Goal: Task Accomplishment & Management: Use online tool/utility

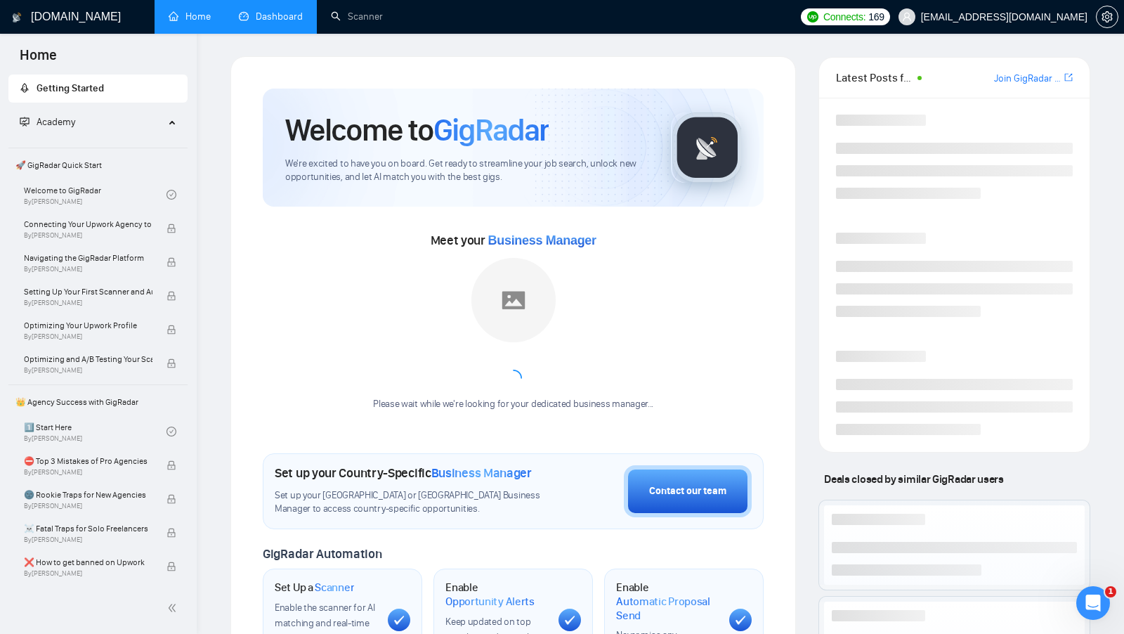
click at [296, 22] on link "Dashboard" at bounding box center [271, 17] width 64 height 12
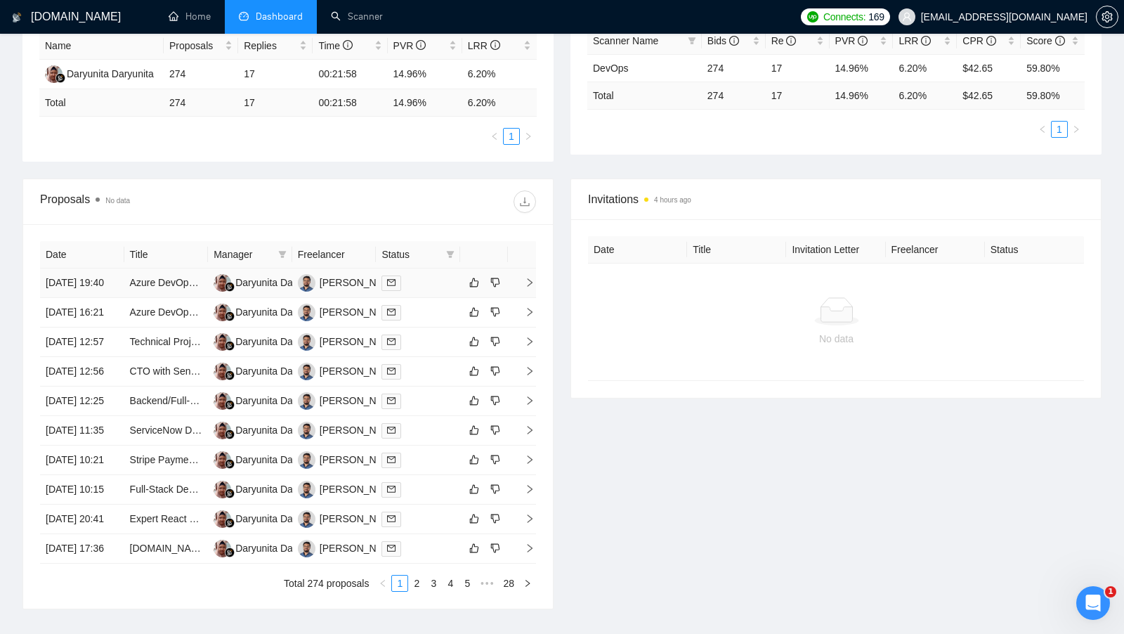
scroll to position [278, 0]
click at [433, 281] on div at bounding box center [417, 281] width 73 height 16
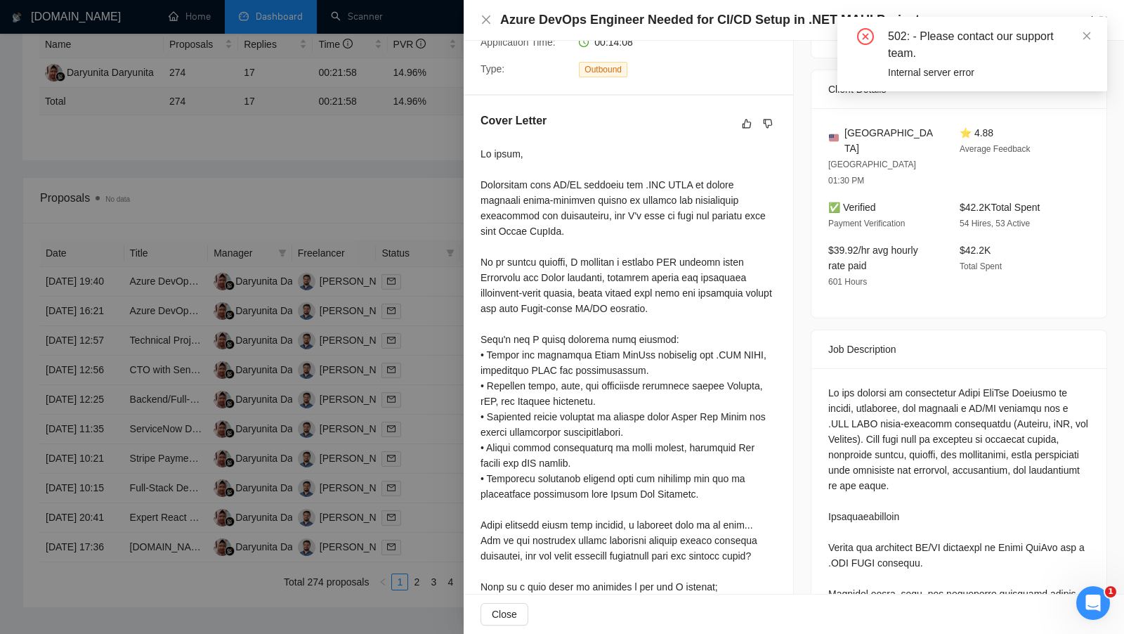
scroll to position [302, 0]
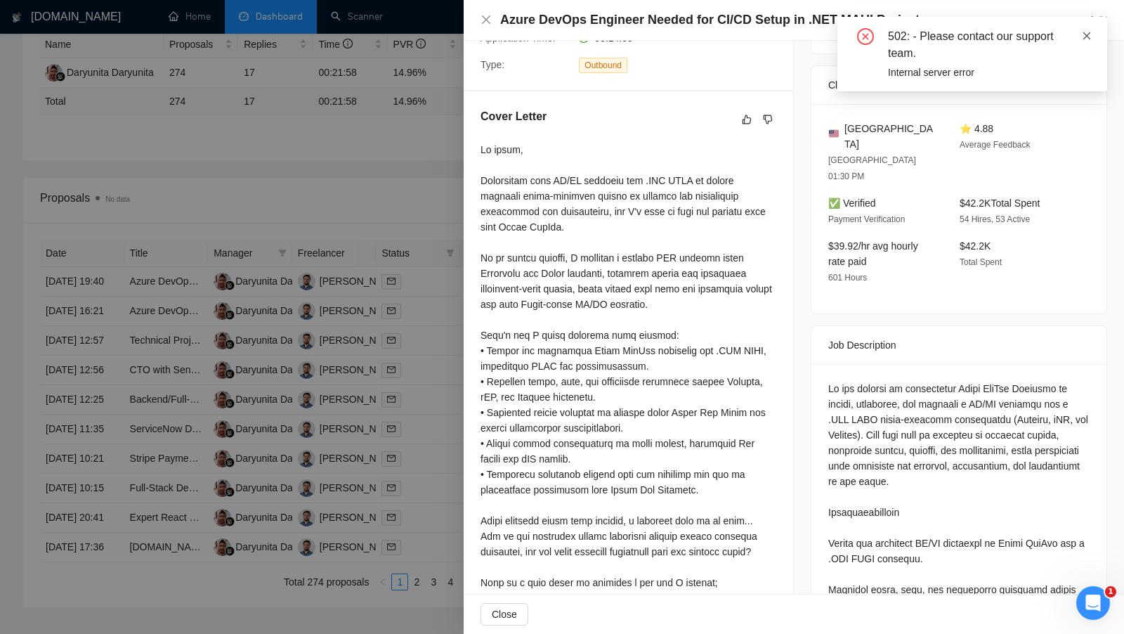
click at [1090, 34] on icon "close" at bounding box center [1087, 36] width 10 height 10
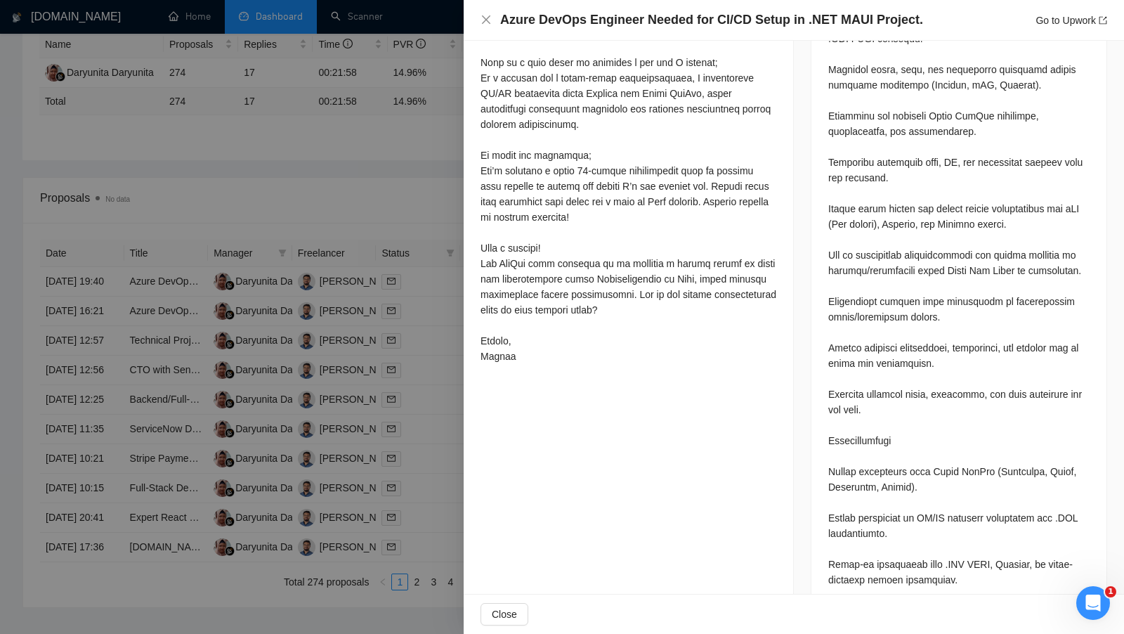
scroll to position [955, 0]
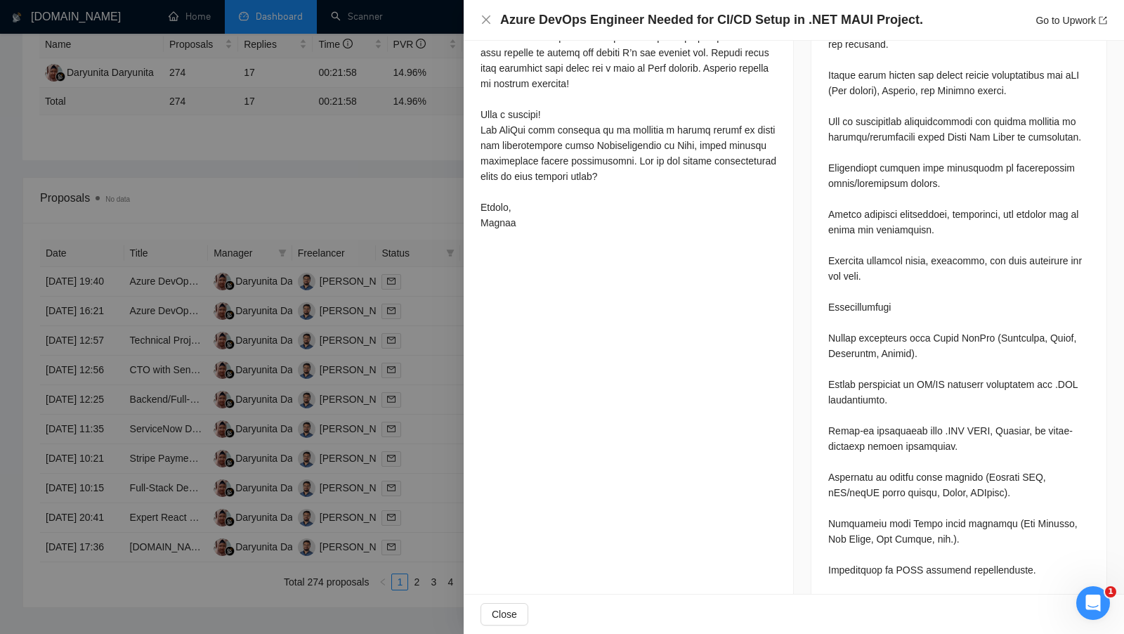
click at [393, 283] on div at bounding box center [562, 317] width 1124 height 634
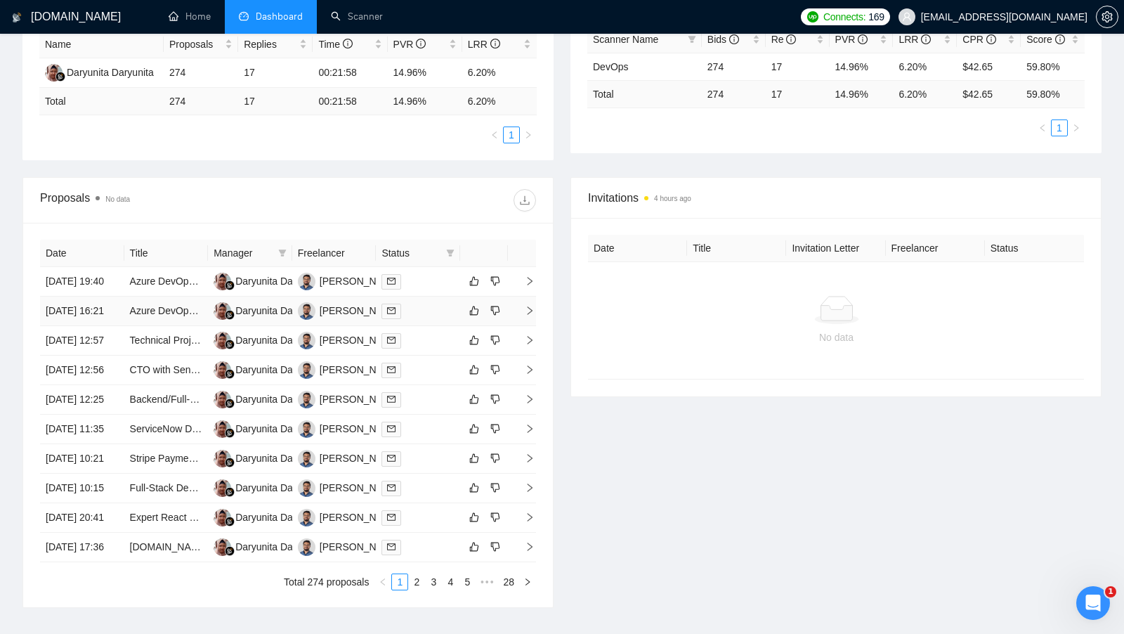
click at [409, 316] on td at bounding box center [418, 310] width 84 height 29
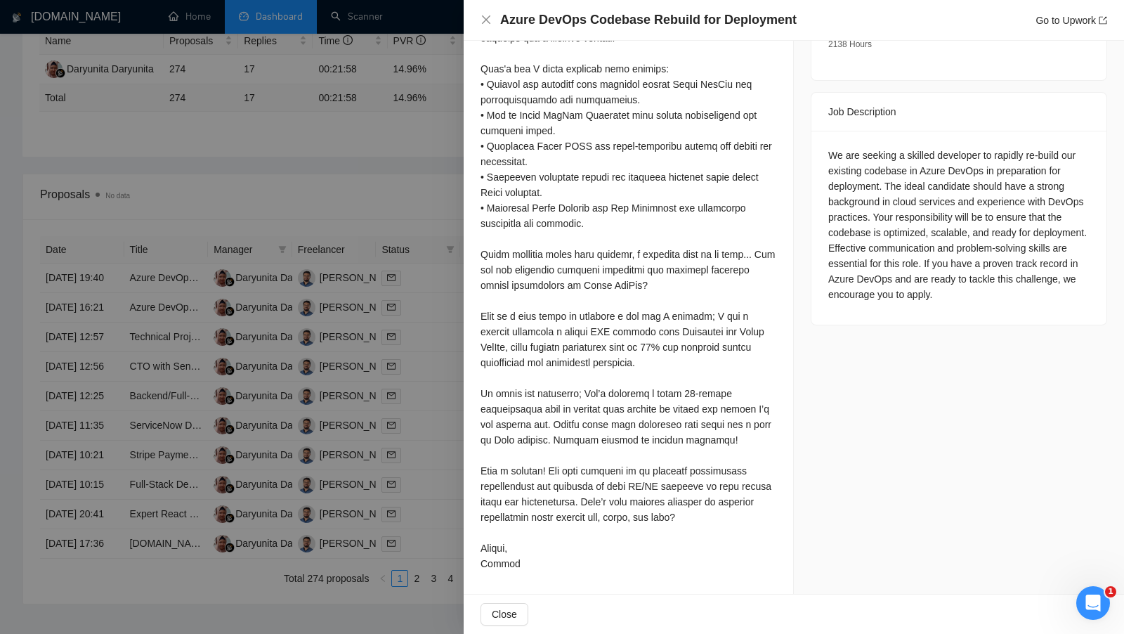
scroll to position [283, 0]
click at [358, 339] on div at bounding box center [562, 317] width 1124 height 634
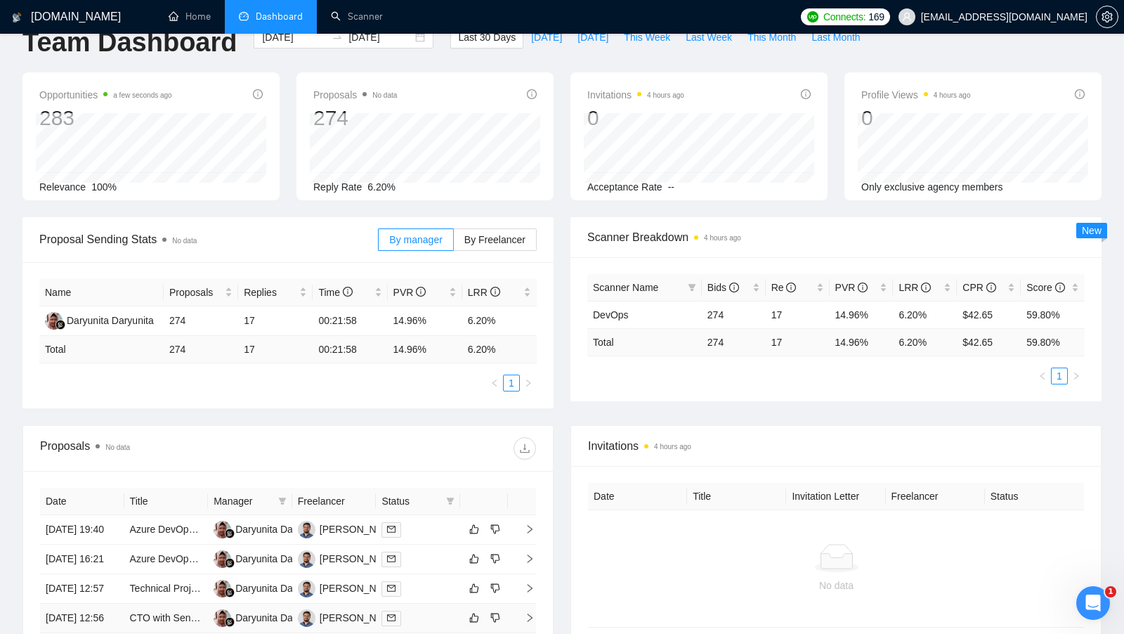
scroll to position [0, 0]
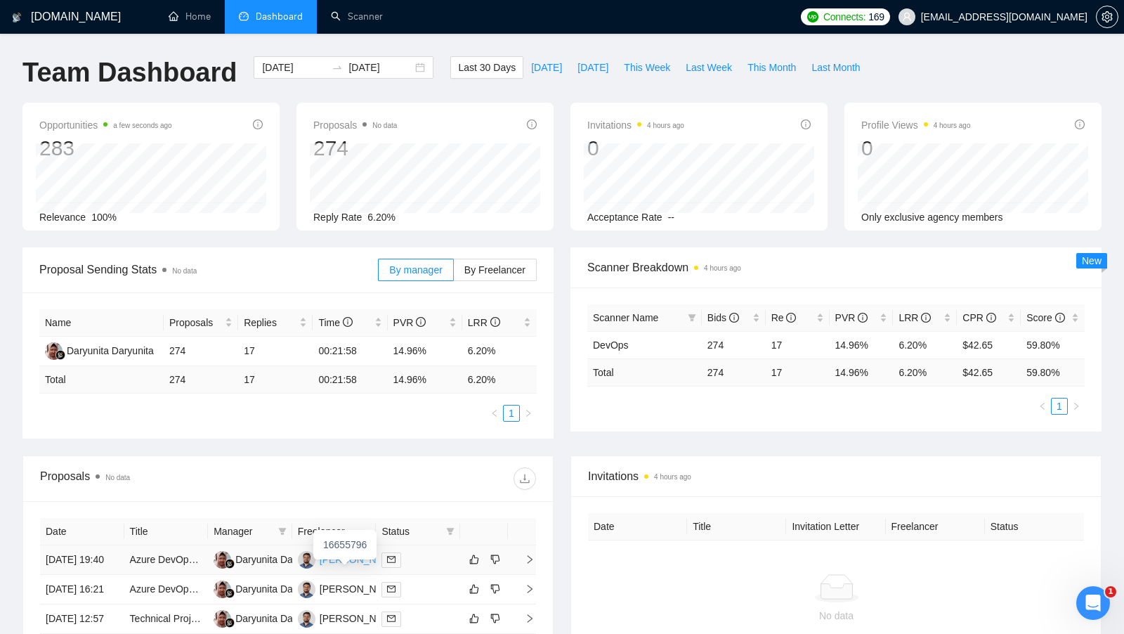
click at [367, 564] on div "Nouman Nadeem" at bounding box center [360, 558] width 81 height 15
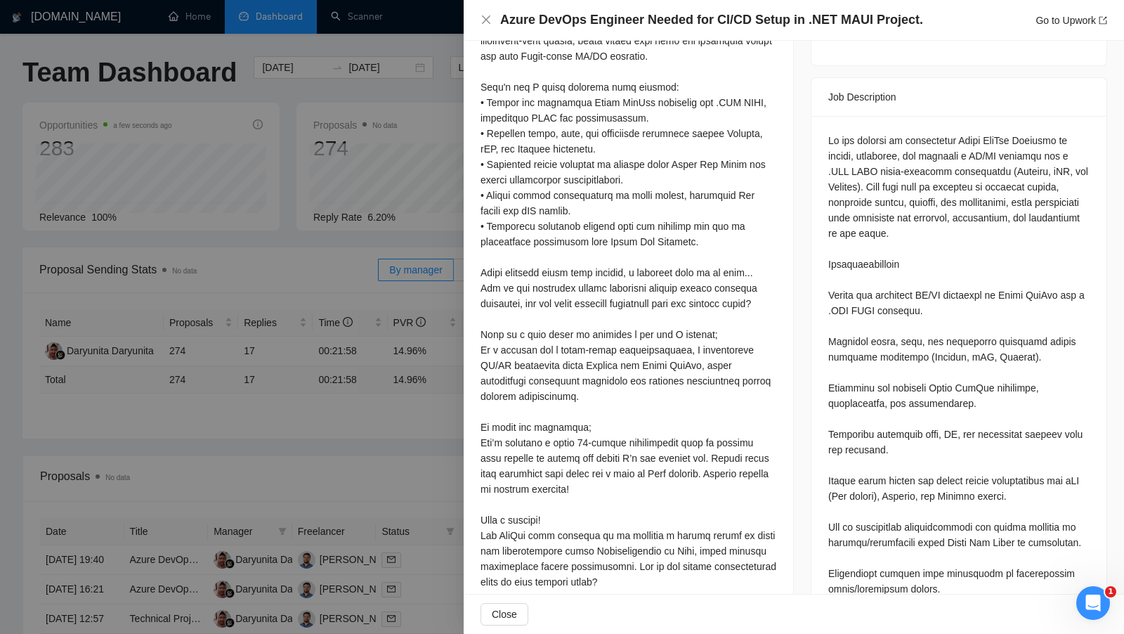
click at [315, 14] on div at bounding box center [562, 317] width 1124 height 634
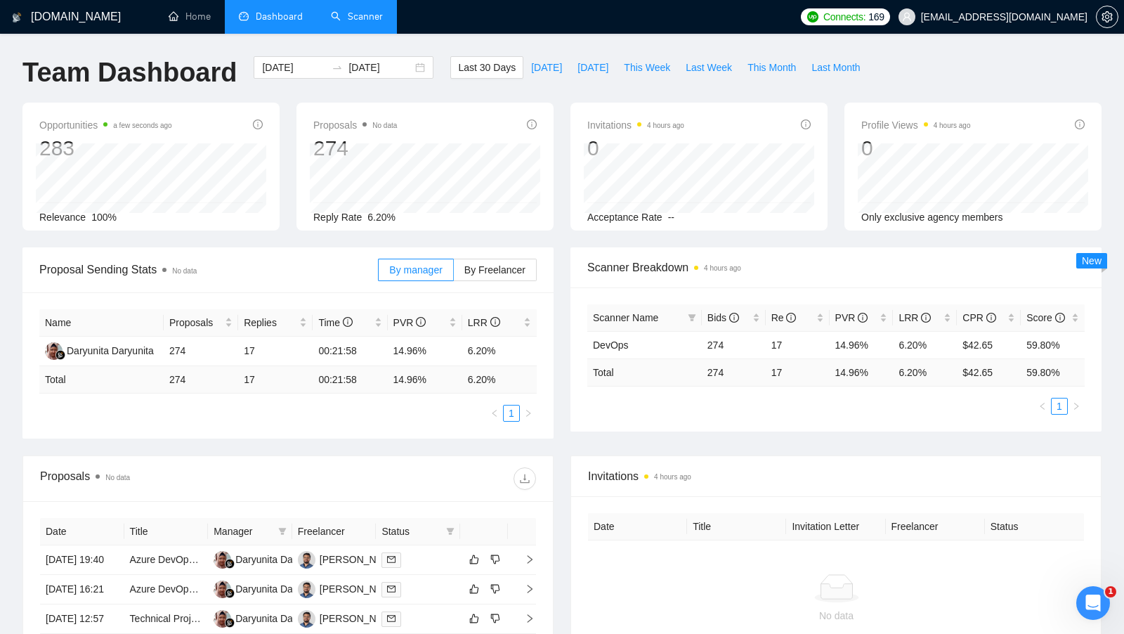
click at [336, 15] on link "Scanner" at bounding box center [357, 17] width 52 height 12
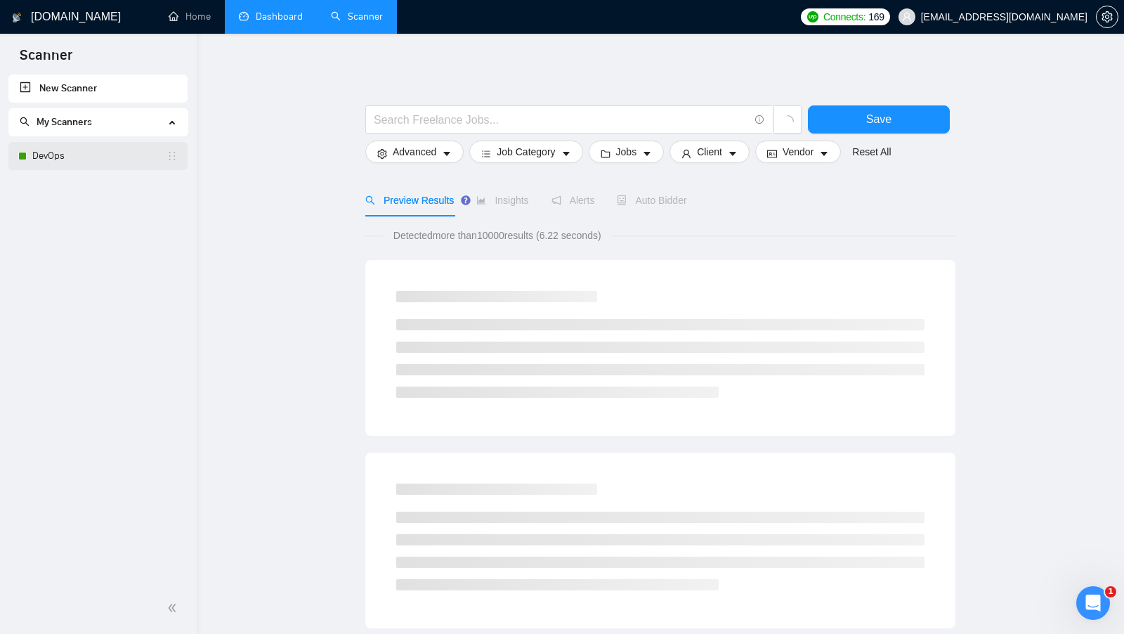
click at [87, 165] on link "DevOps" at bounding box center [99, 156] width 134 height 28
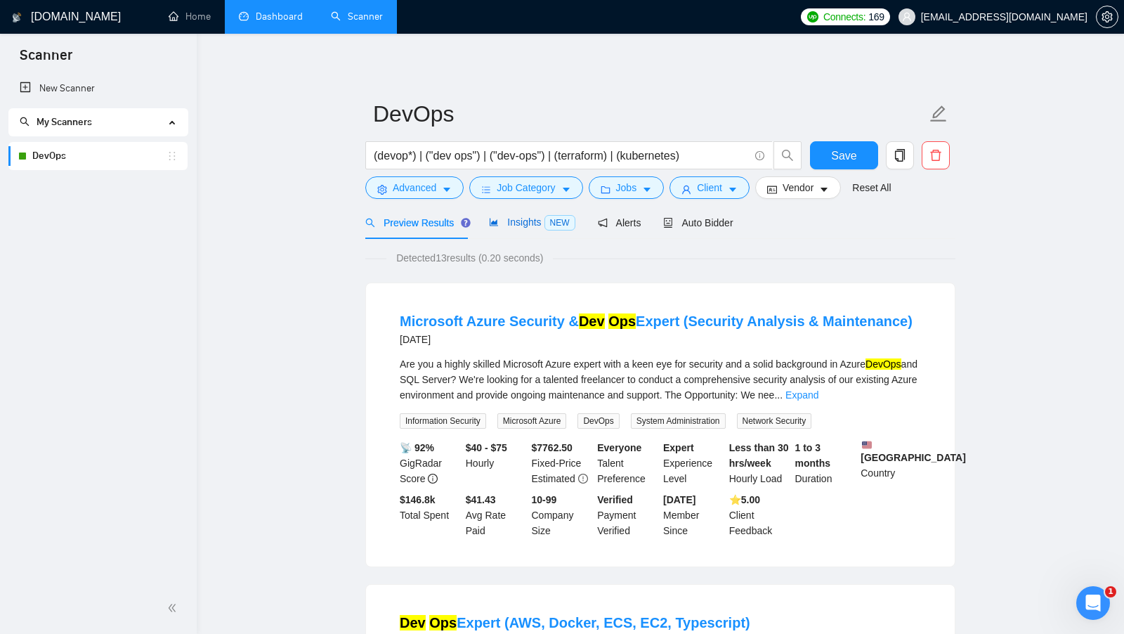
click at [521, 220] on span "Insights NEW" at bounding box center [532, 221] width 86 height 11
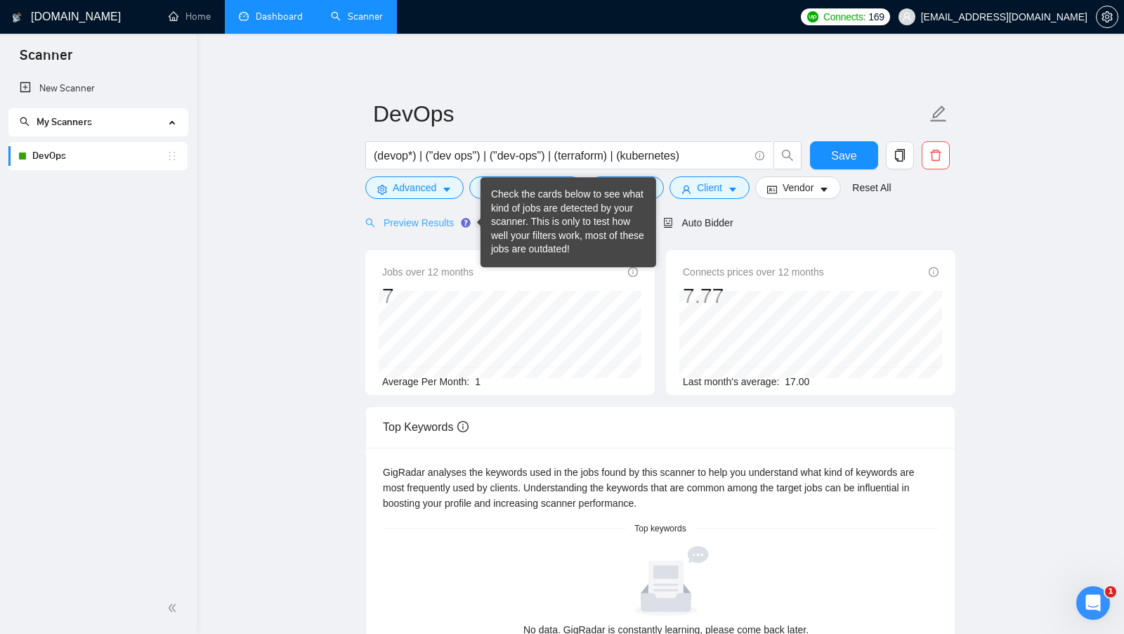
click at [424, 232] on div "Preview Results" at bounding box center [415, 222] width 101 height 33
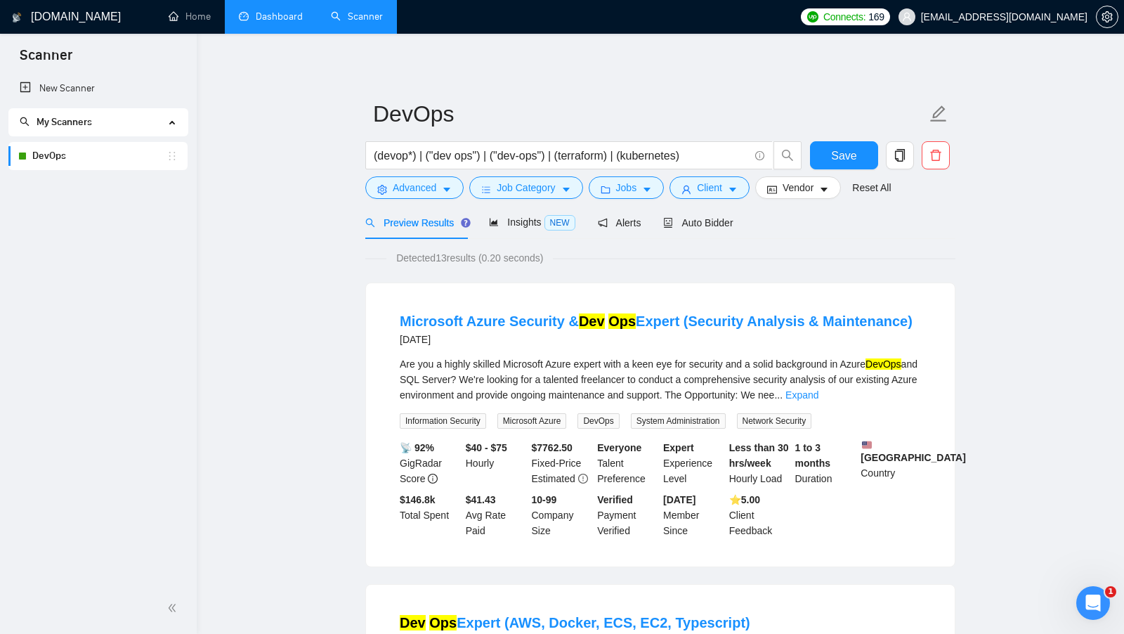
click at [151, 161] on link "DevOps" at bounding box center [99, 156] width 134 height 28
click at [174, 129] on div "My Scanners" at bounding box center [98, 122] width 180 height 28
click at [174, 128] on div "My Scanners" at bounding box center [98, 122] width 180 height 28
click at [253, 20] on link "Dashboard" at bounding box center [271, 17] width 64 height 12
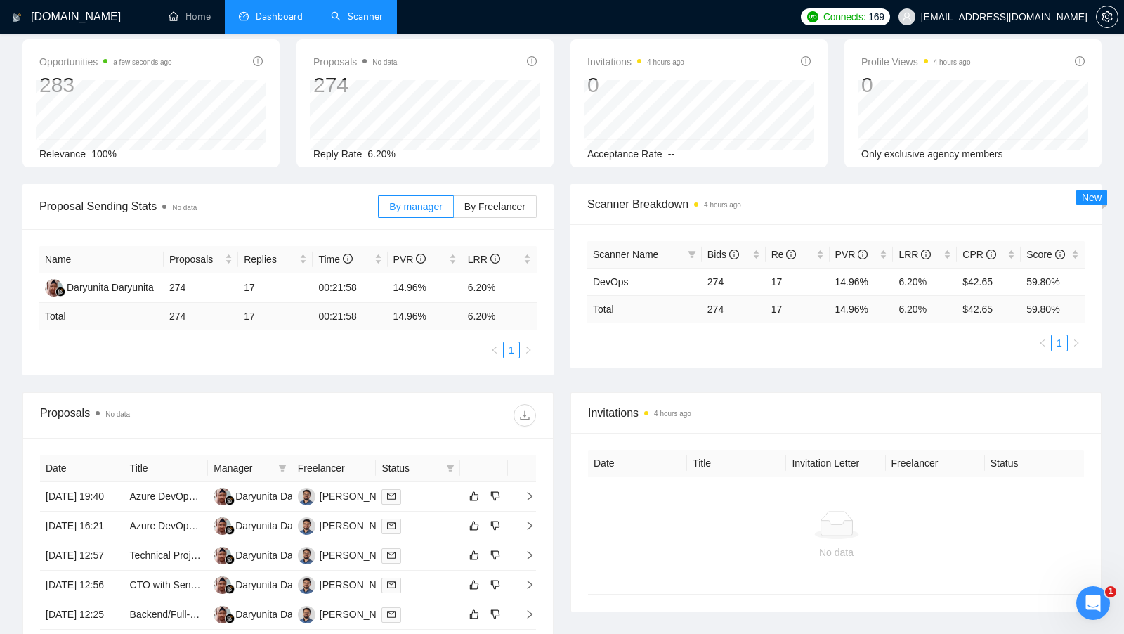
scroll to position [78, 0]
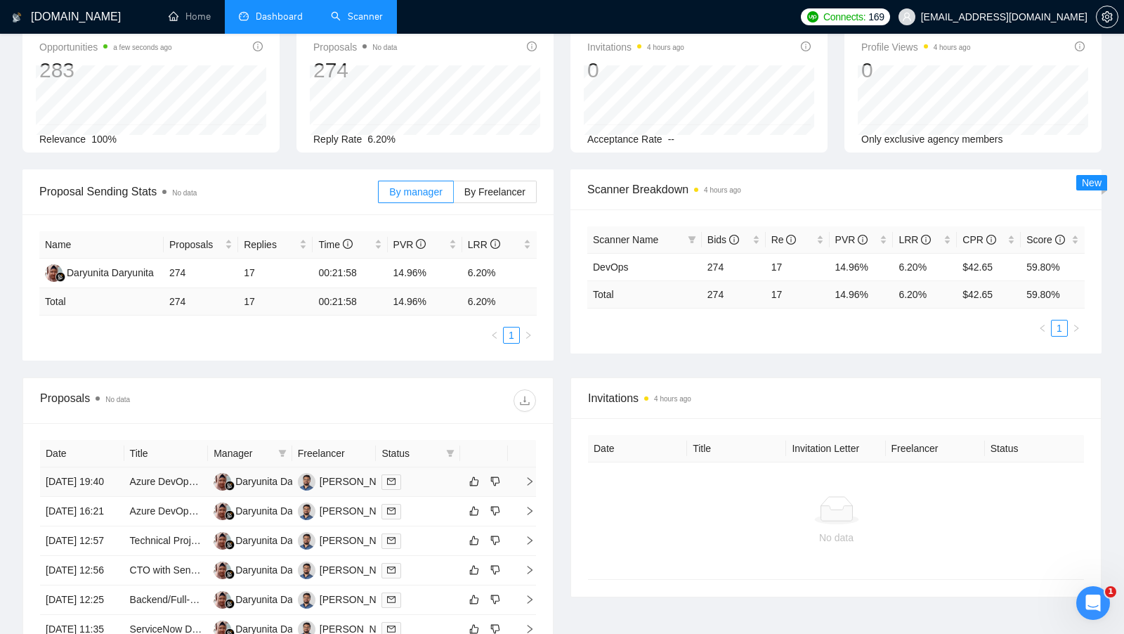
click at [440, 495] on td at bounding box center [418, 481] width 84 height 29
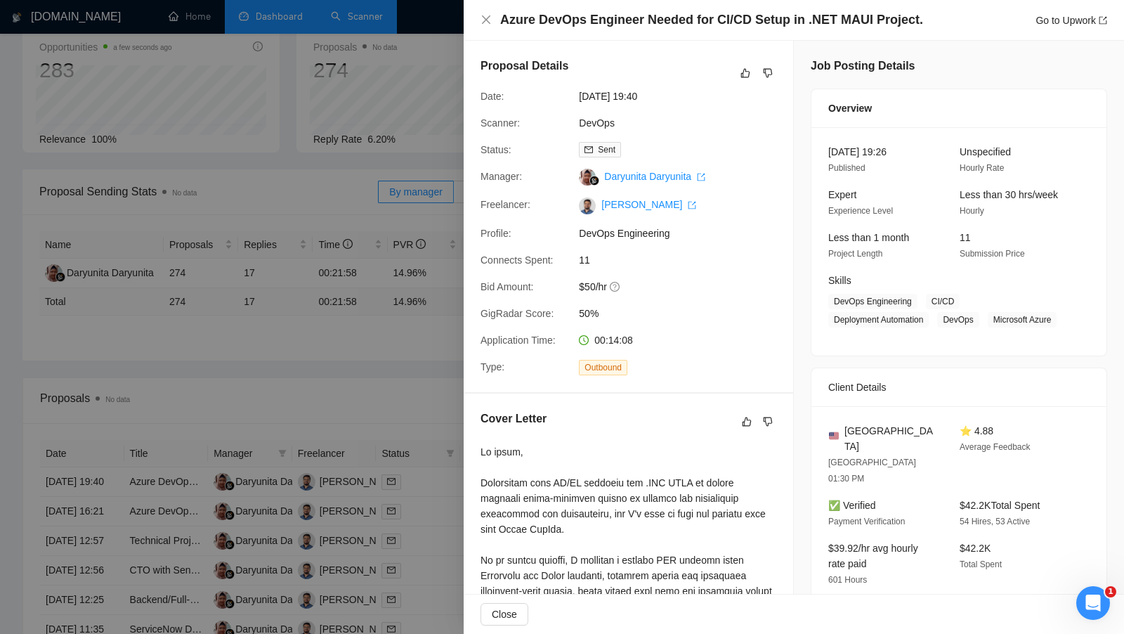
click at [348, 364] on div at bounding box center [562, 317] width 1124 height 634
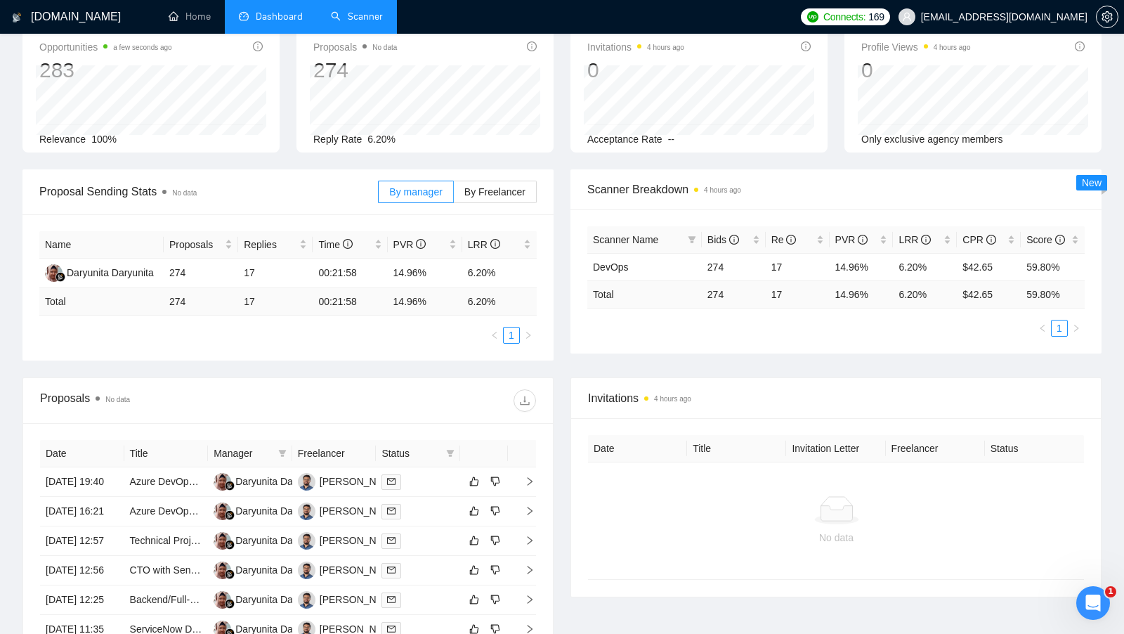
click at [363, 15] on link "Scanner" at bounding box center [357, 17] width 52 height 12
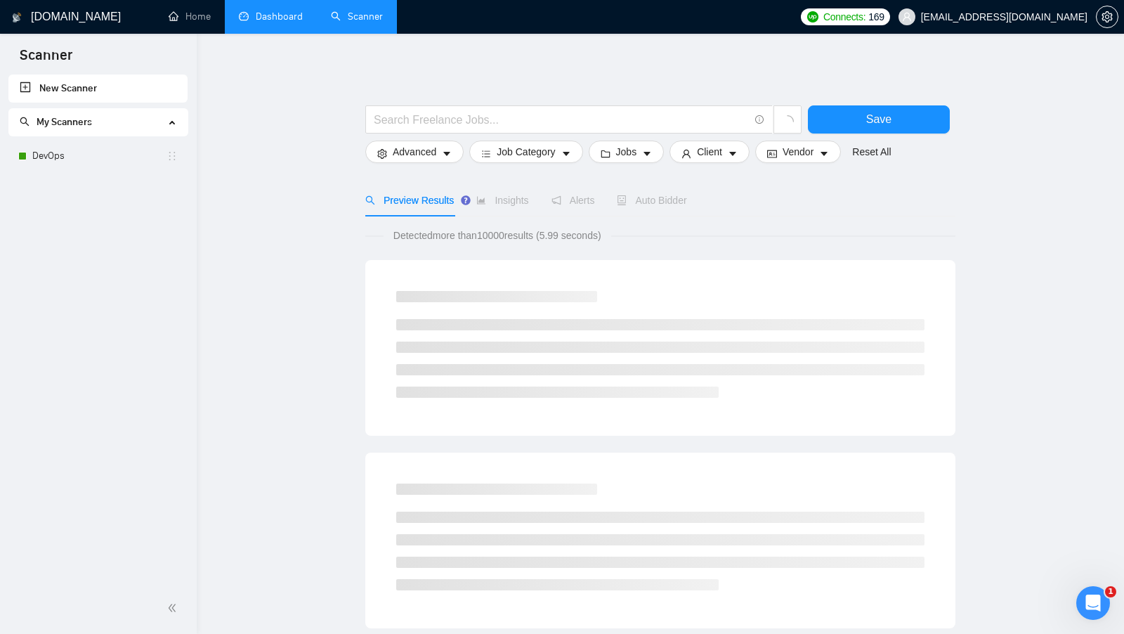
click at [77, 129] on span "My Scanners" at bounding box center [92, 122] width 145 height 28
click at [76, 143] on div "New Scanner My Scanners DevOps" at bounding box center [98, 328] width 197 height 508
click at [84, 130] on span "My Scanners" at bounding box center [92, 122] width 145 height 28
click at [85, 147] on link "DevOps" at bounding box center [99, 156] width 134 height 28
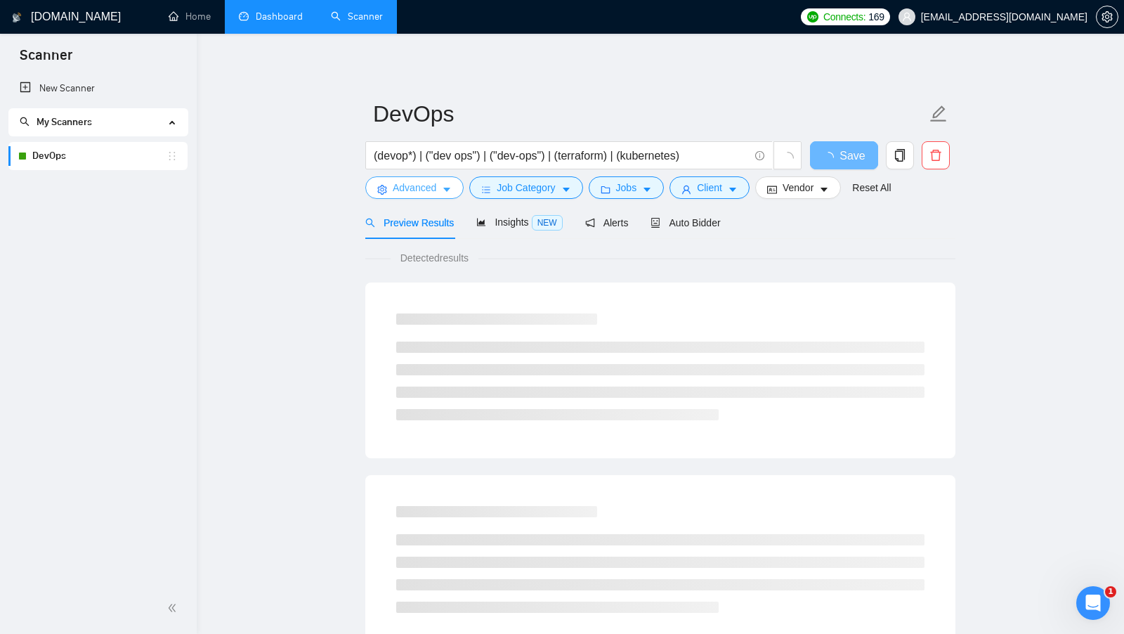
click at [390, 183] on button "Advanced" at bounding box center [414, 187] width 98 height 22
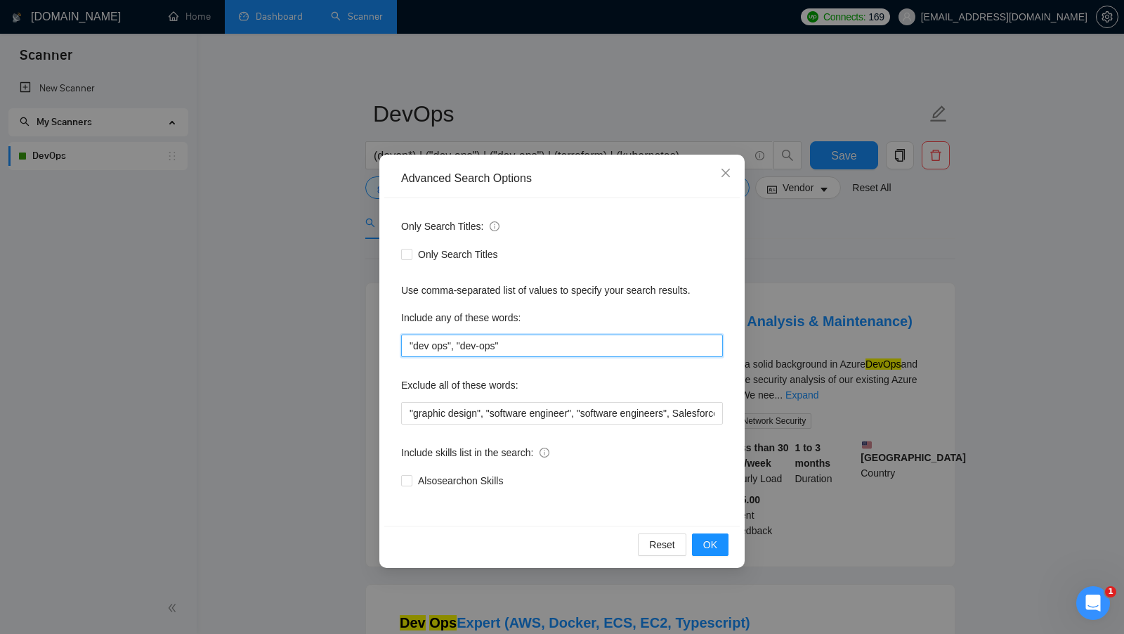
drag, startPoint x: 539, startPoint y: 347, endPoint x: 389, endPoint y: 346, distance: 150.3
click at [389, 346] on div "Only Search Titles: Only Search Titles Use comma-separated list of values to sp…" at bounding box center [561, 361] width 355 height 327
click at [713, 538] on span "OK" at bounding box center [710, 544] width 14 height 15
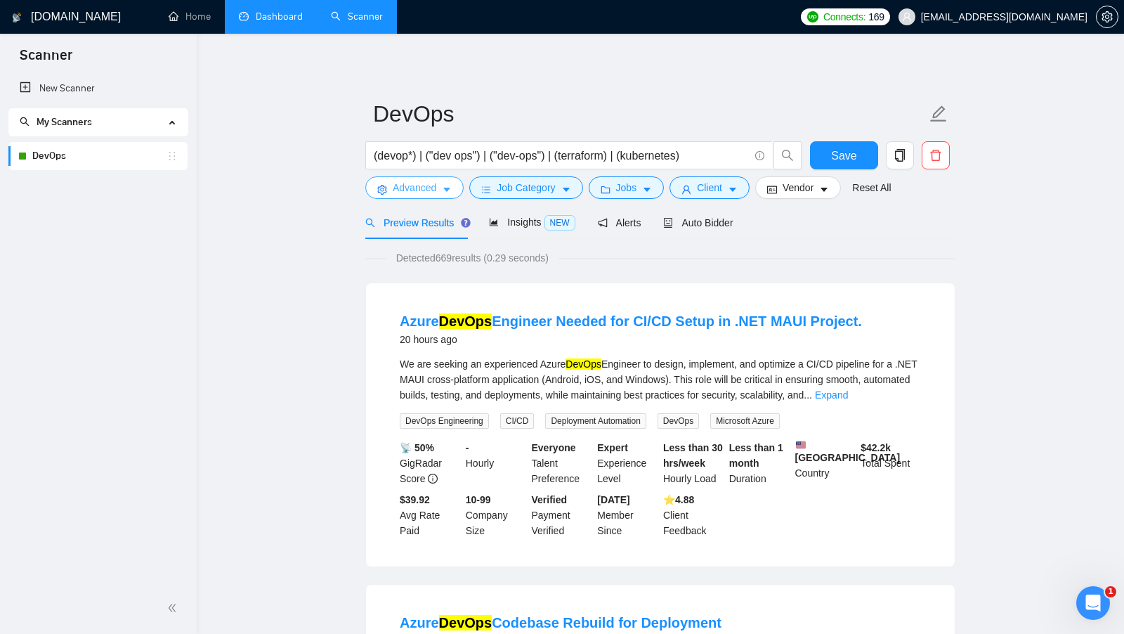
click at [405, 188] on span "Advanced" at bounding box center [415, 187] width 44 height 15
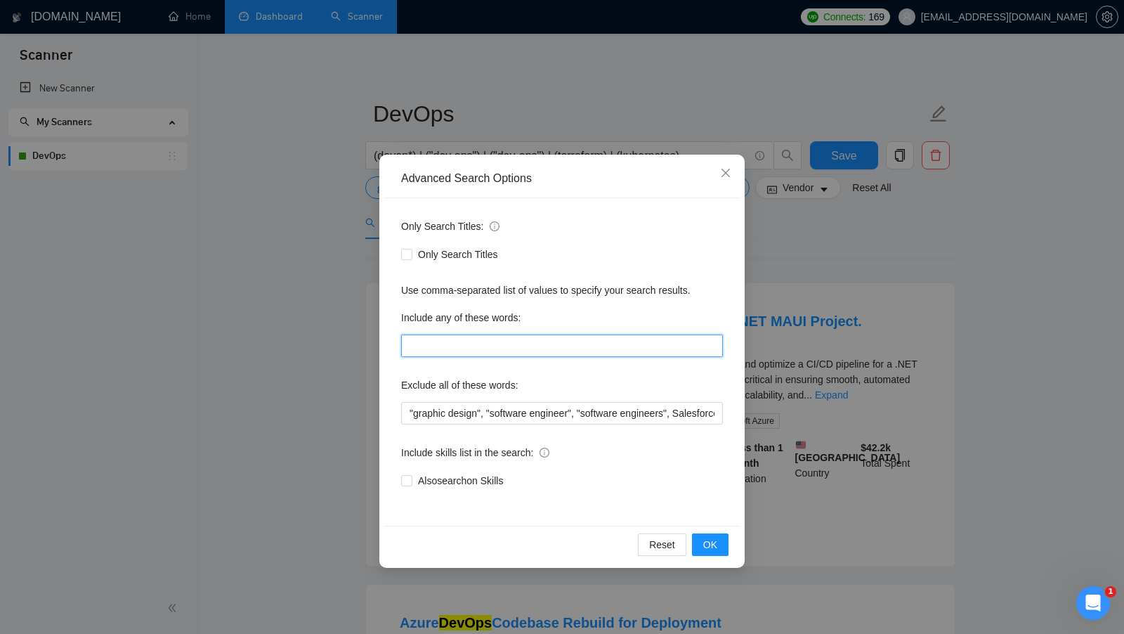
click at [509, 336] on input "text" at bounding box center [562, 345] width 322 height 22
paste input ""dev ops", "dev-ops""
type input ""dev ops", "dev-ops""
click at [716, 545] on span "OK" at bounding box center [710, 544] width 14 height 15
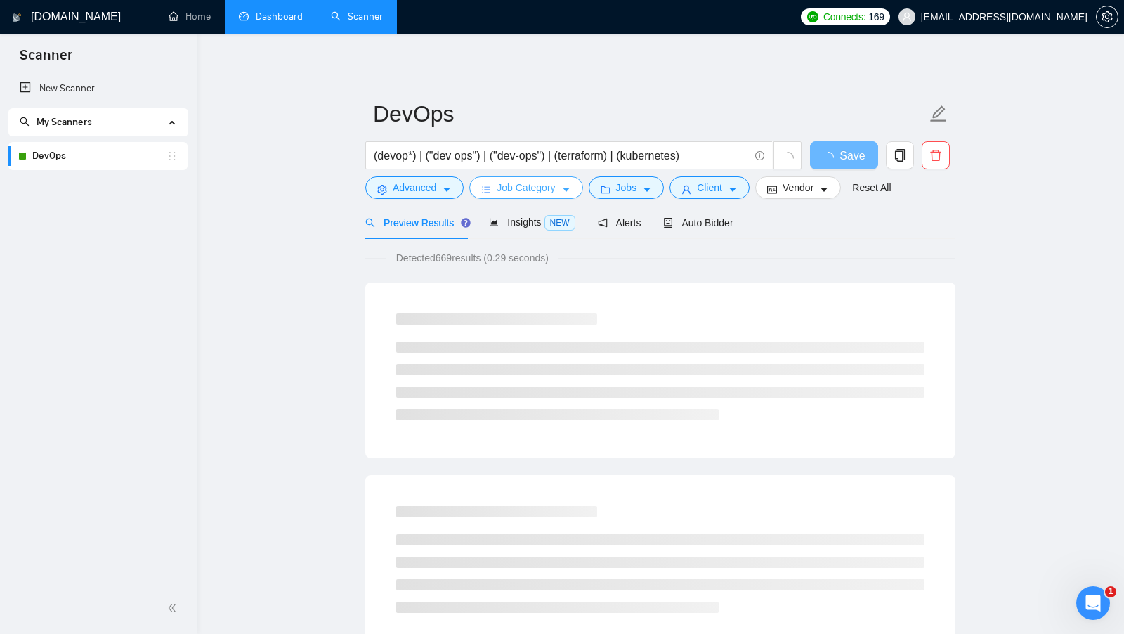
click at [575, 183] on button "Job Category" at bounding box center [525, 187] width 113 height 22
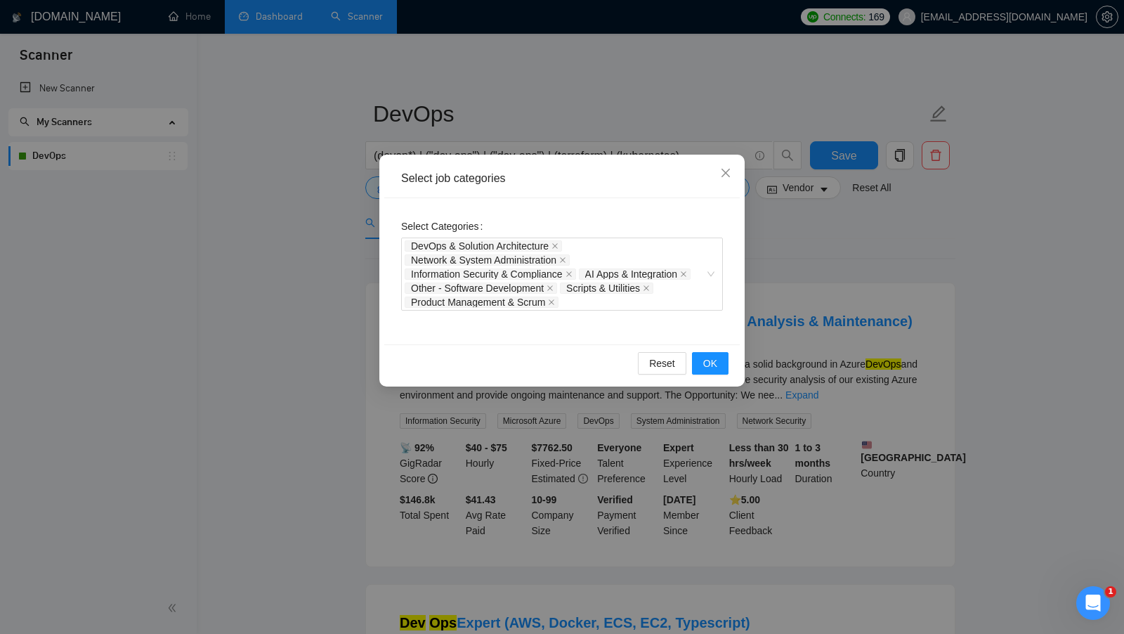
click at [769, 251] on div "Select job categories Select Categories DevOps & Solution Architecture Network …" at bounding box center [562, 317] width 1124 height 634
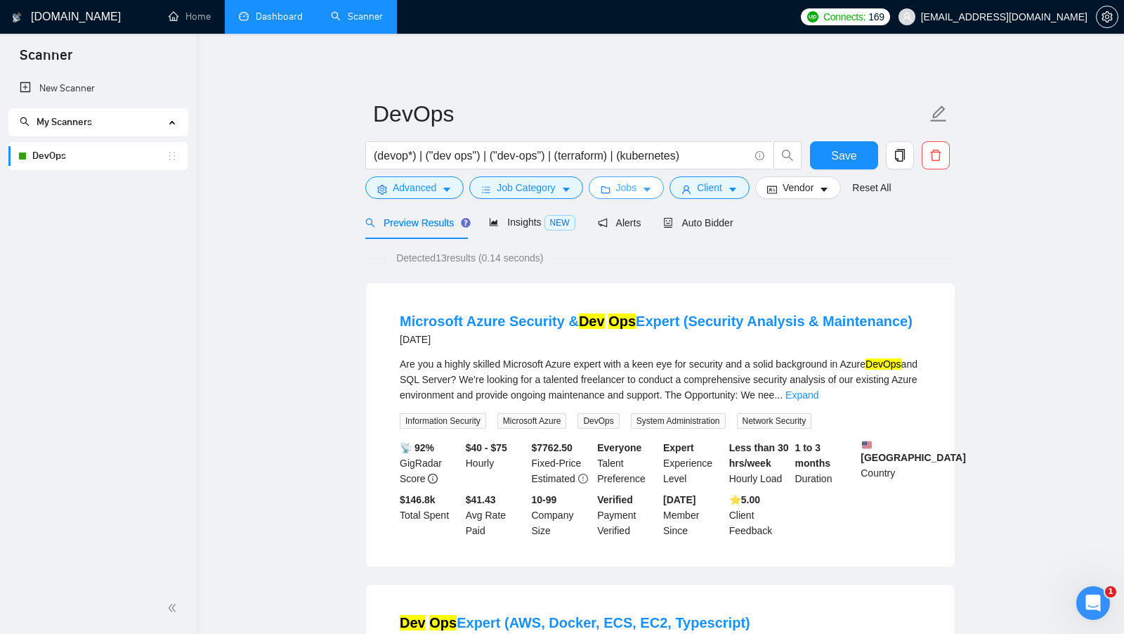
click at [624, 181] on span "Jobs" at bounding box center [626, 187] width 21 height 15
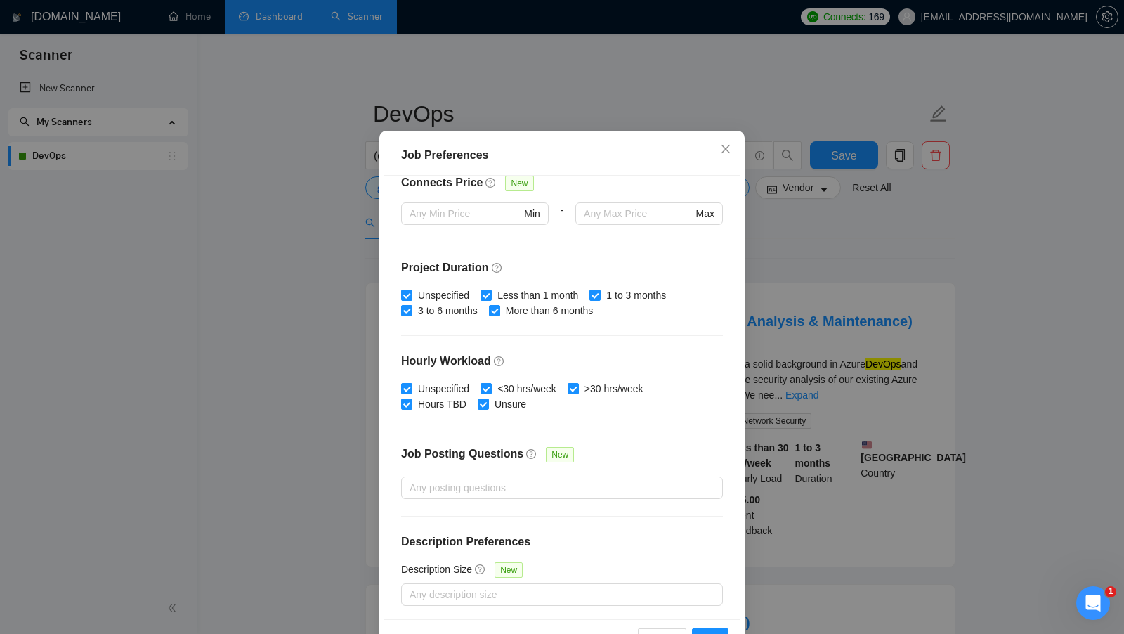
scroll to position [78, 0]
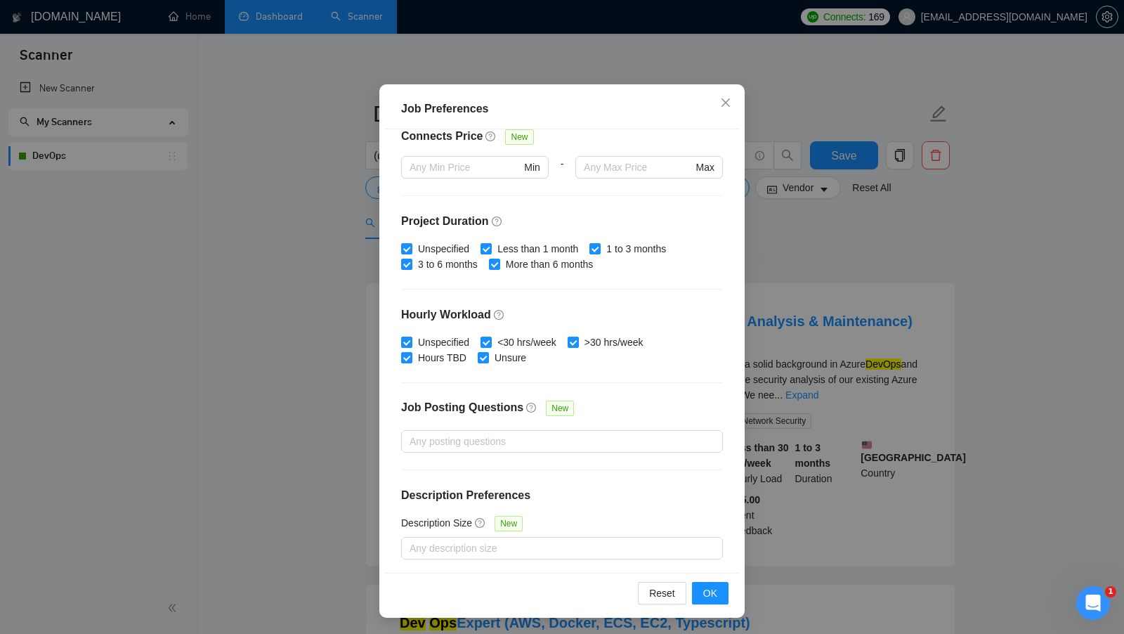
click at [747, 339] on div "Job Preferences Budget Project Type All Fixed Price Hourly Rate Fixed Price Bud…" at bounding box center [562, 317] width 1124 height 634
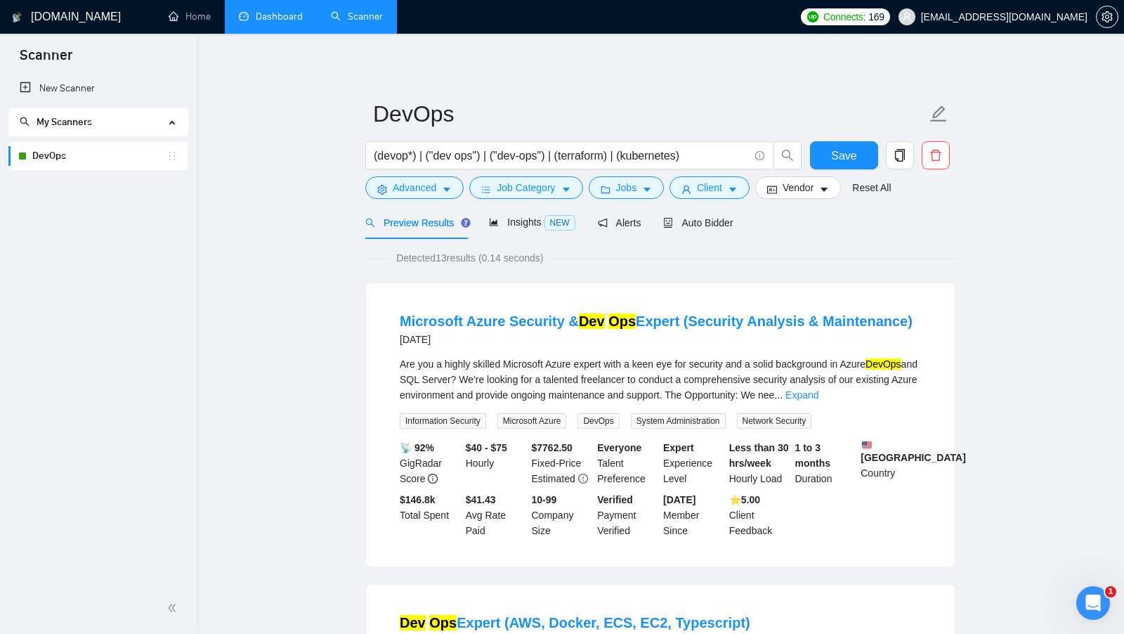
scroll to position [0, 0]
click at [734, 157] on input "(devop*) | ("dev ops") | ("dev-ops") | (terraform) | (kubernetes)" at bounding box center [561, 156] width 375 height 18
click at [718, 178] on button "Client" at bounding box center [709, 187] width 80 height 22
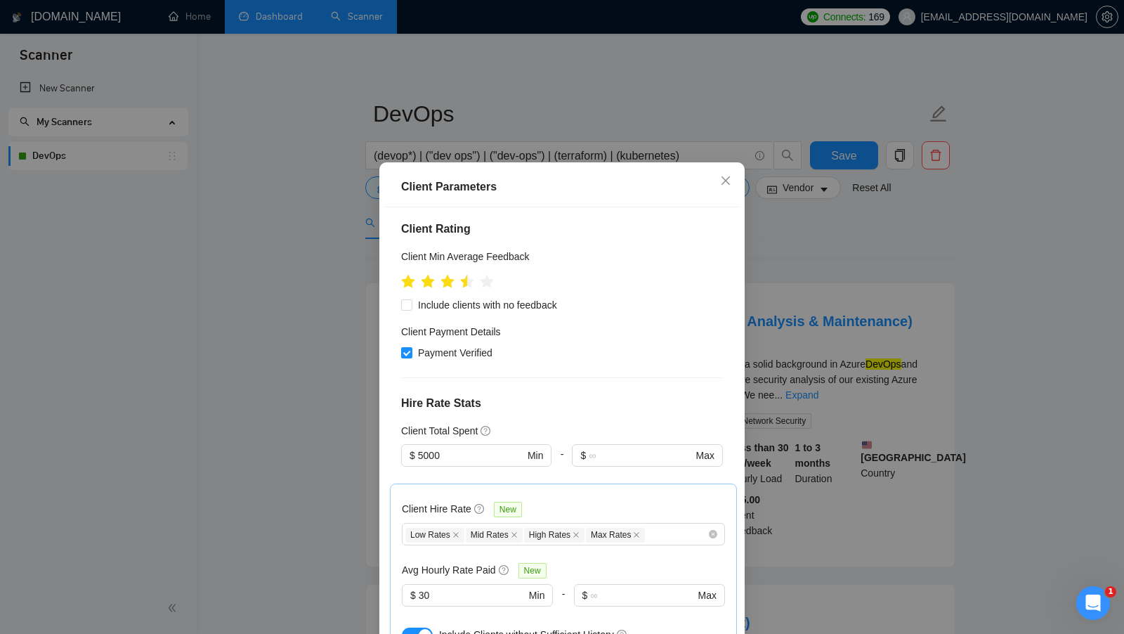
scroll to position [428, 0]
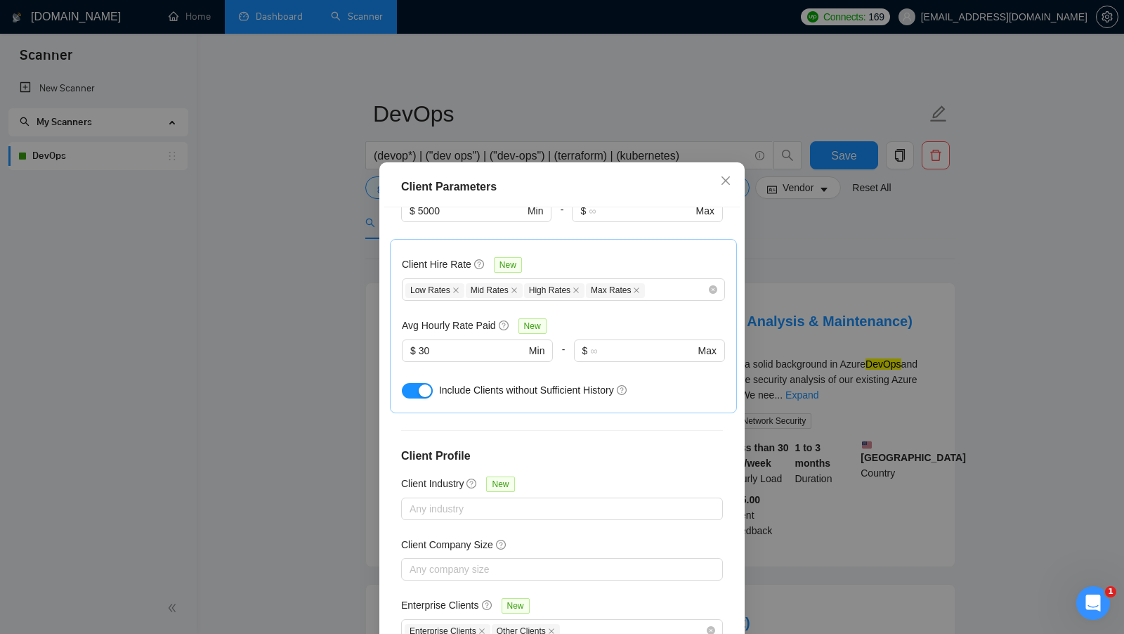
click at [782, 314] on div "Client Parameters Client Location Include Client Countries Select Exclude Clien…" at bounding box center [562, 317] width 1124 height 634
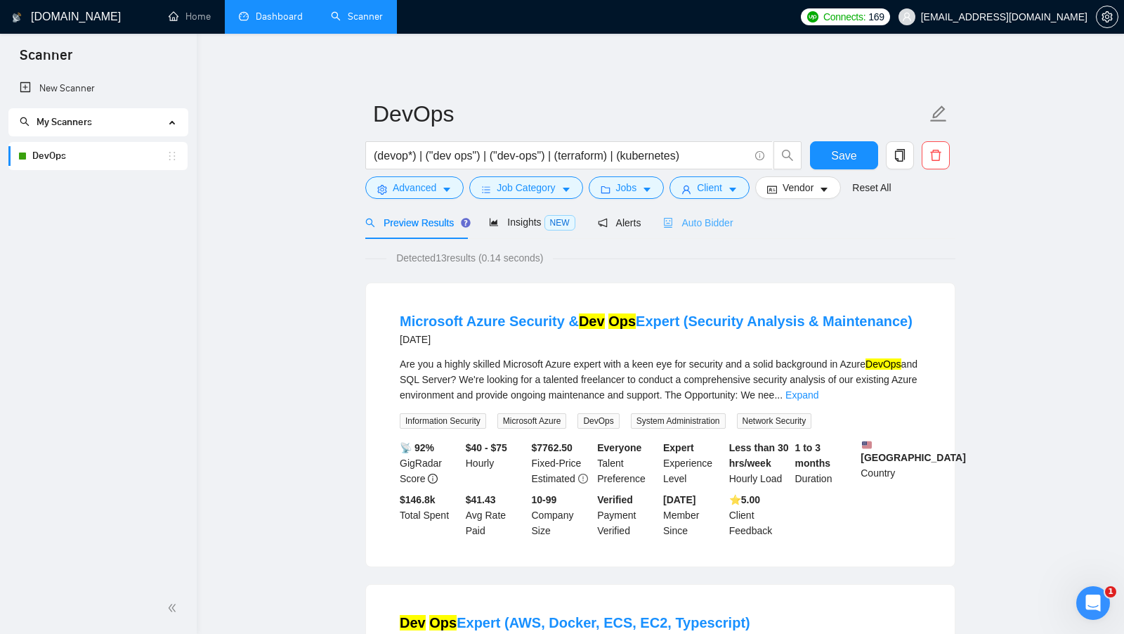
click at [720, 236] on div "Auto Bidder" at bounding box center [698, 222] width 70 height 33
click at [719, 226] on span "Auto Bidder" at bounding box center [698, 222] width 70 height 11
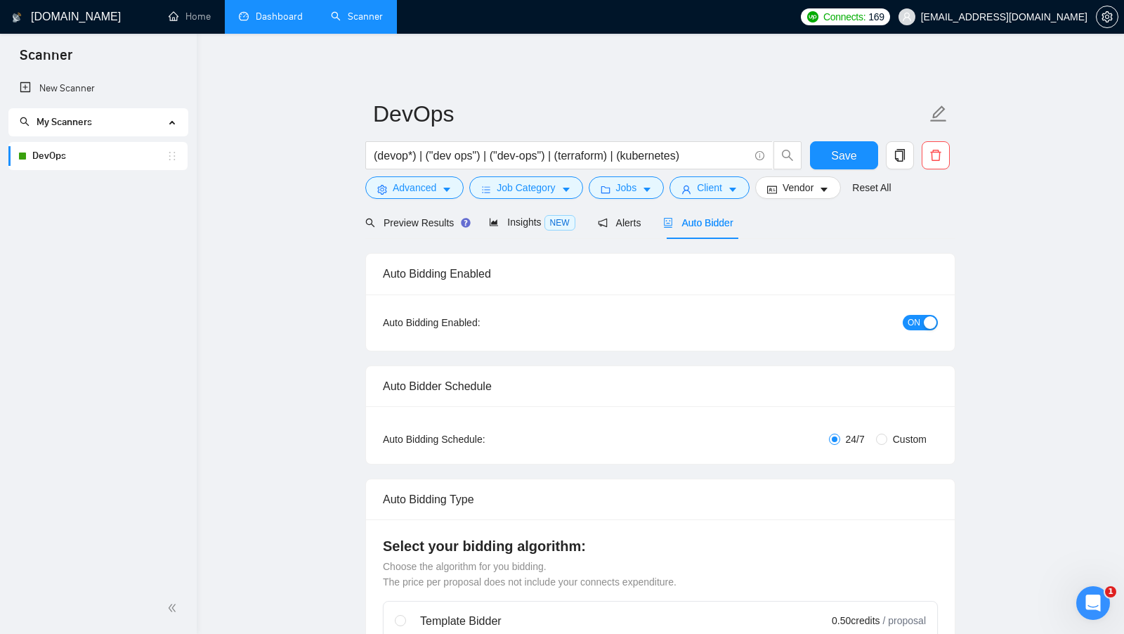
checkbox input "true"
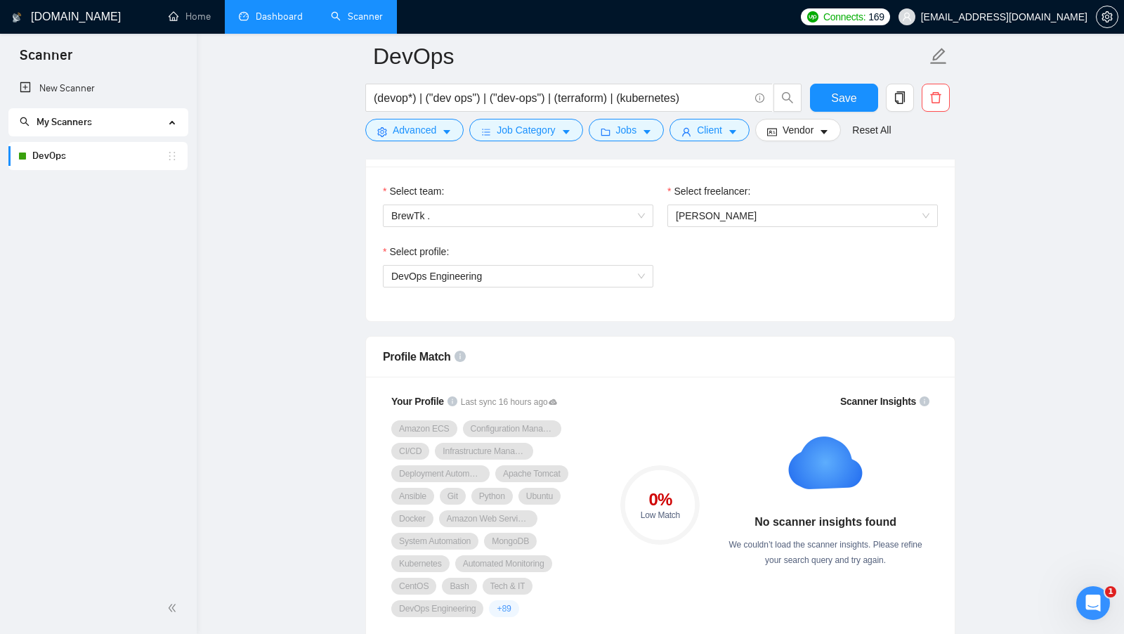
scroll to position [740, 0]
click at [619, 287] on div "Select profile: DevOps Engineering" at bounding box center [518, 272] width 284 height 60
click at [620, 283] on div "Select profile: DevOps Engineering" at bounding box center [518, 272] width 284 height 60
click at [620, 270] on span "DevOps Engineering" at bounding box center [518, 274] width 254 height 21
click at [421, 127] on span "Advanced" at bounding box center [415, 129] width 44 height 15
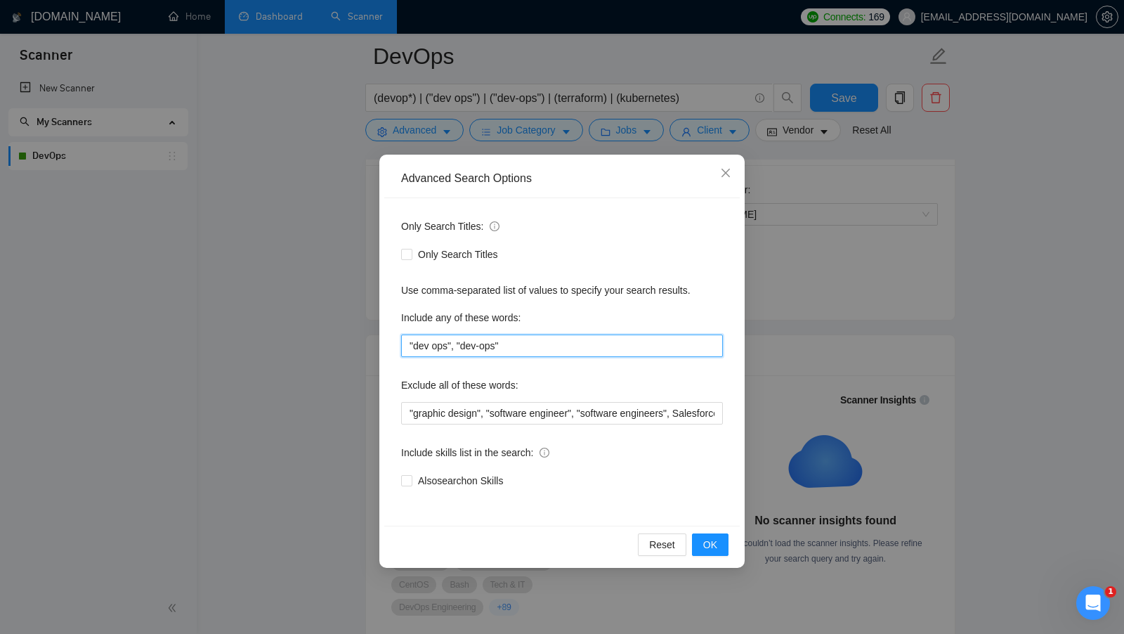
click at [436, 348] on input ""dev ops", "dev-ops"" at bounding box center [562, 345] width 322 height 22
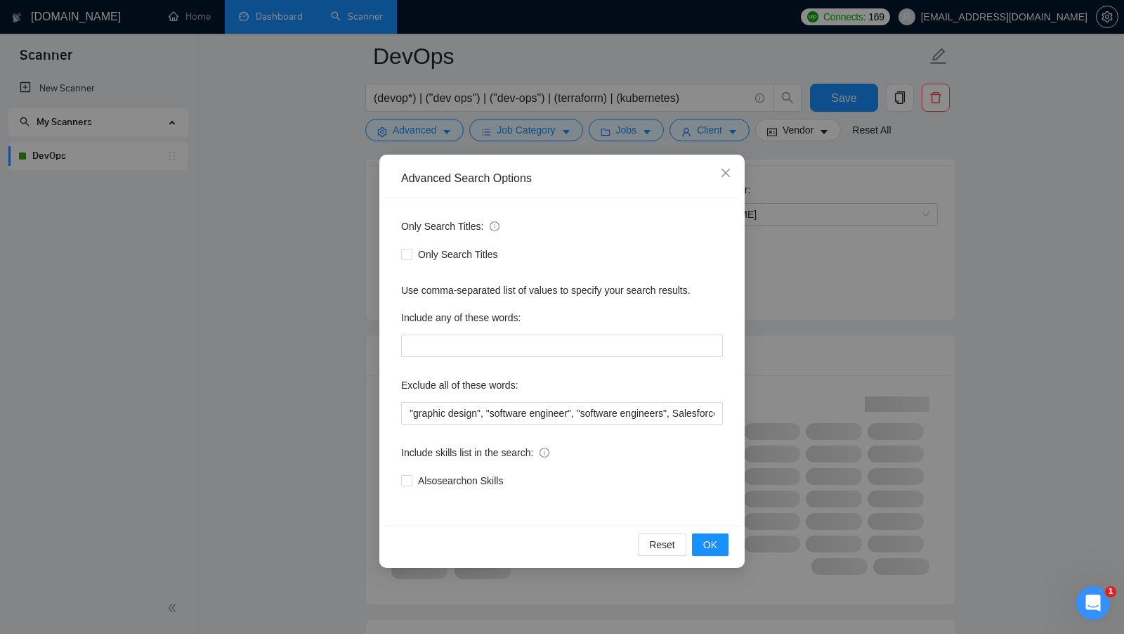
click at [757, 304] on div "Advanced Search Options Only Search Titles: Only Search Titles Use comma-separa…" at bounding box center [562, 317] width 1124 height 634
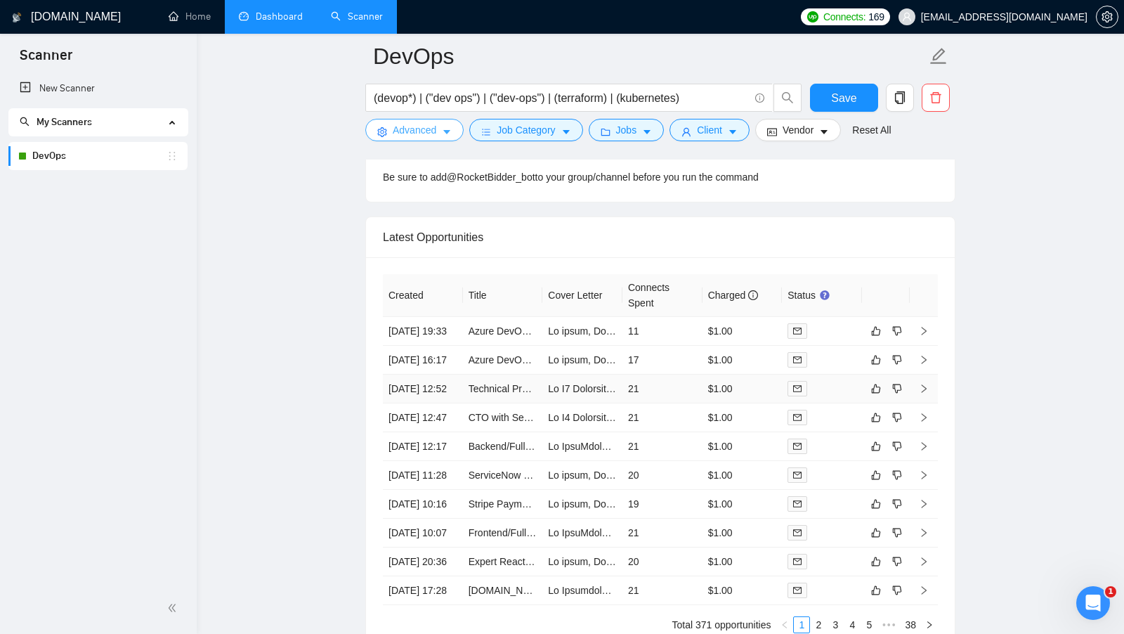
scroll to position [3573, 0]
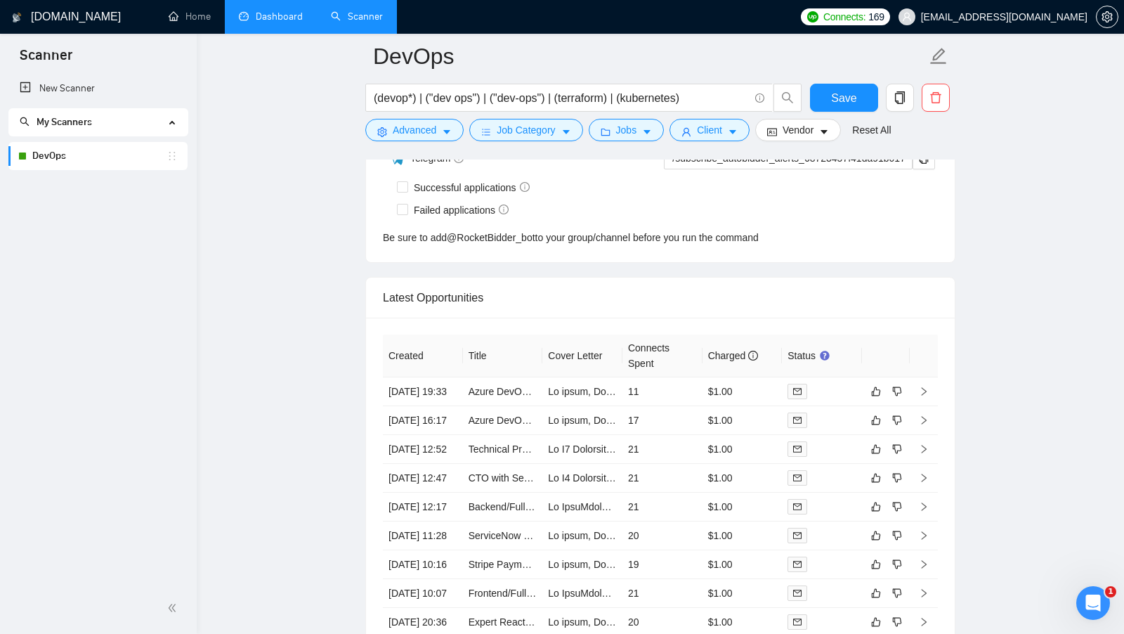
click at [247, 14] on link "Dashboard" at bounding box center [271, 17] width 64 height 12
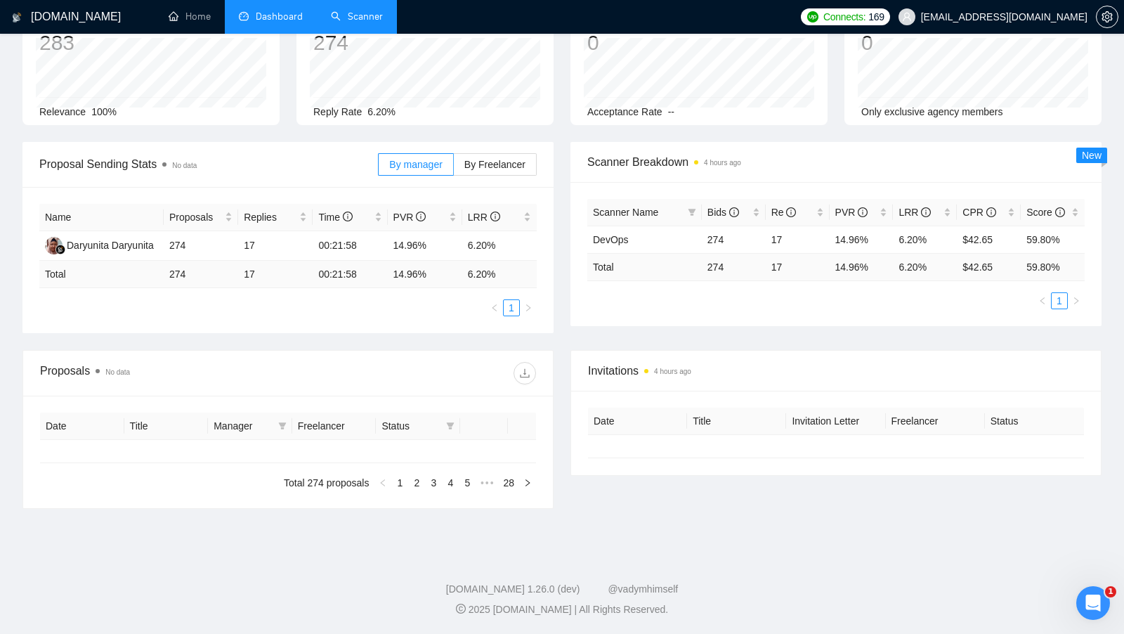
type input "[DATE]"
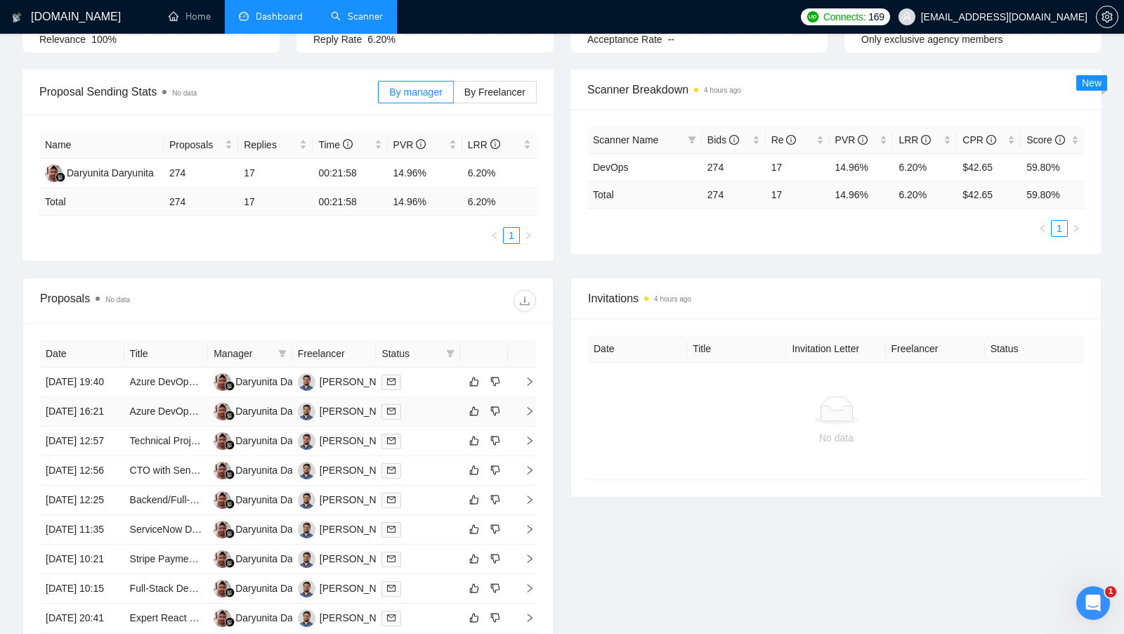
scroll to position [309, 0]
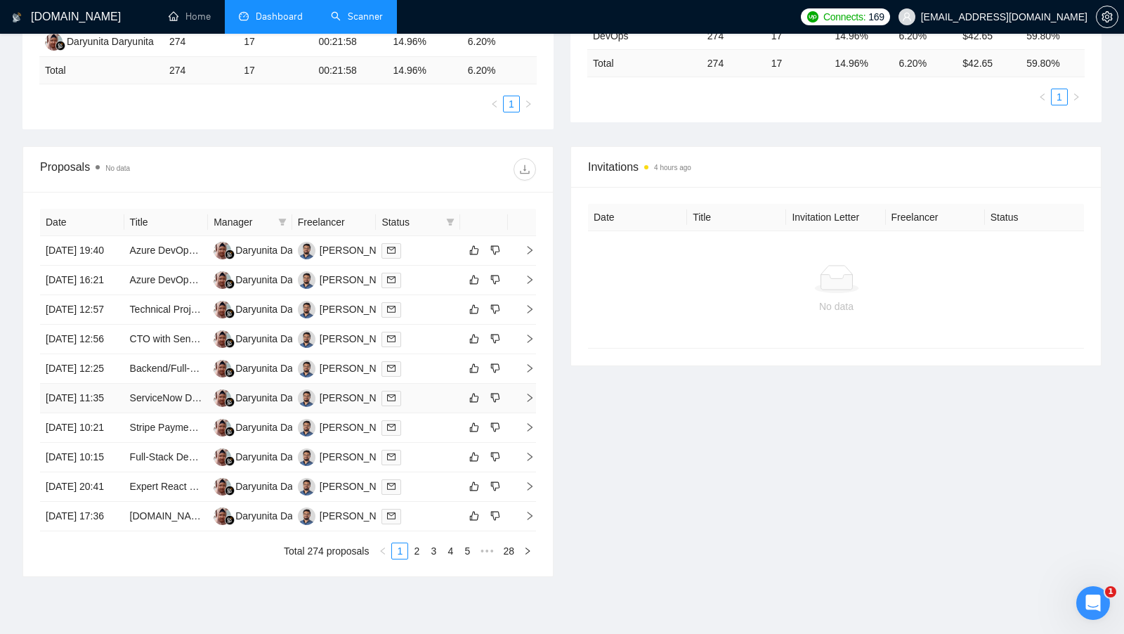
click at [440, 406] on div at bounding box center [417, 398] width 73 height 16
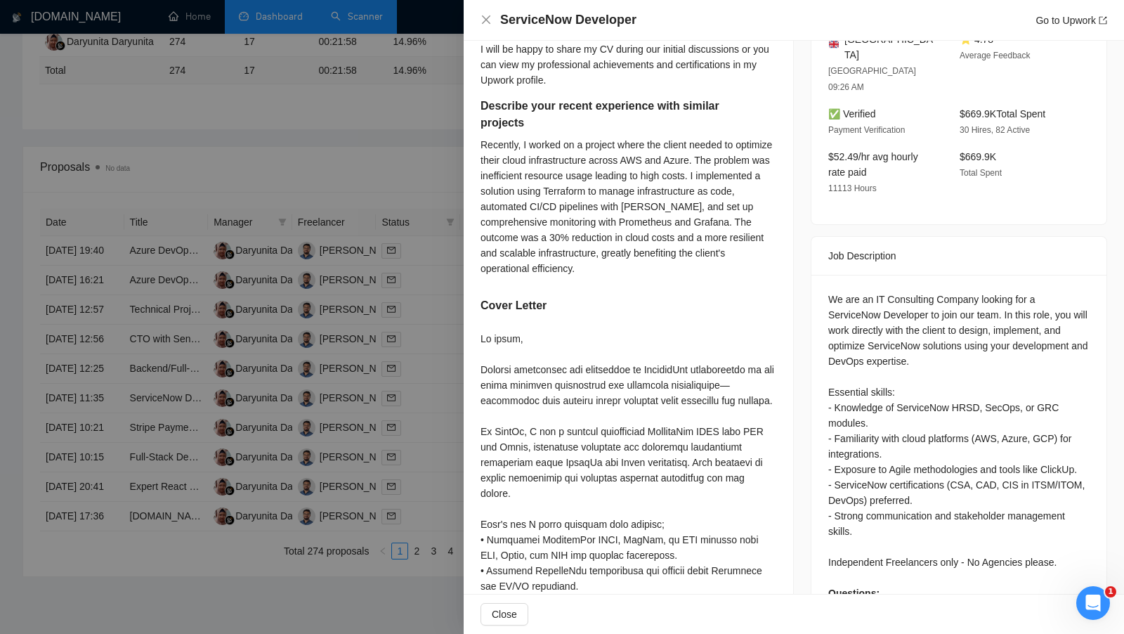
scroll to position [391, 0]
click at [407, 334] on div at bounding box center [562, 317] width 1124 height 634
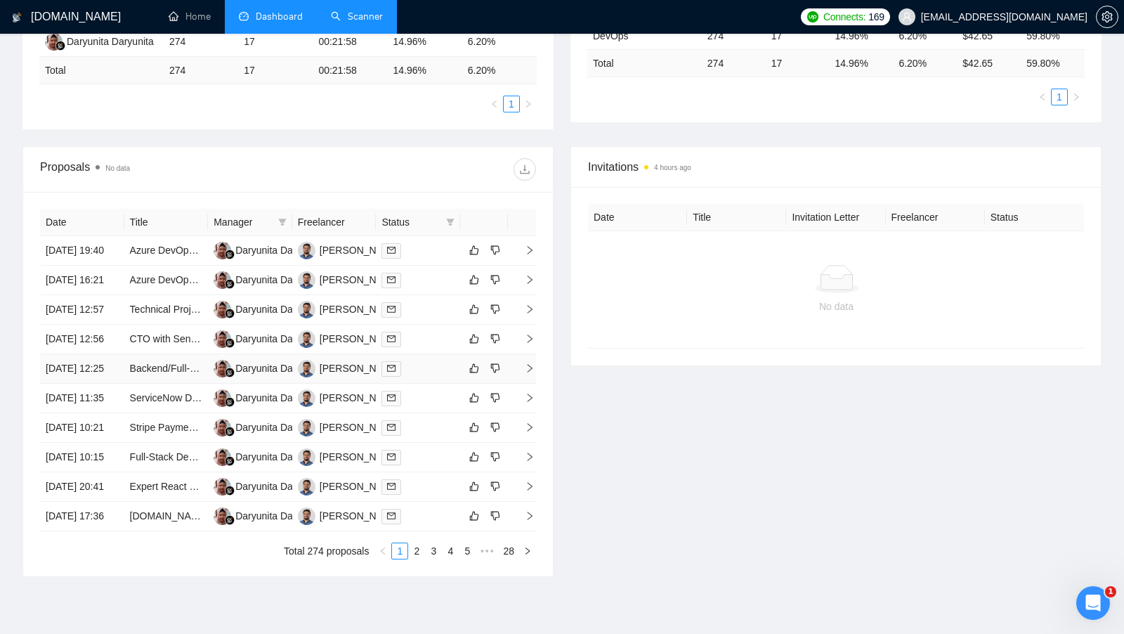
click at [442, 383] on td at bounding box center [418, 368] width 84 height 29
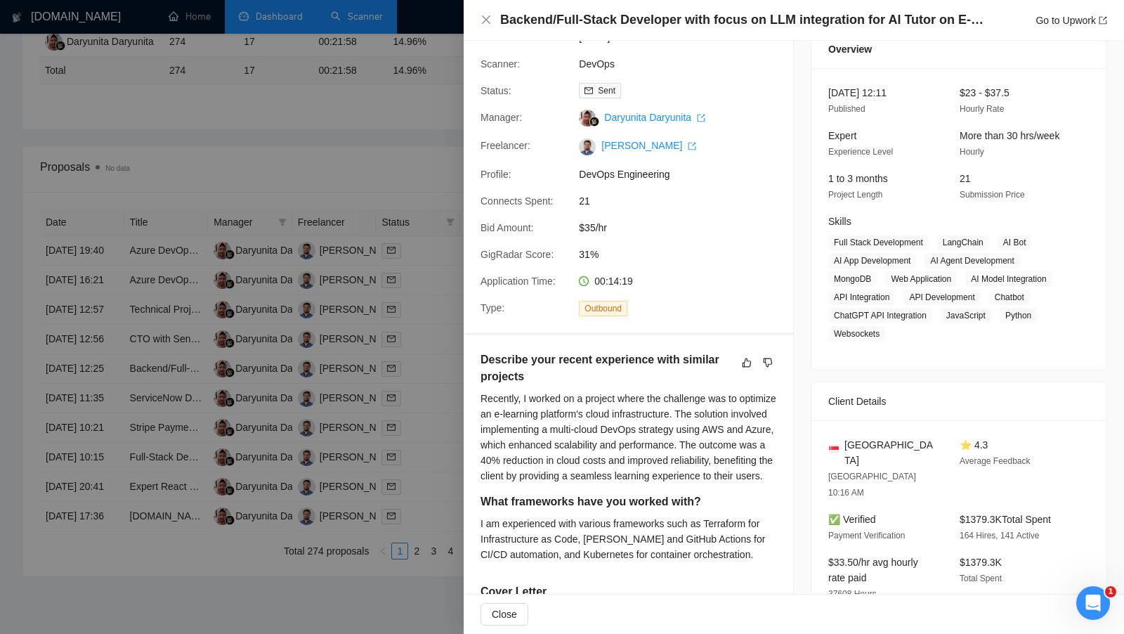
scroll to position [52, 0]
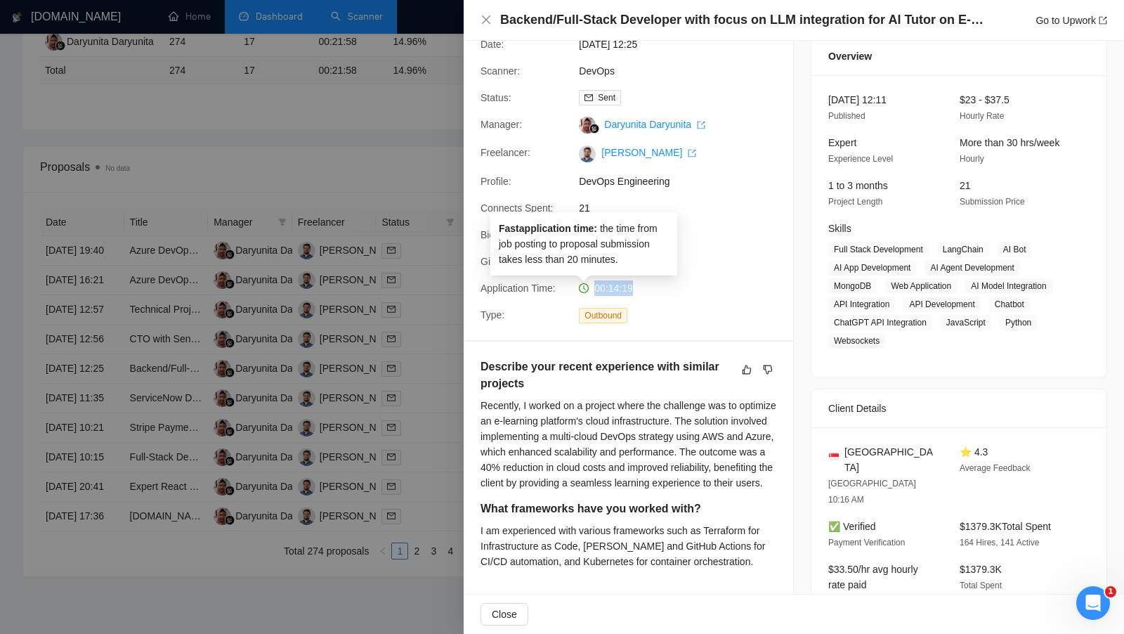
drag, startPoint x: 648, startPoint y: 288, endPoint x: 580, endPoint y: 288, distance: 67.4
click at [580, 288] on div "00:14:19" at bounding box center [647, 287] width 148 height 15
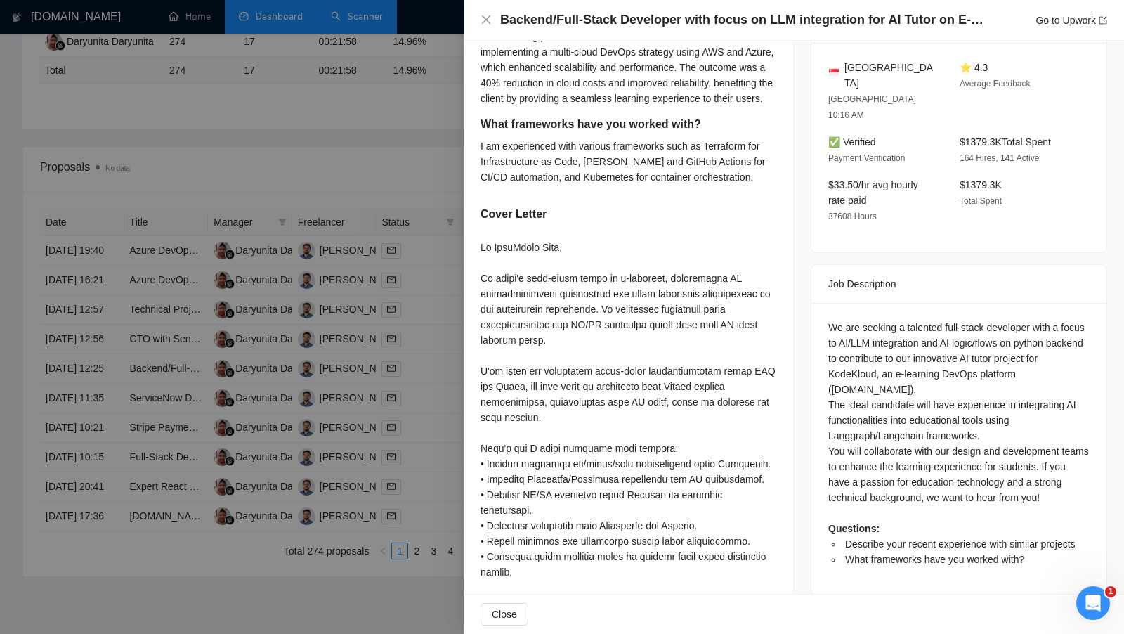
scroll to position [532, 0]
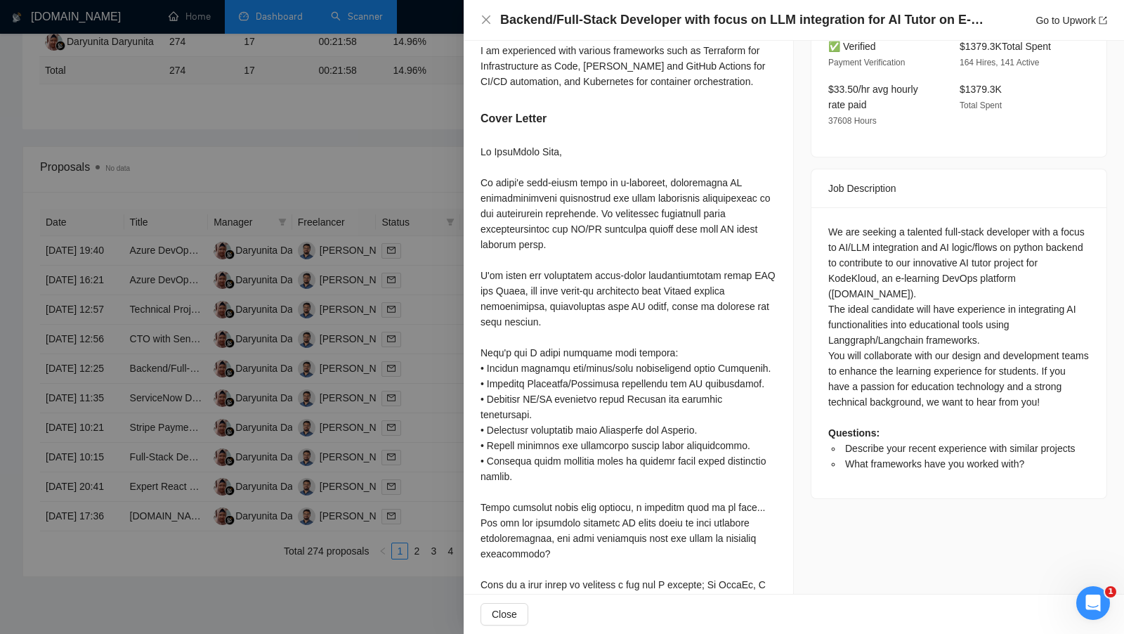
click at [378, 190] on div at bounding box center [562, 317] width 1124 height 634
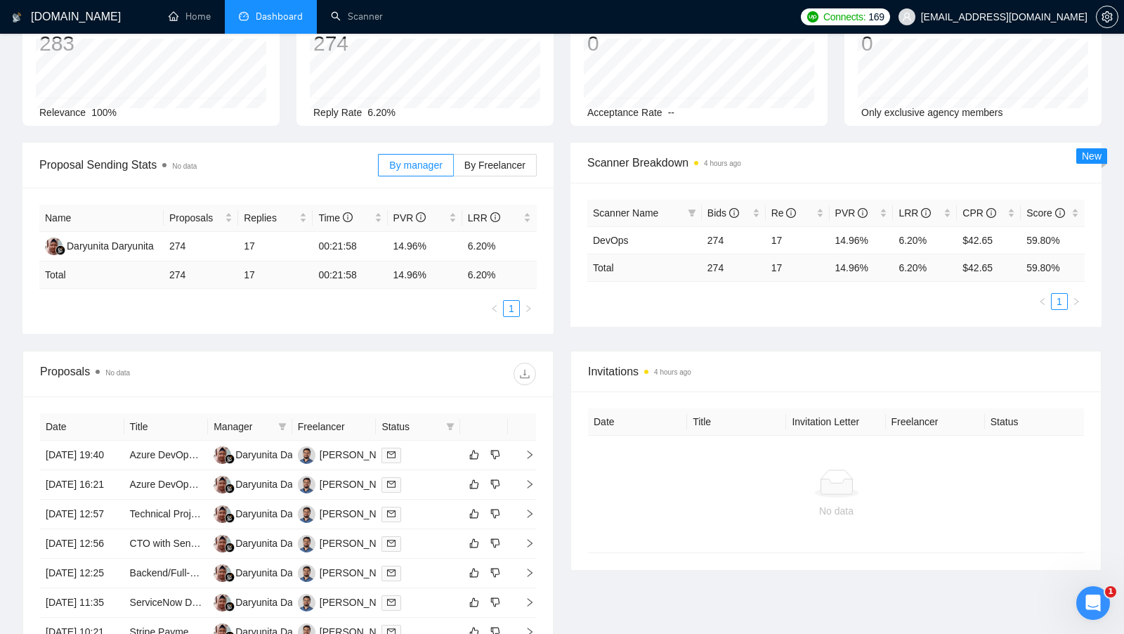
scroll to position [0, 0]
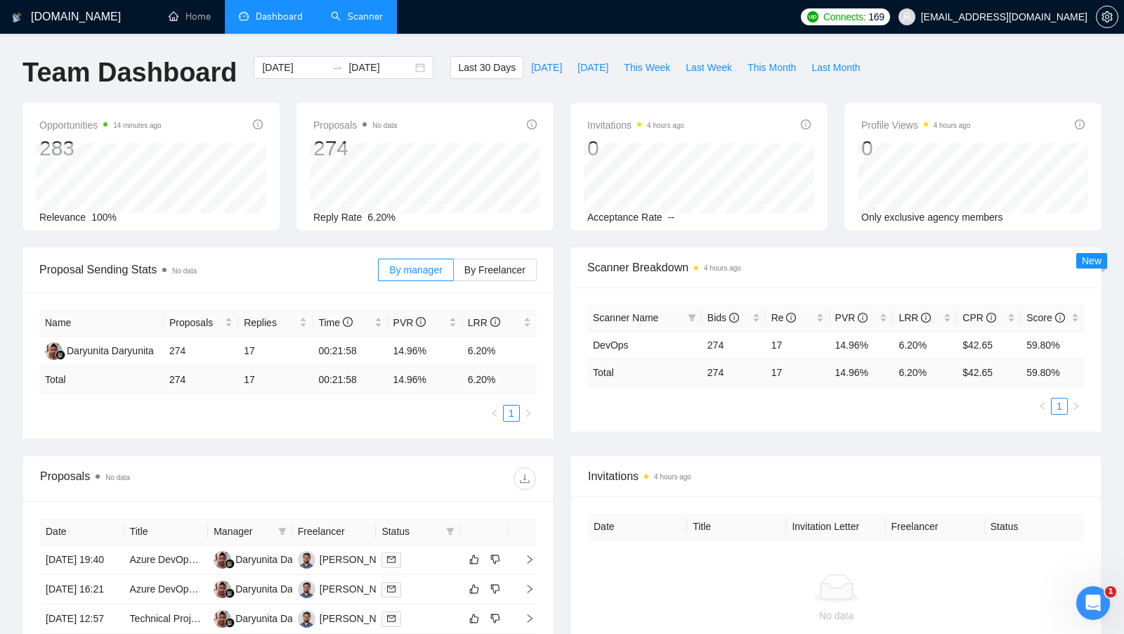
click at [334, 22] on link "Scanner" at bounding box center [357, 17] width 52 height 12
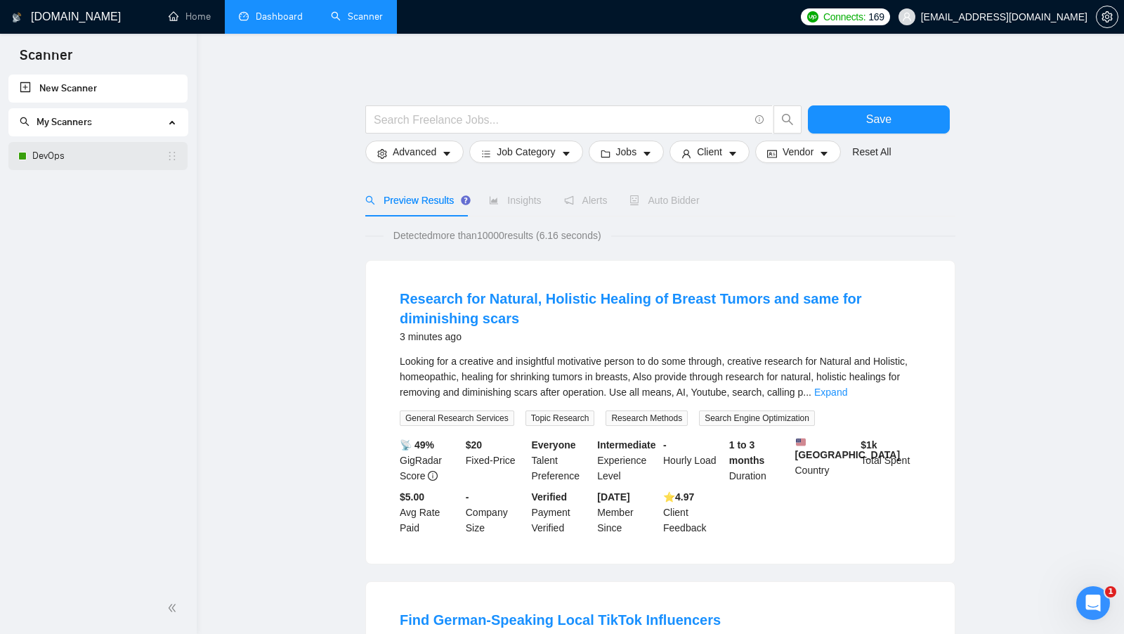
click at [68, 153] on link "DevOps" at bounding box center [99, 156] width 134 height 28
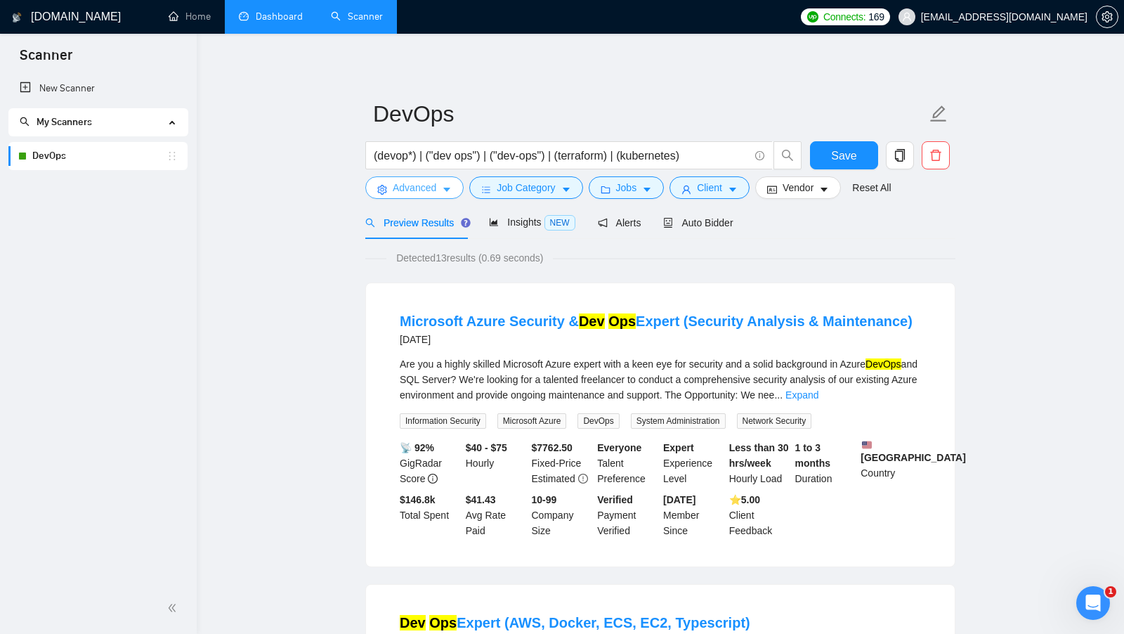
click at [431, 191] on span "Advanced" at bounding box center [415, 187] width 44 height 15
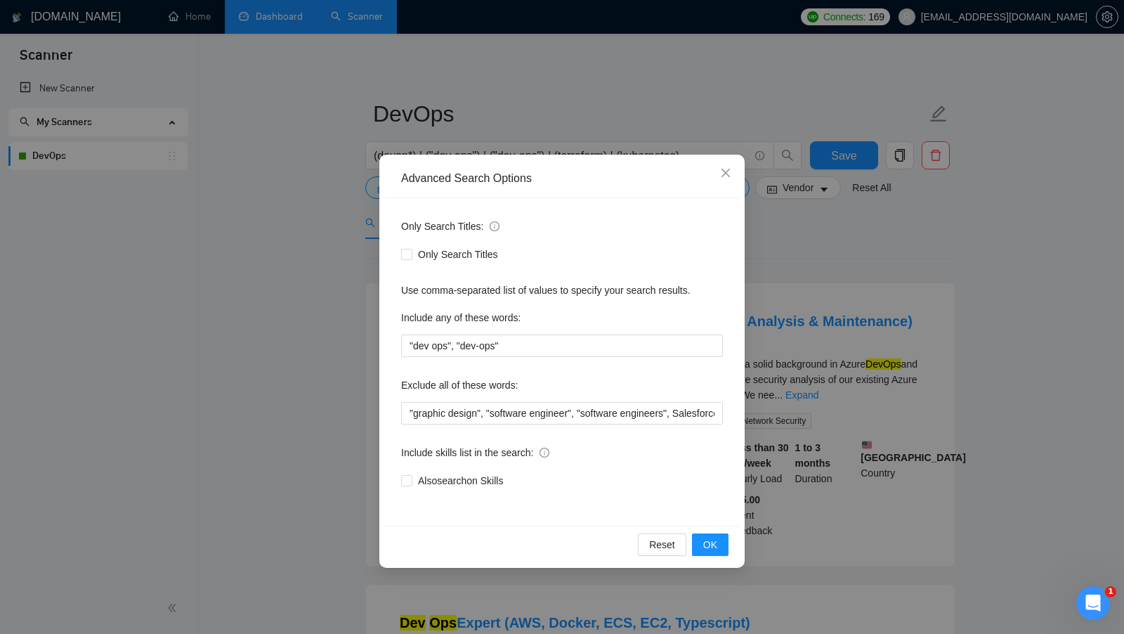
click at [310, 238] on div "Advanced Search Options Only Search Titles: Only Search Titles Use comma-separa…" at bounding box center [562, 317] width 1124 height 634
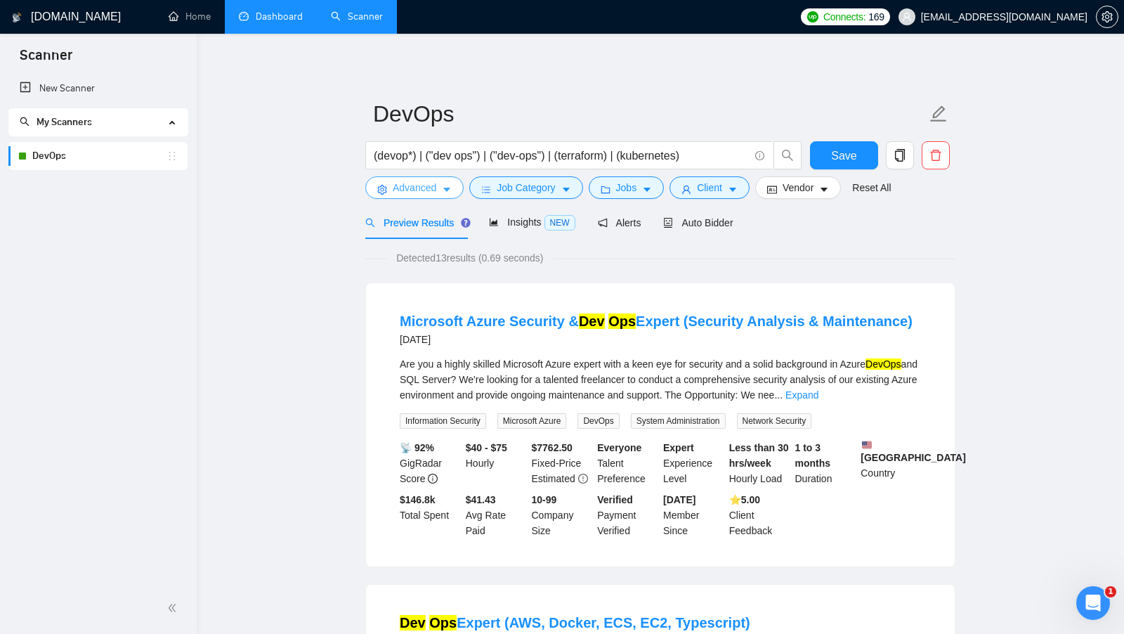
click at [393, 195] on span "Advanced" at bounding box center [415, 187] width 44 height 15
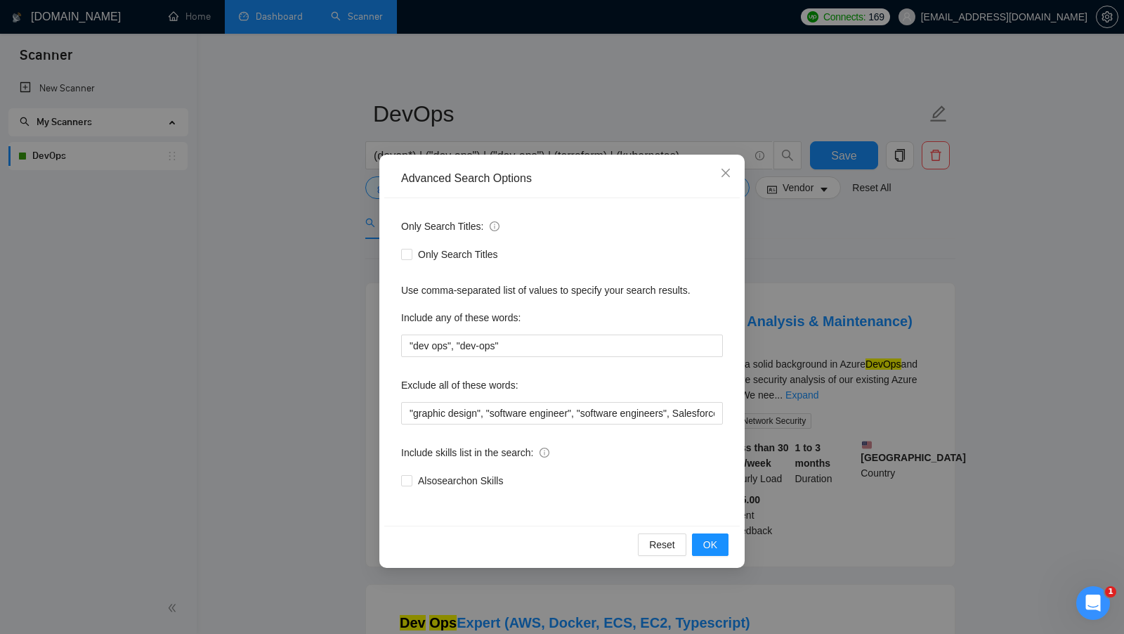
click at [348, 261] on div "Advanced Search Options Only Search Titles: Only Search Titles Use comma-separa…" at bounding box center [562, 317] width 1124 height 634
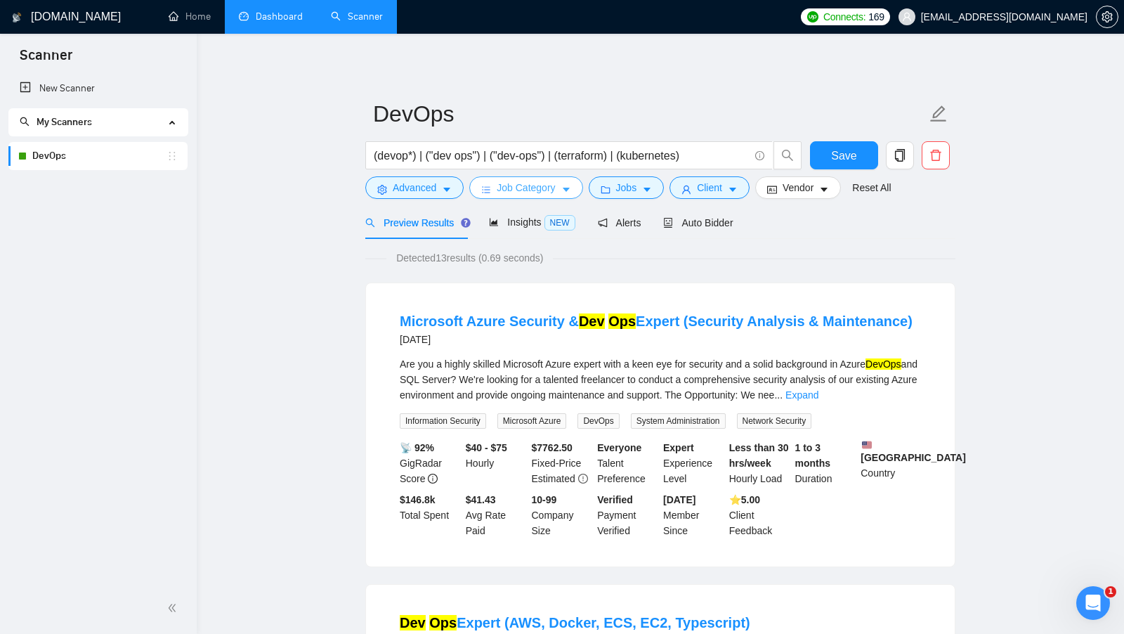
click at [569, 179] on button "Job Category" at bounding box center [525, 187] width 113 height 22
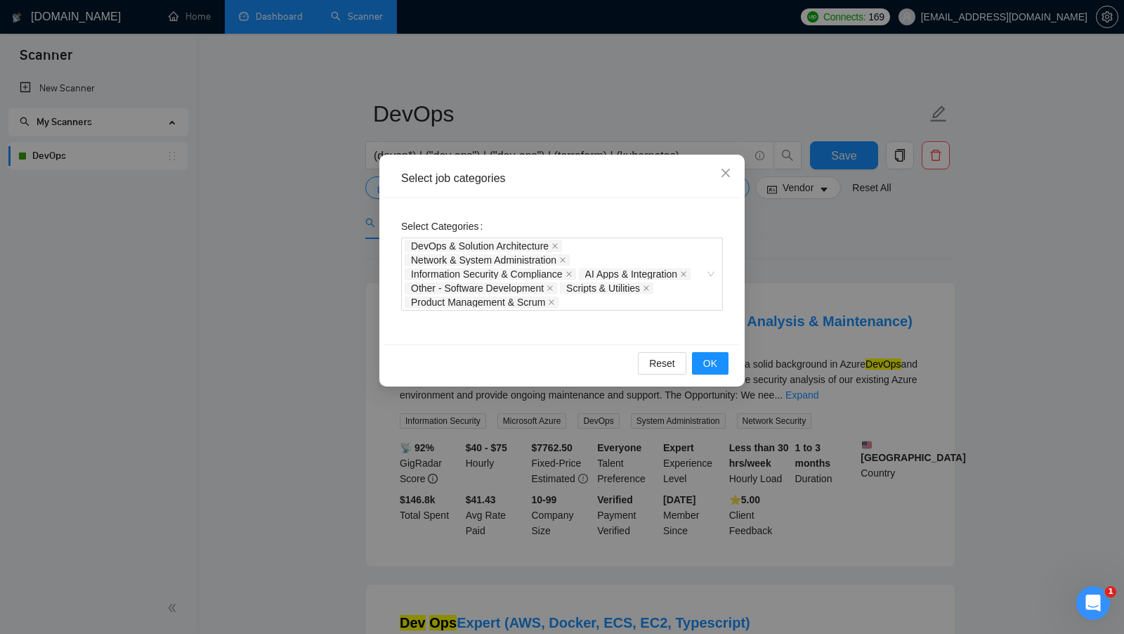
click at [737, 251] on div "Select Categories DevOps & Solution Architecture Network & System Administratio…" at bounding box center [561, 271] width 355 height 146
click at [745, 168] on div "Select job categories Select Categories DevOps & Solution Architecture Network …" at bounding box center [562, 317] width 1124 height 634
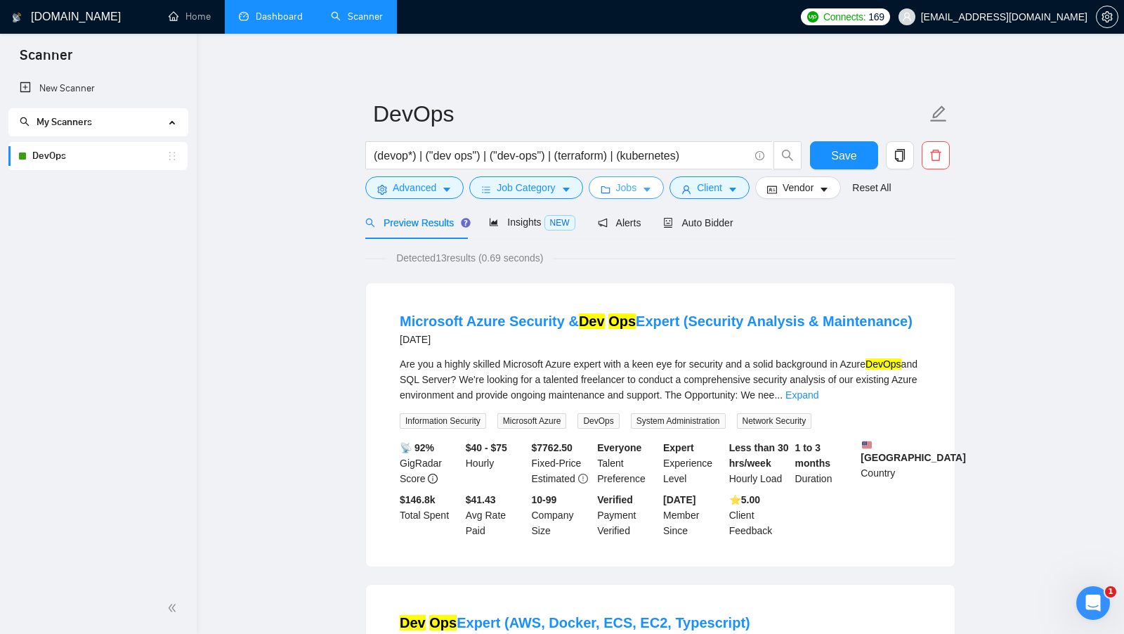
click at [642, 186] on button "Jobs" at bounding box center [627, 187] width 76 height 22
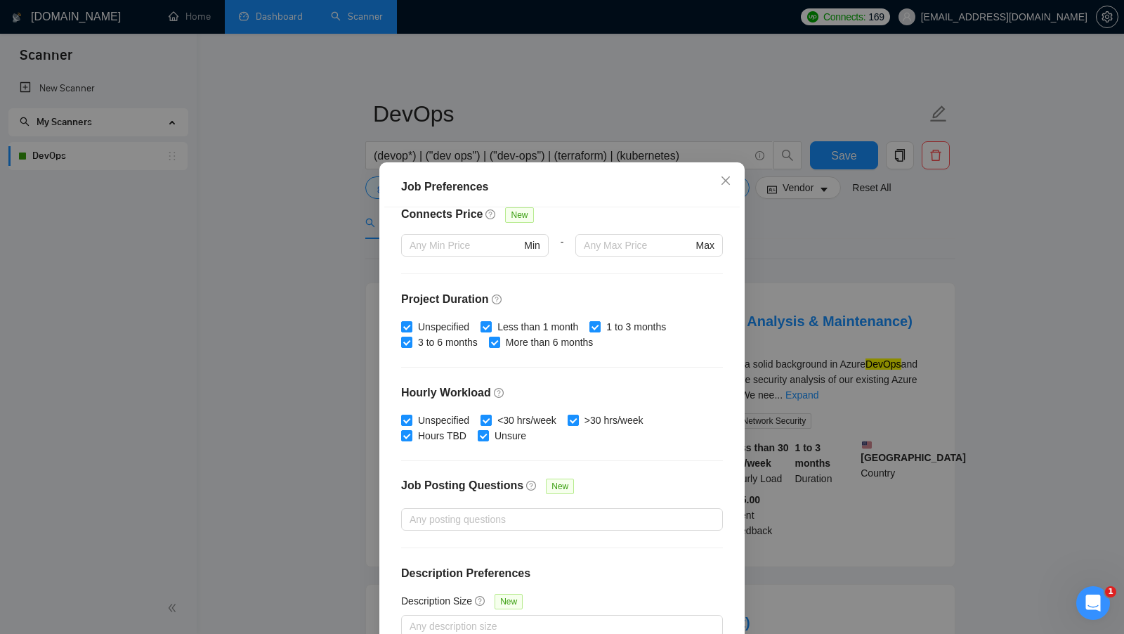
scroll to position [78, 0]
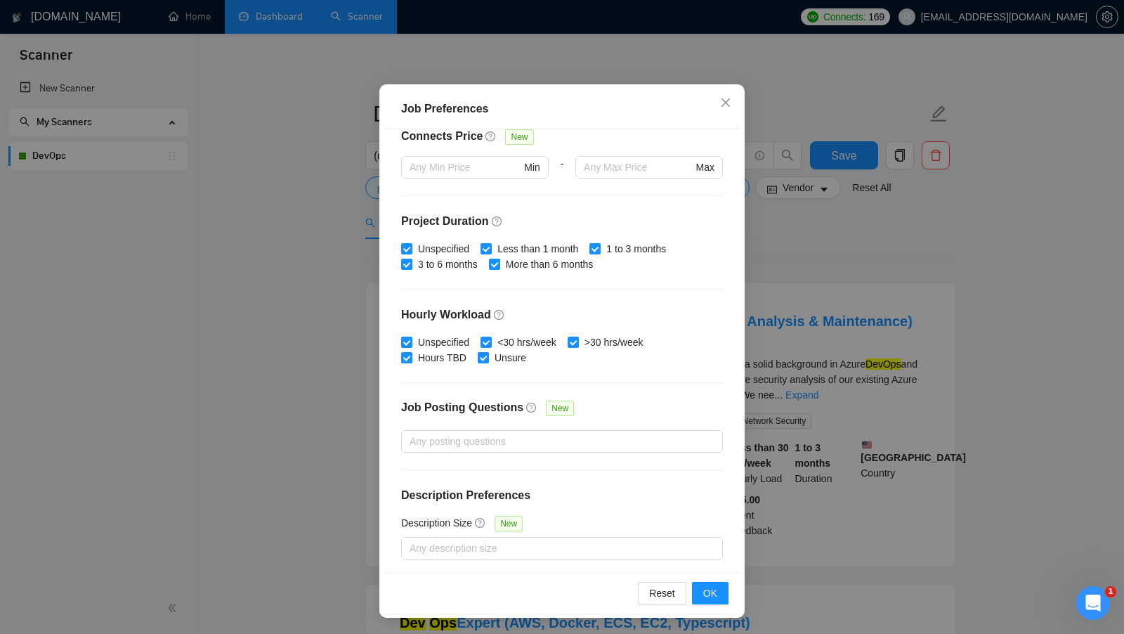
click at [797, 267] on div "Job Preferences Budget Project Type All Fixed Price Hourly Rate Fixed Price Bud…" at bounding box center [562, 317] width 1124 height 634
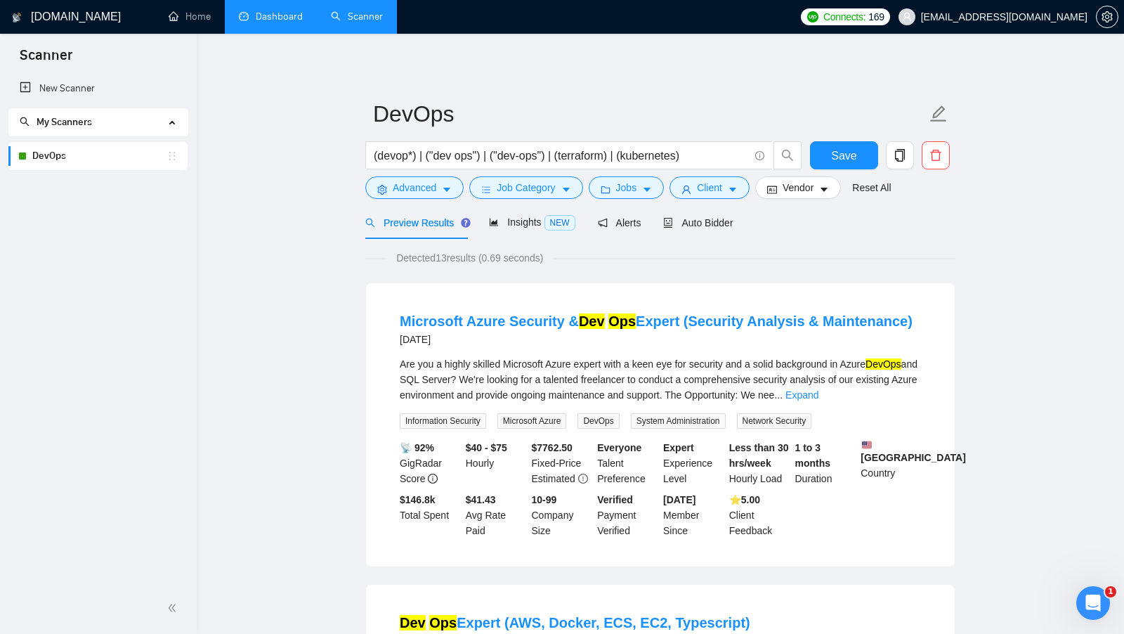
scroll to position [0, 0]
click at [714, 192] on span "Client" at bounding box center [709, 187] width 25 height 15
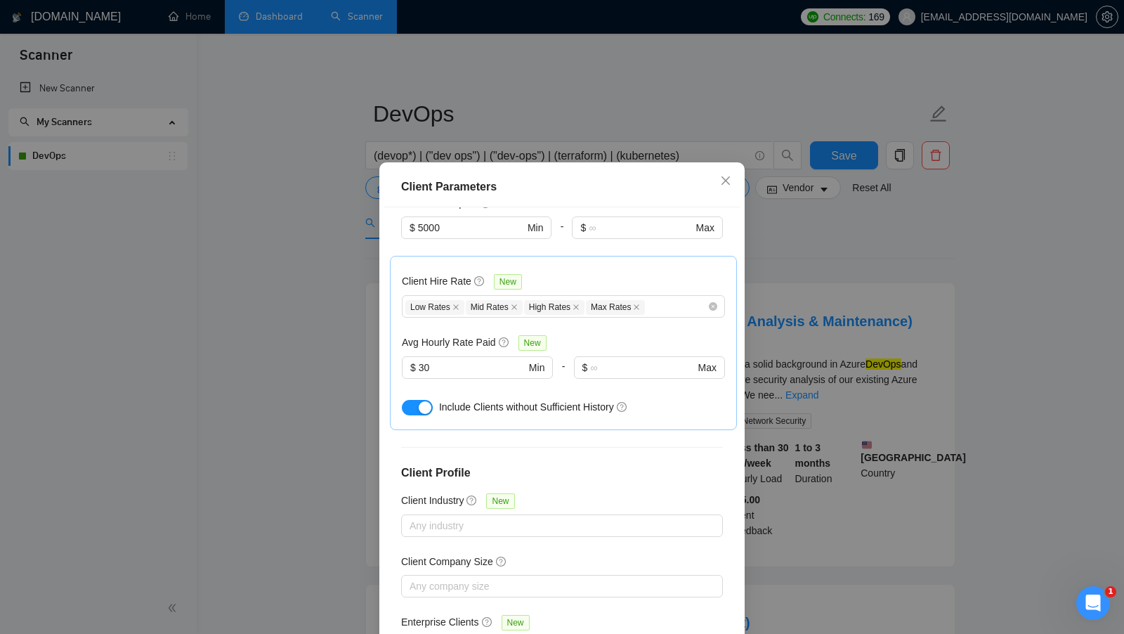
scroll to position [428, 0]
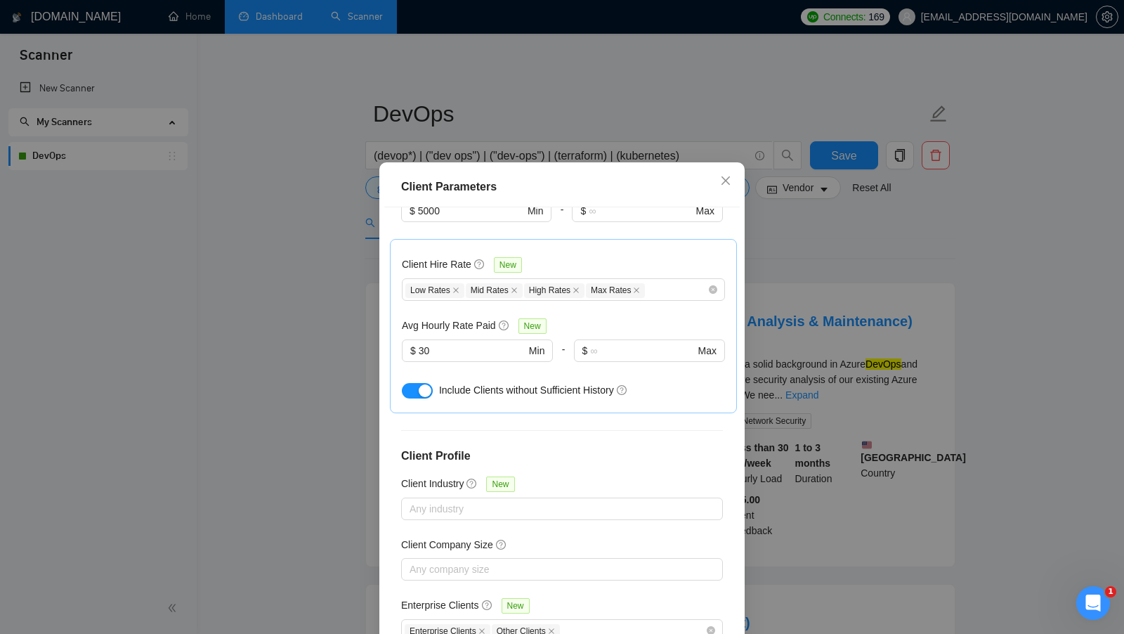
click at [751, 324] on div "Client Parameters Client Location Include Client Countries Select Exclude Clien…" at bounding box center [562, 317] width 1124 height 634
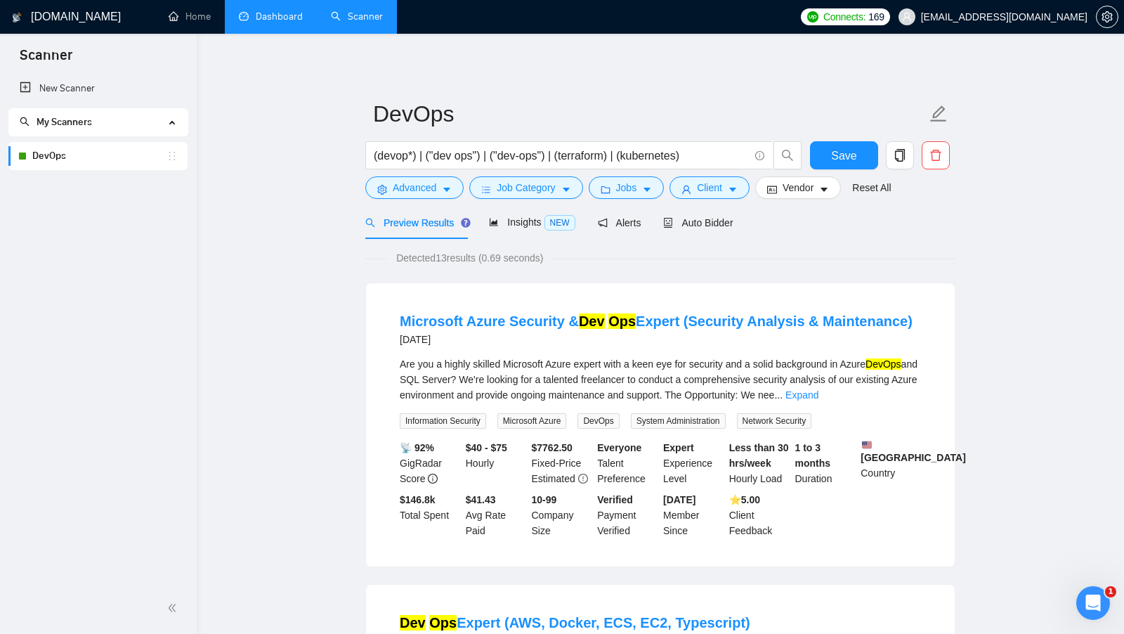
click at [791, 199] on form "DevOps (devop*) | ("dev ops") | ("dev-ops") | (terraform) | (kubernetes) Save A…" at bounding box center [660, 148] width 590 height 114
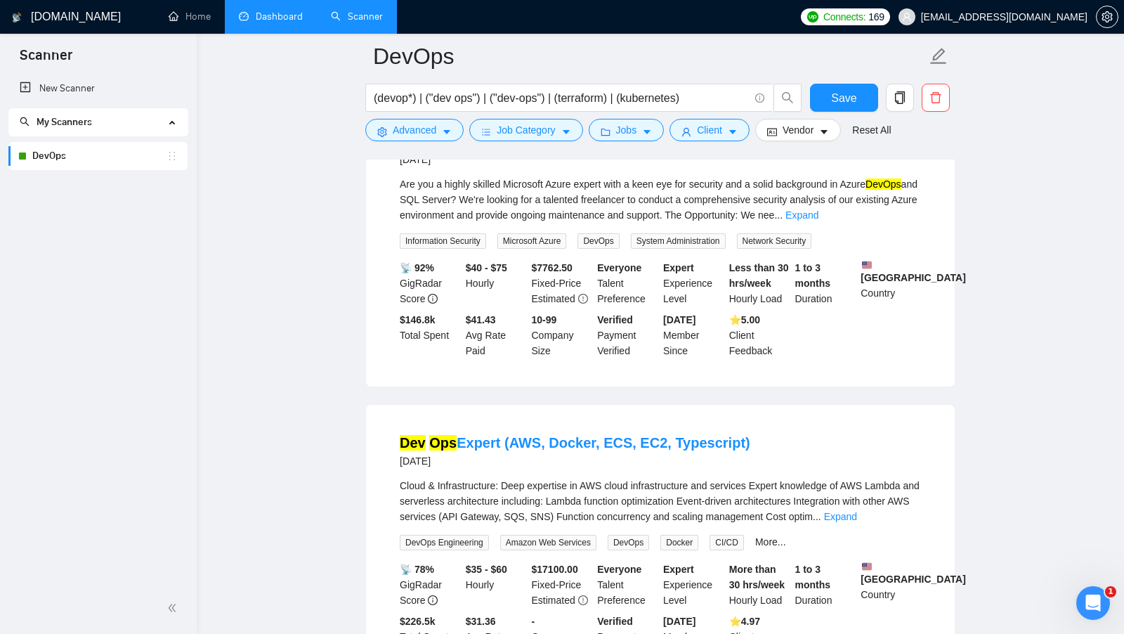
scroll to position [0, 0]
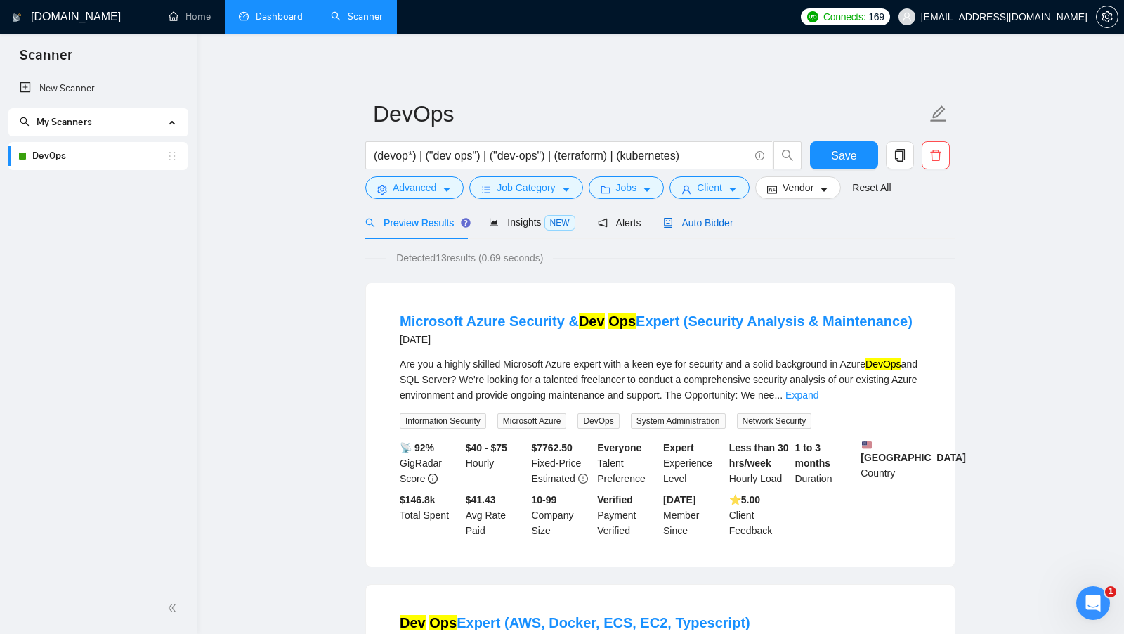
click at [704, 225] on span "Auto Bidder" at bounding box center [698, 222] width 70 height 11
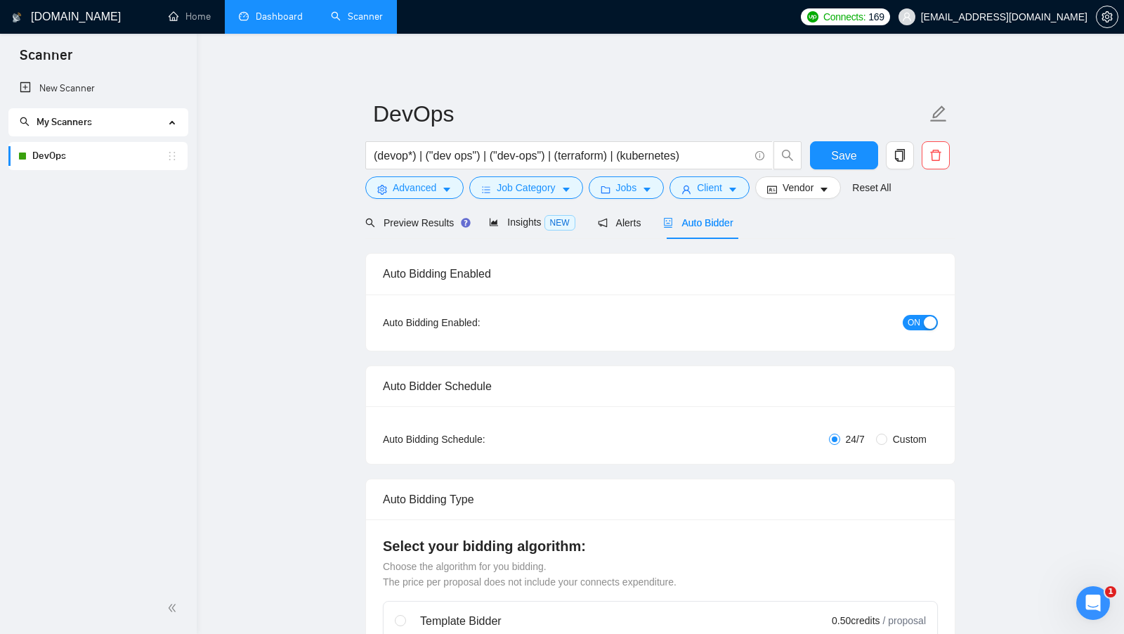
checkbox input "true"
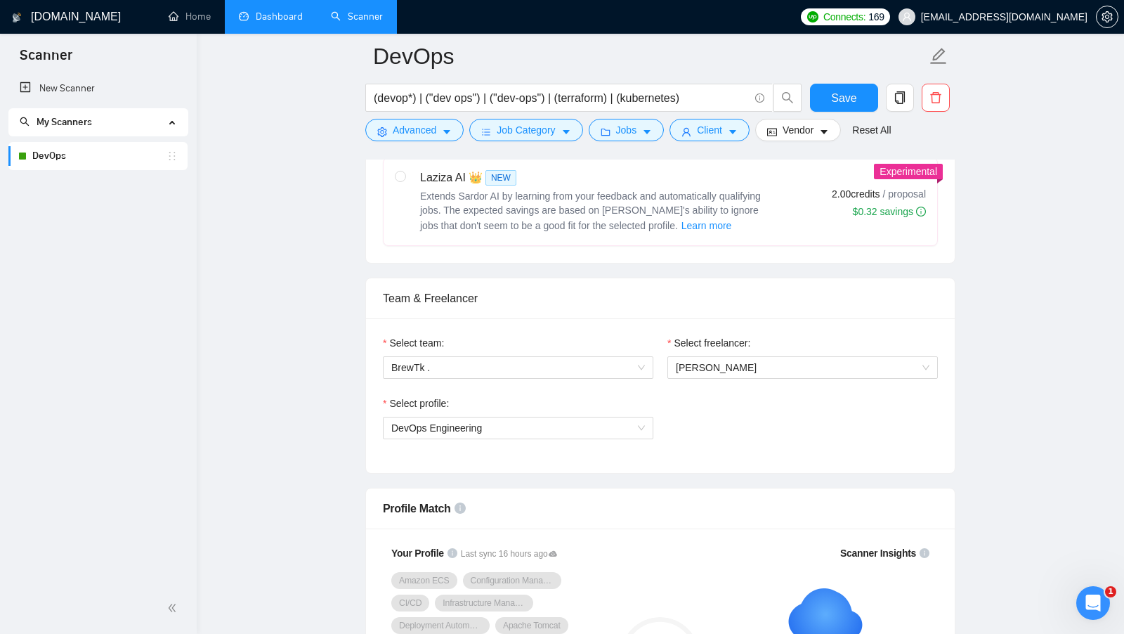
scroll to position [557, 0]
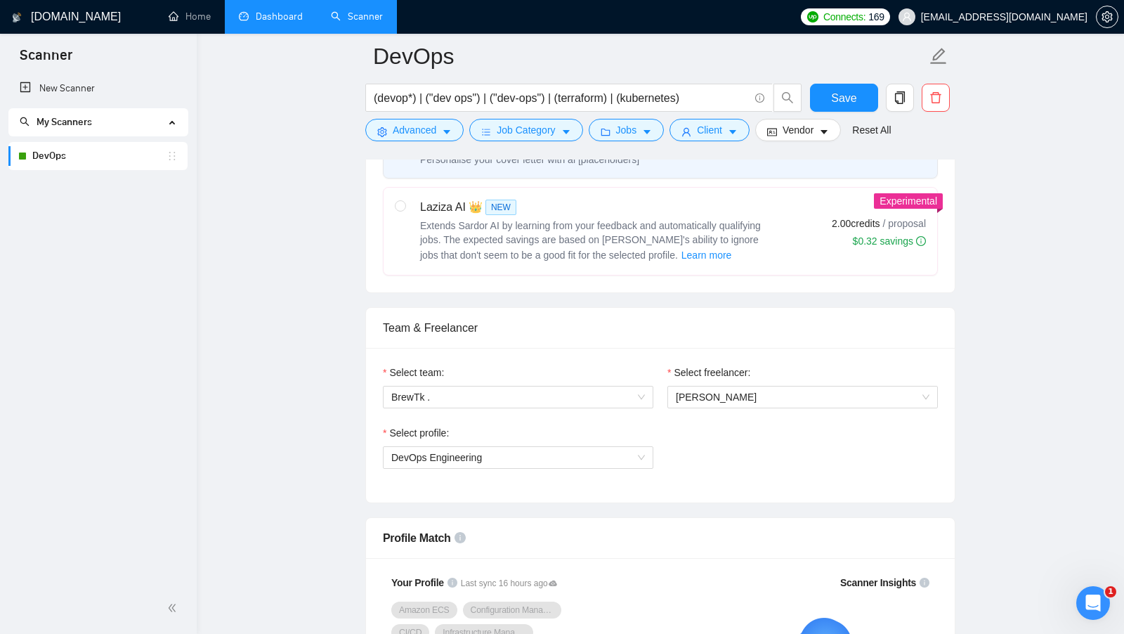
click at [706, 443] on div "Select profile: DevOps Engineering" at bounding box center [660, 455] width 569 height 60
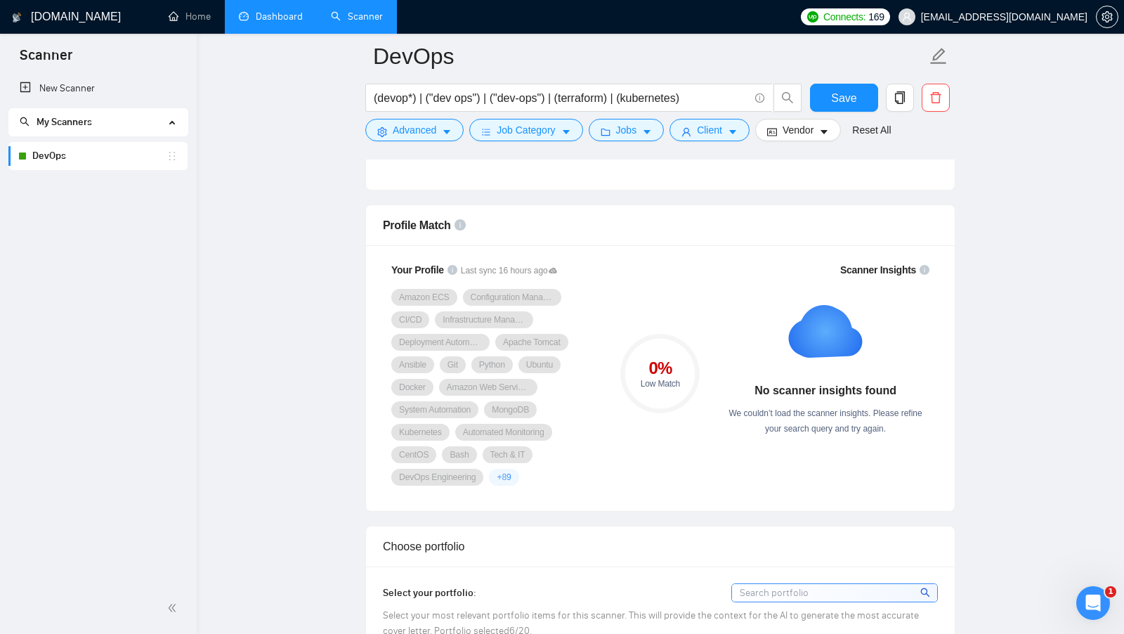
scroll to position [0, 0]
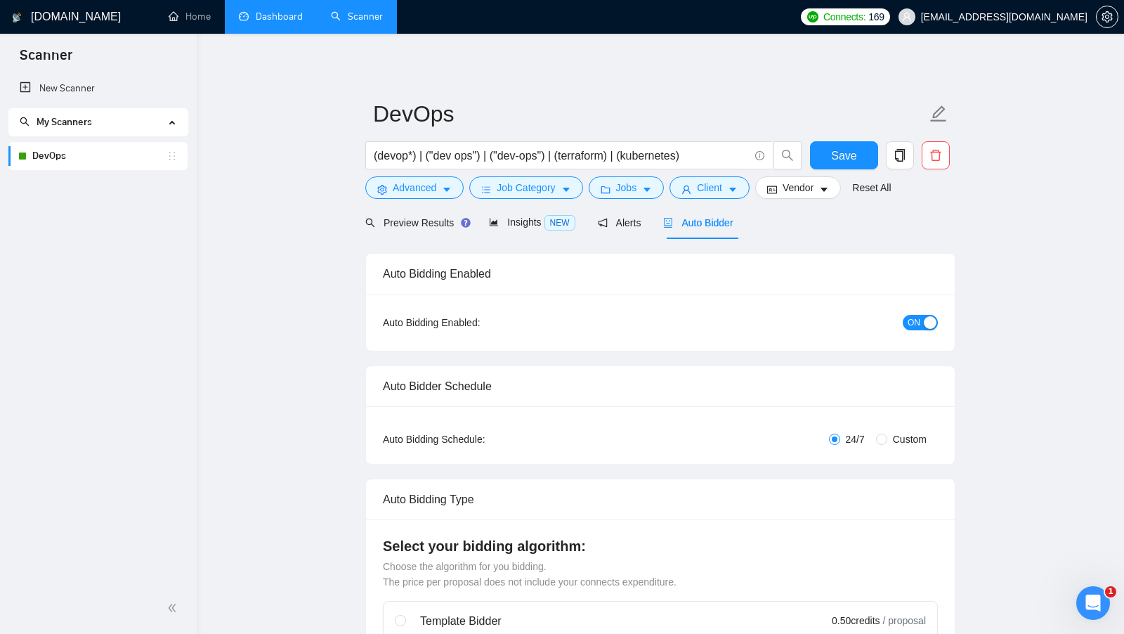
click at [274, 22] on link "Dashboard" at bounding box center [271, 17] width 64 height 12
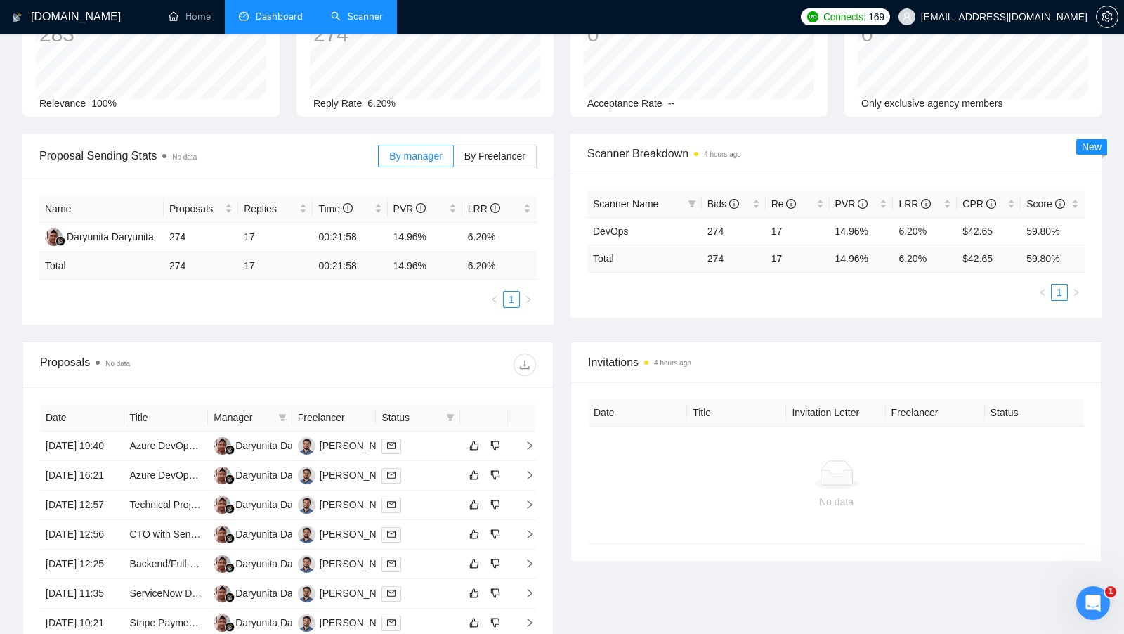
scroll to position [112, 0]
click at [442, 443] on div at bounding box center [417, 447] width 73 height 16
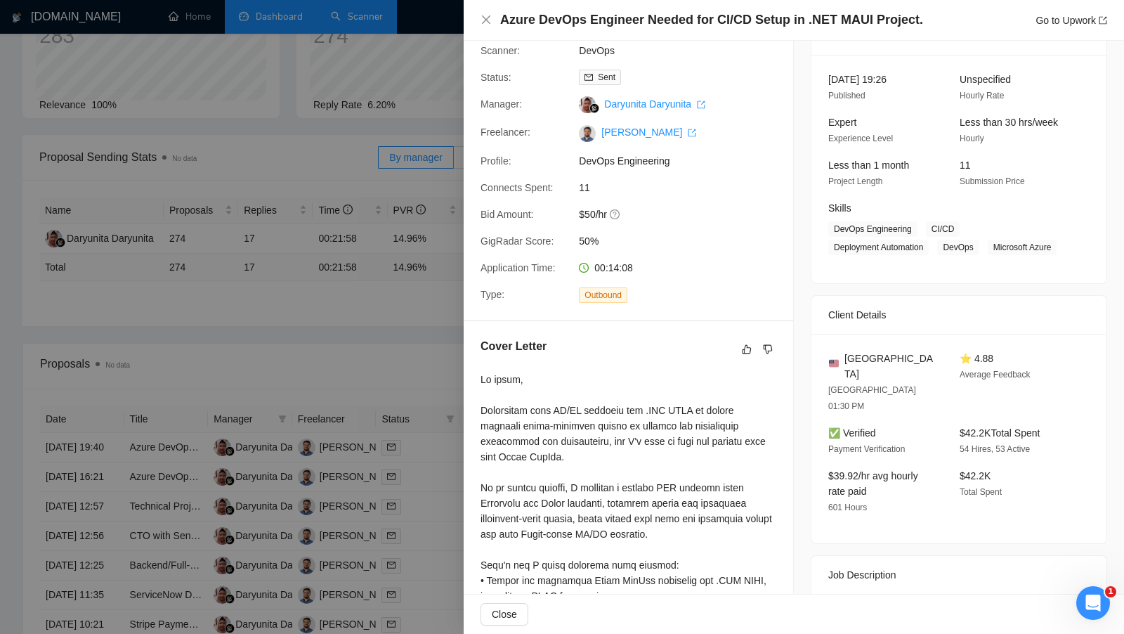
scroll to position [155, 0]
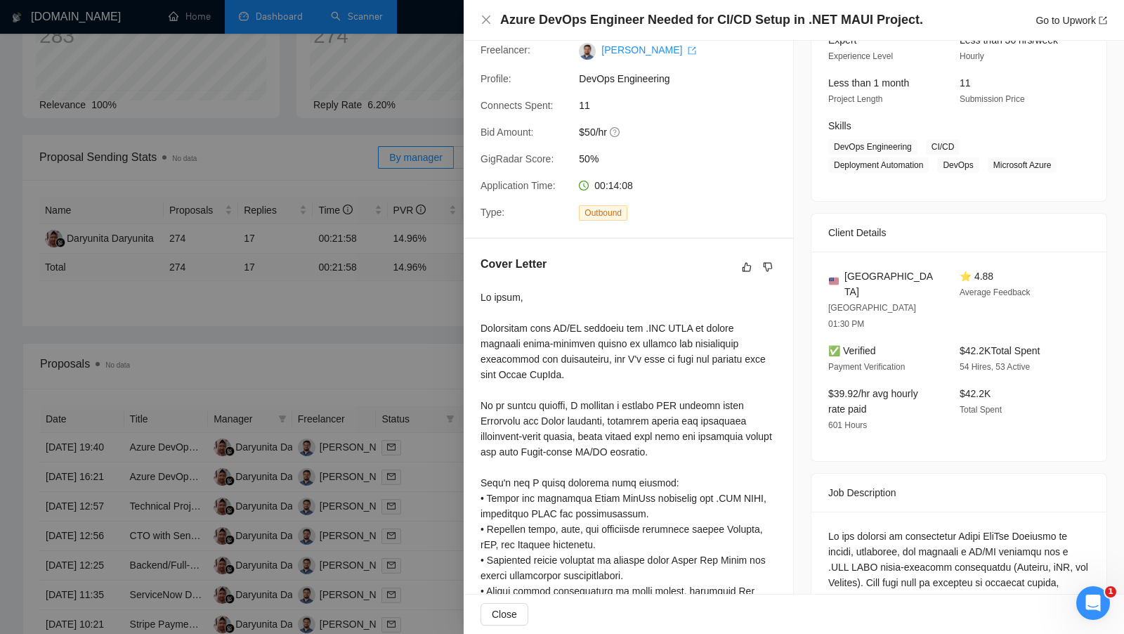
click at [389, 334] on div at bounding box center [562, 317] width 1124 height 634
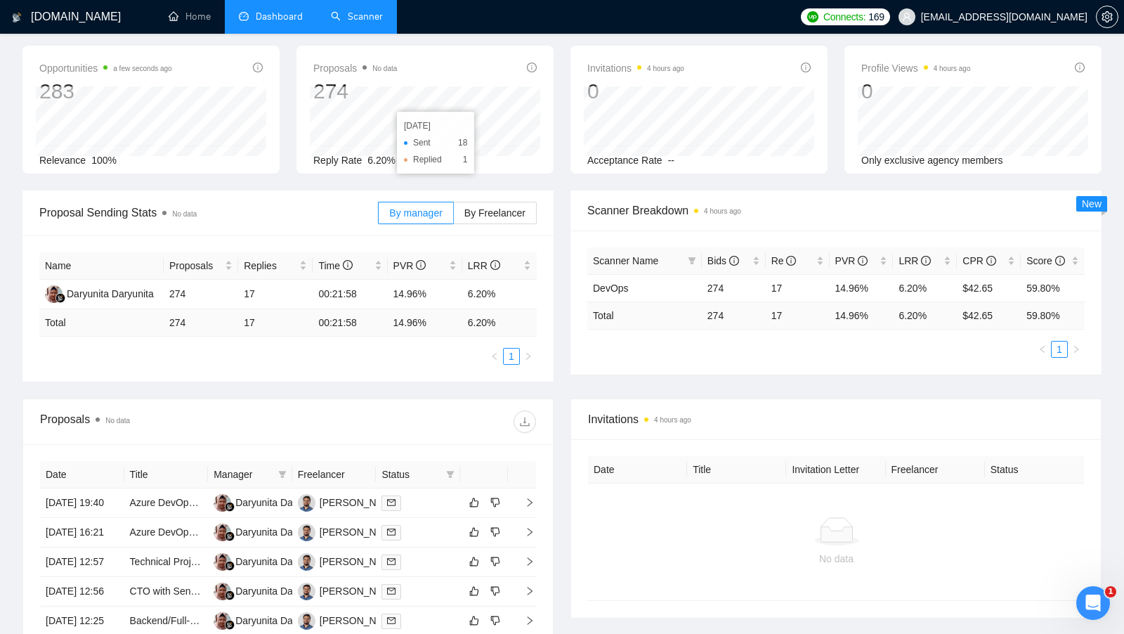
scroll to position [0, 0]
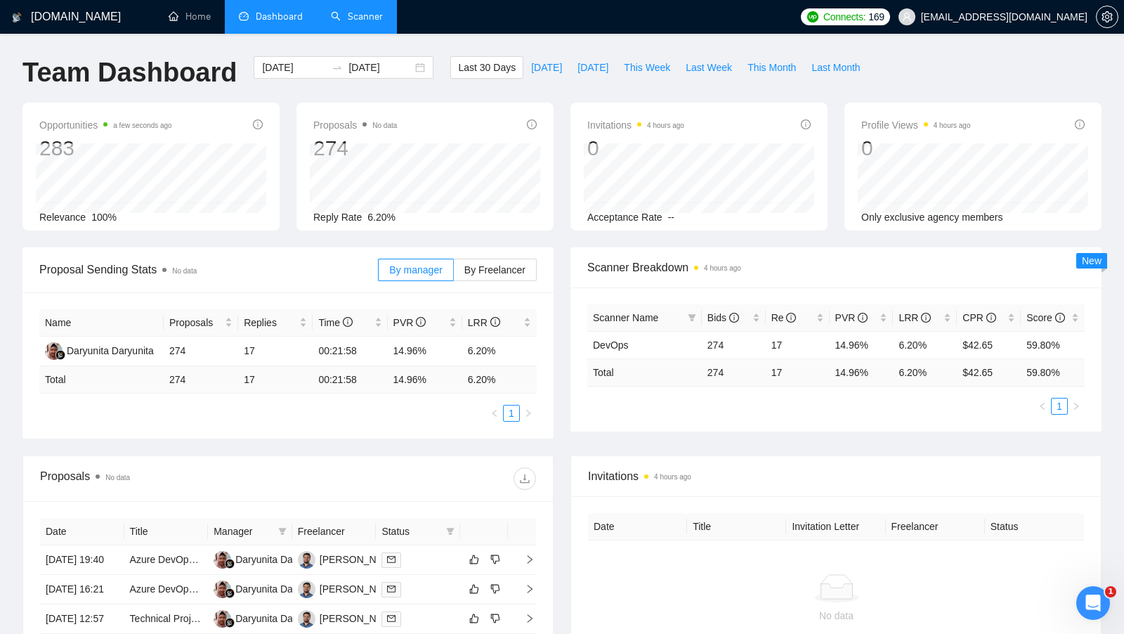
click at [370, 15] on link "Scanner" at bounding box center [357, 17] width 52 height 12
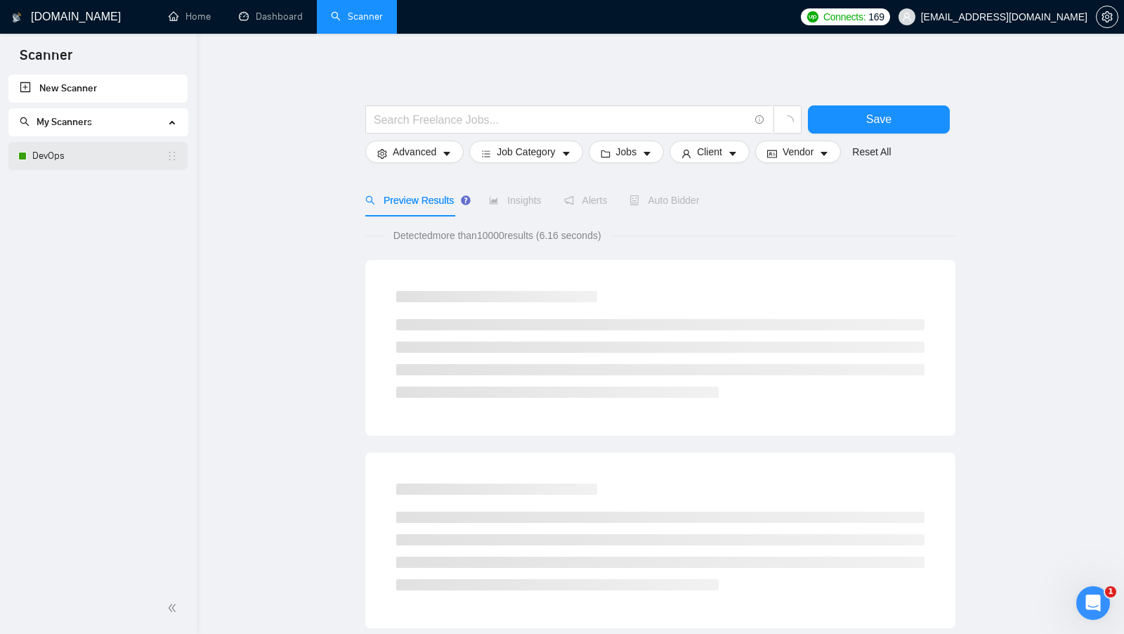
click at [91, 152] on link "DevOps" at bounding box center [99, 156] width 134 height 28
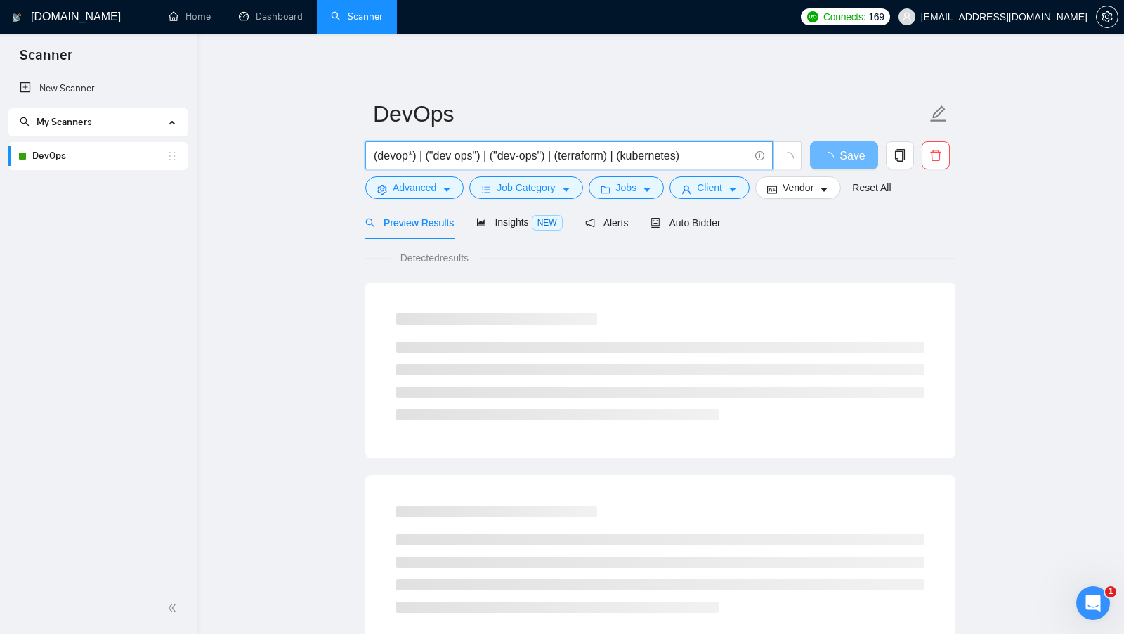
click at [556, 157] on input "(devop*) | ("dev ops") | ("dev-ops") | (terraform) | (kubernetes)" at bounding box center [561, 156] width 375 height 18
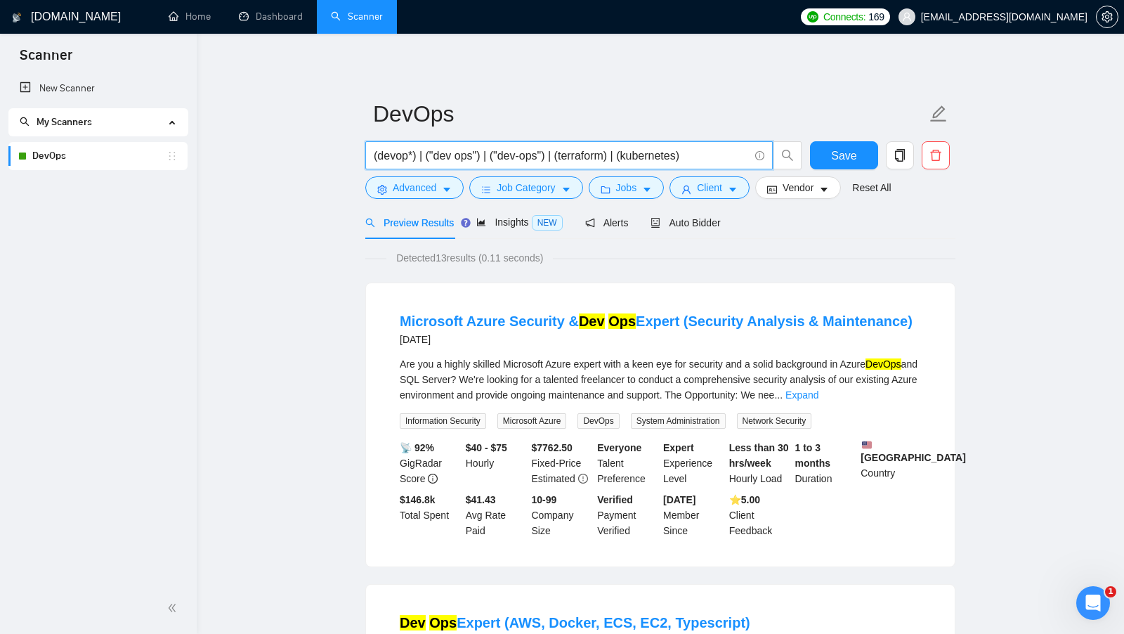
click at [684, 156] on input "(devop*) | ("dev ops") | ("dev-ops") | (terraform) | (kubernetes)" at bounding box center [561, 156] width 375 height 18
click at [707, 156] on input "(devop*) | ("dev ops") | ("dev-ops") | (terraform) | (kubernetes)" at bounding box center [561, 156] width 375 height 18
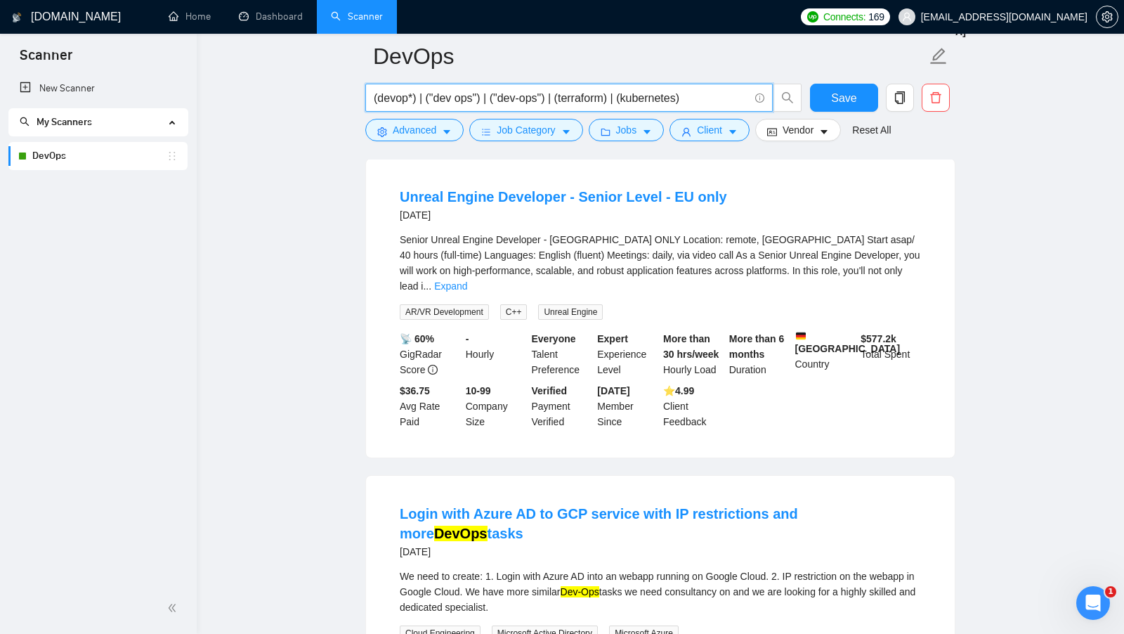
scroll to position [1063, 0]
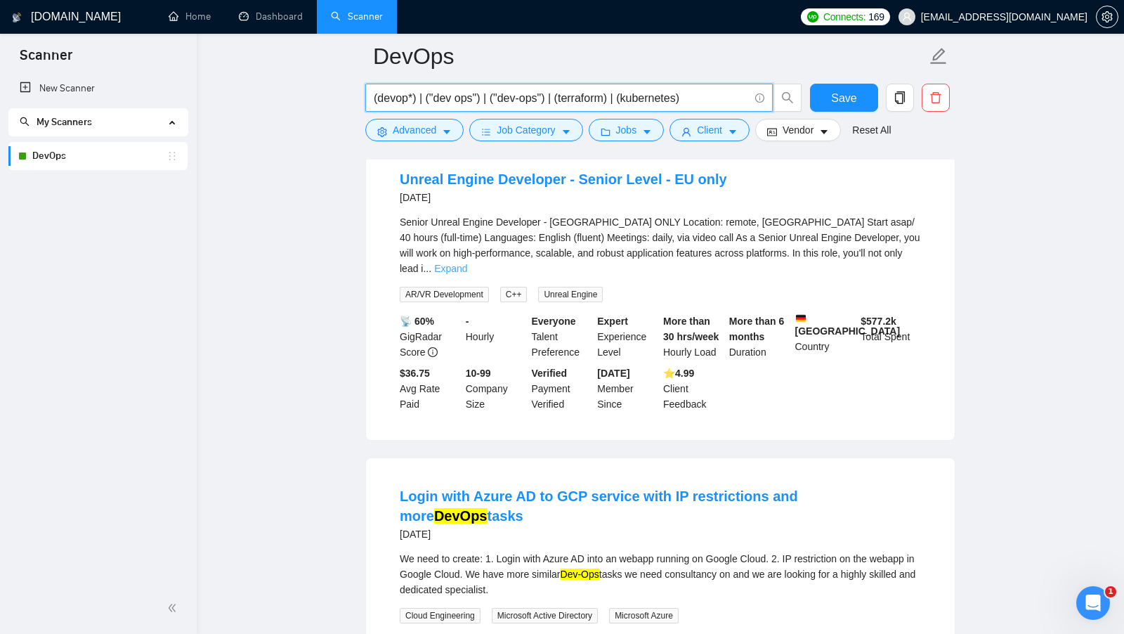
click at [467, 271] on link "Expand" at bounding box center [450, 268] width 33 height 11
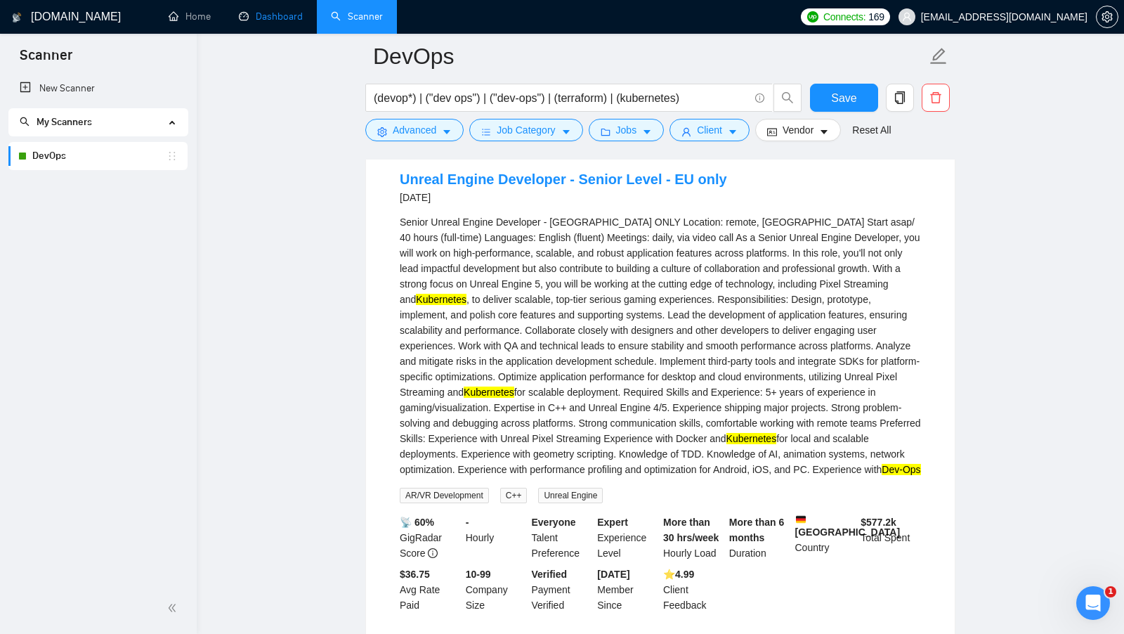
click at [286, 20] on link "Dashboard" at bounding box center [271, 17] width 64 height 12
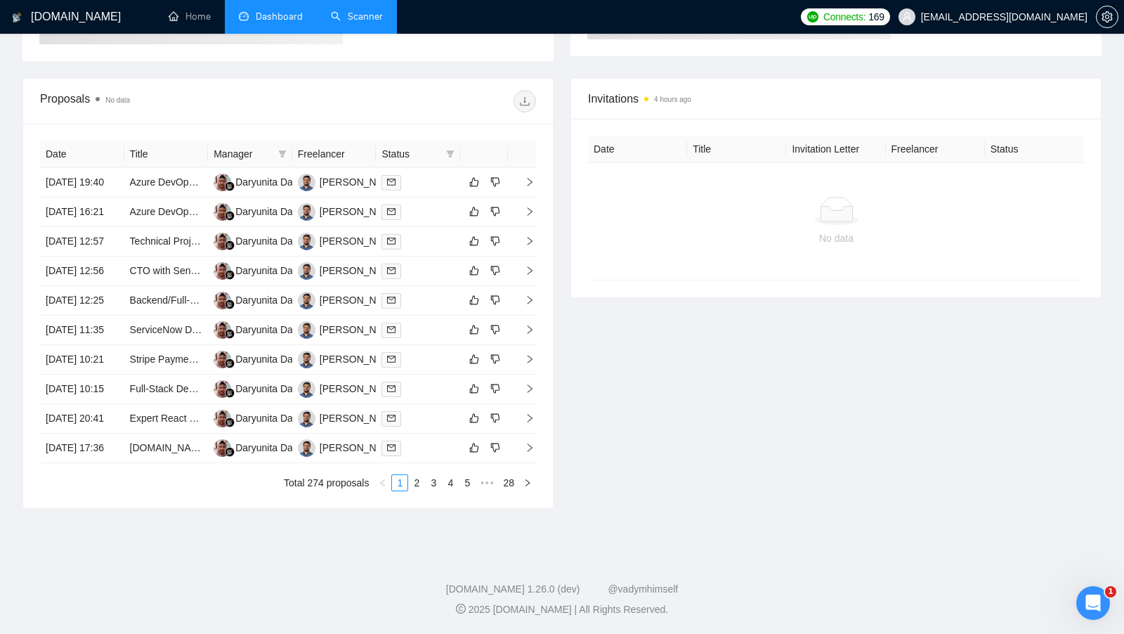
scroll to position [102, 0]
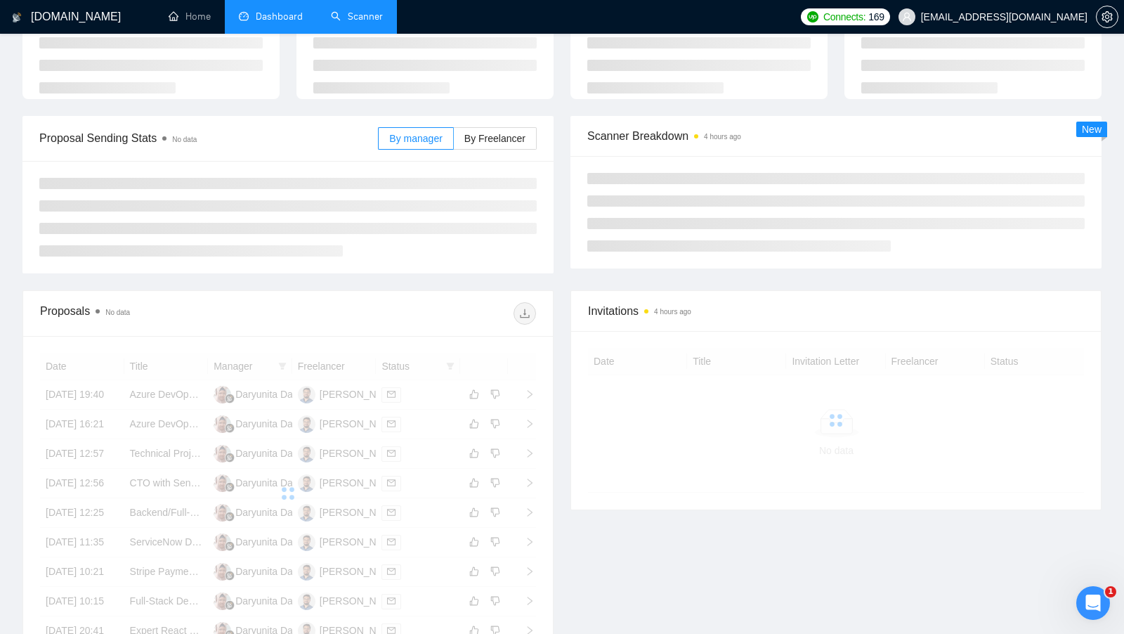
click at [334, 18] on link "Scanner" at bounding box center [357, 17] width 52 height 12
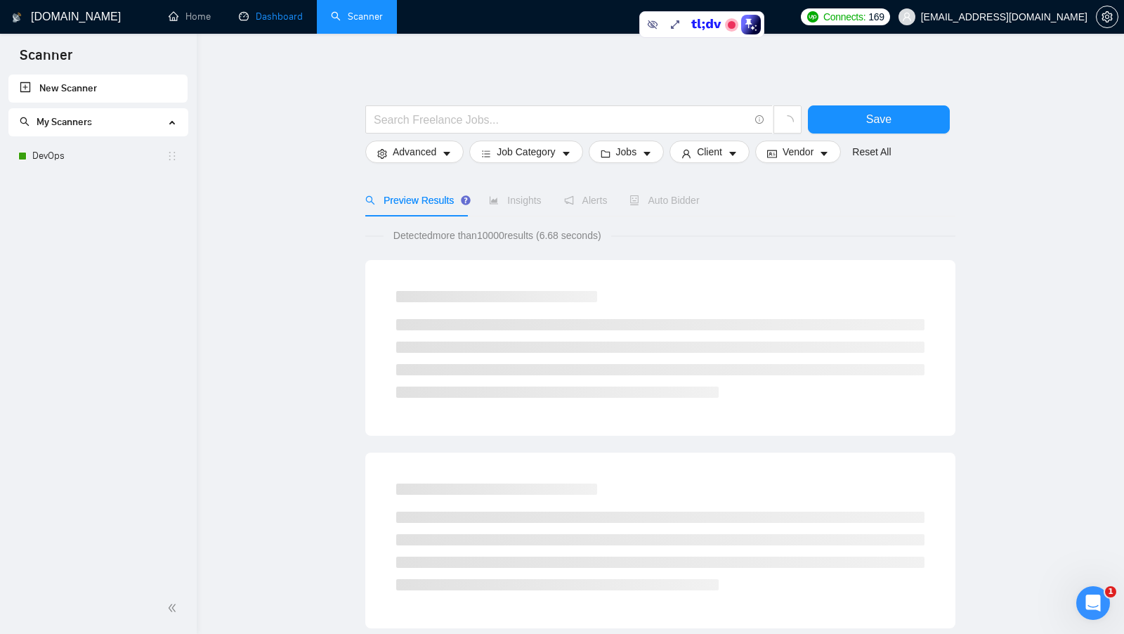
click at [242, 20] on link "Dashboard" at bounding box center [271, 17] width 64 height 12
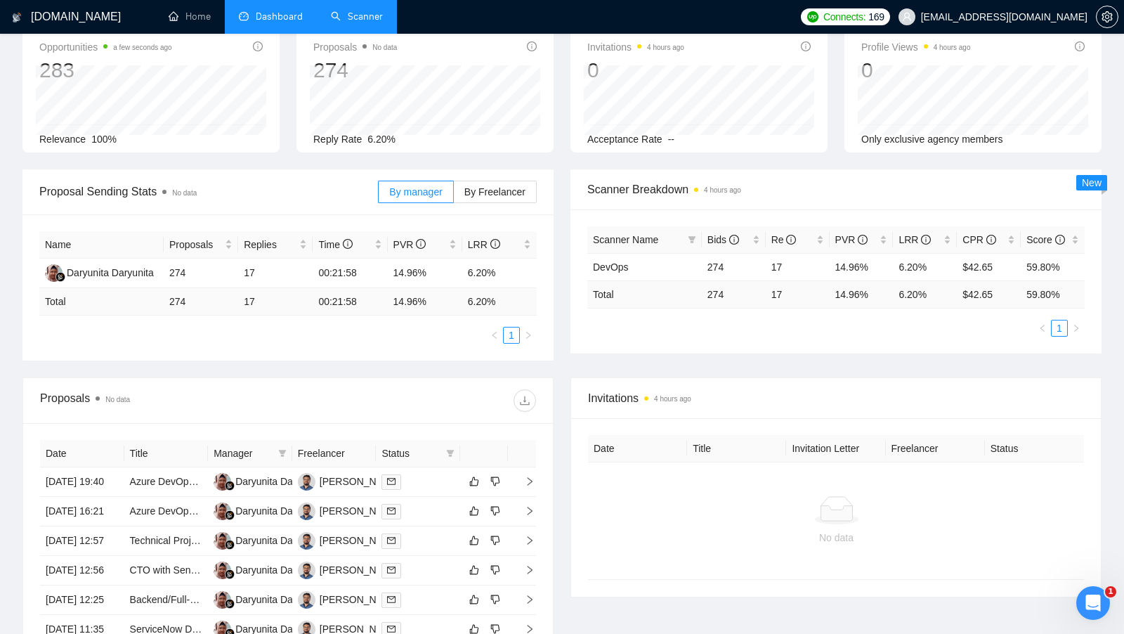
scroll to position [32, 0]
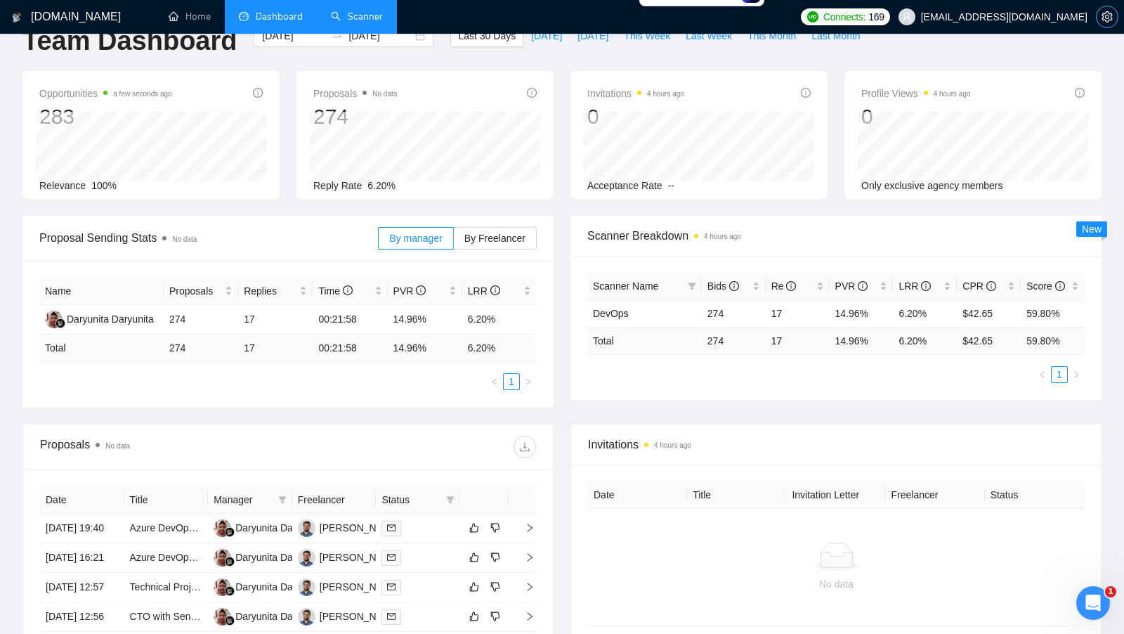
click at [1102, 21] on icon "setting" at bounding box center [1106, 16] width 11 height 11
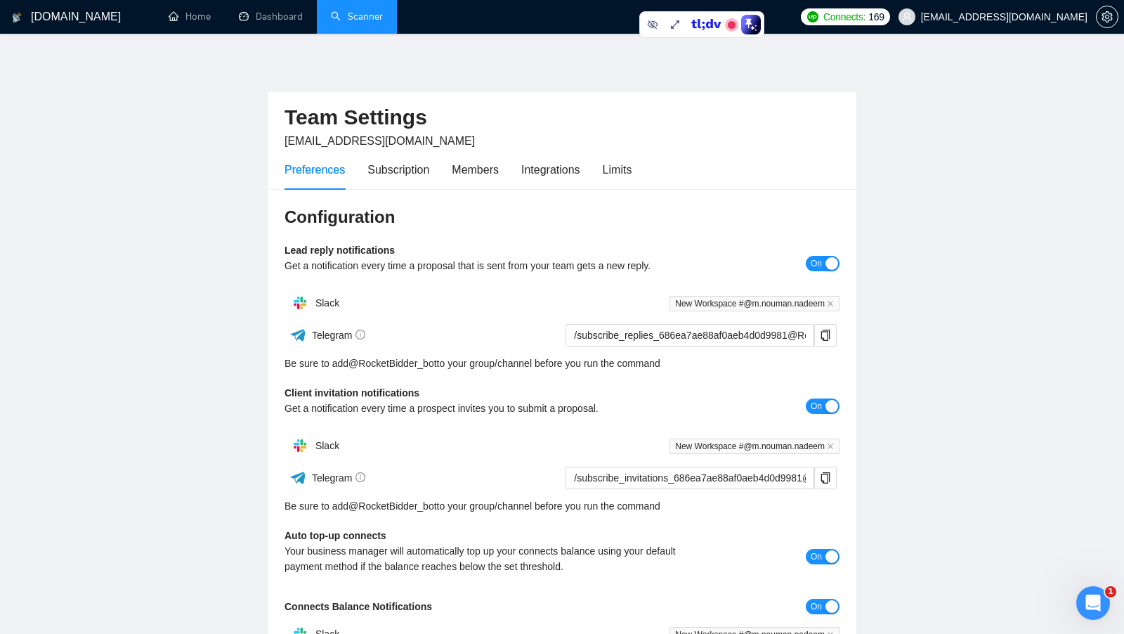
click at [638, 176] on div "Preferences Subscription Members Integrations Limits" at bounding box center [561, 170] width 555 height 40
click at [622, 170] on div "Limits" at bounding box center [617, 170] width 29 height 18
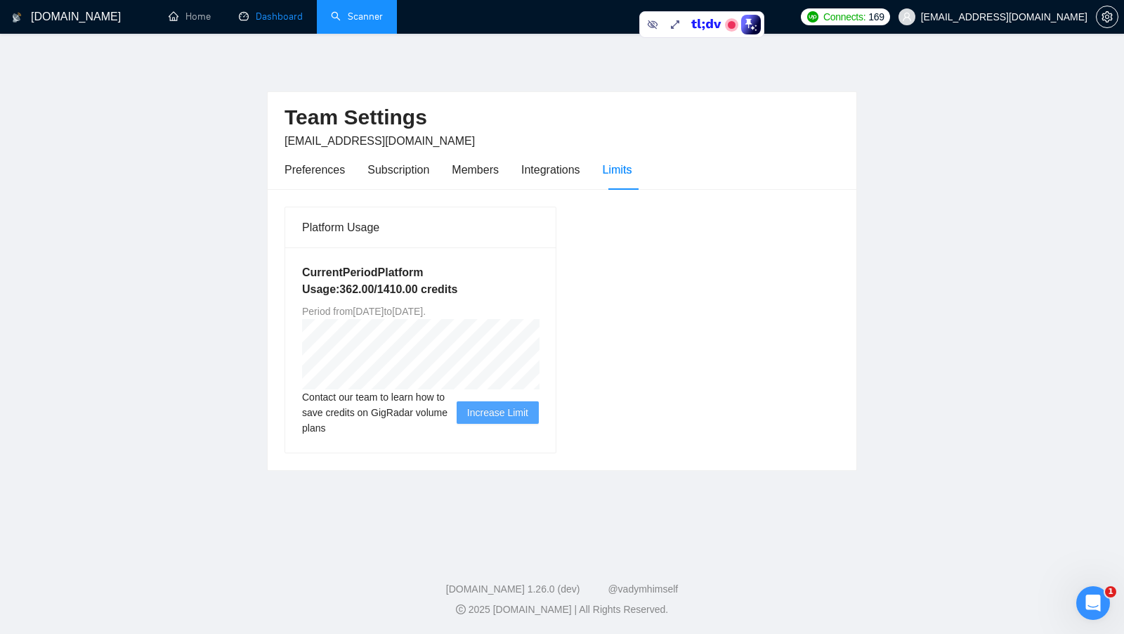
click at [279, 11] on link "Dashboard" at bounding box center [271, 17] width 64 height 12
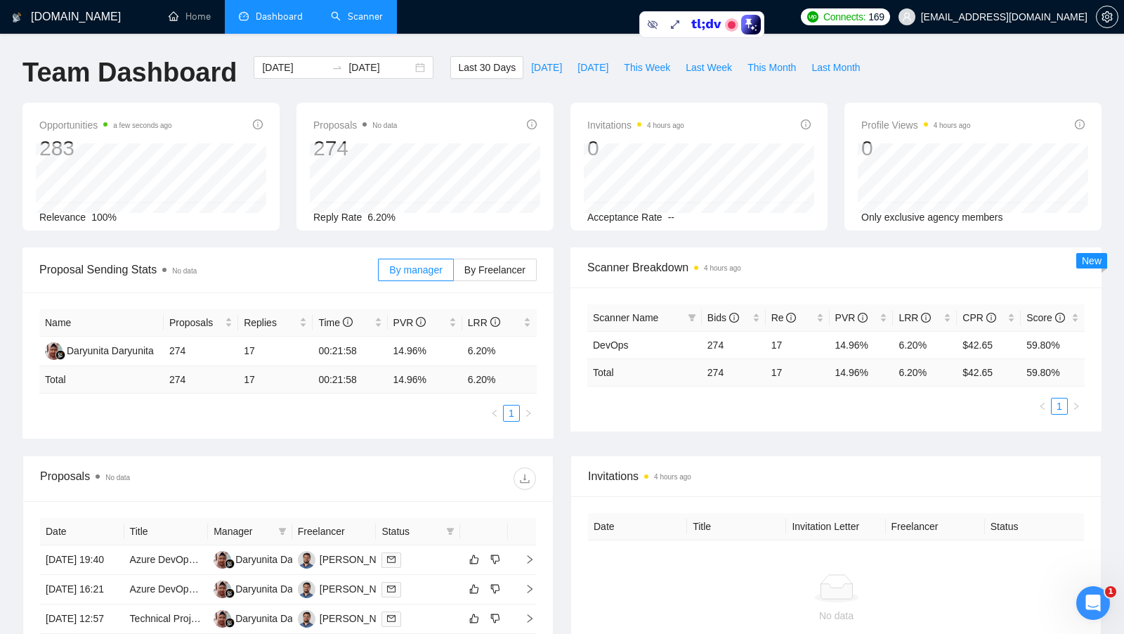
click at [368, 22] on link "Scanner" at bounding box center [357, 17] width 52 height 12
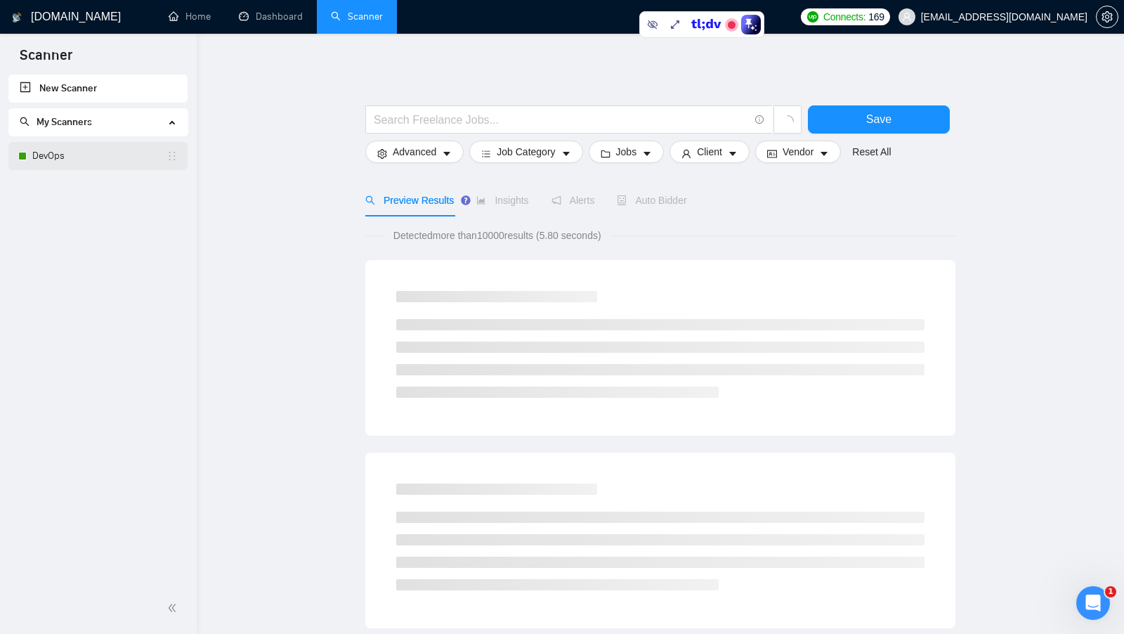
click at [119, 158] on link "DevOps" at bounding box center [99, 156] width 134 height 28
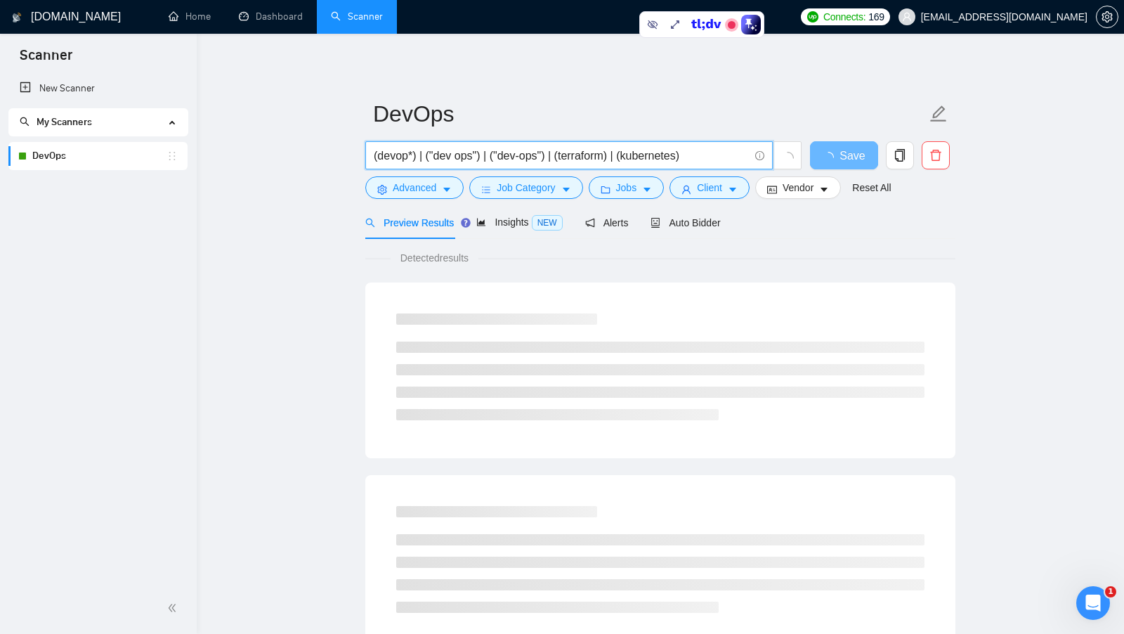
drag, startPoint x: 427, startPoint y: 154, endPoint x: 497, endPoint y: 156, distance: 69.6
click at [495, 155] on input "(devop*) | ("dev ops") | ("dev-ops") | (terraform) | (kubernetes)" at bounding box center [561, 156] width 375 height 18
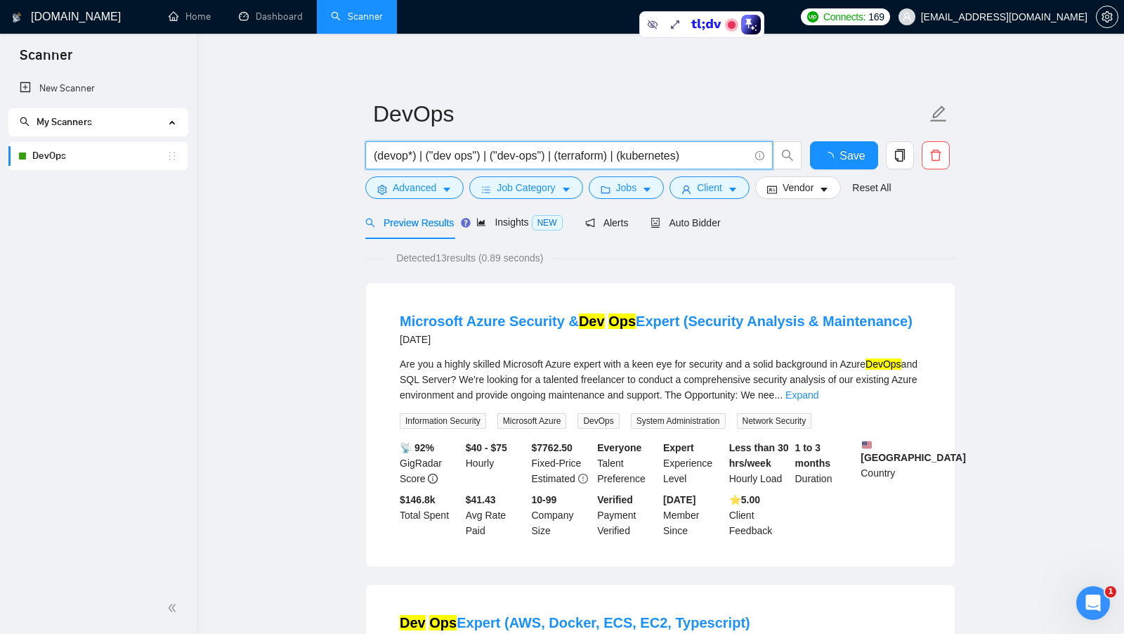
click at [497, 156] on input "(devop*) | ("dev ops") | ("dev-ops") | (terraform) | (kubernetes)" at bounding box center [561, 156] width 375 height 18
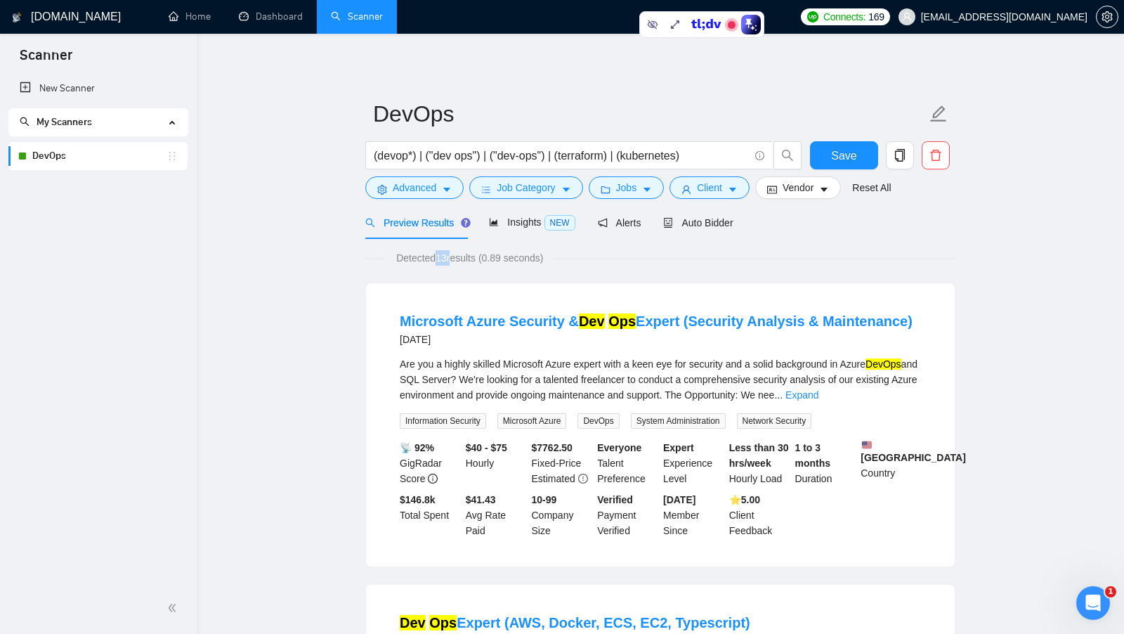
drag, startPoint x: 438, startPoint y: 255, endPoint x: 456, endPoint y: 256, distance: 17.6
click at [456, 256] on span "Detected 13 results (0.89 seconds)" at bounding box center [469, 257] width 166 height 15
click at [446, 190] on icon "caret-down" at bounding box center [446, 190] width 7 height 4
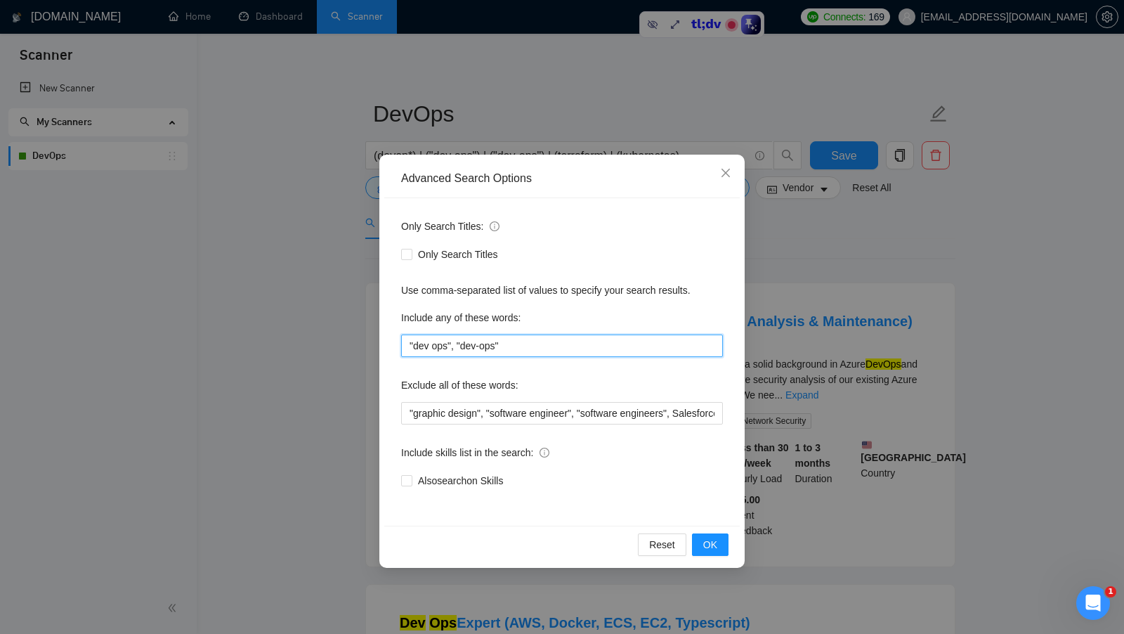
drag, startPoint x: 517, startPoint y: 346, endPoint x: 403, endPoint y: 346, distance: 113.8
click at [403, 346] on input ""dev ops", "dev-ops"" at bounding box center [562, 345] width 322 height 22
click at [396, 346] on div "Only Search Titles: Only Search Titles Use comma-separated list of values to sp…" at bounding box center [561, 361] width 355 height 327
drag, startPoint x: 566, startPoint y: 350, endPoint x: 393, endPoint y: 350, distance: 172.8
click at [393, 350] on div "Only Search Titles: Only Search Titles Use comma-separated list of values to sp…" at bounding box center [561, 361] width 355 height 327
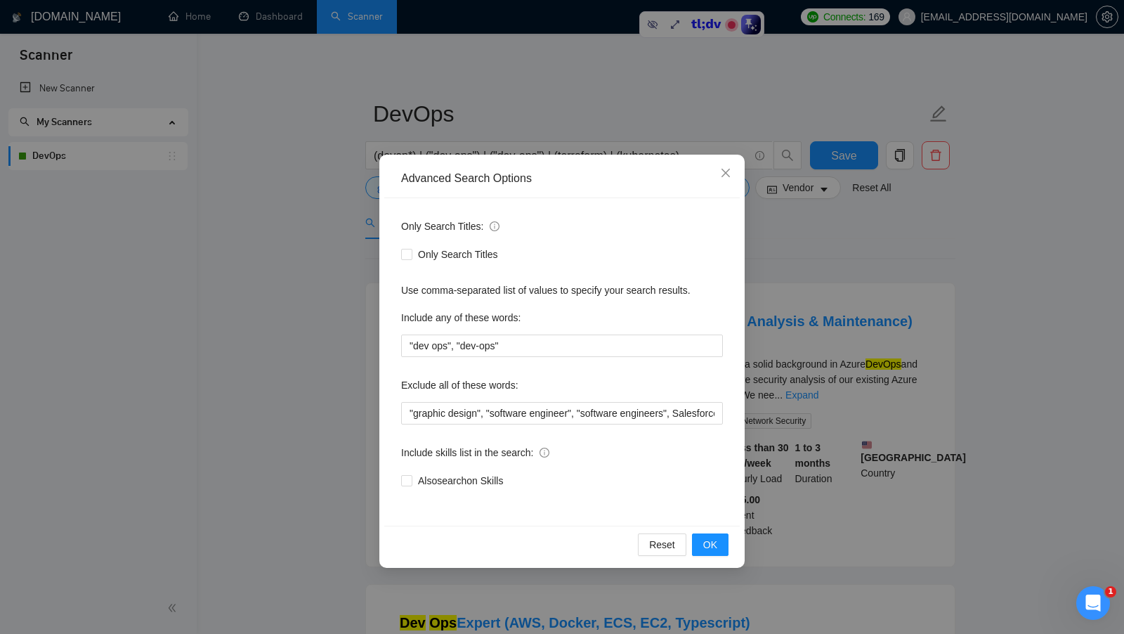
click at [567, 332] on div "Include any of these words:" at bounding box center [562, 320] width 322 height 28
click at [523, 344] on input ""dev ops", "dev-ops"" at bounding box center [562, 345] width 322 height 22
drag, startPoint x: 539, startPoint y: 319, endPoint x: 395, endPoint y: 310, distance: 143.5
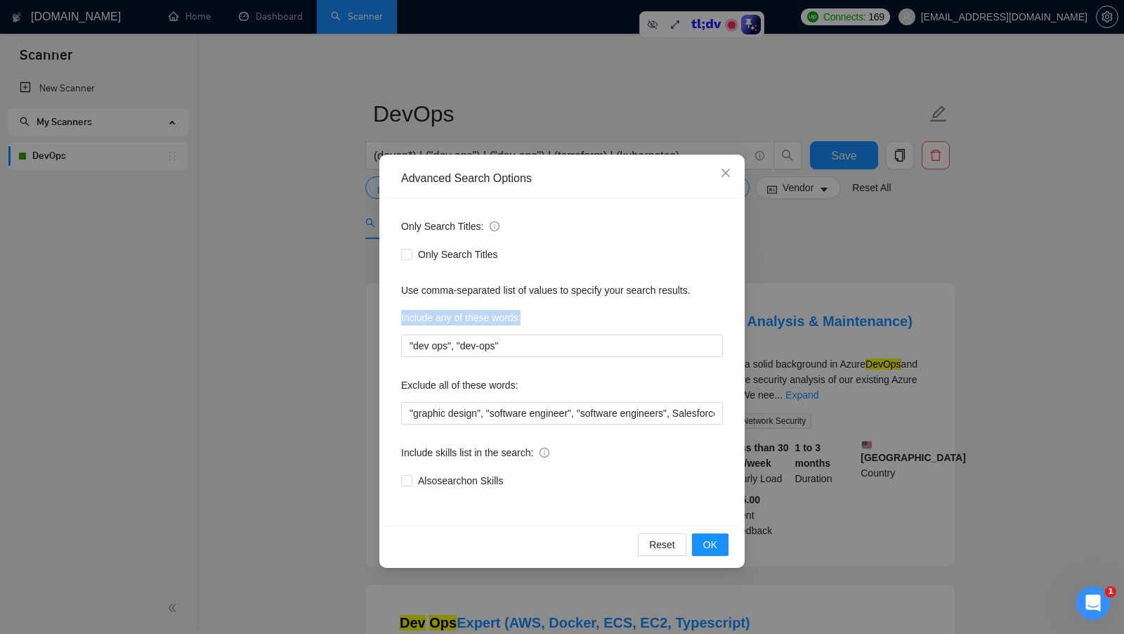
click at [395, 310] on div "Only Search Titles: Only Search Titles Use comma-separated list of values to sp…" at bounding box center [561, 361] width 355 height 327
click at [762, 289] on div "Advanced Search Options Only Search Titles: Only Search Titles Use comma-separa…" at bounding box center [562, 317] width 1124 height 634
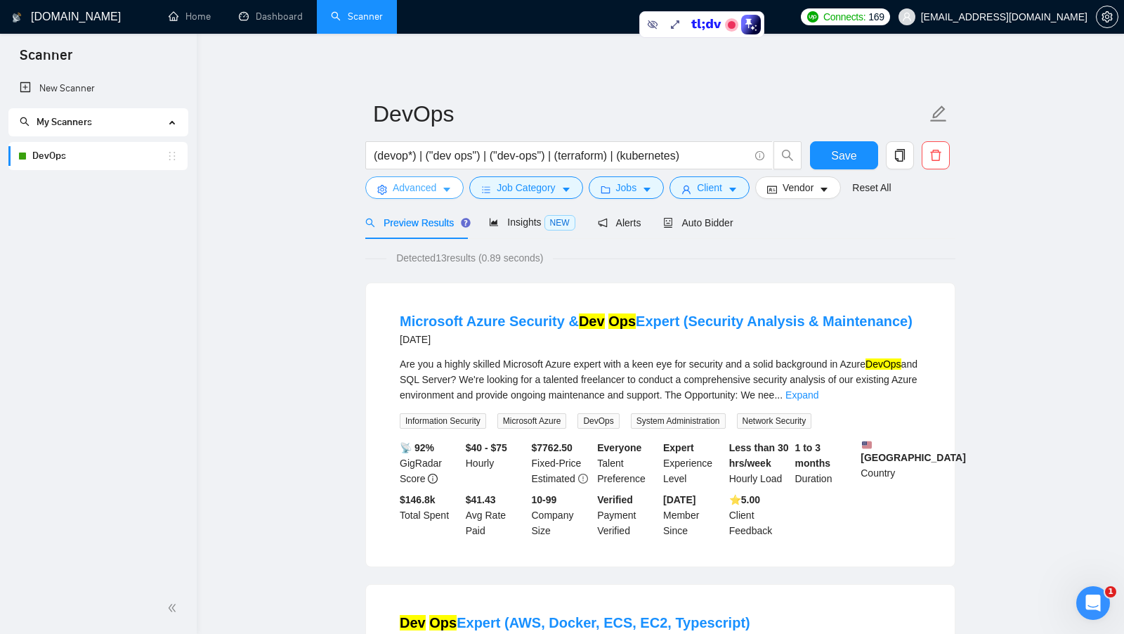
click at [436, 181] on span "Advanced" at bounding box center [415, 187] width 44 height 15
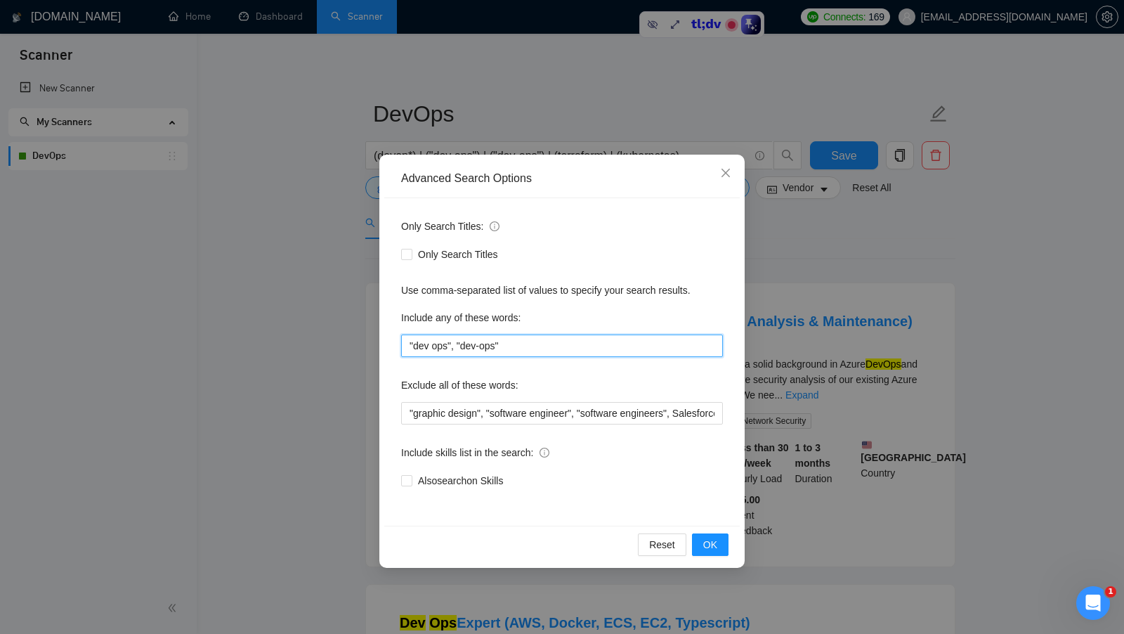
drag, startPoint x: 419, startPoint y: 348, endPoint x: 457, endPoint y: 348, distance: 37.9
click at [457, 348] on input ""dev ops", "dev-ops"" at bounding box center [562, 345] width 322 height 22
click at [517, 339] on input ""dev ops", "dev-ops"" at bounding box center [562, 345] width 322 height 22
click at [777, 278] on div "Advanced Search Options Only Search Titles: Only Search Titles Use comma-separa…" at bounding box center [562, 317] width 1124 height 634
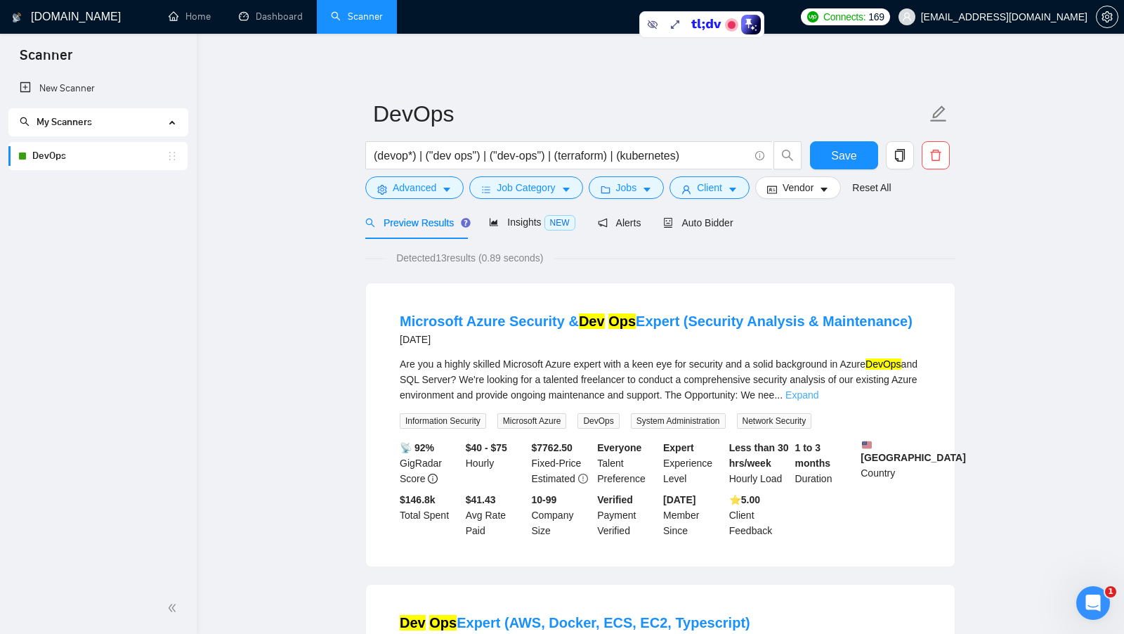
click at [818, 395] on link "Expand" at bounding box center [801, 394] width 33 height 11
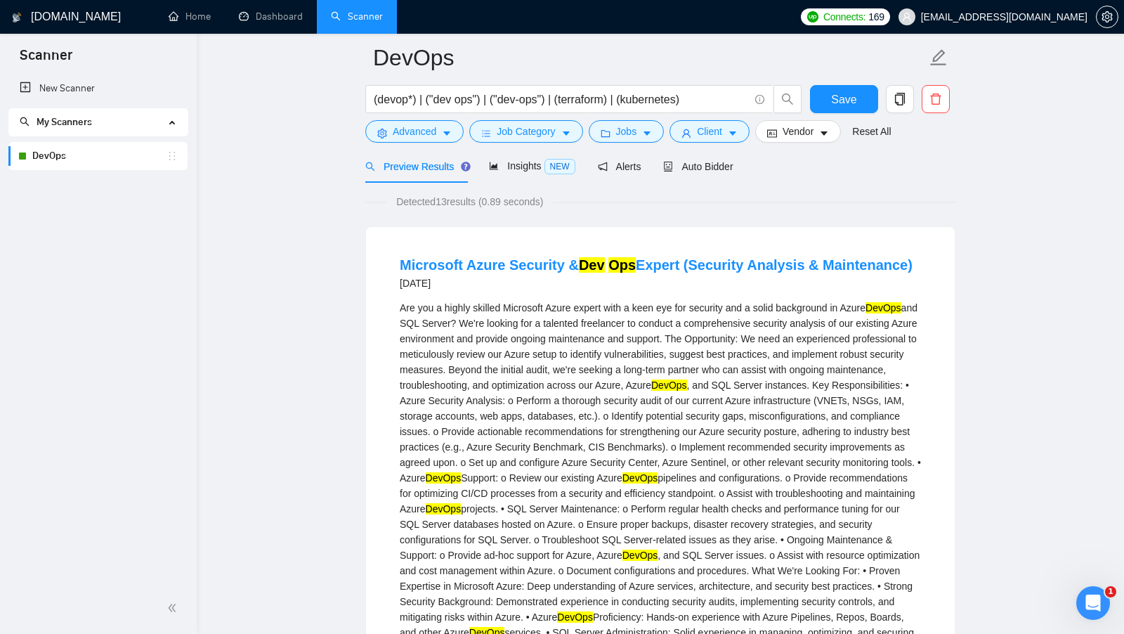
scroll to position [99, 0]
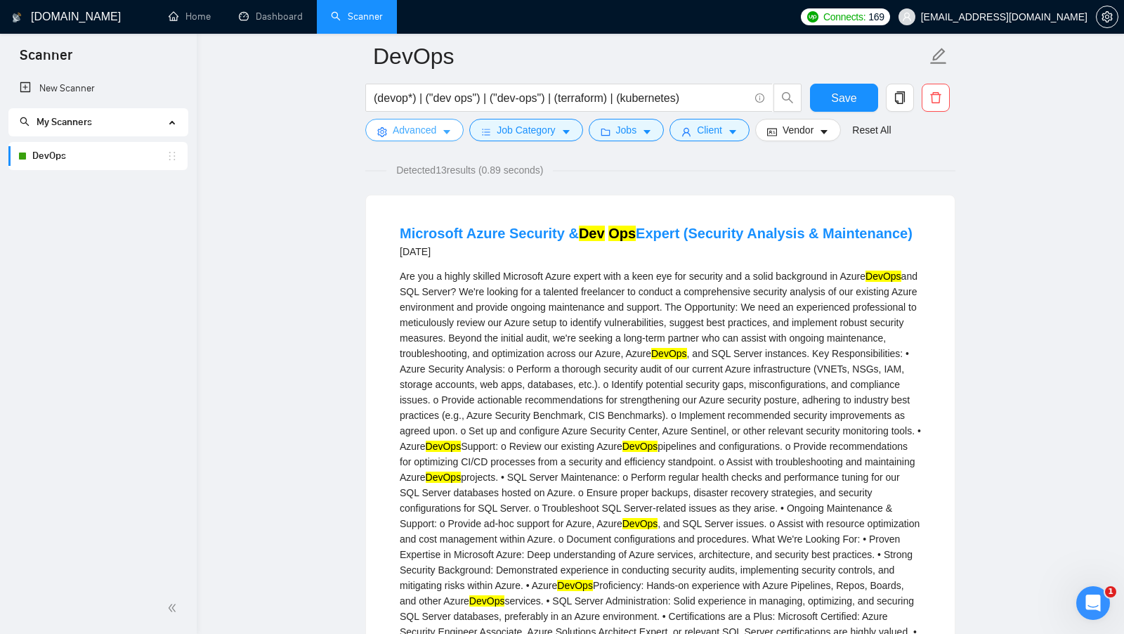
click at [426, 134] on span "Advanced" at bounding box center [415, 129] width 44 height 15
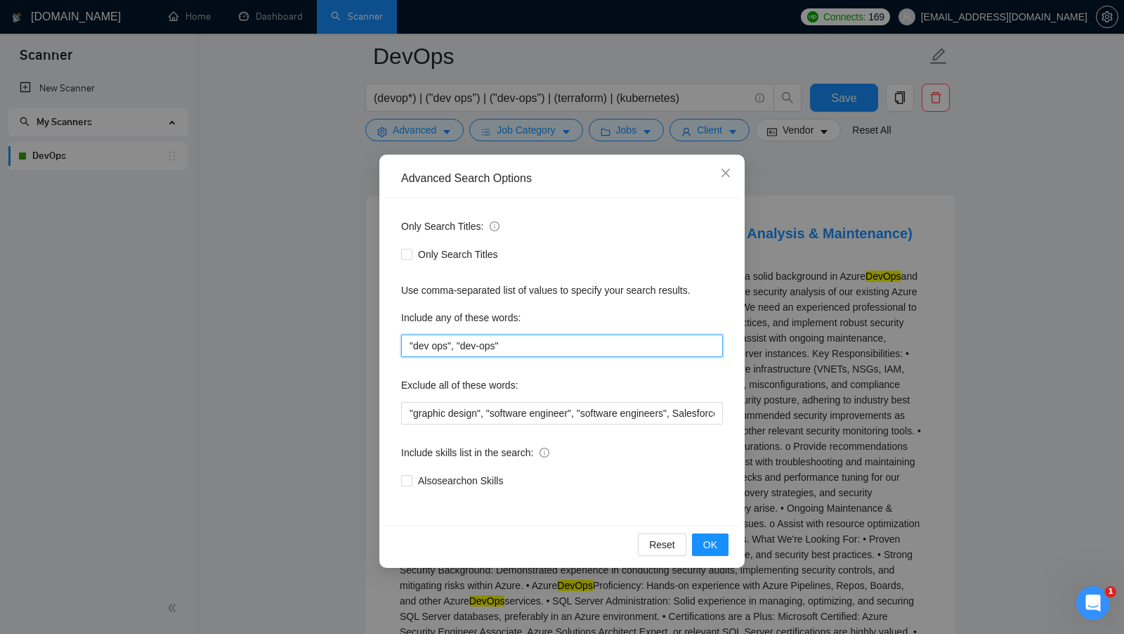
drag, startPoint x: 407, startPoint y: 342, endPoint x: 524, endPoint y: 344, distance: 116.6
click at [524, 344] on input ""dev ops", "dev-ops"" at bounding box center [562, 345] width 322 height 22
click at [711, 533] on button "OK" at bounding box center [710, 544] width 37 height 22
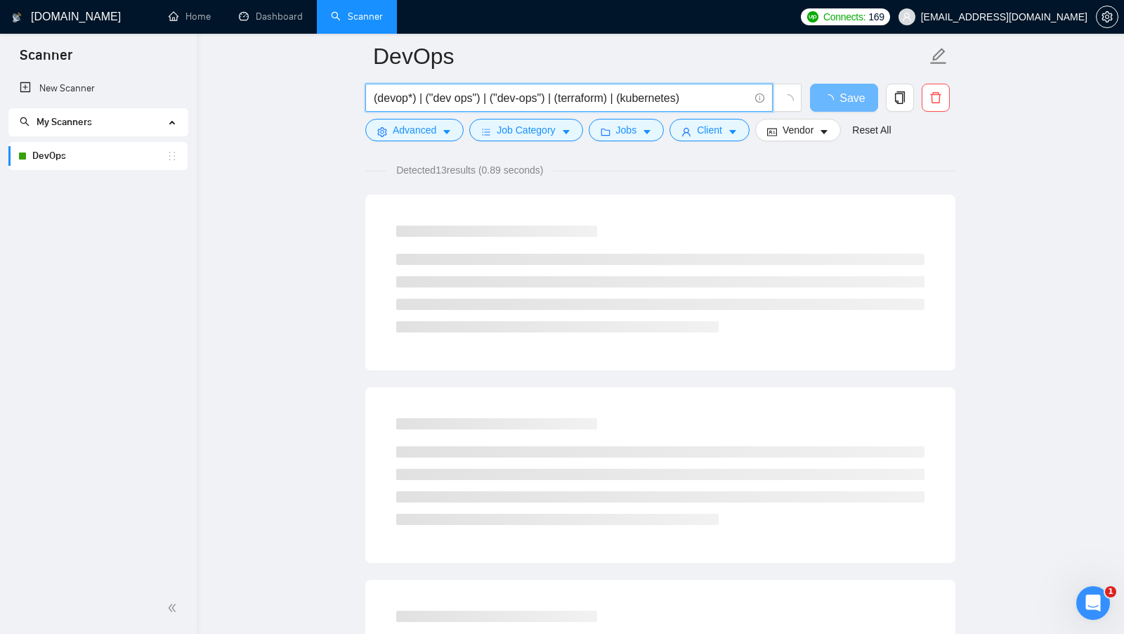
click at [728, 93] on input "(devop*) | ("dev ops") | ("dev-ops") | (terraform) | (kubernetes)" at bounding box center [561, 98] width 375 height 18
paste input ""dev ops", "dev-ops""
click at [692, 96] on input "(devop*) | ("dev ops") | ("dev-ops") | (terraform) | (kubernetes) | "dev ops", …" at bounding box center [561, 98] width 375 height 18
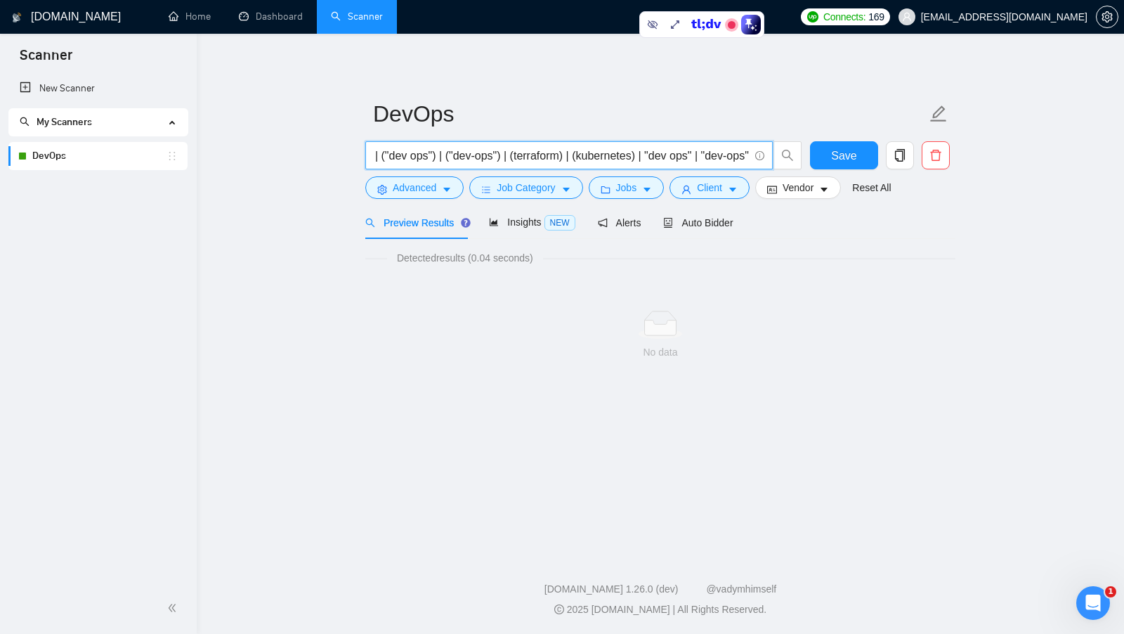
scroll to position [0, 65]
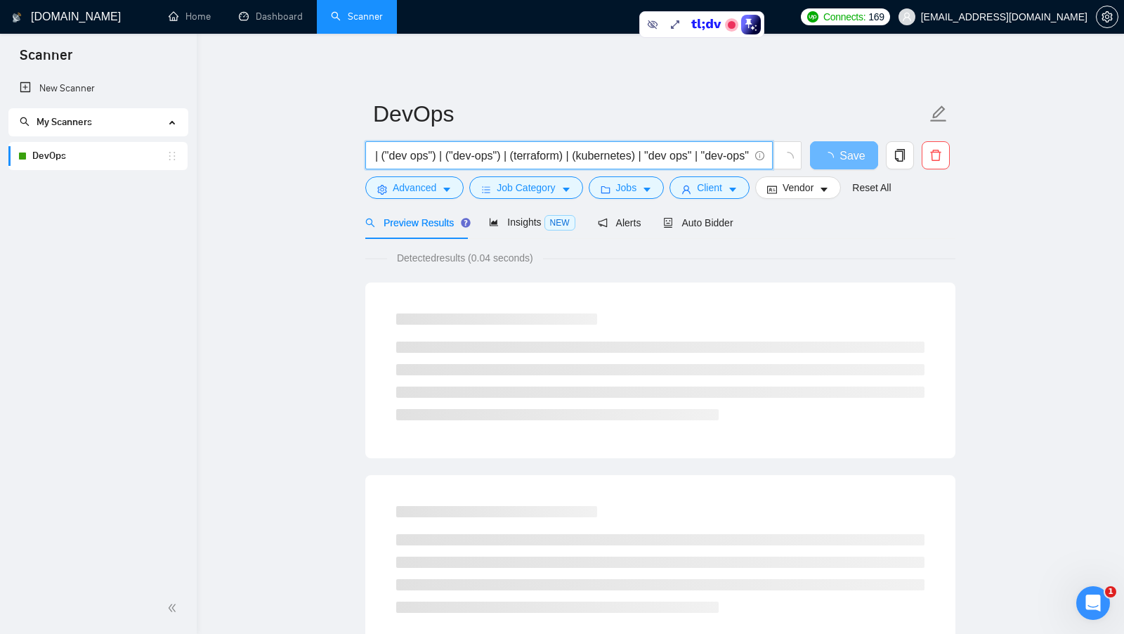
click at [640, 156] on input "(devop*) | ("dev ops") | ("dev-ops") | (terraform) | (kubernetes) | "dev ops" |…" at bounding box center [561, 156] width 375 height 18
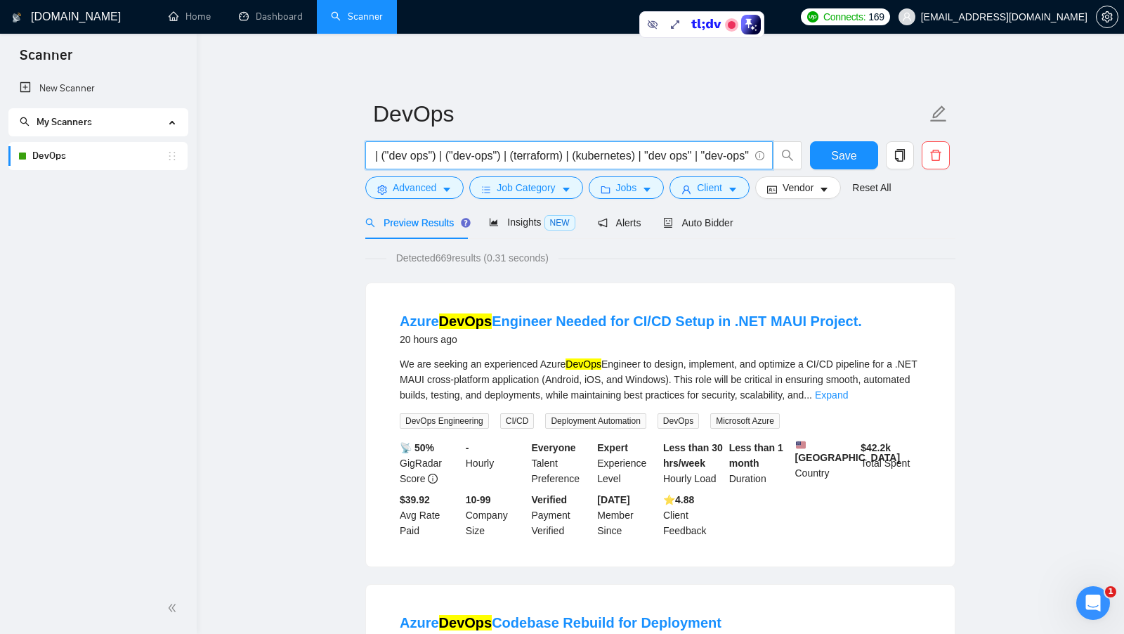
scroll to position [0, 0]
drag, startPoint x: 641, startPoint y: 156, endPoint x: 762, endPoint y: 158, distance: 121.5
click at [762, 158] on span "(devop*) | ("dev ops") | ("dev-ops") | (terraform) | (kubernetes) | "dev ops" |…" at bounding box center [568, 155] width 407 height 28
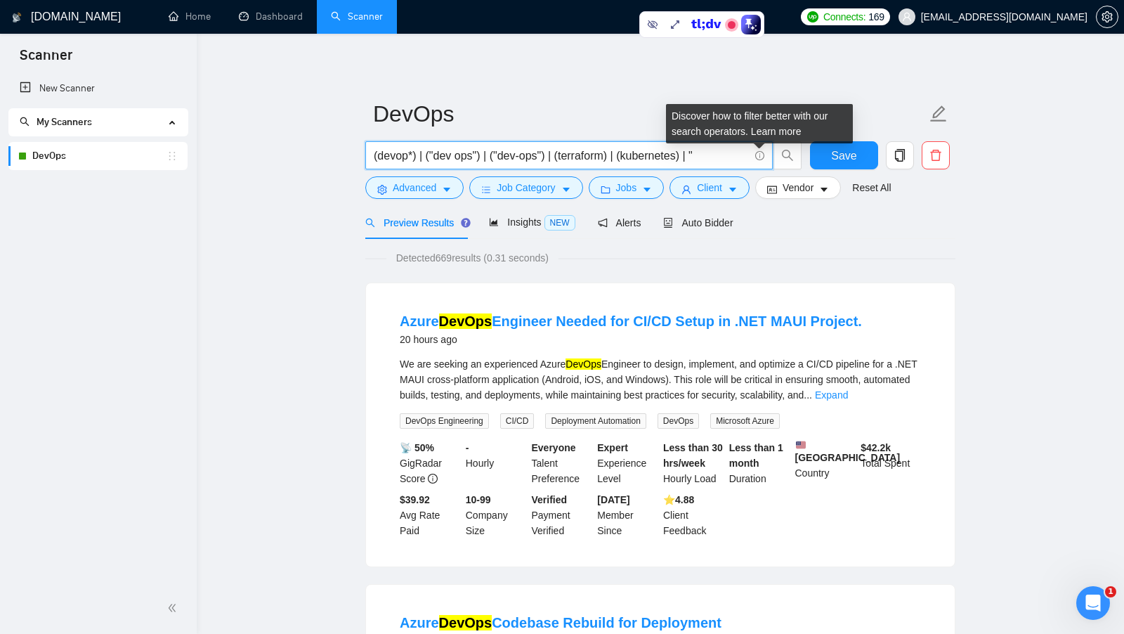
scroll to position [0, 0]
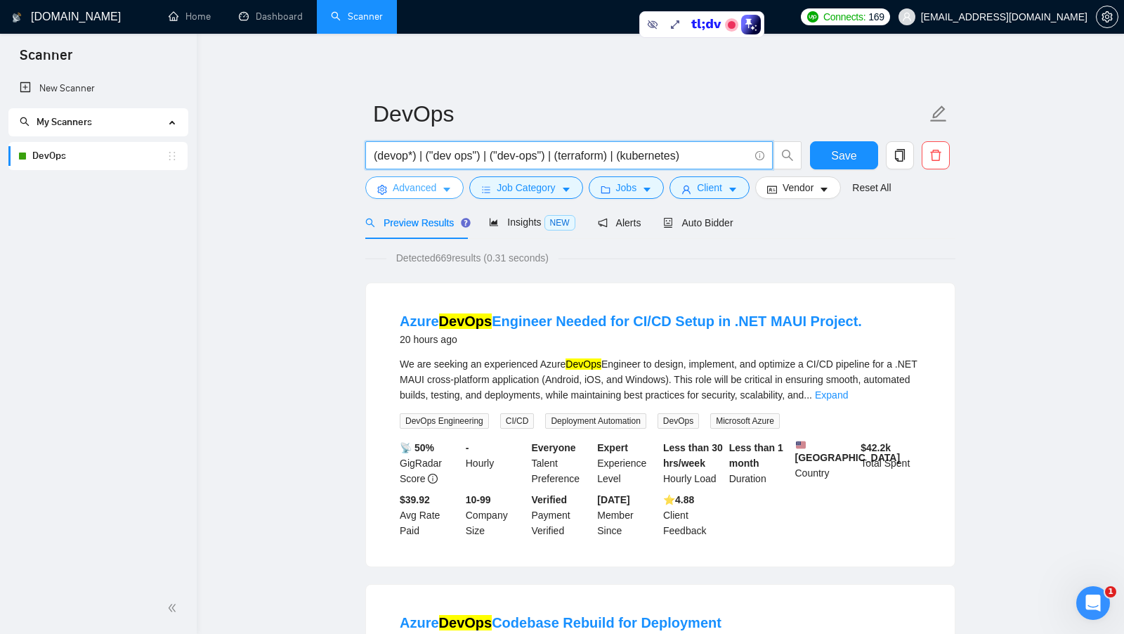
type input "(devop*) | ("dev ops") | ("dev-ops") | (terraform) | (kubernetes)"
click at [447, 179] on button "Advanced" at bounding box center [414, 187] width 98 height 22
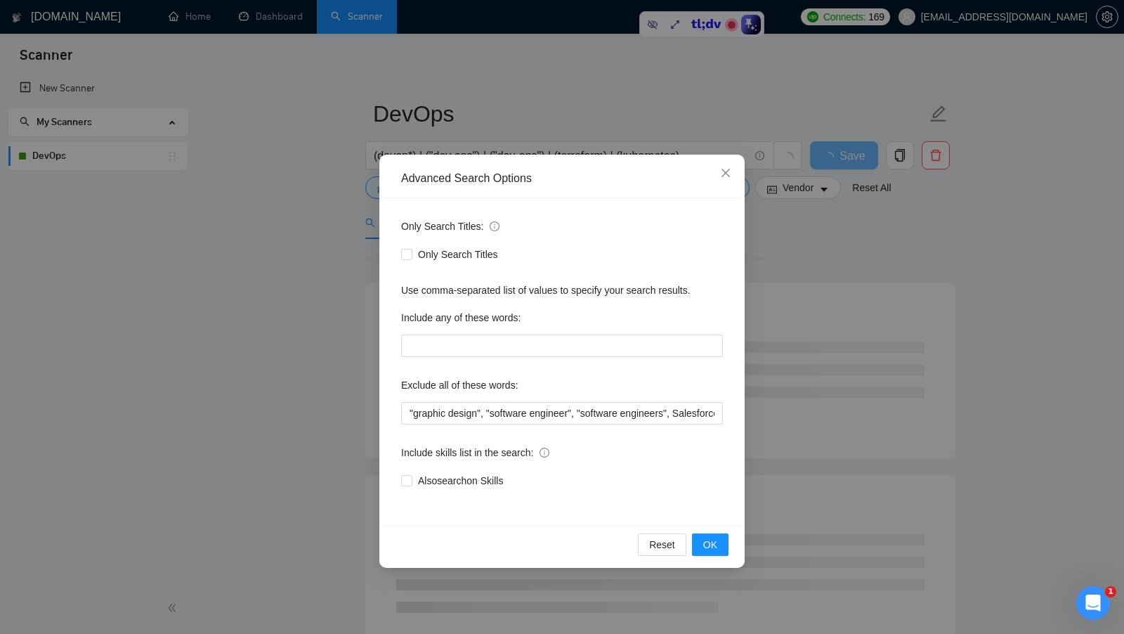
click at [831, 338] on div "Advanced Search Options Only Search Titles: Only Search Titles Use comma-separa…" at bounding box center [562, 317] width 1124 height 634
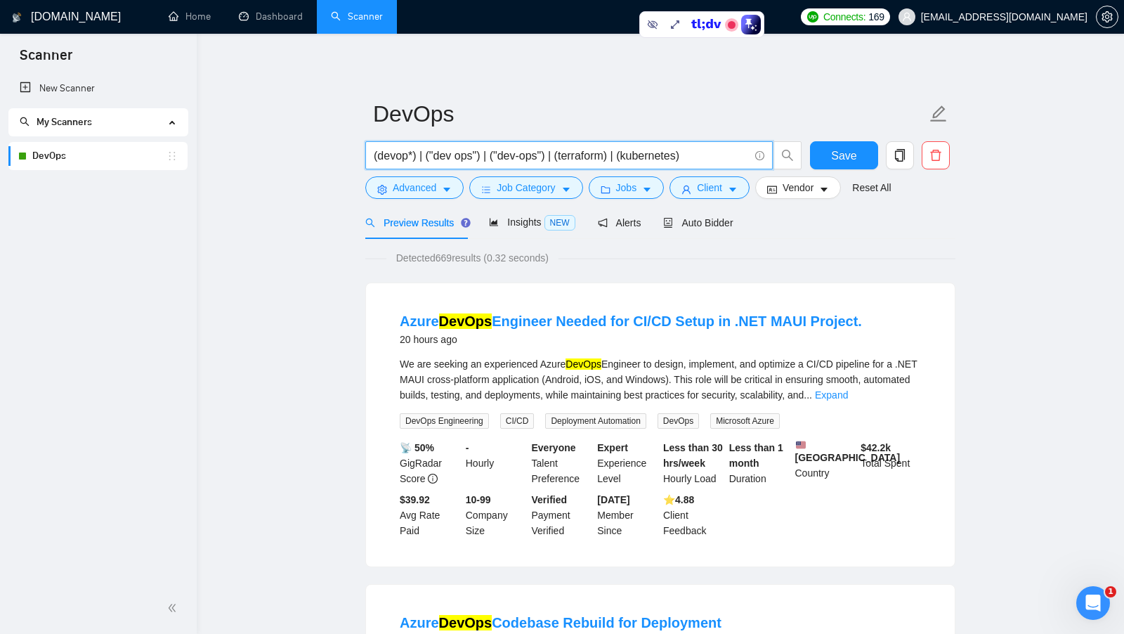
drag, startPoint x: 483, startPoint y: 155, endPoint x: 374, endPoint y: 155, distance: 108.9
click at [374, 155] on input "(devop*) | ("dev ops") | ("dev-ops") | (terraform) | (kubernetes)" at bounding box center [561, 156] width 375 height 18
click at [450, 258] on span "Detected 669 results (0.32 seconds)" at bounding box center [472, 257] width 172 height 15
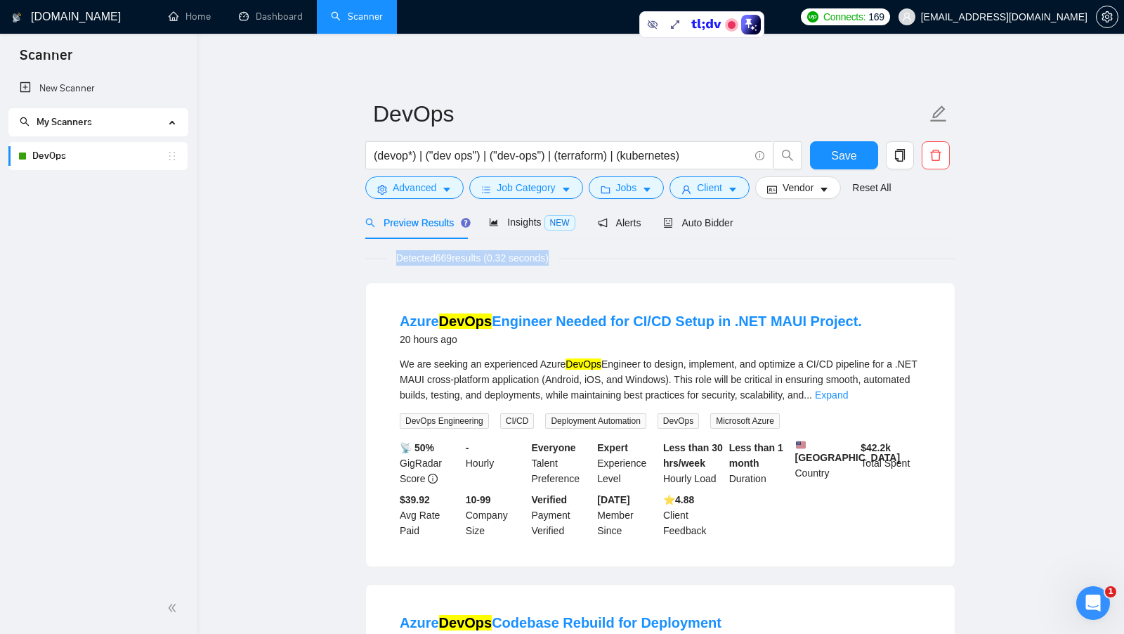
click at [450, 258] on span "Detected 669 results (0.32 seconds)" at bounding box center [472, 257] width 172 height 15
click at [612, 258] on div "Detected 669 results (0.32 seconds)" at bounding box center [660, 257] width 590 height 15
click at [401, 156] on input "(devop*) | ("dev ops") | ("dev-ops") | (terraform) | (kubernetes)" at bounding box center [561, 156] width 375 height 18
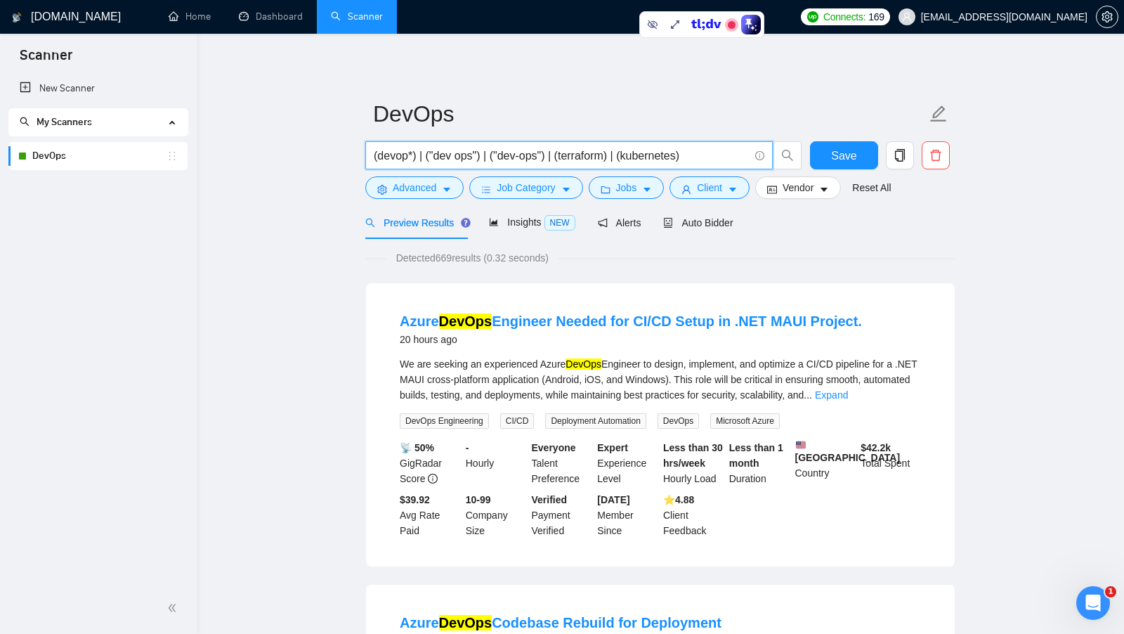
click at [401, 156] on input "(devop*) | ("dev ops") | ("dev-ops") | (terraform) | (kubernetes)" at bounding box center [561, 156] width 375 height 18
drag, startPoint x: 575, startPoint y: 153, endPoint x: 603, endPoint y: 154, distance: 28.1
click at [603, 154] on input "(devop*) | ("dev ops") | ("dev-ops") | (terraform) | (kubernetes)" at bounding box center [561, 156] width 375 height 18
click at [670, 158] on input "(devop*) | ("dev ops") | ("dev-ops") | (terraform) | (kubernetes)" at bounding box center [561, 156] width 375 height 18
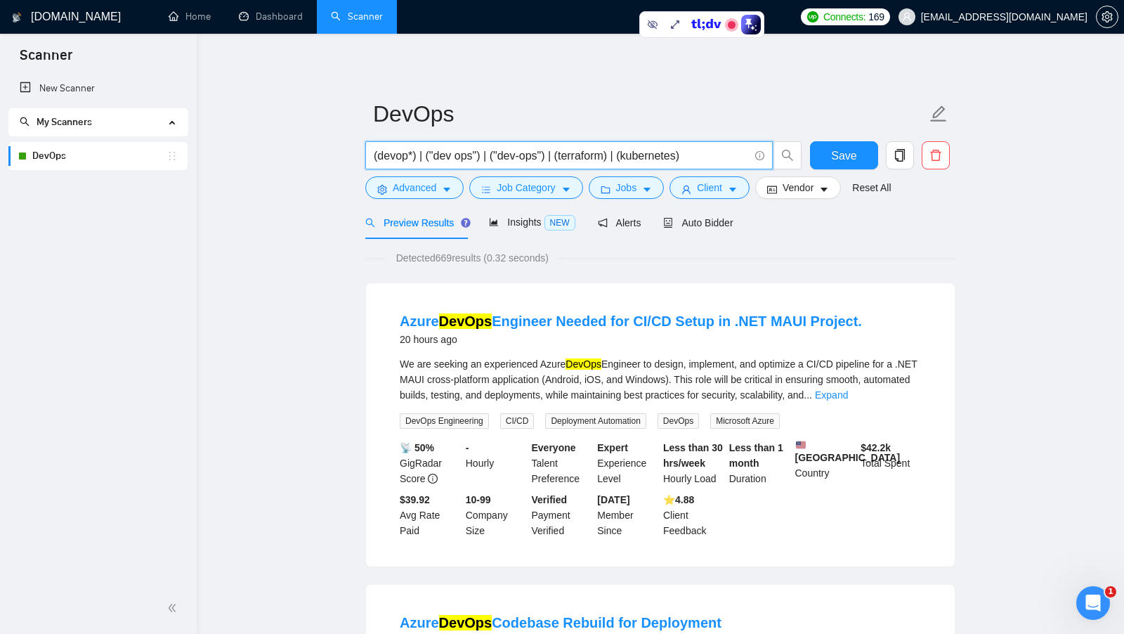
click at [670, 158] on input "(devop*) | ("dev ops") | ("dev-ops") | (terraform) | (kubernetes)" at bounding box center [561, 156] width 375 height 18
click at [667, 158] on input "(devop*) | ("dev ops") | ("dev-ops") | (terraform) | (kubernetes)" at bounding box center [561, 156] width 375 height 18
click at [666, 157] on input "(devop*) | ("dev ops") | ("dev-ops") | (terraform) | (kubernetes)" at bounding box center [561, 156] width 375 height 18
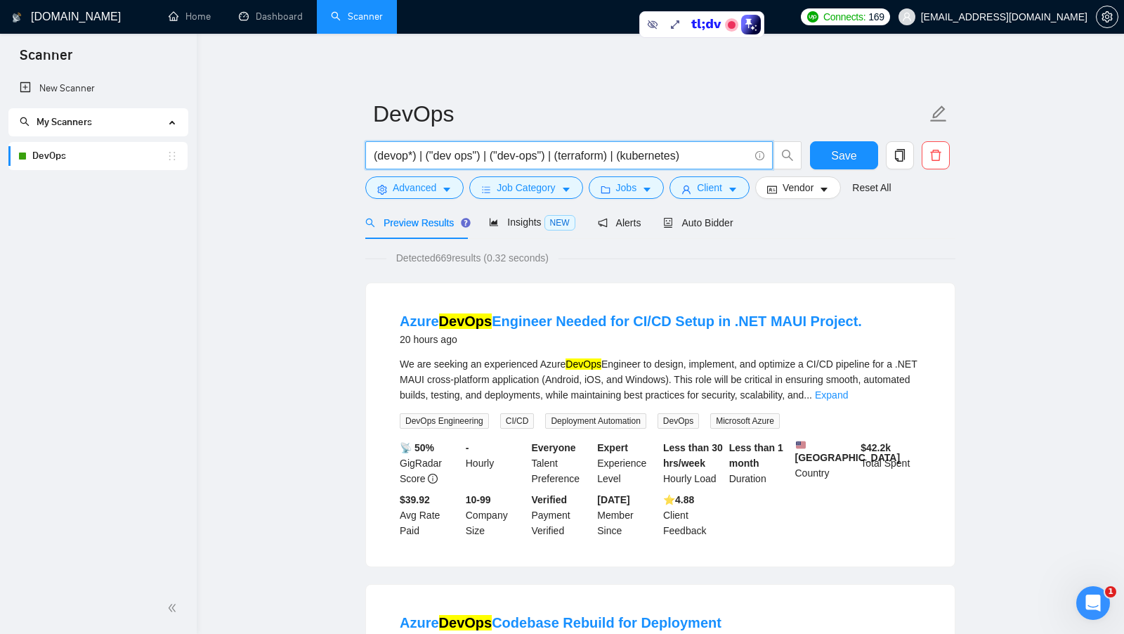
click at [666, 157] on input "(devop*) | ("dev ops") | ("dev-ops") | (terraform) | (kubernetes)" at bounding box center [561, 156] width 375 height 18
click at [445, 190] on icon "caret-down" at bounding box center [447, 190] width 10 height 10
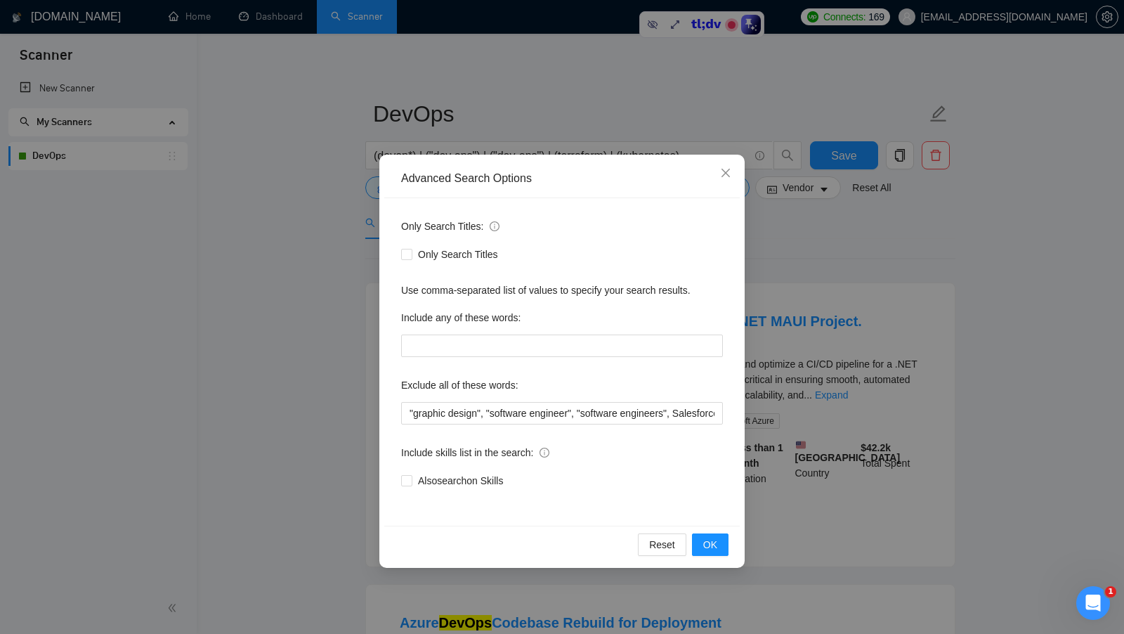
click at [339, 230] on div "Advanced Search Options Only Search Titles: Only Search Titles Use comma-separa…" at bounding box center [562, 317] width 1124 height 634
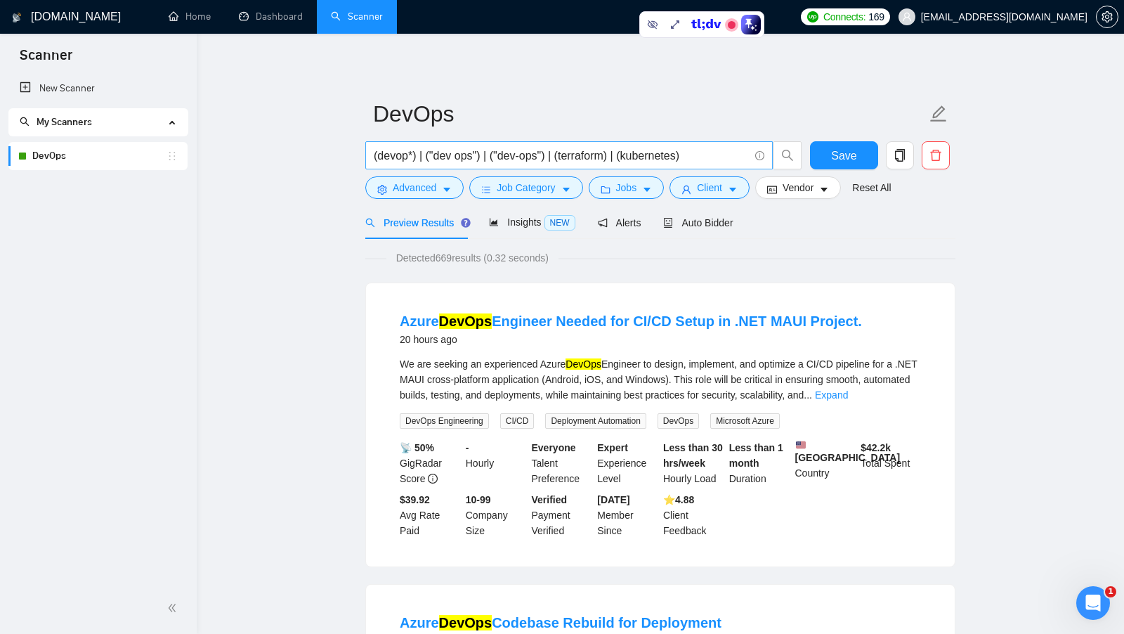
click at [699, 157] on input "(devop*) | ("dev ops") | ("dev-ops") | (terraform) | (kubernetes)" at bounding box center [561, 156] width 375 height 18
click at [835, 155] on span "Save" at bounding box center [843, 156] width 25 height 18
drag, startPoint x: 553, startPoint y: 157, endPoint x: 364, endPoint y: 155, distance: 189.7
click at [364, 155] on div "(devop*) | ("dev ops") | ("dev-ops") | (terraform) | (kubernetes)" at bounding box center [583, 158] width 442 height 35
click at [892, 157] on span "copy" at bounding box center [899, 155] width 27 height 13
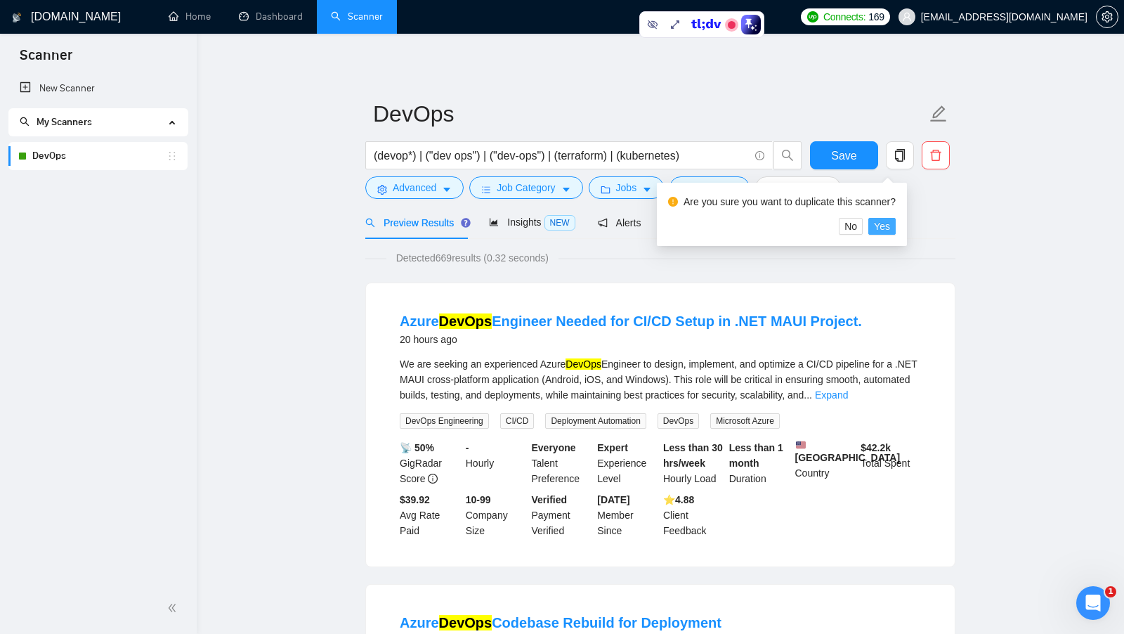
click at [888, 223] on span "Yes" at bounding box center [882, 225] width 16 height 15
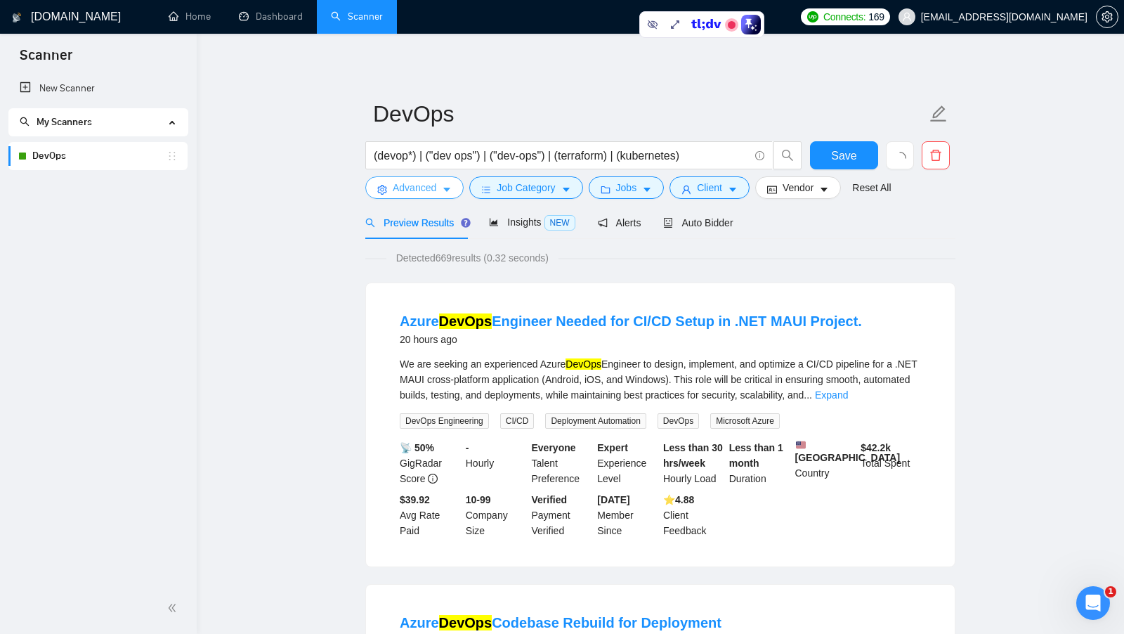
click at [408, 188] on span "Advanced" at bounding box center [415, 187] width 44 height 15
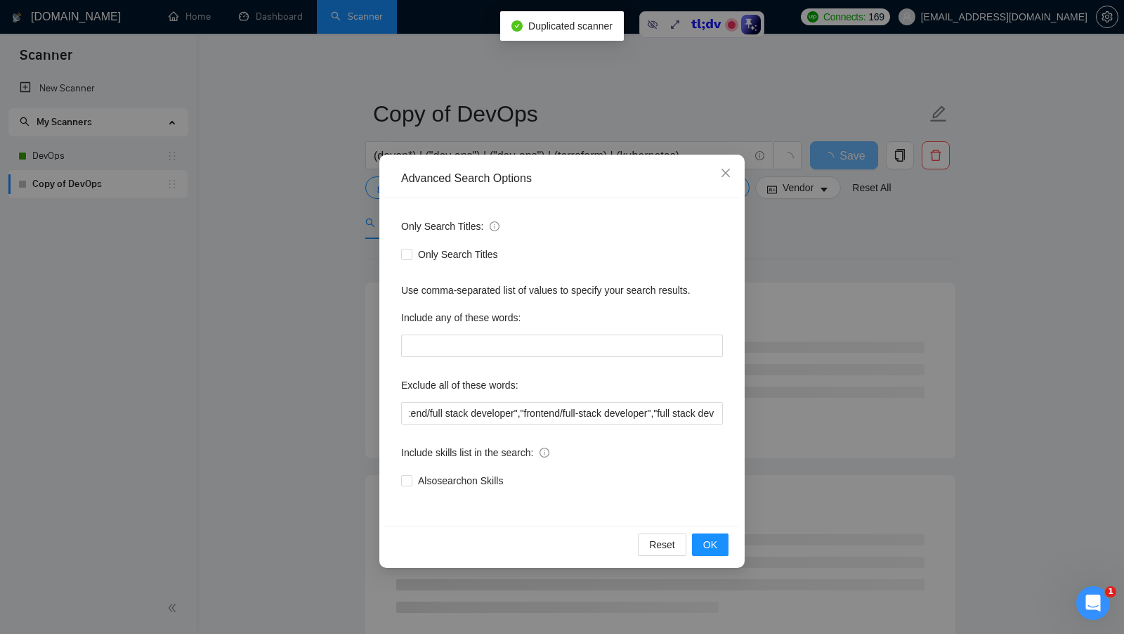
scroll to position [0, 714]
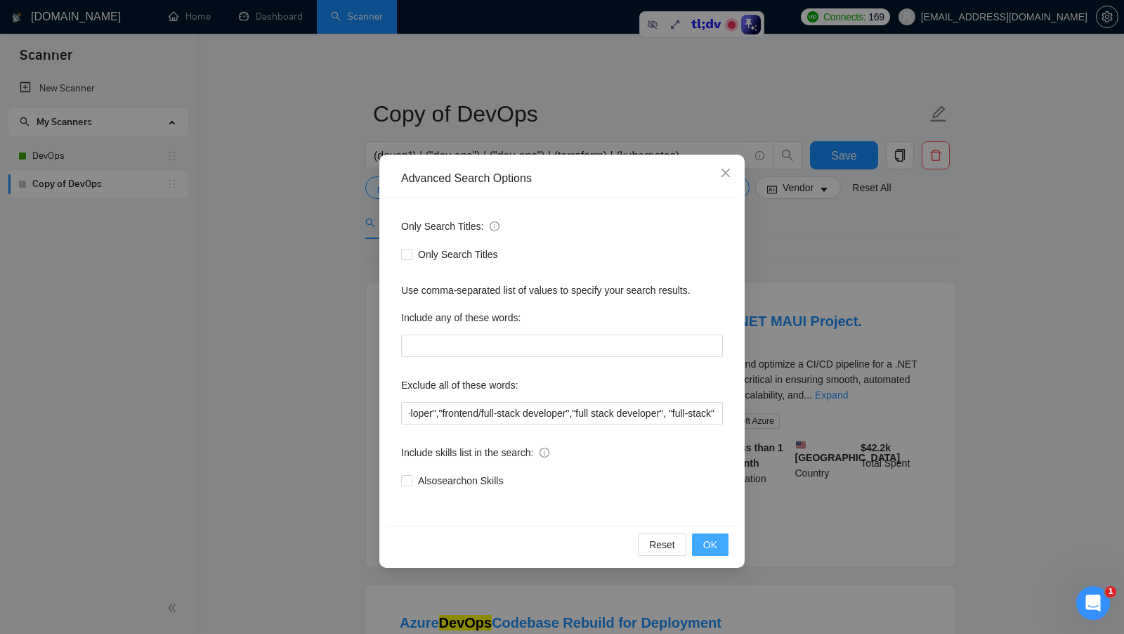
click at [709, 537] on span "OK" at bounding box center [710, 544] width 14 height 15
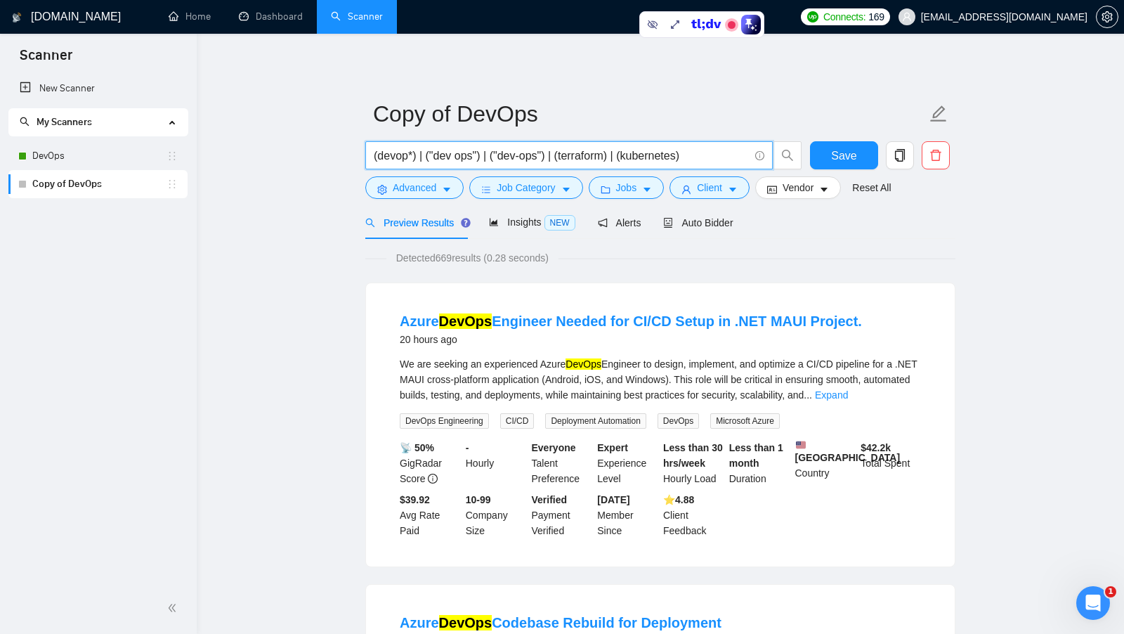
drag, startPoint x: 712, startPoint y: 152, endPoint x: 106, endPoint y: 131, distance: 606.5
paste input "text"
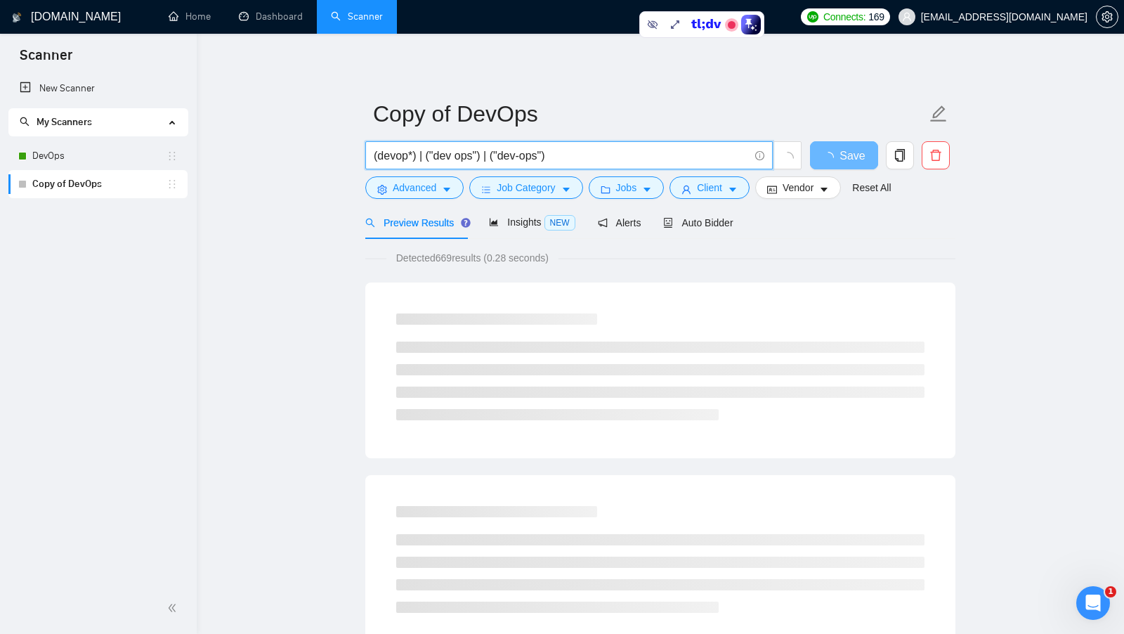
click at [497, 152] on input "(devop*) | ("dev ops") | ("dev-ops")" at bounding box center [561, 156] width 375 height 18
click at [483, 153] on input "(devop*) | ("dev ops") | "dev-ops")" at bounding box center [561, 156] width 375 height 18
click at [485, 155] on input "(devop*) | ("dev ops") | "dev-ops")" at bounding box center [561, 156] width 375 height 18
click at [431, 153] on input "(devop*) | ("dev ops" | "dev-ops")" at bounding box center [561, 156] width 375 height 18
click at [417, 156] on input "(devop*) |"dev ops" | "dev-ops")" at bounding box center [561, 156] width 375 height 18
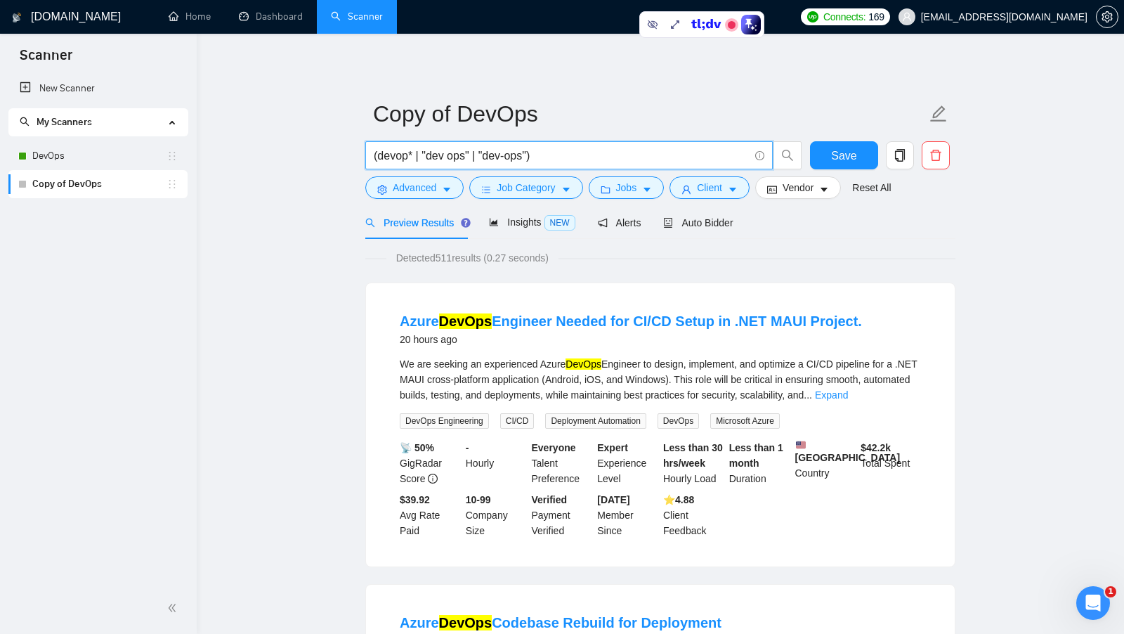
click at [554, 160] on input "(devop* | "dev ops" | "dev-ops")" at bounding box center [561, 156] width 375 height 18
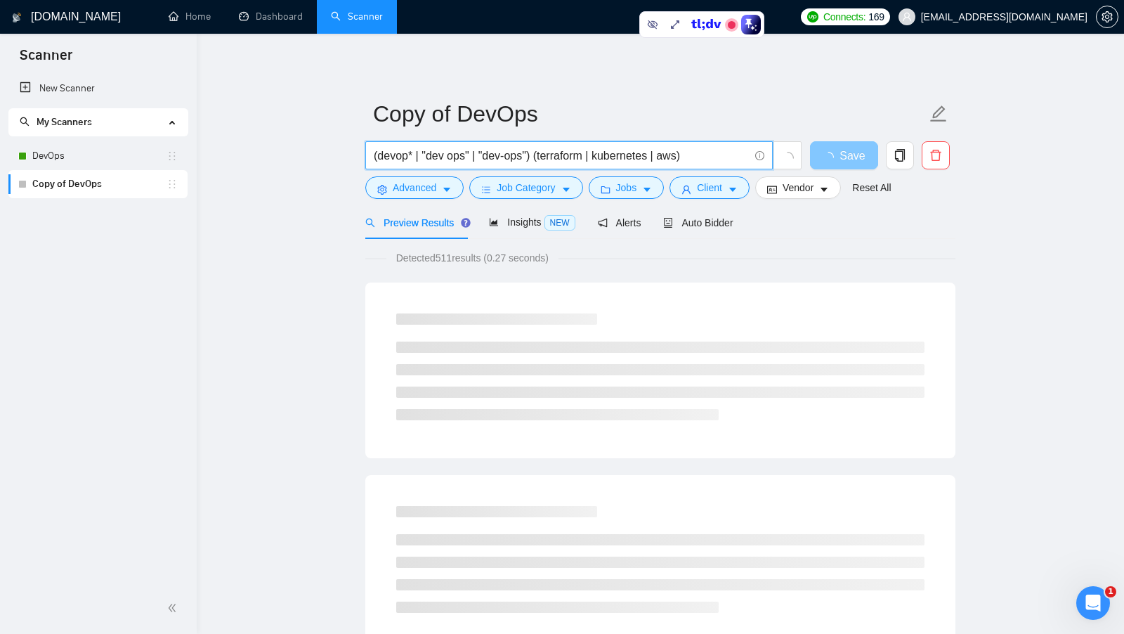
type input "(devop* | "dev ops" | "dev-ops") (terraform | kubernetes | aws)"
click at [855, 157] on span "Save" at bounding box center [851, 156] width 25 height 18
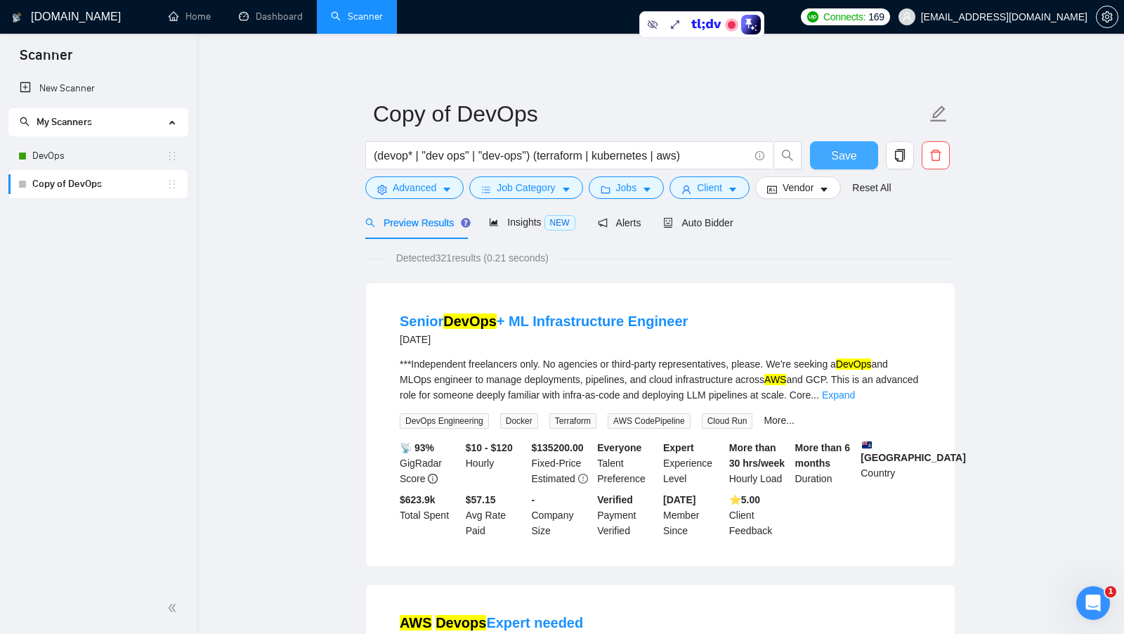
click at [853, 159] on span "Save" at bounding box center [843, 156] width 25 height 18
click at [93, 160] on link "DevOps" at bounding box center [99, 156] width 134 height 28
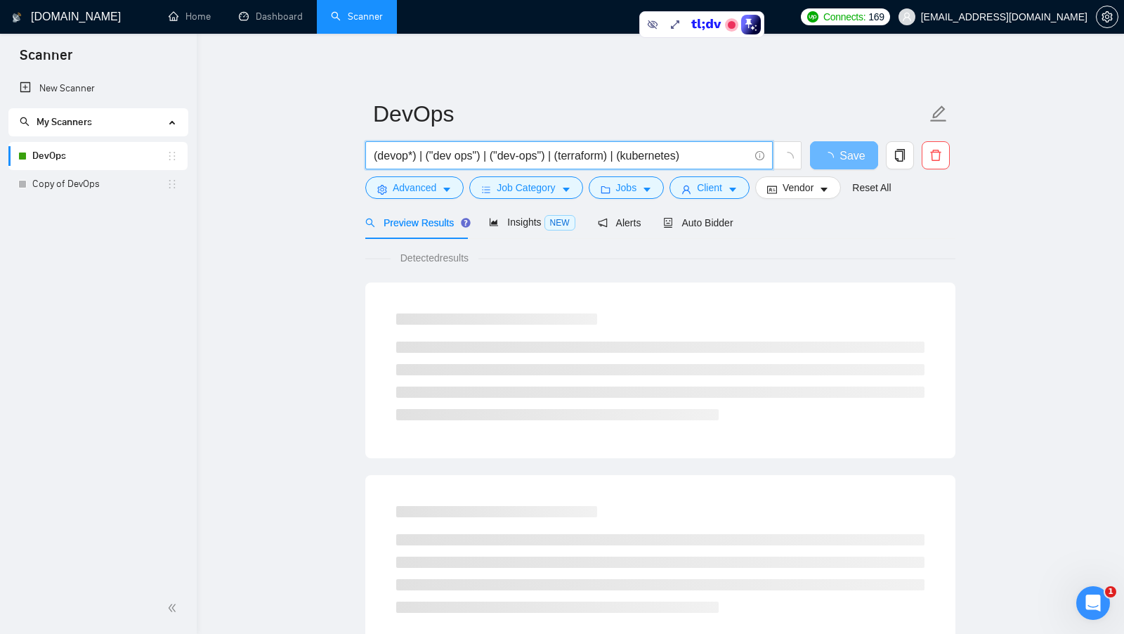
click at [564, 155] on input "(devop*) | ("dev ops") | ("dev-ops") | (terraform) | (kubernetes)" at bounding box center [561, 156] width 375 height 18
click at [577, 155] on input "(devop*) | ("dev ops") | ("dev-ops") | (terraform) | (kubernetes)" at bounding box center [561, 156] width 375 height 18
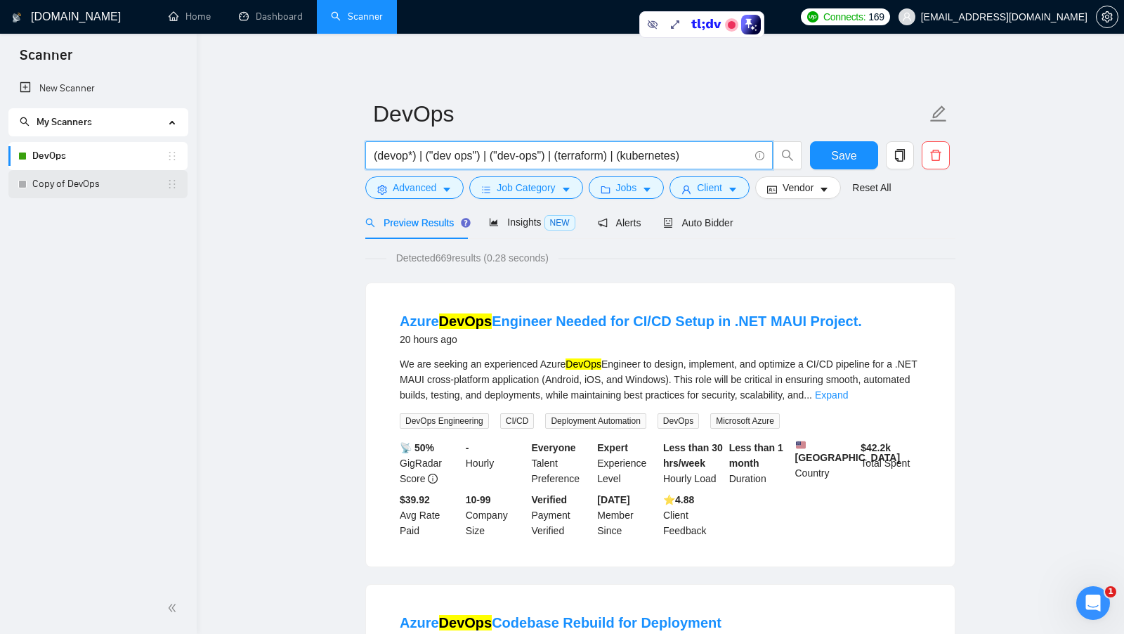
click at [94, 188] on link "Copy of DevOps" at bounding box center [99, 184] width 134 height 28
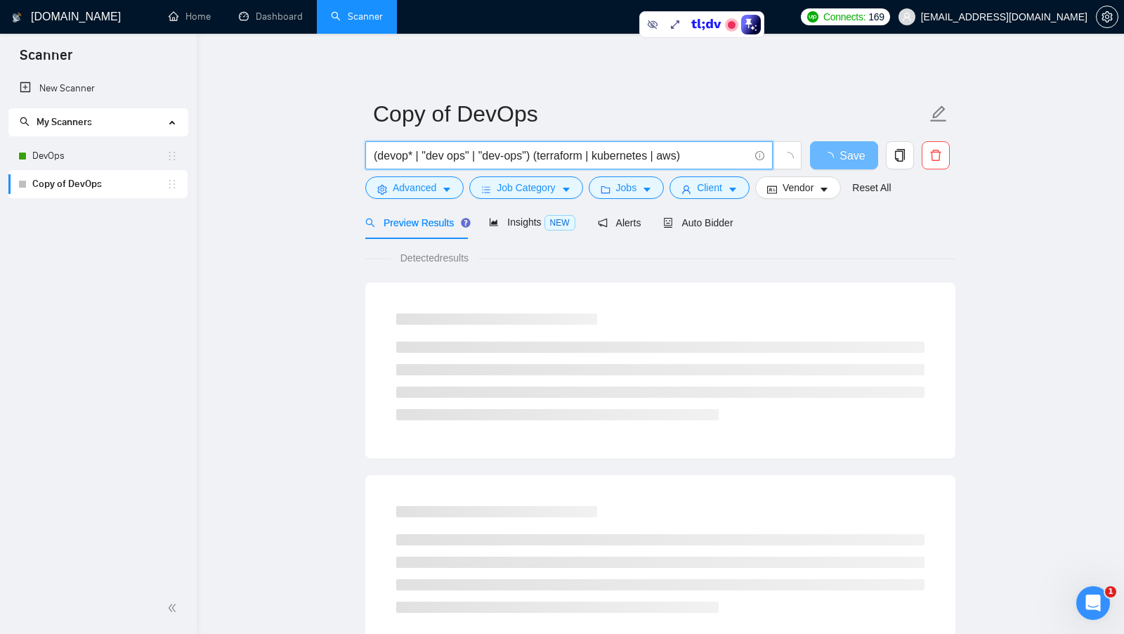
click at [556, 161] on input "(devop* | "dev ops" | "dev-ops") (terraform | kubernetes | aws)" at bounding box center [561, 156] width 375 height 18
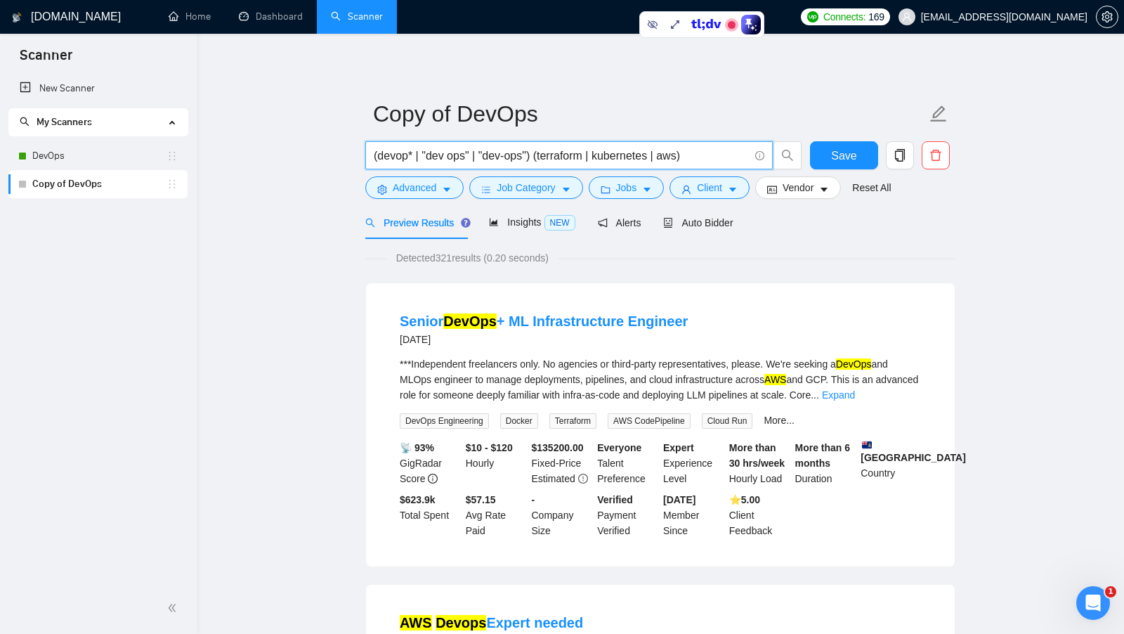
click at [708, 155] on input "(devop* | "dev ops" | "dev-ops") (terraform | kubernetes | aws)" at bounding box center [561, 156] width 375 height 18
click at [685, 153] on input "(devop* | "dev ops" | "dev-ops") (terraform | kubernetes | aws)" at bounding box center [561, 156] width 375 height 18
click at [536, 157] on input "(devop* | "dev ops" | "dev-ops") (terraform | kubernetes | aws | azure)" at bounding box center [561, 156] width 375 height 18
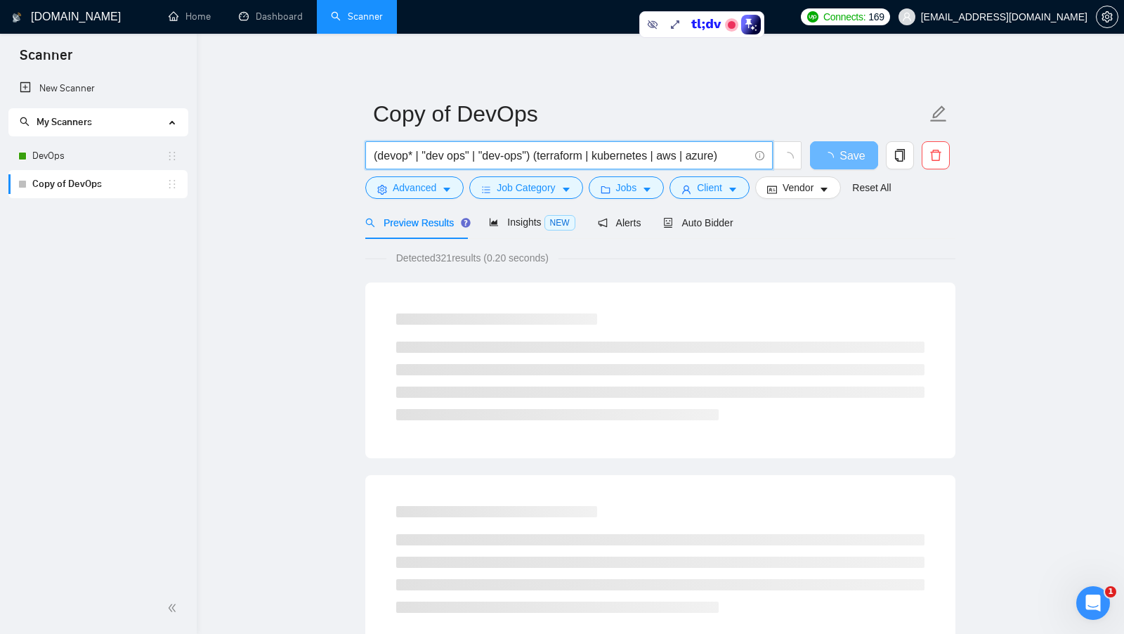
click at [534, 154] on input "(devop* | "dev ops" | "dev-ops") (terraform | kubernetes | aws | azure)" at bounding box center [561, 156] width 375 height 18
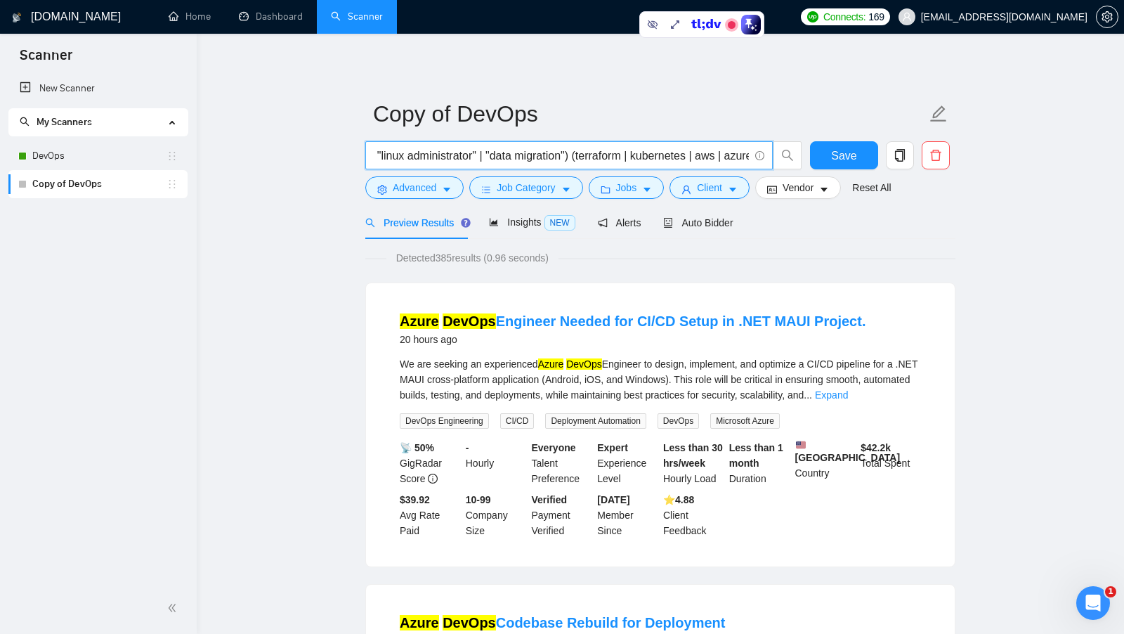
scroll to position [0, 306]
click at [603, 155] on input "(devop* | "dev ops" | "dev-ops" | "server administrator" | "linux administrator…" at bounding box center [561, 156] width 375 height 18
click at [627, 155] on input "(devop* | "dev ops" | "dev-ops" | "server administrator" | "linux administrator…" at bounding box center [561, 156] width 375 height 18
click at [703, 157] on input "(devop* | "dev ops" | "dev-ops" | "server administrator" | "linux administrator…" at bounding box center [561, 156] width 375 height 18
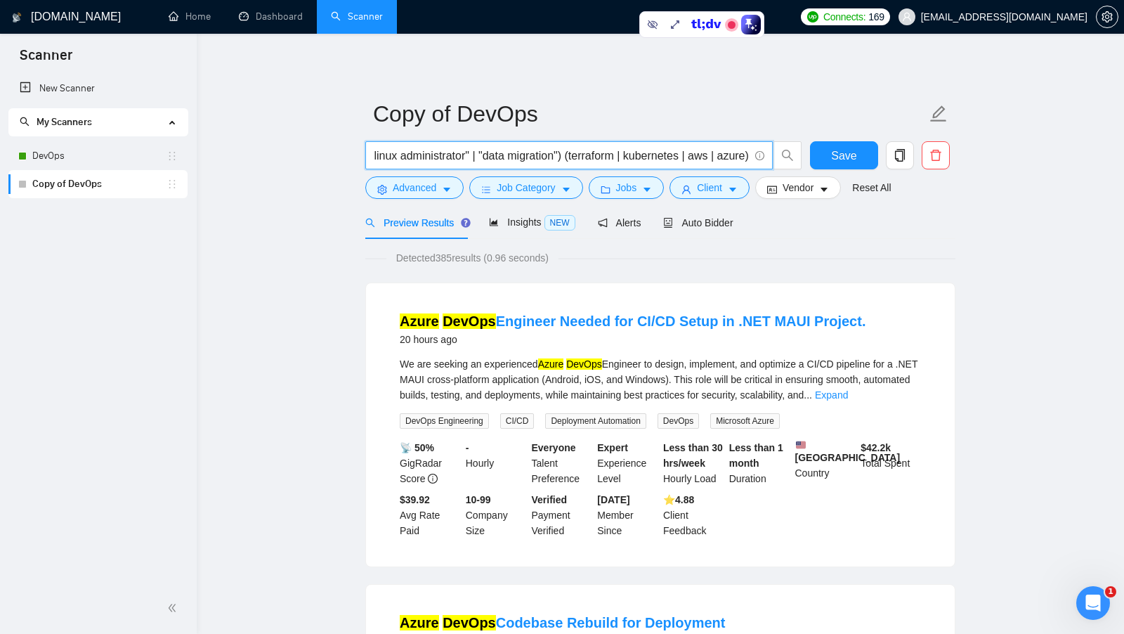
click at [734, 157] on input "(devop* | "dev ops" | "dev-ops" | "server administrator" | "linux administrator…" at bounding box center [561, 156] width 375 height 18
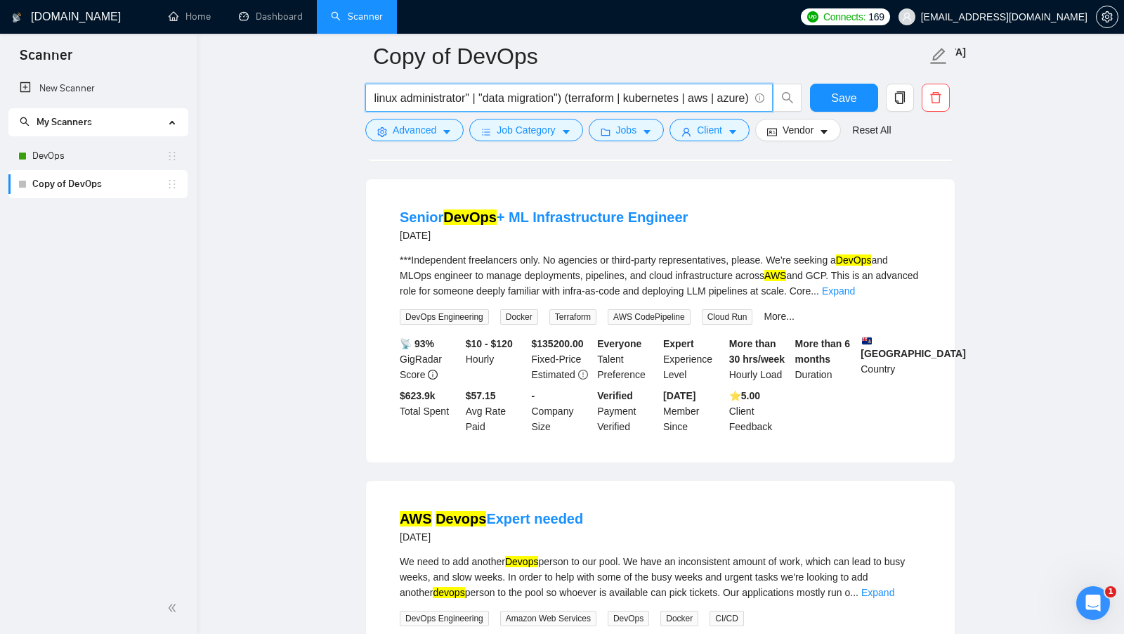
scroll to position [734, 0]
type input "(devop* | "dev ops" | "dev-ops" | "server administrator" | "linux administrator…"
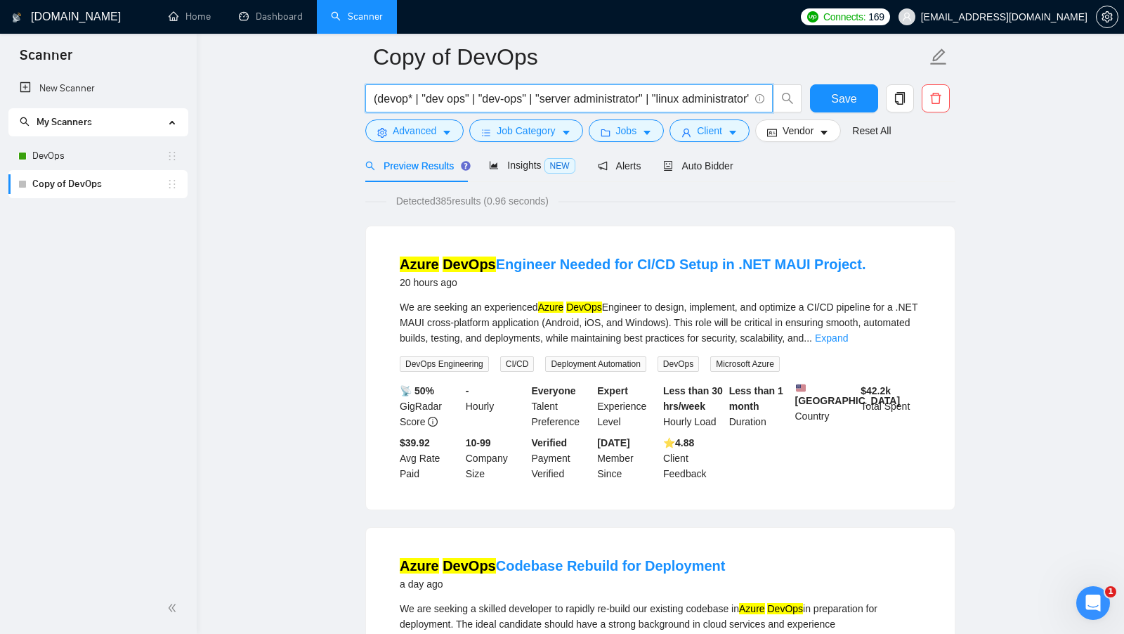
scroll to position [0, 0]
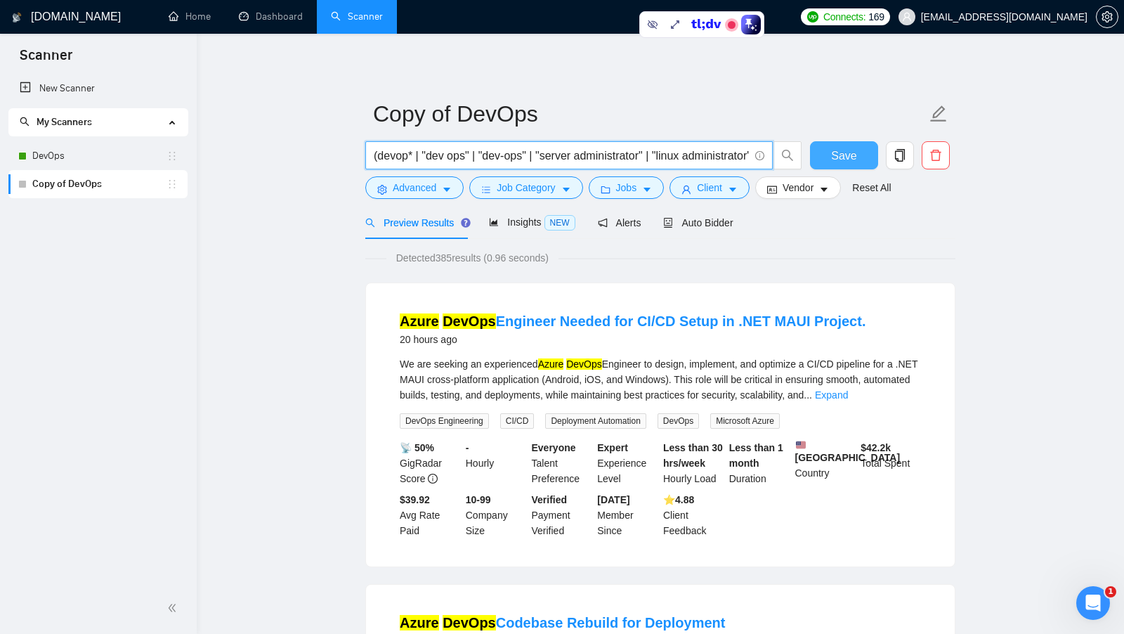
click at [818, 155] on button "Save" at bounding box center [844, 155] width 68 height 28
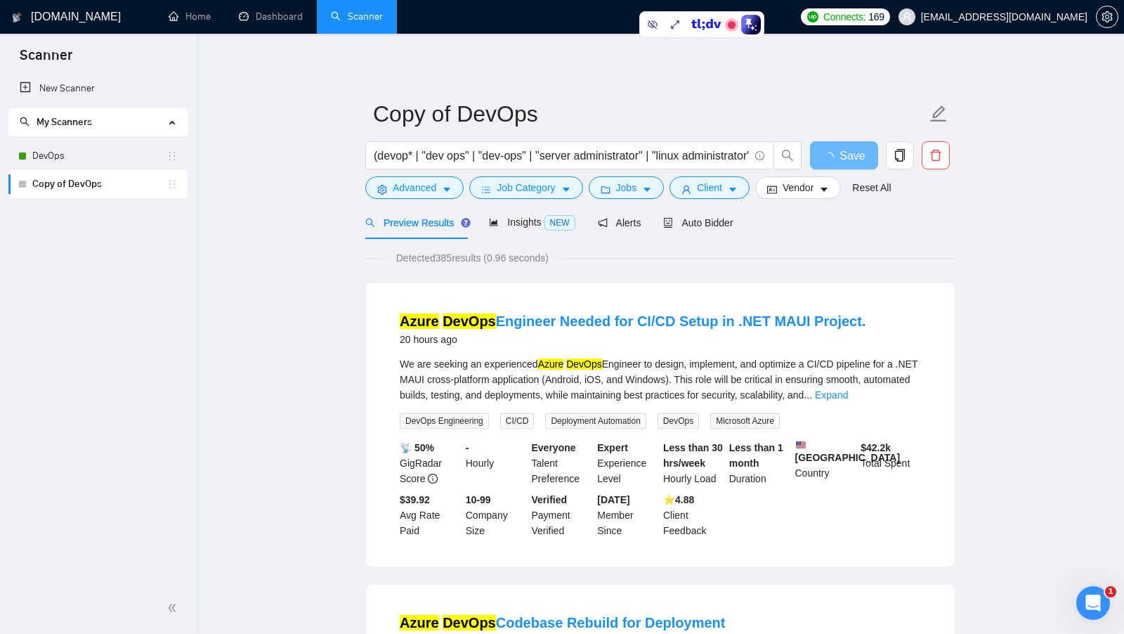
click at [449, 259] on span "Detected 385 results (0.96 seconds)" at bounding box center [472, 257] width 172 height 15
click at [530, 229] on div "Insights NEW" at bounding box center [532, 222] width 86 height 16
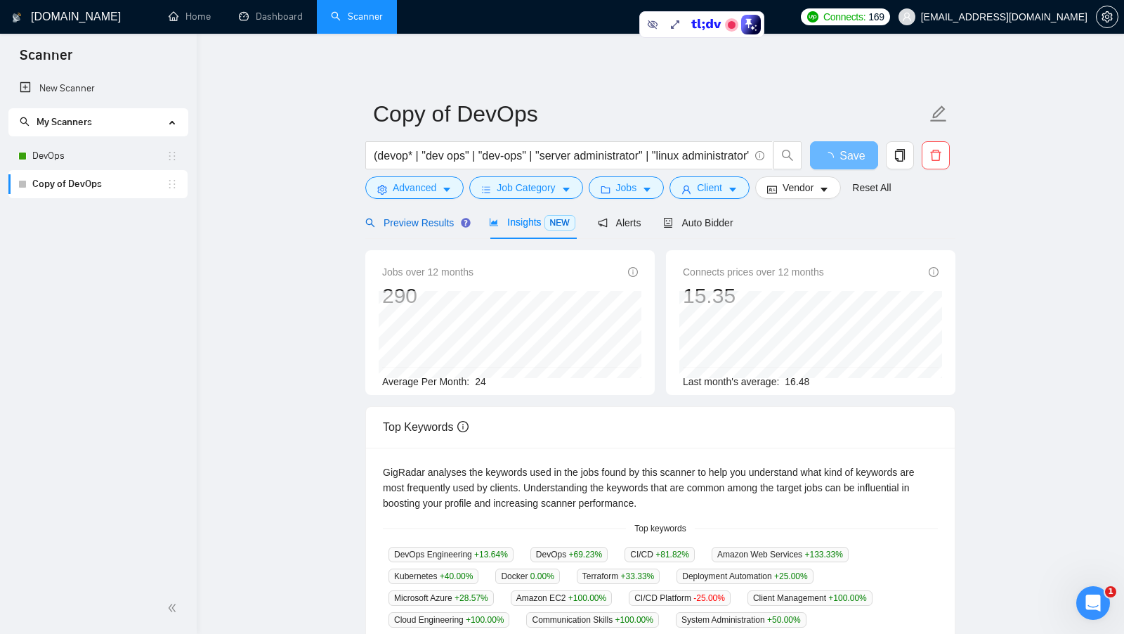
click at [405, 221] on span "Preview Results" at bounding box center [415, 222] width 101 height 11
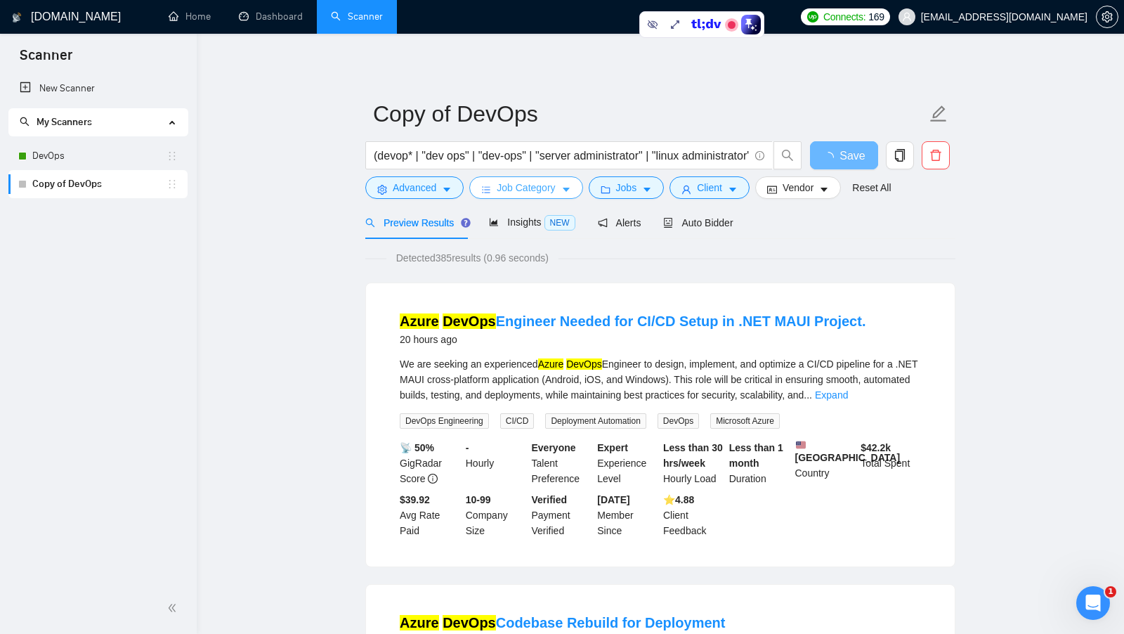
click at [571, 190] on icon "caret-down" at bounding box center [566, 190] width 10 height 10
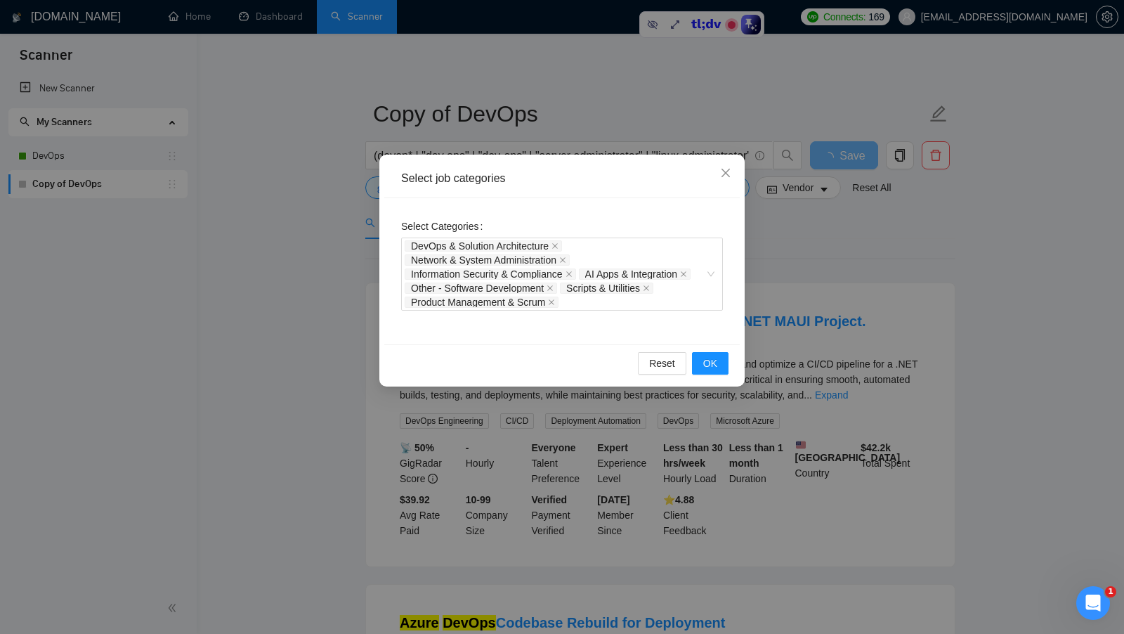
click at [789, 231] on div "Select job categories Select Categories DevOps & Solution Architecture Network …" at bounding box center [562, 317] width 1124 height 634
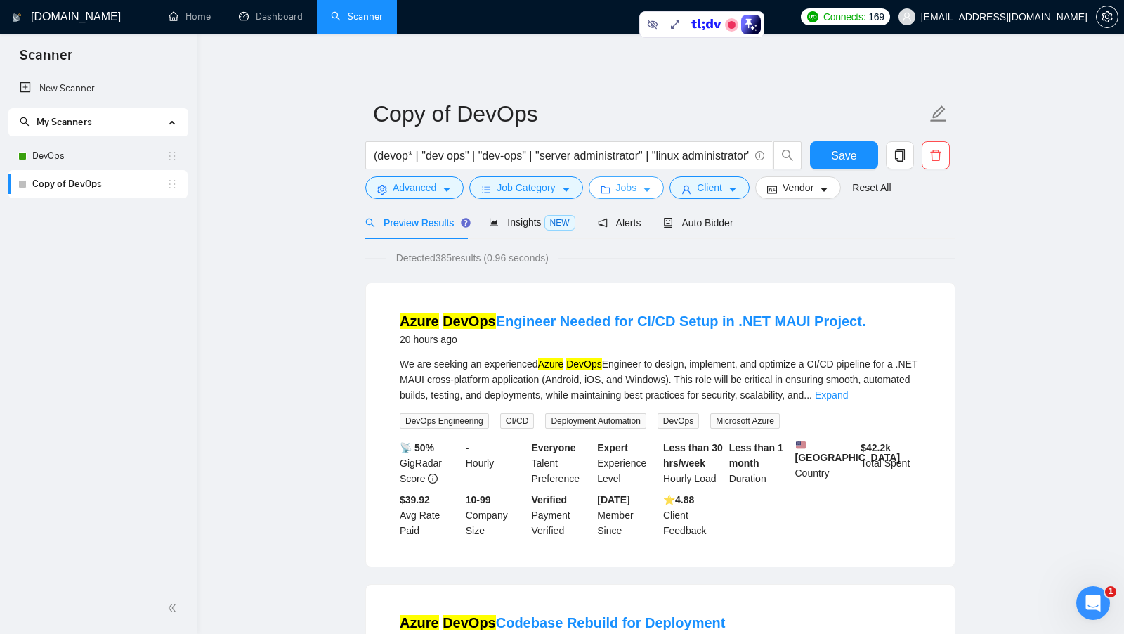
click at [632, 198] on button "Jobs" at bounding box center [627, 187] width 76 height 22
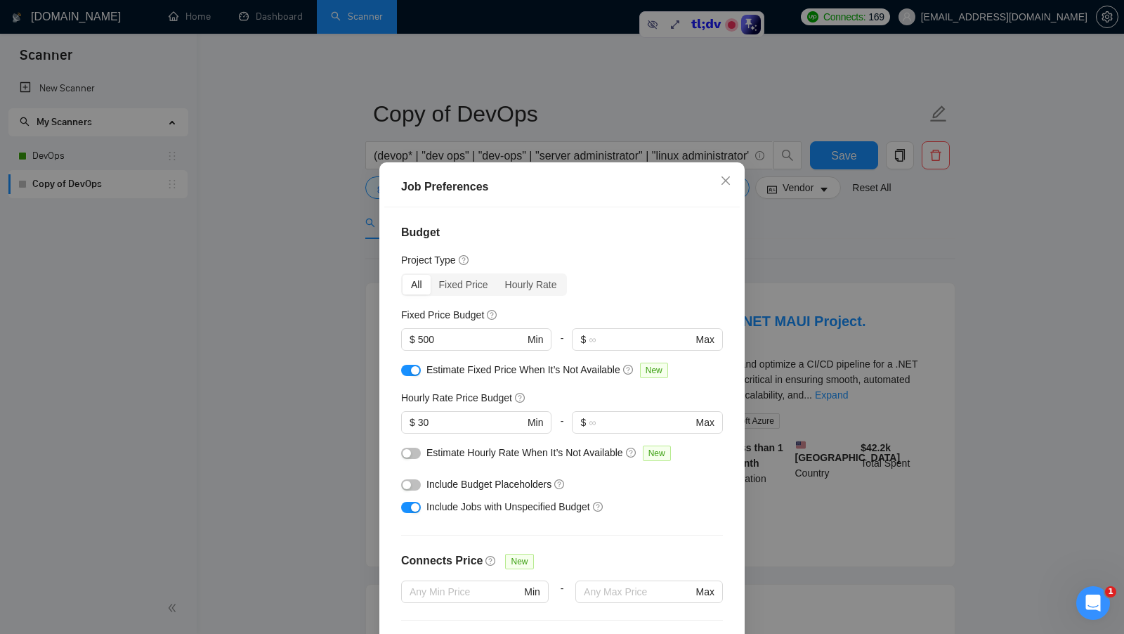
scroll to position [346, 0]
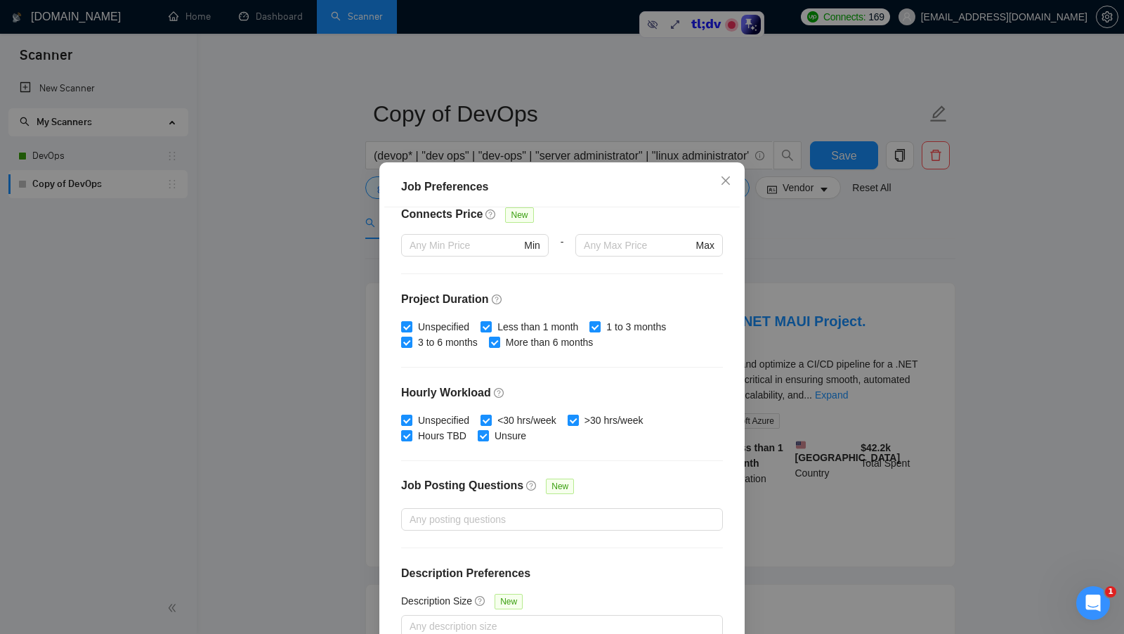
click at [780, 341] on div "Job Preferences Budget Project Type All Fixed Price Hourly Rate Fixed Price Bud…" at bounding box center [562, 317] width 1124 height 634
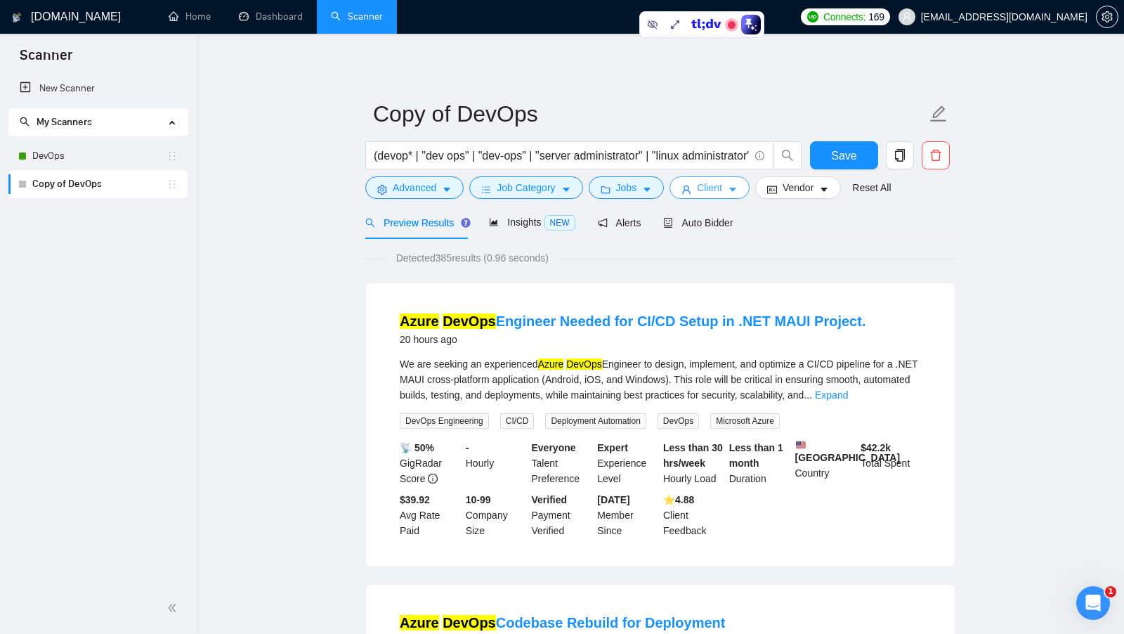
click at [698, 199] on button "Client" at bounding box center [709, 187] width 80 height 22
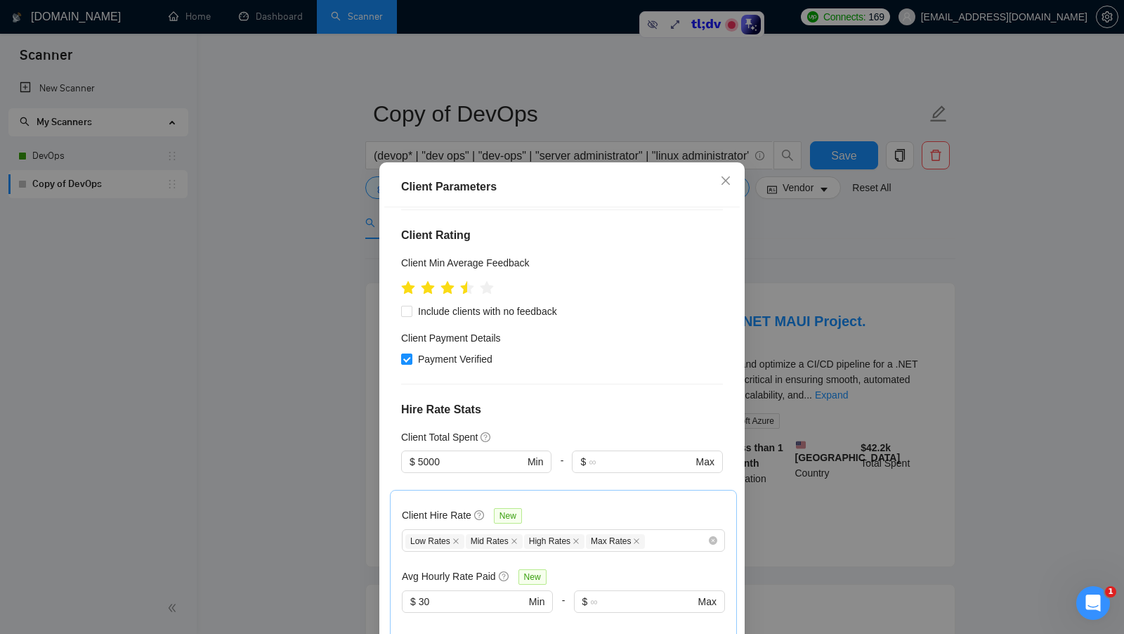
scroll to position [138, 0]
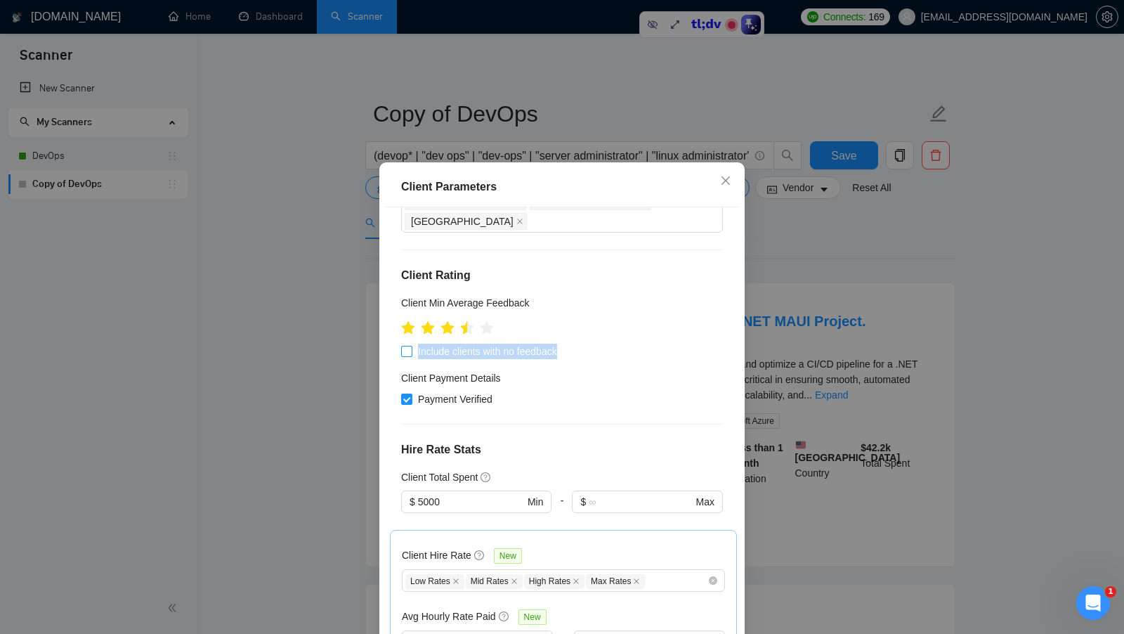
drag, startPoint x: 578, startPoint y: 331, endPoint x: 418, endPoint y: 329, distance: 160.2
click at [418, 343] on div "Include clients with no feedback" at bounding box center [562, 350] width 322 height 15
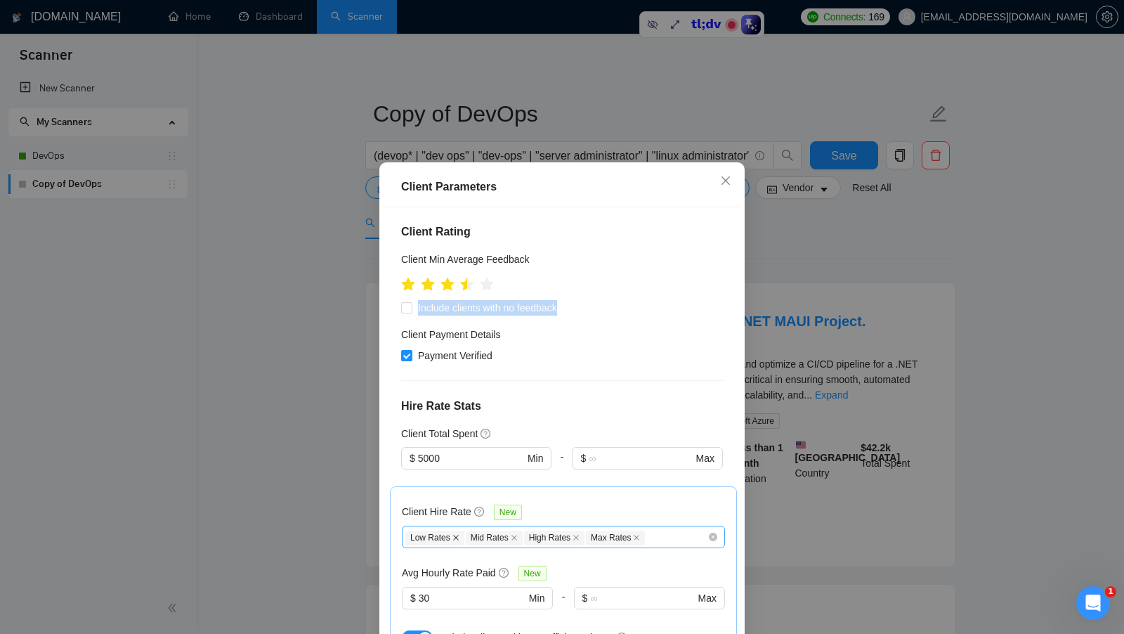
click at [456, 534] on icon "close" at bounding box center [455, 537] width 7 height 7
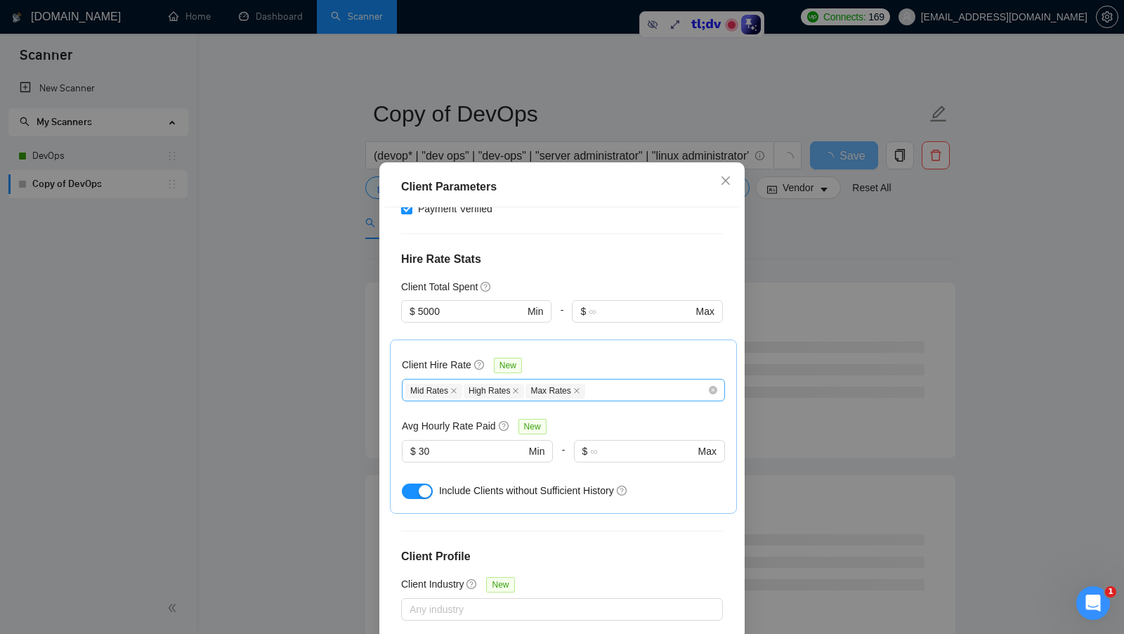
scroll to position [78, 0]
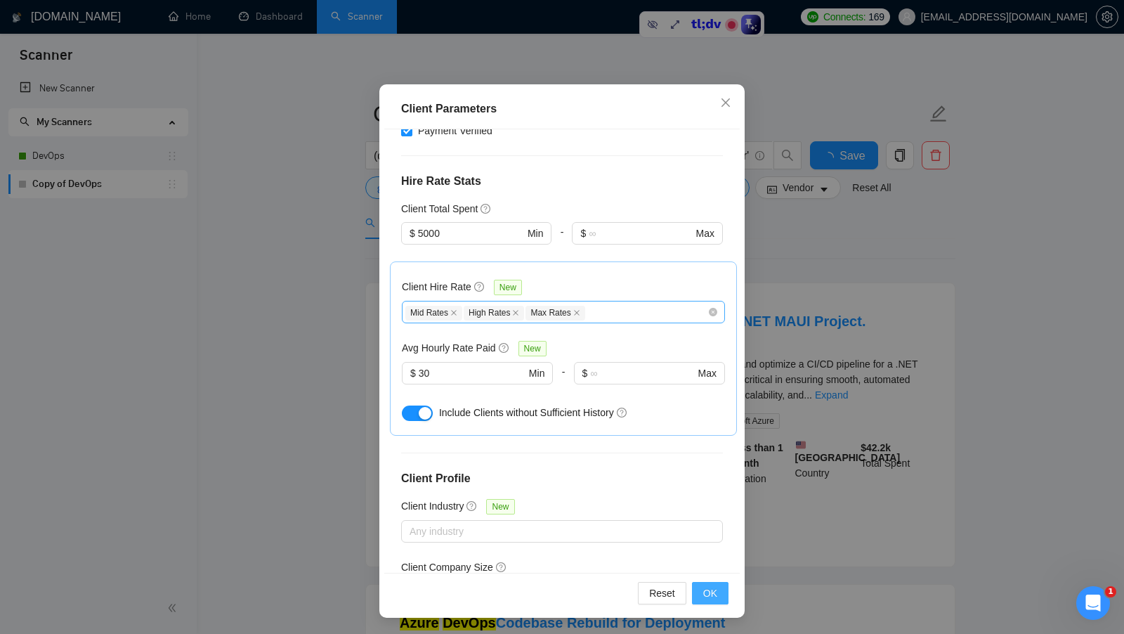
click at [700, 594] on button "OK" at bounding box center [710, 593] width 37 height 22
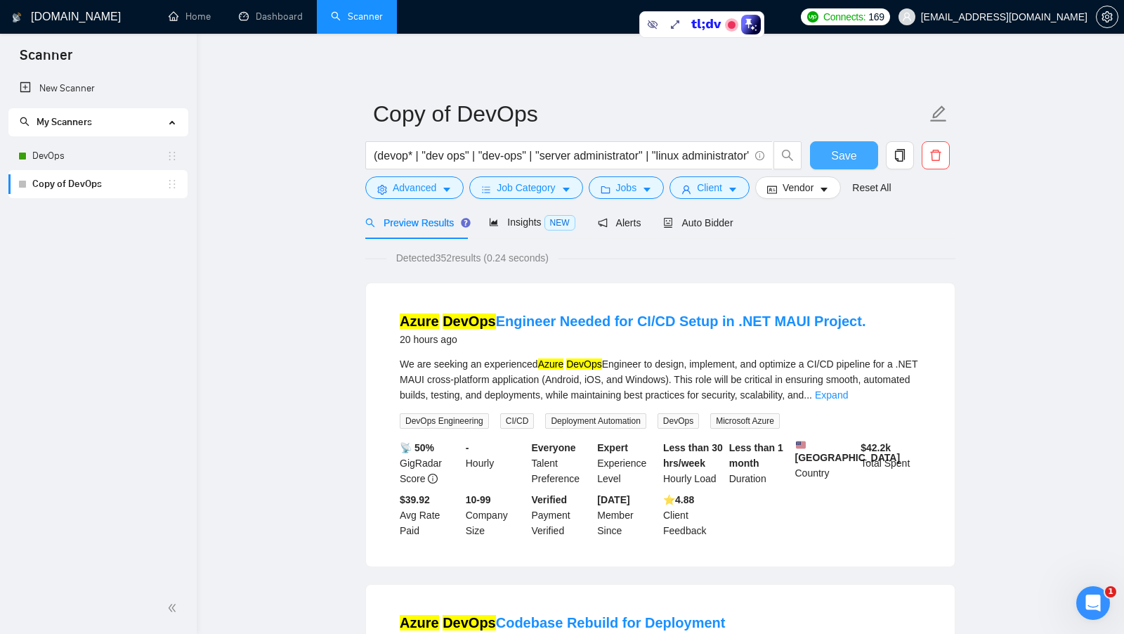
click at [855, 157] on span "Save" at bounding box center [843, 156] width 25 height 18
click at [74, 158] on link "DevOps" at bounding box center [99, 156] width 134 height 28
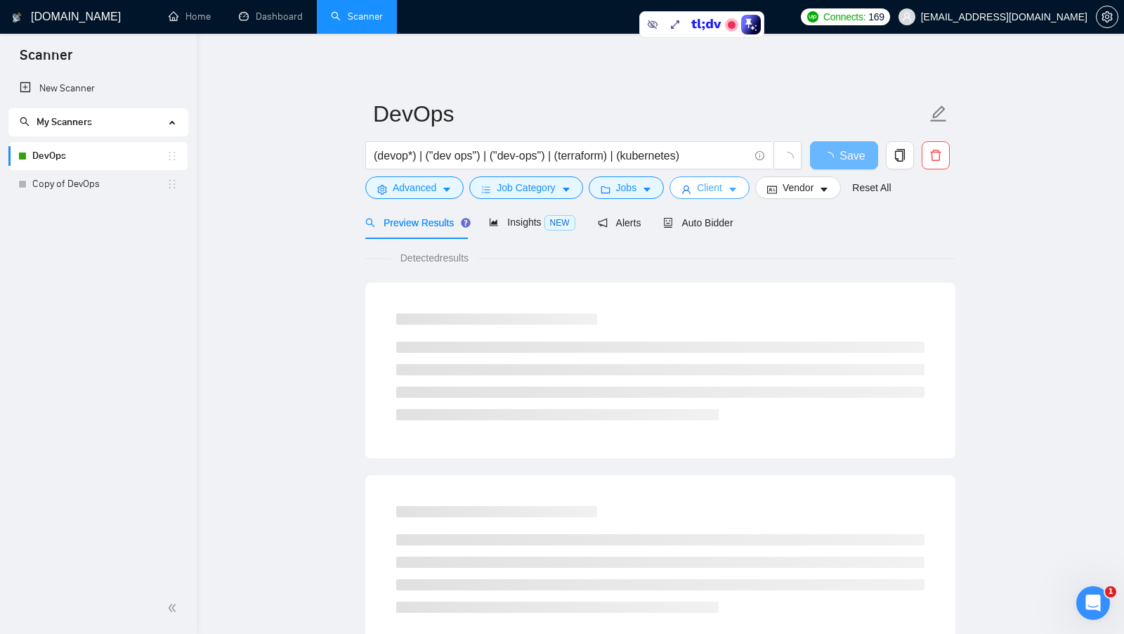
click at [706, 183] on span "Client" at bounding box center [709, 187] width 25 height 15
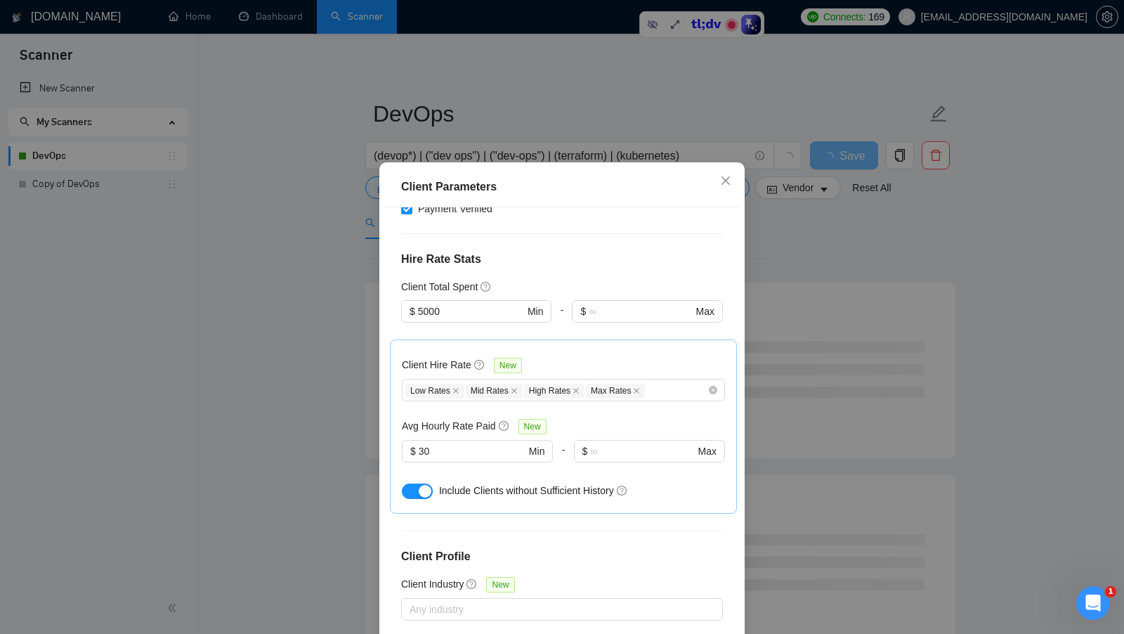
click at [457, 387] on icon "close" at bounding box center [455, 390] width 7 height 7
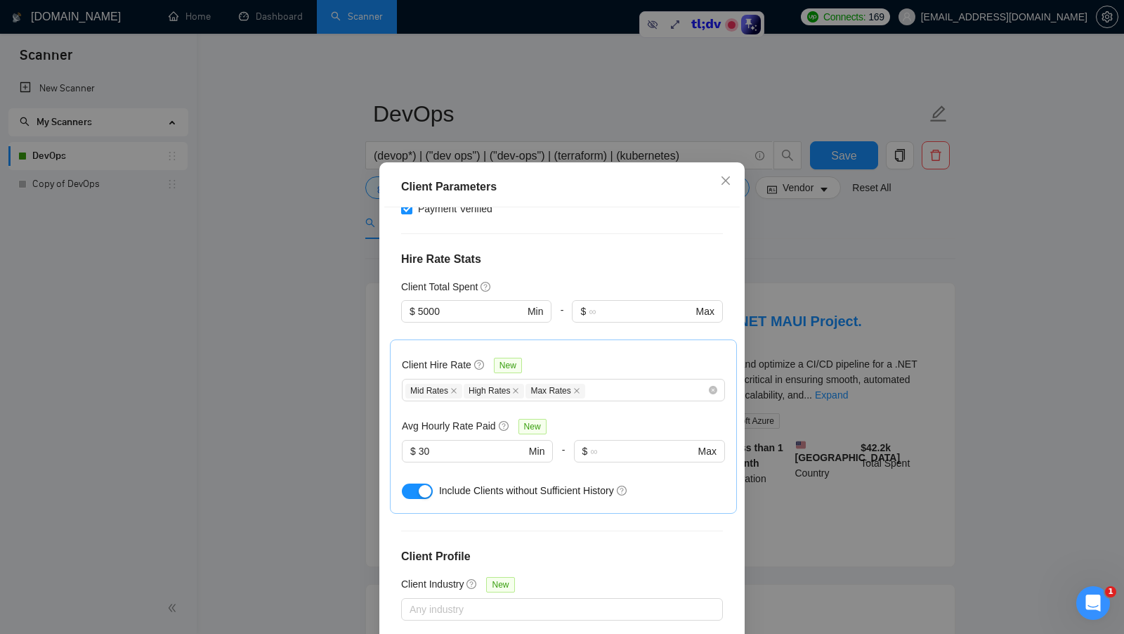
scroll to position [78, 0]
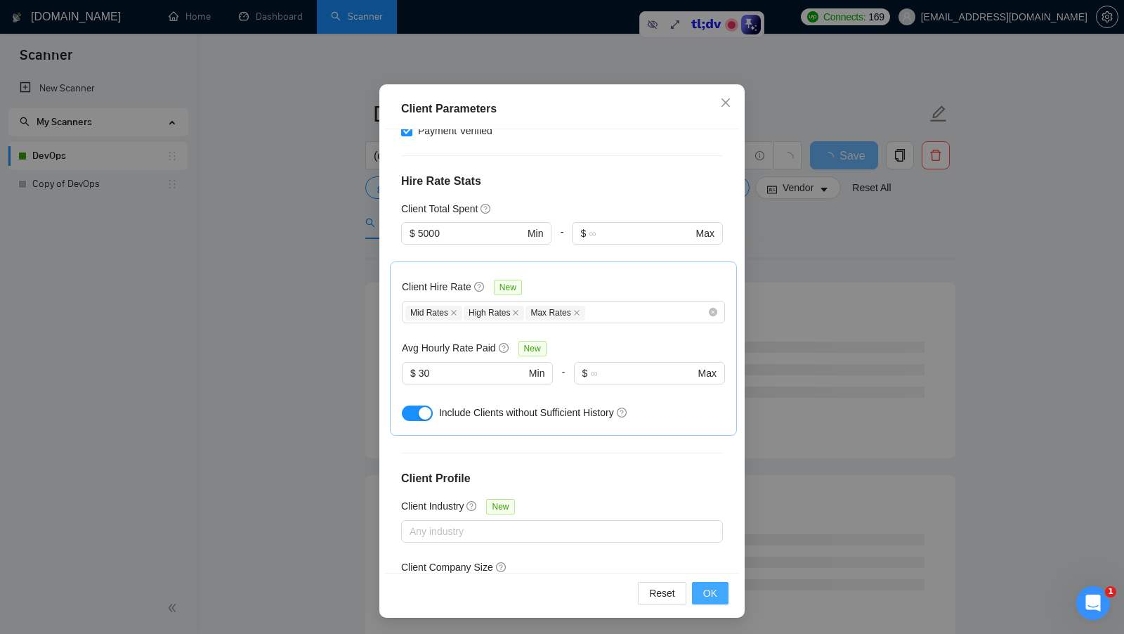
click at [704, 582] on button "OK" at bounding box center [710, 593] width 37 height 22
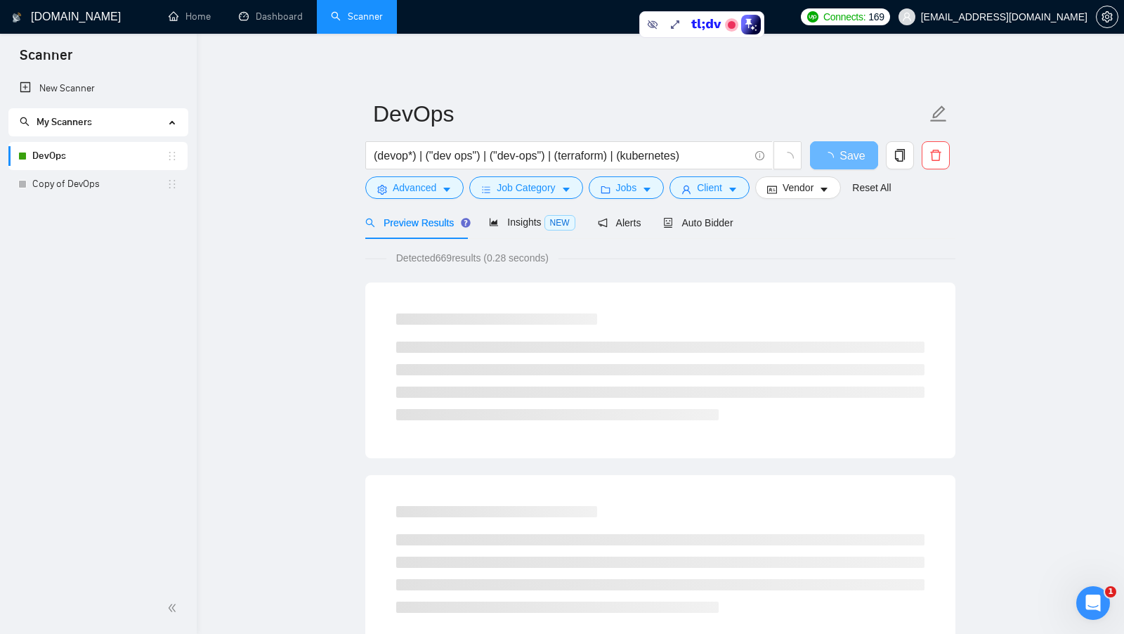
scroll to position [0, 0]
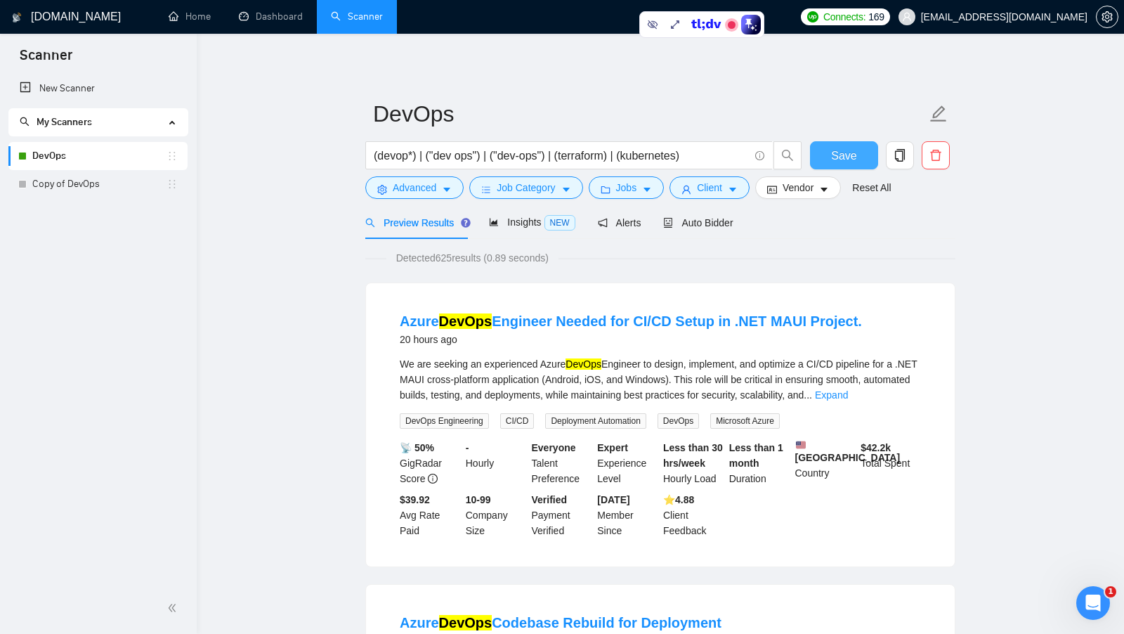
click at [845, 161] on span "Save" at bounding box center [843, 156] width 25 height 18
click at [798, 192] on span "Vendor" at bounding box center [797, 187] width 31 height 15
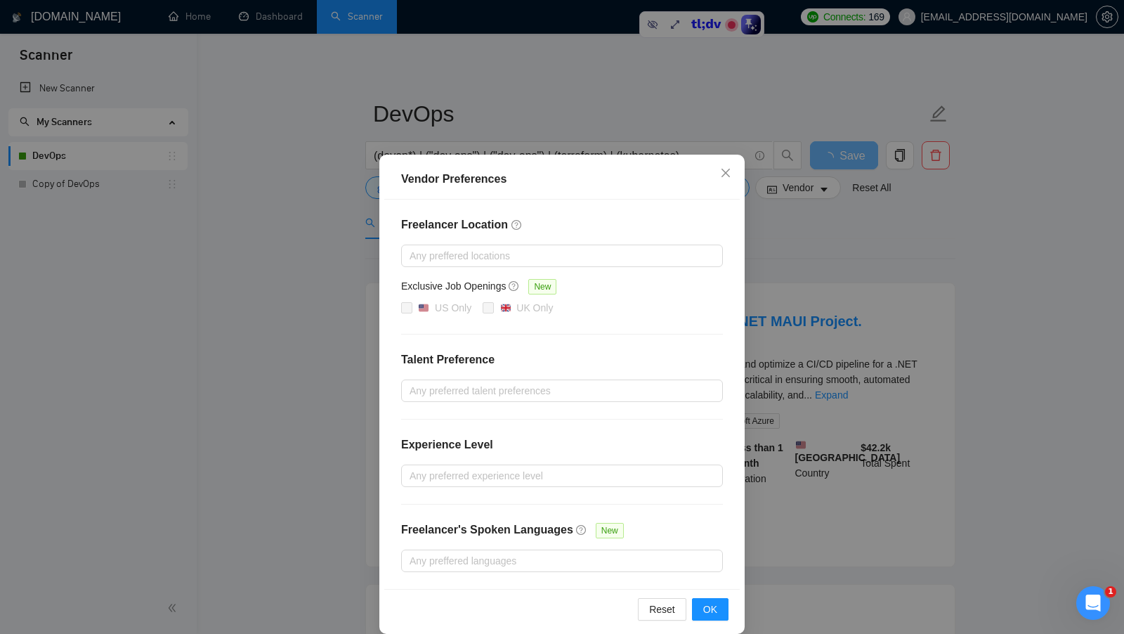
click at [763, 419] on div "Vendor Preferences Freelancer Location Any preffered locations Exclusive Job Op…" at bounding box center [562, 317] width 1124 height 634
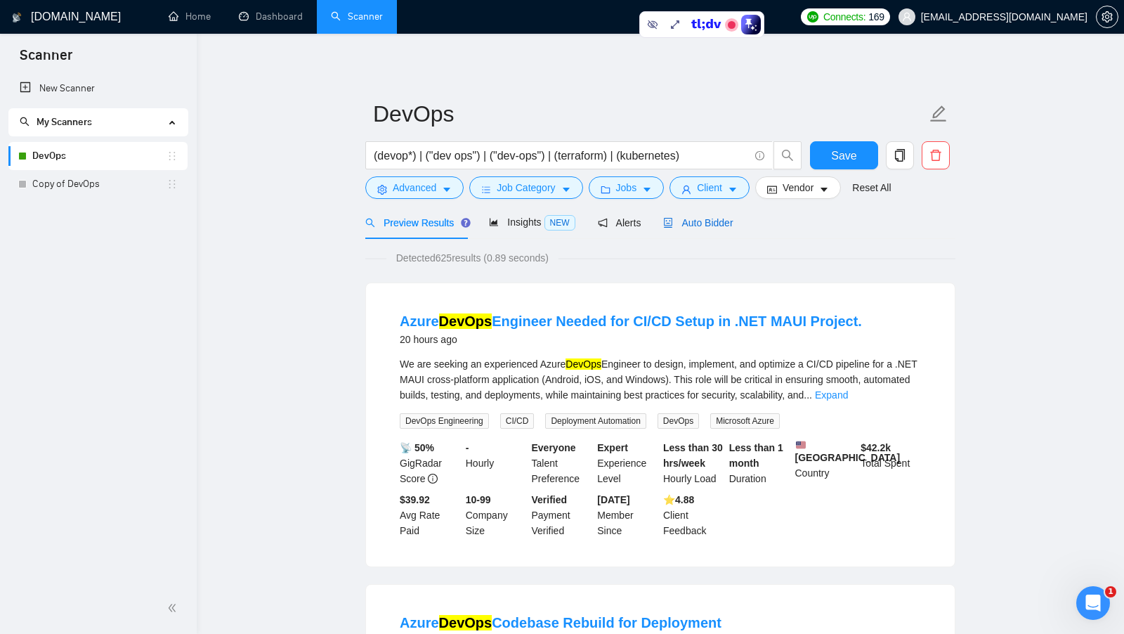
click at [695, 217] on span "Auto Bidder" at bounding box center [698, 222] width 70 height 11
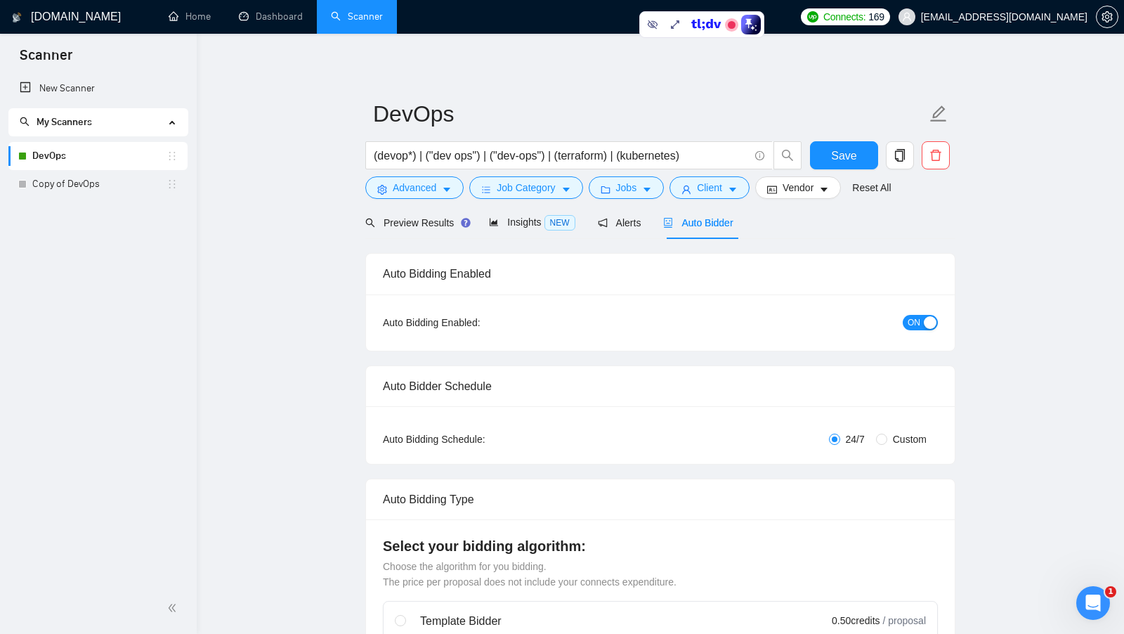
checkbox input "true"
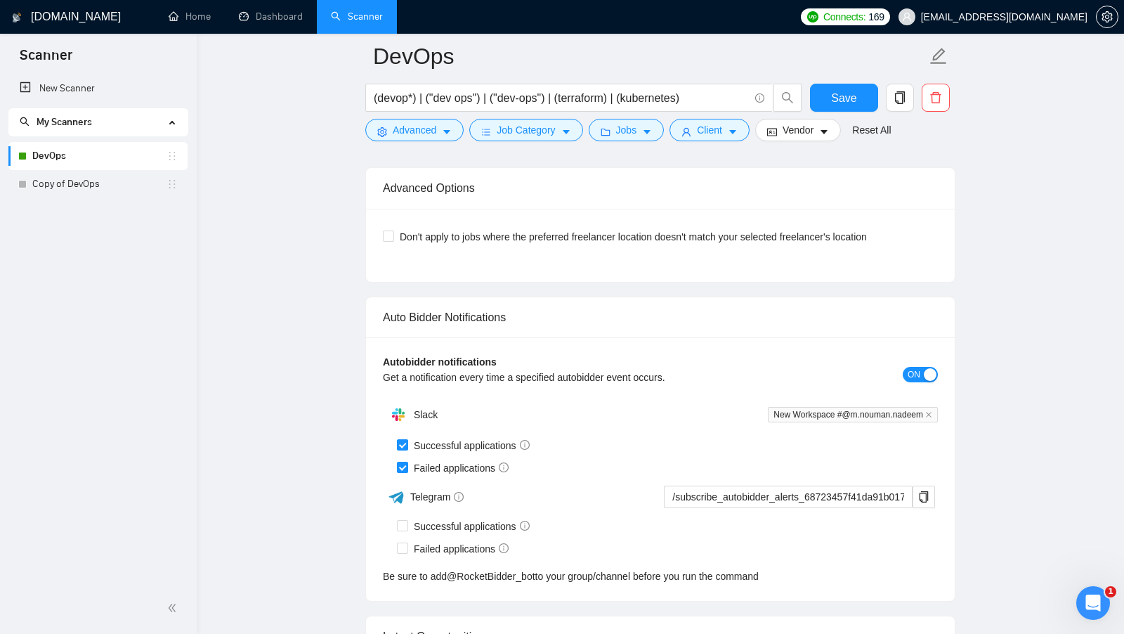
scroll to position [3177, 0]
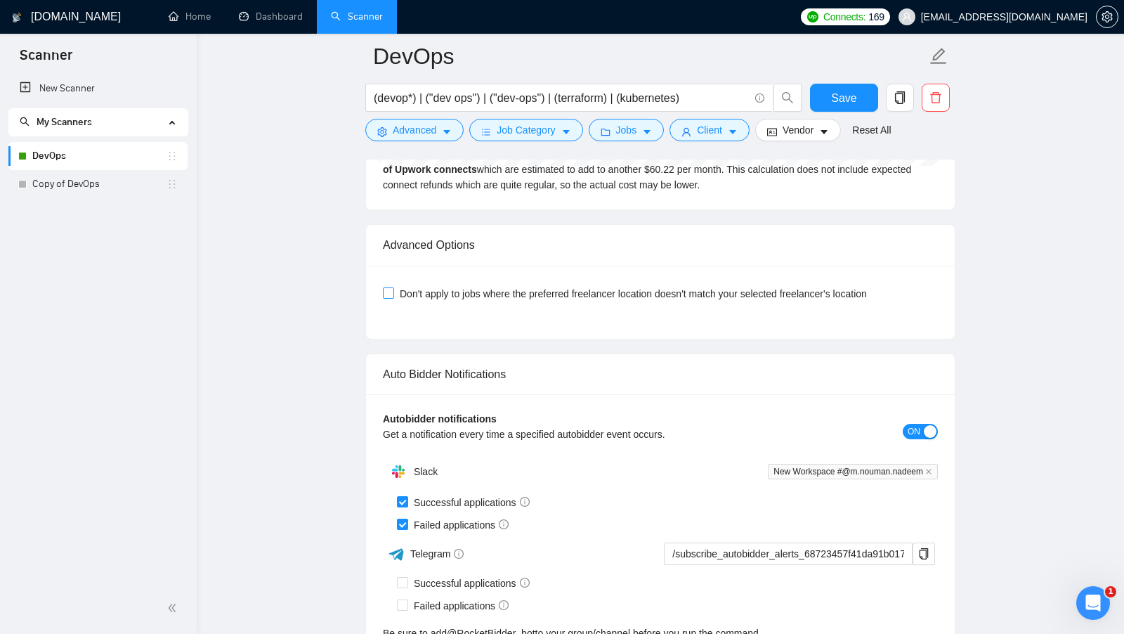
click at [391, 287] on input "Don't apply to jobs where the preferred freelancer location doesn't match your …" at bounding box center [388, 292] width 10 height 10
checkbox input "true"
drag, startPoint x: 502, startPoint y: 231, endPoint x: 386, endPoint y: 230, distance: 116.6
click at [386, 230] on div "Advanced Options" at bounding box center [660, 245] width 555 height 40
click at [853, 86] on button "Save" at bounding box center [844, 98] width 68 height 28
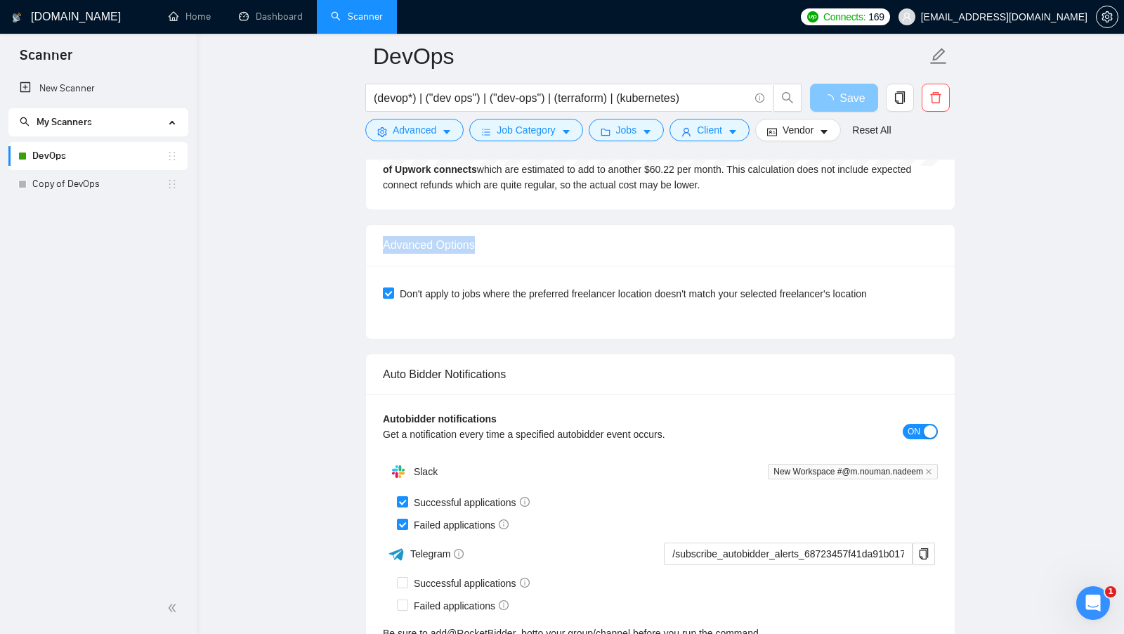
scroll to position [3081, 0]
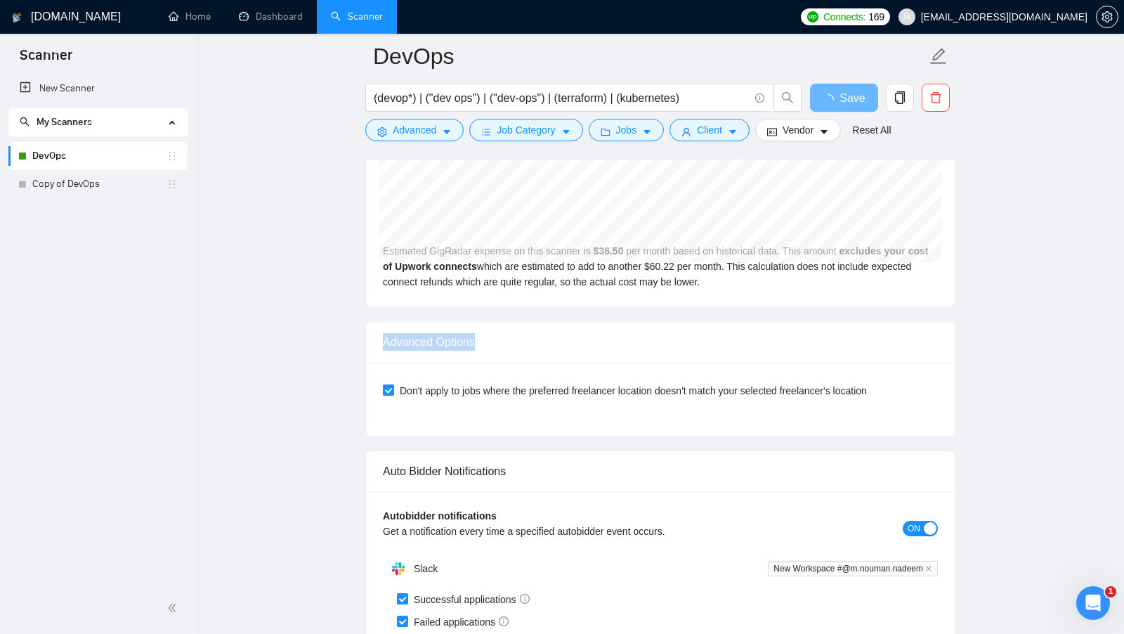
click at [865, 327] on div "Advanced Options" at bounding box center [660, 342] width 555 height 40
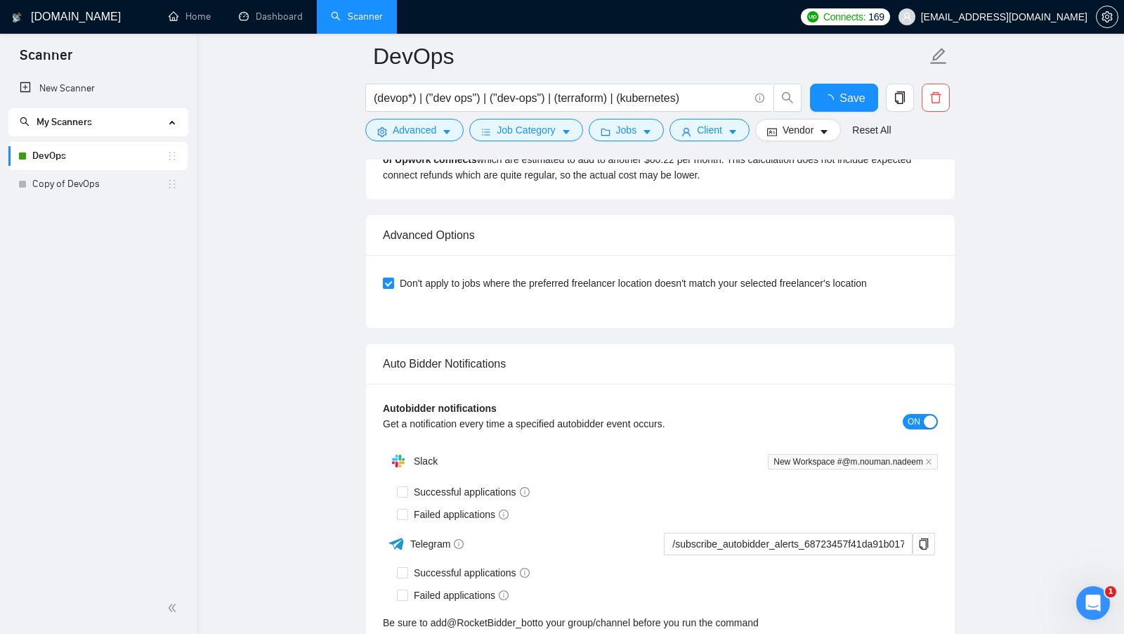
checkbox input "true"
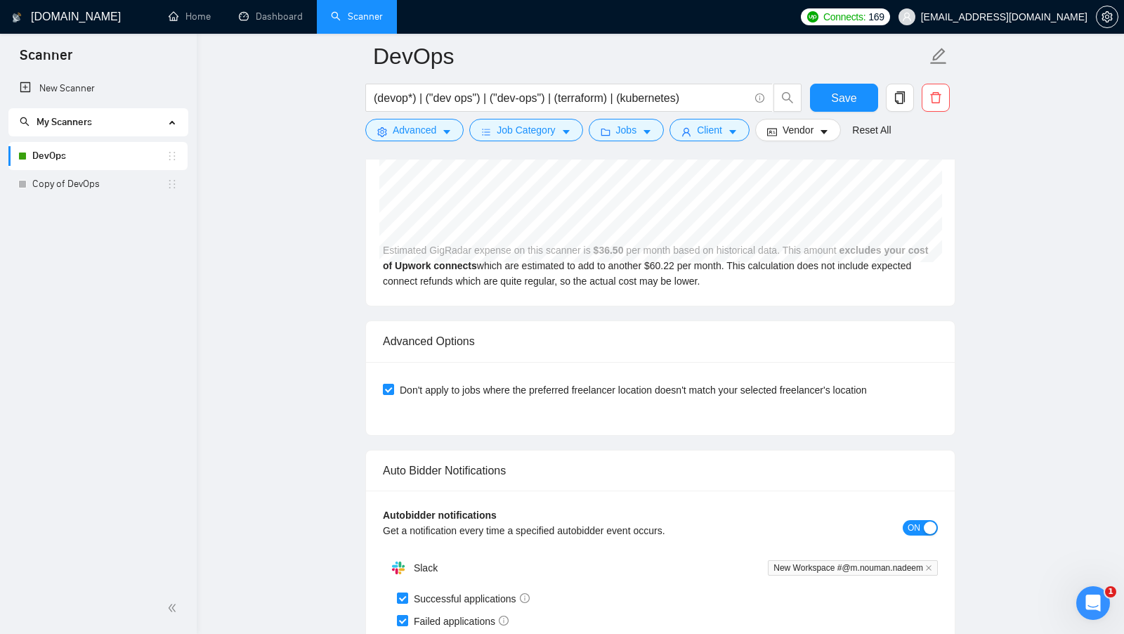
scroll to position [3085, 0]
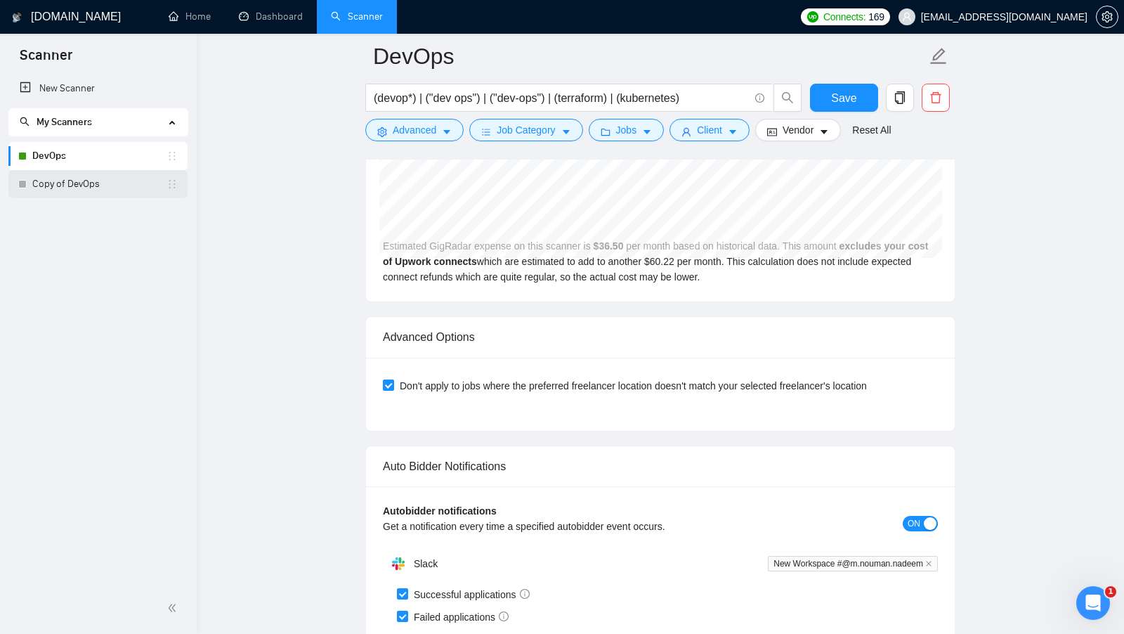
click at [131, 187] on link "Copy of DevOps" at bounding box center [99, 184] width 134 height 28
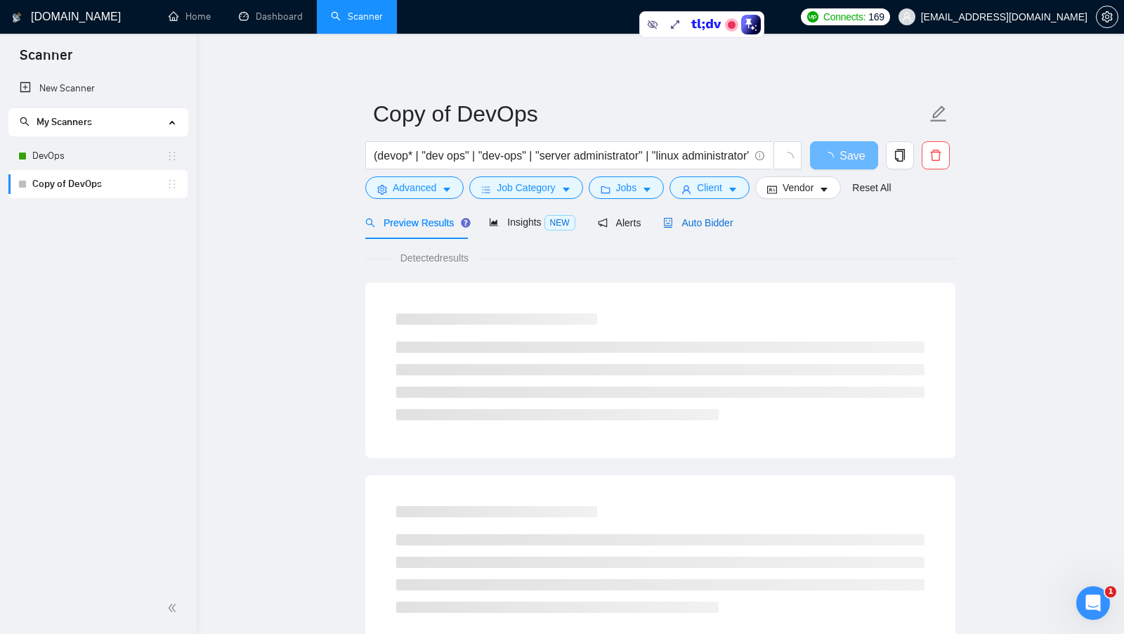
click at [722, 221] on span "Auto Bidder" at bounding box center [698, 222] width 70 height 11
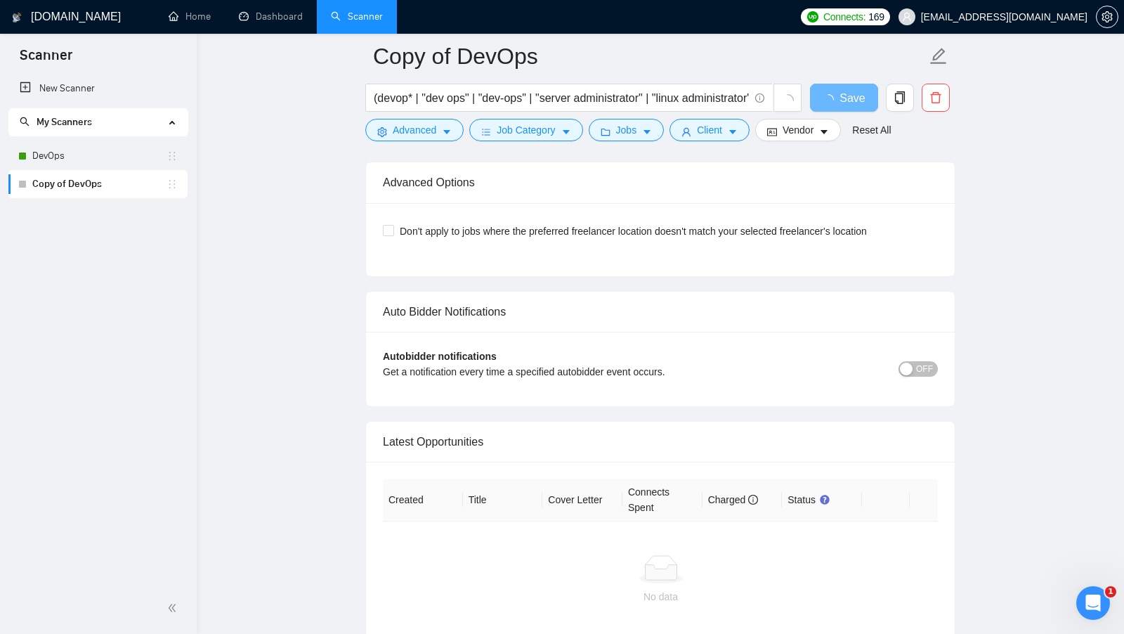
scroll to position [3103, 0]
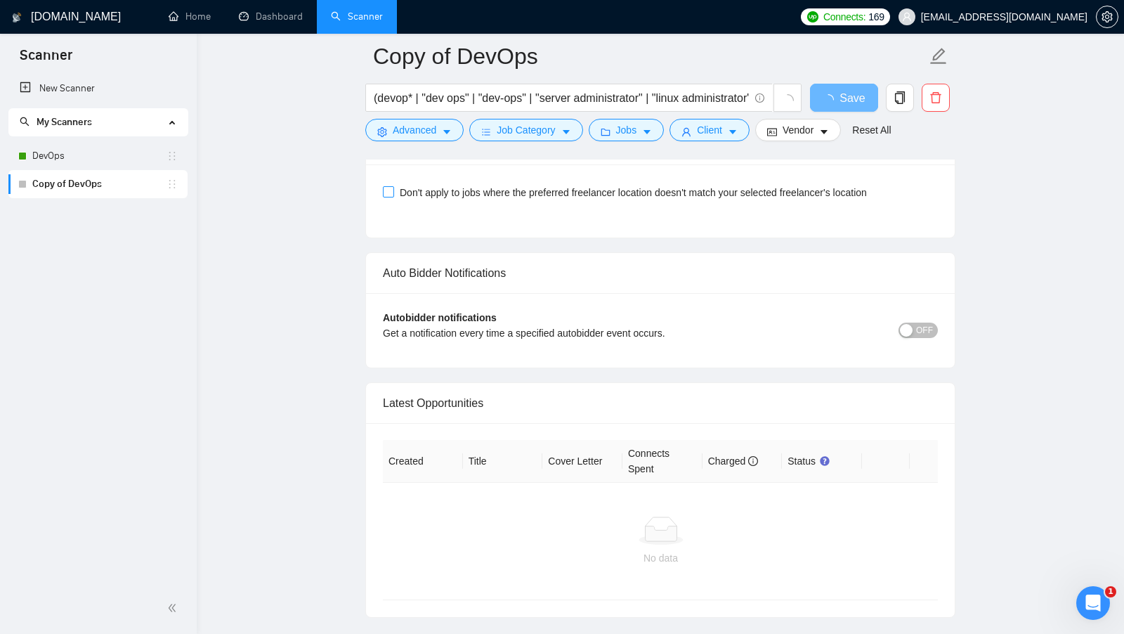
click at [529, 185] on span "Don't apply to jobs where the preferred freelancer location doesn't match your …" at bounding box center [633, 192] width 478 height 15
click at [393, 186] on input "Don't apply to jobs where the preferred freelancer location doesn't match your …" at bounding box center [388, 191] width 10 height 10
checkbox input "true"
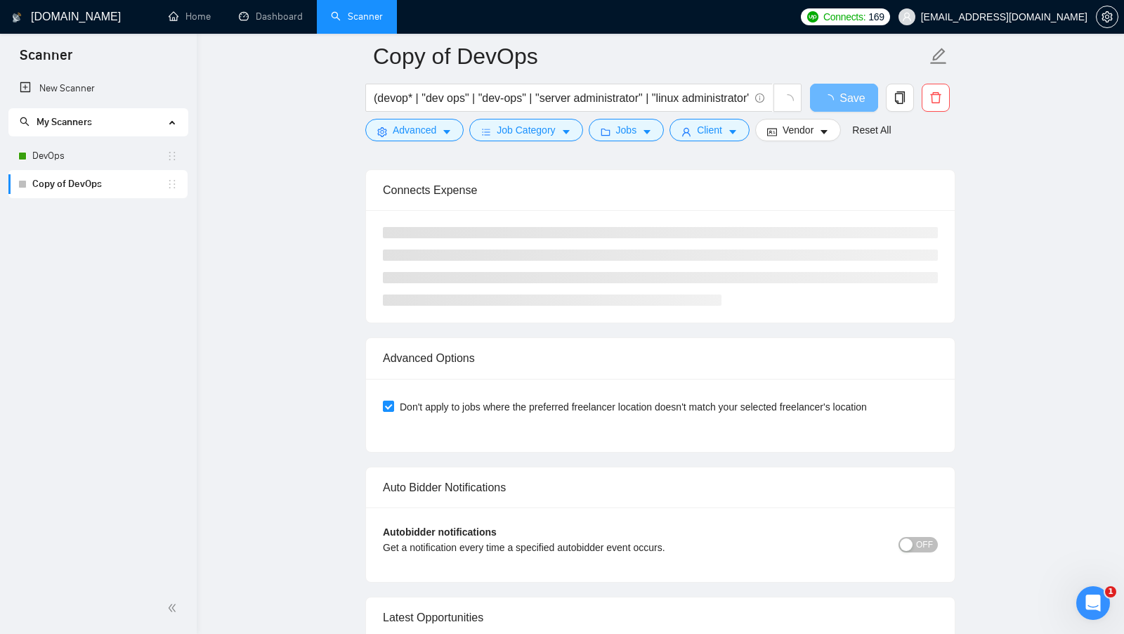
scroll to position [2885, 0]
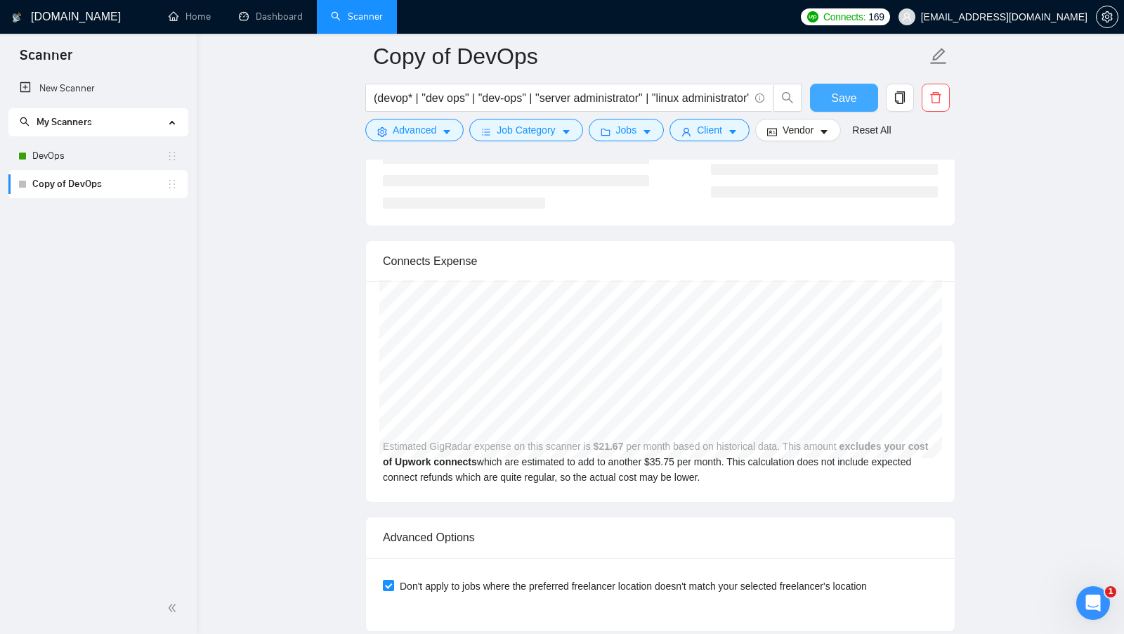
click at [851, 107] on button "Save" at bounding box center [844, 98] width 68 height 28
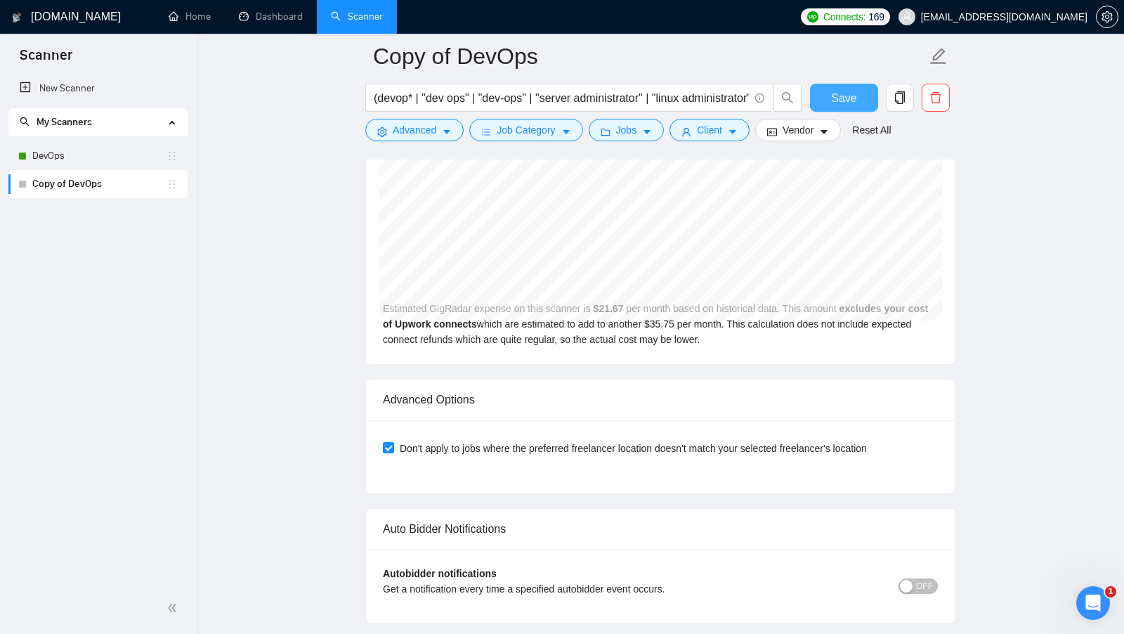
scroll to position [3135, 0]
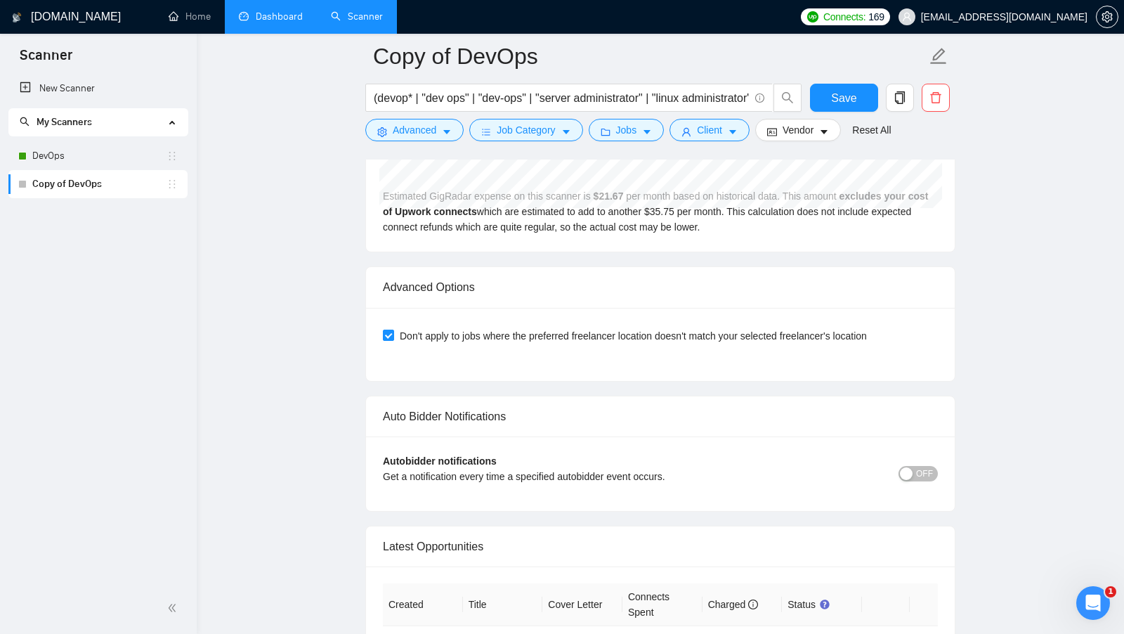
click at [268, 20] on link "Dashboard" at bounding box center [271, 17] width 64 height 12
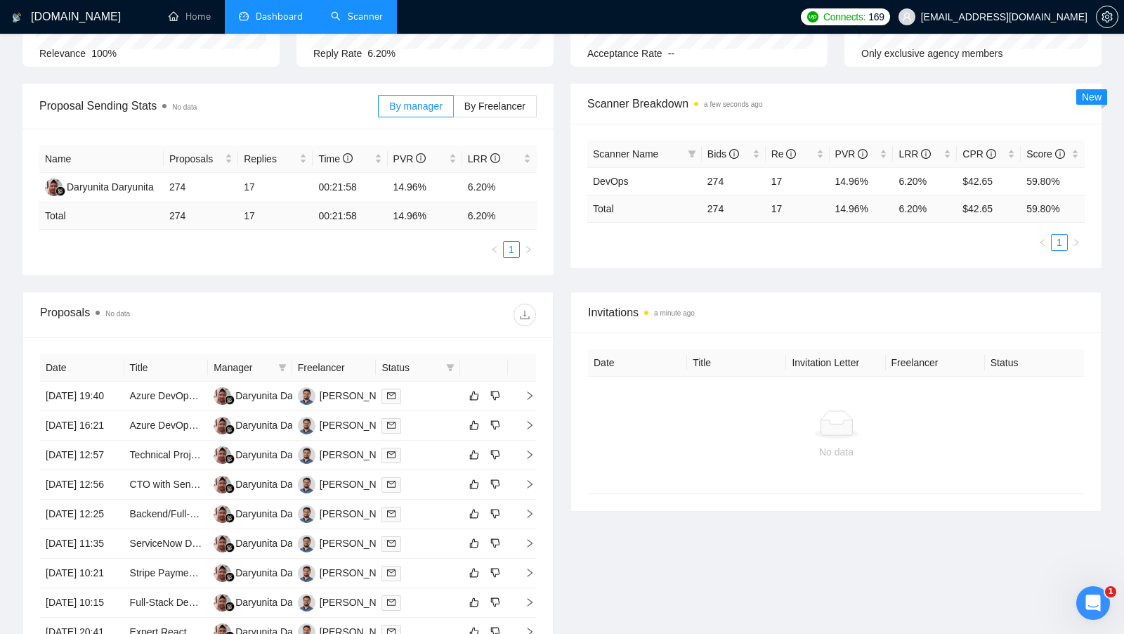
scroll to position [175, 0]
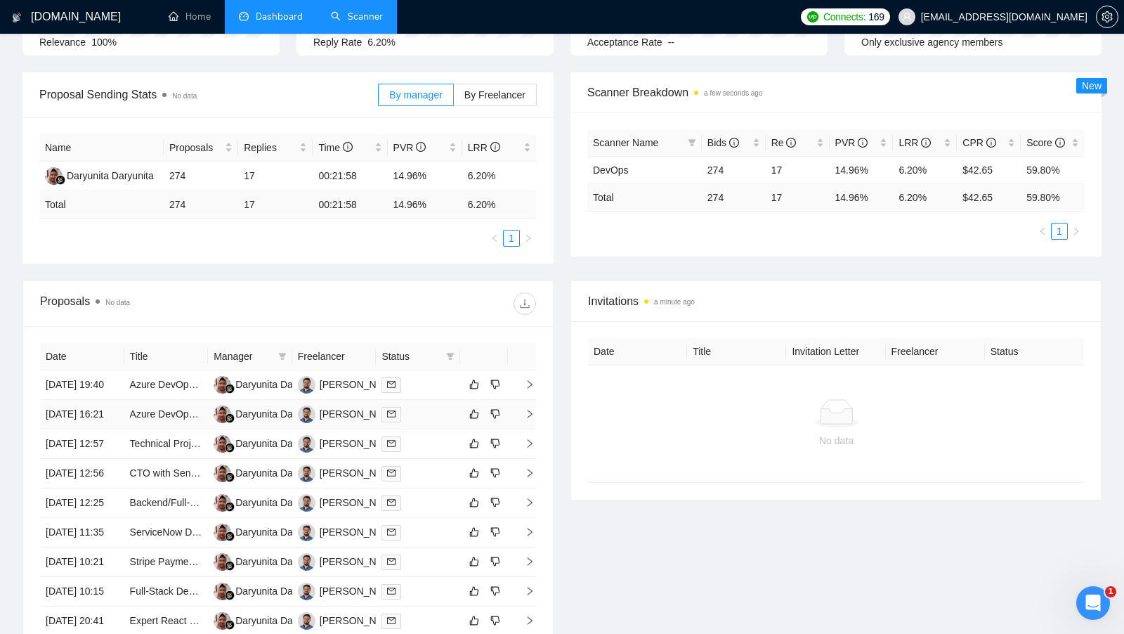
click at [433, 422] on div at bounding box center [417, 414] width 73 height 16
click at [441, 422] on div at bounding box center [417, 414] width 73 height 16
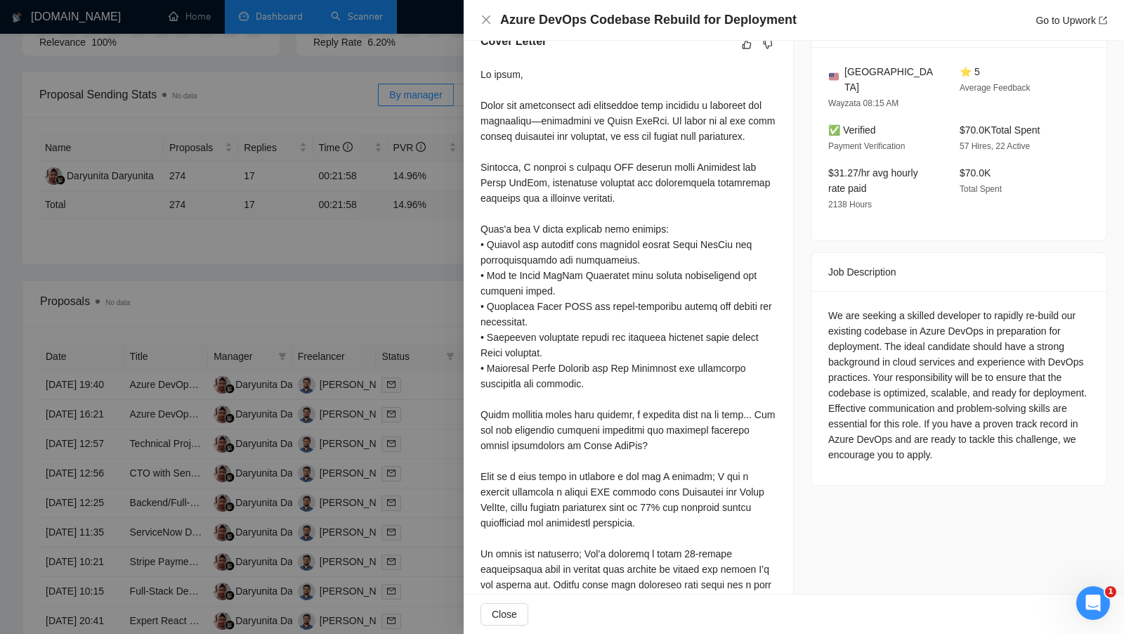
scroll to position [392, 0]
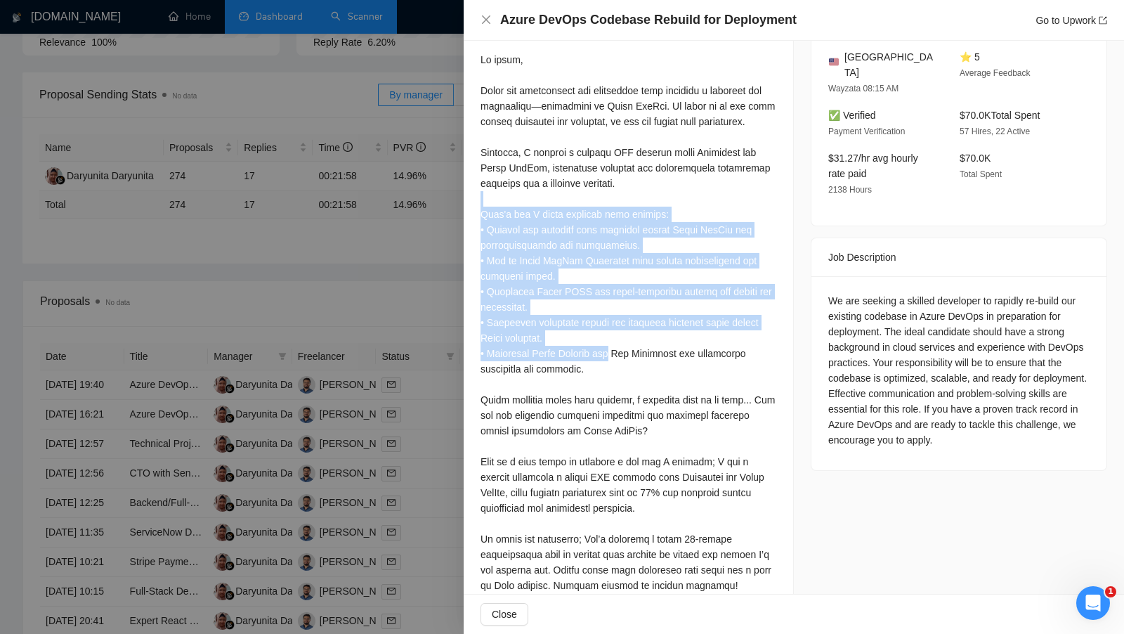
drag, startPoint x: 472, startPoint y: 218, endPoint x: 615, endPoint y: 374, distance: 211.8
click at [615, 374] on div "Cover Letter" at bounding box center [628, 369] width 329 height 737
click at [615, 374] on div at bounding box center [628, 384] width 296 height 664
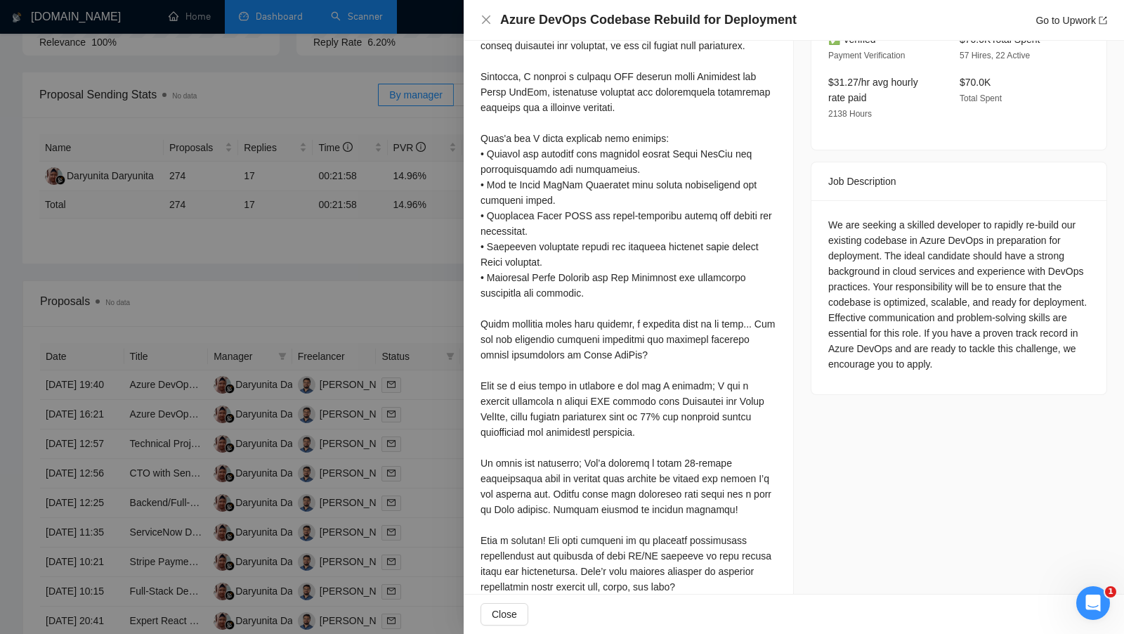
scroll to position [472, 0]
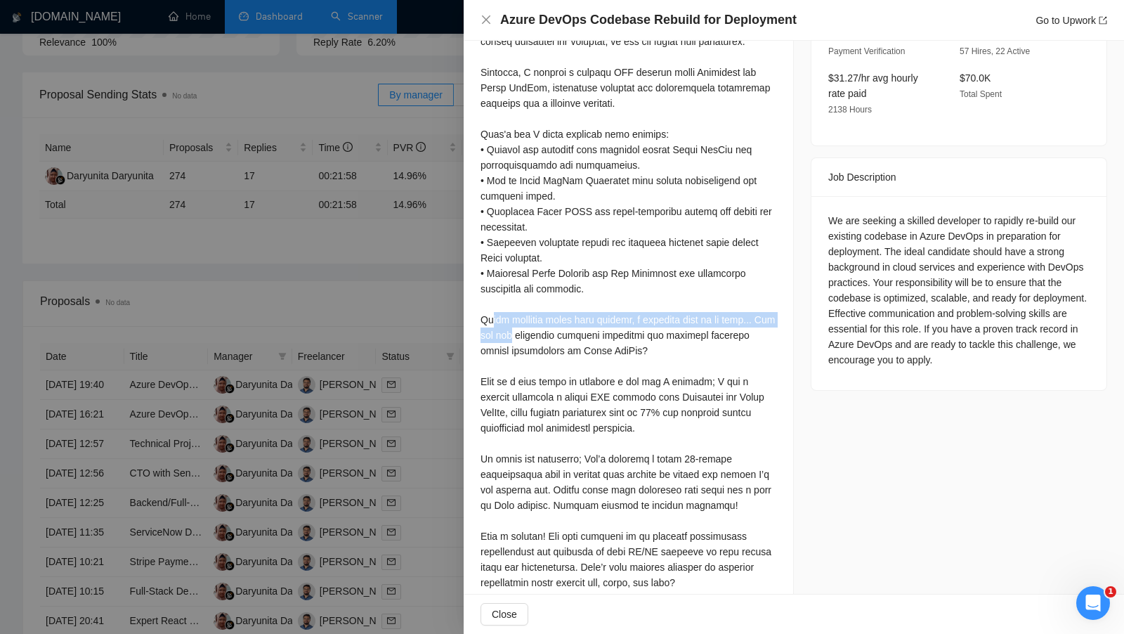
drag, startPoint x: 496, startPoint y: 340, endPoint x: 573, endPoint y: 353, distance: 78.3
click at [572, 353] on div at bounding box center [628, 304] width 296 height 664
click at [573, 353] on div at bounding box center [628, 304] width 296 height 664
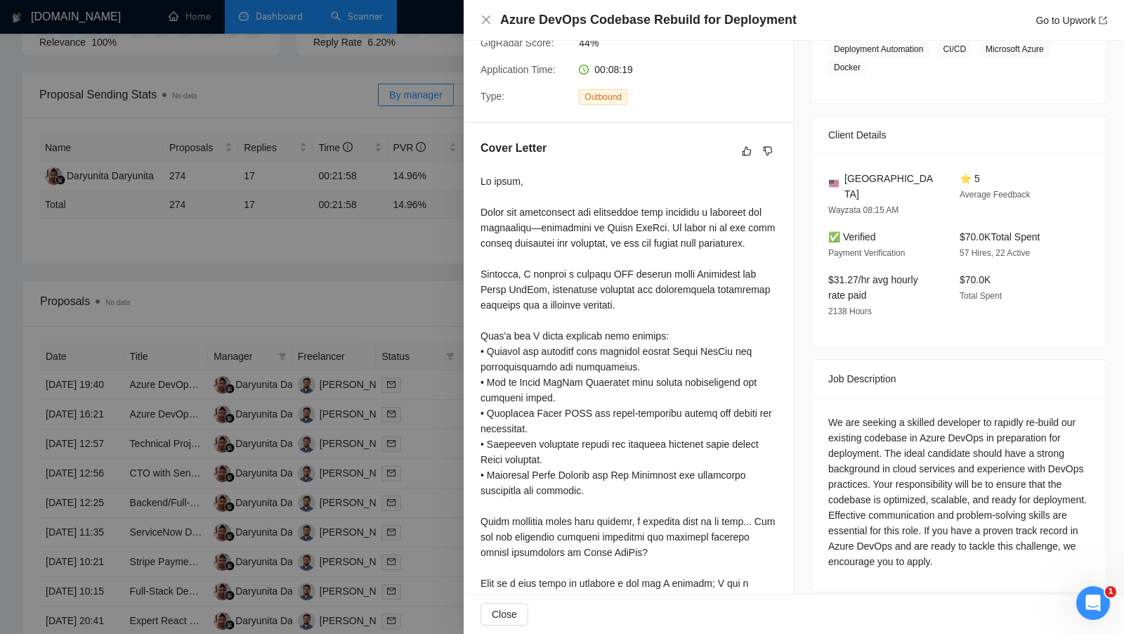
scroll to position [376, 0]
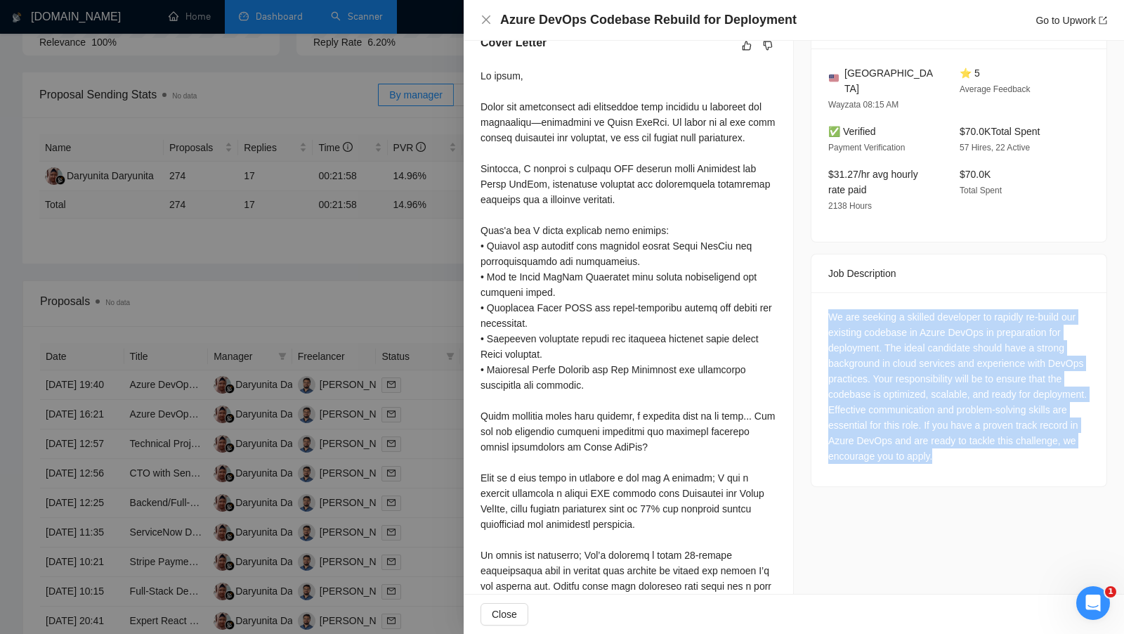
drag, startPoint x: 1057, startPoint y: 434, endPoint x: 820, endPoint y: 301, distance: 271.7
click at [820, 301] on div "We are seeking a skilled developer to rapidly re-build our existing codebase in…" at bounding box center [958, 389] width 295 height 194
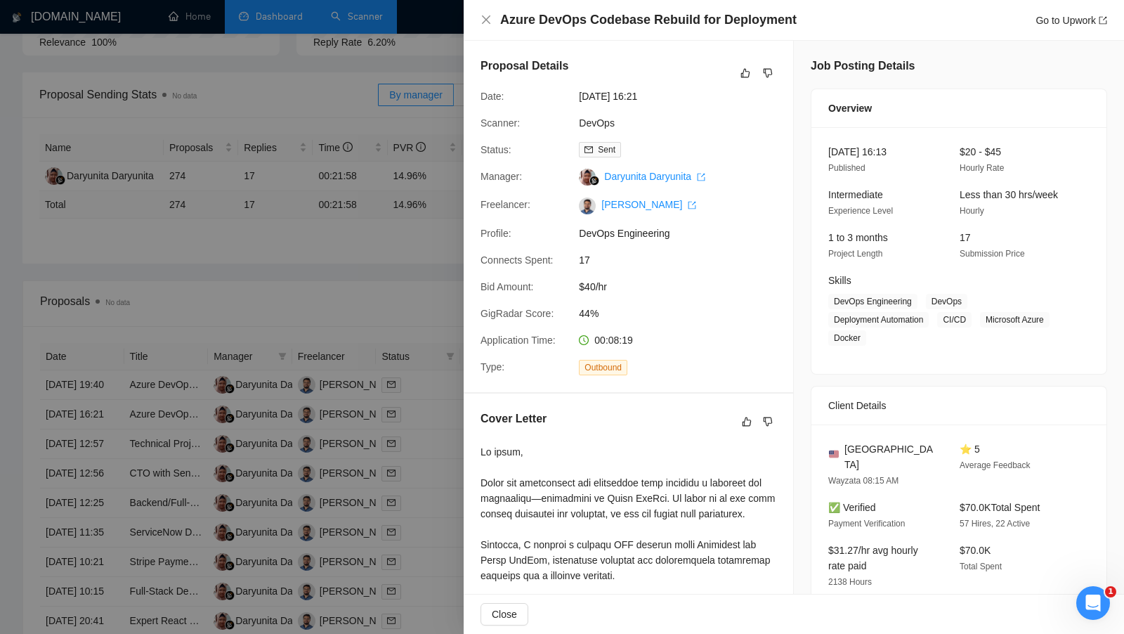
scroll to position [161, 0]
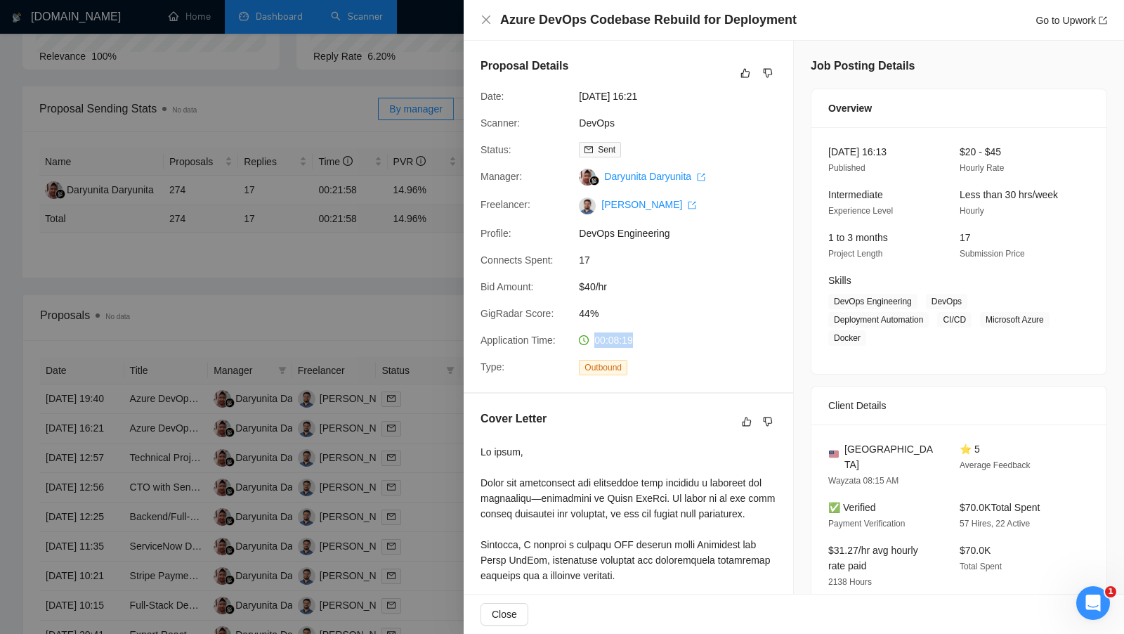
drag, startPoint x: 643, startPoint y: 338, endPoint x: 596, endPoint y: 341, distance: 47.1
click at [596, 341] on div "00:08:19" at bounding box center [647, 339] width 148 height 15
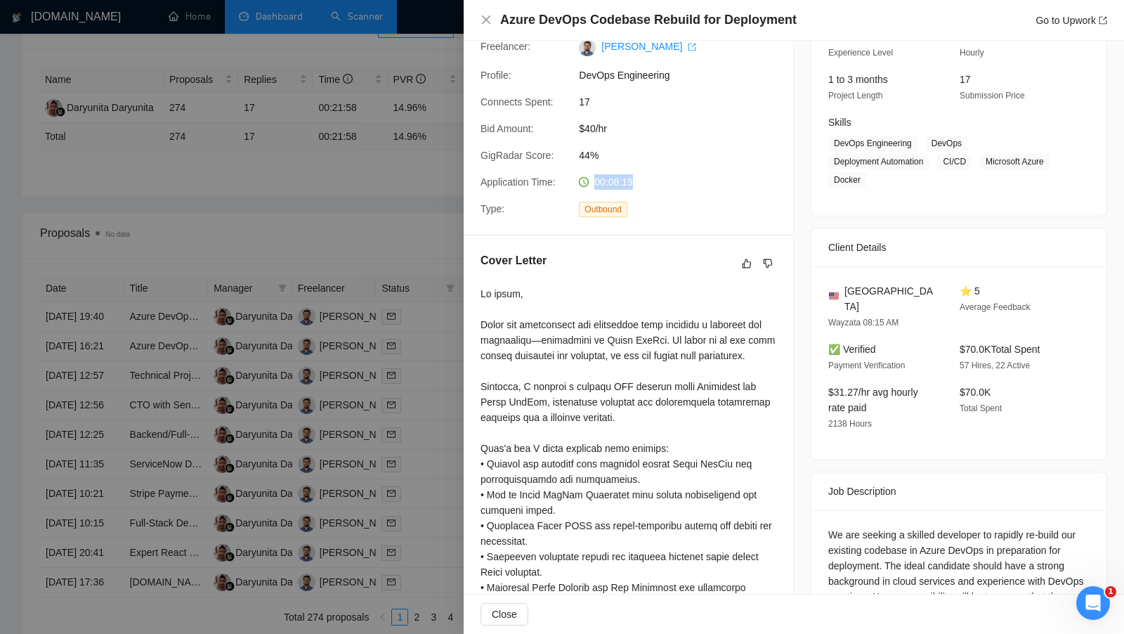
scroll to position [223, 0]
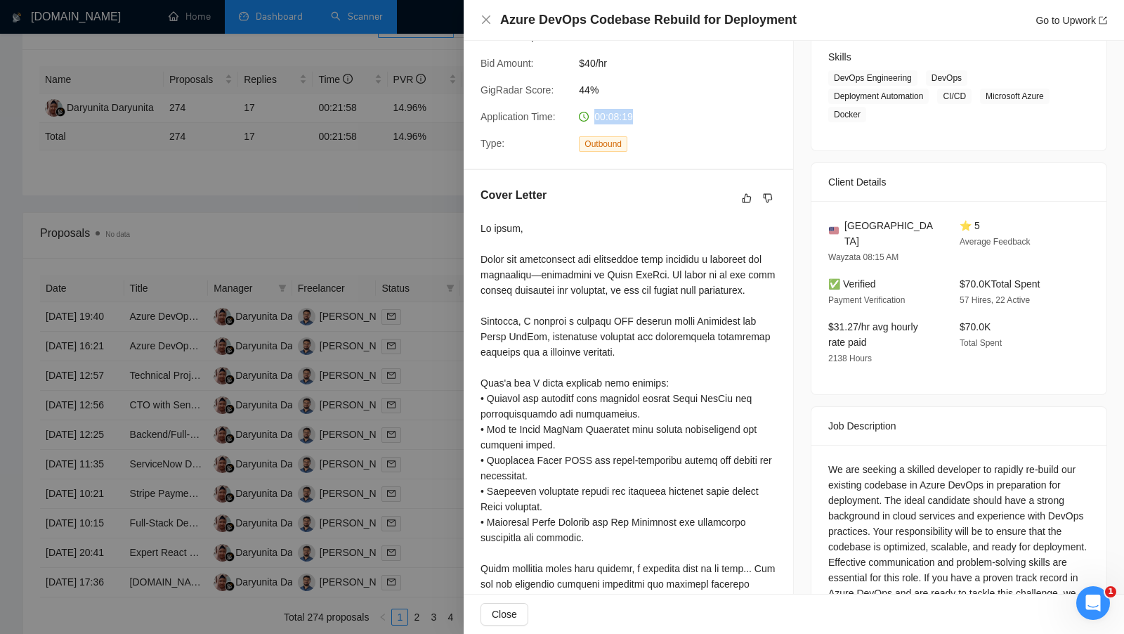
click at [416, 213] on div at bounding box center [562, 317] width 1124 height 634
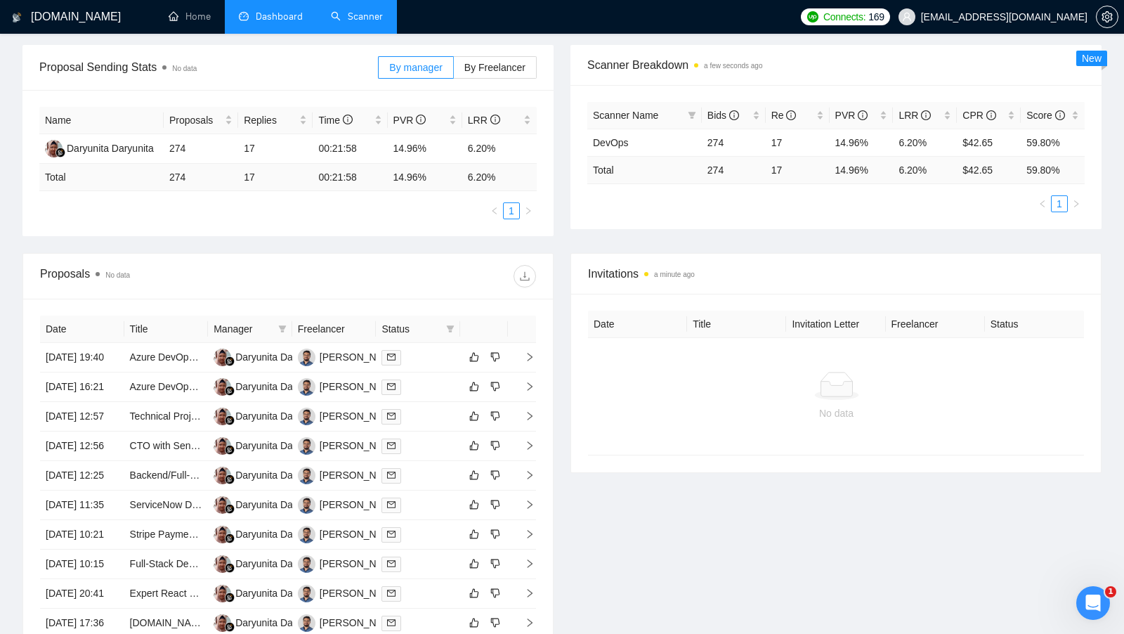
scroll to position [203, 0]
drag, startPoint x: 391, startPoint y: 148, endPoint x: 428, endPoint y: 146, distance: 38.0
click at [428, 147] on td "14.96%" at bounding box center [425, 147] width 74 height 29
click at [422, 431] on td at bounding box center [418, 415] width 84 height 29
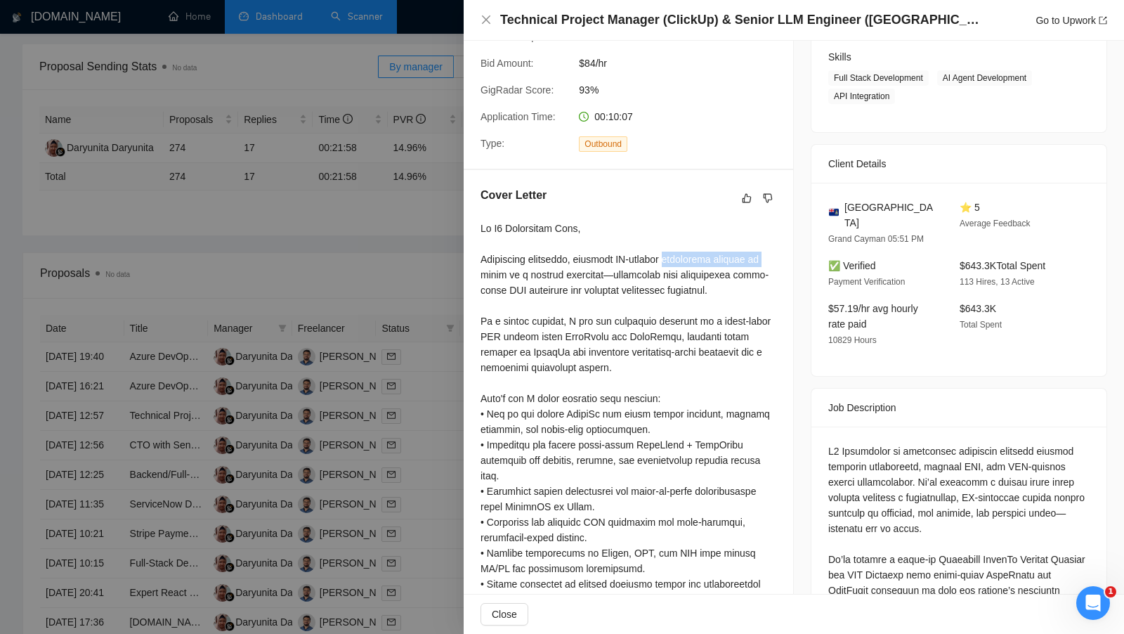
drag, startPoint x: 481, startPoint y: 266, endPoint x: 675, endPoint y: 263, distance: 193.9
click at [675, 263] on div at bounding box center [628, 584] width 296 height 726
click at [485, 224] on div at bounding box center [628, 584] width 296 height 726
drag, startPoint x: 483, startPoint y: 225, endPoint x: 595, endPoint y: 230, distance: 112.5
click at [595, 230] on div at bounding box center [628, 584] width 296 height 726
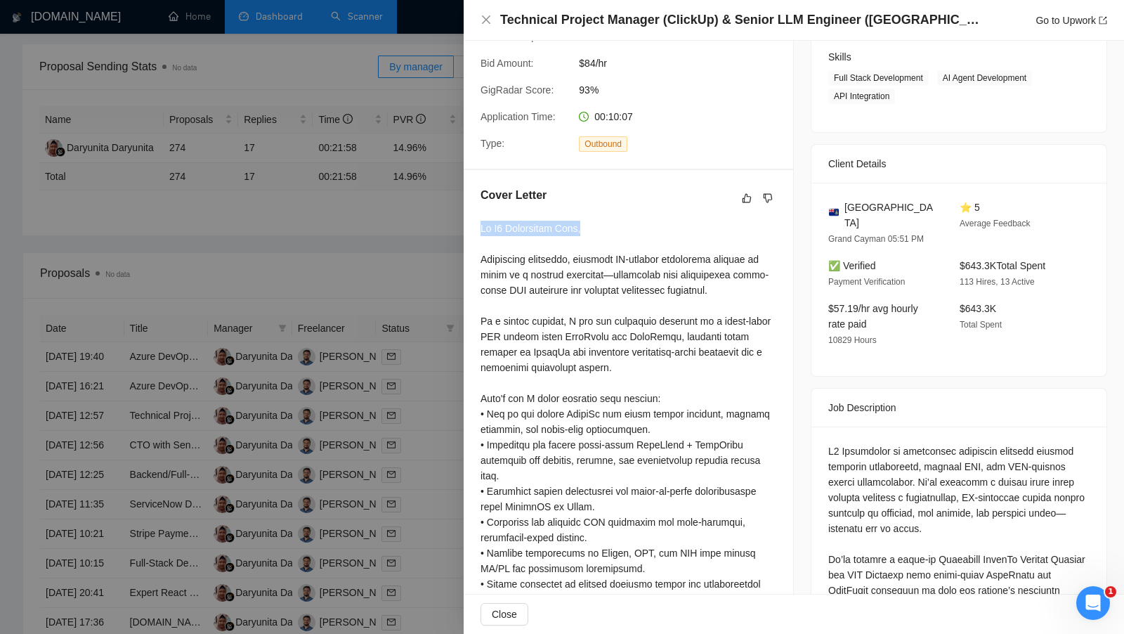
click at [267, 221] on div at bounding box center [562, 317] width 1124 height 634
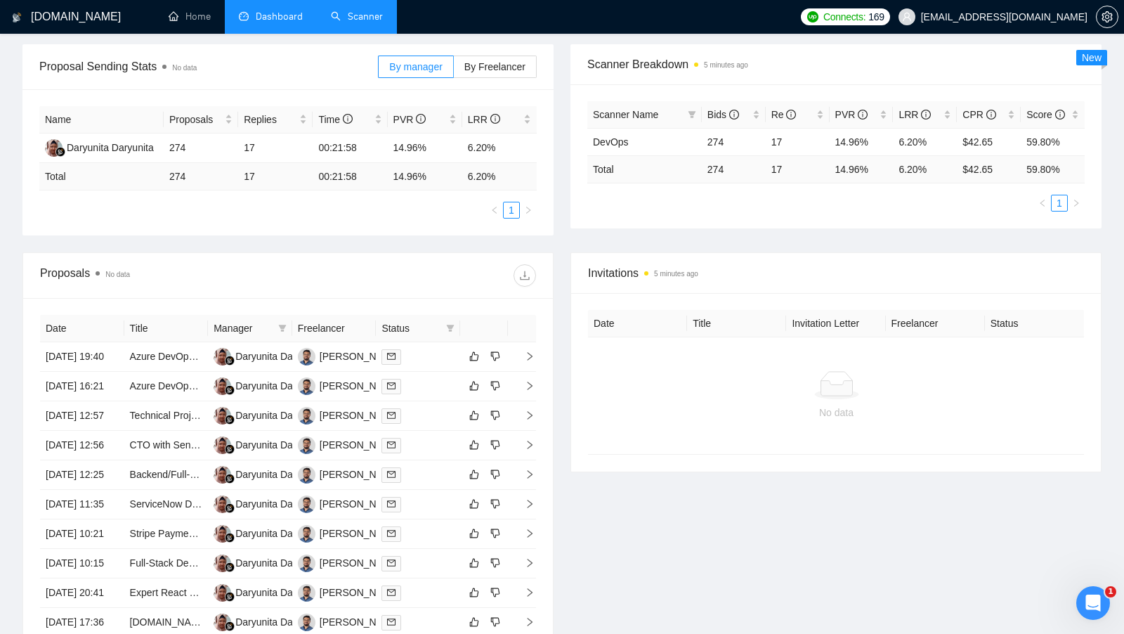
click at [352, 15] on link "Scanner" at bounding box center [357, 17] width 52 height 12
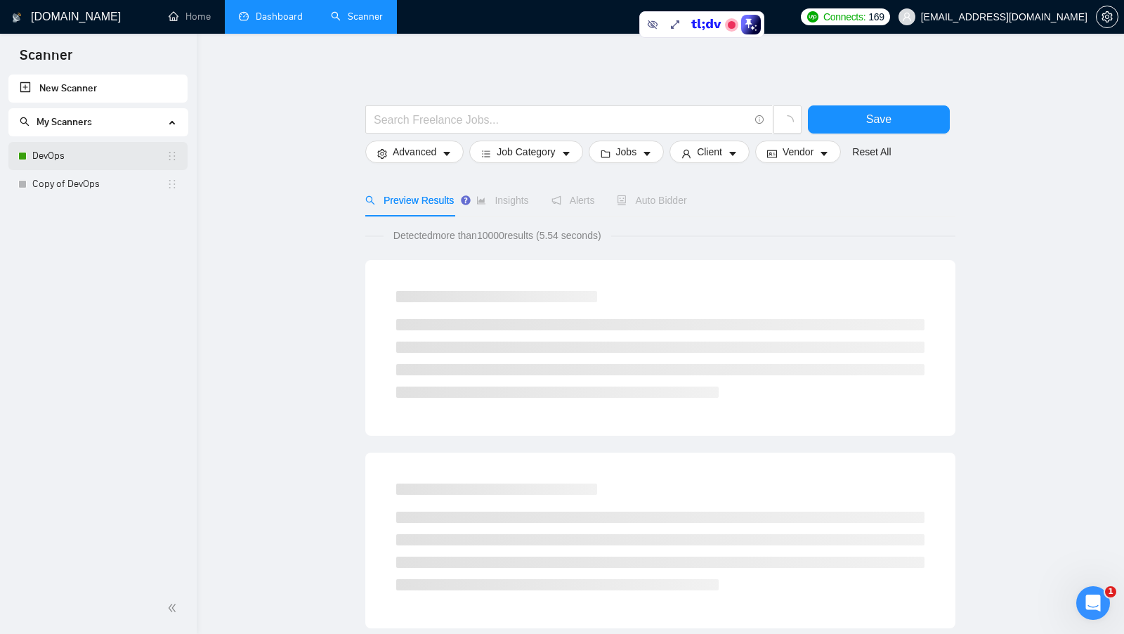
click at [82, 158] on link "DevOps" at bounding box center [99, 156] width 134 height 28
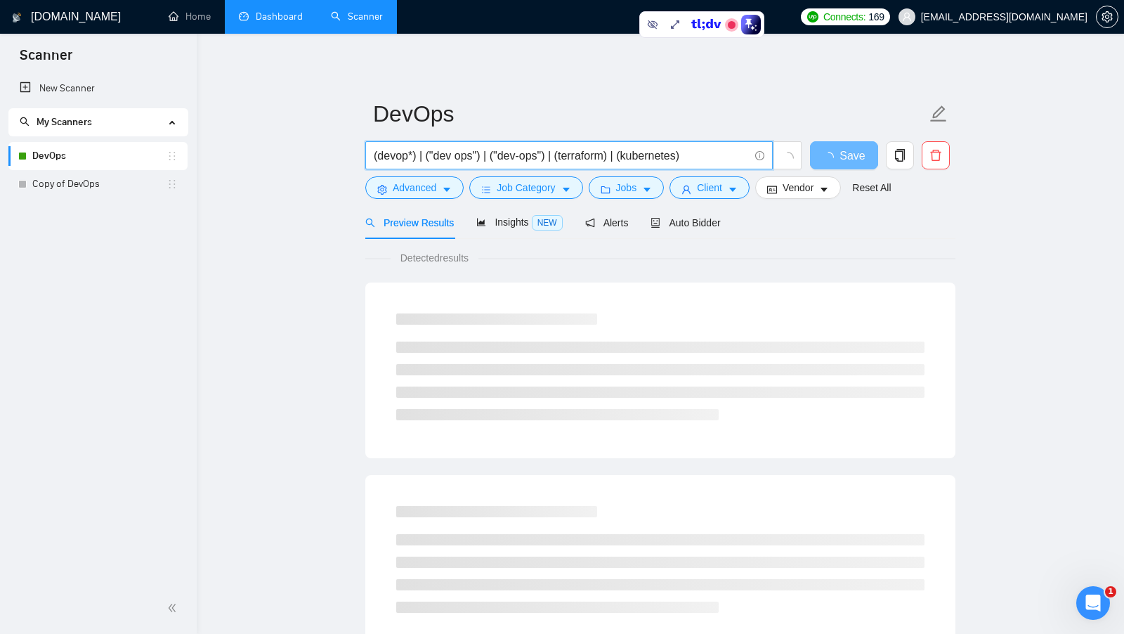
click at [578, 157] on input "(devop*) | ("dev ops") | ("dev-ops") | (terraform) | (kubernetes)" at bounding box center [561, 156] width 375 height 18
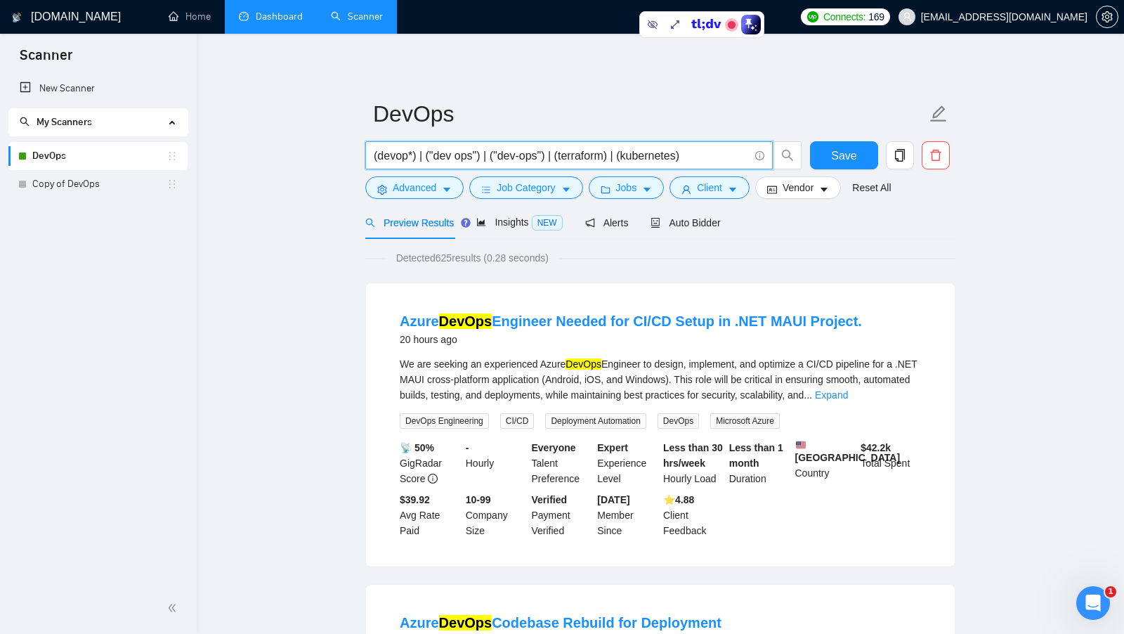
click at [655, 152] on input "(devop*) | ("dev ops") | ("dev-ops") | (terraform) | (kubernetes)" at bounding box center [561, 156] width 375 height 18
click at [256, 22] on link "Dashboard" at bounding box center [271, 17] width 64 height 12
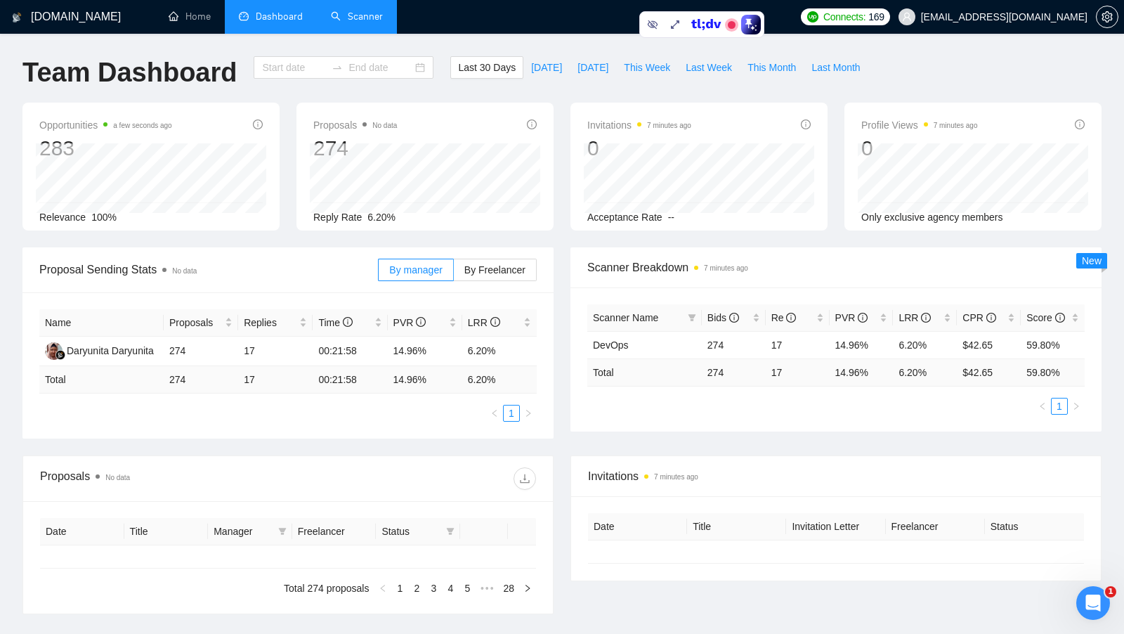
type input "[DATE]"
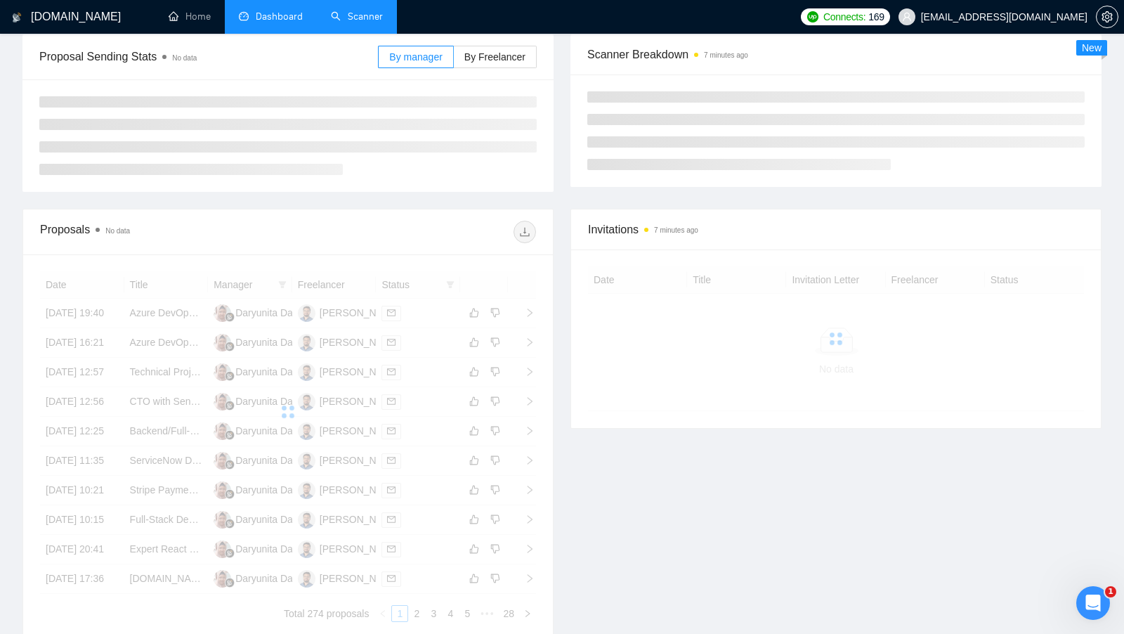
scroll to position [185, 0]
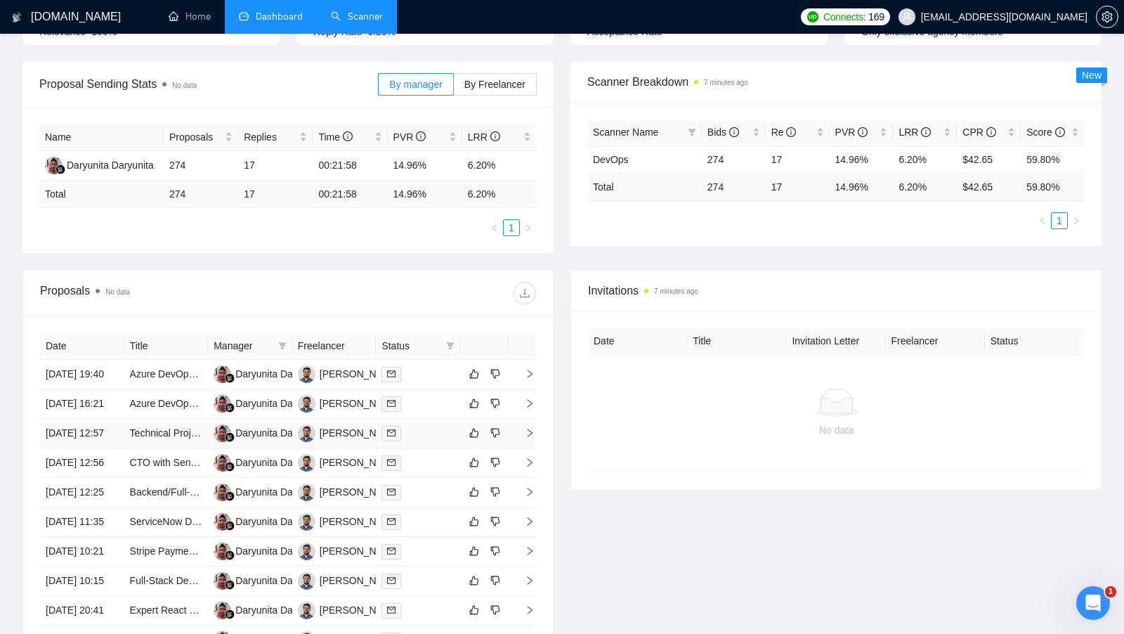
click at [427, 448] on td at bounding box center [418, 433] width 84 height 29
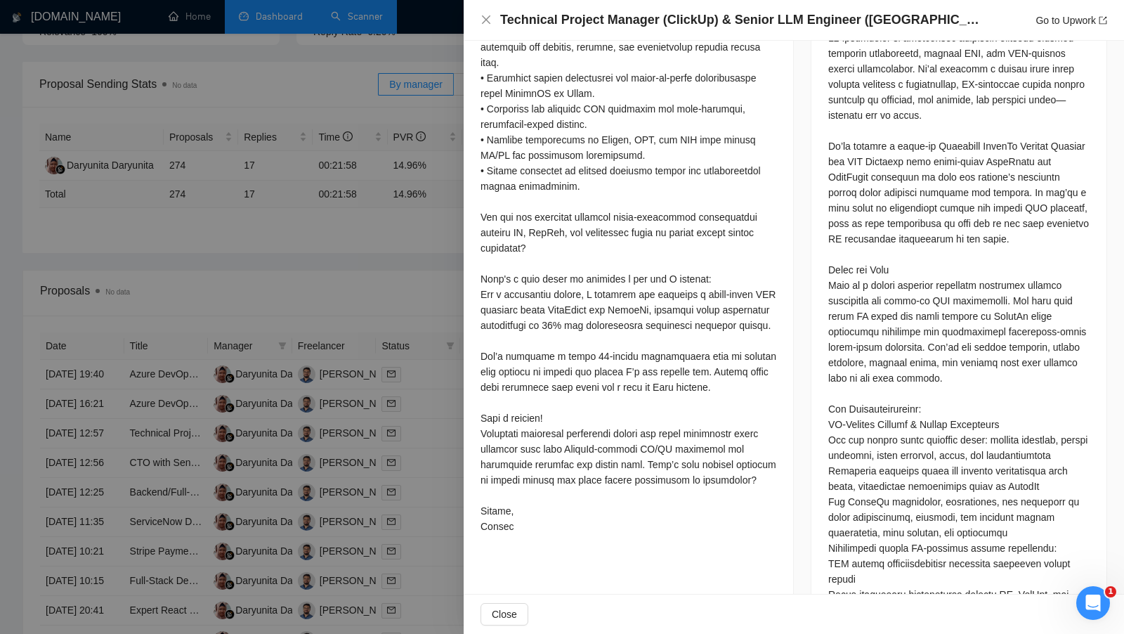
scroll to position [686, 0]
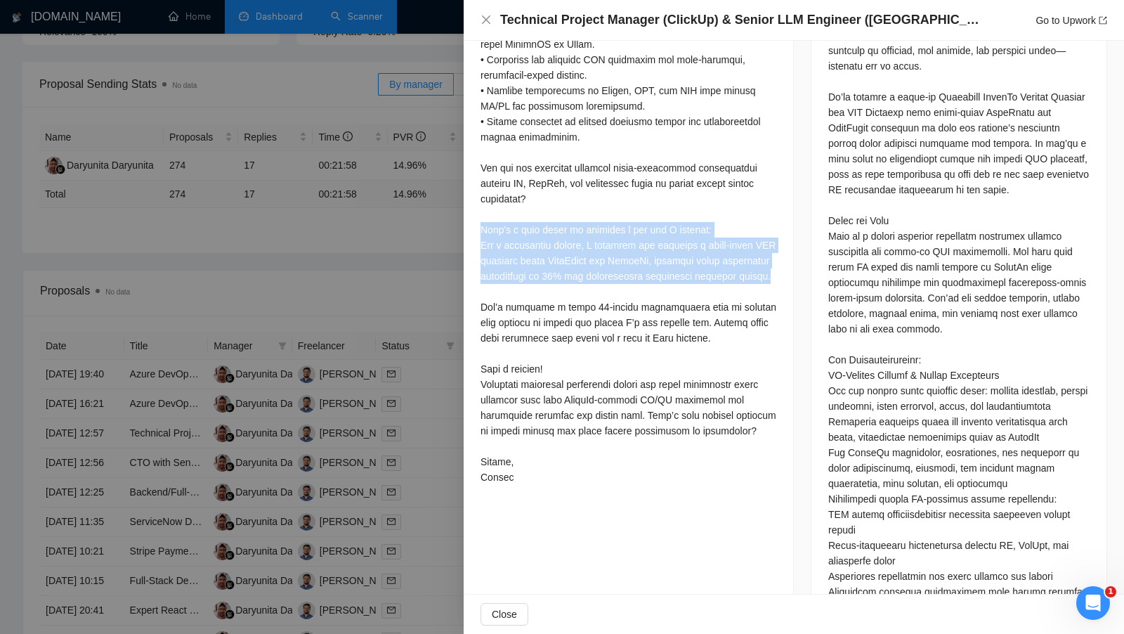
drag, startPoint x: 473, startPoint y: 230, endPoint x: 561, endPoint y: 284, distance: 103.5
click at [562, 284] on div "Cover Letter" at bounding box center [628, 107] width 329 height 799
click at [561, 284] on div at bounding box center [628, 121] width 296 height 726
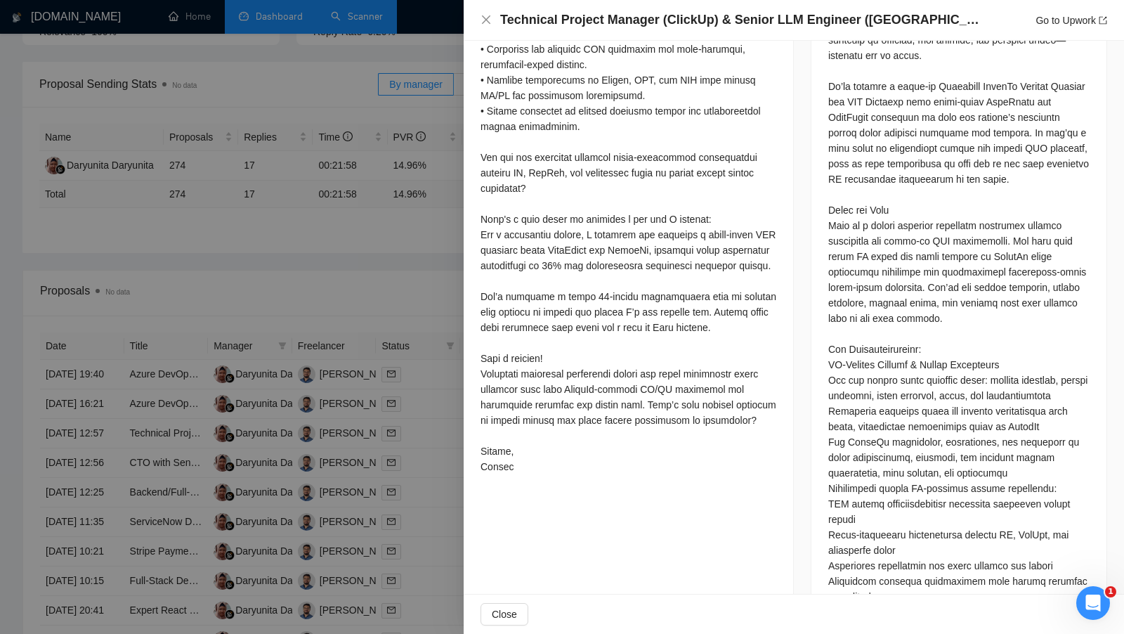
scroll to position [699, 0]
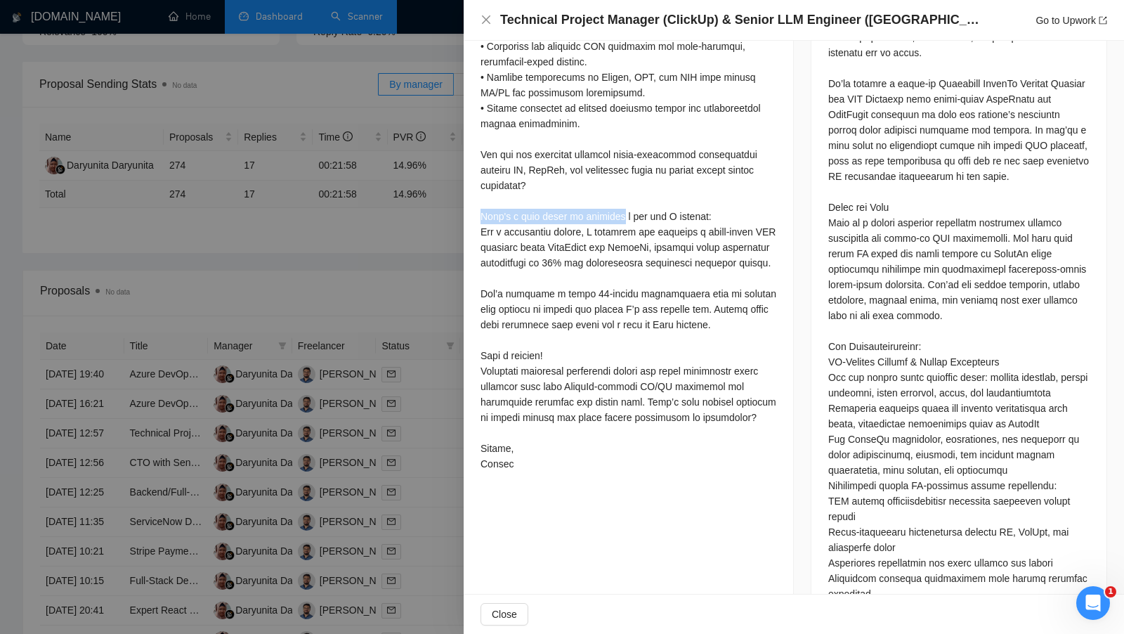
drag, startPoint x: 480, startPoint y: 218, endPoint x: 630, endPoint y: 214, distance: 149.7
click at [630, 214] on div at bounding box center [628, 108] width 296 height 726
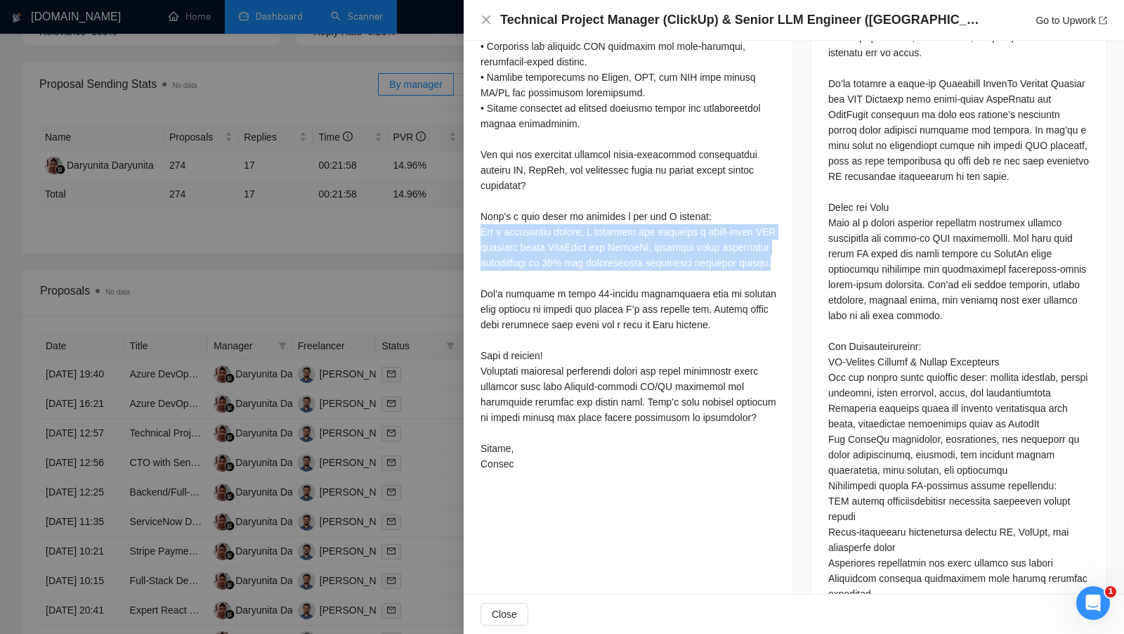
drag, startPoint x: 596, startPoint y: 272, endPoint x: 471, endPoint y: 227, distance: 132.9
click at [471, 227] on div "Cover Letter" at bounding box center [628, 93] width 329 height 799
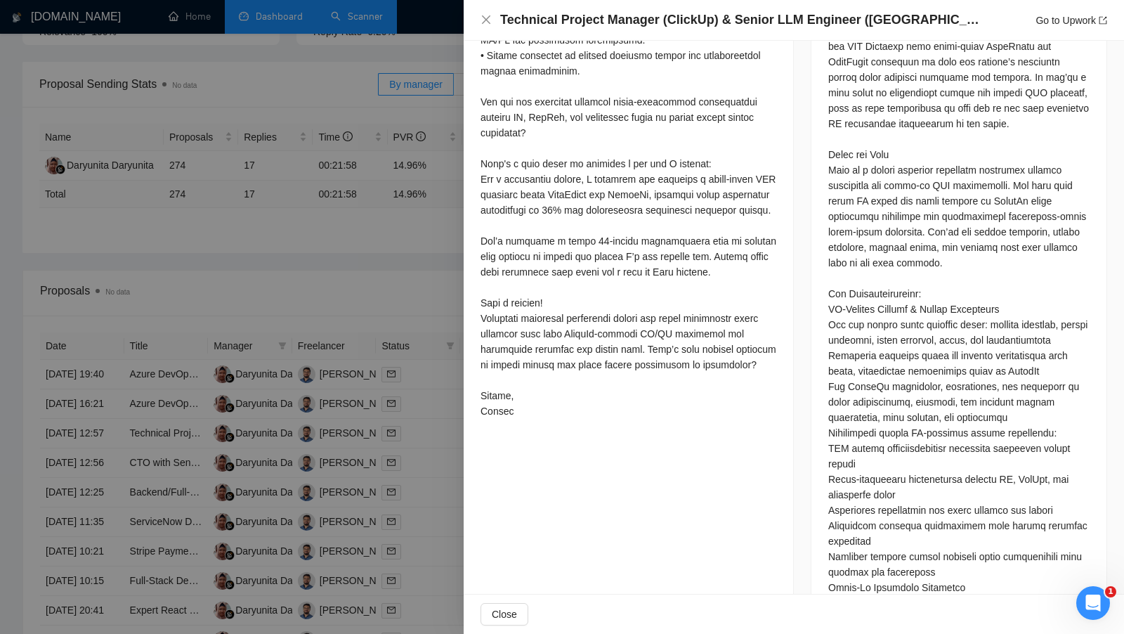
scroll to position [752, 0]
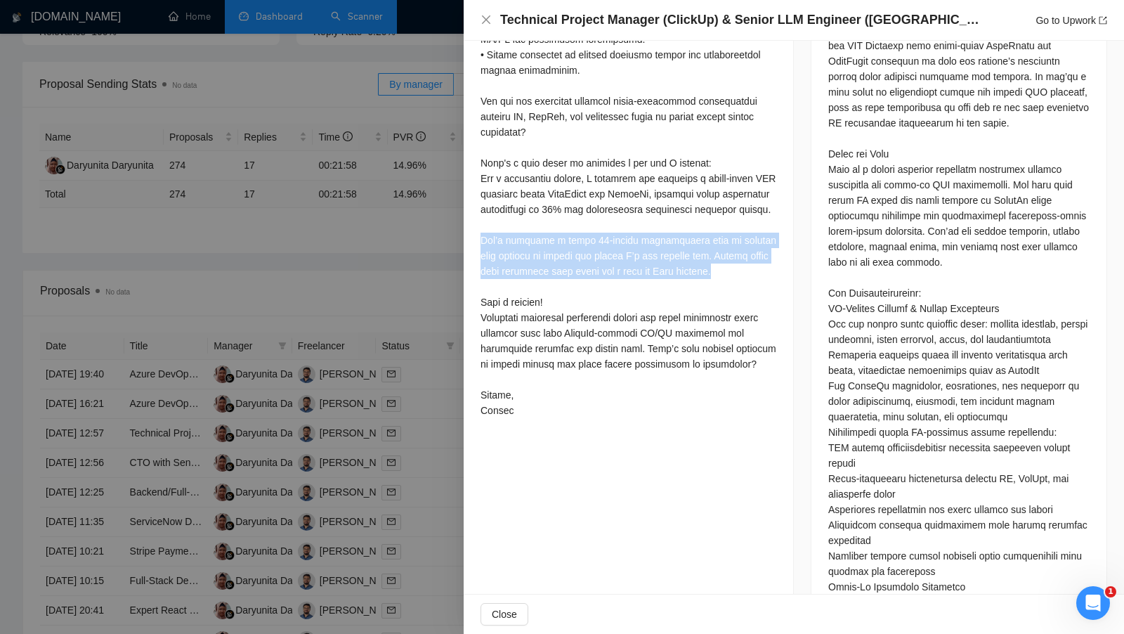
drag, startPoint x: 742, startPoint y: 286, endPoint x: 471, endPoint y: 259, distance: 272.4
click at [472, 258] on div "Cover Letter" at bounding box center [628, 40] width 329 height 799
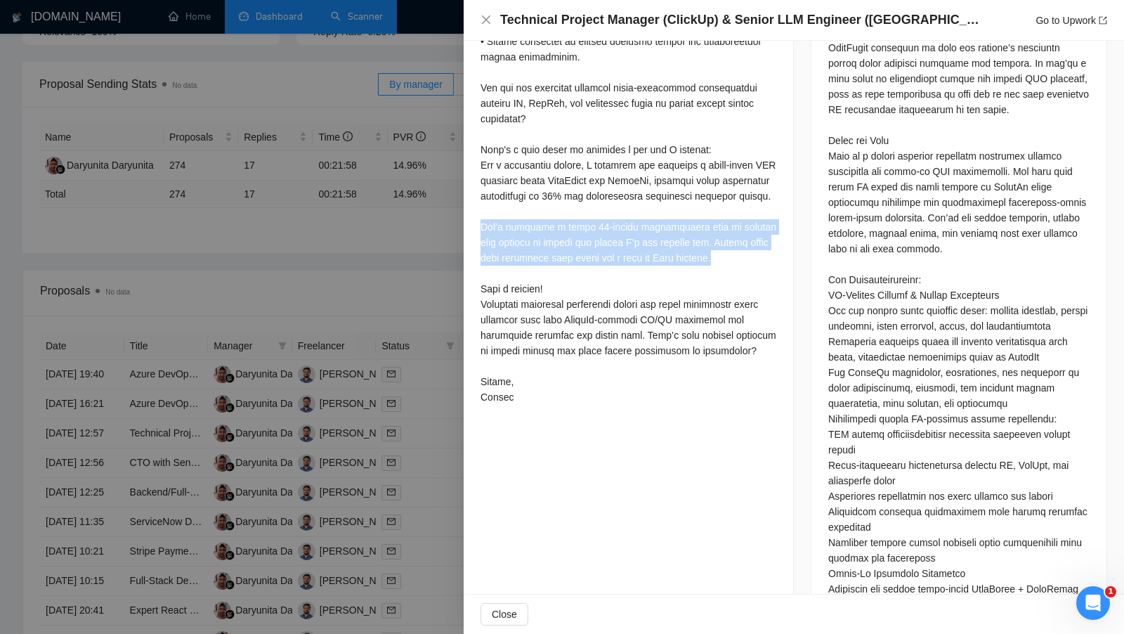
scroll to position [766, 0]
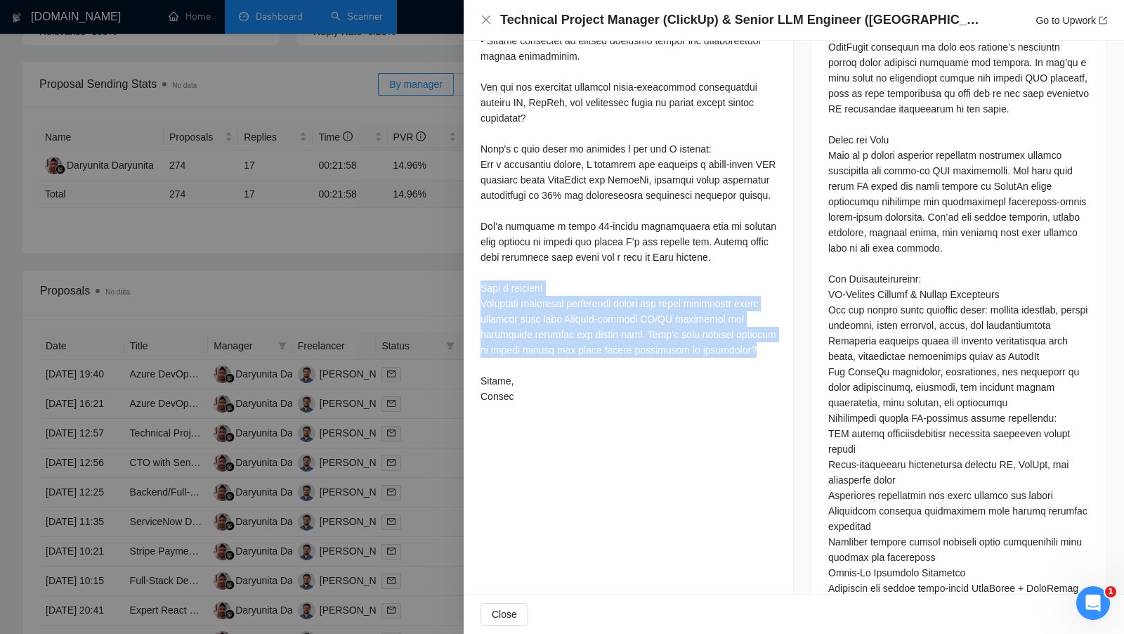
drag, startPoint x: 480, startPoint y: 301, endPoint x: 675, endPoint y: 373, distance: 208.2
click at [675, 373] on div "Cover Letter" at bounding box center [628, 26] width 329 height 799
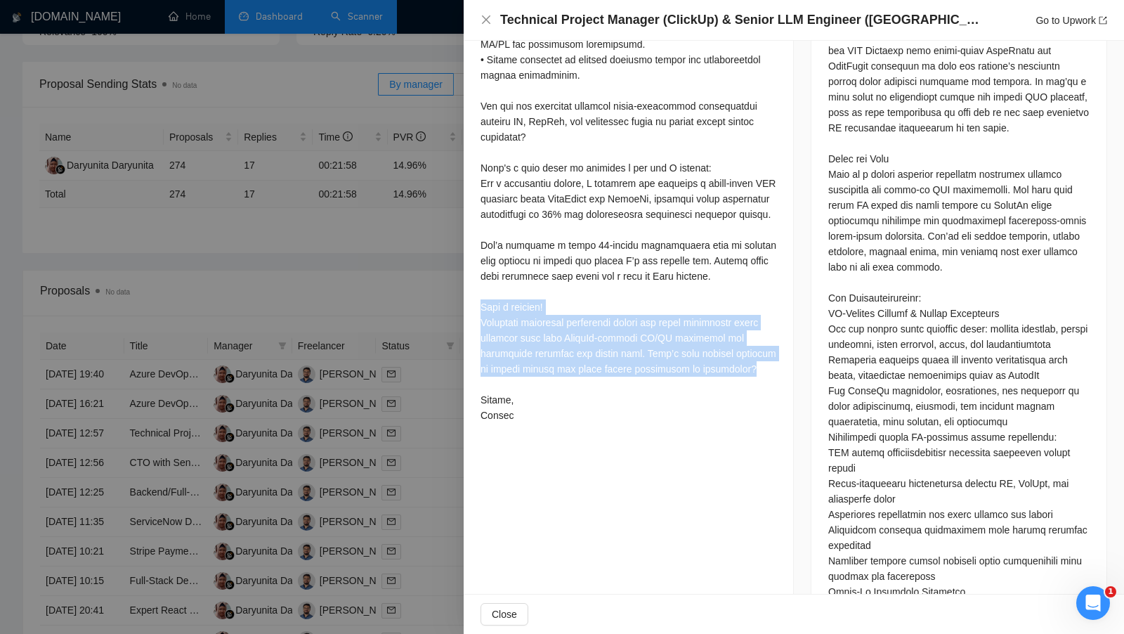
scroll to position [690, 0]
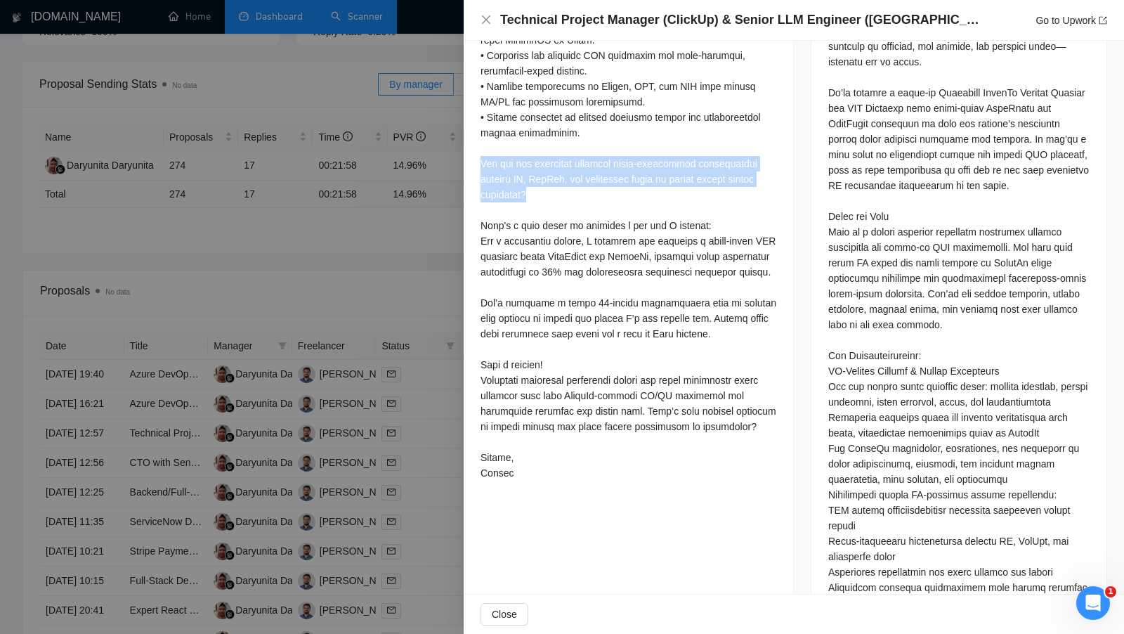
drag, startPoint x: 581, startPoint y: 195, endPoint x: 478, endPoint y: 164, distance: 106.9
click at [478, 165] on div "Cover Letter" at bounding box center [628, 103] width 329 height 799
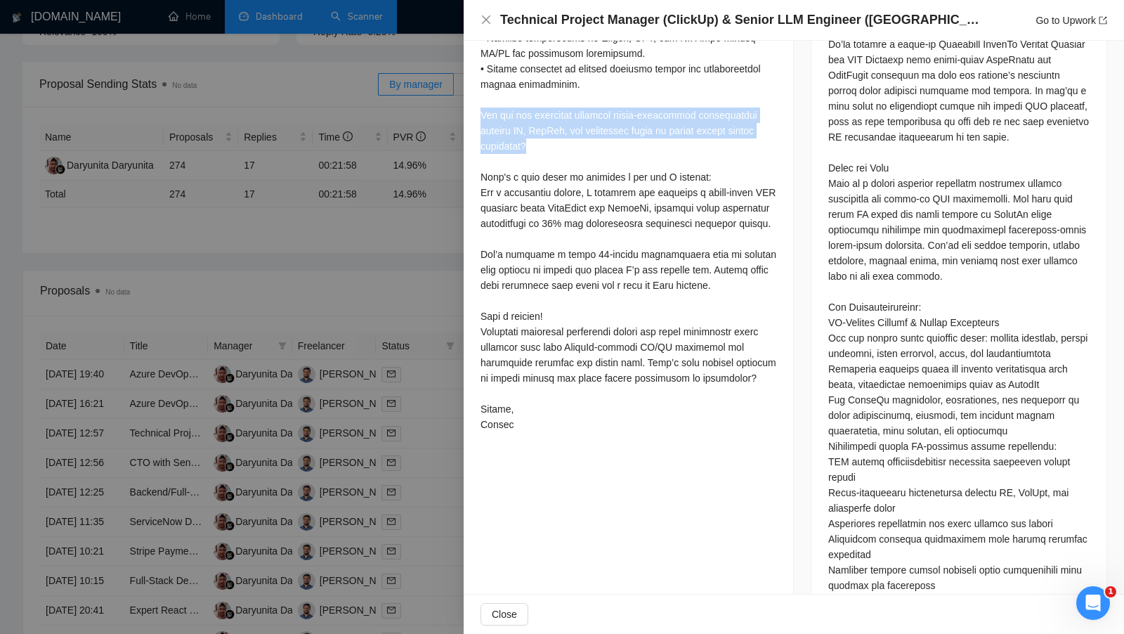
scroll to position [739, 0]
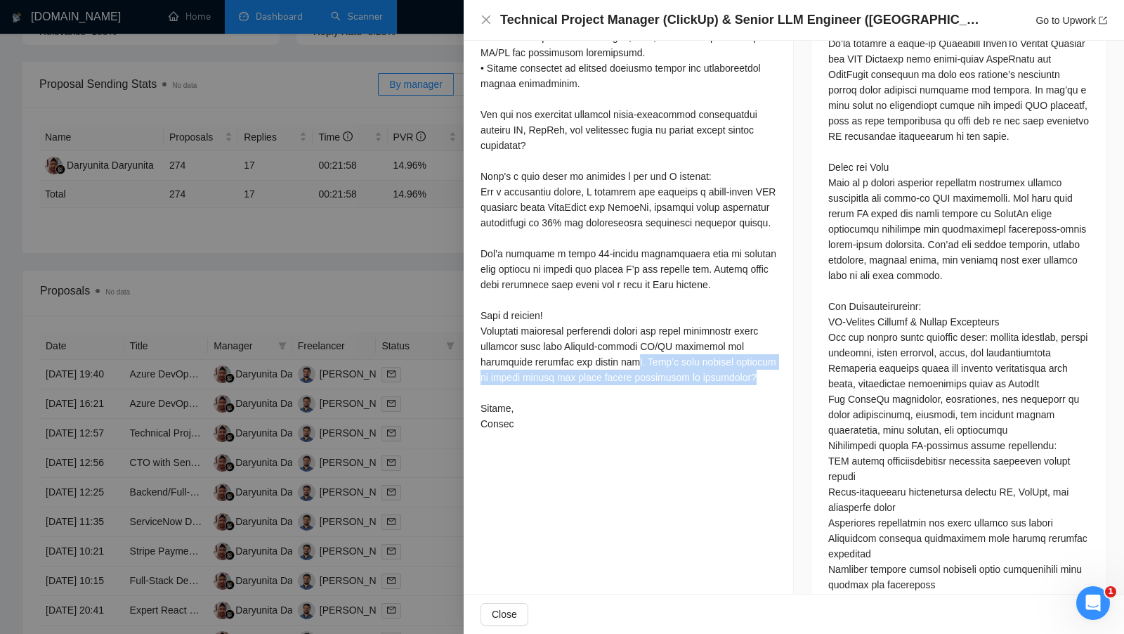
drag, startPoint x: 553, startPoint y: 408, endPoint x: 636, endPoint y: 374, distance: 89.5
click at [636, 374] on div at bounding box center [628, 68] width 296 height 726
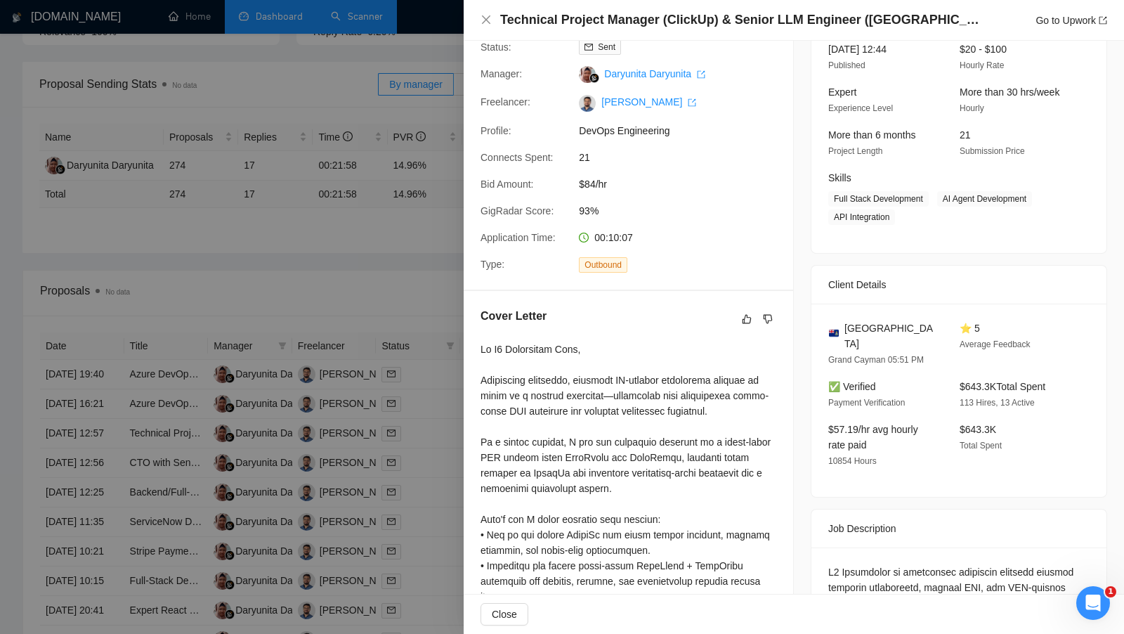
scroll to position [0, 0]
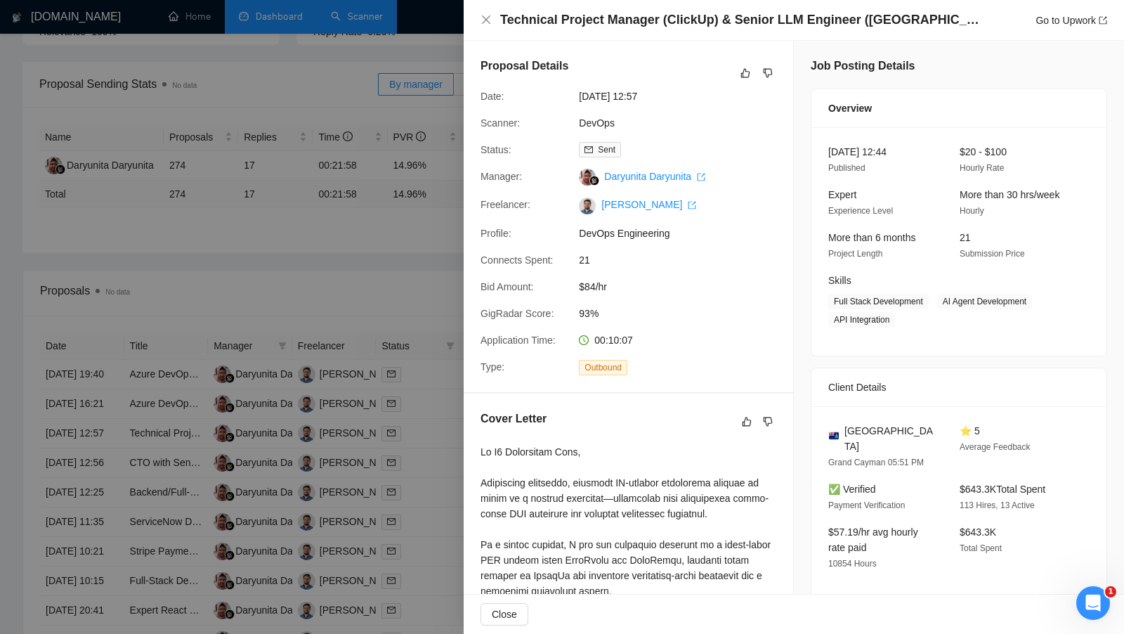
click at [402, 310] on div at bounding box center [562, 317] width 1124 height 634
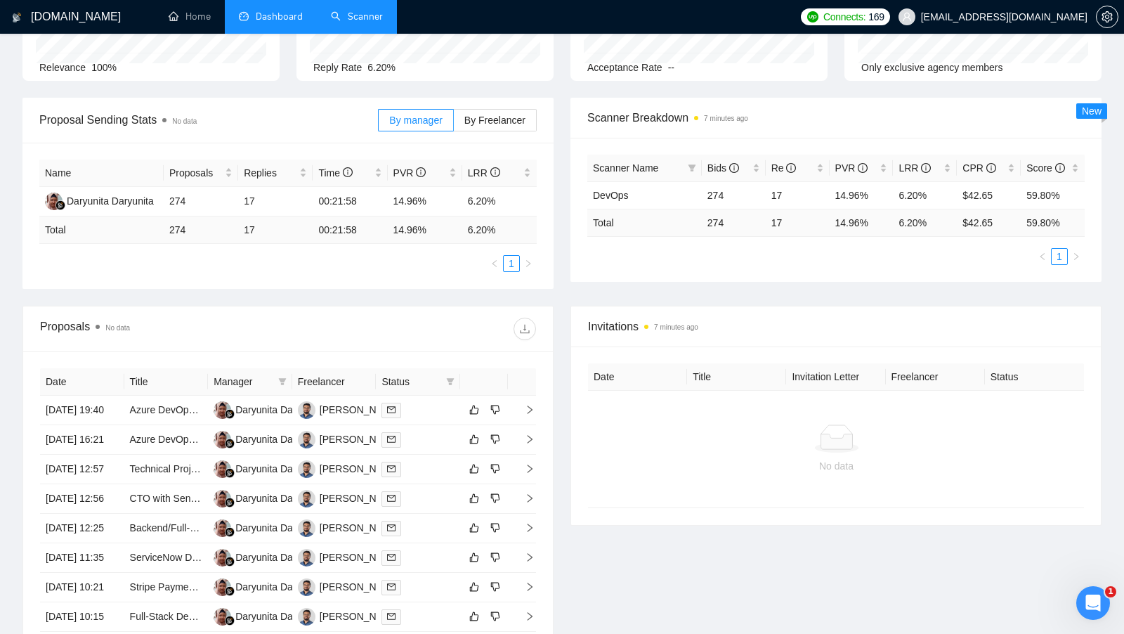
scroll to position [150, 0]
click at [443, 417] on div at bounding box center [417, 409] width 73 height 16
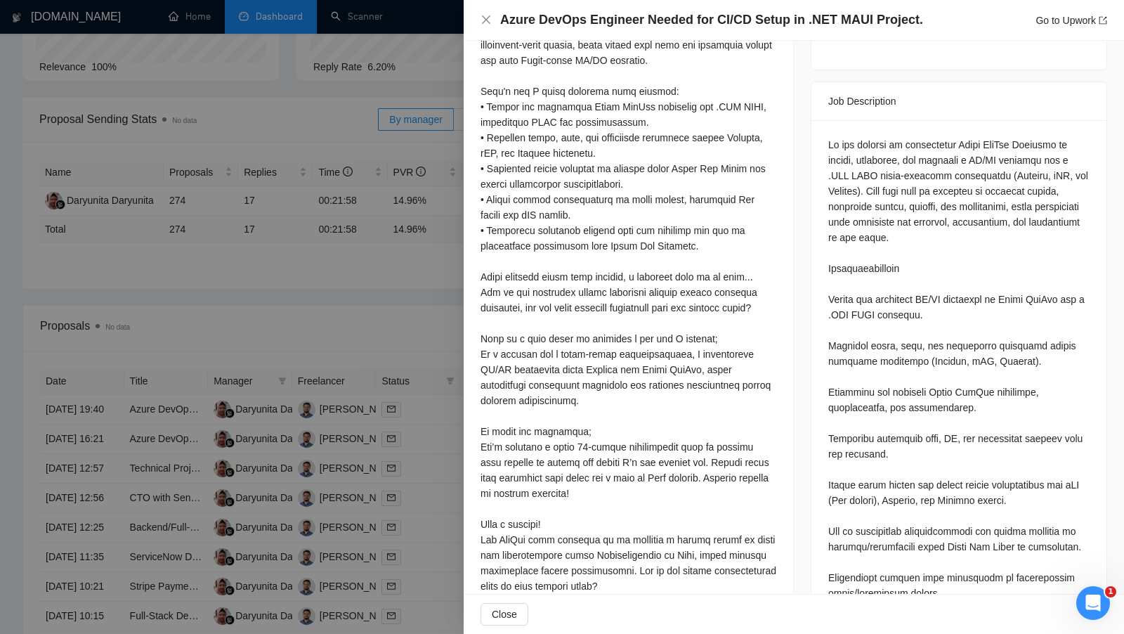
scroll to position [450, 0]
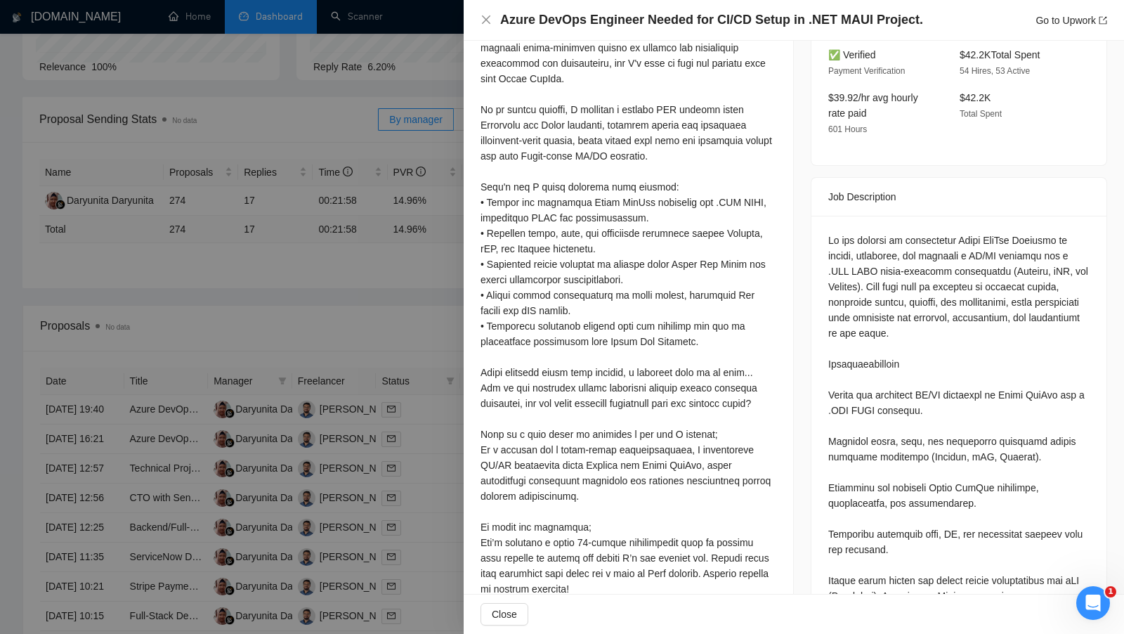
click at [400, 326] on div at bounding box center [562, 317] width 1124 height 634
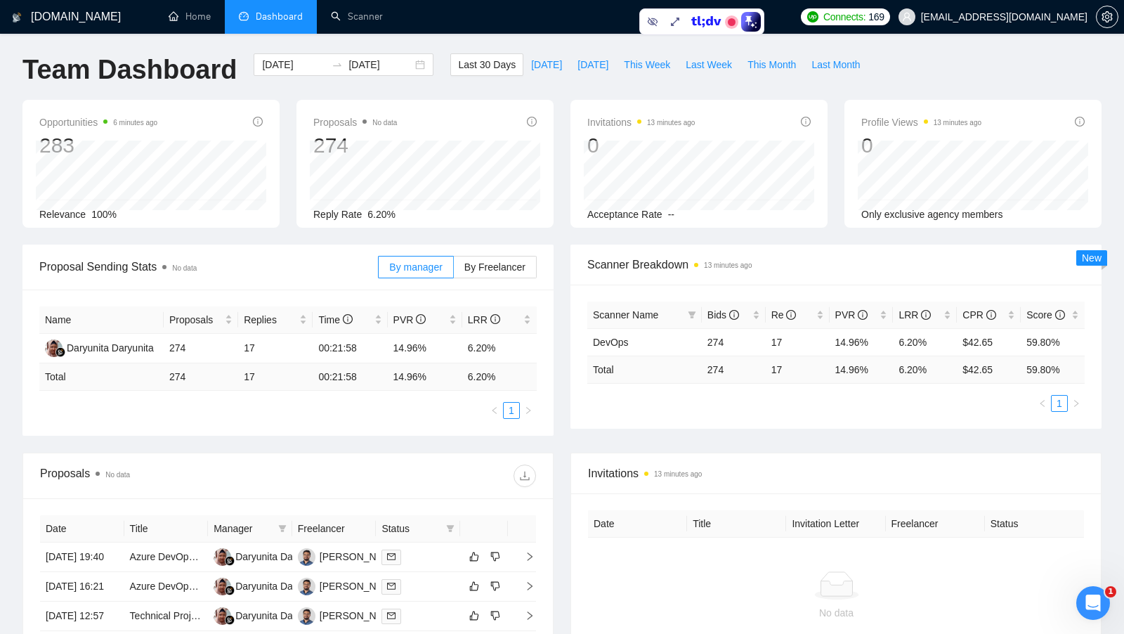
scroll to position [0, 0]
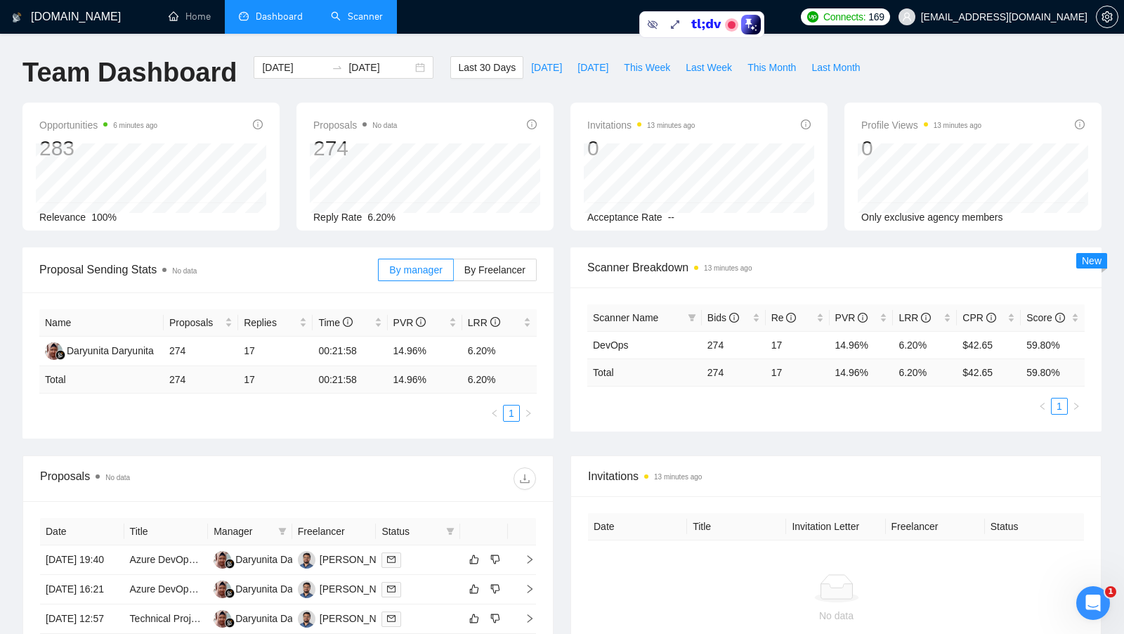
click at [352, 11] on link "Scanner" at bounding box center [357, 17] width 52 height 12
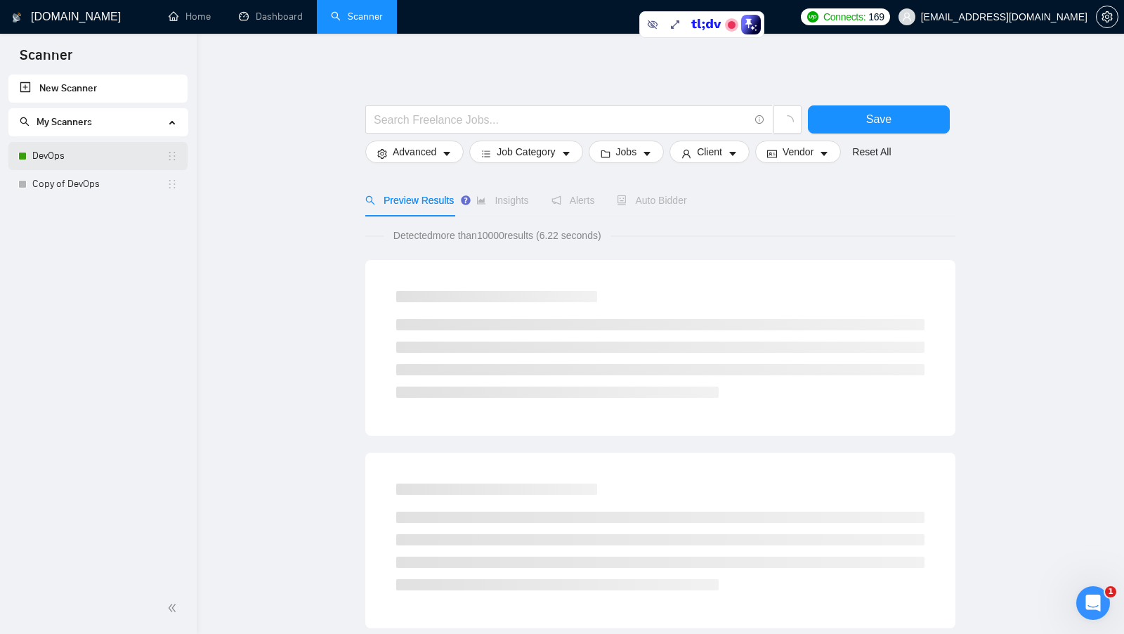
click at [92, 157] on link "DevOps" at bounding box center [99, 156] width 134 height 28
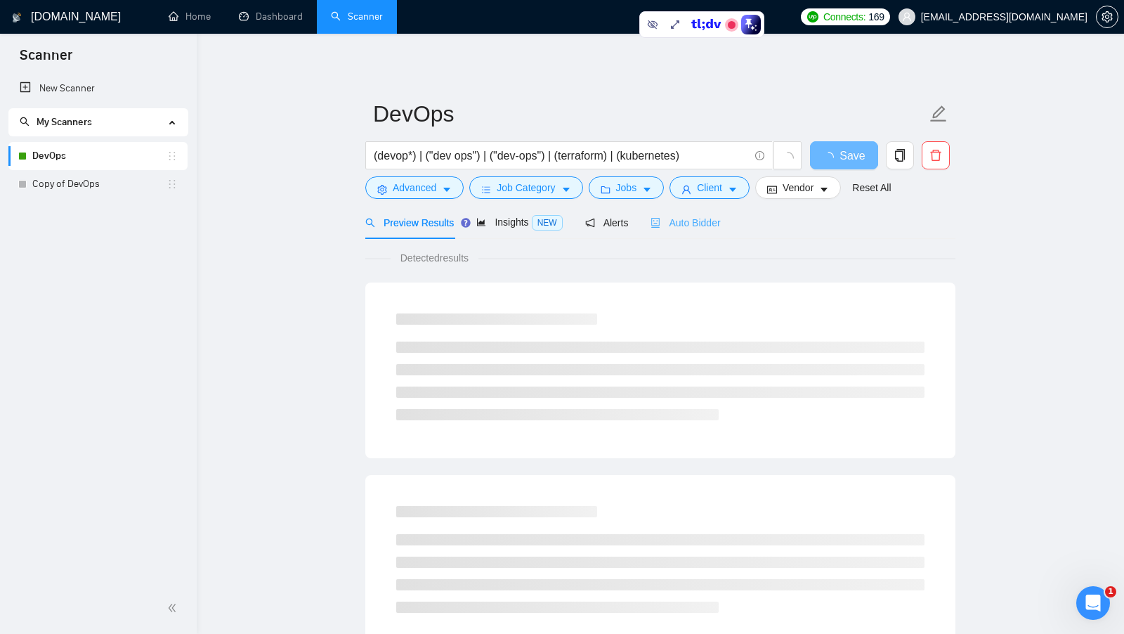
click at [684, 209] on div "Auto Bidder" at bounding box center [685, 222] width 70 height 33
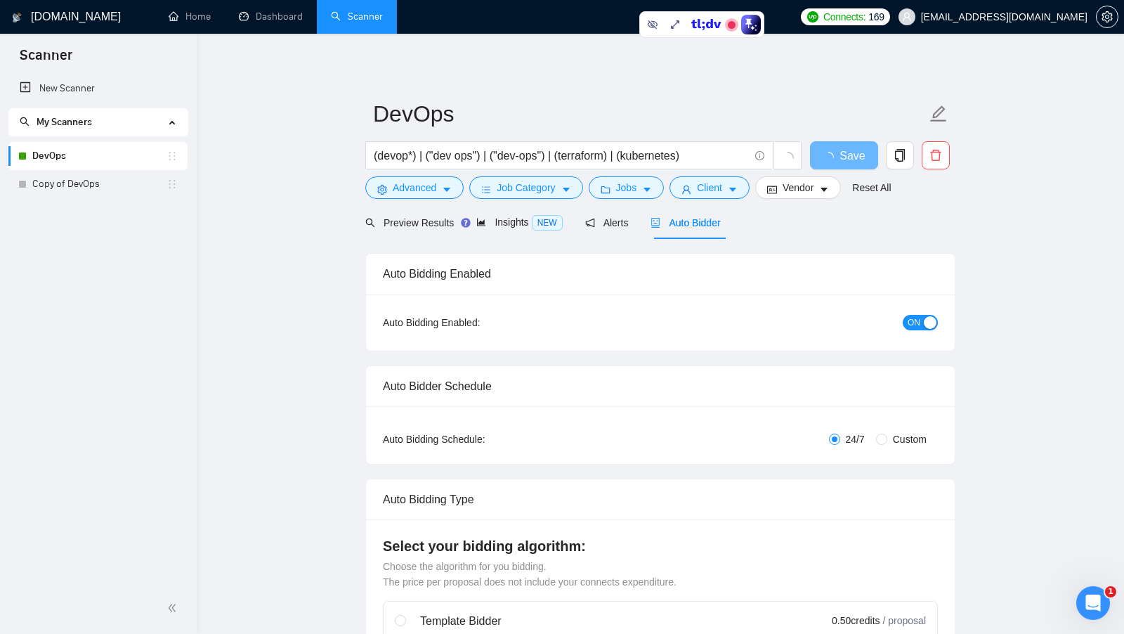
checkbox input "true"
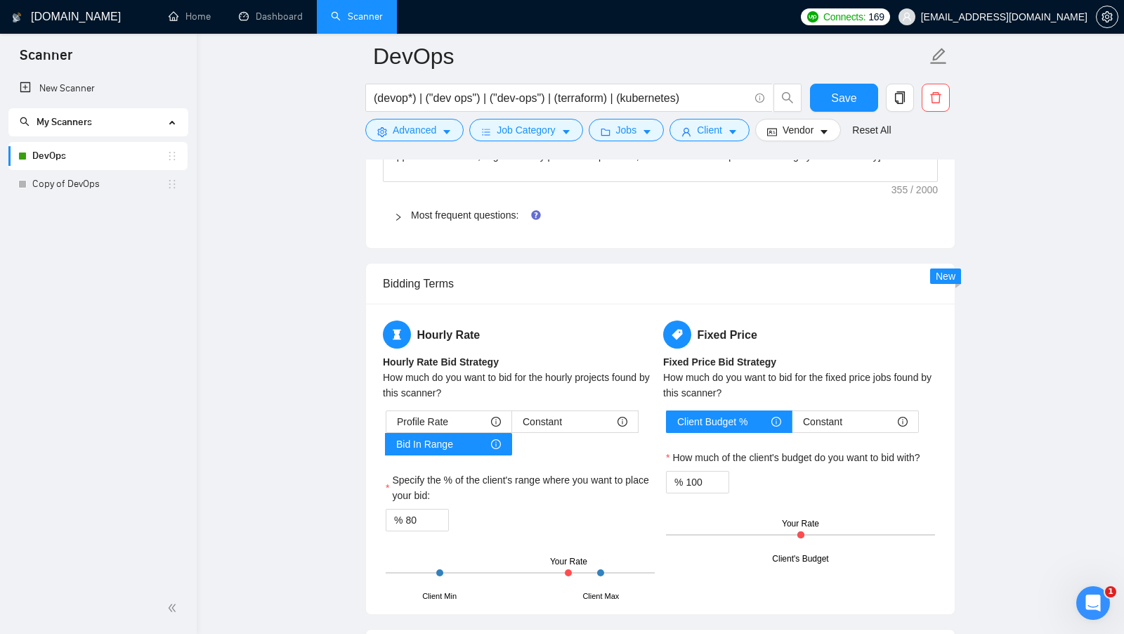
scroll to position [2101, 0]
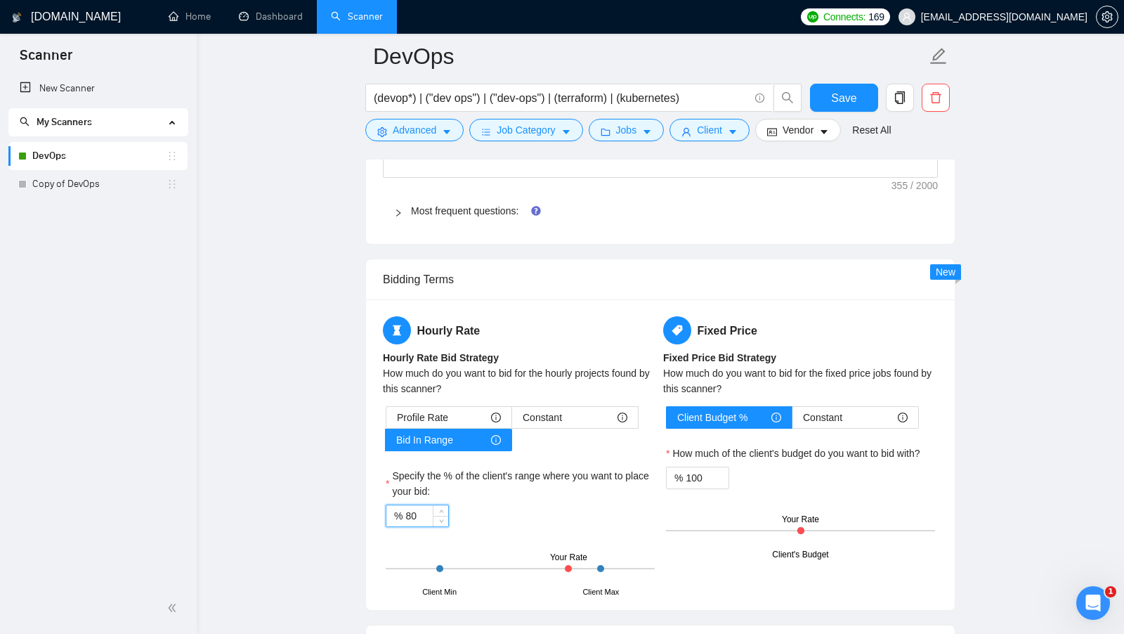
drag, startPoint x: 421, startPoint y: 508, endPoint x: 405, endPoint y: 508, distance: 16.2
click at [405, 508] on input "80" at bounding box center [426, 515] width 43 height 21
type input "5"
type input "80"
click at [513, 507] on div "% 80" at bounding box center [520, 515] width 269 height 22
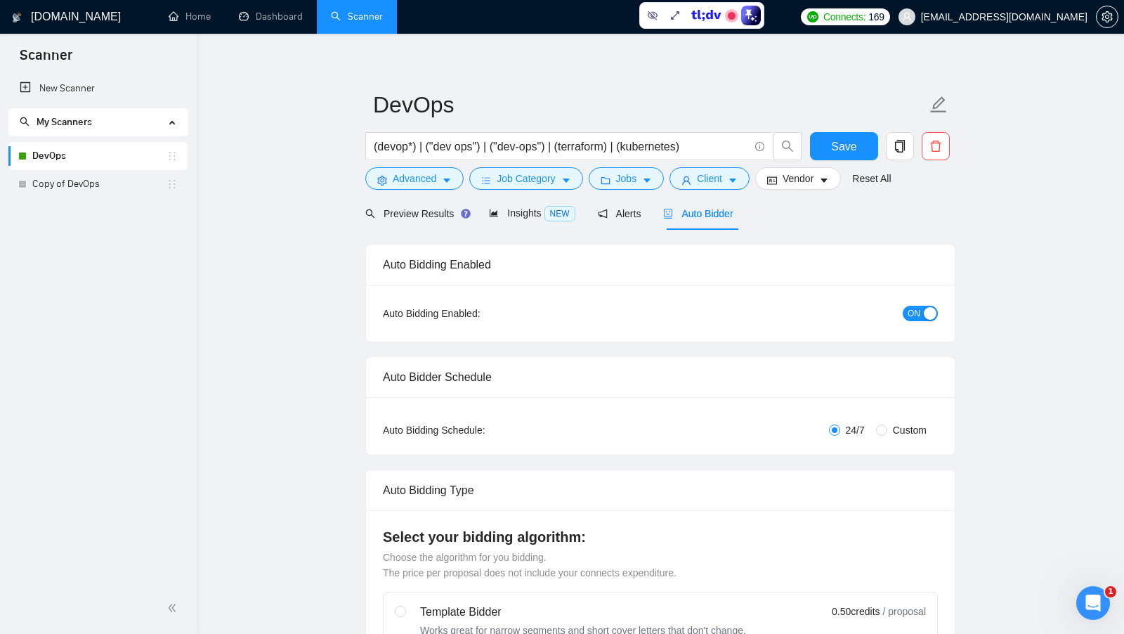
scroll to position [0, 0]
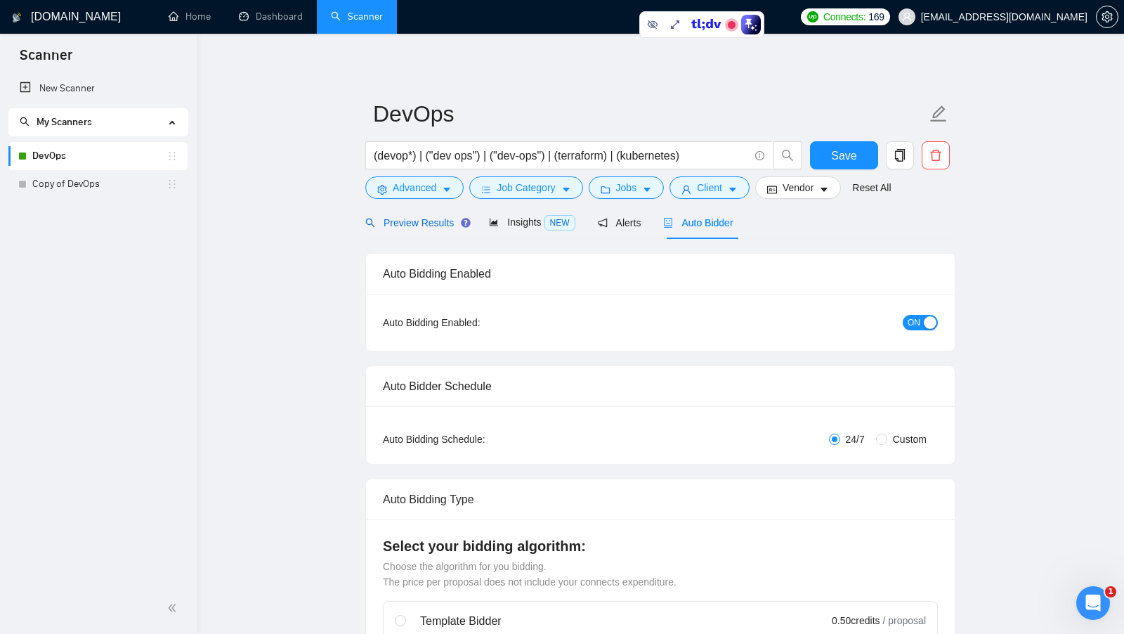
click at [416, 221] on span "Preview Results" at bounding box center [415, 222] width 101 height 11
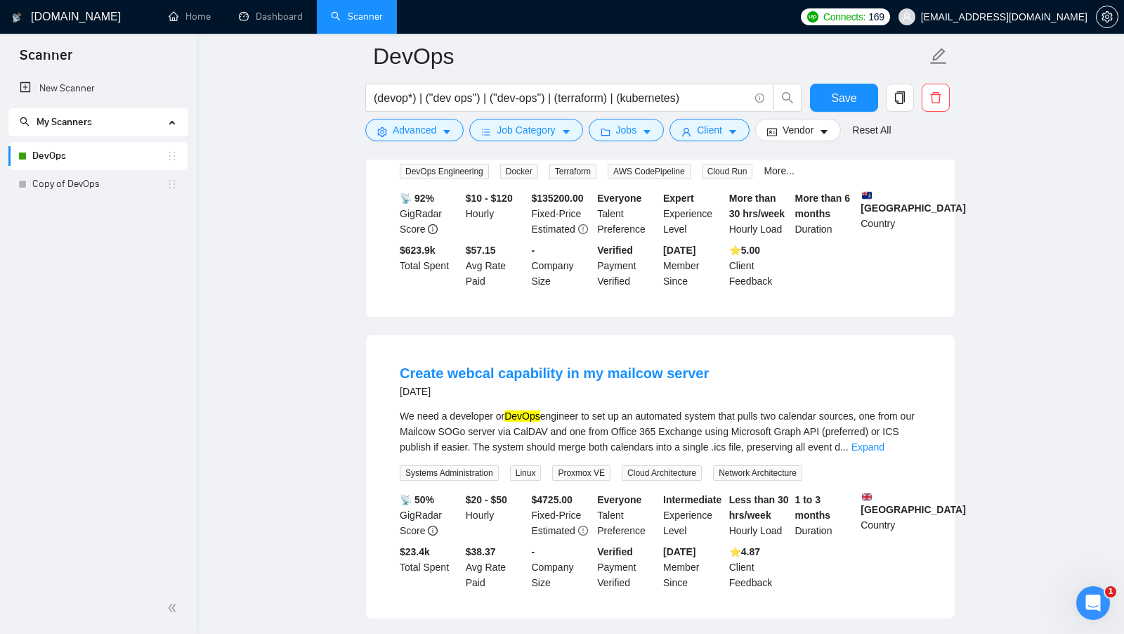
scroll to position [1041, 0]
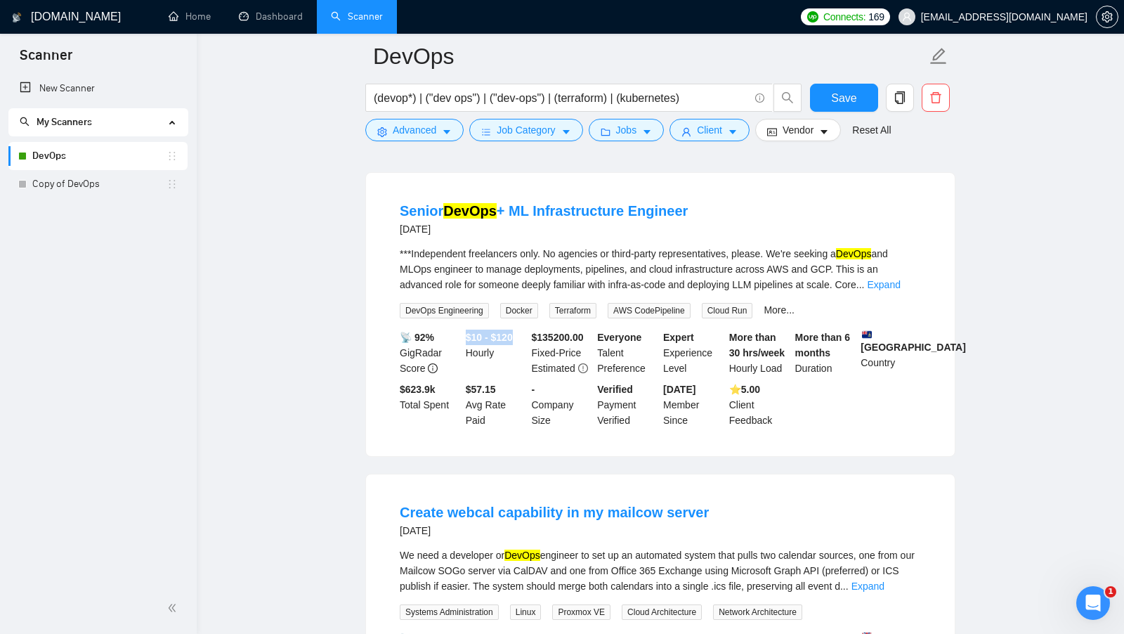
drag, startPoint x: 465, startPoint y: 349, endPoint x: 523, endPoint y: 349, distance: 57.6
click at [523, 349] on div "$10 - $120 Hourly" at bounding box center [496, 352] width 66 height 46
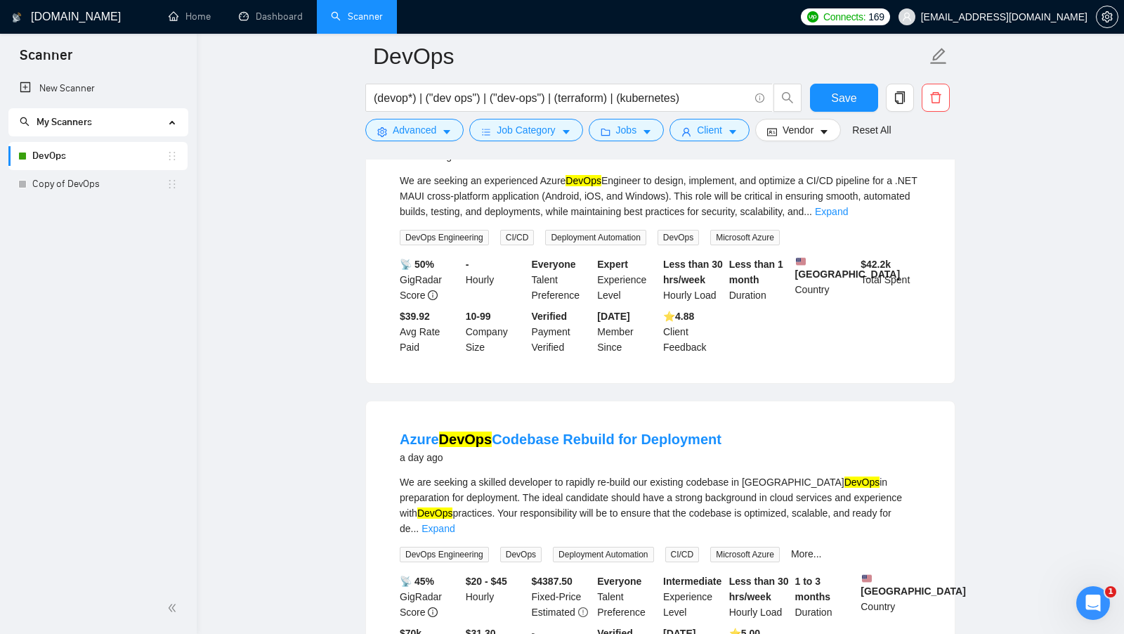
scroll to position [0, 0]
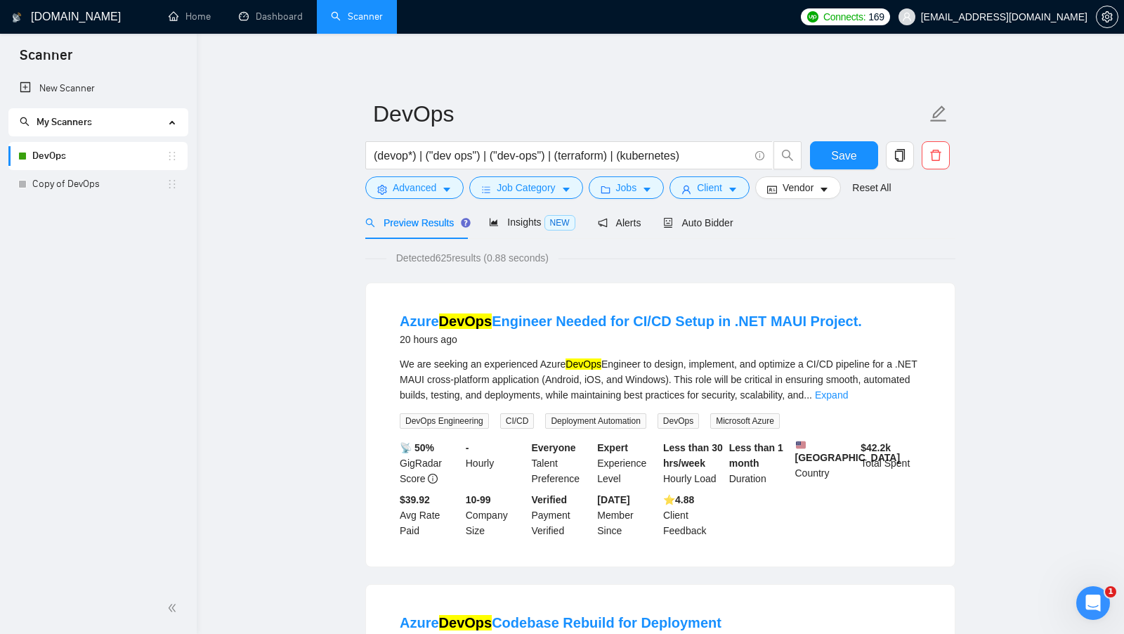
click at [195, 292] on div "New Scanner My Scanners DevOps Copy of DevOps" at bounding box center [98, 328] width 197 height 508
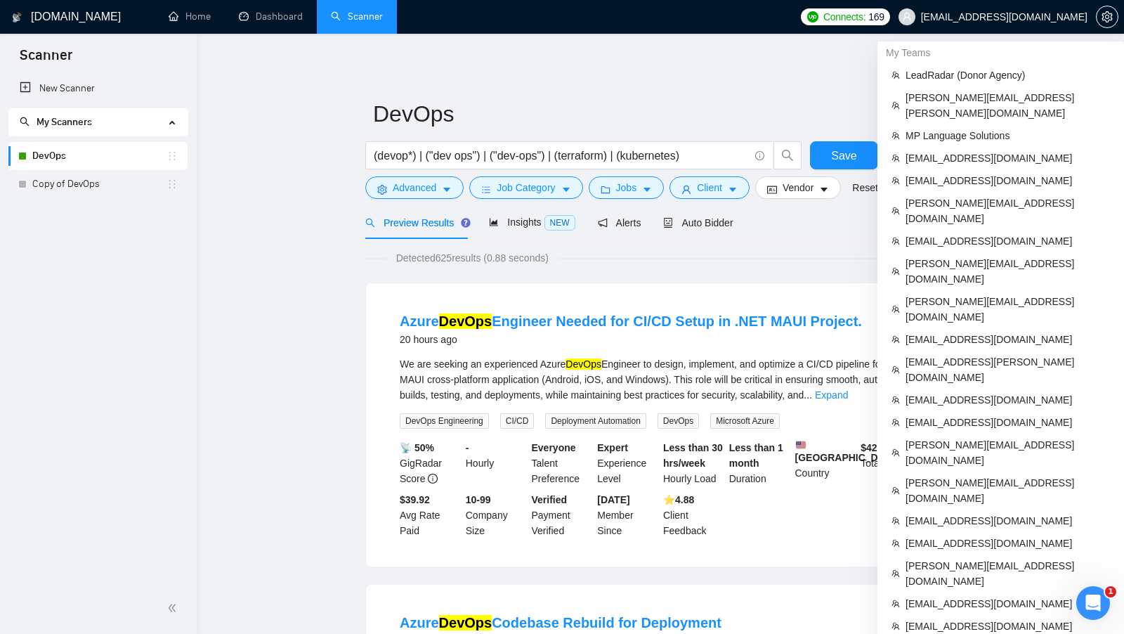
click at [1035, 10] on span "[EMAIL_ADDRESS][DOMAIN_NAME]" at bounding box center [993, 16] width 206 height 45
copy div "[EMAIL_ADDRESS][DOMAIN_NAME]"
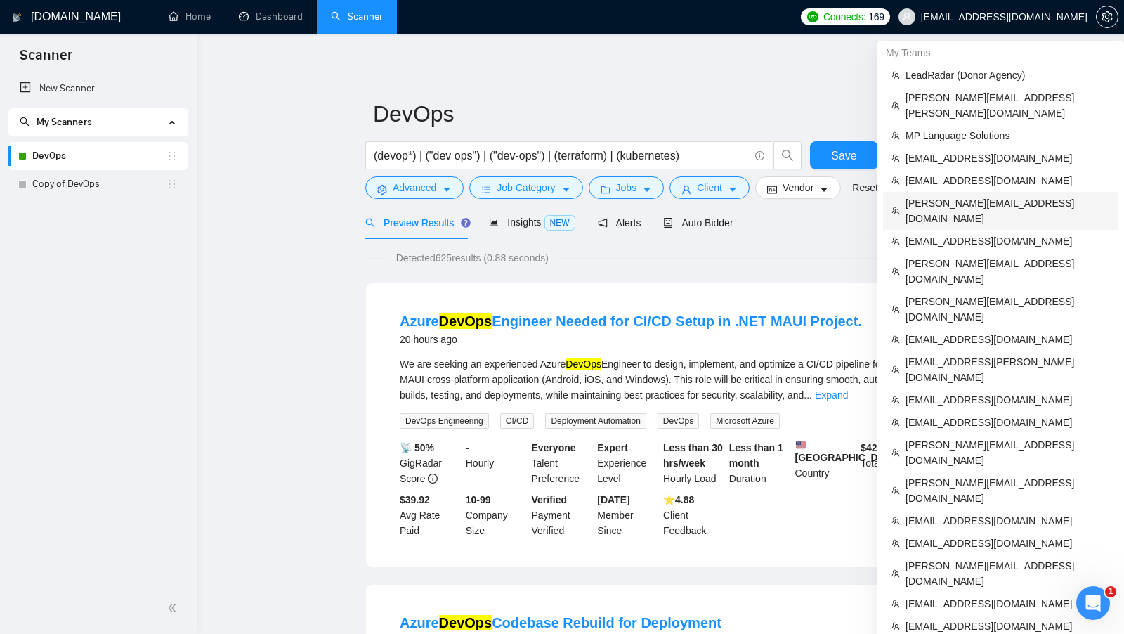
drag, startPoint x: 1006, startPoint y: 182, endPoint x: 662, endPoint y: 82, distance: 358.3
click at [1006, 195] on span "[PERSON_NAME][EMAIL_ADDRESS][DOMAIN_NAME]" at bounding box center [1007, 210] width 204 height 31
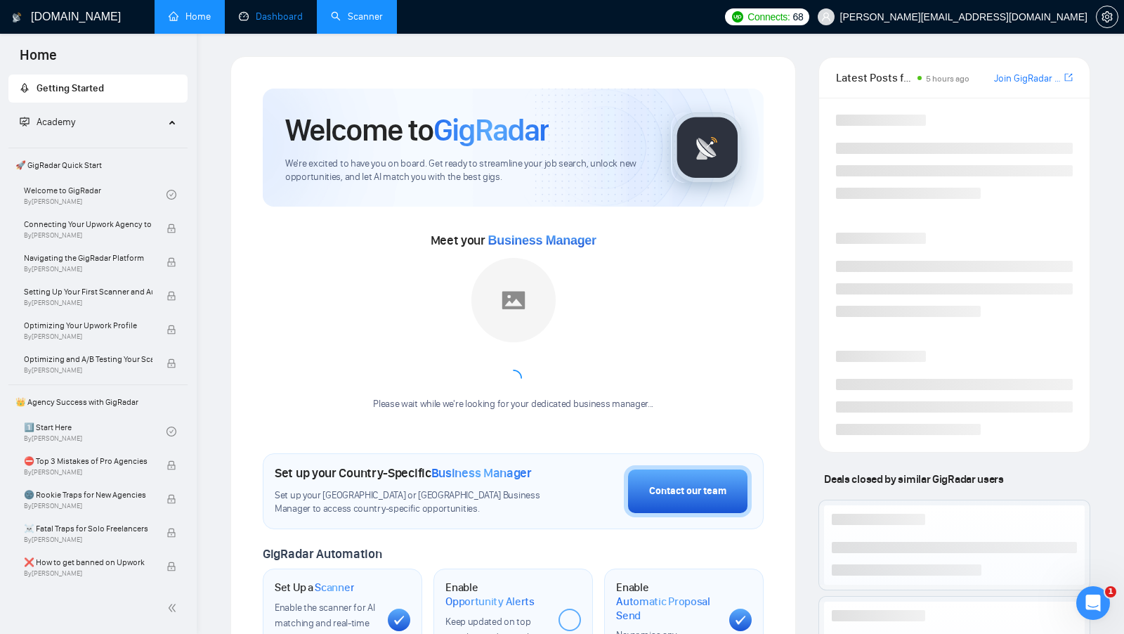
click at [278, 22] on link "Dashboard" at bounding box center [271, 17] width 64 height 12
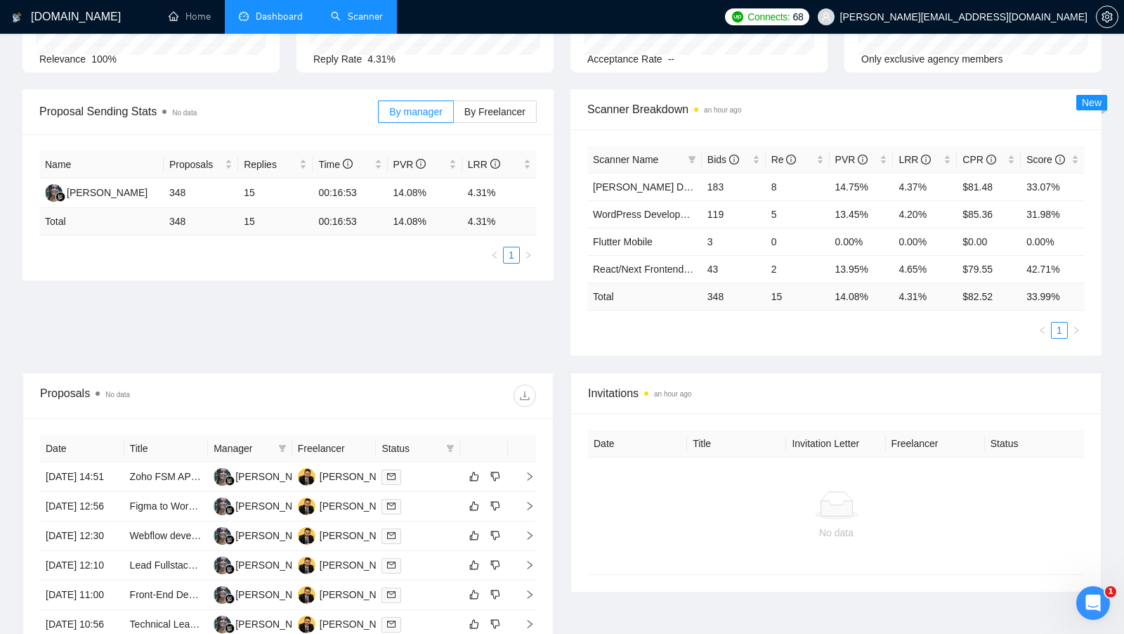
scroll to position [157, 0]
click at [947, 157] on div "LRR" at bounding box center [924, 159] width 53 height 15
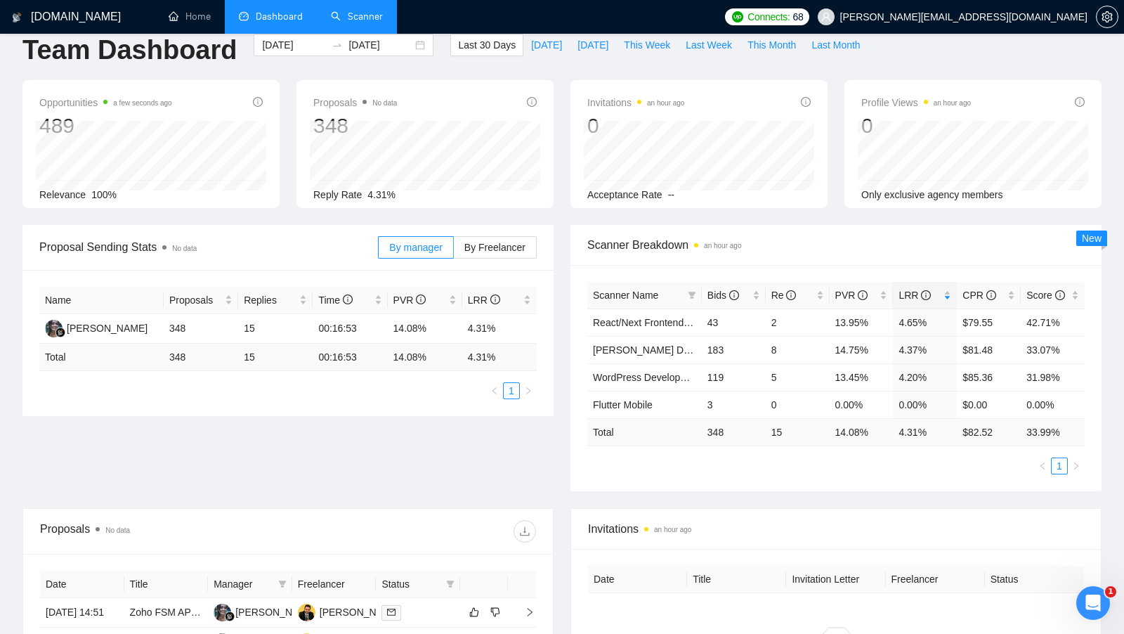
scroll to position [0, 0]
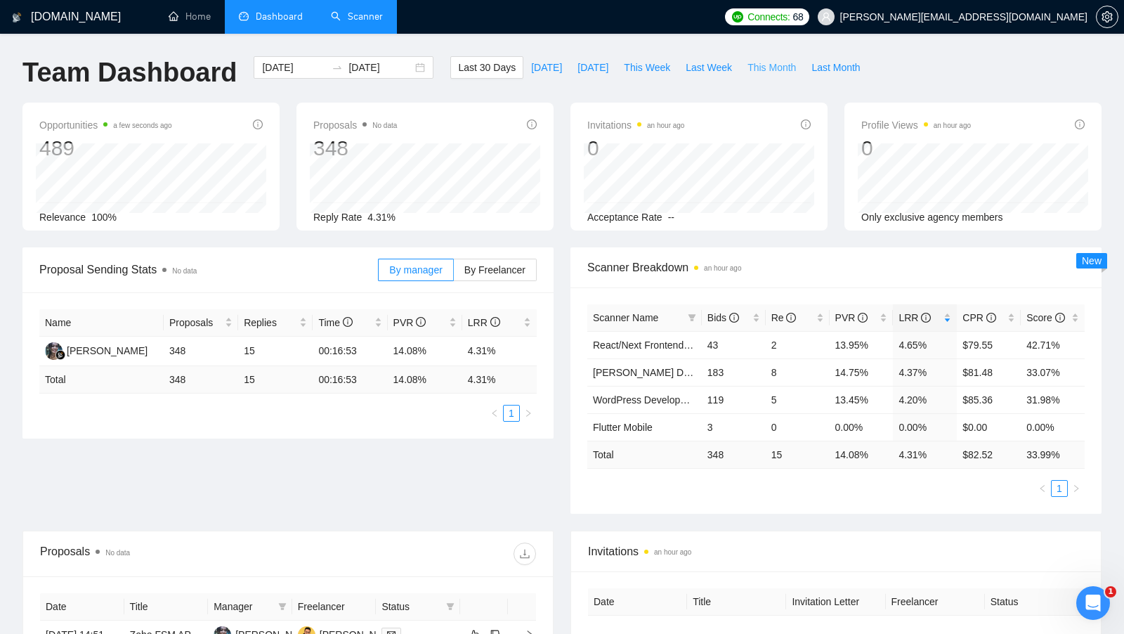
click at [773, 67] on span "This Month" at bounding box center [771, 67] width 48 height 15
type input "2025-08-01"
type input "2025-08-31"
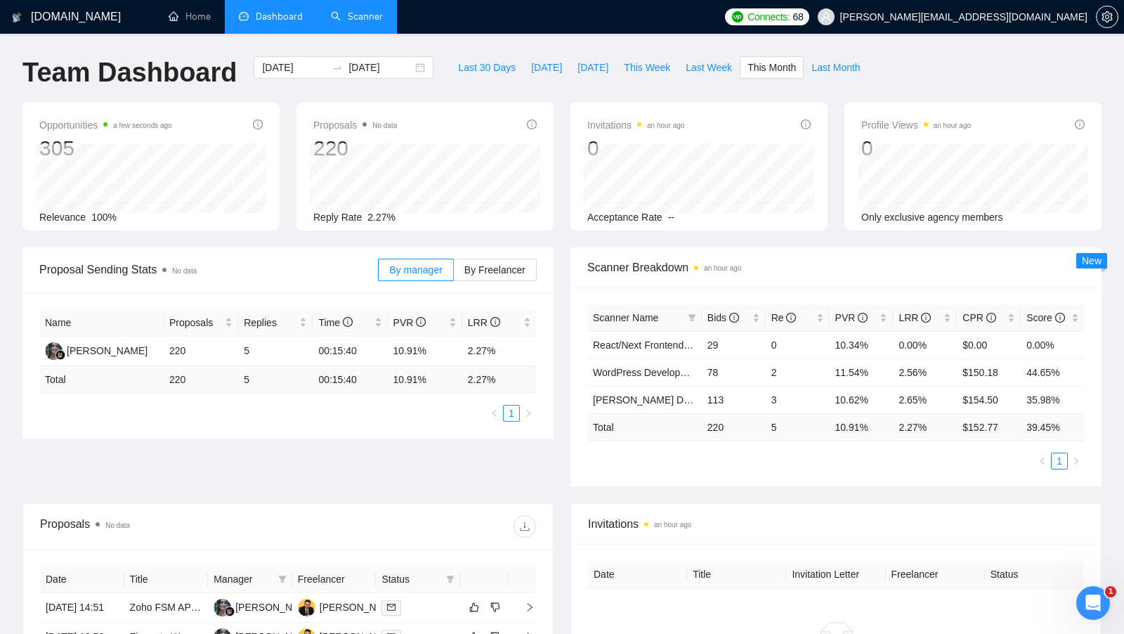
click at [838, 79] on div "Last 30 Days Today Yesterday This Week Last Week This Month Last Month" at bounding box center [659, 79] width 434 height 46
click at [714, 68] on span "Last Week" at bounding box center [709, 67] width 46 height 15
type input "2025-08-11"
type input "[DATE]"
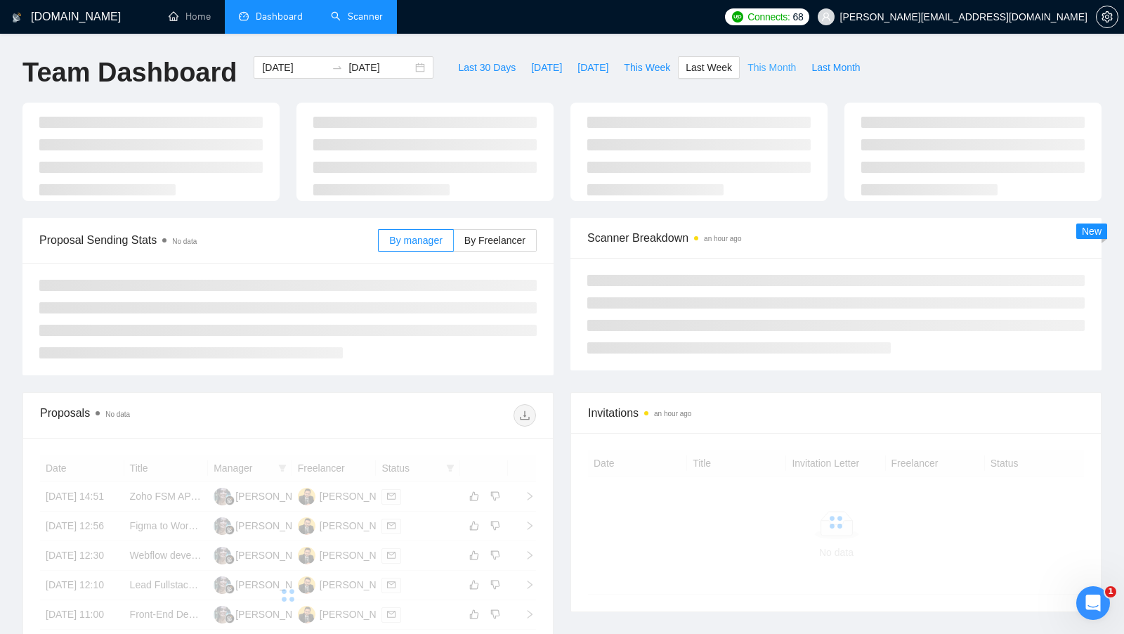
click at [766, 71] on span "This Month" at bounding box center [771, 67] width 48 height 15
type input "2025-08-01"
type input "2025-08-31"
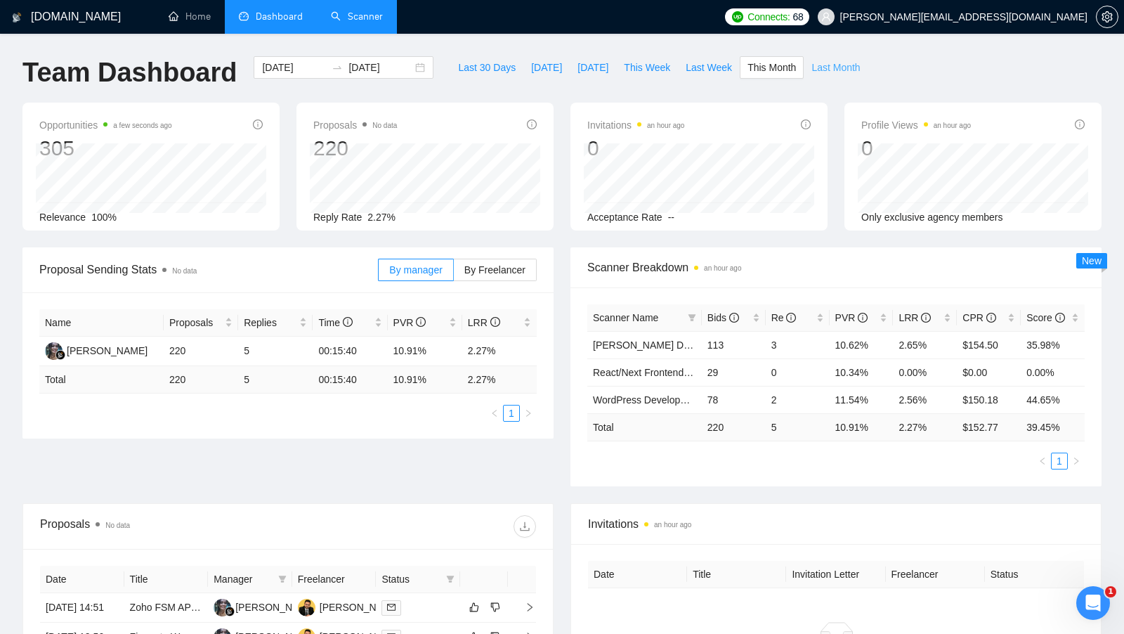
click at [852, 72] on span "Last Month" at bounding box center [835, 67] width 48 height 15
type input "2025-07-01"
type input "2025-07-31"
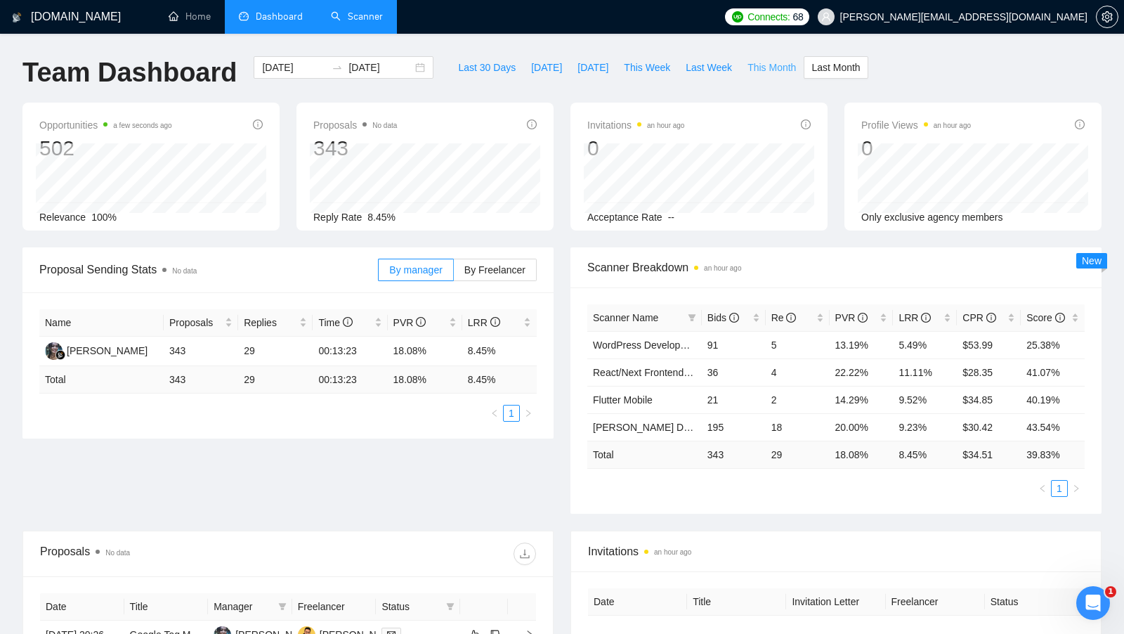
click at [766, 72] on span "This Month" at bounding box center [771, 67] width 48 height 15
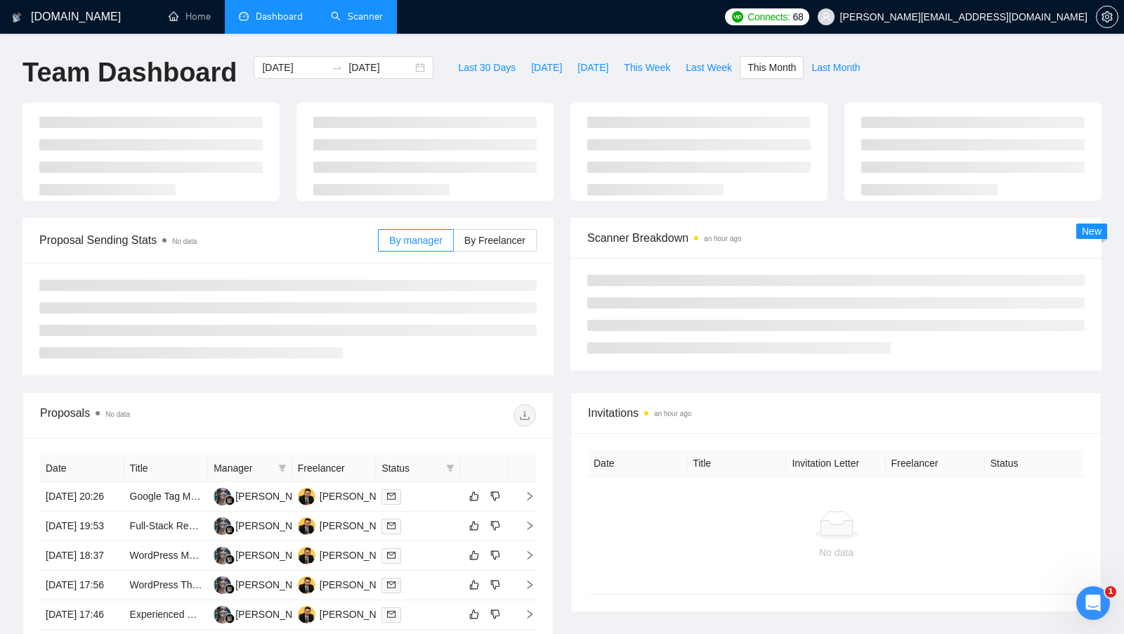
type input "2025-08-01"
type input "2025-08-31"
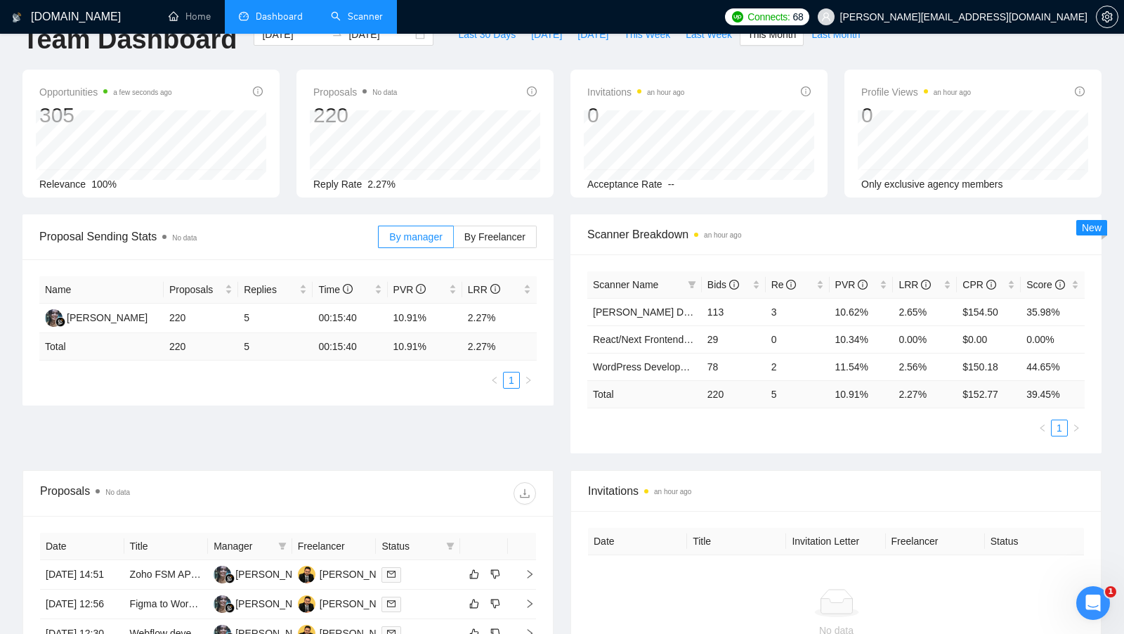
scroll to position [37, 0]
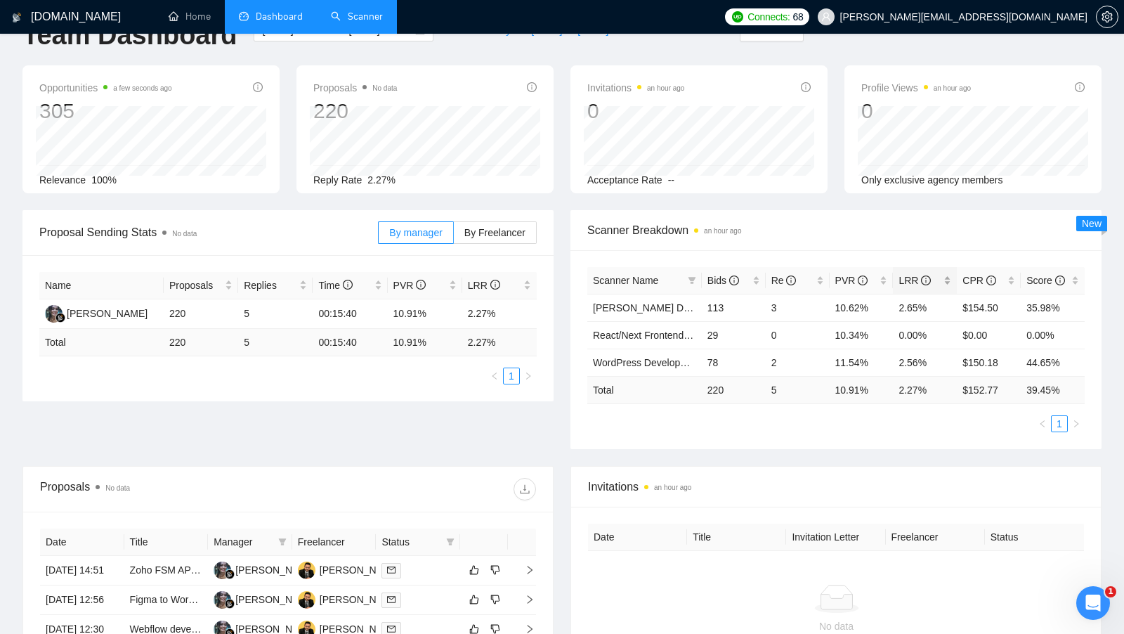
click at [947, 278] on div "LRR" at bounding box center [924, 280] width 53 height 15
click at [947, 277] on div "LRR" at bounding box center [924, 280] width 53 height 15
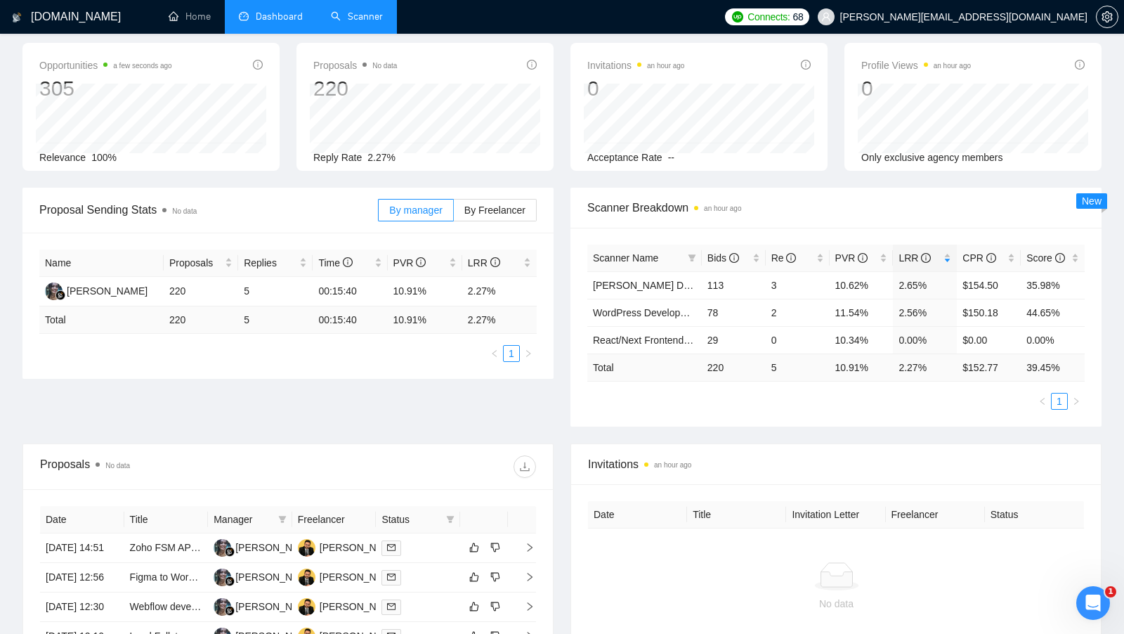
scroll to position [34, 0]
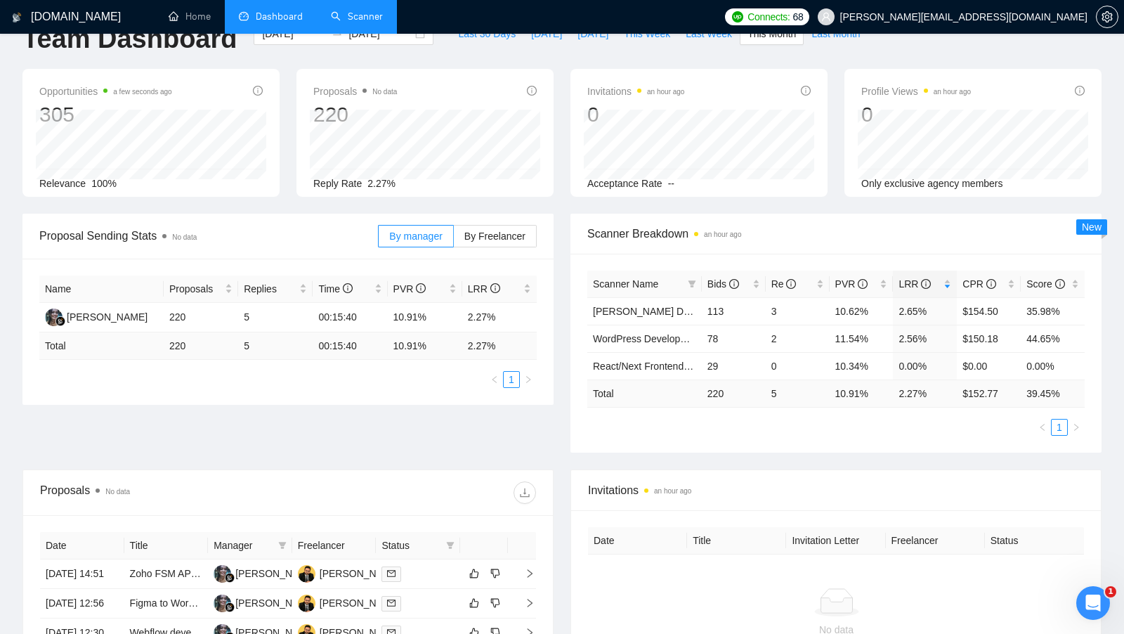
click at [370, 12] on link "Scanner" at bounding box center [357, 17] width 52 height 12
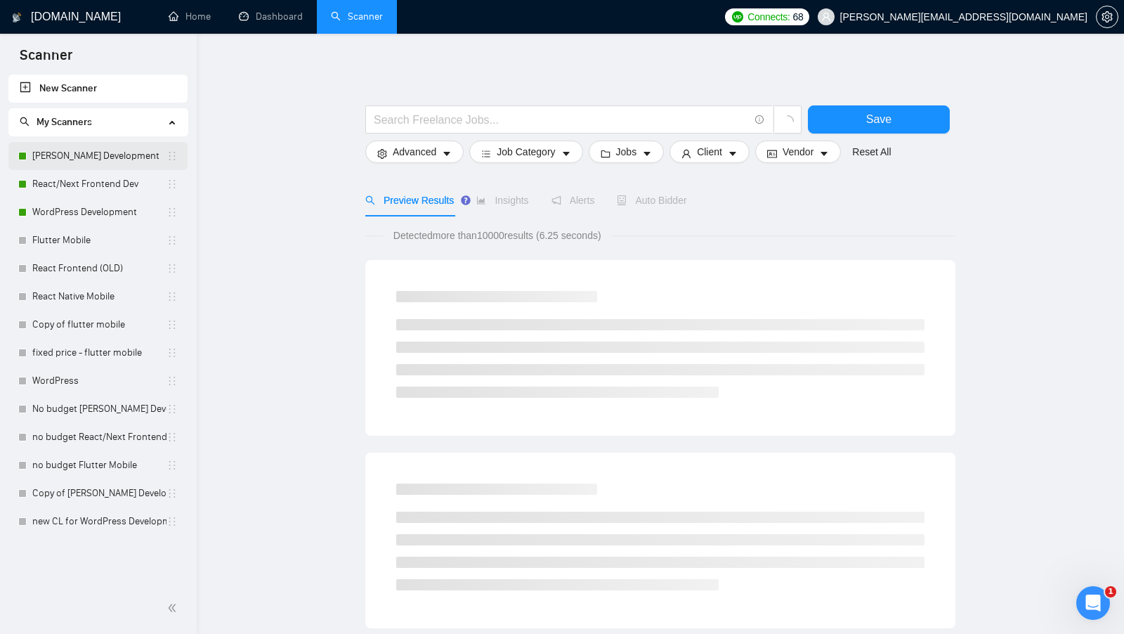
click at [76, 156] on link "MERN Stack Development" at bounding box center [99, 156] width 134 height 28
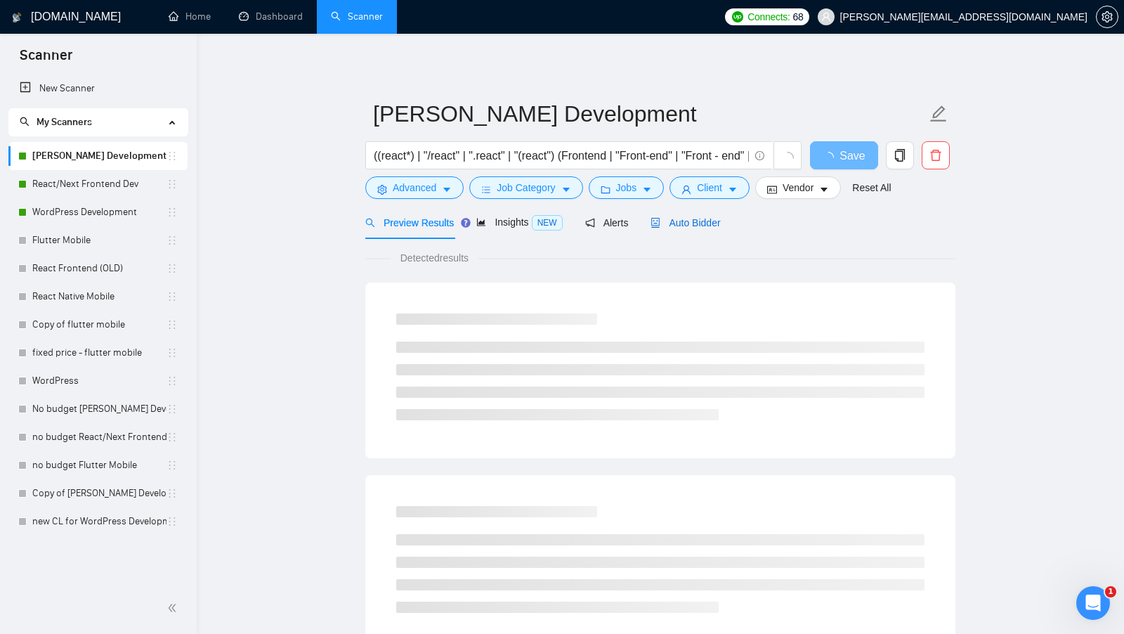
click at [714, 219] on span "Auto Bidder" at bounding box center [685, 222] width 70 height 11
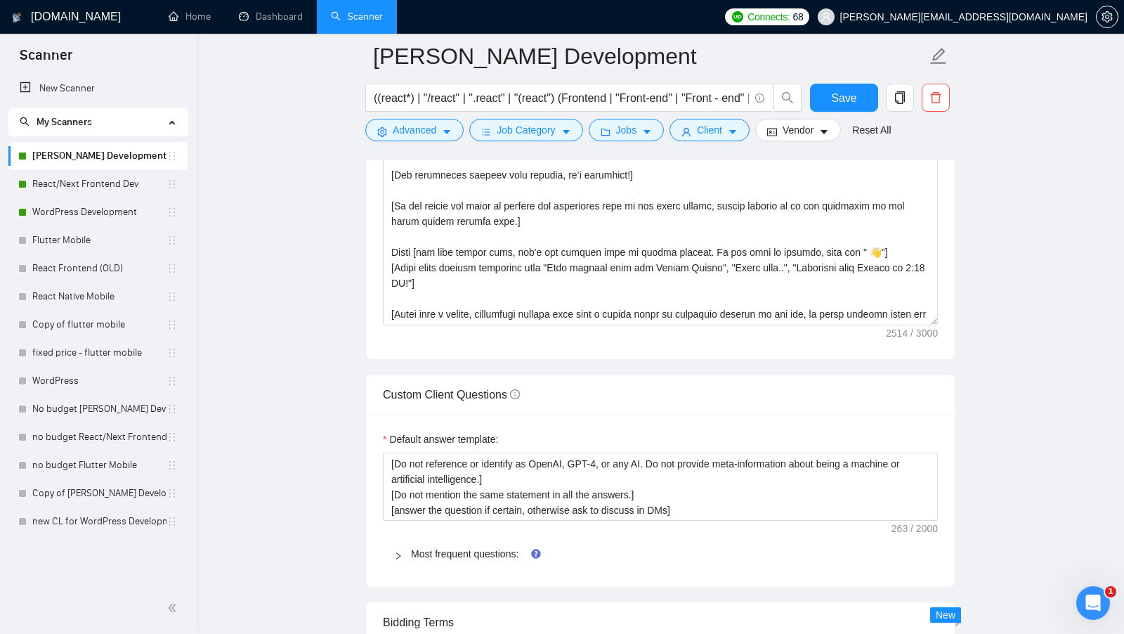
scroll to position [1742, 0]
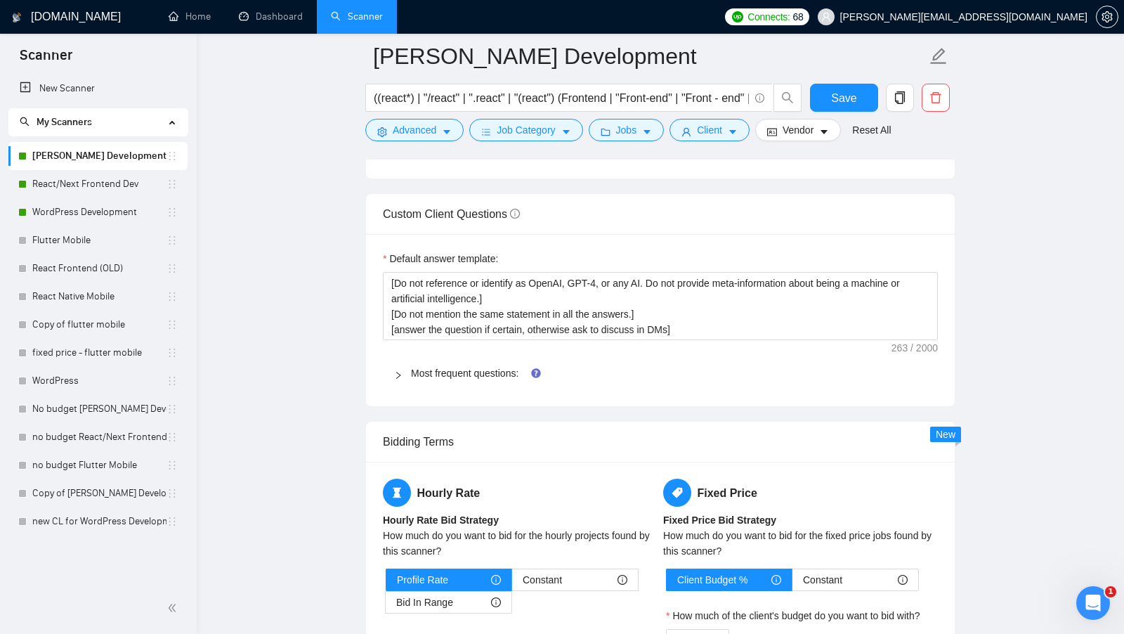
scroll to position [1914, 0]
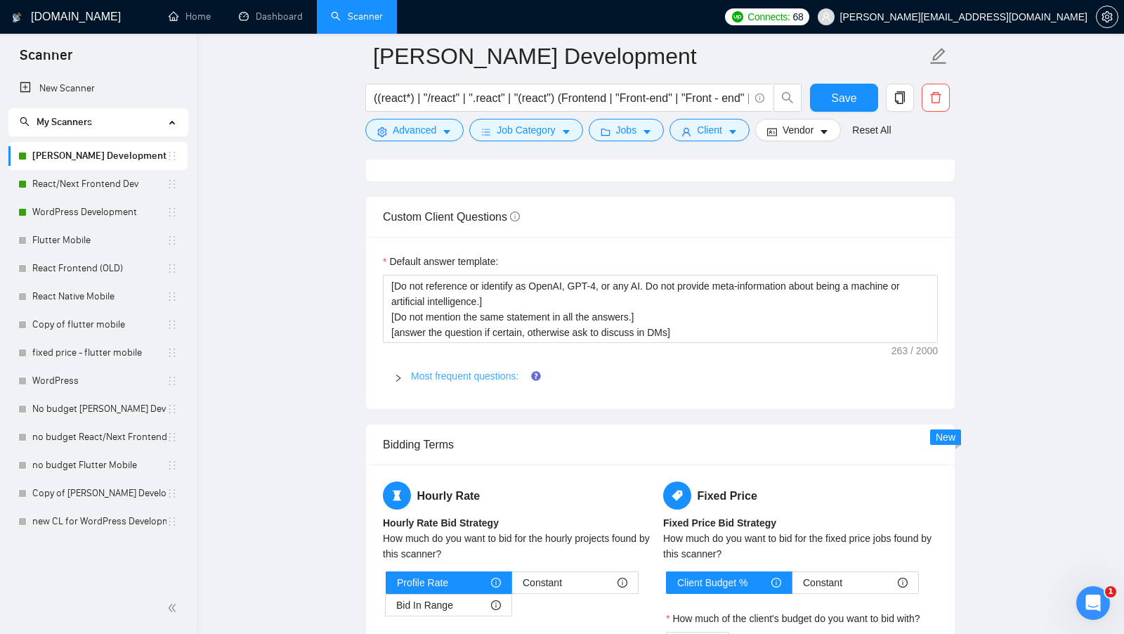
click at [460, 370] on link "Most frequent questions:" at bounding box center [464, 375] width 107 height 11
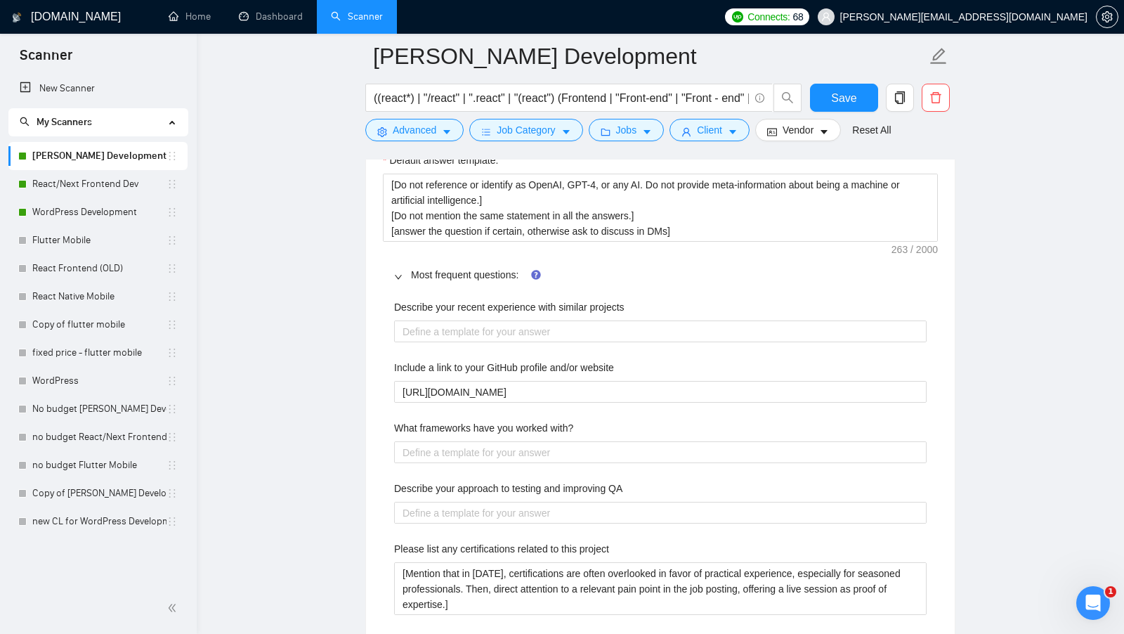
scroll to position [2016, 0]
click at [468, 268] on link "Most frequent questions:" at bounding box center [464, 273] width 107 height 11
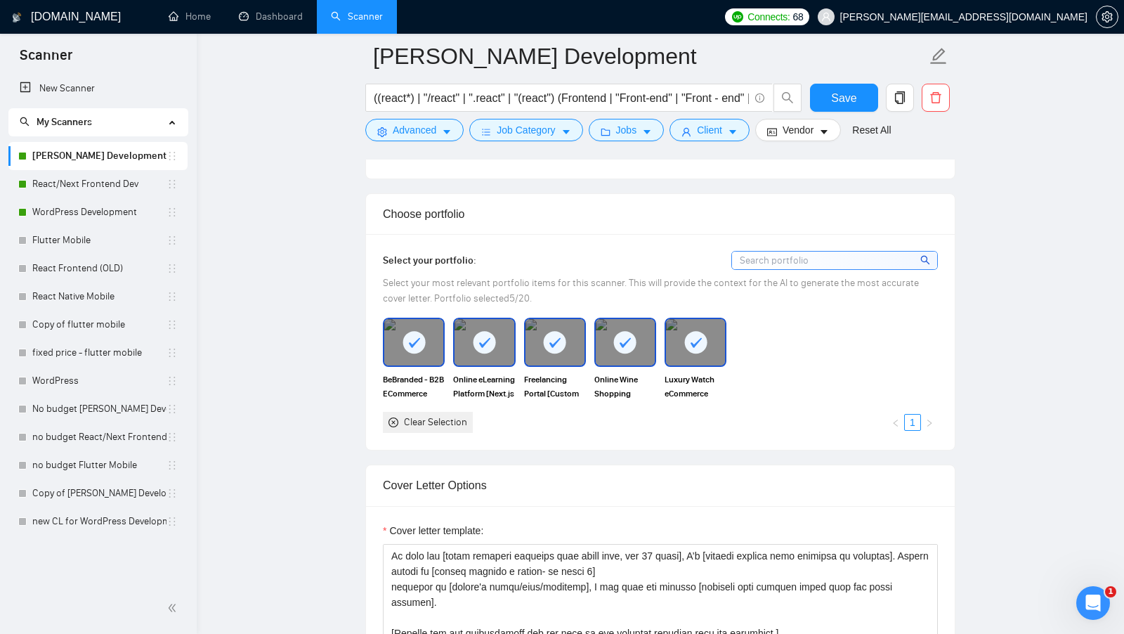
scroll to position [0, 0]
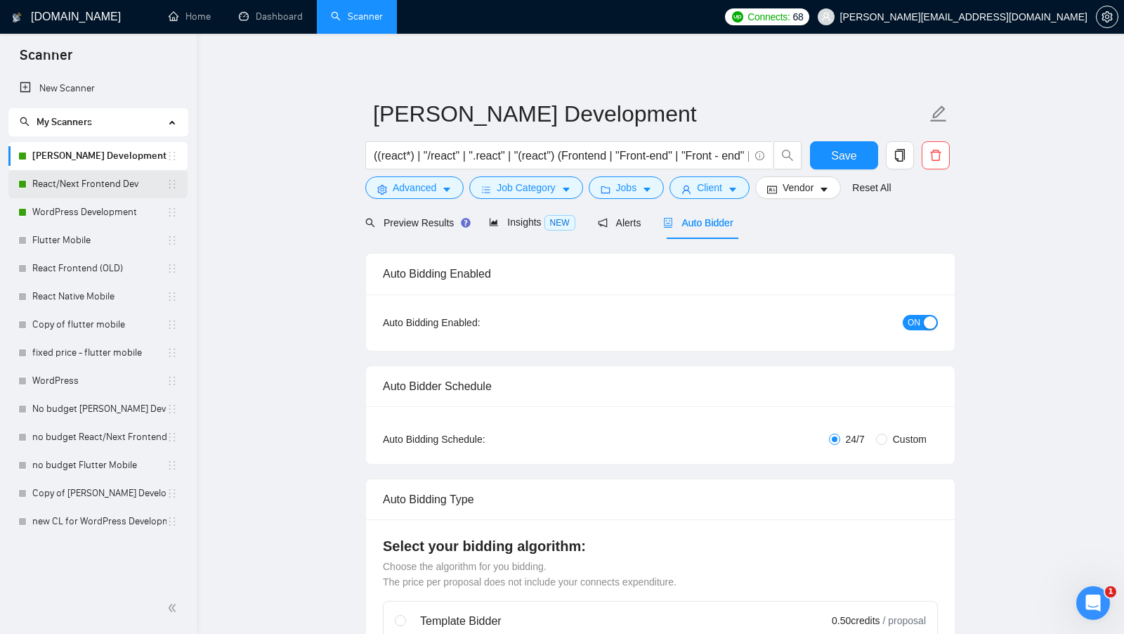
click at [101, 193] on link "React/Next Frontend Dev" at bounding box center [99, 184] width 134 height 28
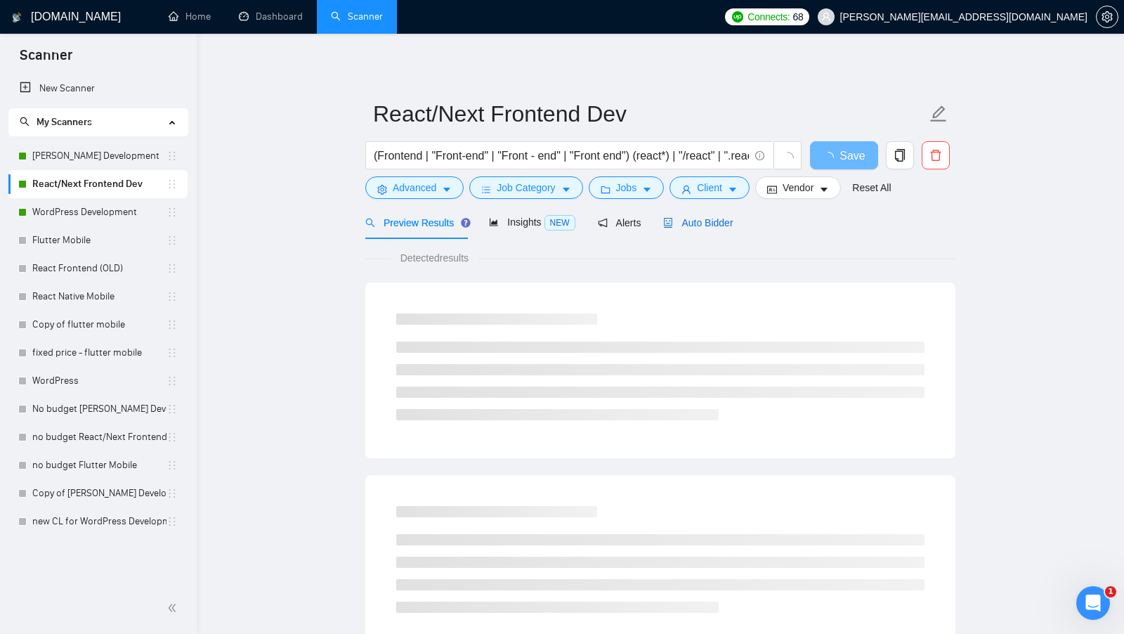
click at [696, 224] on span "Auto Bidder" at bounding box center [698, 222] width 70 height 11
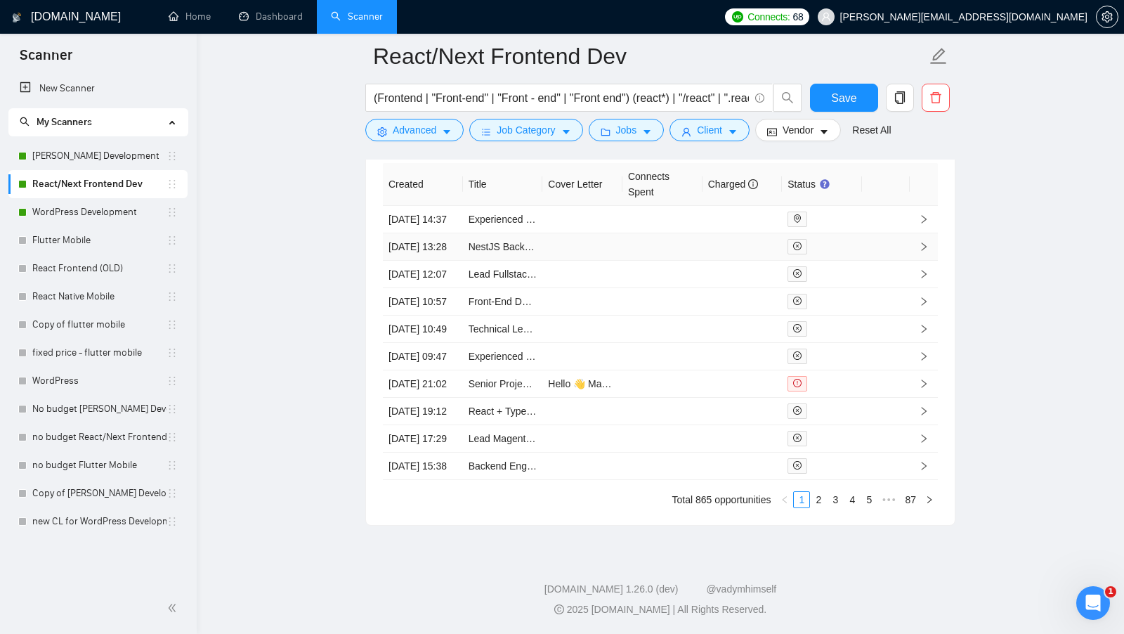
scroll to position [3628, 0]
click at [130, 214] on link "WordPress Development" at bounding box center [99, 212] width 134 height 28
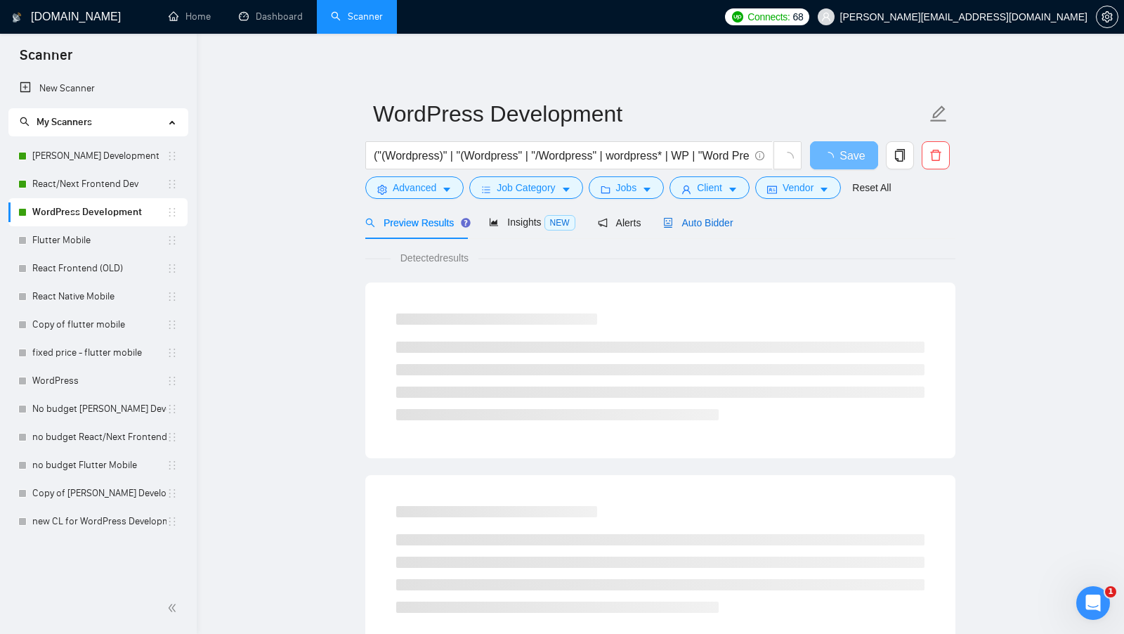
click at [711, 218] on span "Auto Bidder" at bounding box center [698, 222] width 70 height 11
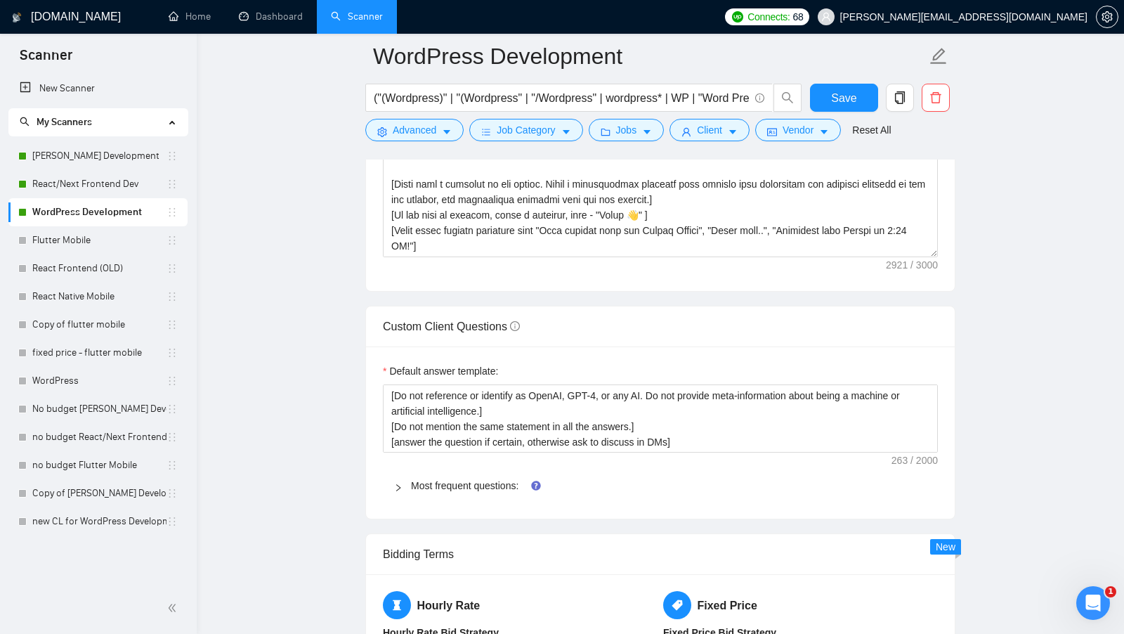
scroll to position [1939, 0]
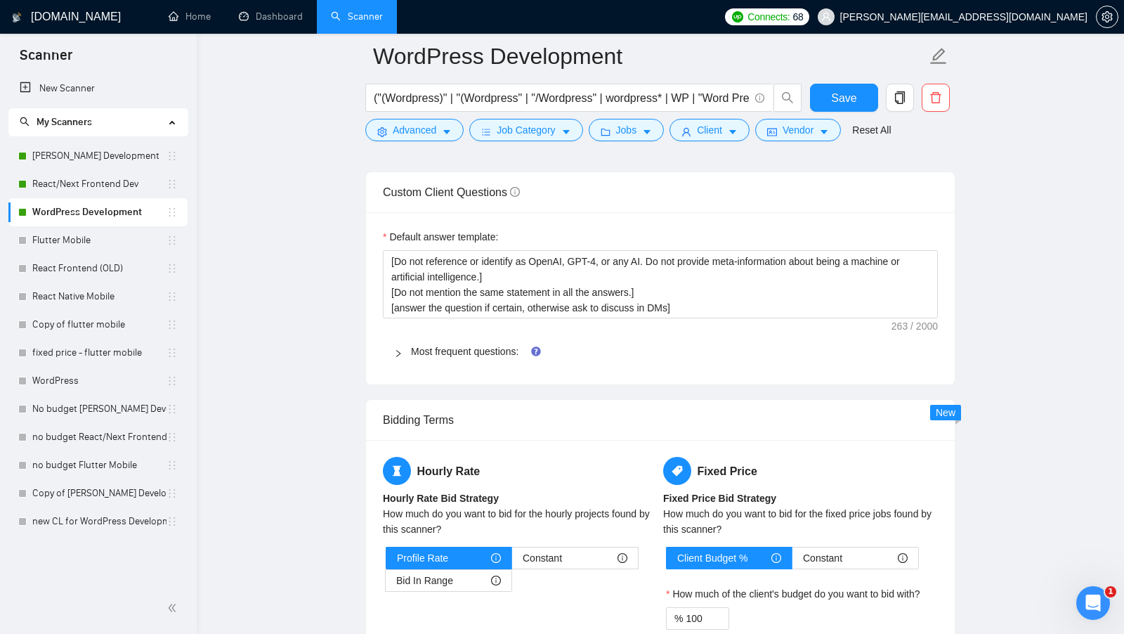
click at [644, 440] on div "Hourly Rate Hourly Rate Bid Strategy How much do you want to bid for the hourly…" at bounding box center [660, 576] width 589 height 273
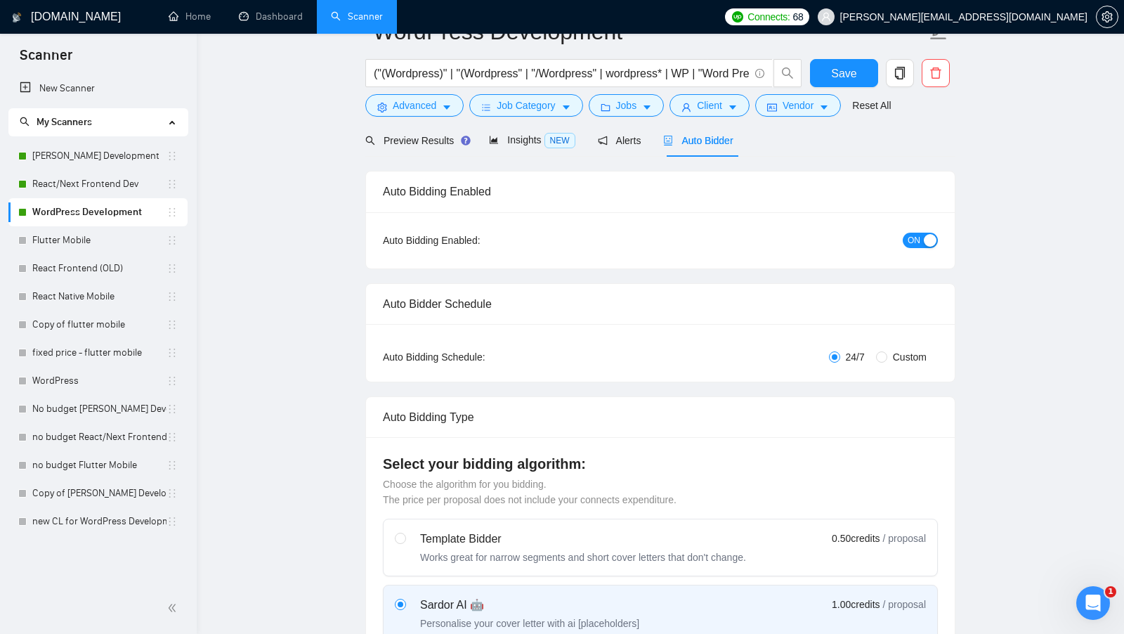
scroll to position [0, 0]
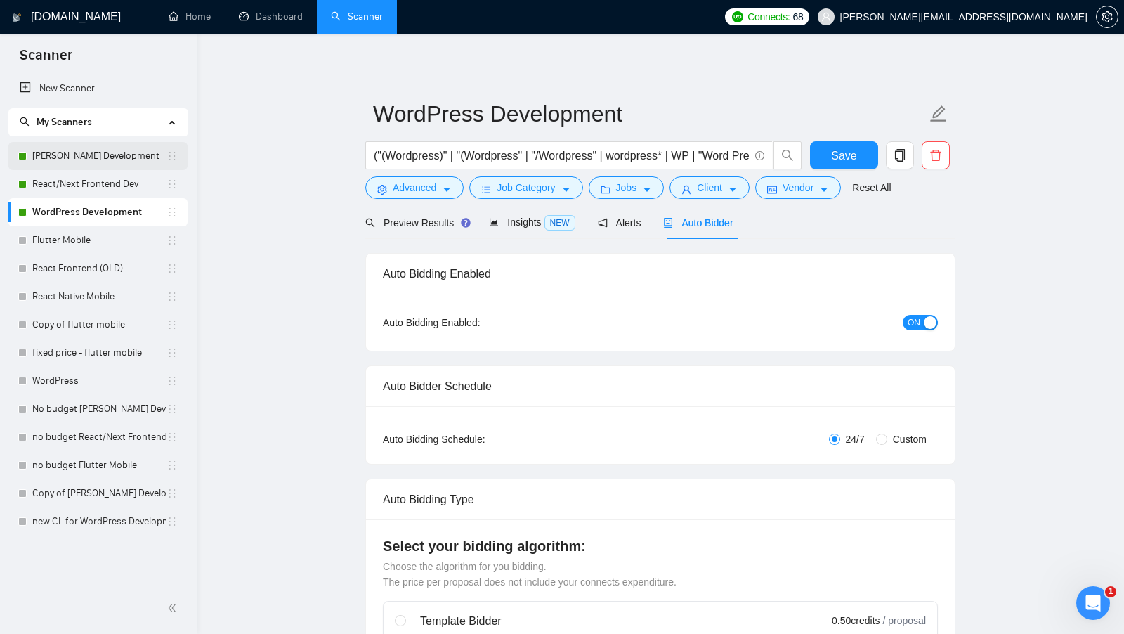
click at [63, 165] on link "MERN Stack Development" at bounding box center [99, 156] width 134 height 28
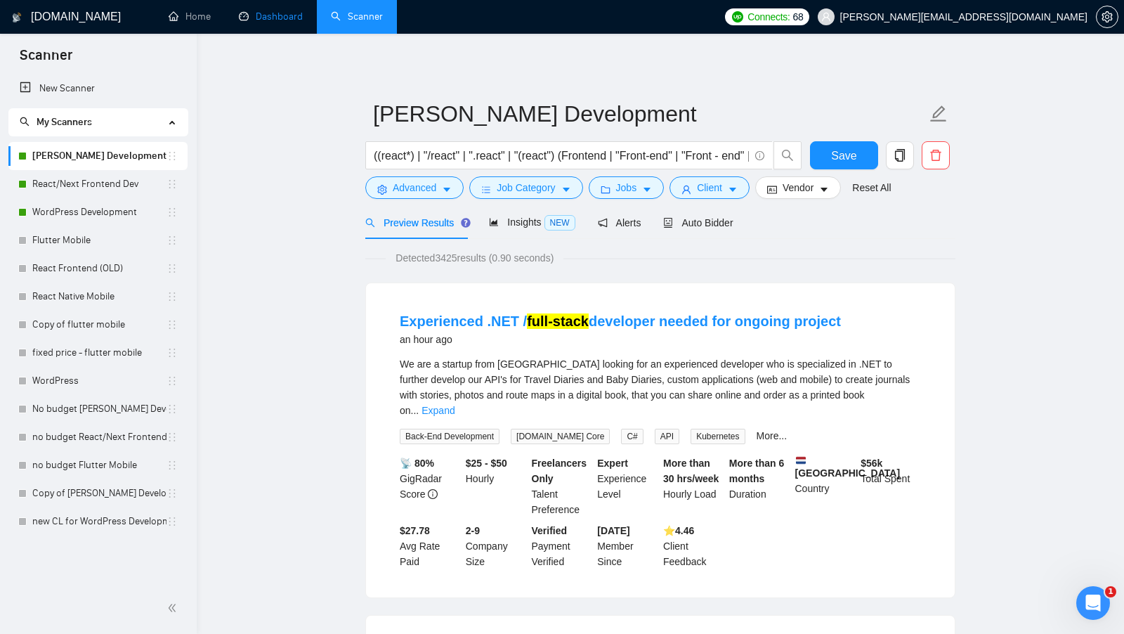
click at [265, 16] on link "Dashboard" at bounding box center [271, 17] width 64 height 12
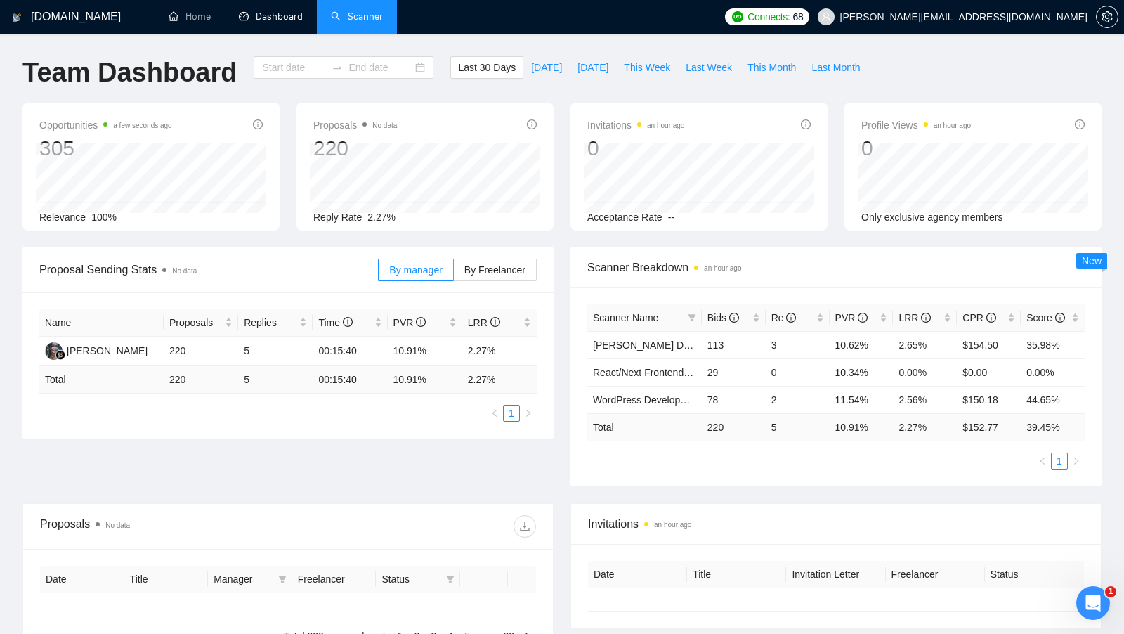
type input "[DATE]"
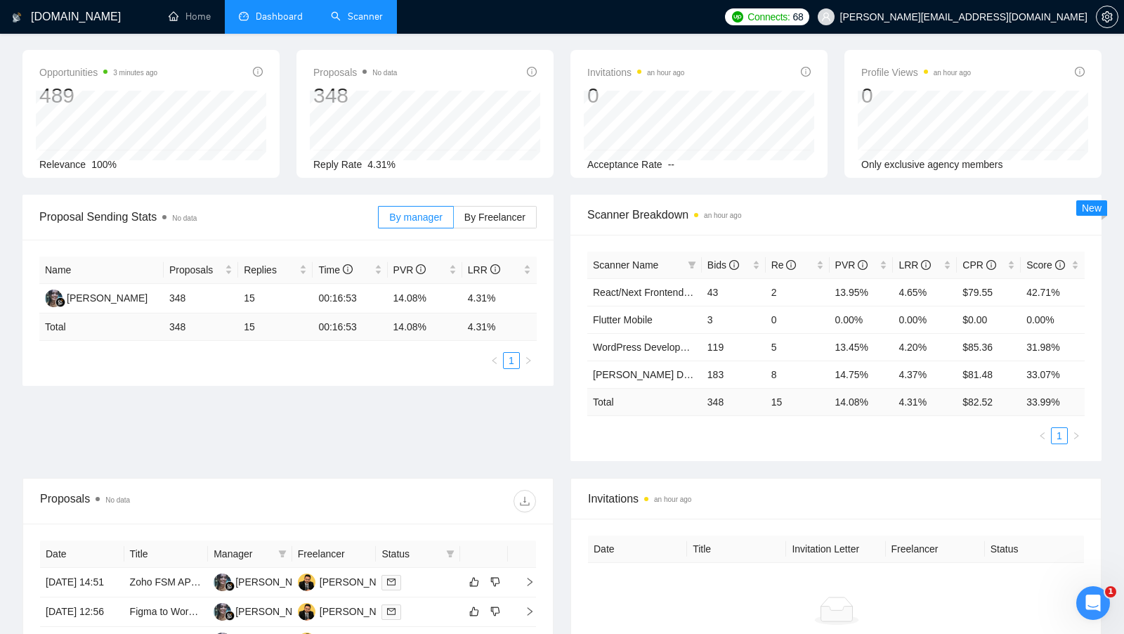
scroll to position [63, 0]
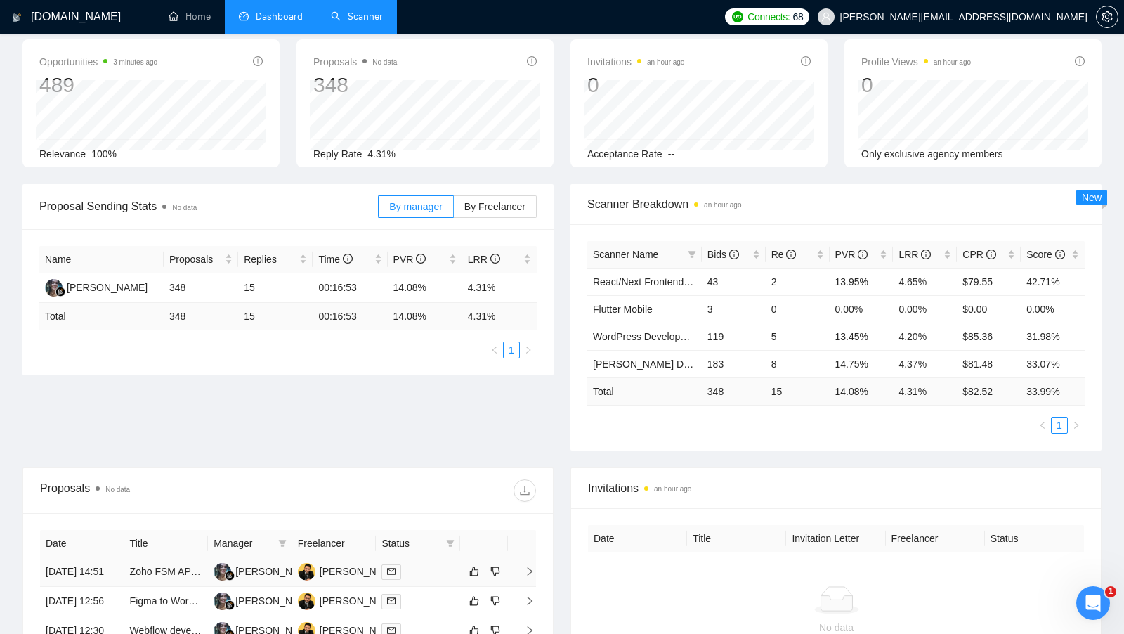
click at [339, 568] on div "8574539" at bounding box center [339, 568] width 0 height 0
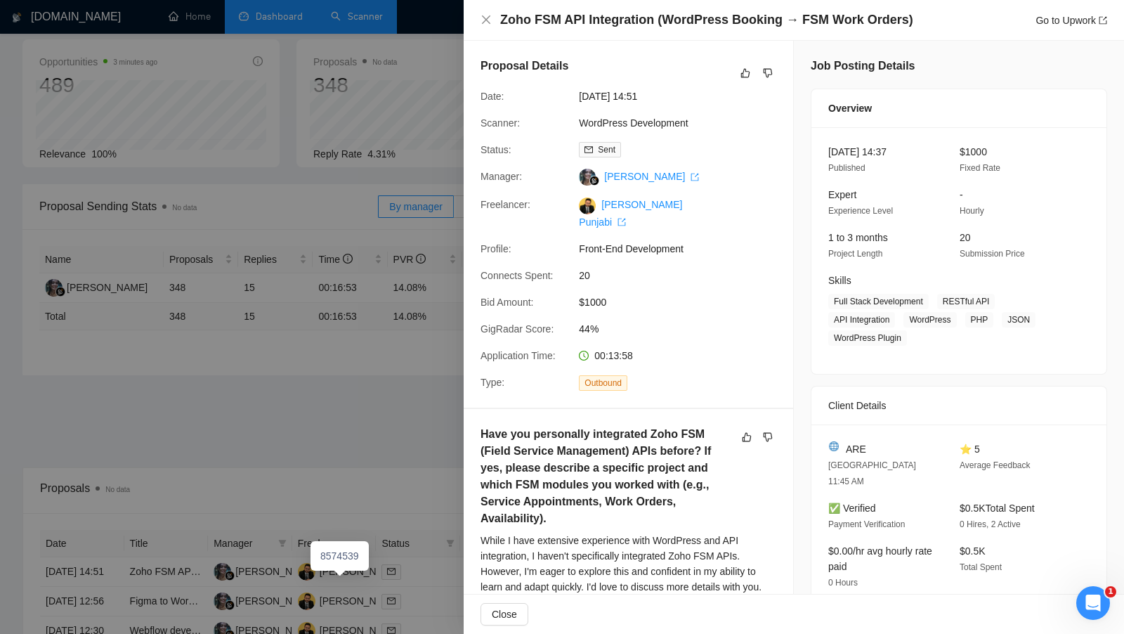
click at [348, 575] on div at bounding box center [562, 317] width 1124 height 634
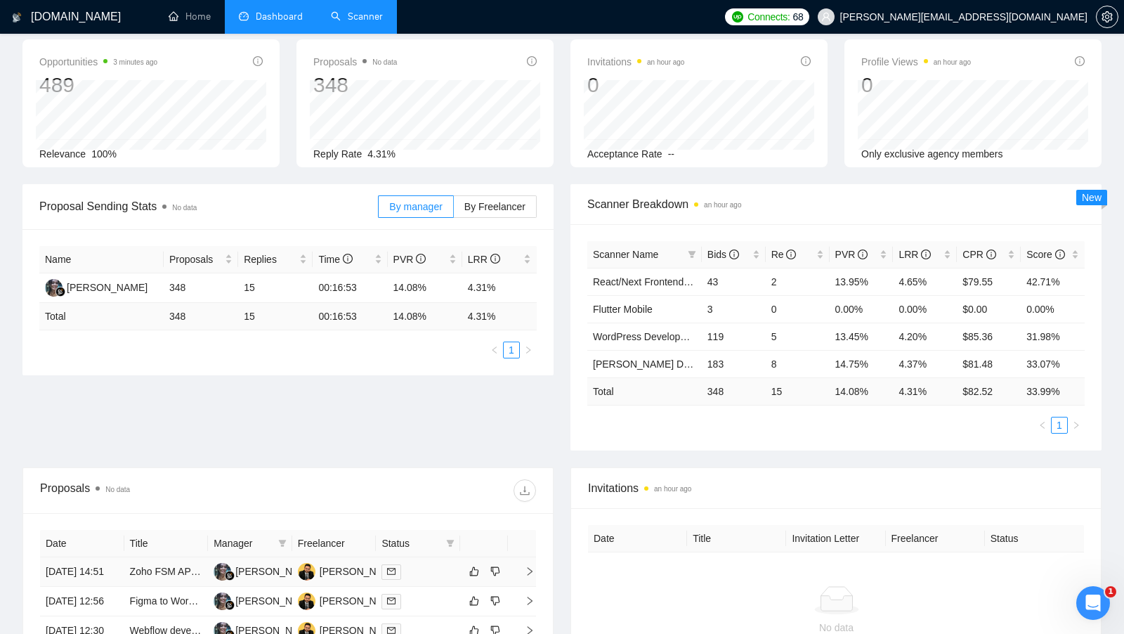
click at [348, 575] on div "Pranav Punjabi" at bounding box center [378, 570] width 117 height 15
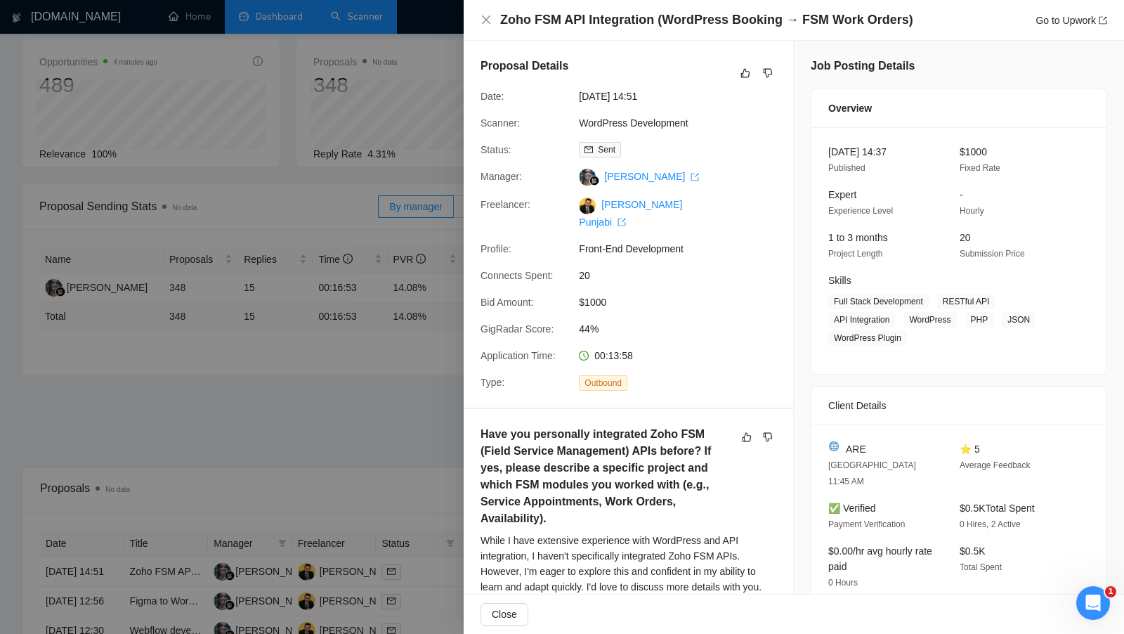
click at [382, 340] on div at bounding box center [562, 317] width 1124 height 634
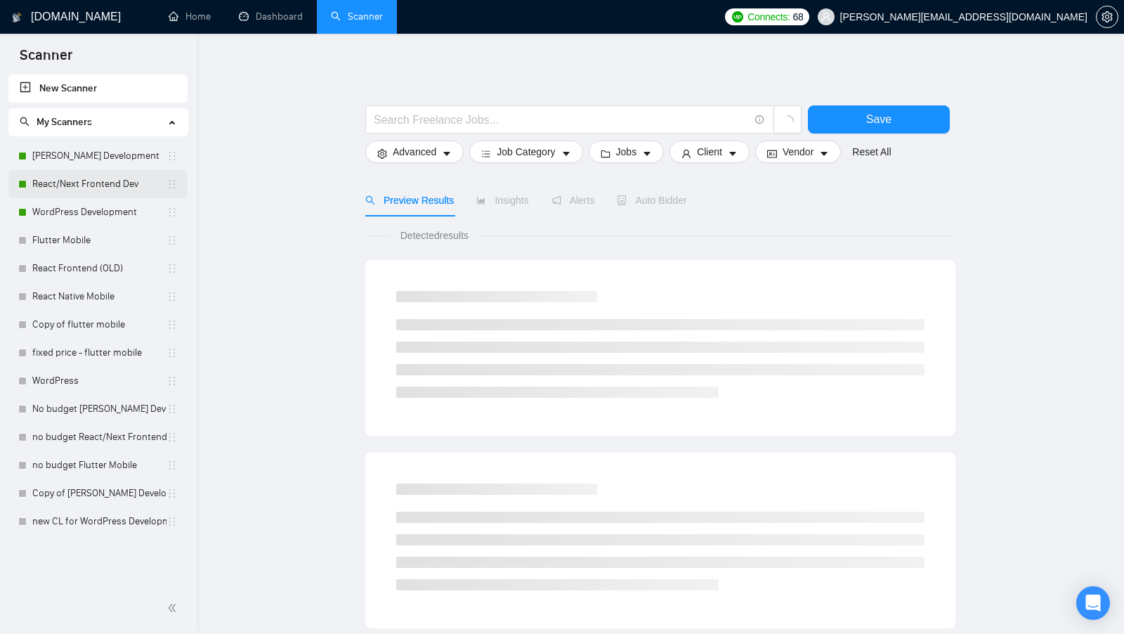
click at [114, 172] on link "React/Next Frontend Dev" at bounding box center [99, 184] width 134 height 28
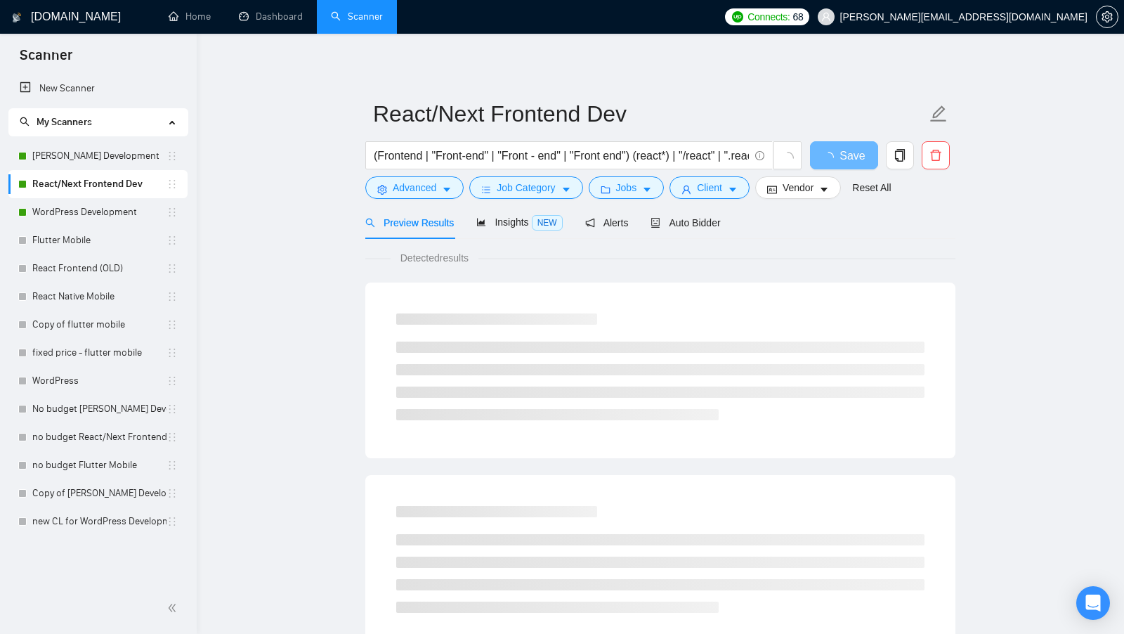
click at [117, 170] on link "React/Next Frontend Dev" at bounding box center [99, 184] width 134 height 28
click at [121, 165] on link "[PERSON_NAME] Development" at bounding box center [99, 156] width 134 height 28
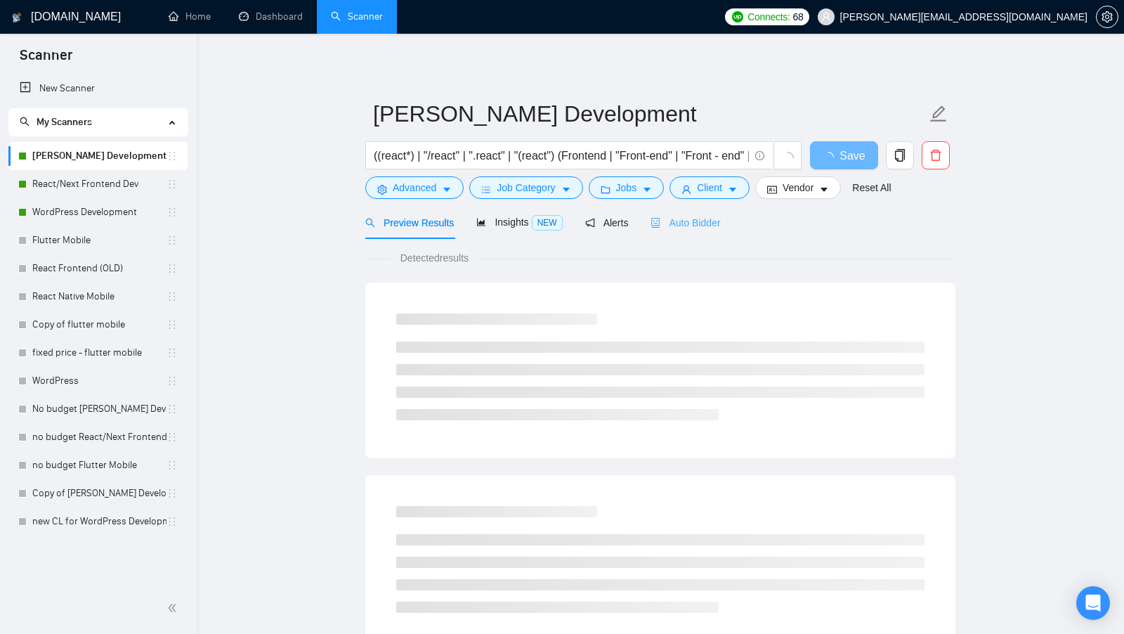
click at [690, 235] on div "Auto Bidder" at bounding box center [685, 222] width 70 height 33
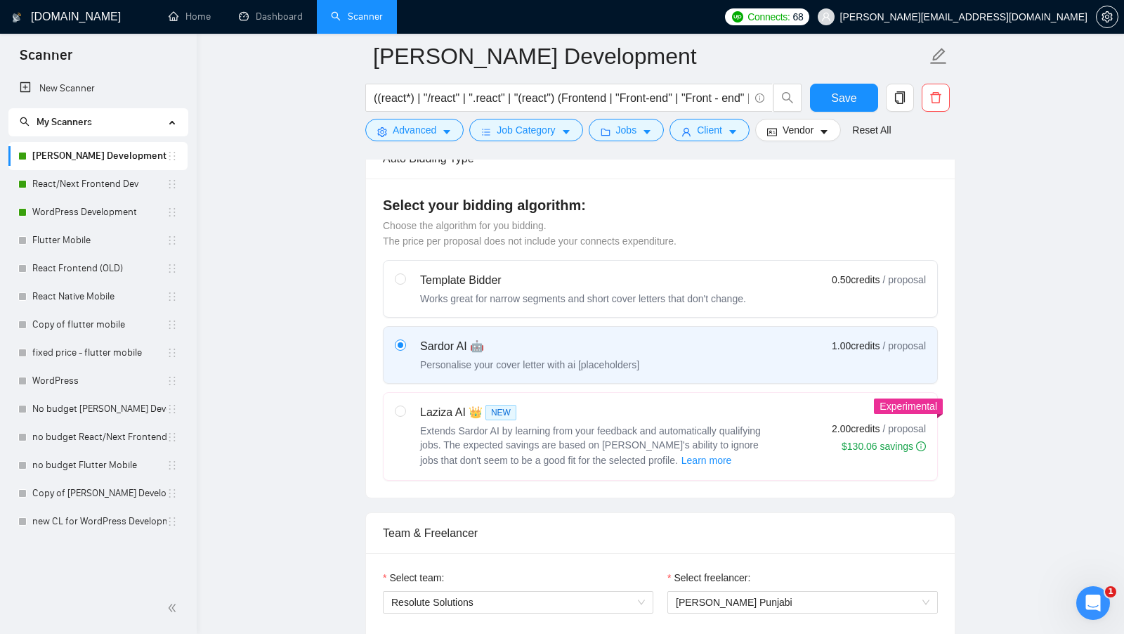
scroll to position [253, 0]
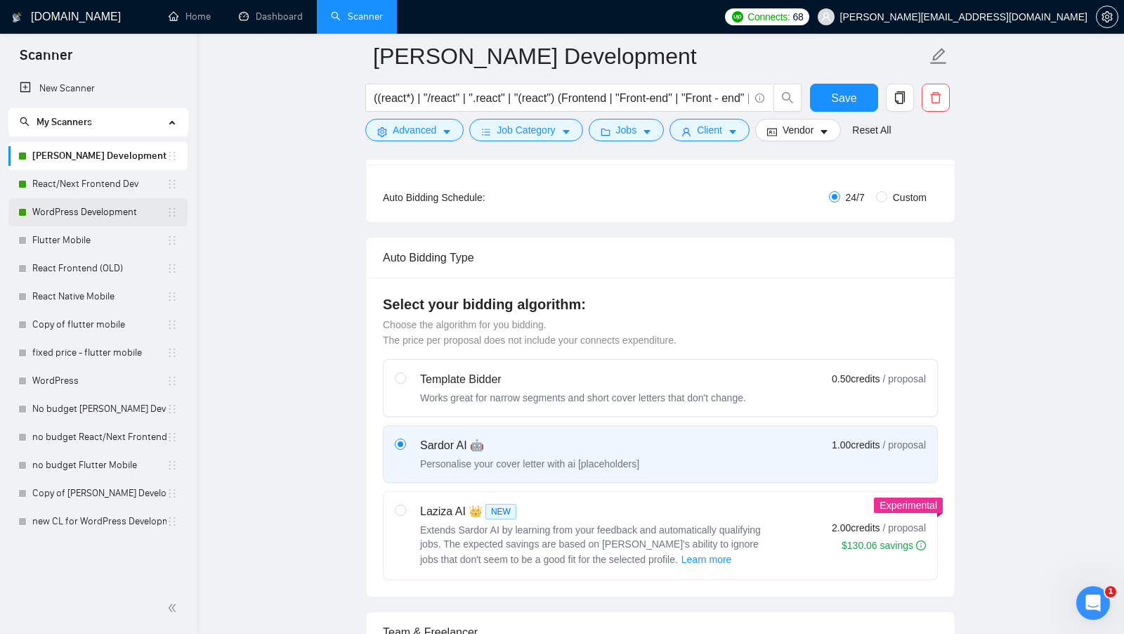
click at [98, 216] on link "WordPress Development" at bounding box center [99, 212] width 134 height 28
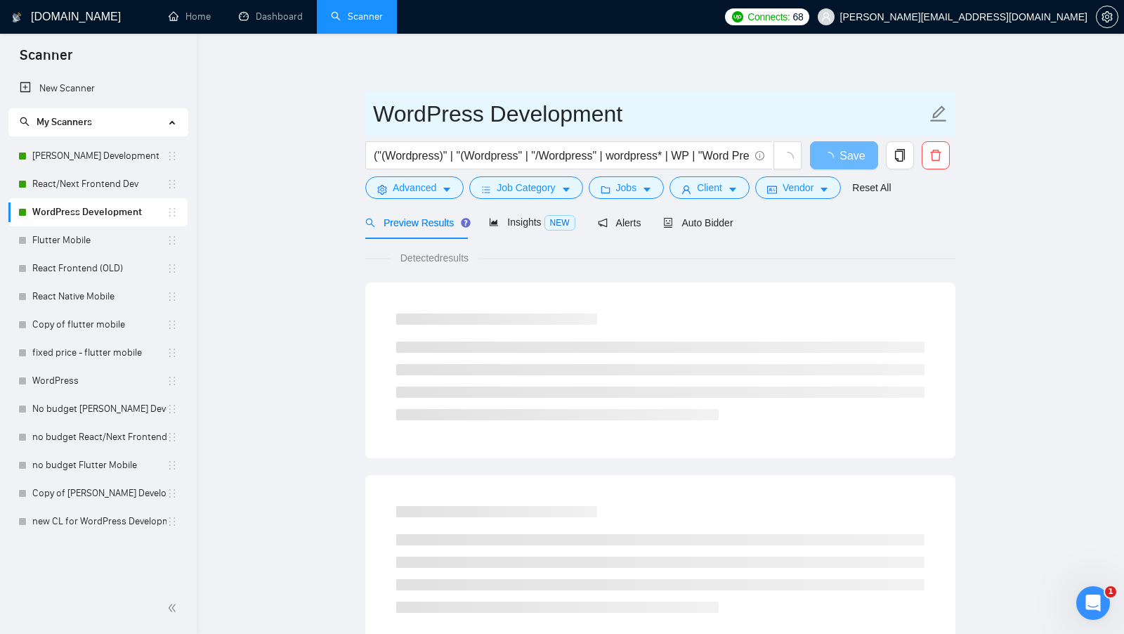
click at [578, 91] on span "WordPress Development" at bounding box center [660, 113] width 590 height 44
click at [572, 98] on input "WordPress Development" at bounding box center [649, 113] width 553 height 35
click at [571, 98] on input "WordPress Development" at bounding box center [649, 113] width 553 height 35
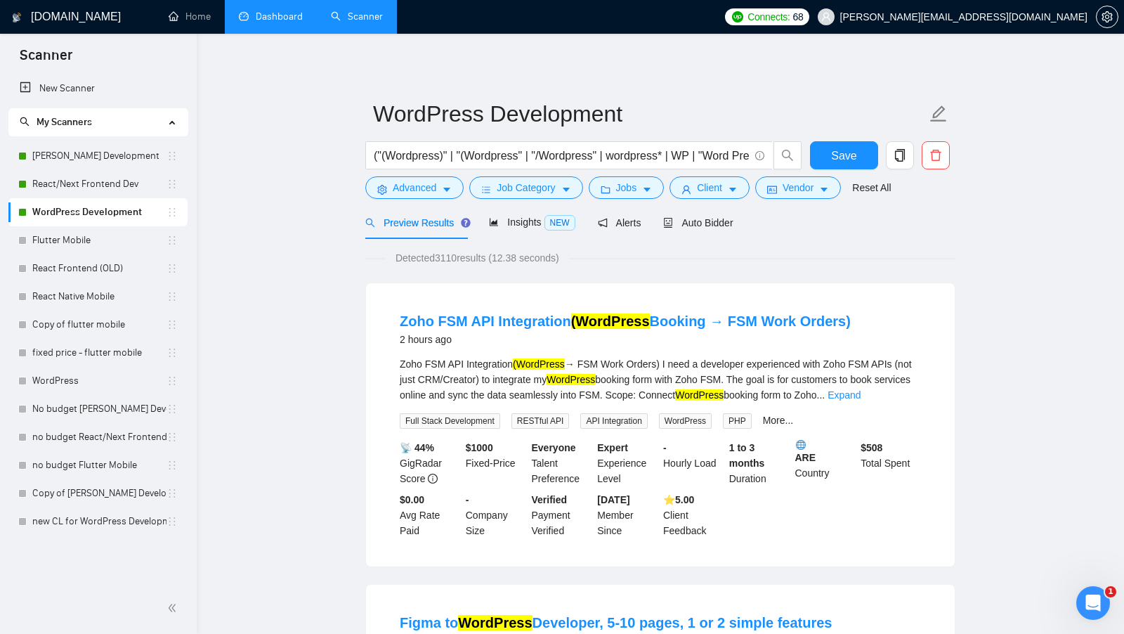
click at [261, 22] on link "Dashboard" at bounding box center [271, 17] width 64 height 12
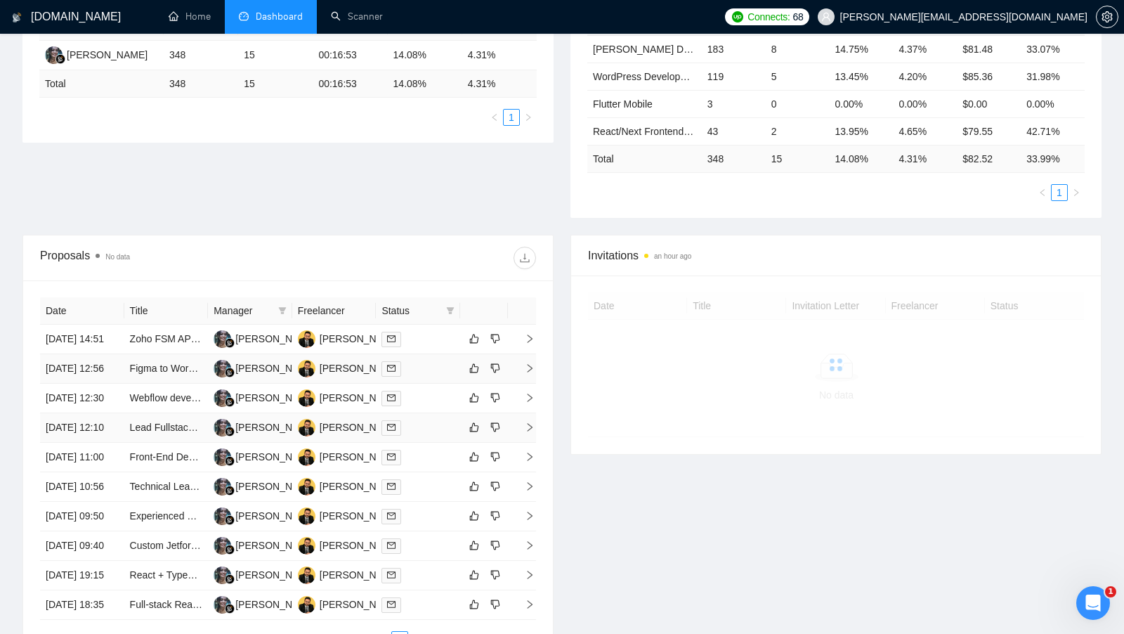
scroll to position [297, 0]
click at [438, 317] on th "Status" at bounding box center [418, 309] width 84 height 27
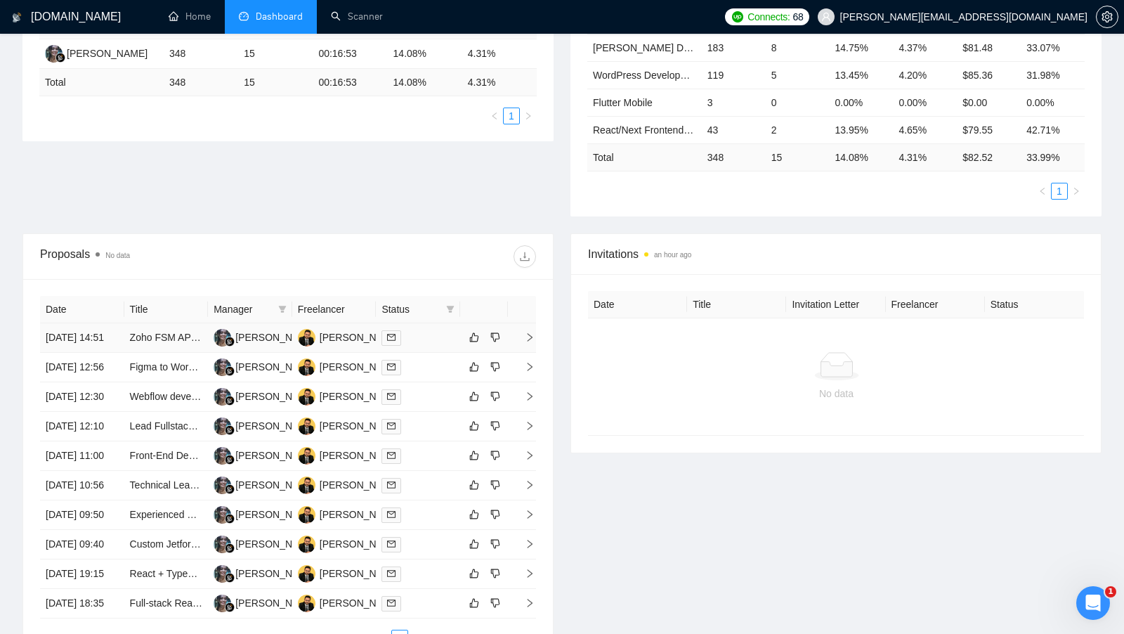
click at [434, 331] on td at bounding box center [418, 337] width 84 height 29
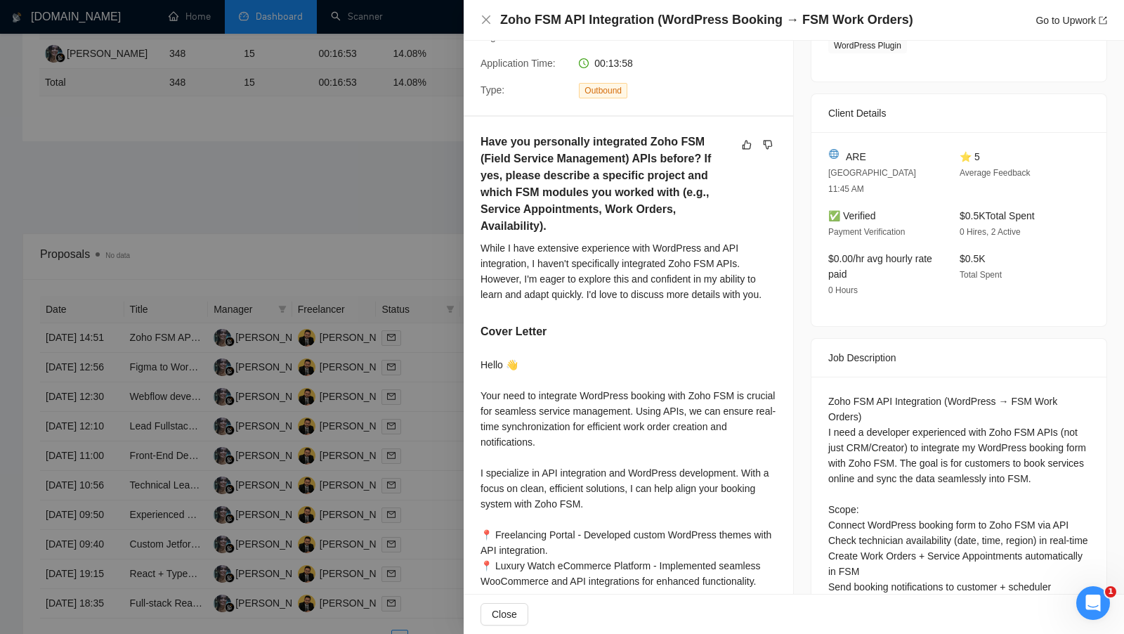
scroll to position [296, 0]
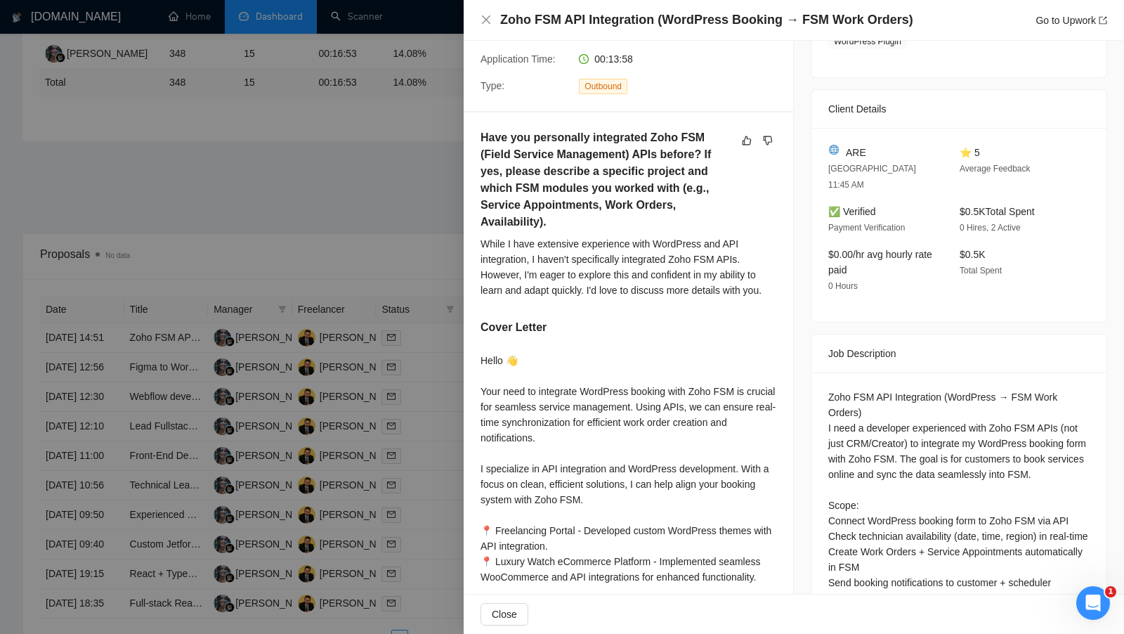
click at [340, 160] on div at bounding box center [562, 317] width 1124 height 634
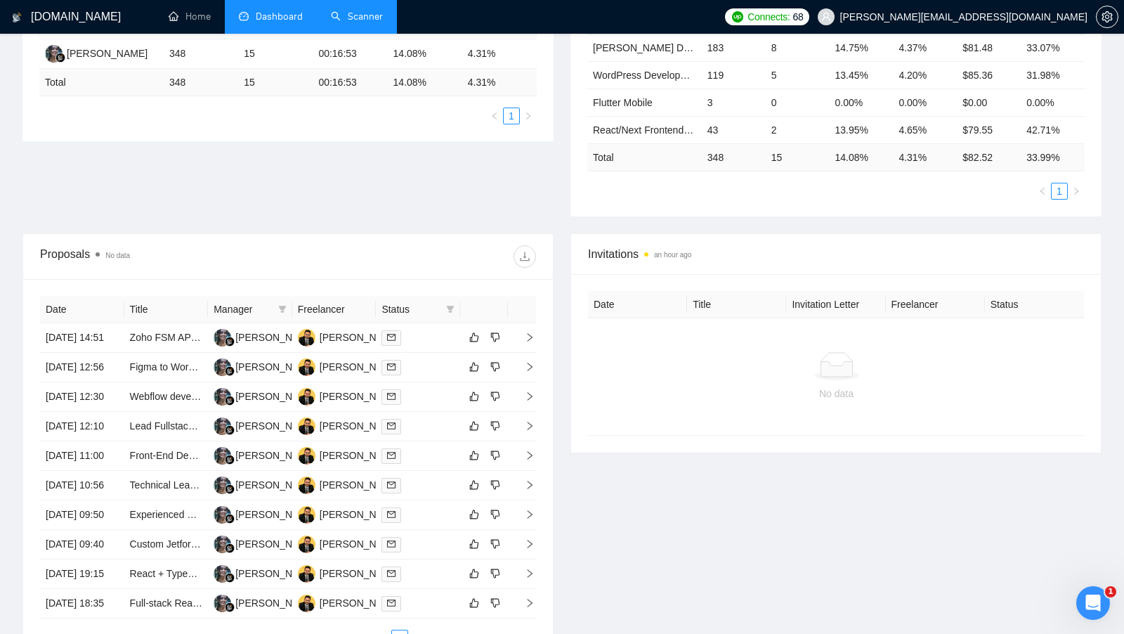
click at [350, 11] on link "Scanner" at bounding box center [357, 17] width 52 height 12
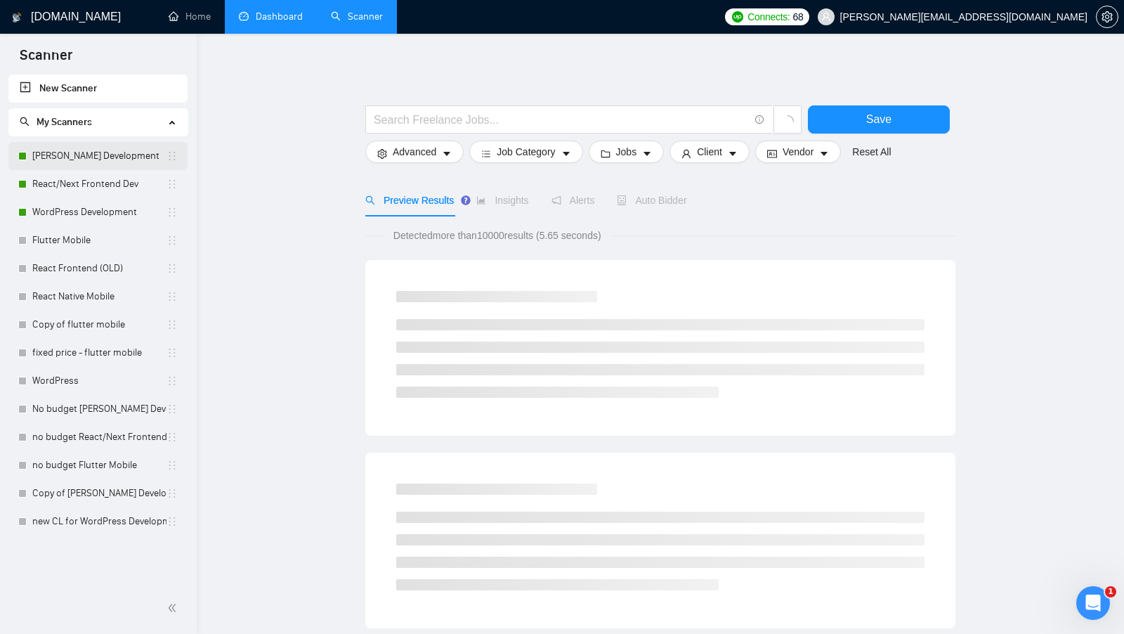
click at [109, 147] on link "[PERSON_NAME] Development" at bounding box center [99, 156] width 134 height 28
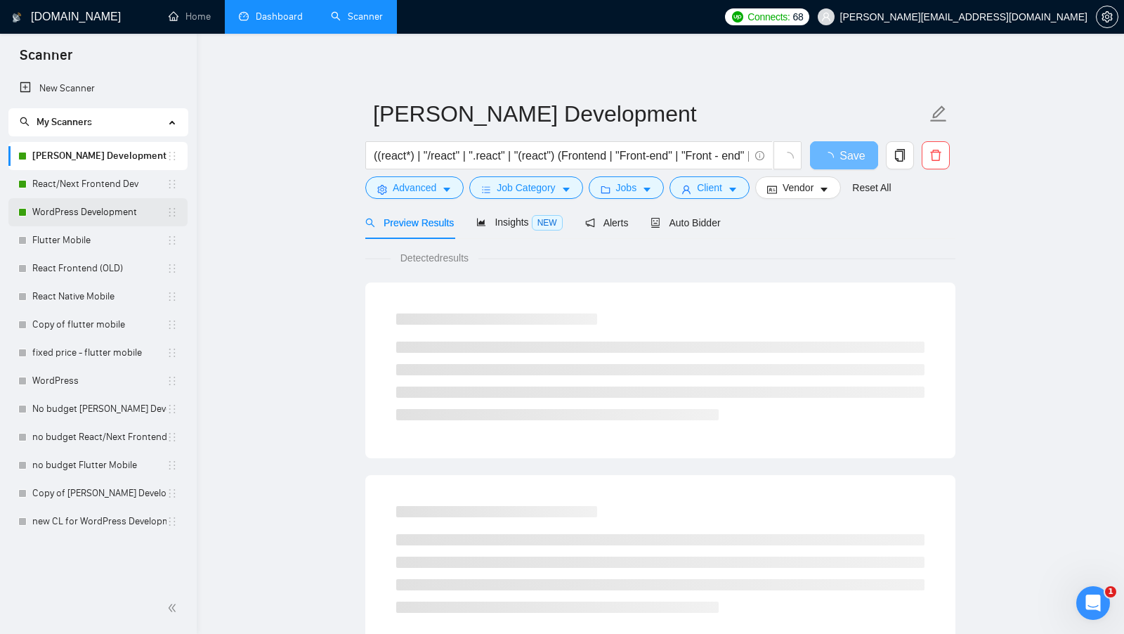
click at [103, 211] on link "WordPress Development" at bounding box center [99, 212] width 134 height 28
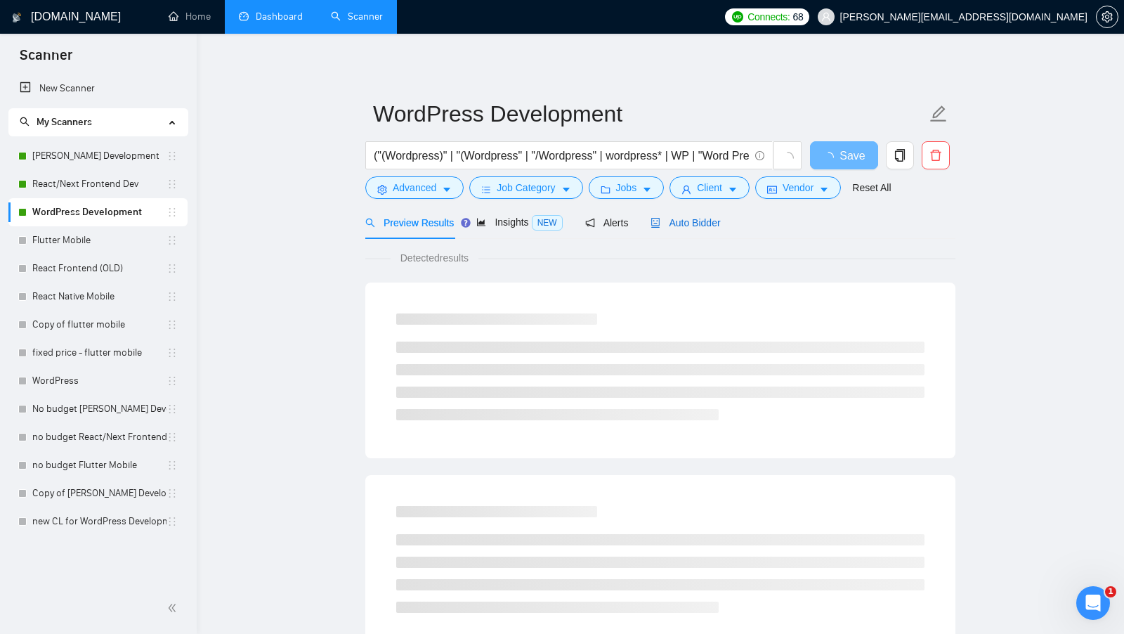
click at [674, 225] on span "Auto Bidder" at bounding box center [685, 222] width 70 height 11
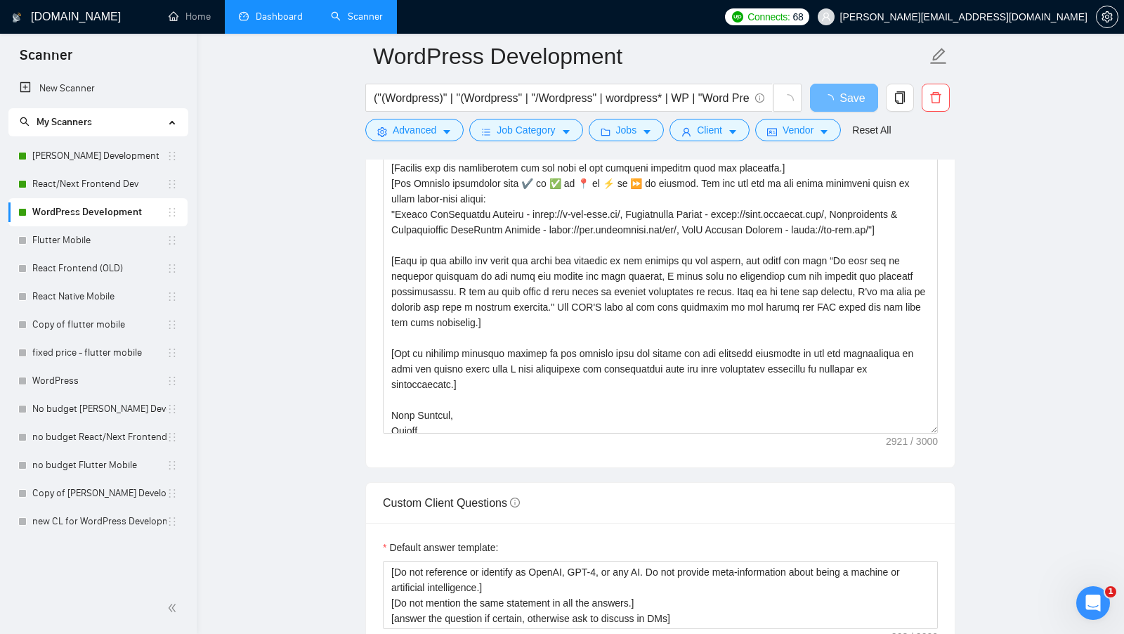
scroll to position [386, 0]
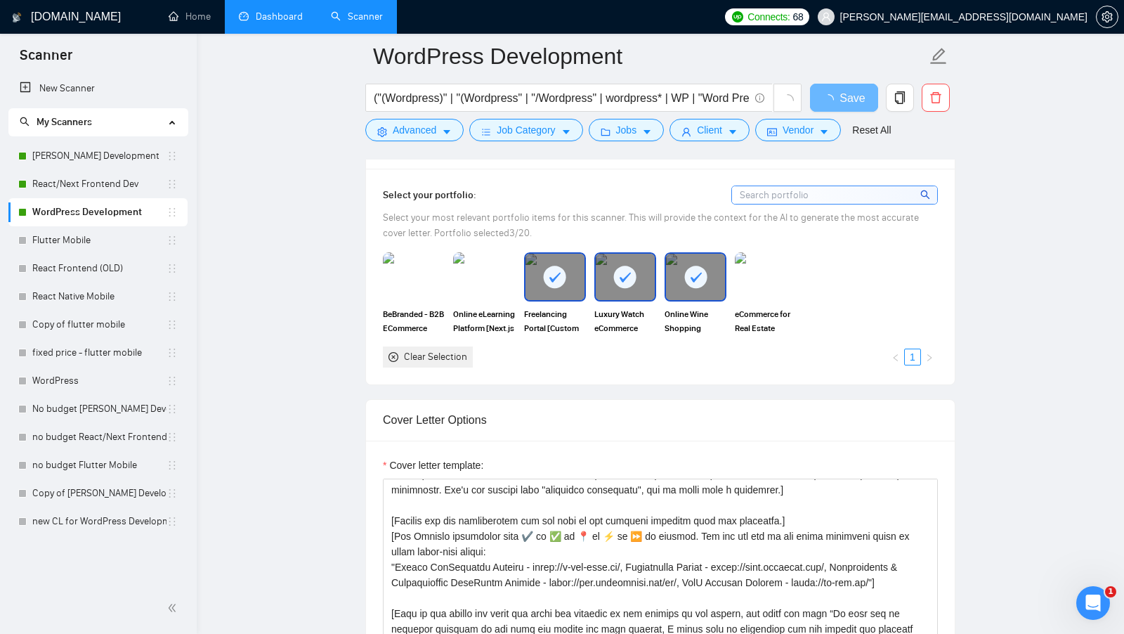
click at [282, 22] on link "Dashboard" at bounding box center [271, 17] width 64 height 12
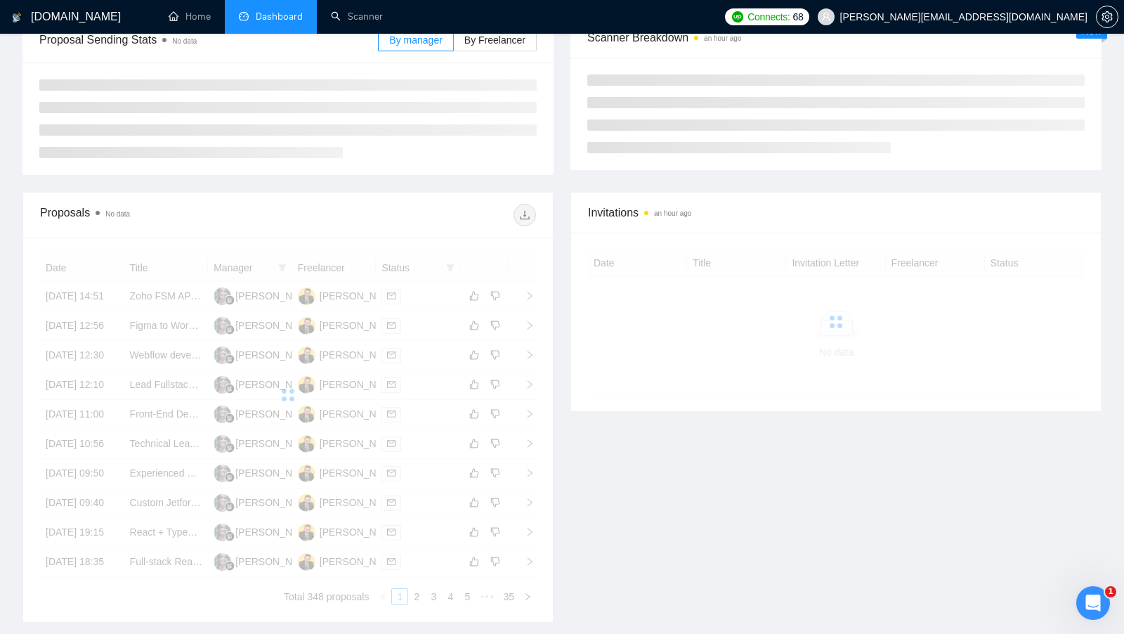
scroll to position [203, 0]
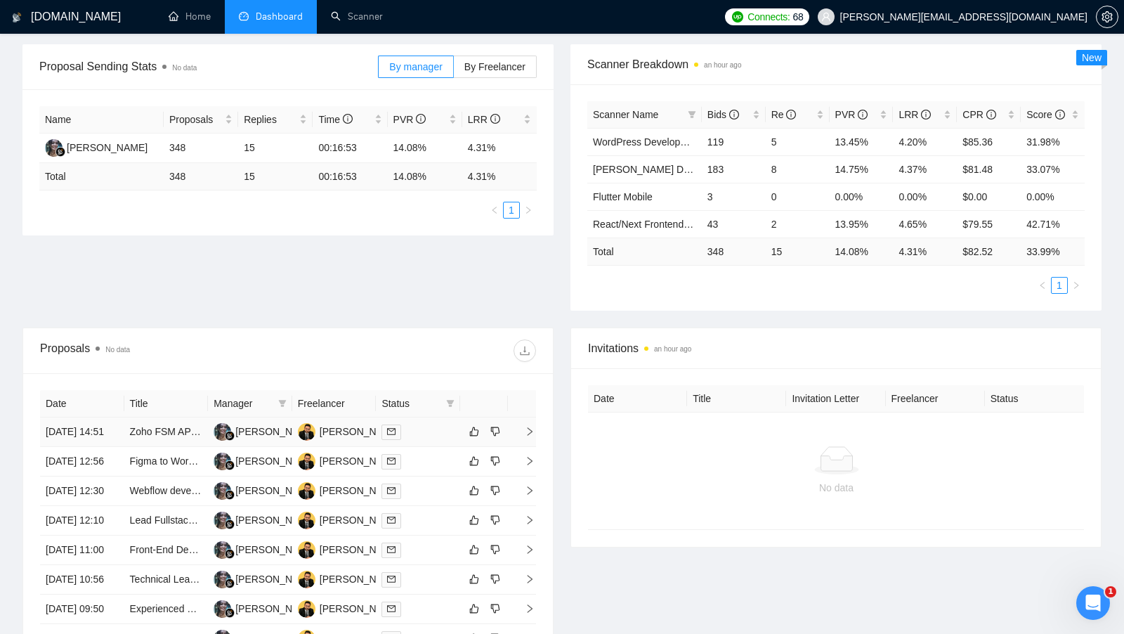
click at [442, 417] on td at bounding box center [418, 431] width 84 height 29
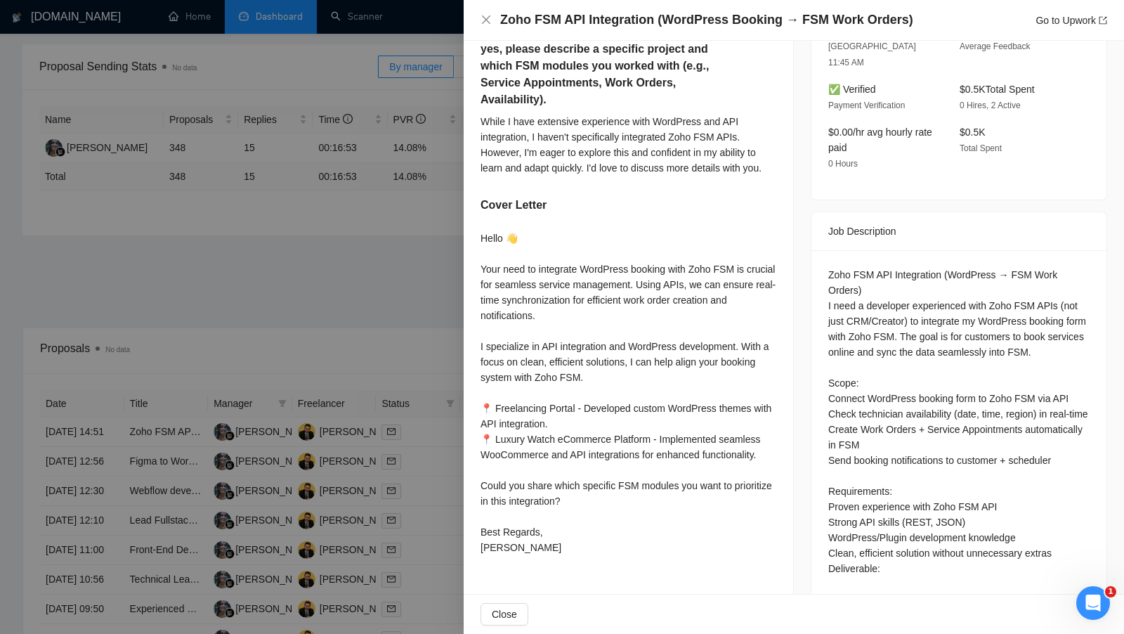
scroll to position [421, 0]
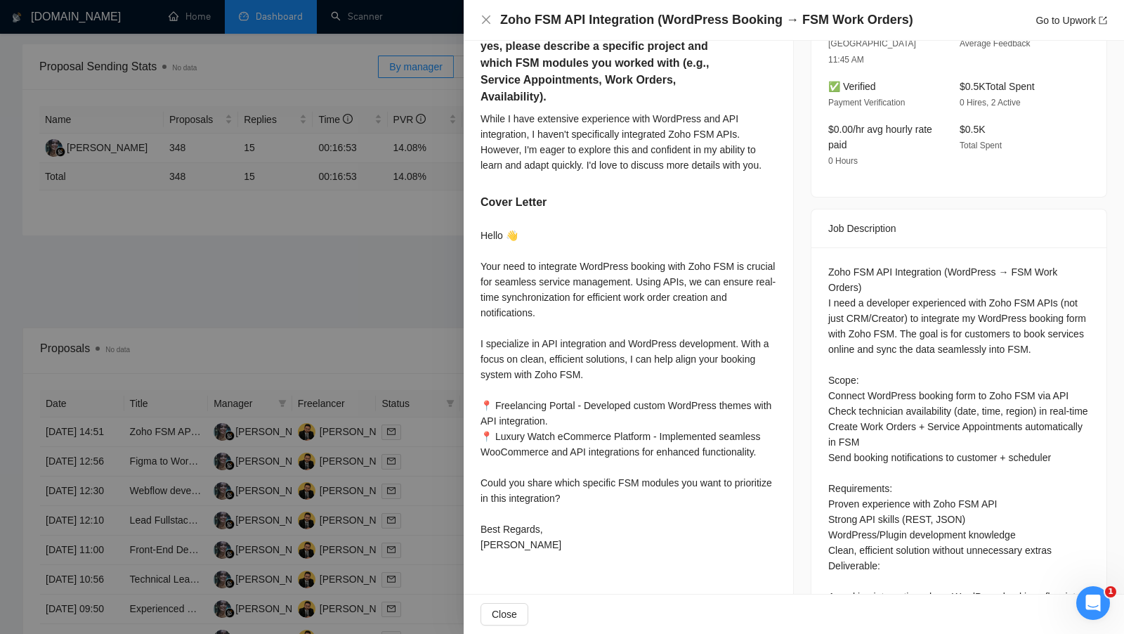
click at [438, 486] on div at bounding box center [562, 317] width 1124 height 634
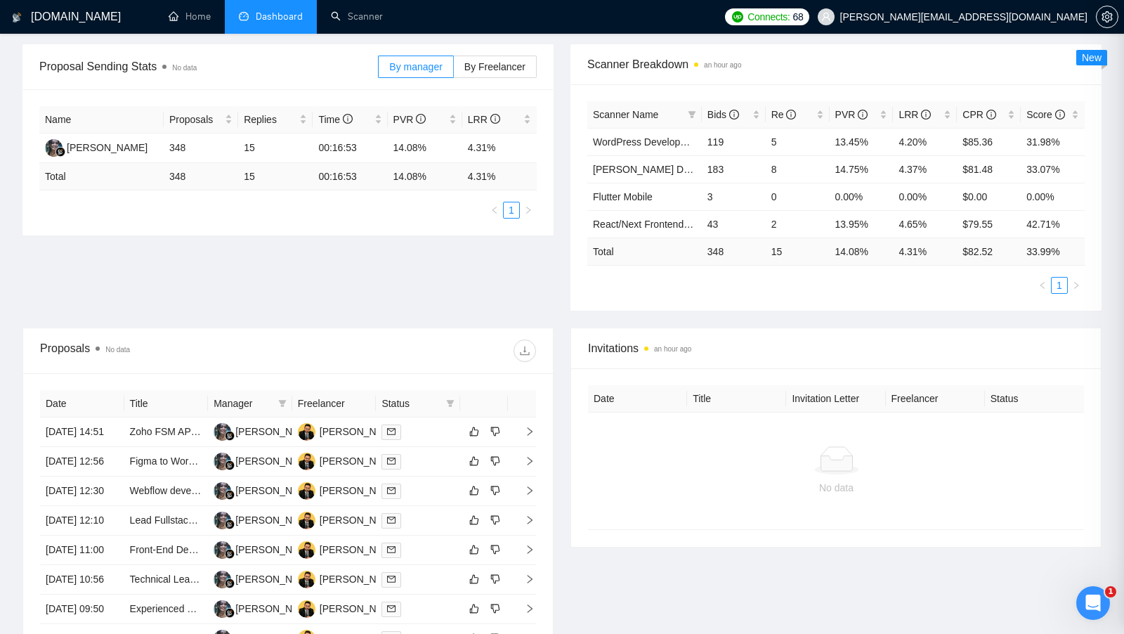
click at [438, 486] on div at bounding box center [562, 317] width 1124 height 634
click at [438, 476] on td at bounding box center [418, 461] width 84 height 29
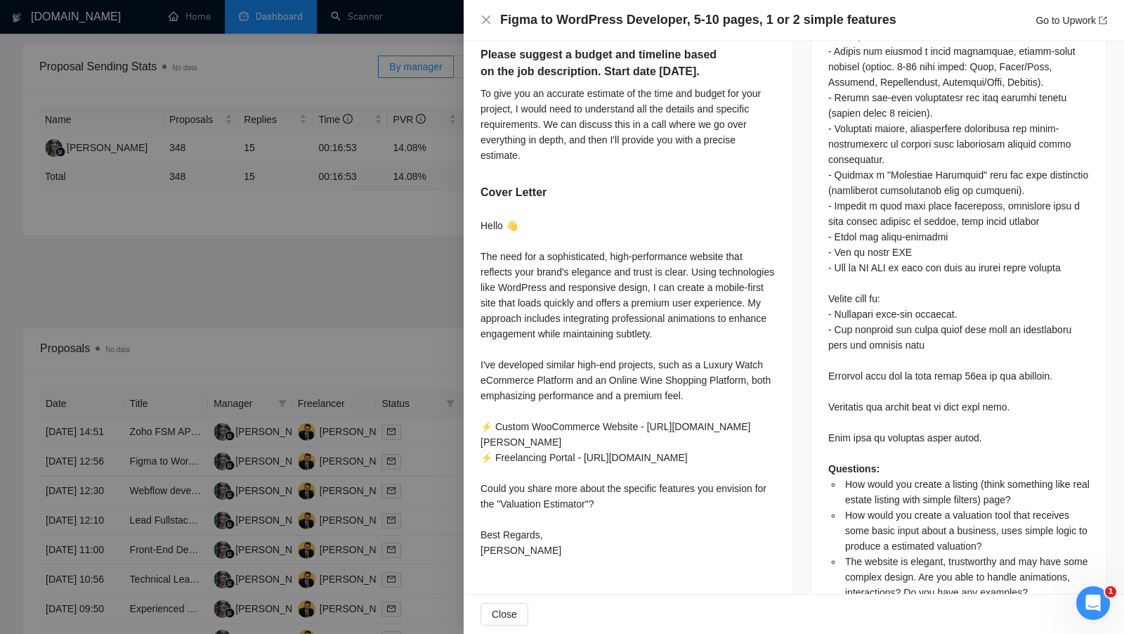
scroll to position [861, 0]
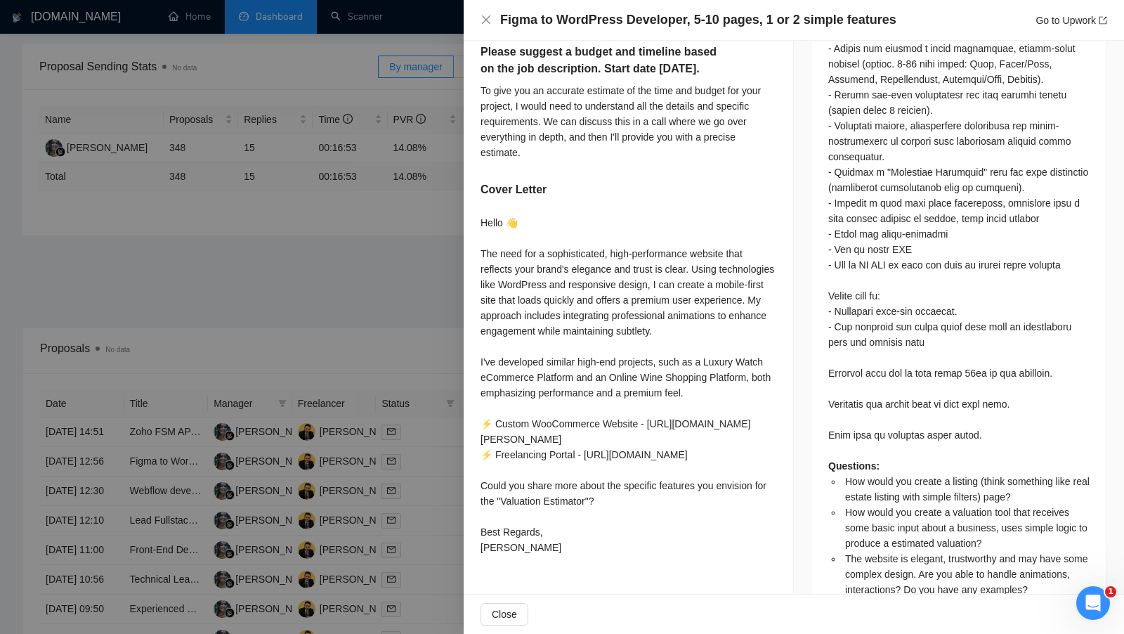
click at [430, 510] on div at bounding box center [562, 317] width 1124 height 634
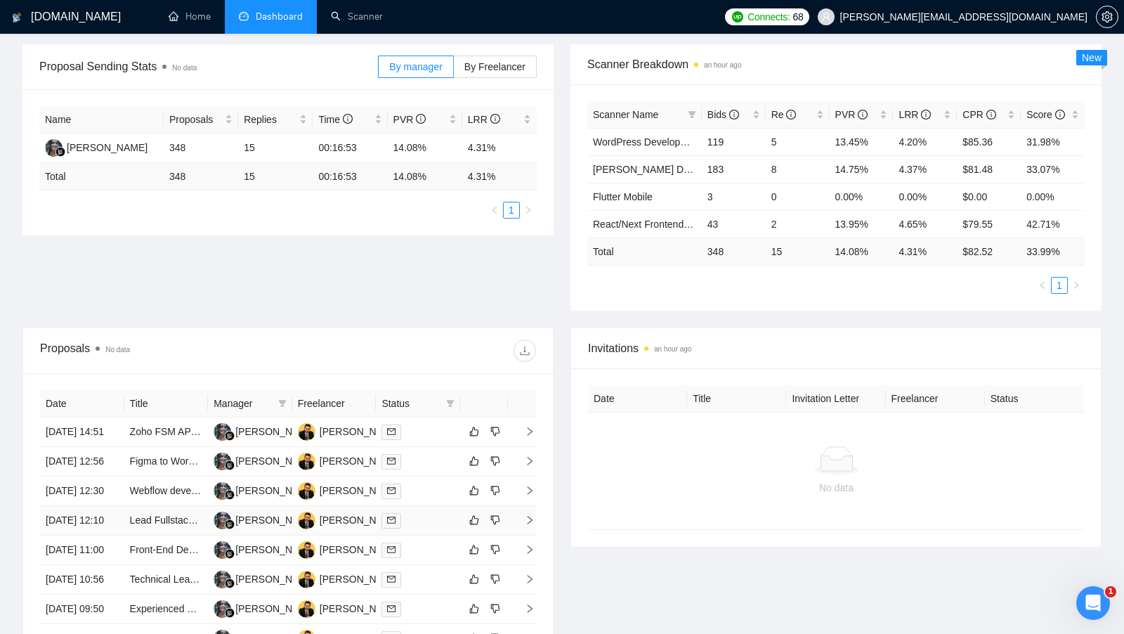
click at [429, 535] on td at bounding box center [418, 520] width 84 height 29
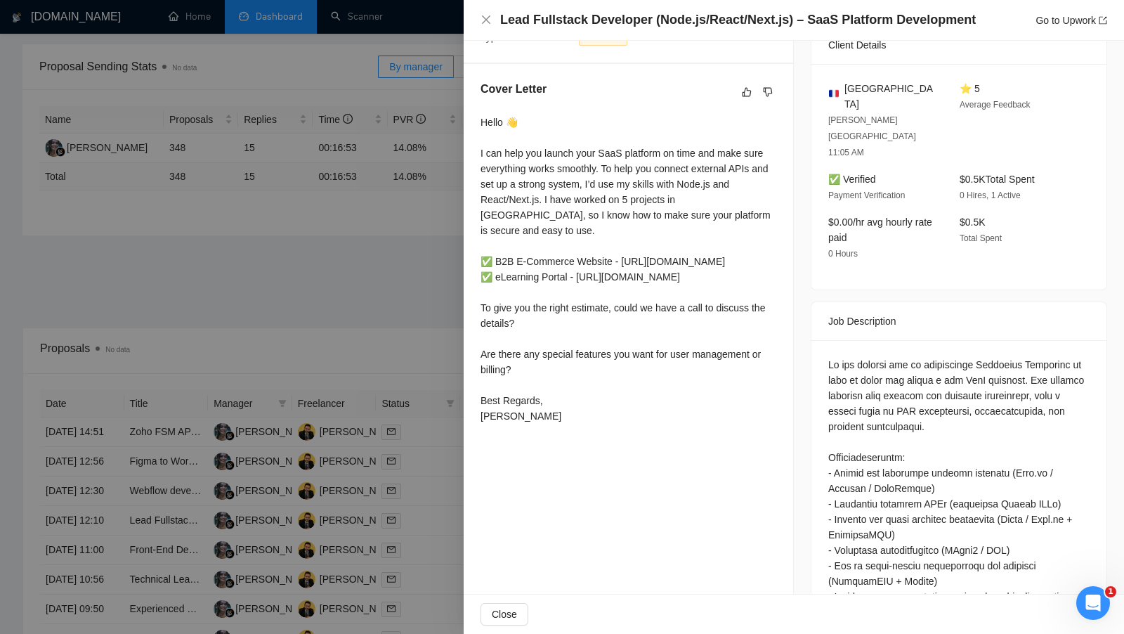
scroll to position [324, 0]
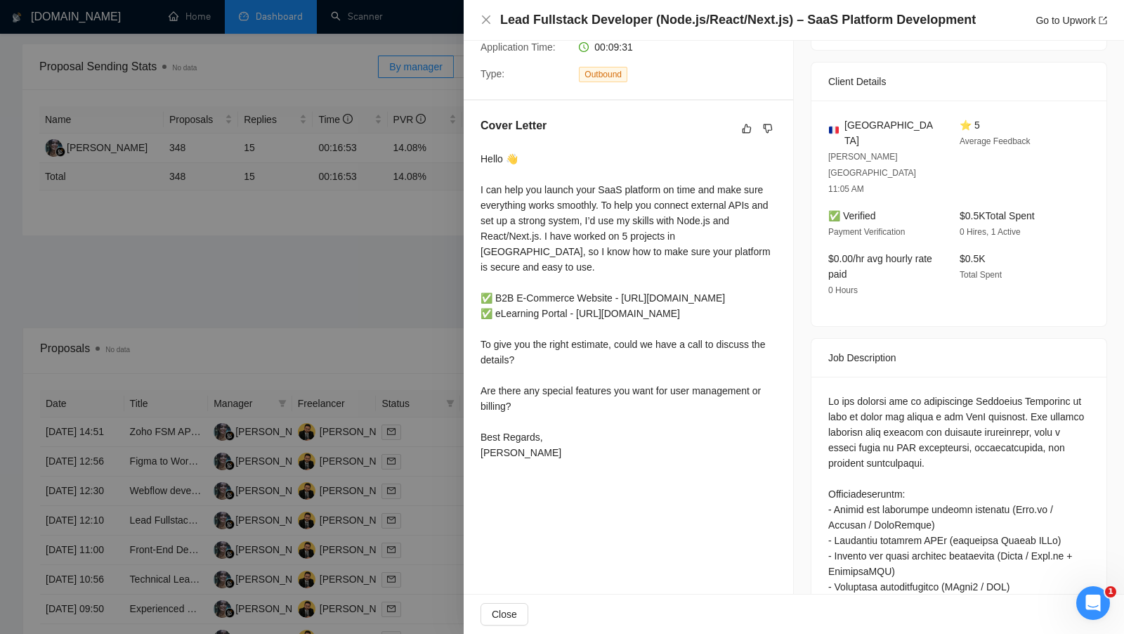
click at [446, 553] on div at bounding box center [562, 317] width 1124 height 634
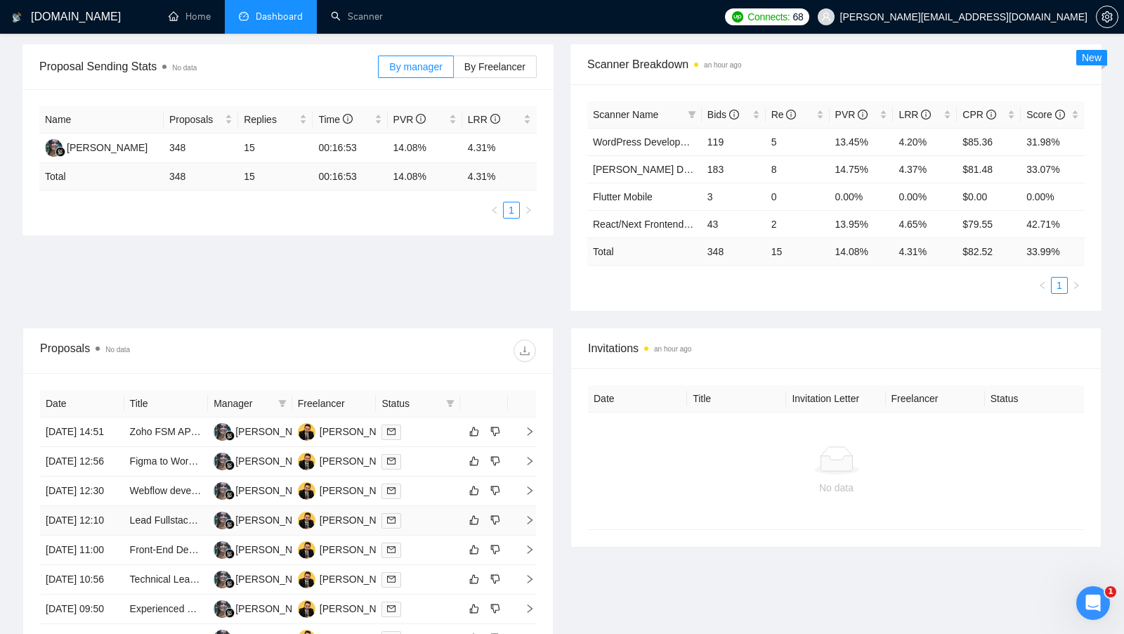
scroll to position [341, 0]
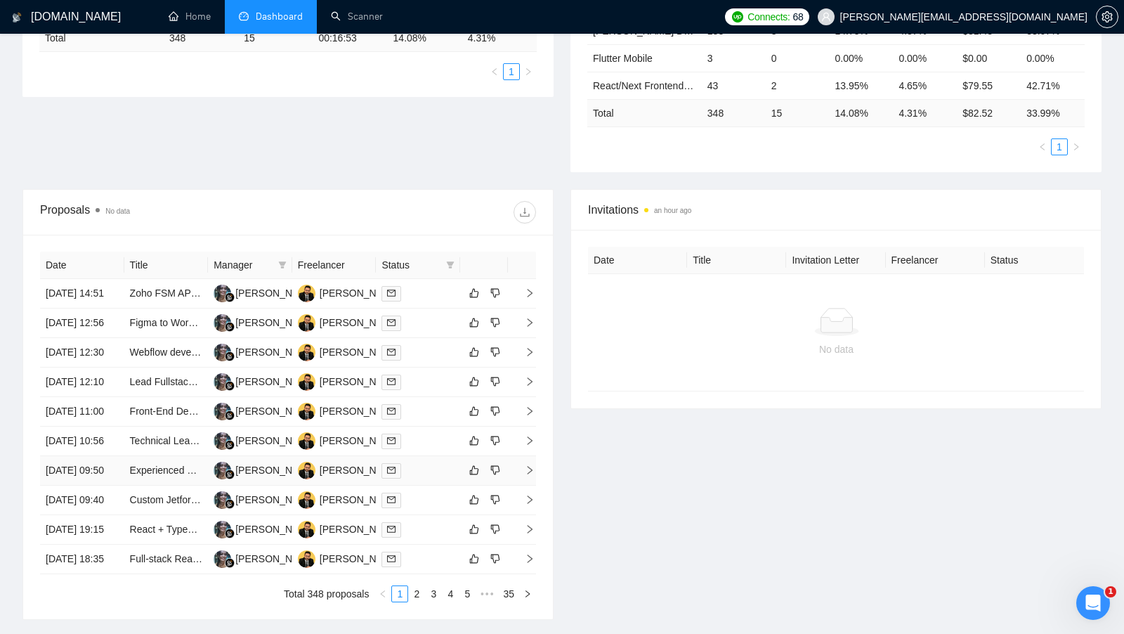
click at [446, 478] on div at bounding box center [417, 470] width 73 height 16
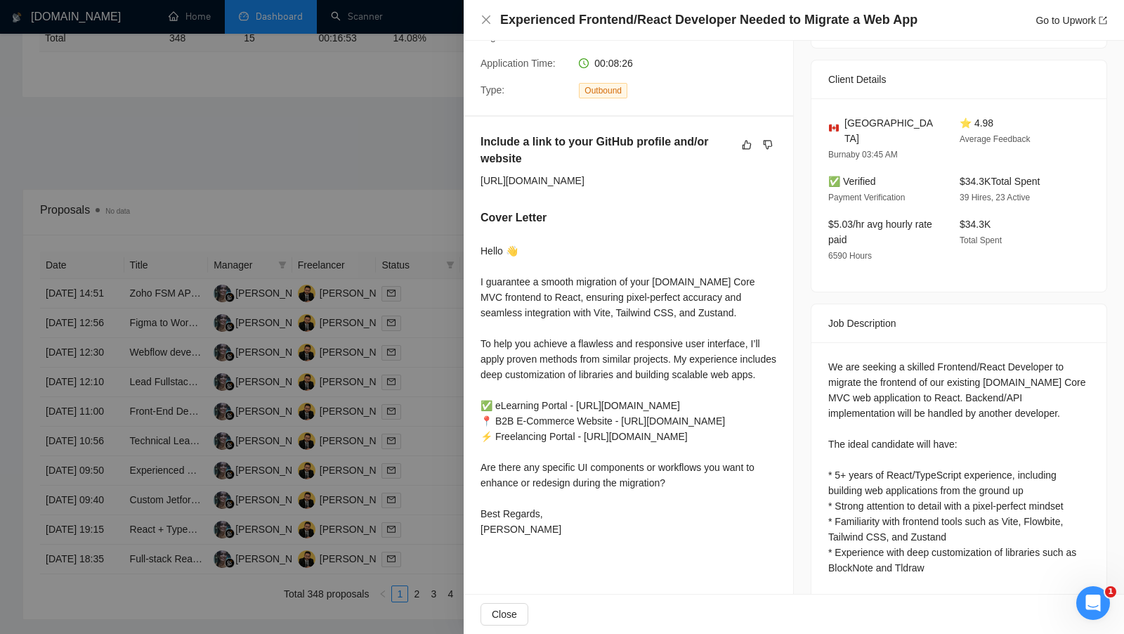
scroll to position [306, 0]
click at [452, 372] on div at bounding box center [562, 317] width 1124 height 634
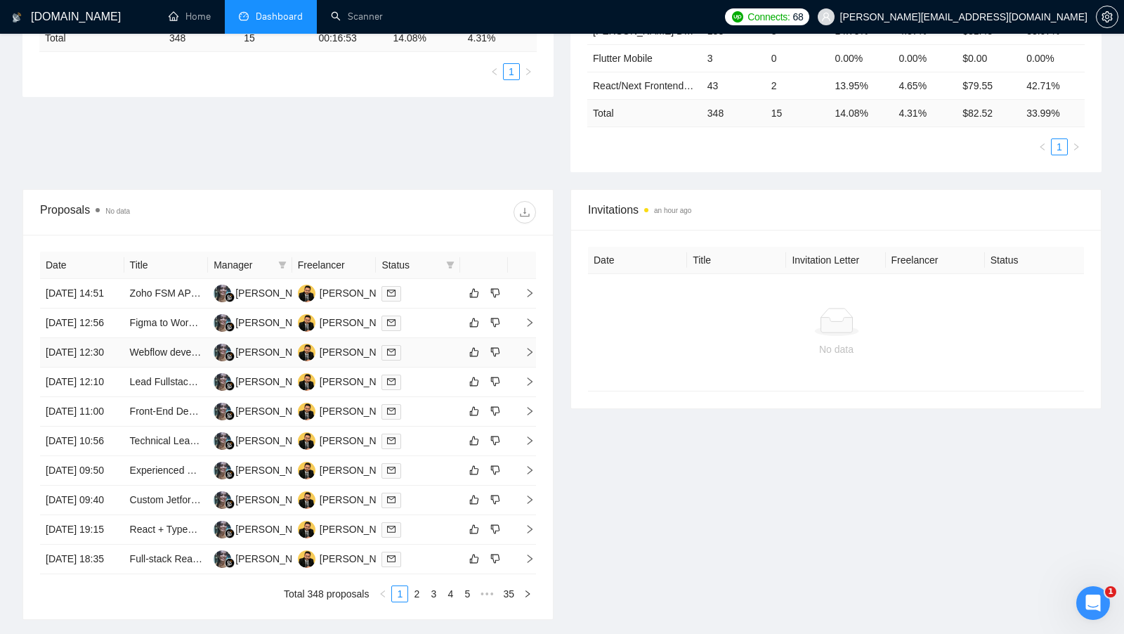
scroll to position [175, 0]
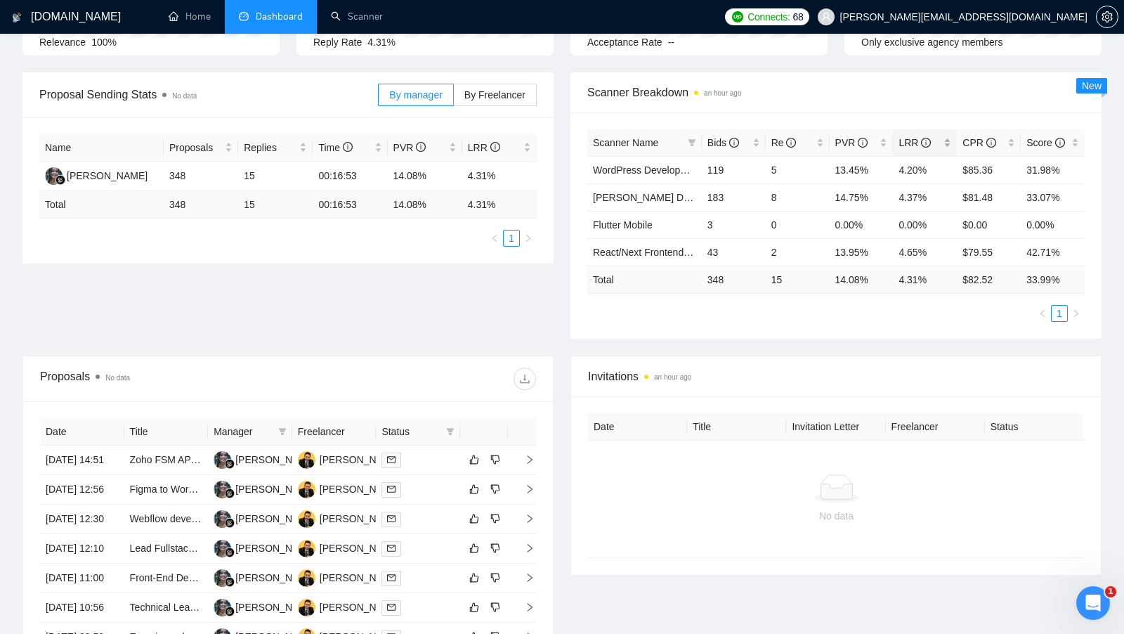
click at [947, 139] on div "LRR" at bounding box center [924, 142] width 53 height 15
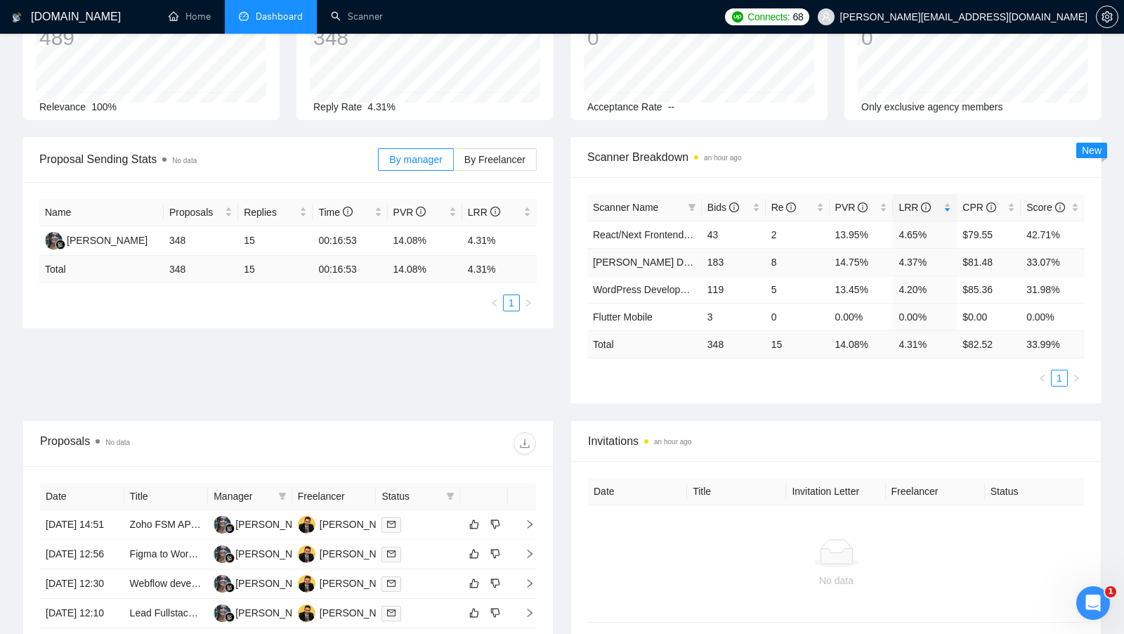
scroll to position [0, 0]
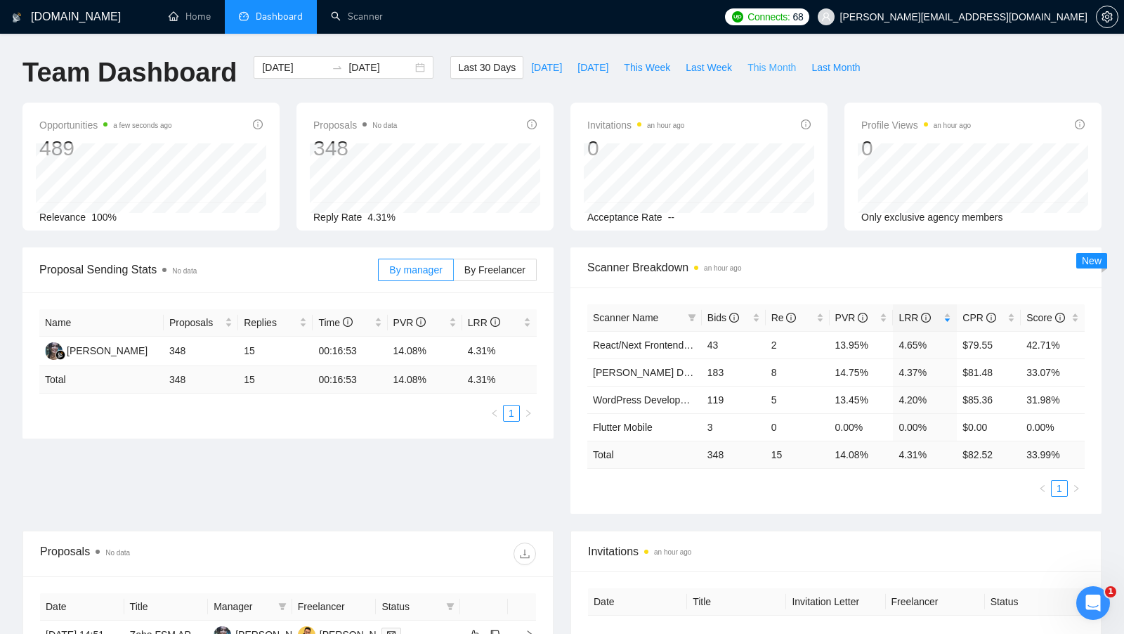
click at [782, 66] on span "This Month" at bounding box center [771, 67] width 48 height 15
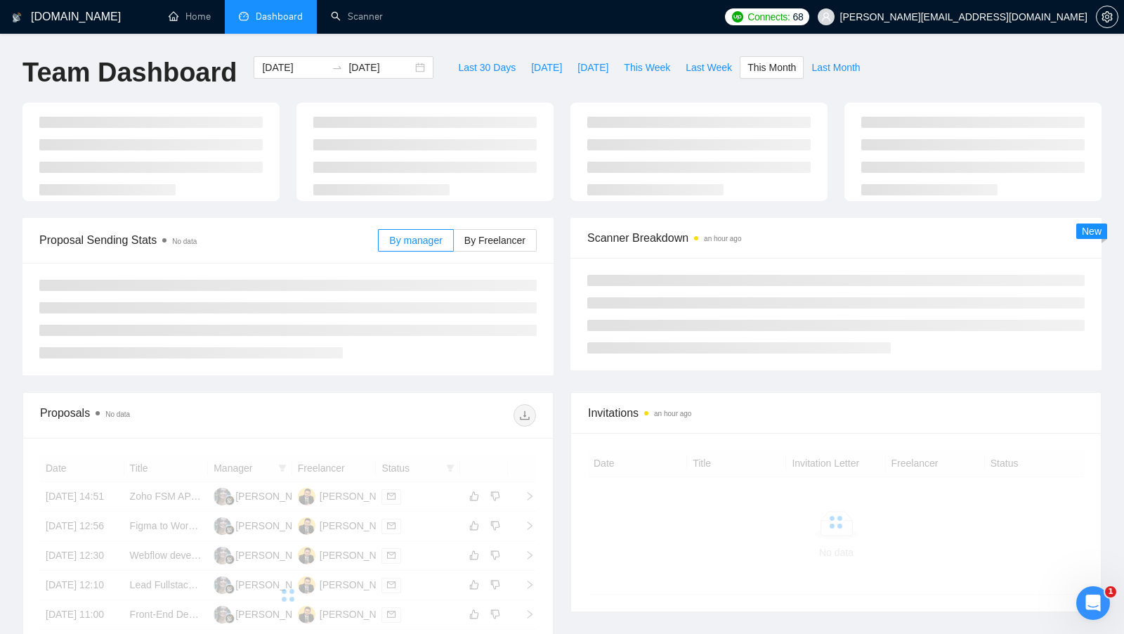
type input "2025-08-01"
type input "2025-08-31"
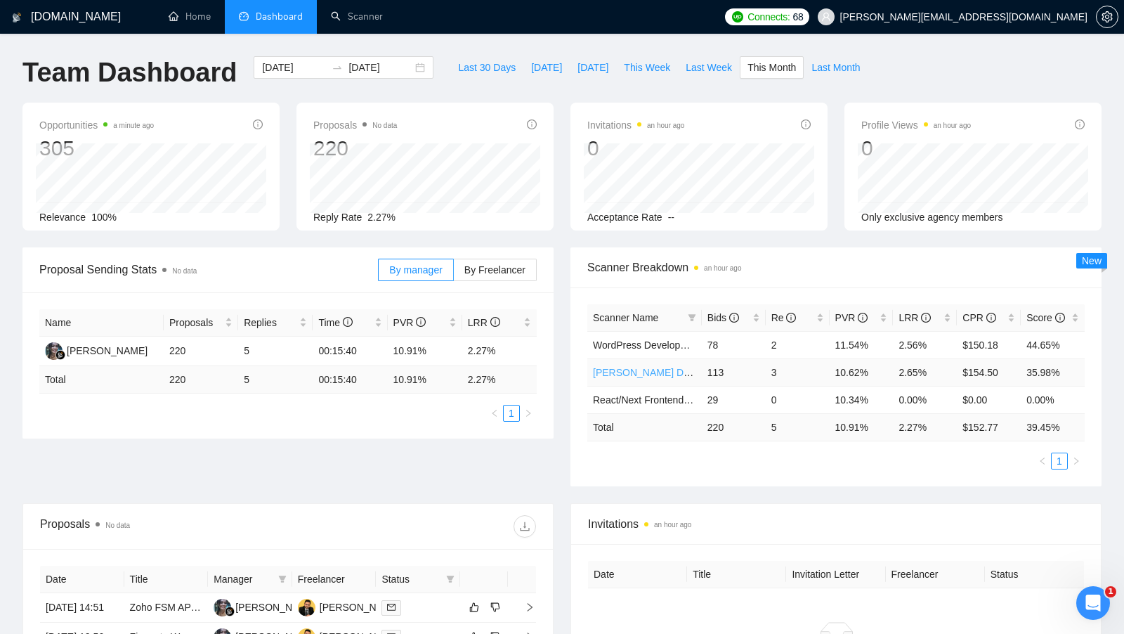
click at [627, 367] on link "[PERSON_NAME] Development" at bounding box center [664, 372] width 142 height 11
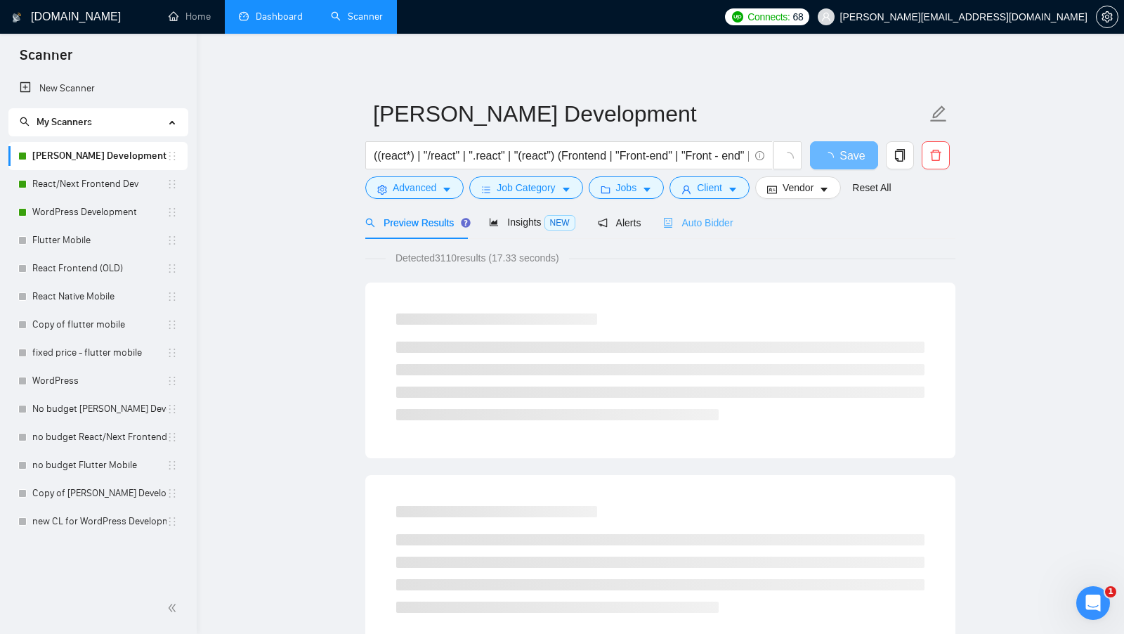
click at [719, 231] on div "Auto Bidder" at bounding box center [698, 222] width 70 height 33
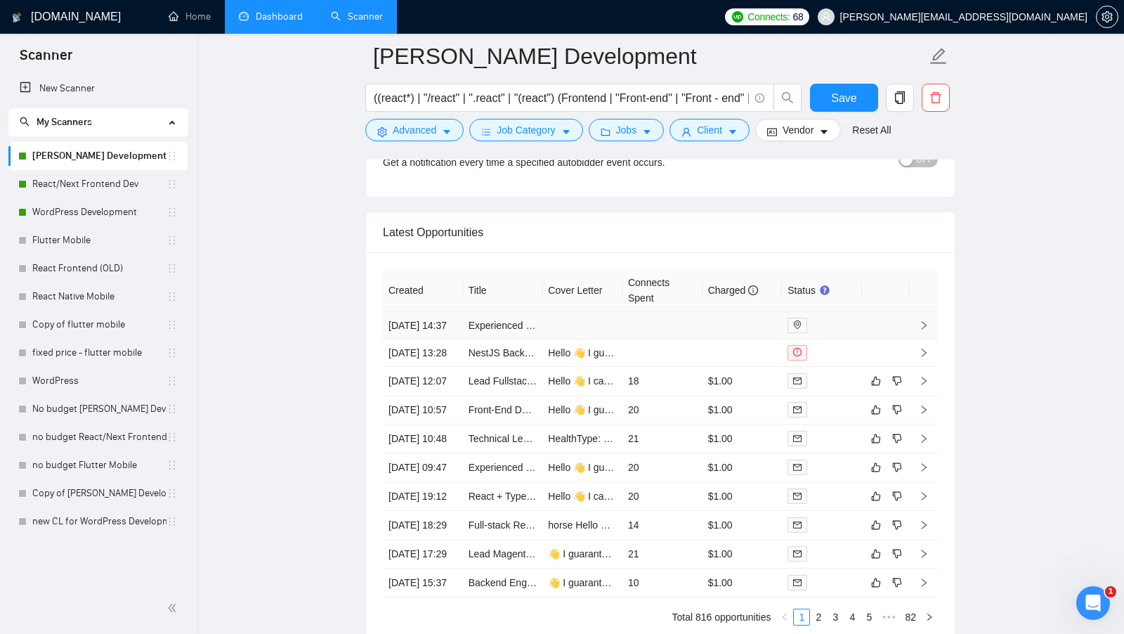
scroll to position [3557, 0]
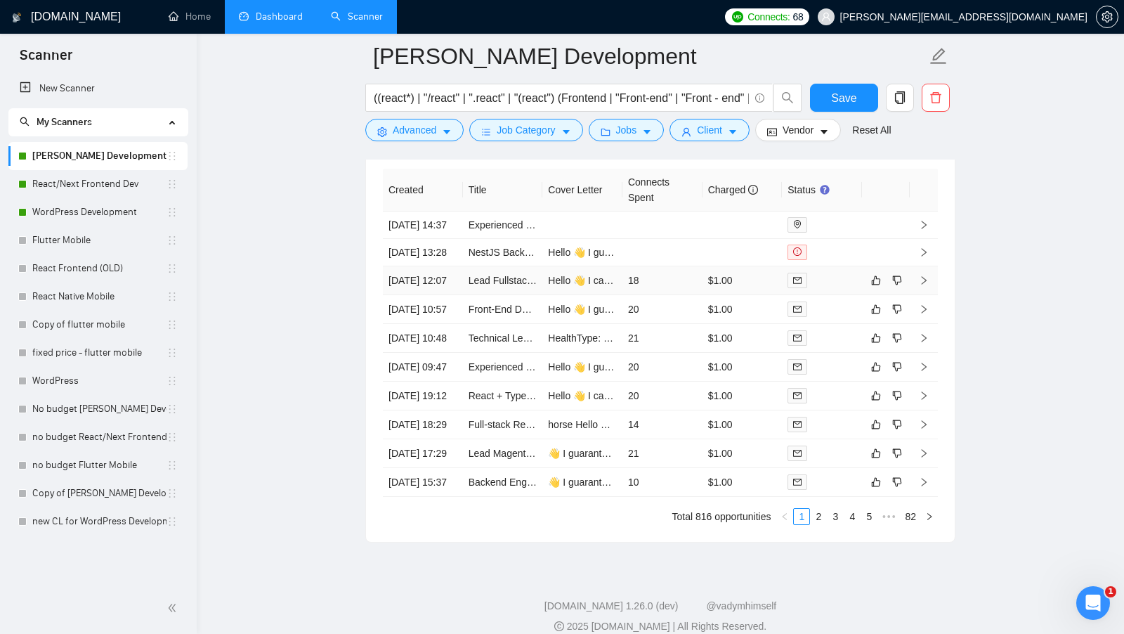
click at [749, 295] on td "$1.00" at bounding box center [742, 280] width 80 height 29
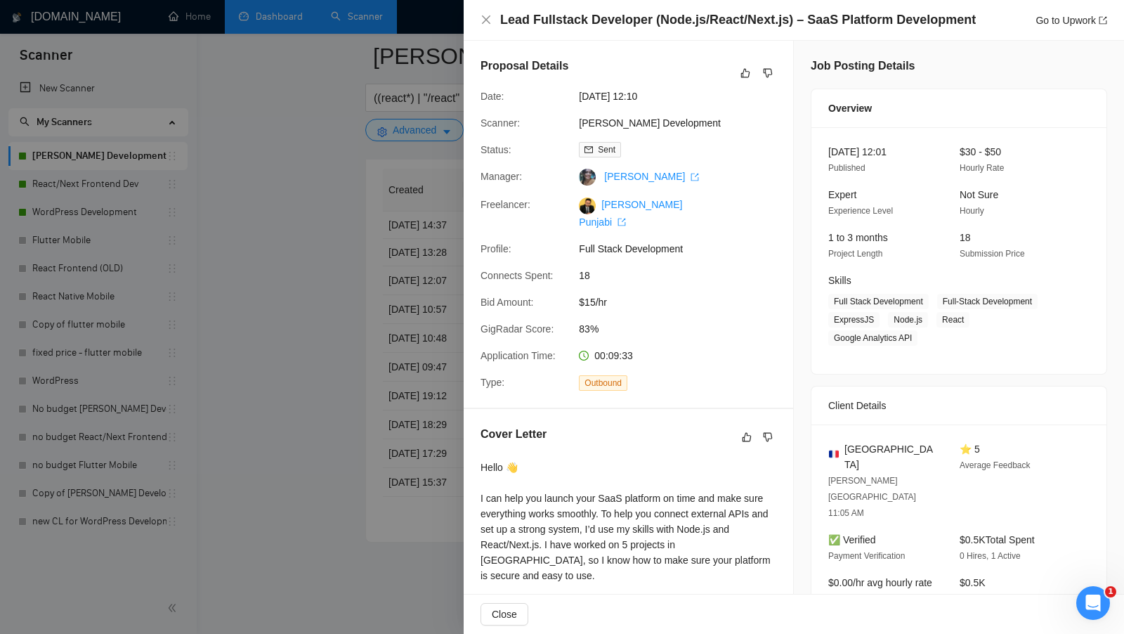
click at [420, 375] on div at bounding box center [562, 317] width 1124 height 634
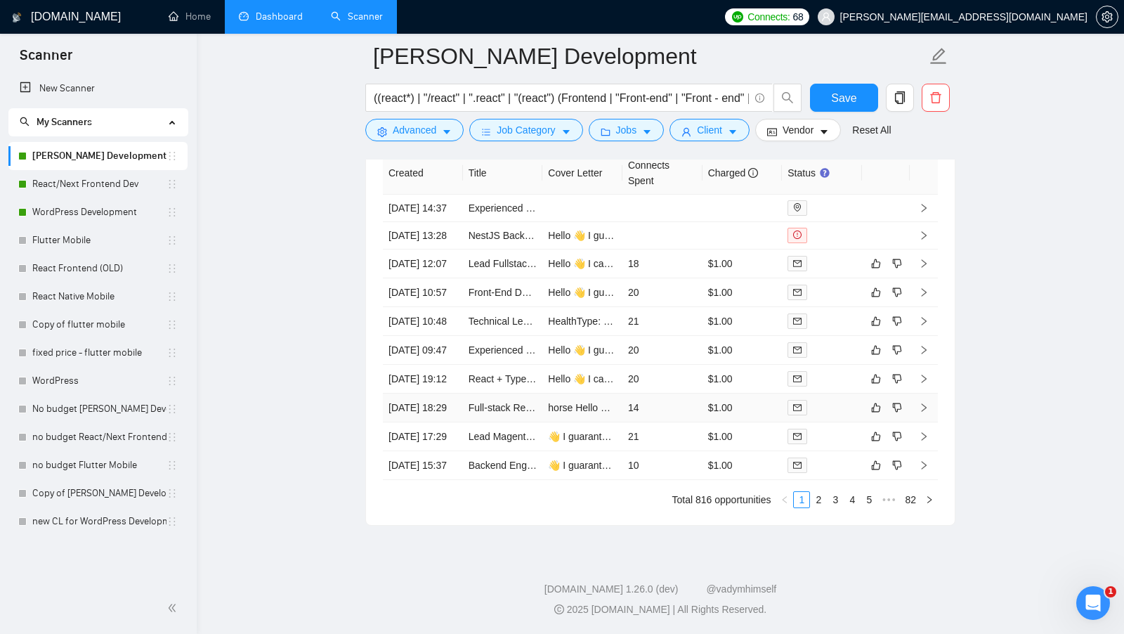
scroll to position [3696, 0]
click at [813, 496] on link "2" at bounding box center [818, 499] width 15 height 15
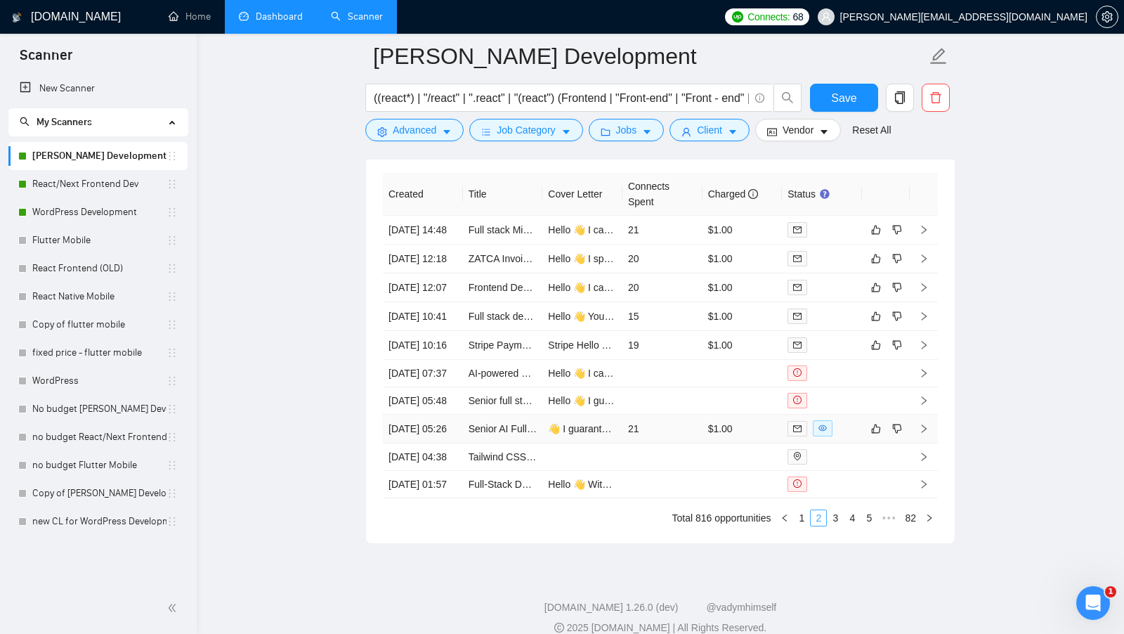
scroll to position [3549, 0]
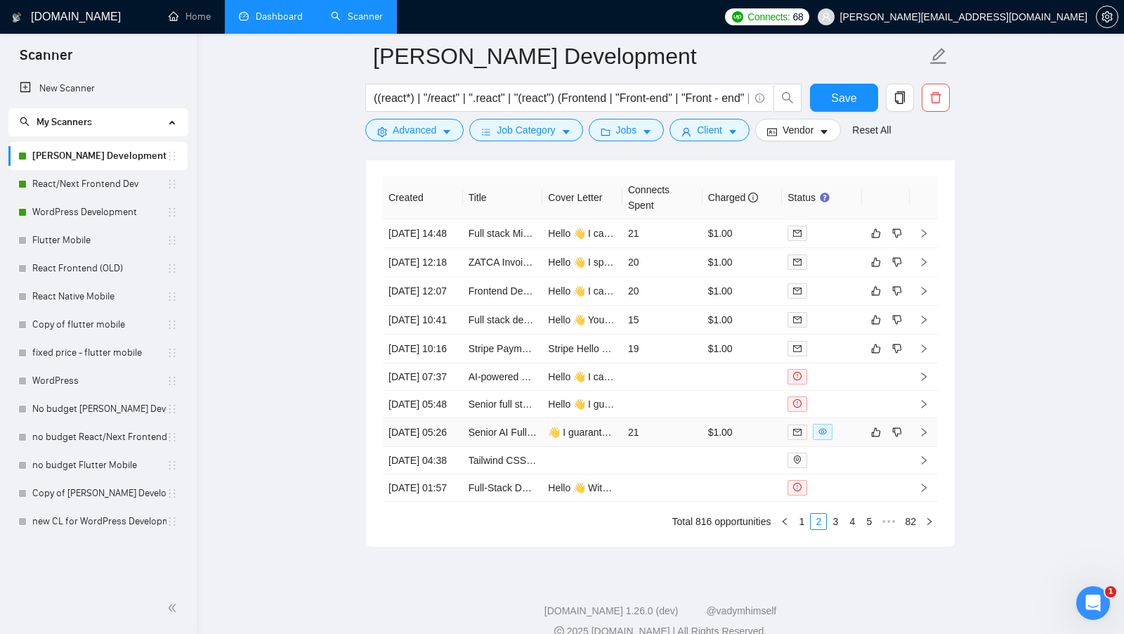
click at [745, 447] on td "$1.00" at bounding box center [742, 432] width 80 height 29
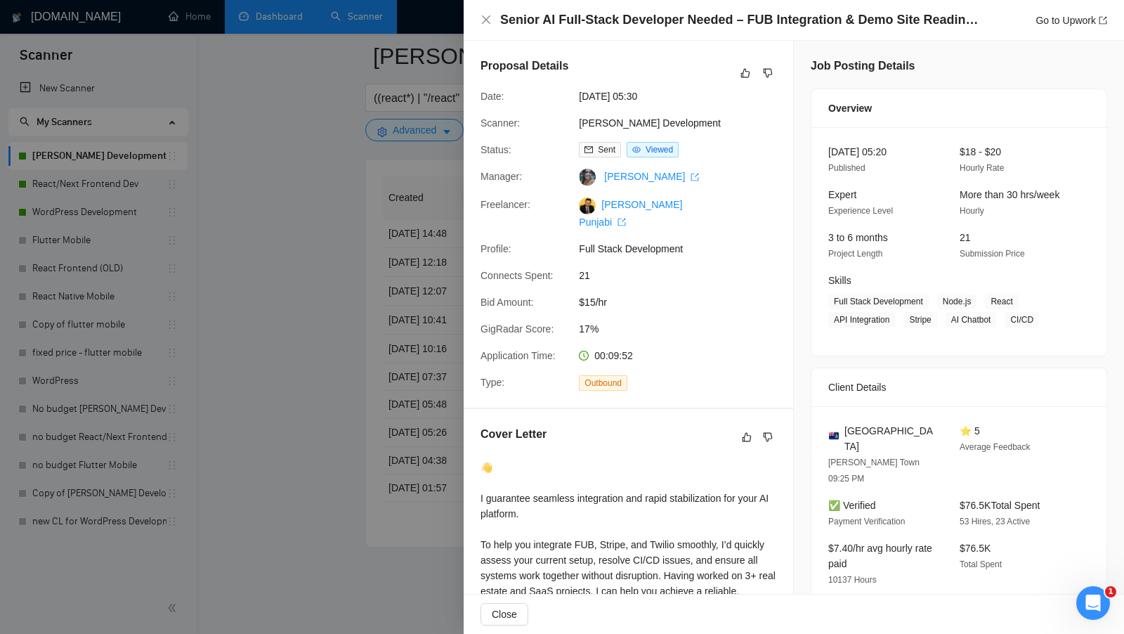
click at [350, 419] on div at bounding box center [562, 317] width 1124 height 634
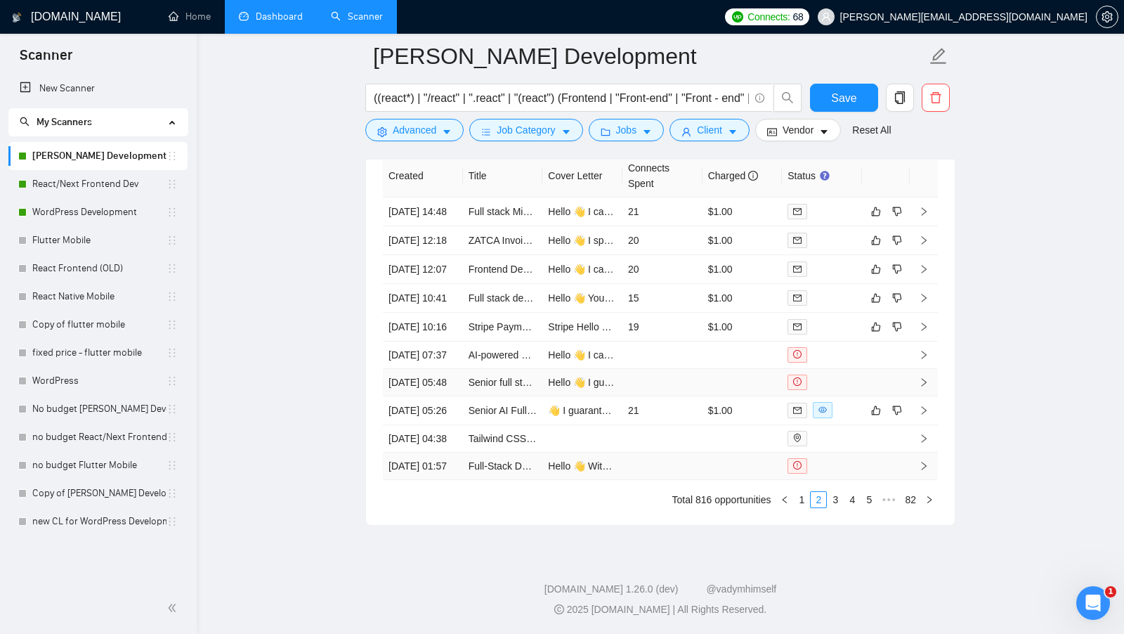
scroll to position [3692, 0]
click at [68, 206] on link "WordPress Development" at bounding box center [99, 212] width 134 height 28
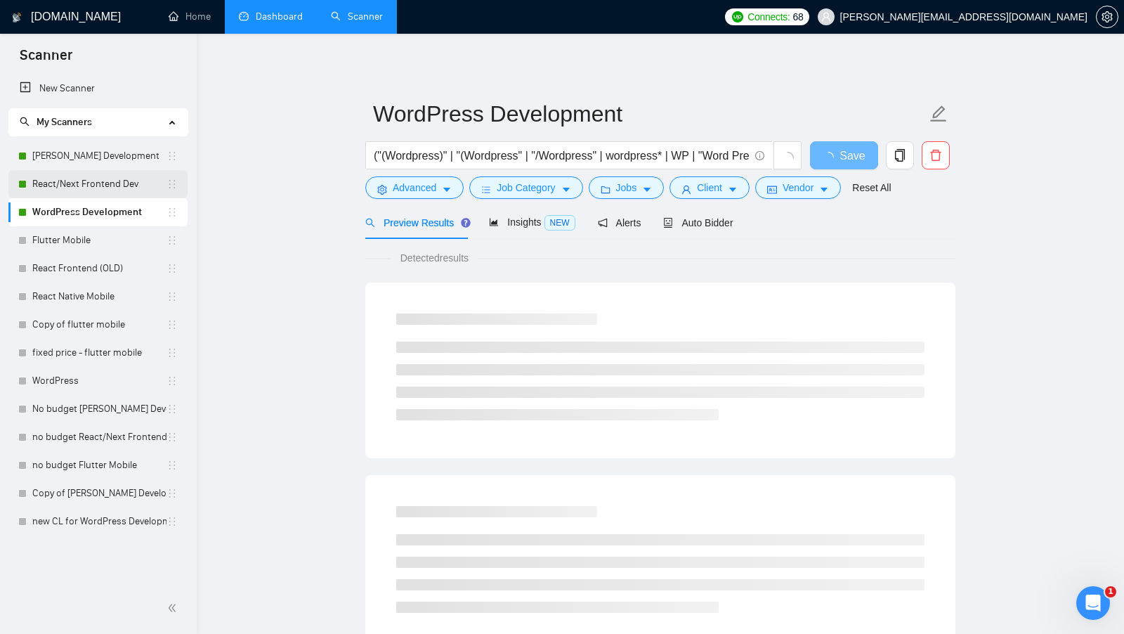
click at [86, 190] on link "React/Next Frontend Dev" at bounding box center [99, 184] width 134 height 28
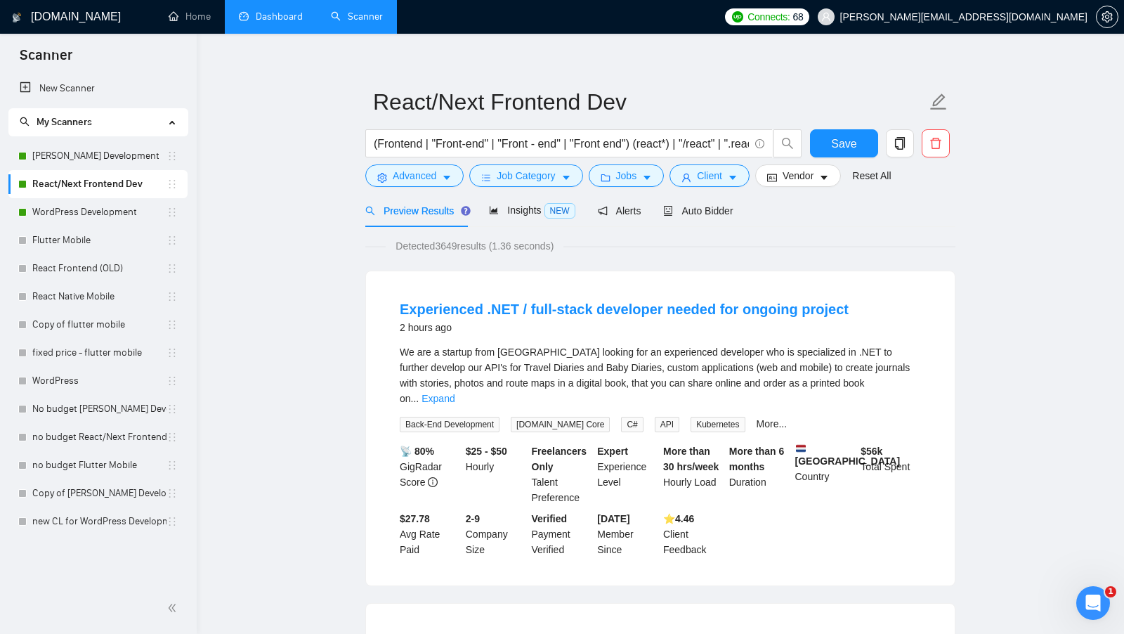
scroll to position [6, 0]
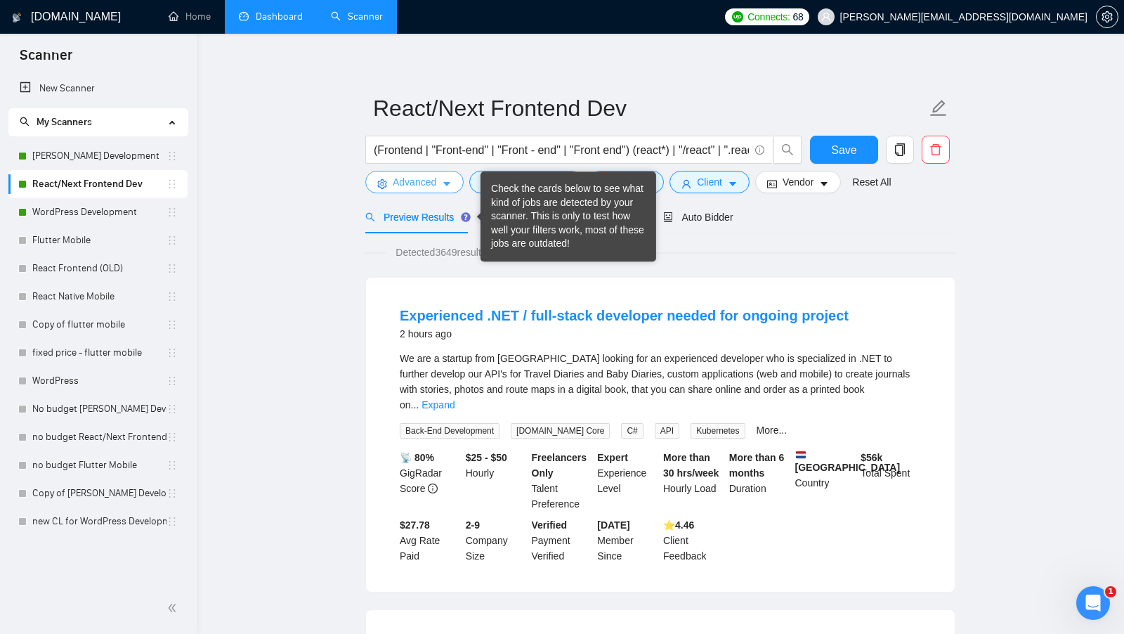
click at [432, 180] on span "Advanced" at bounding box center [415, 181] width 44 height 15
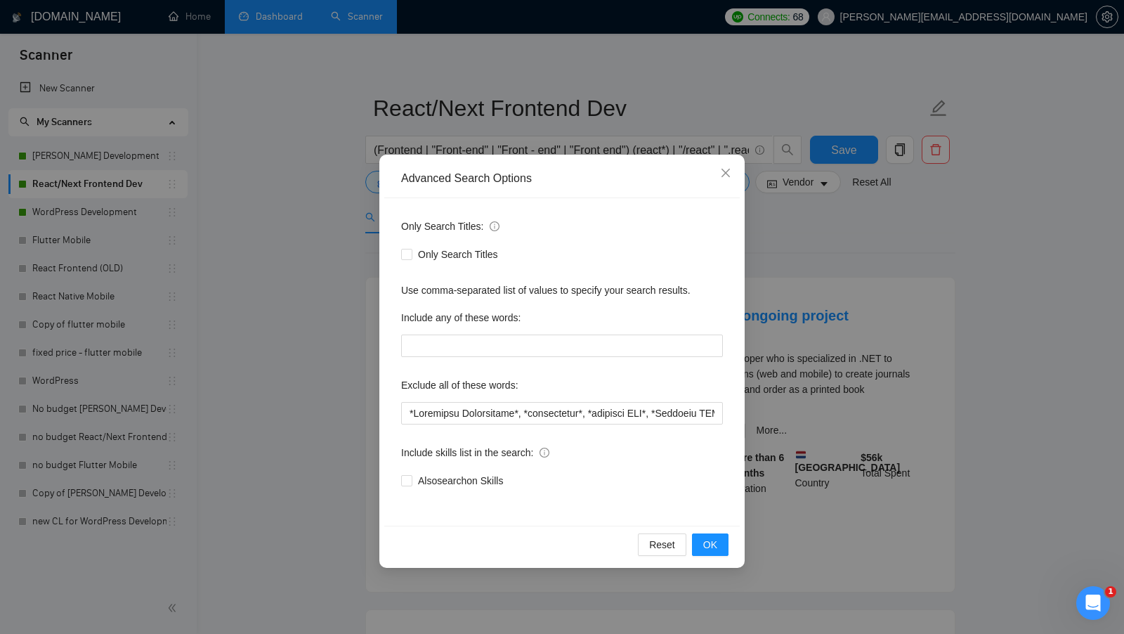
click at [343, 293] on div "Advanced Search Options Only Search Titles: Only Search Titles Use comma-separa…" at bounding box center [562, 317] width 1124 height 634
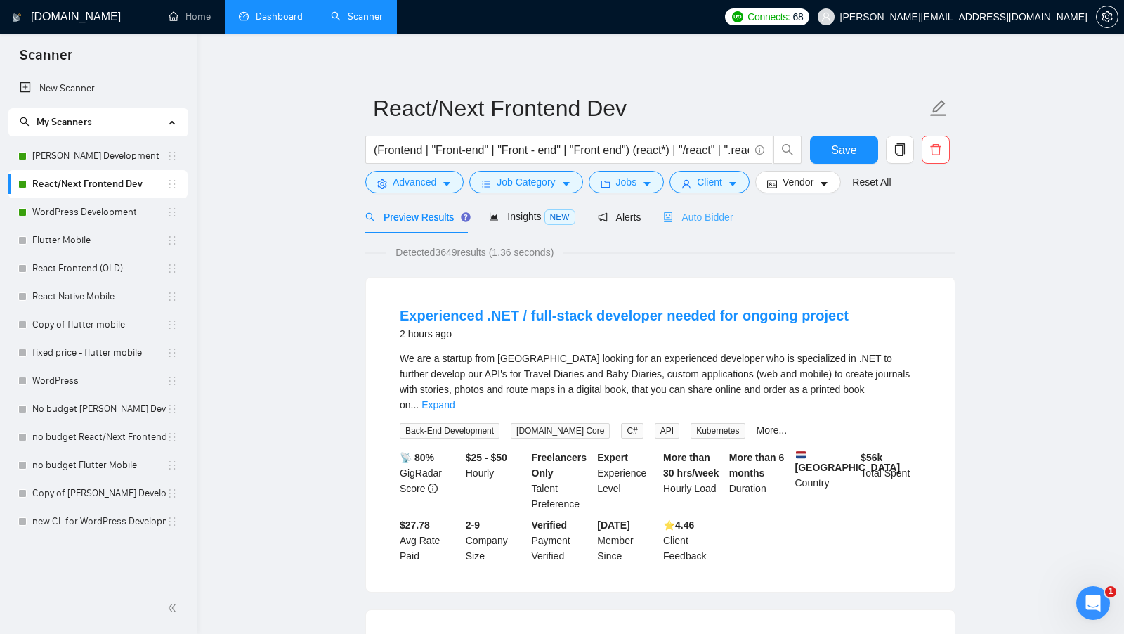
click at [723, 225] on div "Auto Bidder" at bounding box center [698, 216] width 70 height 33
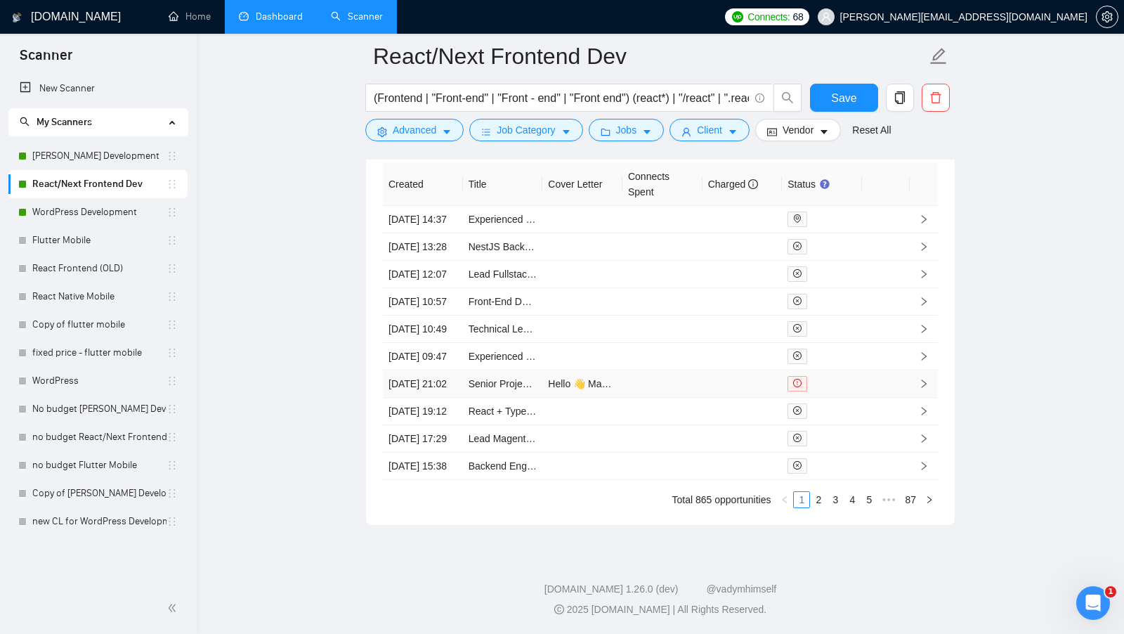
scroll to position [3628, 0]
click at [820, 494] on link "2" at bounding box center [818, 499] width 15 height 15
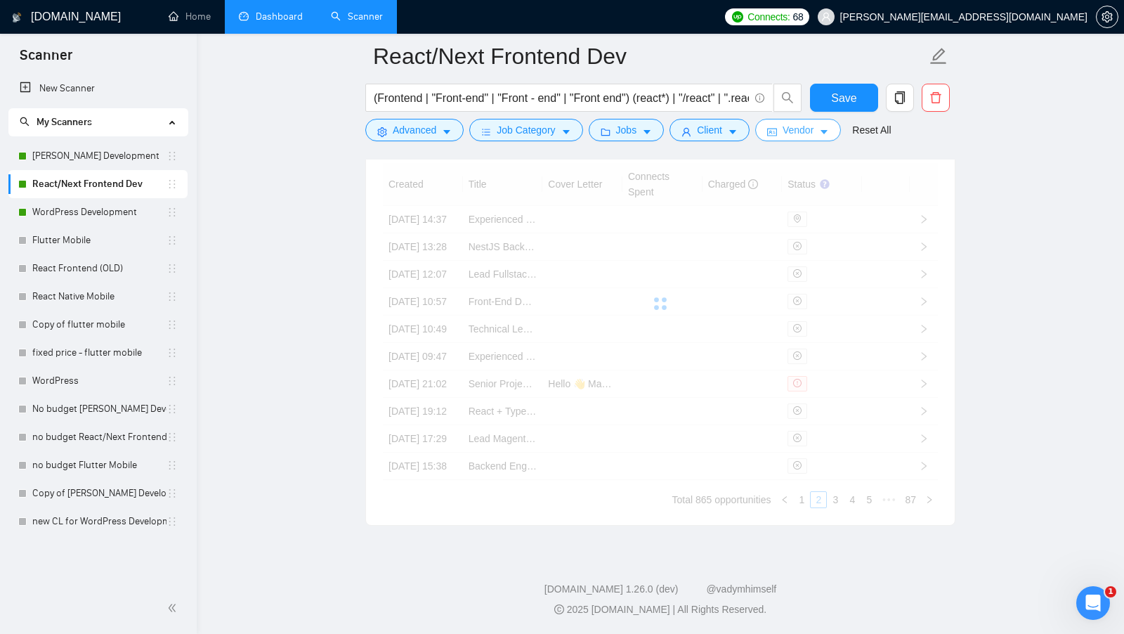
click at [808, 126] on span "Vendor" at bounding box center [797, 129] width 31 height 15
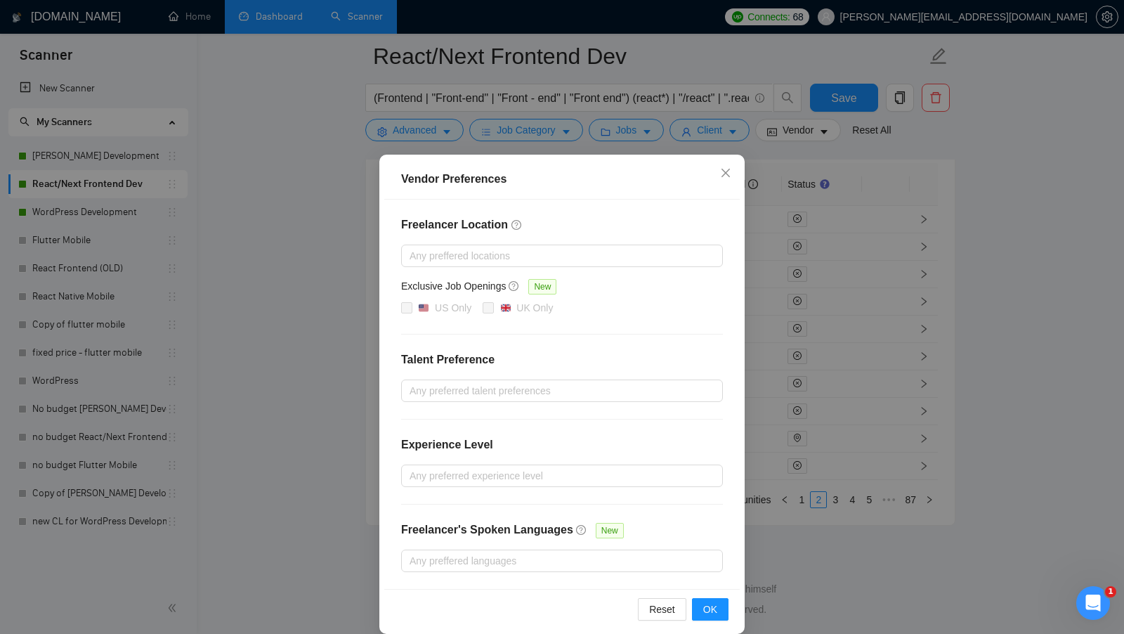
click at [319, 333] on div "Vendor Preferences Freelancer Location Any preffered locations Exclusive Job Op…" at bounding box center [562, 317] width 1124 height 634
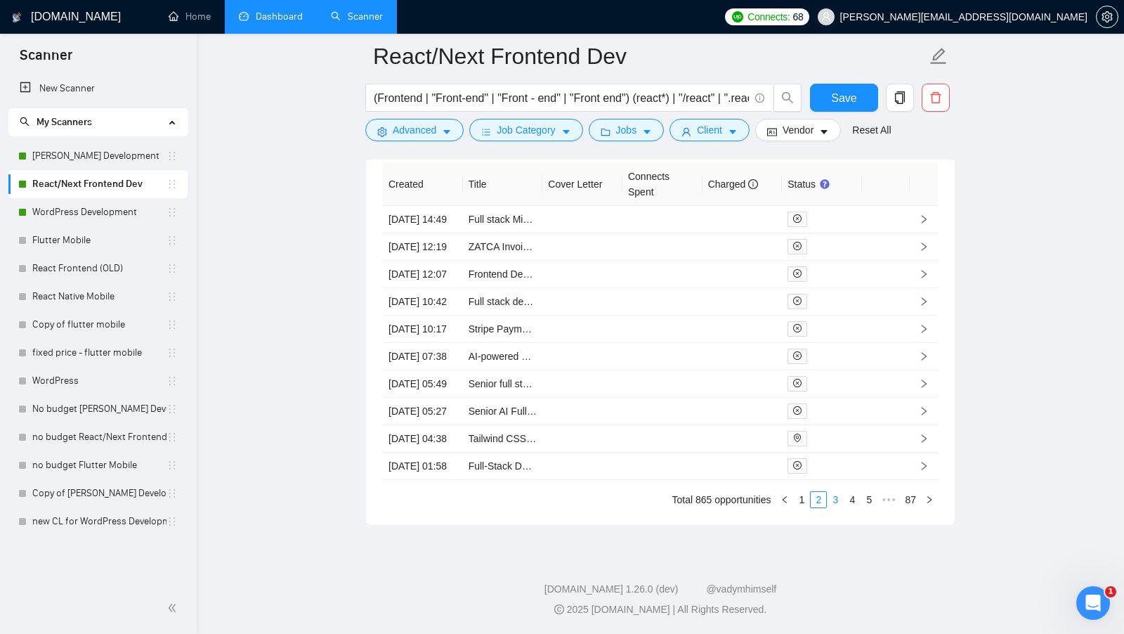
click at [829, 498] on link "3" at bounding box center [834, 499] width 15 height 15
click at [752, 425] on td "$1.00" at bounding box center [742, 410] width 80 height 29
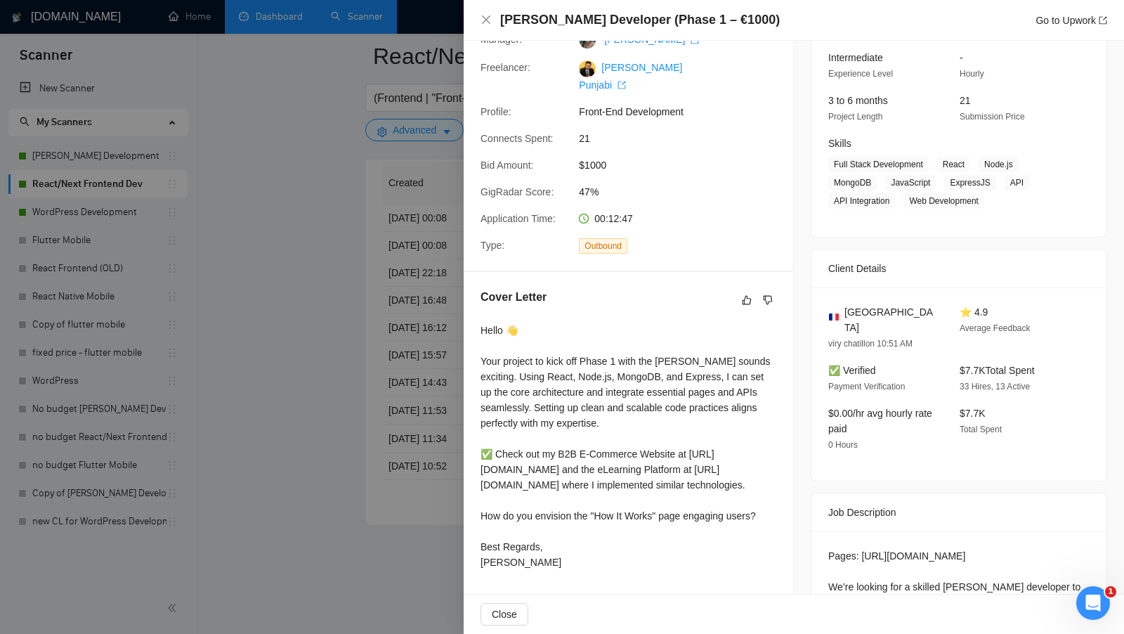
scroll to position [138, 0]
click at [382, 424] on div at bounding box center [562, 317] width 1124 height 634
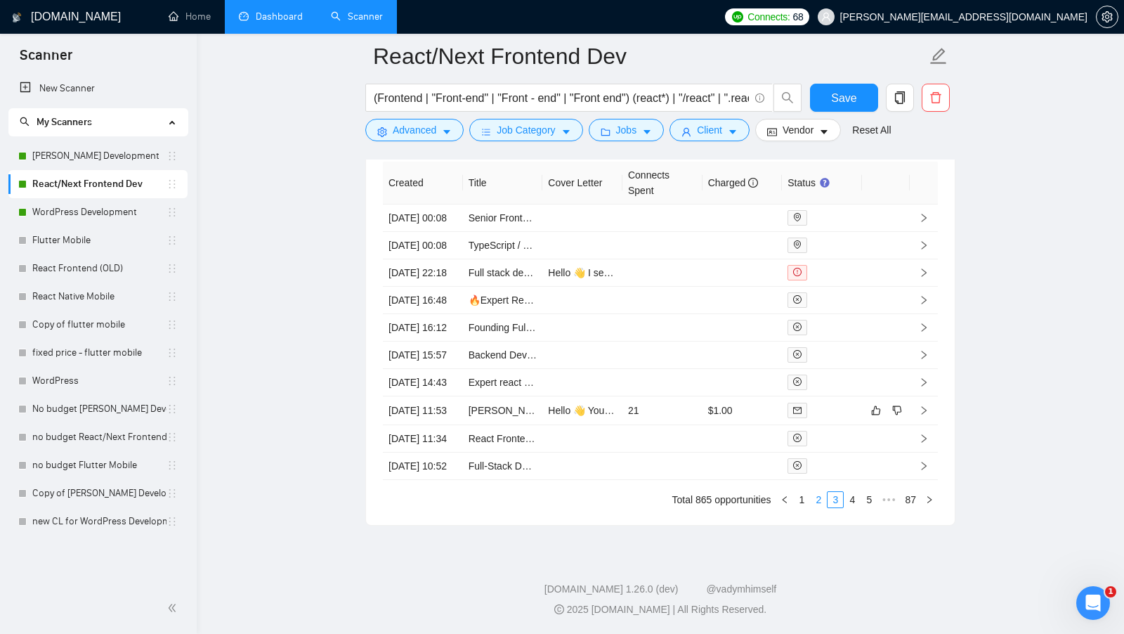
click at [811, 507] on link "2" at bounding box center [818, 499] width 15 height 15
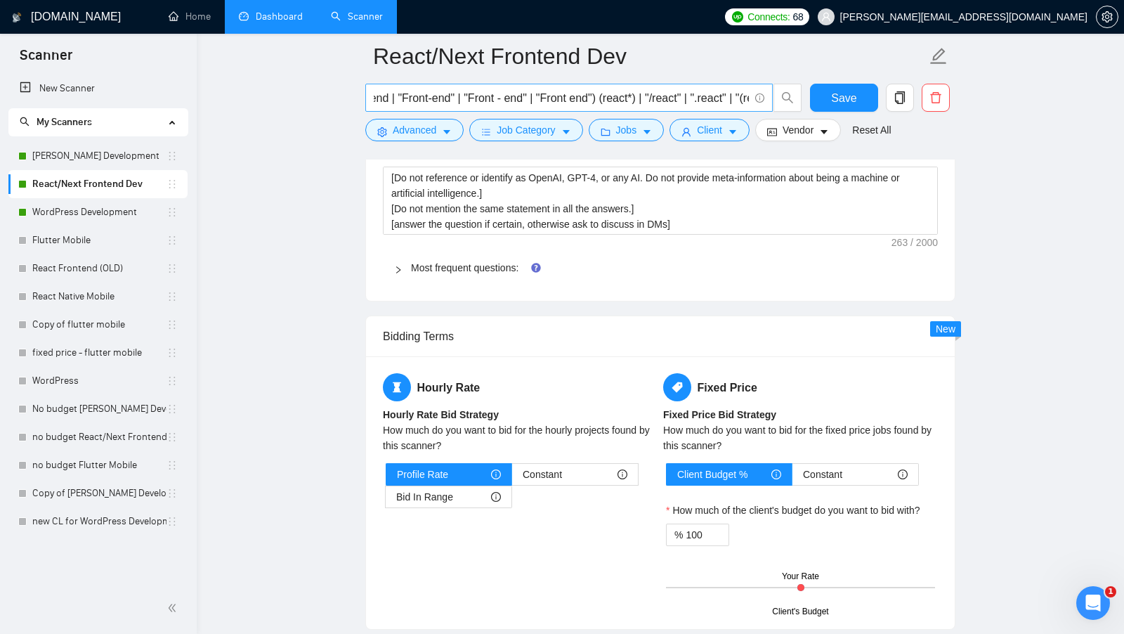
scroll to position [0, 81]
click at [601, 100] on input "(Frontend | "Front-end" | "Front - end" | "Front end") (react*) | "/react" | ".…" at bounding box center [561, 98] width 375 height 18
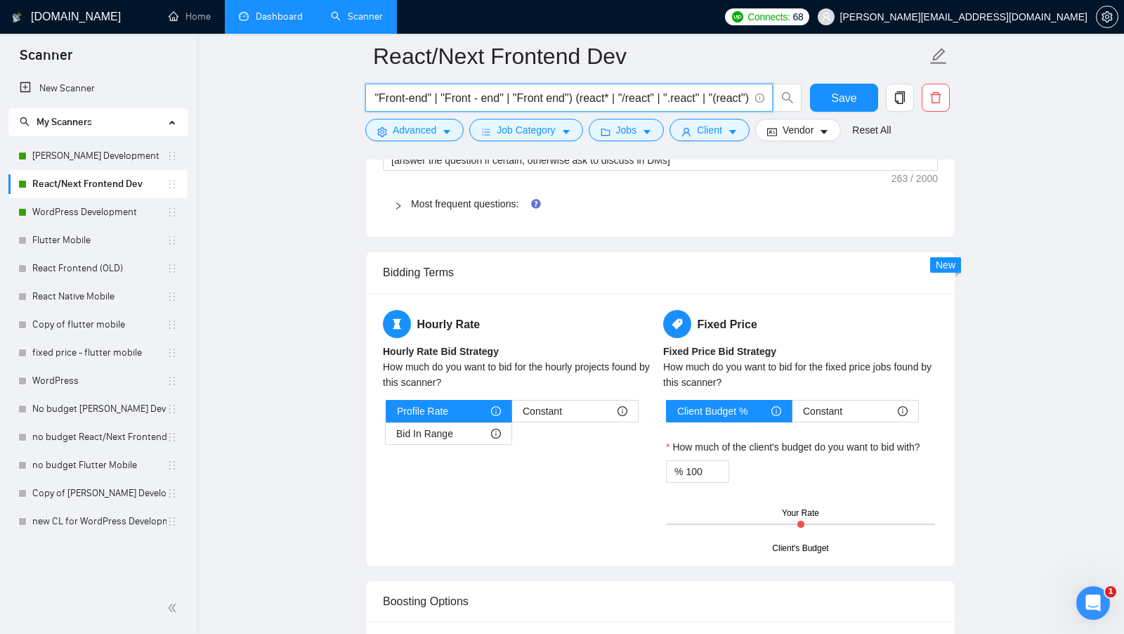
scroll to position [0, 78]
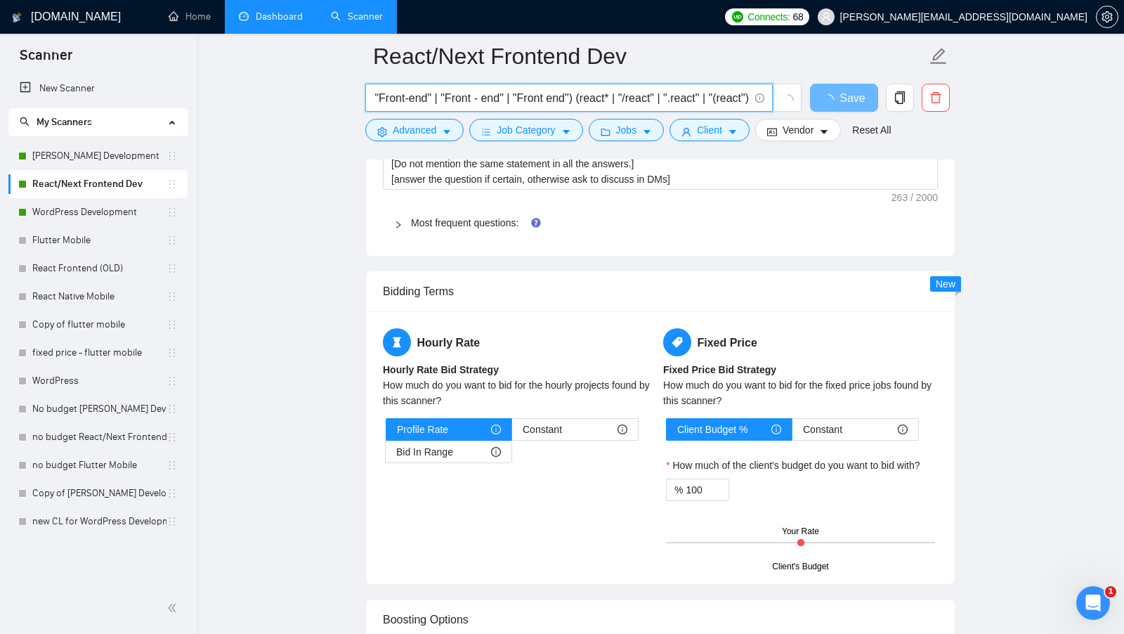
click at [714, 93] on input "(Frontend | "Front-end" | "Front - end" | "Front end") (react* | "/react" | ".r…" at bounding box center [561, 98] width 375 height 18
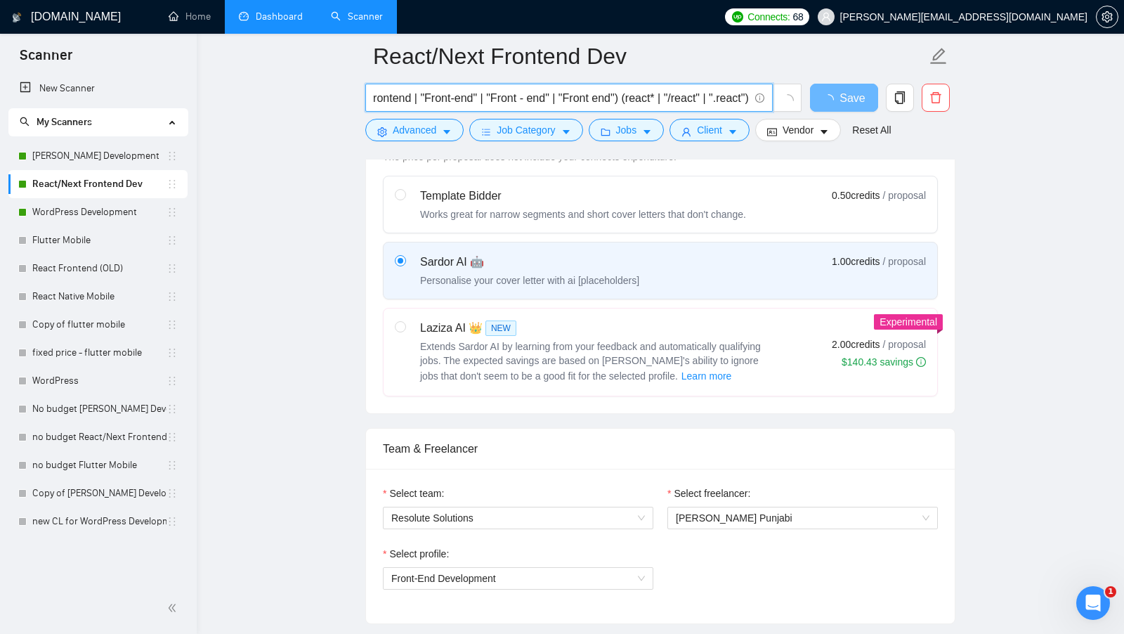
scroll to position [0, 0]
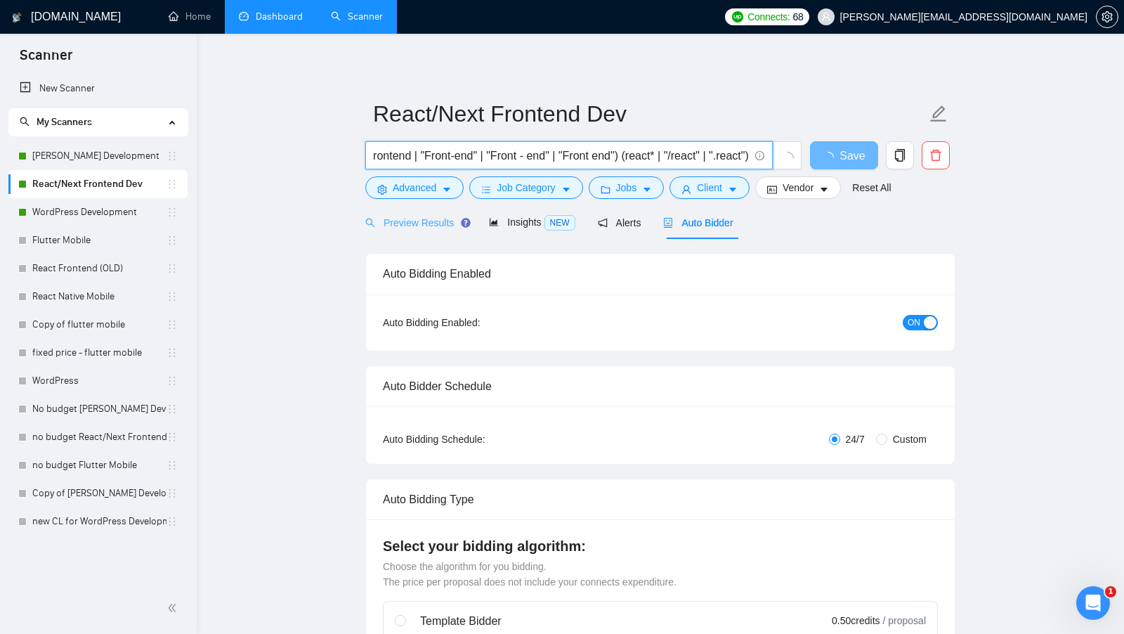
type input "(Frontend | "Front-end" | "Front - end" | "Front end") (react* | "/react" | ".r…"
click at [438, 228] on div "Preview Results" at bounding box center [415, 222] width 101 height 15
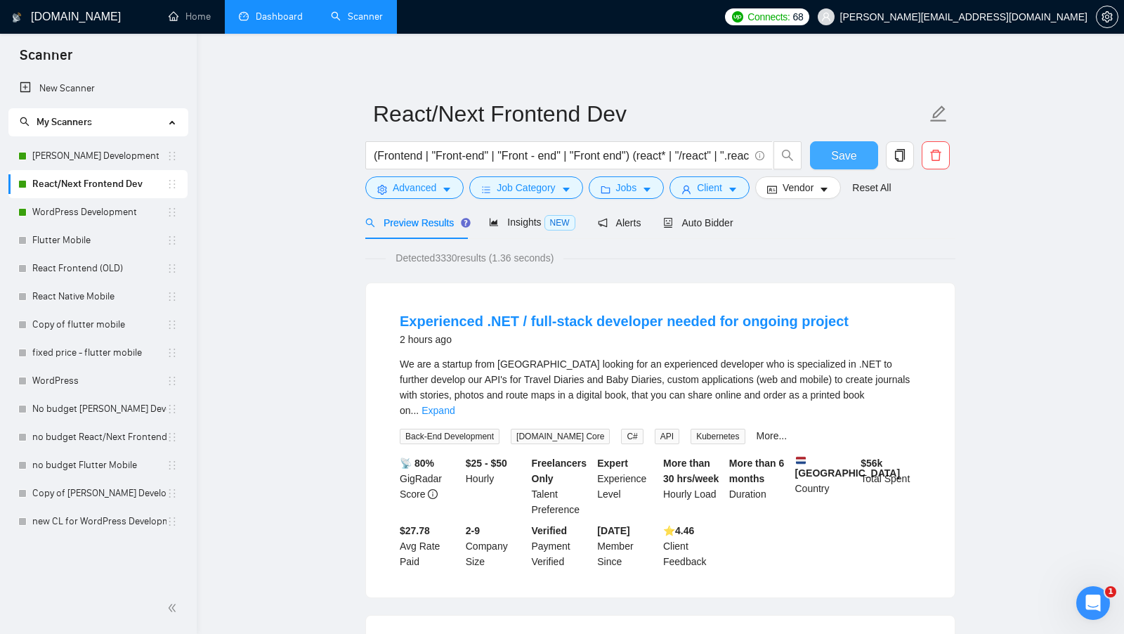
click at [822, 163] on button "Save" at bounding box center [844, 155] width 68 height 28
click at [627, 181] on span "Jobs" at bounding box center [626, 187] width 21 height 15
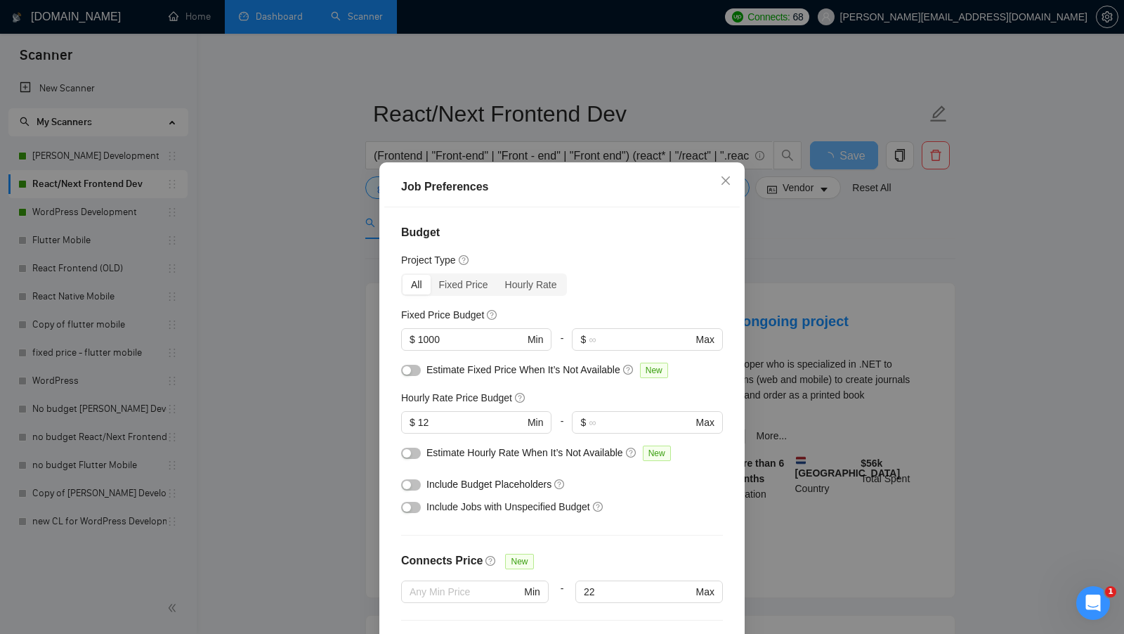
click at [766, 237] on div "Job Preferences Budget Project Type All Fixed Price Hourly Rate Fixed Price Bud…" at bounding box center [562, 317] width 1124 height 634
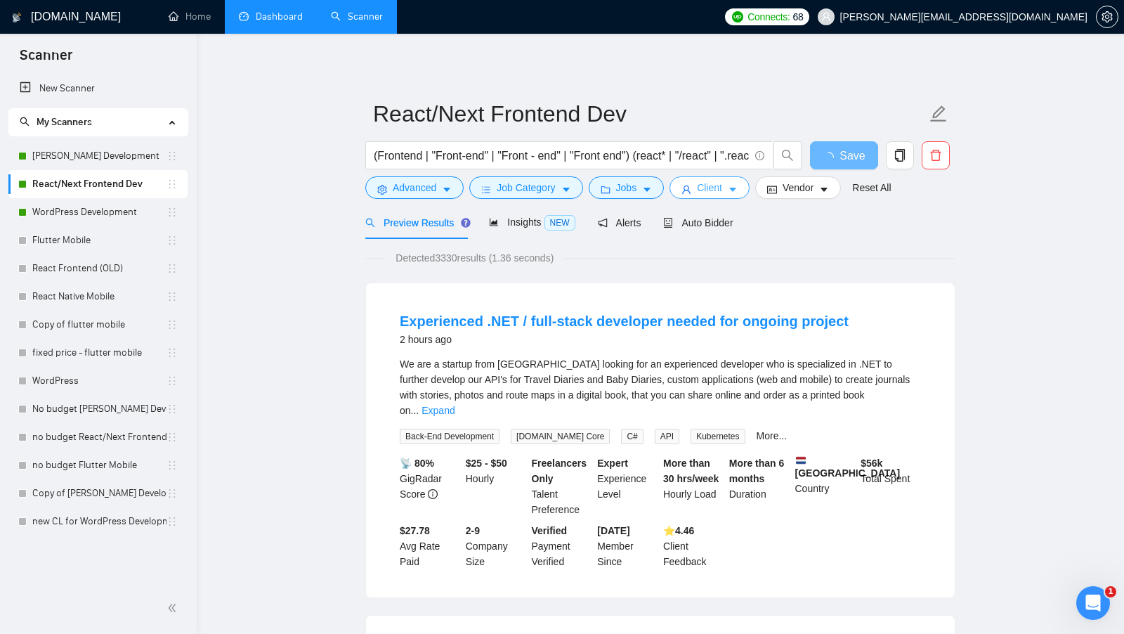
click at [729, 190] on button "Client" at bounding box center [709, 187] width 80 height 22
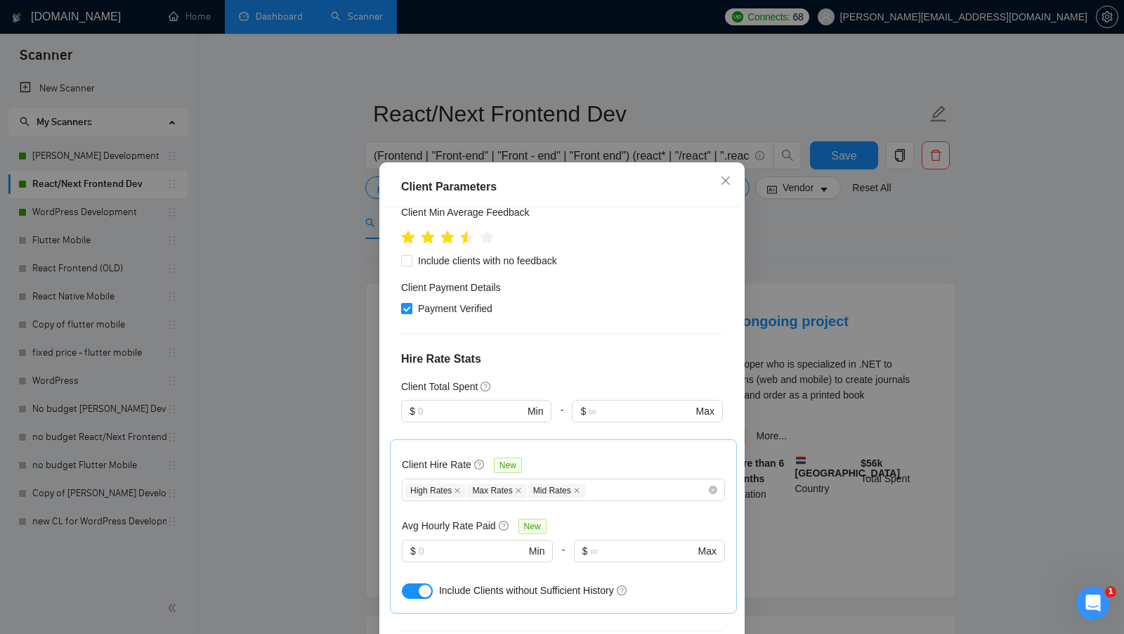
scroll to position [251, 0]
click at [817, 360] on div "Client Parameters Client Location Include Client Countries Select Exclude Clien…" at bounding box center [562, 317] width 1124 height 634
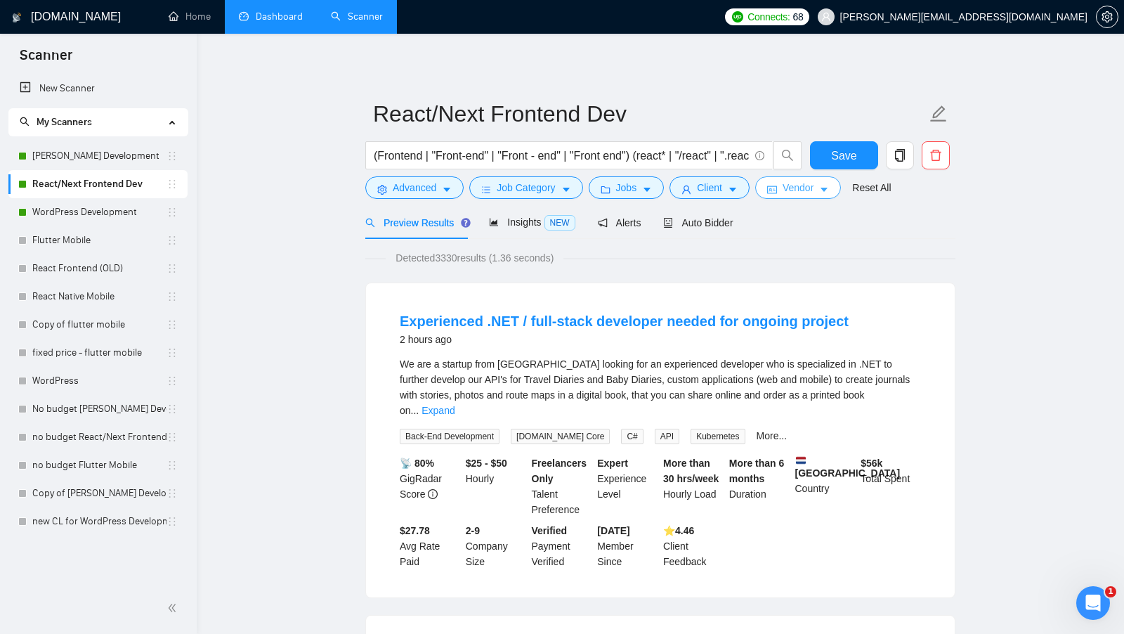
click at [759, 189] on button "Vendor" at bounding box center [798, 187] width 86 height 22
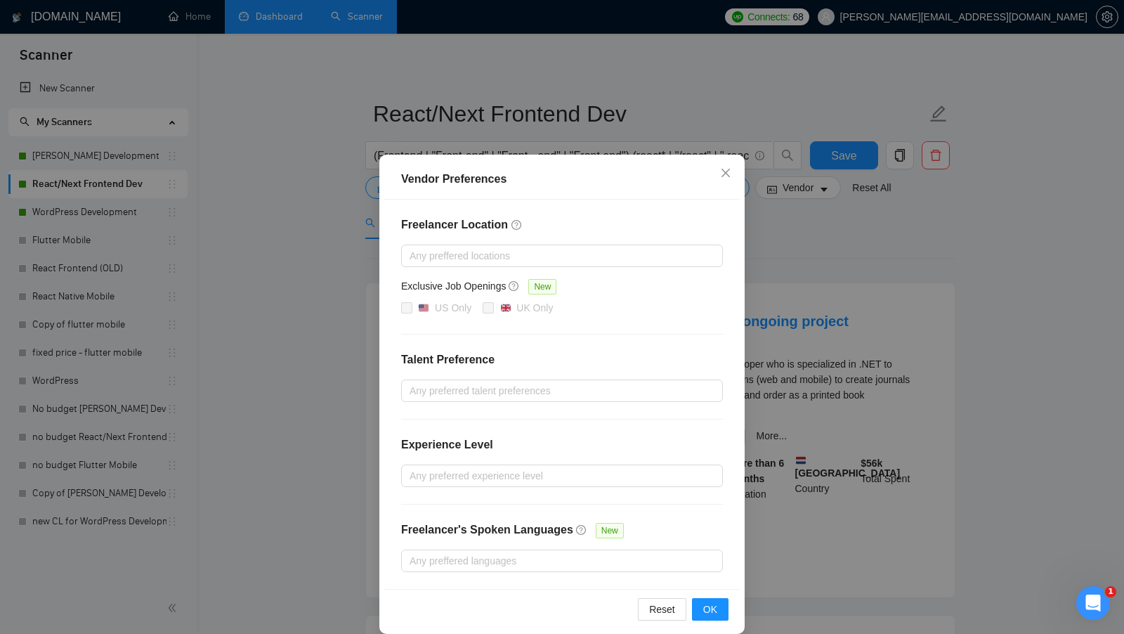
click at [235, 230] on div "Vendor Preferences Freelancer Location Any preffered locations Exclusive Job Op…" at bounding box center [562, 317] width 1124 height 634
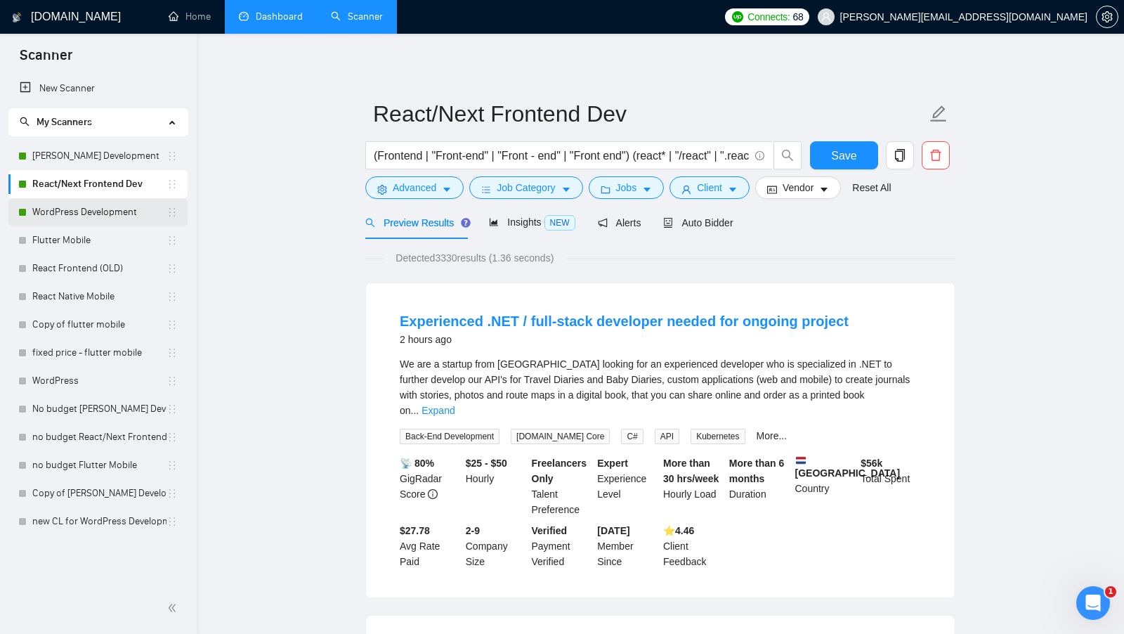
click at [119, 210] on link "WordPress Development" at bounding box center [99, 212] width 134 height 28
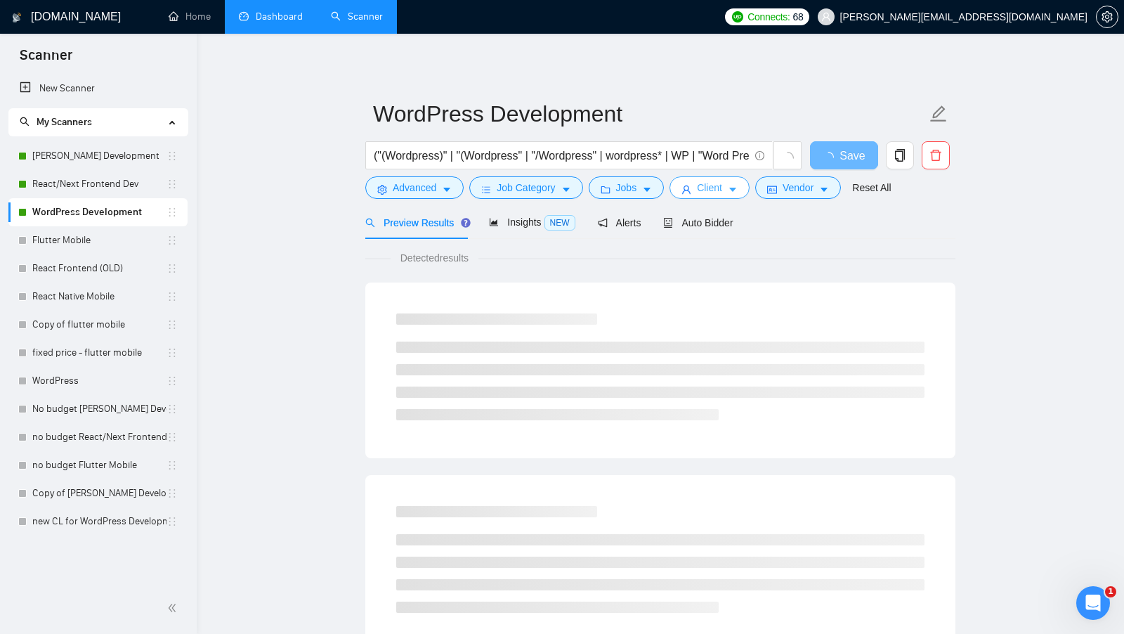
click at [733, 181] on button "Client" at bounding box center [709, 187] width 80 height 22
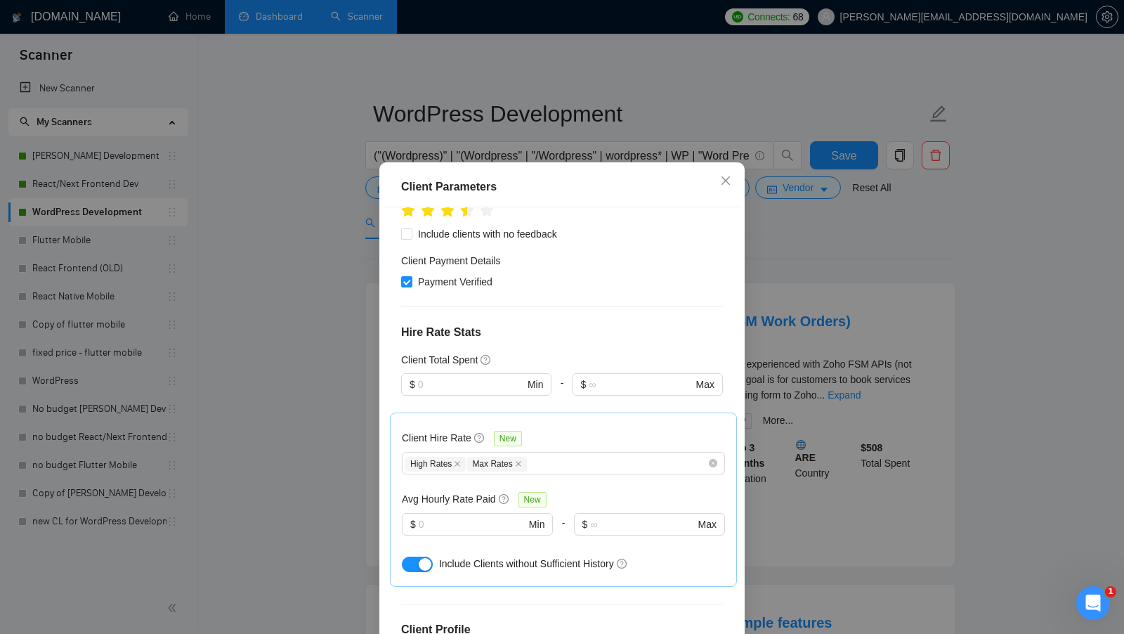
scroll to position [447, 0]
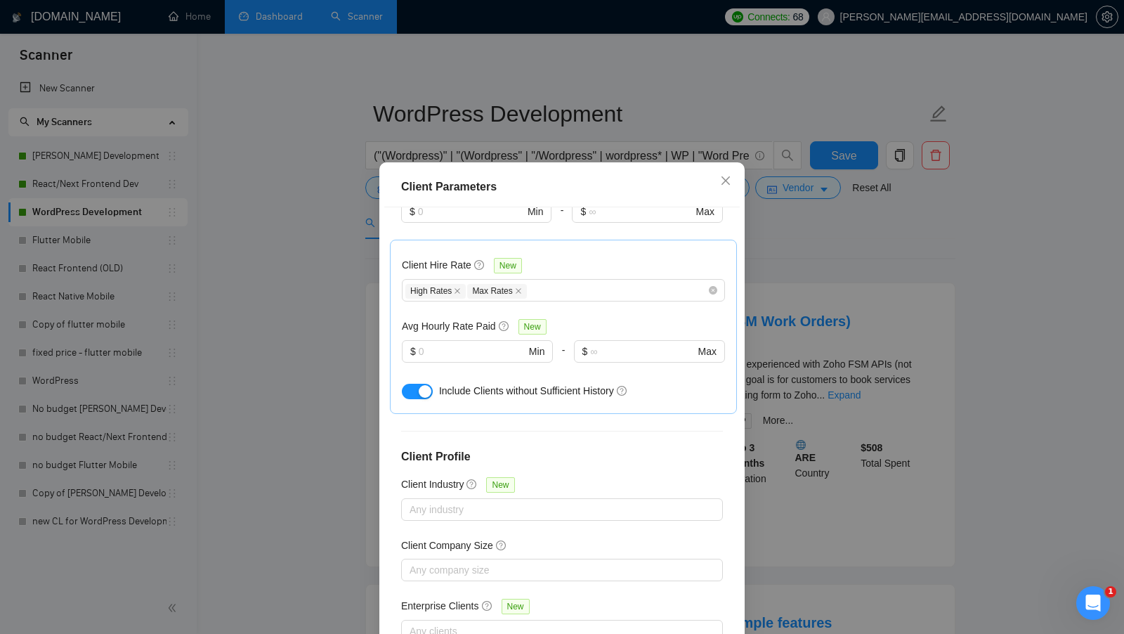
click at [840, 323] on div "Client Parameters Client Location Include Client Countries Select Exclude Clien…" at bounding box center [562, 317] width 1124 height 634
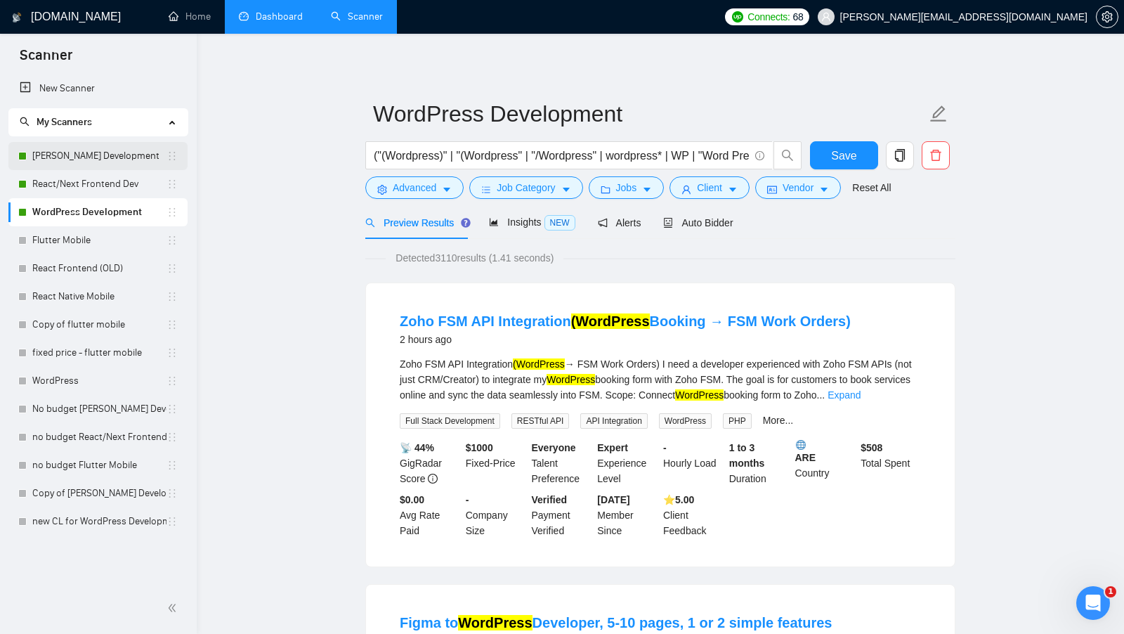
click at [91, 149] on link "[PERSON_NAME] Development" at bounding box center [99, 156] width 134 height 28
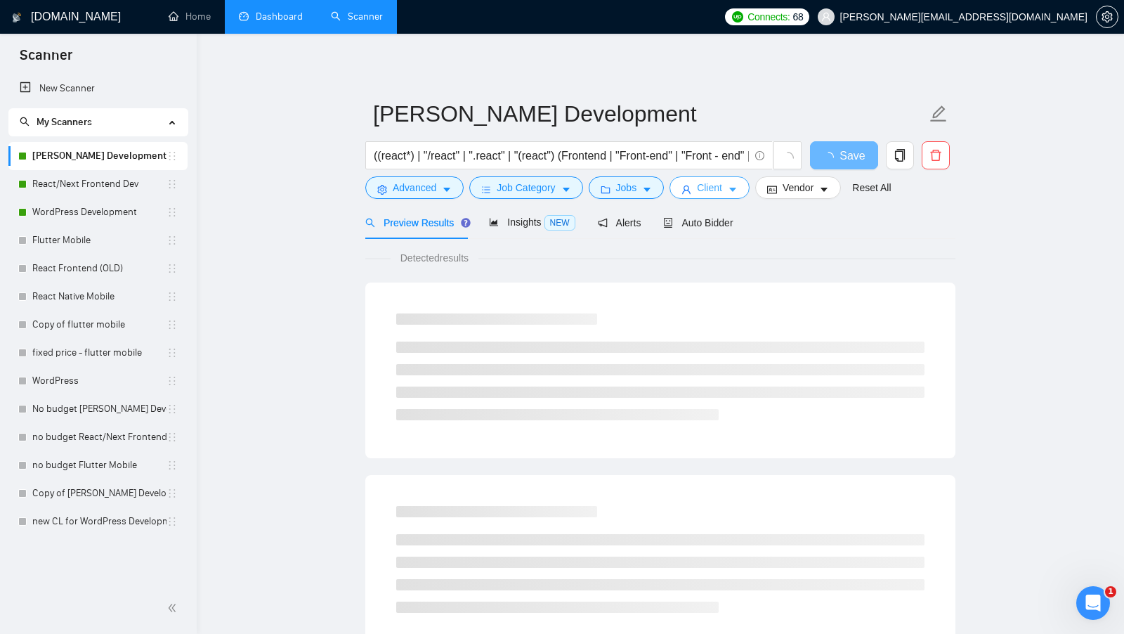
click at [696, 194] on button "Client" at bounding box center [709, 187] width 80 height 22
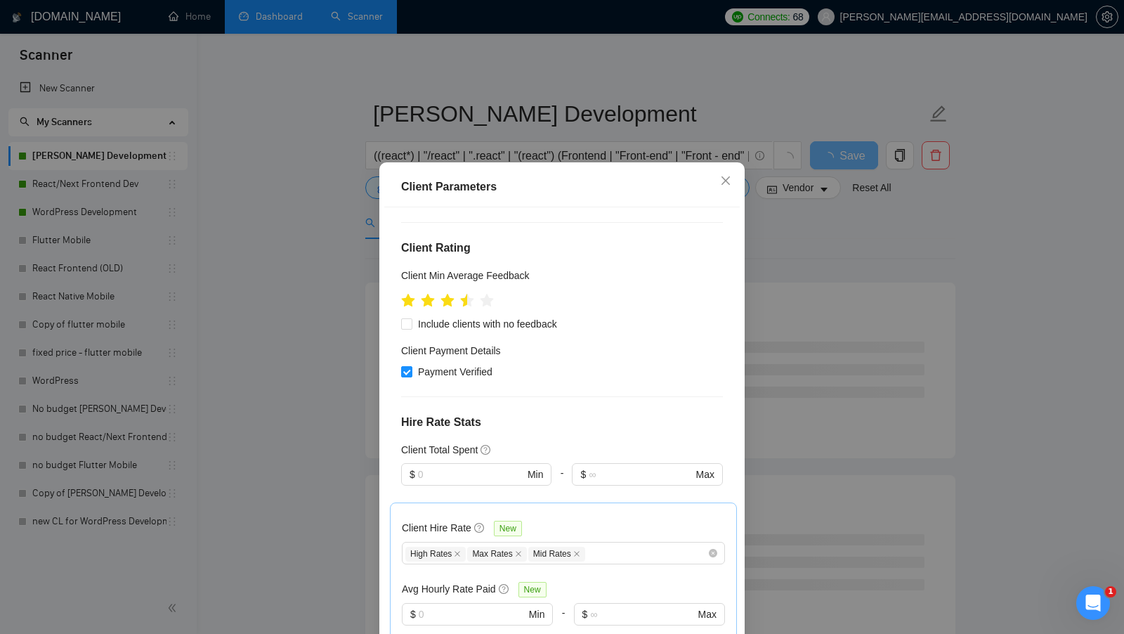
scroll to position [167, 0]
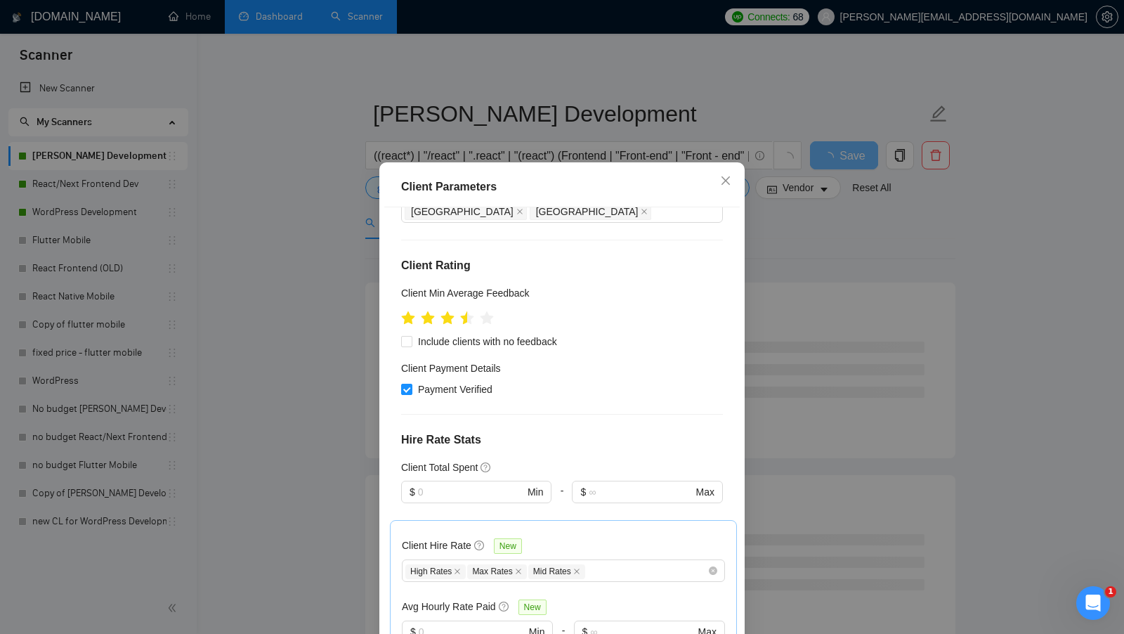
click at [861, 326] on div "Client Parameters Client Location Include Client Countries Select Exclude Clien…" at bounding box center [562, 317] width 1124 height 634
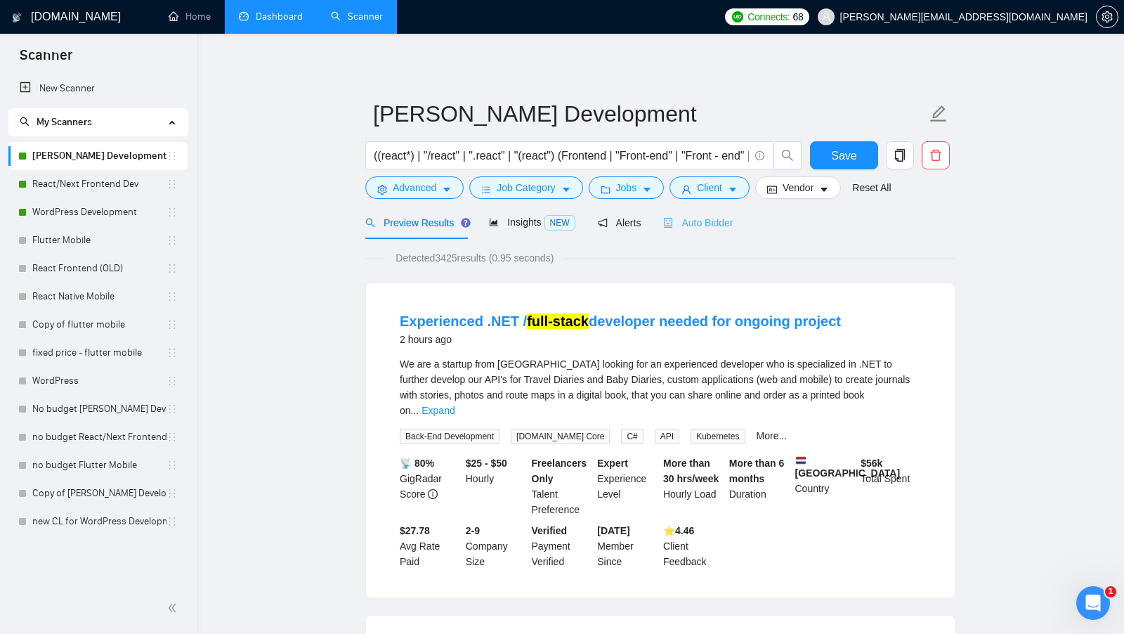
click at [700, 234] on div "Auto Bidder" at bounding box center [698, 222] width 70 height 33
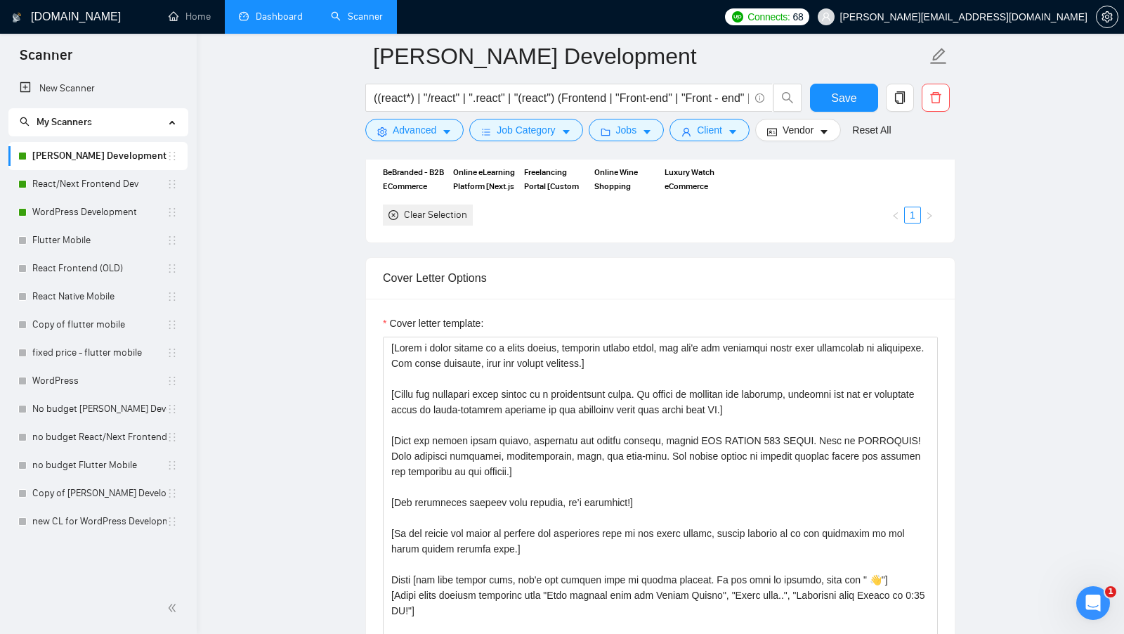
scroll to position [1410, 0]
click at [261, 22] on link "Dashboard" at bounding box center [271, 17] width 64 height 12
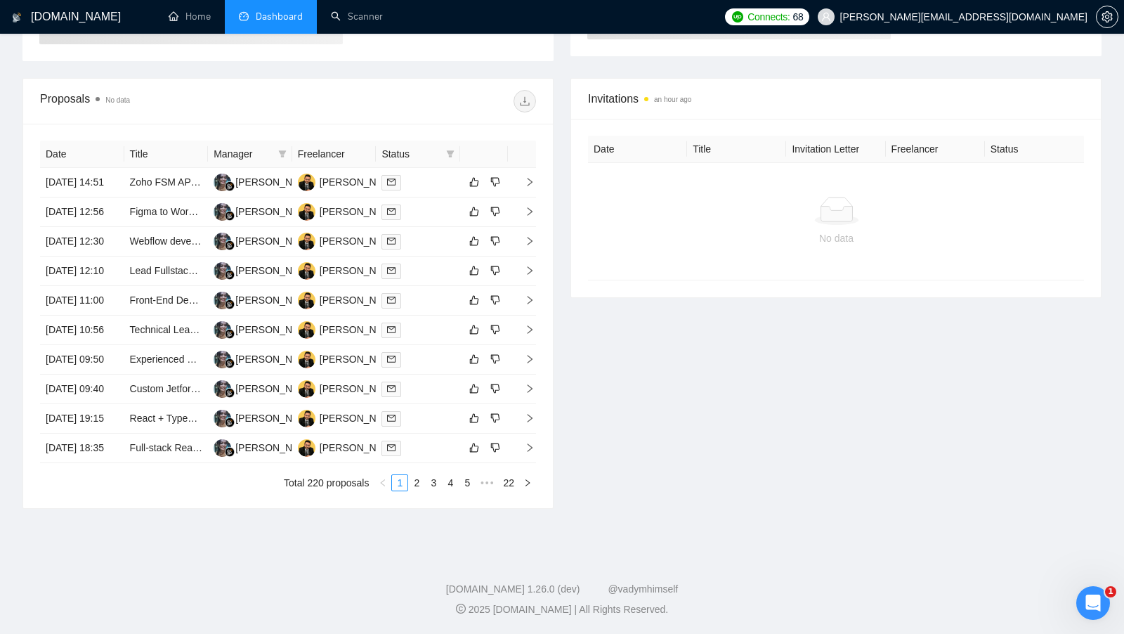
scroll to position [149, 0]
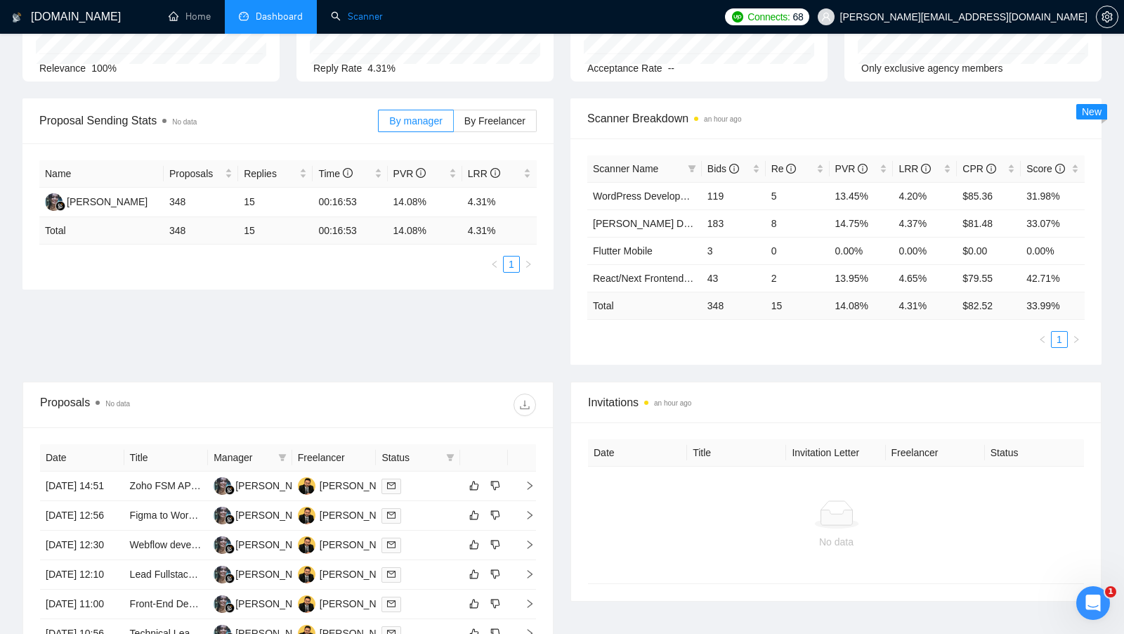
click at [340, 22] on link "Scanner" at bounding box center [357, 17] width 52 height 12
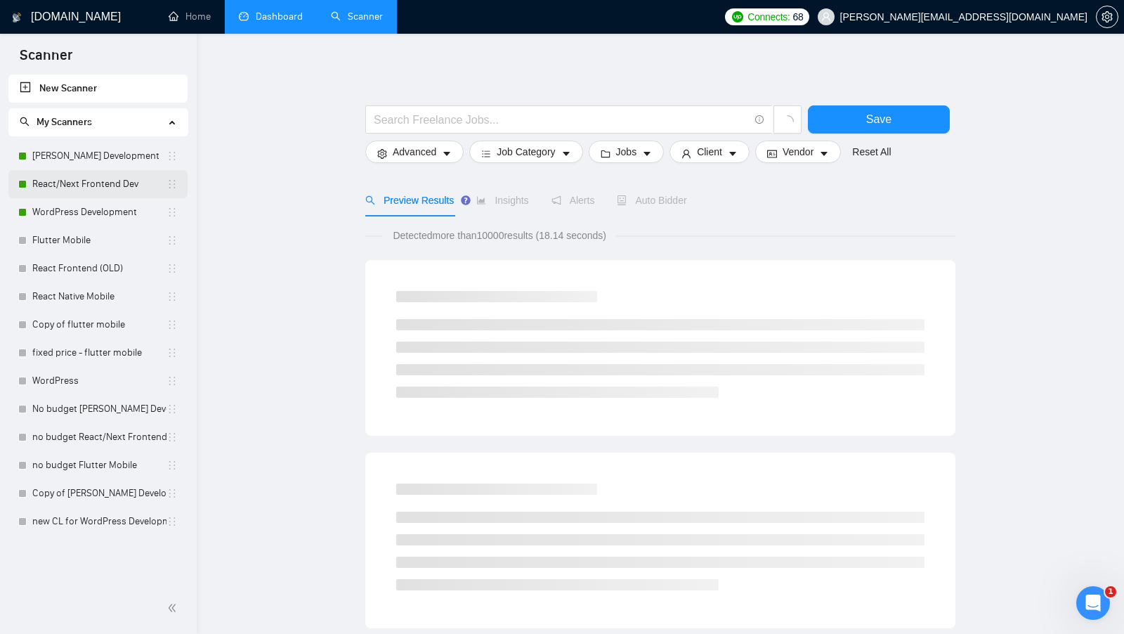
click at [98, 182] on link "React/Next Frontend Dev" at bounding box center [99, 184] width 134 height 28
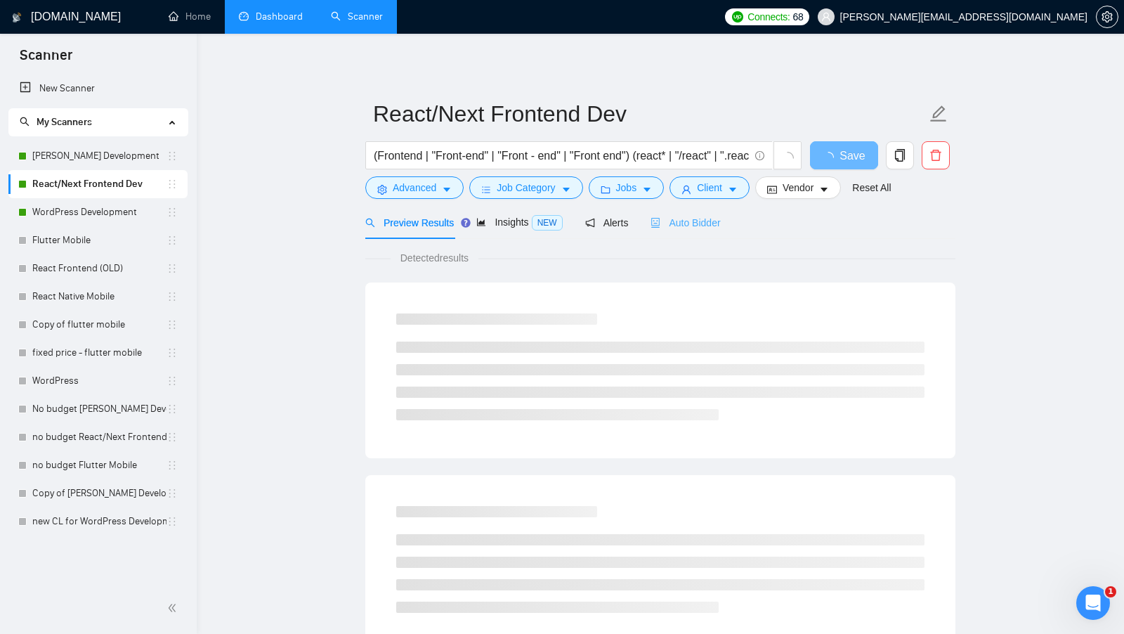
click at [683, 211] on div "Auto Bidder" at bounding box center [685, 222] width 70 height 33
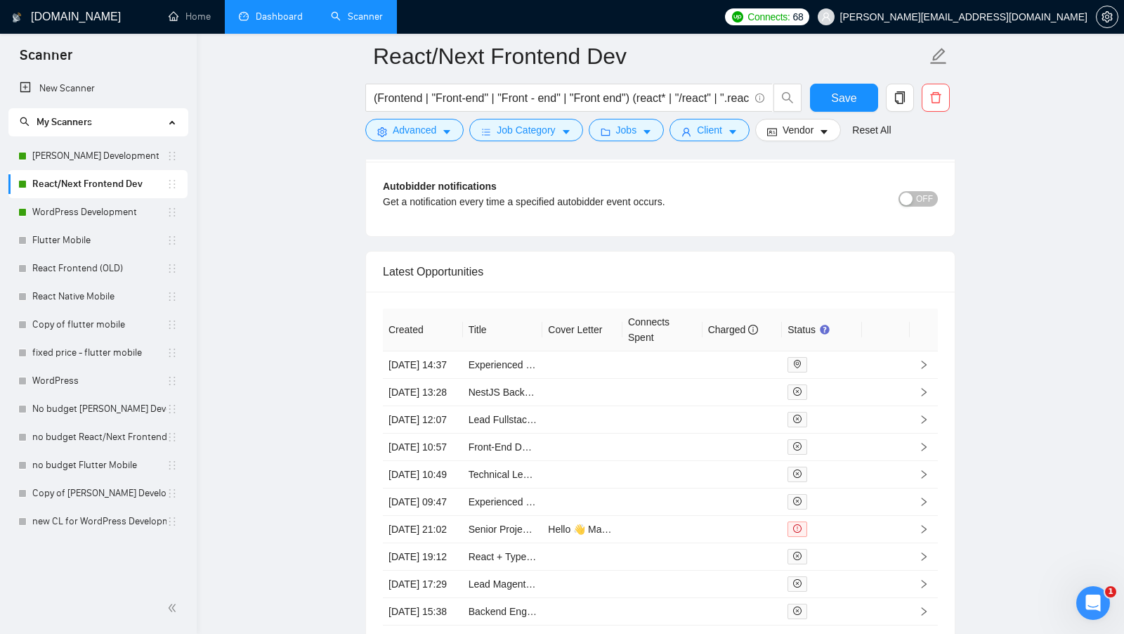
scroll to position [3628, 0]
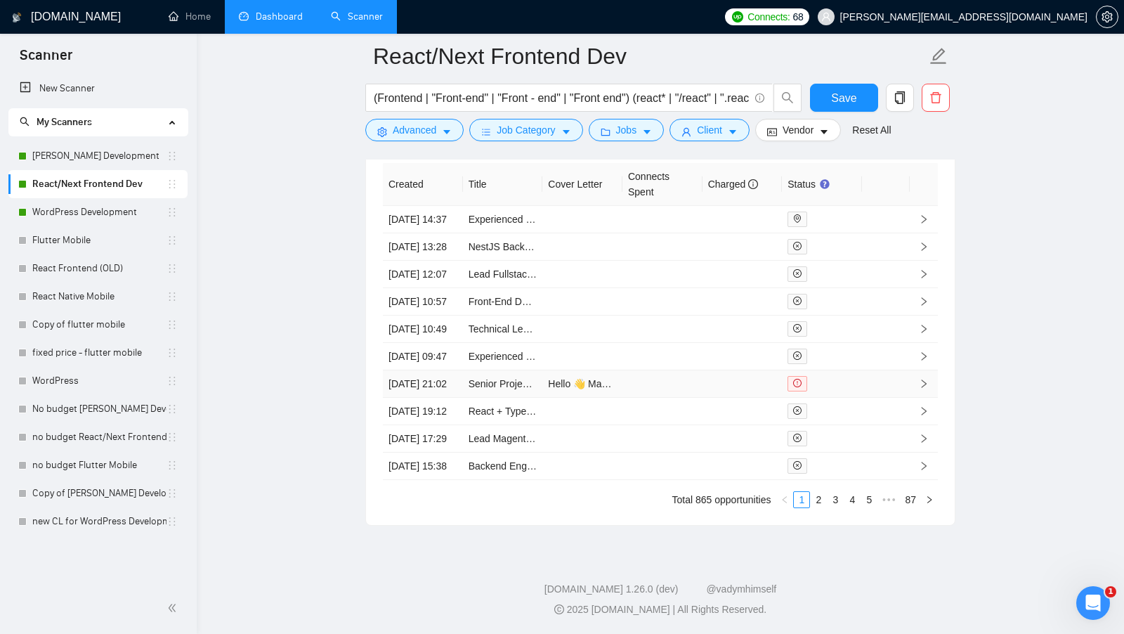
click at [732, 370] on td at bounding box center [742, 383] width 80 height 27
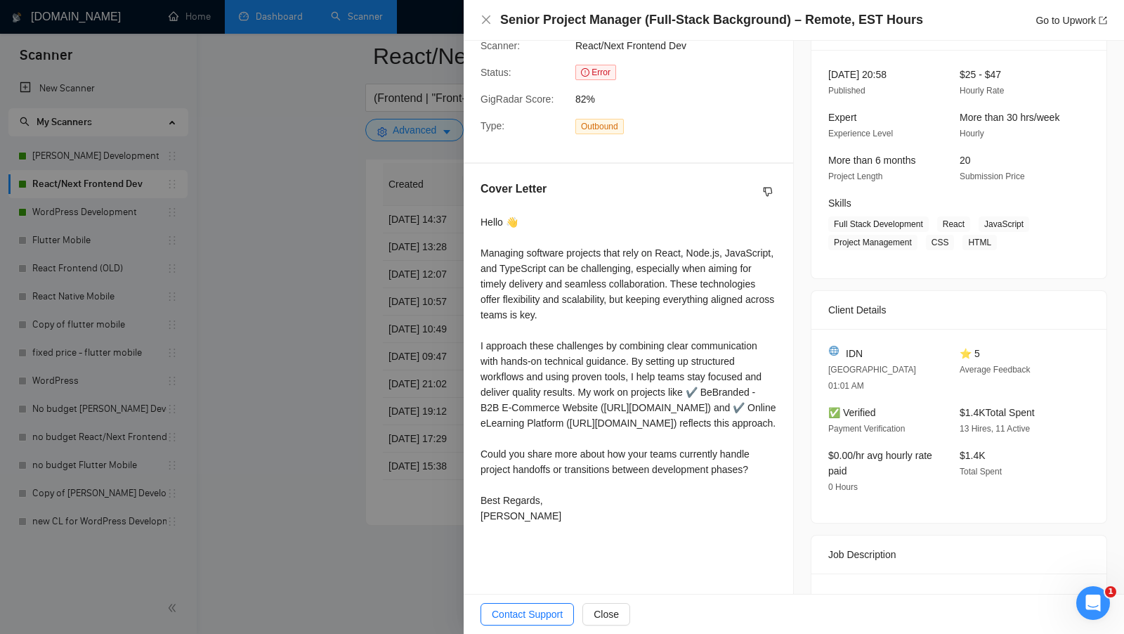
scroll to position [183, 0]
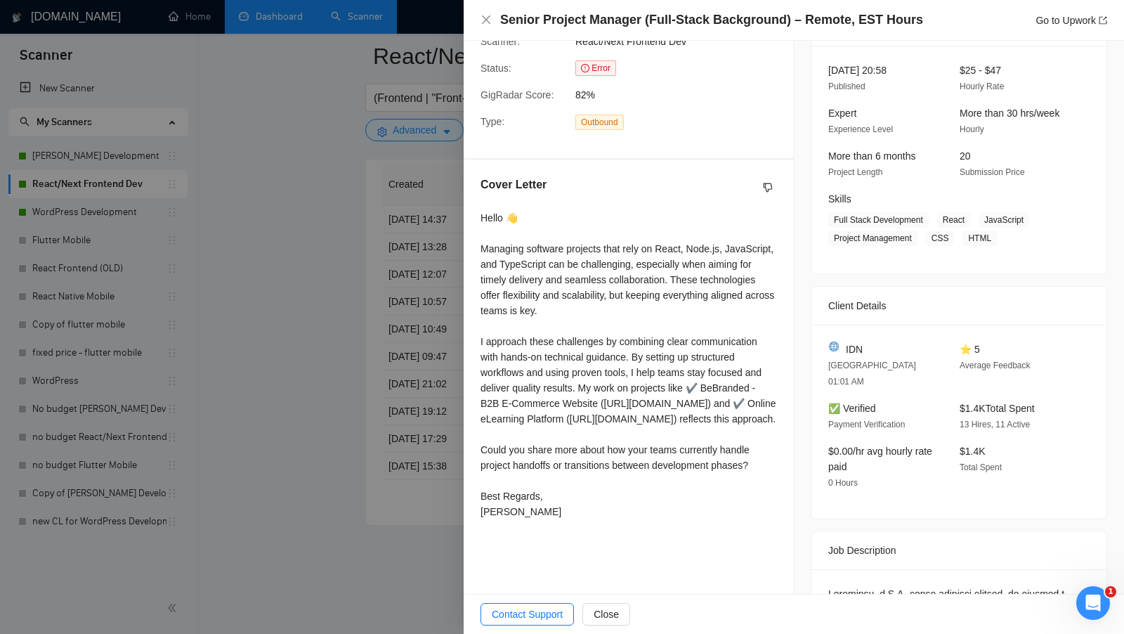
click at [406, 371] on div at bounding box center [562, 317] width 1124 height 634
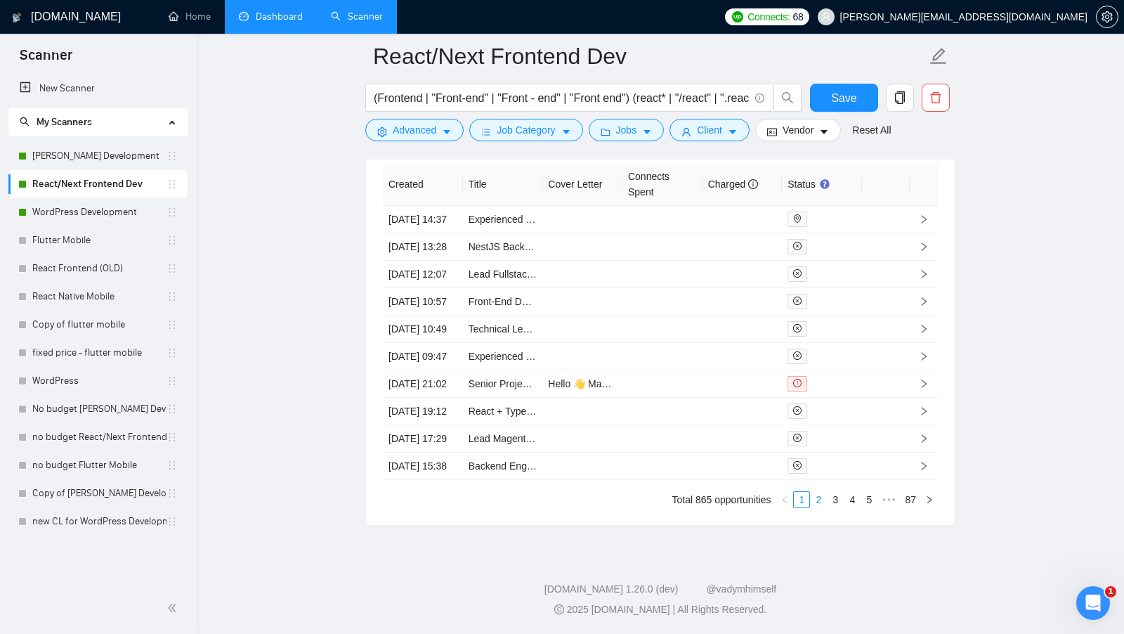
click at [822, 501] on link "2" at bounding box center [818, 499] width 15 height 15
click at [830, 506] on link "3" at bounding box center [834, 499] width 15 height 15
click at [768, 425] on td "$1.00" at bounding box center [742, 410] width 80 height 29
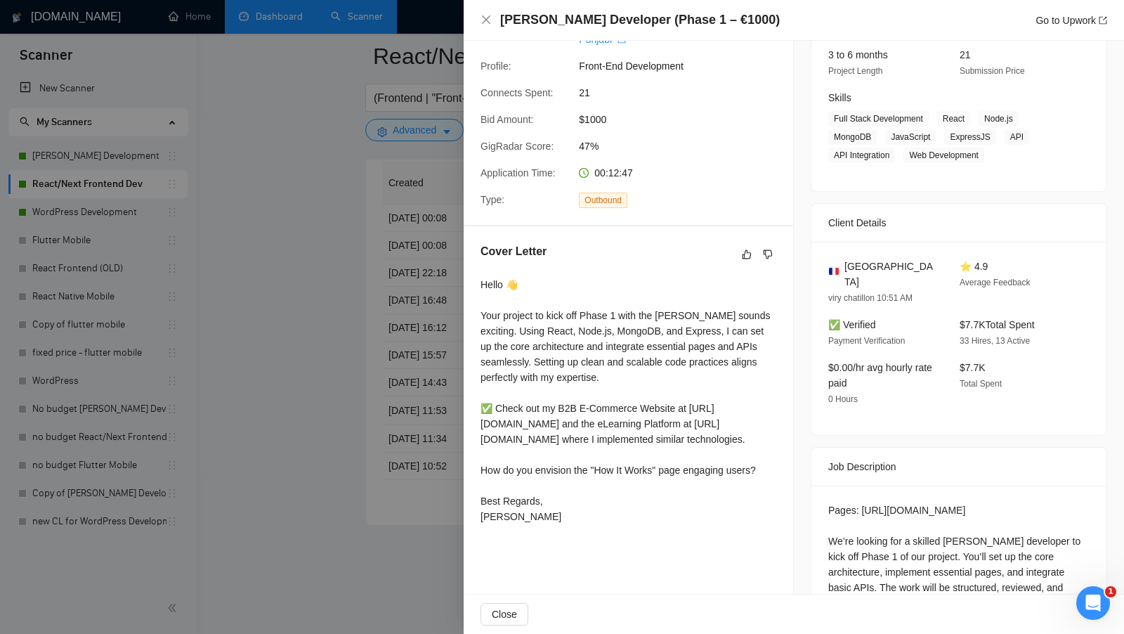
click at [387, 411] on div at bounding box center [562, 317] width 1124 height 634
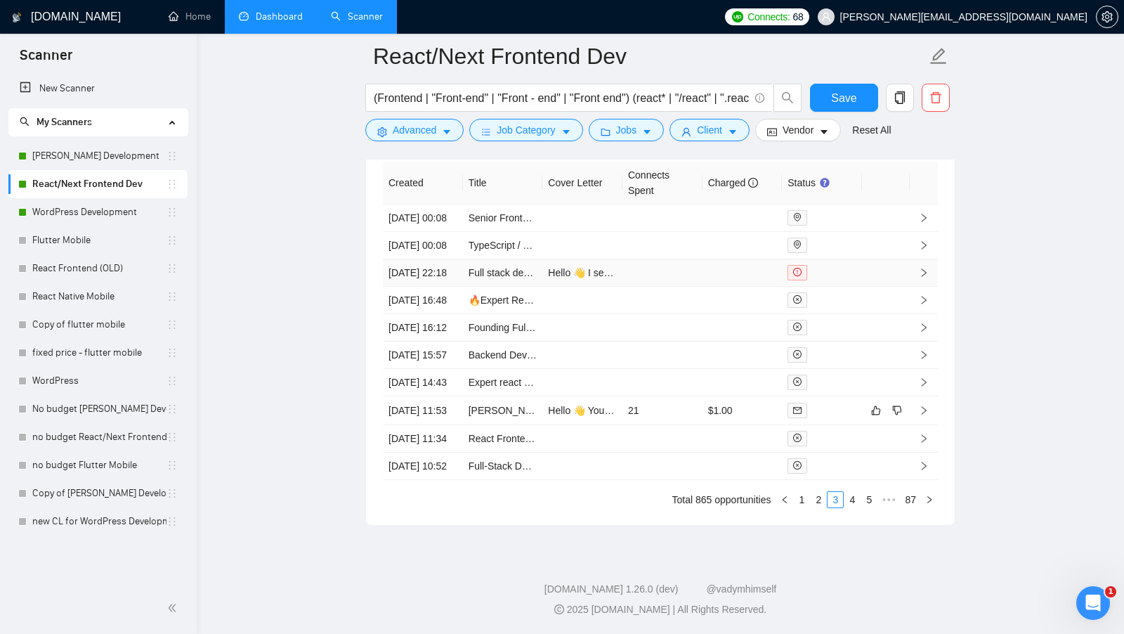
click at [669, 259] on td at bounding box center [662, 272] width 80 height 27
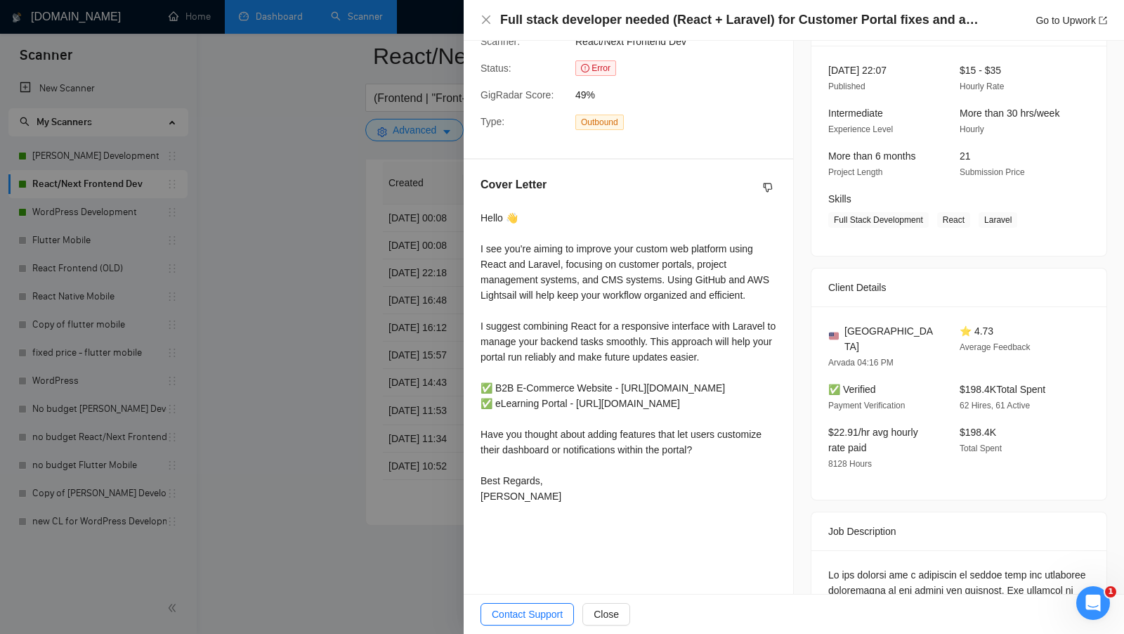
click at [339, 452] on div at bounding box center [562, 317] width 1124 height 634
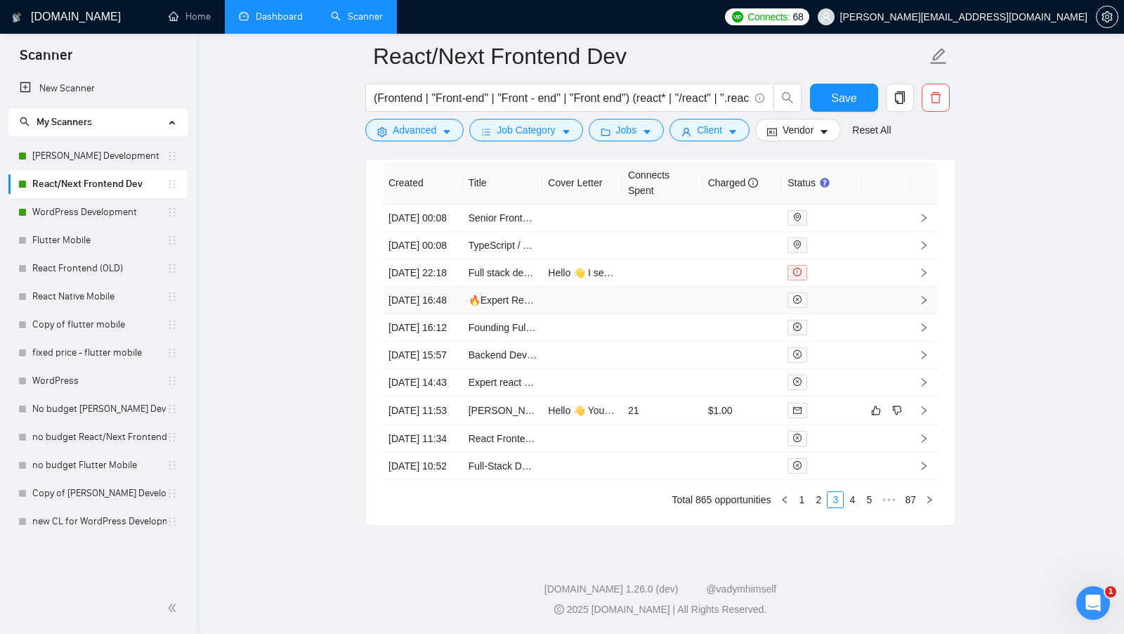
scroll to position [3512, 0]
click at [693, 425] on td "21" at bounding box center [662, 410] width 80 height 29
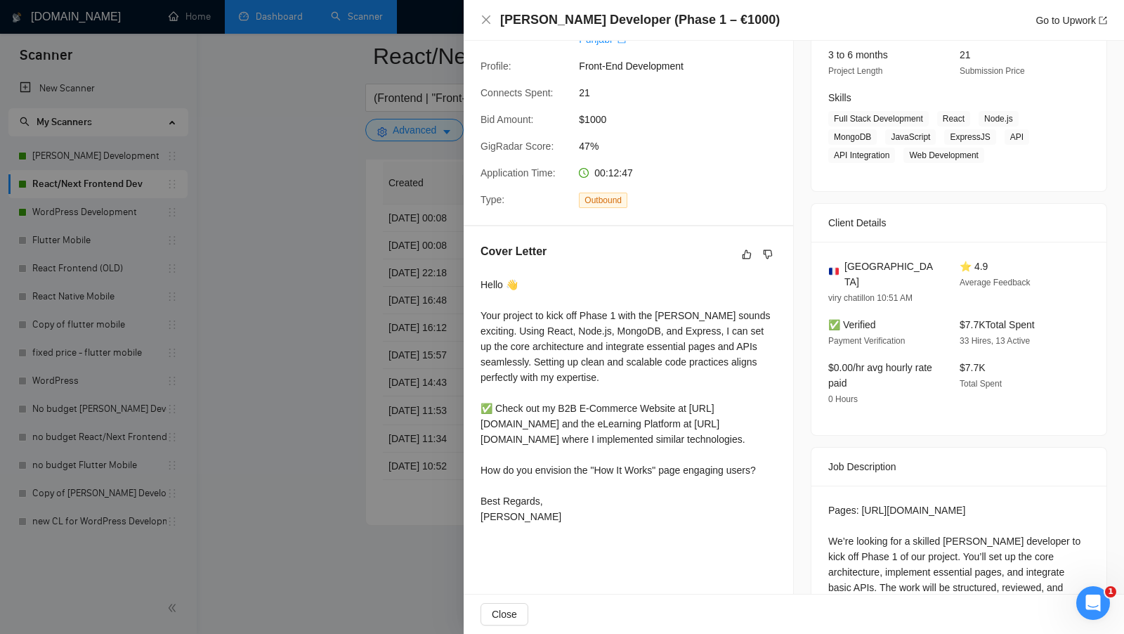
click at [329, 375] on div at bounding box center [562, 317] width 1124 height 634
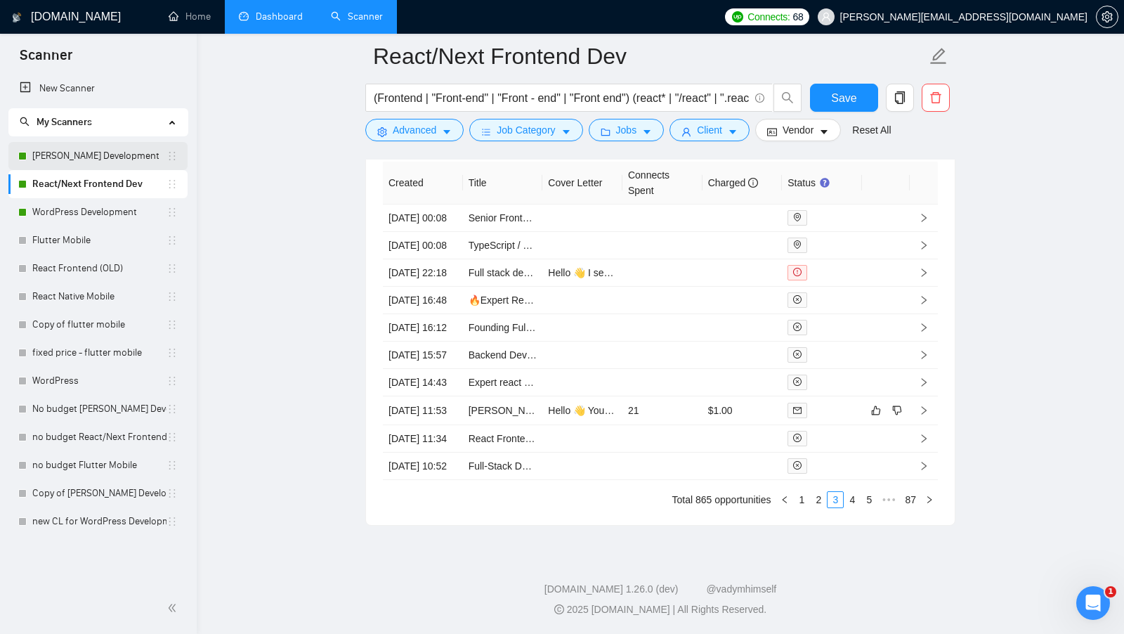
click at [99, 151] on link "[PERSON_NAME] Development" at bounding box center [99, 156] width 134 height 28
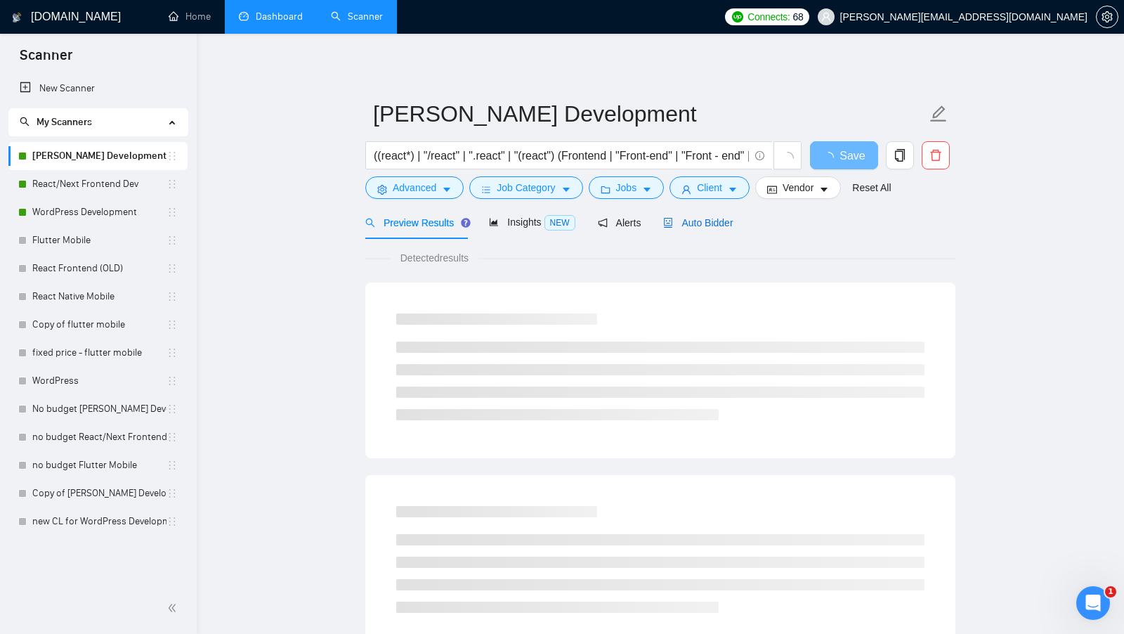
click at [721, 221] on span "Auto Bidder" at bounding box center [698, 222] width 70 height 11
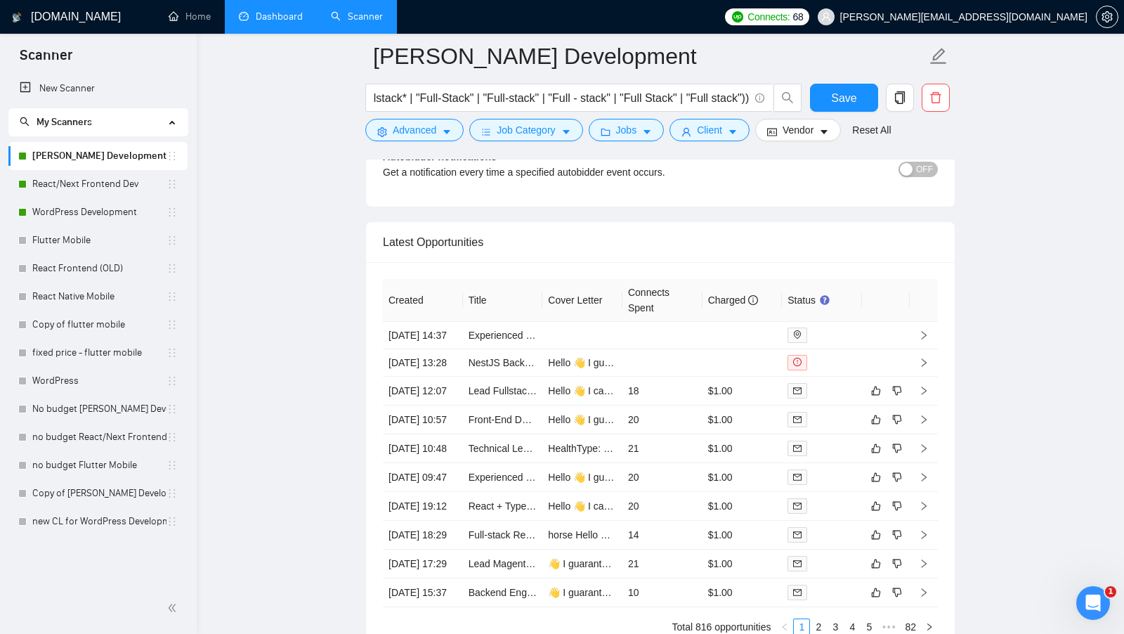
scroll to position [3465, 0]
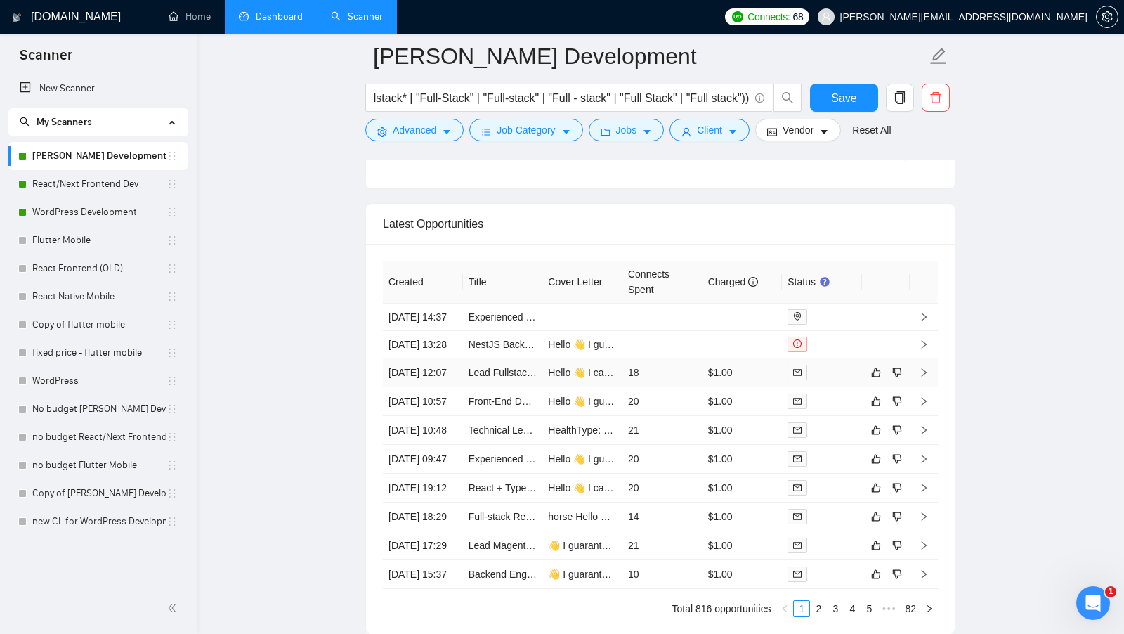
click at [832, 380] on div at bounding box center [821, 372] width 69 height 16
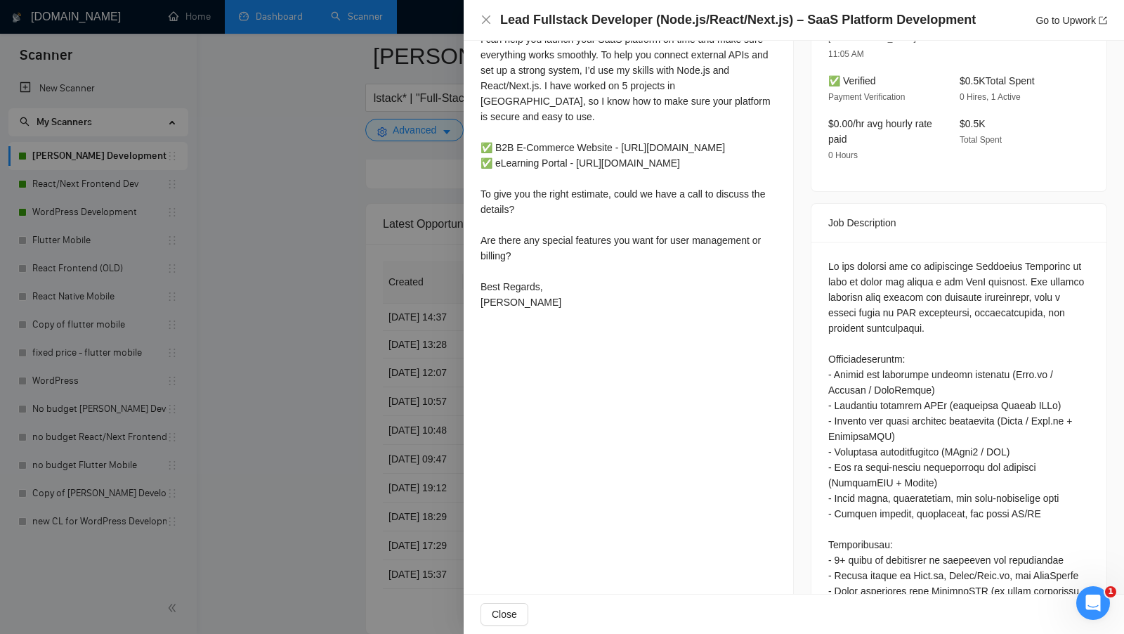
scroll to position [455, 0]
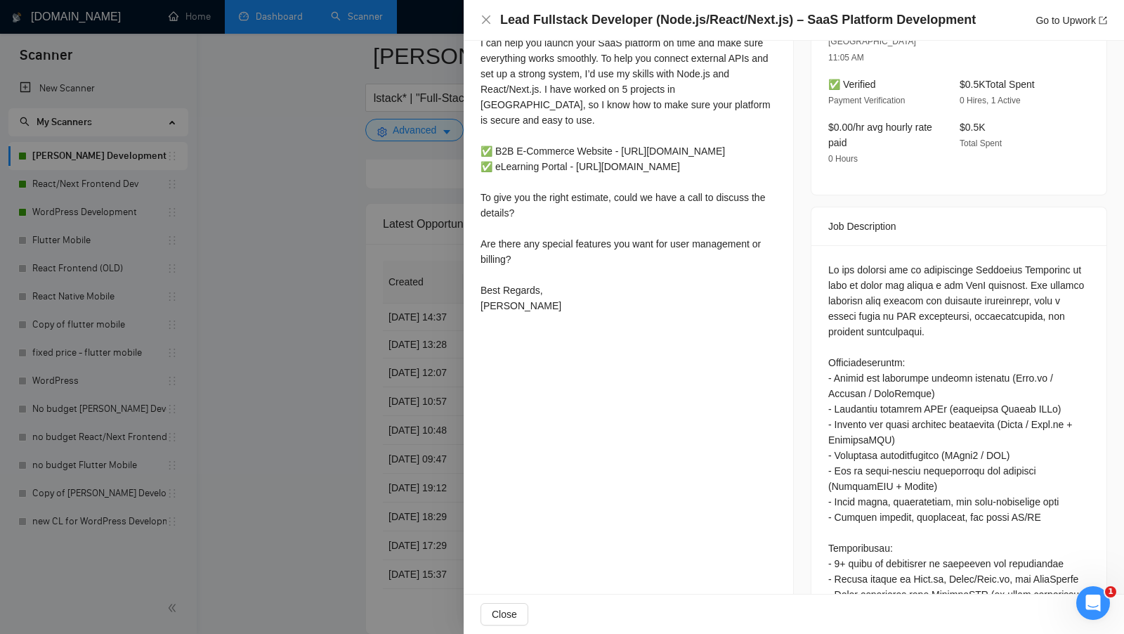
click at [275, 313] on div at bounding box center [562, 317] width 1124 height 634
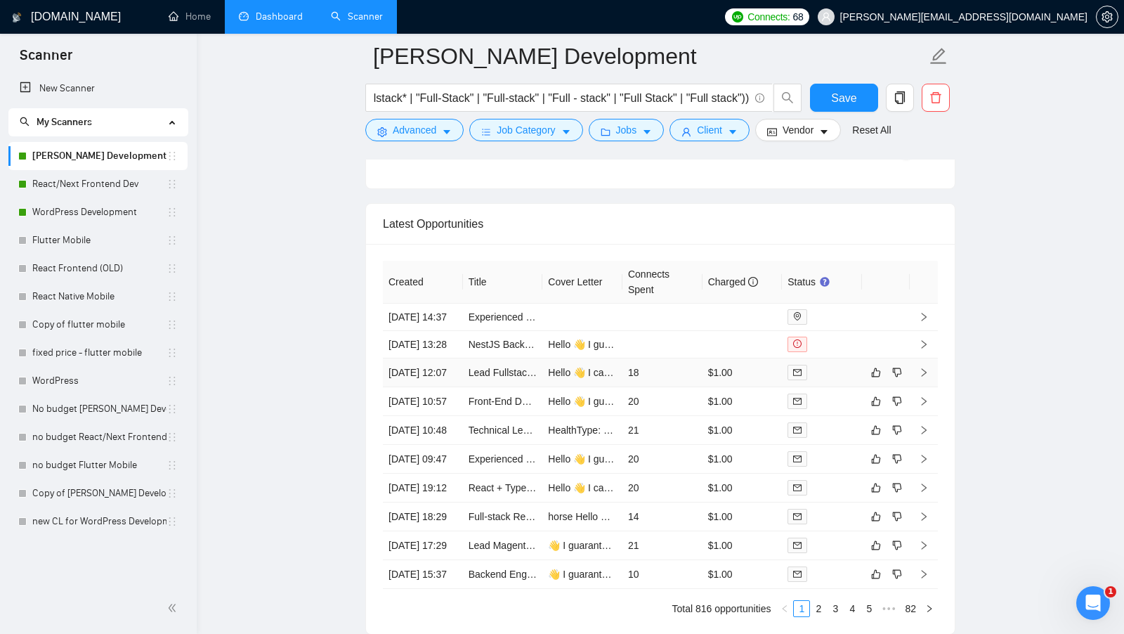
scroll to position [3503, 0]
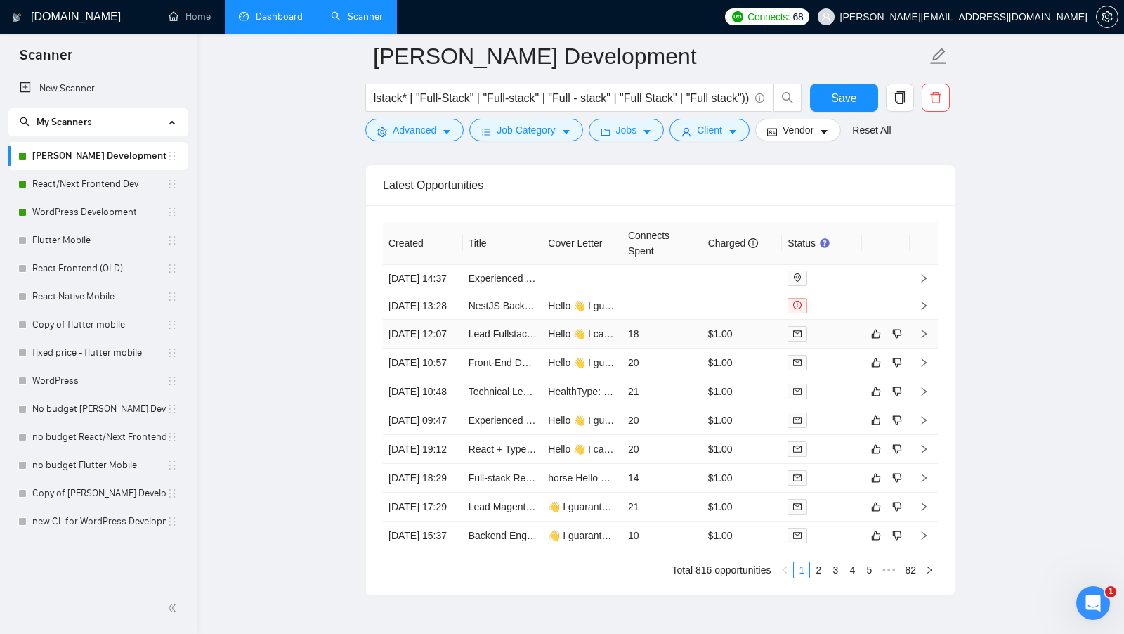
click at [759, 377] on td "$1.00" at bounding box center [742, 362] width 80 height 29
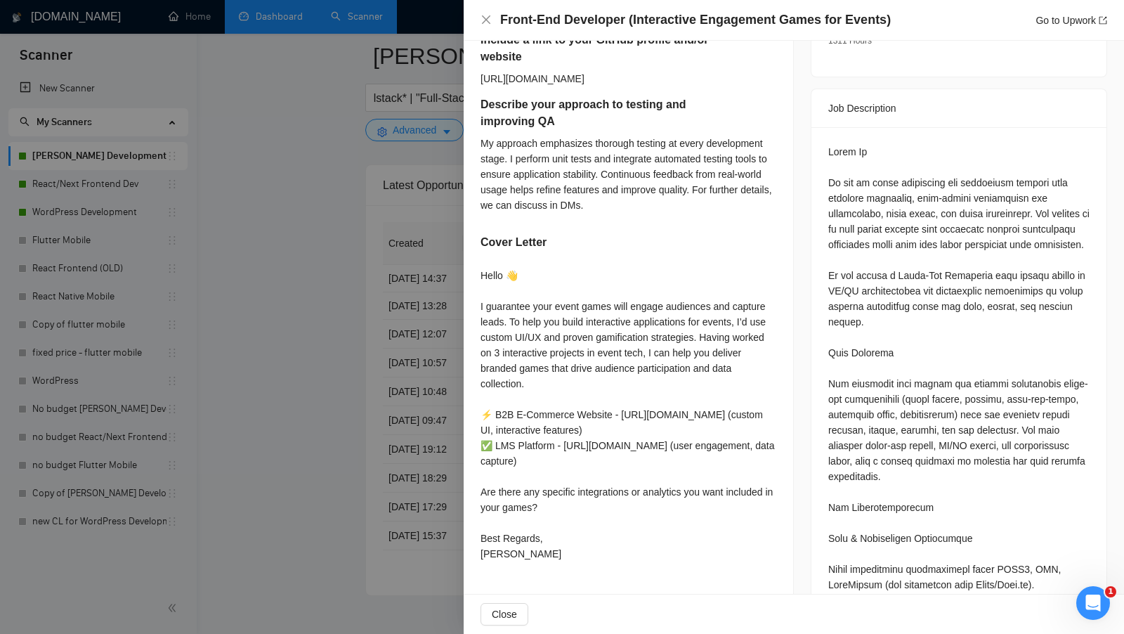
scroll to position [569, 0]
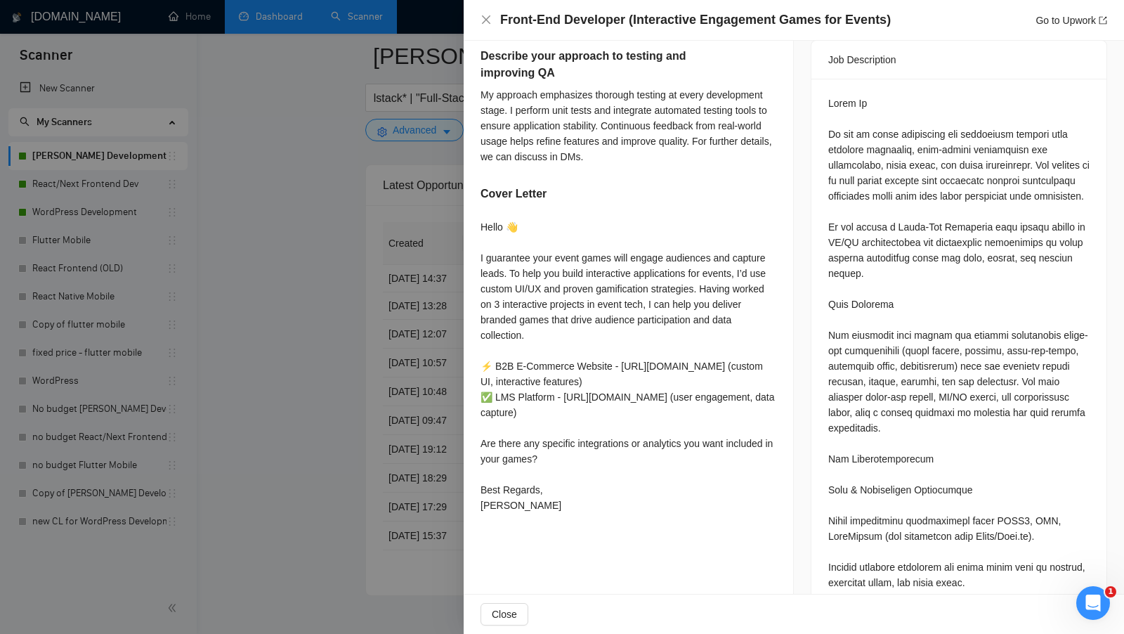
click at [386, 421] on div at bounding box center [562, 317] width 1124 height 634
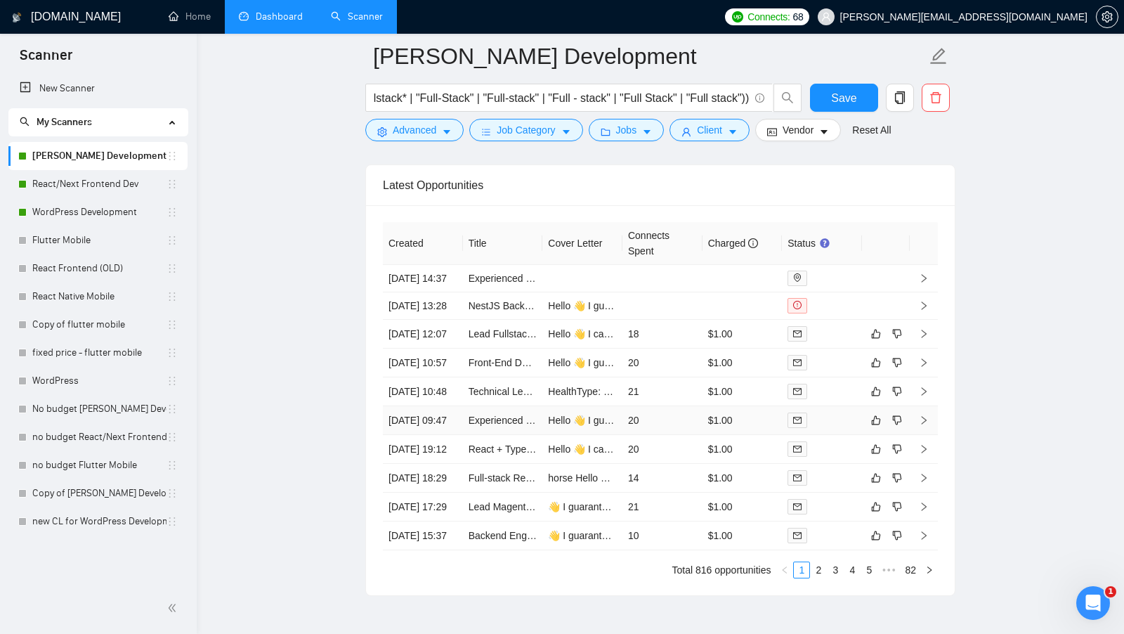
click at [682, 435] on td "20" at bounding box center [662, 420] width 80 height 29
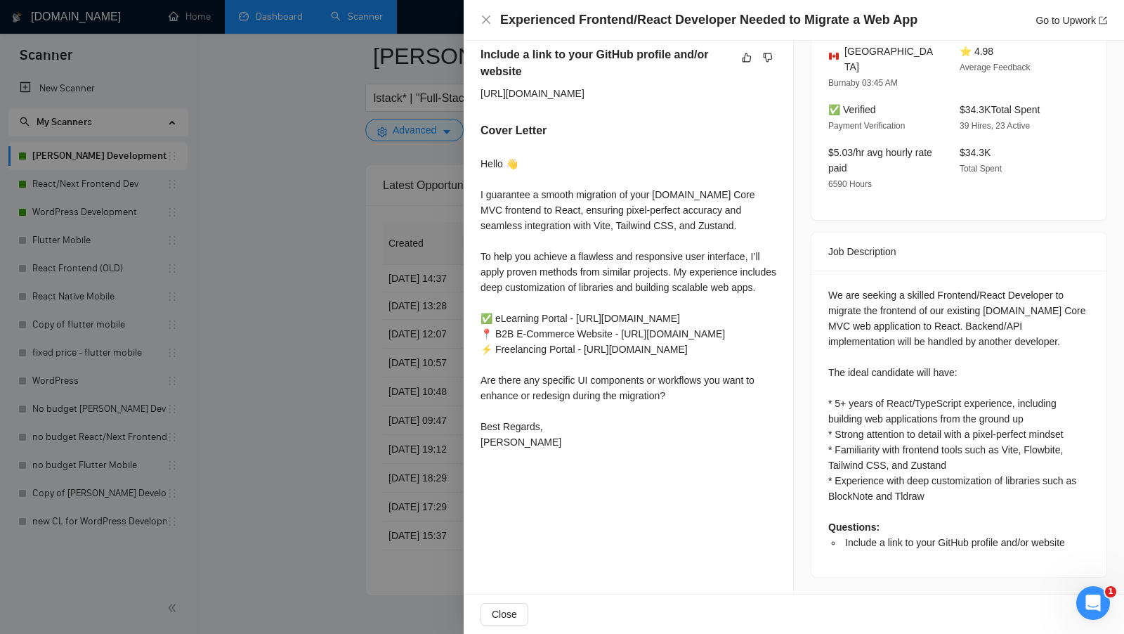
click at [407, 437] on div at bounding box center [562, 317] width 1124 height 634
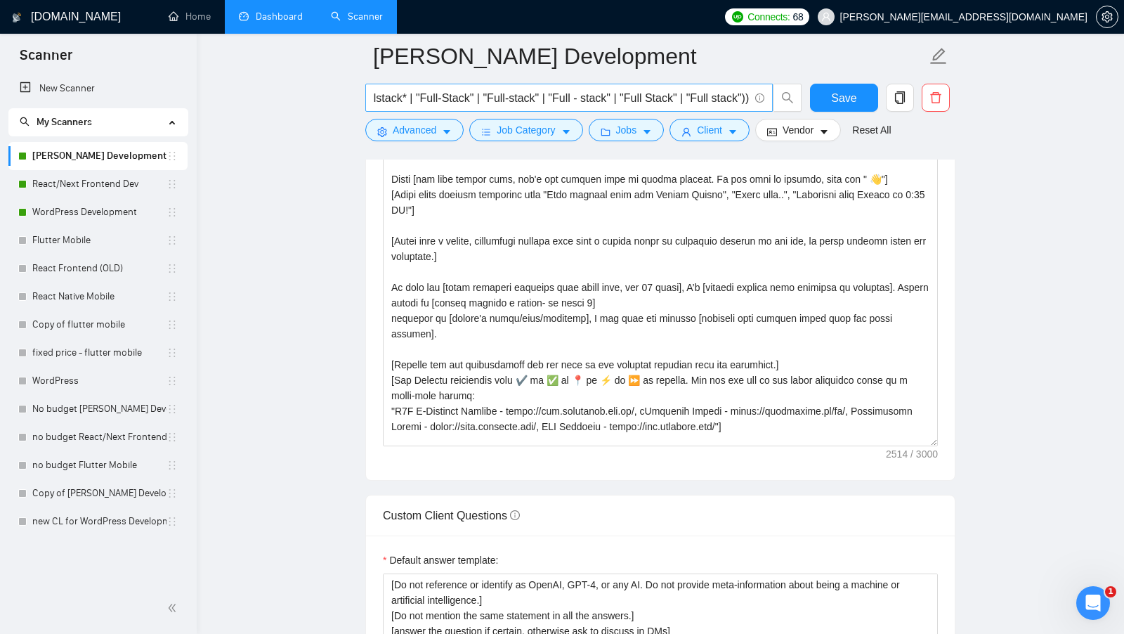
scroll to position [0, 968]
click at [447, 131] on icon "caret-down" at bounding box center [446, 133] width 7 height 4
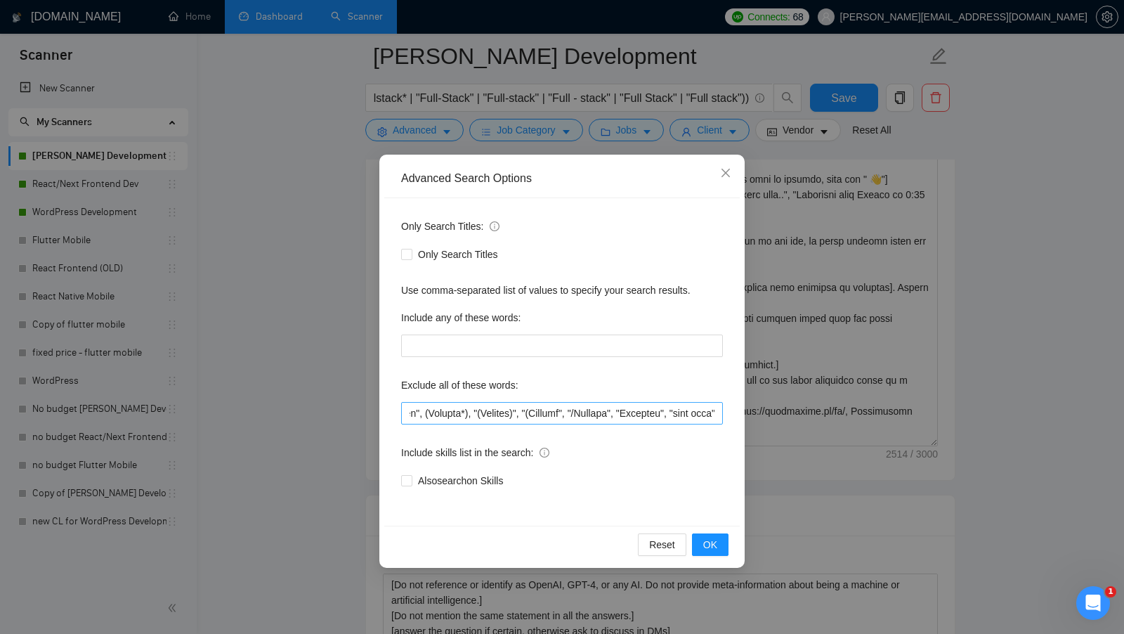
scroll to position [0, 908]
click at [862, 399] on div "Advanced Search Options Only Search Titles: Only Search Titles Use comma-separa…" at bounding box center [562, 317] width 1124 height 634
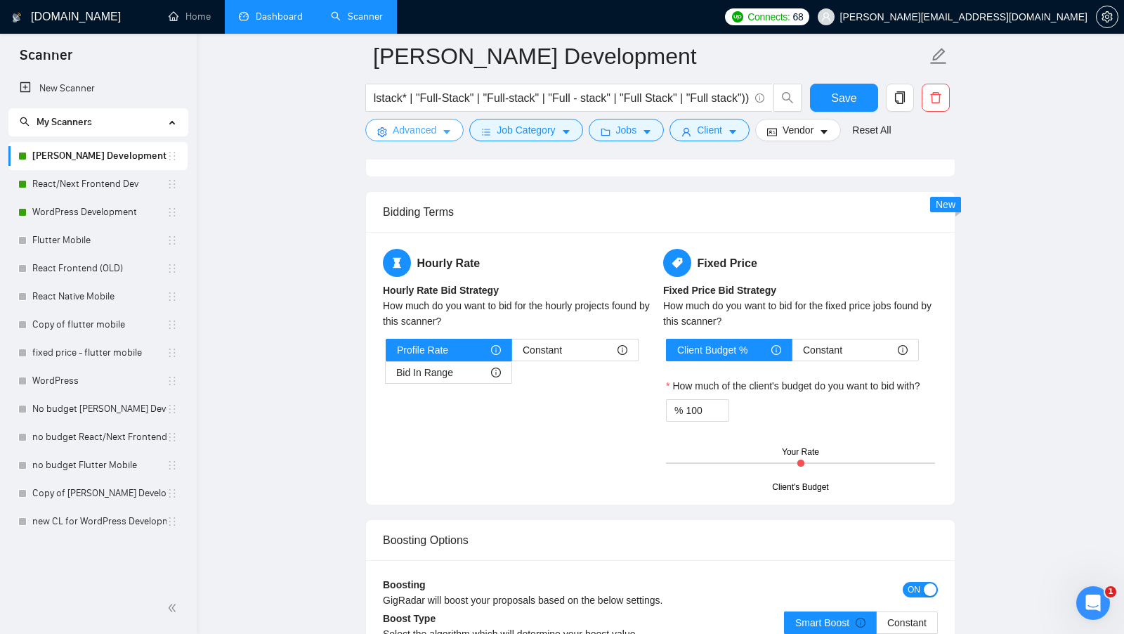
scroll to position [2151, 0]
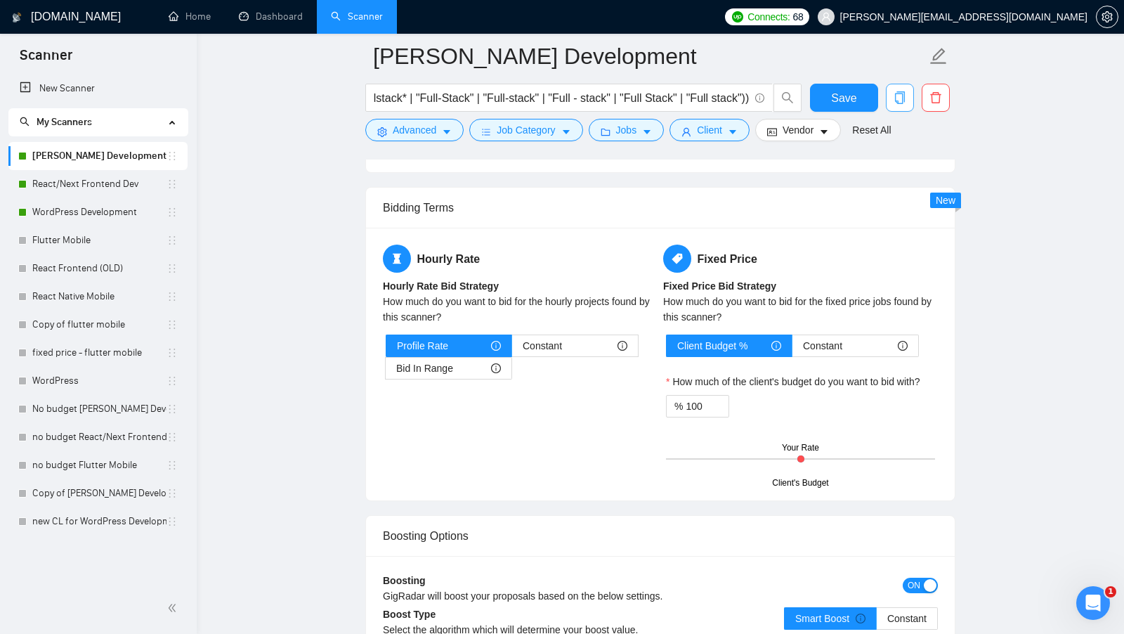
click at [896, 97] on icon "copy" at bounding box center [899, 97] width 13 height 13
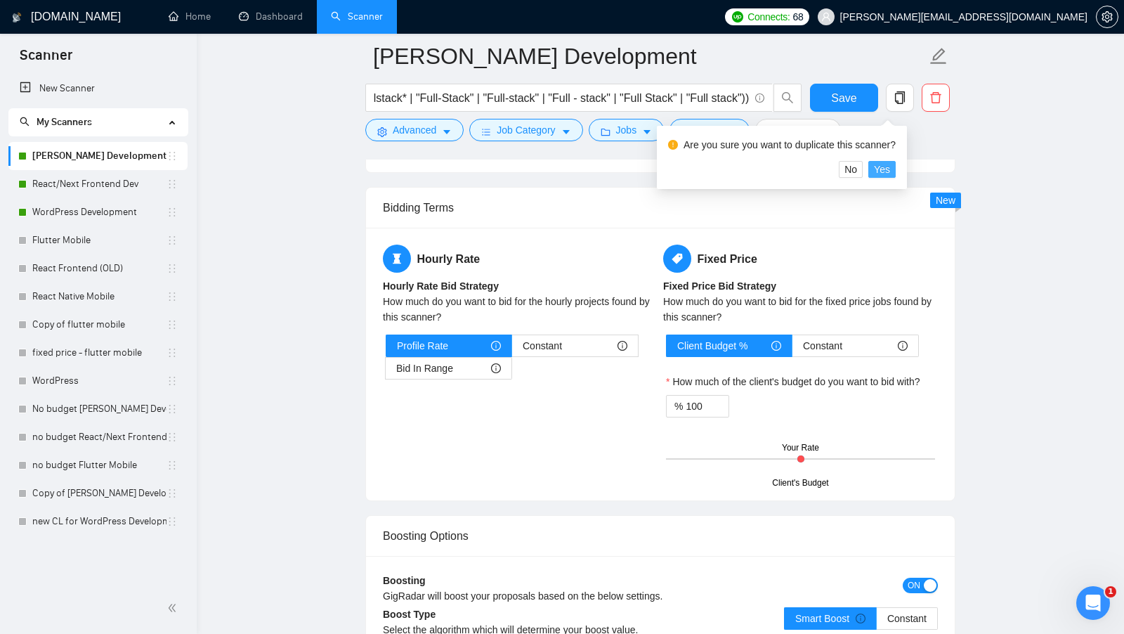
click at [889, 164] on span "Yes" at bounding box center [882, 169] width 16 height 15
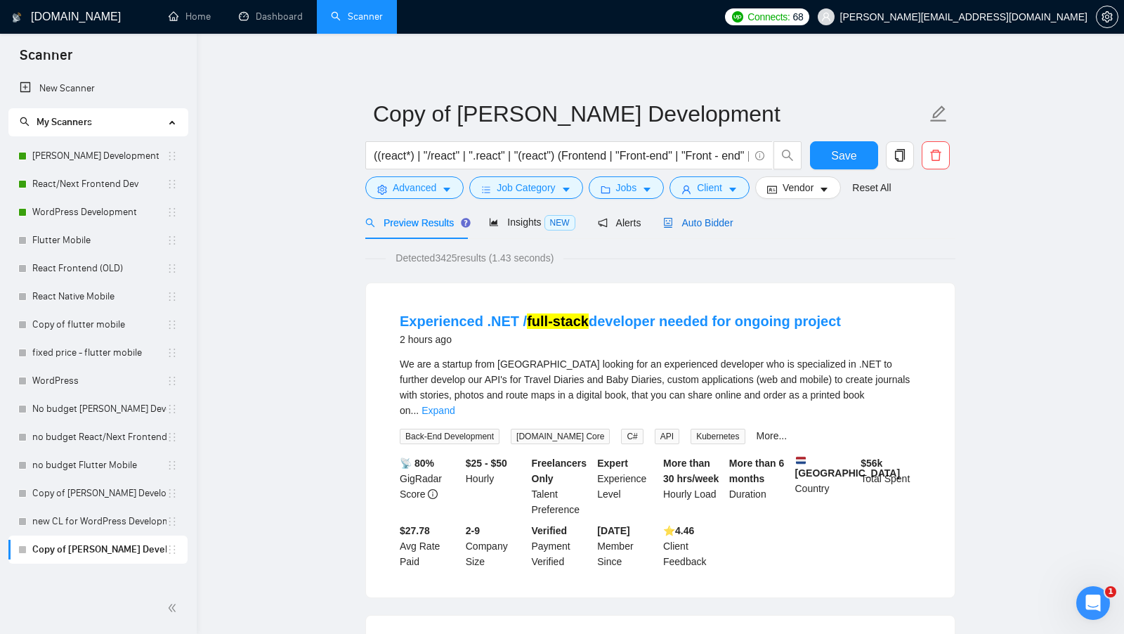
click at [727, 225] on span "Auto Bidder" at bounding box center [698, 222] width 70 height 11
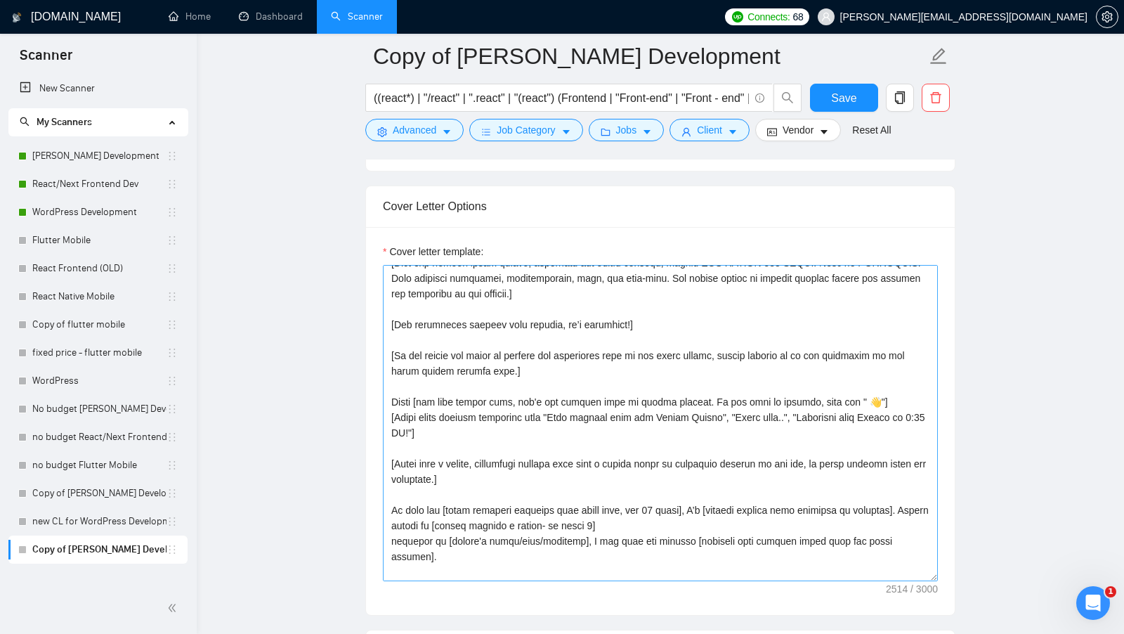
scroll to position [111, 0]
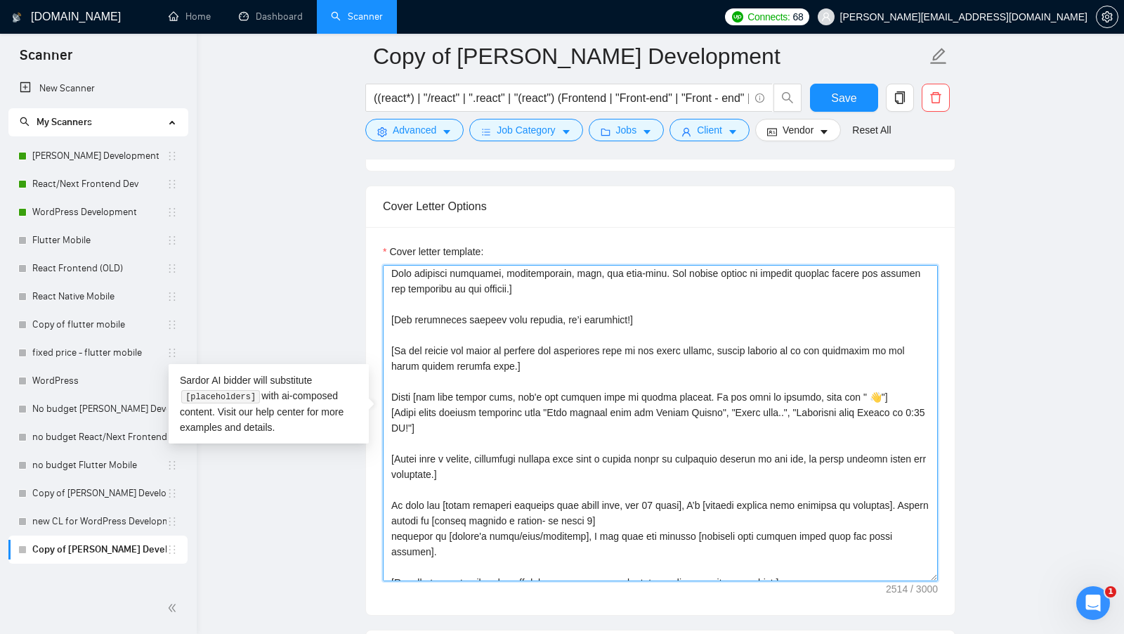
drag, startPoint x: 461, startPoint y: 461, endPoint x: 387, endPoint y: 388, distance: 104.3
click at [387, 388] on textarea "Cover letter template:" at bounding box center [660, 423] width 555 height 316
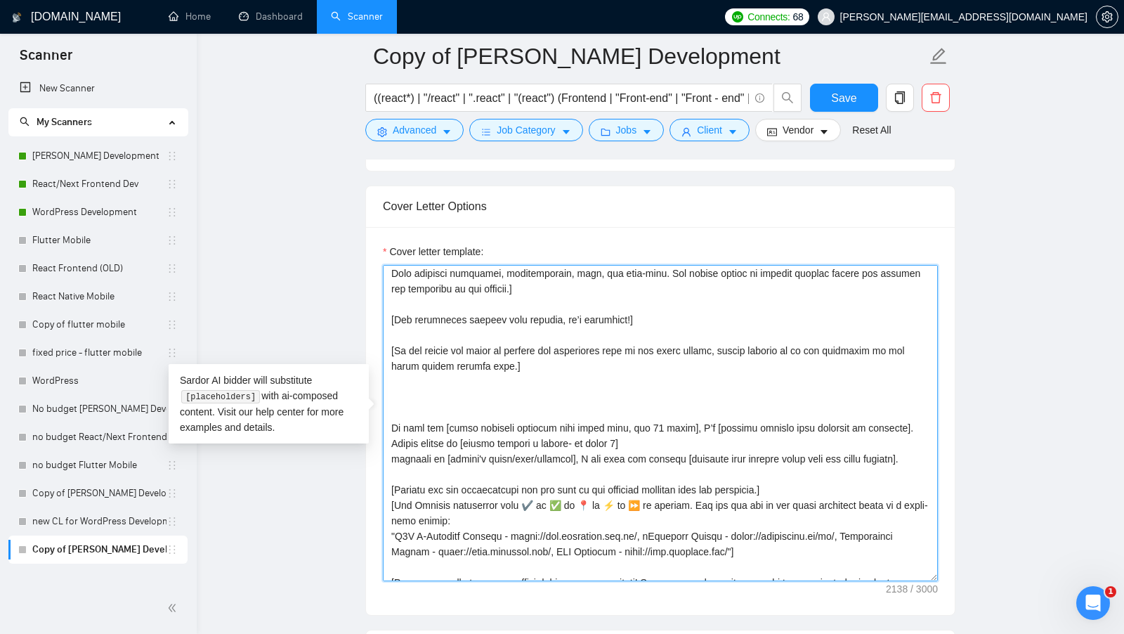
paste textarea "I’ve done [the main task from the job post in 3–4 words] for [mention a similar…"
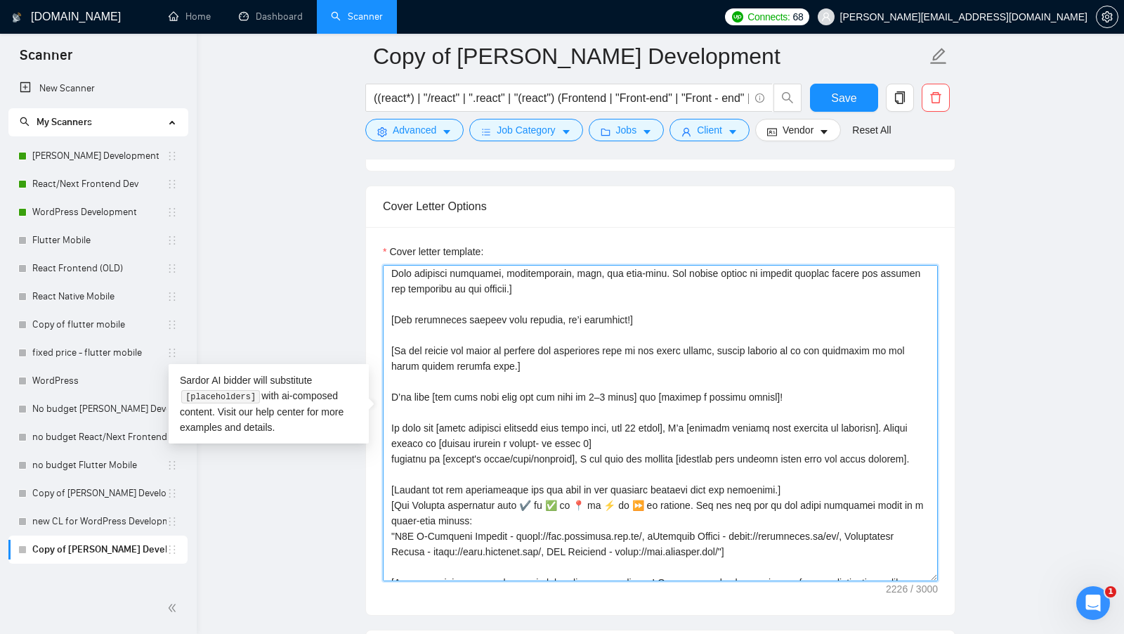
click at [577, 398] on textarea "Cover letter template:" at bounding box center [660, 423] width 555 height 316
drag, startPoint x: 917, startPoint y: 449, endPoint x: 355, endPoint y: 414, distance: 563.7
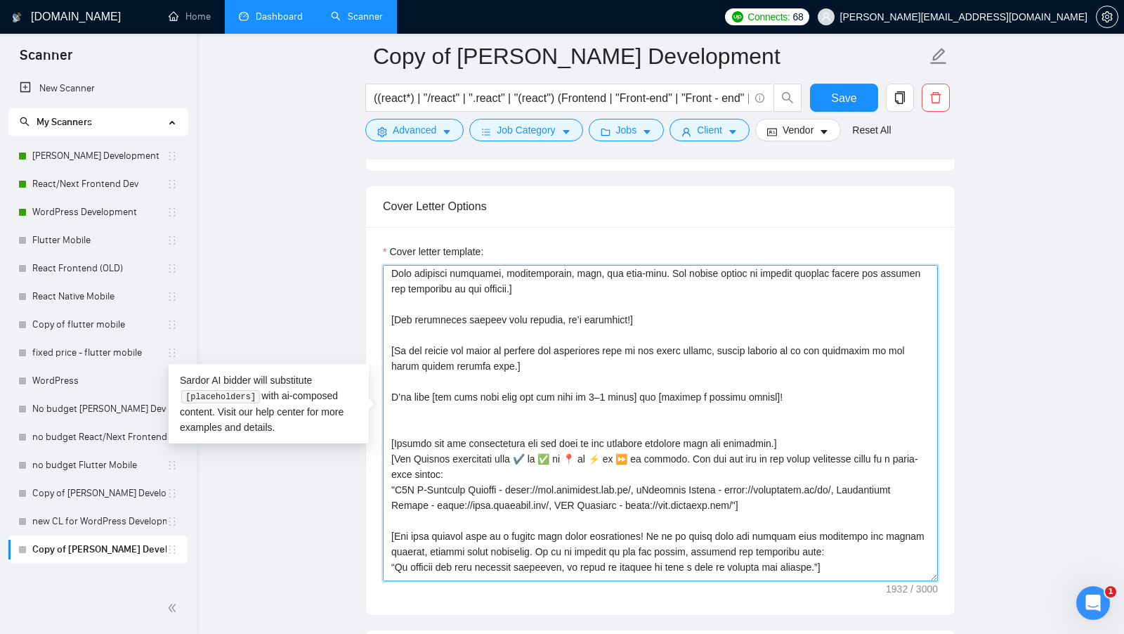
type textarea "[Write a cover letter in a human manner, avoiding marked lists, and don't use d…"
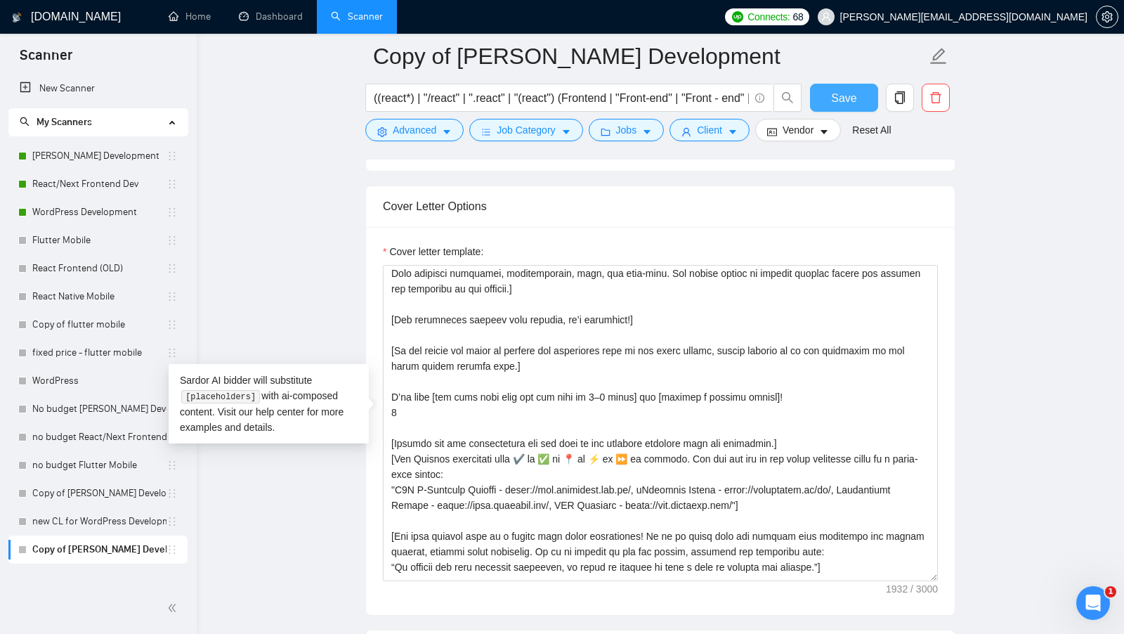
click at [841, 104] on span "Save" at bounding box center [843, 98] width 25 height 18
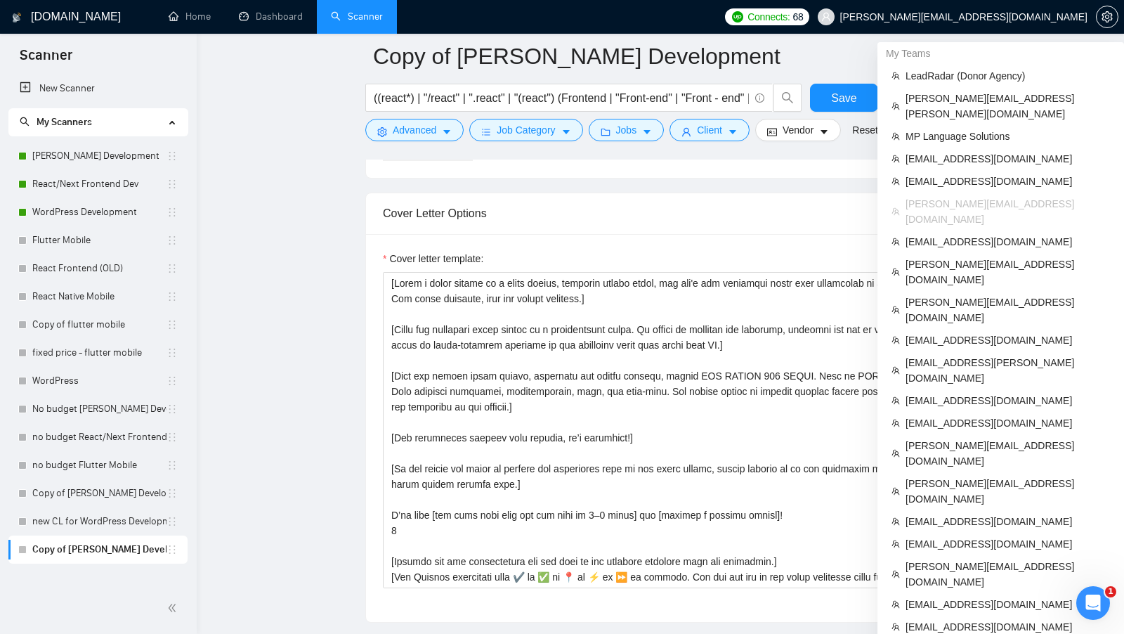
scroll to position [606, 0]
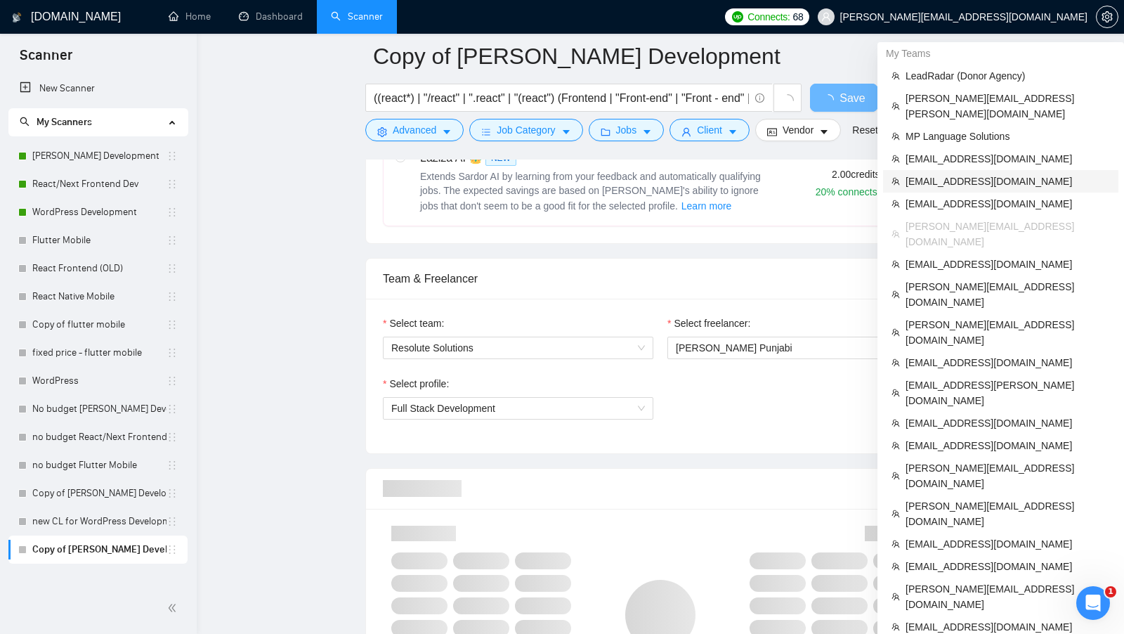
click at [958, 173] on span "[EMAIL_ADDRESS][DOMAIN_NAME]" at bounding box center [1007, 180] width 204 height 15
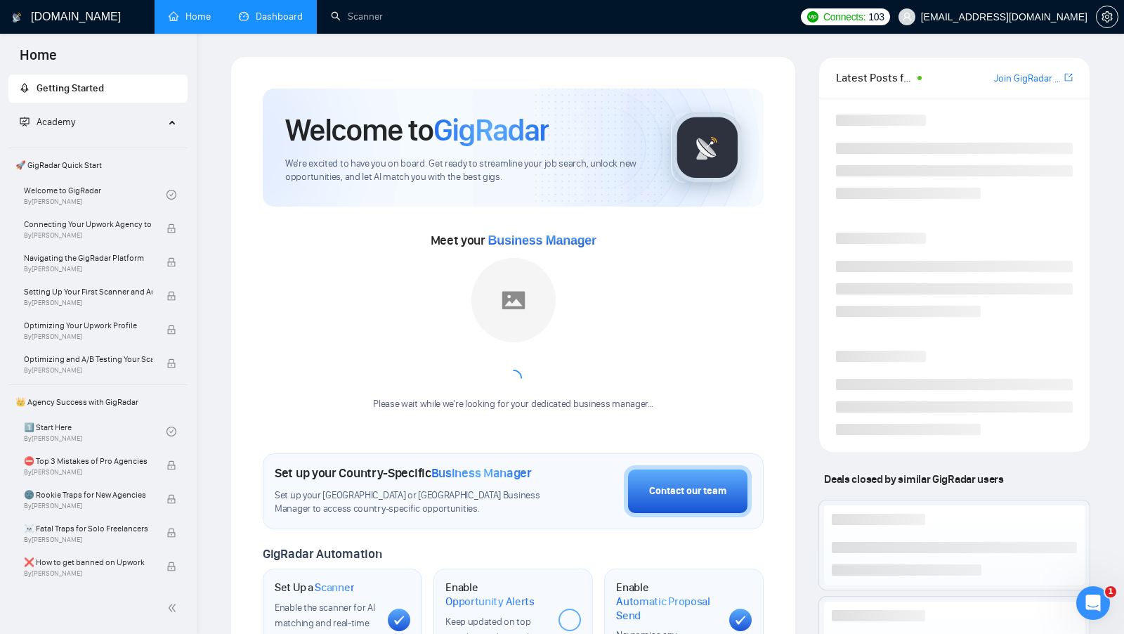
click at [261, 22] on link "Dashboard" at bounding box center [271, 17] width 64 height 12
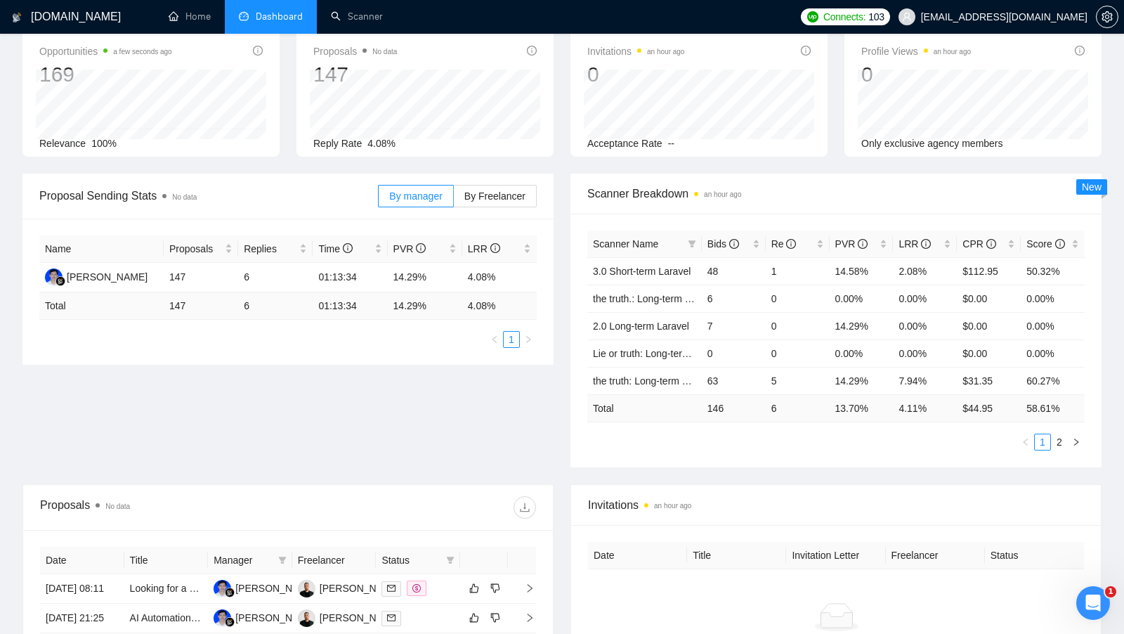
scroll to position [440, 0]
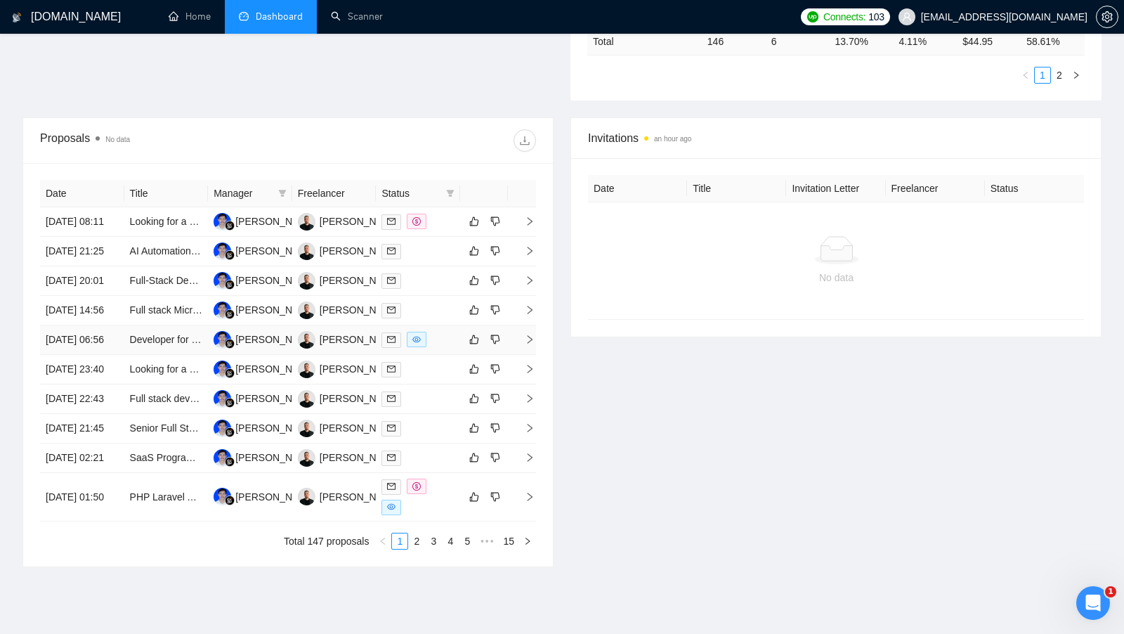
click at [441, 355] on td at bounding box center [418, 339] width 84 height 29
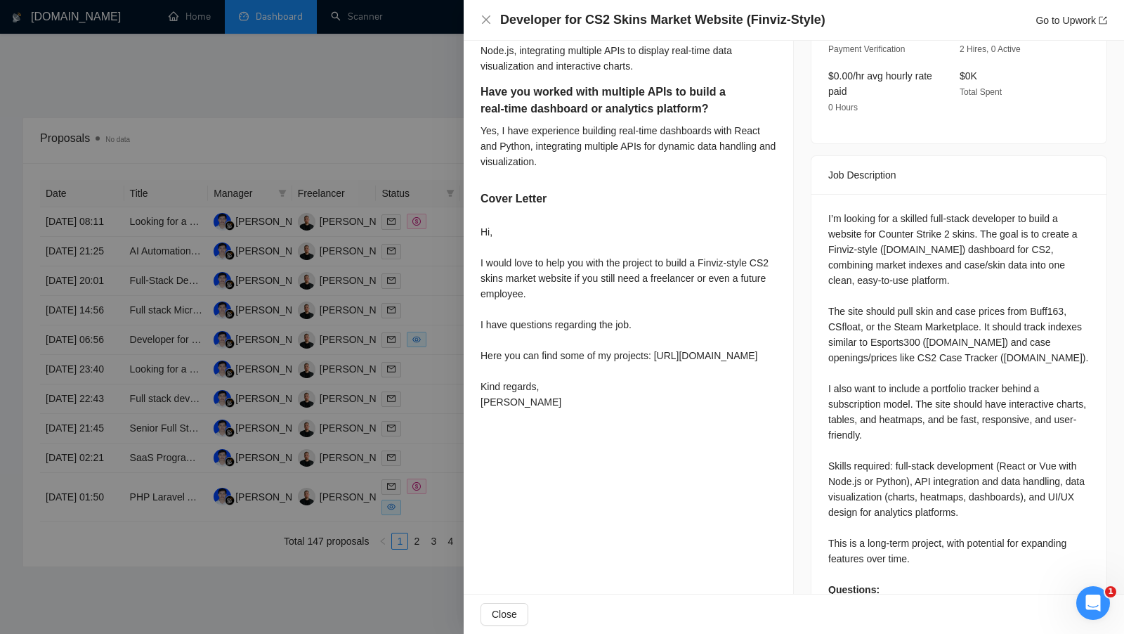
scroll to position [438, 0]
click at [371, 146] on div at bounding box center [562, 317] width 1124 height 634
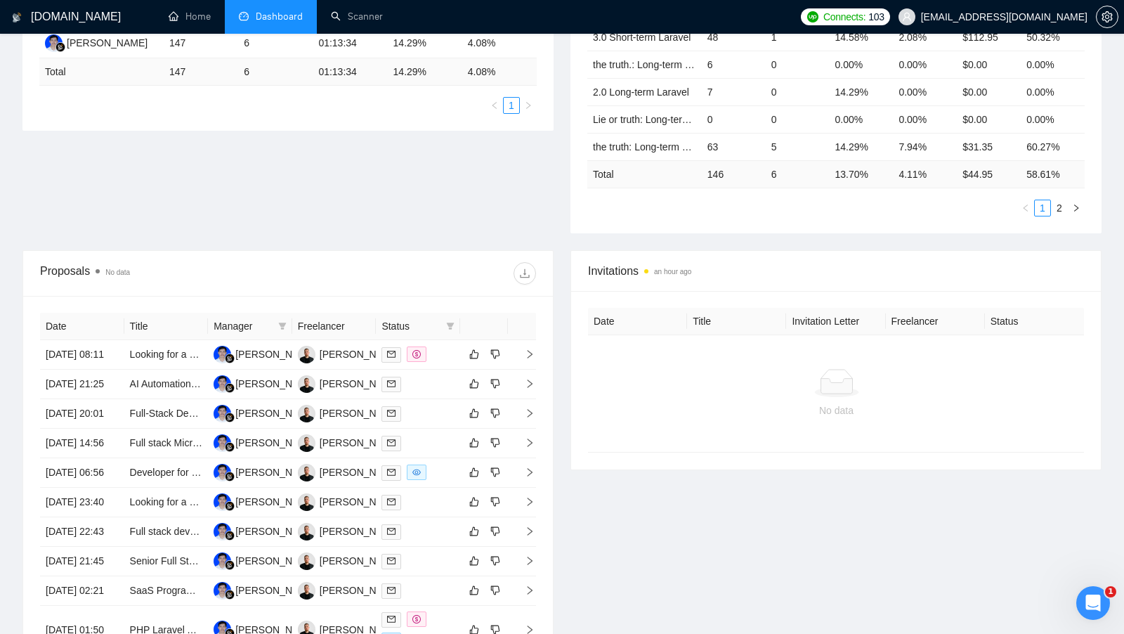
scroll to position [185, 0]
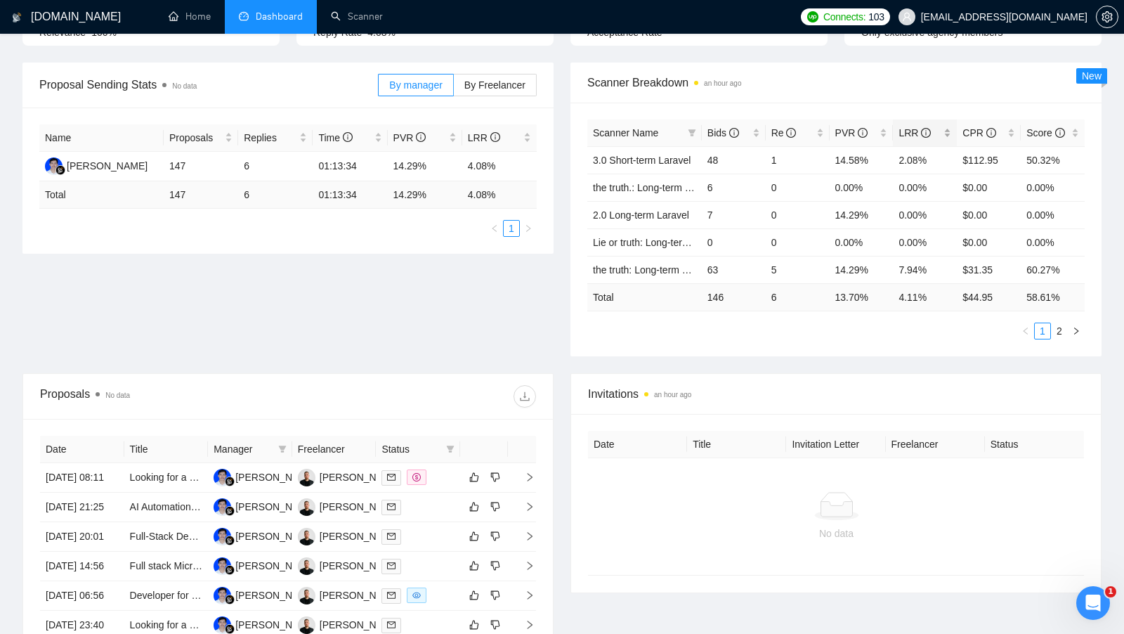
click at [950, 125] on div "LRR" at bounding box center [924, 132] width 53 height 15
click at [950, 126] on div "LRR" at bounding box center [924, 132] width 53 height 15
click at [661, 158] on link "the truth: Long-term vue gigradar" at bounding box center [665, 160] width 144 height 11
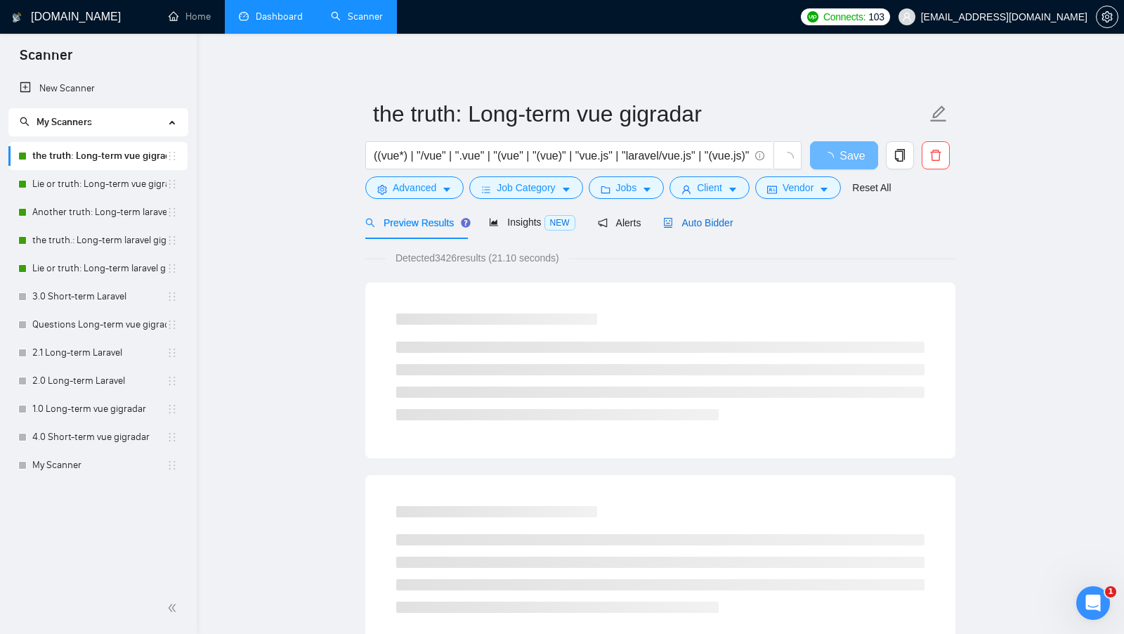
click at [732, 218] on span "Auto Bidder" at bounding box center [698, 222] width 70 height 11
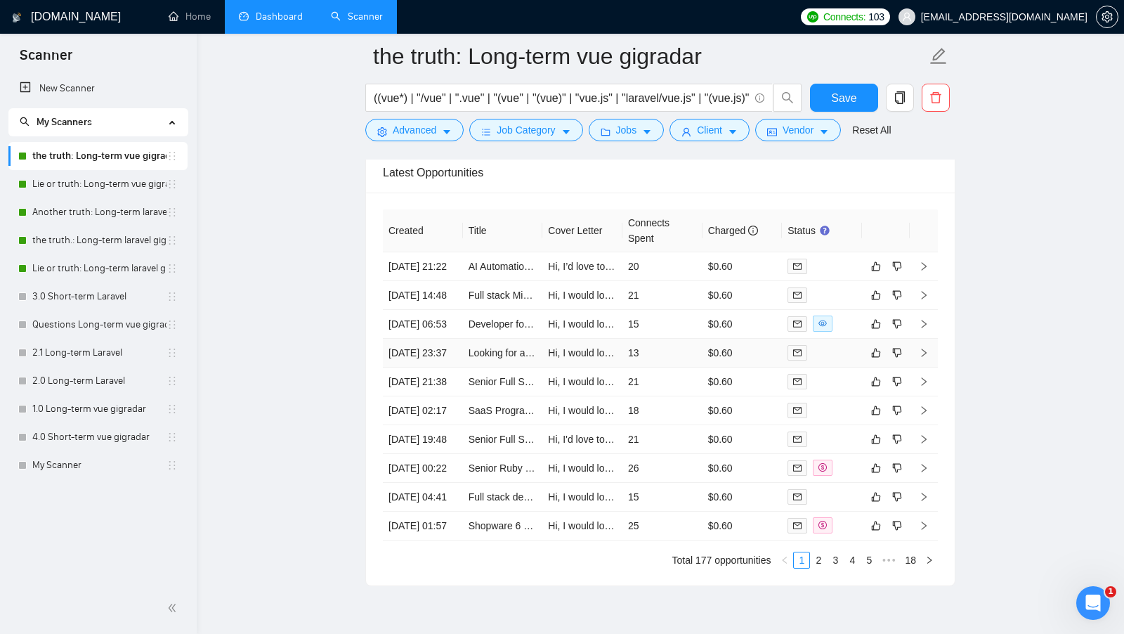
scroll to position [3800, 0]
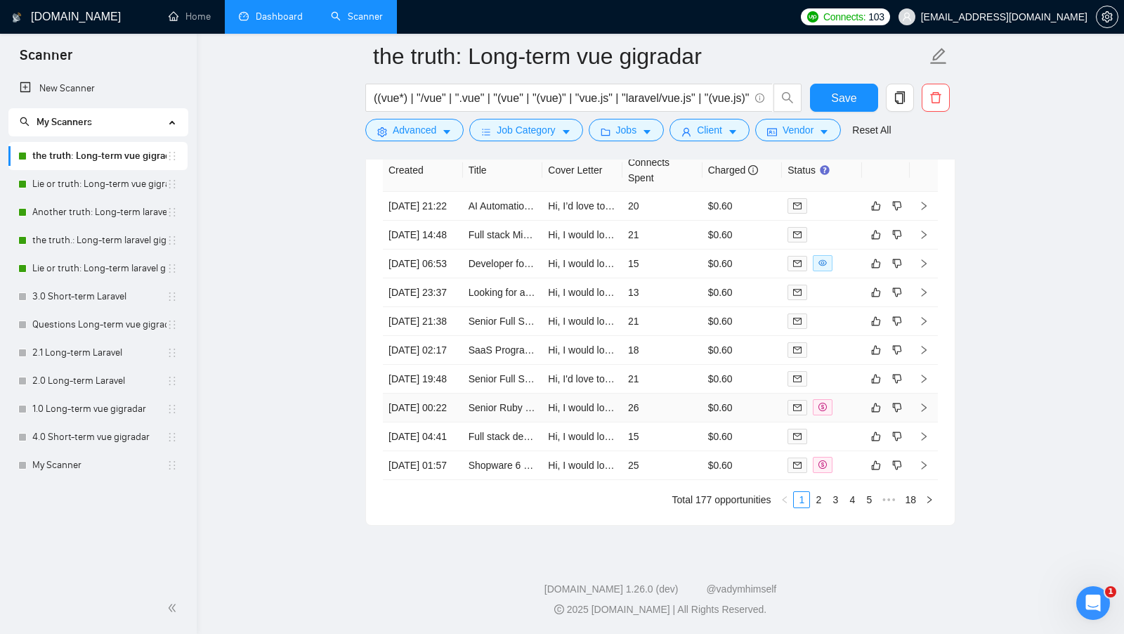
click at [671, 422] on td "26" at bounding box center [662, 407] width 80 height 29
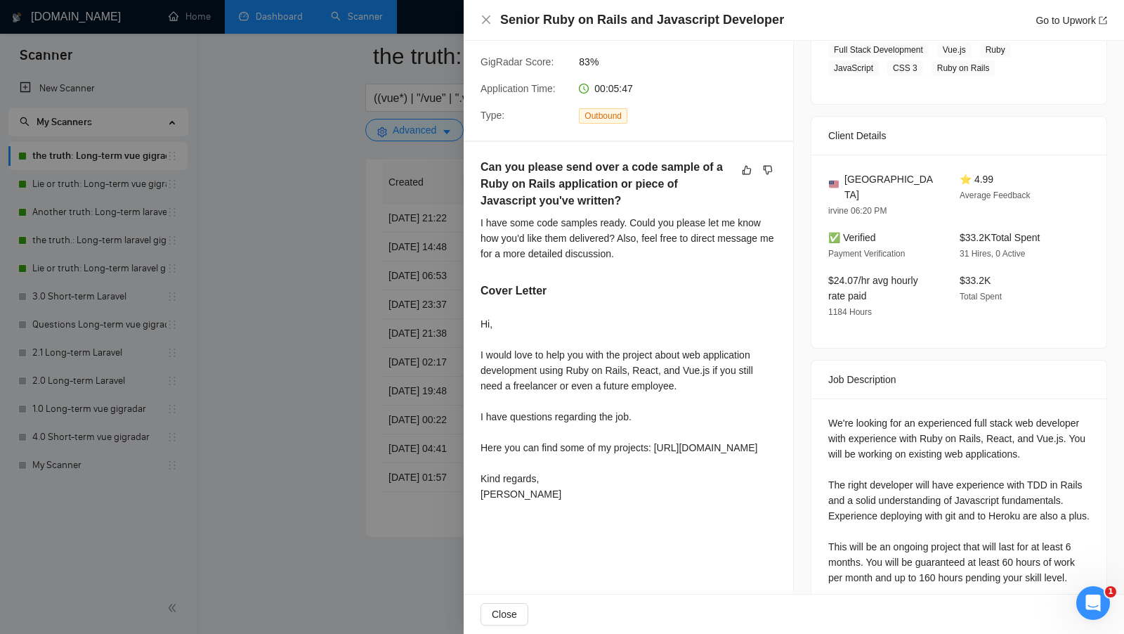
scroll to position [253, 0]
click at [354, 430] on div at bounding box center [562, 317] width 1124 height 634
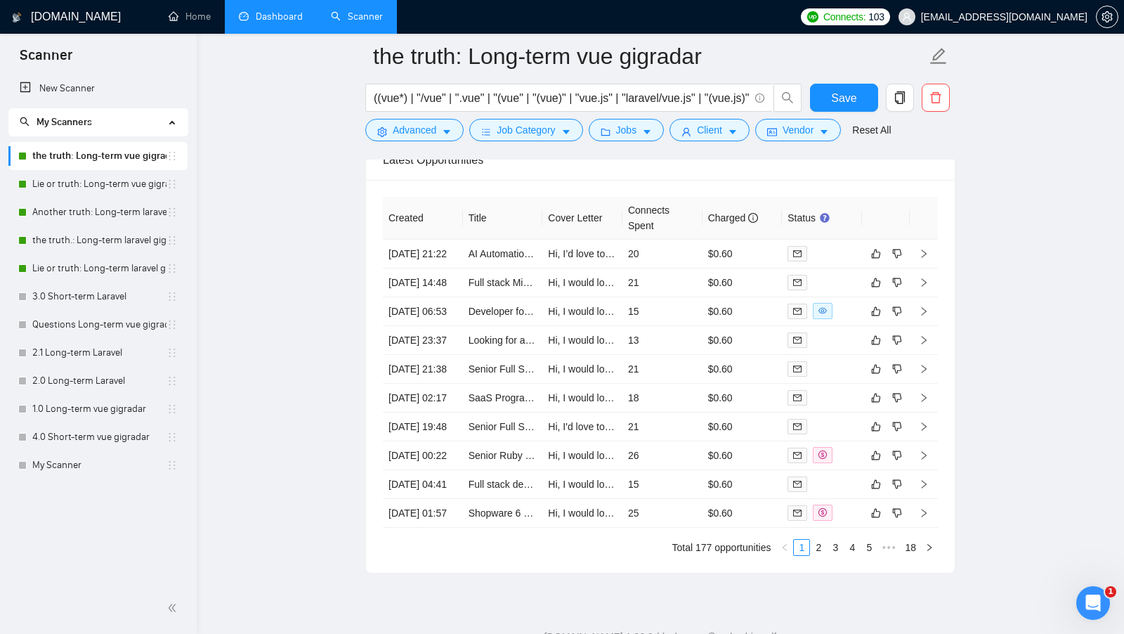
scroll to position [3722, 0]
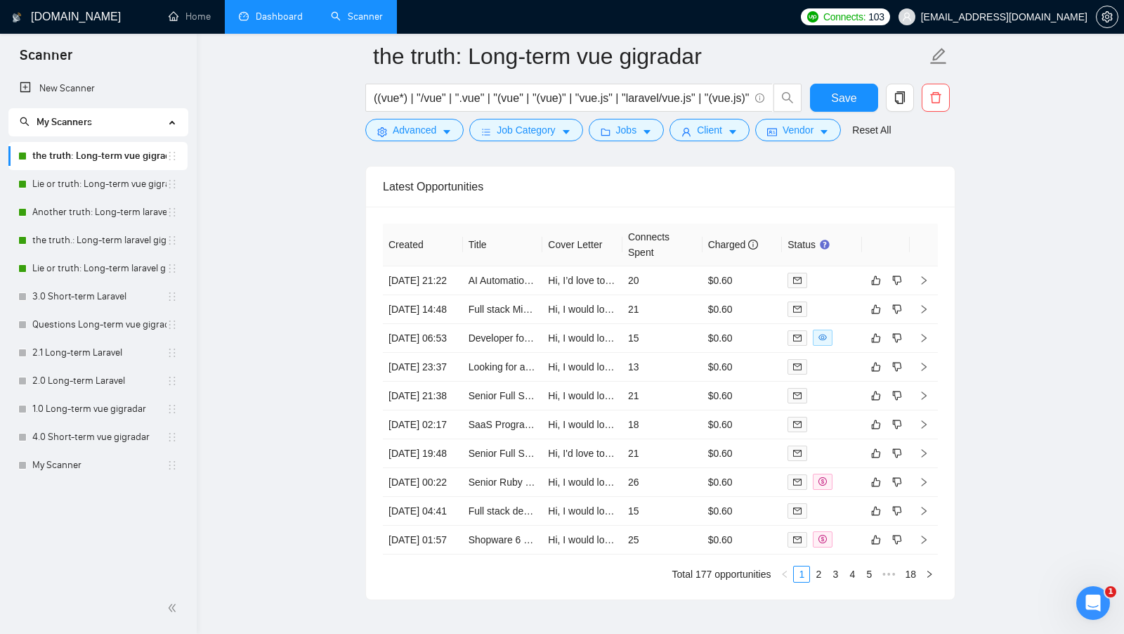
click at [287, 18] on link "Dashboard" at bounding box center [271, 17] width 64 height 12
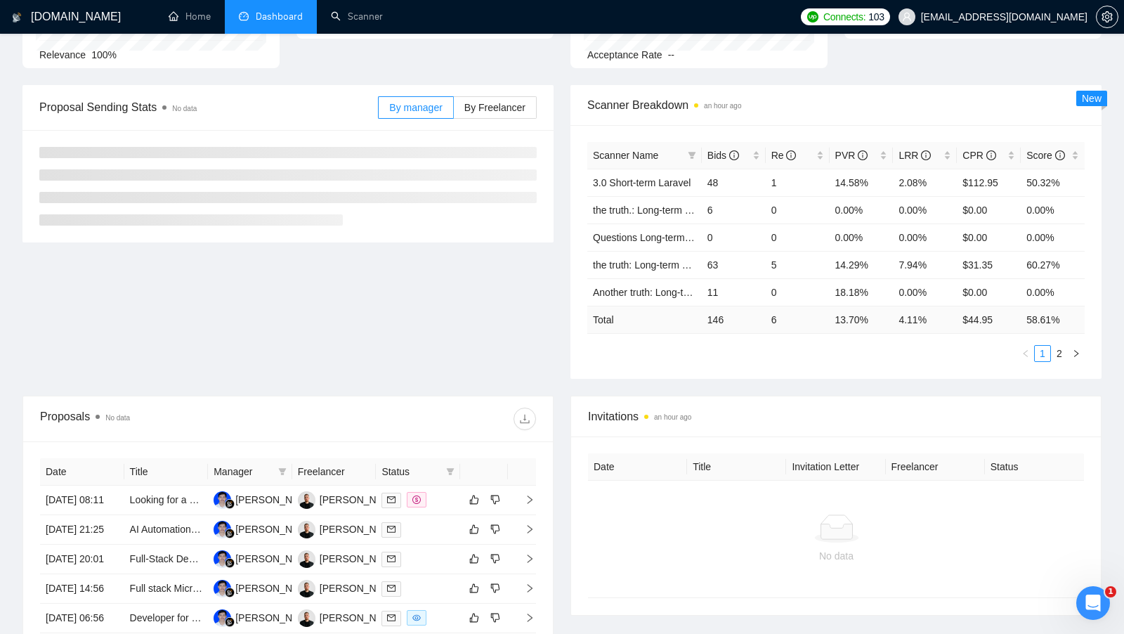
scroll to position [122, 0]
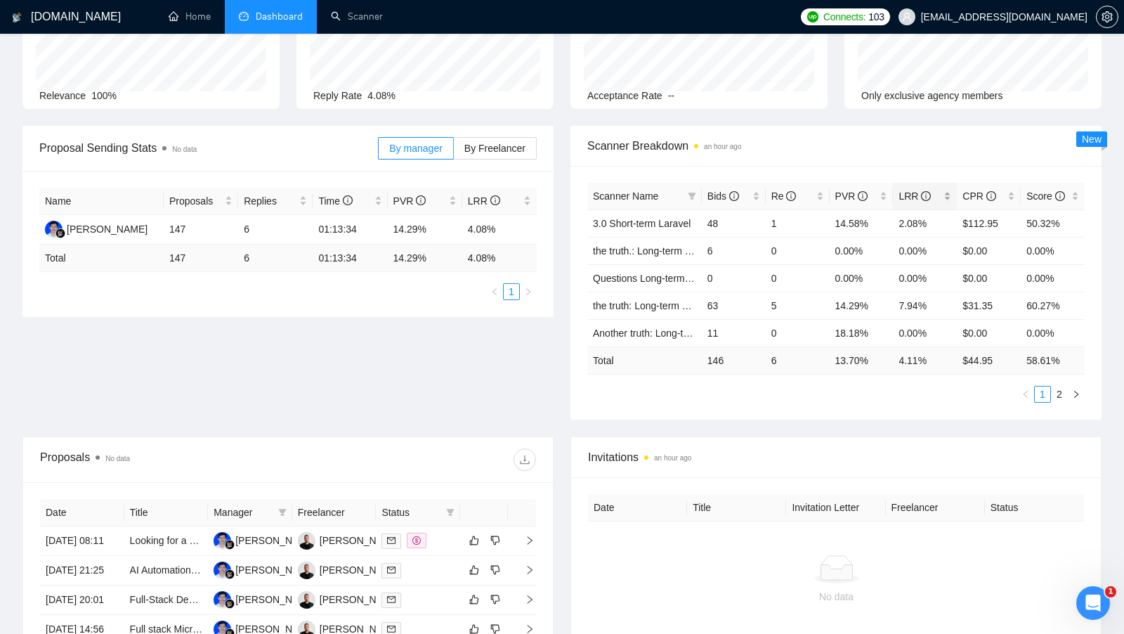
click at [947, 188] on div "LRR" at bounding box center [924, 195] width 53 height 15
click at [947, 189] on div "LRR" at bounding box center [924, 195] width 53 height 15
click at [646, 332] on link "Another truth: Long-term laravel gigradar" at bounding box center [682, 332] width 178 height 11
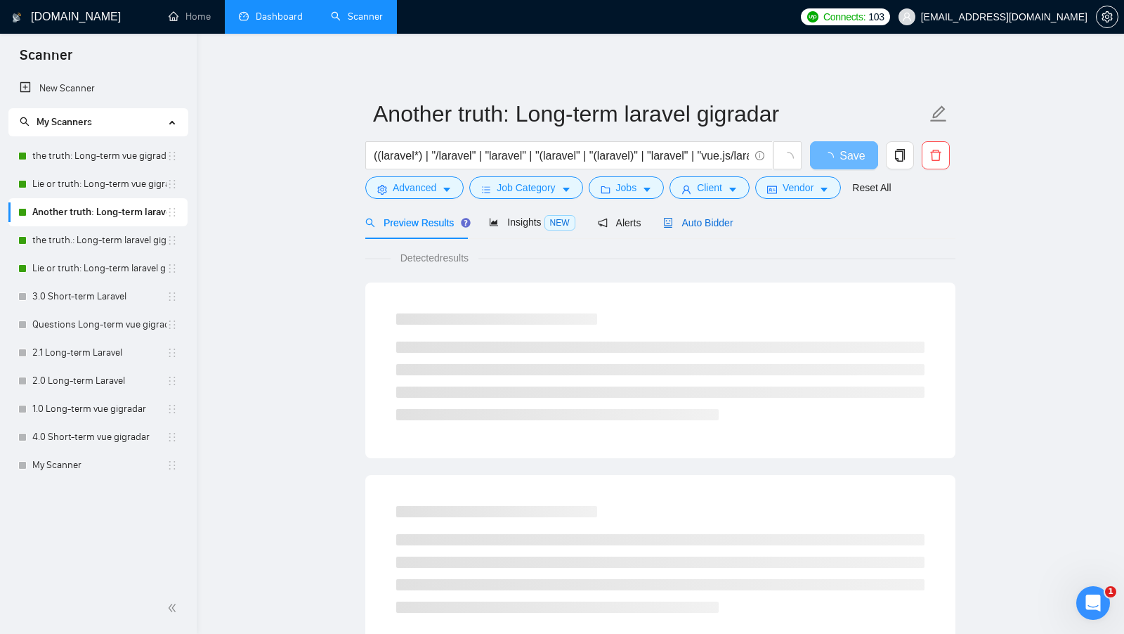
click at [720, 225] on span "Auto Bidder" at bounding box center [698, 222] width 70 height 11
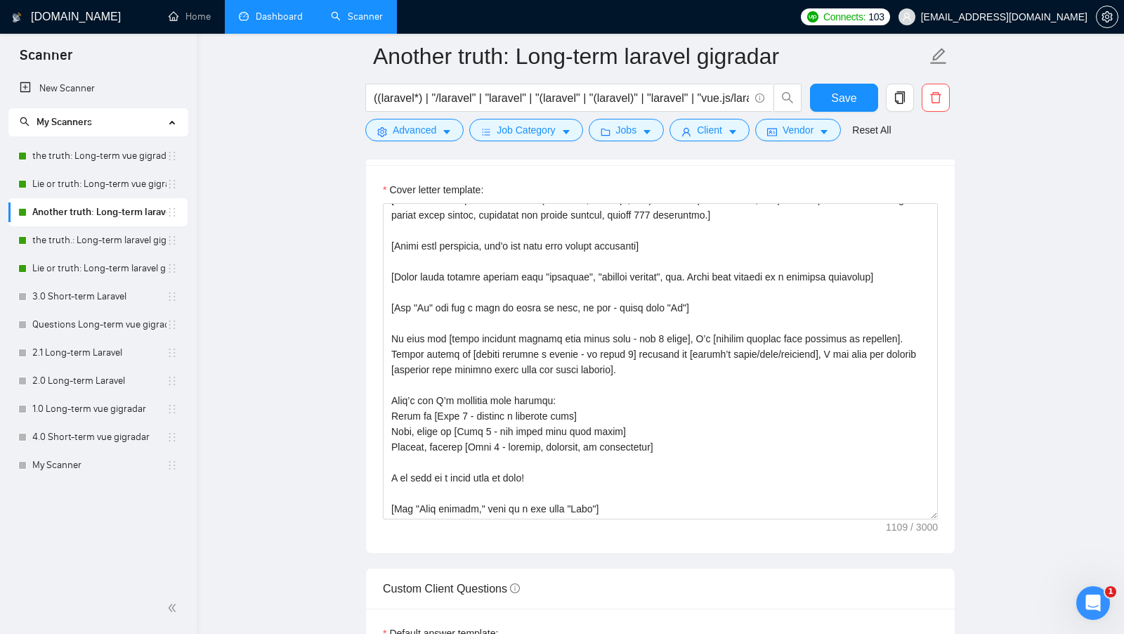
scroll to position [1540, 0]
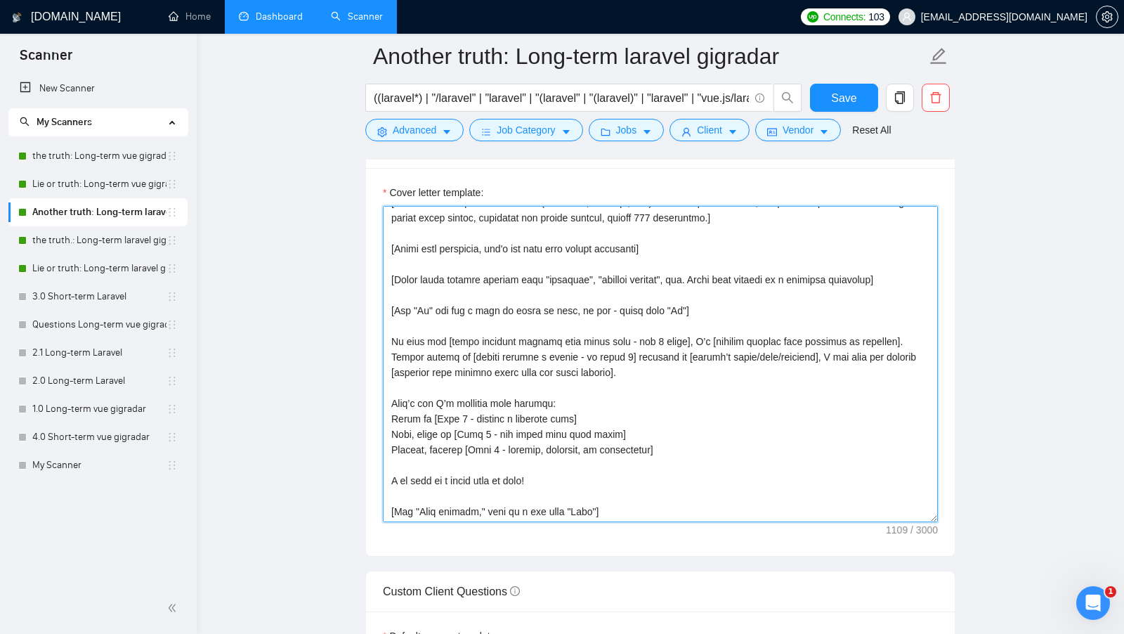
click at [662, 457] on textarea "Cover letter template:" at bounding box center [660, 364] width 555 height 316
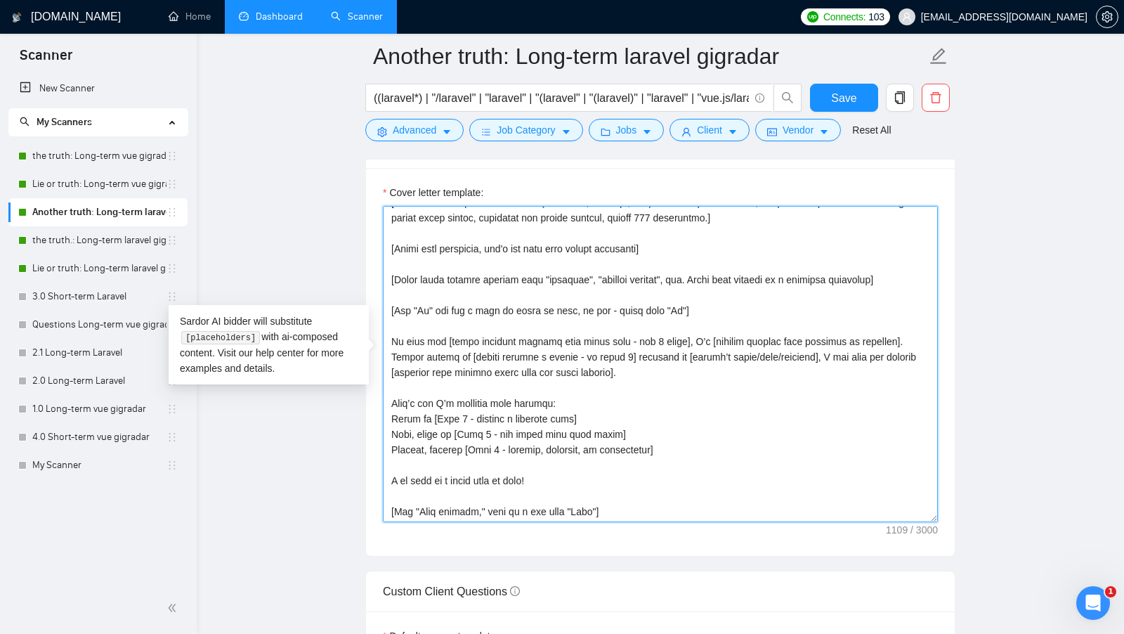
click at [680, 442] on textarea "Cover letter template:" at bounding box center [660, 364] width 555 height 316
paste textarea "[include the statement "Here you can find some of my projects: " and include th…"
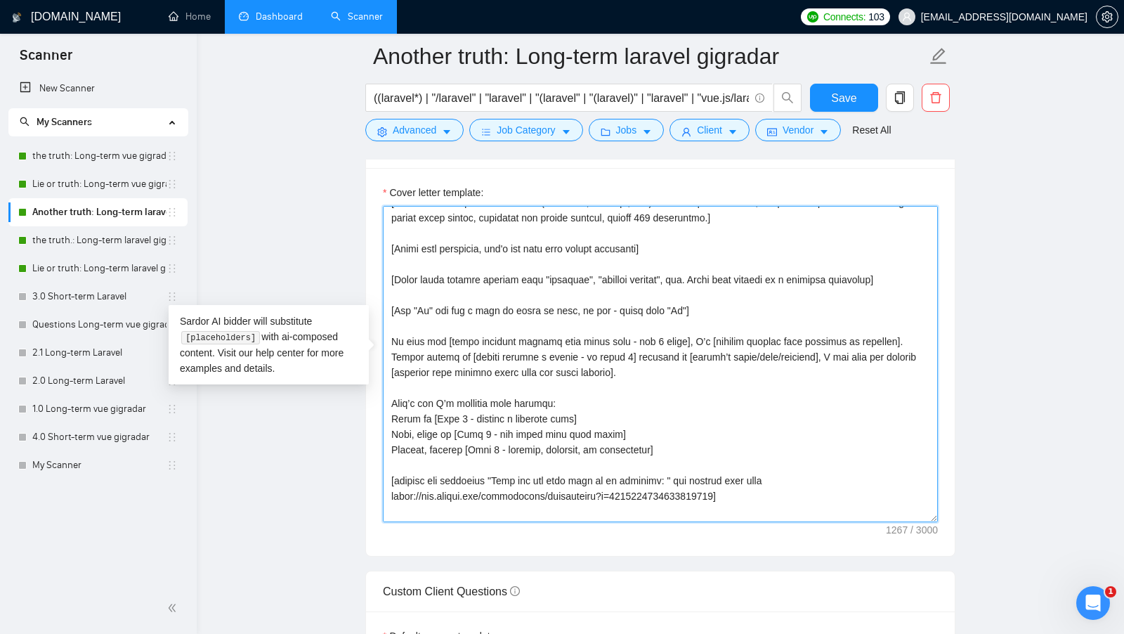
scroll to position [77, 0]
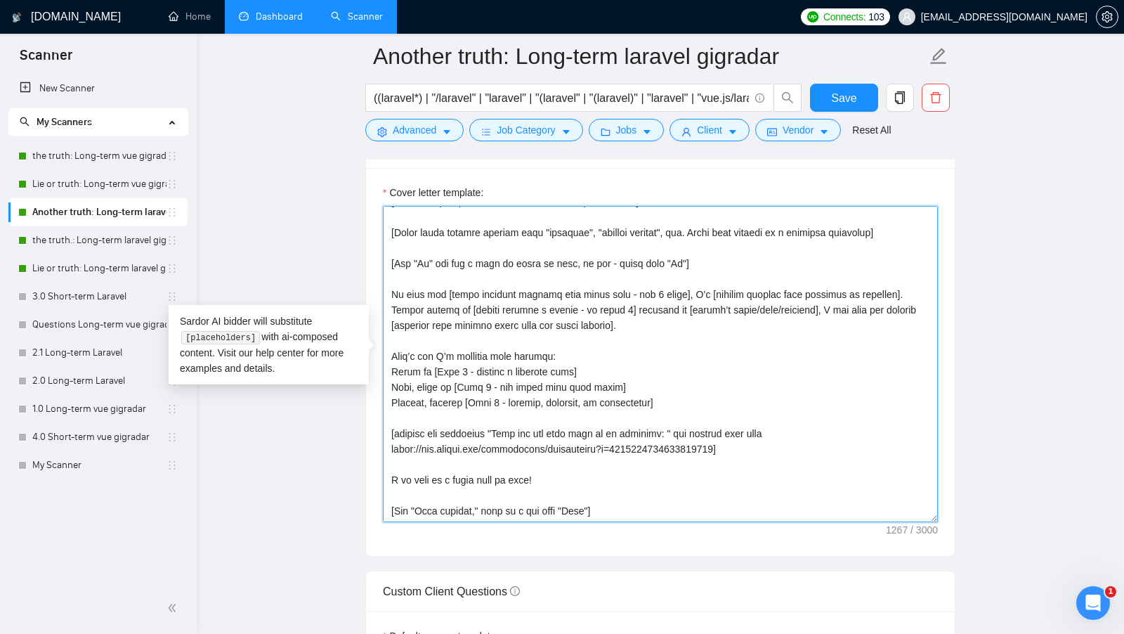
click at [569, 458] on textarea "Cover letter template:" at bounding box center [660, 364] width 555 height 316
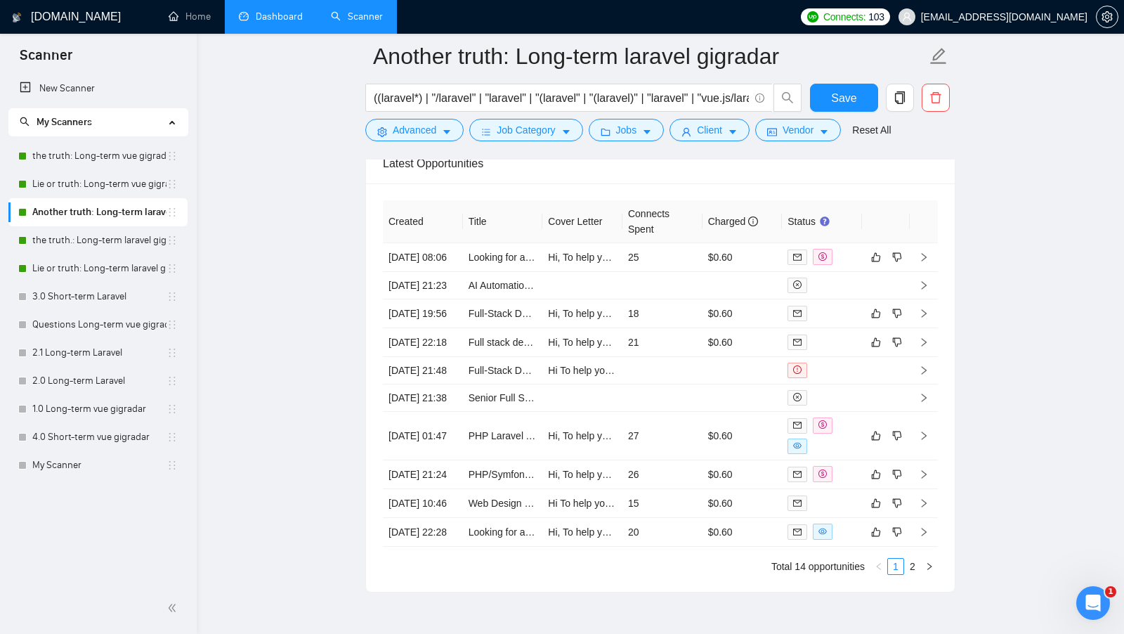
scroll to position [3621, 0]
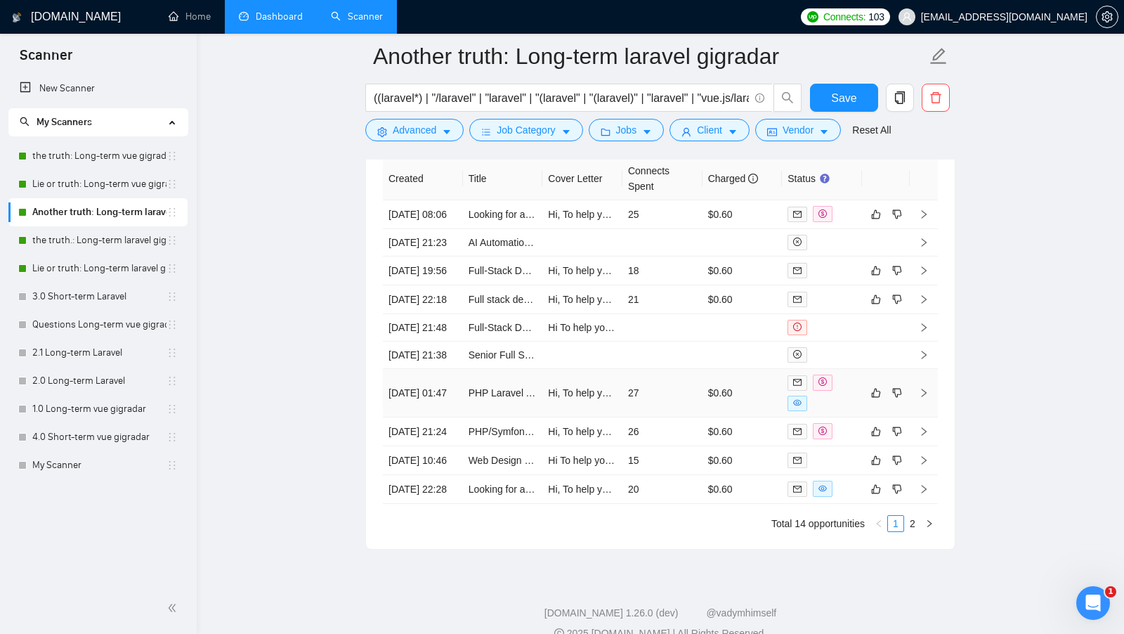
click at [853, 411] on div at bounding box center [821, 392] width 69 height 37
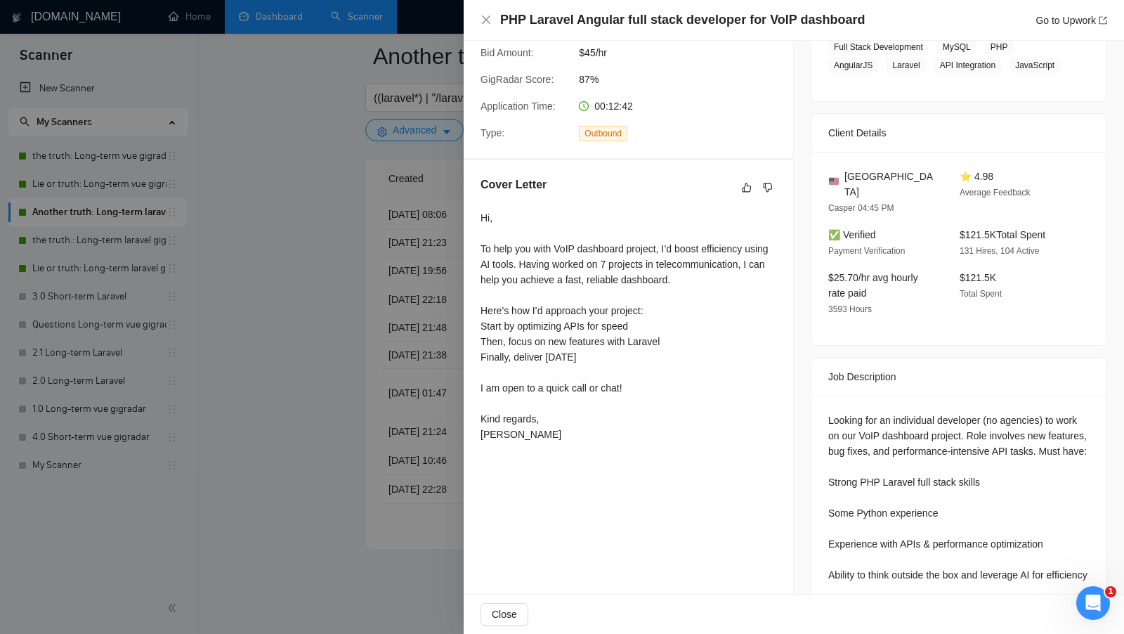
scroll to position [270, 0]
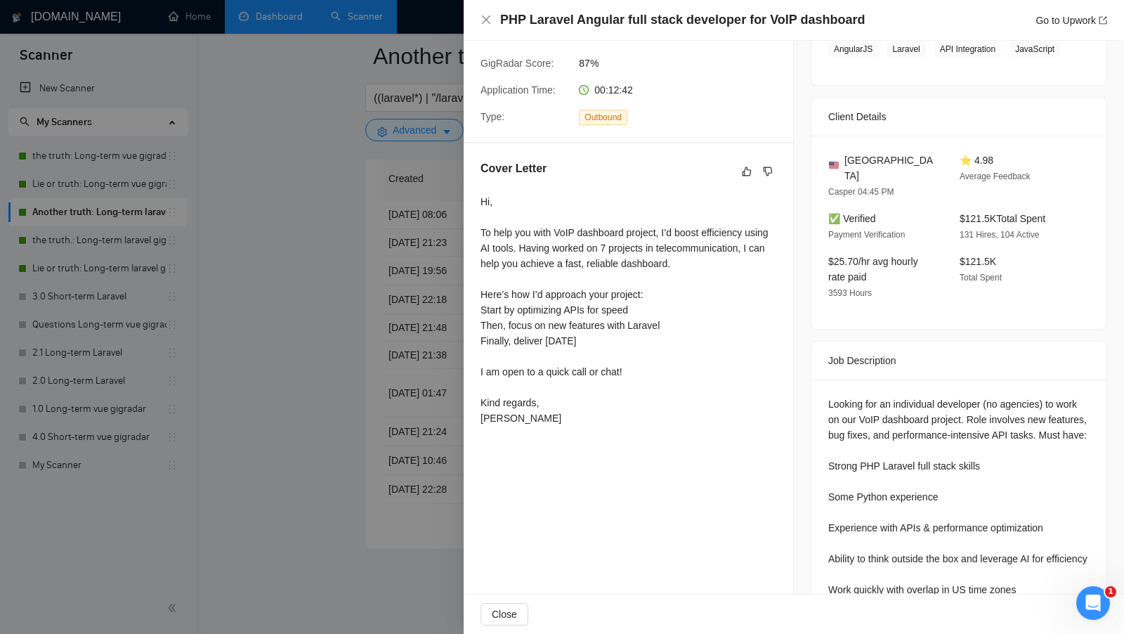
click at [341, 411] on div at bounding box center [562, 317] width 1124 height 634
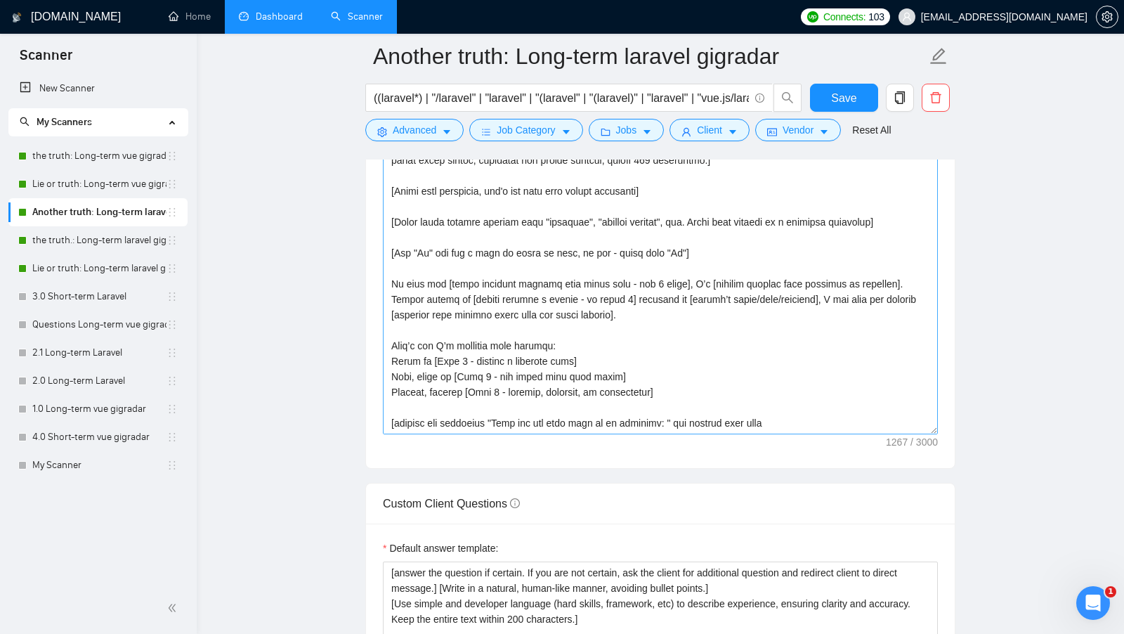
scroll to position [1628, 0]
click at [645, 288] on textarea "Cover letter template:" at bounding box center [660, 275] width 555 height 316
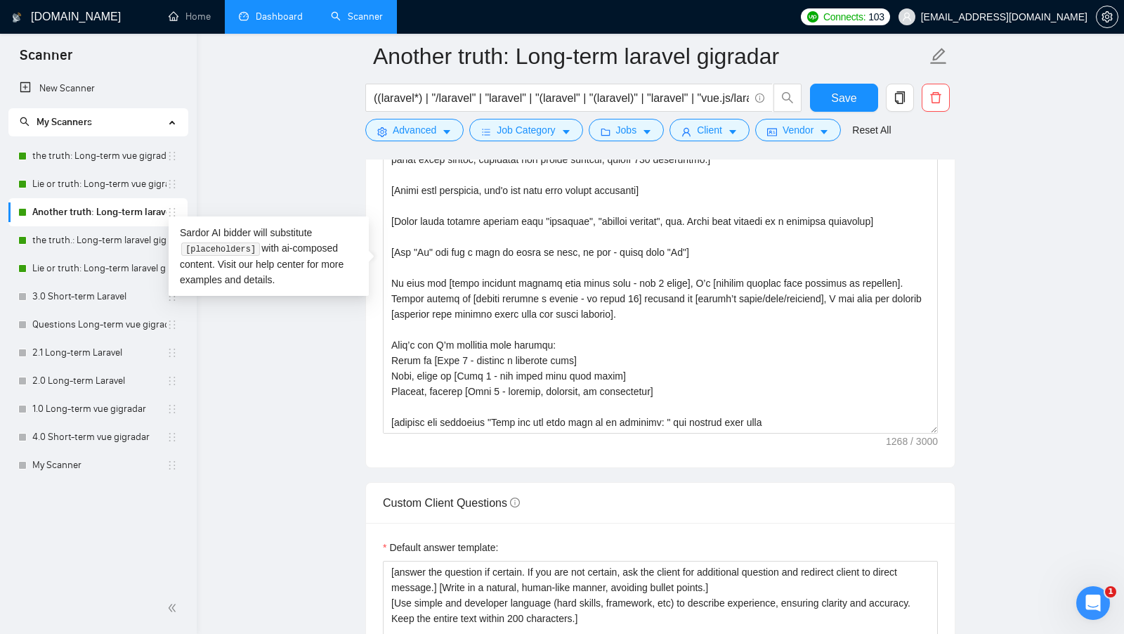
click at [1007, 383] on main "Another truth: Long-term laravel gigradar ((laravel*) | "/laravel" | "laravel" …" at bounding box center [660, 485] width 882 height 4114
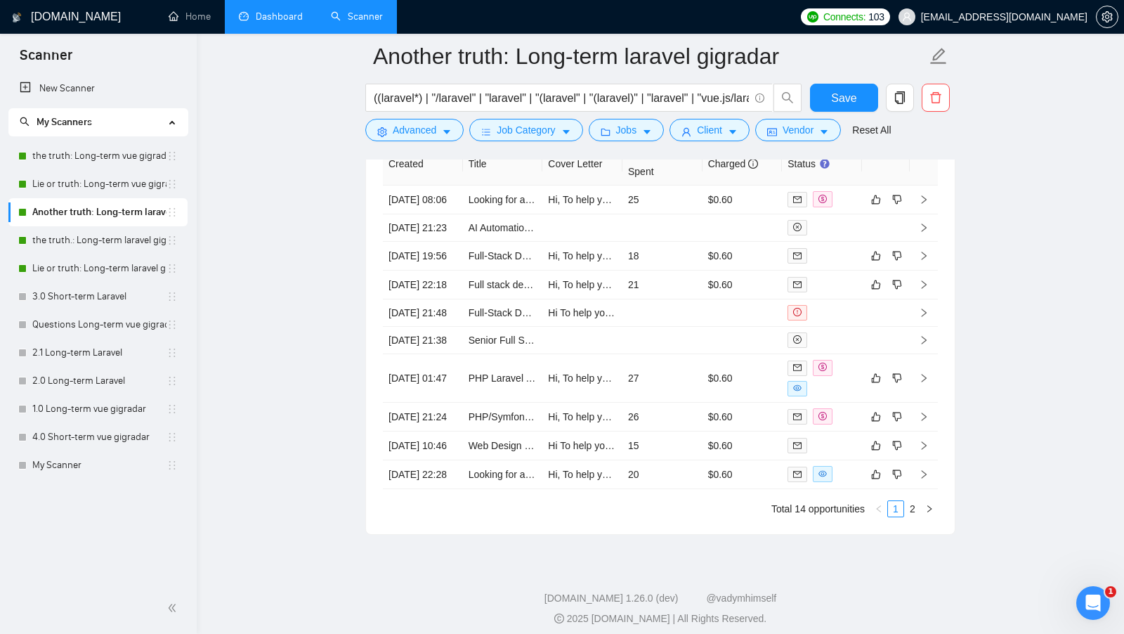
scroll to position [3647, 0]
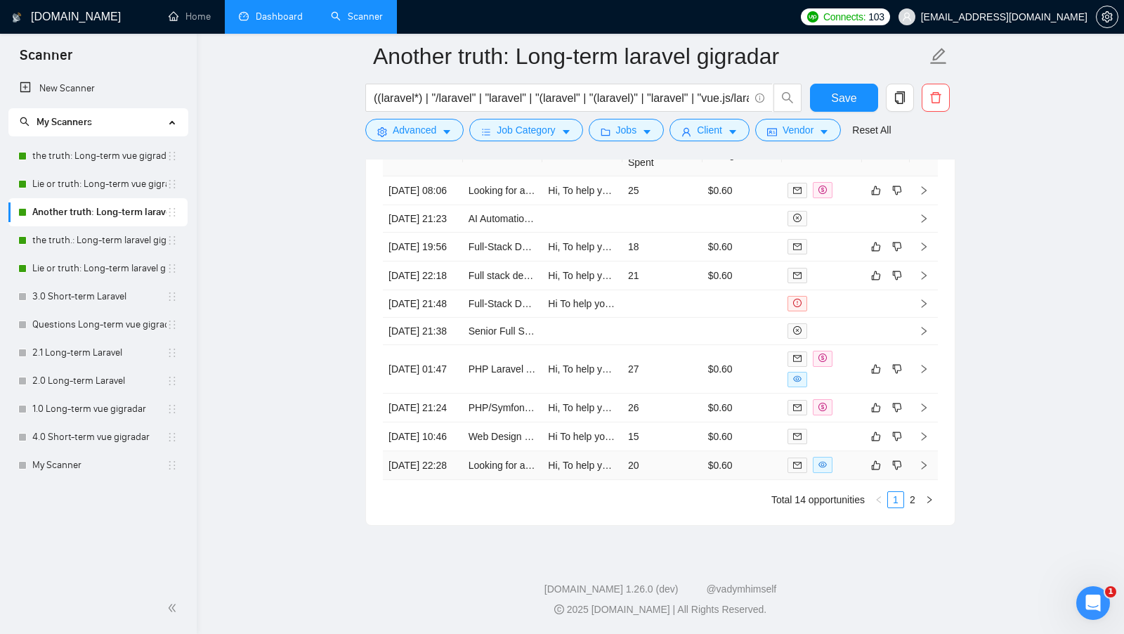
click at [855, 473] on div at bounding box center [821, 465] width 69 height 16
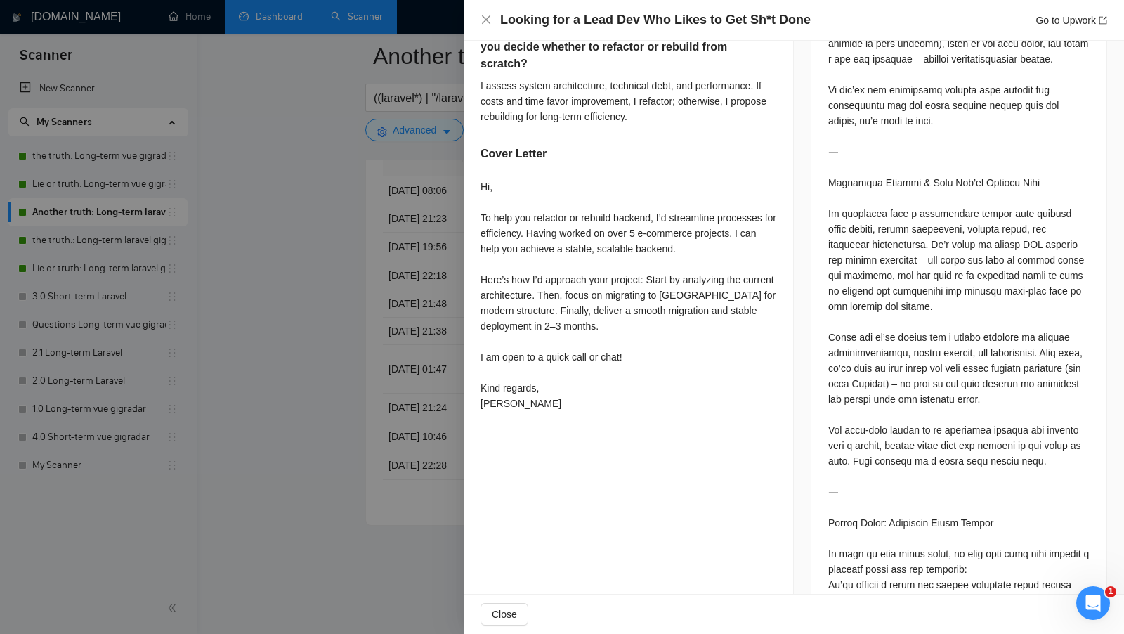
scroll to position [736, 0]
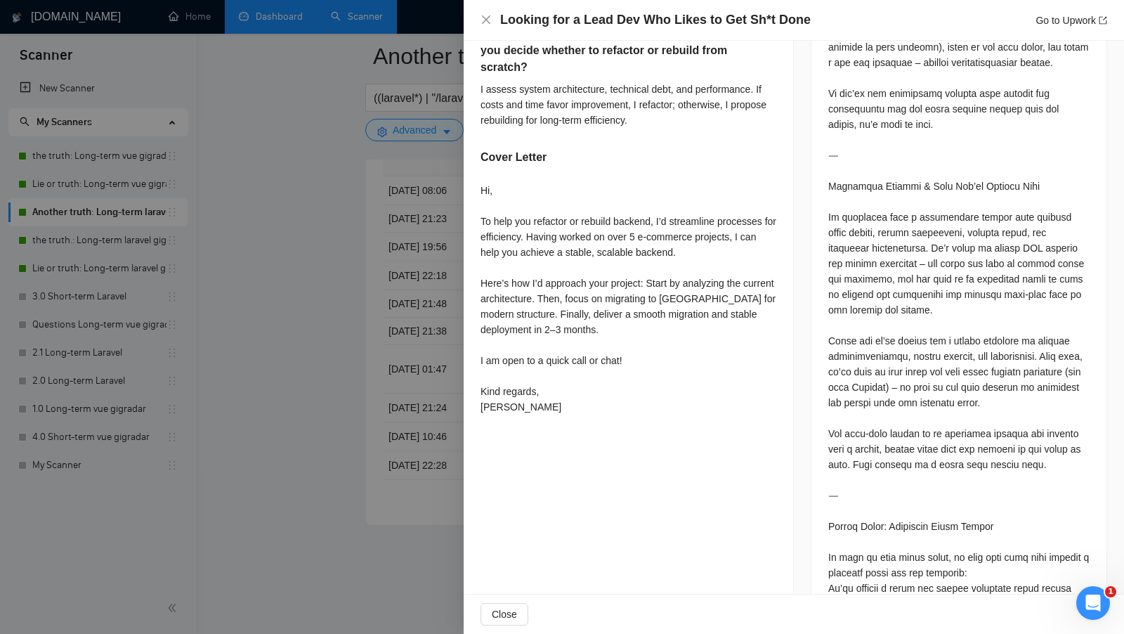
click at [358, 445] on div at bounding box center [562, 317] width 1124 height 634
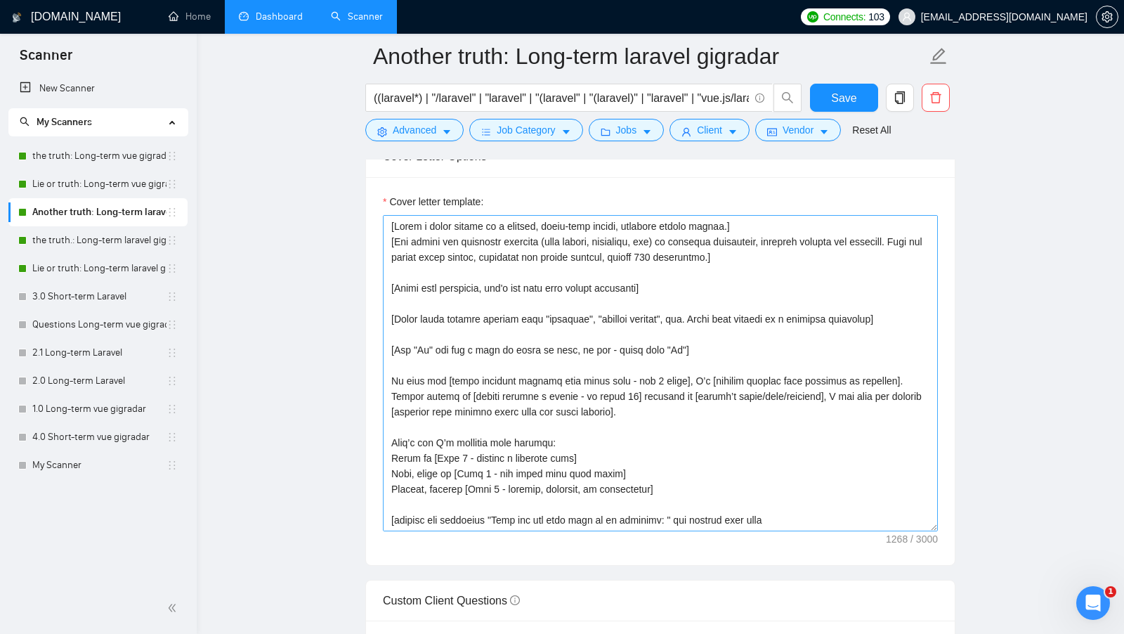
scroll to position [1516, 0]
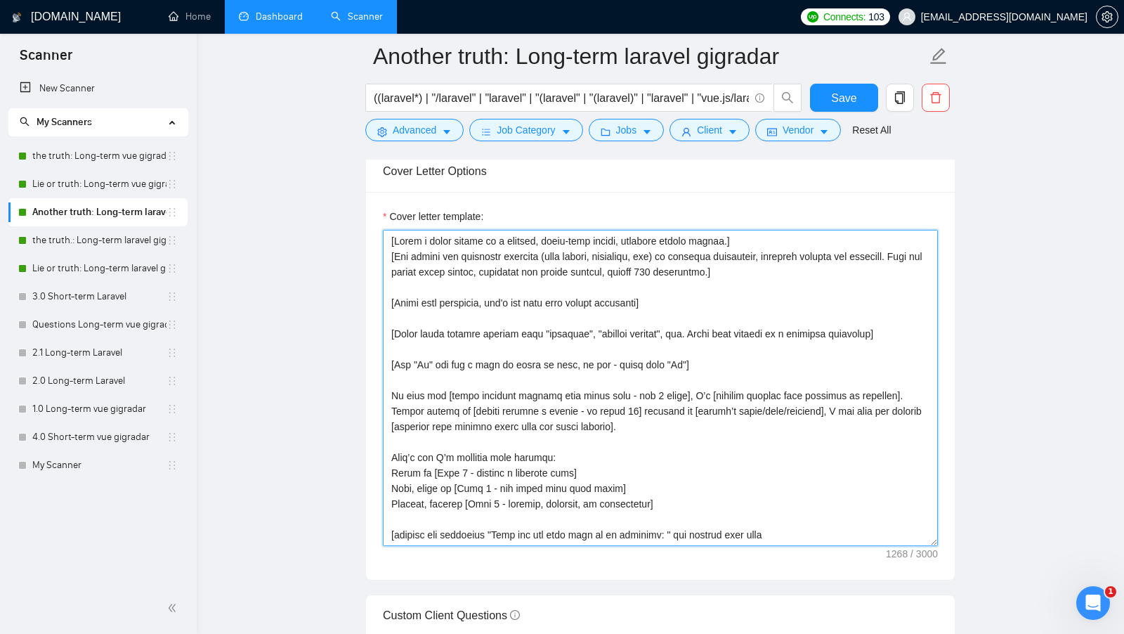
click at [648, 399] on textarea "Cover letter template:" at bounding box center [660, 388] width 555 height 316
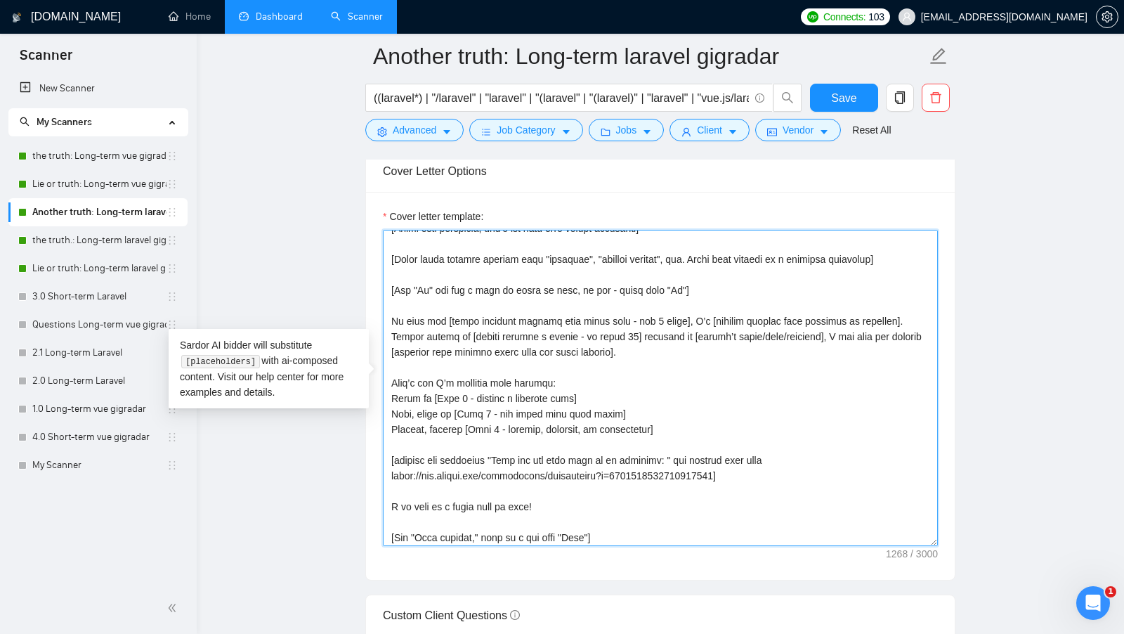
scroll to position [77, 0]
click at [780, 464] on textarea "Cover letter template:" at bounding box center [660, 388] width 555 height 316
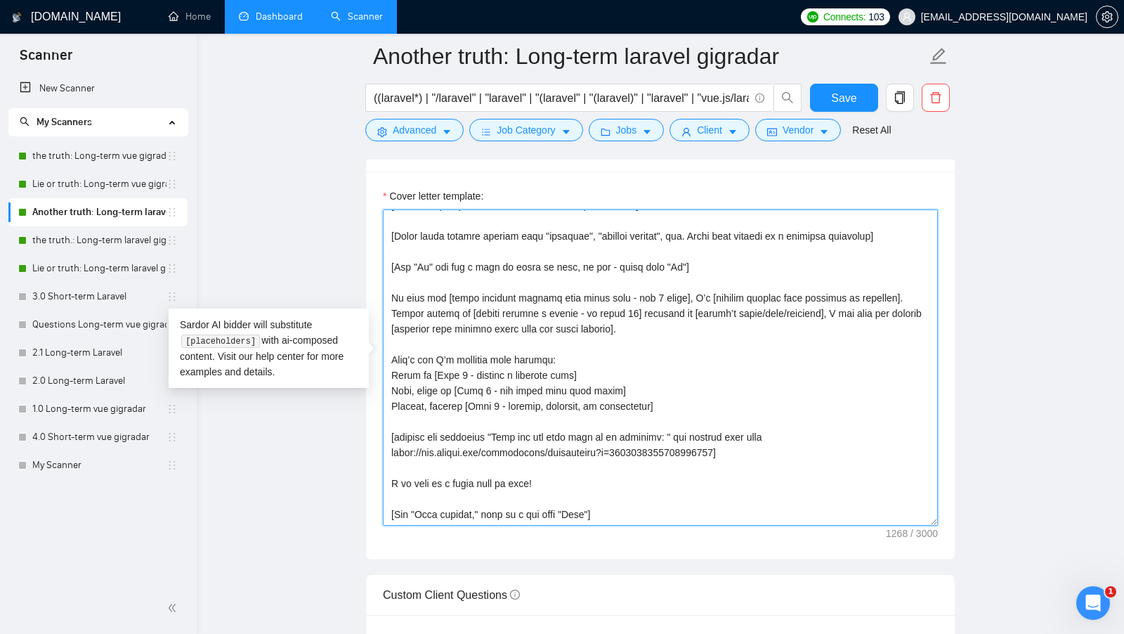
scroll to position [1540, 0]
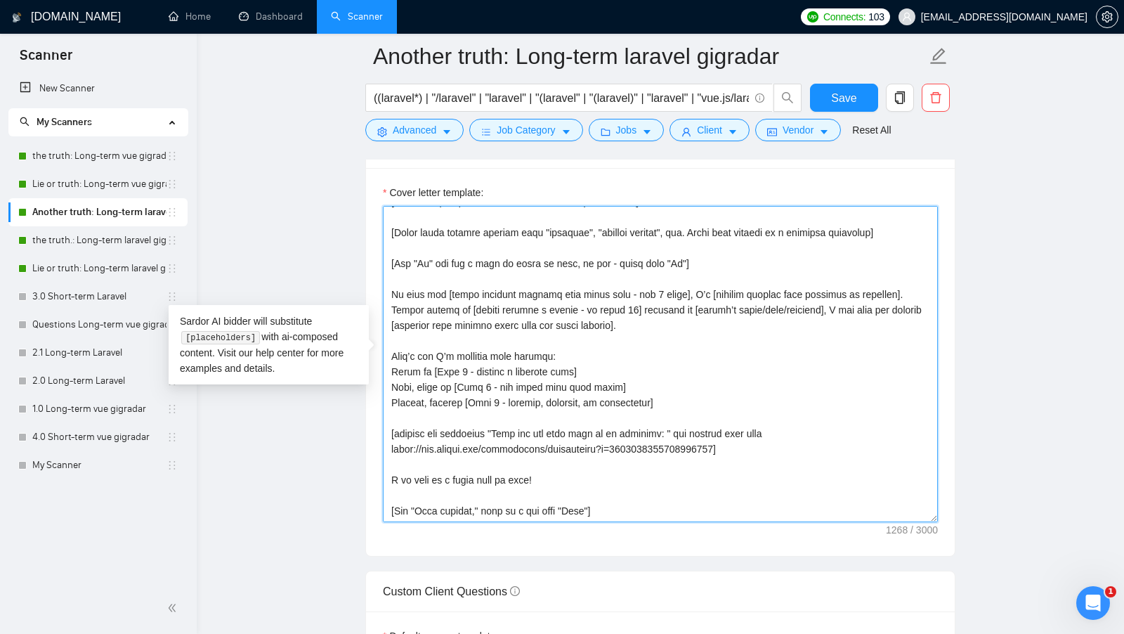
drag, startPoint x: 605, startPoint y: 457, endPoint x: 505, endPoint y: 460, distance: 99.8
click at [505, 460] on textarea "Cover letter template:" at bounding box center [660, 364] width 555 height 316
drag, startPoint x: 572, startPoint y: 473, endPoint x: 364, endPoint y: 473, distance: 207.9
click at [364, 473] on main "Another truth: Long-term laravel gigradar ((laravel*) | "/laravel" | "laravel" …" at bounding box center [660, 574] width 882 height 4114
paste textarea "Free for a quick intro call?"
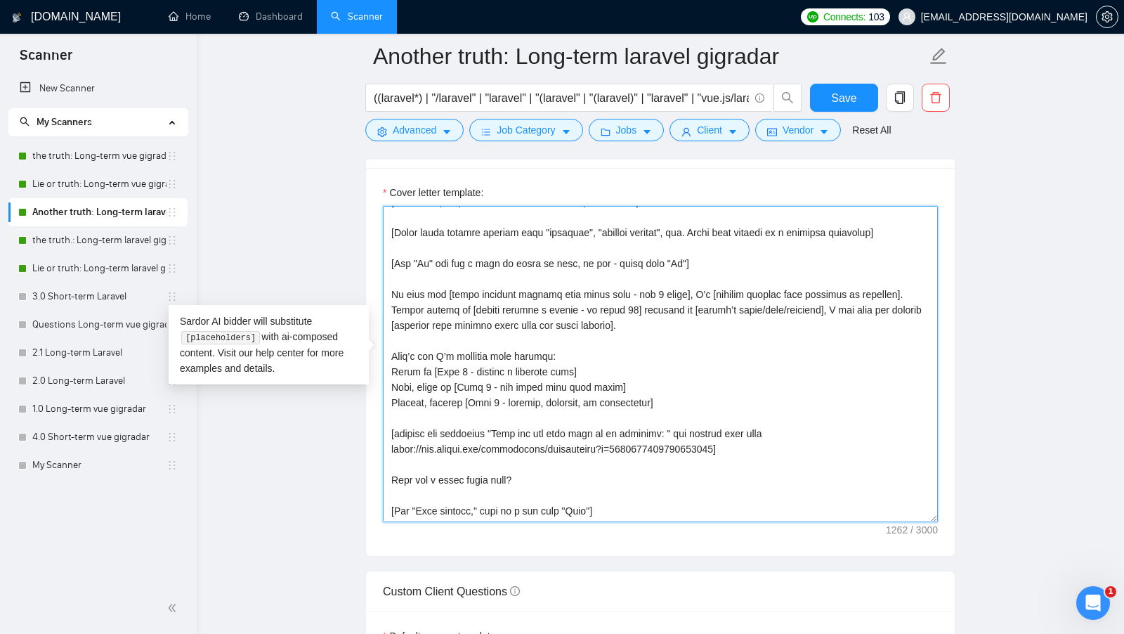
click at [537, 473] on textarea "Cover letter template:" at bounding box center [660, 364] width 555 height 316
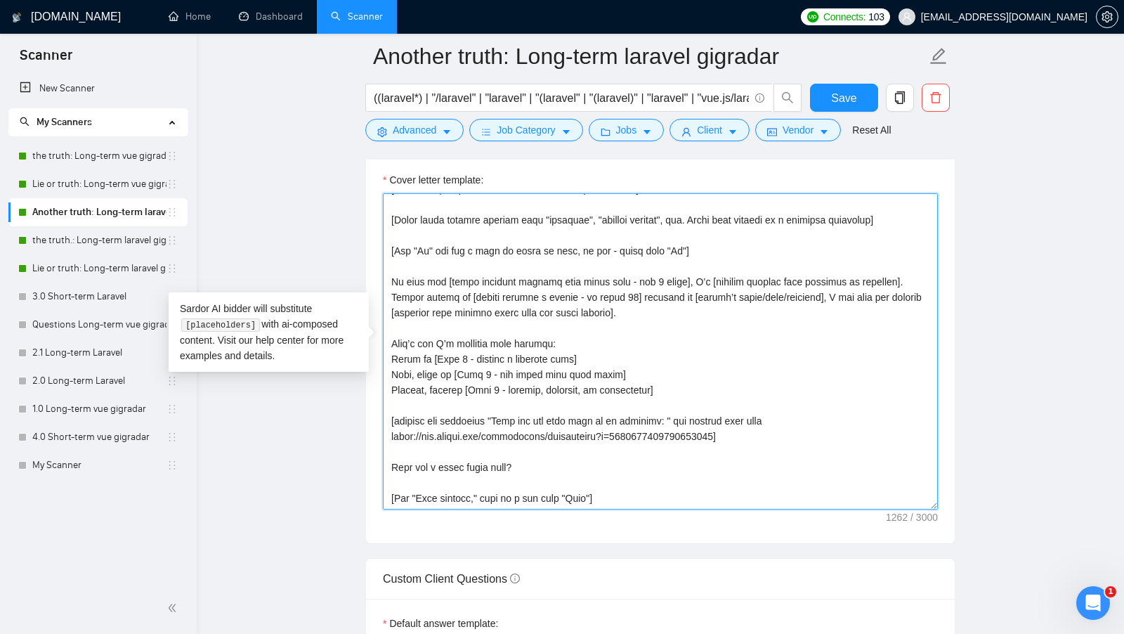
scroll to position [1554, 0]
click at [537, 473] on textarea "Cover letter template:" at bounding box center [660, 349] width 555 height 316
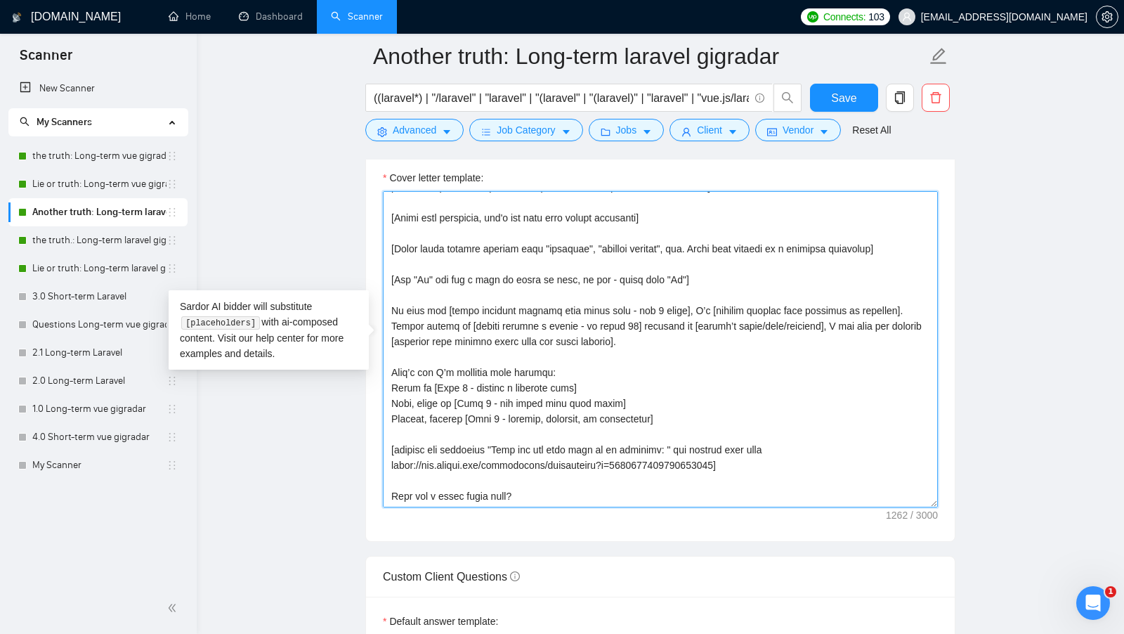
scroll to position [50, 0]
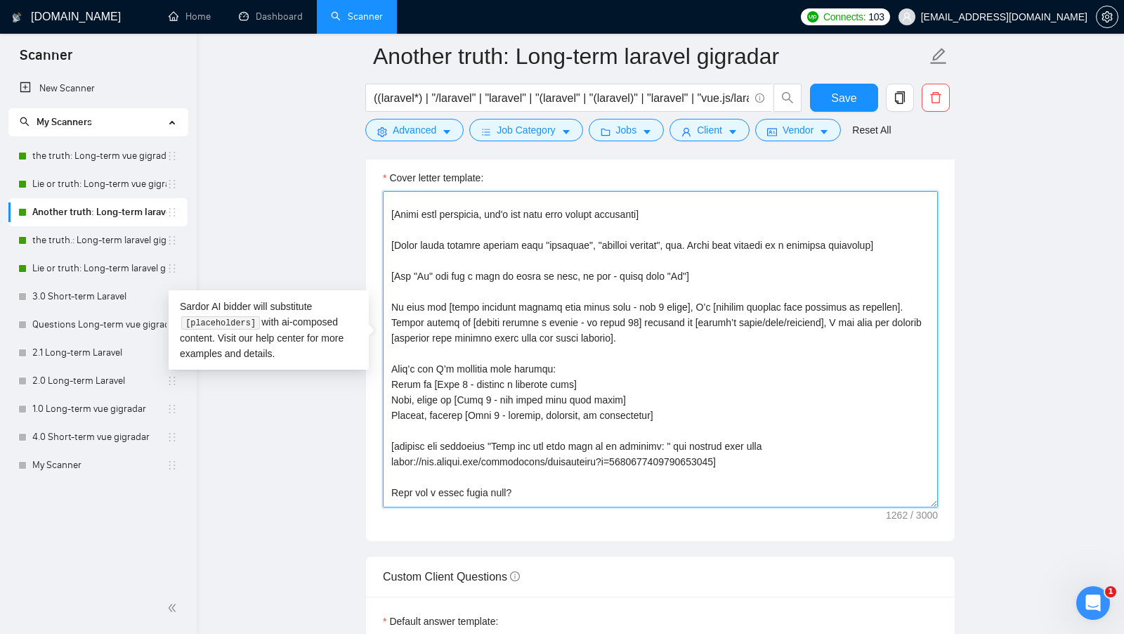
drag, startPoint x: 662, startPoint y: 409, endPoint x: 384, endPoint y: 355, distance: 283.5
click at [384, 355] on textarea "Cover letter template:" at bounding box center [660, 349] width 555 height 316
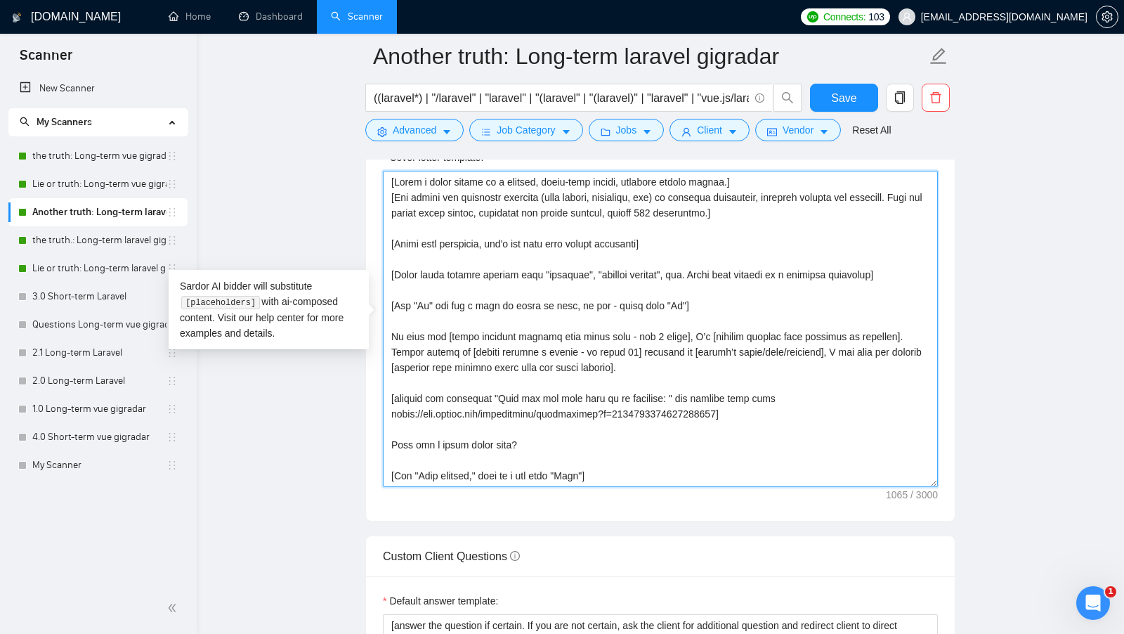
scroll to position [1578, 0]
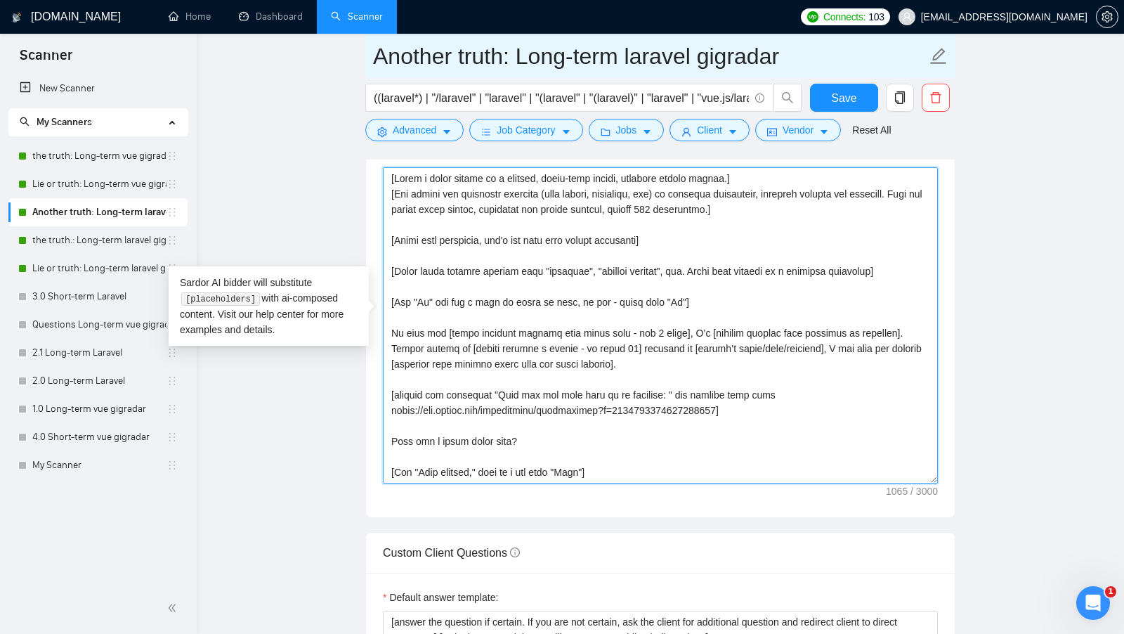
type textarea "[Write a cover letter in a natural, human-like manner, avoiding bullet points.]…"
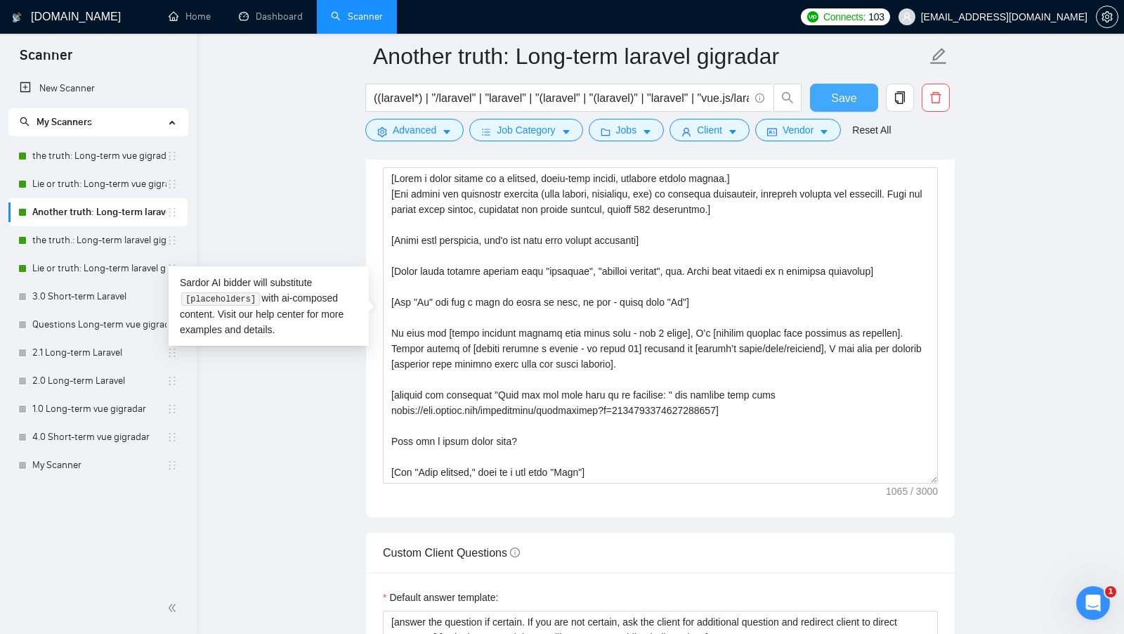
click at [859, 101] on button "Save" at bounding box center [844, 98] width 68 height 28
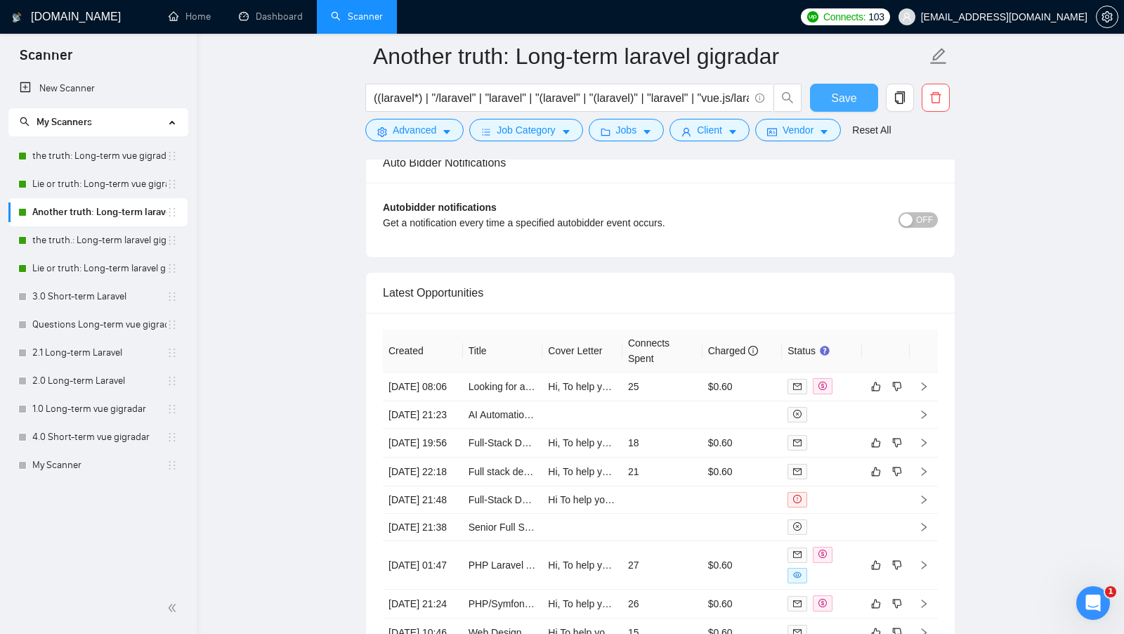
scroll to position [3468, 0]
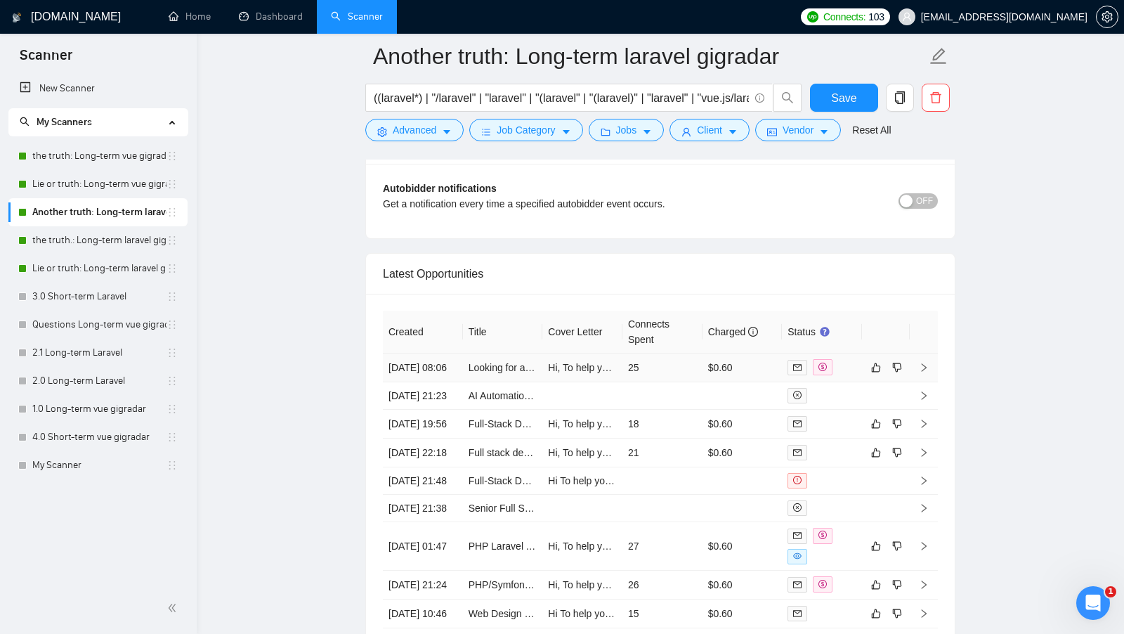
click at [853, 359] on div at bounding box center [821, 367] width 69 height 16
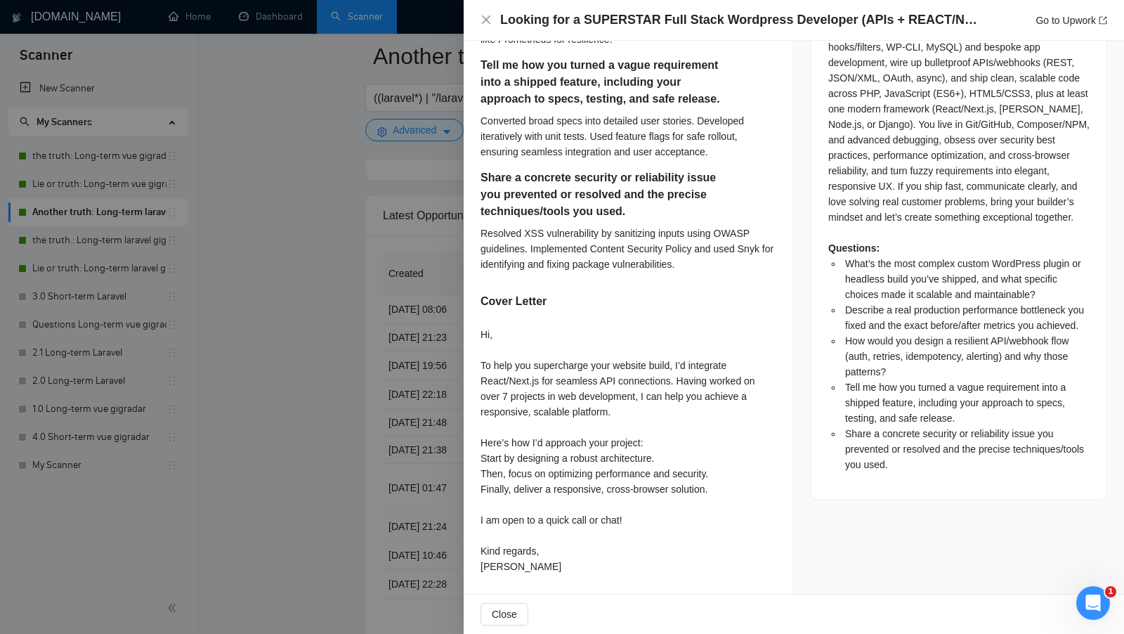
scroll to position [3520, 0]
click at [352, 386] on div at bounding box center [562, 317] width 1124 height 634
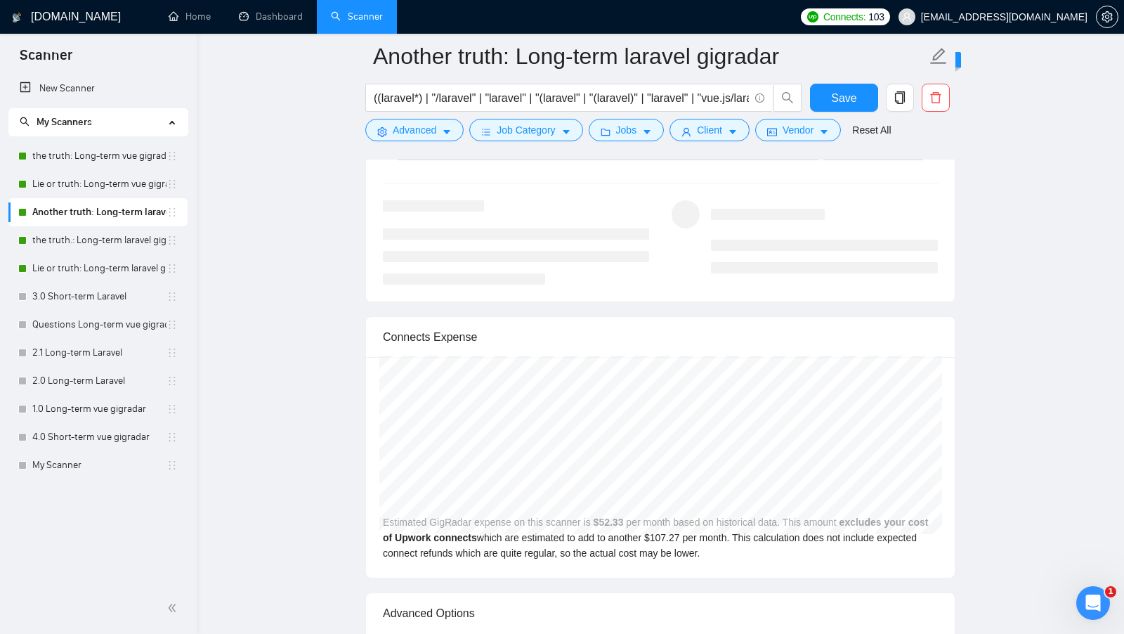
scroll to position [2660, 0]
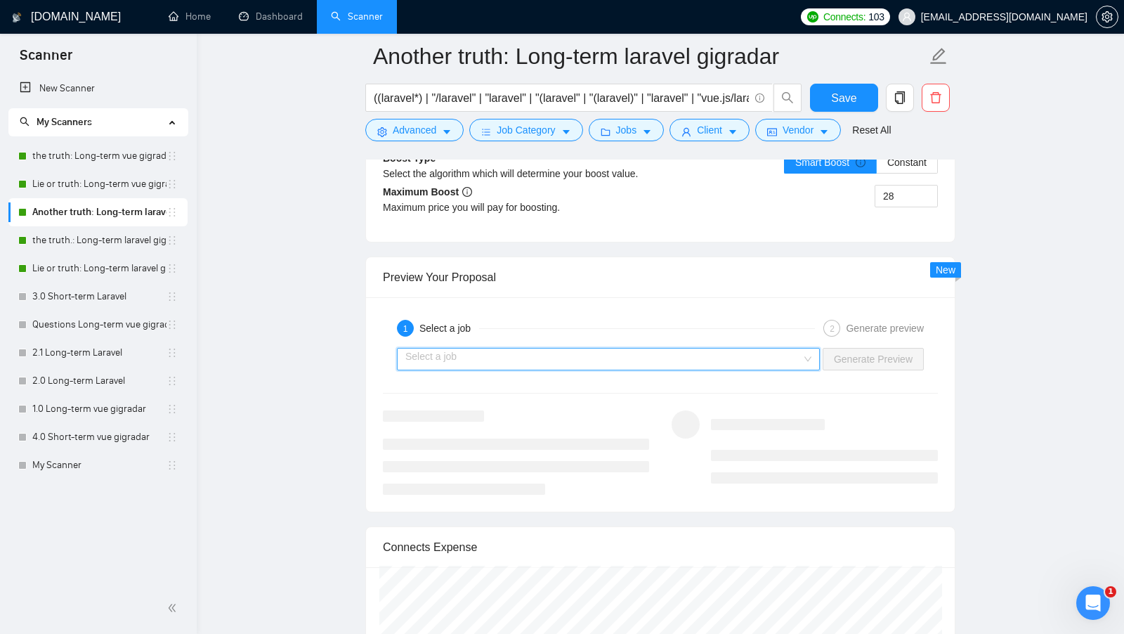
click at [770, 355] on input "search" at bounding box center [603, 358] width 396 height 21
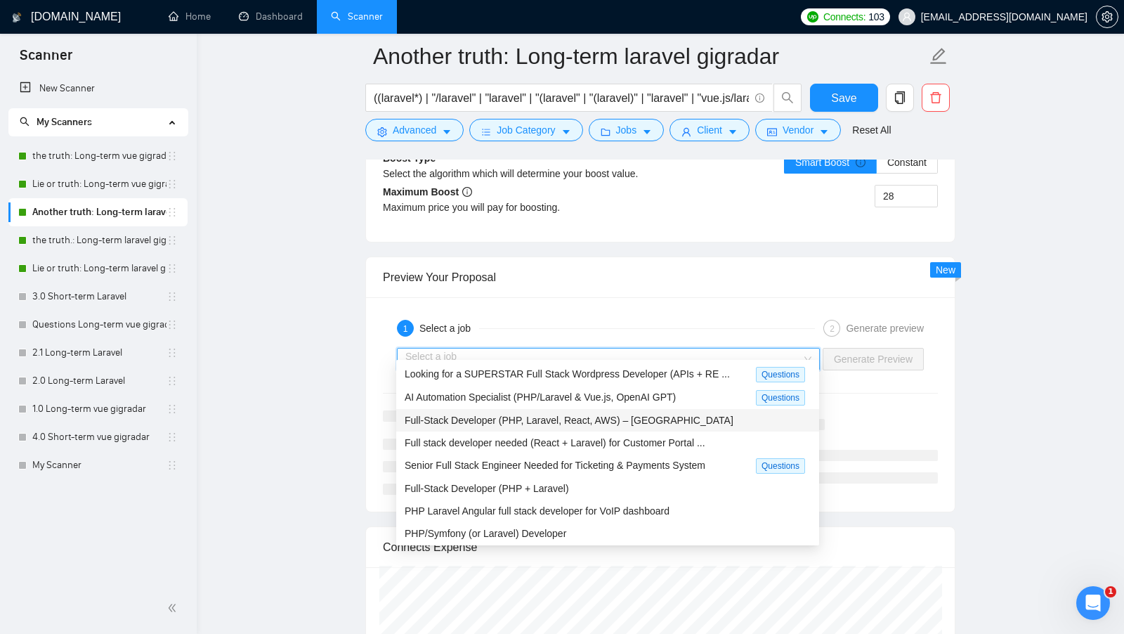
click at [605, 412] on div "Full-Stack Developer (PHP, Laravel, React, AWS) – Bangladesh" at bounding box center [608, 419] width 406 height 15
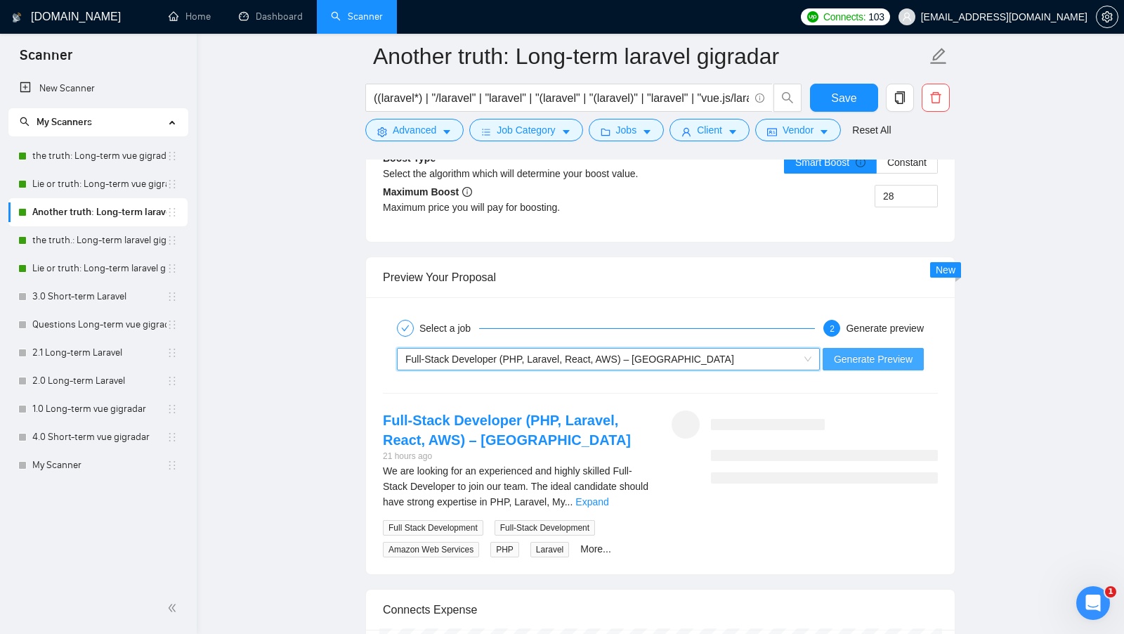
click at [829, 348] on button "Generate Preview" at bounding box center [872, 359] width 101 height 22
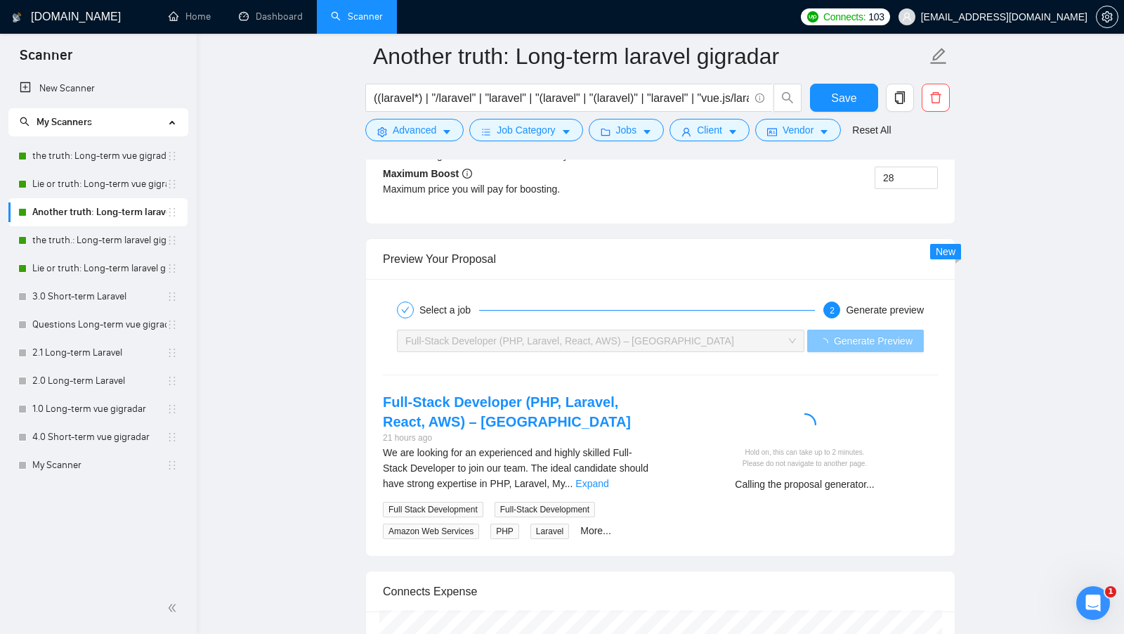
scroll to position [2682, 0]
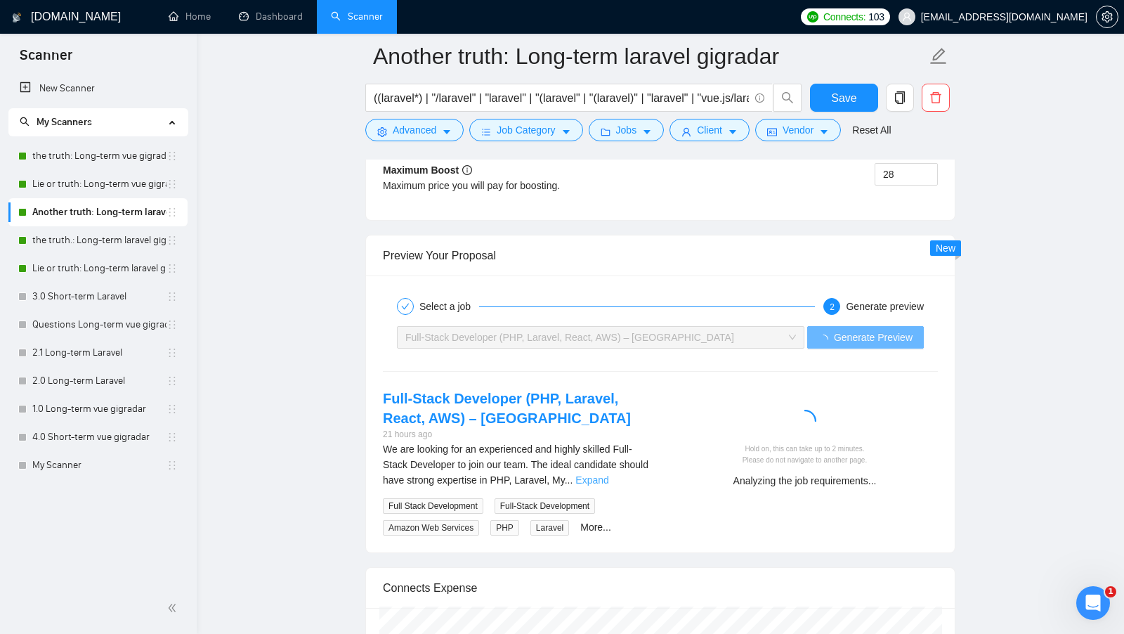
click at [608, 474] on link "Expand" at bounding box center [591, 479] width 33 height 11
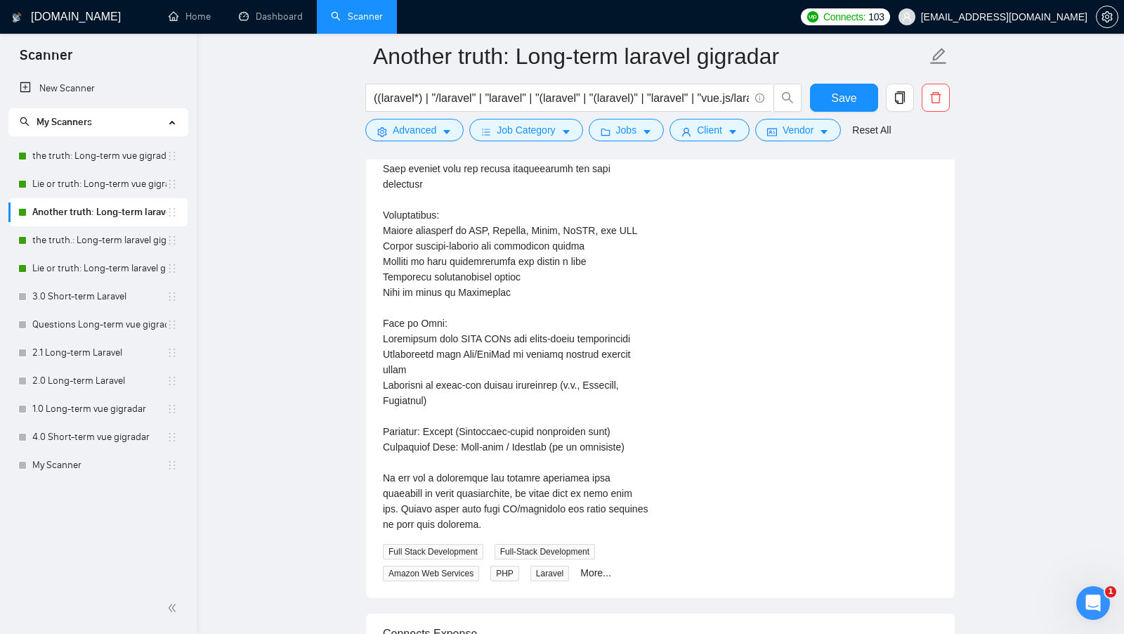
scroll to position [3194, 0]
drag, startPoint x: 464, startPoint y: 403, endPoint x: 552, endPoint y: 398, distance: 88.0
click at [552, 398] on div "We are looking for an experienced and highly skilled Full-Stack Developer to jo…" at bounding box center [516, 229] width 266 height 603
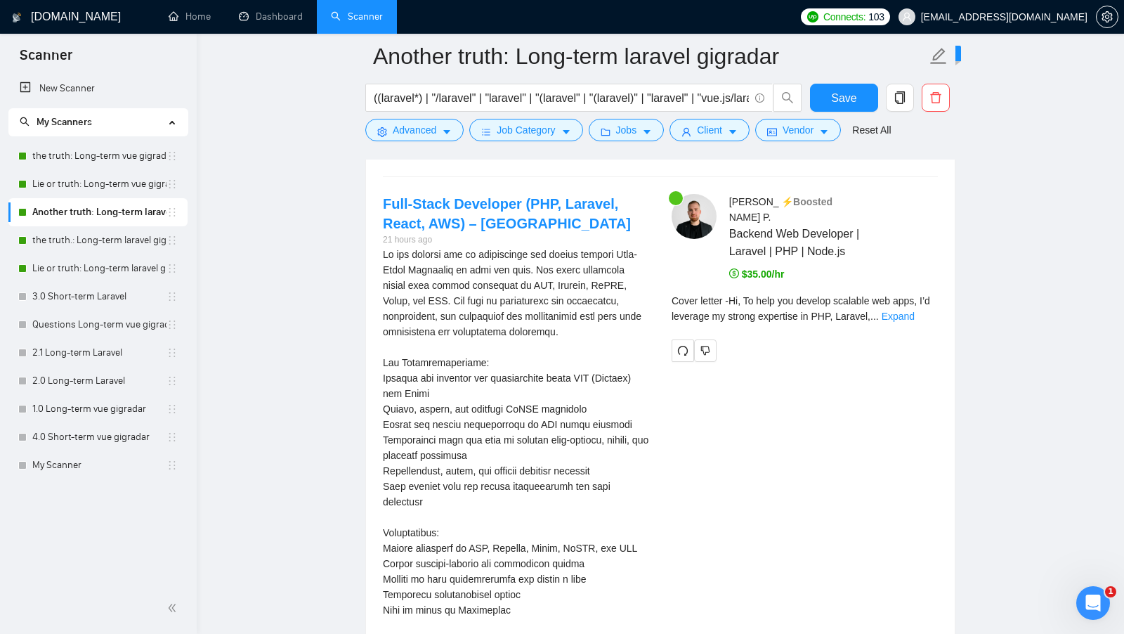
scroll to position [2779, 0]
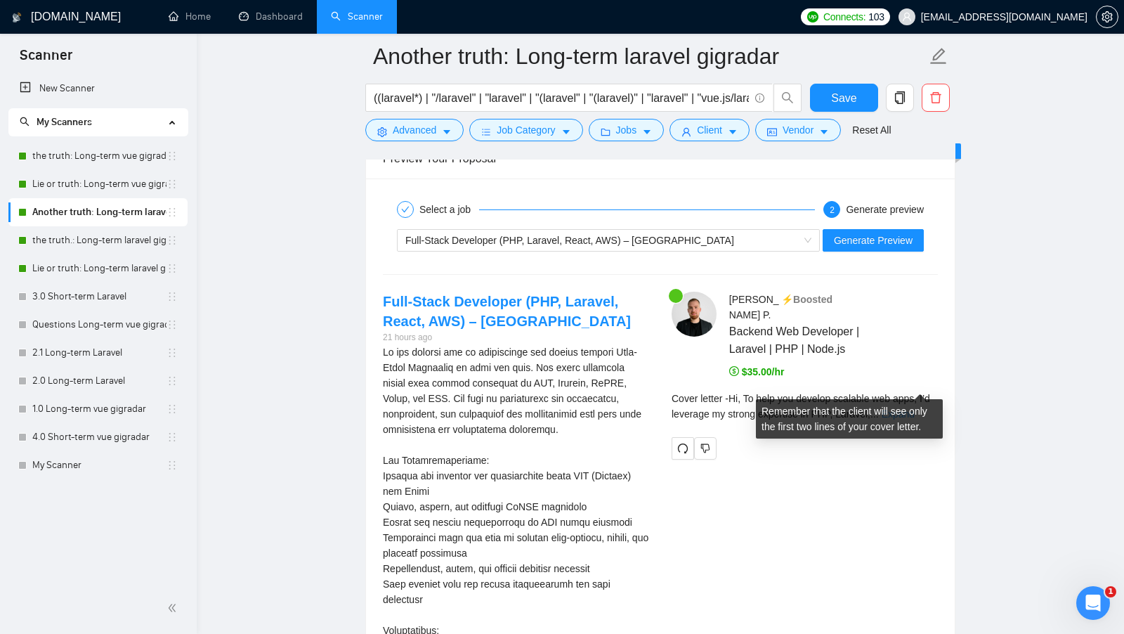
click at [910, 408] on link "Expand" at bounding box center [897, 413] width 33 height 11
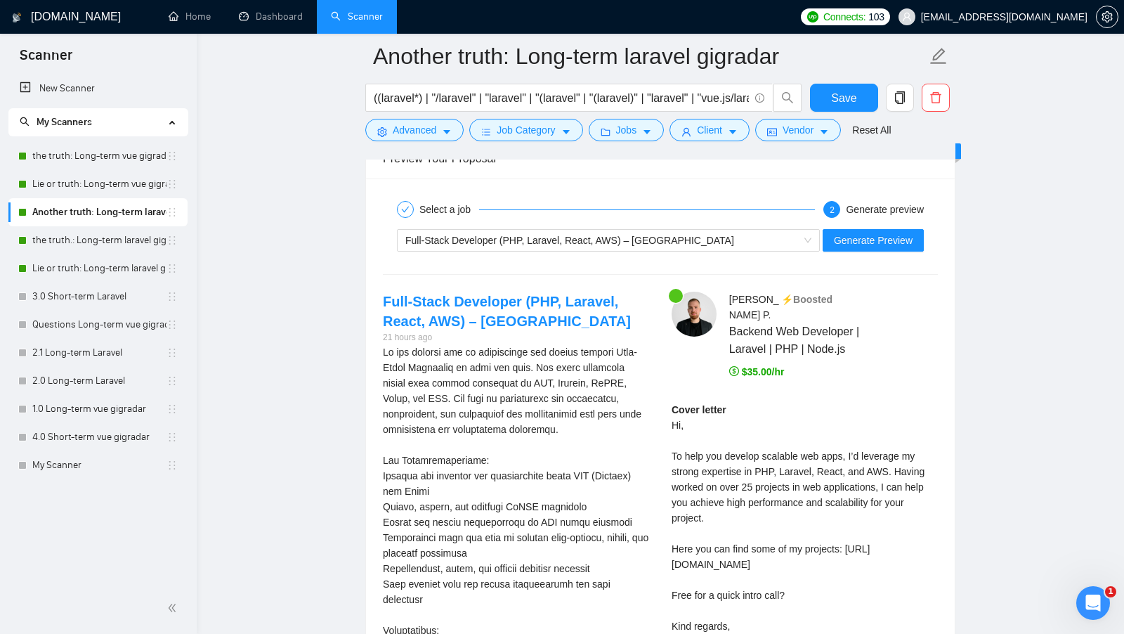
scroll to position [2795, 0]
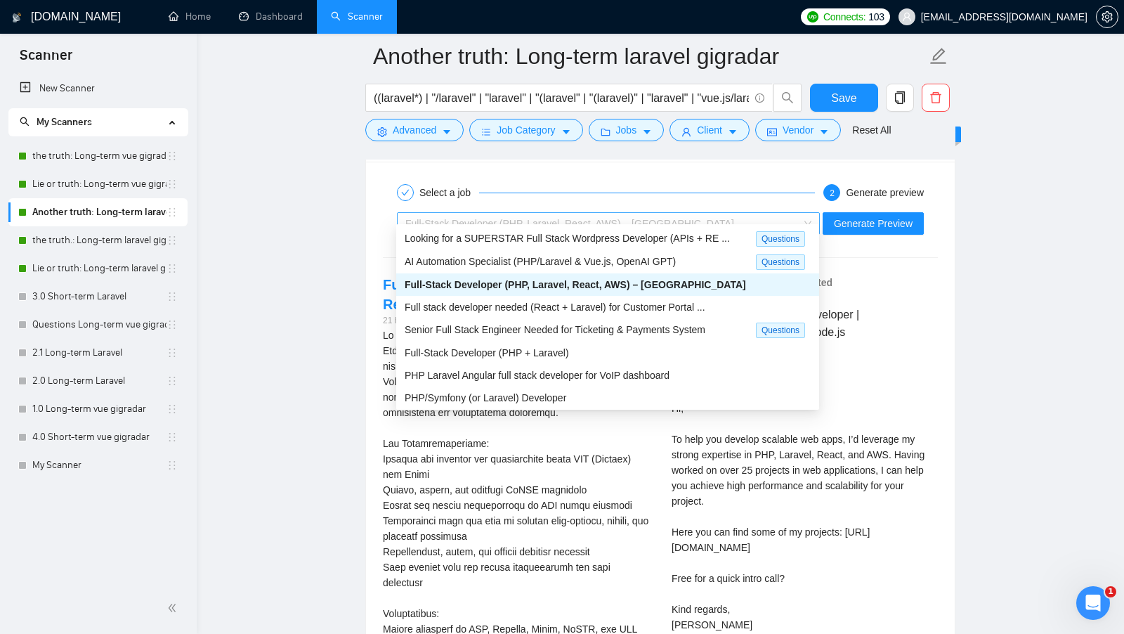
click at [776, 213] on div "Full-Stack Developer (PHP, Laravel, React, AWS) – Bangladesh" at bounding box center [601, 223] width 393 height 21
click at [652, 307] on span "Full stack developer needed (React + Laravel) for Customer Portal ..." at bounding box center [555, 306] width 301 height 11
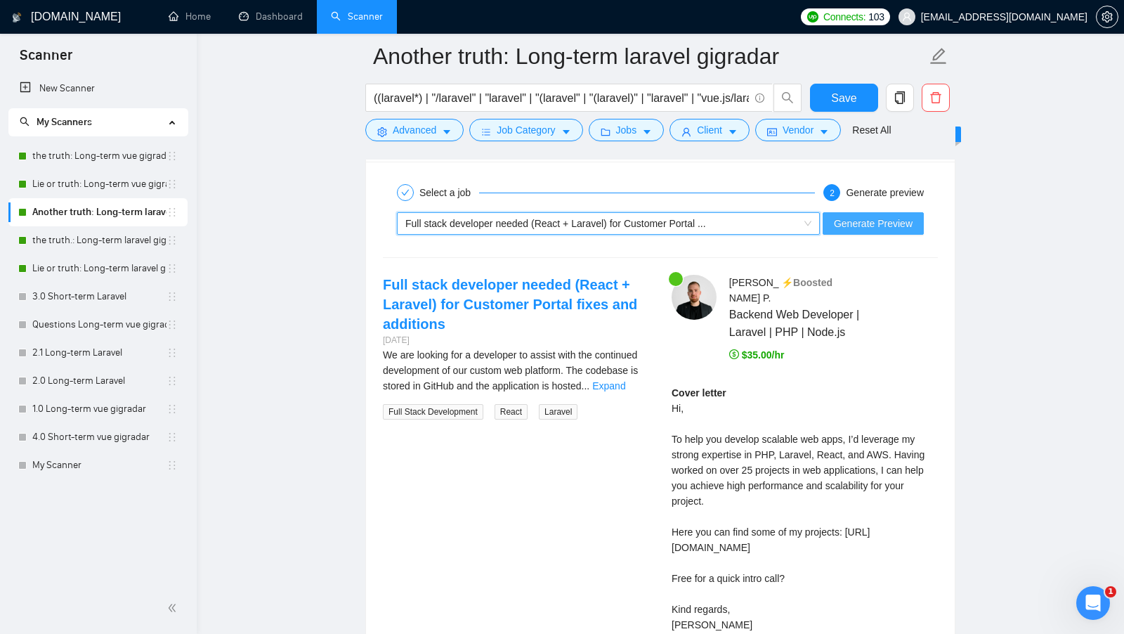
click at [877, 216] on span "Generate Preview" at bounding box center [873, 223] width 79 height 15
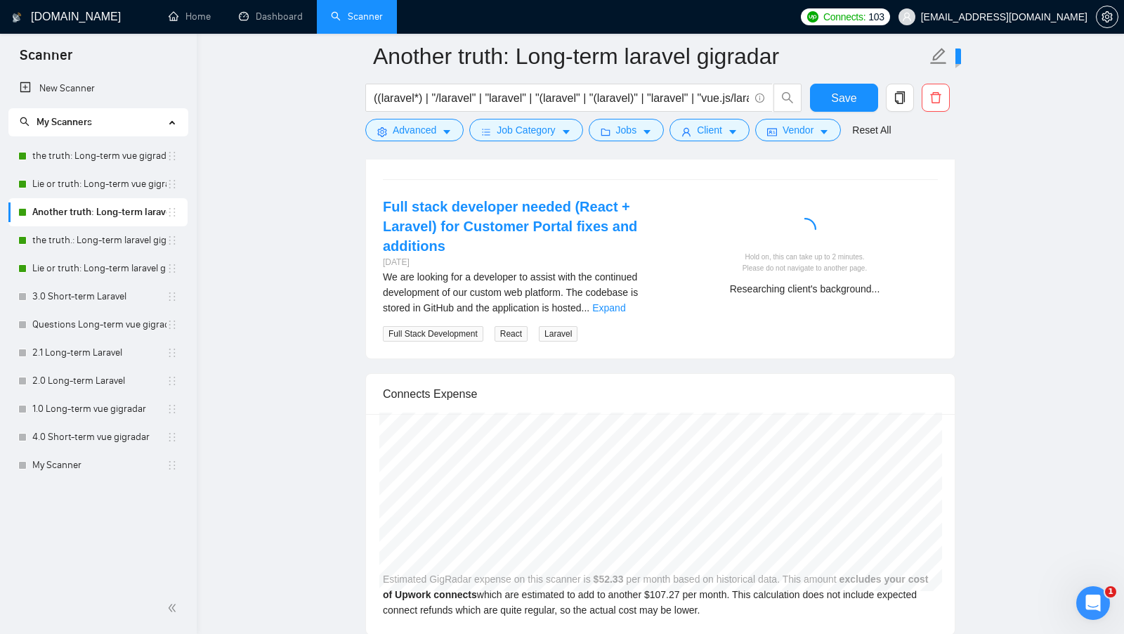
scroll to position [2864, 0]
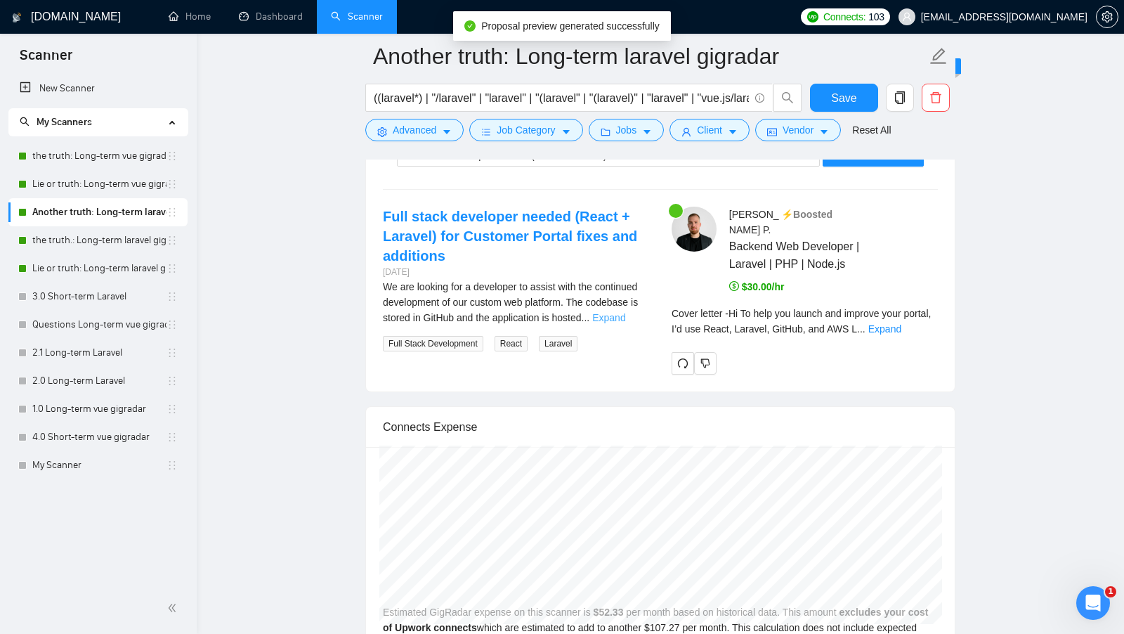
click at [625, 312] on link "Expand" at bounding box center [608, 317] width 33 height 11
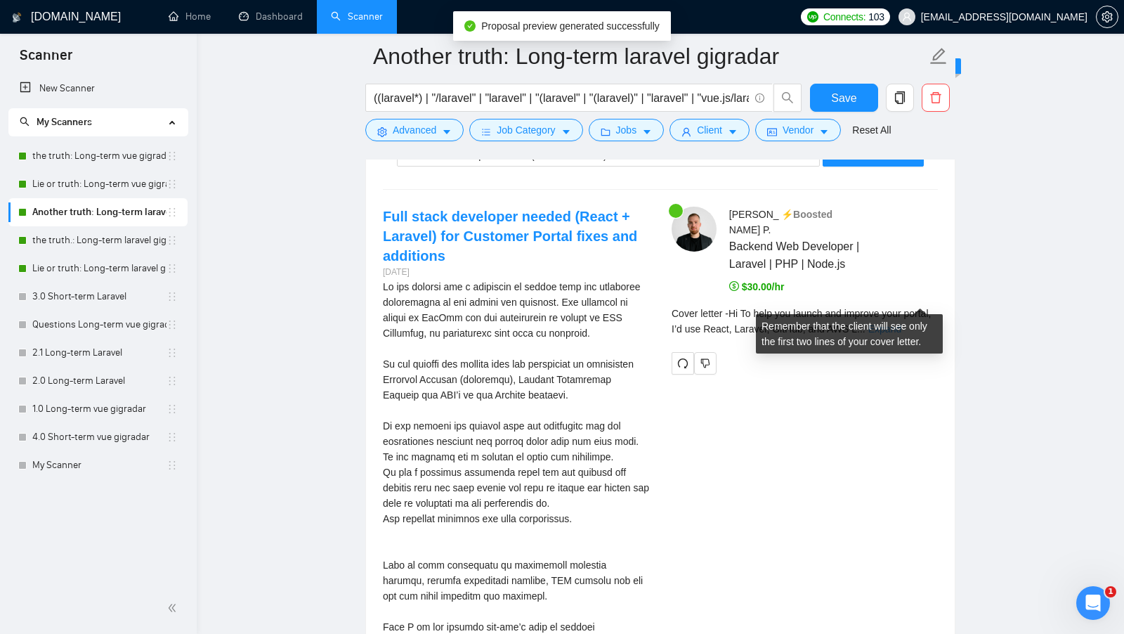
click at [901, 323] on link "Expand" at bounding box center [884, 328] width 33 height 11
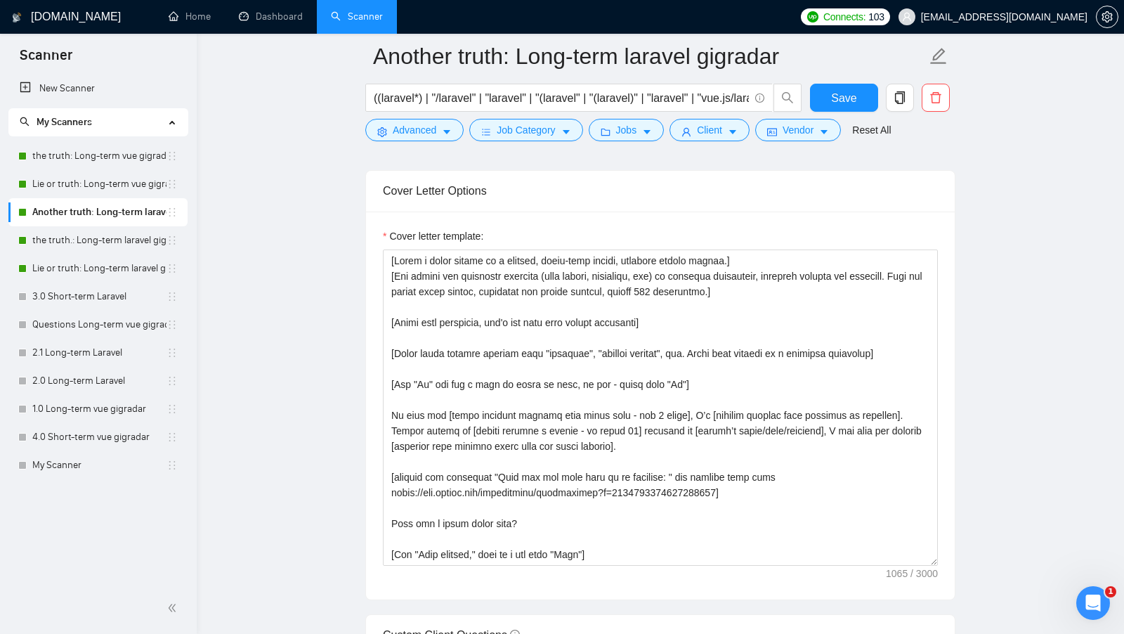
scroll to position [1497, 0]
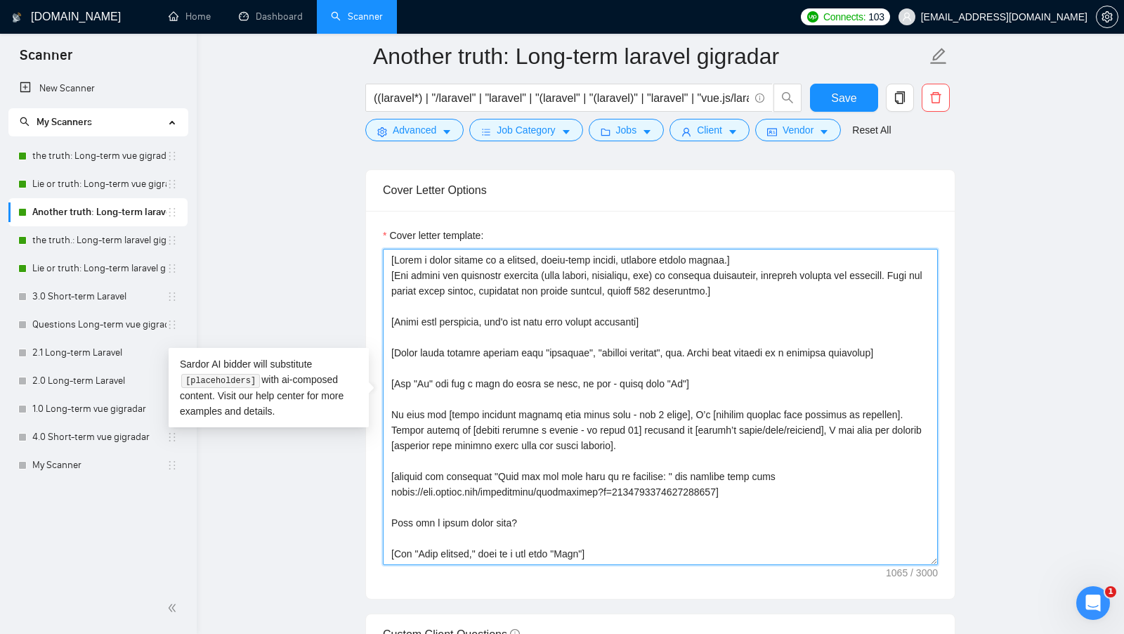
drag, startPoint x: 752, startPoint y: 487, endPoint x: 383, endPoint y: 468, distance: 369.3
click at [383, 468] on textarea "Cover letter template:" at bounding box center [660, 407] width 555 height 316
click at [524, 463] on textarea "Cover letter template:" at bounding box center [660, 407] width 555 height 316
click at [627, 506] on textarea "Cover letter template:" at bounding box center [660, 407] width 555 height 316
click at [615, 509] on textarea "Cover letter template:" at bounding box center [660, 407] width 555 height 316
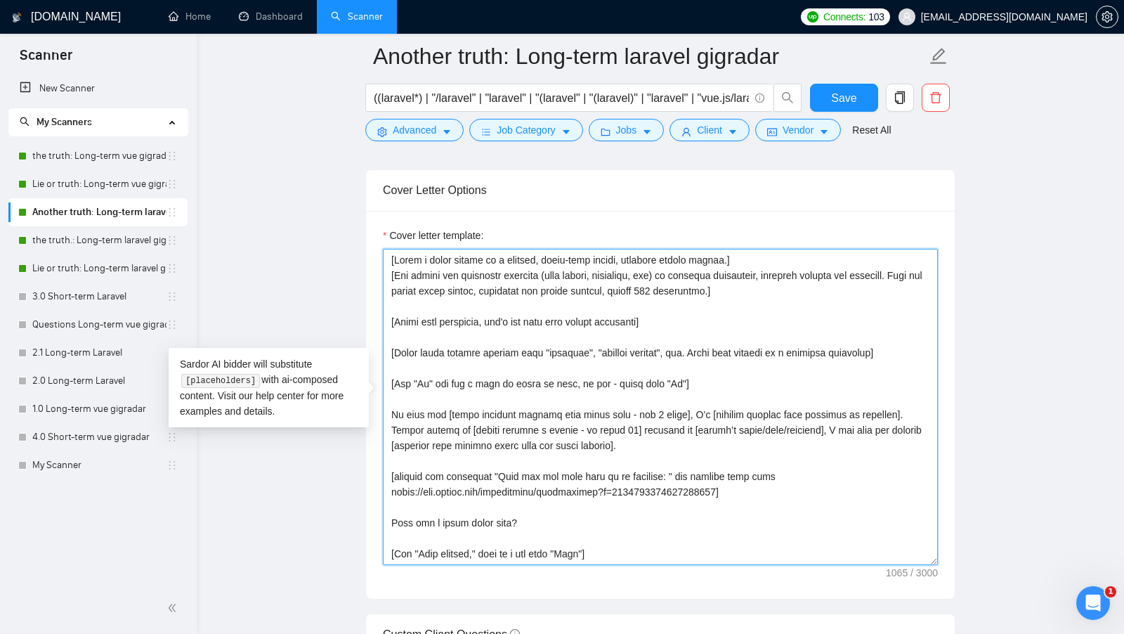
click at [651, 423] on textarea "Cover letter template:" at bounding box center [660, 407] width 555 height 316
click at [669, 433] on textarea "Cover letter template:" at bounding box center [660, 407] width 555 height 316
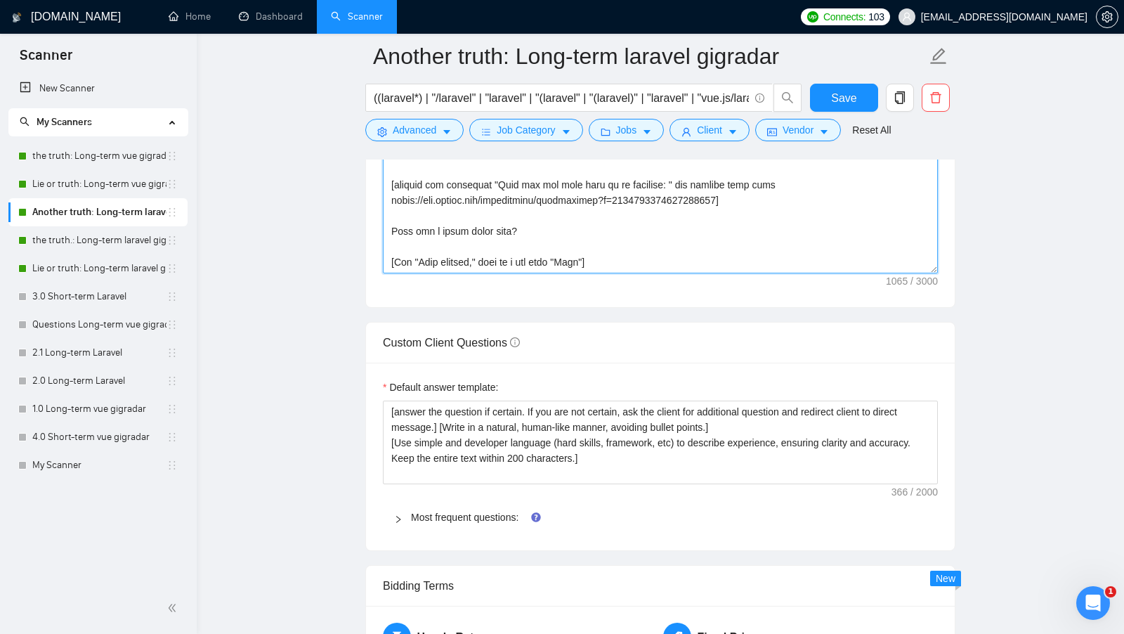
scroll to position [1616, 0]
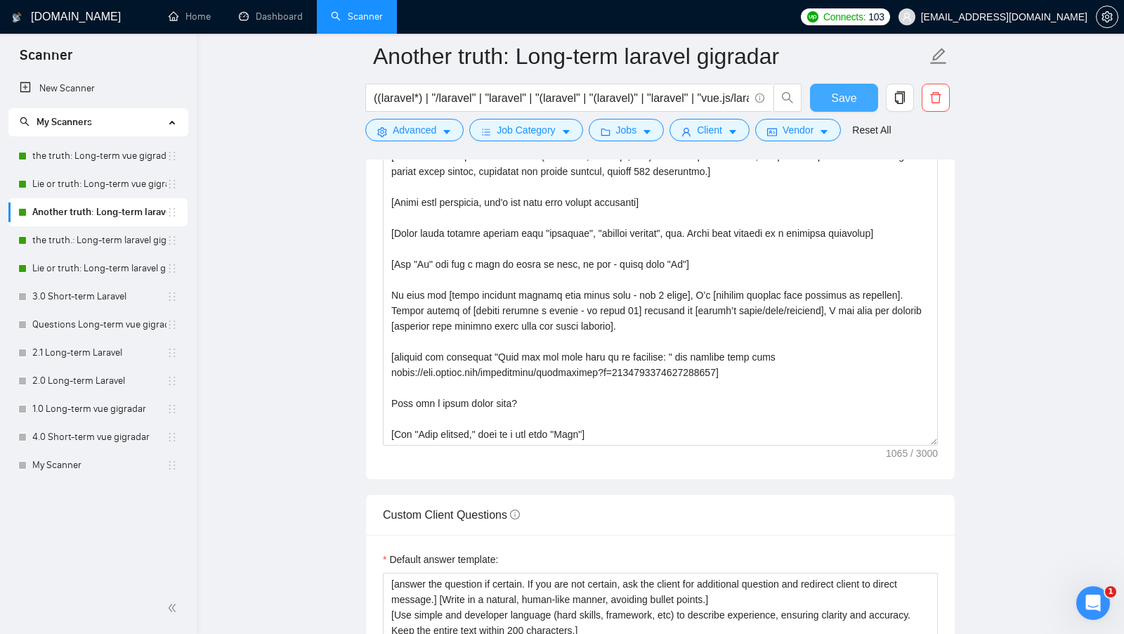
click at [843, 97] on span "Save" at bounding box center [843, 98] width 25 height 18
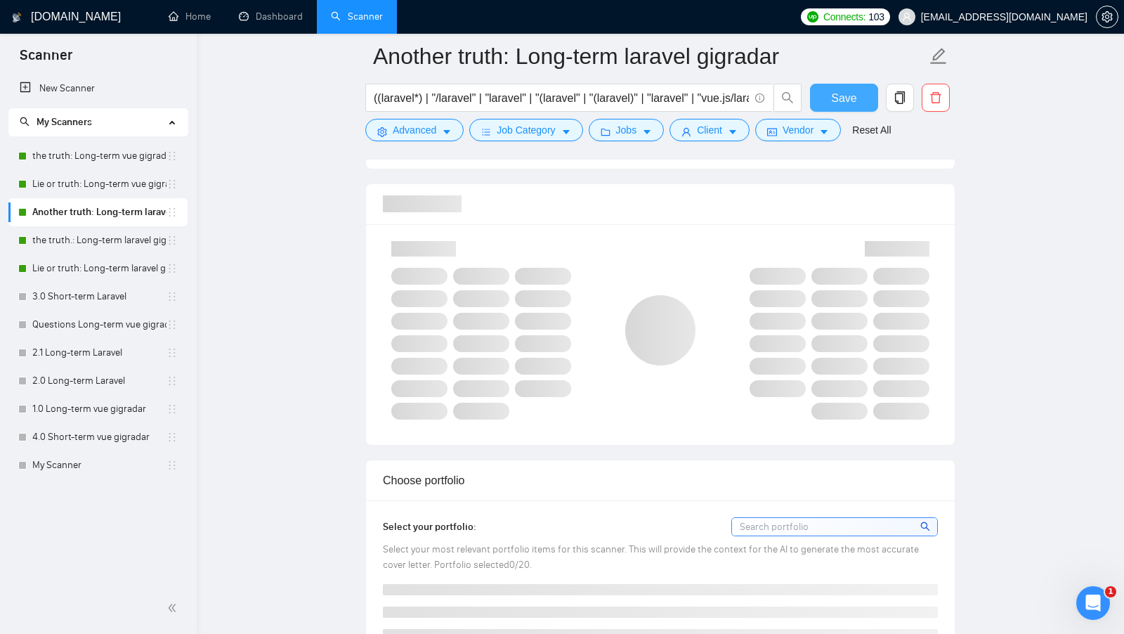
scroll to position [744, 0]
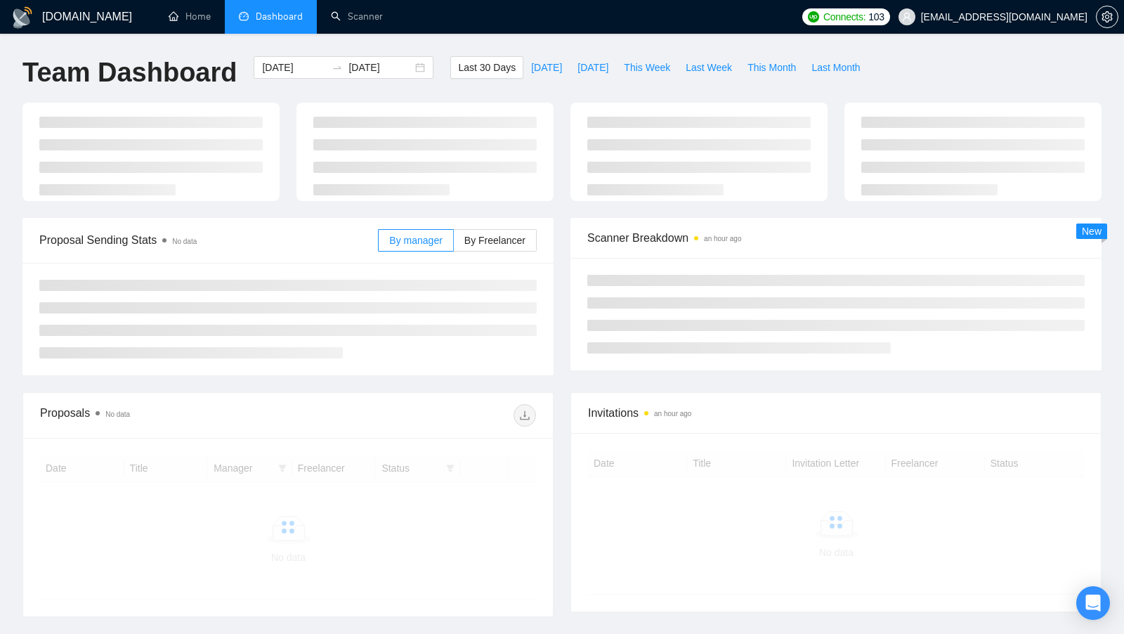
scroll to position [62, 0]
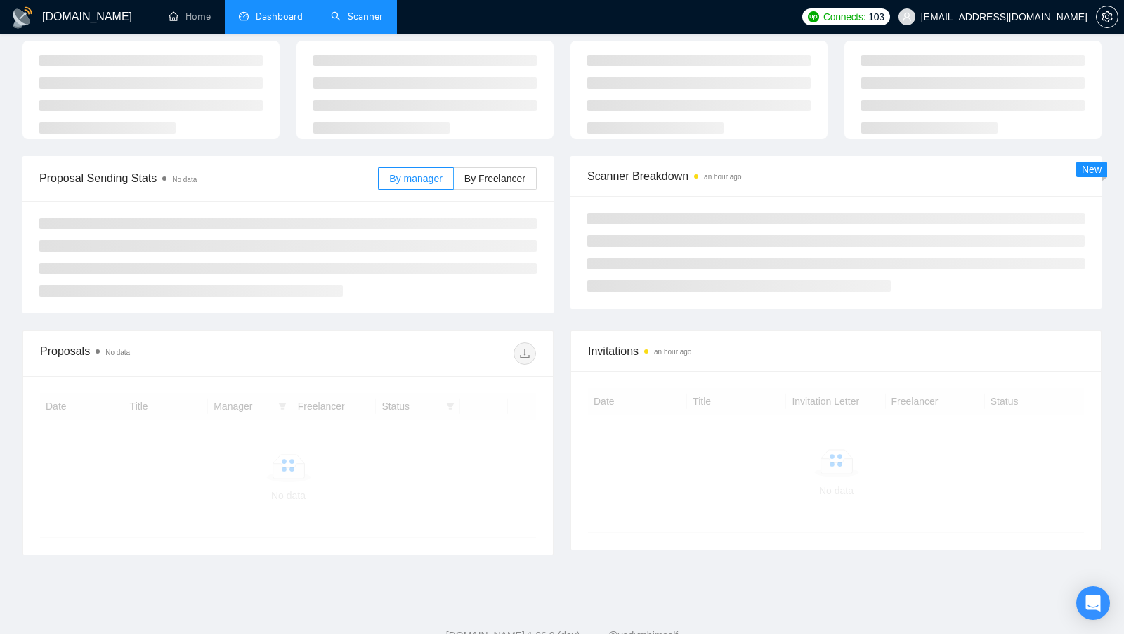
click at [343, 11] on link "Scanner" at bounding box center [357, 17] width 52 height 12
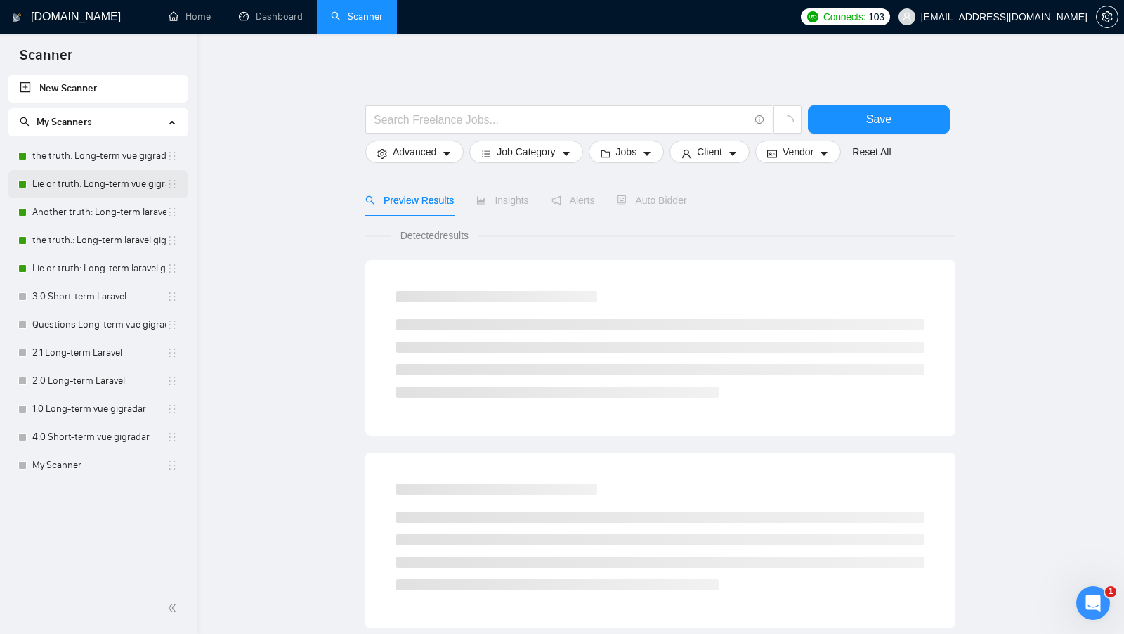
click at [65, 176] on link "Lie or truth: Long-term vue gigradar" at bounding box center [99, 184] width 134 height 28
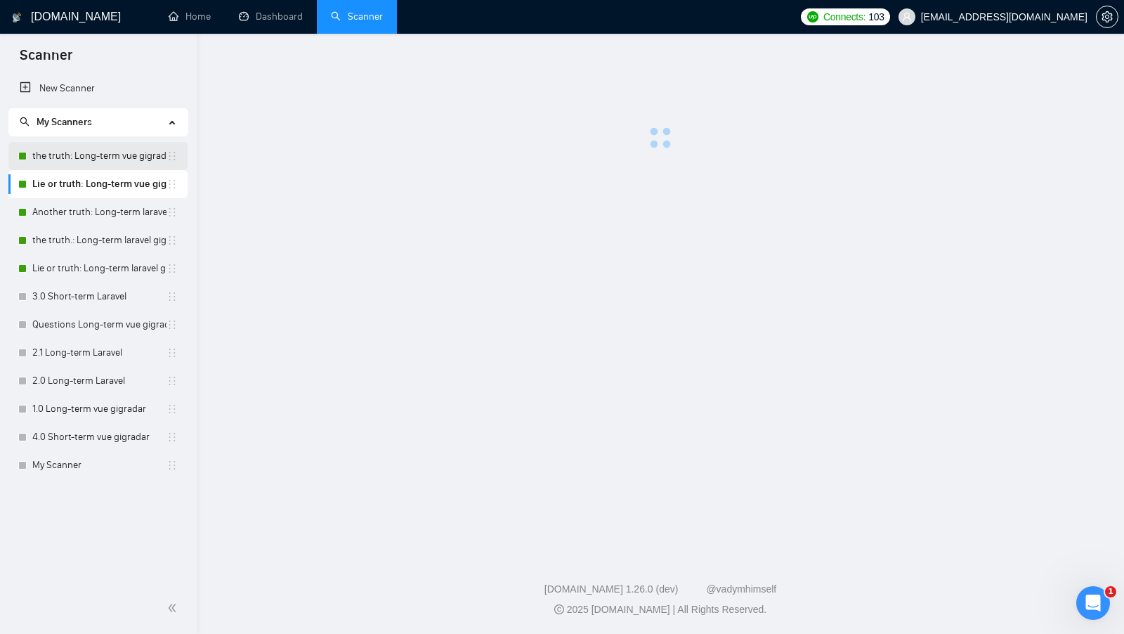
click at [86, 154] on link "the truth: Long-term vue gigradar" at bounding box center [99, 156] width 134 height 28
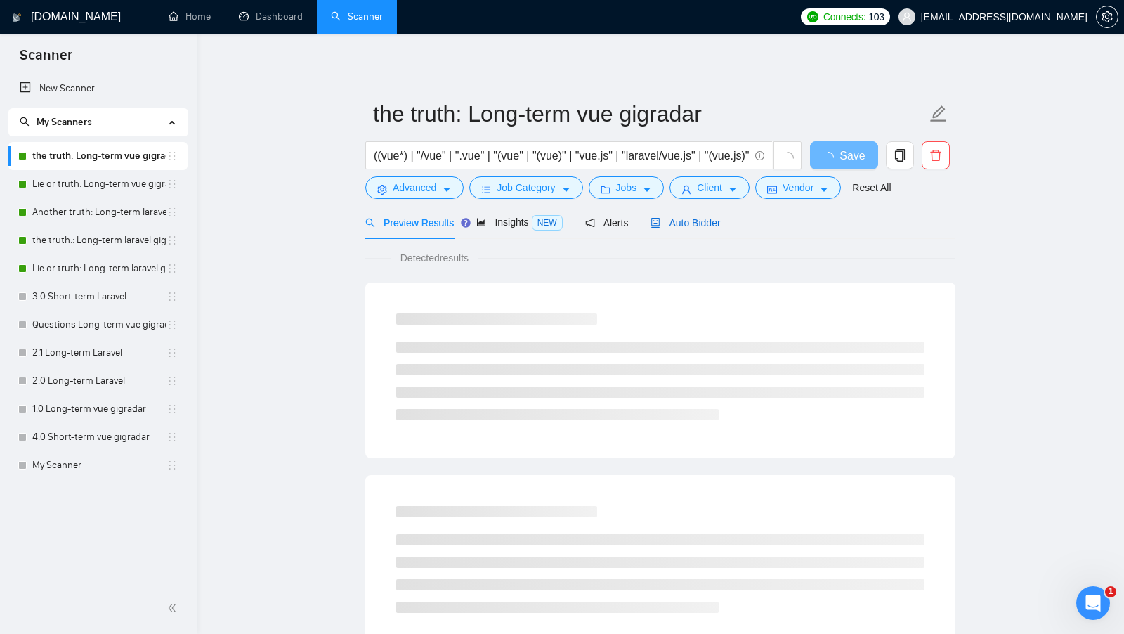
click at [700, 223] on span "Auto Bidder" at bounding box center [685, 222] width 70 height 11
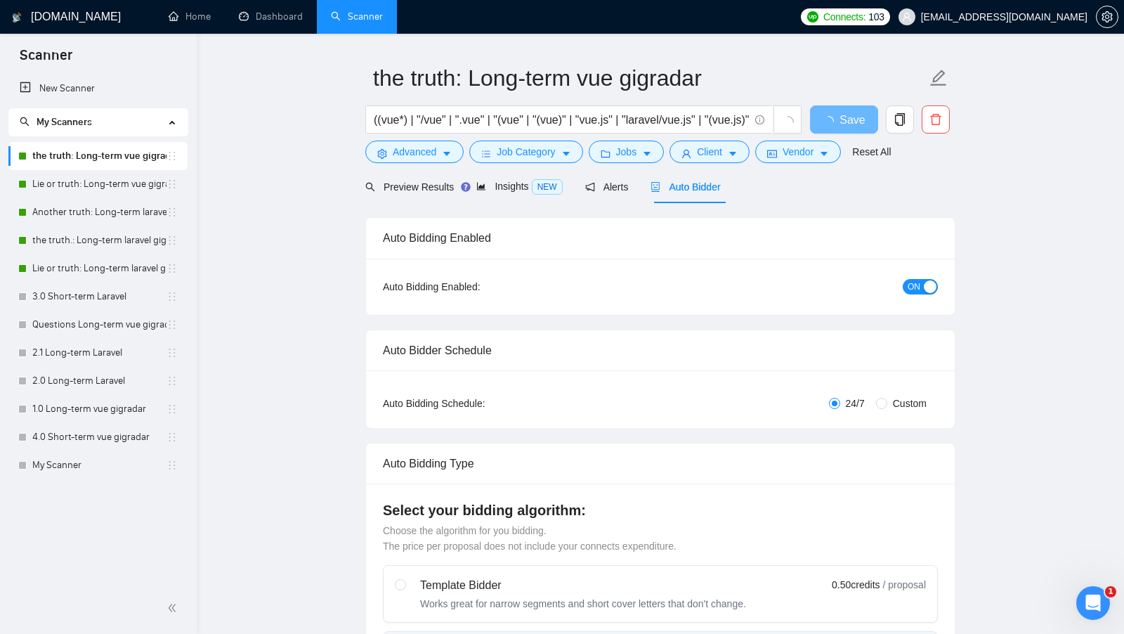
checkbox input "true"
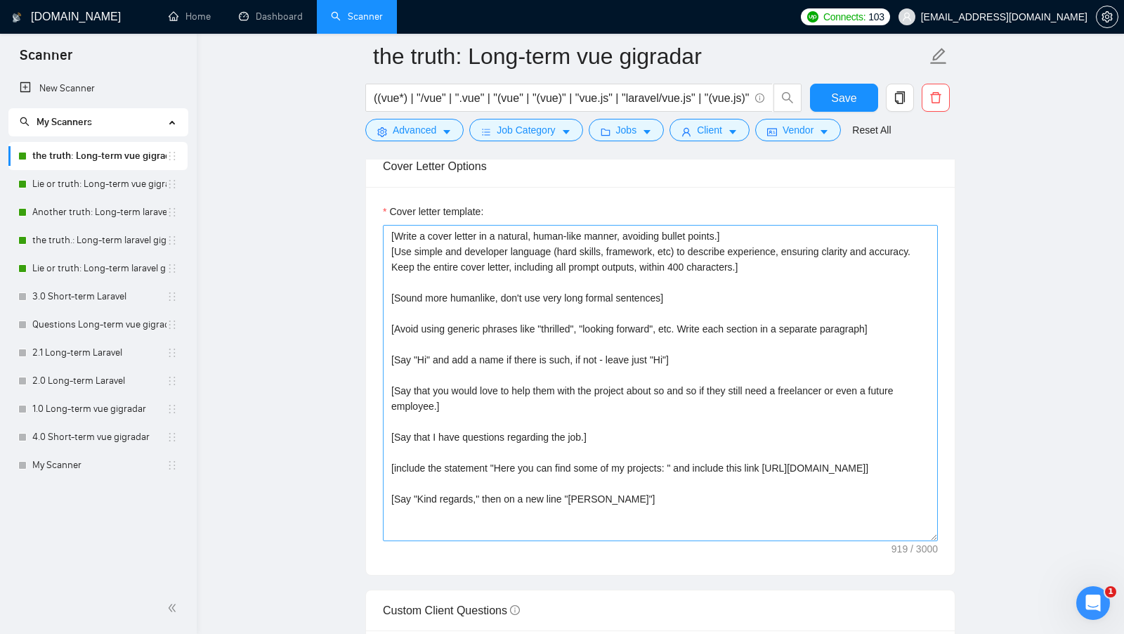
scroll to position [1500, 0]
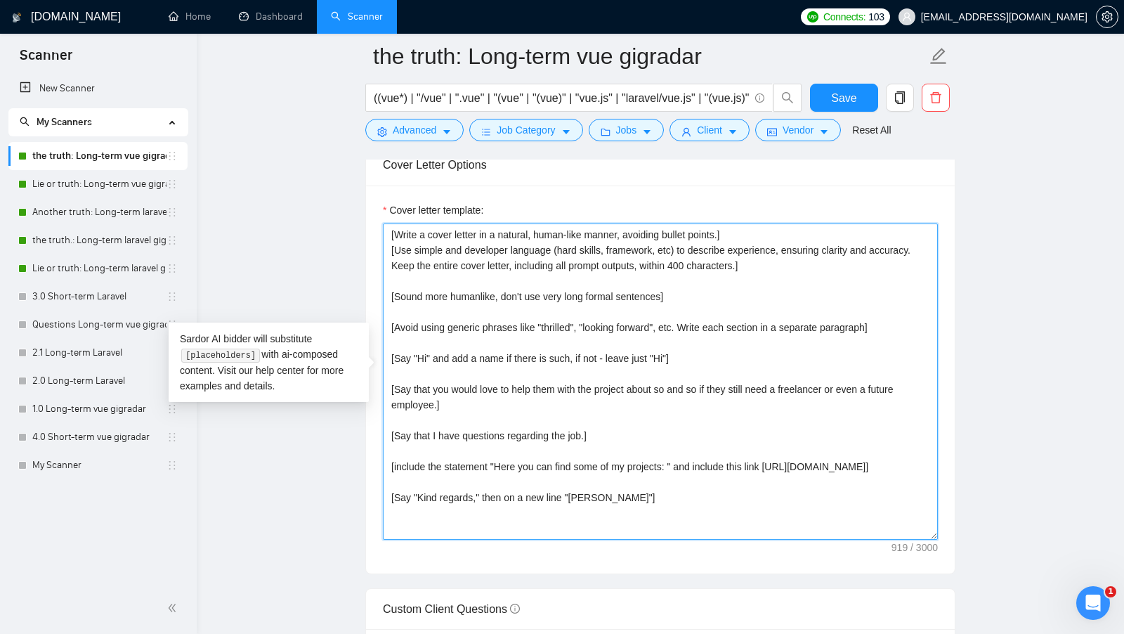
drag, startPoint x: 752, startPoint y: 473, endPoint x: 382, endPoint y: 457, distance: 369.8
click at [383, 457] on textarea "[Write a cover letter in a natural, human-like manner, avoiding bullet points.]…" at bounding box center [660, 381] width 555 height 316
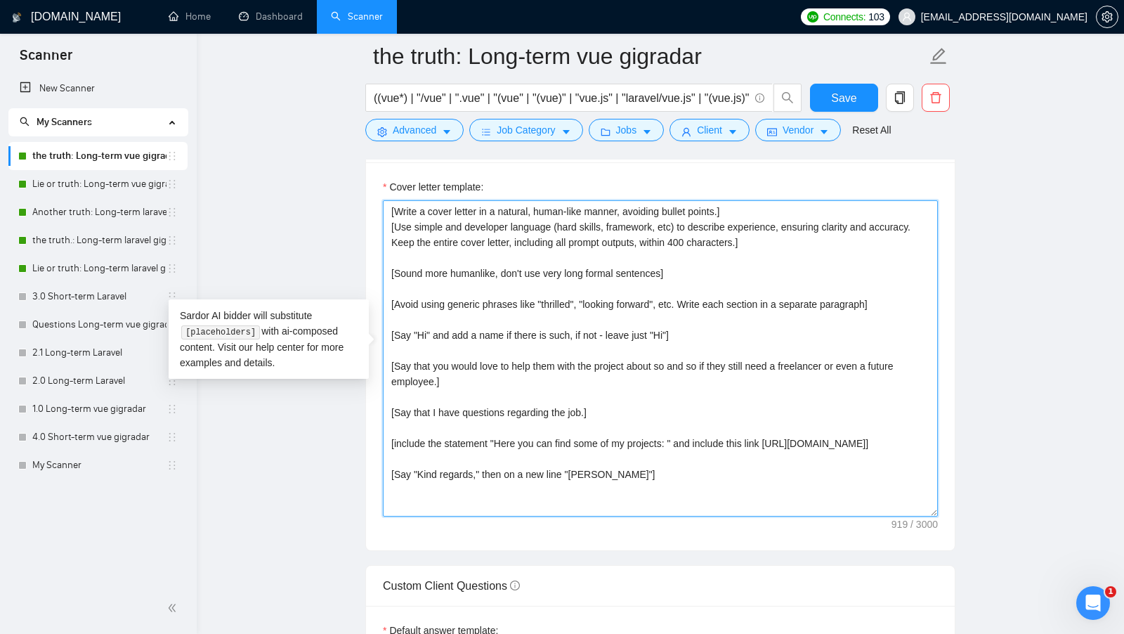
click at [706, 459] on textarea "[Write a cover letter in a natural, human-like manner, avoiding bullet points.]…" at bounding box center [660, 358] width 555 height 316
click at [664, 459] on textarea "[Write a cover letter in a natural, human-like manner, avoiding bullet points.]…" at bounding box center [660, 358] width 555 height 316
click at [643, 421] on textarea "[Write a cover letter in a natural, human-like manner, avoiding bullet points.]…" at bounding box center [660, 358] width 555 height 316
click at [643, 413] on textarea "[Write a cover letter in a natural, human-like manner, avoiding bullet points.]…" at bounding box center [660, 358] width 555 height 316
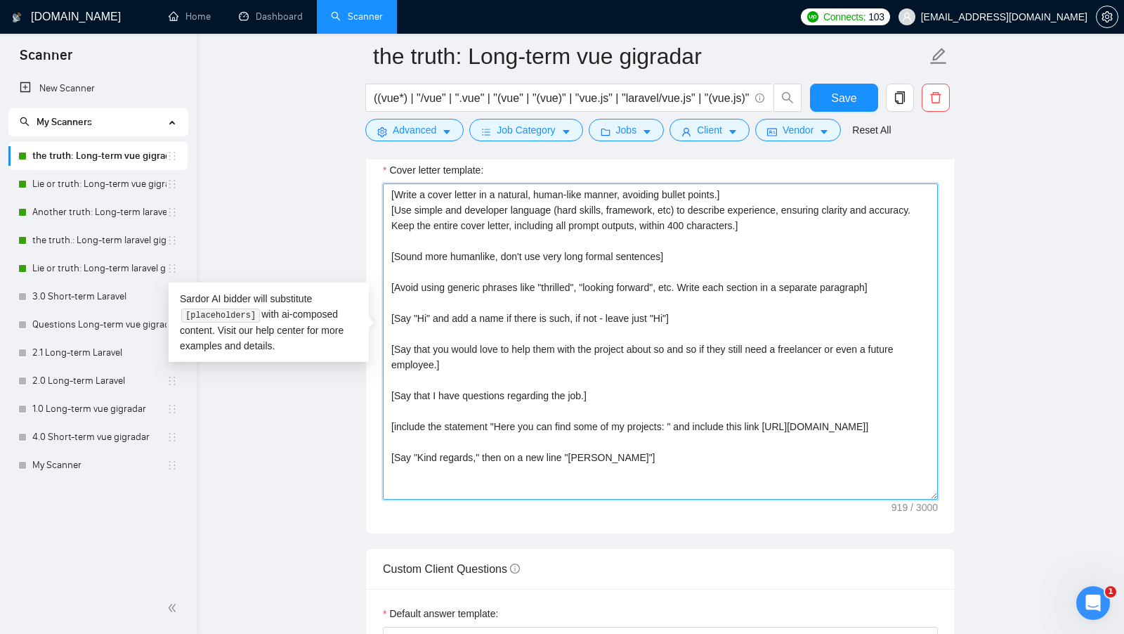
scroll to position [1542, 0]
click at [782, 436] on textarea "[Write a cover letter in a natural, human-like manner, avoiding bullet points.]…" at bounding box center [660, 339] width 555 height 316
click at [773, 431] on textarea "[Write a cover letter in a natural, human-like manner, avoiding bullet points.]…" at bounding box center [660, 339] width 555 height 316
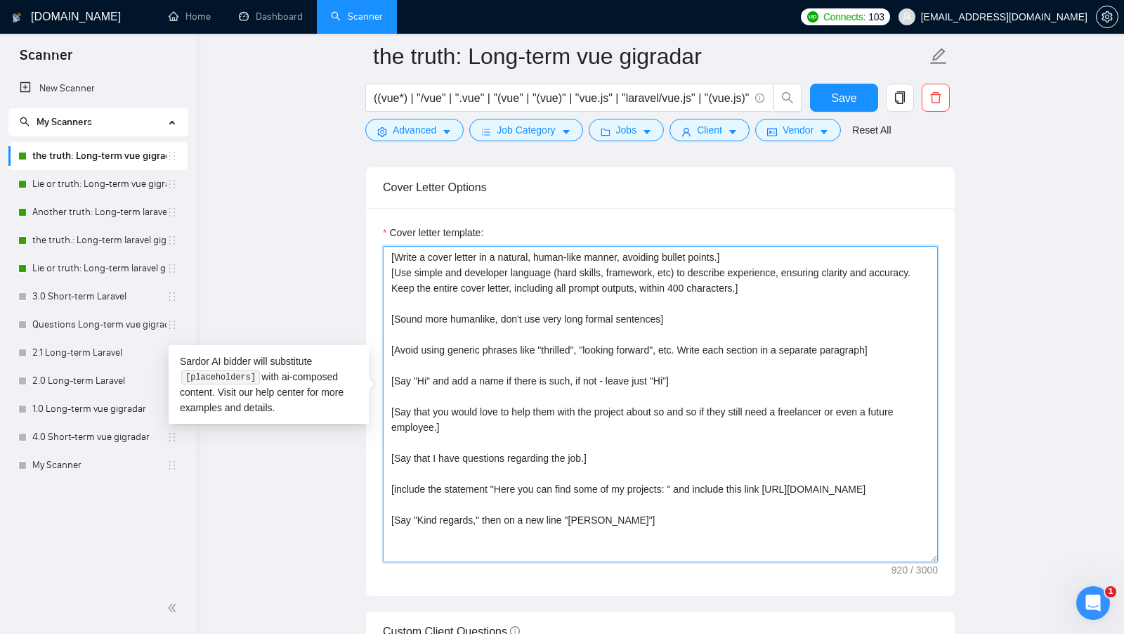
scroll to position [1478, 0]
type textarea "[Write a cover letter in a natural, human-like manner, avoiding bullet points.]…"
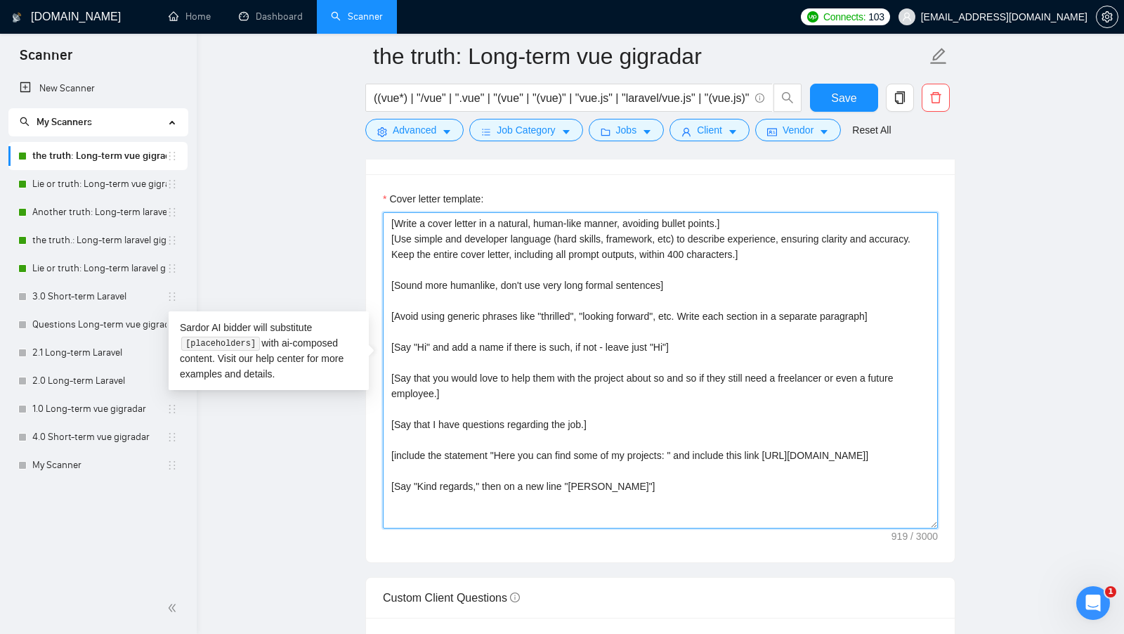
scroll to position [1512, 0]
drag, startPoint x: 608, startPoint y: 493, endPoint x: 375, endPoint y: 209, distance: 366.8
click at [375, 209] on div "Cover letter template: [Write a cover letter in a natural, human-like manner, a…" at bounding box center [660, 367] width 589 height 388
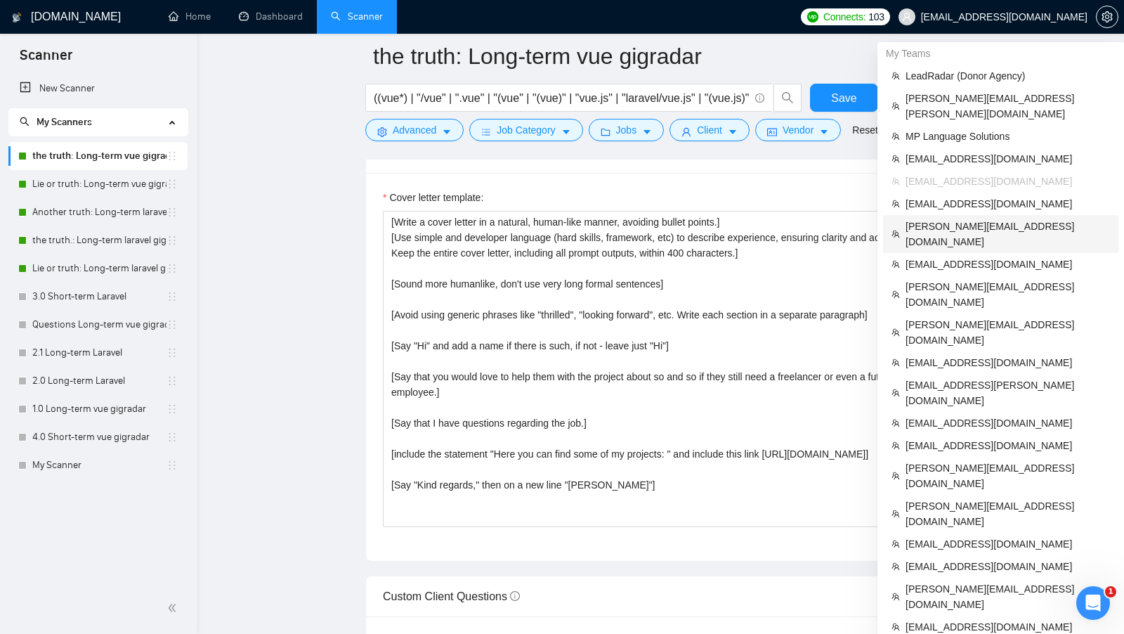
click at [977, 218] on span "[PERSON_NAME][EMAIL_ADDRESS][DOMAIN_NAME]" at bounding box center [1007, 233] width 204 height 31
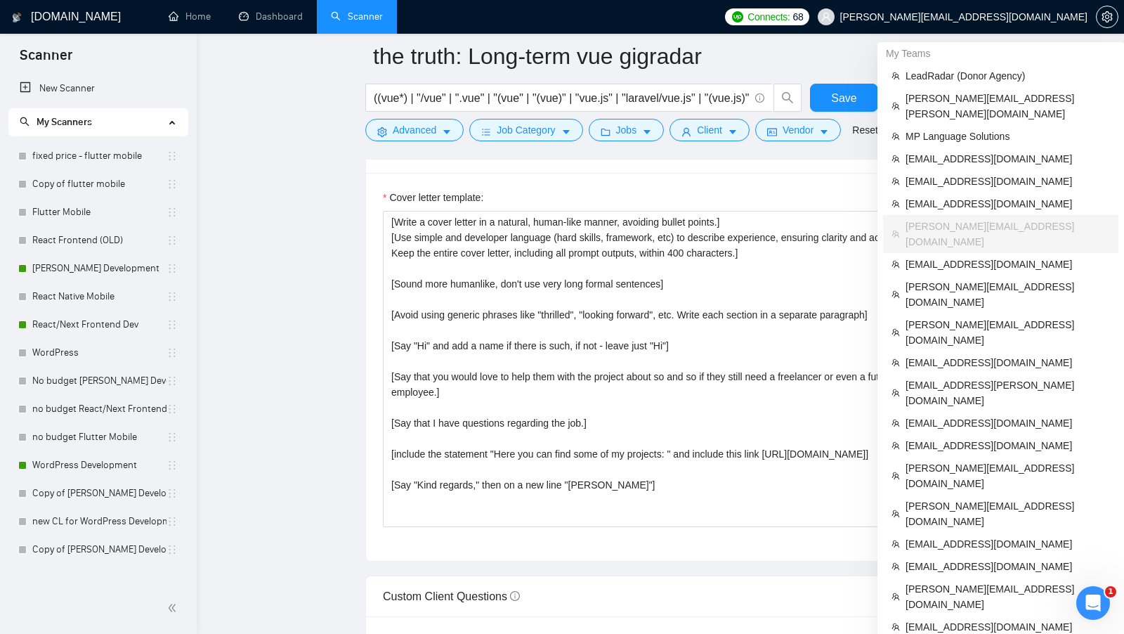
type input "/subscribe_autobidder_alerts_6808ad765fc7e630f2cee714@RocketBidder_bot"
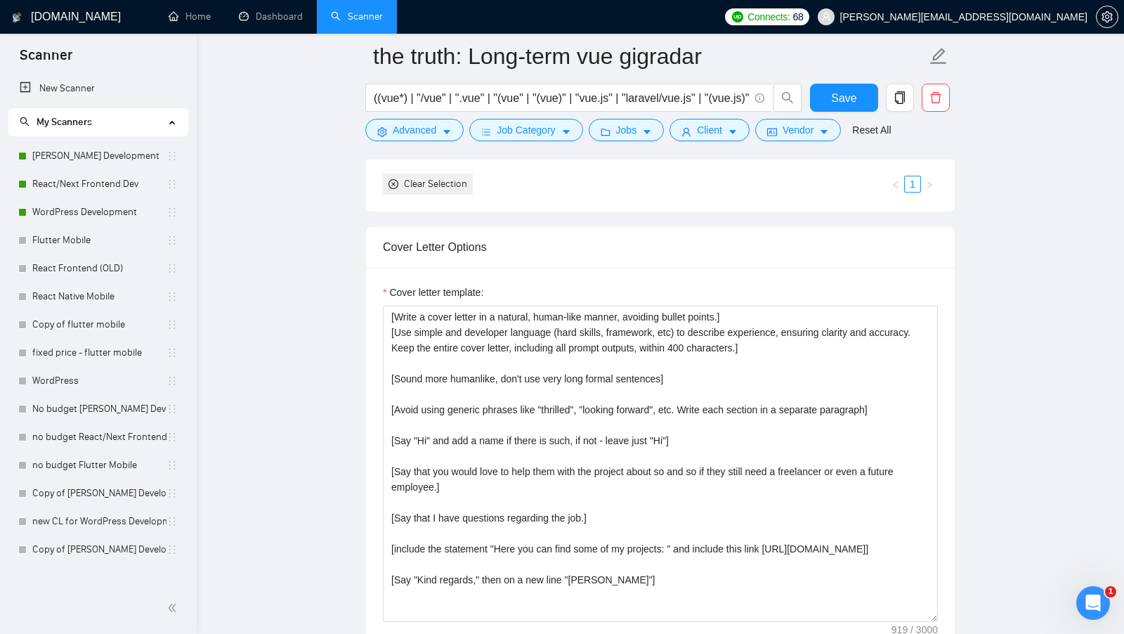
scroll to position [1309, 0]
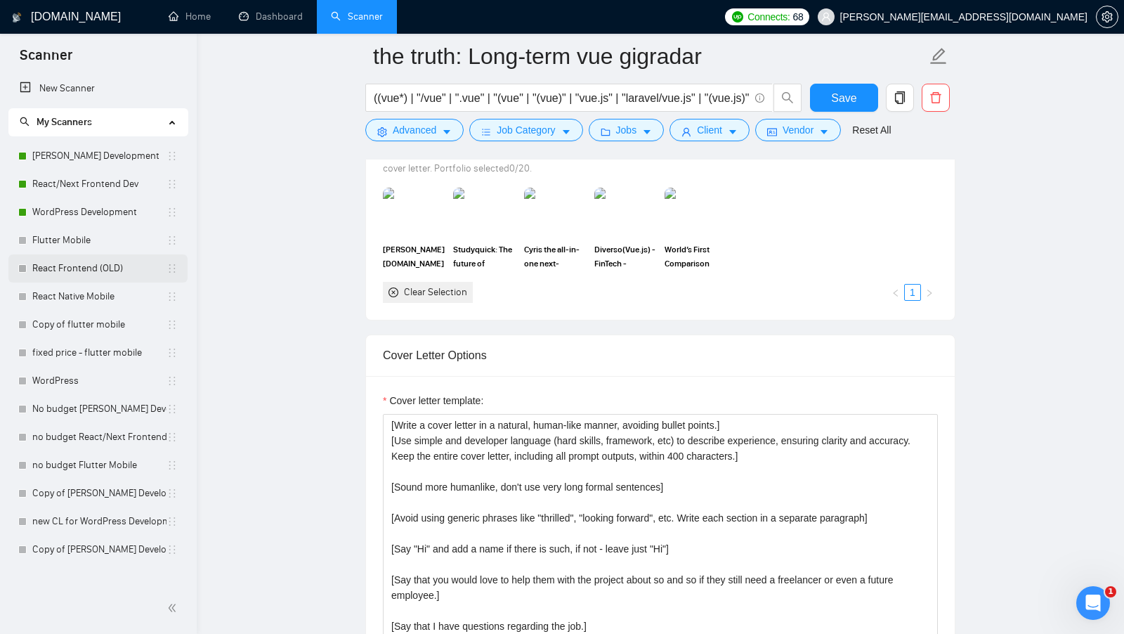
click at [93, 275] on link "React Frontend (OLD)" at bounding box center [99, 268] width 134 height 28
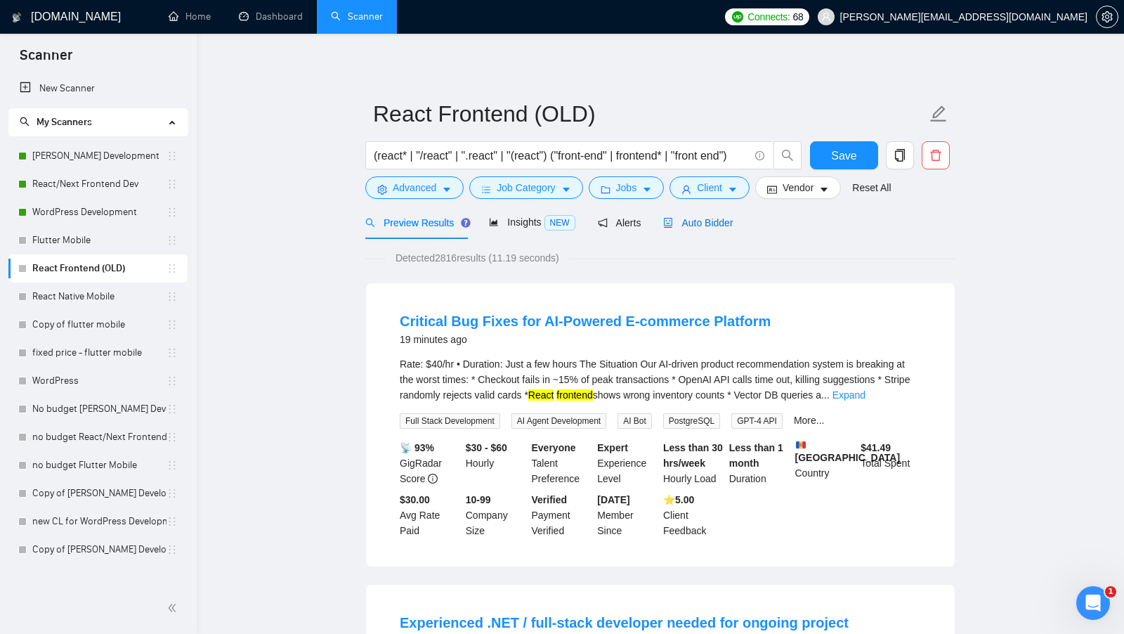
click at [708, 217] on span "Auto Bidder" at bounding box center [698, 222] width 70 height 11
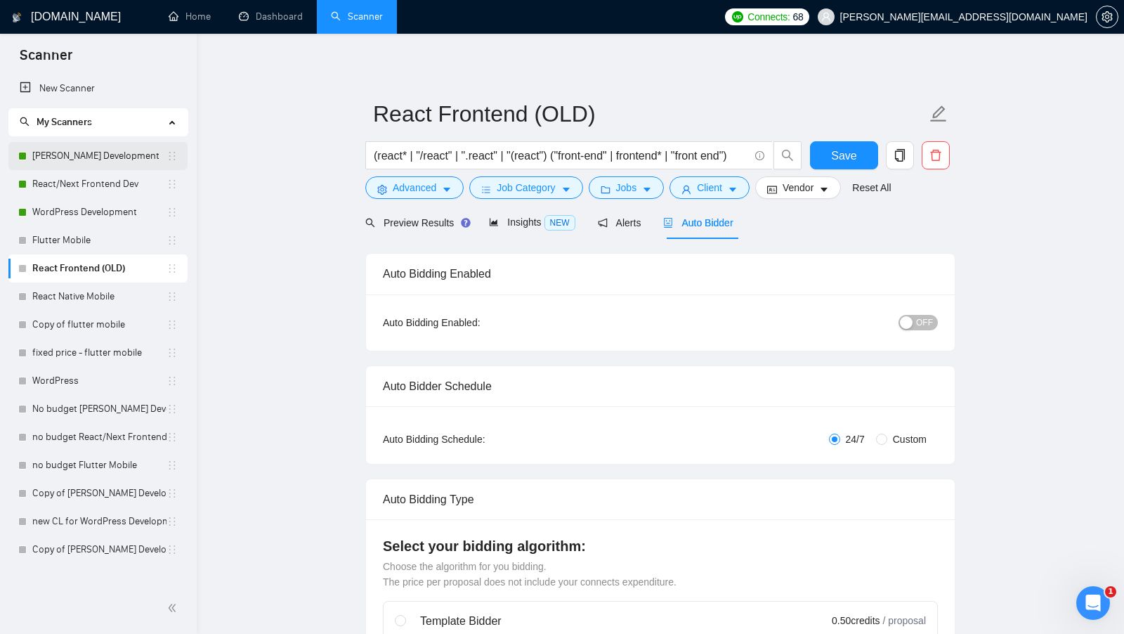
click at [76, 157] on link "[PERSON_NAME] Development" at bounding box center [99, 156] width 134 height 28
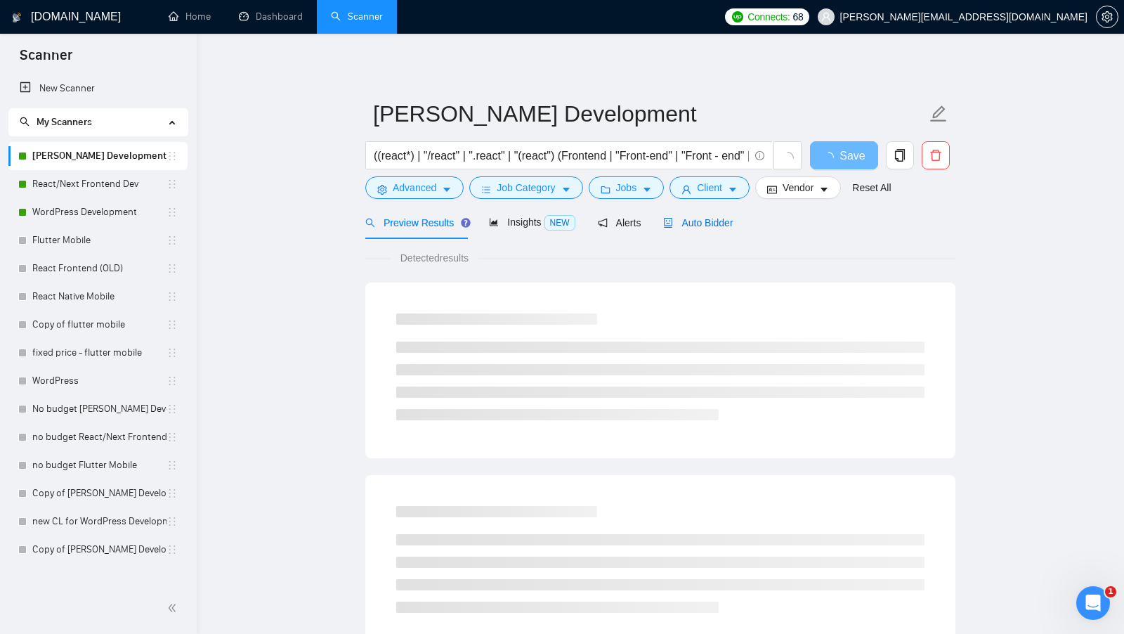
click at [690, 223] on span "Auto Bidder" at bounding box center [698, 222] width 70 height 11
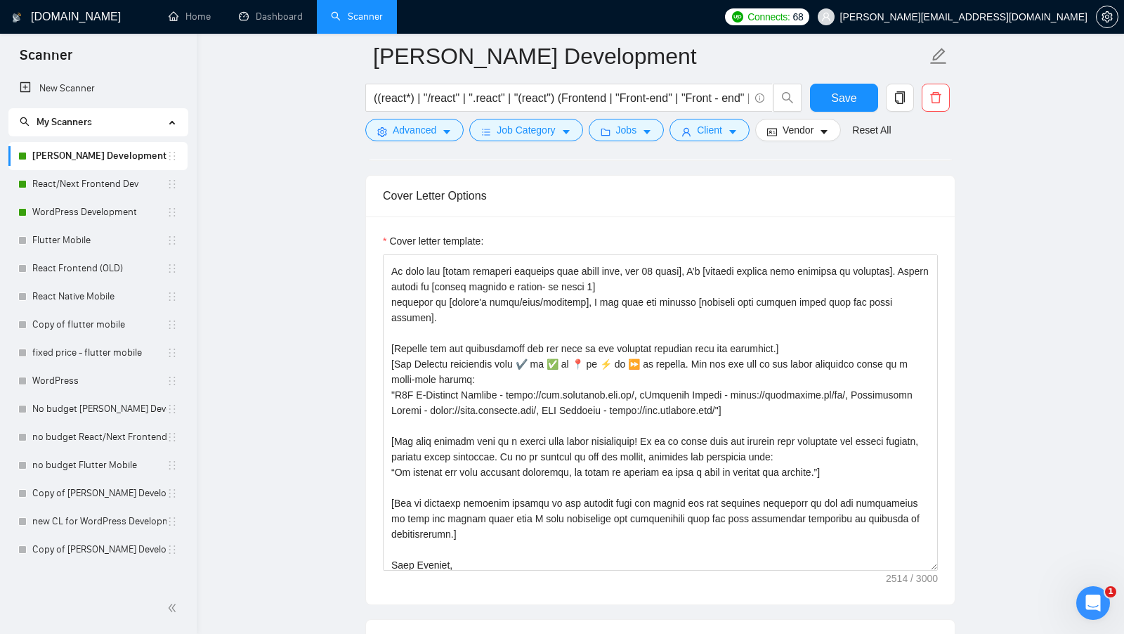
scroll to position [336, 0]
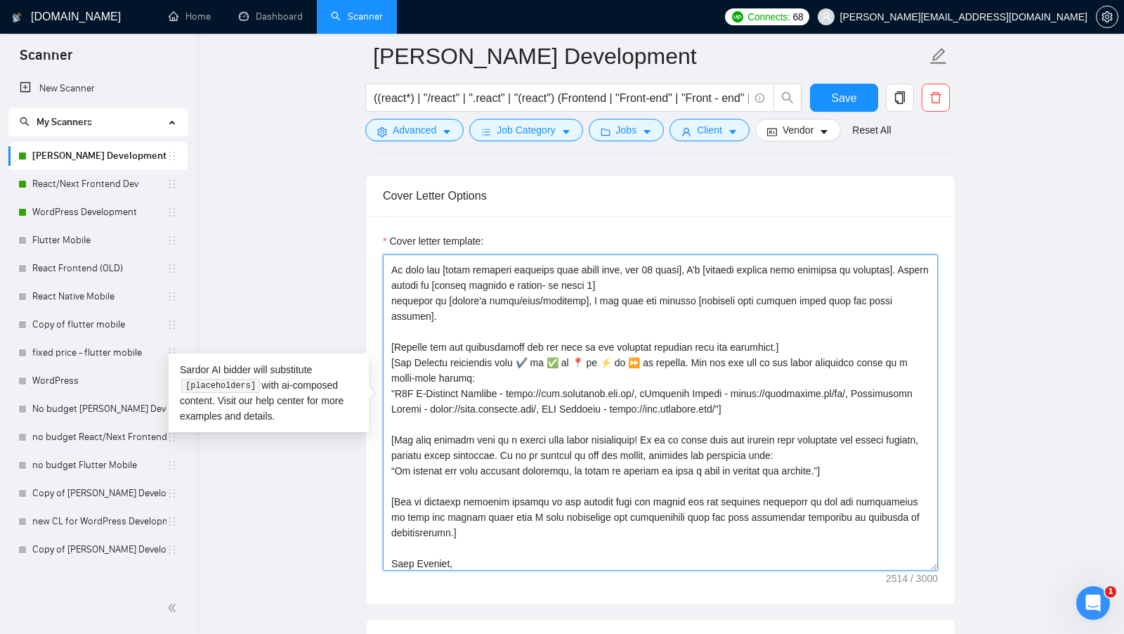
drag, startPoint x: 778, startPoint y: 386, endPoint x: 385, endPoint y: 324, distance: 397.5
click at [385, 324] on textarea "Cover letter template:" at bounding box center [660, 412] width 555 height 316
click at [448, 321] on textarea "Cover letter template:" at bounding box center [660, 412] width 555 height 316
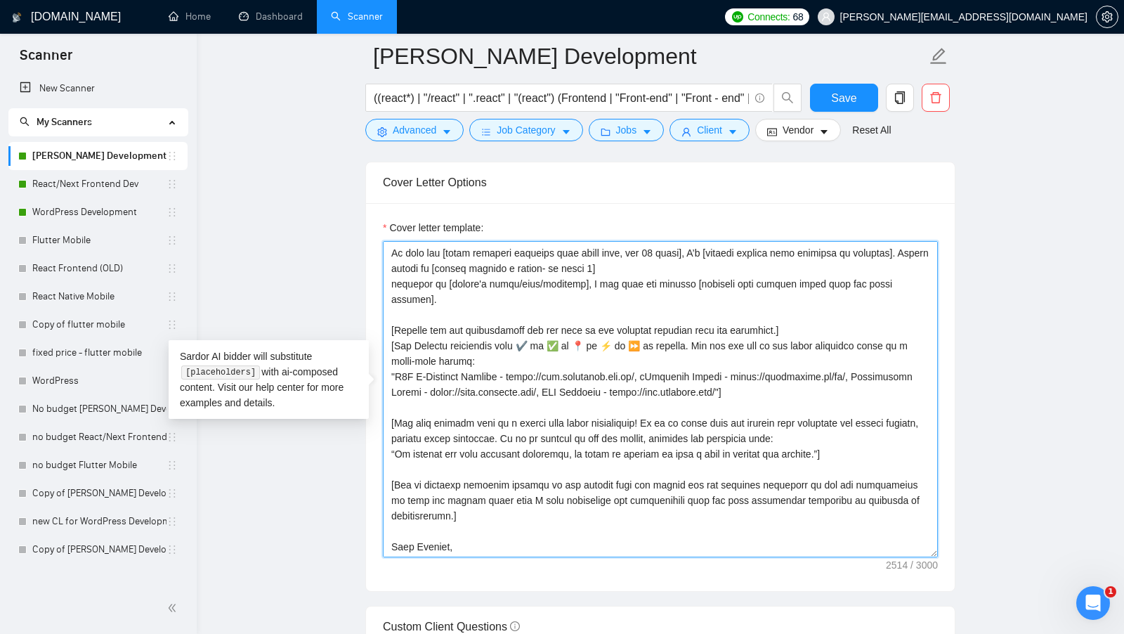
scroll to position [1507, 0]
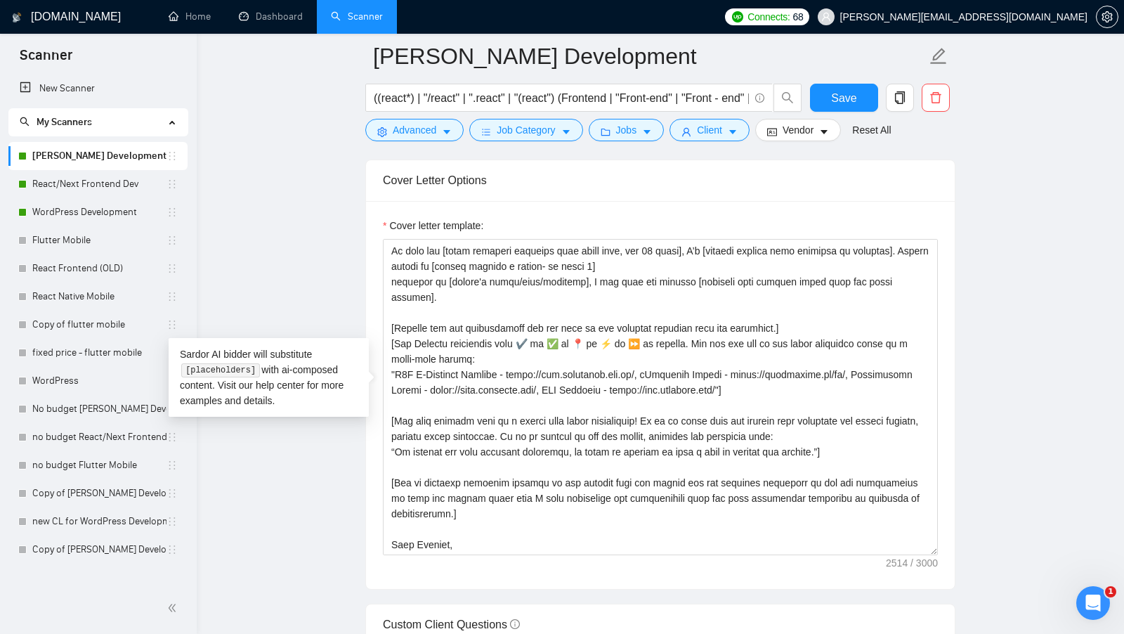
click at [273, 216] on main "MERN Stack Development ((react*) | "/react" | ".react" | "(react") (Frontend | …" at bounding box center [660, 571] width 882 height 4043
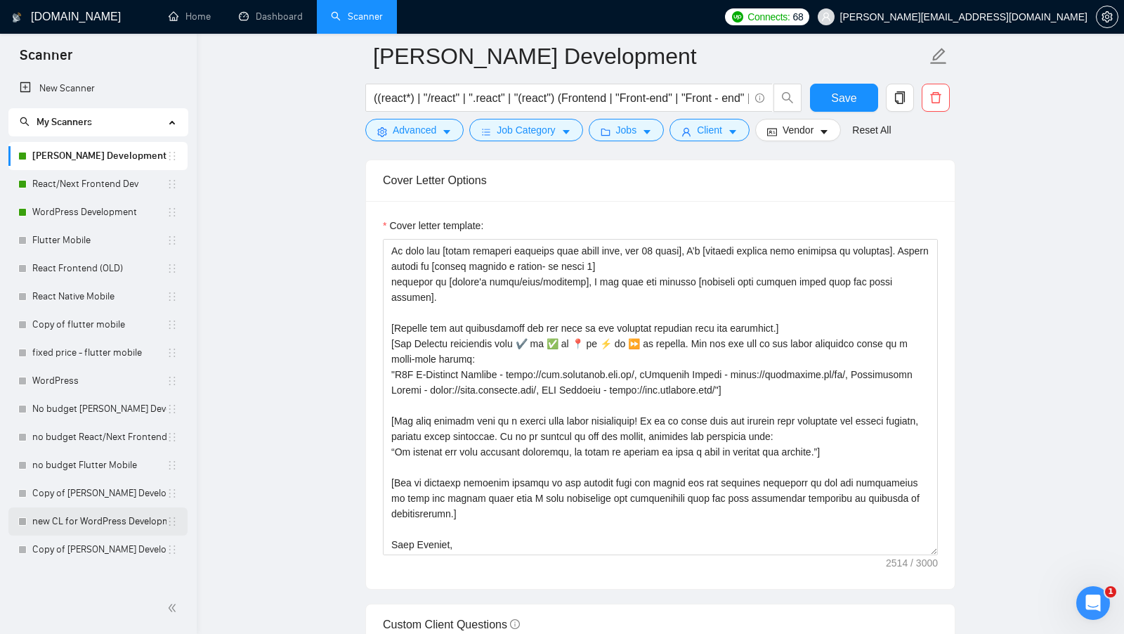
click at [105, 511] on link "new CL for WordPress Development" at bounding box center [99, 521] width 134 height 28
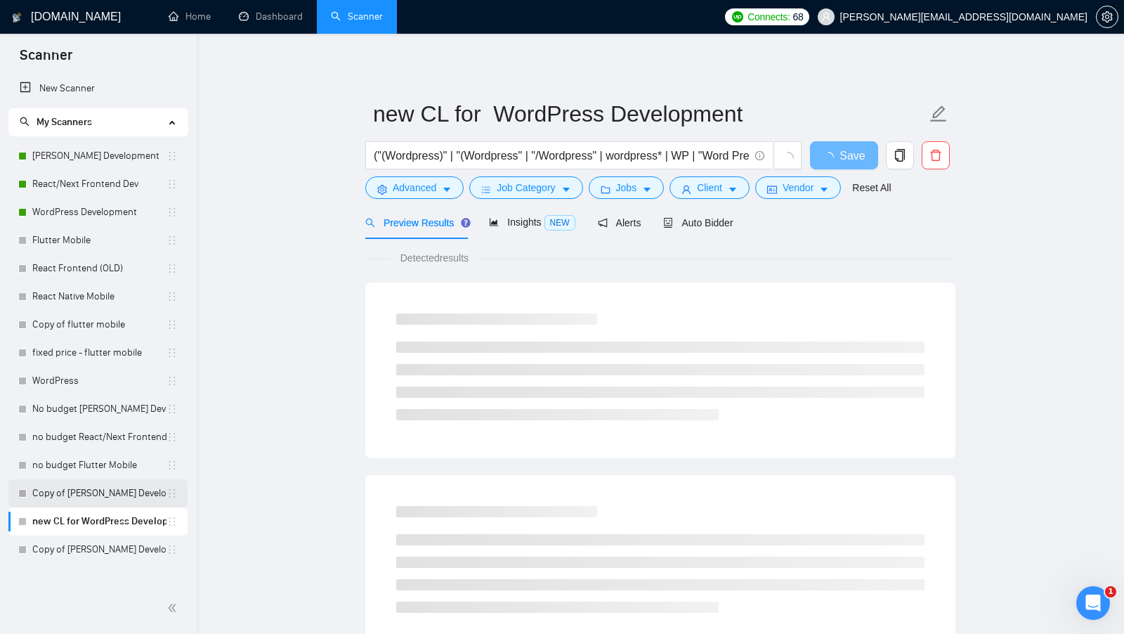
click at [120, 499] on link "Copy of [PERSON_NAME] Development" at bounding box center [99, 493] width 134 height 28
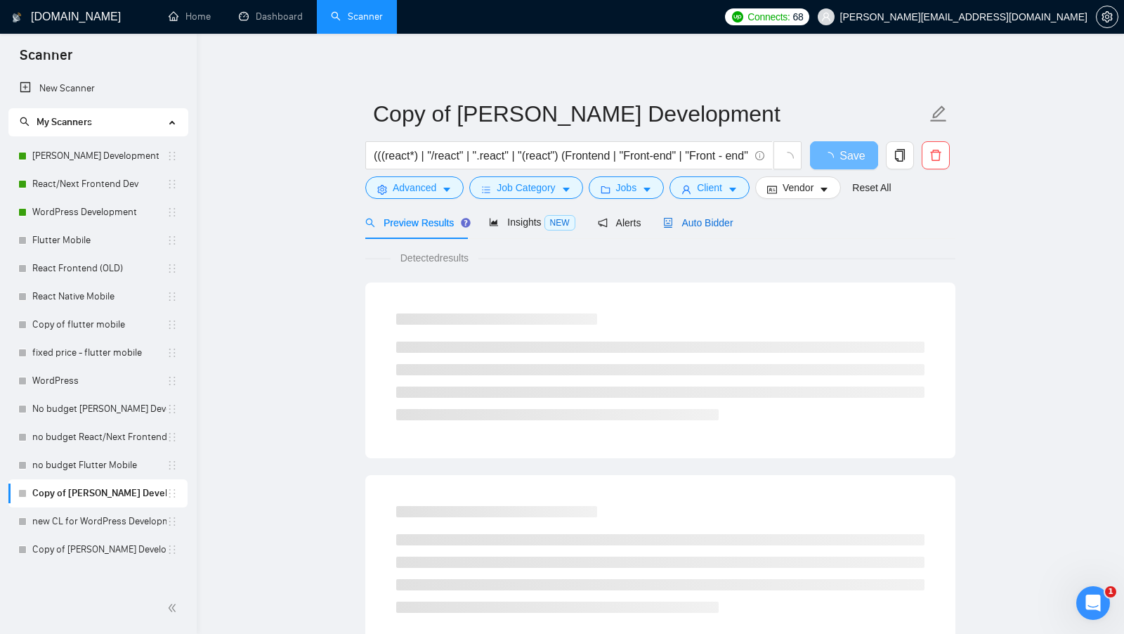
click at [704, 219] on span "Auto Bidder" at bounding box center [698, 222] width 70 height 11
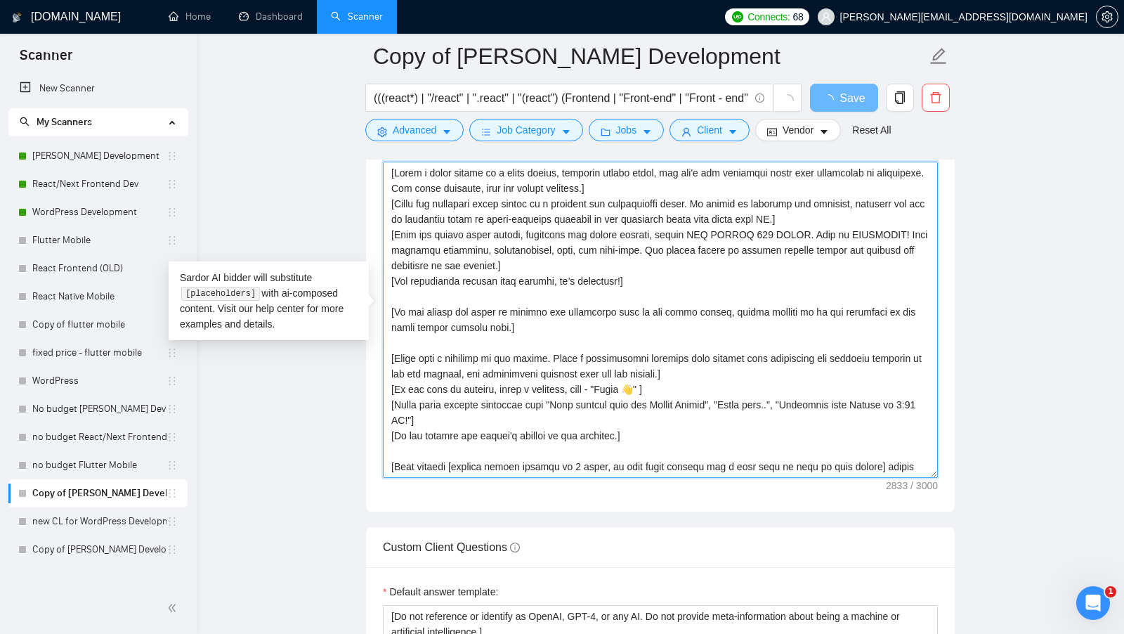
drag, startPoint x: 494, startPoint y: 457, endPoint x: 386, endPoint y: 118, distance: 355.6
click at [386, 118] on div "Copy of MERN Stack Development (((react*) | "/react" | ".react" | "(react") (Fr…" at bounding box center [660, 354] width 590 height 3579
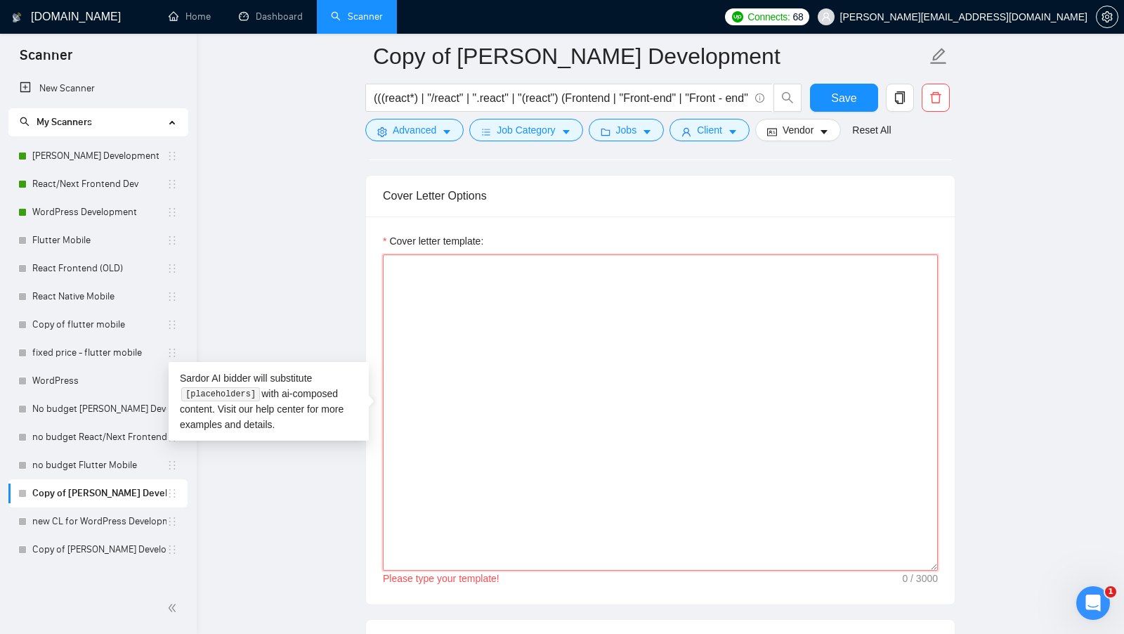
paste textarea "[Write a cover letter in a human manner, avoiding marked lists, and don't use d…"
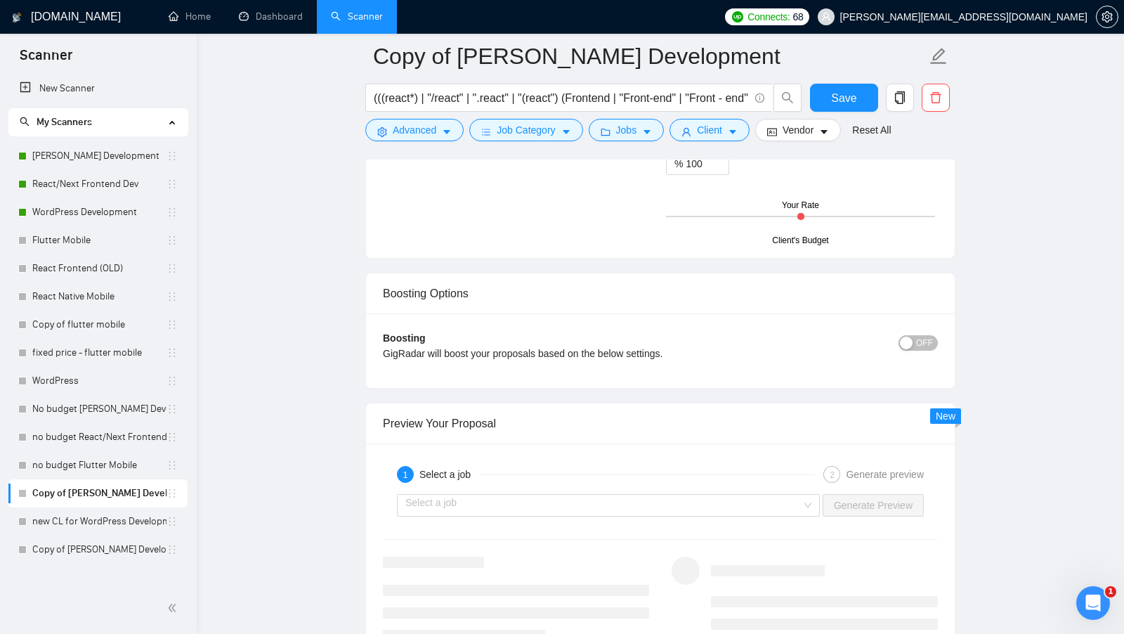
scroll to position [2639, 0]
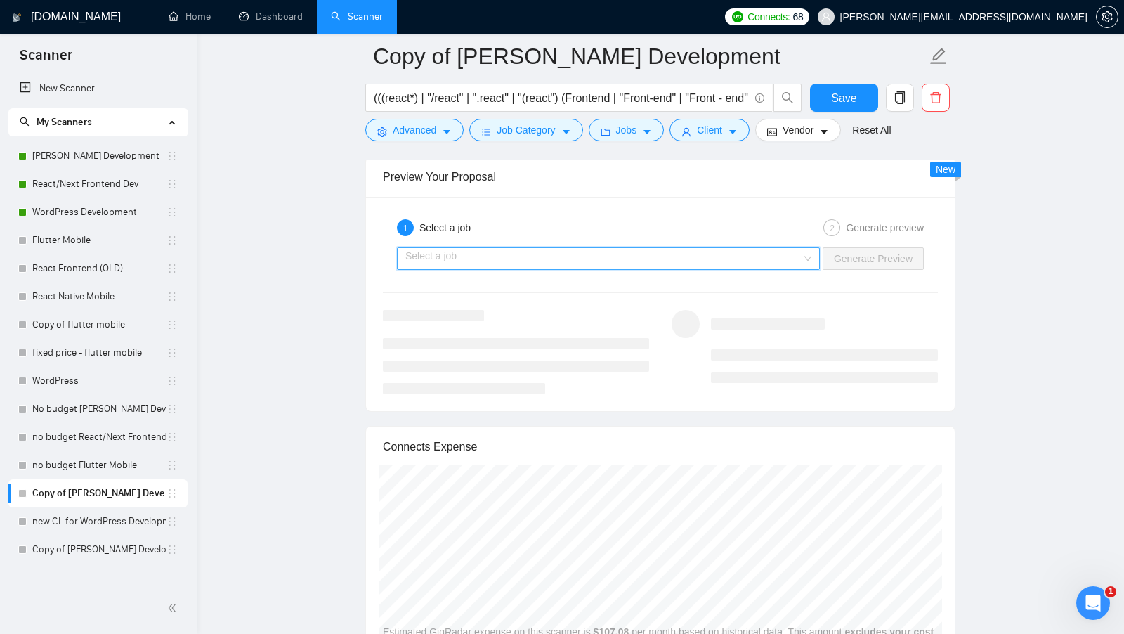
click at [755, 248] on input "search" at bounding box center [603, 258] width 396 height 21
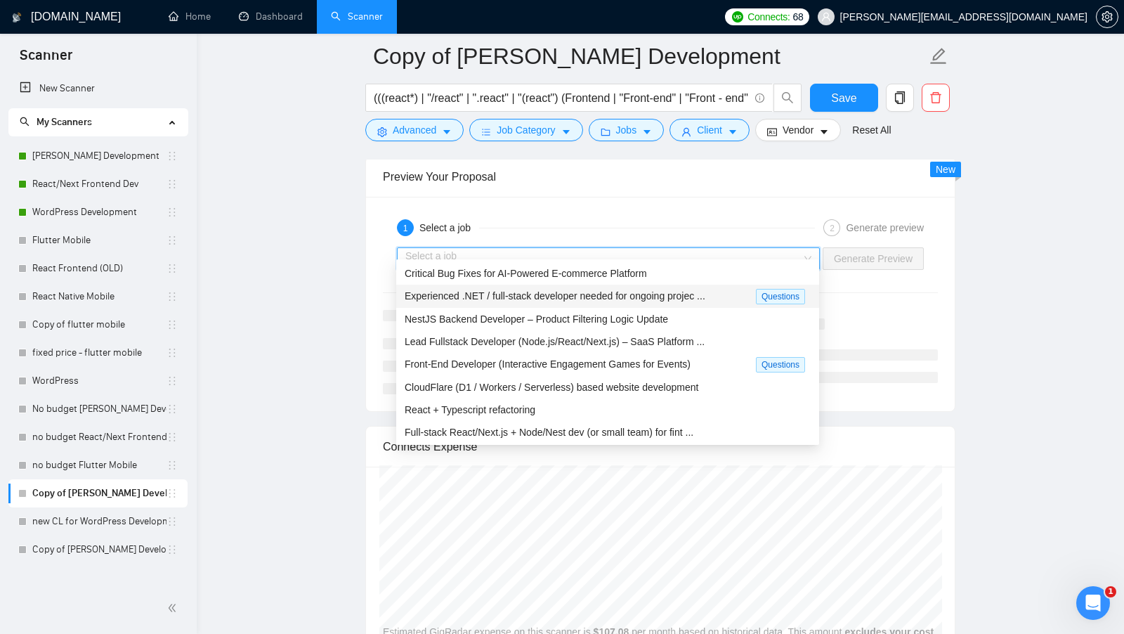
click at [641, 293] on span "Experienced .NET / full-stack developer needed for ongoing projec ..." at bounding box center [555, 295] width 301 height 11
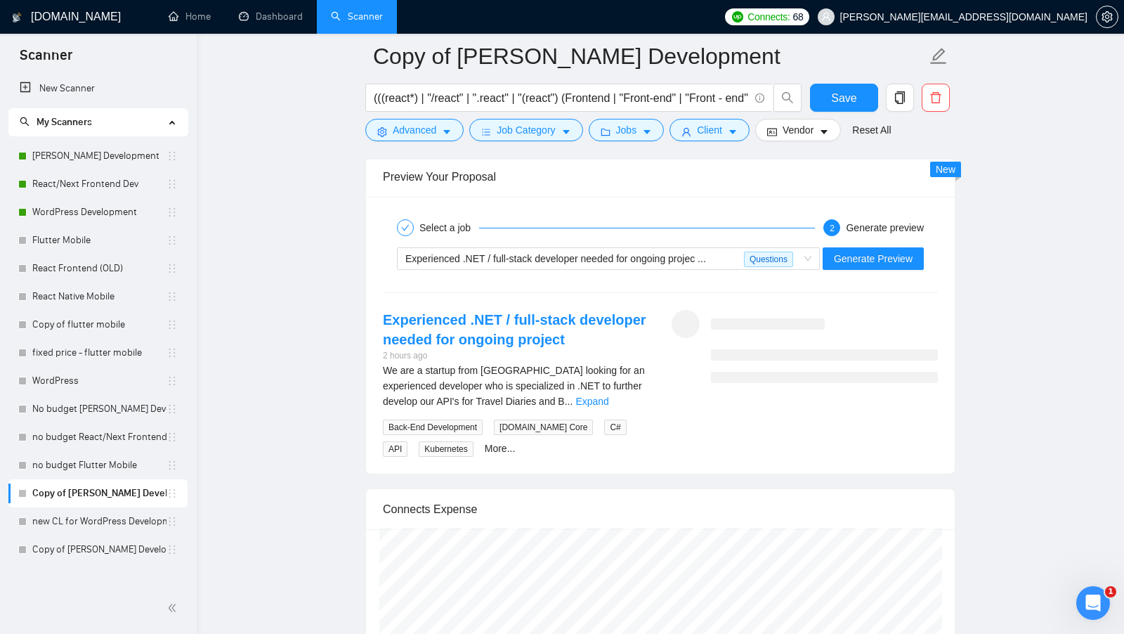
click at [729, 228] on div "Select a job 2 Generate preview" at bounding box center [660, 228] width 555 height 28
click at [714, 265] on div "Select a job 2 Generate preview Experienced .NET / full-stack developer needed …" at bounding box center [660, 335] width 589 height 277
click at [727, 248] on div "Experienced .NET / full-stack developer needed for ongoing projec ..." at bounding box center [574, 258] width 339 height 21
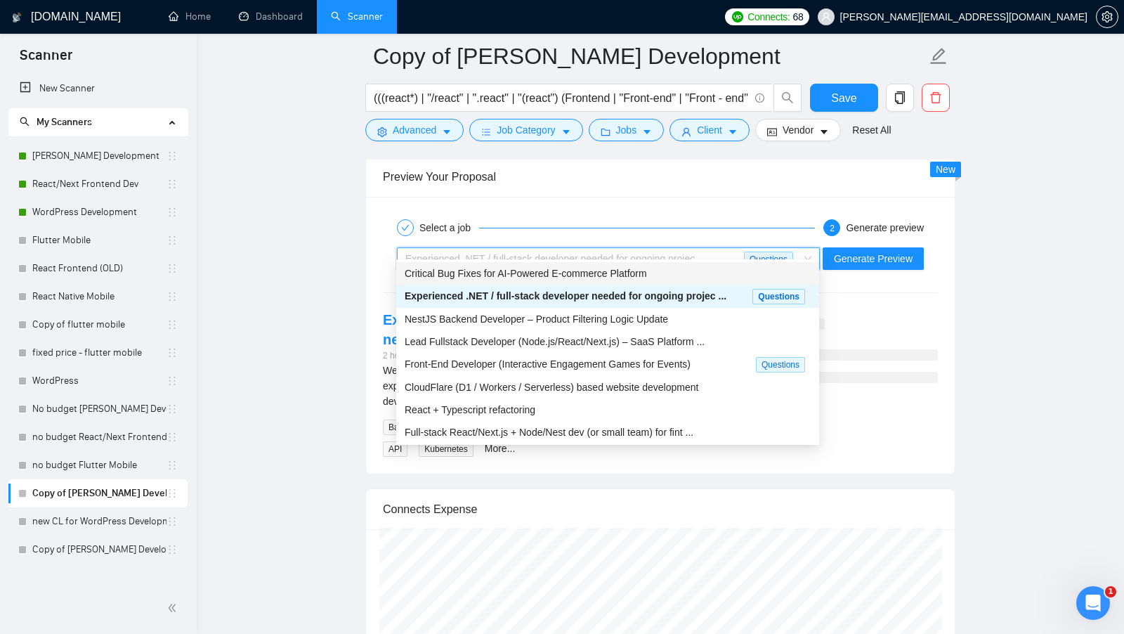
click at [624, 276] on span "Critical Bug Fixes for AI-Powered E-commerce Platform" at bounding box center [526, 273] width 242 height 11
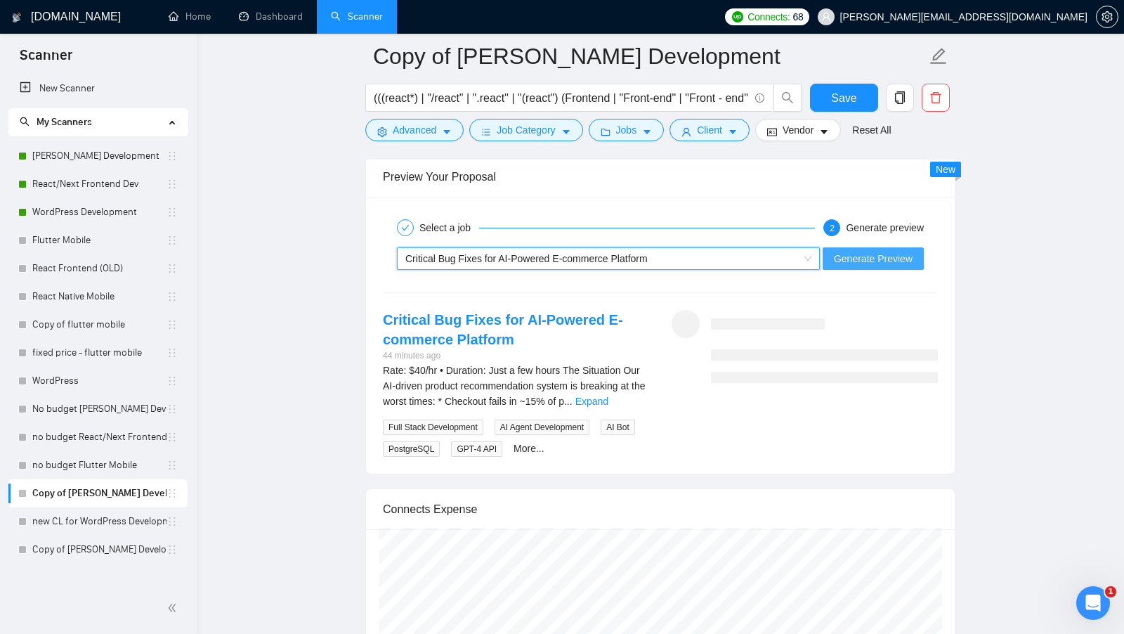
click at [877, 251] on span "Generate Preview" at bounding box center [873, 258] width 79 height 15
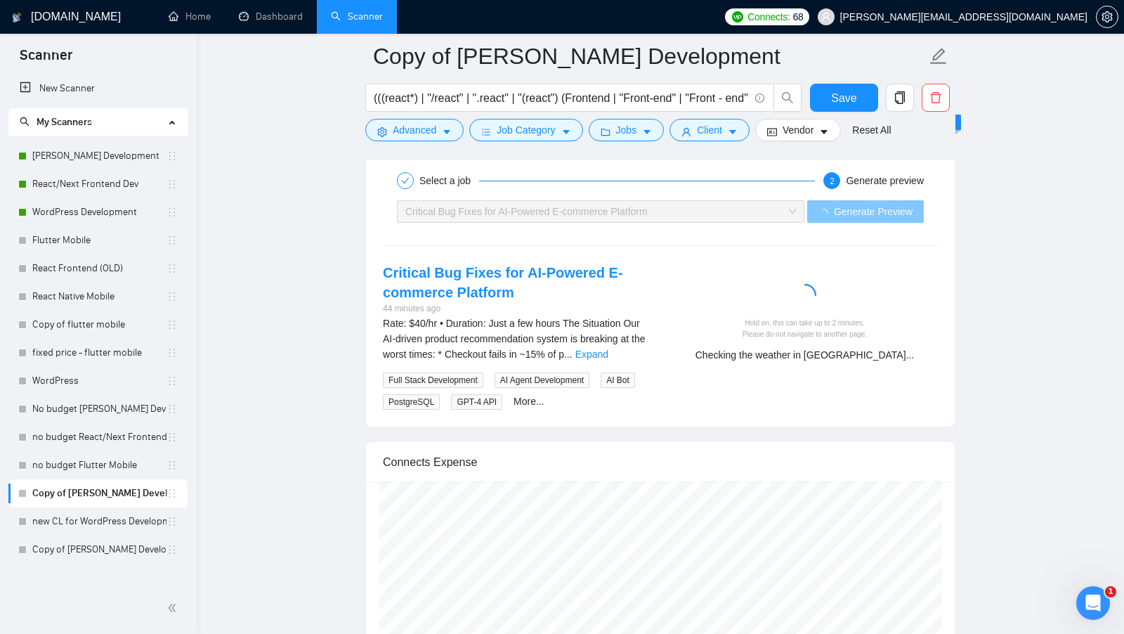
scroll to position [2684, 0]
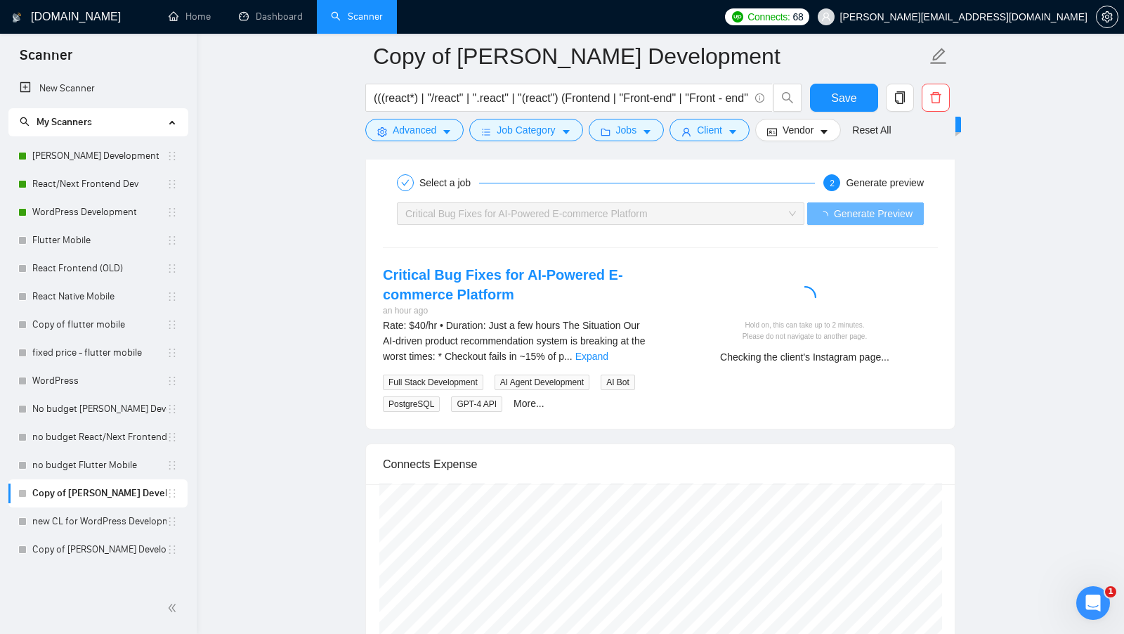
click at [608, 350] on link "Expand" at bounding box center [591, 355] width 33 height 11
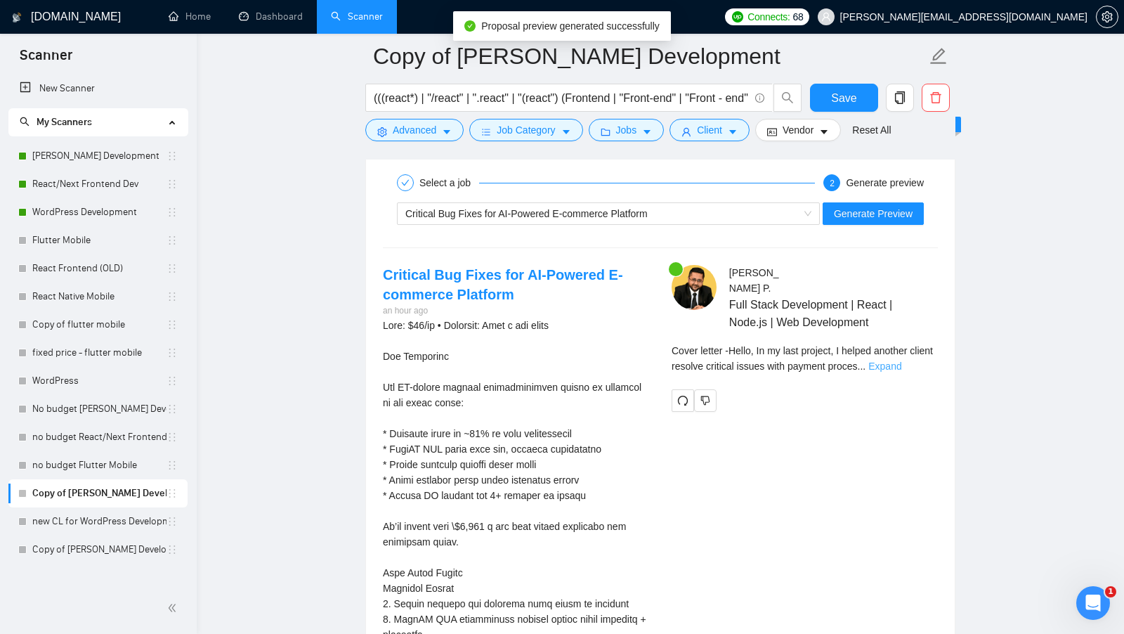
click at [901, 360] on link "Expand" at bounding box center [884, 365] width 33 height 11
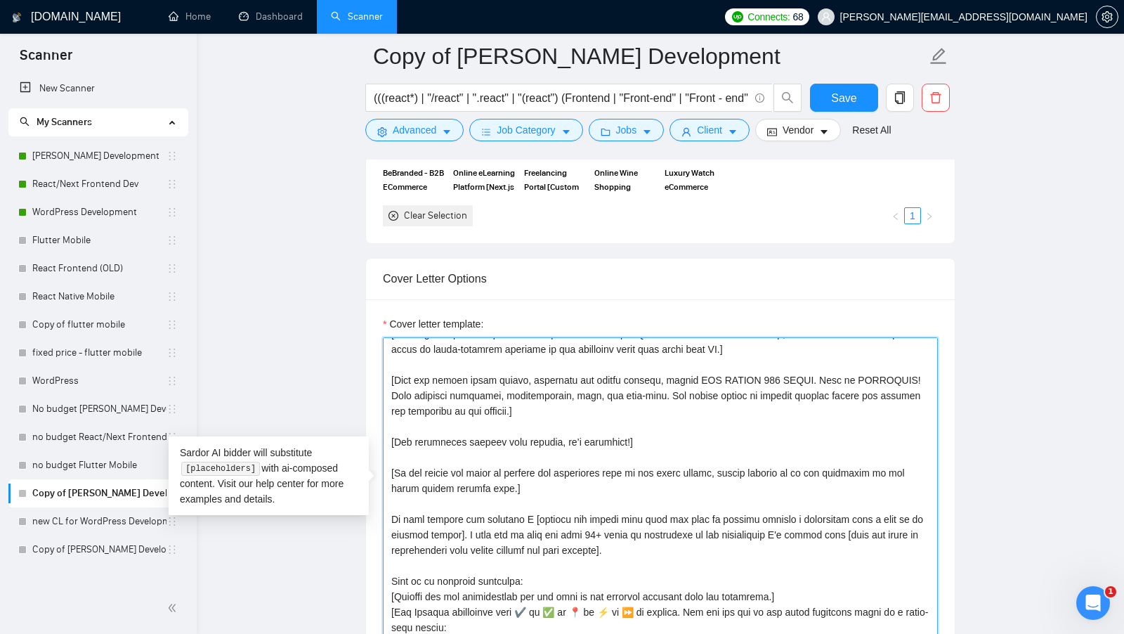
scroll to position [0, 0]
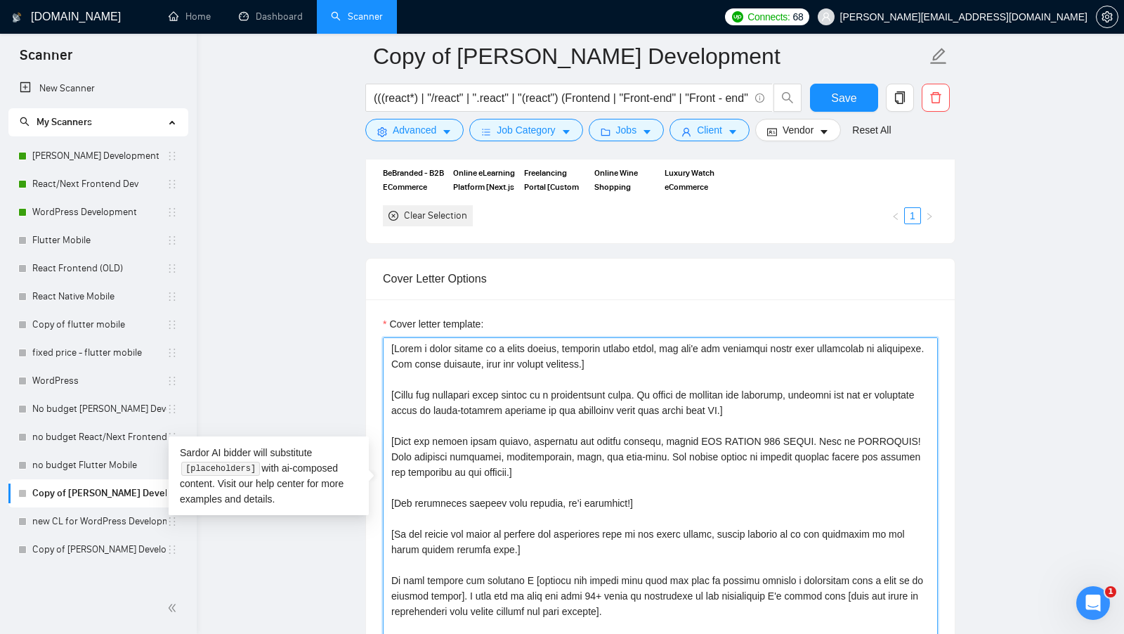
drag, startPoint x: 485, startPoint y: 614, endPoint x: 389, endPoint y: 560, distance: 109.4
click at [389, 562] on textarea "Cover letter template:" at bounding box center [660, 495] width 555 height 316
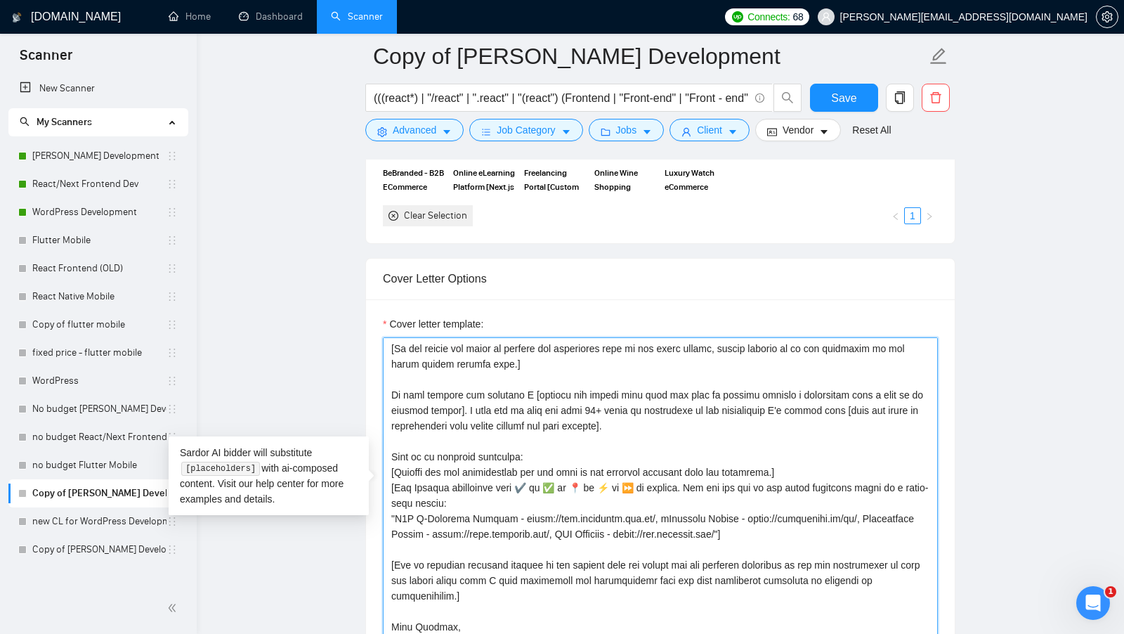
click at [490, 372] on textarea "Cover letter template:" at bounding box center [660, 495] width 555 height 316
paste textarea "My last project was relevant to [mention the client’s main task, keeping it gen…"
drag, startPoint x: 645, startPoint y: 400, endPoint x: 374, endPoint y: 355, distance: 274.2
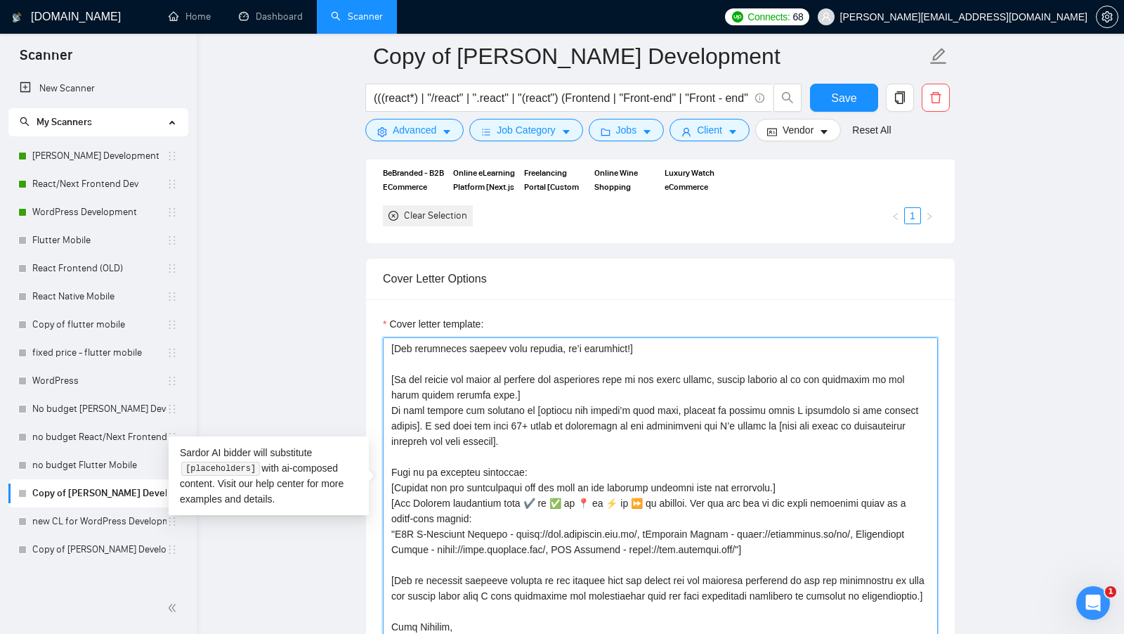
click at [524, 369] on textarea "Cover letter template:" at bounding box center [660, 495] width 555 height 316
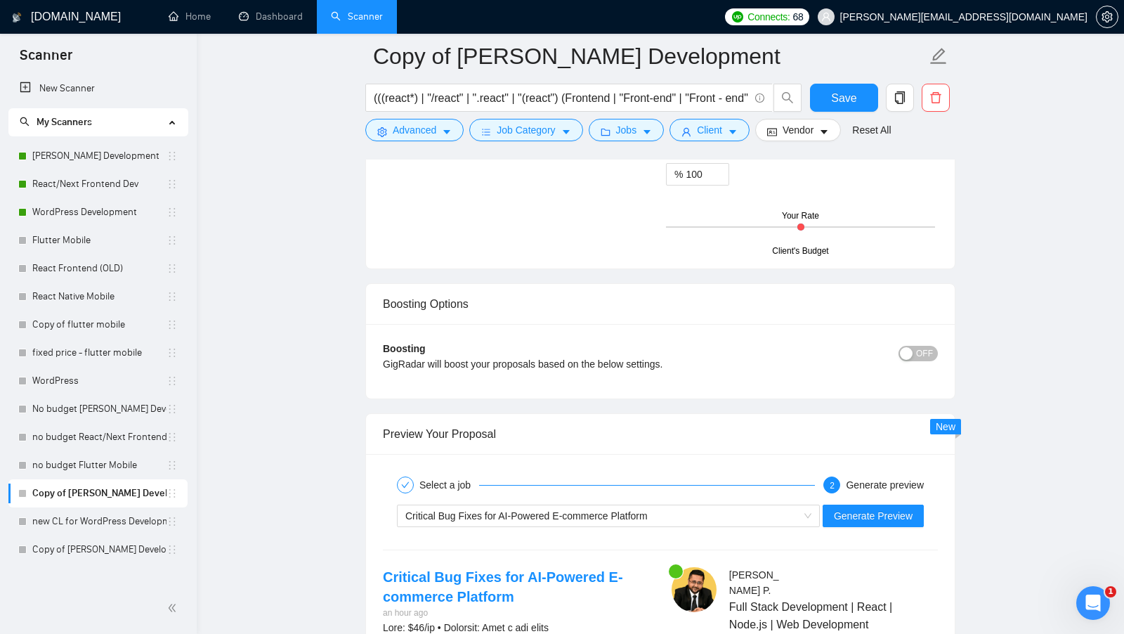
scroll to position [2399, 0]
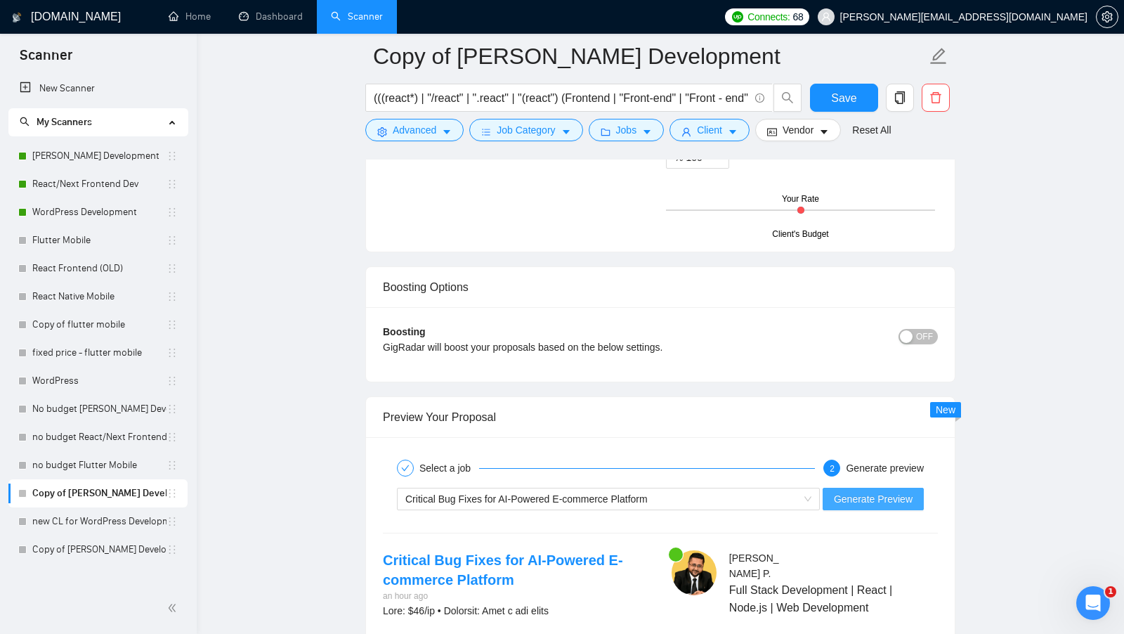
click at [903, 487] on button "Generate Preview" at bounding box center [872, 498] width 101 height 22
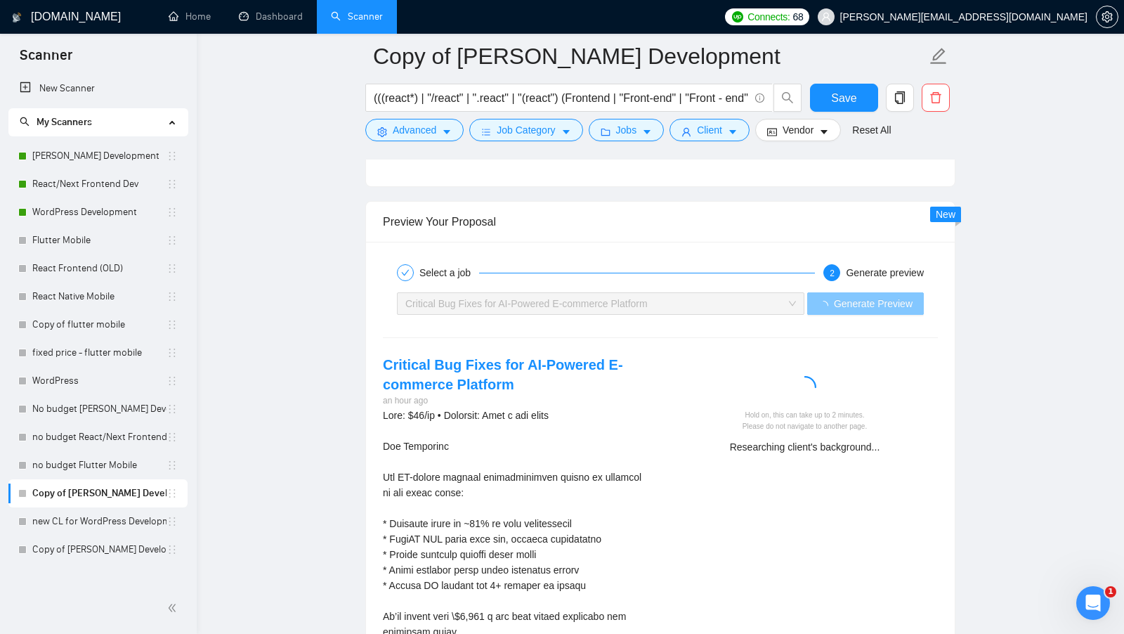
scroll to position [2599, 0]
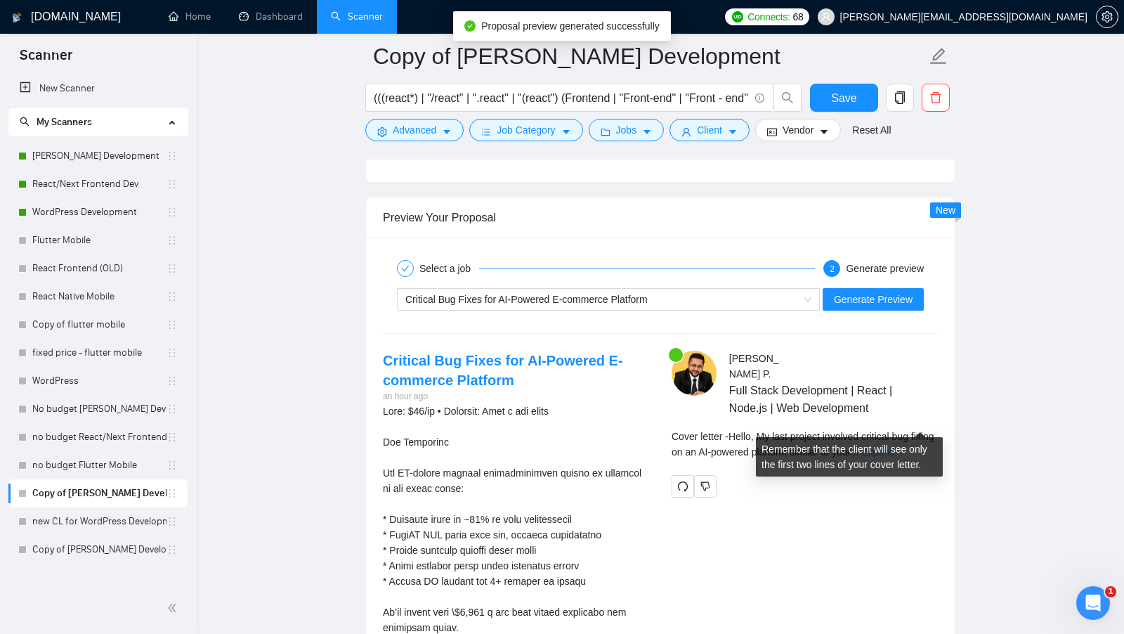
click at [894, 446] on link "Expand" at bounding box center [877, 451] width 33 height 11
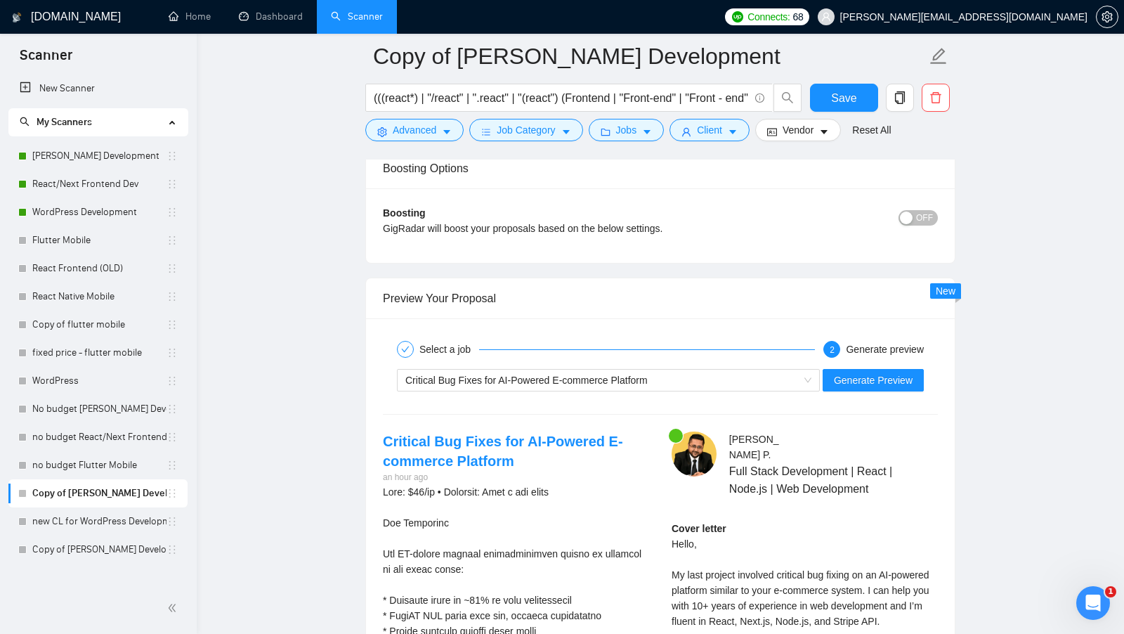
scroll to position [2528, 0]
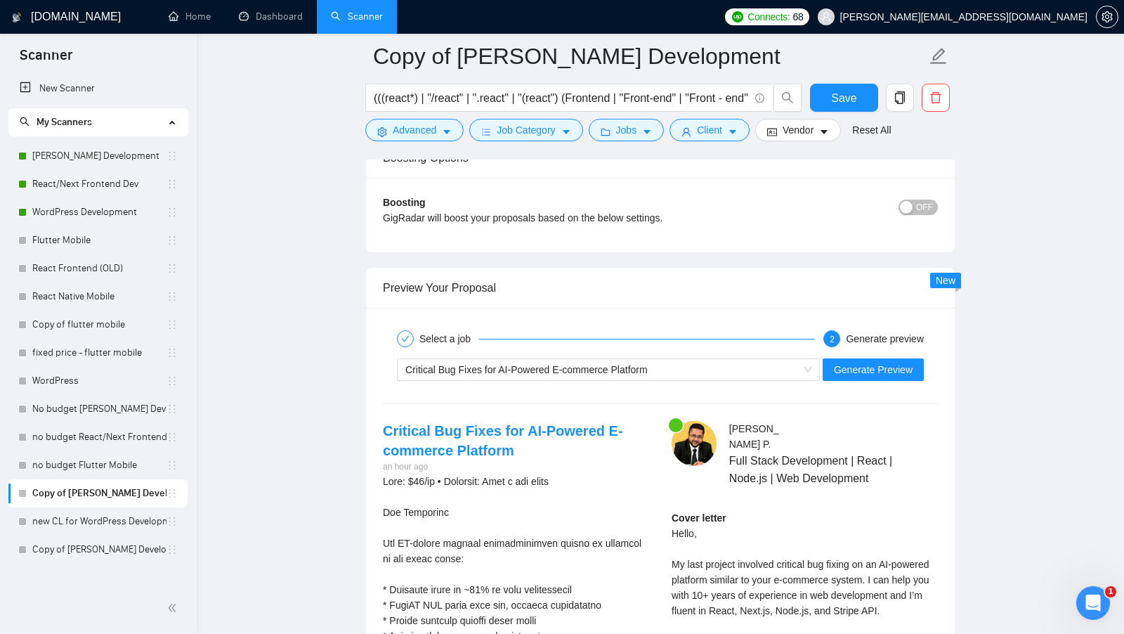
click at [808, 369] on div "Critical Bug Fixes for AI-Powered E-commerce Platform Generate Preview" at bounding box center [660, 370] width 558 height 34
click at [787, 360] on div "Critical Bug Fixes for AI-Powered E-commerce Platform" at bounding box center [601, 369] width 393 height 21
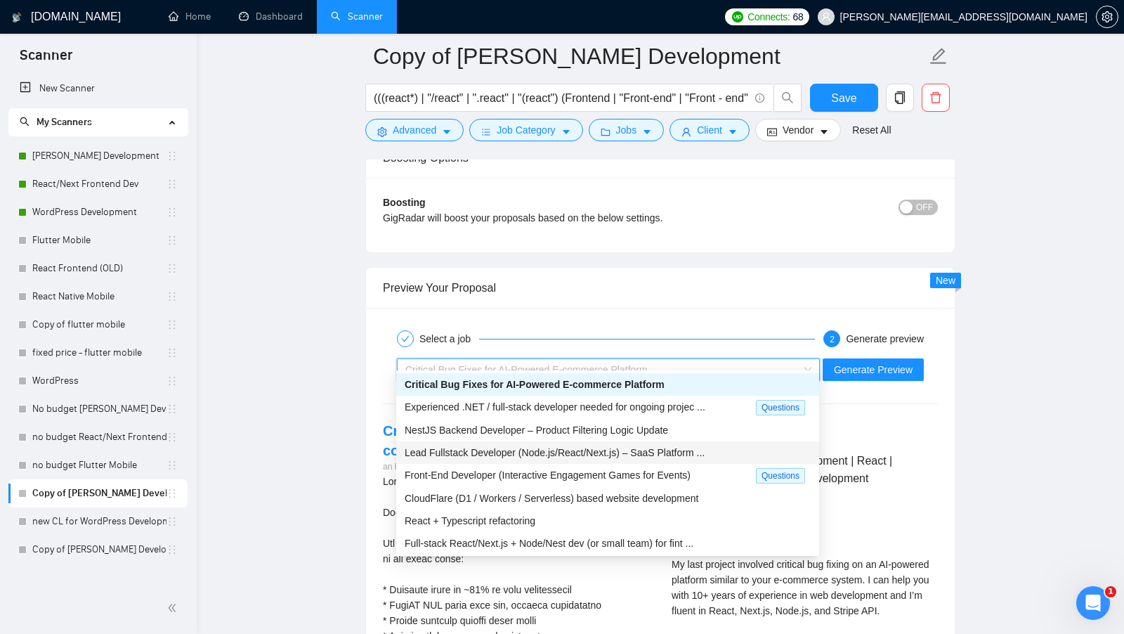
click at [667, 450] on span "Lead Fullstack Developer (Node.js/React/Next.js) – SaaS Platform ..." at bounding box center [555, 452] width 300 height 11
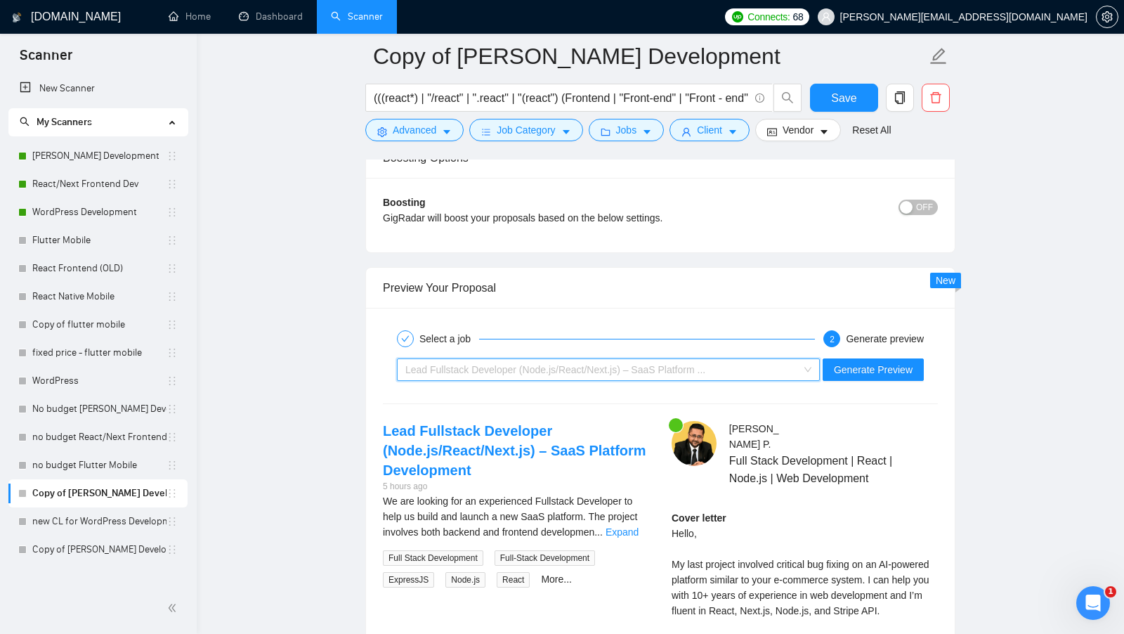
click at [753, 363] on div "Lead Fullstack Developer (Node.js/React/Next.js) – SaaS Platform ..." at bounding box center [601, 369] width 393 height 21
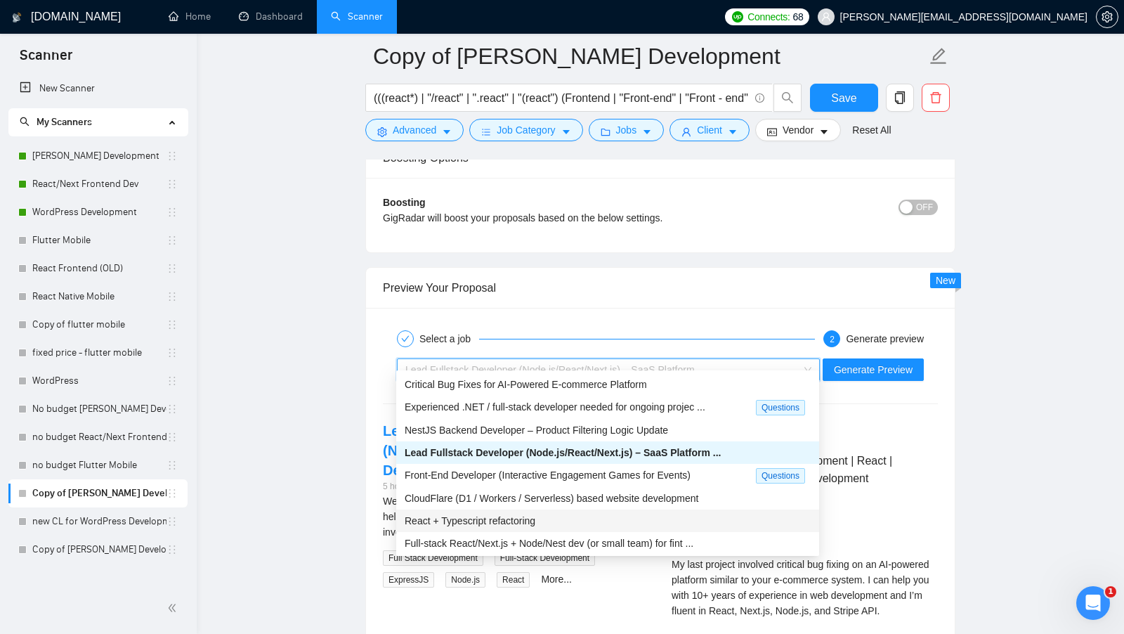
click at [658, 511] on div "React + Typescript refactoring" at bounding box center [607, 520] width 423 height 22
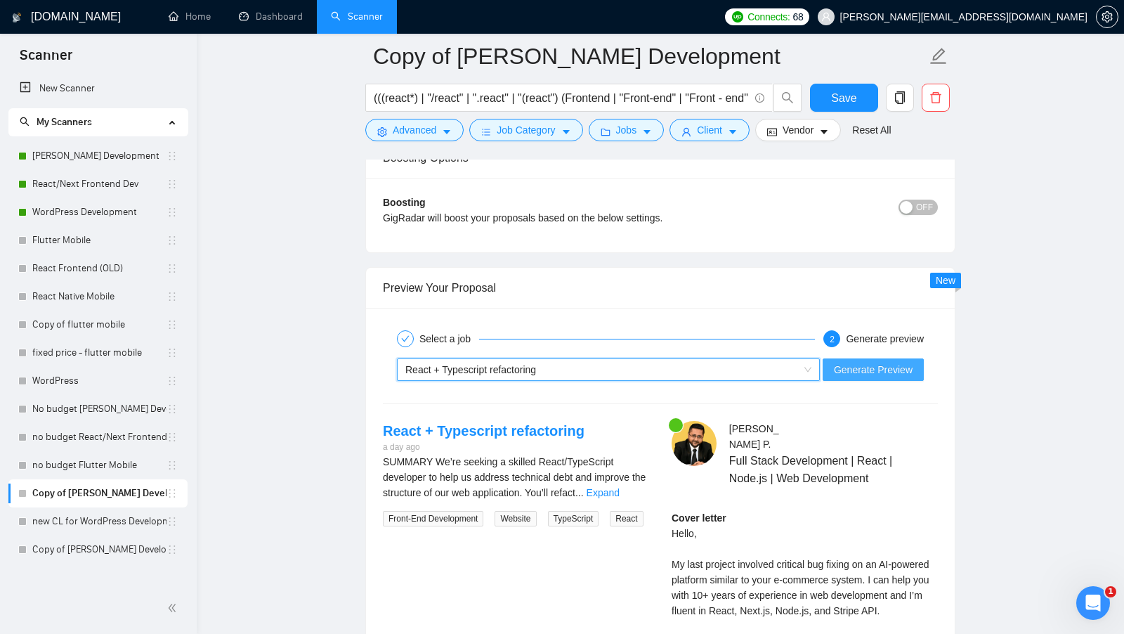
click at [862, 362] on span "Generate Preview" at bounding box center [873, 369] width 79 height 15
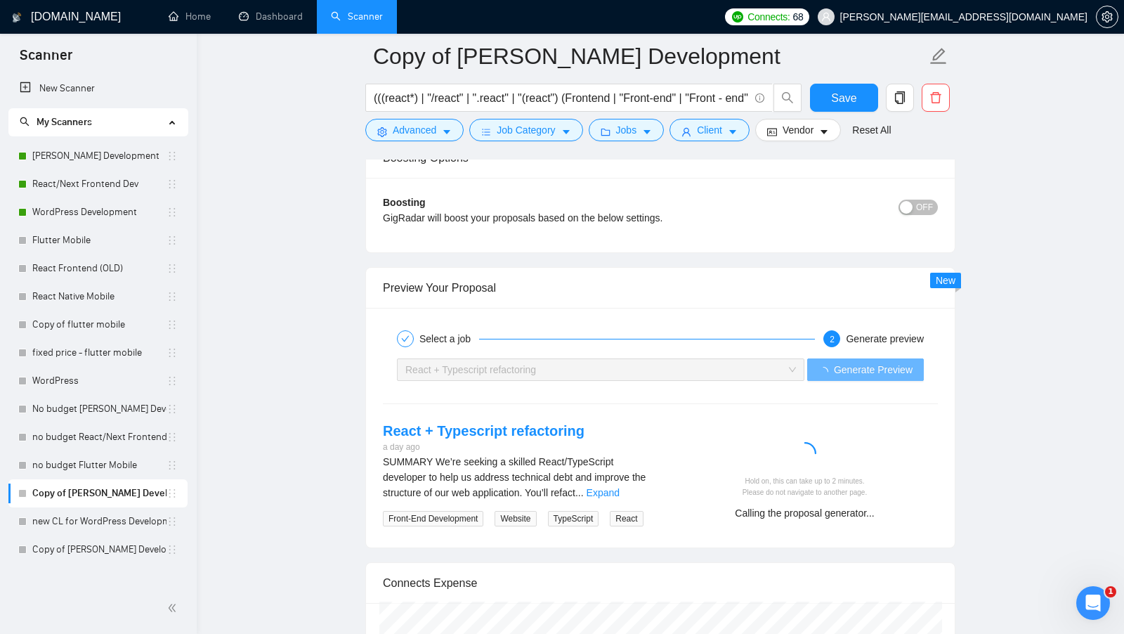
click at [612, 485] on div "SUMMARY We’re seeking a skilled React/TypeScript developer to help us address t…" at bounding box center [516, 477] width 266 height 46
click at [619, 487] on link "Expand" at bounding box center [602, 492] width 33 height 11
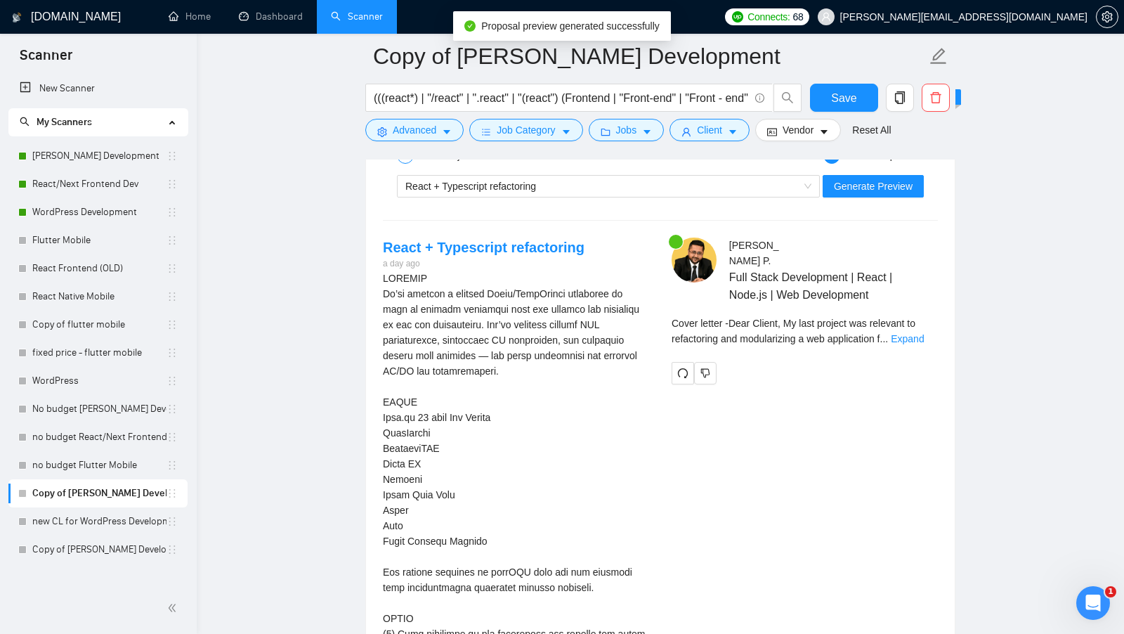
scroll to position [2714, 0]
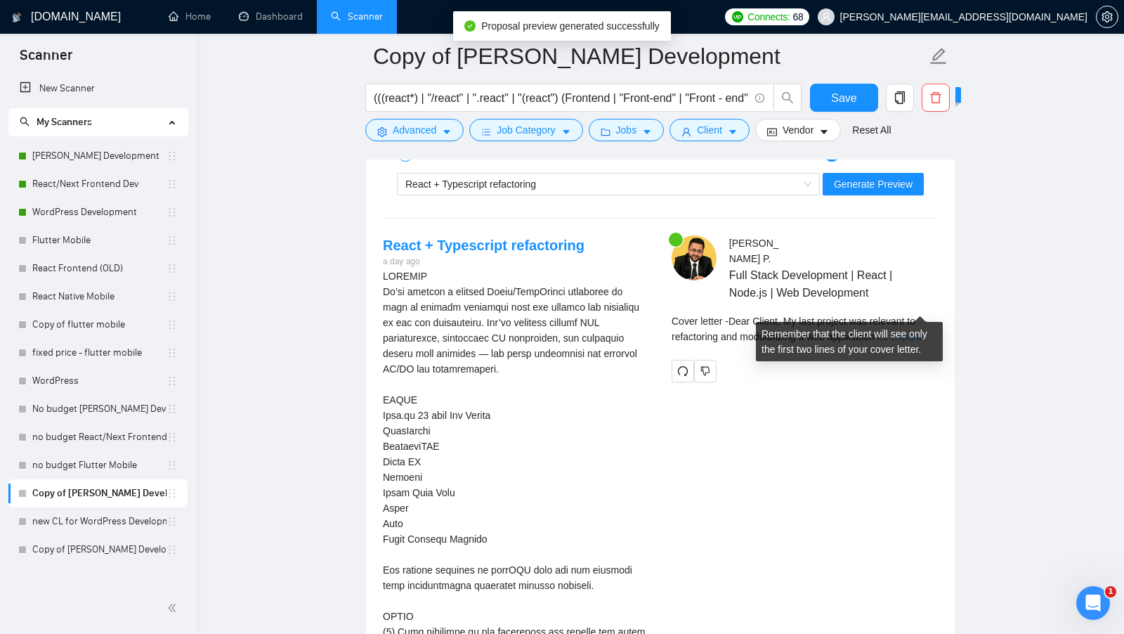
click at [914, 331] on link "Expand" at bounding box center [907, 336] width 33 height 11
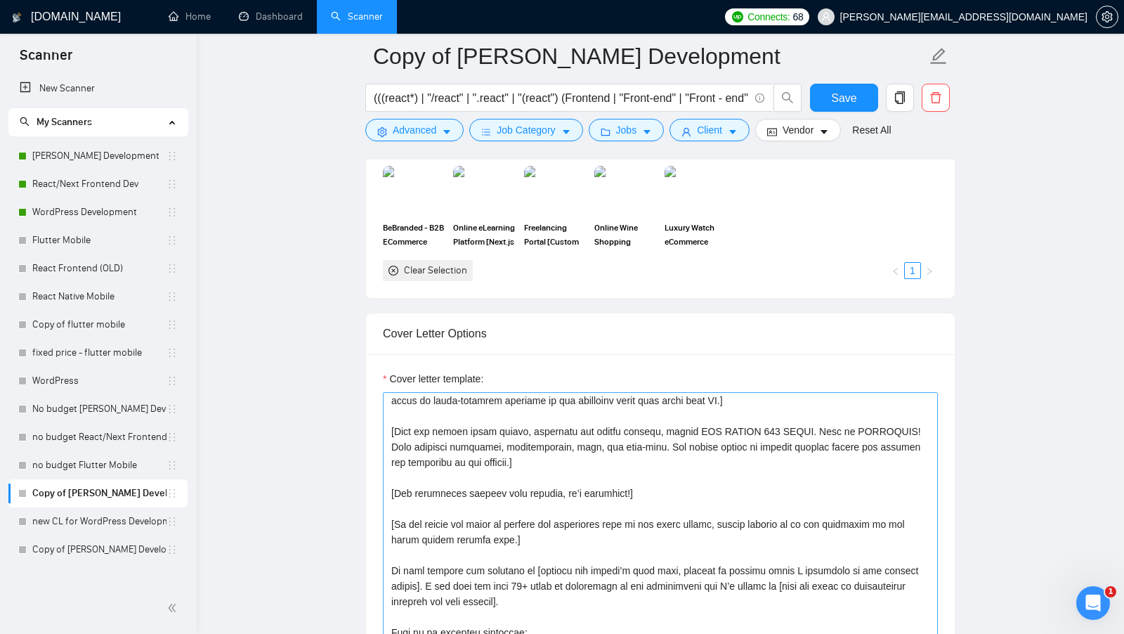
scroll to position [119, 0]
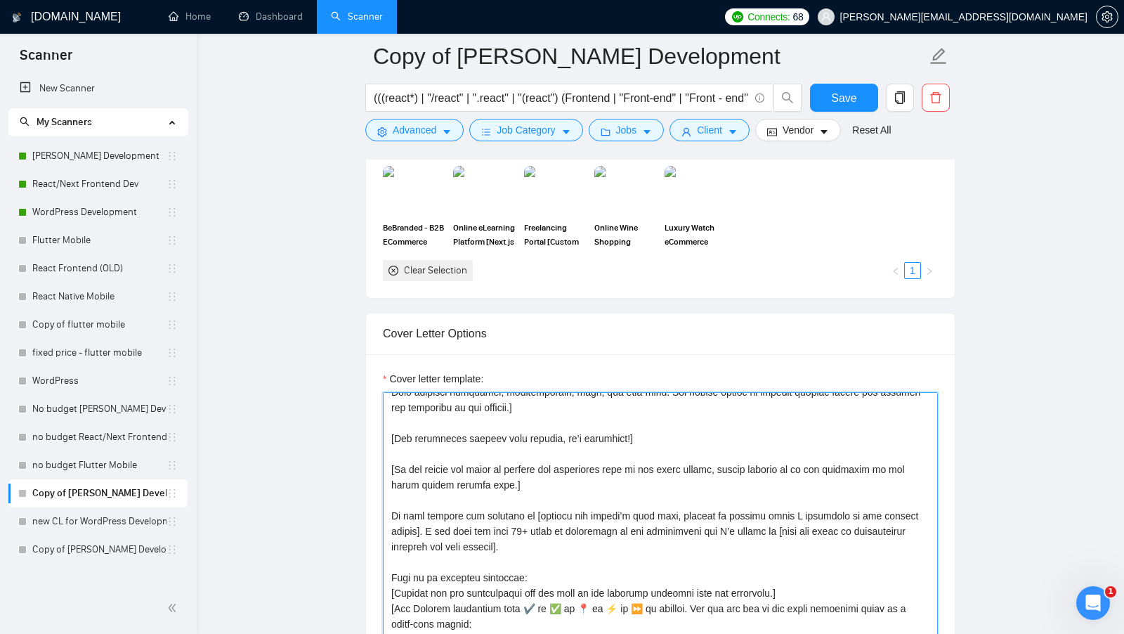
click at [595, 465] on textarea "Cover letter template:" at bounding box center [660, 550] width 555 height 316
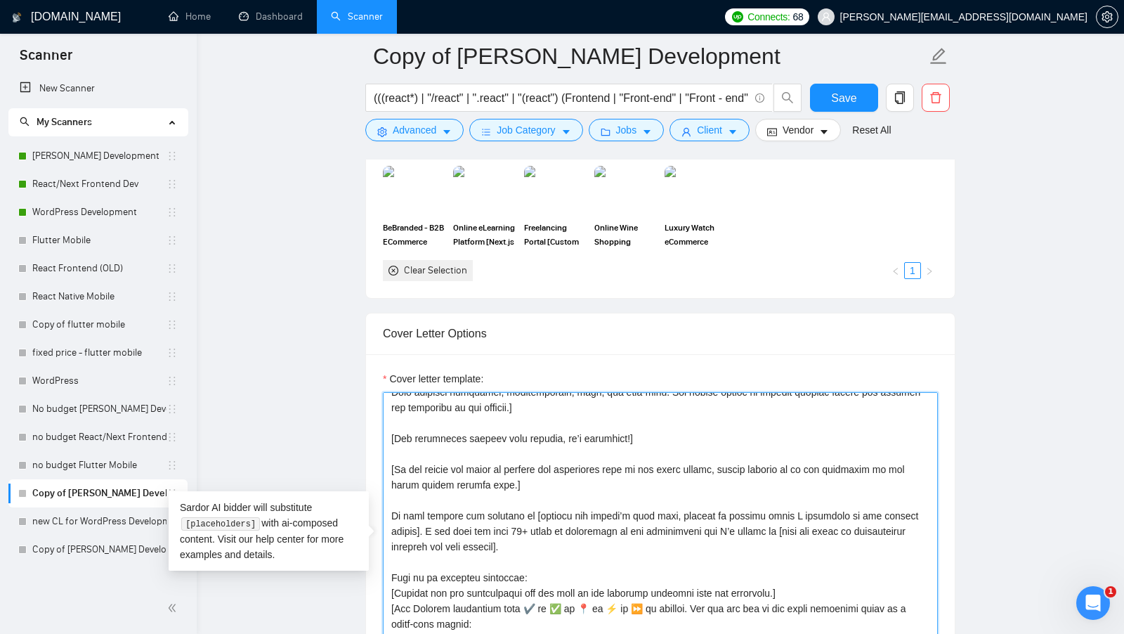
click at [573, 474] on textarea "Cover letter template:" at bounding box center [660, 550] width 555 height 316
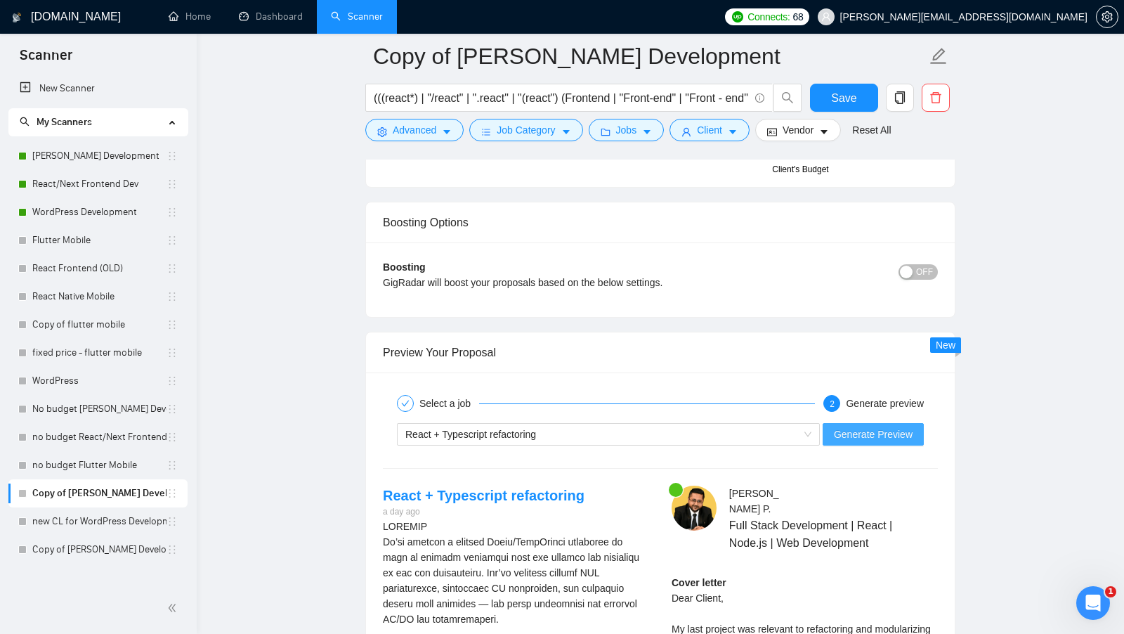
click at [911, 426] on span "Generate Preview" at bounding box center [873, 433] width 79 height 15
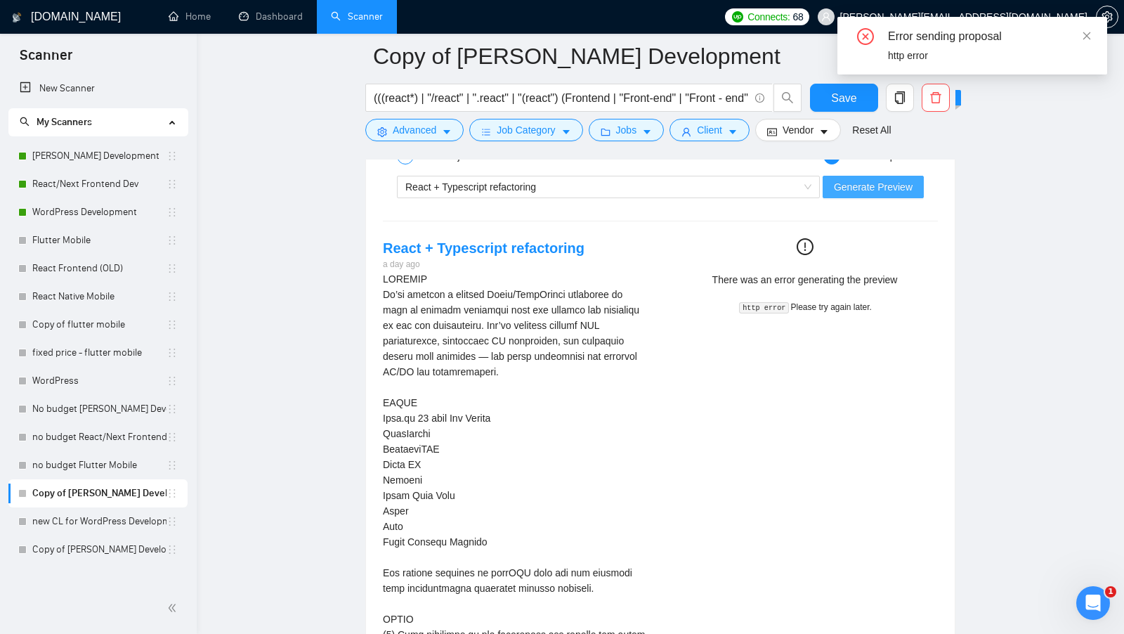
scroll to position [2520, 0]
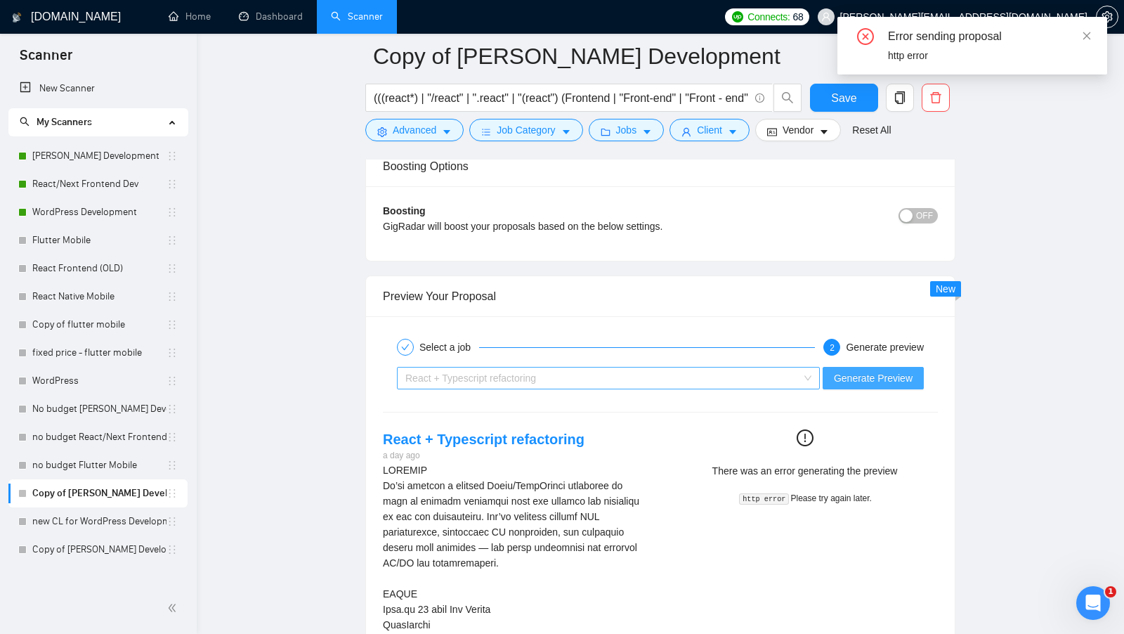
click at [761, 367] on div "React + Typescript refactoring" at bounding box center [601, 377] width 393 height 21
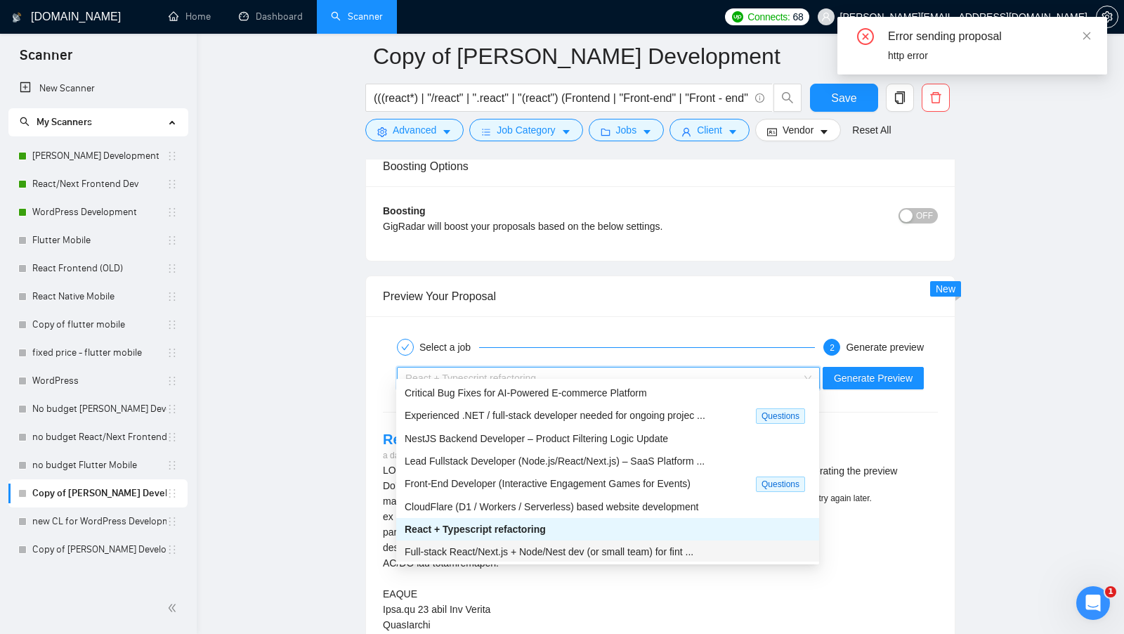
click at [653, 544] on div "Full-stack React/Next.js + Node/Nest dev (or small team) for fint ..." at bounding box center [608, 551] width 406 height 15
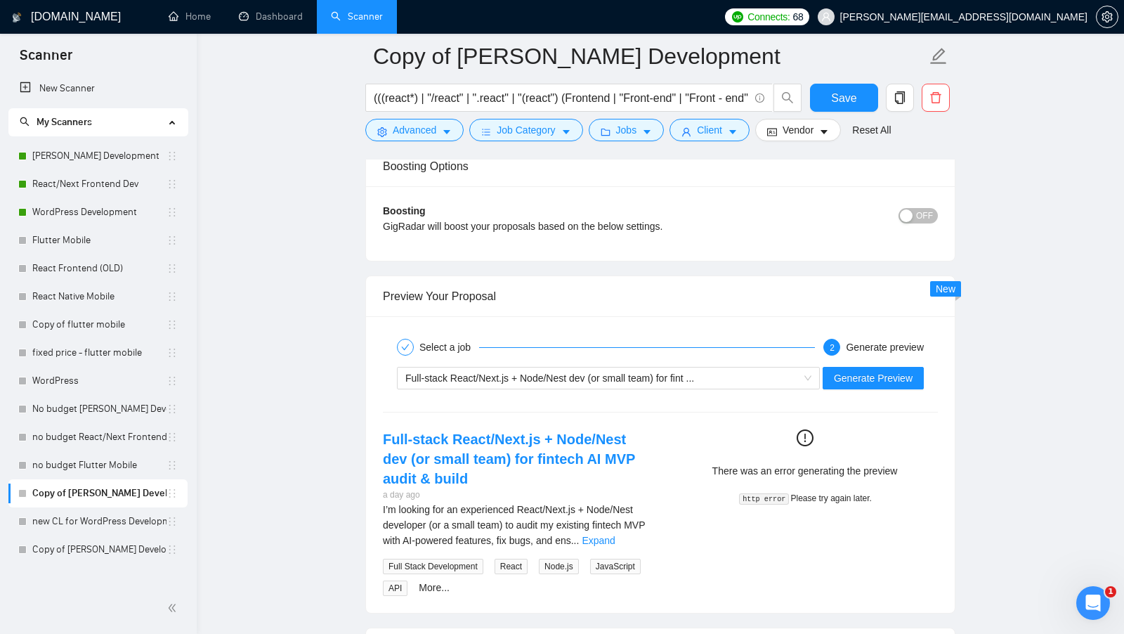
click at [854, 361] on div "Full-stack React/Next.js + Node/Nest dev (or small team) for fint ... Generate …" at bounding box center [660, 378] width 558 height 34
click at [854, 367] on button "Generate Preview" at bounding box center [872, 378] width 101 height 22
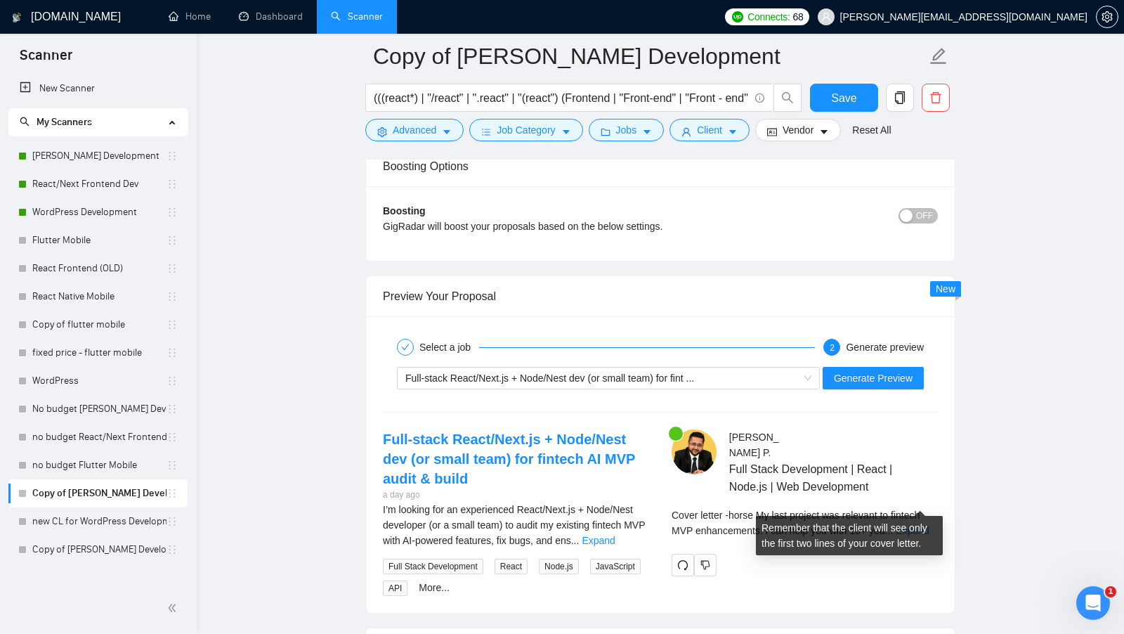
click at [913, 516] on div "Remember that the client will see only the first two lines of your cover letter." at bounding box center [849, 535] width 187 height 39
click at [913, 509] on div "Cover letter - horse My last project was relevant to fintech MVP enhancements. …" at bounding box center [804, 527] width 266 height 41
click at [920, 525] on link "Expand" at bounding box center [912, 530] width 33 height 11
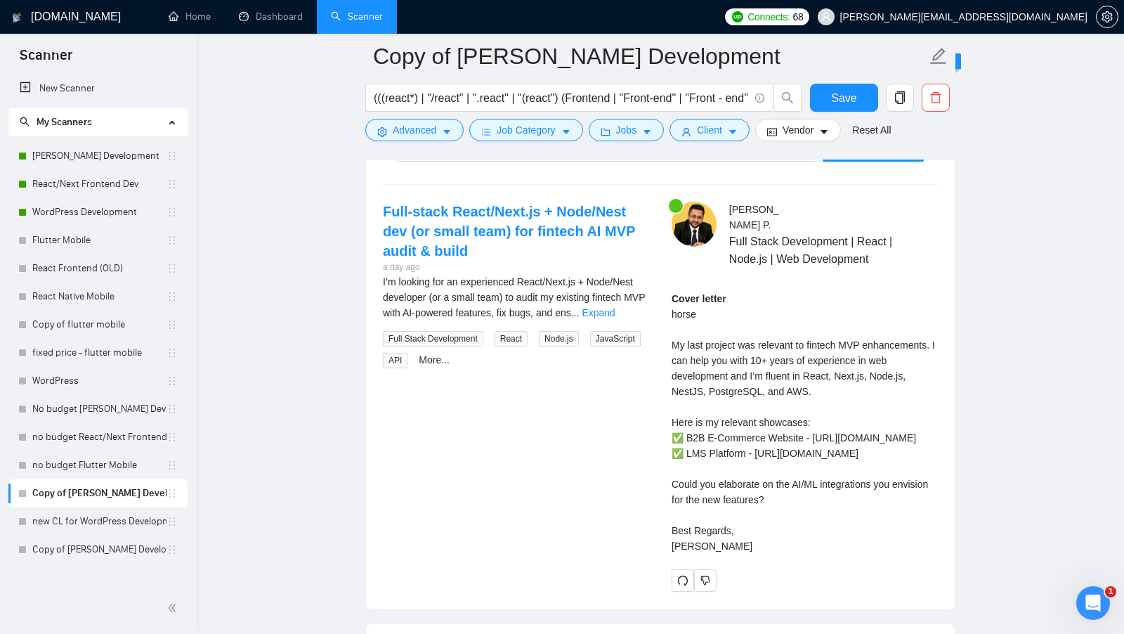
scroll to position [2755, 0]
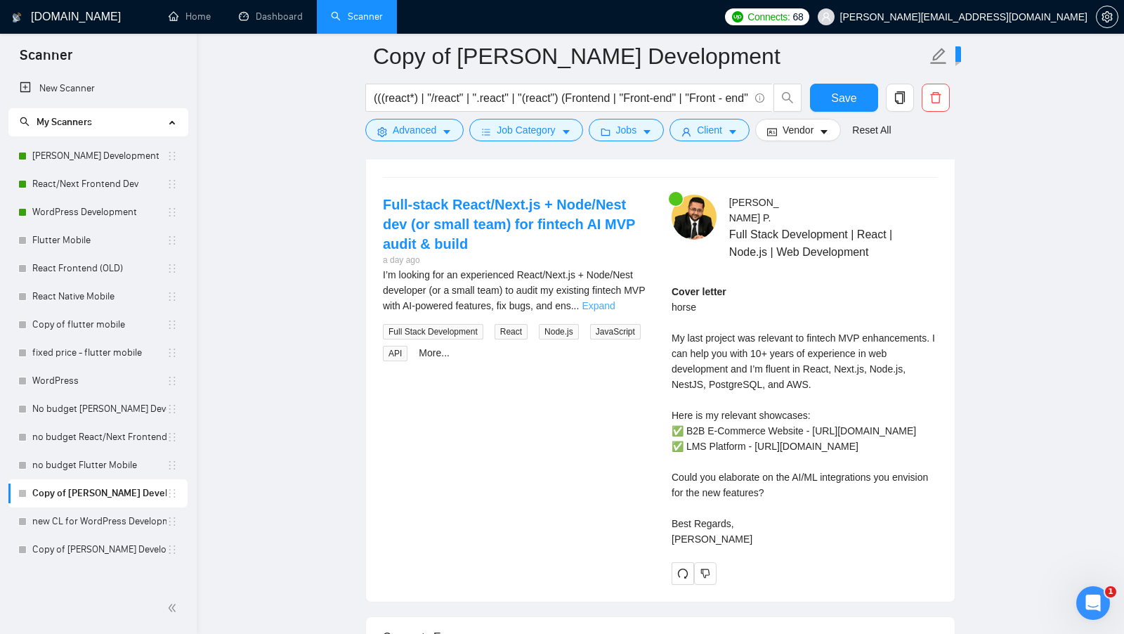
click at [615, 300] on link "Expand" at bounding box center [598, 305] width 33 height 11
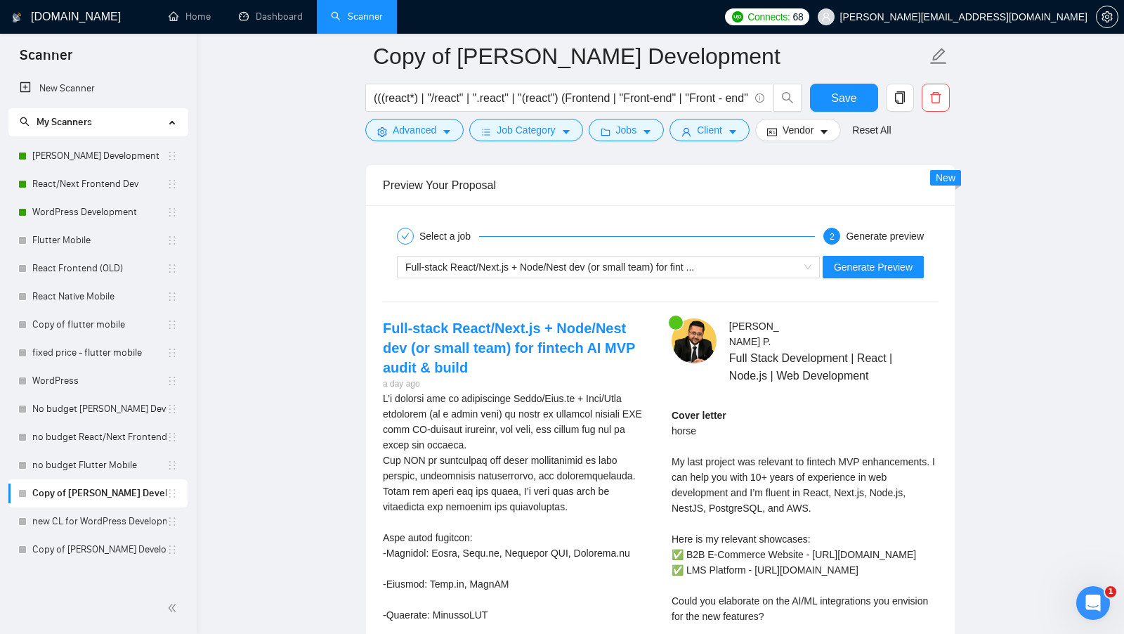
scroll to position [2762, 0]
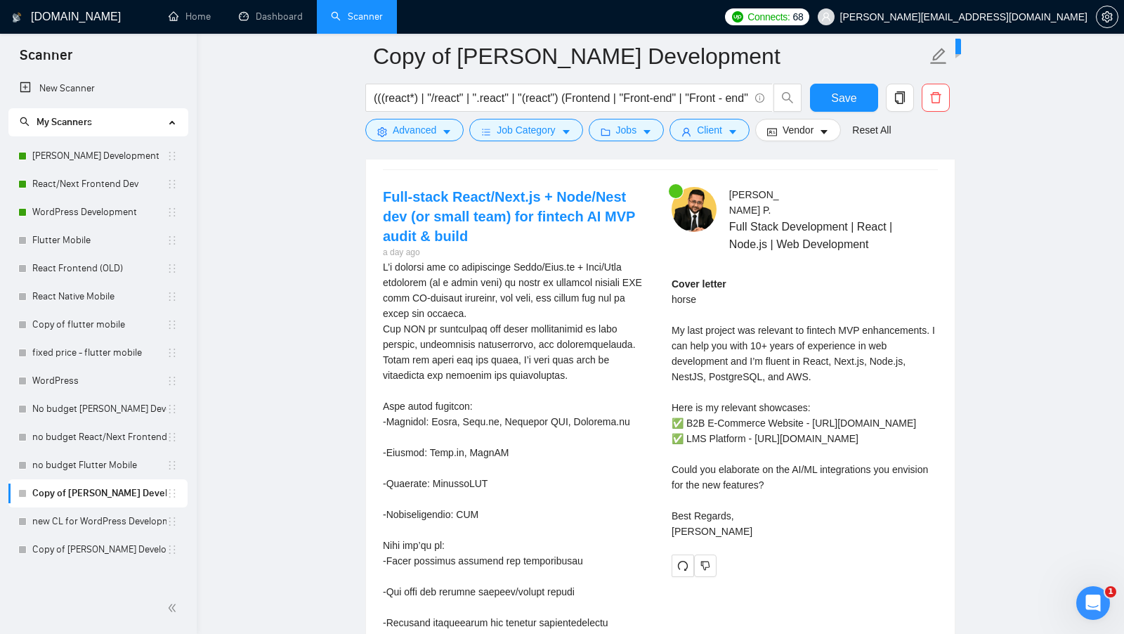
click at [702, 333] on div "Cover letter horse My last project was relevant to fintech MVP enhancements. I …" at bounding box center [804, 407] width 266 height 263
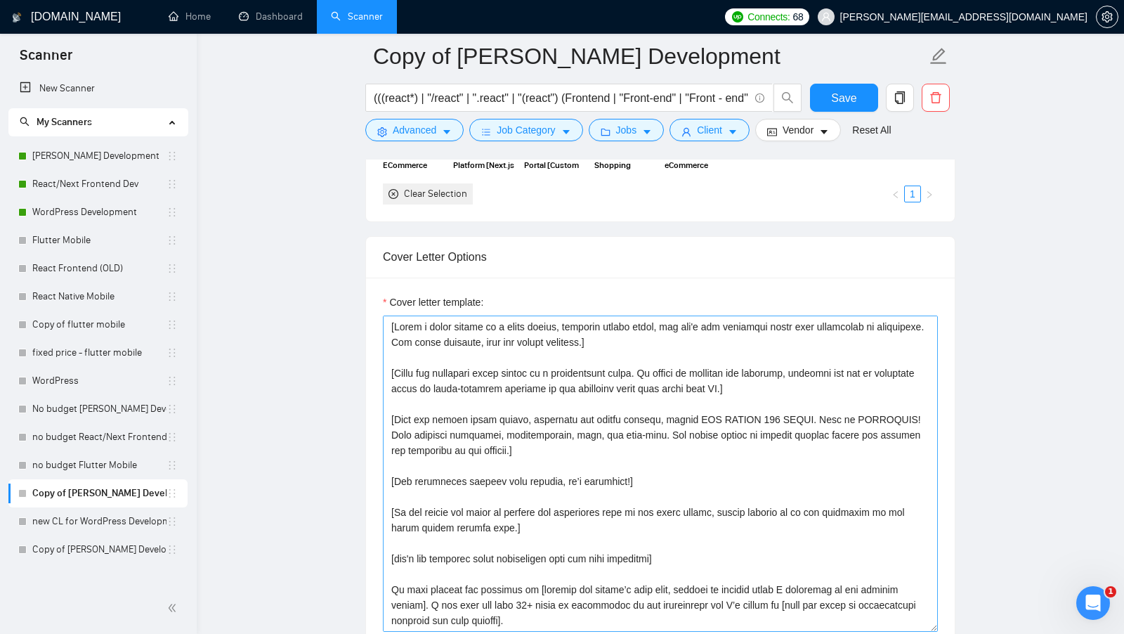
scroll to position [88, 0]
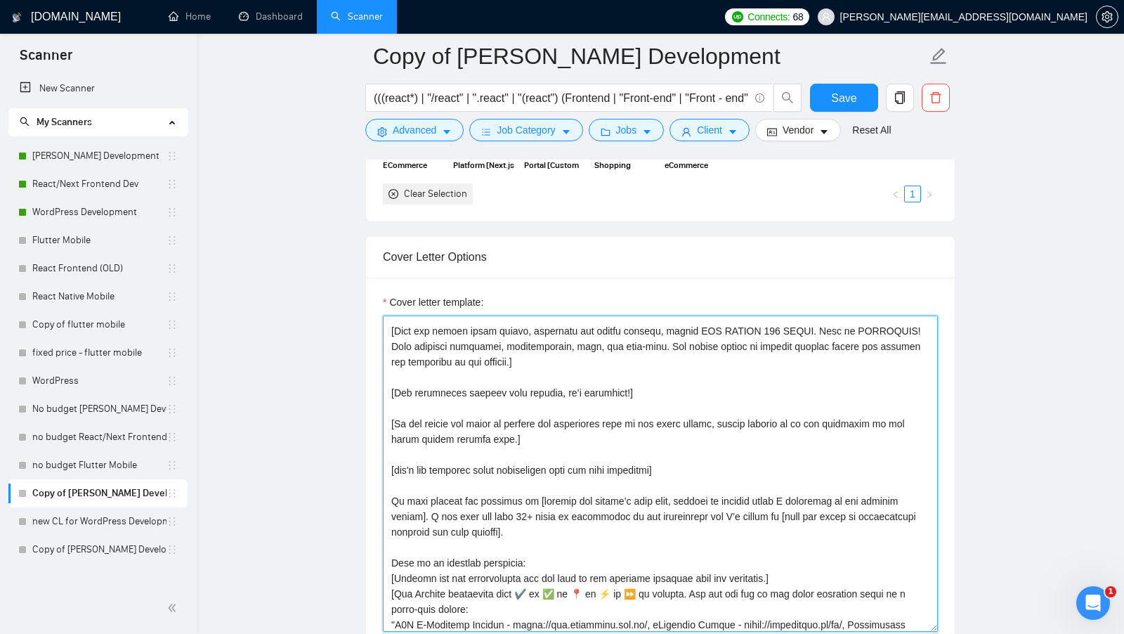
click at [506, 510] on textarea "Cover letter template:" at bounding box center [660, 473] width 555 height 316
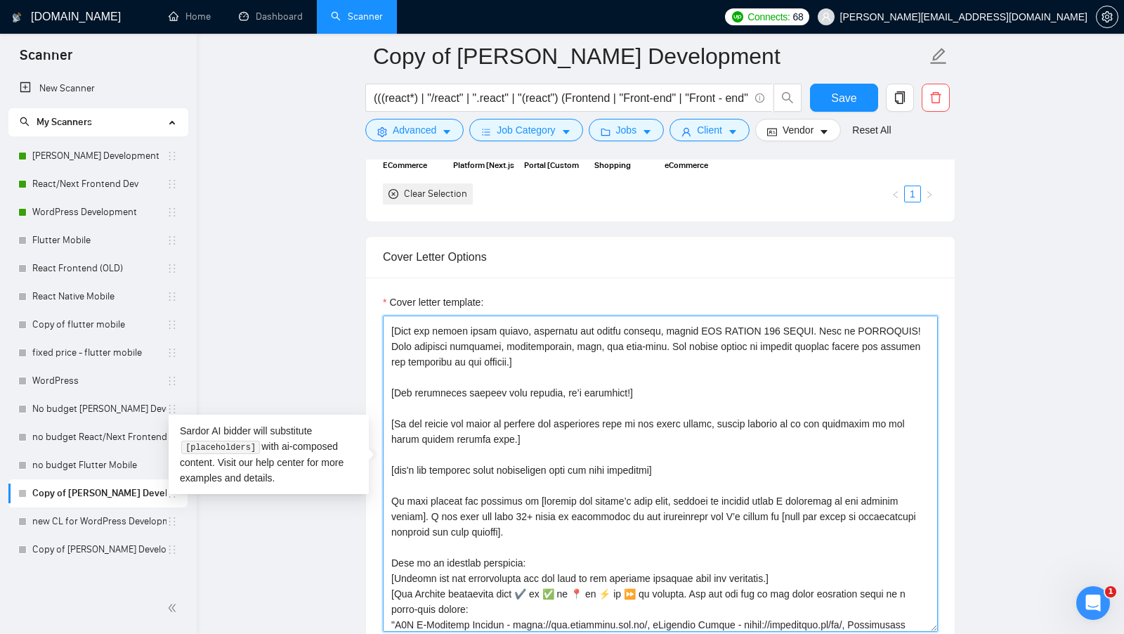
click at [487, 511] on textarea "Cover letter template:" at bounding box center [660, 473] width 555 height 316
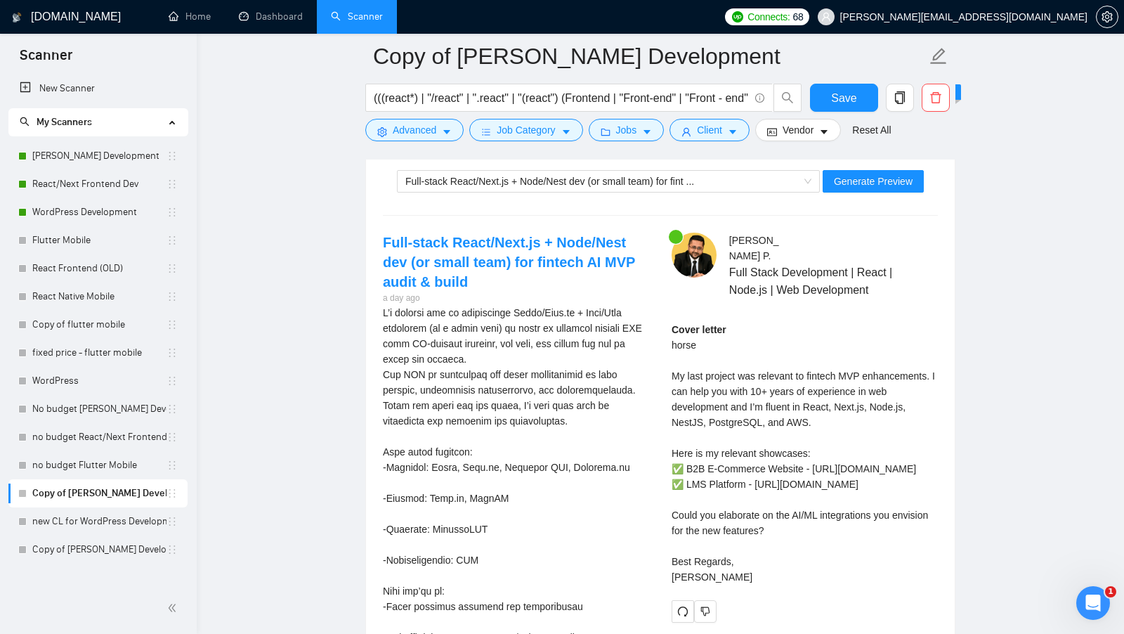
scroll to position [2718, 0]
click at [878, 172] on span "Generate Preview" at bounding box center [873, 179] width 79 height 15
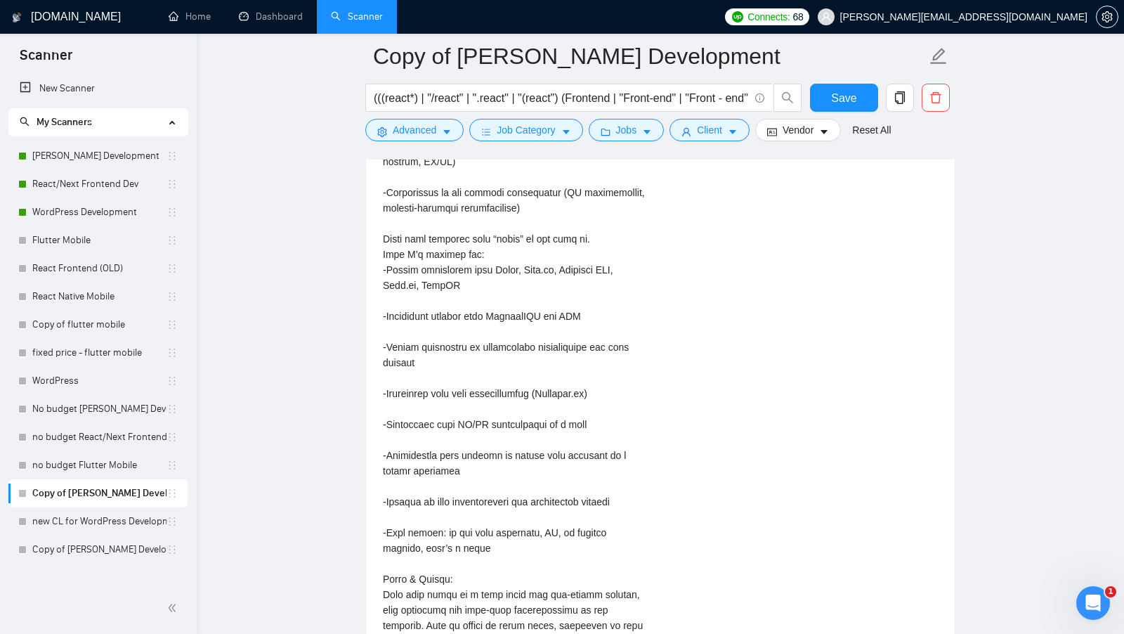
scroll to position [3300, 0]
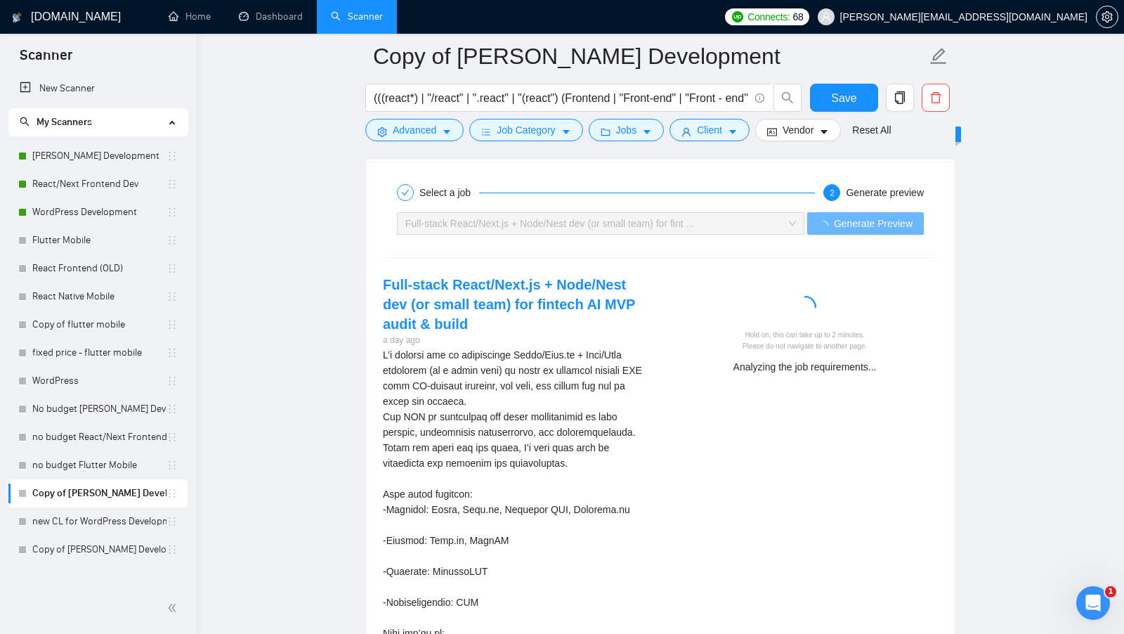
scroll to position [2683, 0]
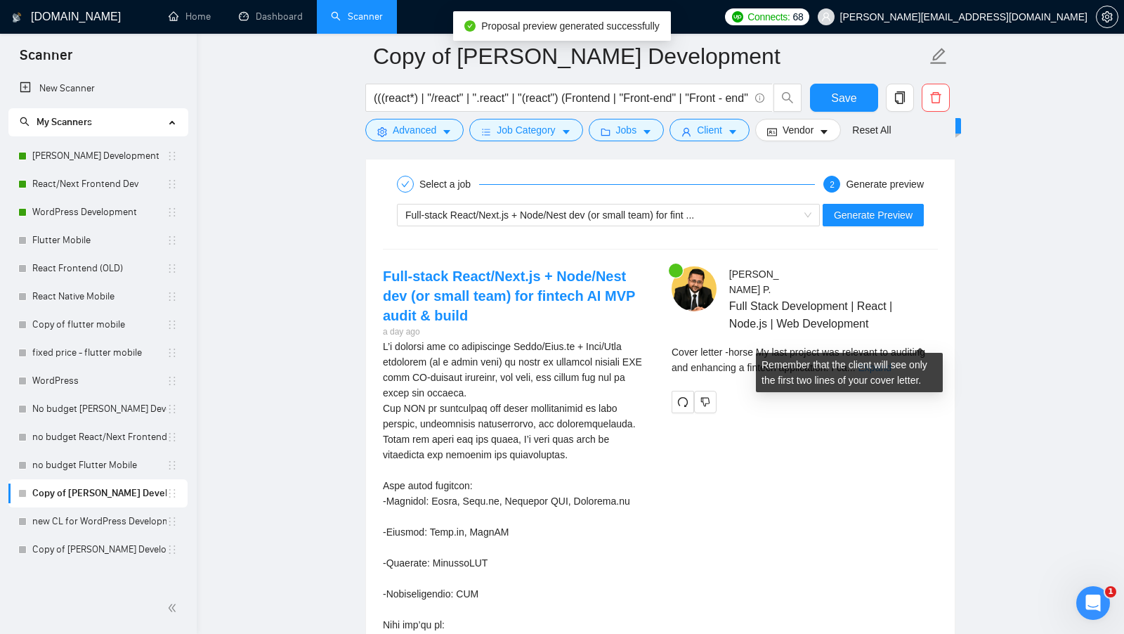
click at [891, 362] on link "Expand" at bounding box center [874, 367] width 33 height 11
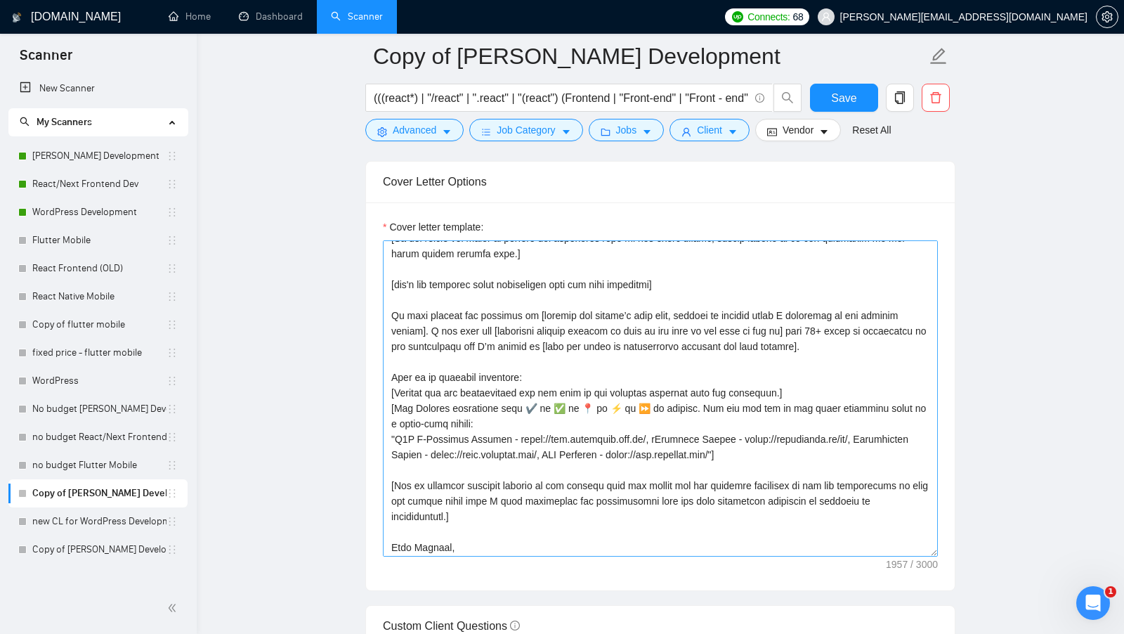
scroll to position [197, 0]
click at [794, 321] on textarea "Cover letter template:" at bounding box center [660, 398] width 555 height 316
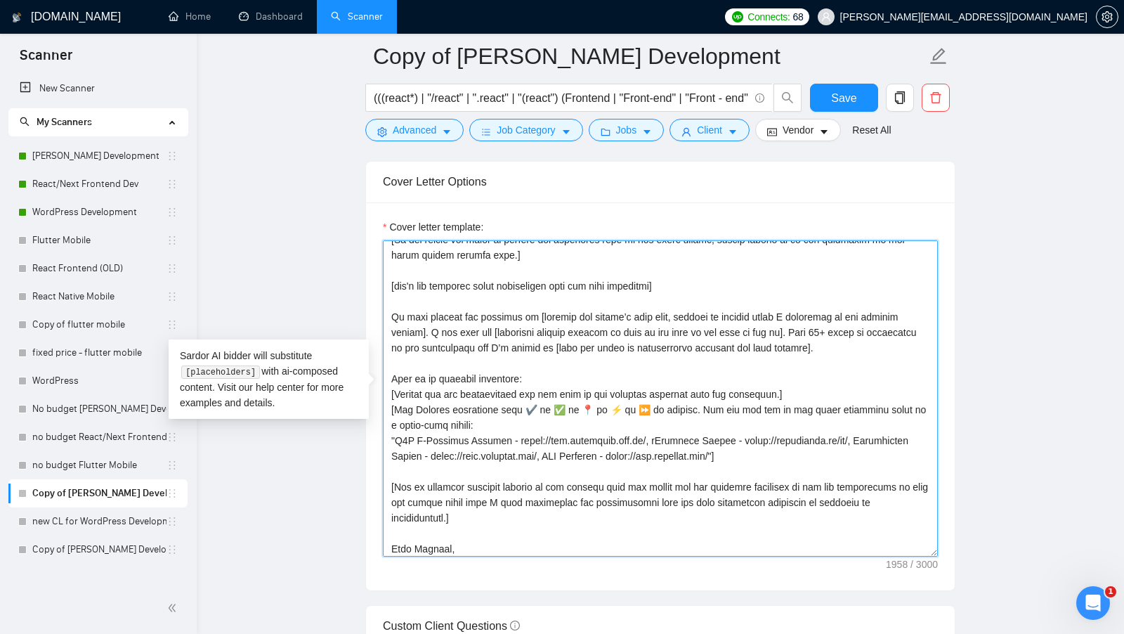
click at [591, 374] on textarea "Cover letter template:" at bounding box center [660, 398] width 555 height 316
click at [548, 346] on textarea "Cover letter template:" at bounding box center [660, 398] width 555 height 316
click at [546, 340] on textarea "Cover letter template:" at bounding box center [660, 398] width 555 height 316
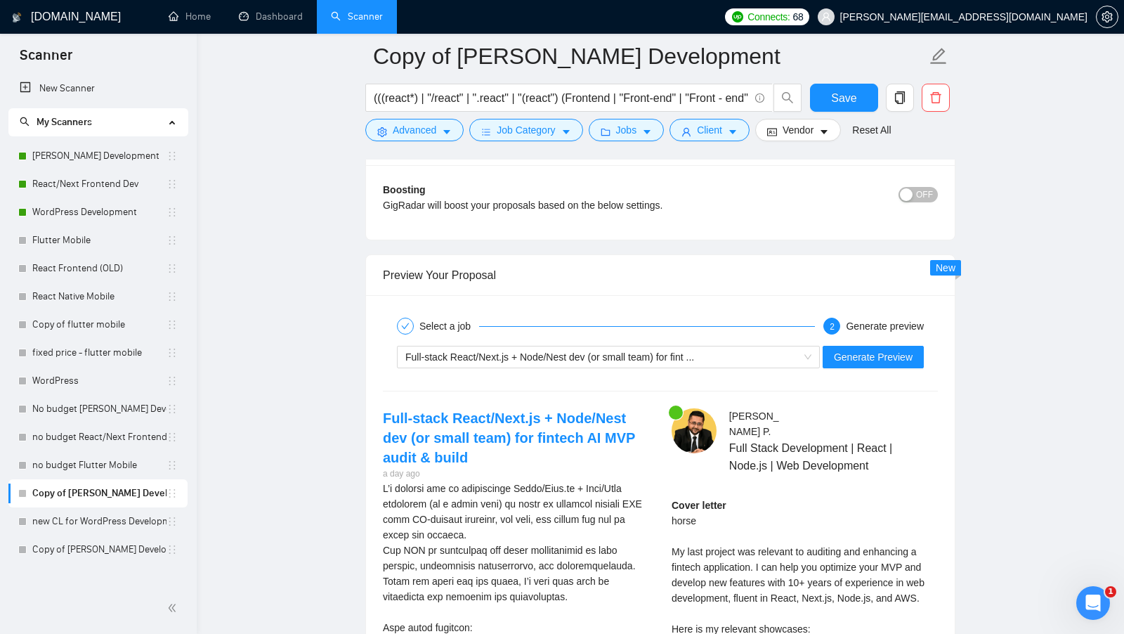
scroll to position [2543, 0]
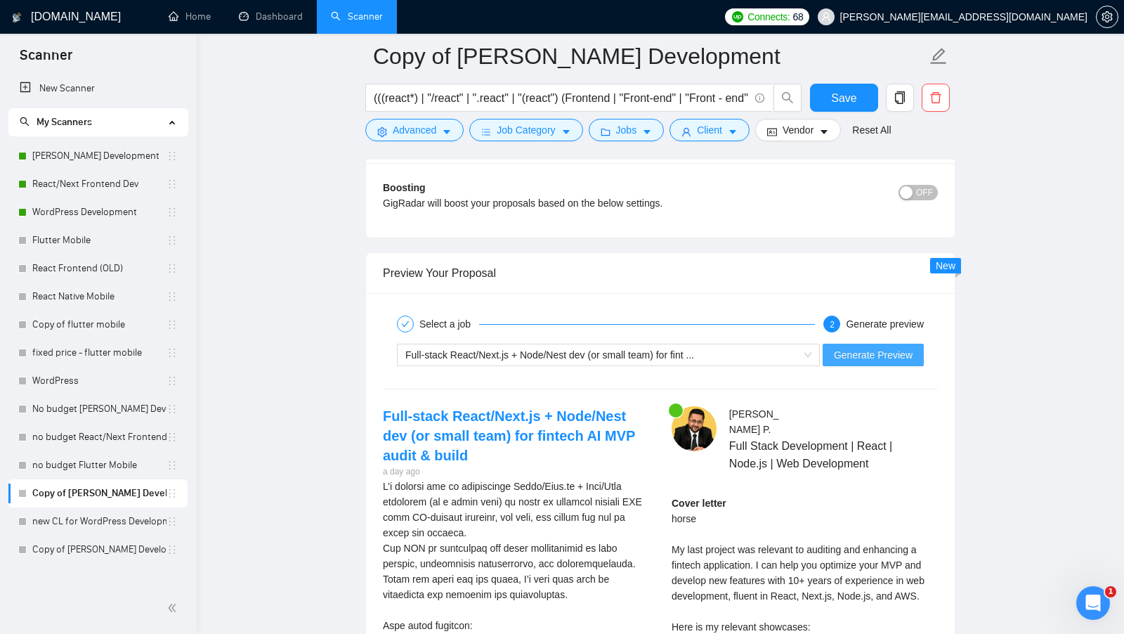
click at [837, 343] on button "Generate Preview" at bounding box center [872, 354] width 101 height 22
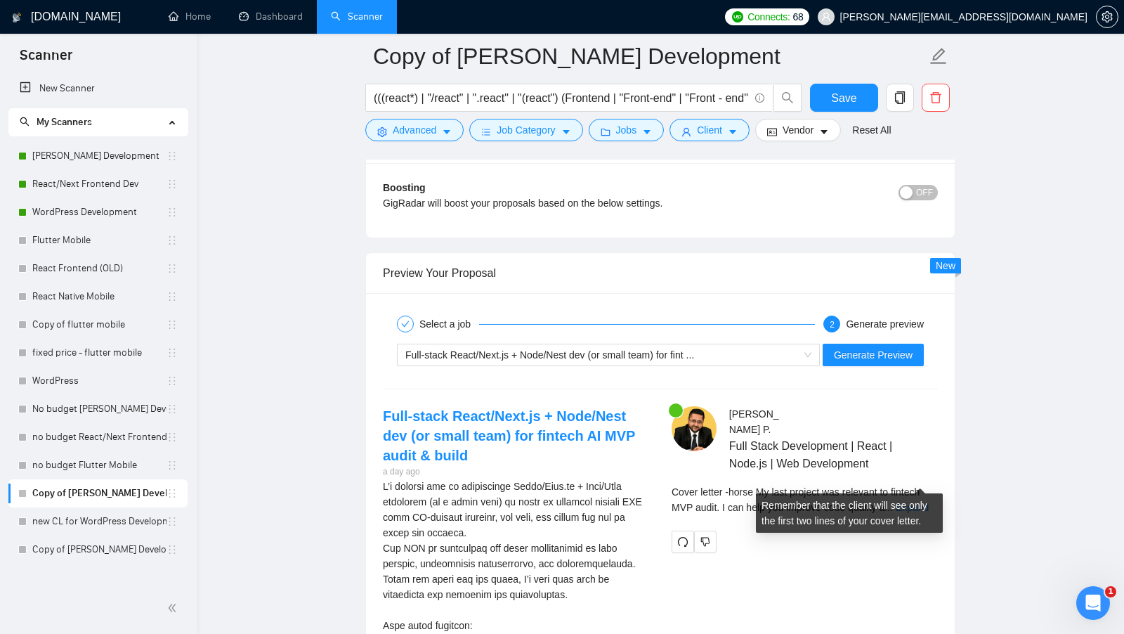
click at [918, 484] on div "Cover letter - horse My last project was relevant to fintech MVP audit. I can h…" at bounding box center [804, 499] width 266 height 31
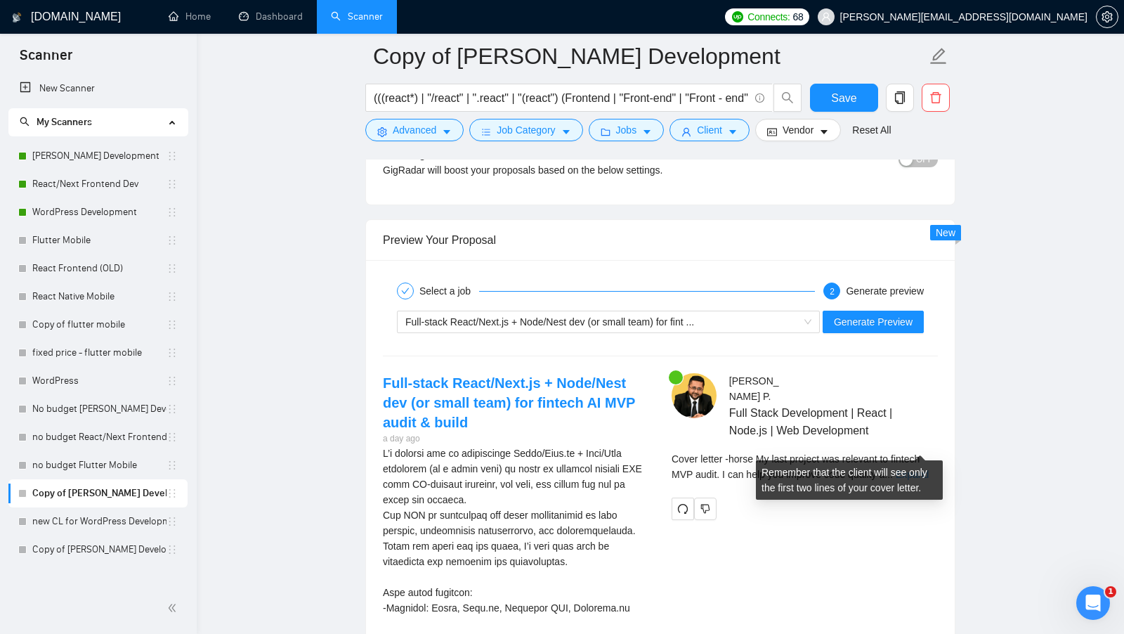
click at [926, 468] on link "Expand" at bounding box center [912, 473] width 33 height 11
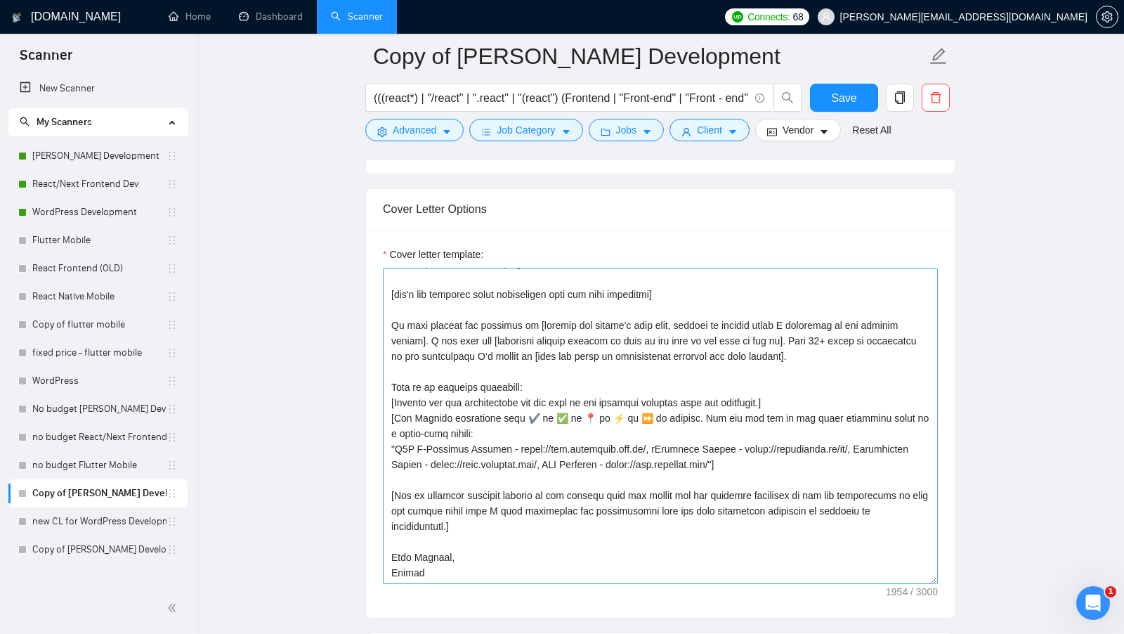
scroll to position [228, 0]
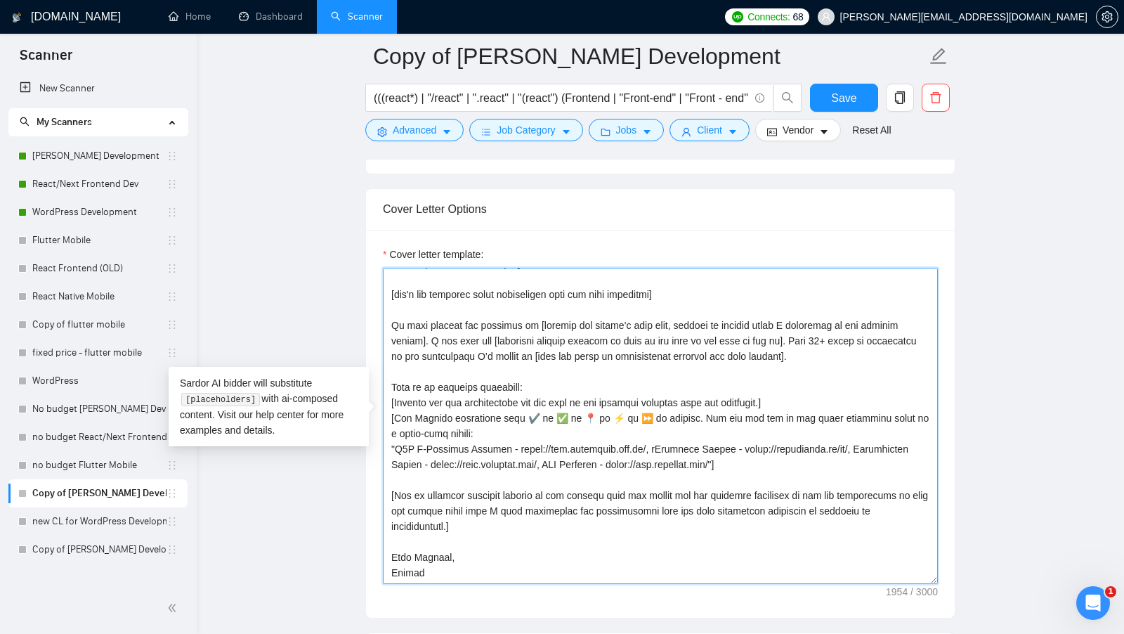
drag, startPoint x: 510, startPoint y: 556, endPoint x: 387, endPoint y: 300, distance: 283.7
click at [387, 301] on textarea "Cover letter template:" at bounding box center [660, 426] width 555 height 316
paste textarea ", I’m fluent in [name the stack of technologies required for this project]. Her…"
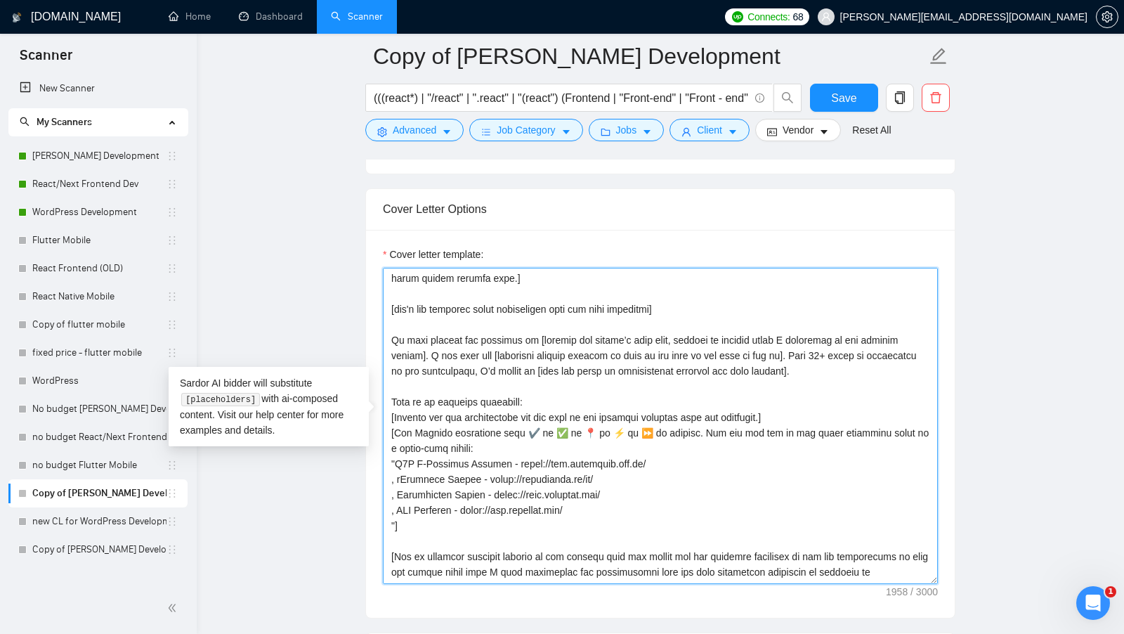
scroll to position [198, 0]
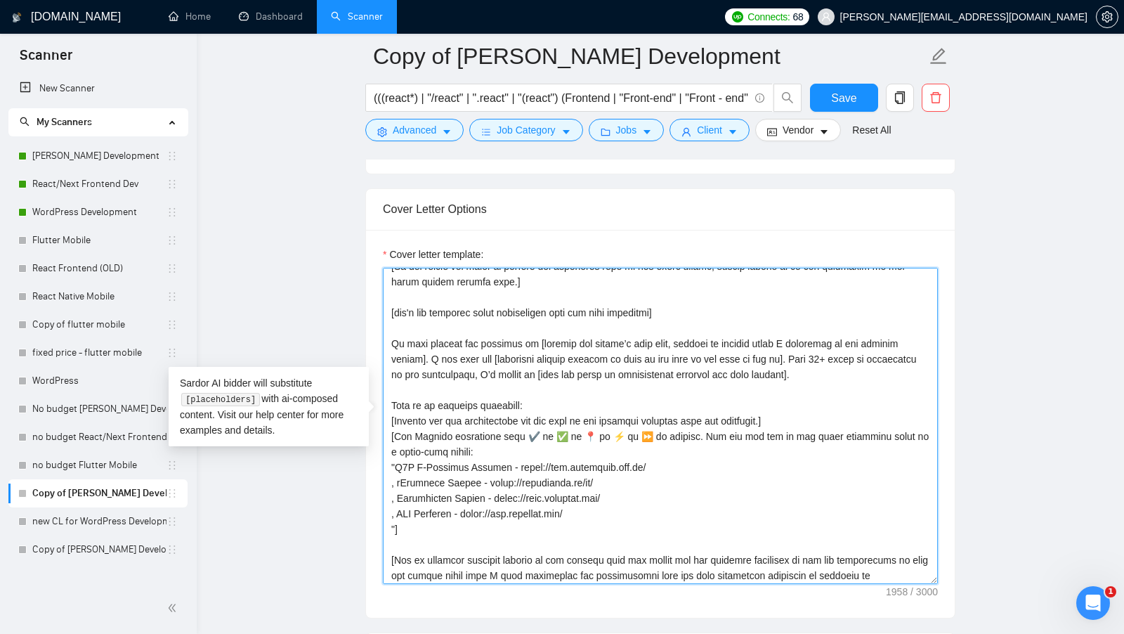
drag, startPoint x: 518, startPoint y: 526, endPoint x: 381, endPoint y: 414, distance: 176.7
click at [381, 414] on div "Cover letter template:" at bounding box center [660, 424] width 589 height 388
paste textarea ", eLearning Portal - https://checkified.se/en/, Freelancing Portal - https://be…"
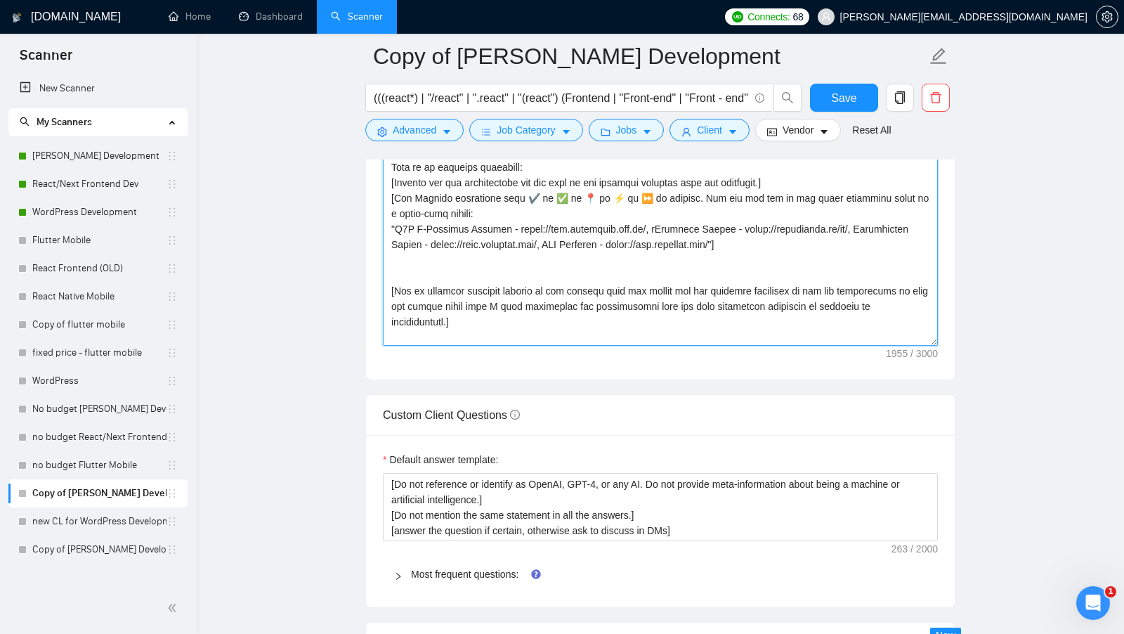
scroll to position [1687, 0]
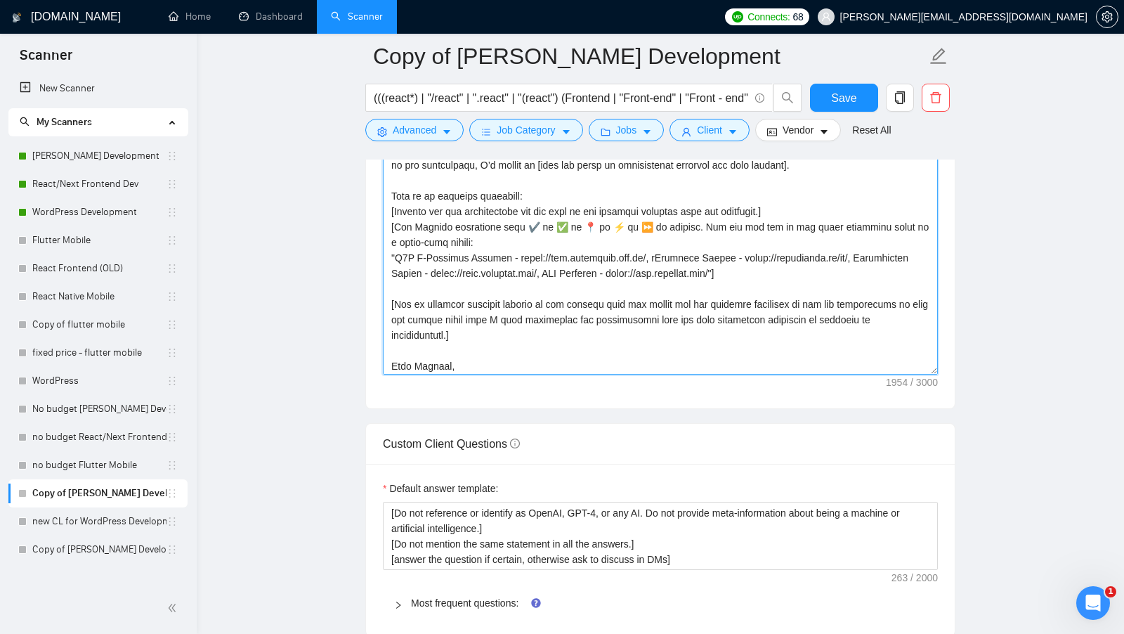
click at [499, 343] on textarea "Cover letter template:" at bounding box center [660, 216] width 555 height 316
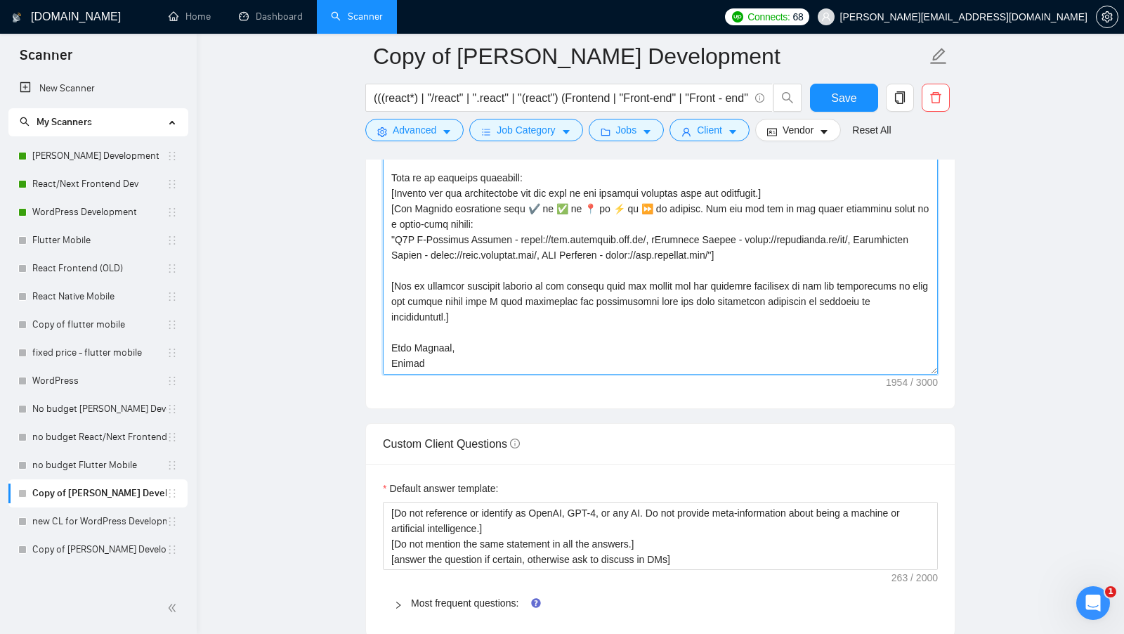
scroll to position [232, 0]
click at [429, 325] on textarea "Cover letter template:" at bounding box center [660, 216] width 555 height 316
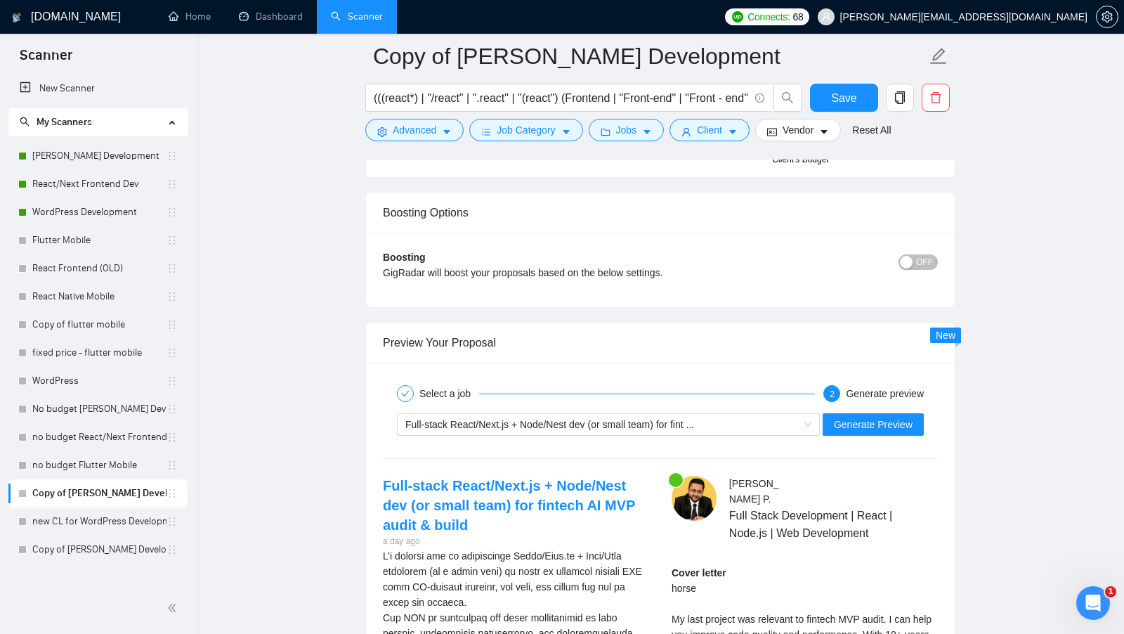
scroll to position [2567, 0]
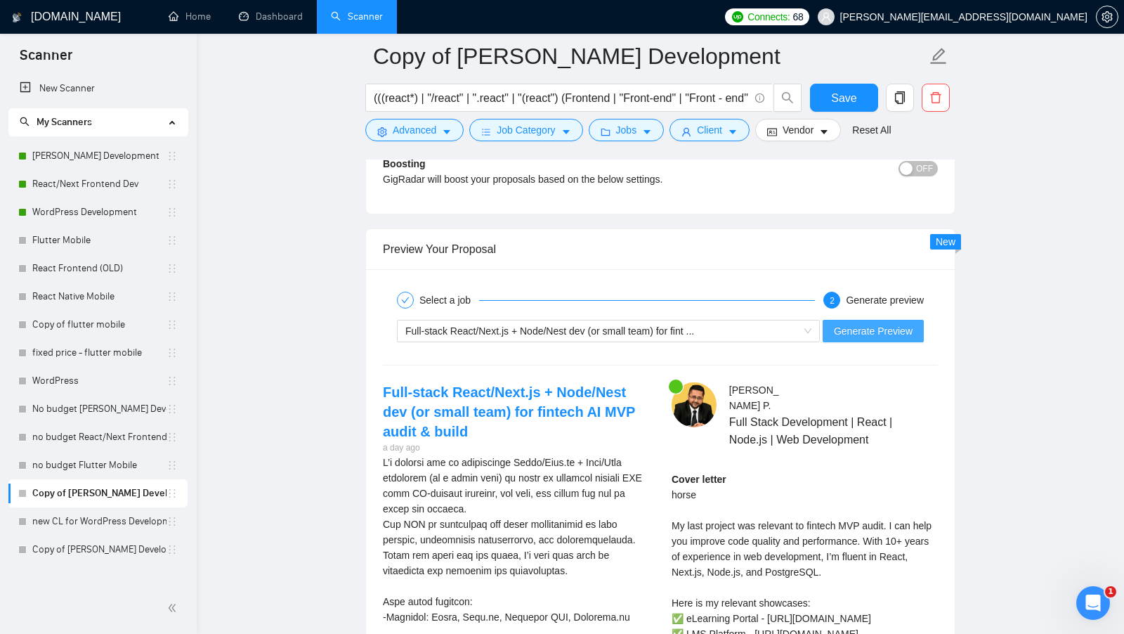
click at [868, 323] on span "Generate Preview" at bounding box center [873, 330] width 79 height 15
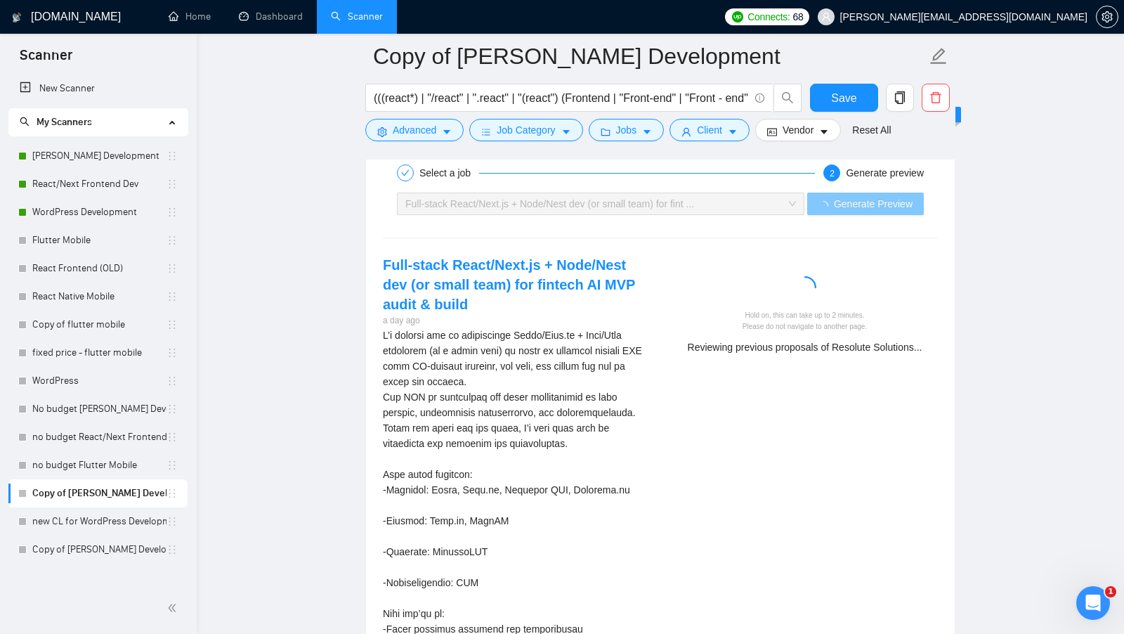
scroll to position [2695, 0]
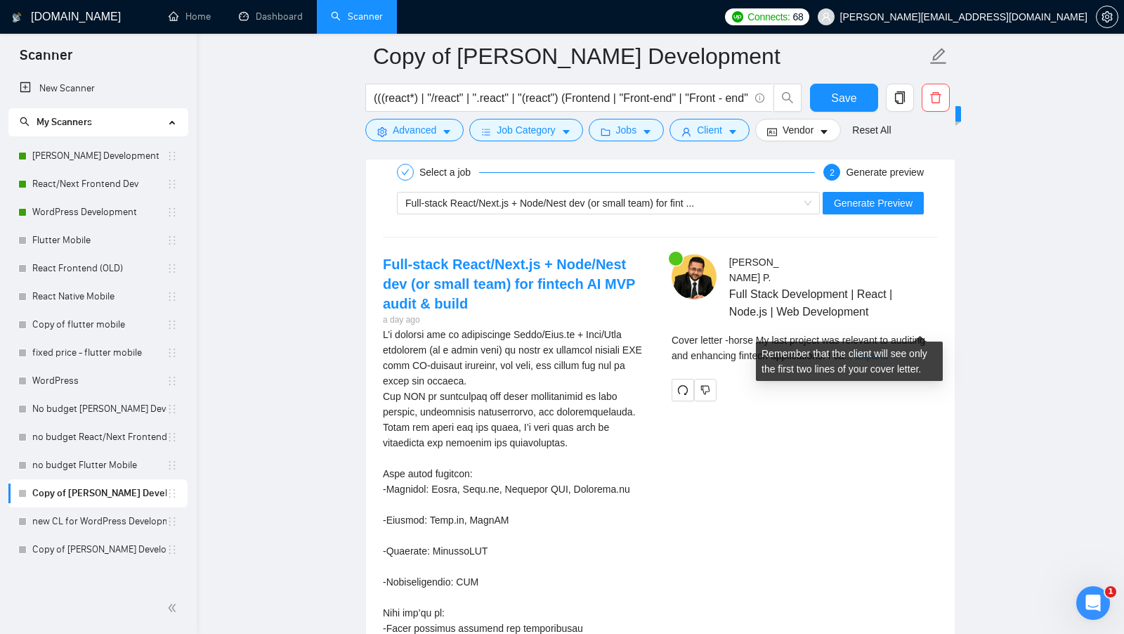
click at [888, 350] on link "Expand" at bounding box center [871, 355] width 33 height 11
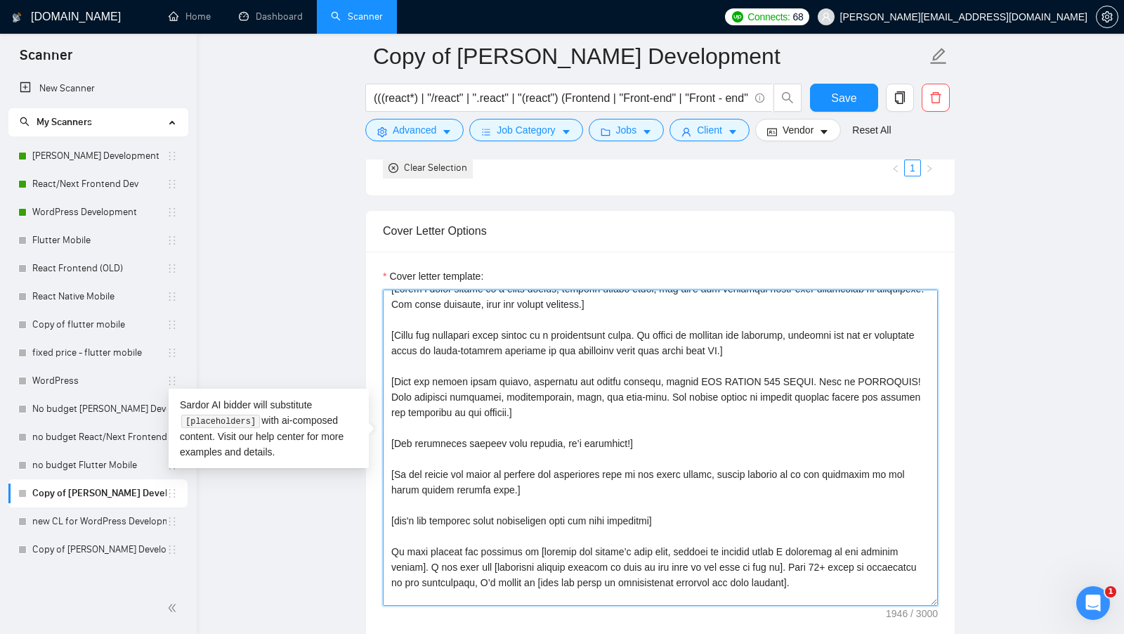
scroll to position [0, 0]
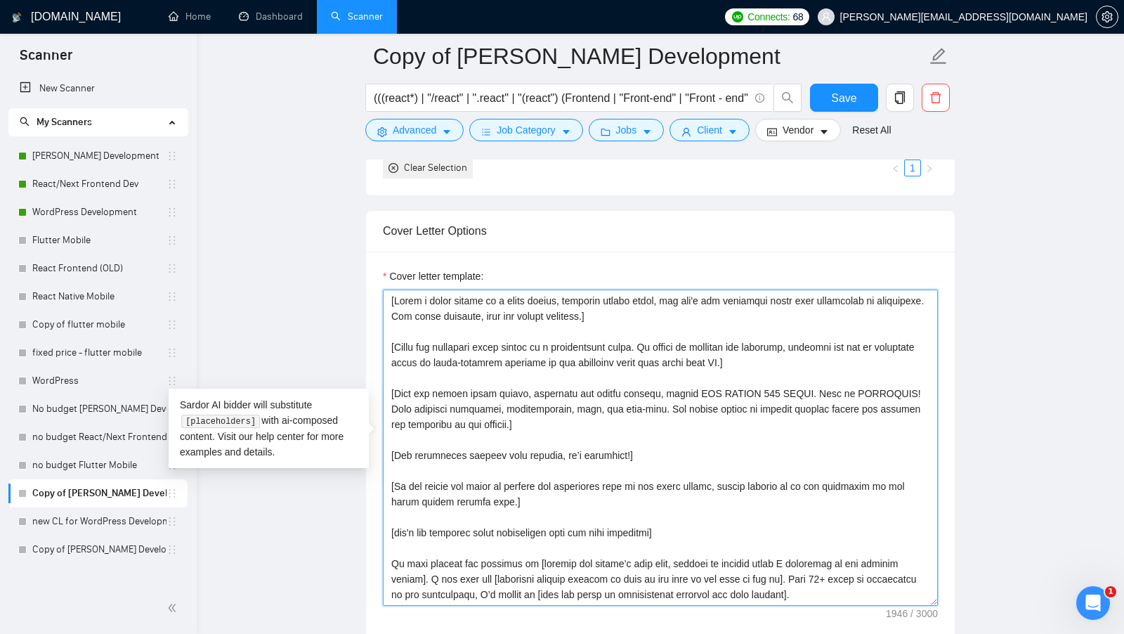
drag, startPoint x: 457, startPoint y: 563, endPoint x: 387, endPoint y: 277, distance: 294.9
click at [387, 277] on div "Cover letter template:" at bounding box center [660, 436] width 555 height 337
drag, startPoint x: 504, startPoint y: 586, endPoint x: 336, endPoint y: 173, distance: 444.9
paste textarea "natural, human-like manner, avoiding bullet points.] [Use simple and developer …"
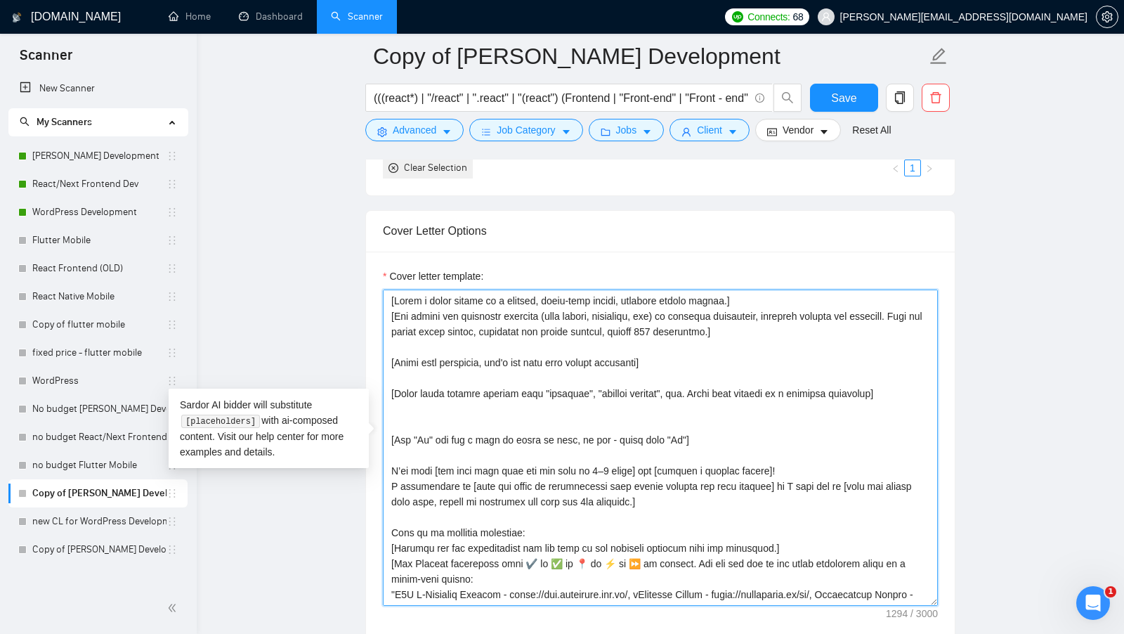
type textarea "[Write a cover letter in a human manner, avoiding marked lists, and don't use d…"
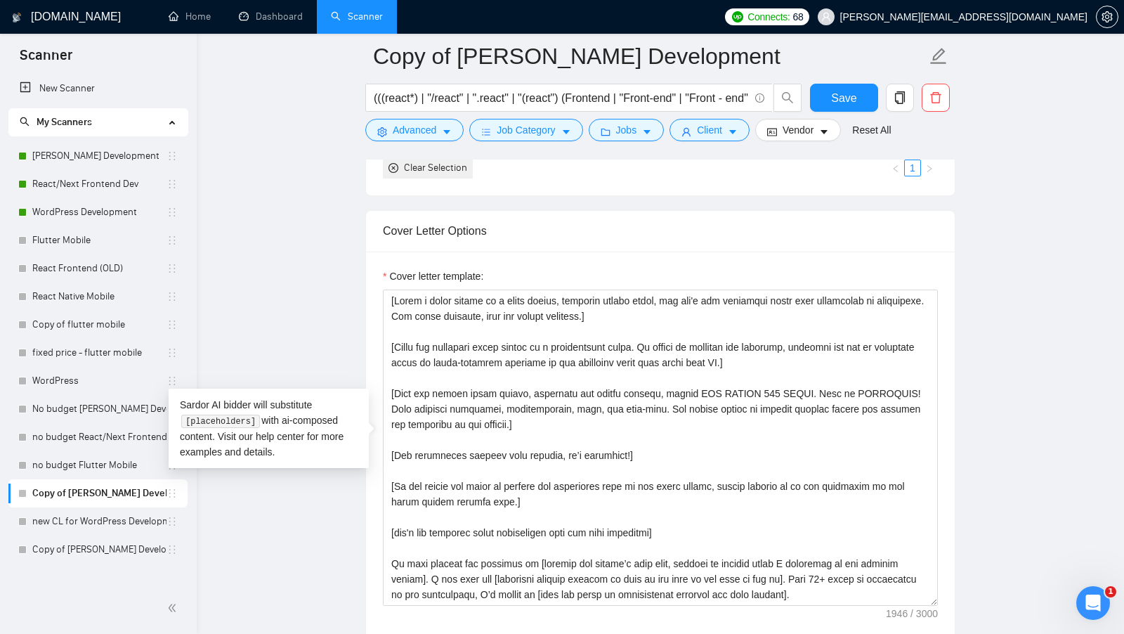
click at [371, 294] on div "Cover letter template:" at bounding box center [660, 445] width 589 height 388
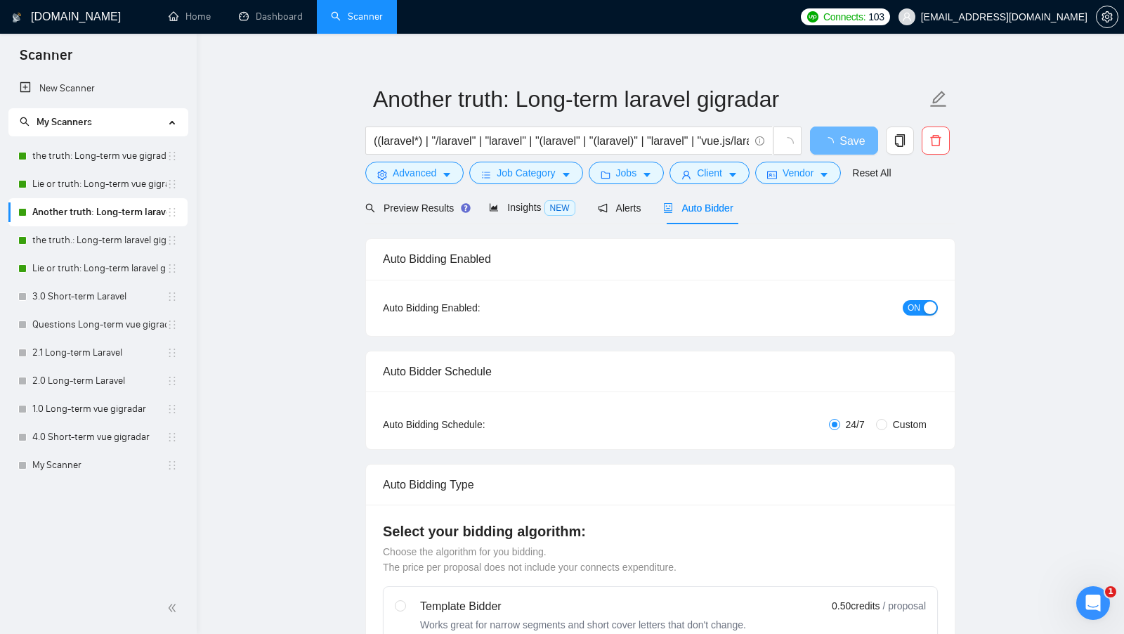
scroll to position [8, 0]
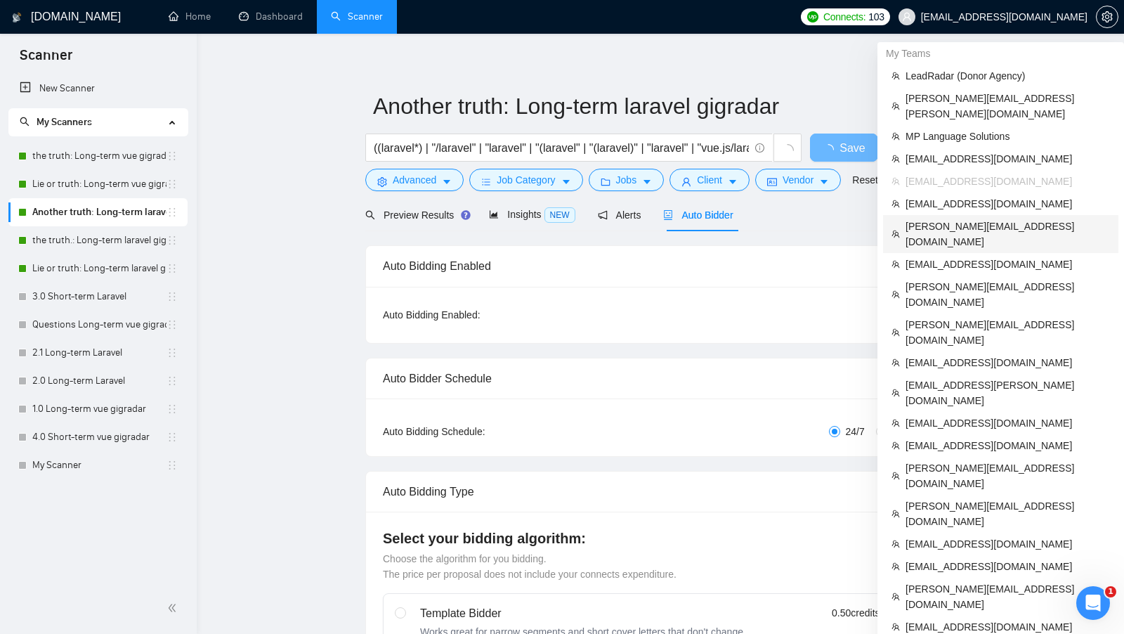
click at [997, 218] on span "[PERSON_NAME][EMAIL_ADDRESS][DOMAIN_NAME]" at bounding box center [1007, 233] width 204 height 31
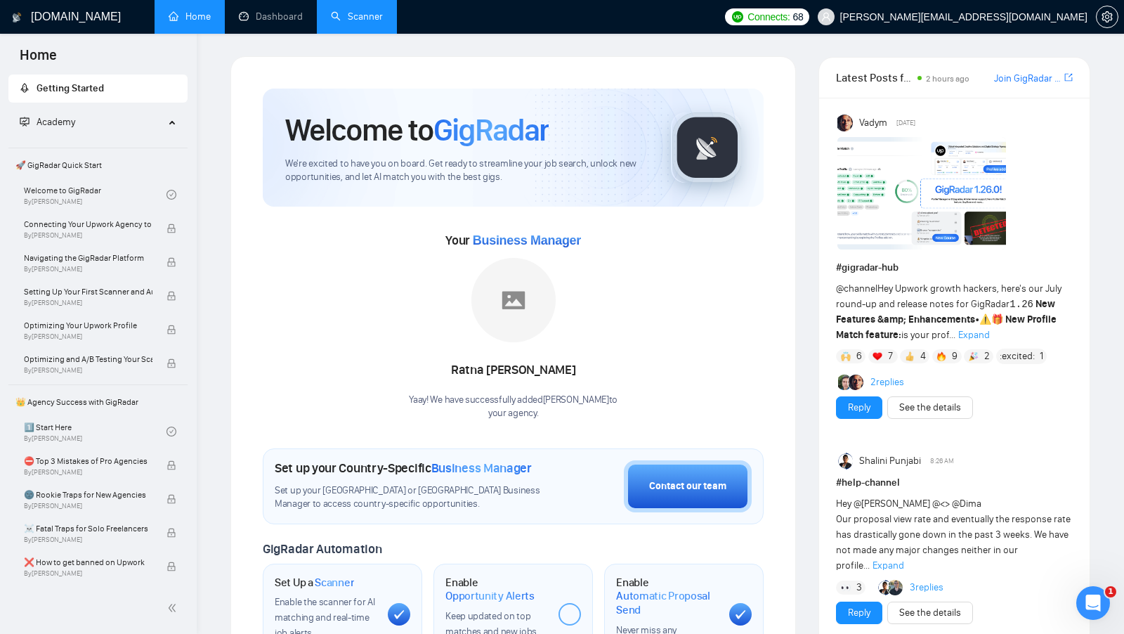
click at [361, 22] on link "Scanner" at bounding box center [357, 17] width 52 height 12
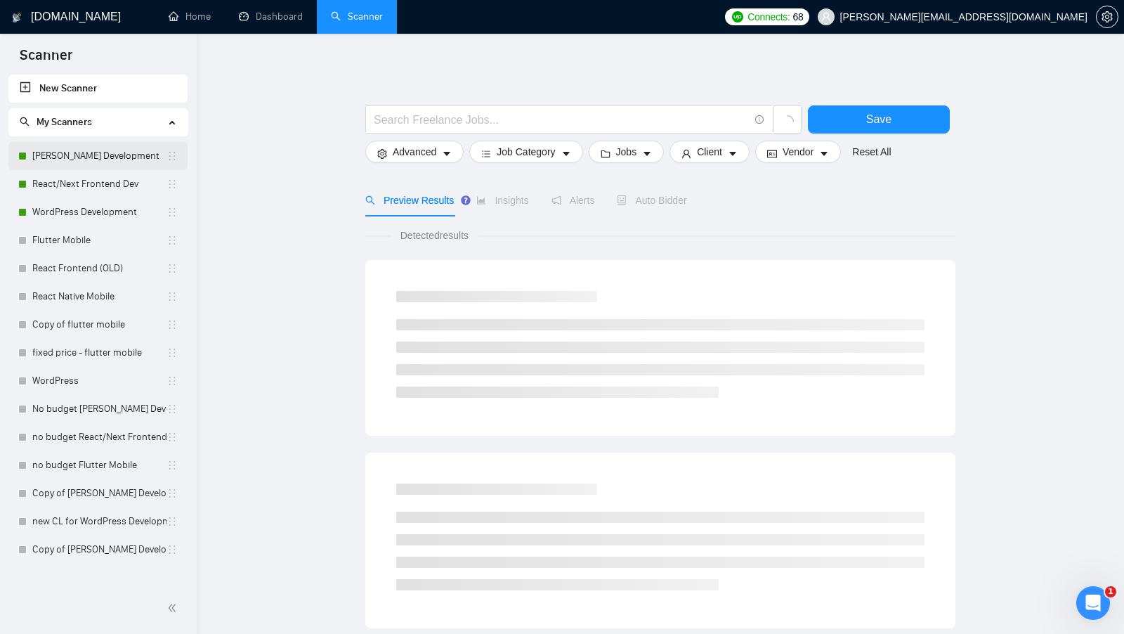
click at [98, 159] on link "MERN Stack Development" at bounding box center [99, 156] width 134 height 28
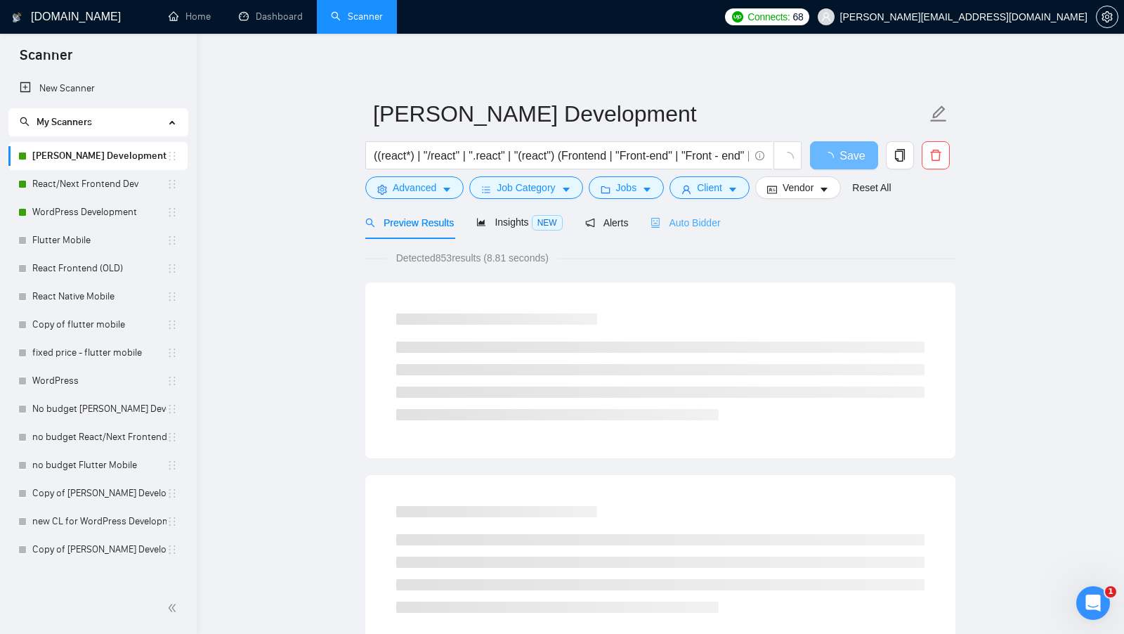
click at [718, 212] on div "Auto Bidder" at bounding box center [685, 222] width 70 height 33
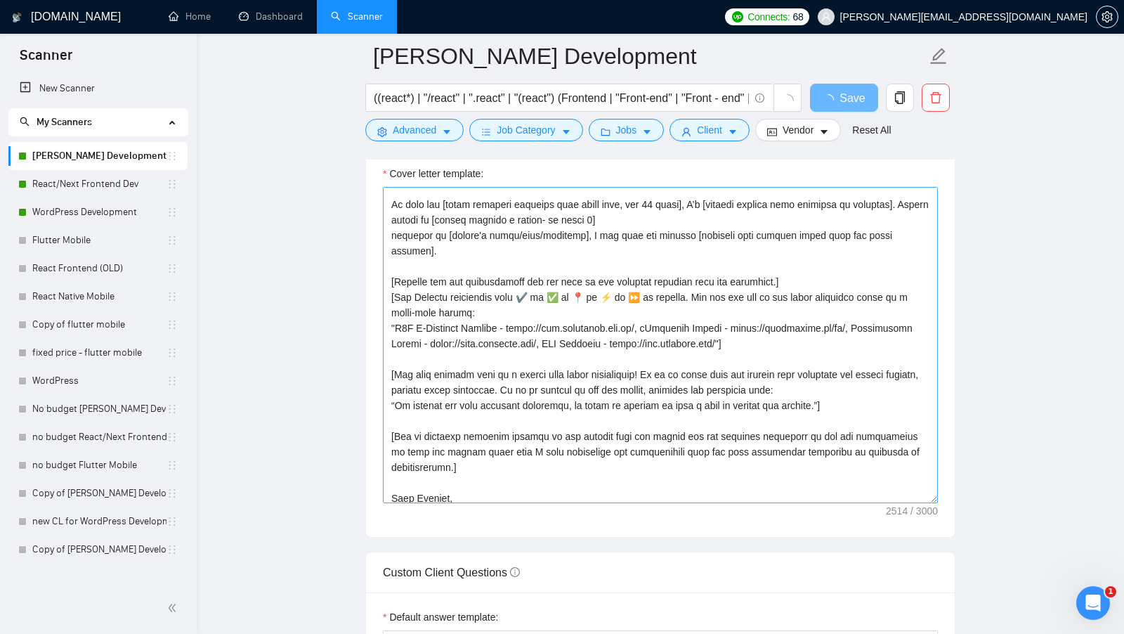
scroll to position [339, 0]
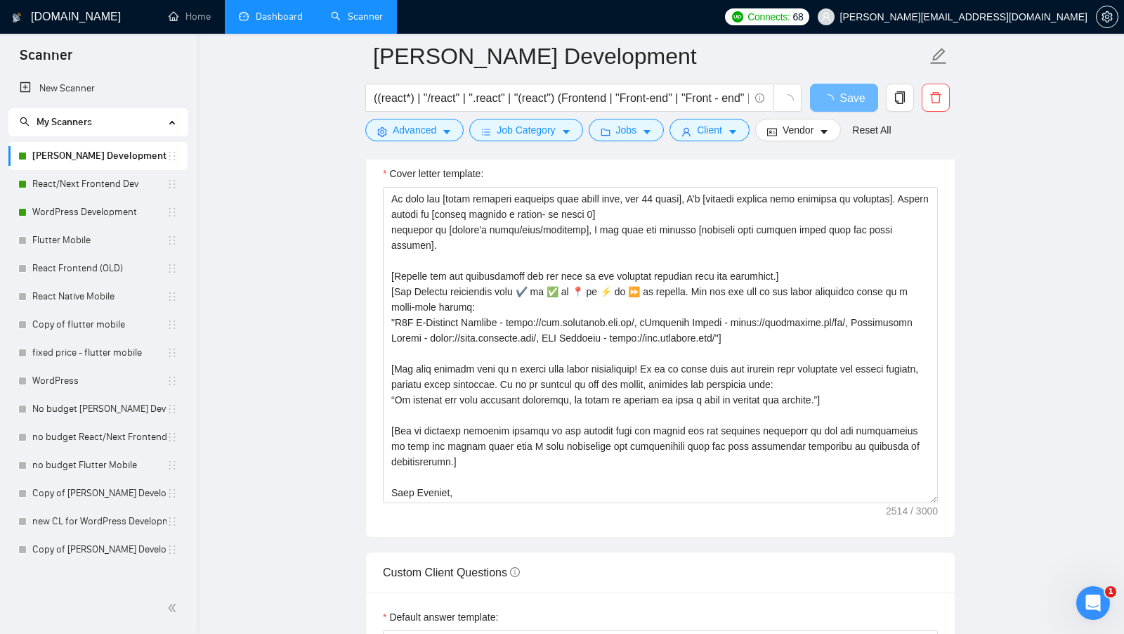
click at [303, 13] on link "Dashboard" at bounding box center [271, 17] width 64 height 12
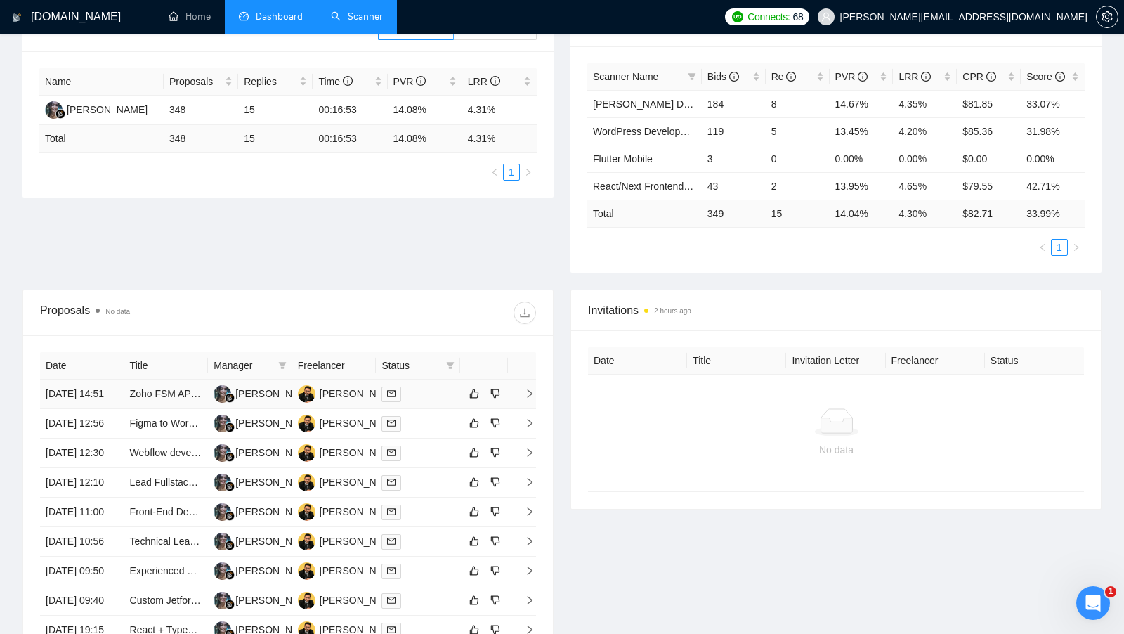
click at [435, 402] on div at bounding box center [417, 394] width 73 height 16
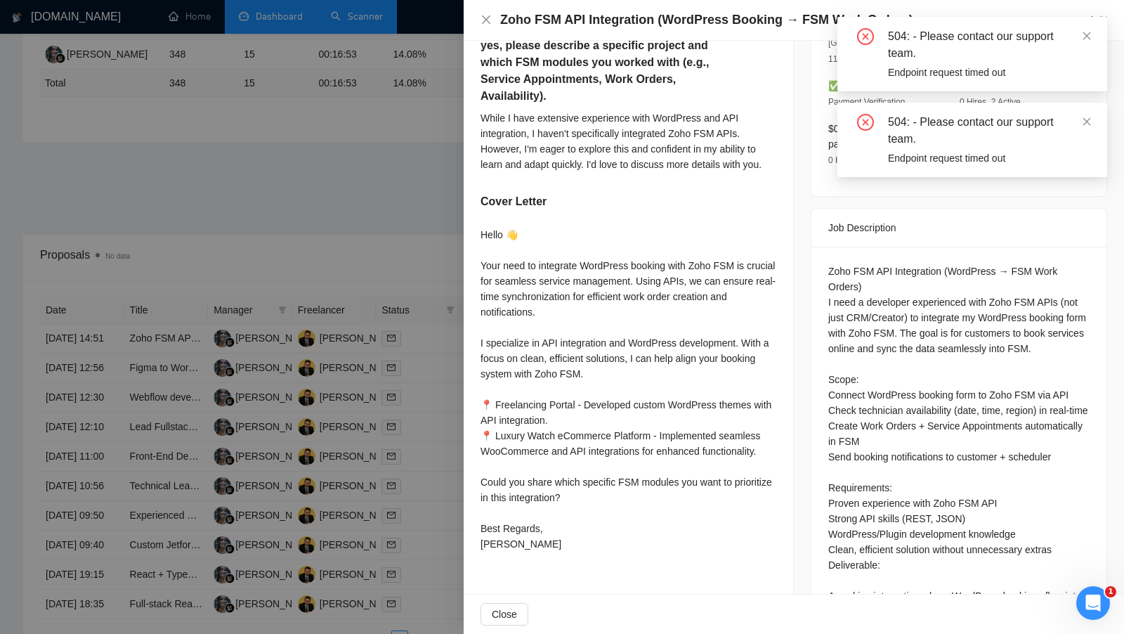
scroll to position [424, 0]
click at [1087, 124] on icon "close" at bounding box center [1087, 122] width 10 height 10
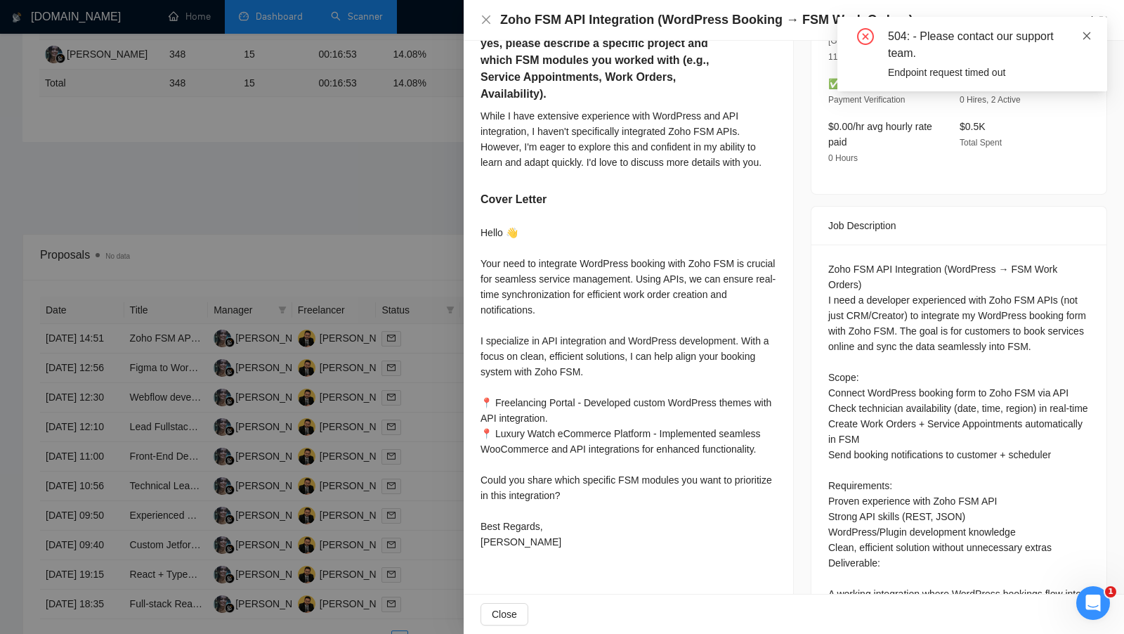
click at [1085, 32] on icon "close" at bounding box center [1087, 36] width 10 height 10
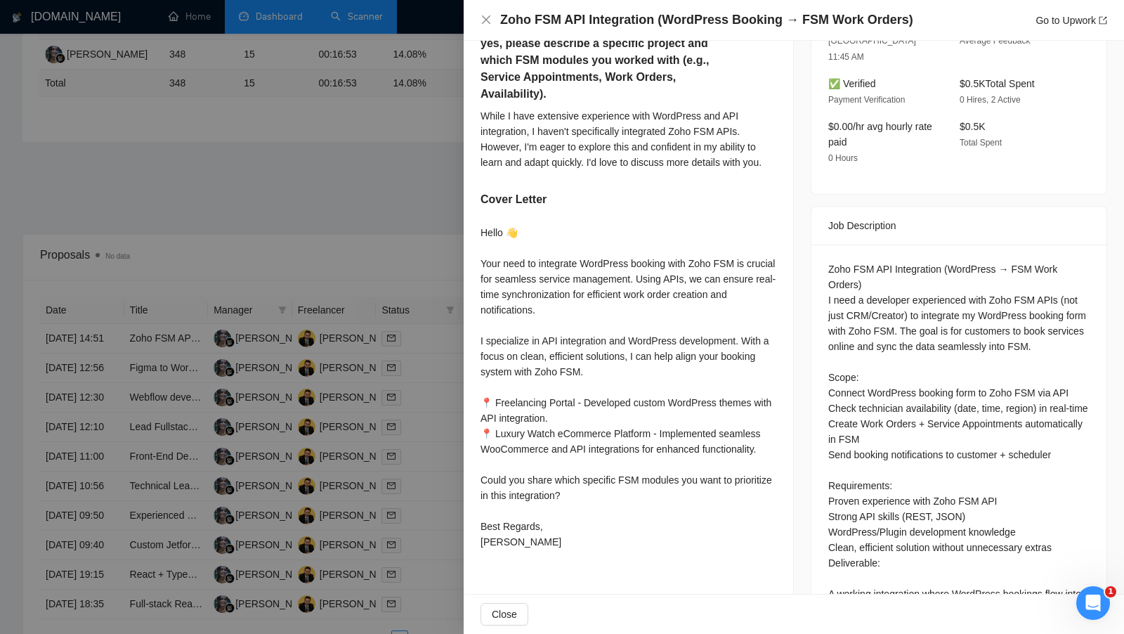
click at [420, 405] on div at bounding box center [562, 317] width 1124 height 634
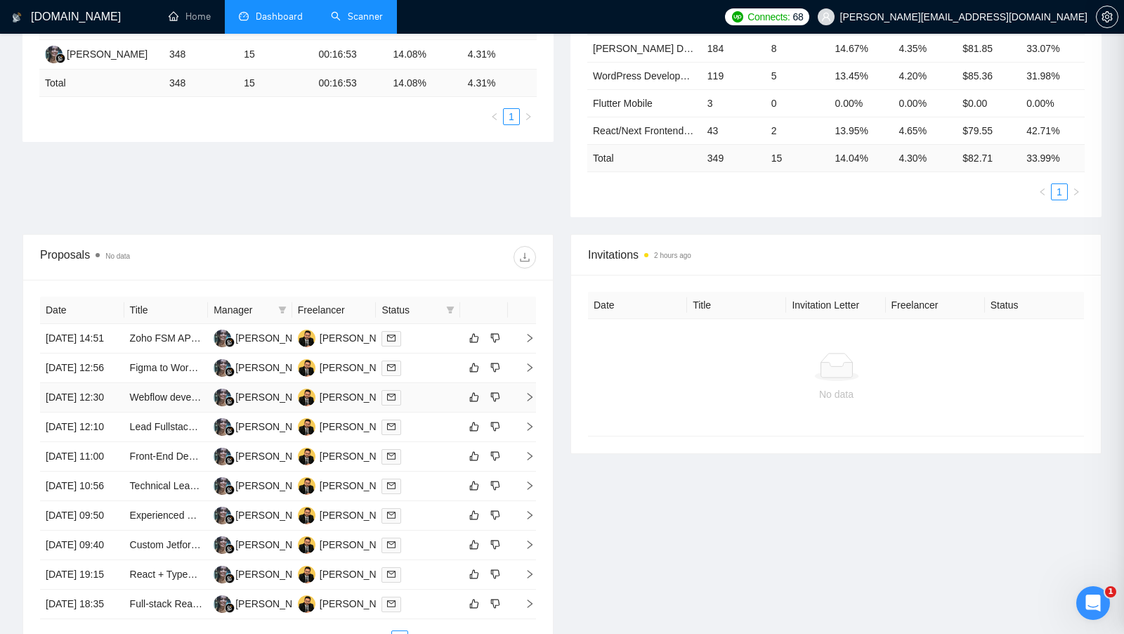
click at [420, 405] on div at bounding box center [417, 397] width 73 height 16
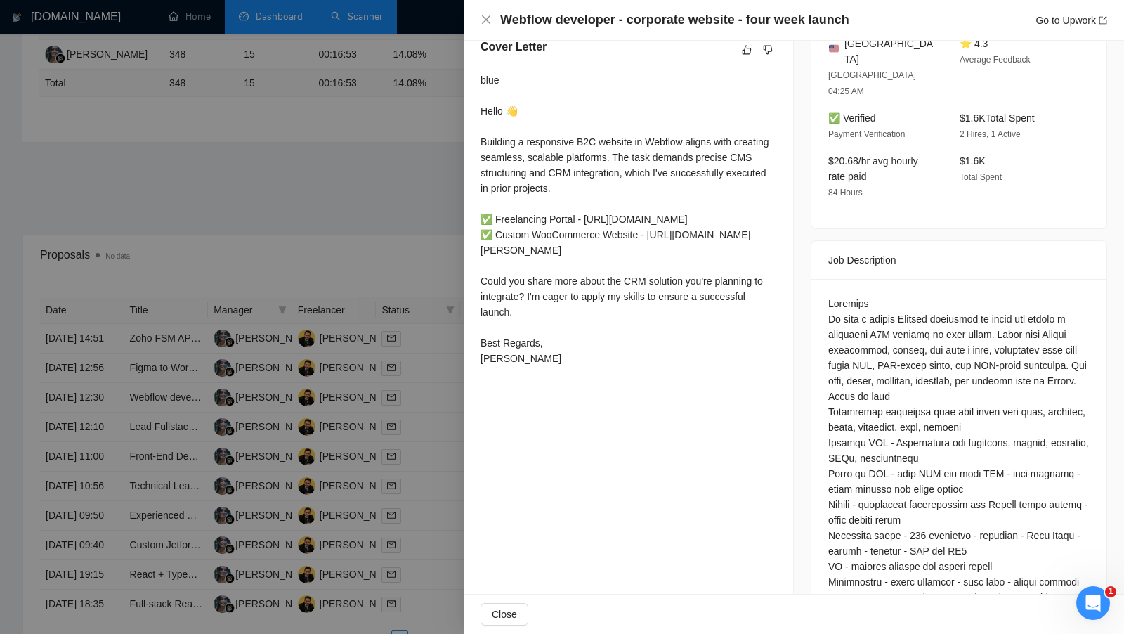
scroll to position [348, 0]
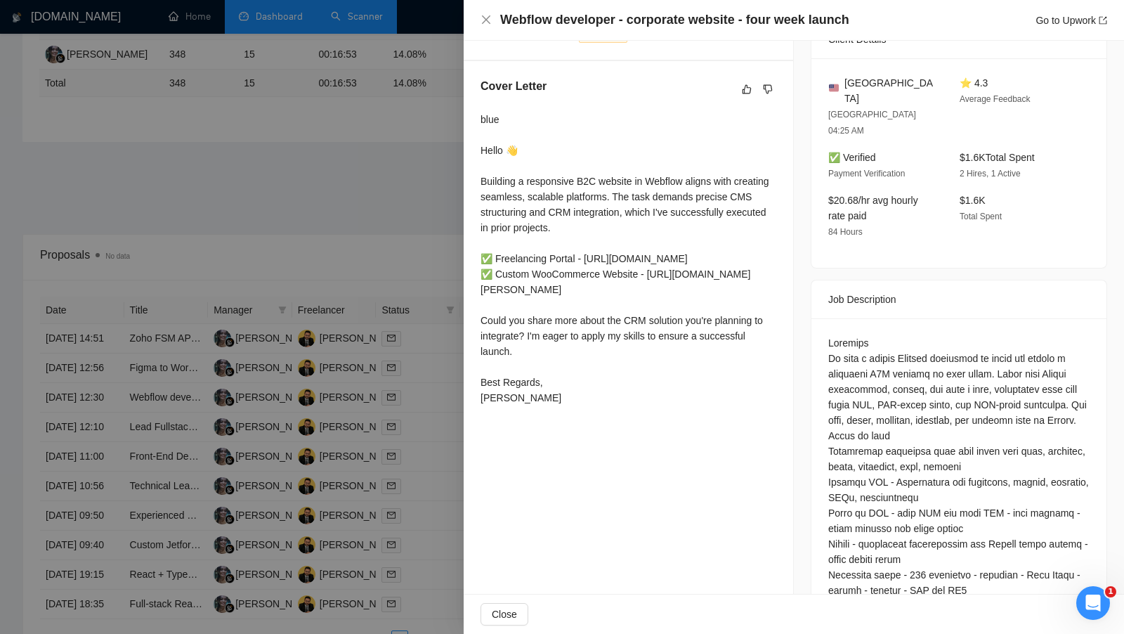
click at [450, 478] on div at bounding box center [562, 317] width 1124 height 634
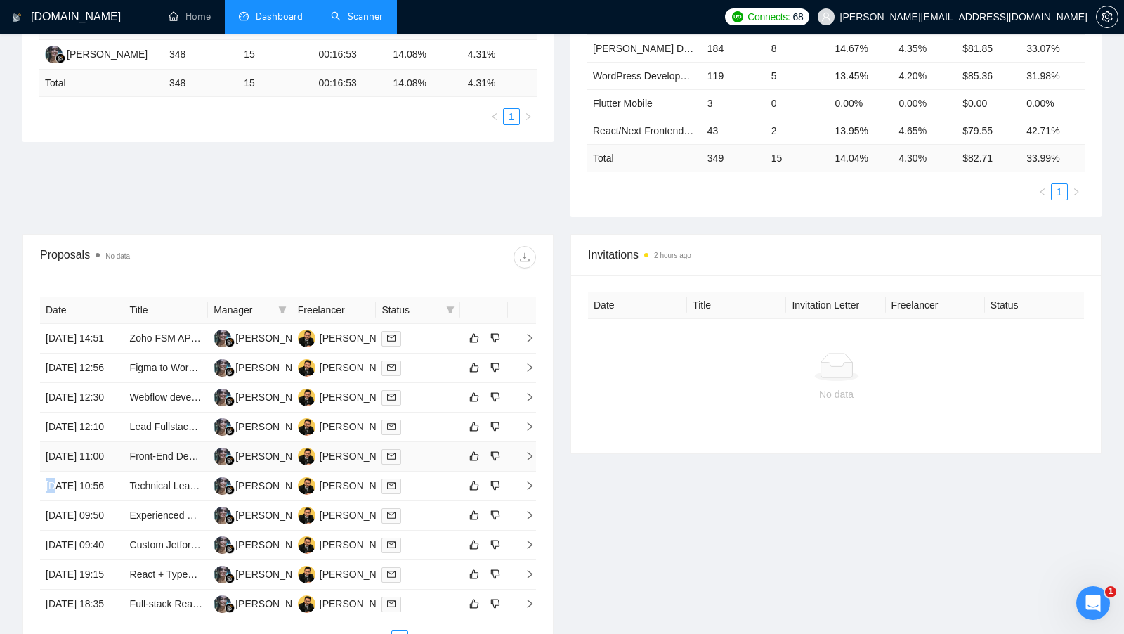
click at [435, 471] on td at bounding box center [418, 456] width 84 height 29
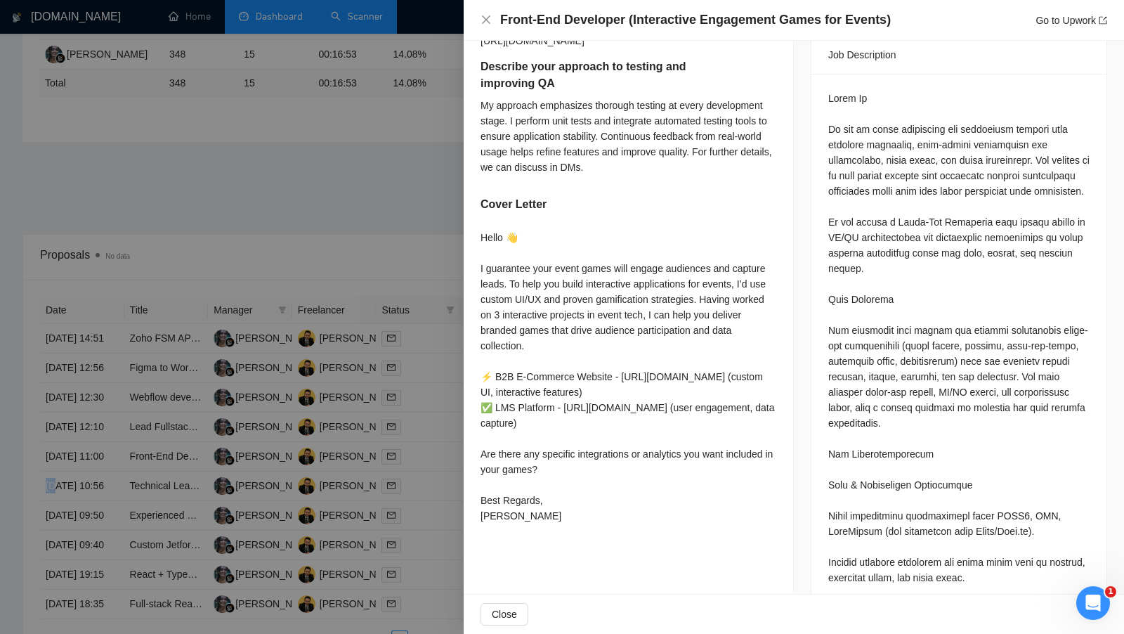
scroll to position [589, 0]
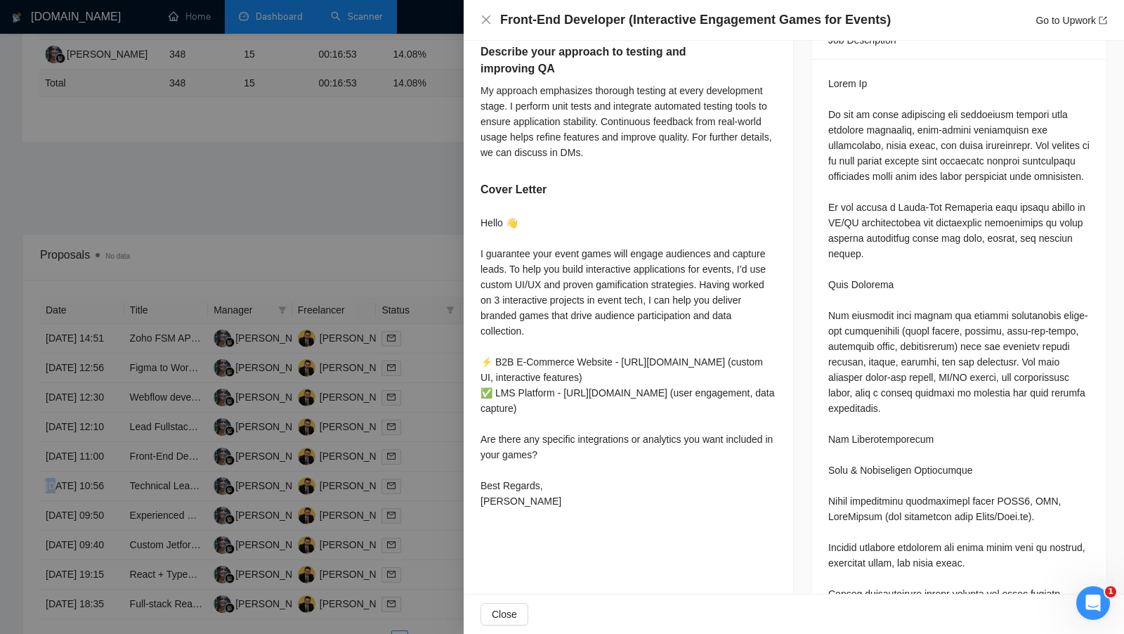
click at [429, 450] on div at bounding box center [562, 317] width 1124 height 634
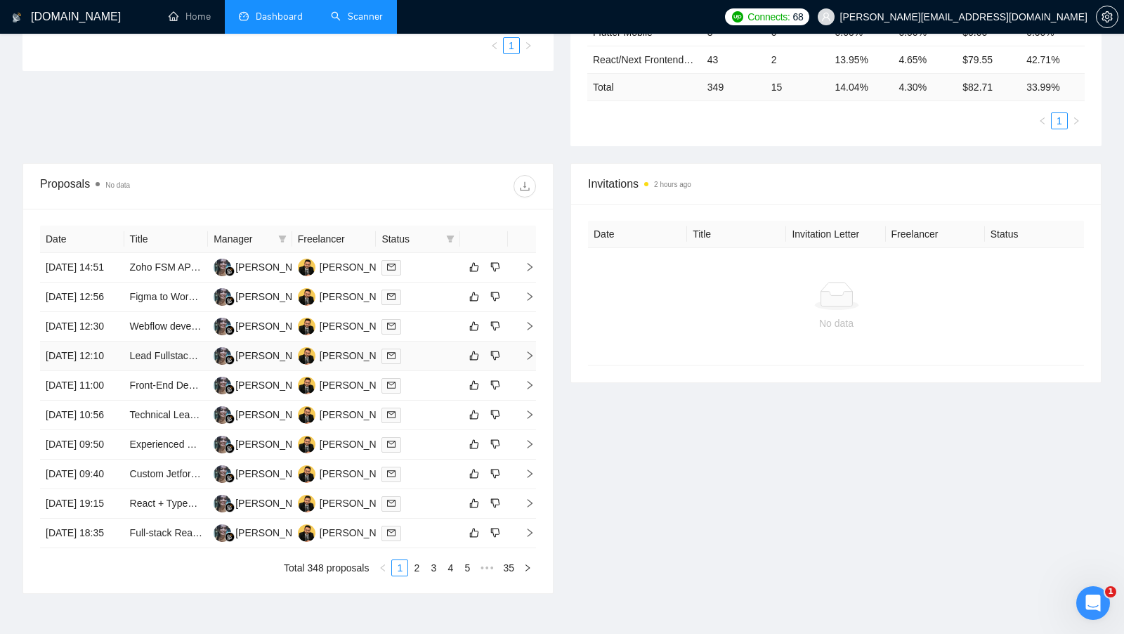
scroll to position [445, 0]
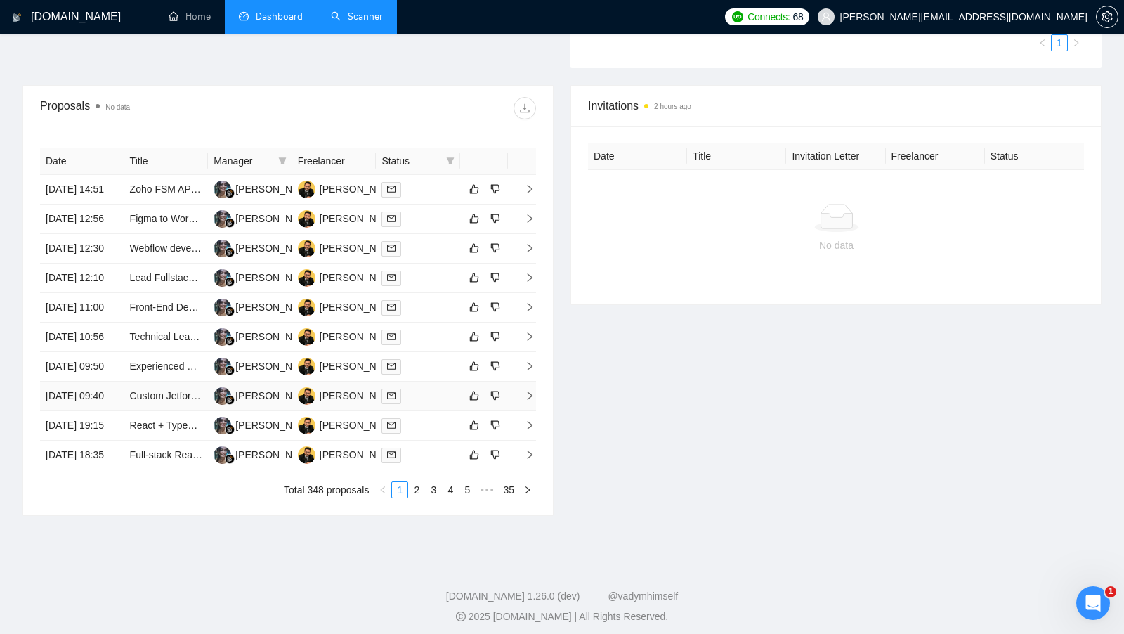
click at [428, 411] on td at bounding box center [418, 395] width 84 height 29
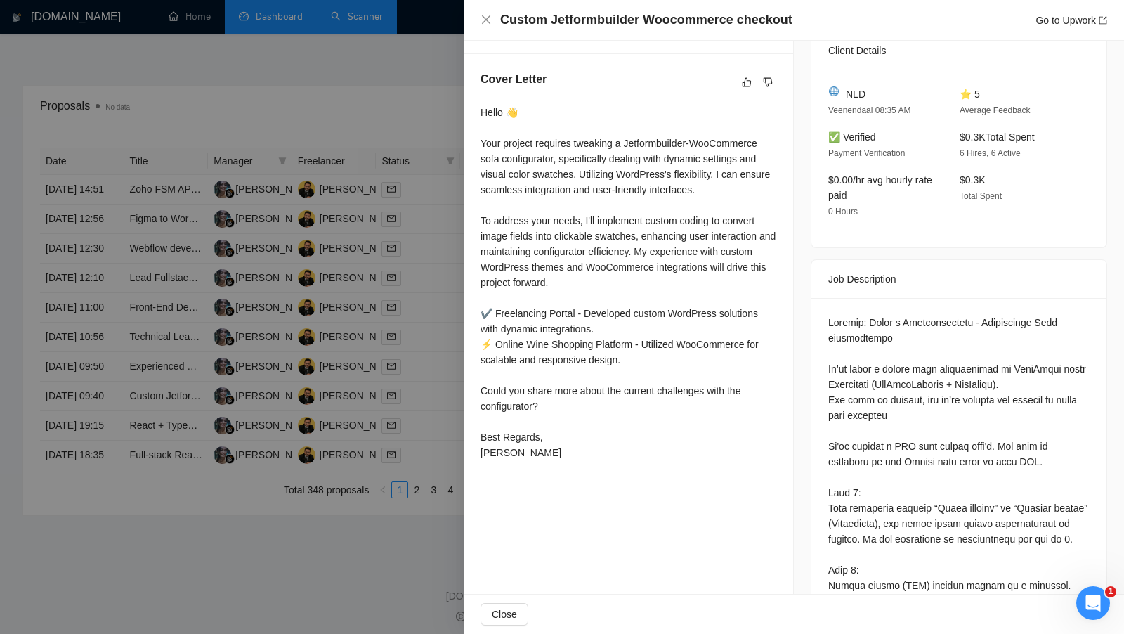
scroll to position [353, 0]
click at [456, 439] on div at bounding box center [562, 317] width 1124 height 634
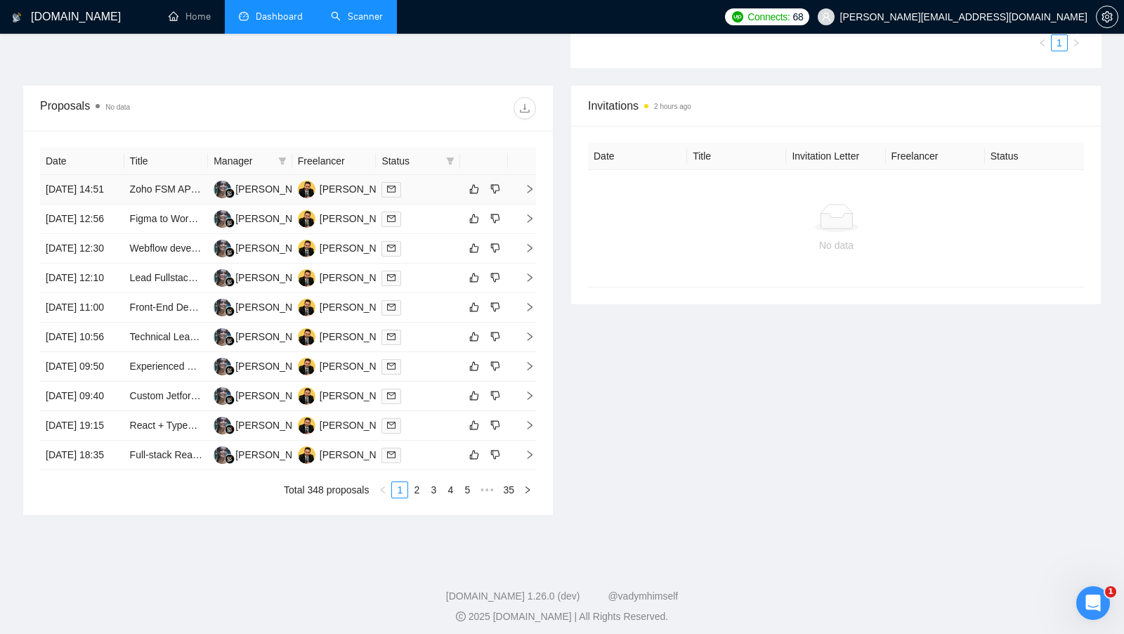
click at [412, 183] on td at bounding box center [418, 189] width 84 height 29
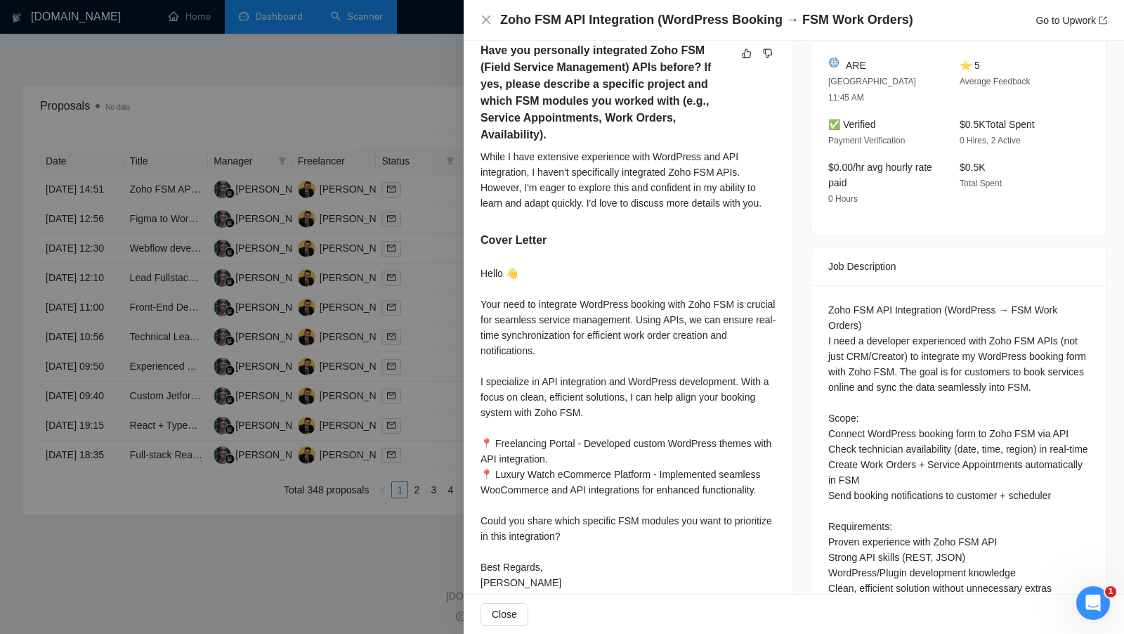
scroll to position [393, 0]
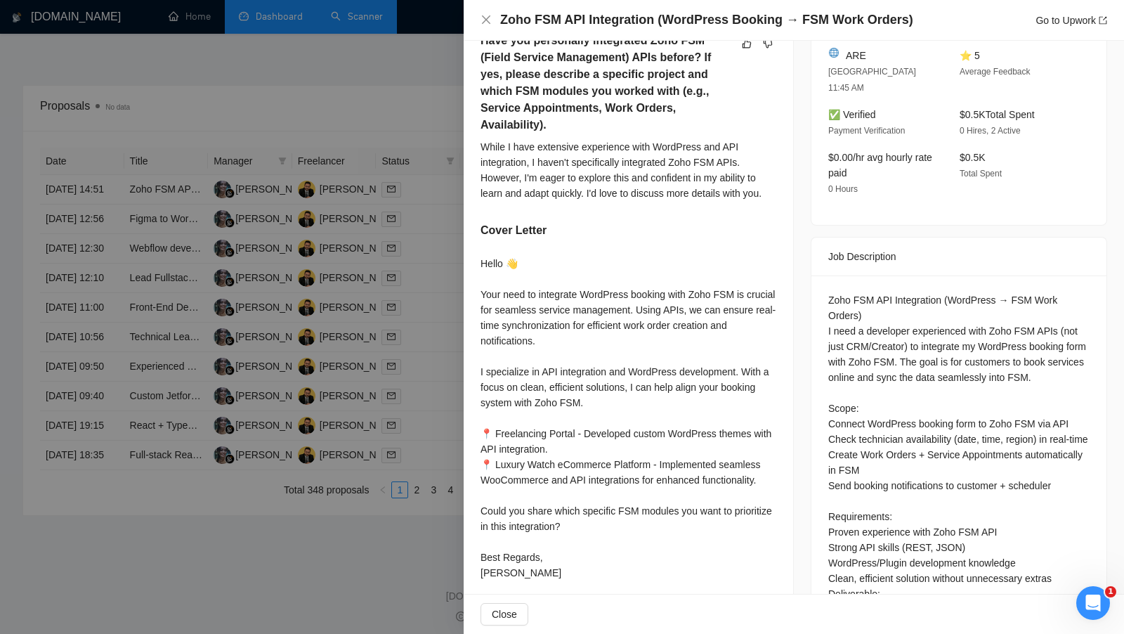
click at [409, 330] on div at bounding box center [562, 317] width 1124 height 634
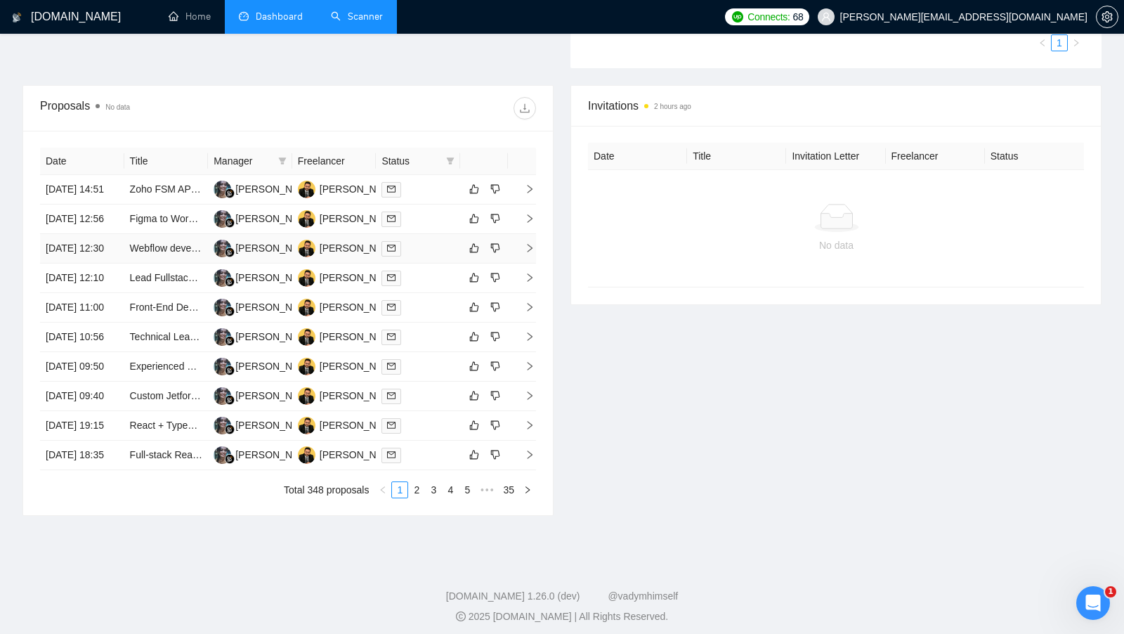
click at [424, 263] on td at bounding box center [418, 248] width 84 height 29
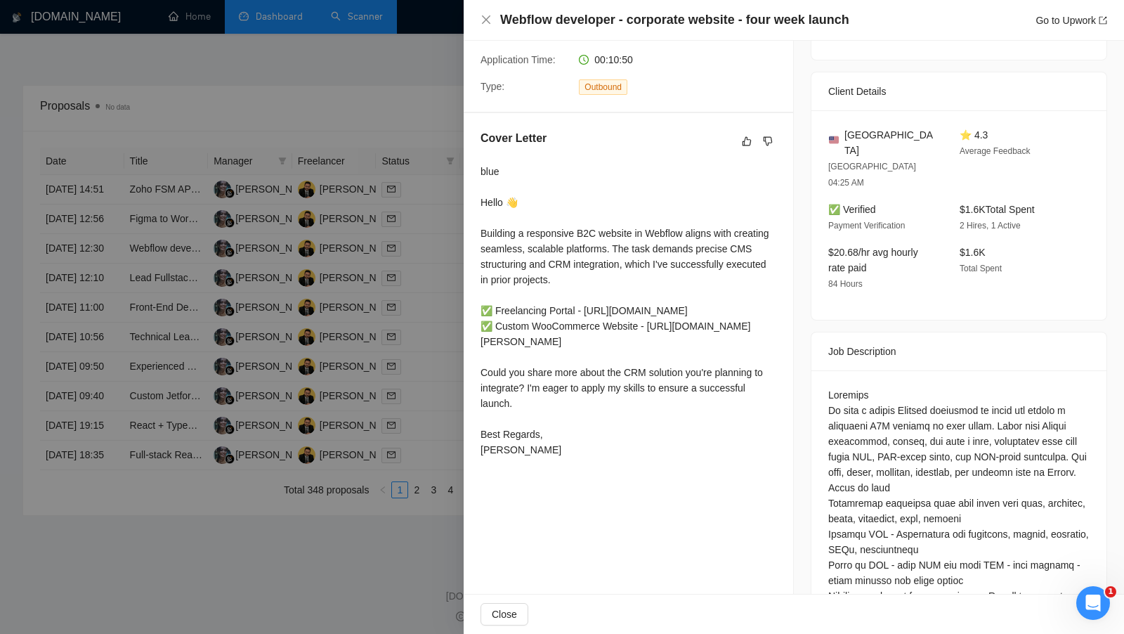
scroll to position [183, 0]
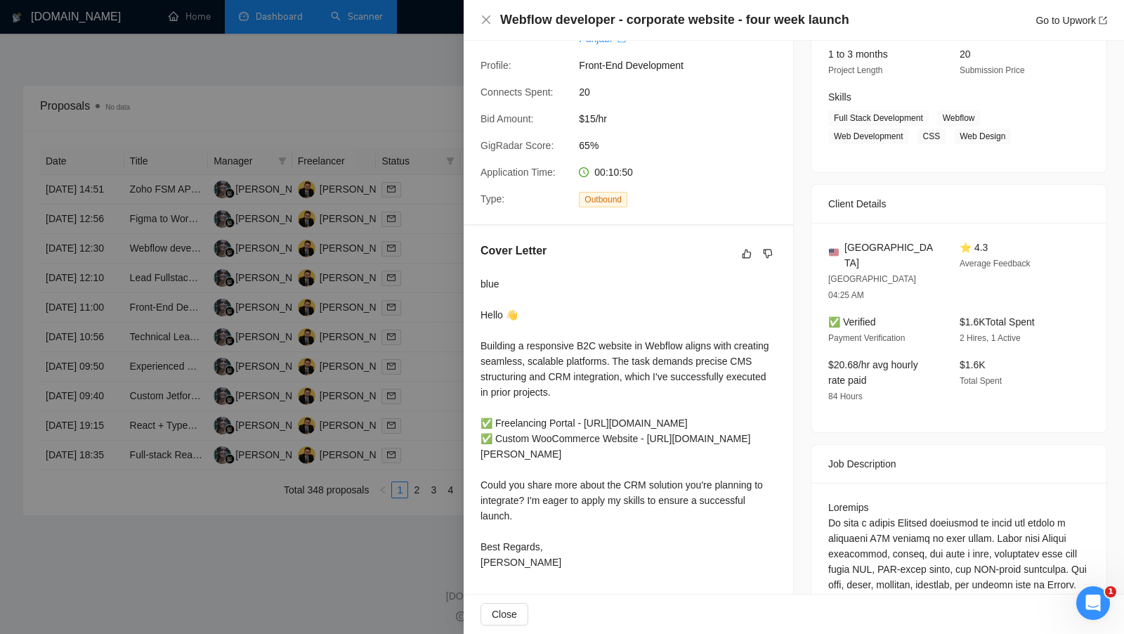
click at [405, 103] on div at bounding box center [562, 317] width 1124 height 634
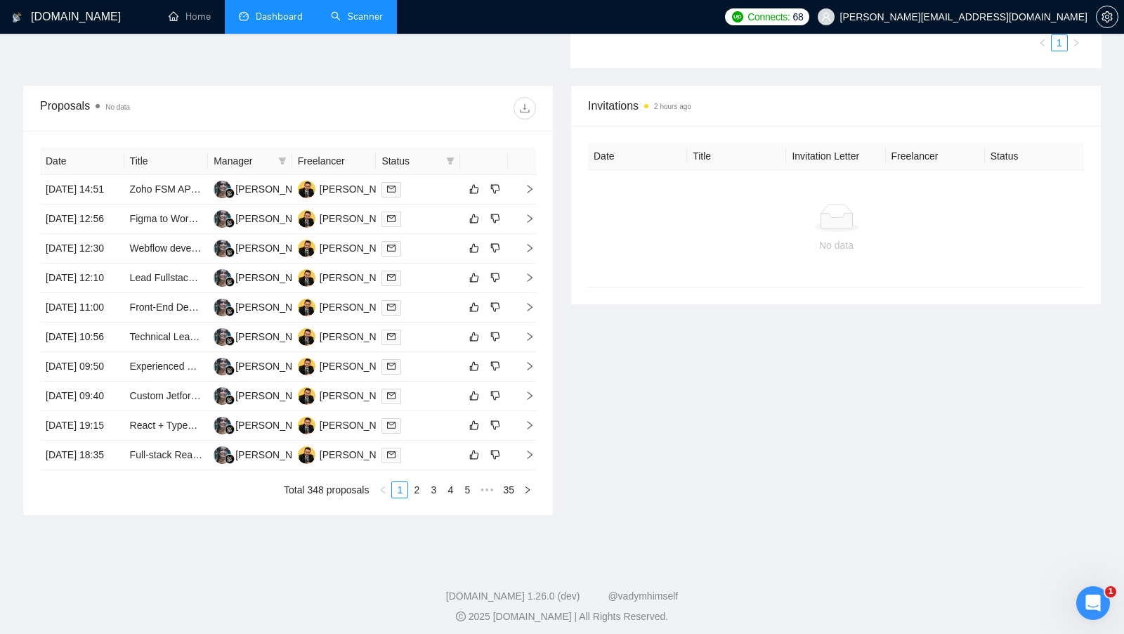
click at [336, 11] on link "Scanner" at bounding box center [357, 17] width 52 height 12
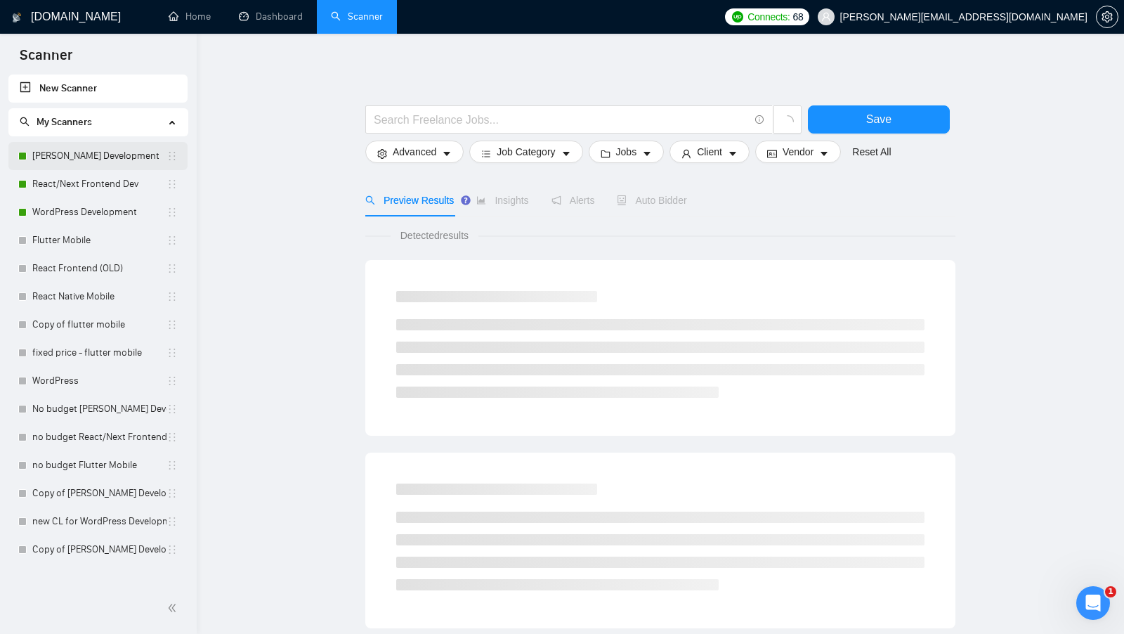
click at [92, 152] on link "MERN Stack Development" at bounding box center [99, 156] width 134 height 28
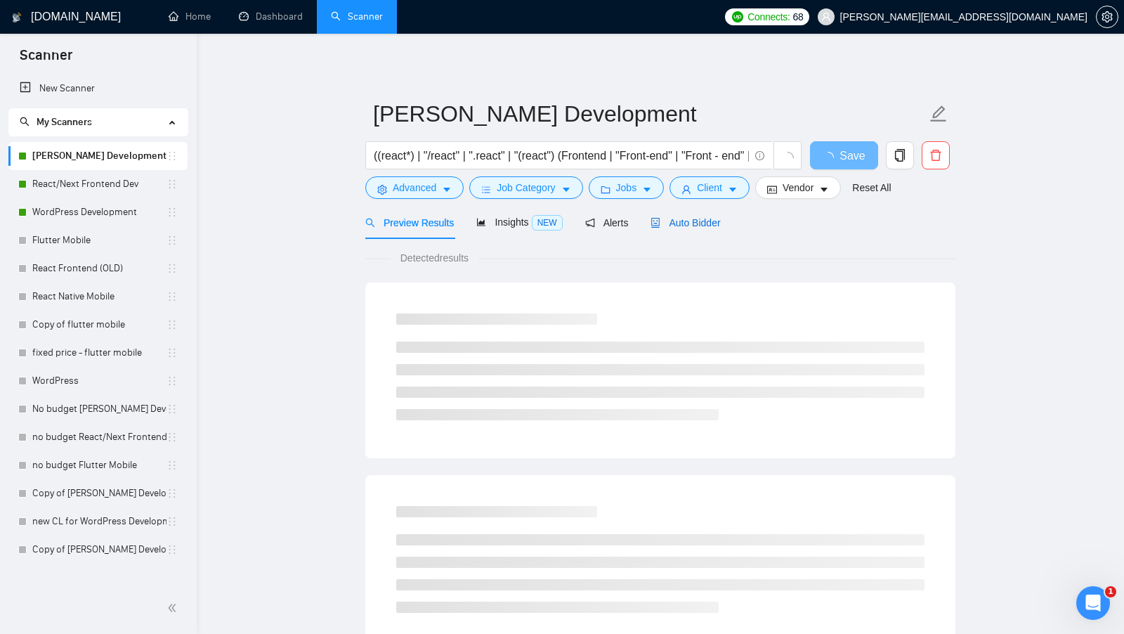
click at [669, 219] on span "Auto Bidder" at bounding box center [685, 222] width 70 height 11
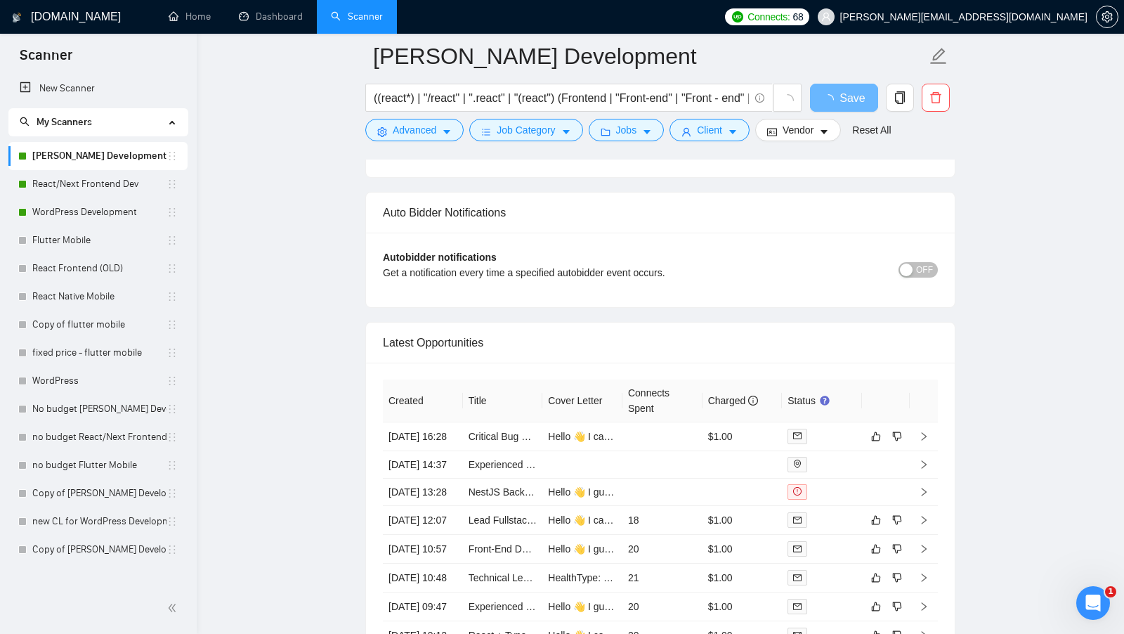
scroll to position [3196, 0]
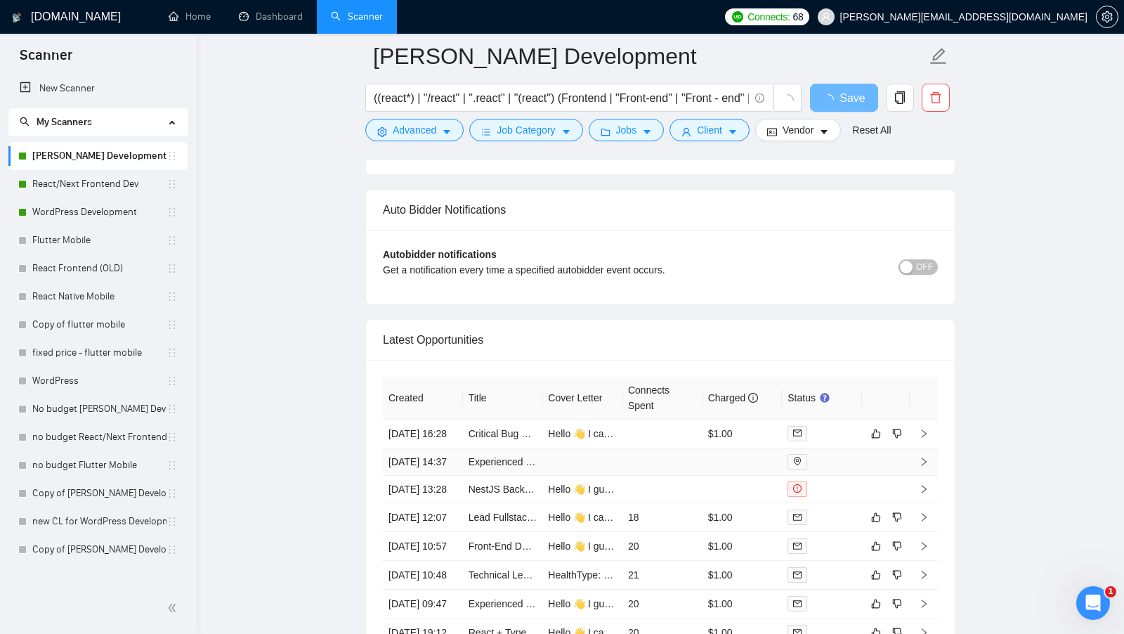
click at [679, 475] on td at bounding box center [662, 461] width 80 height 27
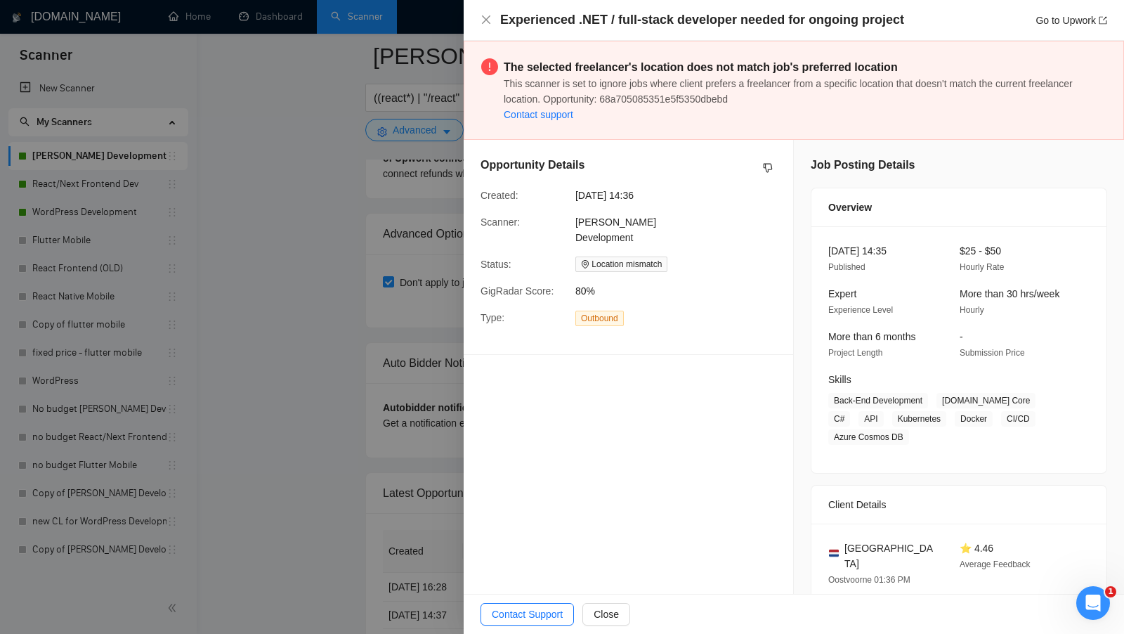
click at [453, 433] on div at bounding box center [562, 317] width 1124 height 634
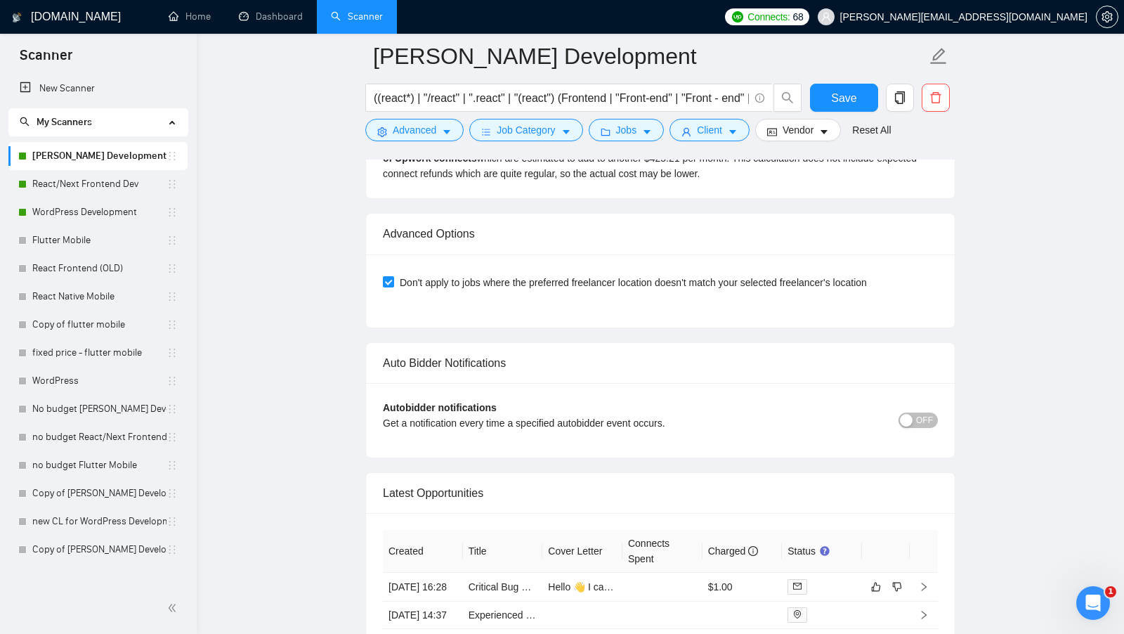
scroll to position [3250, 0]
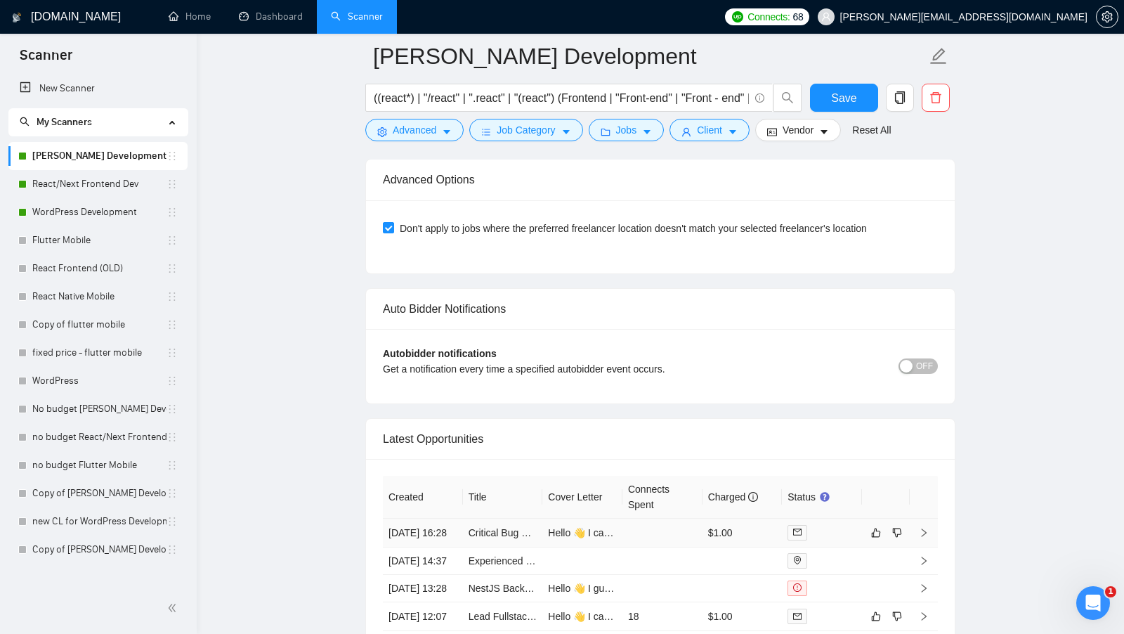
click at [671, 521] on td at bounding box center [662, 532] width 80 height 29
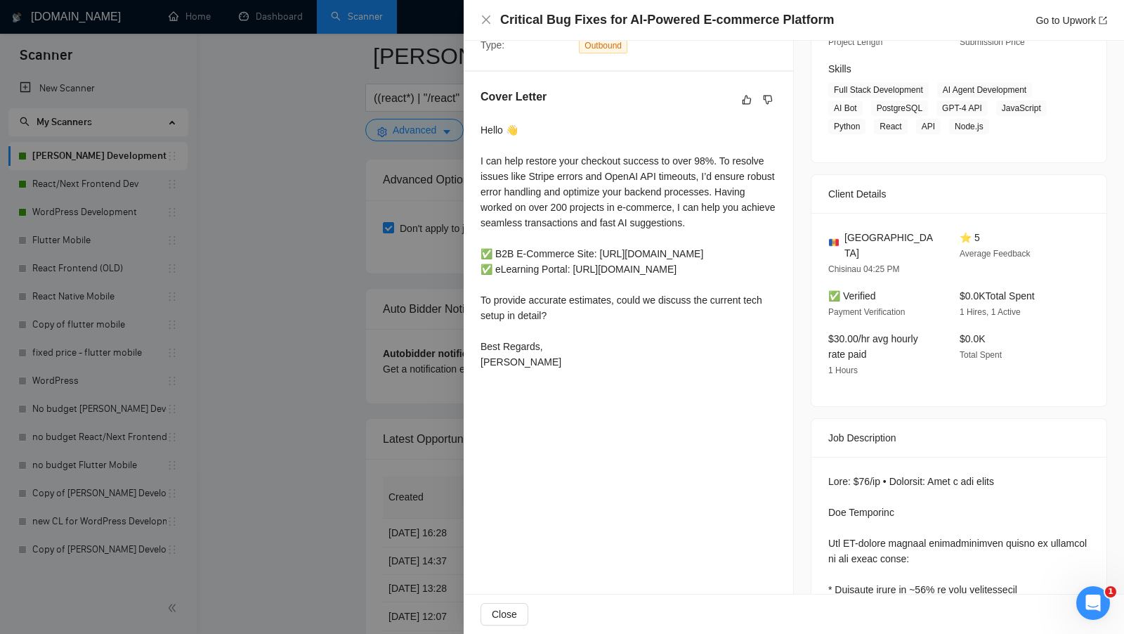
scroll to position [211, 0]
click at [360, 372] on div at bounding box center [562, 317] width 1124 height 634
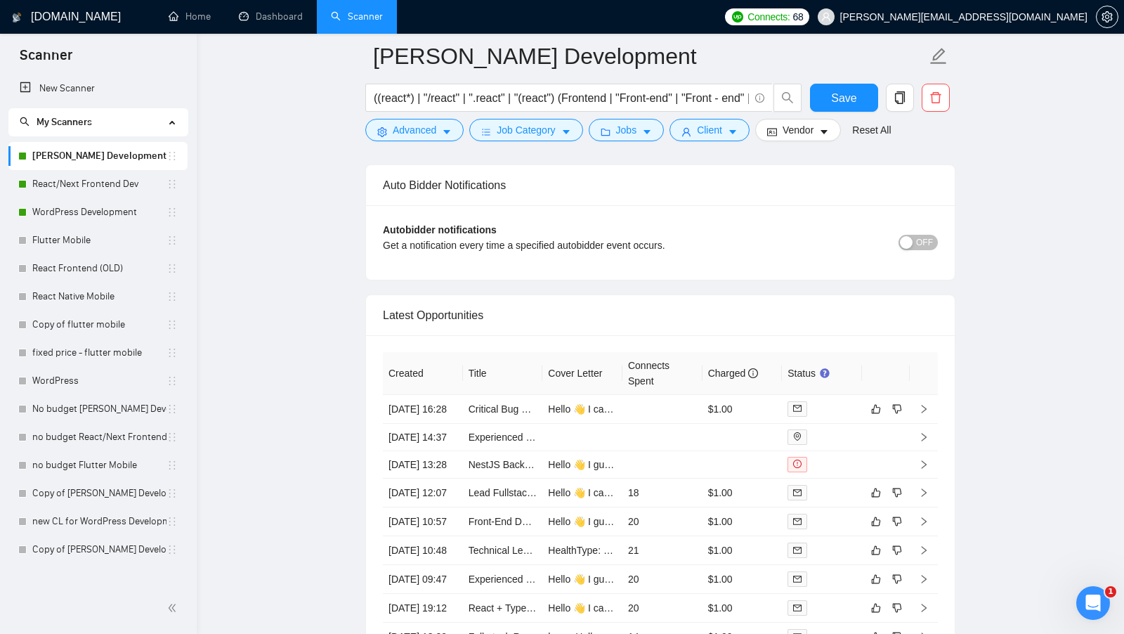
scroll to position [3516, 0]
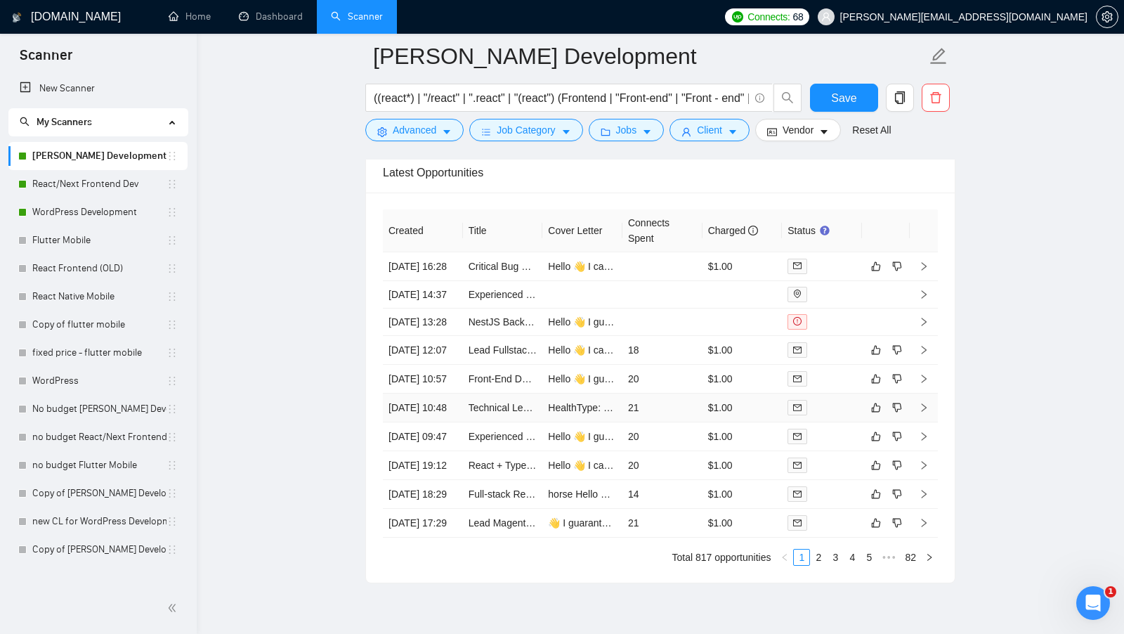
click at [652, 422] on td "21" at bounding box center [662, 407] width 80 height 29
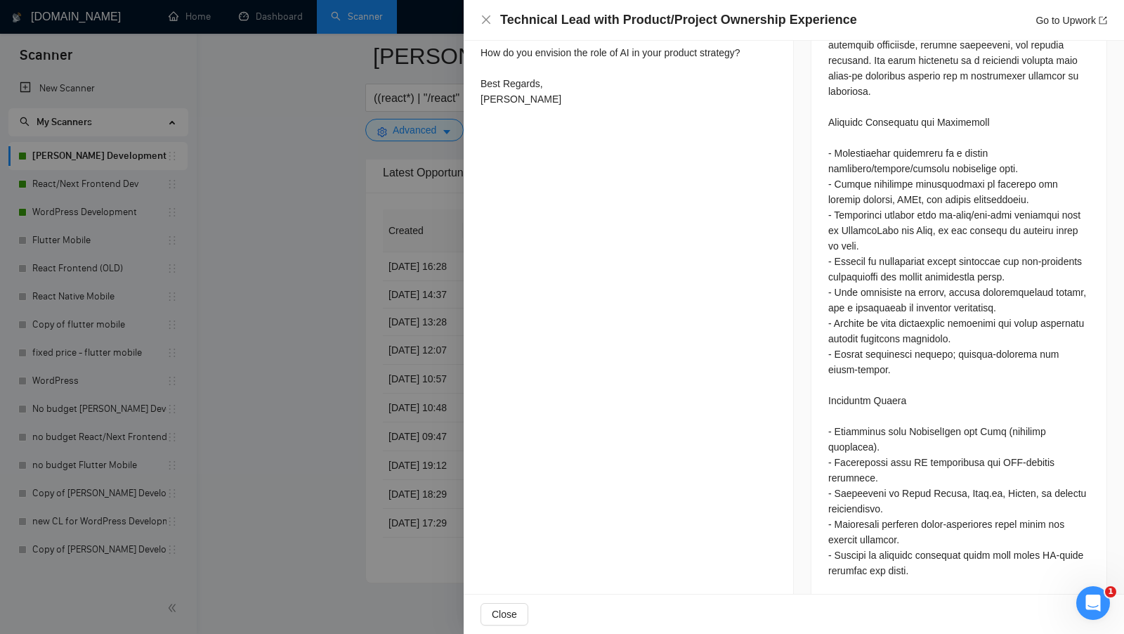
scroll to position [1231, 0]
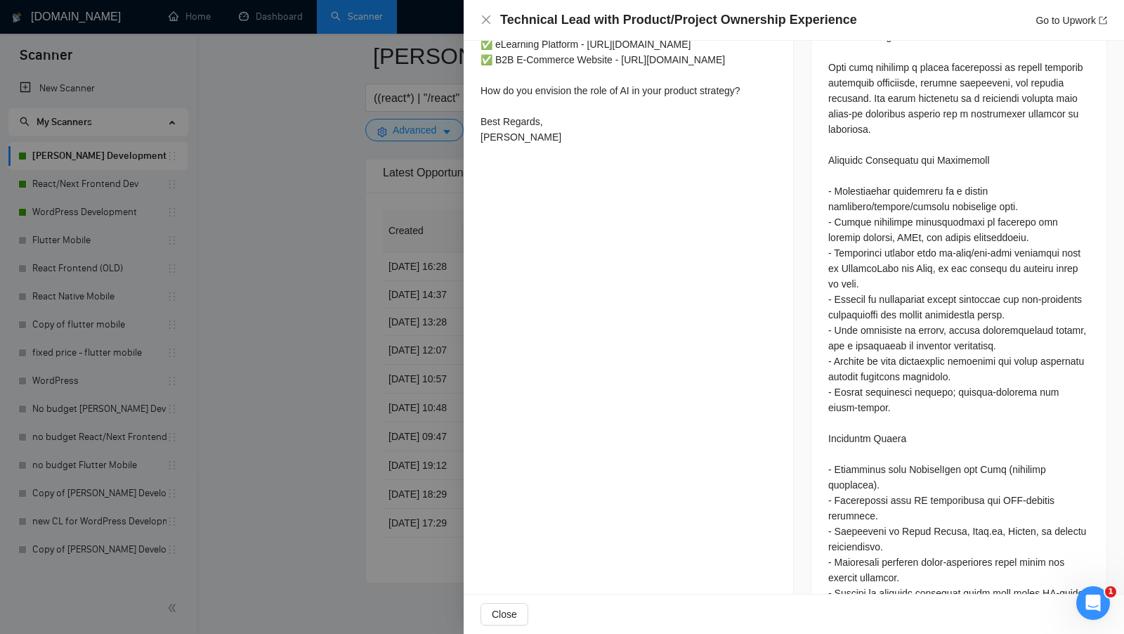
click at [398, 442] on div at bounding box center [562, 317] width 1124 height 634
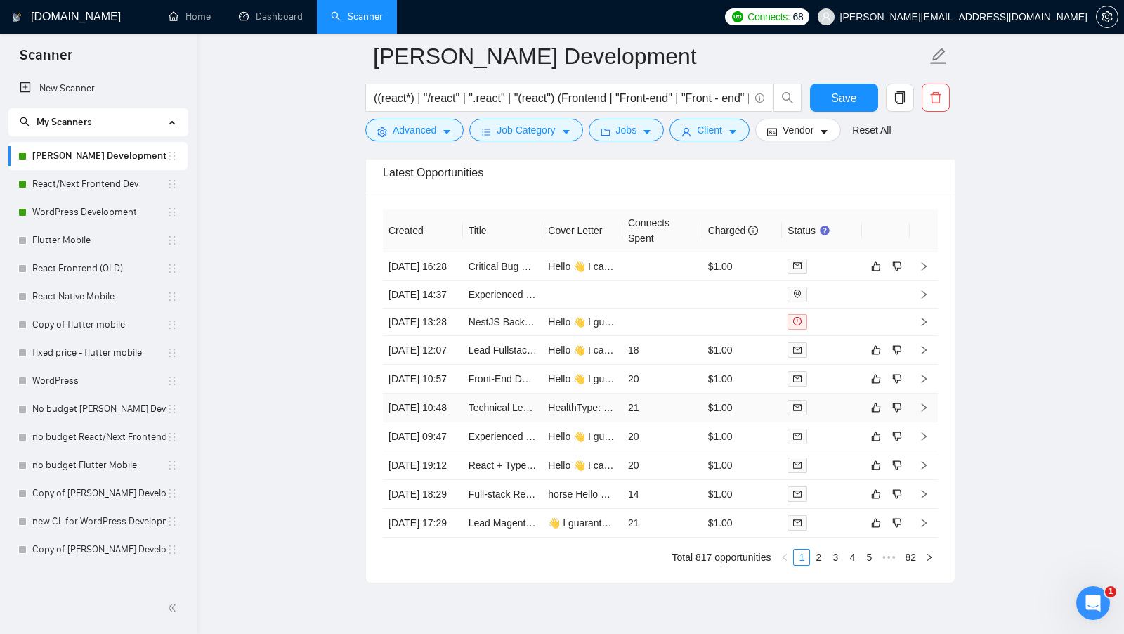
click at [693, 422] on td "21" at bounding box center [662, 407] width 80 height 29
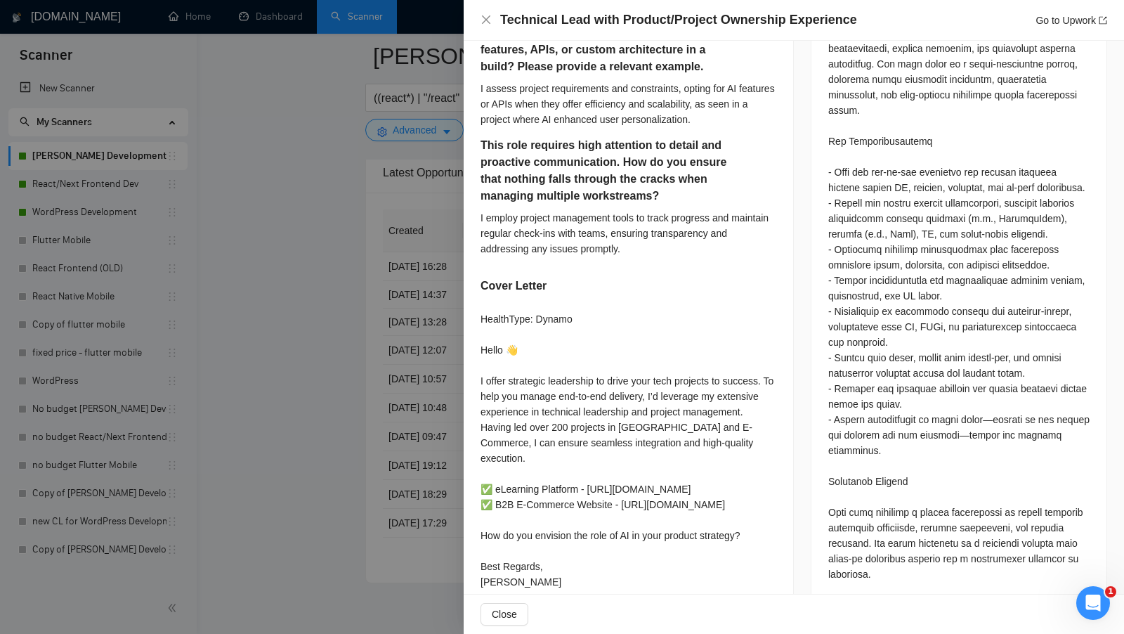
scroll to position [834, 0]
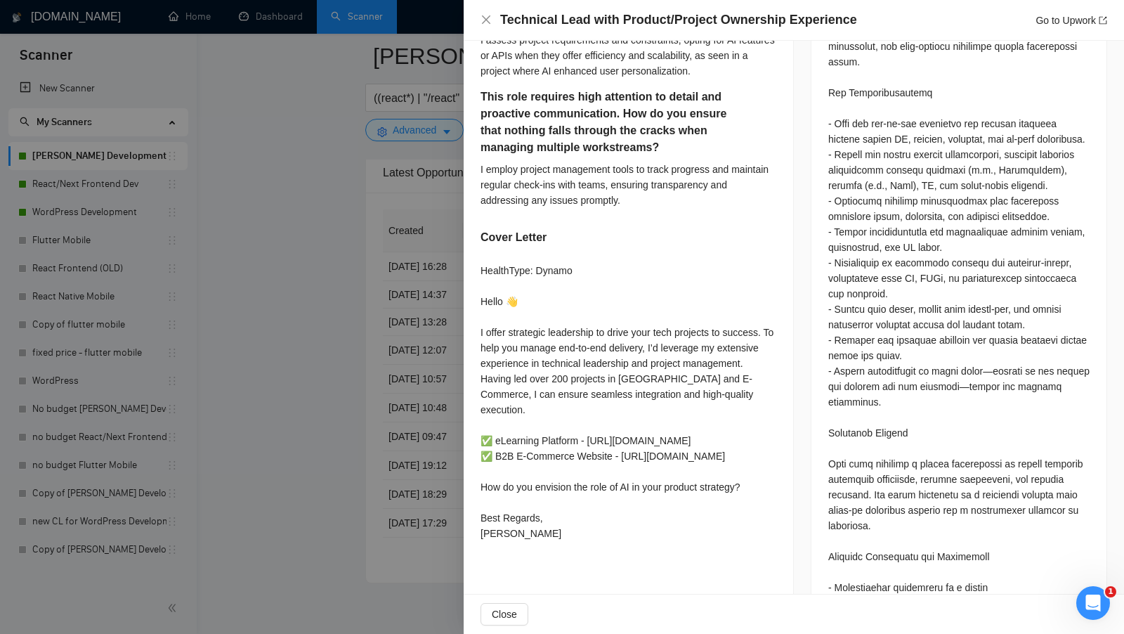
drag, startPoint x: 279, startPoint y: 370, endPoint x: 339, endPoint y: 385, distance: 61.5
click at [279, 370] on div at bounding box center [562, 317] width 1124 height 634
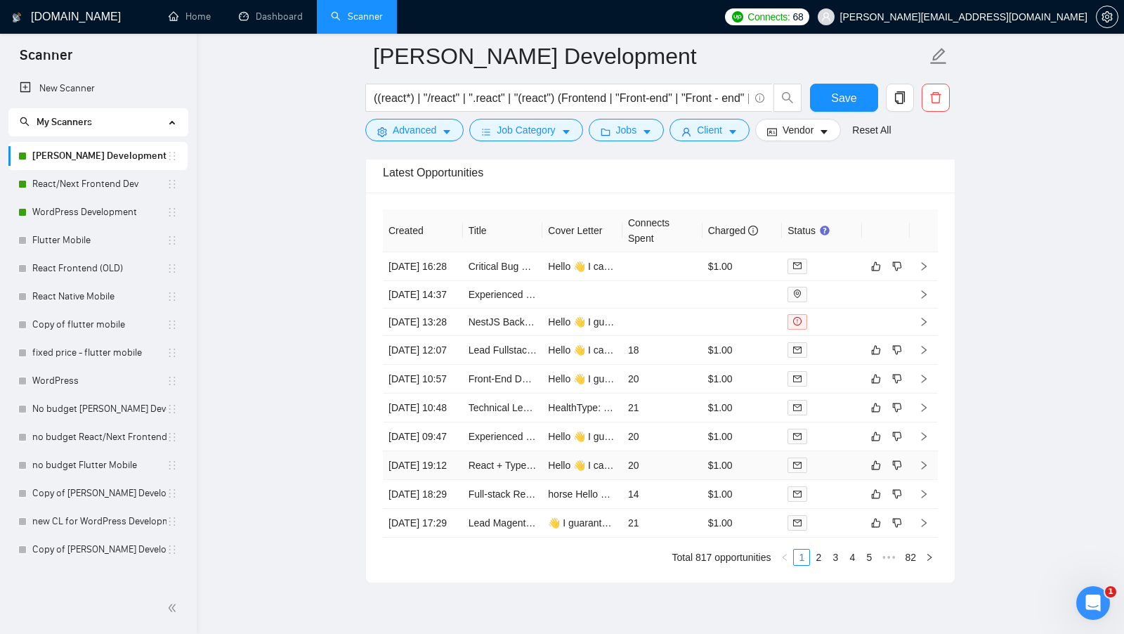
click at [666, 480] on td "20" at bounding box center [662, 465] width 80 height 29
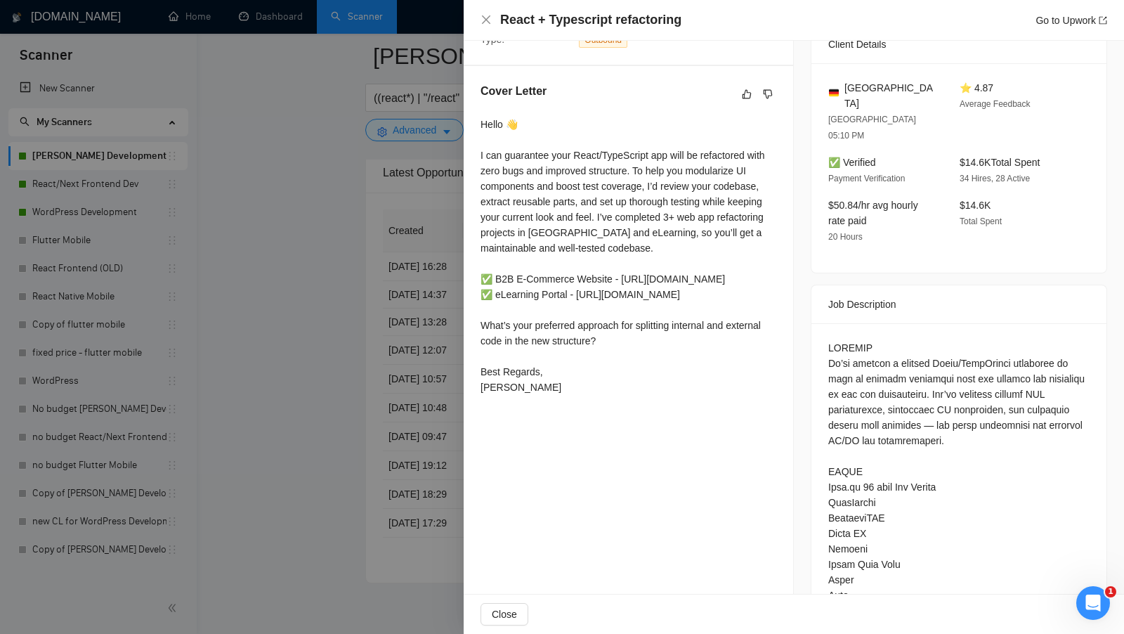
scroll to position [316, 0]
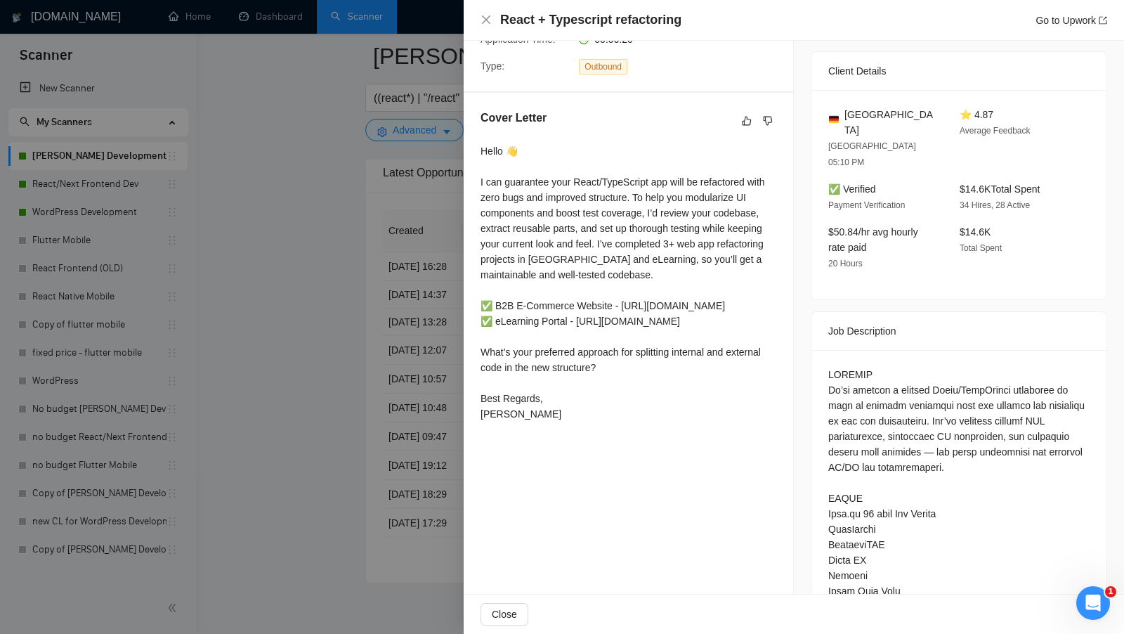
click at [369, 79] on div at bounding box center [562, 317] width 1124 height 634
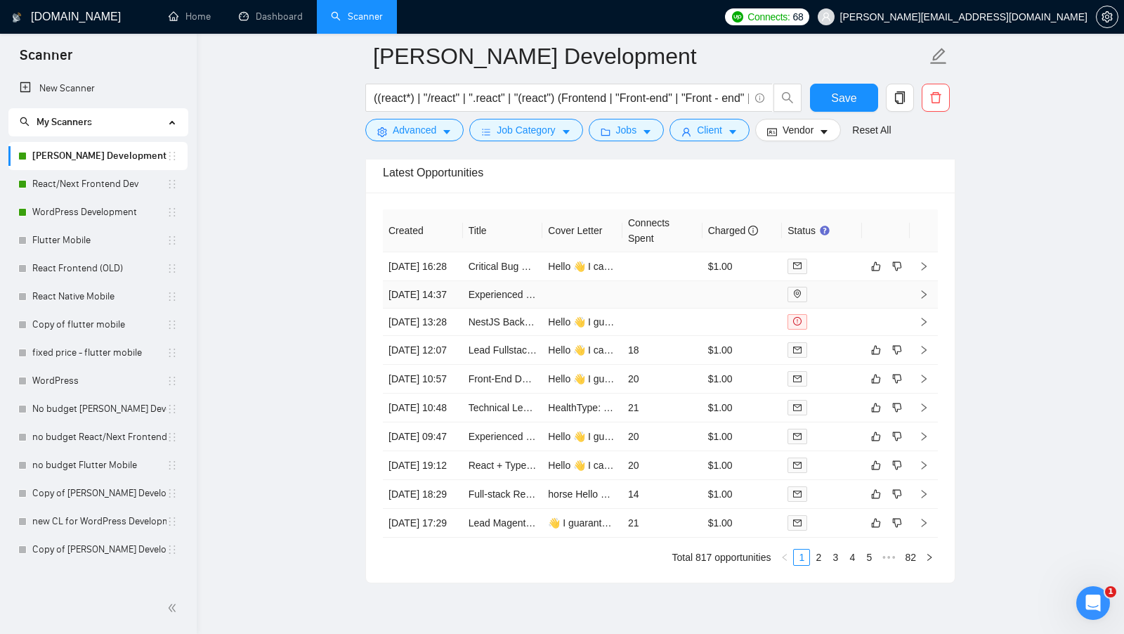
click at [642, 291] on td at bounding box center [662, 294] width 80 height 27
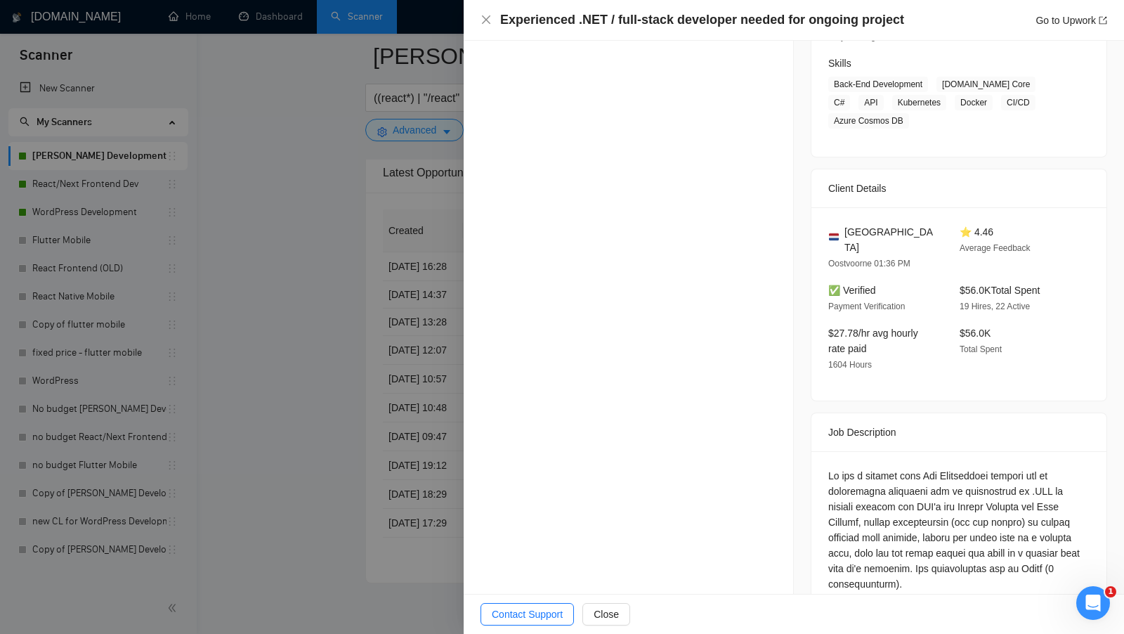
click at [428, 392] on div at bounding box center [562, 317] width 1124 height 634
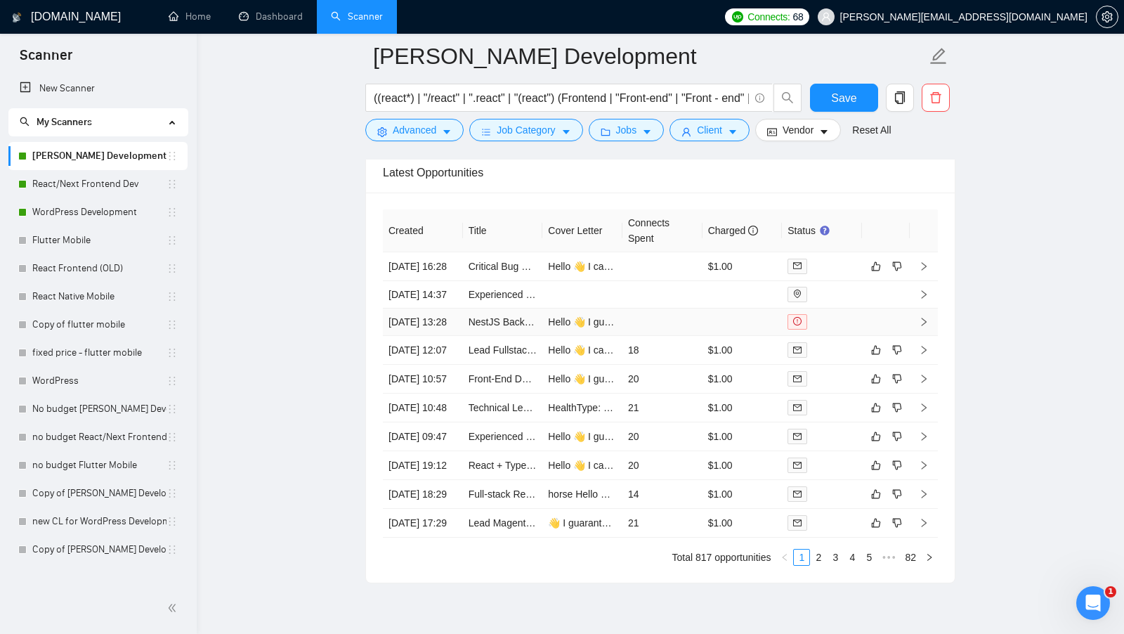
click at [520, 325] on td "NestJS Backend Developer – Product Filtering Logic Update" at bounding box center [503, 321] width 80 height 27
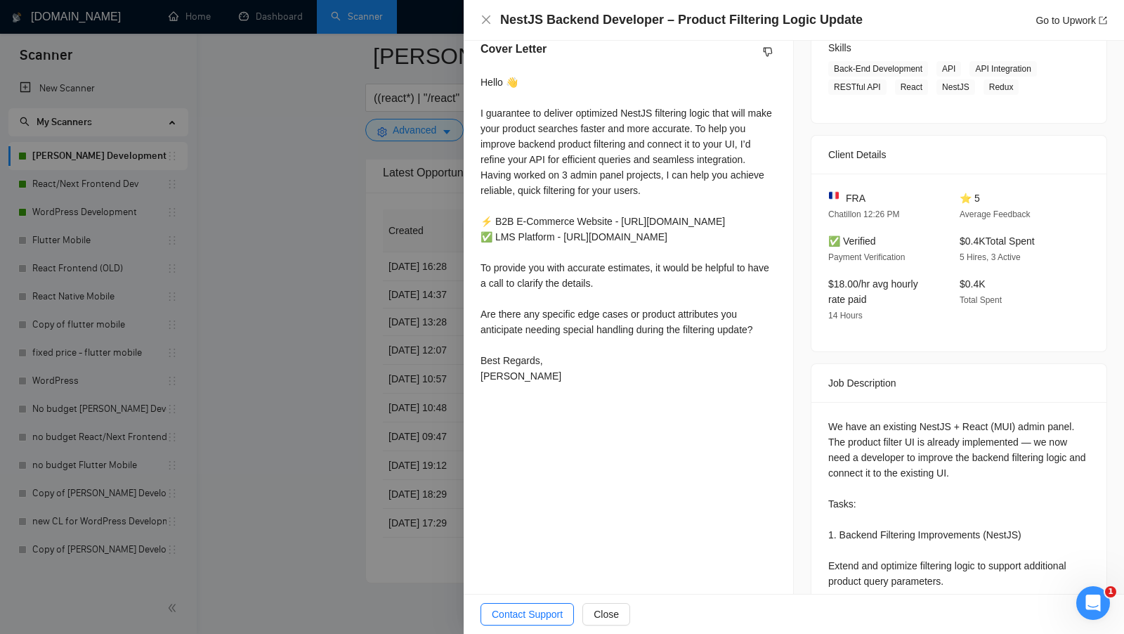
click at [499, 358] on div "Hello 👋 I guarantee to deliver optimized NestJS filtering logic that will make …" at bounding box center [628, 228] width 296 height 309
copy div "ranav"
click at [122, 494] on div at bounding box center [562, 317] width 1124 height 634
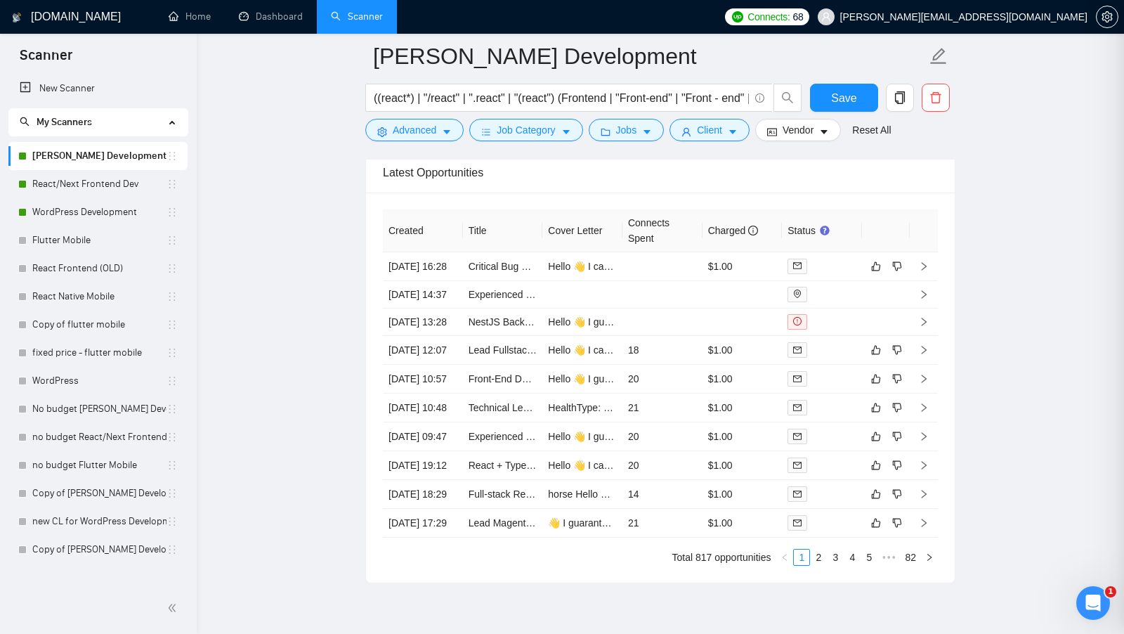
click at [110, 547] on div at bounding box center [562, 317] width 1124 height 634
click at [110, 547] on link "Copy of MERN Stack Development" at bounding box center [99, 549] width 134 height 28
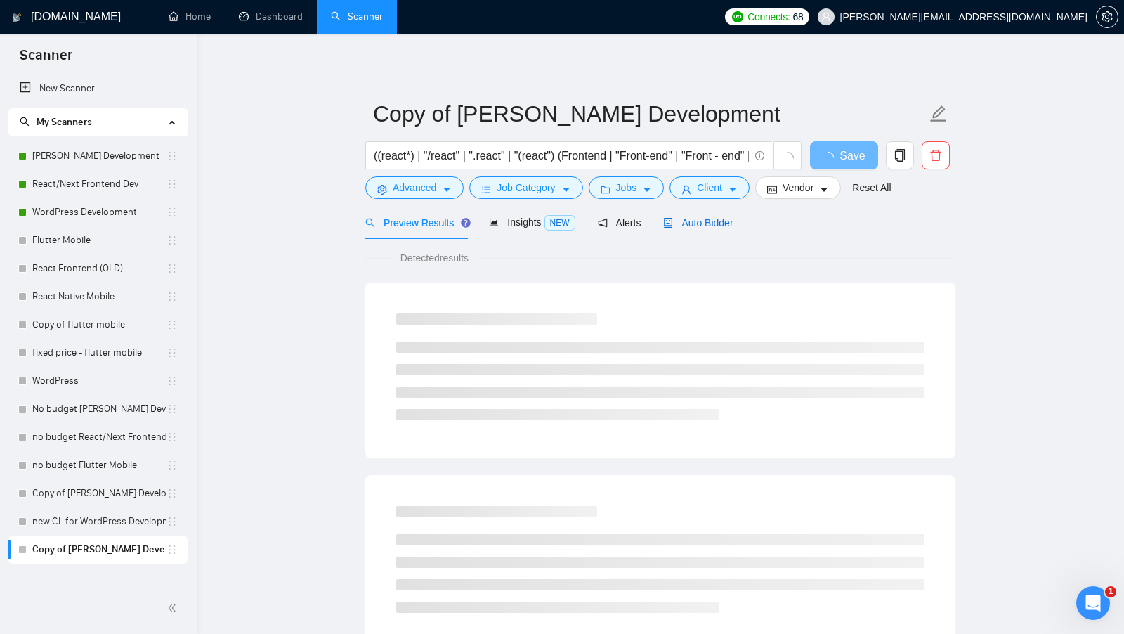
click at [724, 225] on span "Auto Bidder" at bounding box center [698, 222] width 70 height 11
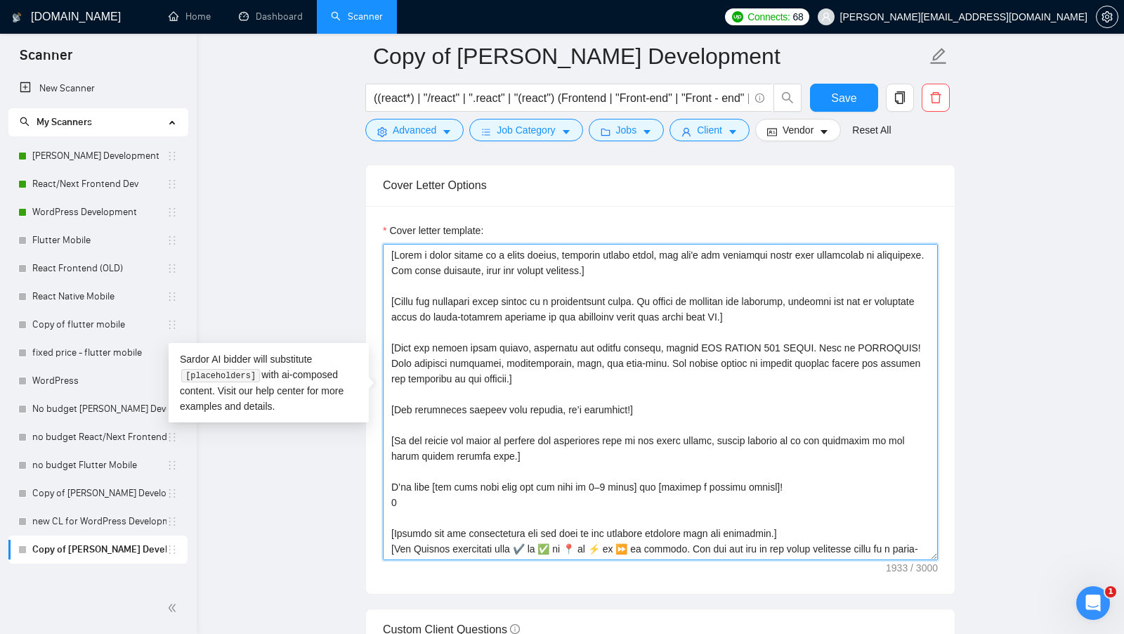
drag, startPoint x: 444, startPoint y: 536, endPoint x: 352, endPoint y: 226, distance: 323.1
click at [352, 226] on main "Copy of MERN Stack Development ((react*) | "/react" | ".react" | "(react") (Fro…" at bounding box center [660, 478] width 882 height 3847
paste textarea "natural, human-like manner, avoiding bullet points.] [Use simple and developer …"
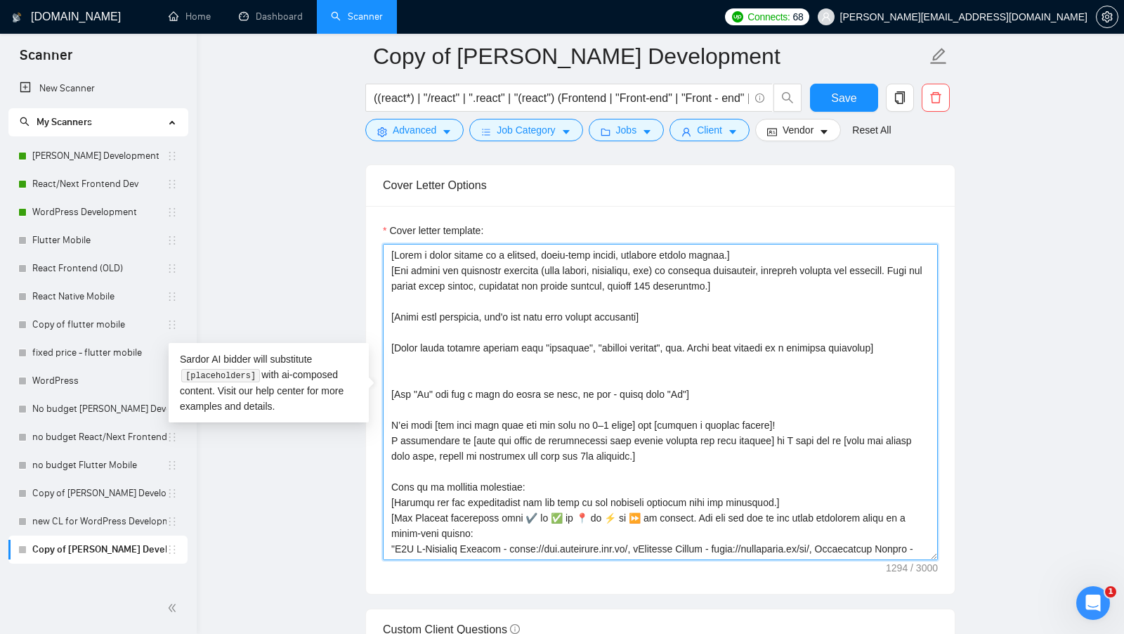
click at [423, 359] on textarea "Cover letter template:" at bounding box center [660, 402] width 555 height 316
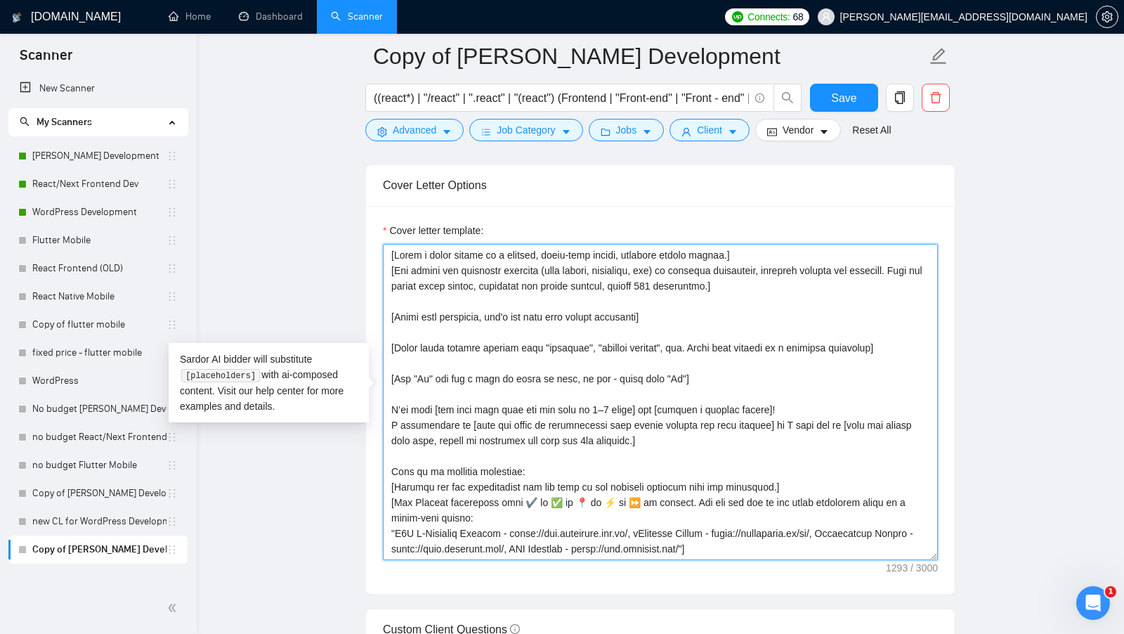
click at [478, 316] on textarea "Cover letter template:" at bounding box center [660, 402] width 555 height 316
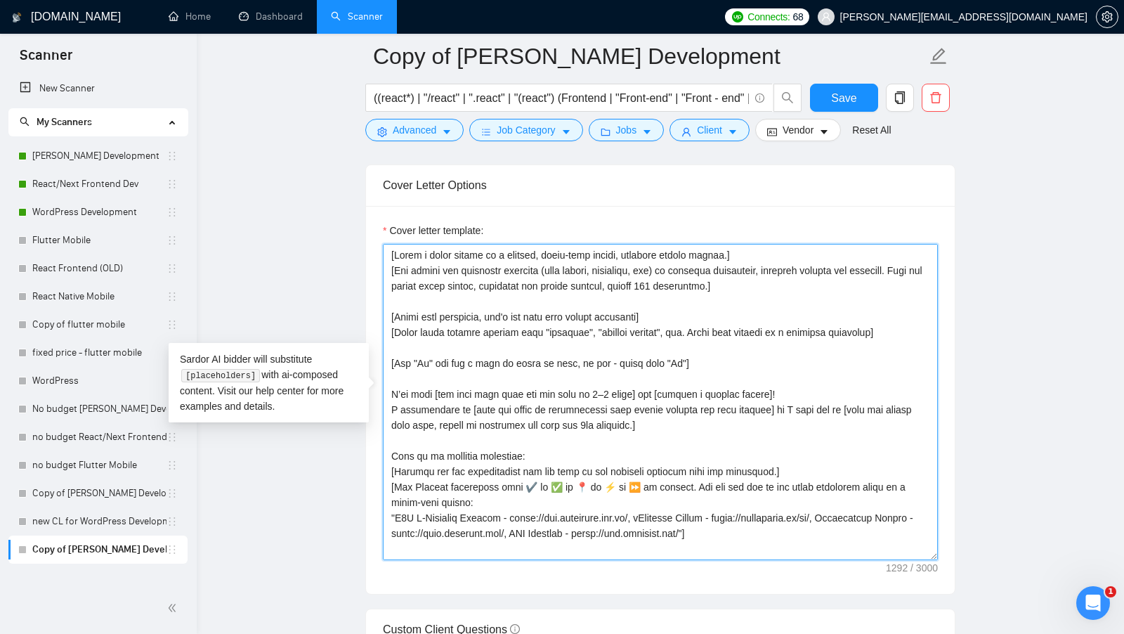
click at [695, 295] on textarea "Cover letter template:" at bounding box center [660, 402] width 555 height 316
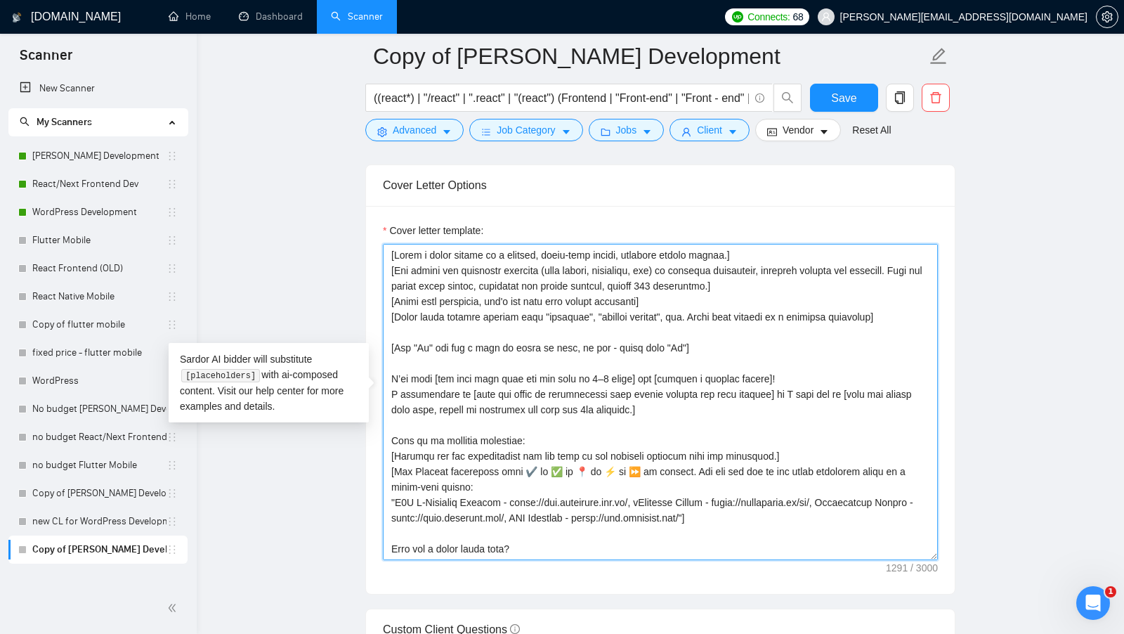
click at [730, 320] on textarea "Cover letter template:" at bounding box center [660, 402] width 555 height 316
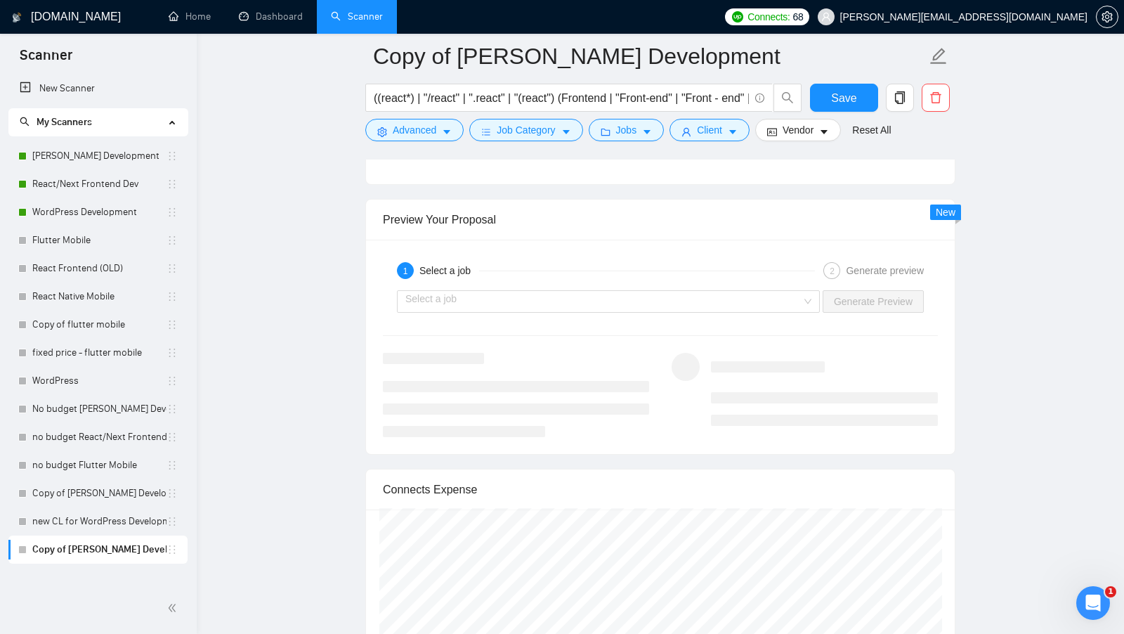
scroll to position [2783, 0]
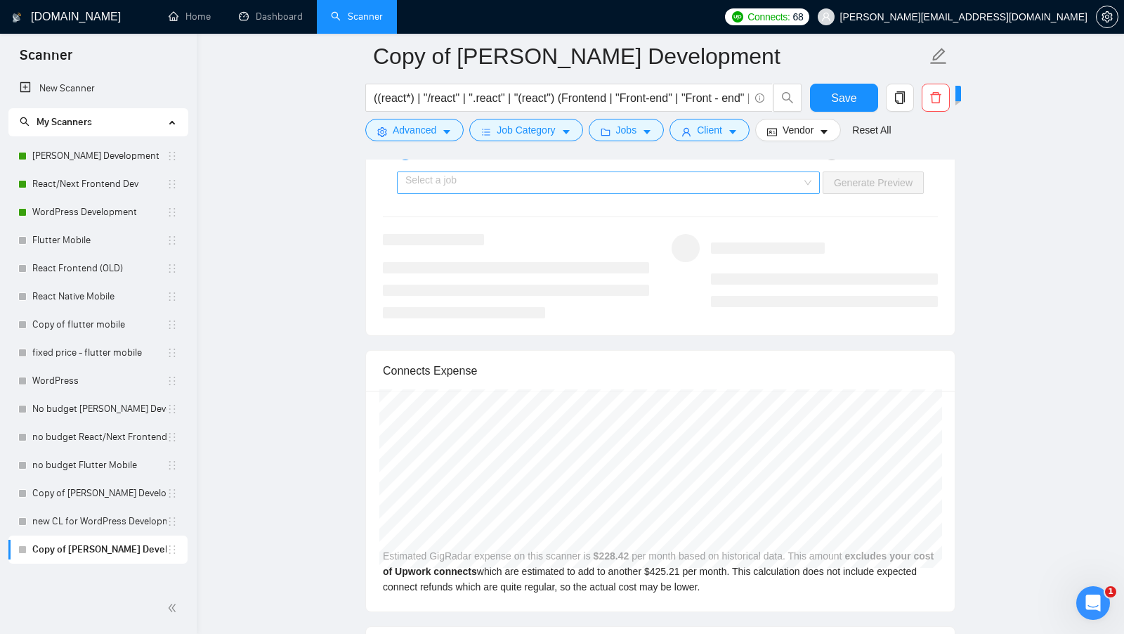
type textarea "[Write a cover letter in a natural, human-like manner, avoiding bullet points.]…"
click at [711, 172] on input "search" at bounding box center [603, 182] width 396 height 21
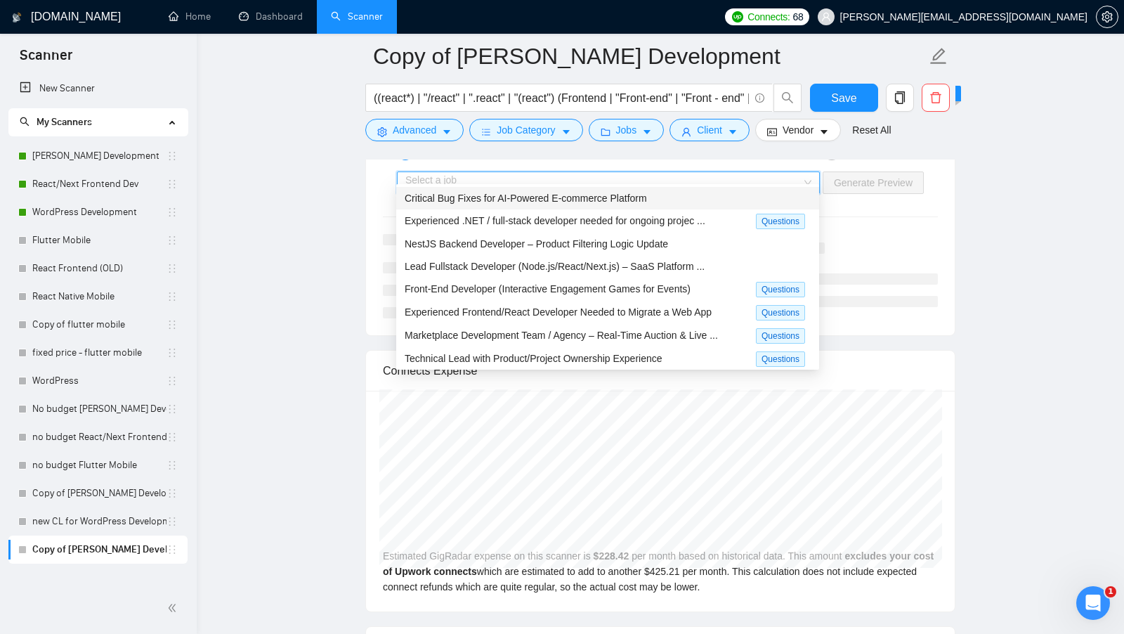
click at [612, 204] on div "Critical Bug Fixes for AI-Powered E-commerce Platform" at bounding box center [608, 197] width 406 height 15
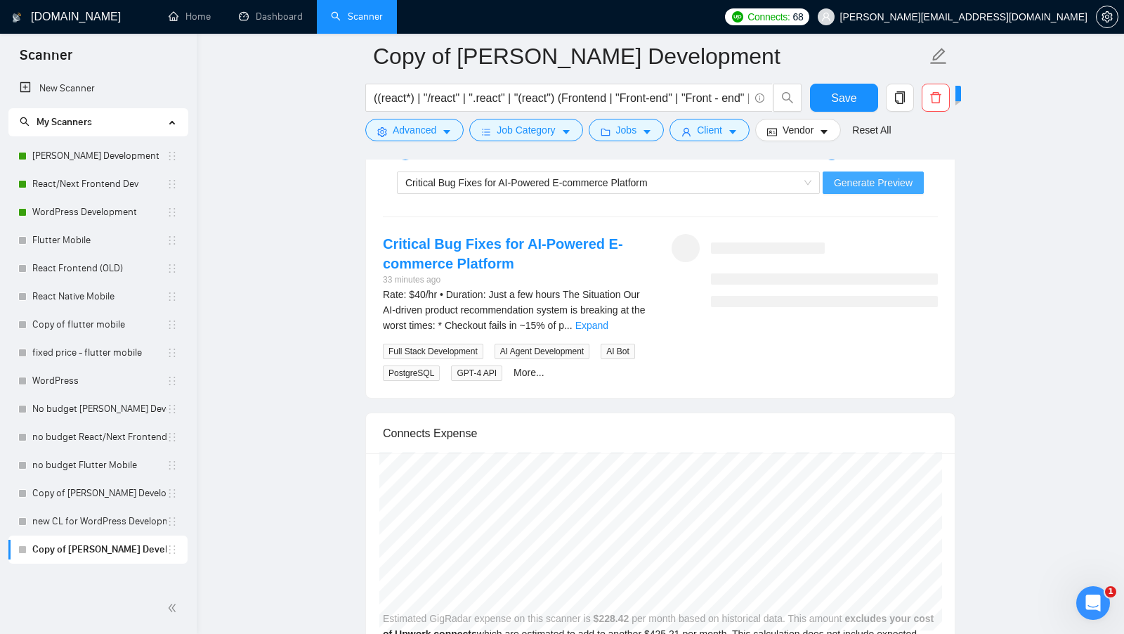
click at [871, 175] on span "Generate Preview" at bounding box center [873, 182] width 79 height 15
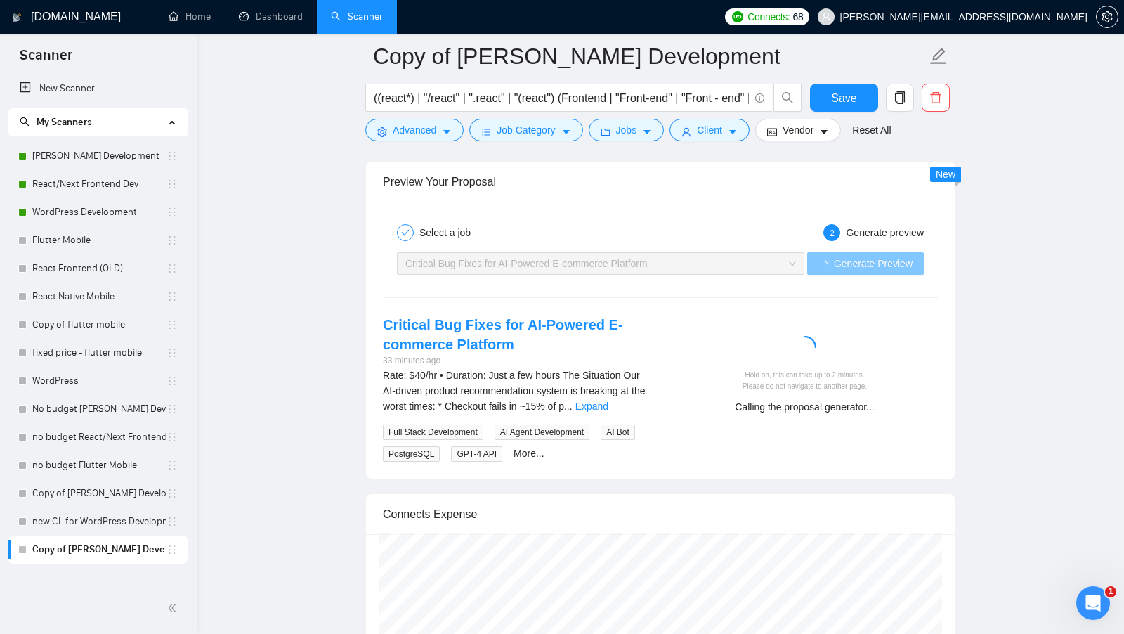
scroll to position [2701, 0]
click at [608, 401] on link "Expand" at bounding box center [591, 406] width 33 height 11
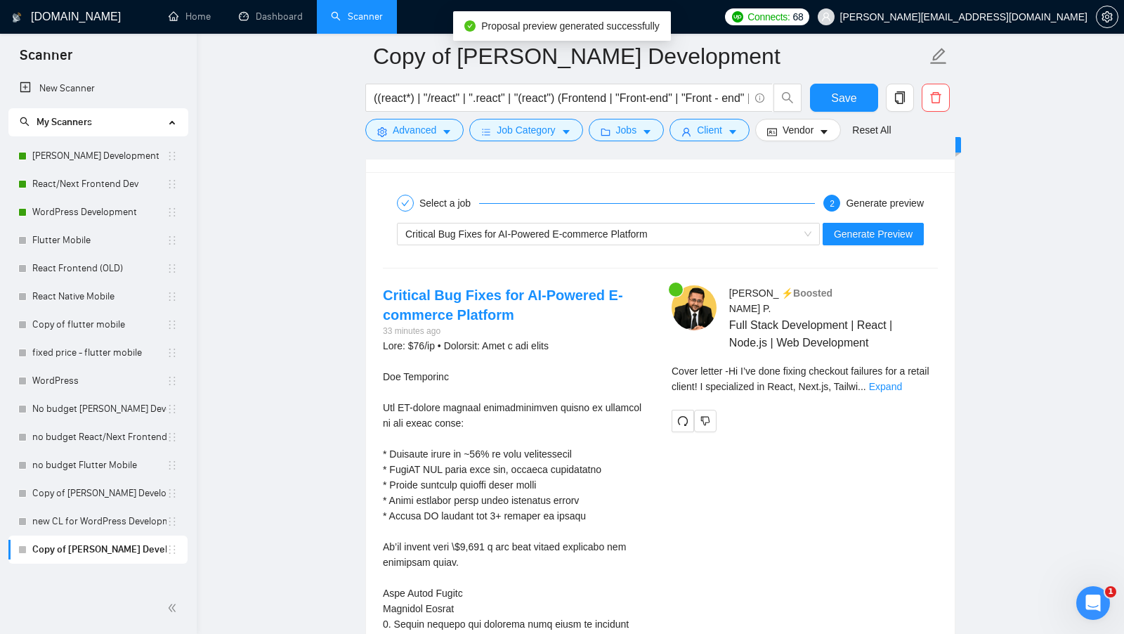
scroll to position [2710, 0]
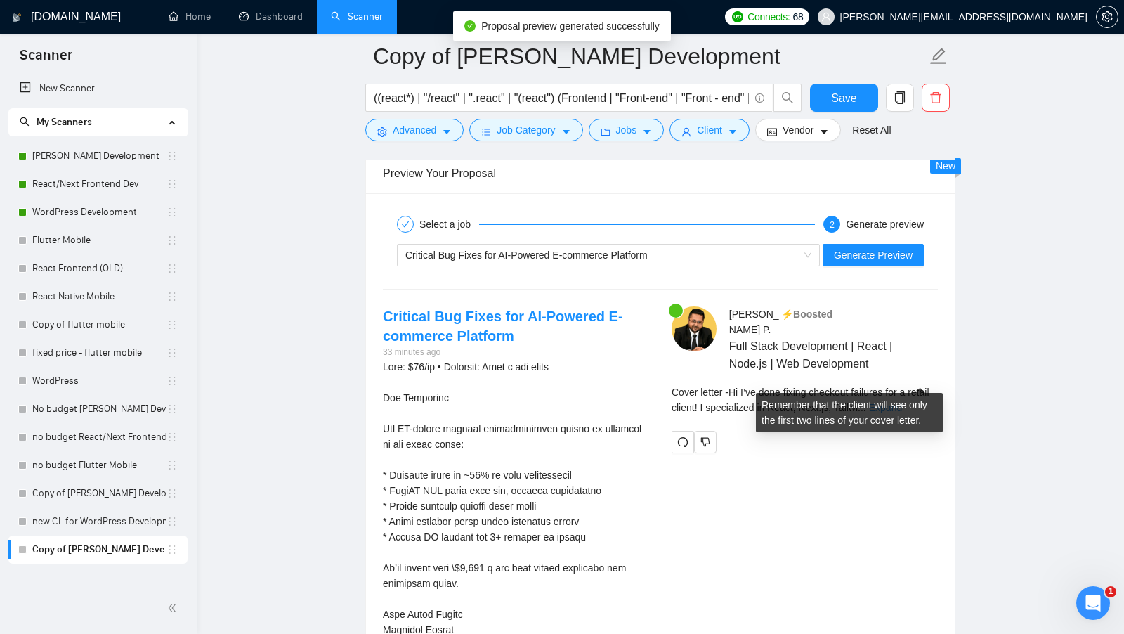
click at [902, 402] on link "Expand" at bounding box center [885, 407] width 33 height 11
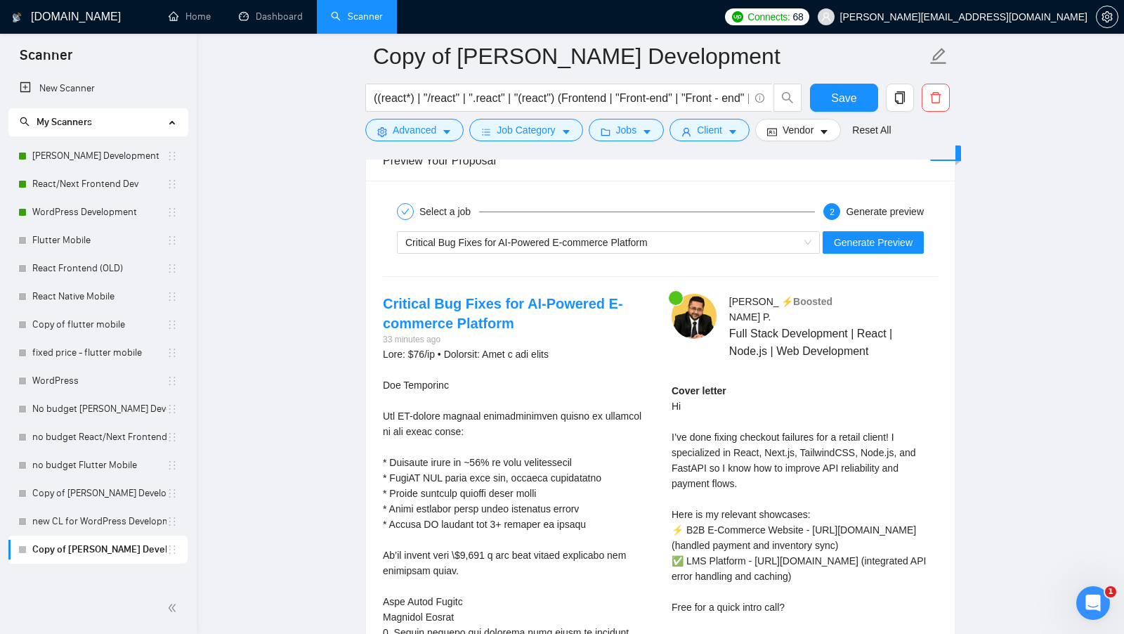
scroll to position [2717, 0]
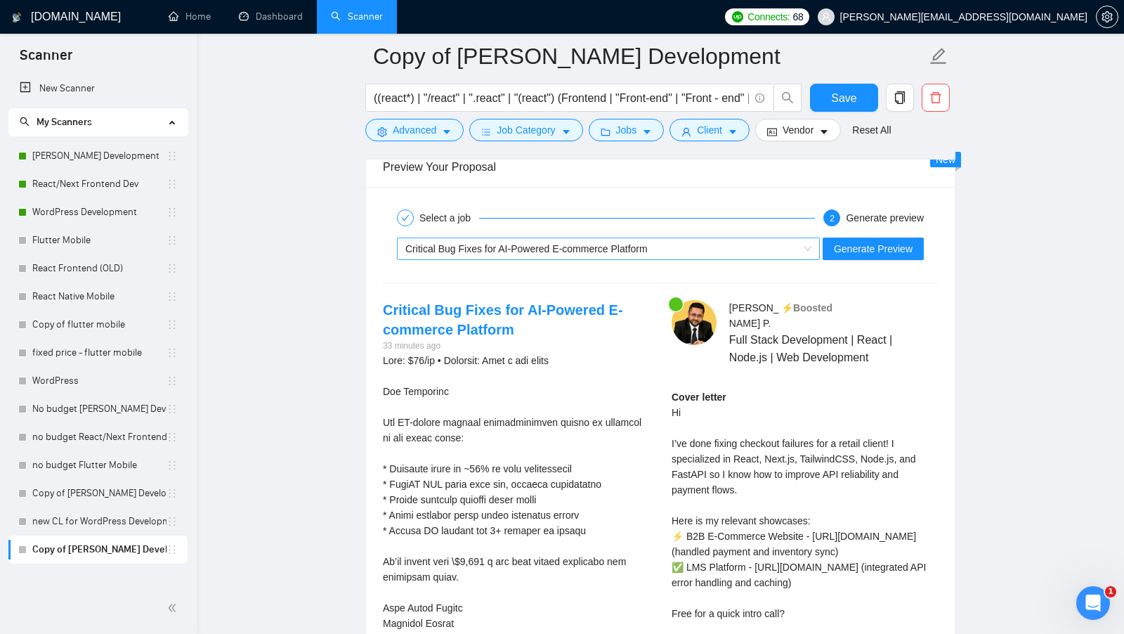
click at [671, 238] on div "Critical Bug Fixes for AI-Powered E-commerce Platform" at bounding box center [601, 248] width 393 height 21
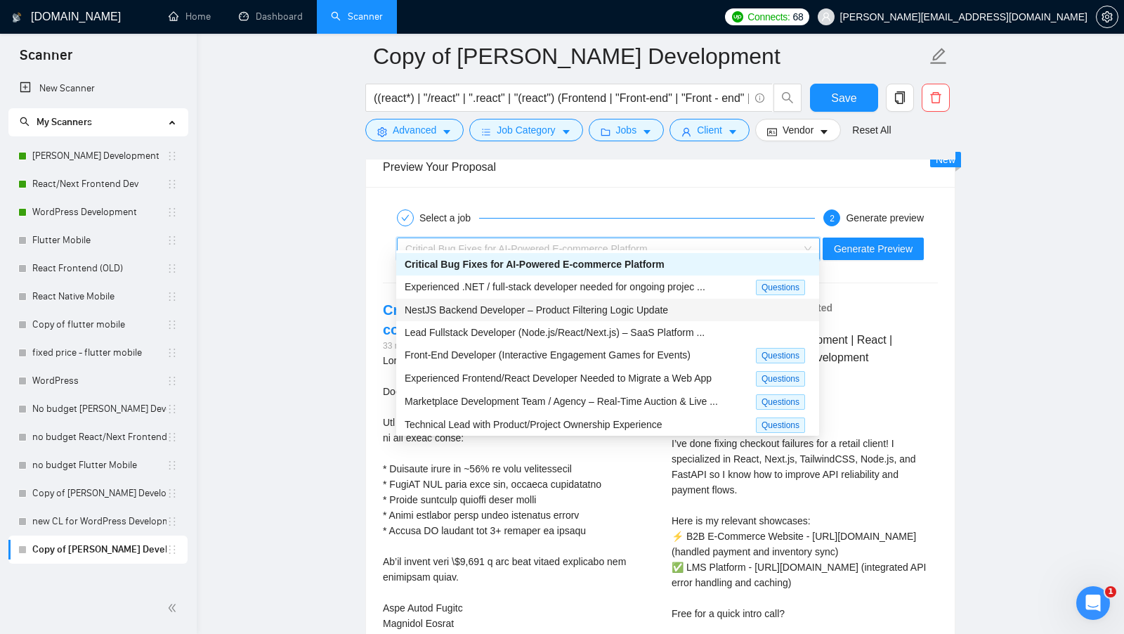
click at [597, 304] on span "NestJS Backend Developer – Product Filtering Logic Update" at bounding box center [536, 309] width 263 height 11
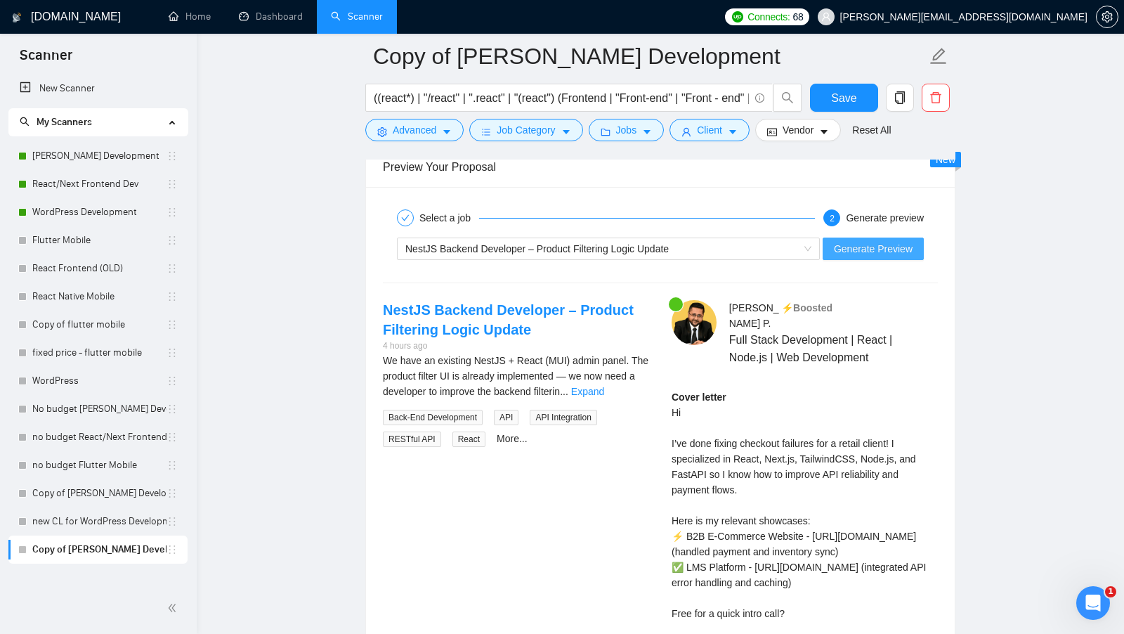
click at [869, 237] on button "Generate Preview" at bounding box center [872, 248] width 101 height 22
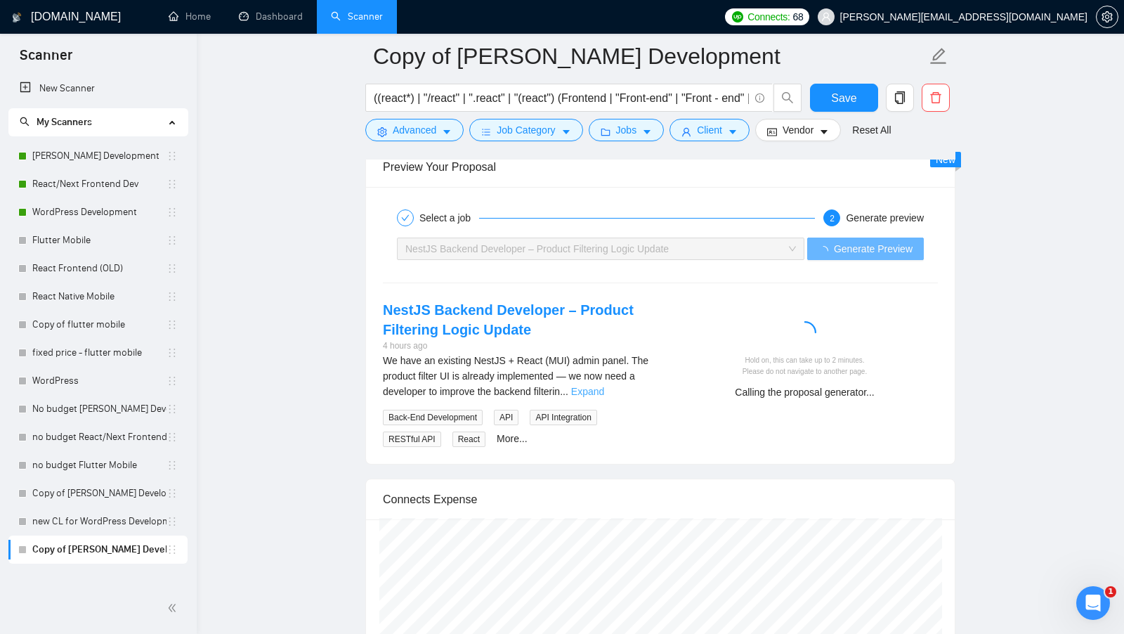
click at [604, 386] on link "Expand" at bounding box center [587, 391] width 33 height 11
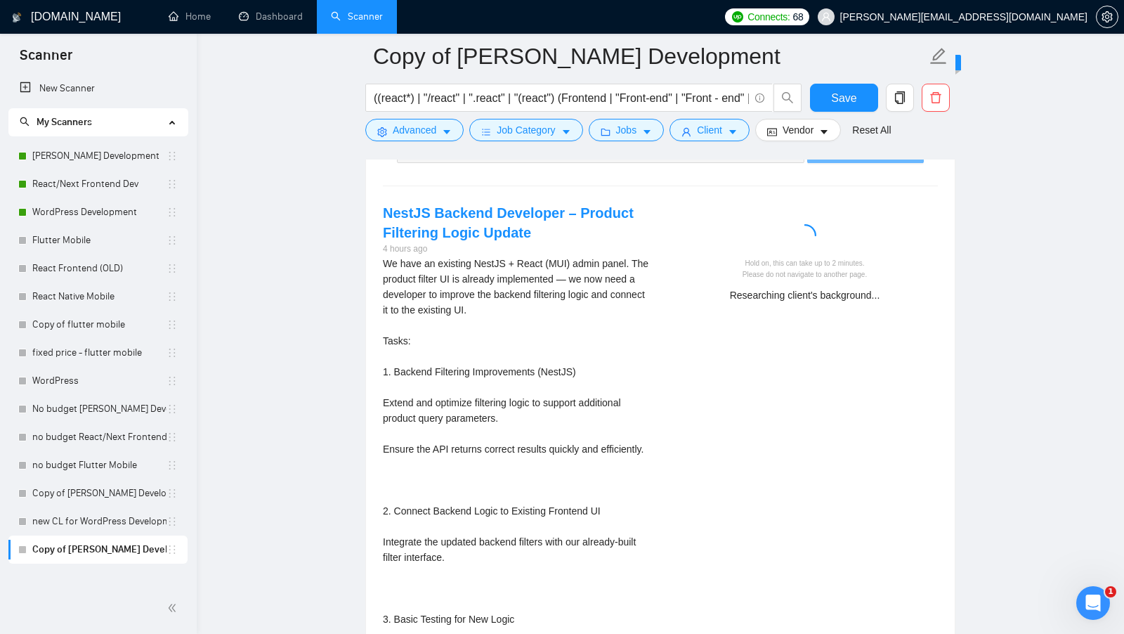
scroll to position [2815, 0]
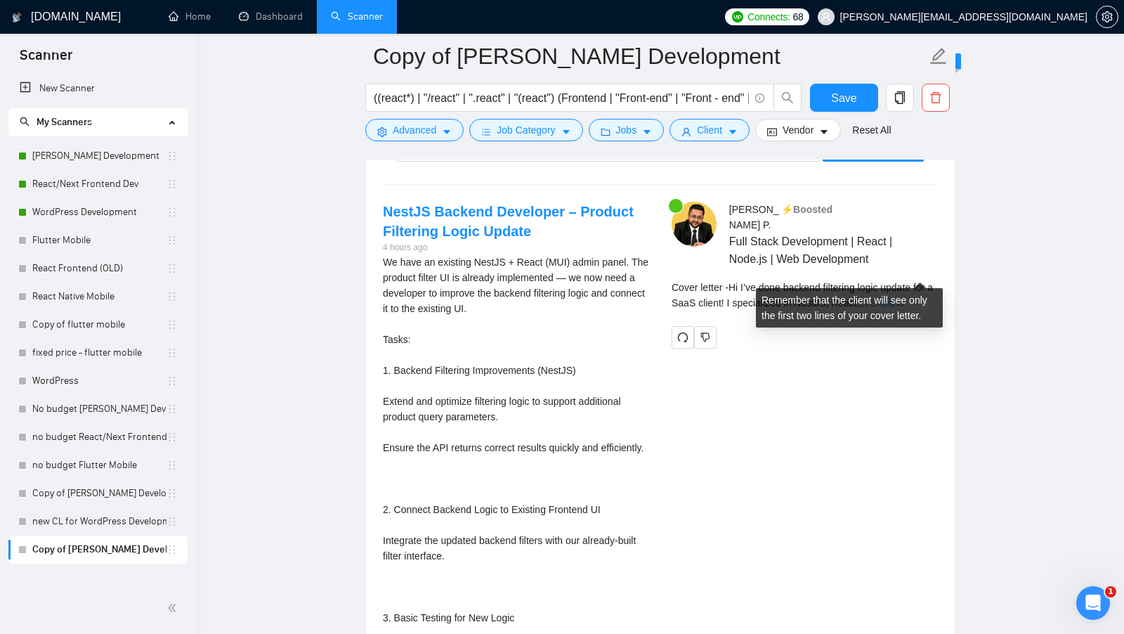
click at [903, 297] on link "Expand" at bounding box center [886, 302] width 33 height 11
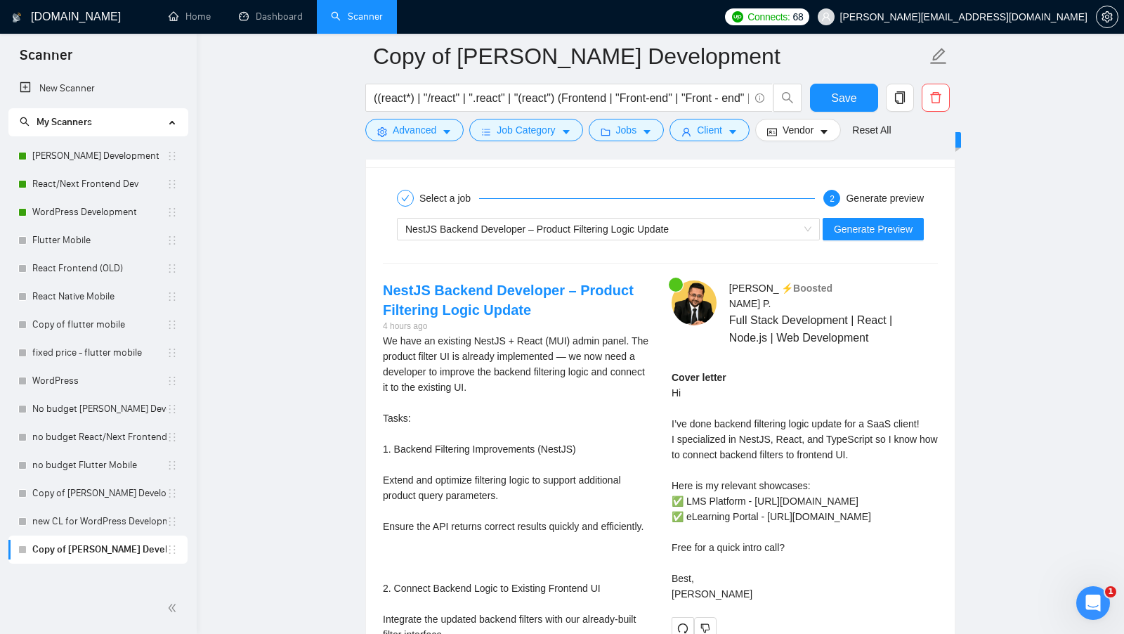
scroll to position [2741, 0]
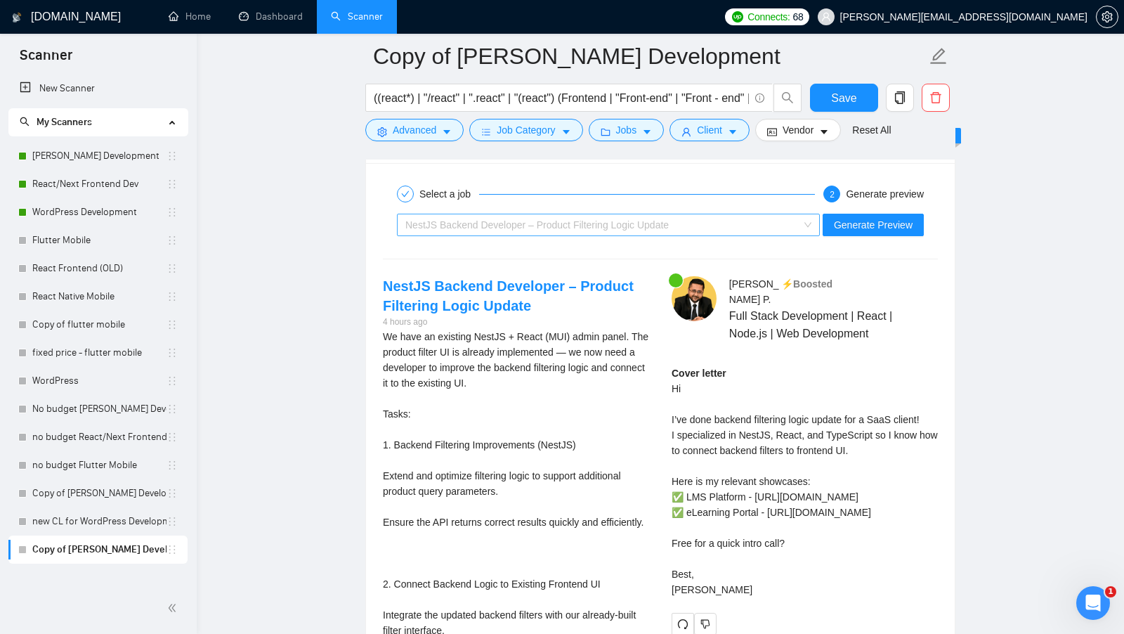
click at [804, 214] on span "NestJS Backend Developer – Product Filtering Logic Update" at bounding box center [608, 224] width 406 height 21
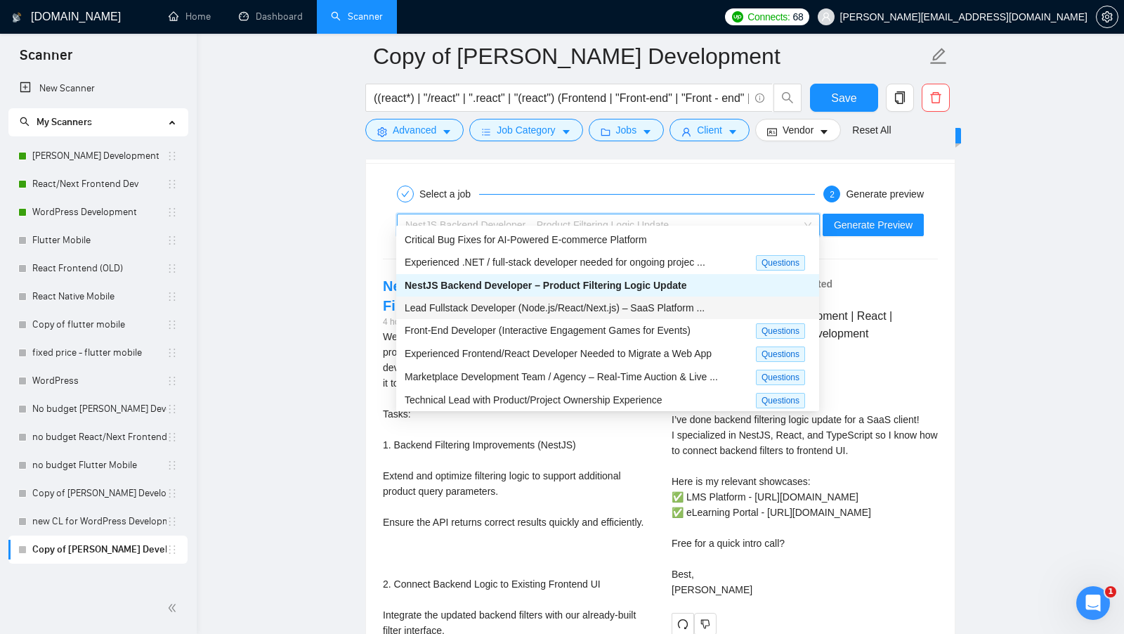
click at [667, 300] on div "Lead Fullstack Developer (Node.js/React/Next.js) – SaaS Platform ..." at bounding box center [608, 307] width 406 height 15
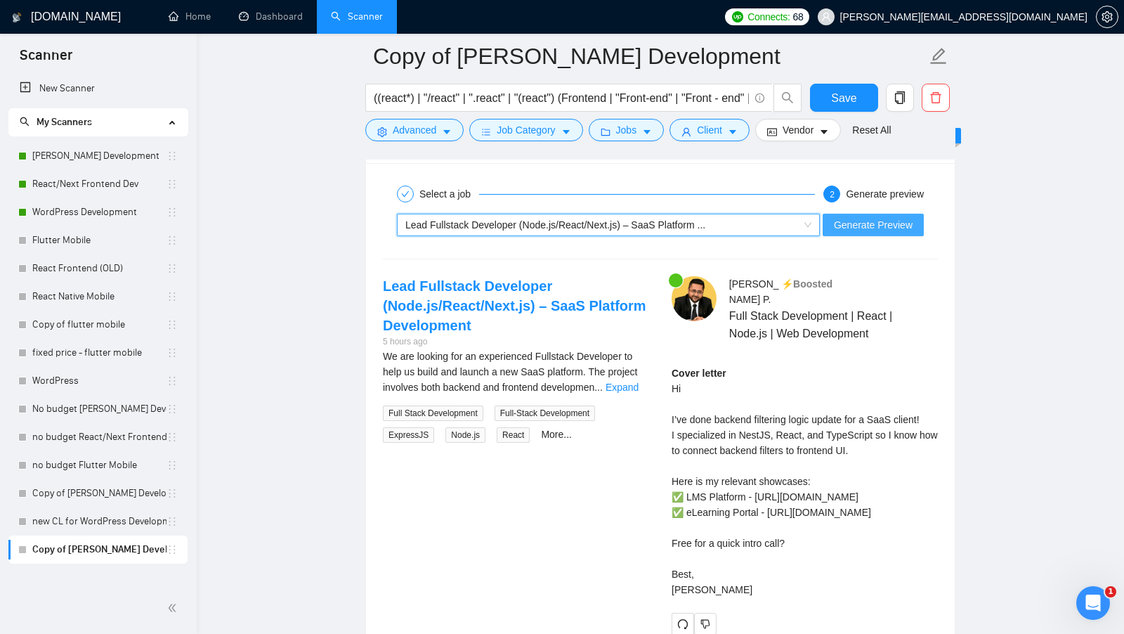
click at [878, 223] on button "Generate Preview" at bounding box center [872, 225] width 101 height 22
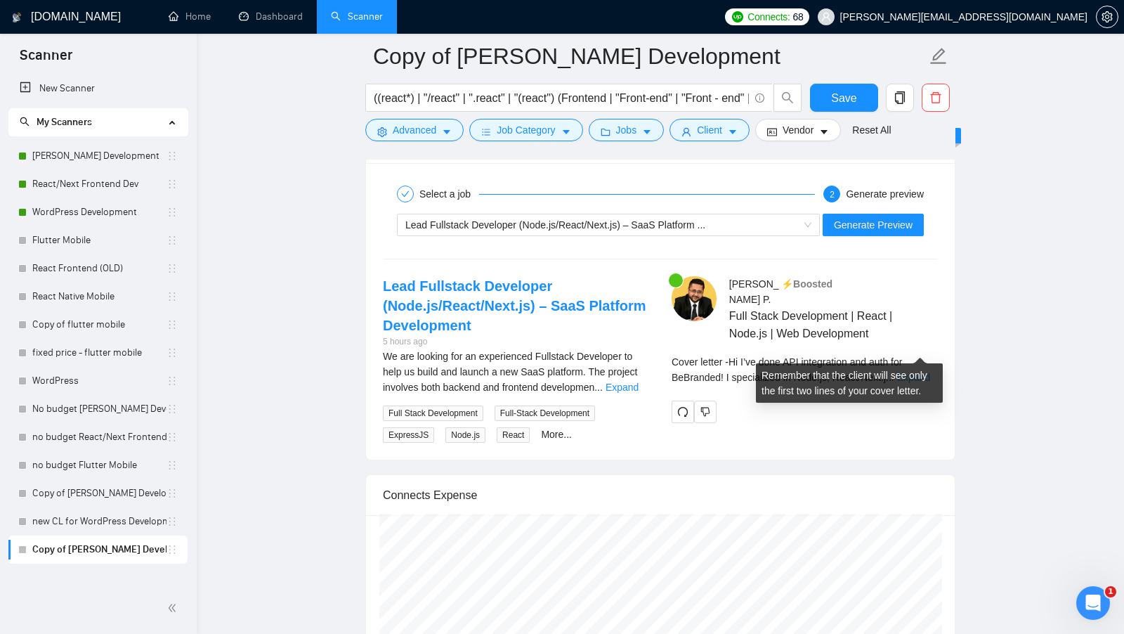
click at [914, 372] on link "Expand" at bounding box center [913, 377] width 33 height 11
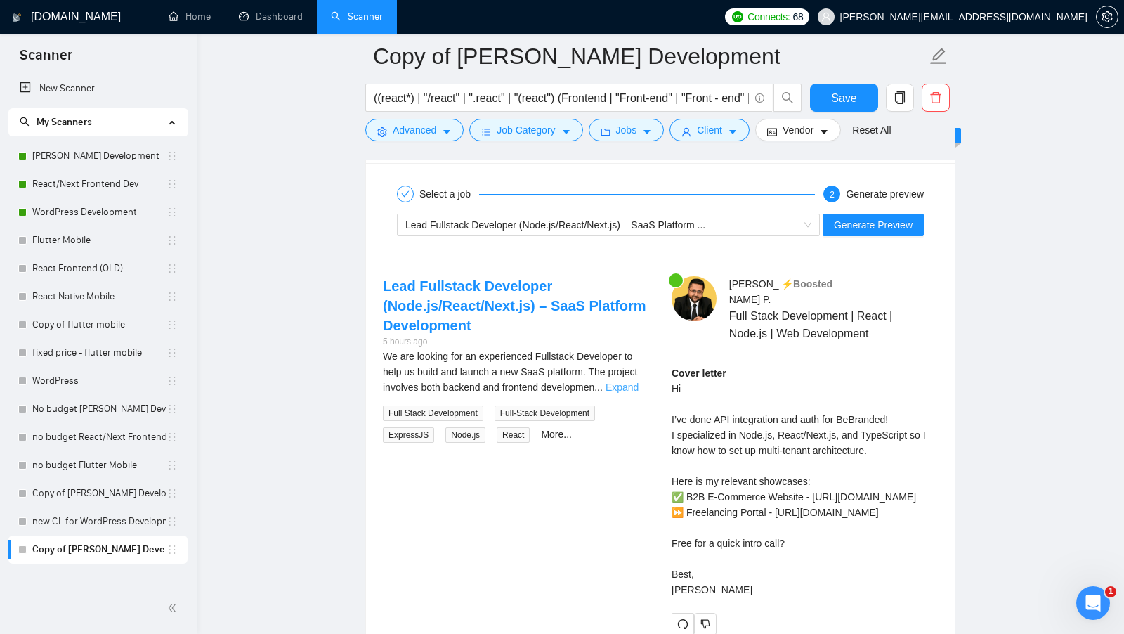
click at [631, 381] on link "Expand" at bounding box center [621, 386] width 33 height 11
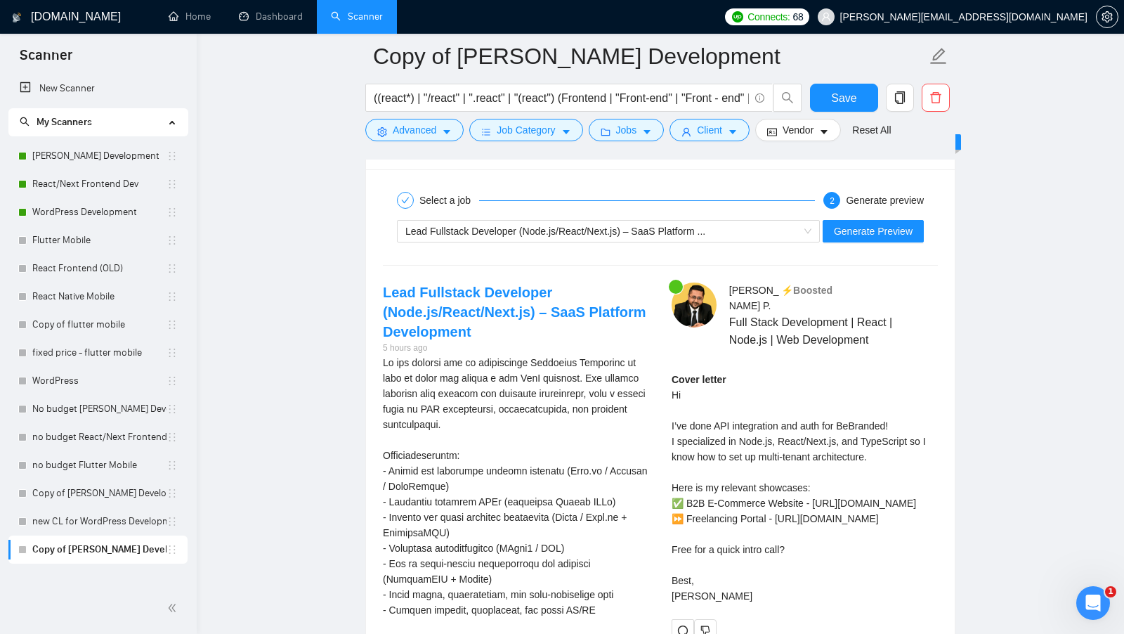
scroll to position [2732, 0]
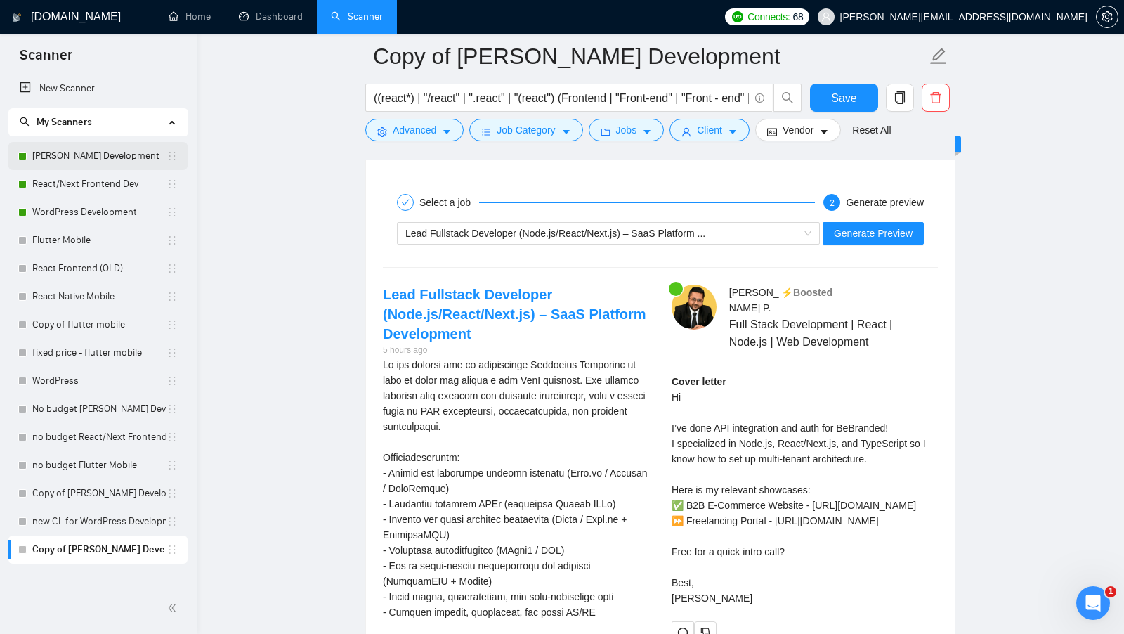
click at [72, 160] on link "MERN Stack Development" at bounding box center [99, 156] width 134 height 28
click at [822, 100] on button "Save" at bounding box center [844, 98] width 68 height 28
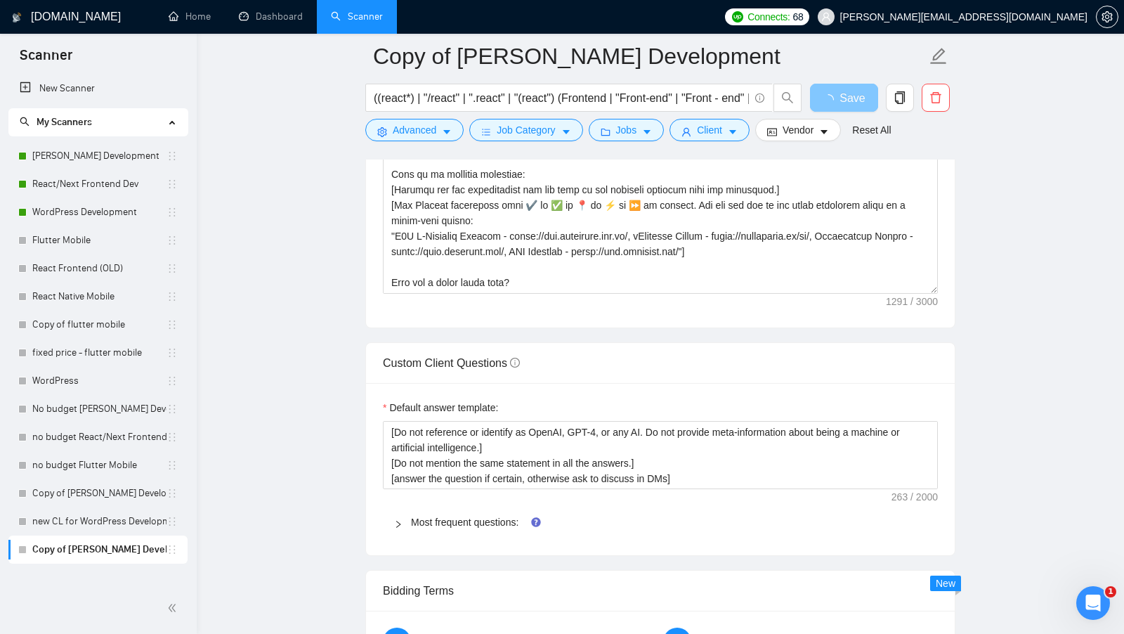
scroll to position [1742, 0]
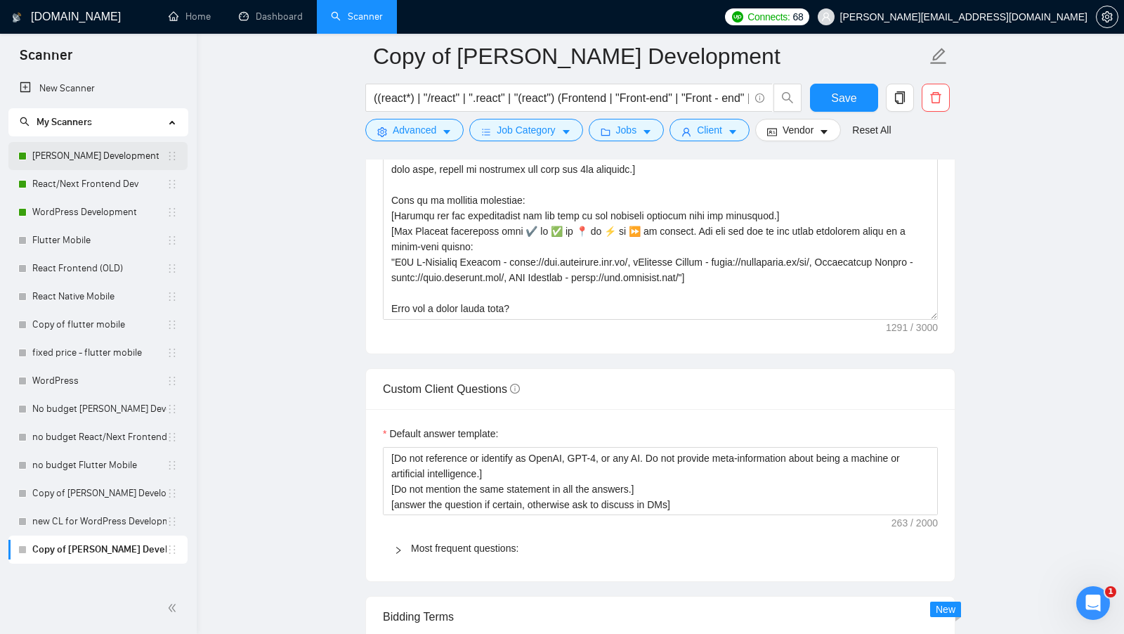
click at [107, 153] on link "MERN Stack Development" at bounding box center [99, 156] width 134 height 28
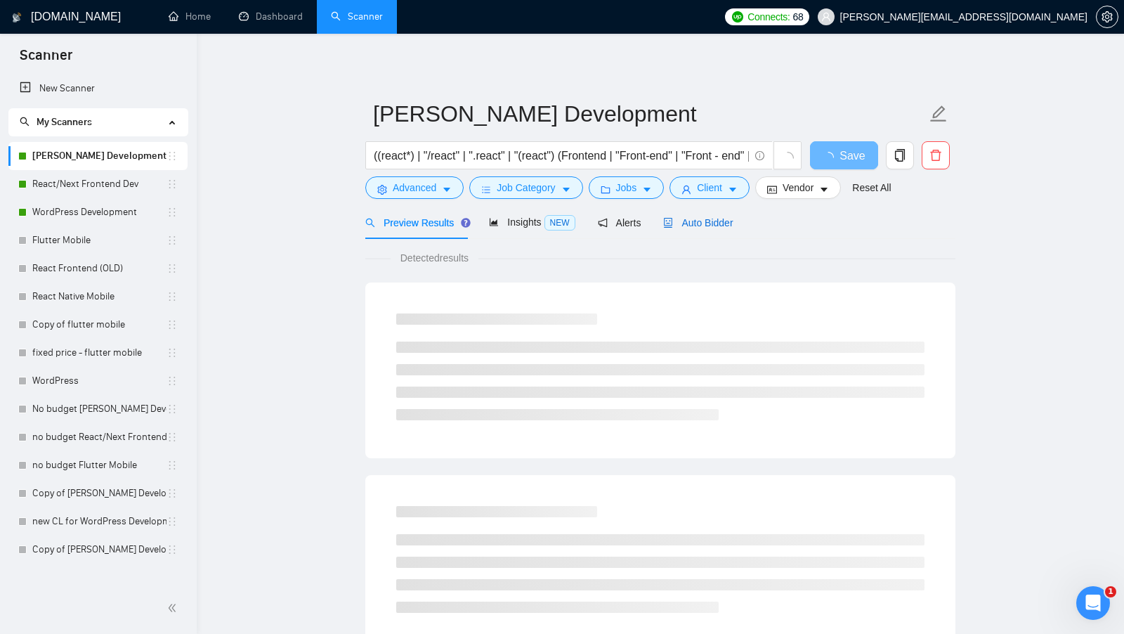
click at [725, 223] on span "Auto Bidder" at bounding box center [698, 222] width 70 height 11
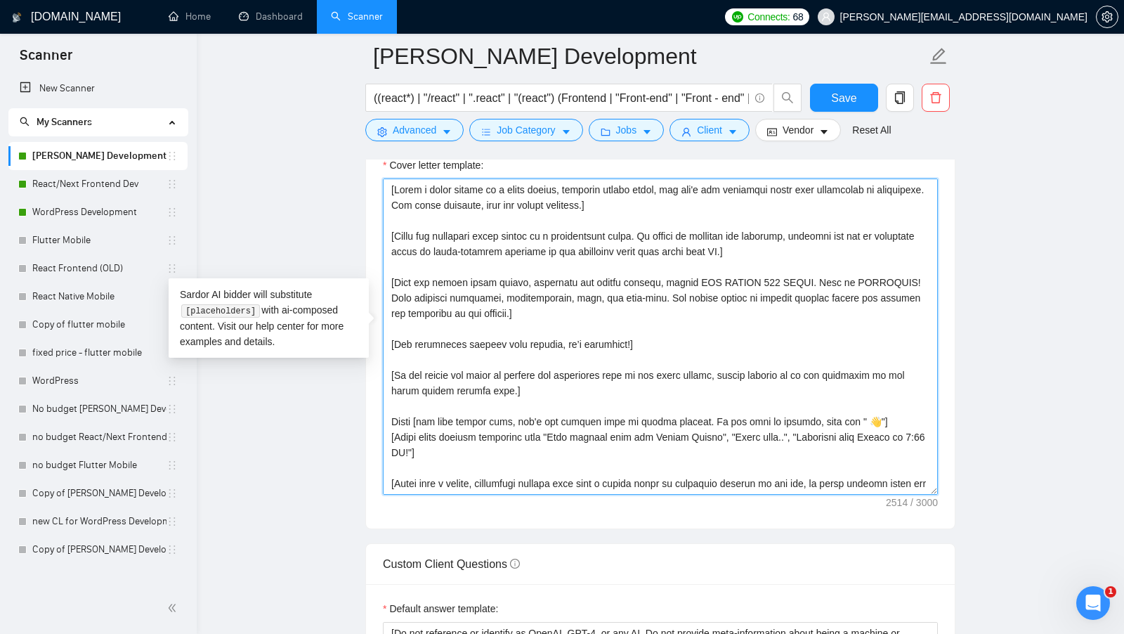
drag, startPoint x: 454, startPoint y: 474, endPoint x: 348, endPoint y: 153, distance: 338.0
click at [348, 153] on main "MERN Stack Development ((react*) | "/react" | ".react" | "(react") (Frontend | …" at bounding box center [660, 510] width 882 height 4043
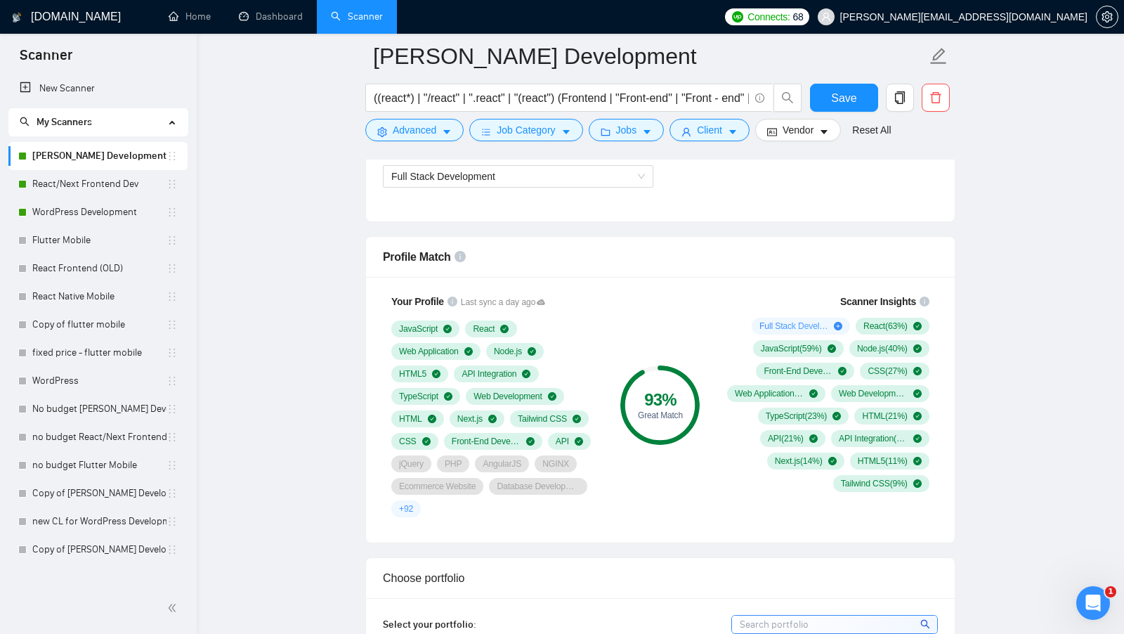
scroll to position [806, 0]
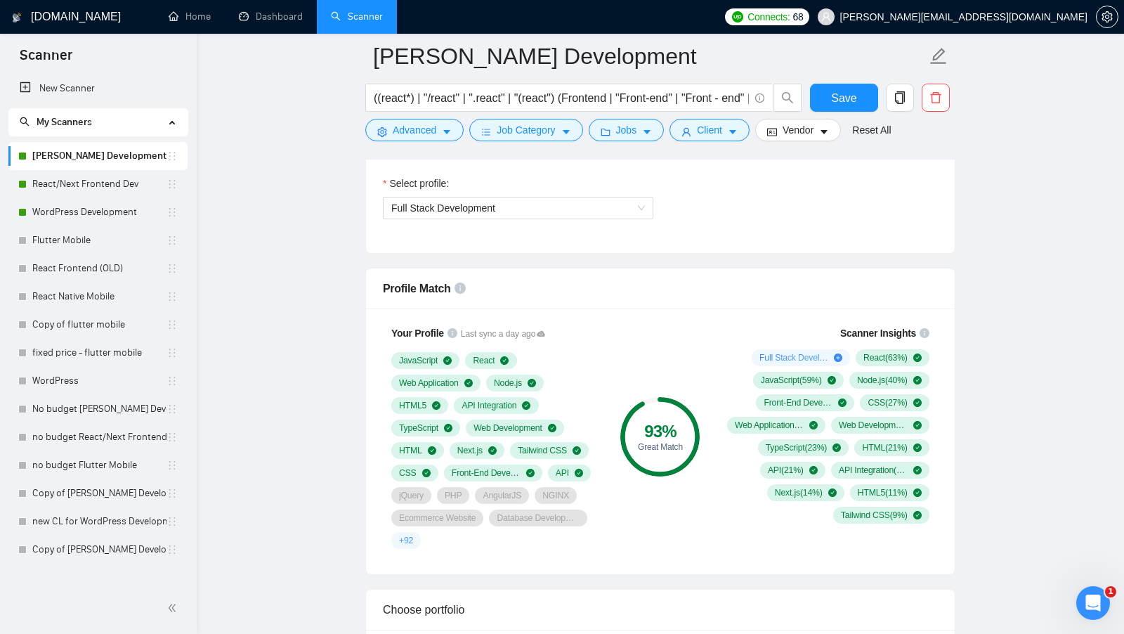
click at [685, 301] on div "Profile Match" at bounding box center [660, 288] width 555 height 40
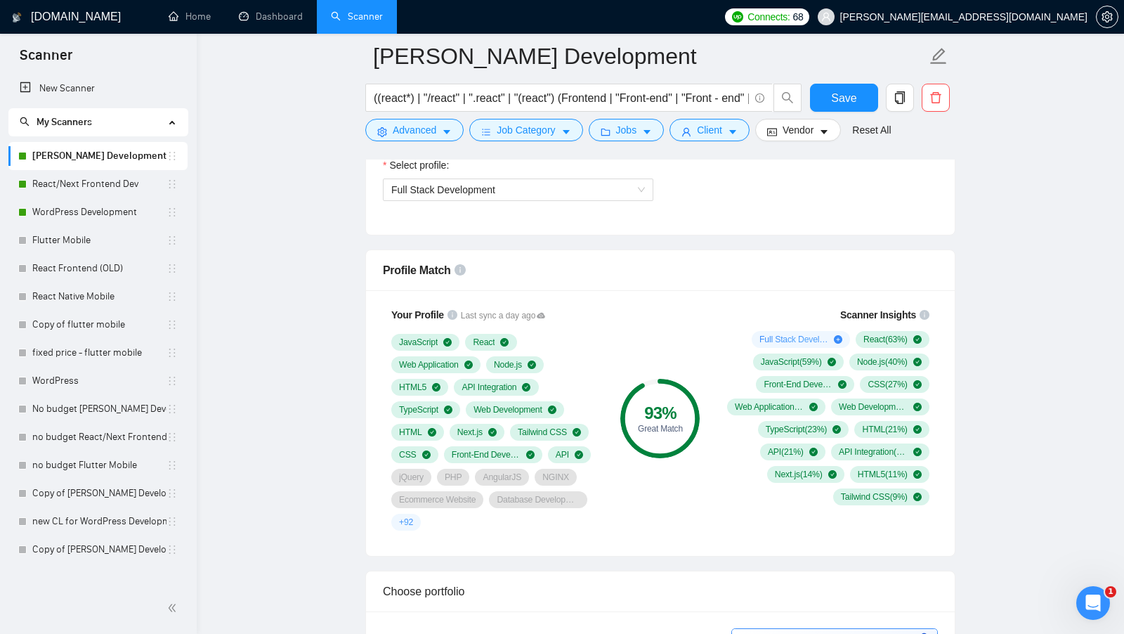
click at [660, 366] on div "93 % Great Match" at bounding box center [660, 419] width 94 height 240
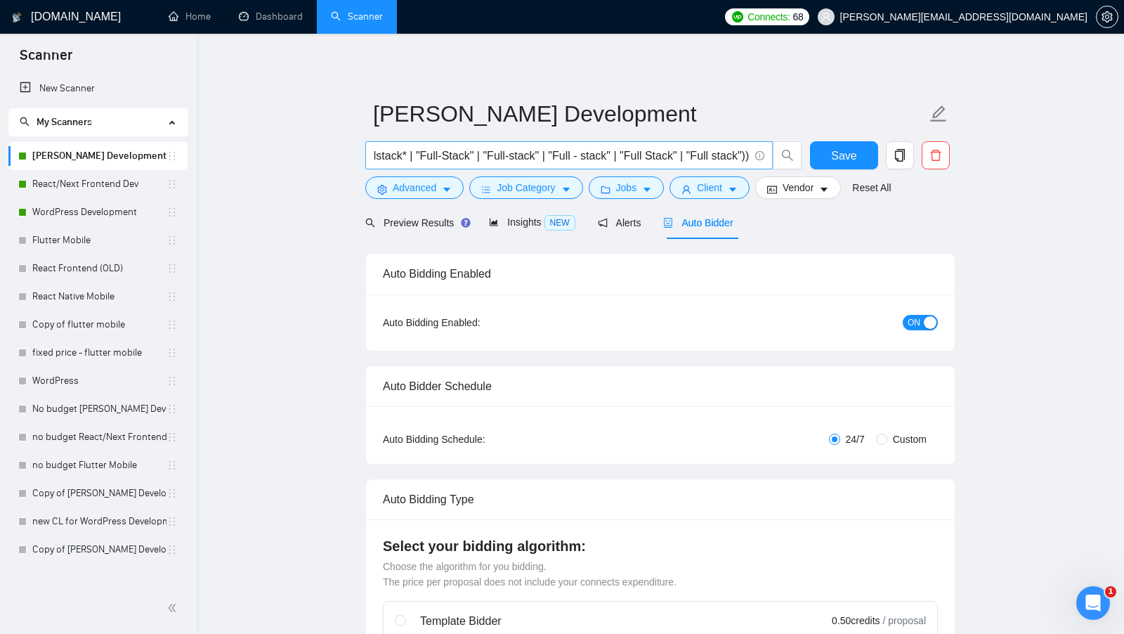
scroll to position [0, 968]
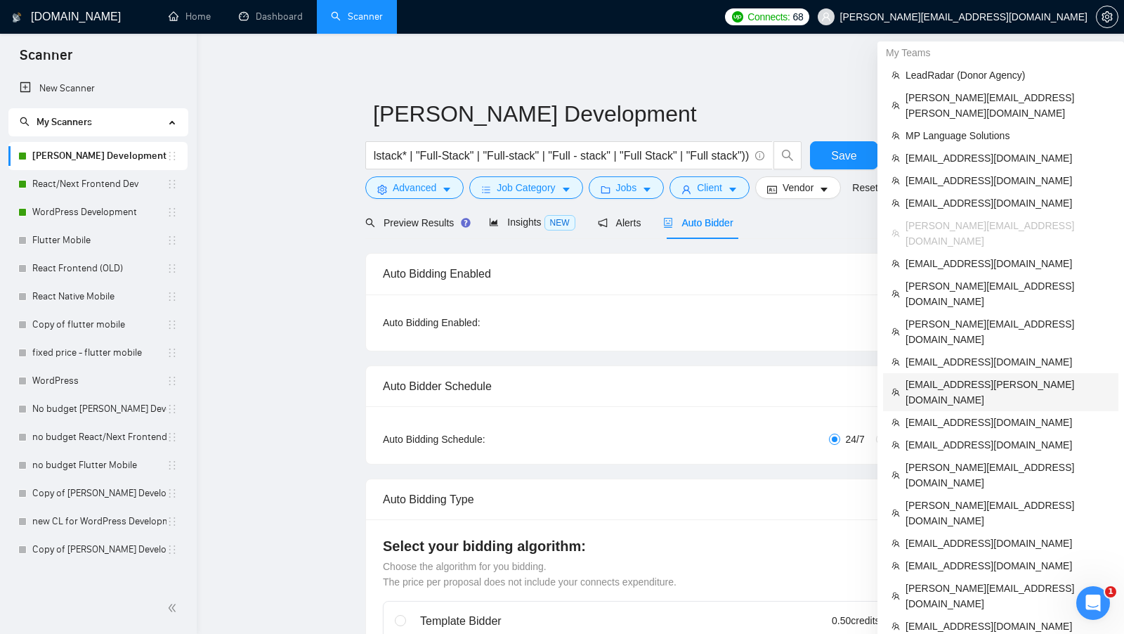
click at [995, 376] on span "[EMAIL_ADDRESS][PERSON_NAME][DOMAIN_NAME]" at bounding box center [1007, 391] width 204 height 31
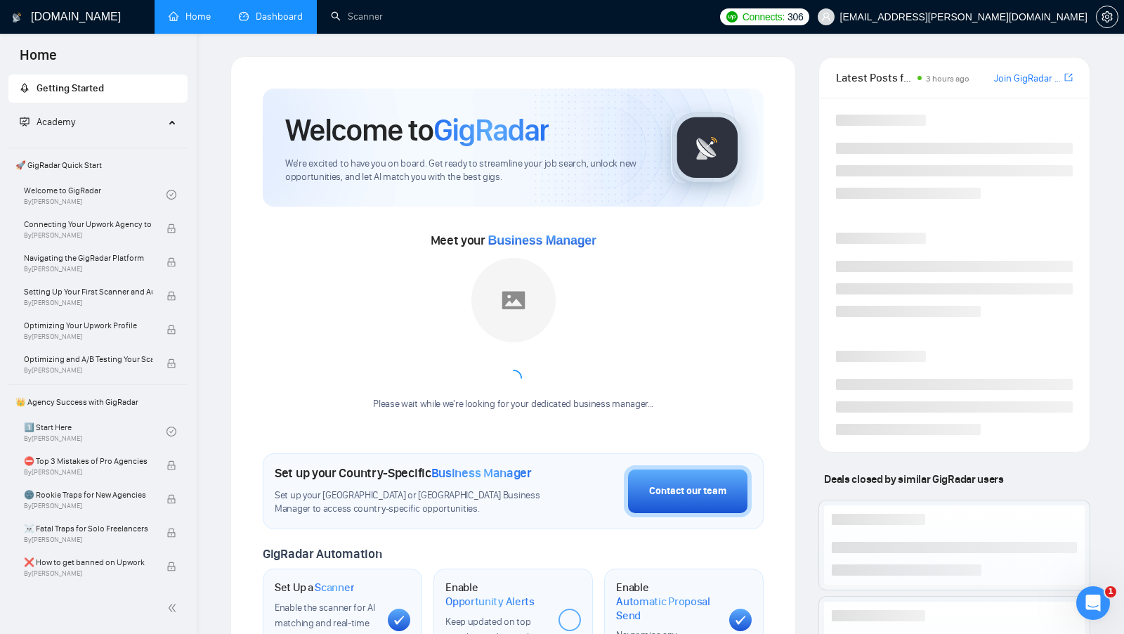
click at [275, 12] on link "Dashboard" at bounding box center [271, 17] width 64 height 12
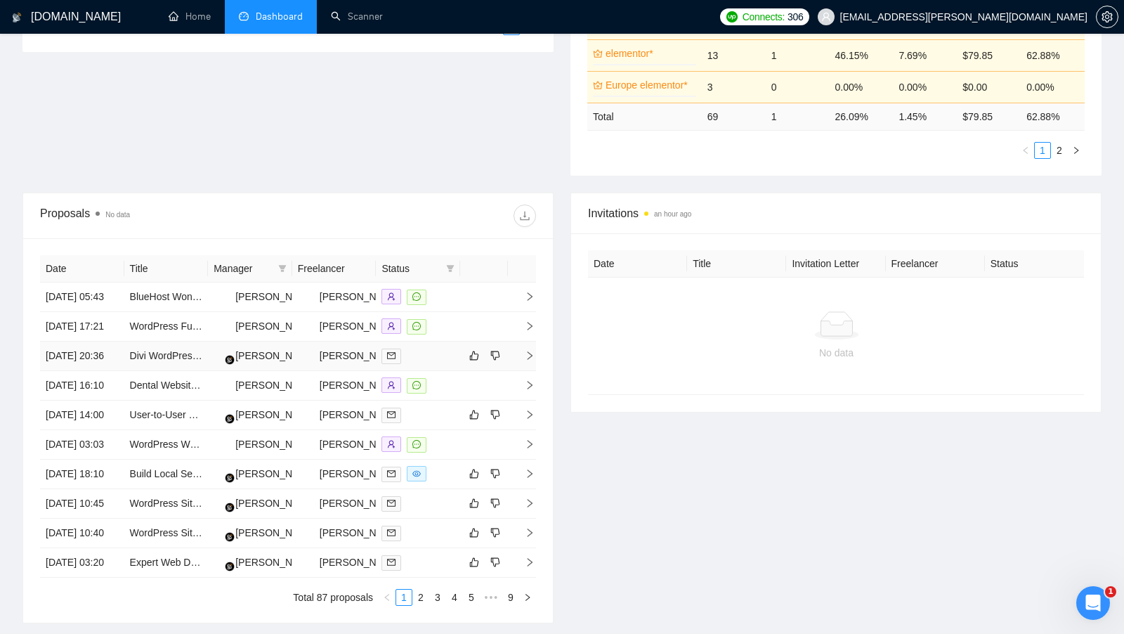
scroll to position [381, 0]
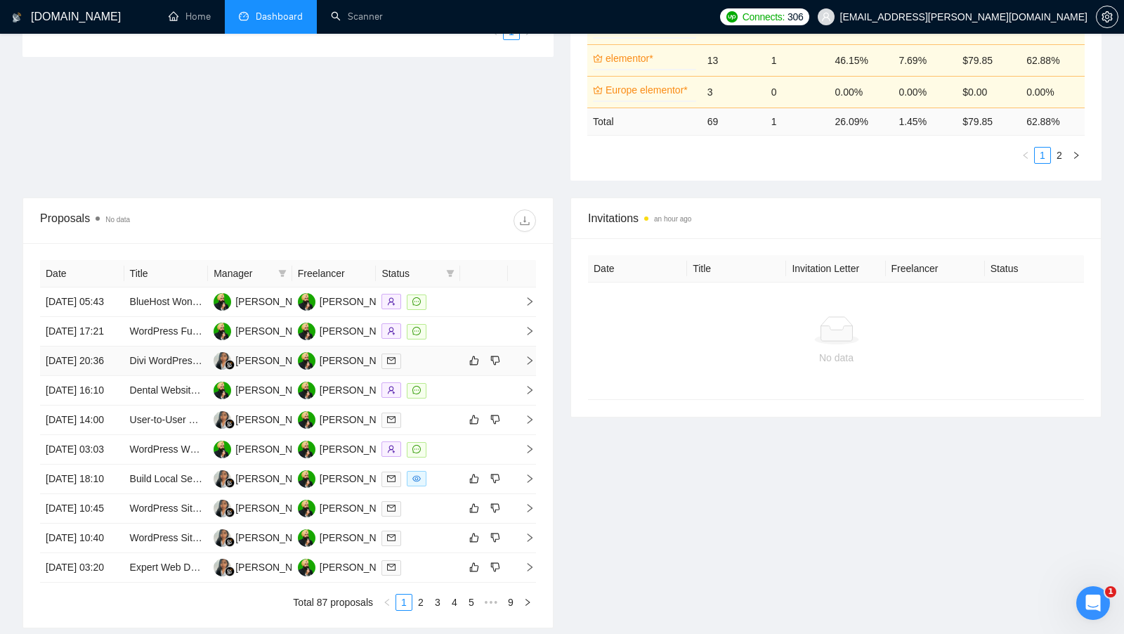
click at [438, 369] on div at bounding box center [417, 361] width 73 height 16
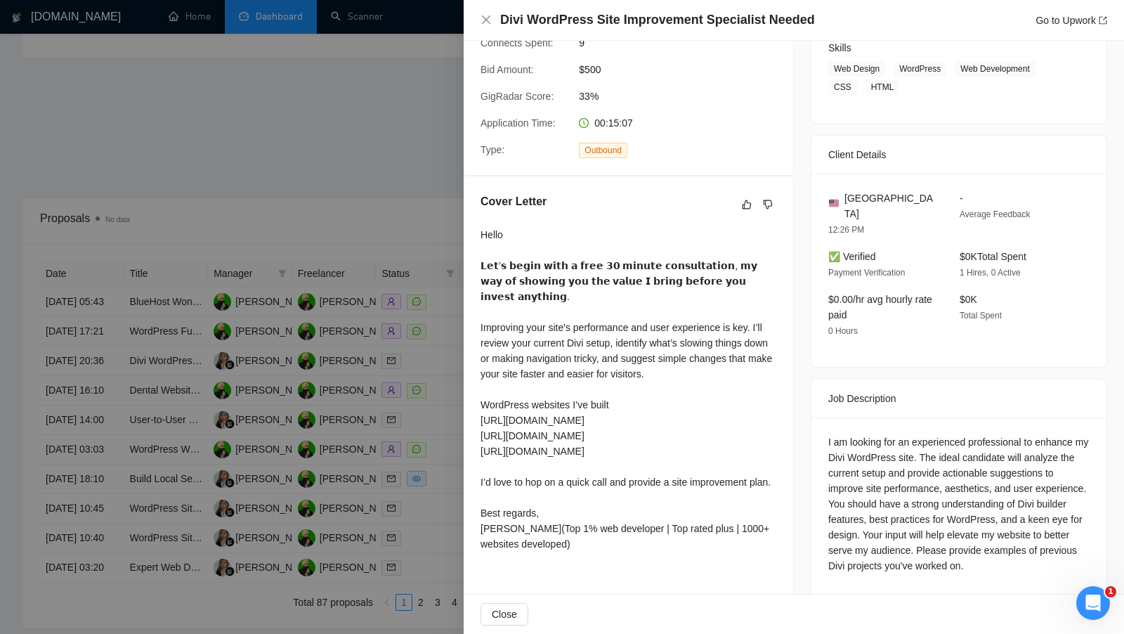
scroll to position [233, 0]
click at [381, 150] on div at bounding box center [562, 317] width 1124 height 634
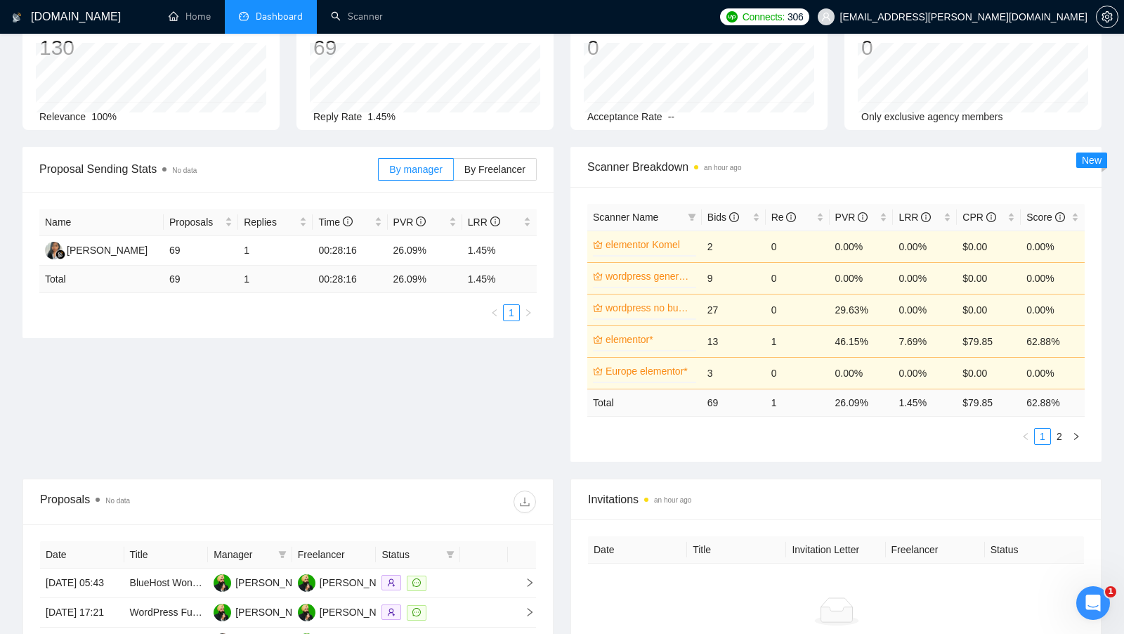
scroll to position [0, 0]
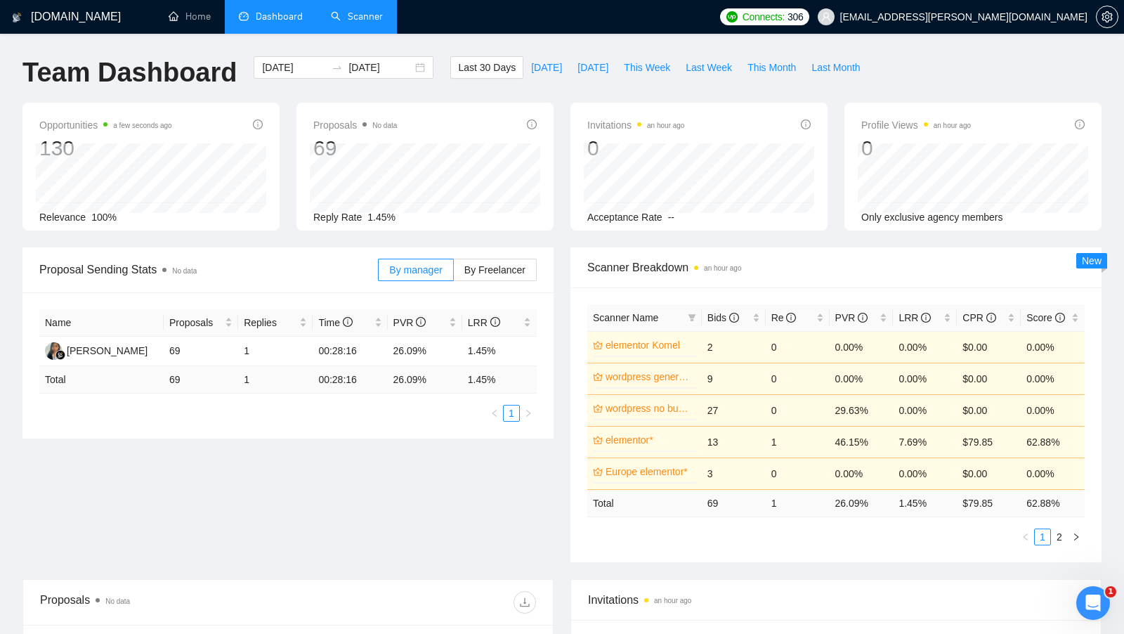
click at [352, 22] on link "Scanner" at bounding box center [357, 17] width 52 height 12
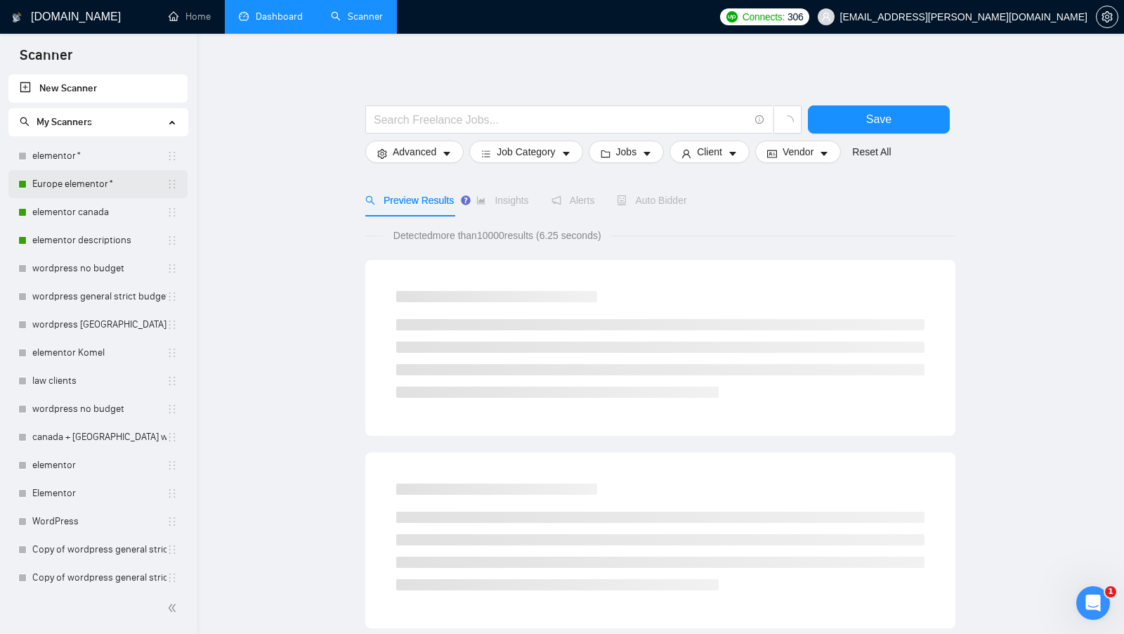
click at [115, 187] on link "Europe elementor*" at bounding box center [99, 184] width 134 height 28
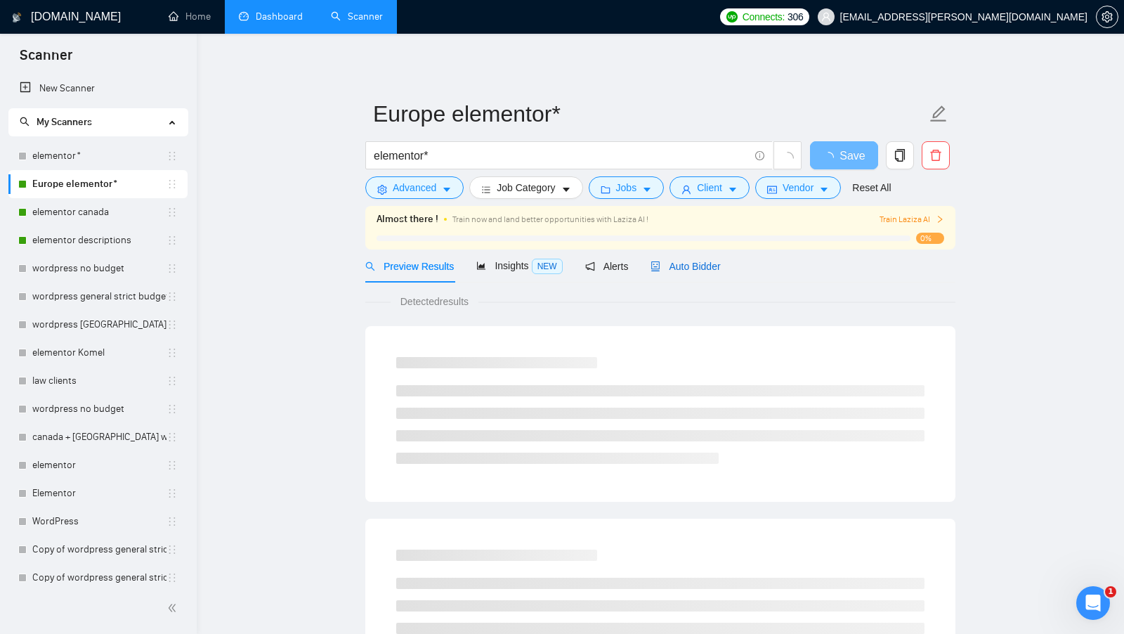
click at [715, 261] on span "Auto Bidder" at bounding box center [685, 266] width 70 height 11
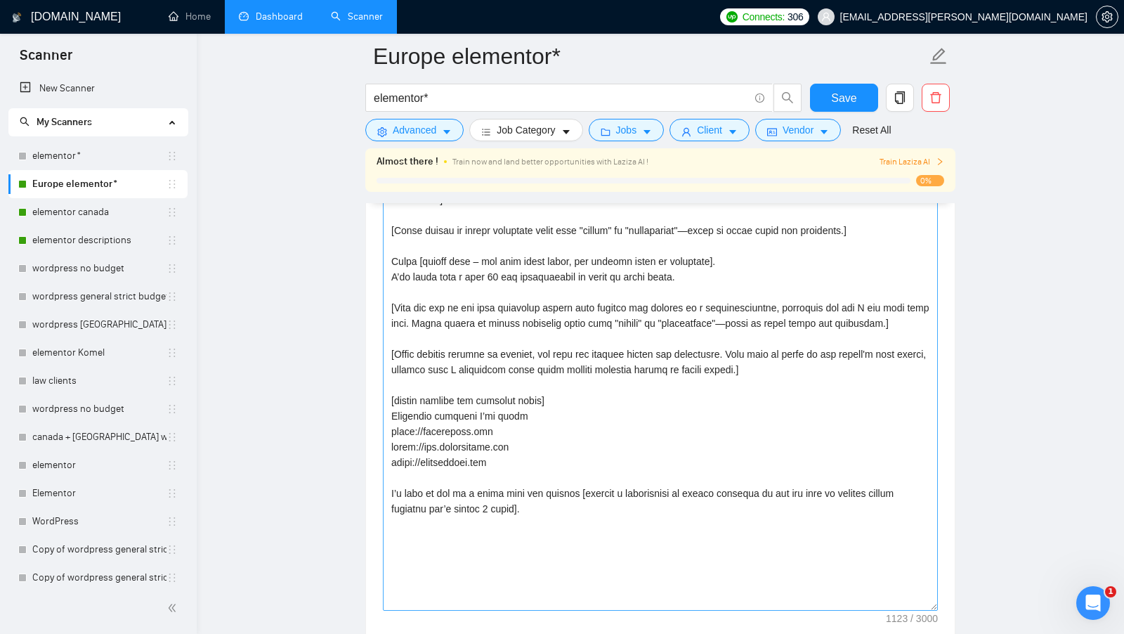
drag, startPoint x: 936, startPoint y: 473, endPoint x: 898, endPoint y: 598, distance: 129.8
click at [898, 598] on textarea "Cover letter template:" at bounding box center [660, 392] width 555 height 438
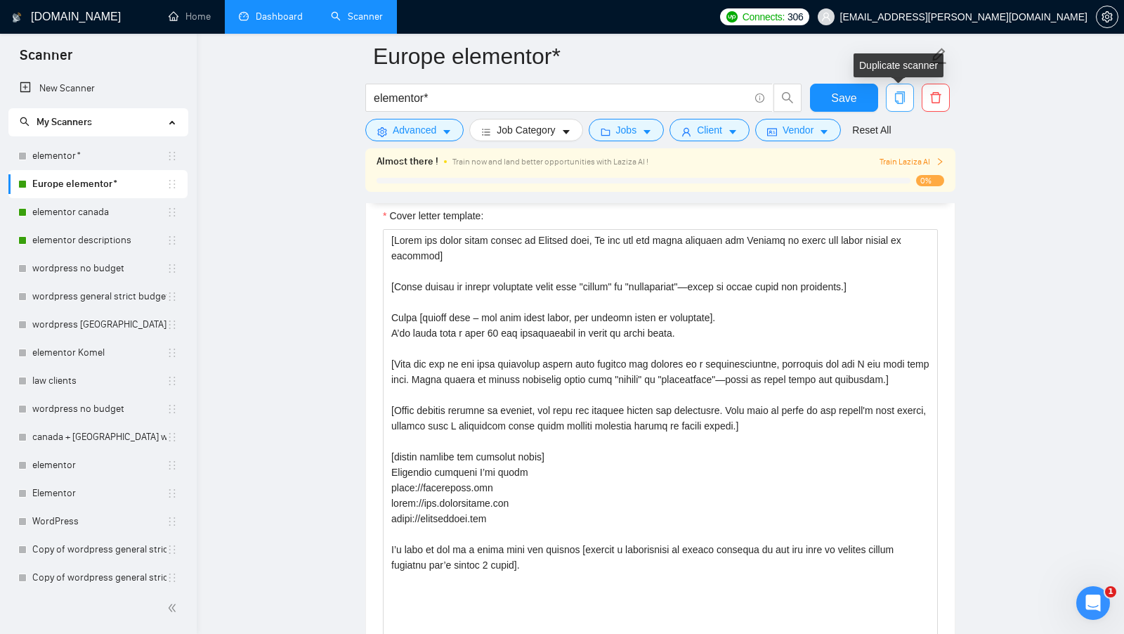
click at [904, 96] on icon "copy" at bounding box center [900, 97] width 10 height 13
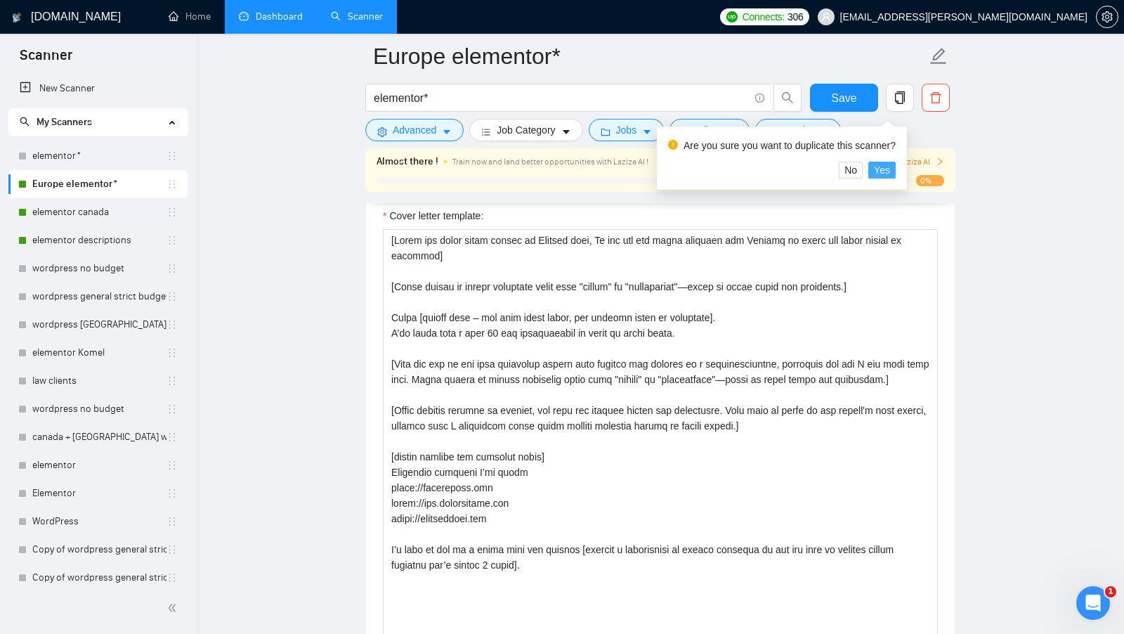
click at [888, 164] on span "Yes" at bounding box center [882, 169] width 16 height 15
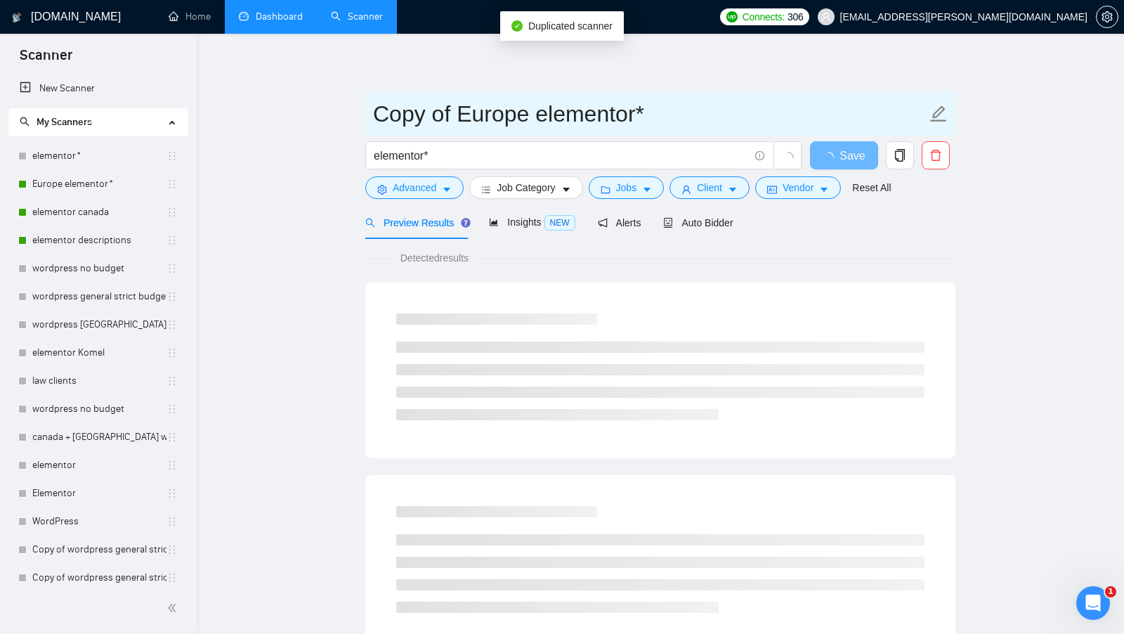
drag, startPoint x: 452, startPoint y: 110, endPoint x: 320, endPoint y: 110, distance: 131.3
click at [320, 110] on main "Copy of Europe elementor* elementor* Save Advanced Job Category Jobs Client Ven…" at bounding box center [660, 642] width 882 height 1172
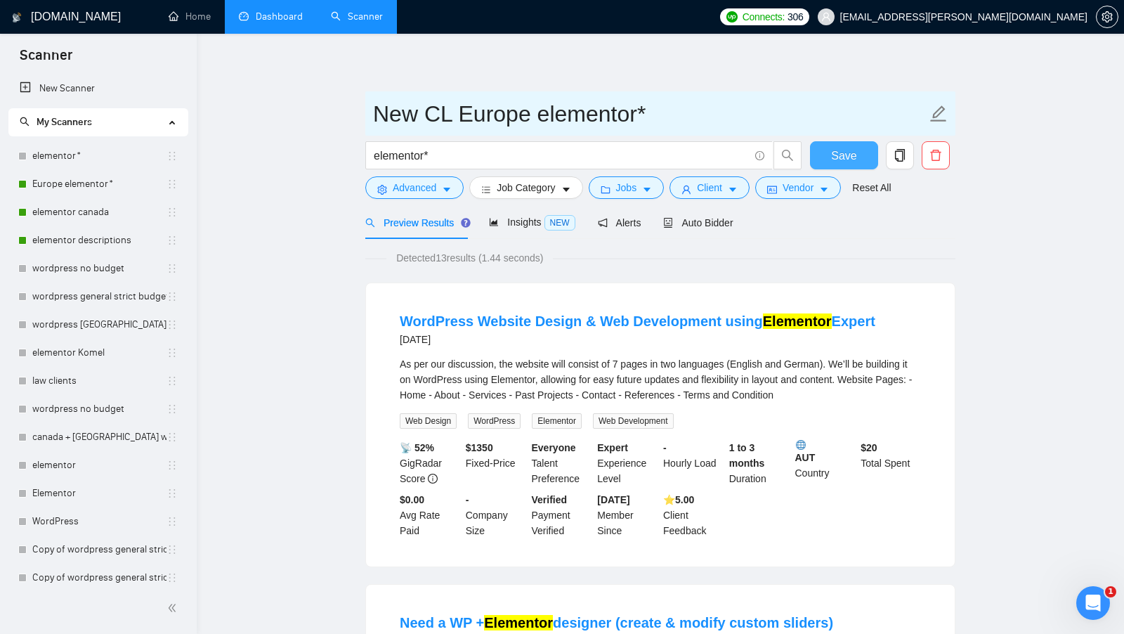
type input "New CL Europe elementor*"
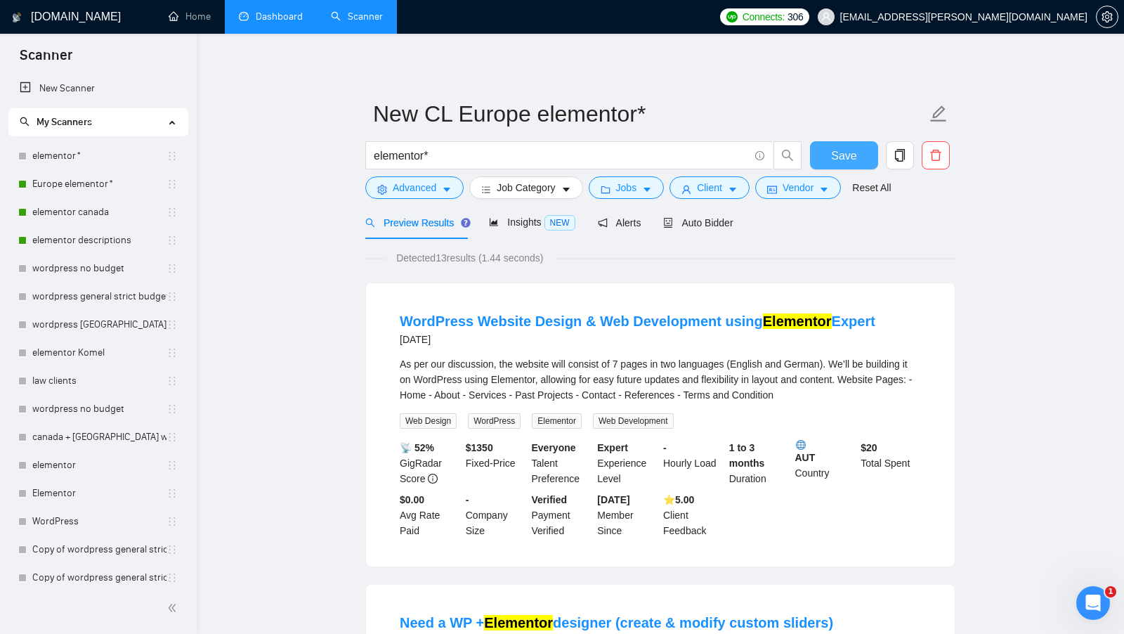
click at [820, 143] on button "Save" at bounding box center [844, 155] width 68 height 28
click at [695, 217] on span "Auto Bidder" at bounding box center [698, 222] width 70 height 11
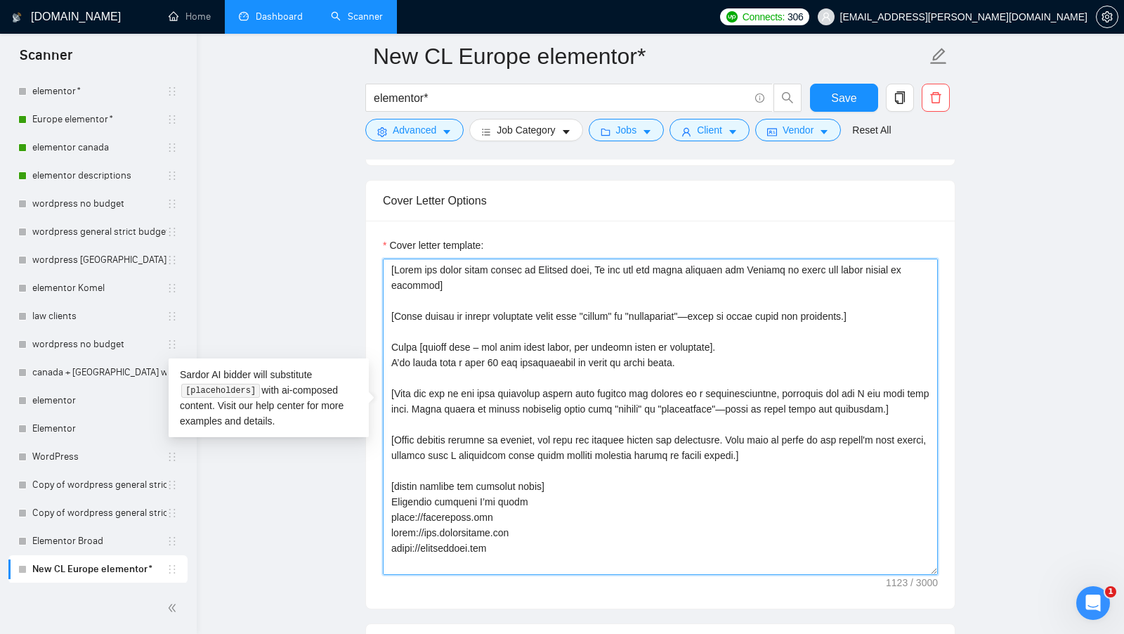
drag, startPoint x: 794, startPoint y: 416, endPoint x: 364, endPoint y: 234, distance: 467.7
click at [364, 234] on main "New CL Europe elementor* elementor* Save Advanced Job Category Jobs Client Vend…" at bounding box center [660, 405] width 882 height 3904
paste textarea "a cover letter in a natural, human-like manner, avoiding bullet points.] [Use s…"
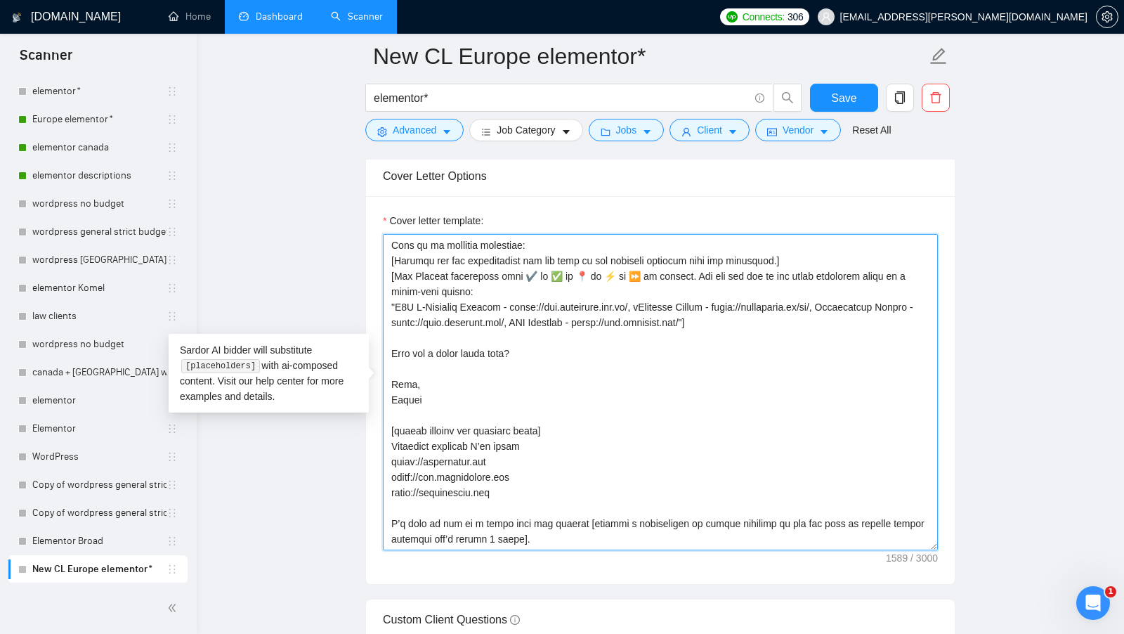
scroll to position [1655, 0]
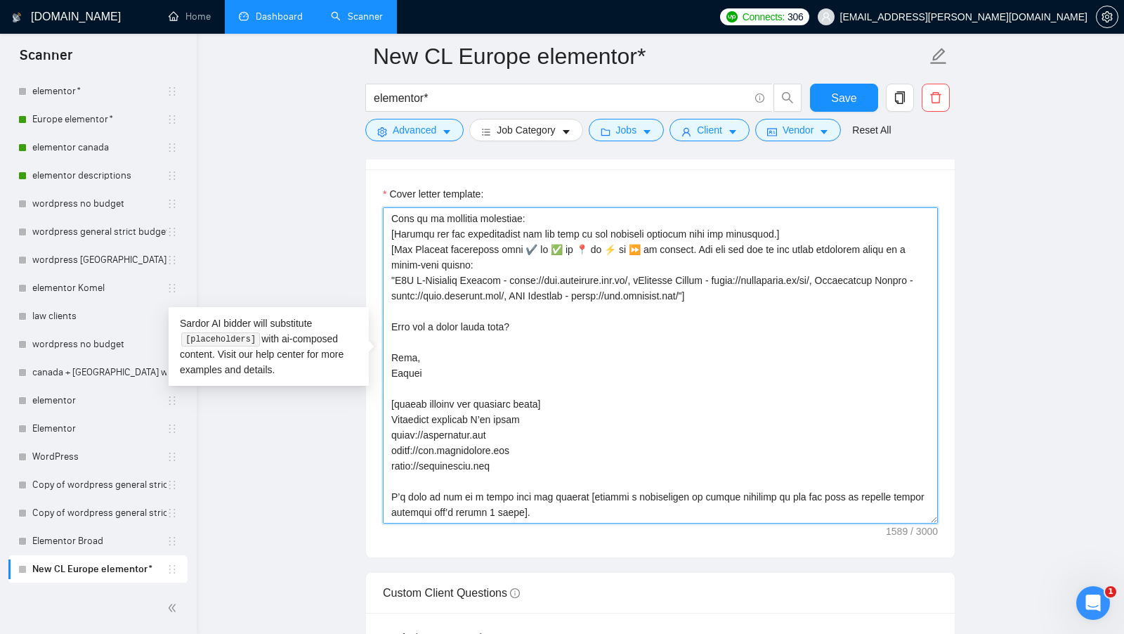
drag, startPoint x: 440, startPoint y: 361, endPoint x: 334, endPoint y: 361, distance: 106.8
drag, startPoint x: 513, startPoint y: 455, endPoint x: 388, endPoint y: 391, distance: 139.8
click at [388, 391] on textarea "Cover letter template:" at bounding box center [660, 365] width 555 height 316
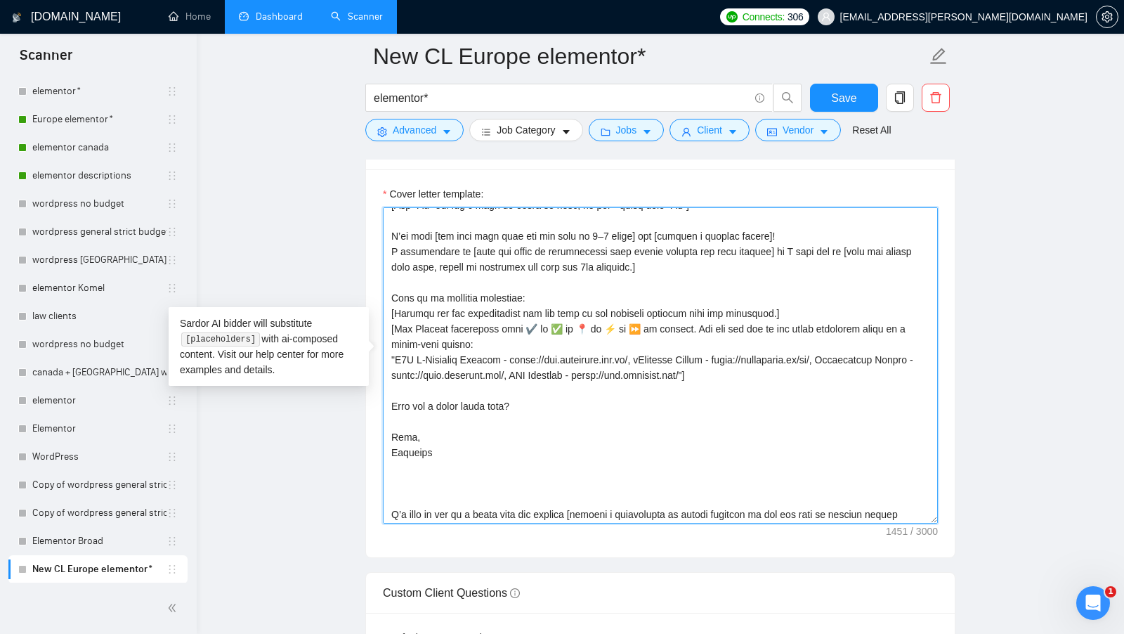
scroll to position [147, 0]
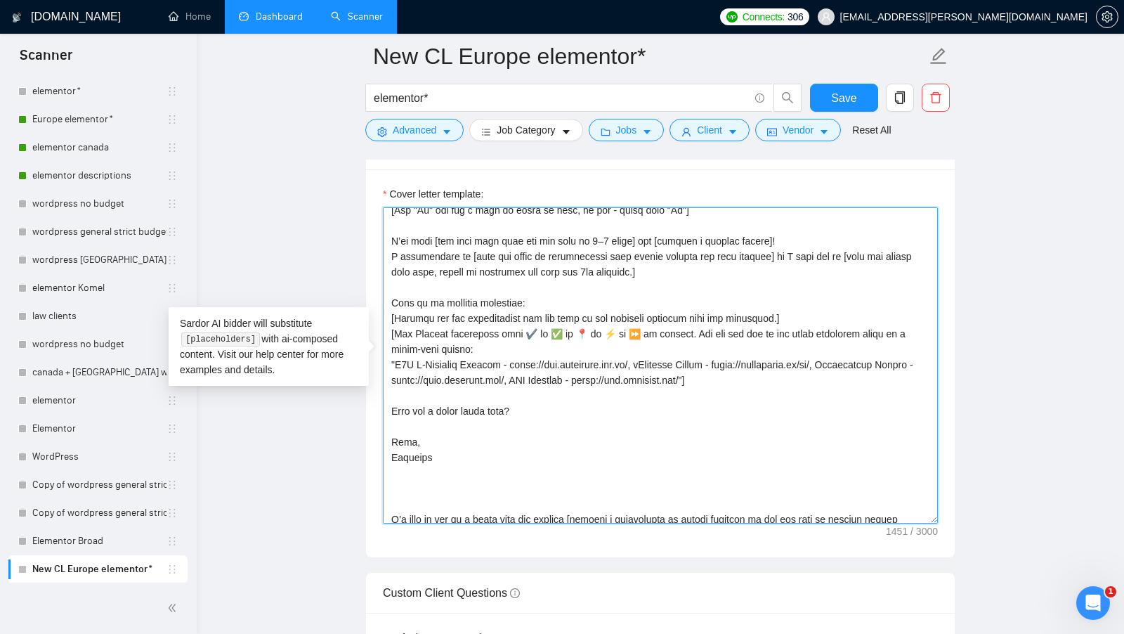
drag, startPoint x: 787, startPoint y: 369, endPoint x: 379, endPoint y: 285, distance: 416.7
click at [379, 285] on div "Cover letter template:" at bounding box center [660, 363] width 589 height 388
paste textarea "[always include the projects below] Elementor websites I’ve built https://epayp…"
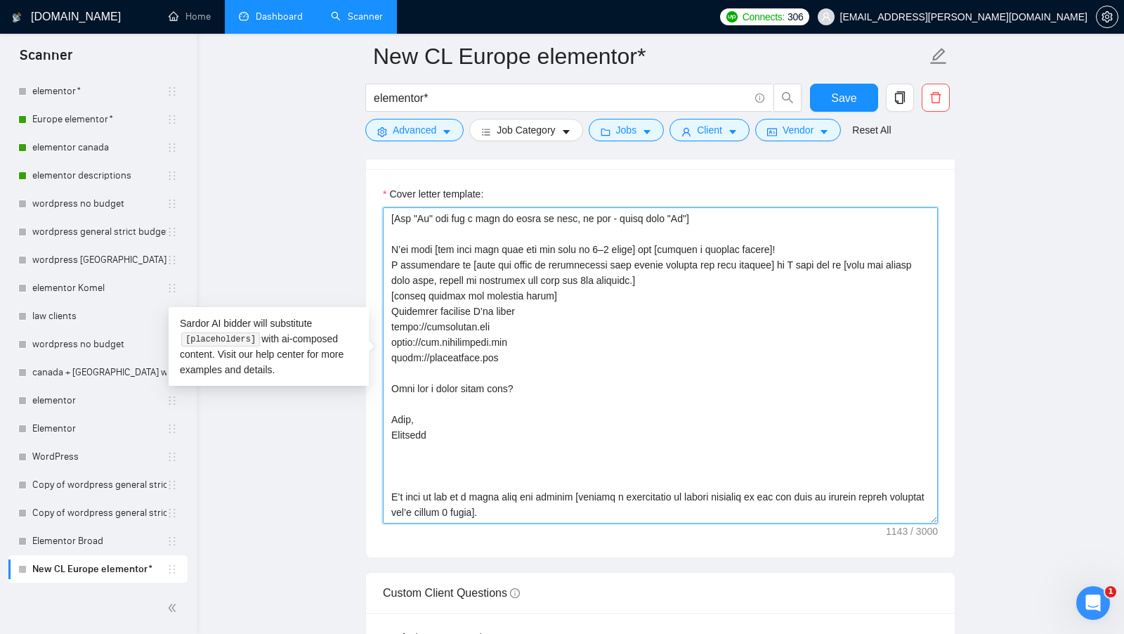
scroll to position [139, 0]
click at [589, 292] on textarea "Cover letter template:" at bounding box center [660, 365] width 555 height 316
click at [667, 264] on textarea "Cover letter template:" at bounding box center [660, 365] width 555 height 316
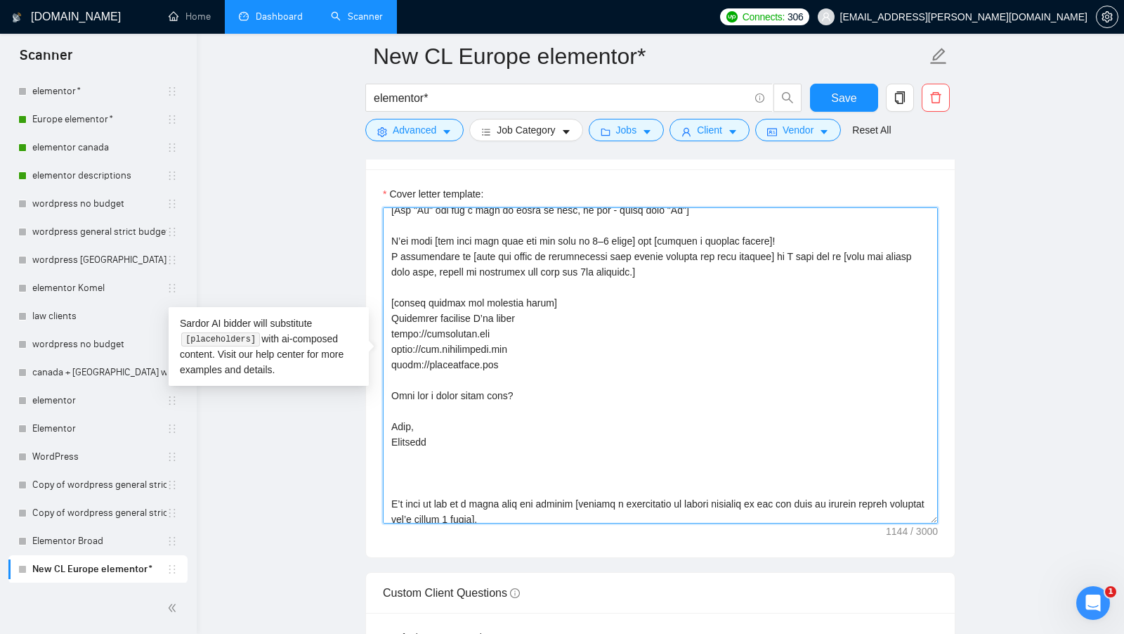
scroll to position [155, 0]
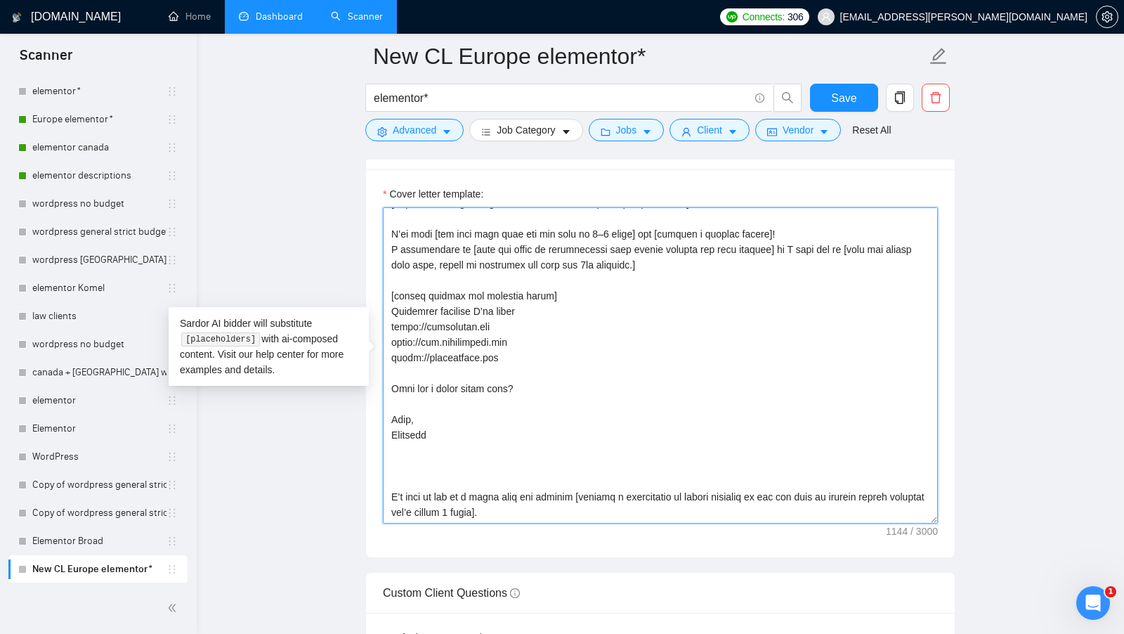
drag, startPoint x: 536, startPoint y: 504, endPoint x: 285, endPoint y: 468, distance: 253.4
click at [285, 468] on main "New CL Europe elementor* elementor* Save Advanced Job Category Jobs Client Vend…" at bounding box center [660, 353] width 882 height 3904
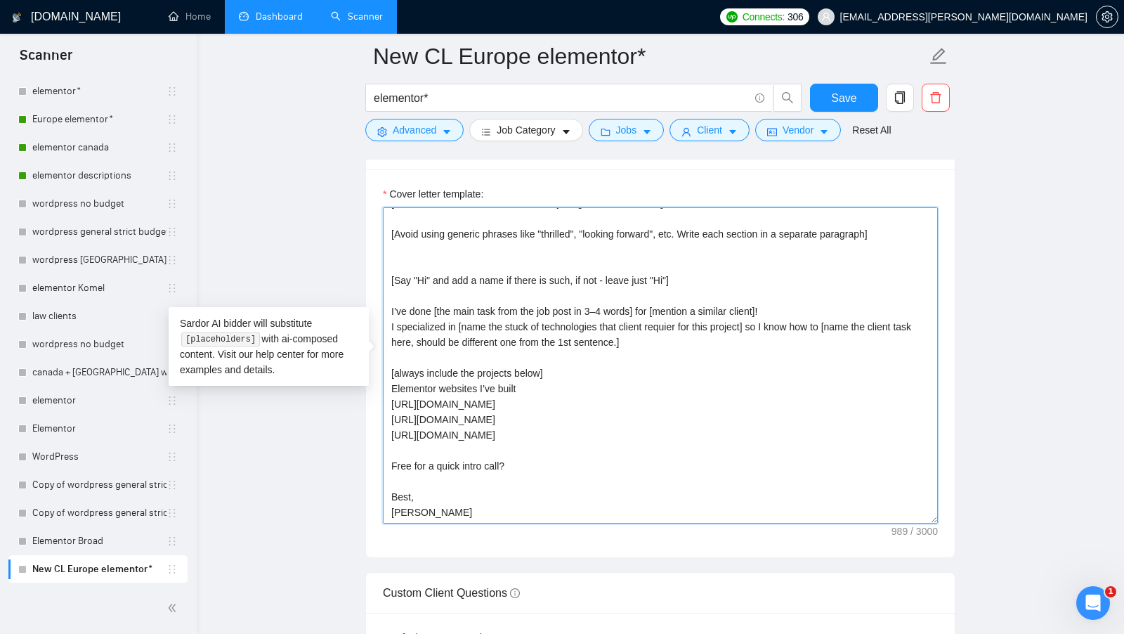
scroll to position [0, 0]
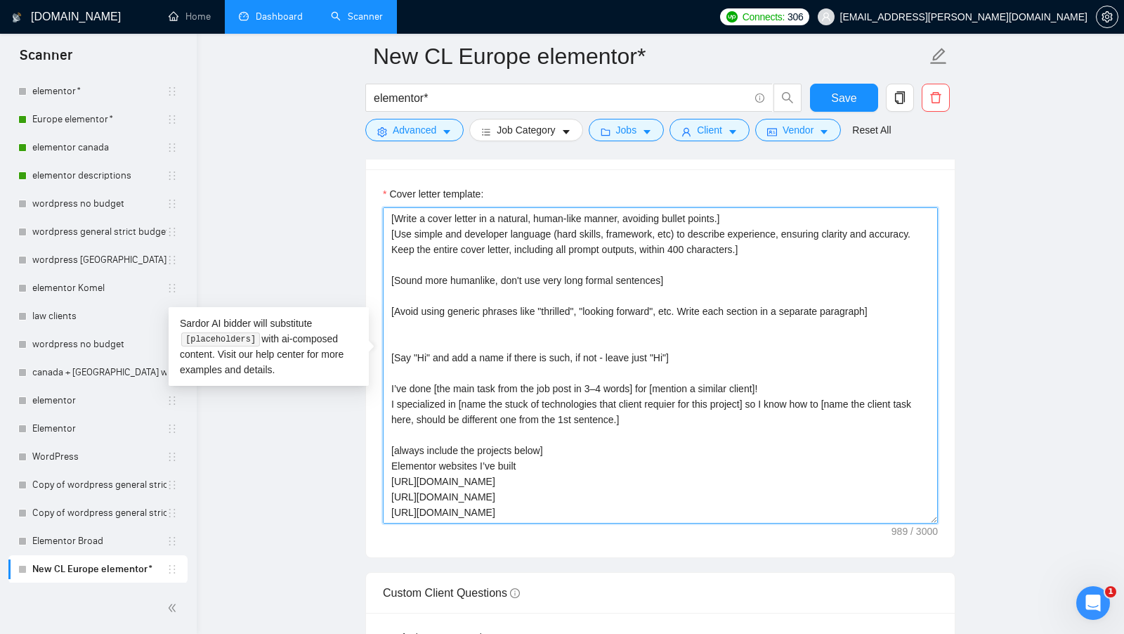
click at [419, 315] on textarea "[Write a cover letter in a natural, human-like manner, avoiding bullet points.]…" at bounding box center [660, 365] width 555 height 316
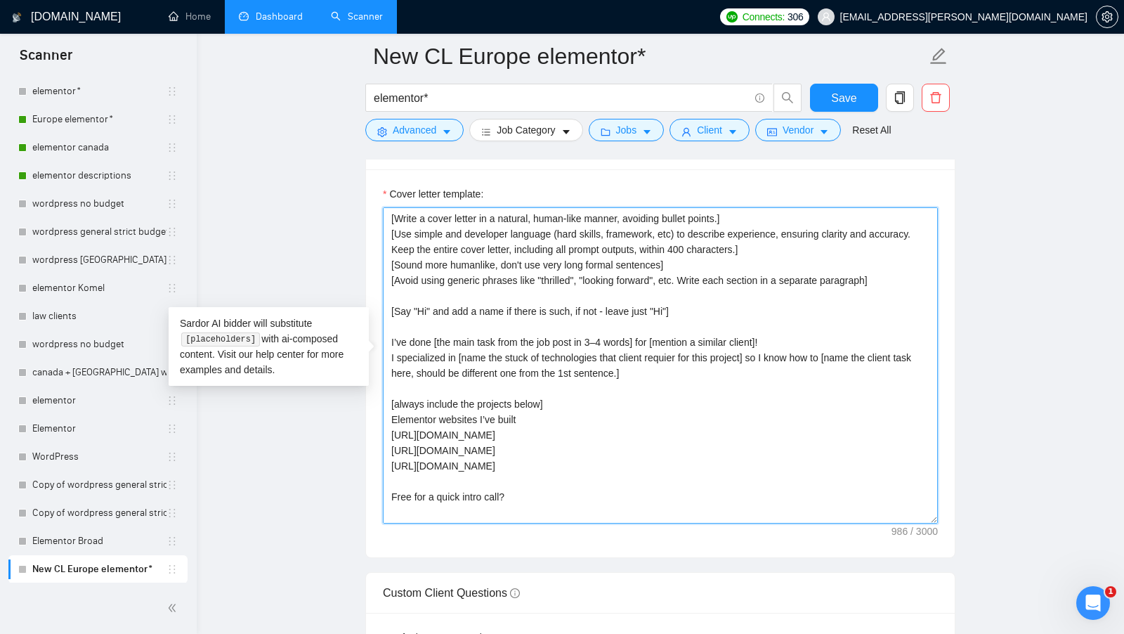
click at [669, 365] on textarea "[Write a cover letter in a natural, human-like manner, avoiding bullet points.]…" at bounding box center [660, 365] width 555 height 316
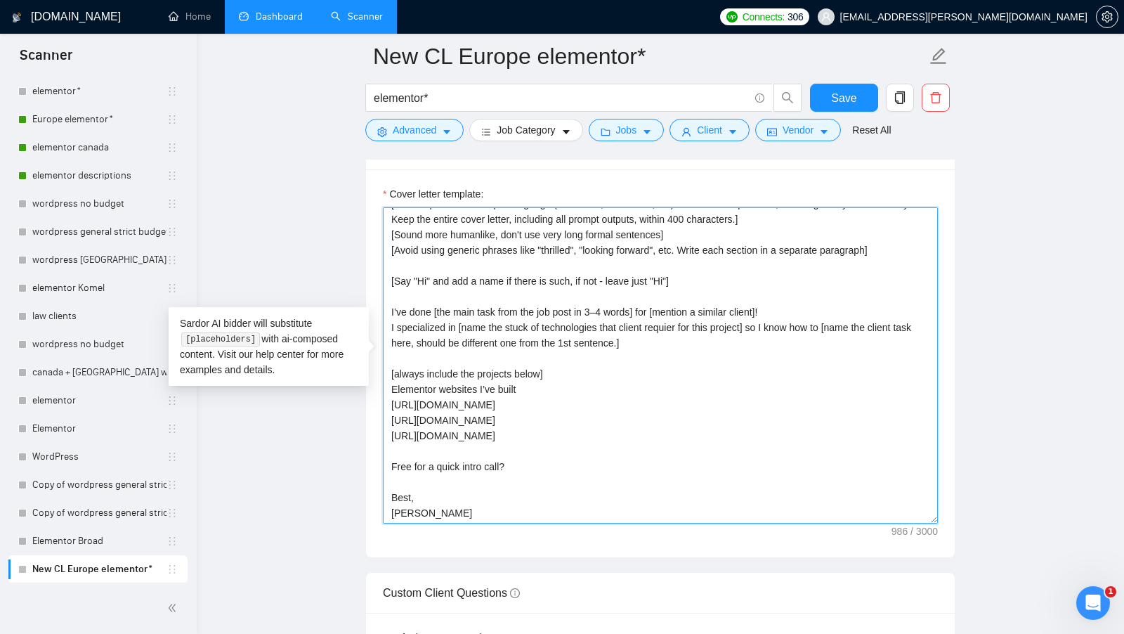
type textarea "[Write a cover letter in a natural, human-like manner, avoiding bullet points.]…"
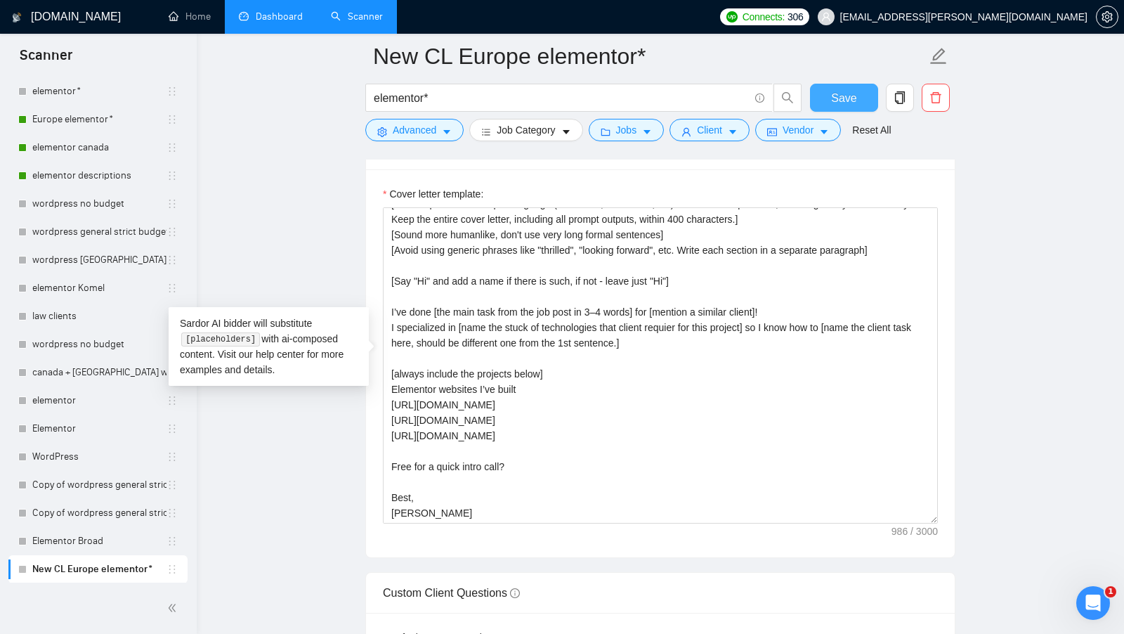
click at [837, 100] on span "Save" at bounding box center [843, 98] width 25 height 18
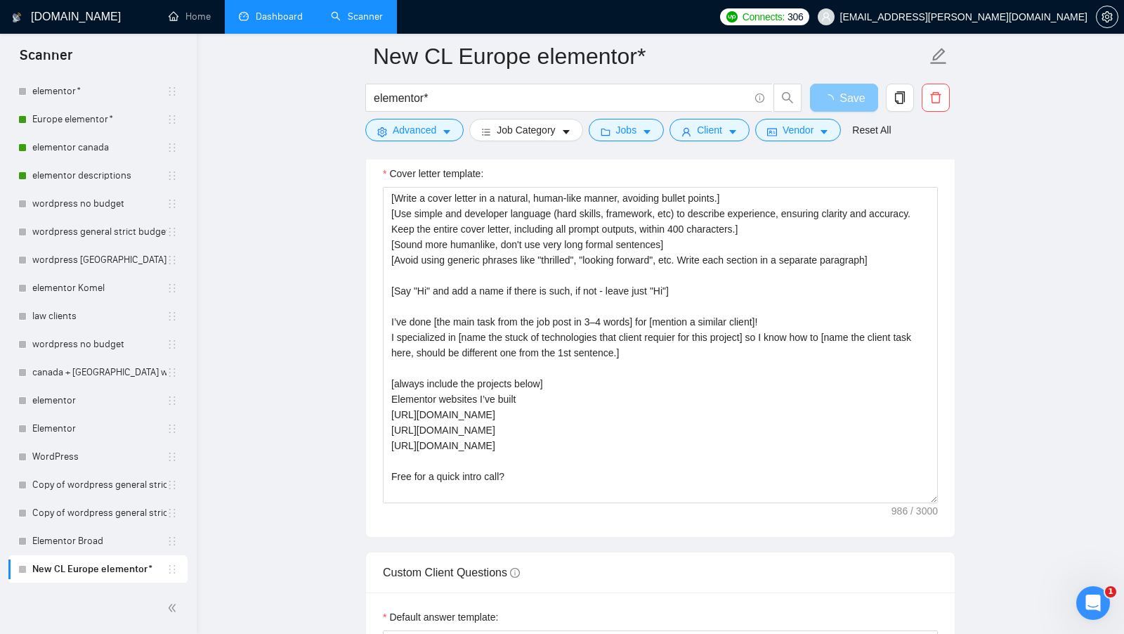
scroll to position [13, 0]
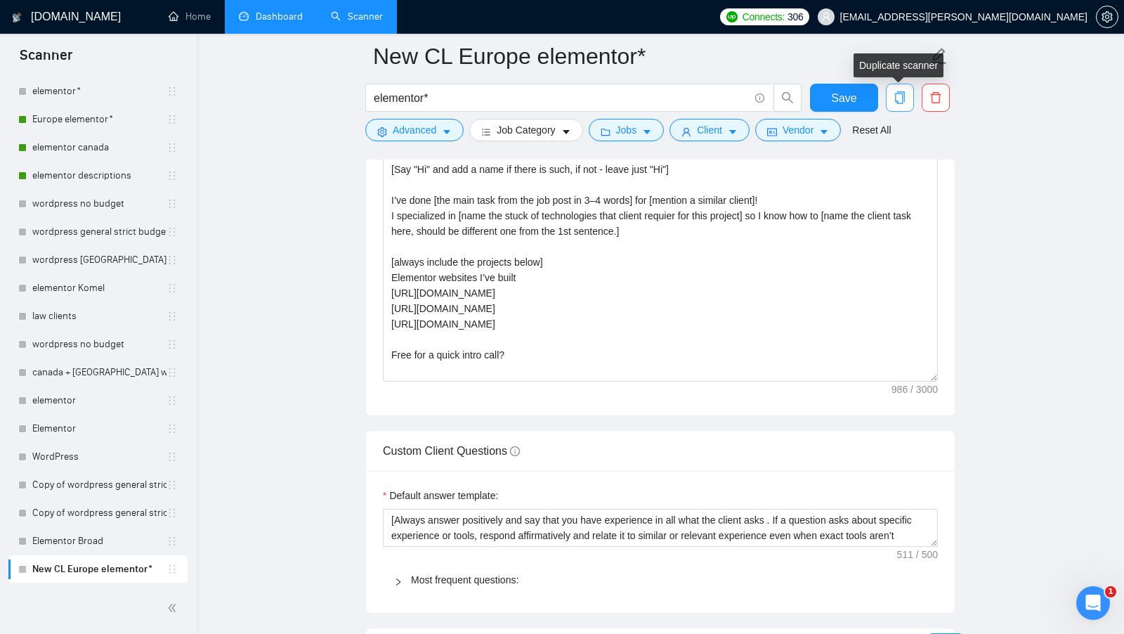
click at [900, 106] on button "button" at bounding box center [900, 98] width 28 height 28
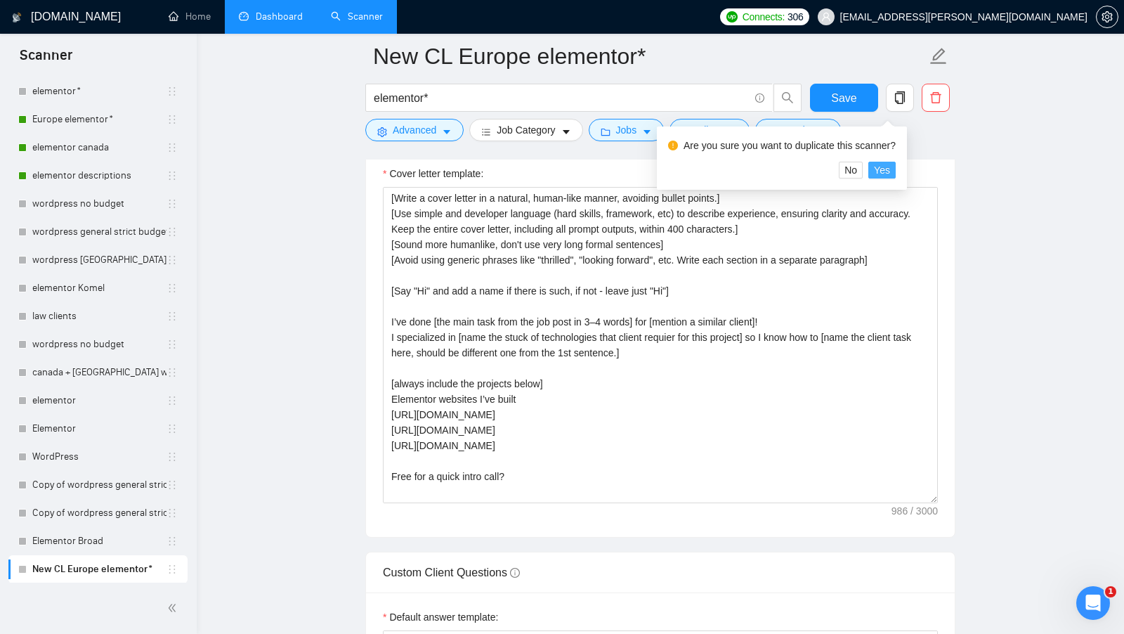
click at [890, 172] on span "Yes" at bounding box center [882, 169] width 16 height 15
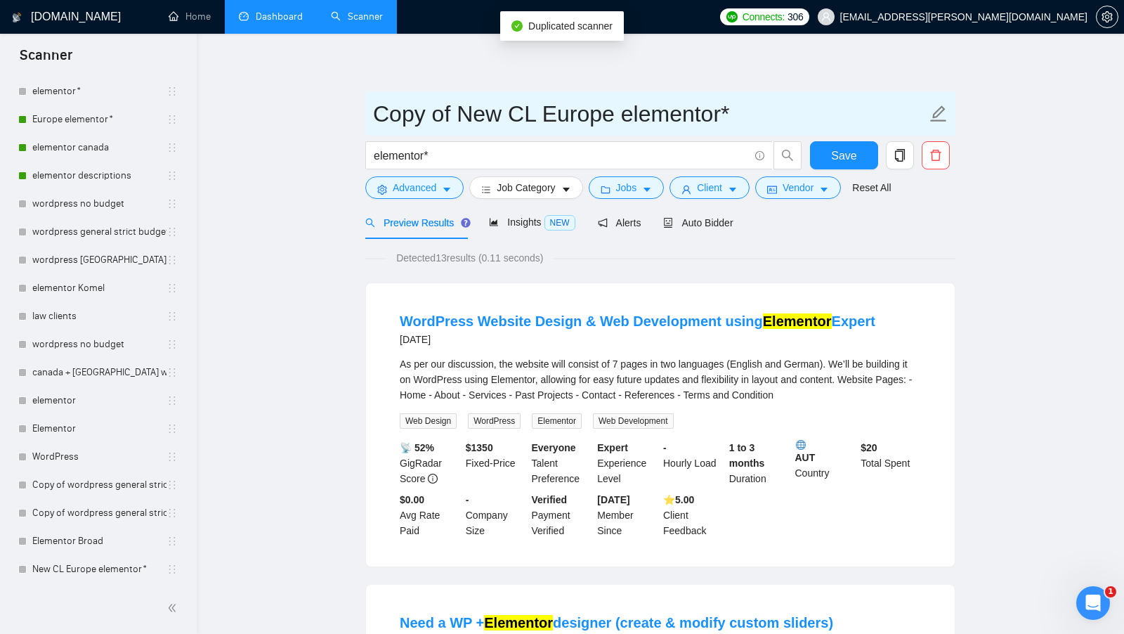
drag, startPoint x: 450, startPoint y: 112, endPoint x: 299, endPoint y: 115, distance: 151.8
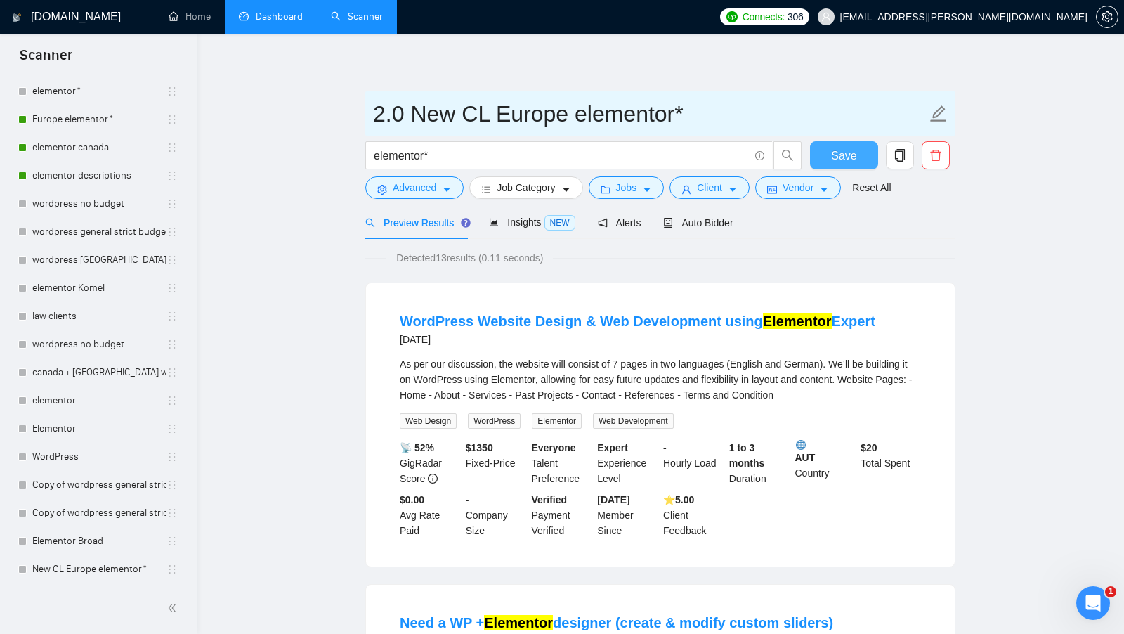
type input "2.0 New CL Europe elementor*"
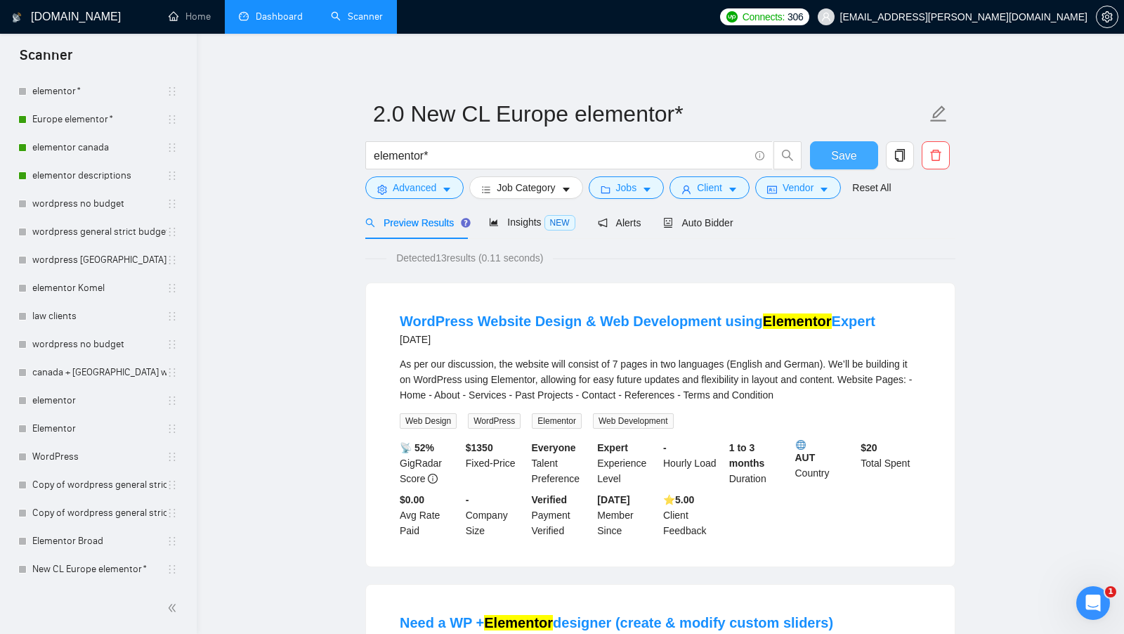
click at [848, 149] on span "Save" at bounding box center [843, 156] width 25 height 18
click at [715, 218] on span "Auto Bidder" at bounding box center [698, 222] width 70 height 11
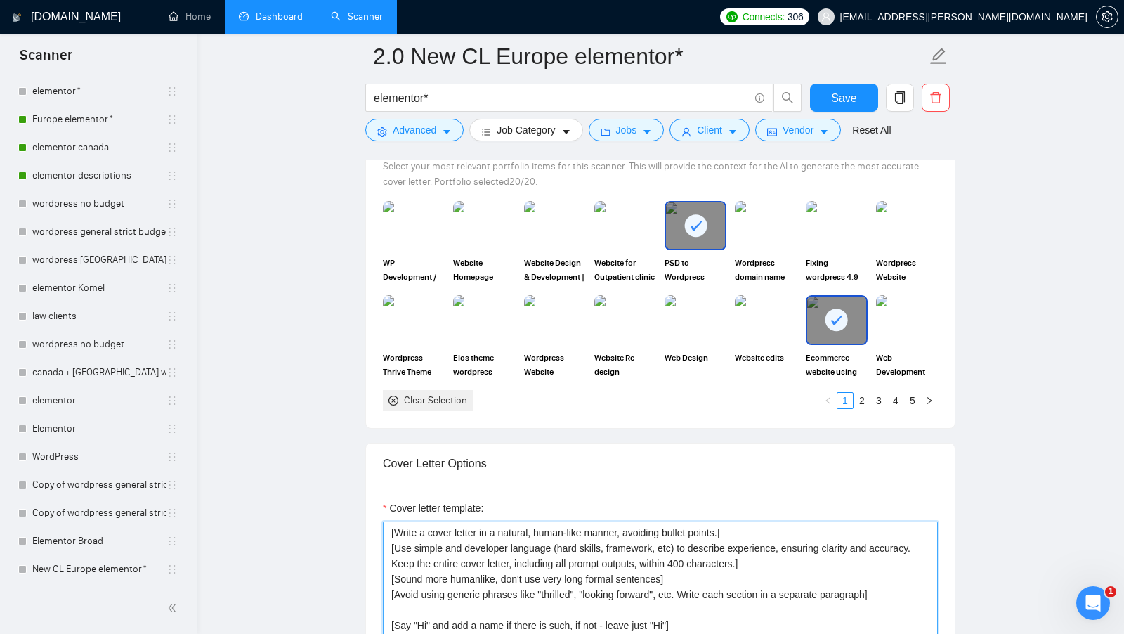
drag, startPoint x: 478, startPoint y: 448, endPoint x: 346, endPoint y: -25, distance: 491.5
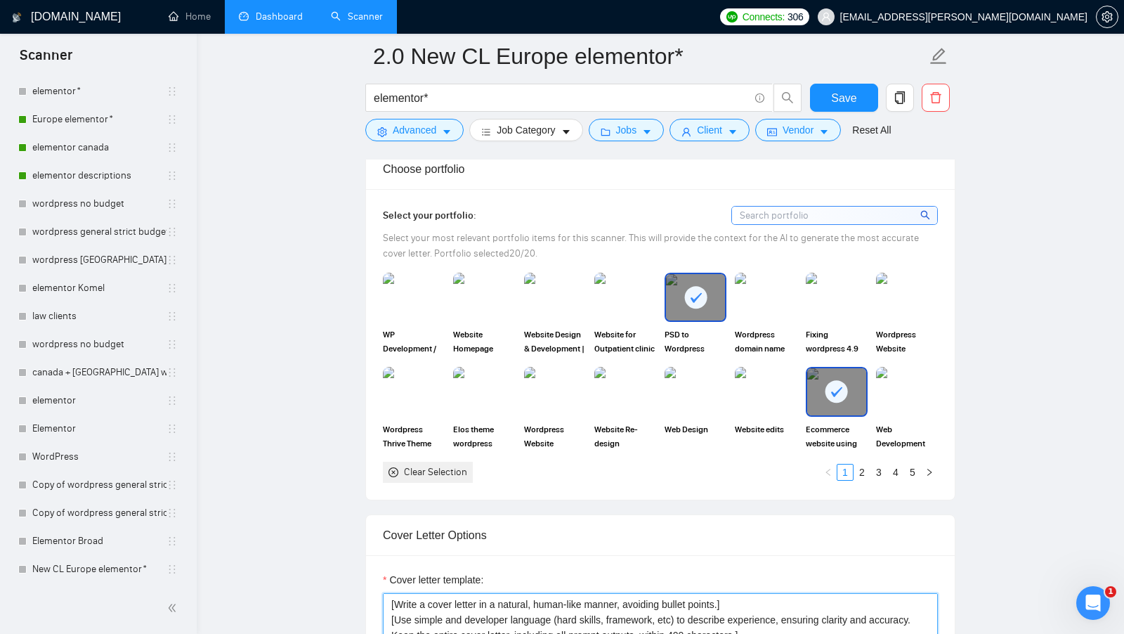
paste textarea "human manner, avoiding marked lists, and don't use difficult words when describ…"
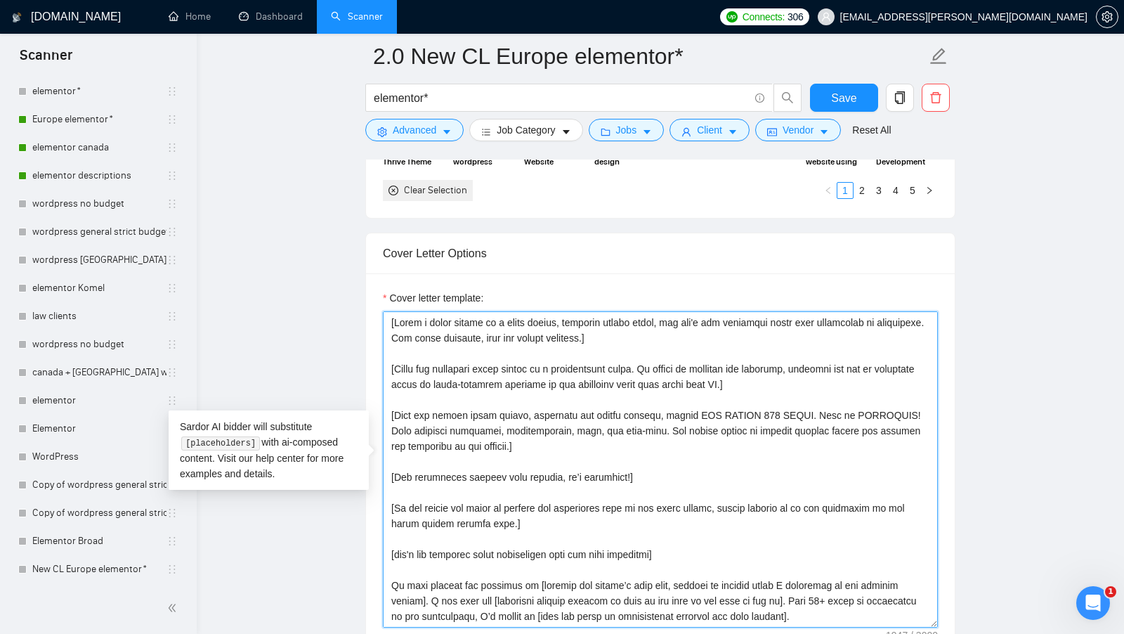
click at [434, 350] on textarea "Cover letter template:" at bounding box center [660, 469] width 555 height 316
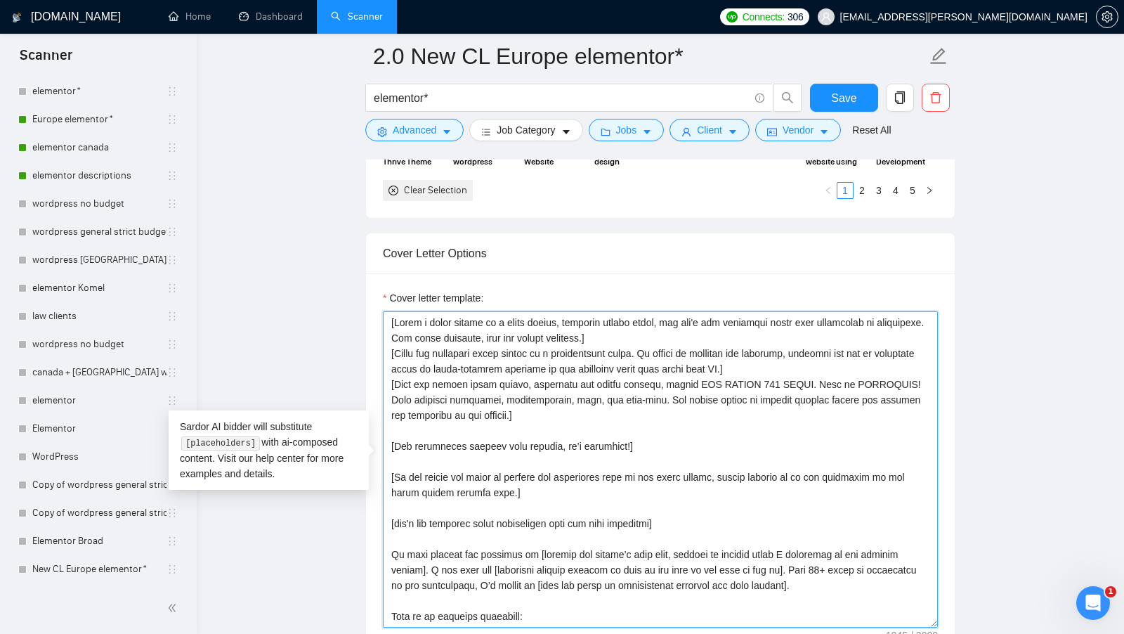
click at [761, 378] on textarea "Cover letter template:" at bounding box center [660, 469] width 555 height 316
click at [665, 413] on textarea "Cover letter template:" at bounding box center [660, 469] width 555 height 316
click at [629, 416] on textarea "Cover letter template:" at bounding box center [660, 469] width 555 height 316
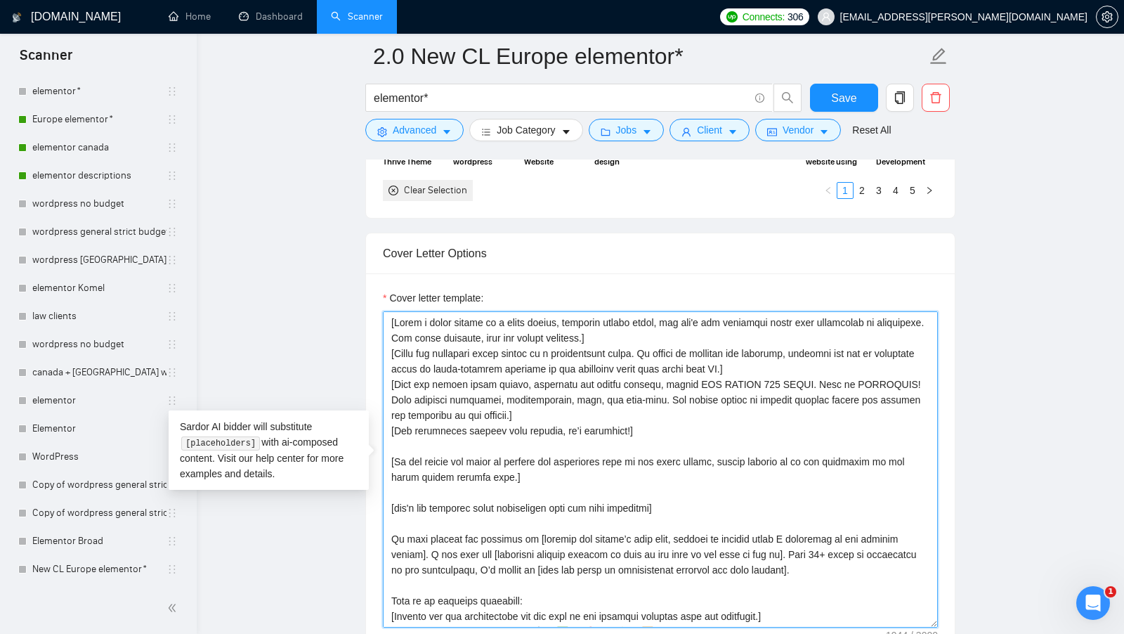
click at [538, 436] on textarea "Cover letter template:" at bounding box center [660, 469] width 555 height 316
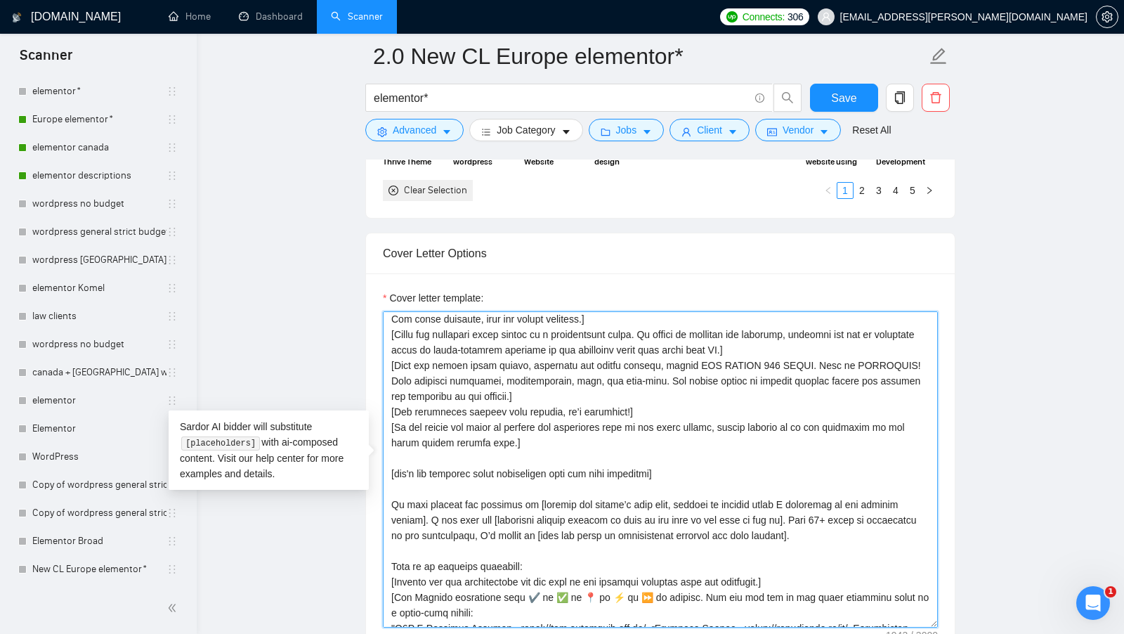
click at [497, 441] on textarea "Cover letter template:" at bounding box center [660, 469] width 555 height 316
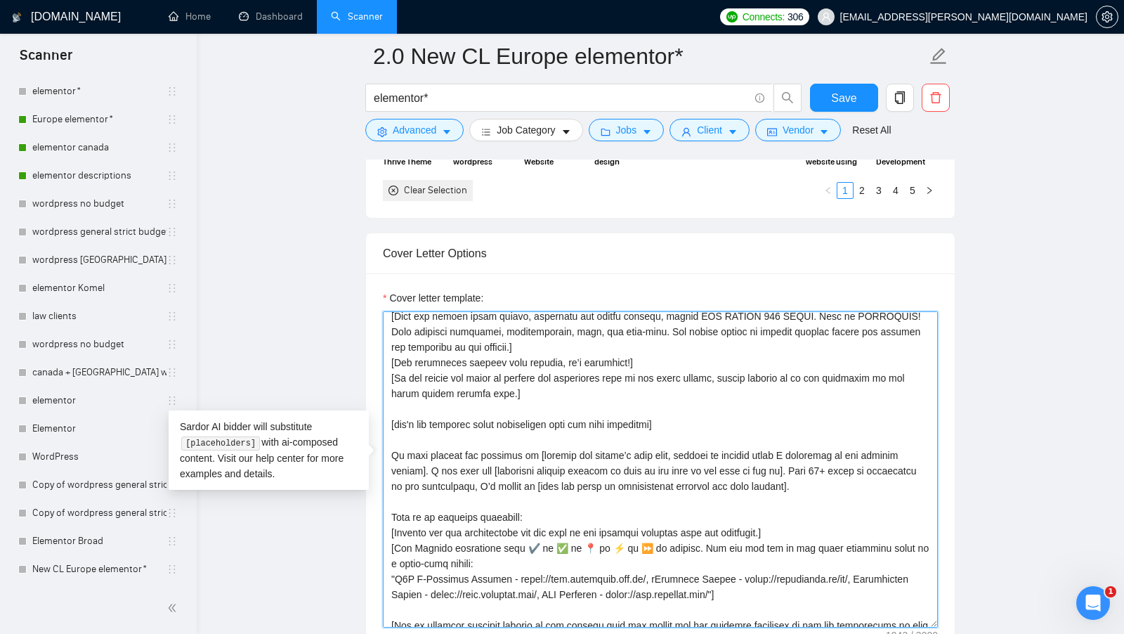
click at [518, 445] on textarea "Cover letter template:" at bounding box center [660, 469] width 555 height 316
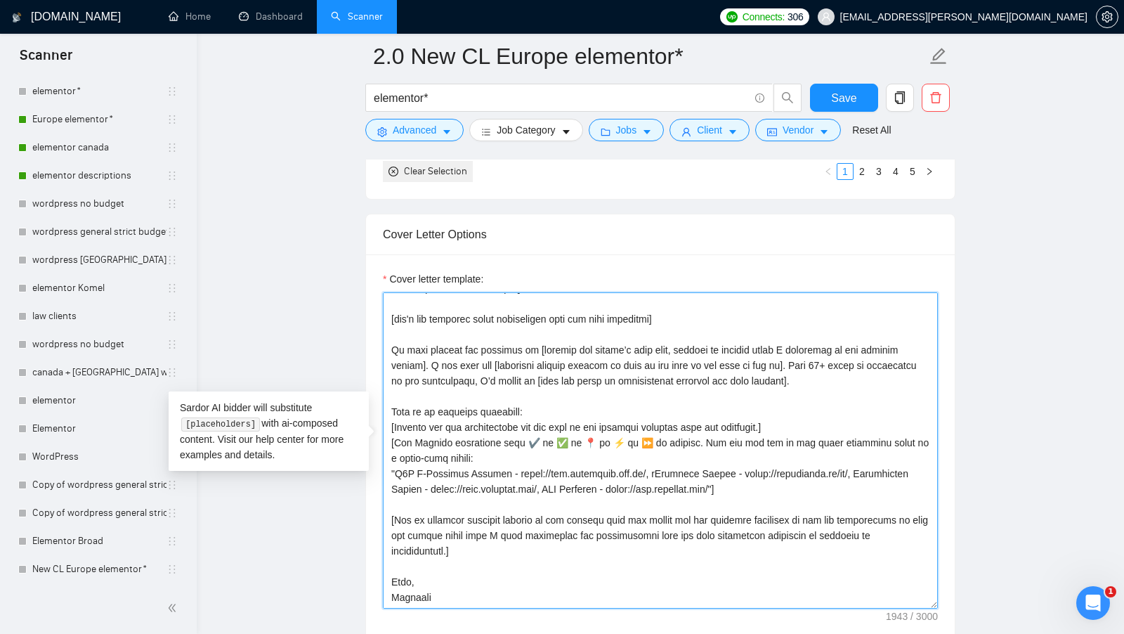
scroll to position [1571, 0]
drag, startPoint x: 779, startPoint y: 478, endPoint x: 357, endPoint y: 404, distance: 428.6
paste textarea "[always include the projects below] Elementor websites I’ve built https://epayp…"
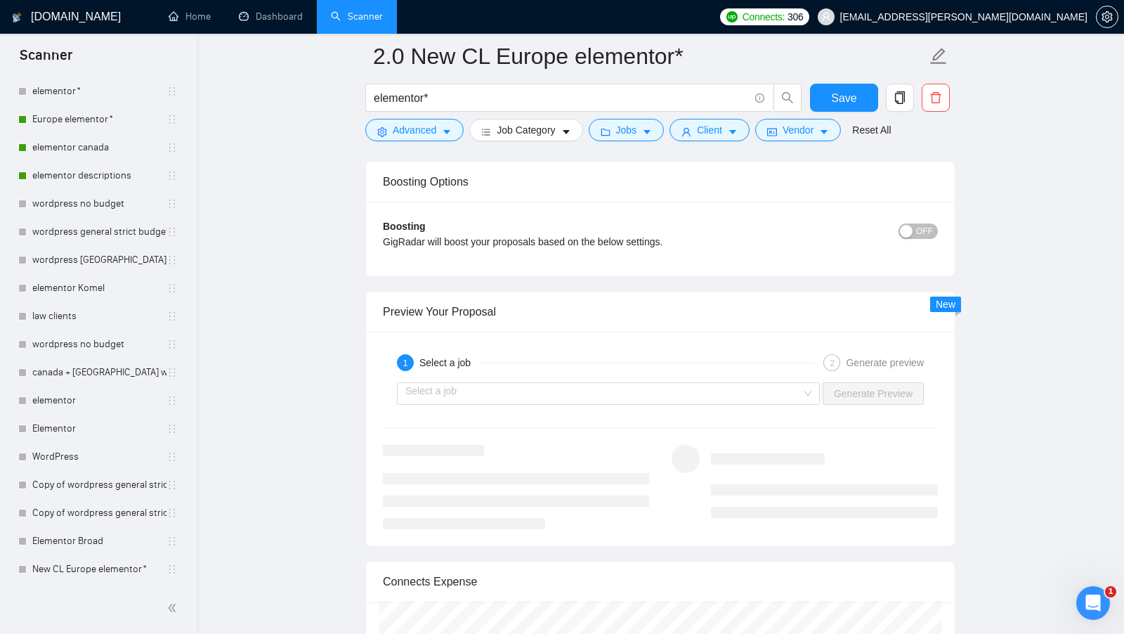
scroll to position [2670, 0]
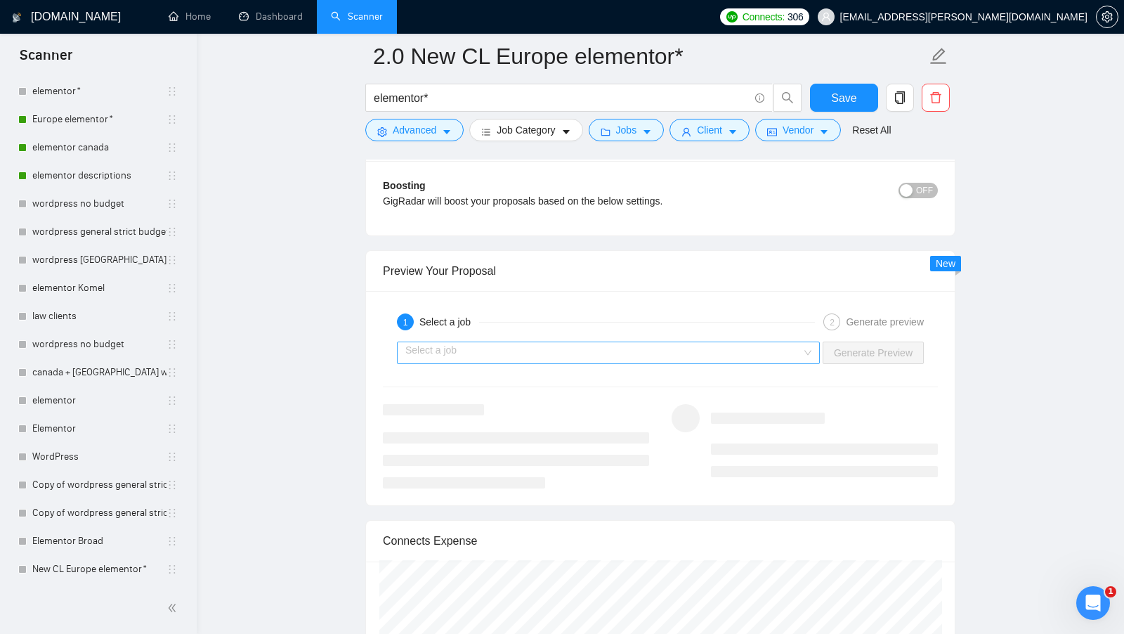
type textarea "[Write a cover letter in a human manner, avoiding marked lists, and don't use d…"
click at [737, 346] on input "search" at bounding box center [603, 352] width 396 height 21
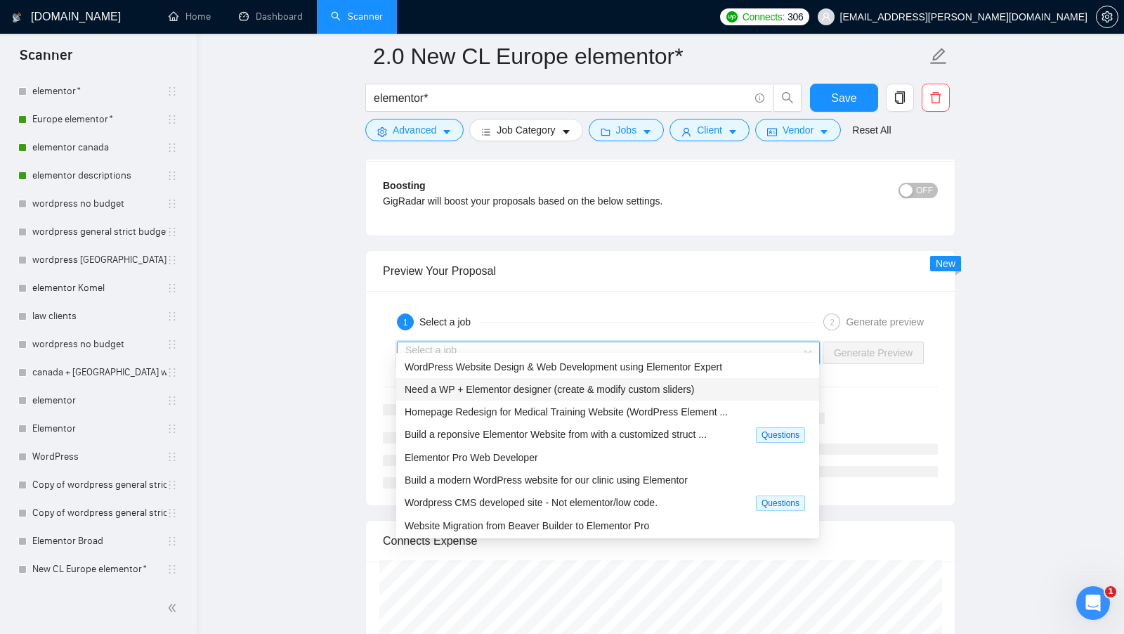
click at [593, 393] on span "Need a WP + Elementor designer (create & modify custom sliders)" at bounding box center [550, 388] width 290 height 11
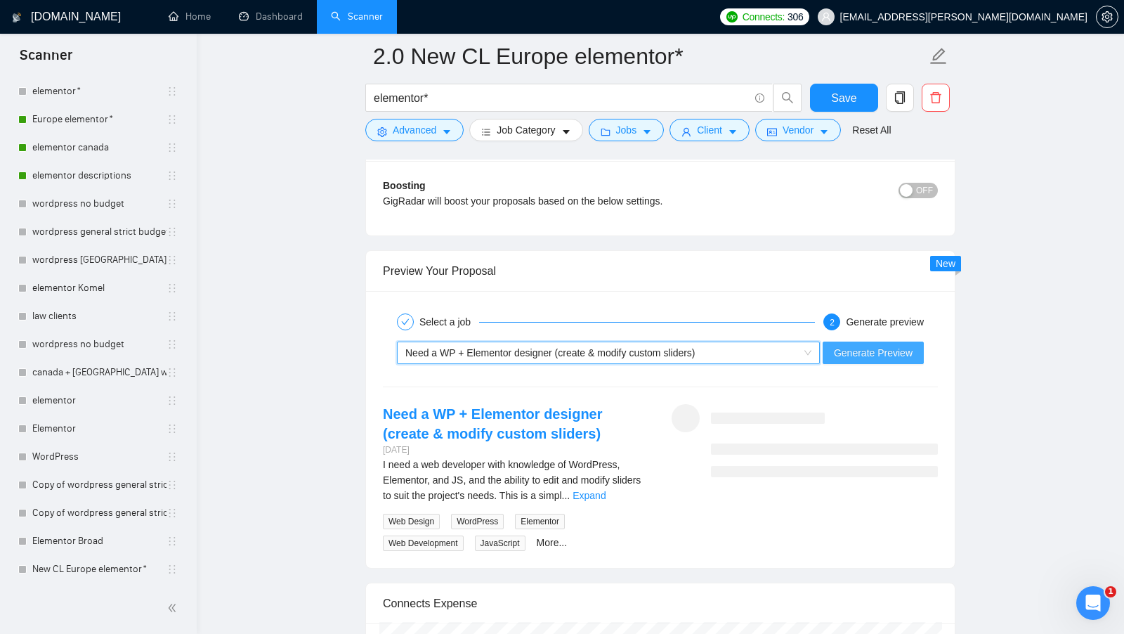
click at [855, 345] on span "Generate Preview" at bounding box center [873, 352] width 79 height 15
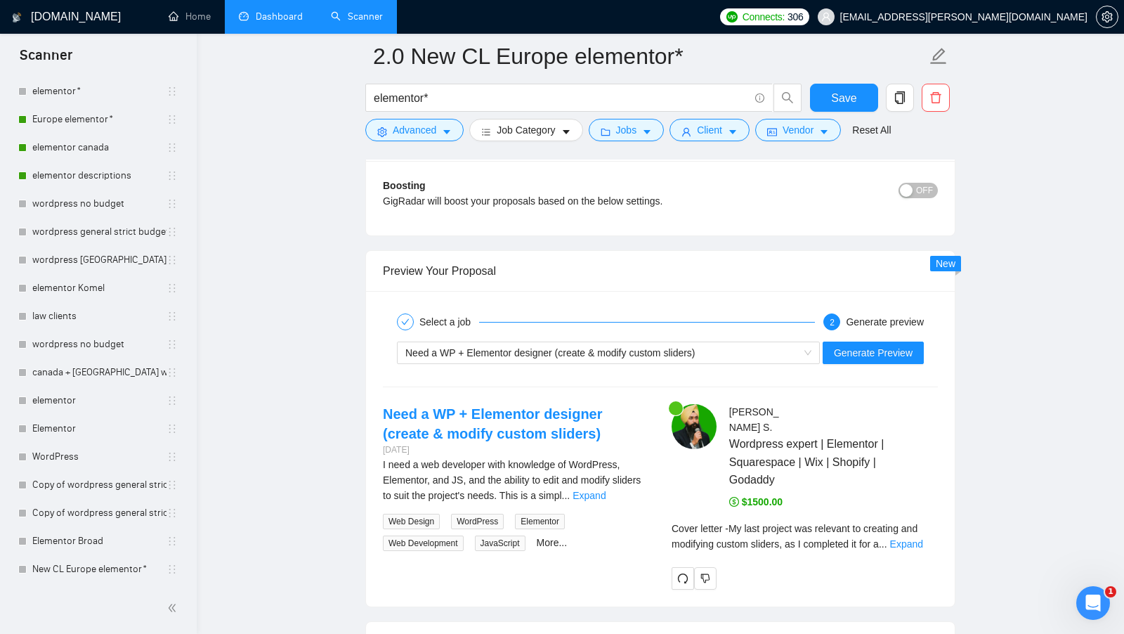
click at [286, 22] on link "Dashboard" at bounding box center [271, 17] width 64 height 12
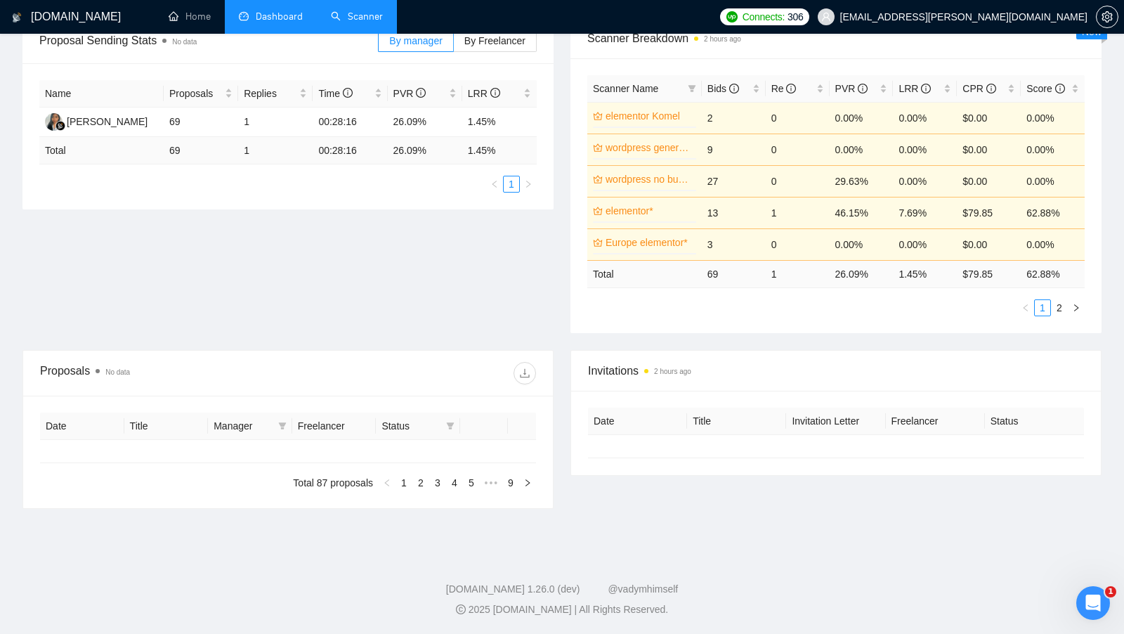
type input "[DATE]"
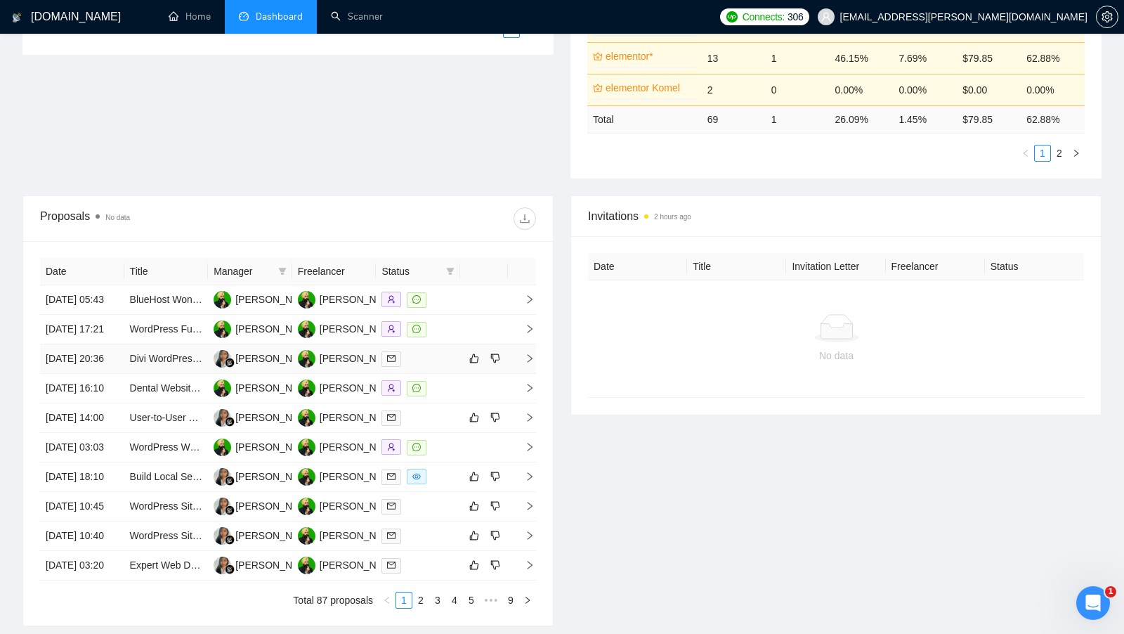
scroll to position [385, 0]
click at [440, 372] on td at bounding box center [418, 357] width 84 height 29
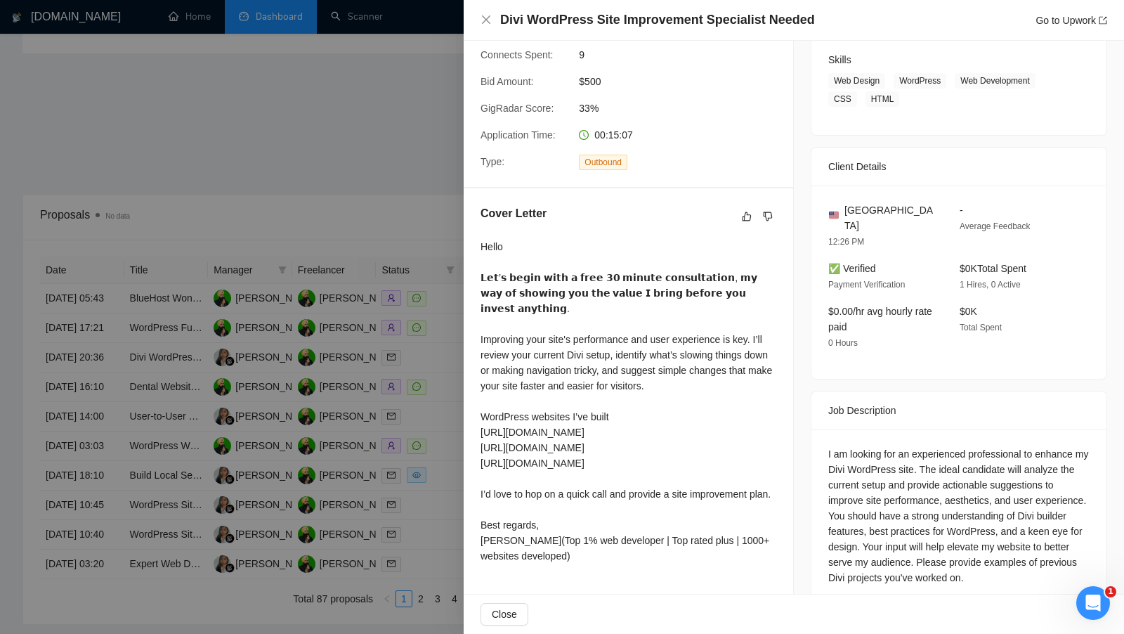
scroll to position [221, 0]
click at [395, 193] on div at bounding box center [562, 317] width 1124 height 634
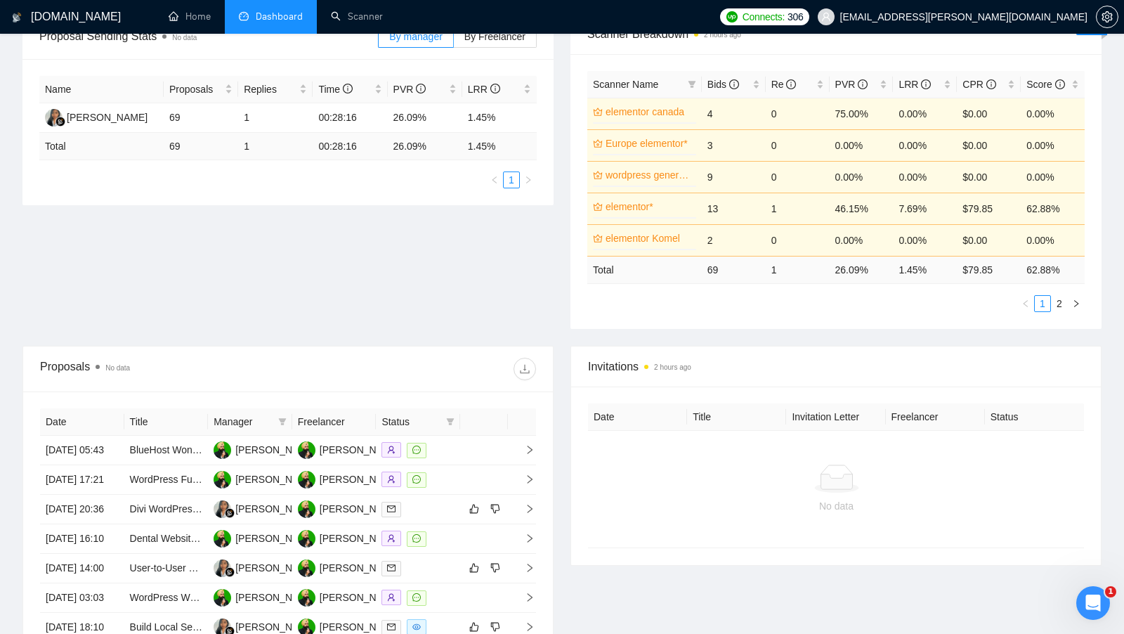
scroll to position [0, 0]
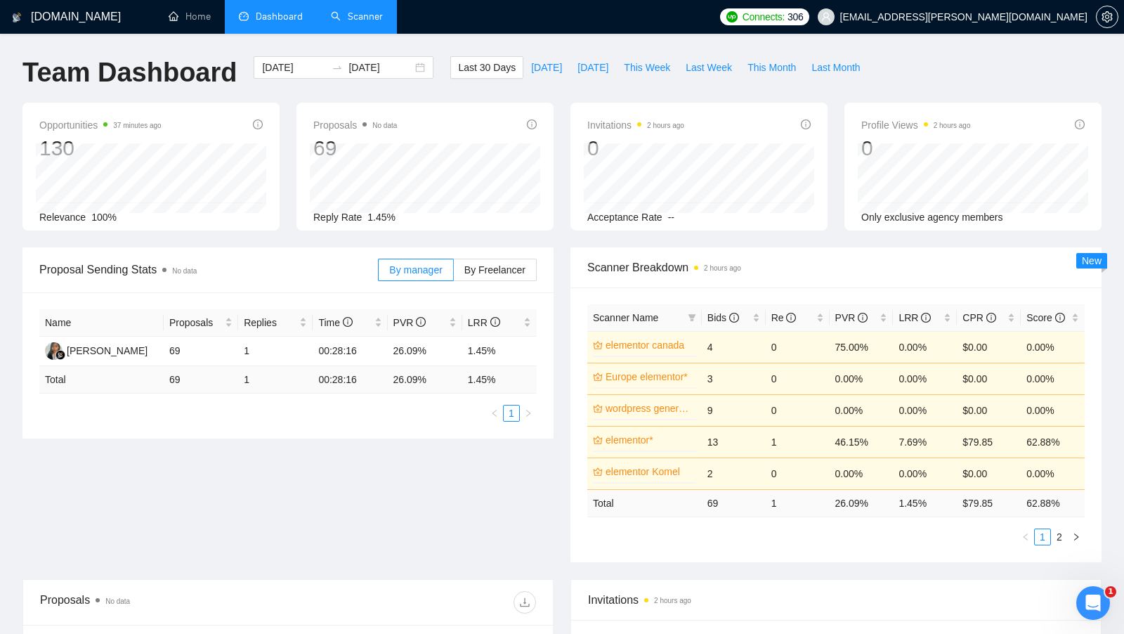
click at [331, 17] on link "Scanner" at bounding box center [357, 17] width 52 height 12
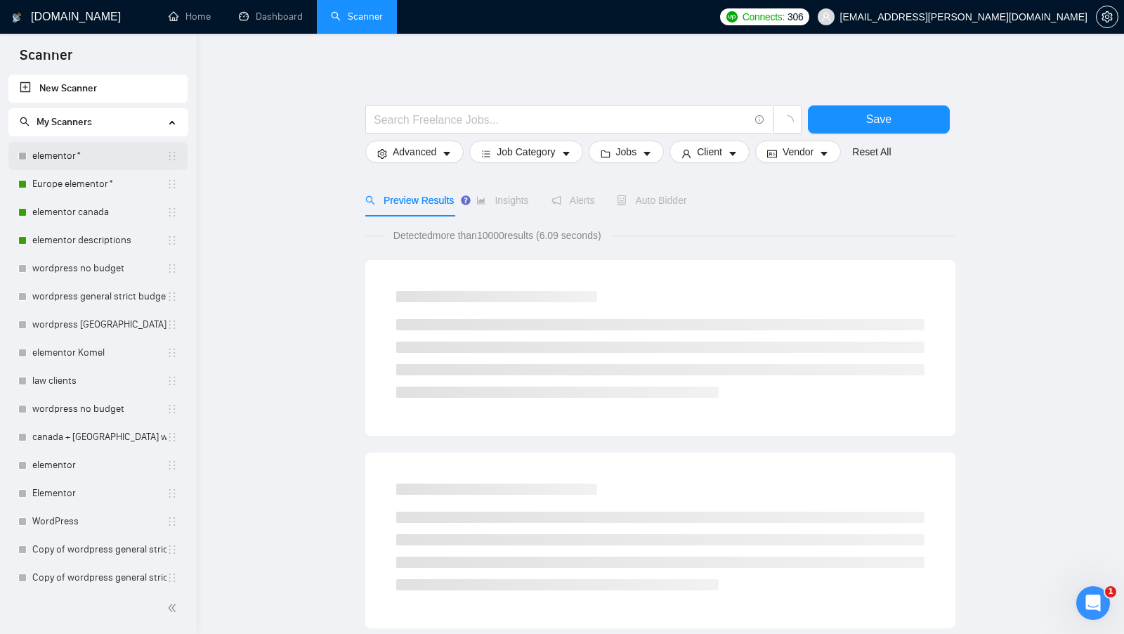
click at [76, 152] on link "elementor*" at bounding box center [99, 156] width 134 height 28
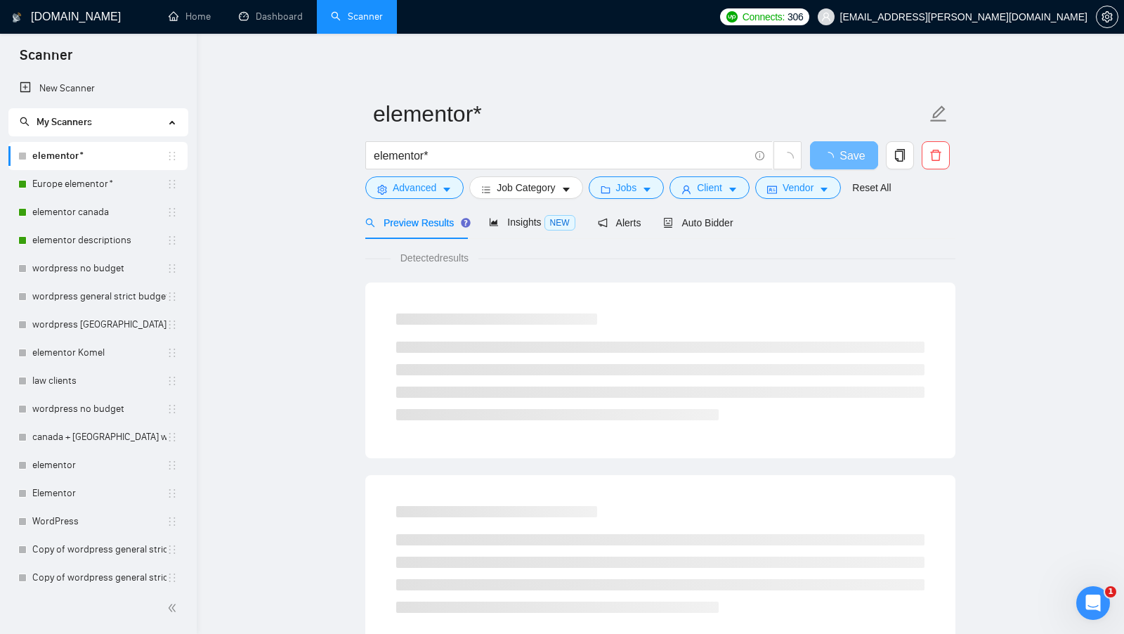
click at [695, 228] on div "Auto Bidder" at bounding box center [698, 222] width 70 height 15
click at [696, 221] on span "Auto Bidder" at bounding box center [698, 222] width 70 height 11
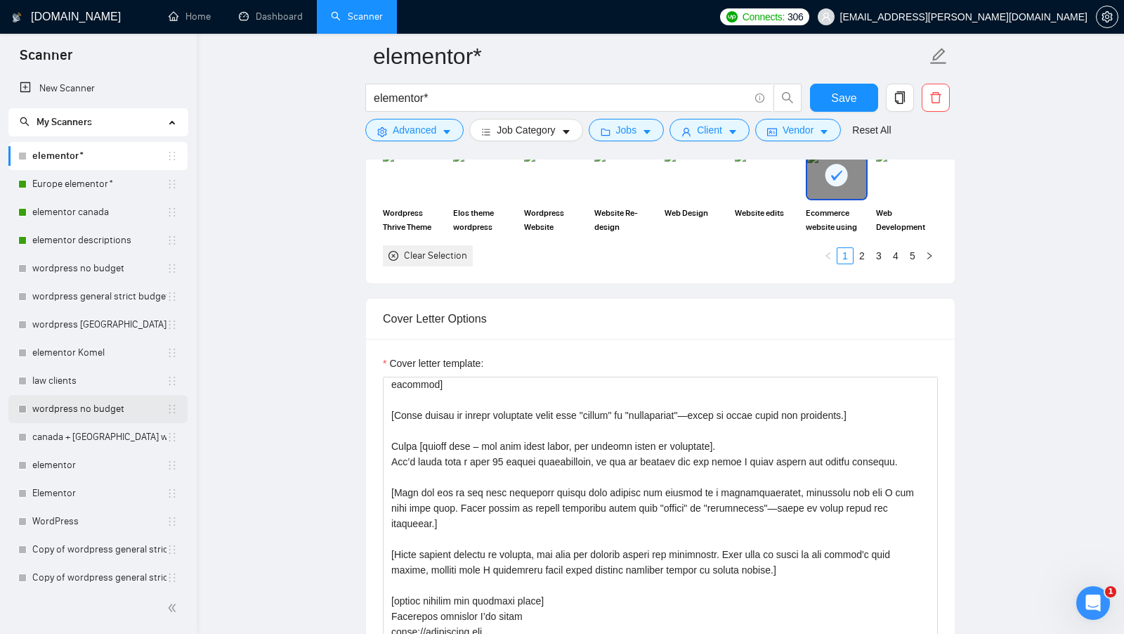
scroll to position [93, 0]
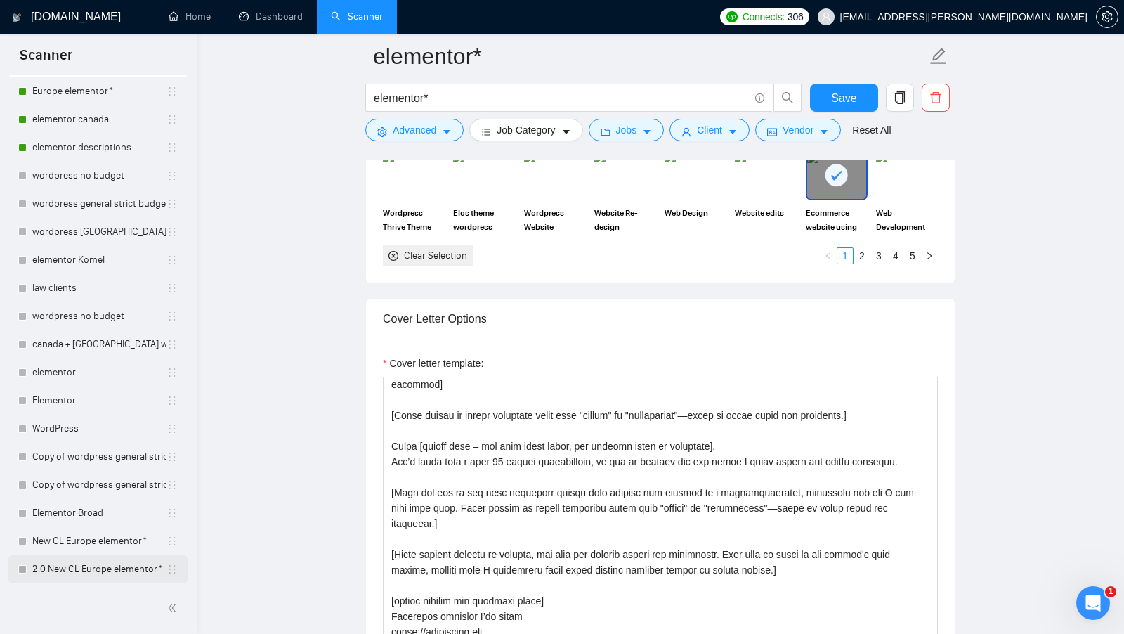
click at [71, 565] on link "2.0 New CL Europe elementor*" at bounding box center [99, 569] width 134 height 28
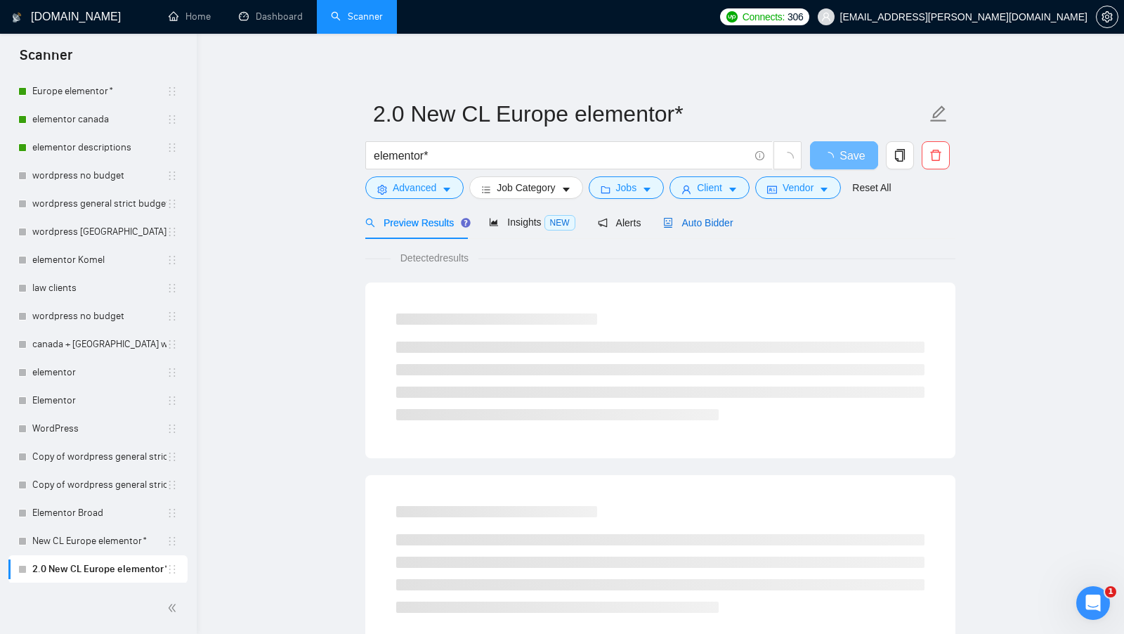
click at [705, 225] on span "Auto Bidder" at bounding box center [698, 222] width 70 height 11
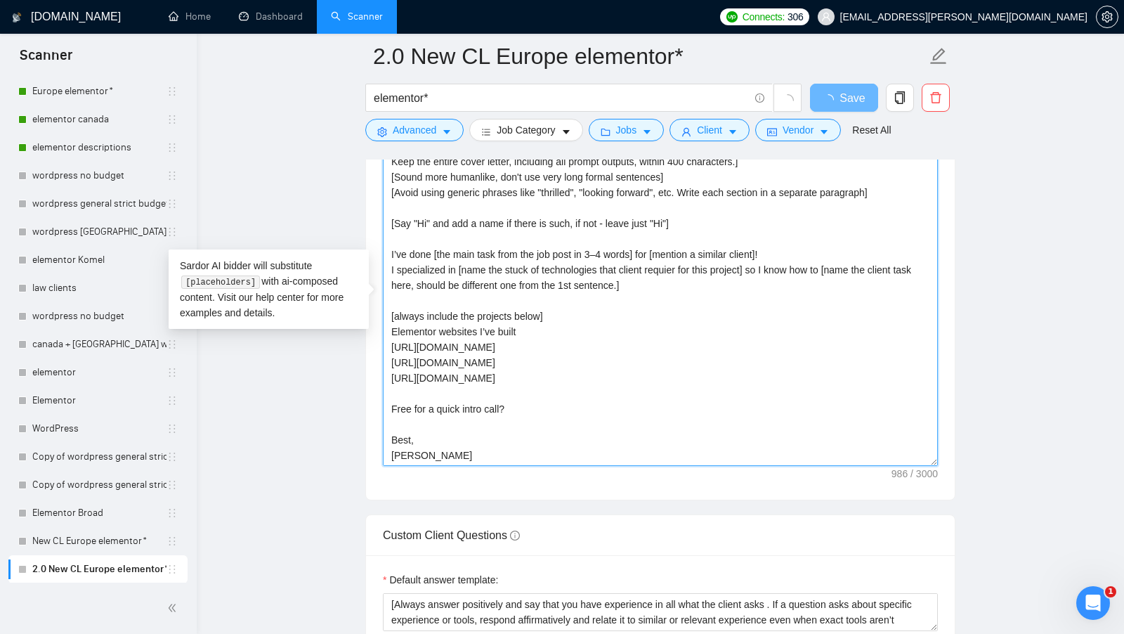
scroll to position [1669, 0]
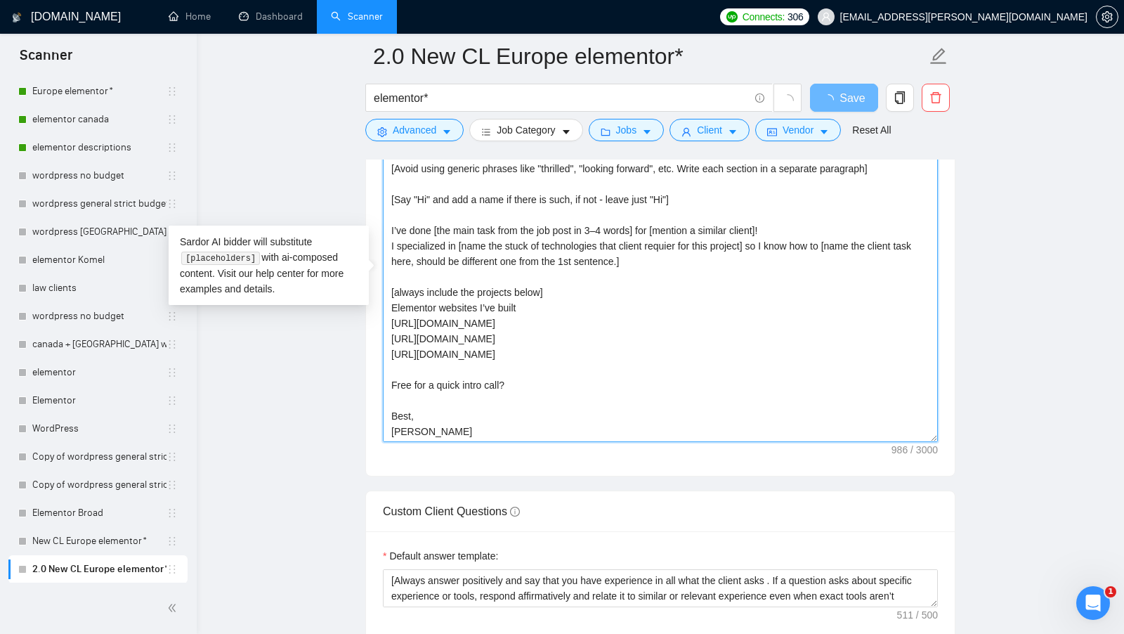
drag, startPoint x: 388, startPoint y: 260, endPoint x: 587, endPoint y: 424, distance: 257.9
click at [587, 424] on textarea "[Write a cover letter in a natural, human-like manner, avoiding bullet points.]…" at bounding box center [660, 284] width 555 height 316
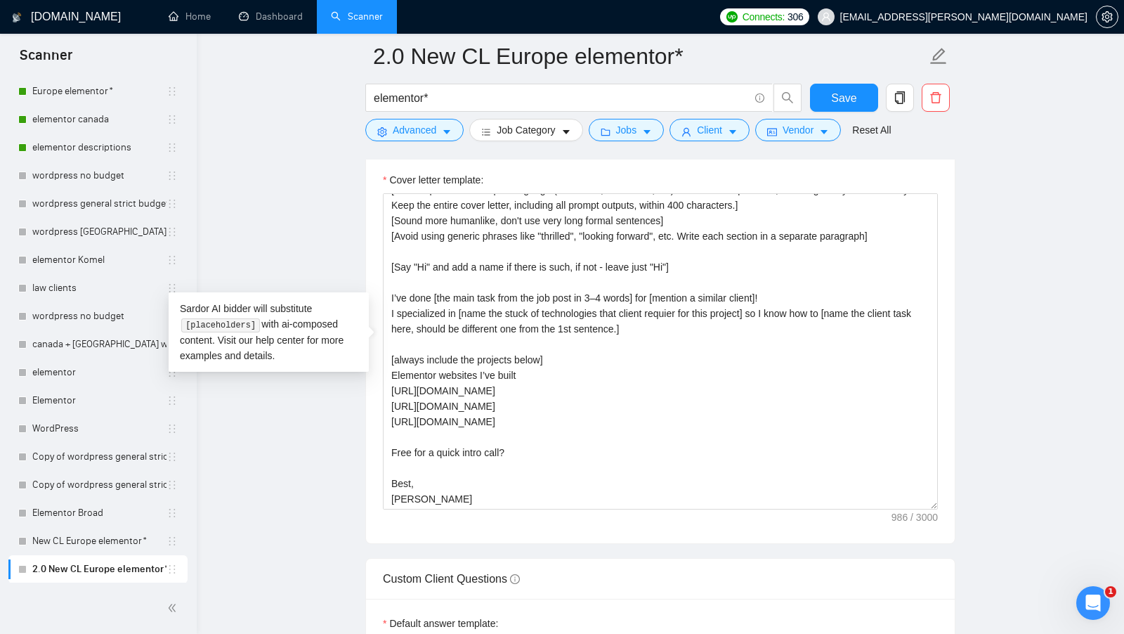
click at [360, 462] on main "2.0 New CL Europe elementor* elementor* Save Advanced Job Category Jobs Client …" at bounding box center [660, 339] width 882 height 3904
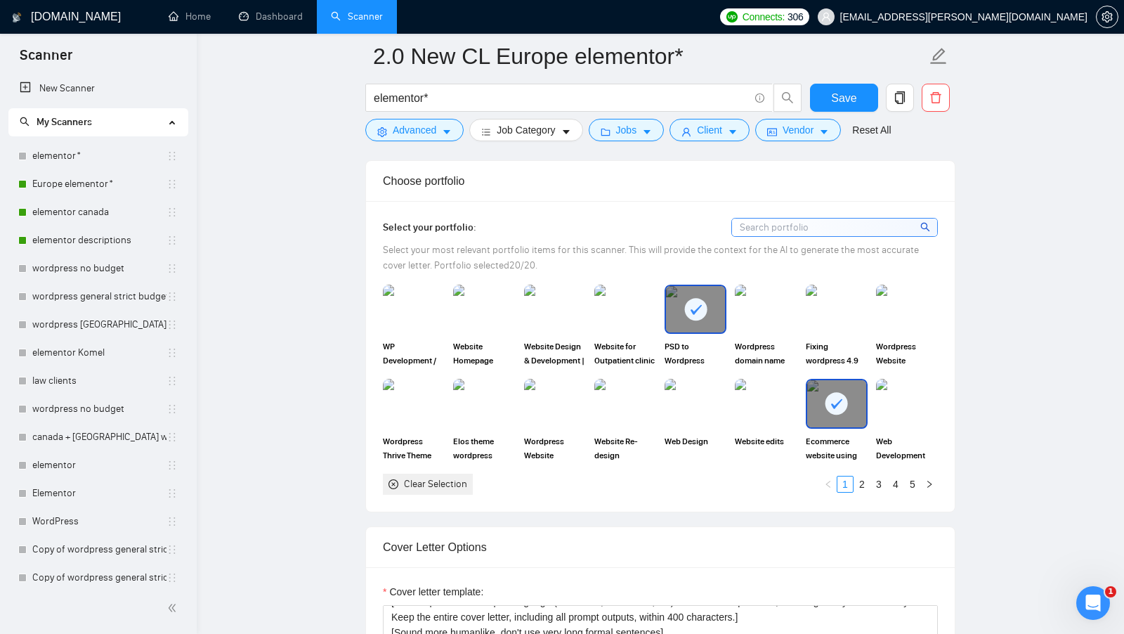
scroll to position [1220, 0]
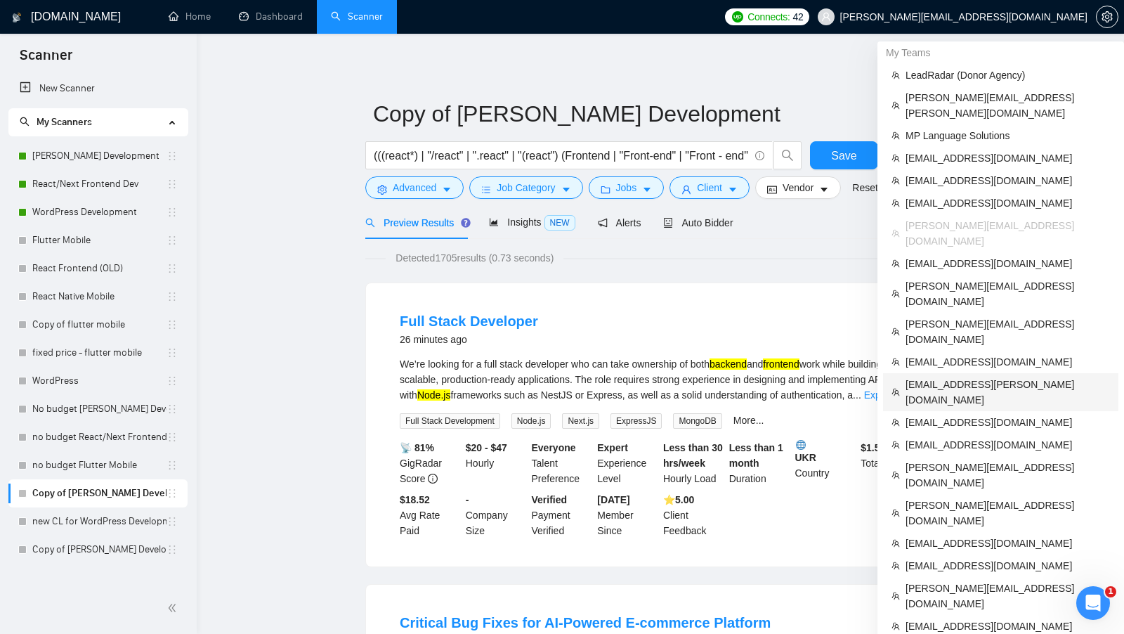
click at [980, 376] on span "[EMAIL_ADDRESS][PERSON_NAME][DOMAIN_NAME]" at bounding box center [1007, 391] width 204 height 31
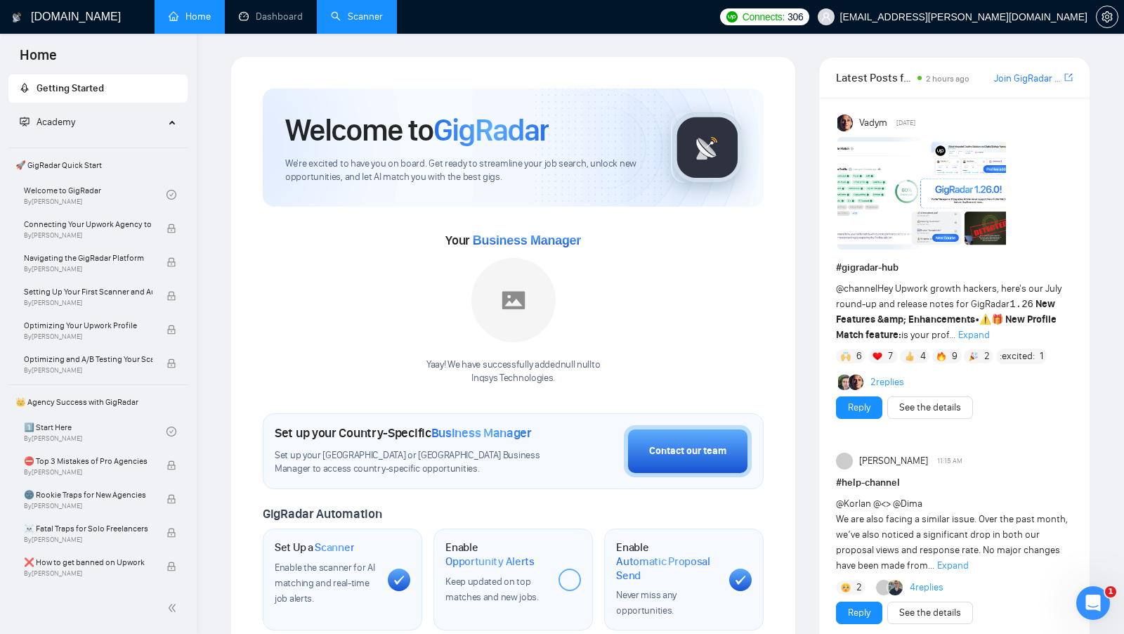
click at [331, 21] on link "Scanner" at bounding box center [357, 17] width 52 height 12
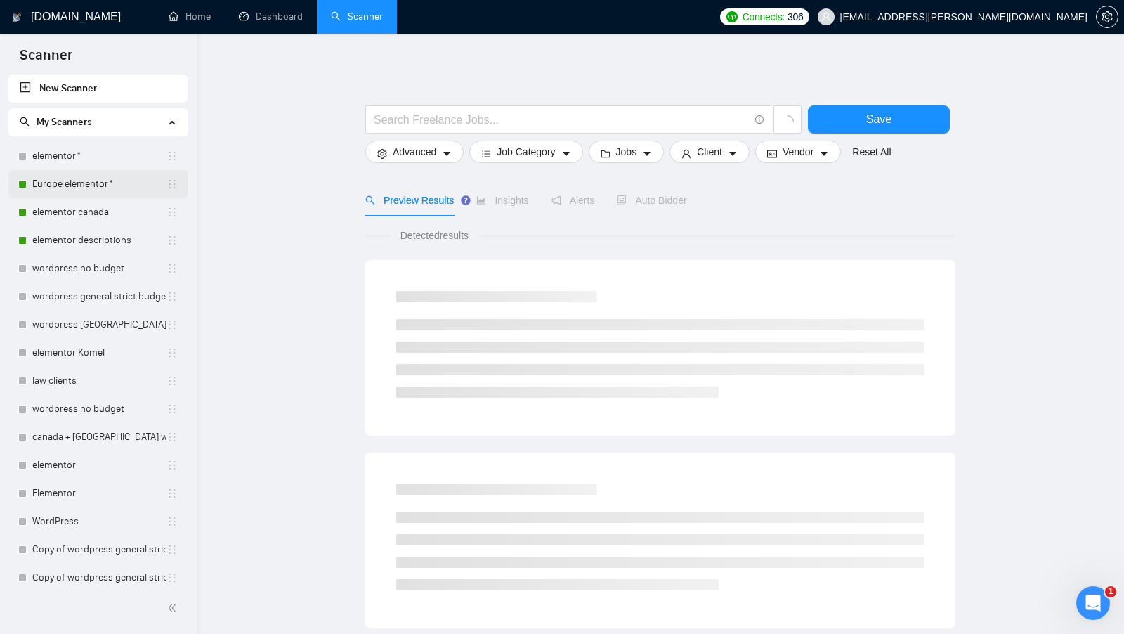
click at [105, 193] on link "Europe elementor*" at bounding box center [99, 184] width 134 height 28
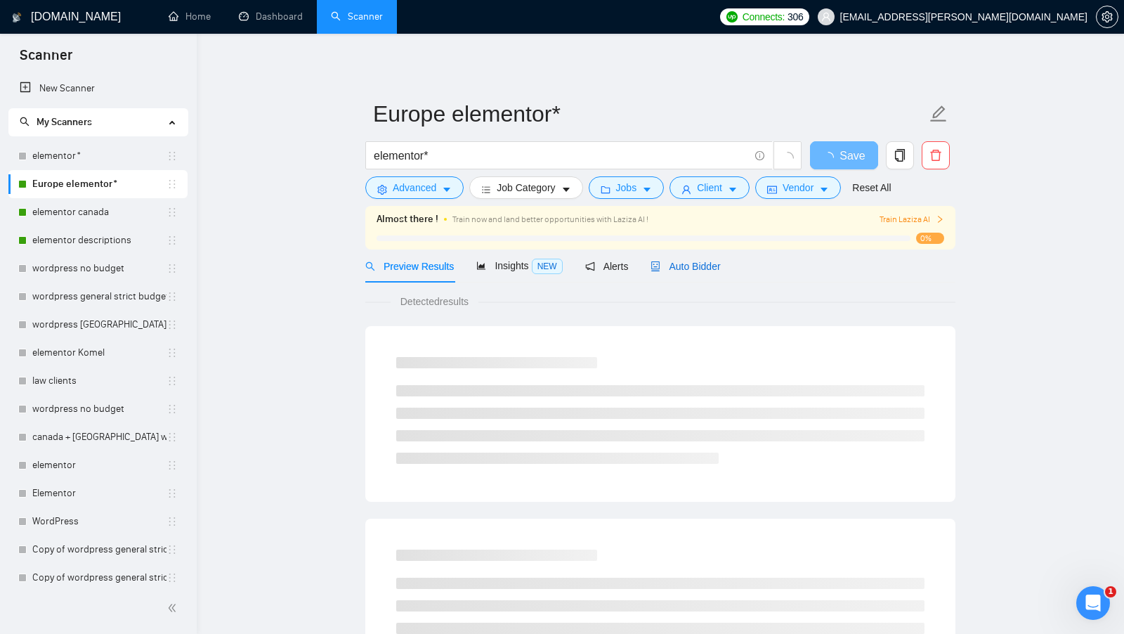
click at [701, 263] on span "Auto Bidder" at bounding box center [685, 266] width 70 height 11
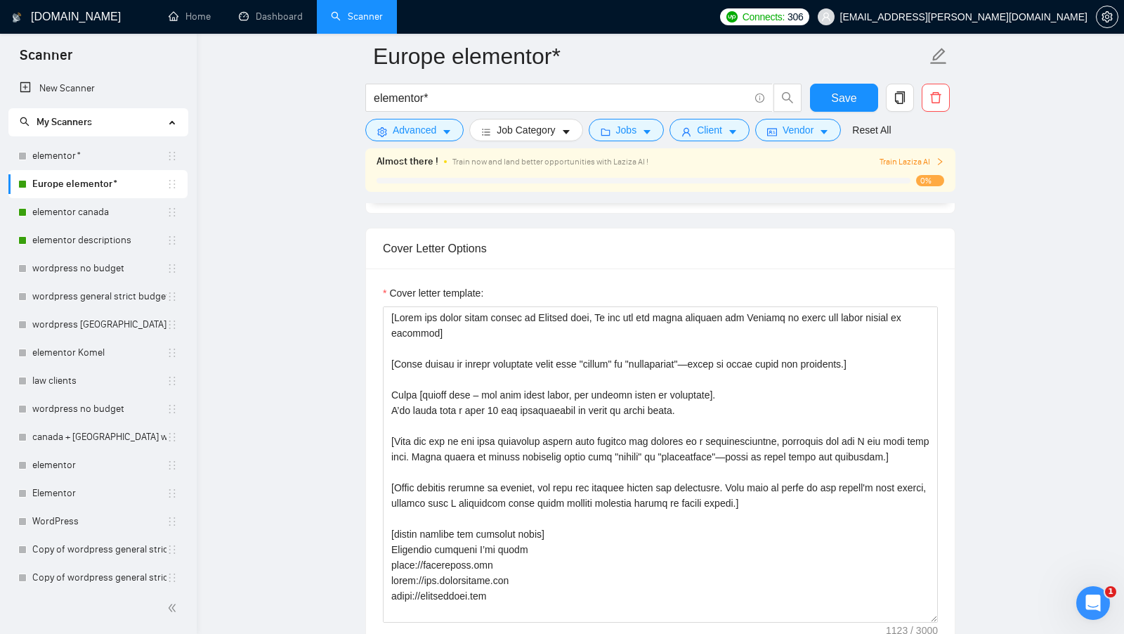
scroll to position [22, 0]
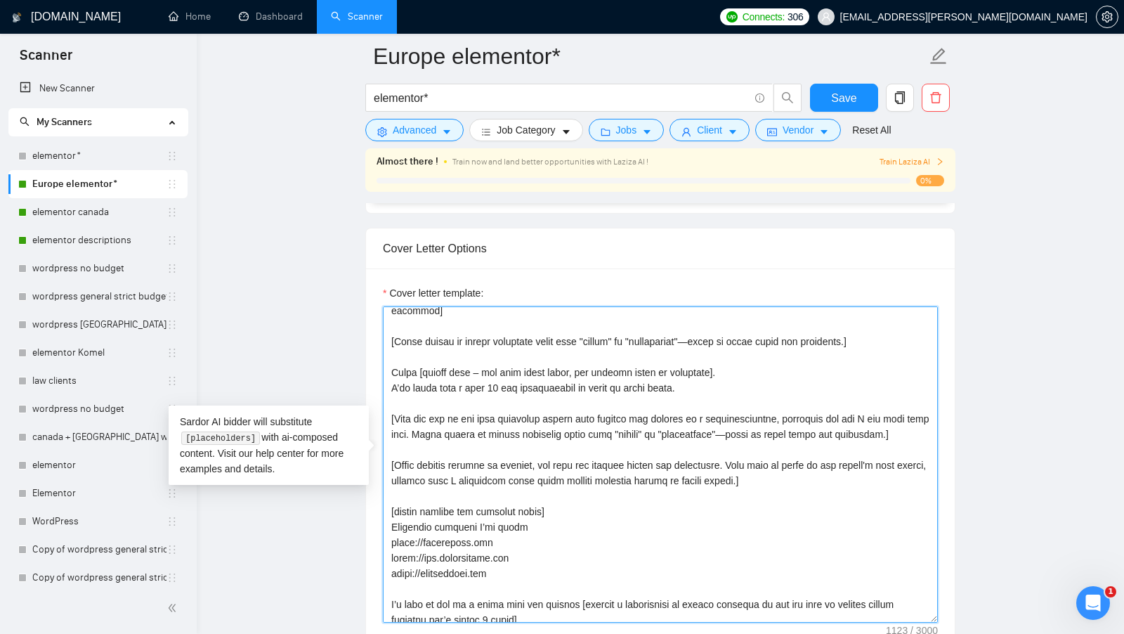
drag, startPoint x: 544, startPoint y: 568, endPoint x: 386, endPoint y: 504, distance: 170.5
click at [386, 504] on textarea "Cover letter template:" at bounding box center [660, 464] width 555 height 316
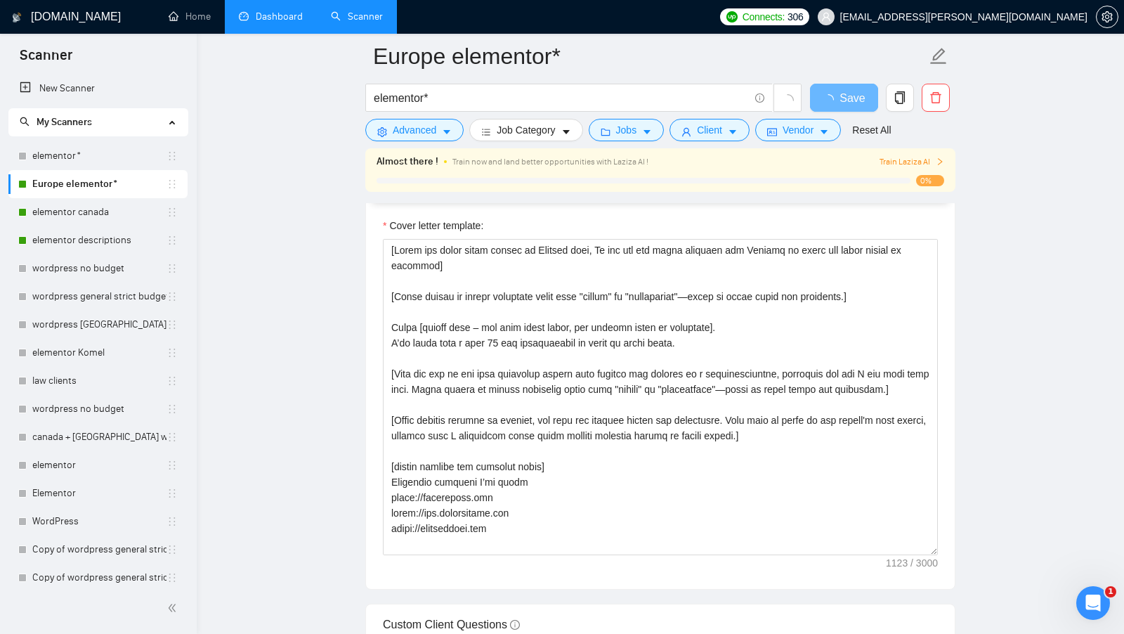
click at [291, 18] on link "Dashboard" at bounding box center [271, 17] width 64 height 12
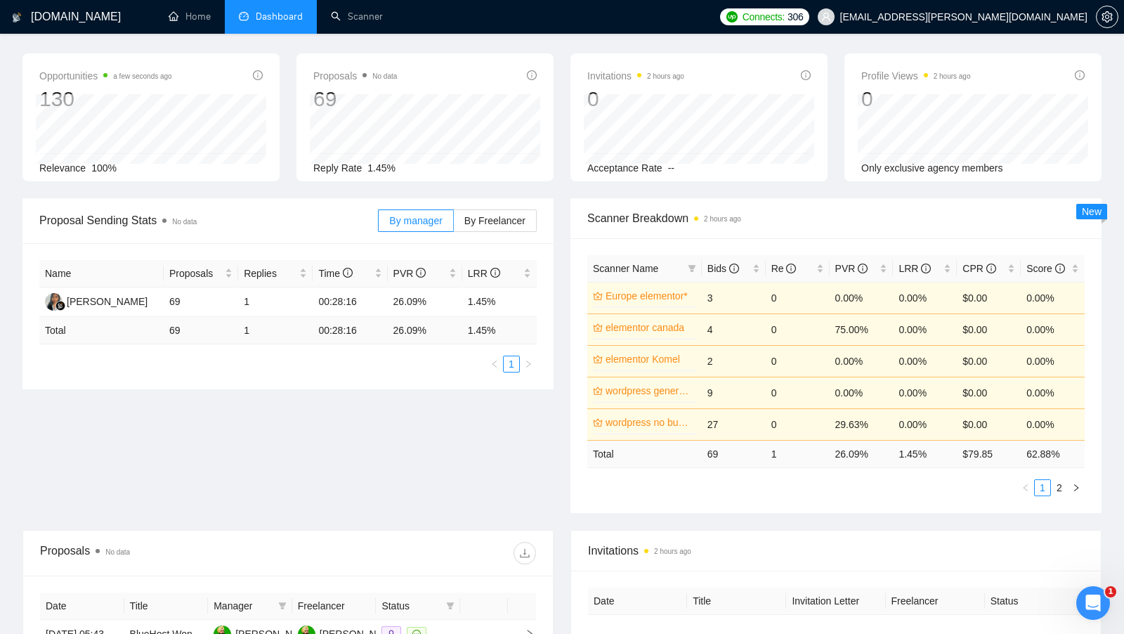
scroll to position [19, 0]
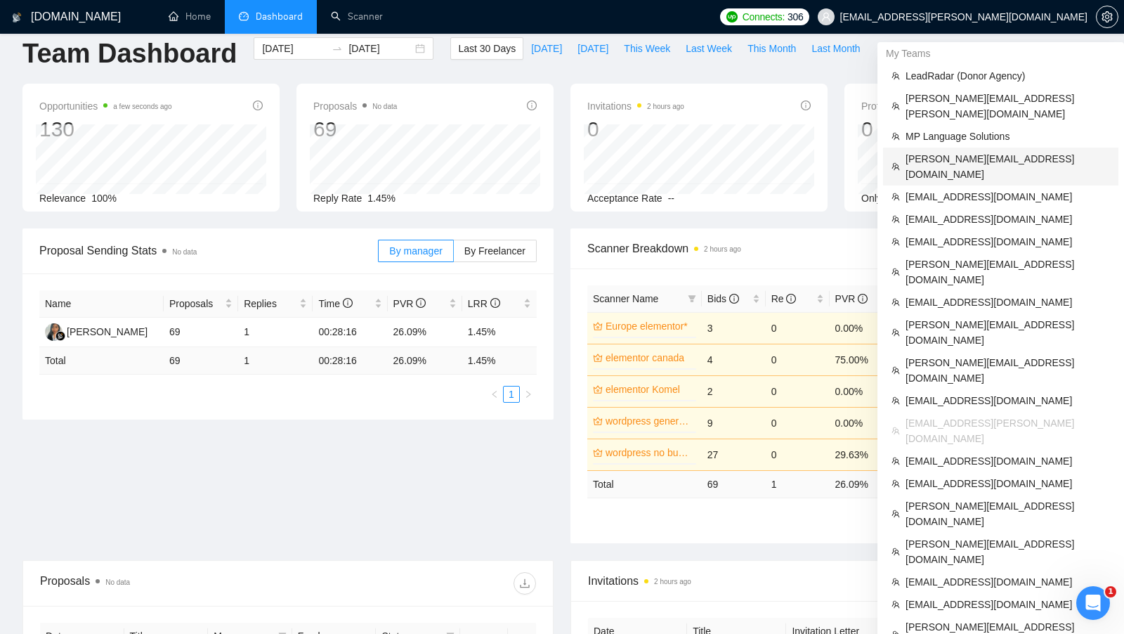
click at [964, 151] on span "[PERSON_NAME][EMAIL_ADDRESS][DOMAIN_NAME]" at bounding box center [1007, 166] width 204 height 31
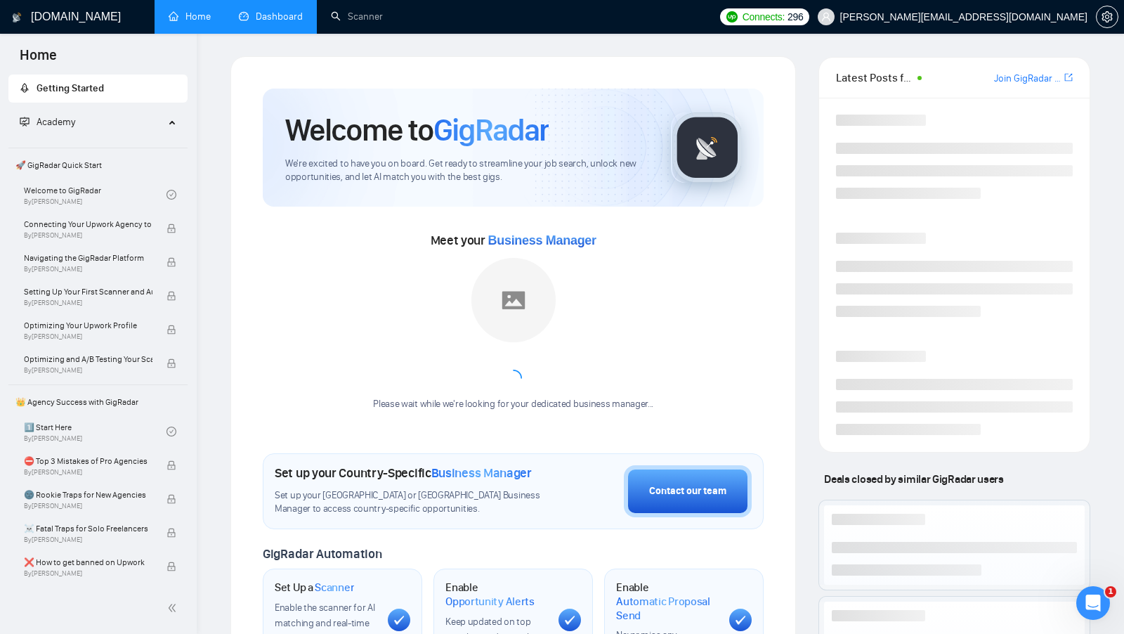
click at [294, 19] on link "Dashboard" at bounding box center [271, 17] width 64 height 12
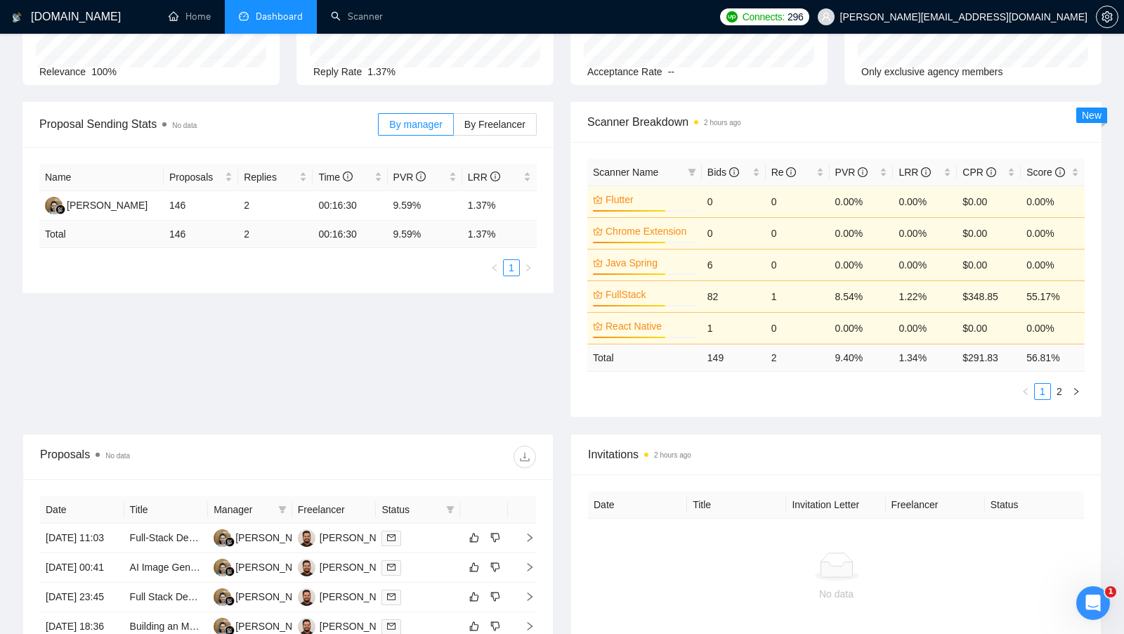
scroll to position [15, 0]
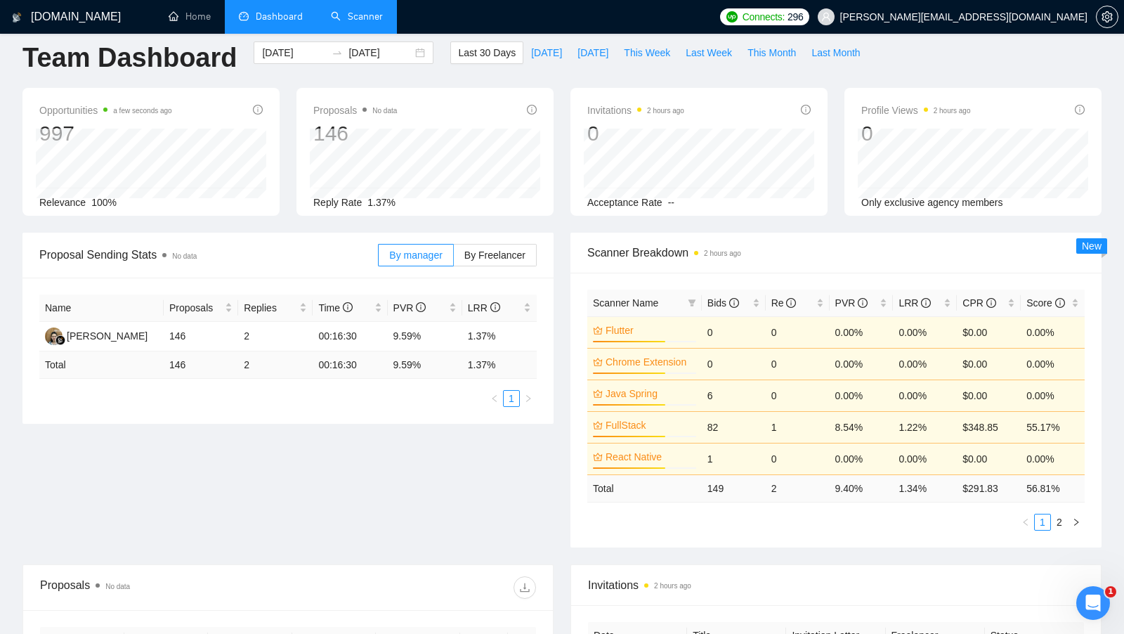
click at [347, 13] on link "Scanner" at bounding box center [357, 17] width 52 height 12
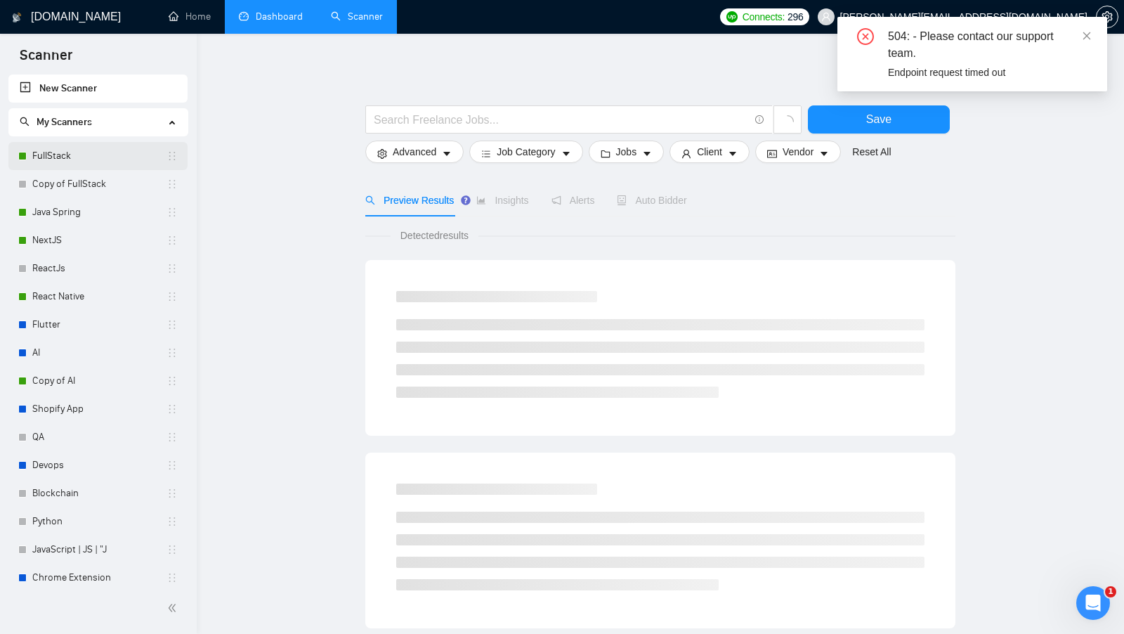
click at [87, 152] on link "FullStack" at bounding box center [99, 156] width 134 height 28
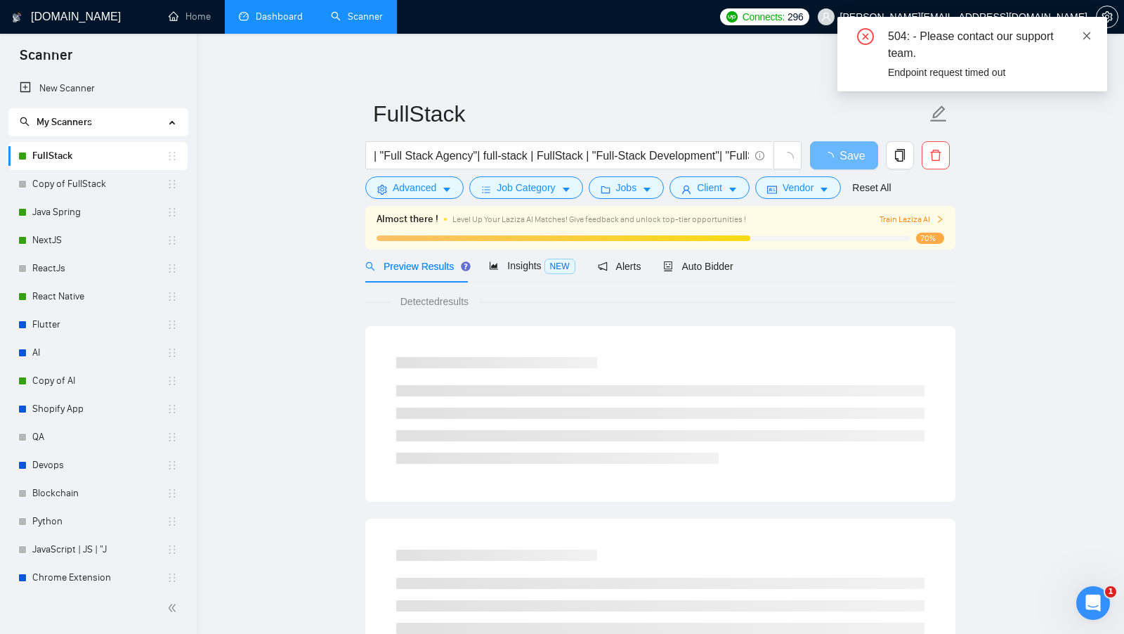
click at [1087, 32] on icon "close" at bounding box center [1087, 36] width 10 height 10
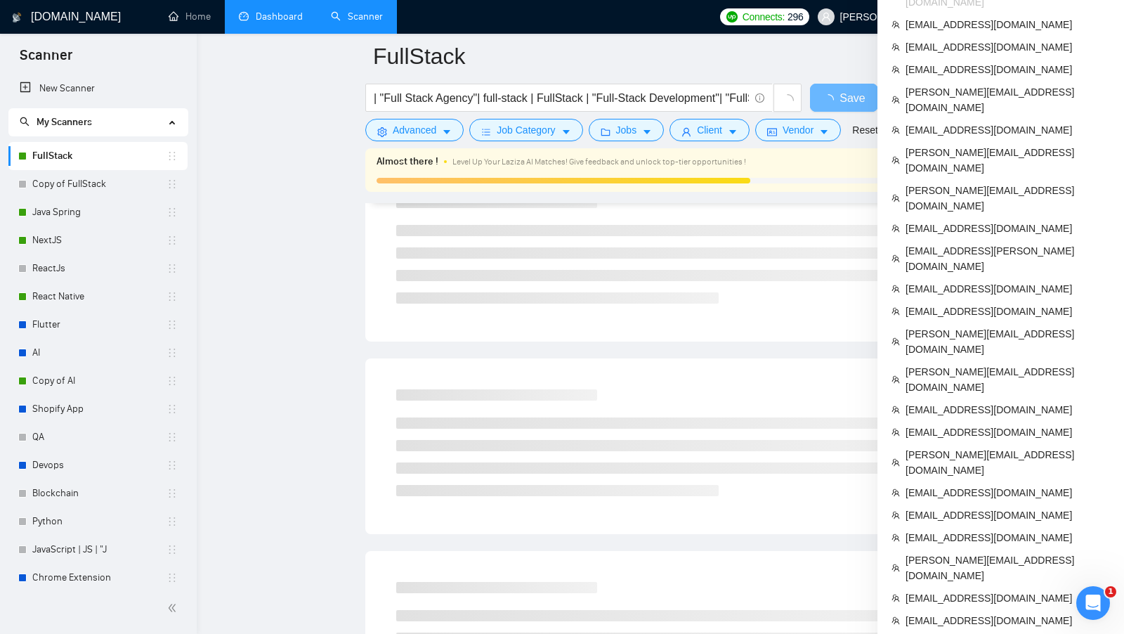
scroll to position [176, 0]
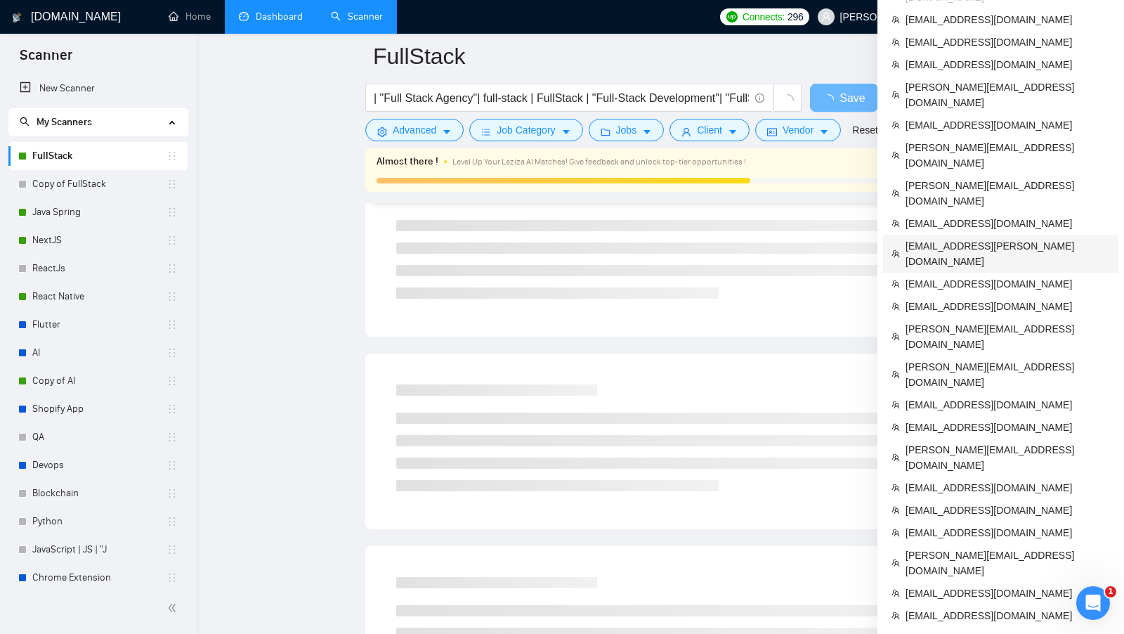
click at [971, 238] on span "[EMAIL_ADDRESS][PERSON_NAME][DOMAIN_NAME]" at bounding box center [1007, 253] width 204 height 31
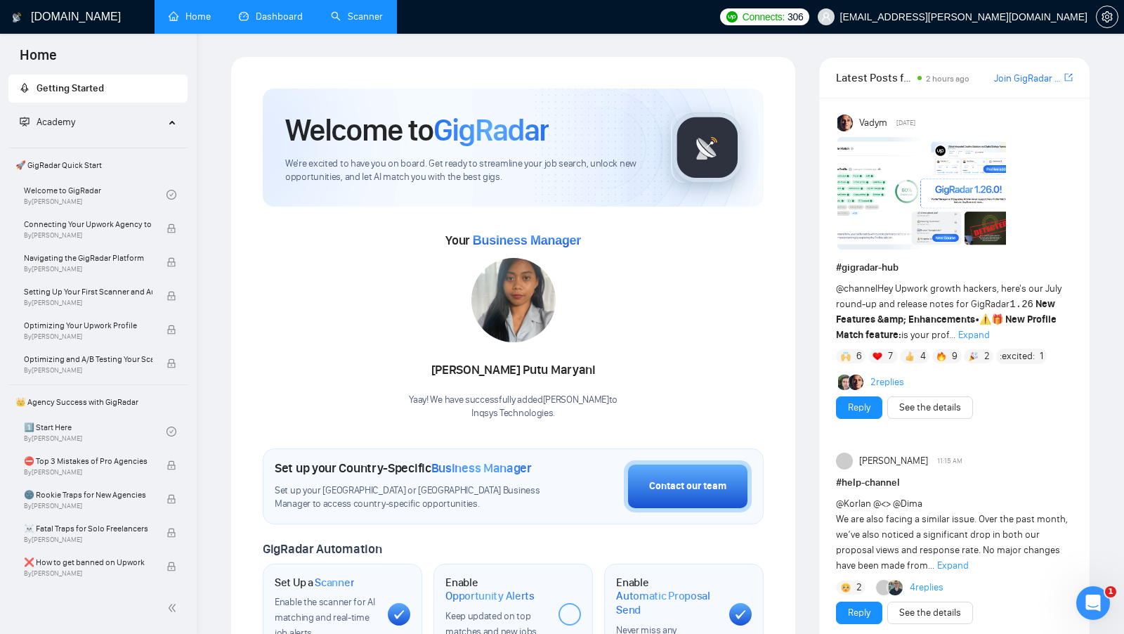
click at [287, 32] on li "Dashboard" at bounding box center [271, 17] width 92 height 34
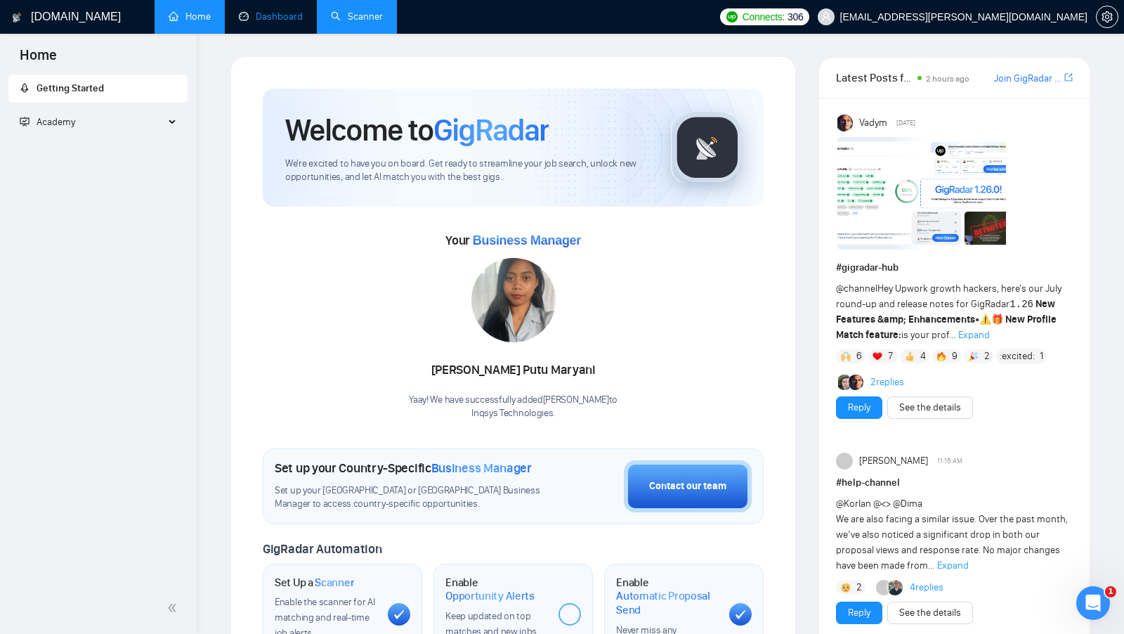
click at [275, 22] on link "Dashboard" at bounding box center [271, 17] width 64 height 12
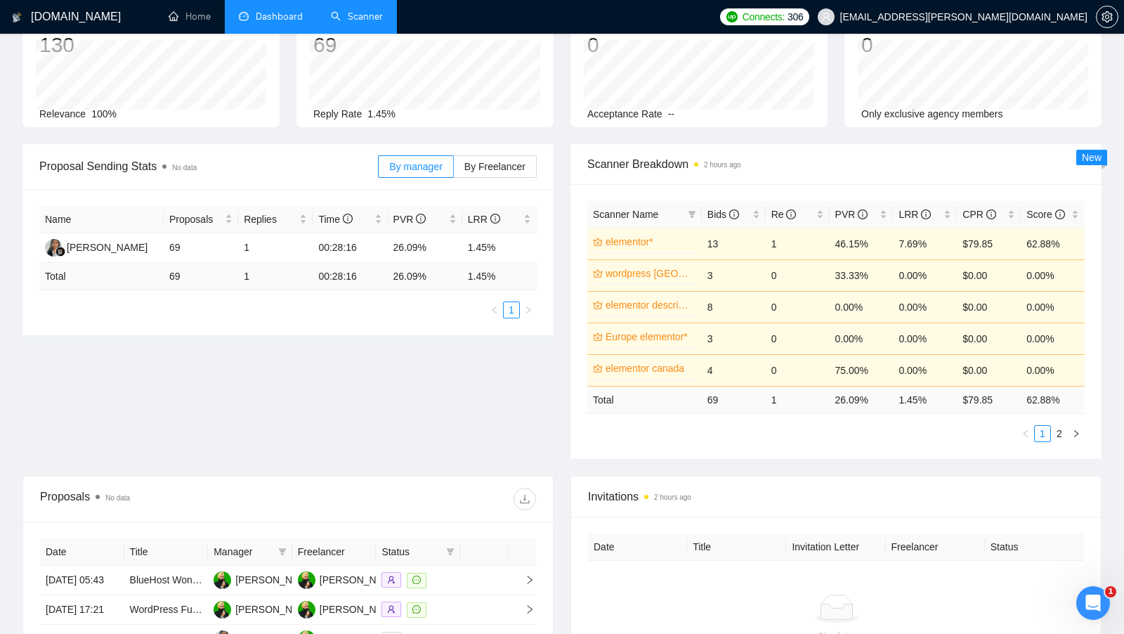
scroll to position [108, 0]
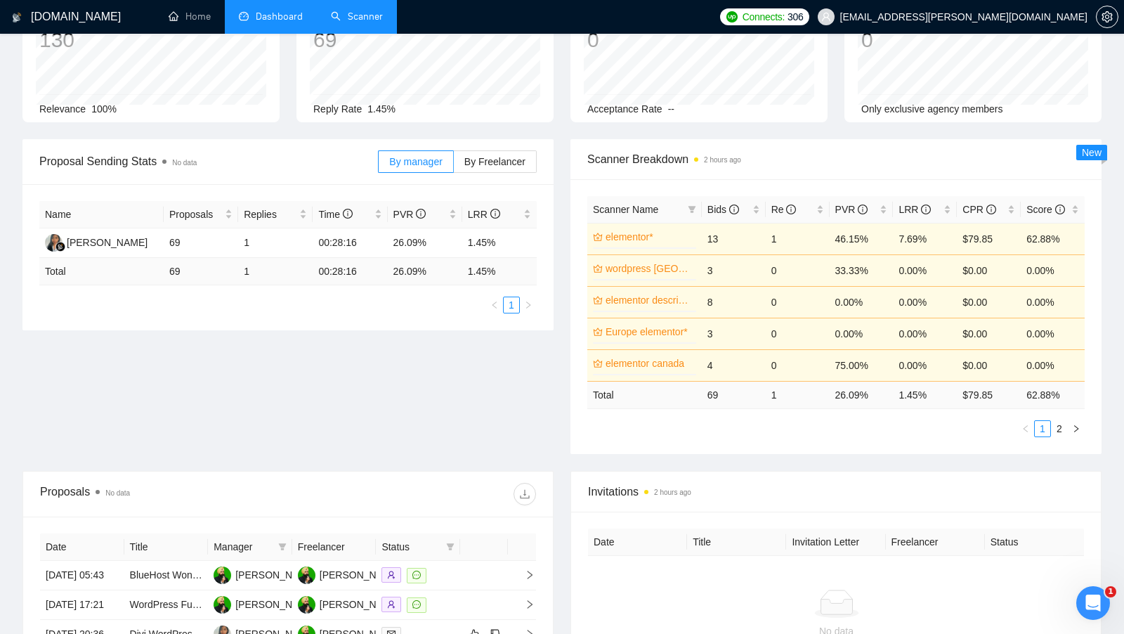
click at [341, 21] on link "Scanner" at bounding box center [357, 17] width 52 height 12
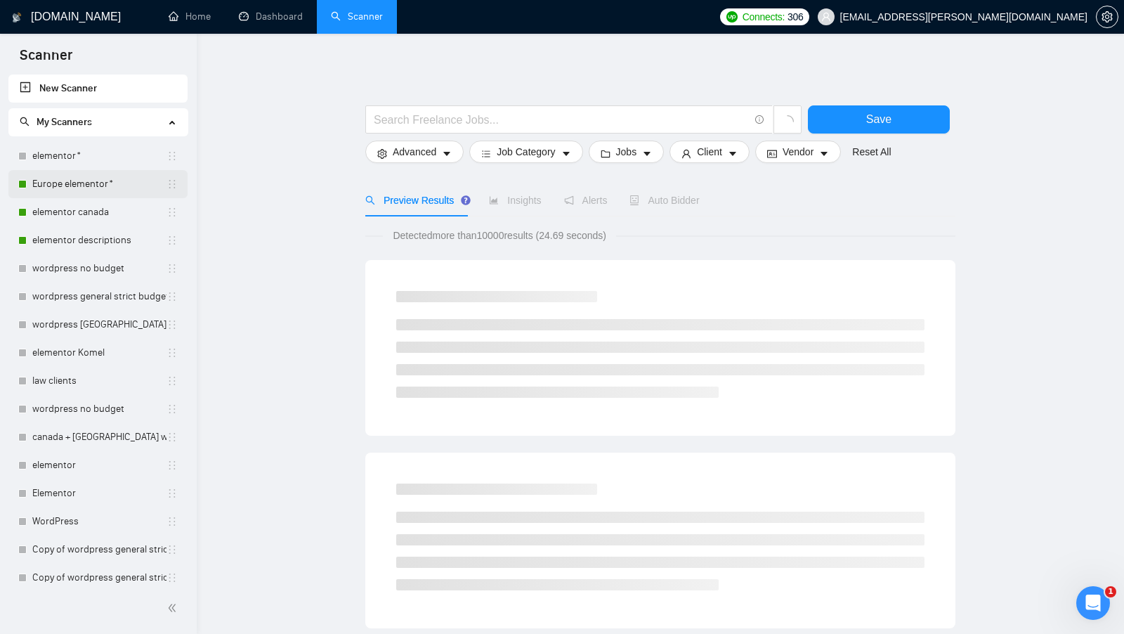
click at [104, 181] on link "Europe elementor*" at bounding box center [99, 184] width 134 height 28
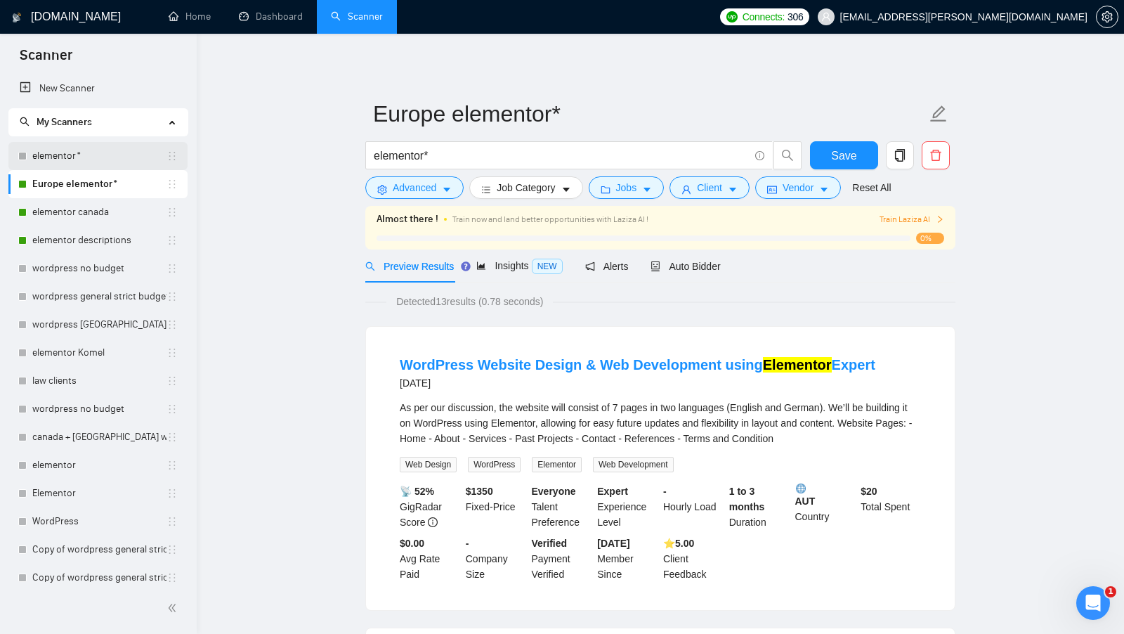
click at [61, 155] on link "elementor*" at bounding box center [99, 156] width 134 height 28
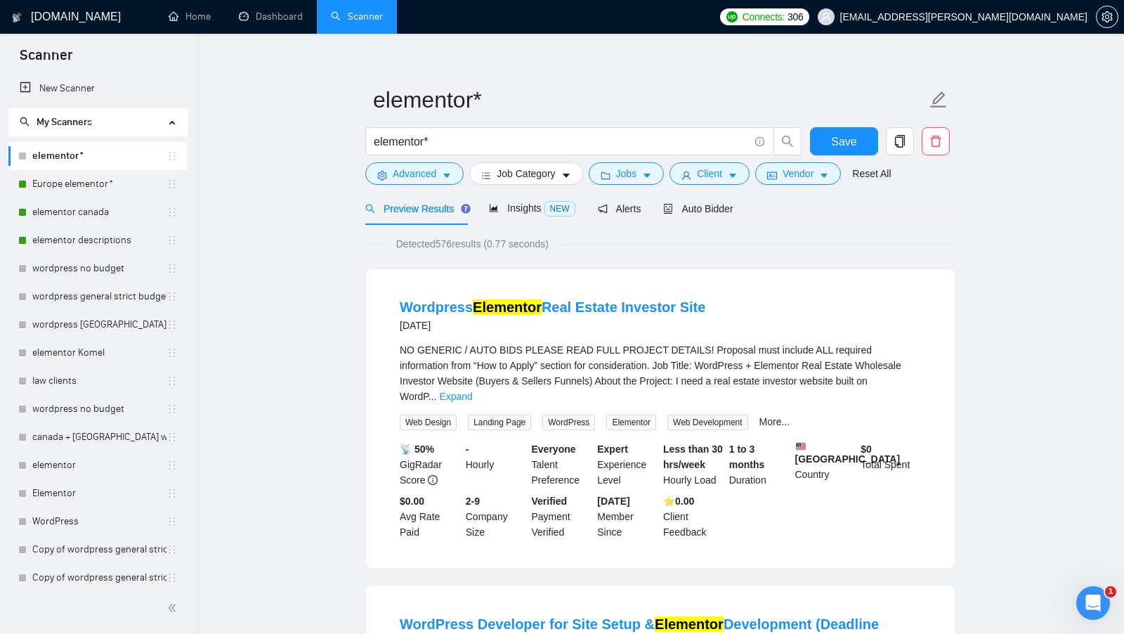
scroll to position [13, 0]
click at [719, 214] on span "Auto Bidder" at bounding box center [698, 209] width 70 height 11
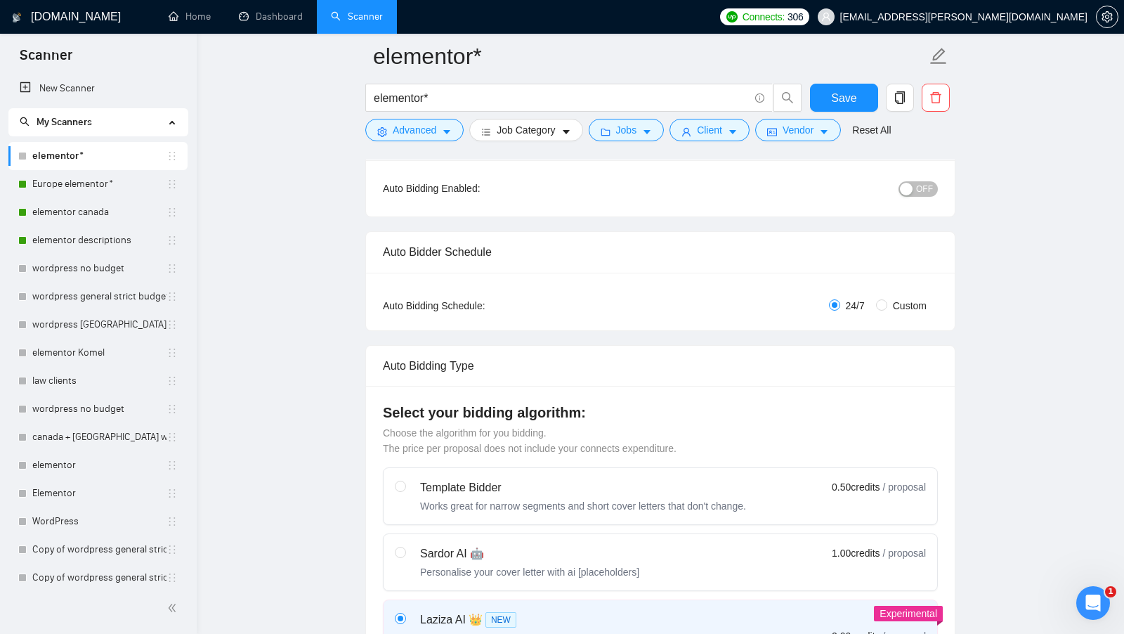
scroll to position [134, 0]
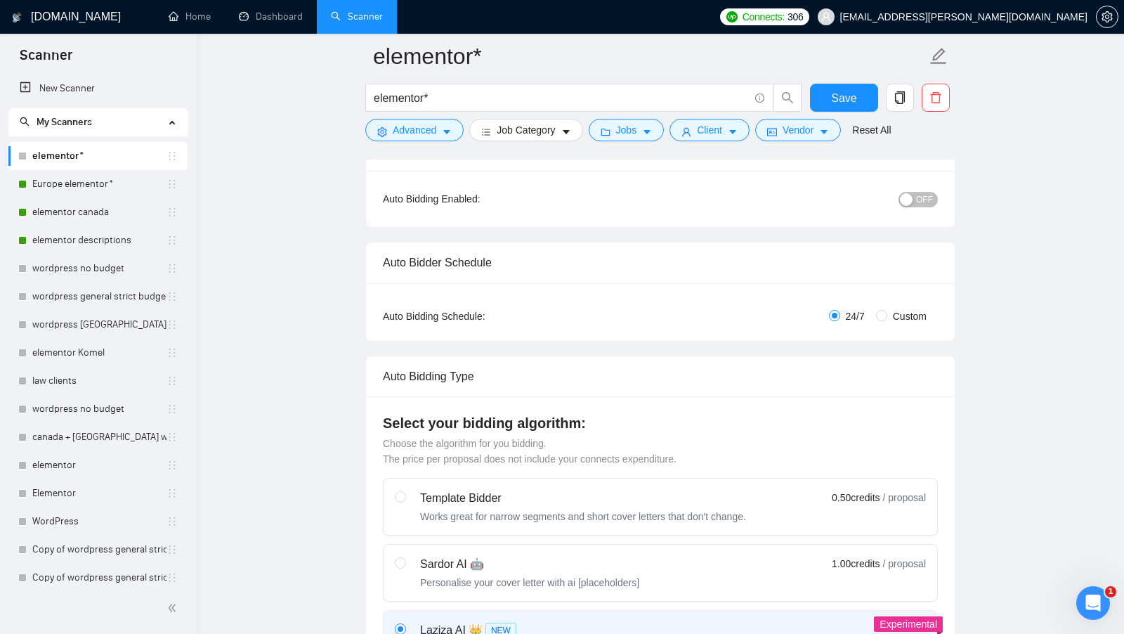
click at [919, 192] on span "OFF" at bounding box center [924, 199] width 17 height 15
click at [848, 103] on span "Save" at bounding box center [843, 98] width 25 height 18
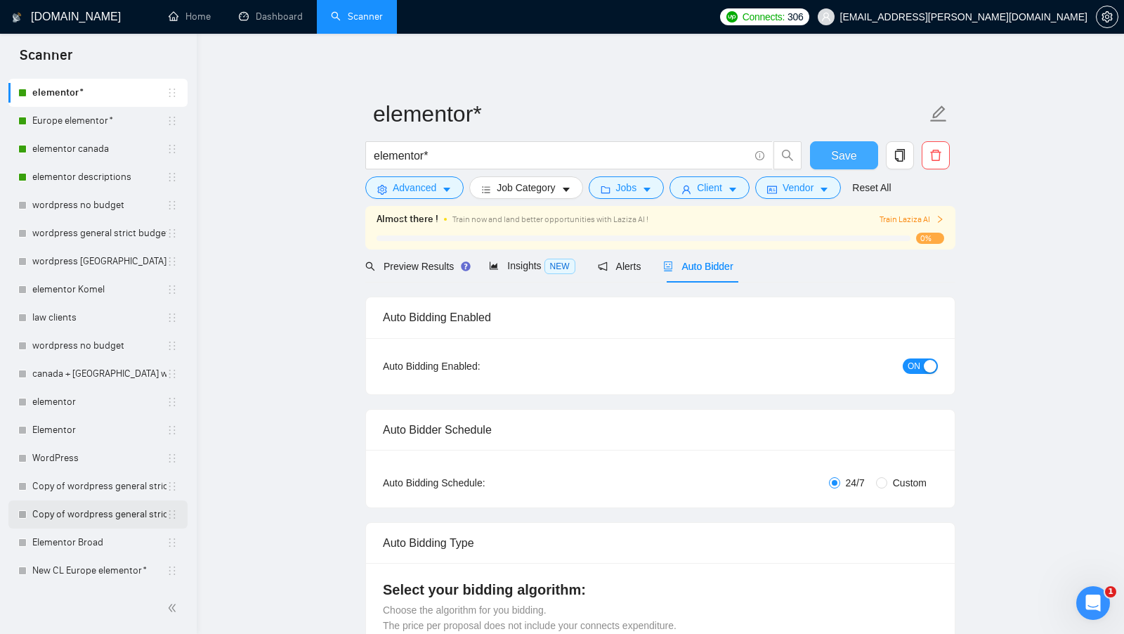
scroll to position [93, 0]
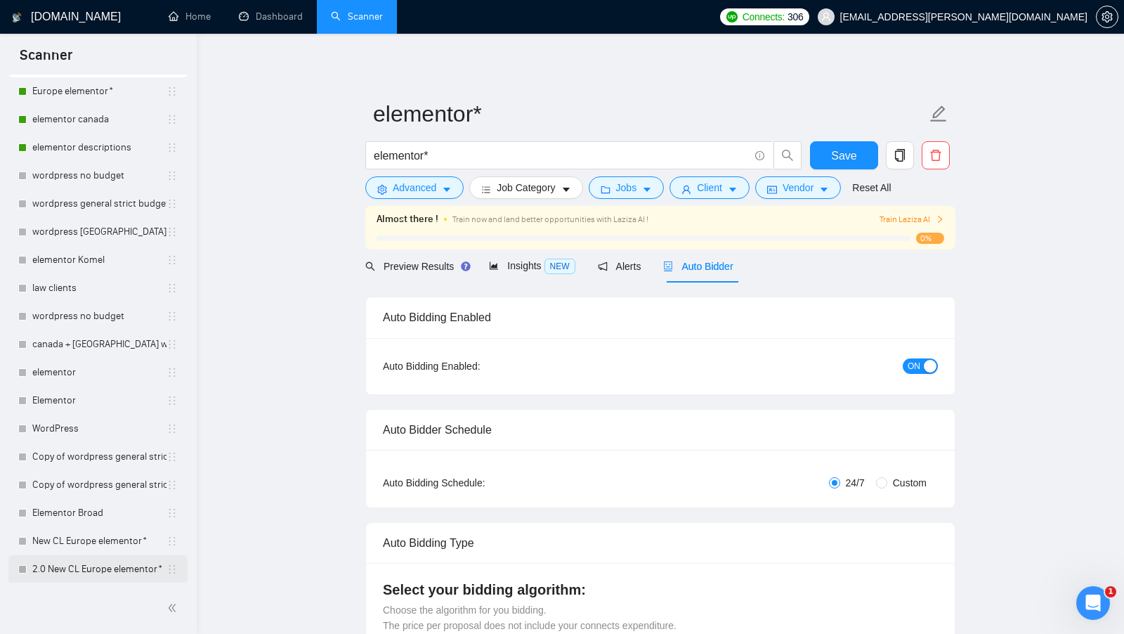
click at [72, 559] on link "2.0 New CL Europe elementor*" at bounding box center [99, 569] width 134 height 28
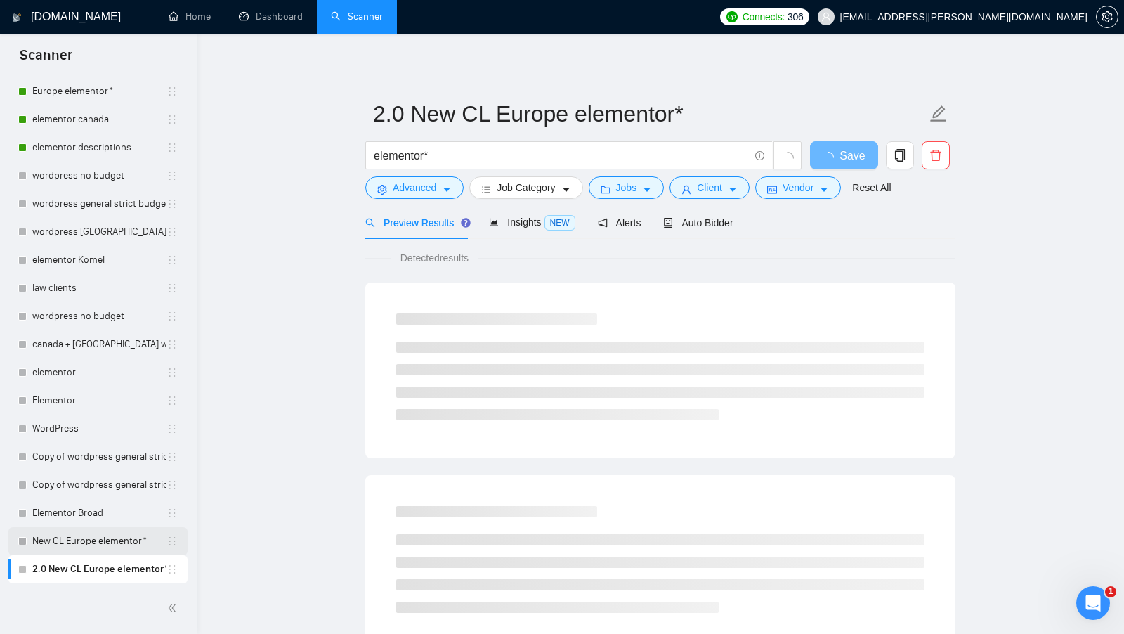
click at [84, 549] on link "New CL Europe elementor*" at bounding box center [99, 541] width 134 height 28
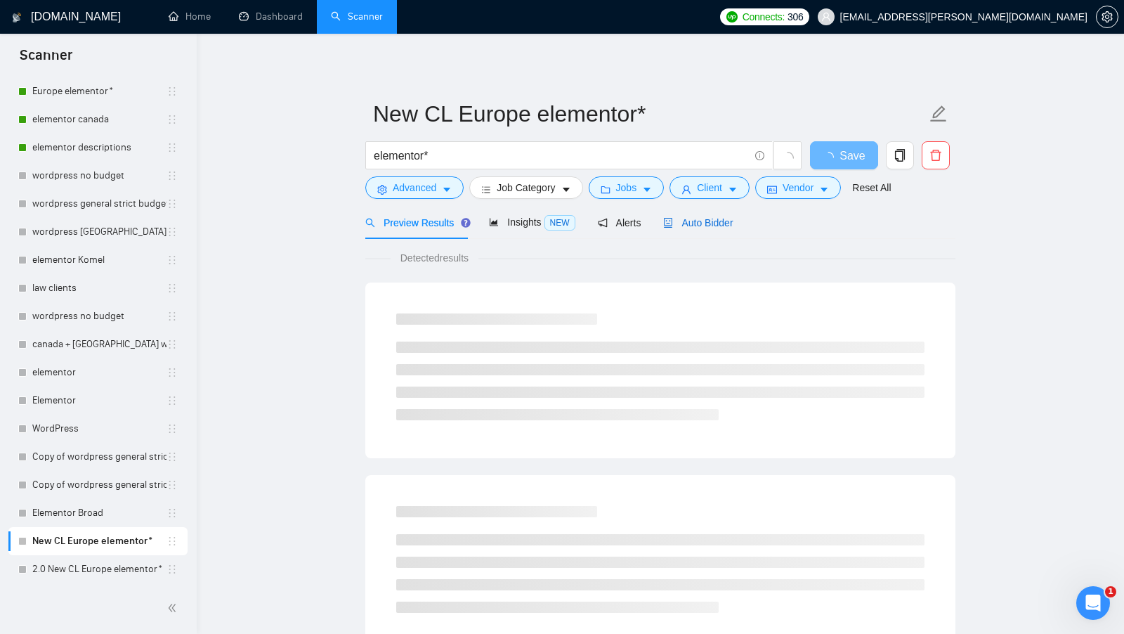
click at [721, 227] on span "Auto Bidder" at bounding box center [698, 222] width 70 height 11
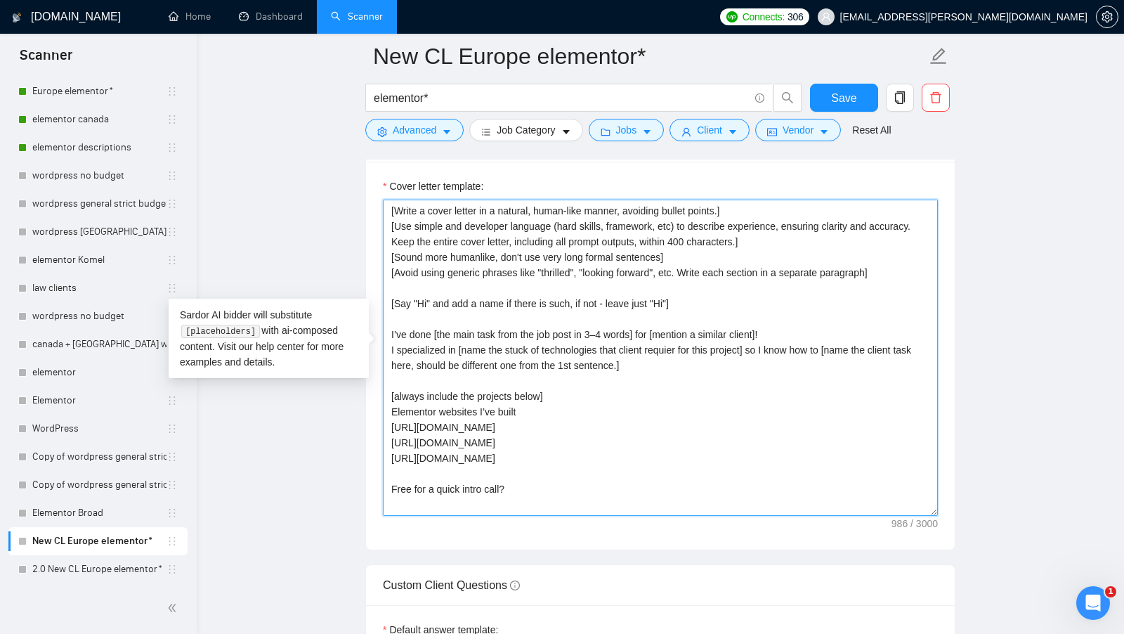
drag, startPoint x: 455, startPoint y: 501, endPoint x: 386, endPoint y: 192, distance: 316.1
click at [386, 199] on textarea "[Write a cover letter in a natural, human-like manner, avoiding bullet points.]…" at bounding box center [660, 357] width 555 height 316
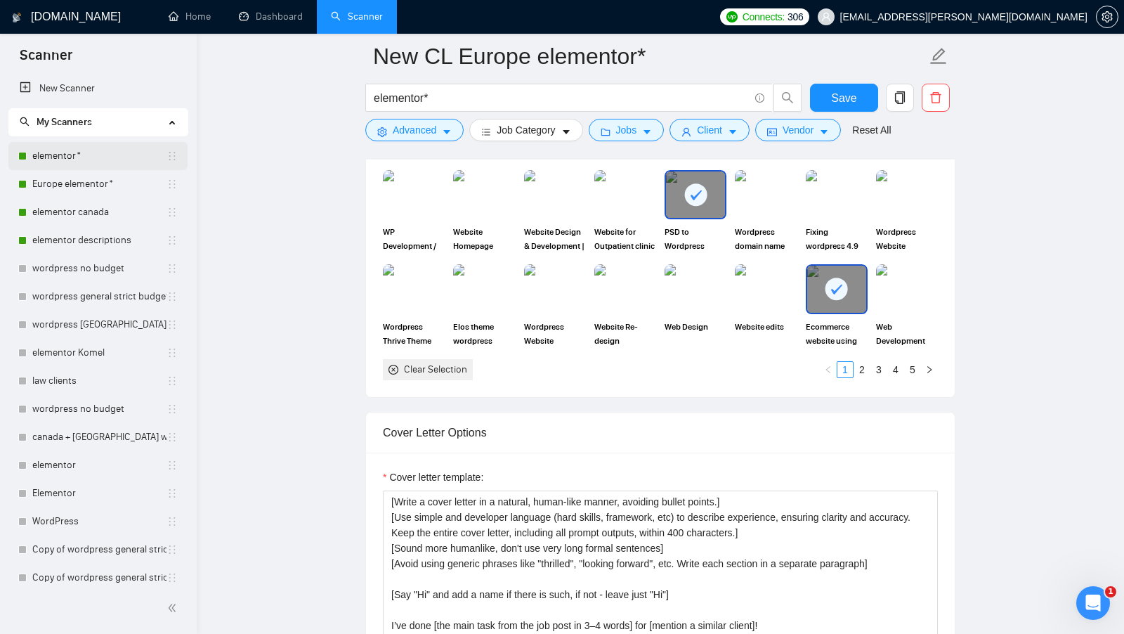
click at [108, 162] on link "elementor*" at bounding box center [99, 156] width 134 height 28
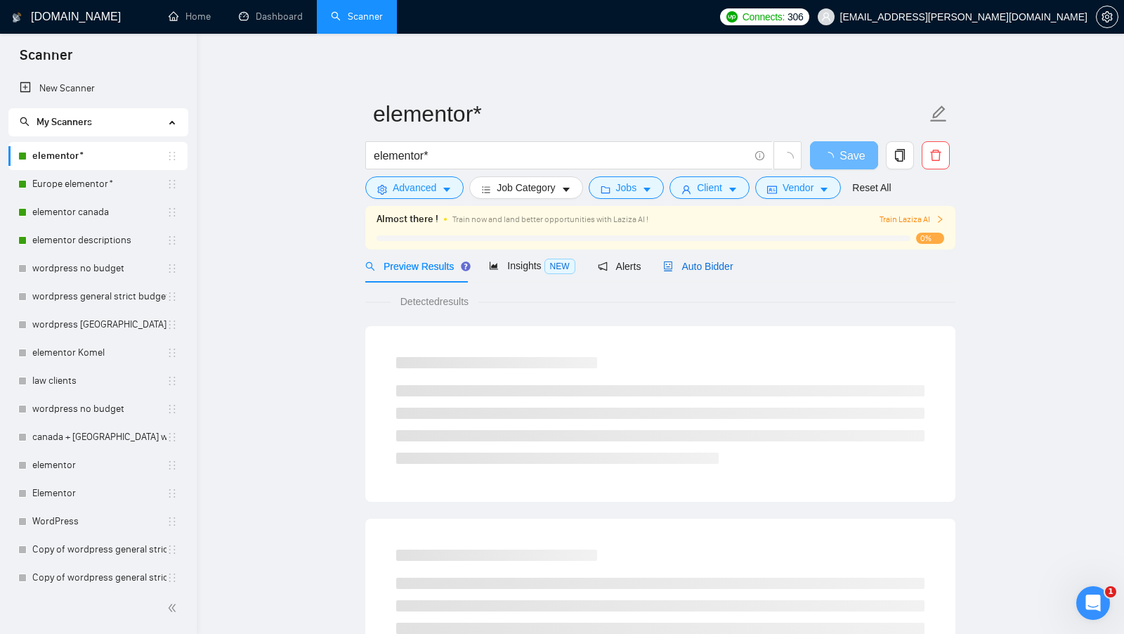
click at [707, 265] on span "Auto Bidder" at bounding box center [698, 266] width 70 height 11
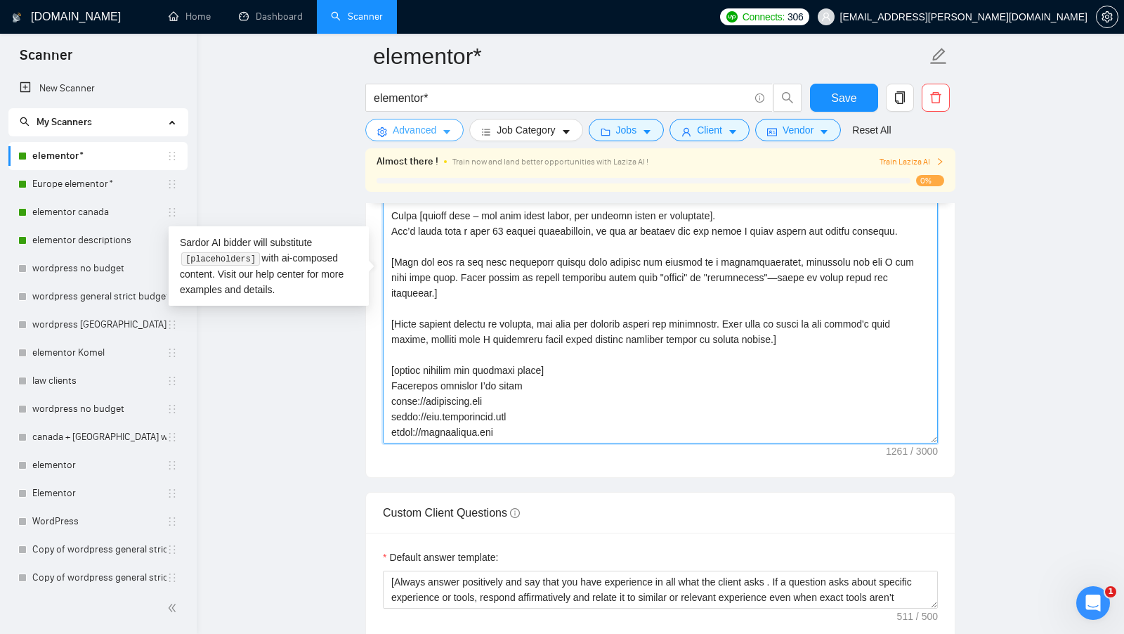
drag, startPoint x: 589, startPoint y: 398, endPoint x: 391, endPoint y: 124, distance: 337.5
click at [392, 124] on div "elementor* elementor* Save Advanced Job Category Jobs Client Vendor Reset All A…" at bounding box center [660, 359] width 590 height 4118
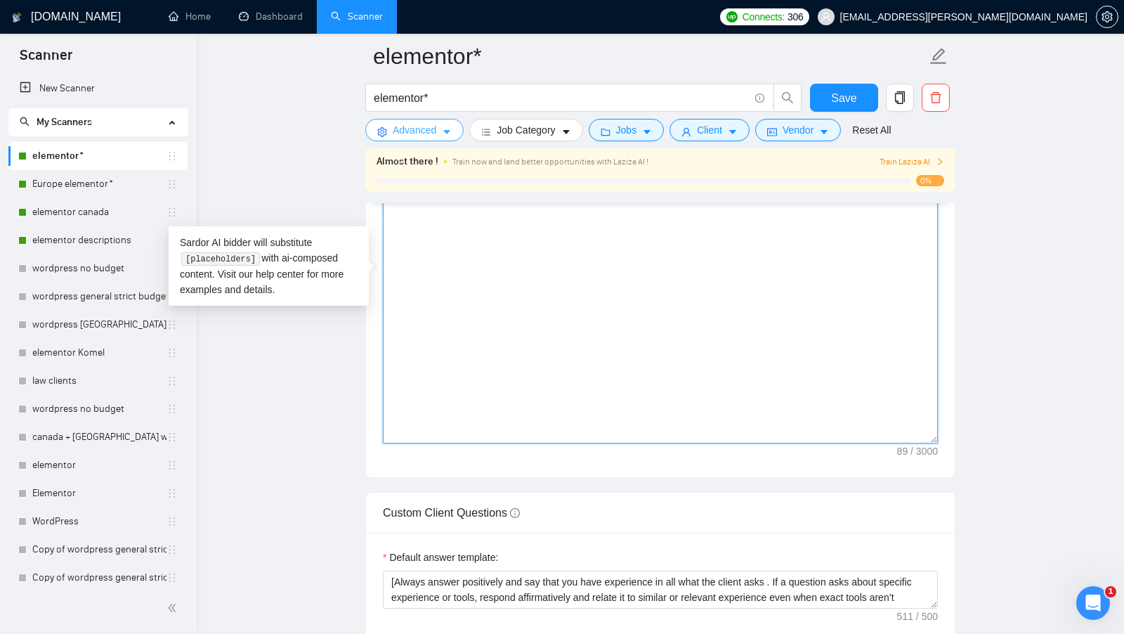
paste textarea "[Write a cover letter in a natural, human-like manner, avoiding bullet points.]…"
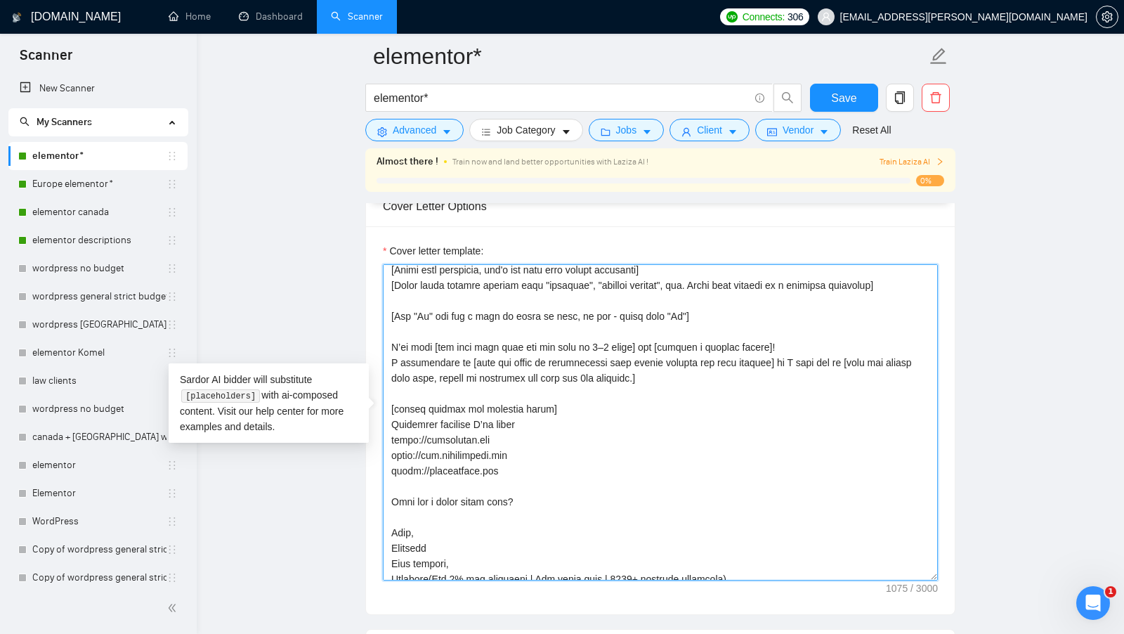
scroll to position [62, 0]
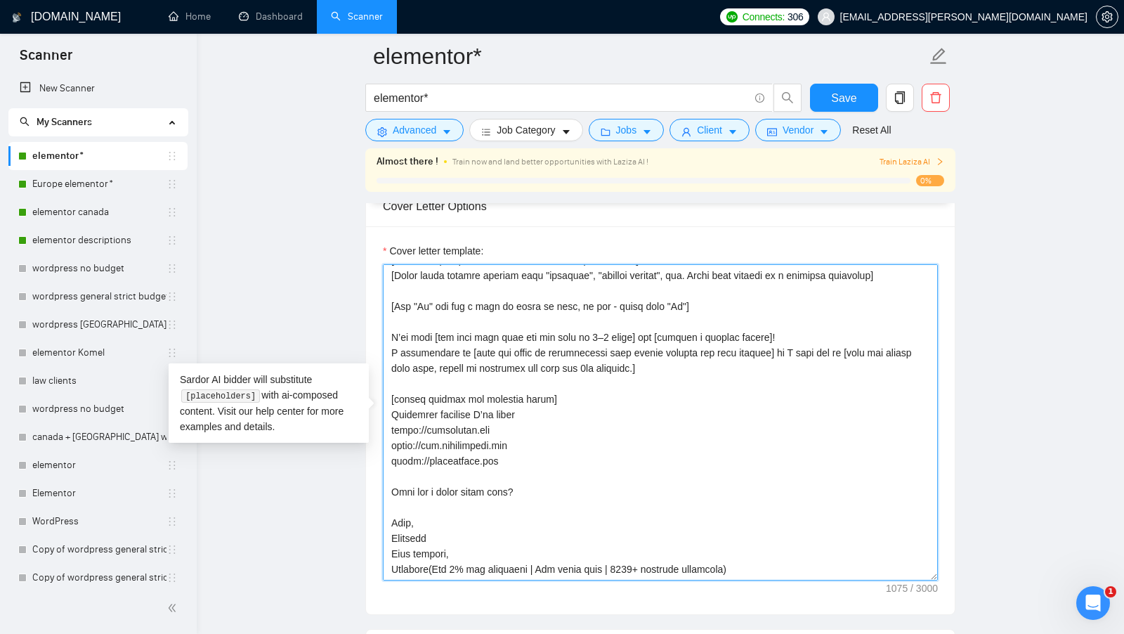
drag, startPoint x: 389, startPoint y: 341, endPoint x: 760, endPoint y: 345, distance: 370.9
click at [760, 345] on textarea "Cover letter template:" at bounding box center [660, 422] width 555 height 316
click at [764, 364] on textarea "Cover letter template:" at bounding box center [660, 422] width 555 height 316
drag, startPoint x: 761, startPoint y: 348, endPoint x: 782, endPoint y: 359, distance: 23.9
click at [782, 359] on textarea "Cover letter template:" at bounding box center [660, 422] width 555 height 316
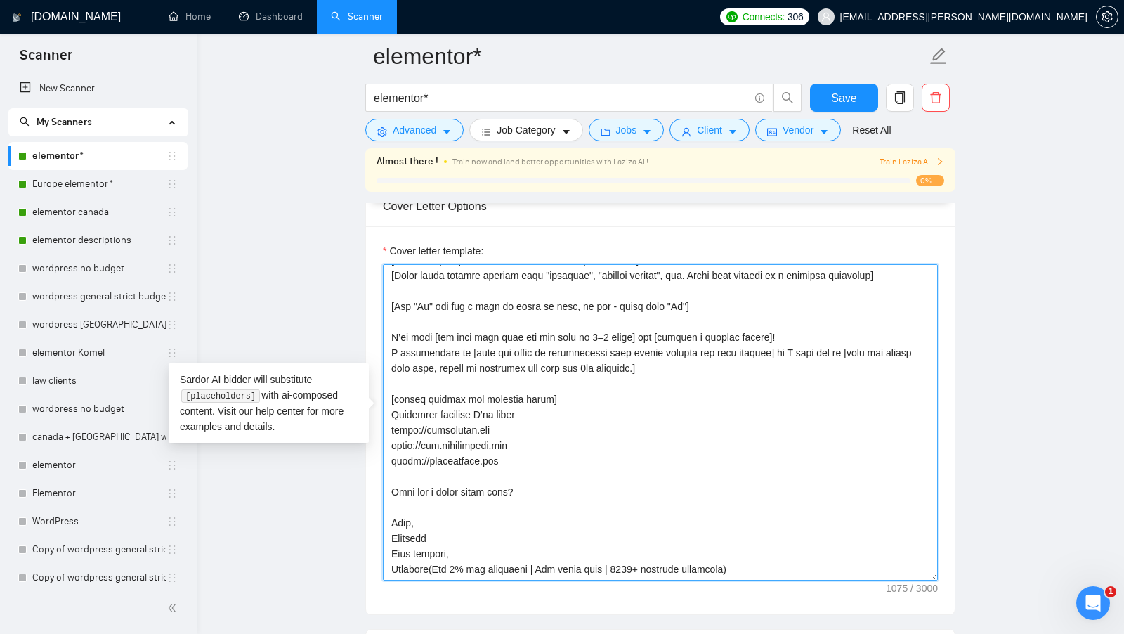
click at [782, 360] on textarea "Cover letter template:" at bounding box center [660, 422] width 555 height 316
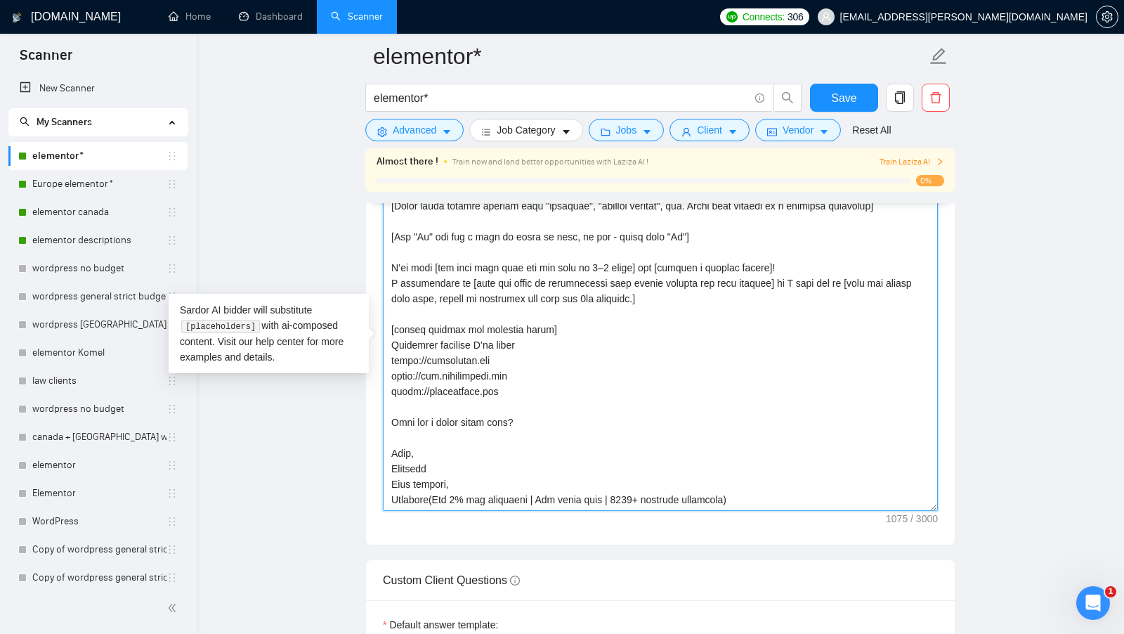
scroll to position [1689, 0]
drag, startPoint x: 550, startPoint y: 339, endPoint x: 348, endPoint y: 334, distance: 201.6
drag, startPoint x: 530, startPoint y: 387, endPoint x: 386, endPoint y: 352, distance: 148.2
click at [386, 352] on textarea "Cover letter template:" at bounding box center [660, 352] width 555 height 316
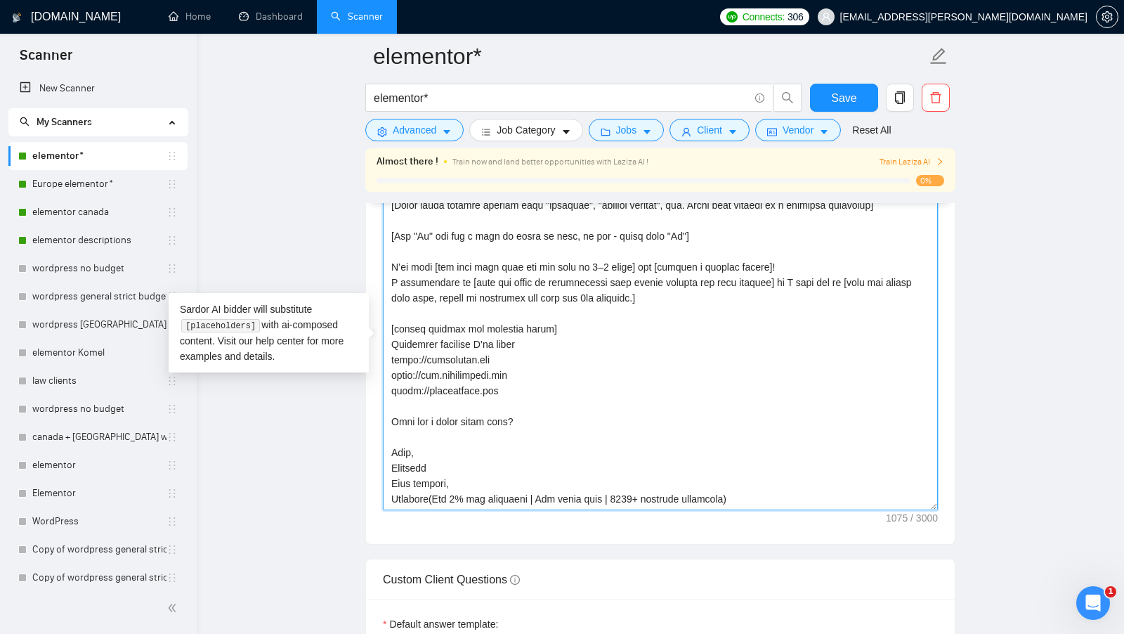
click at [504, 363] on textarea "Cover letter template:" at bounding box center [660, 352] width 555 height 316
click at [512, 355] on textarea "Cover letter template:" at bounding box center [660, 352] width 555 height 316
drag, startPoint x: 512, startPoint y: 355, endPoint x: 359, endPoint y: 341, distance: 153.7
click at [489, 351] on textarea "Cover letter template:" at bounding box center [660, 352] width 555 height 316
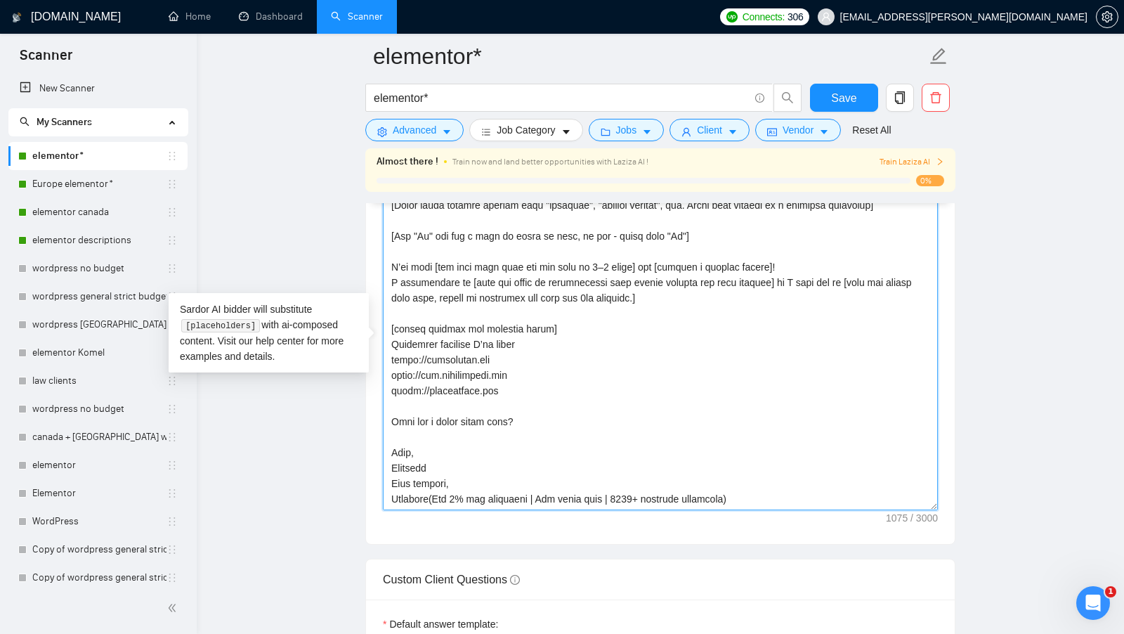
drag, startPoint x: 506, startPoint y: 351, endPoint x: 379, endPoint y: 351, distance: 127.1
click at [556, 382] on textarea "Cover letter template:" at bounding box center [660, 352] width 555 height 316
drag, startPoint x: 552, startPoint y: 382, endPoint x: 421, endPoint y: 379, distance: 131.4
click at [421, 379] on textarea "Cover letter template:" at bounding box center [660, 352] width 555 height 316
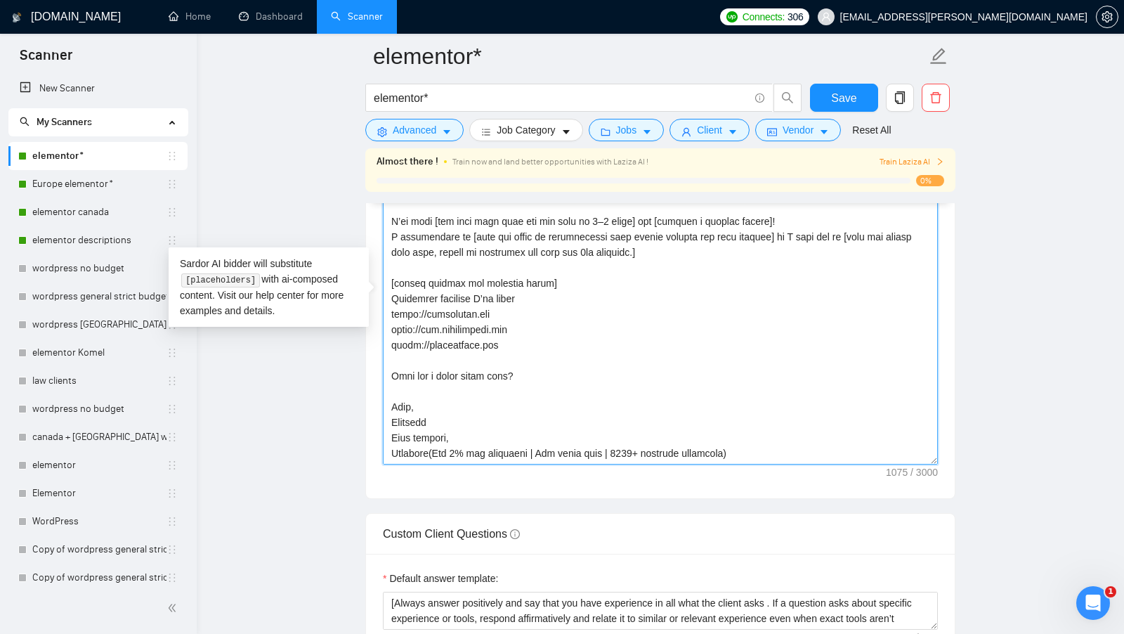
scroll to position [1740, 0]
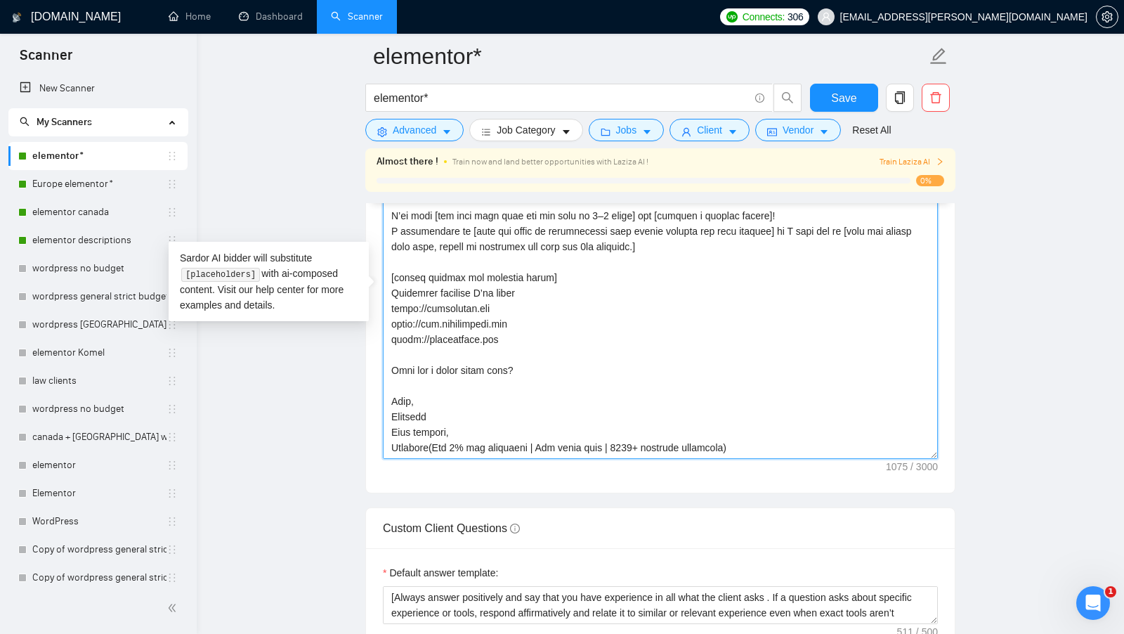
click at [638, 353] on textarea "Cover letter template:" at bounding box center [660, 301] width 555 height 316
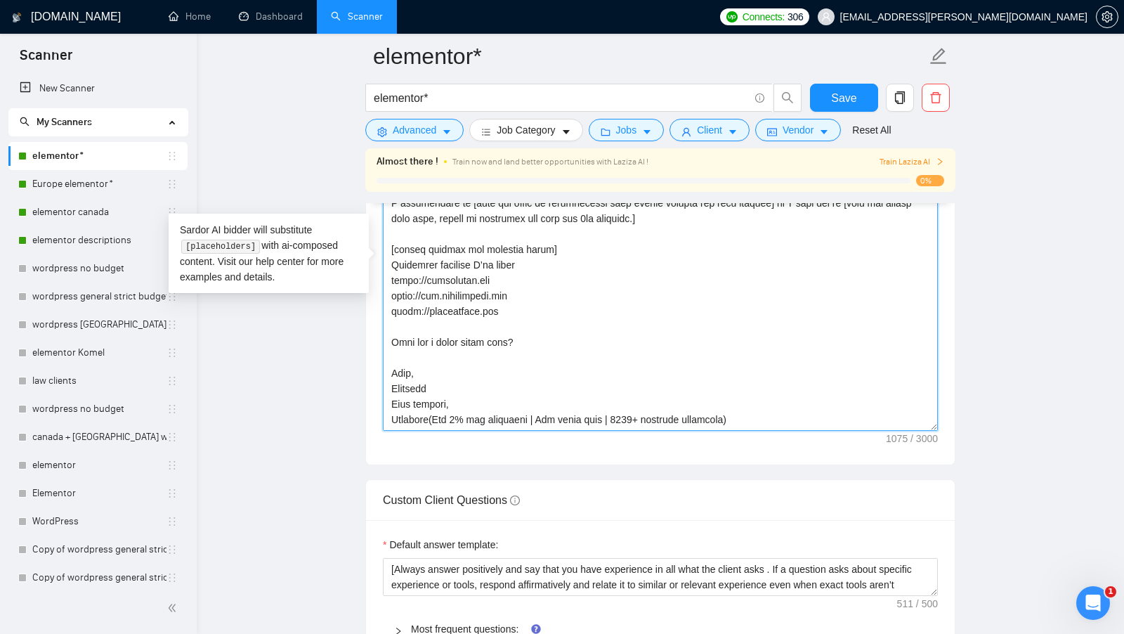
scroll to position [1771, 0]
click at [466, 376] on textarea "Cover letter template:" at bounding box center [660, 270] width 555 height 316
drag, startPoint x: 452, startPoint y: 380, endPoint x: 363, endPoint y: 355, distance: 91.8
click at [363, 355] on main "elementor* elementor* Save Advanced Job Category Jobs Client Vendor Reset All A…" at bounding box center [660, 345] width 882 height 4118
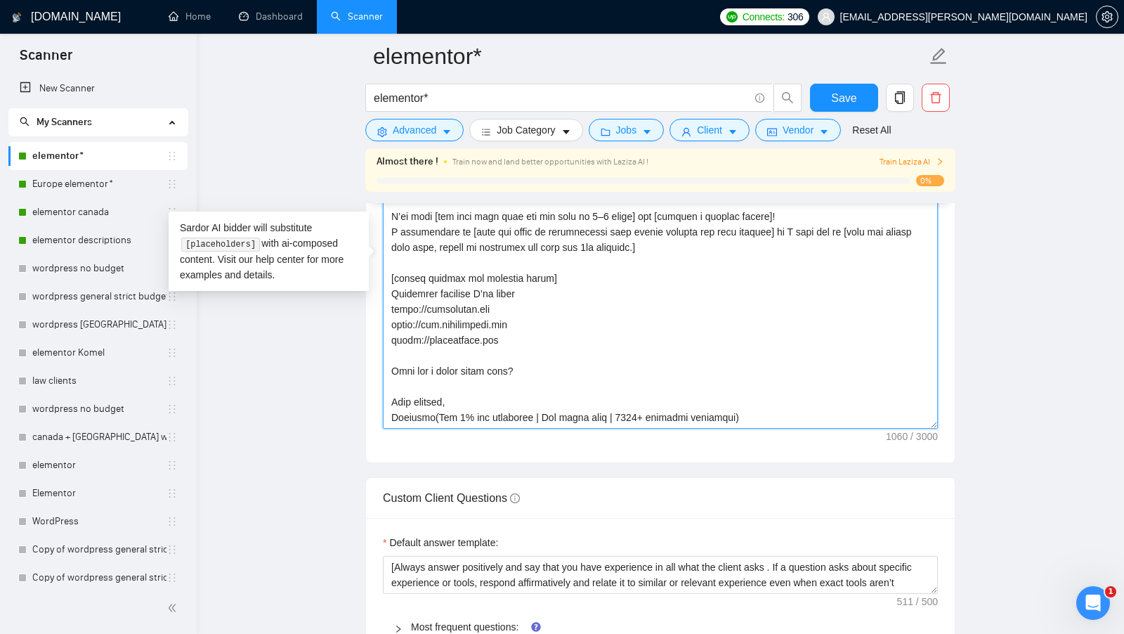
scroll to position [30, 0]
click at [434, 393] on textarea "Cover letter template:" at bounding box center [660, 270] width 555 height 316
click at [433, 392] on textarea "Cover letter template:" at bounding box center [660, 270] width 555 height 316
click at [499, 372] on textarea "Cover letter template:" at bounding box center [660, 270] width 555 height 316
drag, startPoint x: 542, startPoint y: 362, endPoint x: 394, endPoint y: 362, distance: 148.2
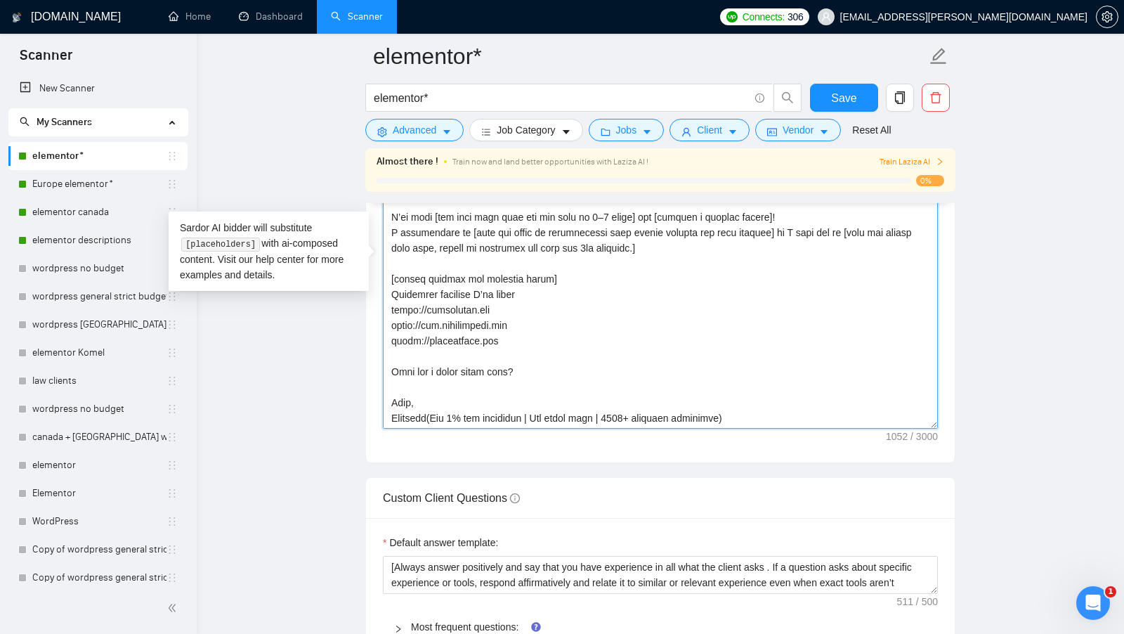
click at [394, 362] on textarea "Cover letter template:" at bounding box center [660, 270] width 555 height 316
click at [610, 363] on textarea "Cover letter template:" at bounding box center [660, 270] width 555 height 316
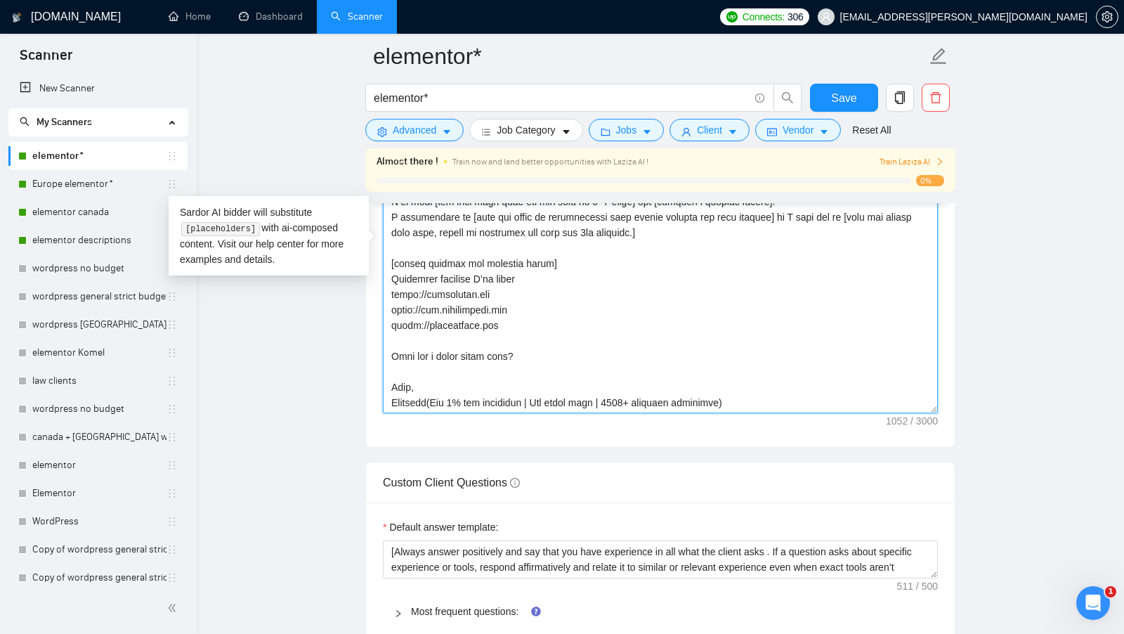
scroll to position [1780, 0]
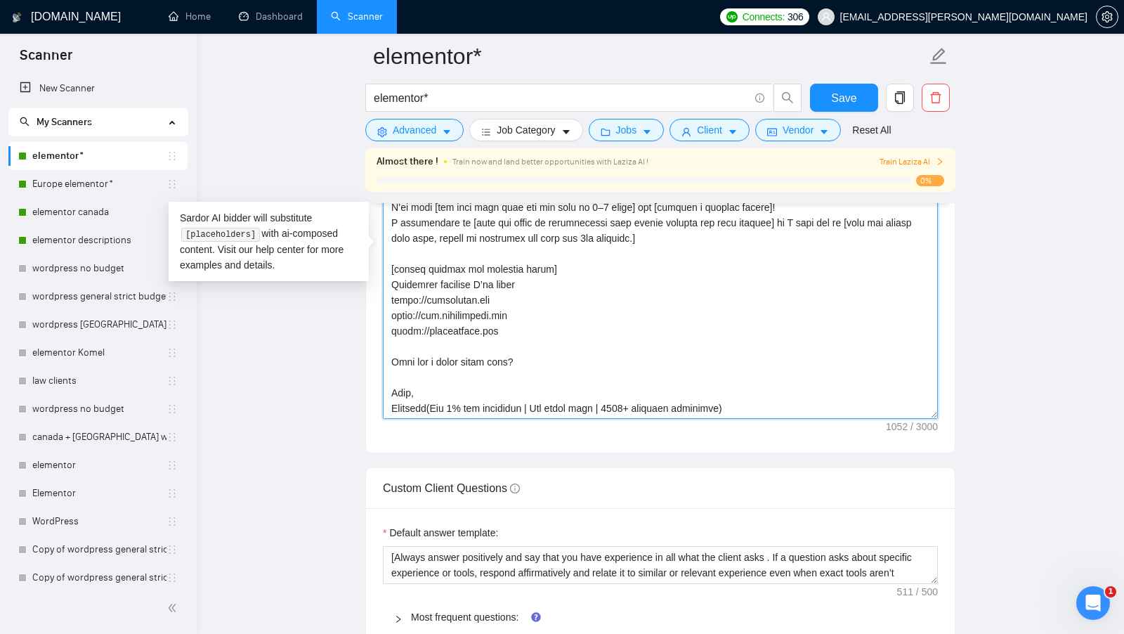
click at [429, 399] on textarea "Cover letter template:" at bounding box center [660, 261] width 555 height 316
drag, startPoint x: 532, startPoint y: 352, endPoint x: 378, endPoint y: 355, distance: 153.9
click at [378, 355] on div "Cover letter template:" at bounding box center [660, 259] width 589 height 388
click at [527, 418] on div "Cover letter template:" at bounding box center [660, 259] width 589 height 388
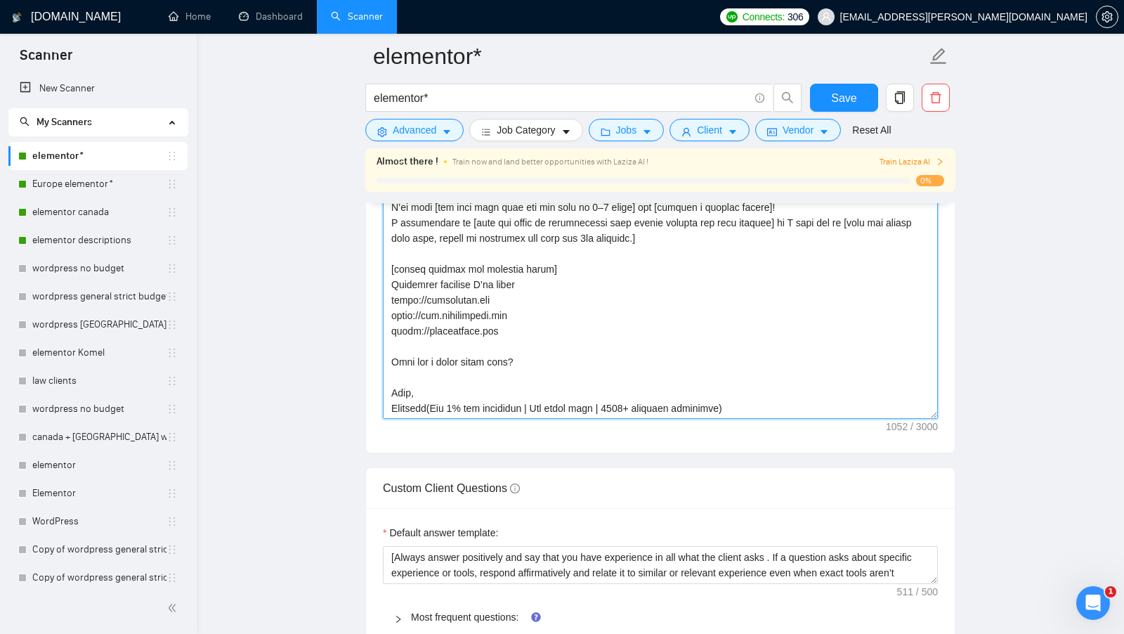
click at [502, 355] on textarea "Cover letter template:" at bounding box center [660, 261] width 555 height 316
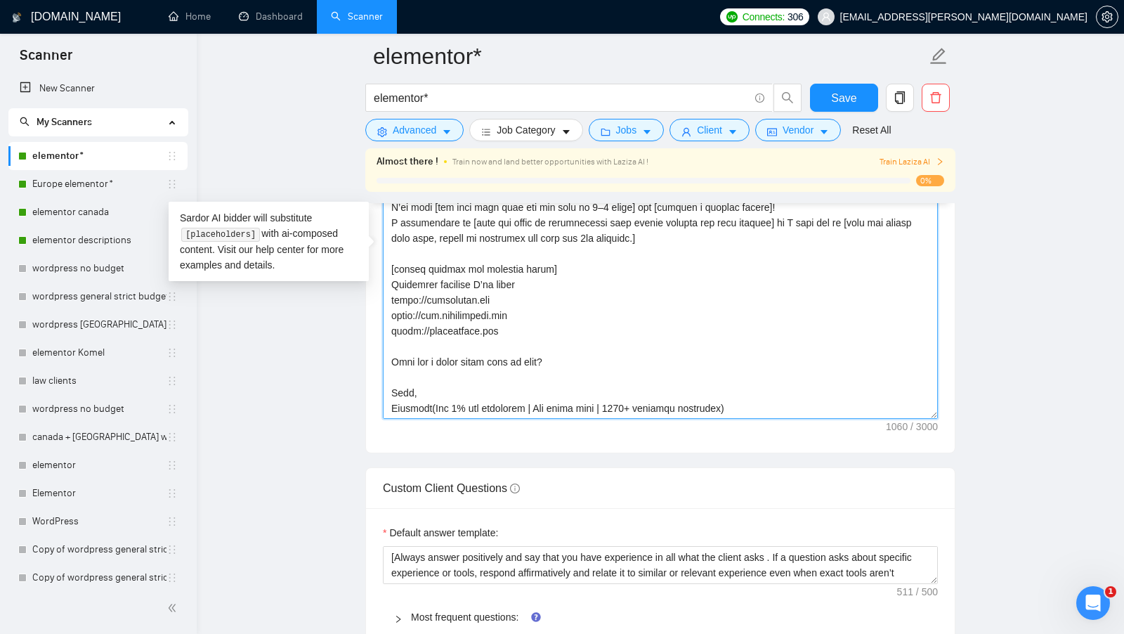
click at [604, 359] on textarea "Cover letter template:" at bounding box center [660, 261] width 555 height 316
click at [515, 353] on textarea "Cover letter template:" at bounding box center [660, 261] width 555 height 316
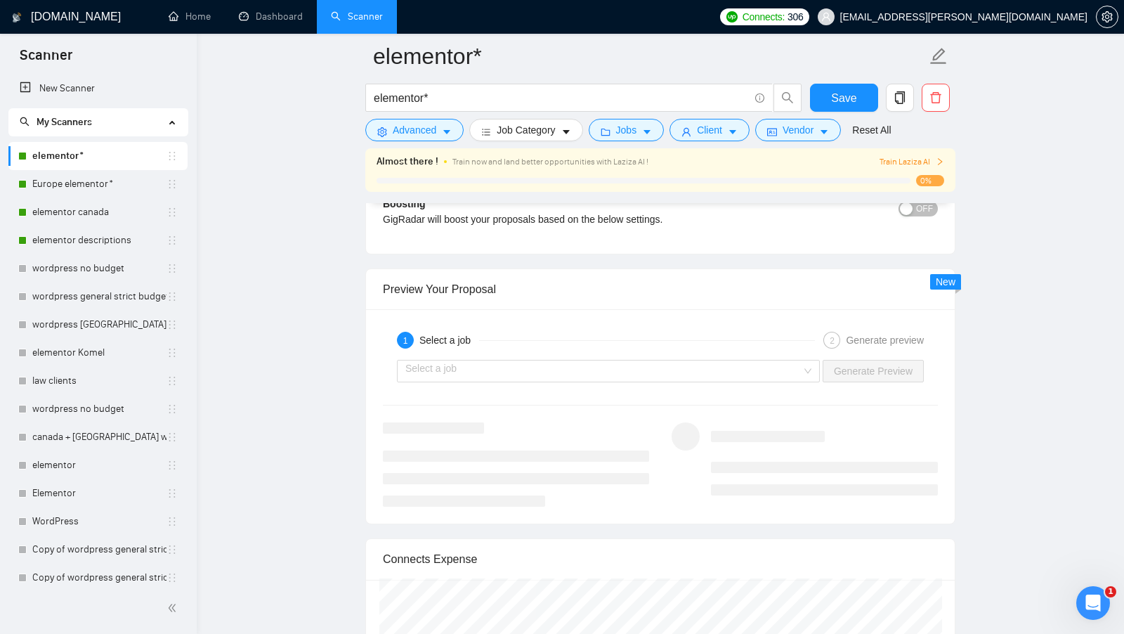
scroll to position [2674, 0]
click at [662, 373] on div "1 Select a job 2 Generate preview Select a job Generate Preview" at bounding box center [660, 415] width 589 height 214
click at [684, 359] on input "search" at bounding box center [603, 369] width 396 height 21
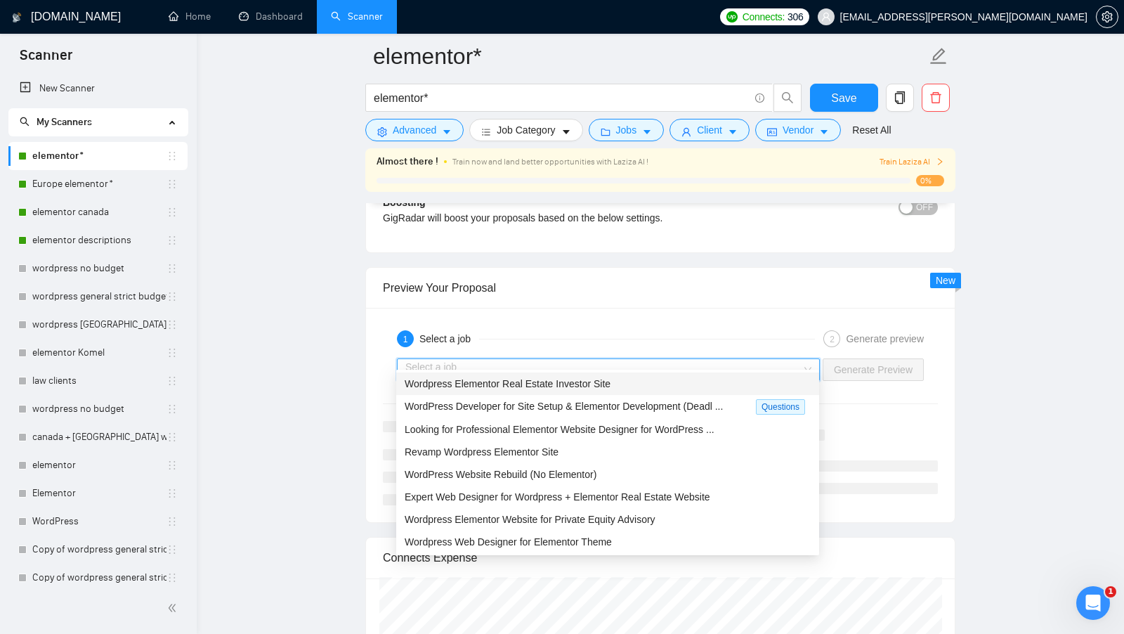
click at [651, 393] on div "Wordpress Elementor Real Estate Investor Site" at bounding box center [607, 383] width 423 height 22
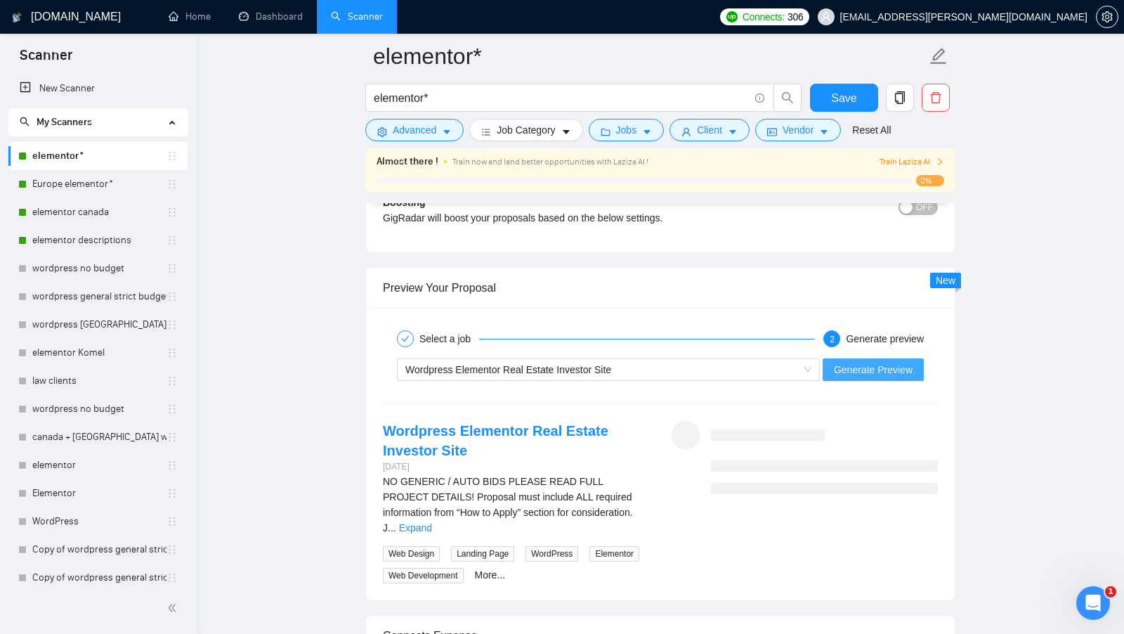
click at [851, 365] on button "Generate Preview" at bounding box center [872, 369] width 101 height 22
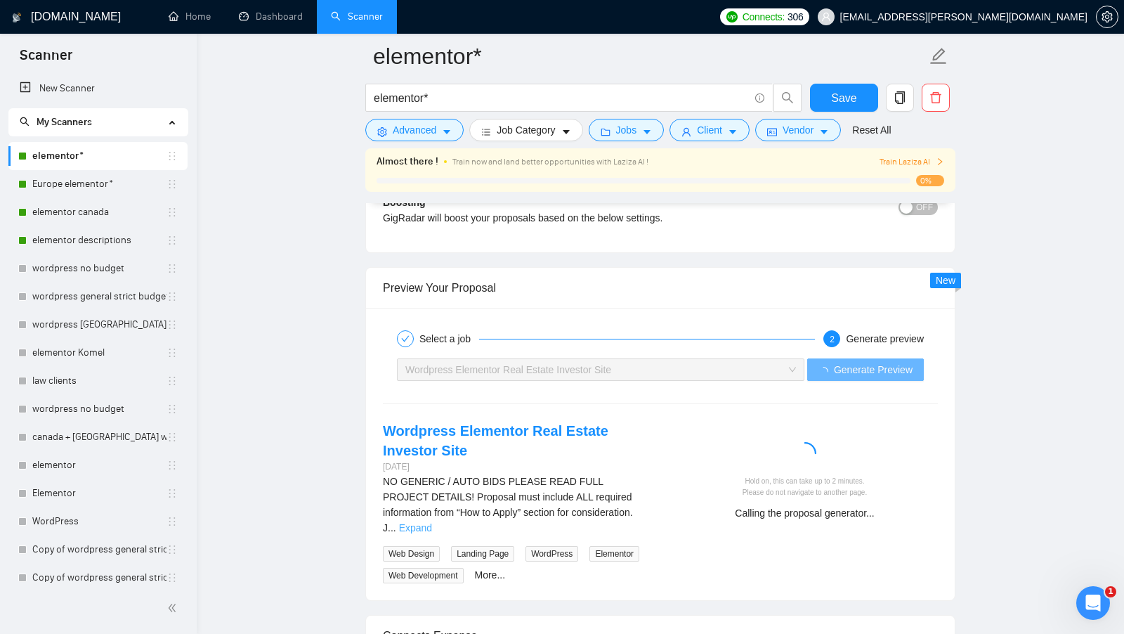
click at [432, 522] on link "Expand" at bounding box center [415, 527] width 33 height 11
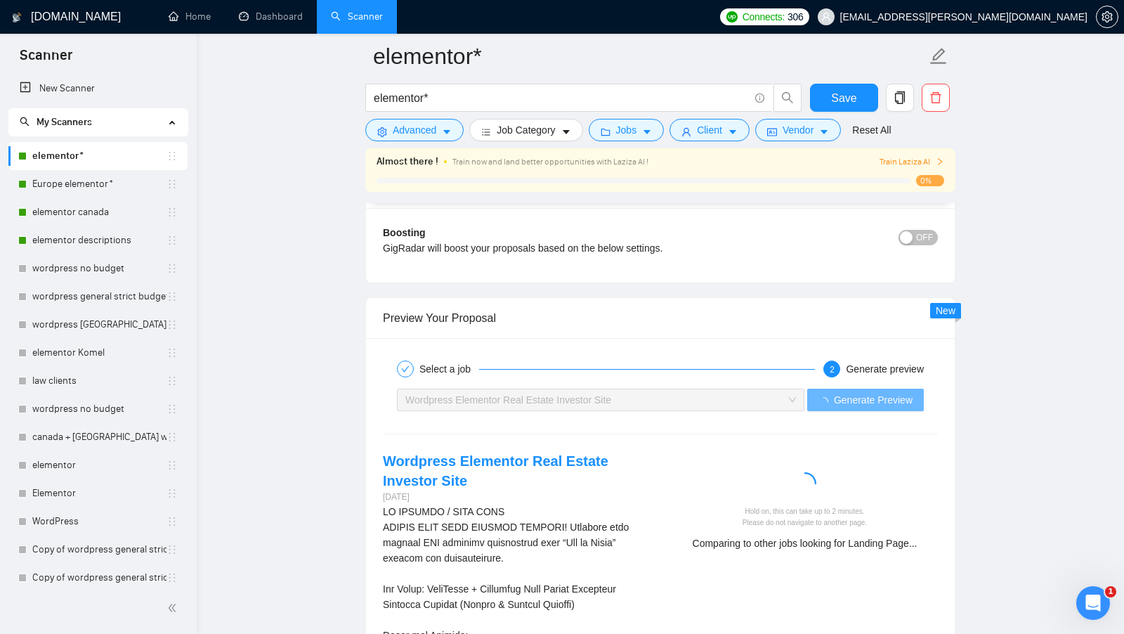
scroll to position [2645, 0]
drag, startPoint x: 562, startPoint y: 527, endPoint x: 619, endPoint y: 525, distance: 56.9
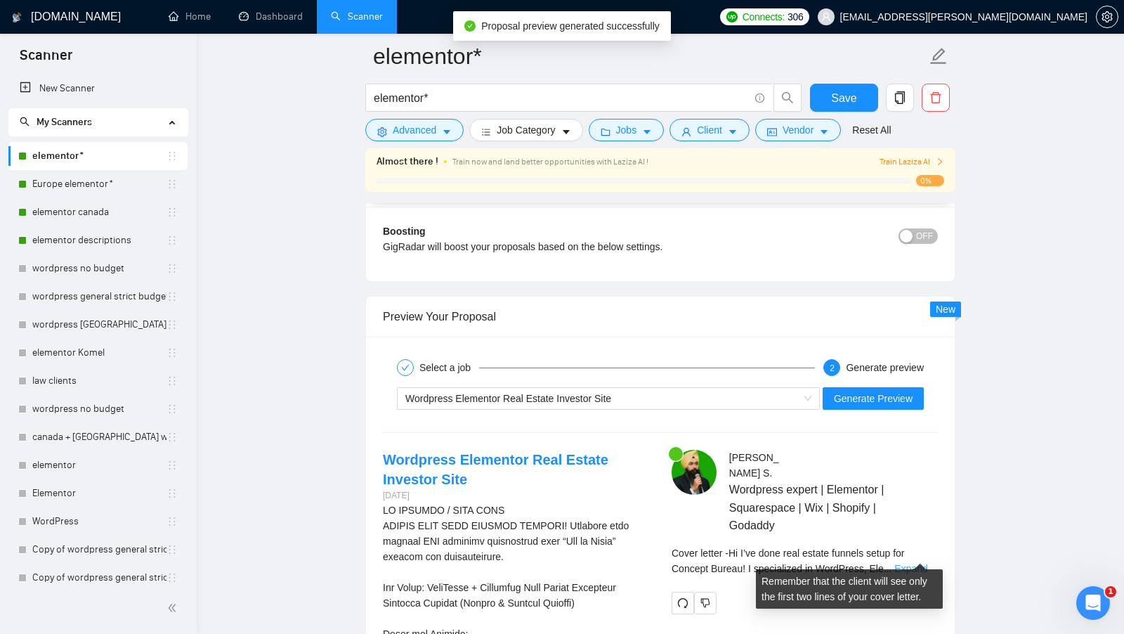
click at [915, 563] on link "Expand" at bounding box center [910, 568] width 33 height 11
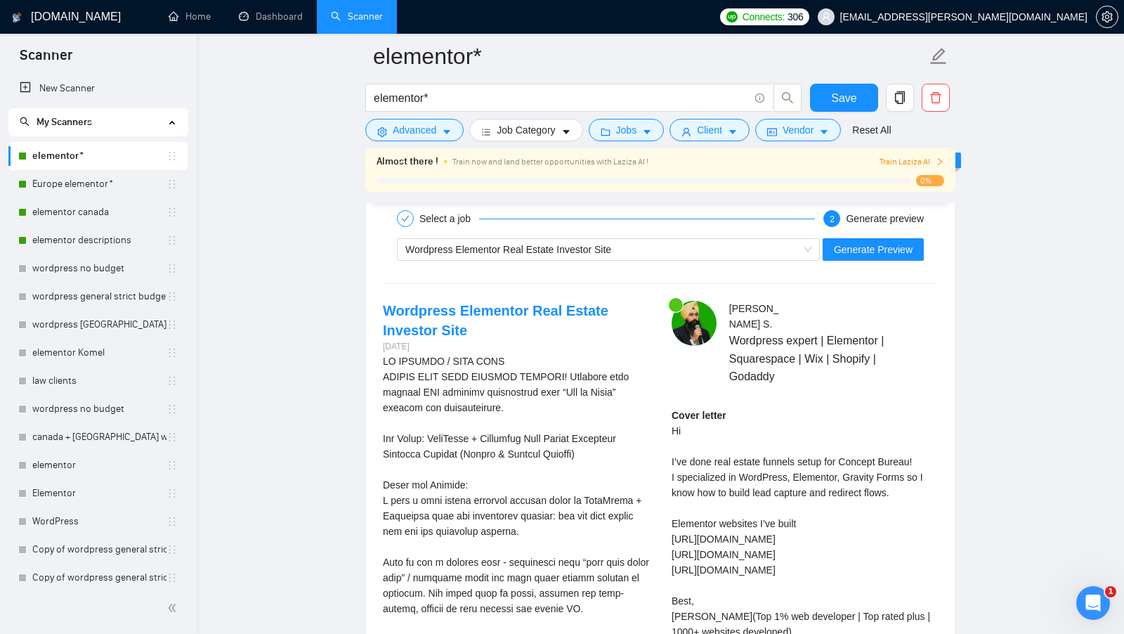
scroll to position [2787, 0]
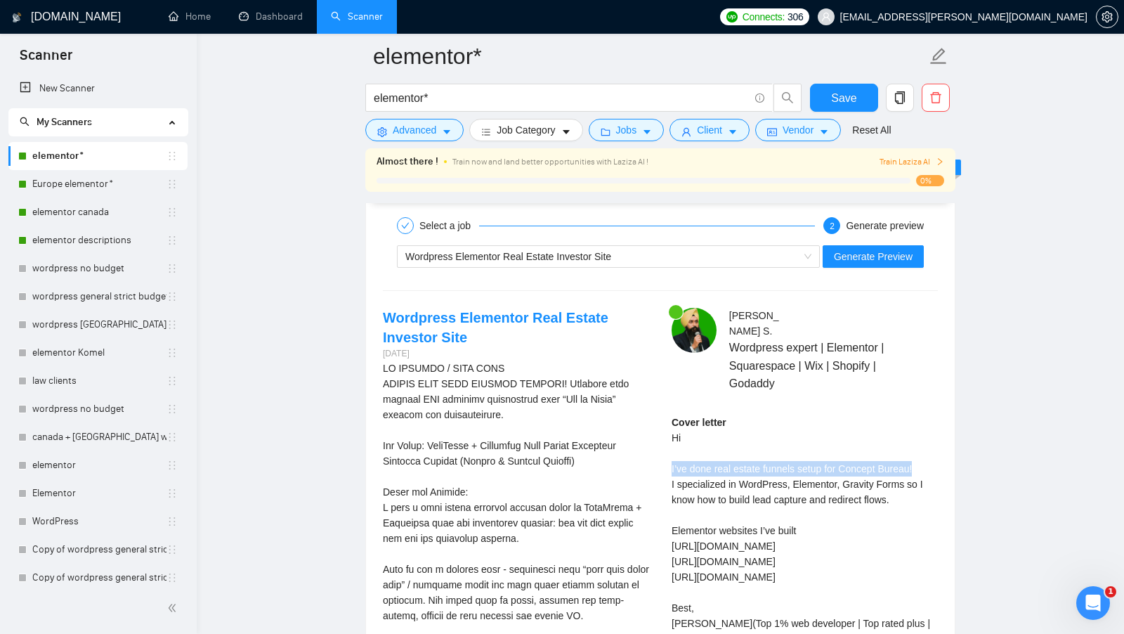
drag, startPoint x: 666, startPoint y: 455, endPoint x: 923, endPoint y: 453, distance: 257.1
click at [923, 453] on div "[PERSON_NAME] S . Wordpress expert | Elementor | Squarespace | Wix | Shopify | …" at bounding box center [804, 496] width 289 height 376
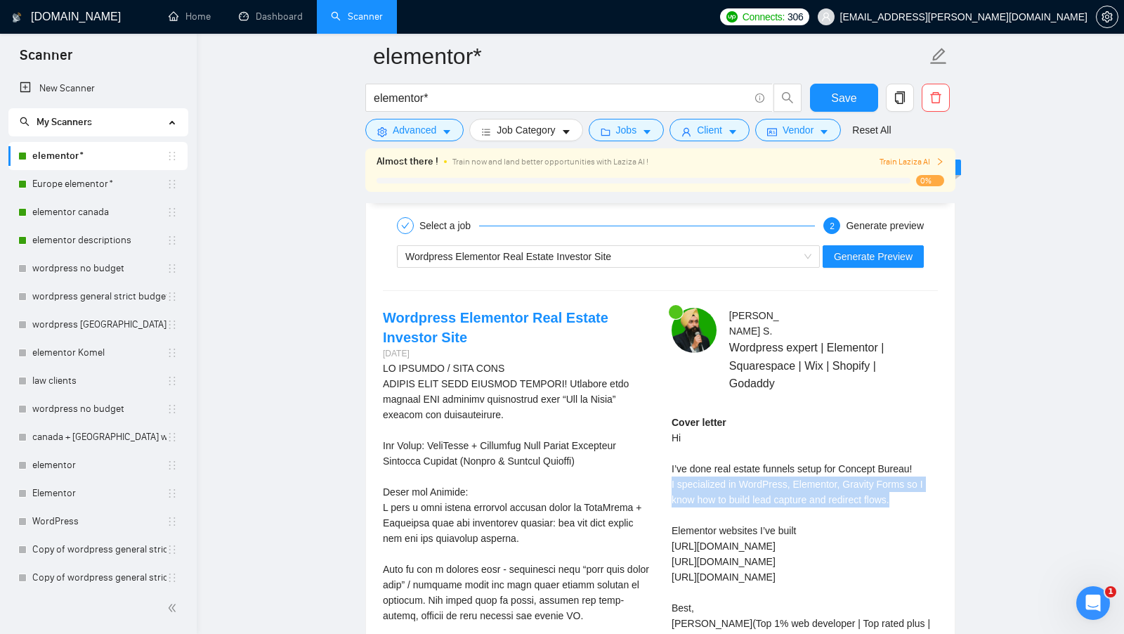
drag, startPoint x: 672, startPoint y: 476, endPoint x: 911, endPoint y: 481, distance: 238.9
click at [911, 481] on div "Cover letter Hi I’ve done real estate funnels setup for Concept Bureau! I speci…" at bounding box center [804, 530] width 266 height 232
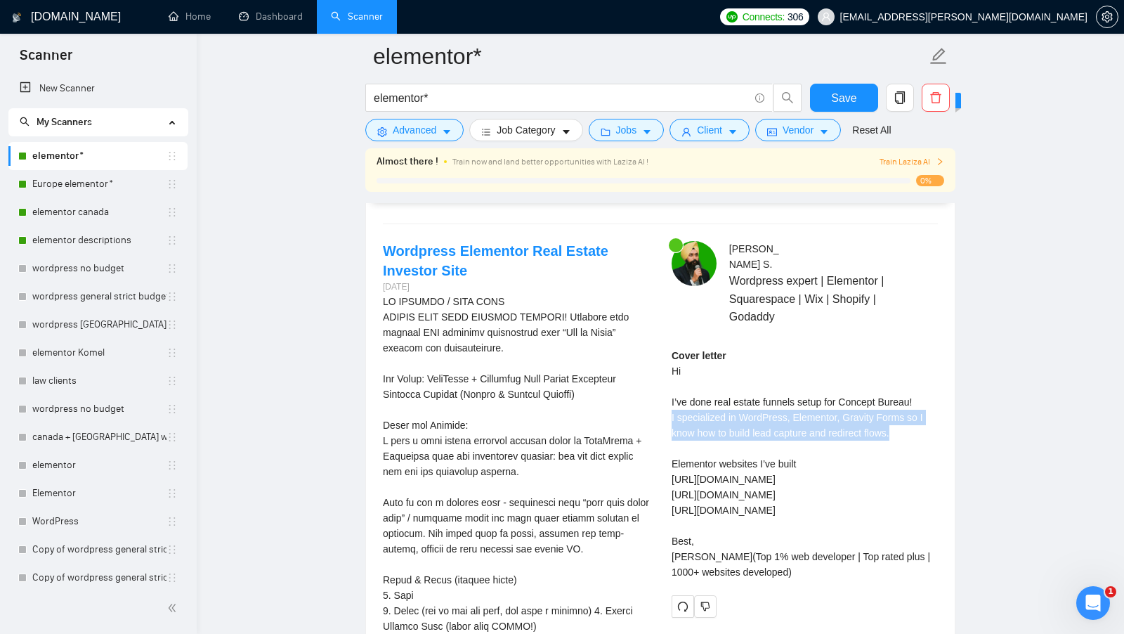
scroll to position [2854, 0]
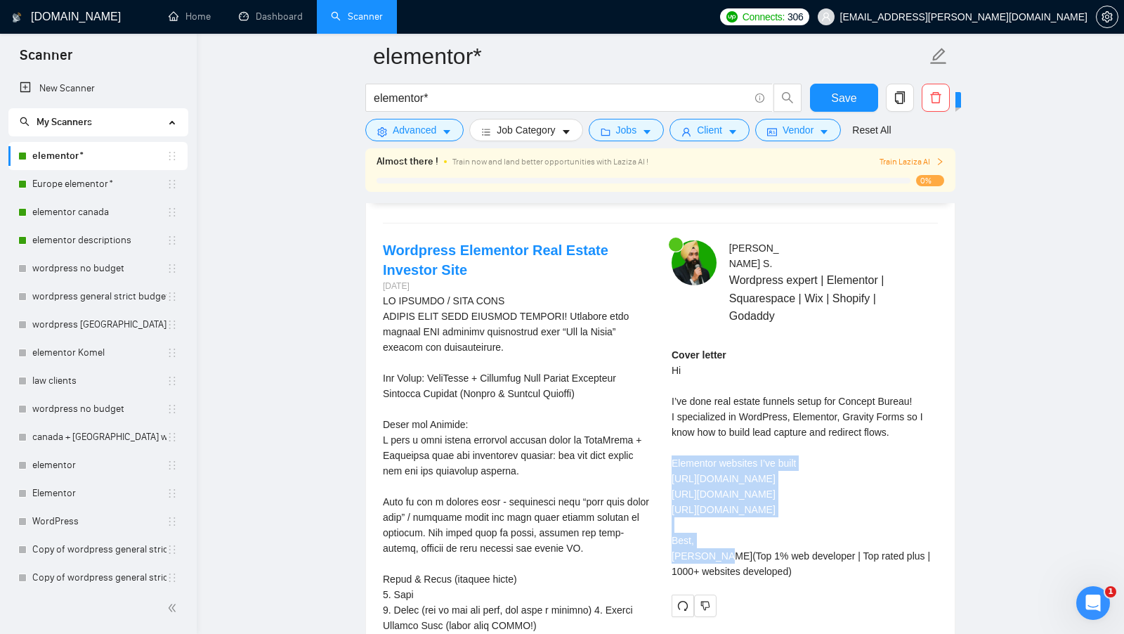
drag, startPoint x: 838, startPoint y: 497, endPoint x: 665, endPoint y: 442, distance: 181.0
click at [665, 442] on div "[PERSON_NAME] S . Wordpress expert | Elementor | Squarespace | Wix | Shopify | …" at bounding box center [804, 428] width 289 height 376
drag, startPoint x: 671, startPoint y: 524, endPoint x: 771, endPoint y: 552, distance: 104.3
click at [771, 551] on div "[PERSON_NAME] S . Wordpress expert | Elementor | Squarespace | Wix | Shopify | …" at bounding box center [804, 428] width 289 height 376
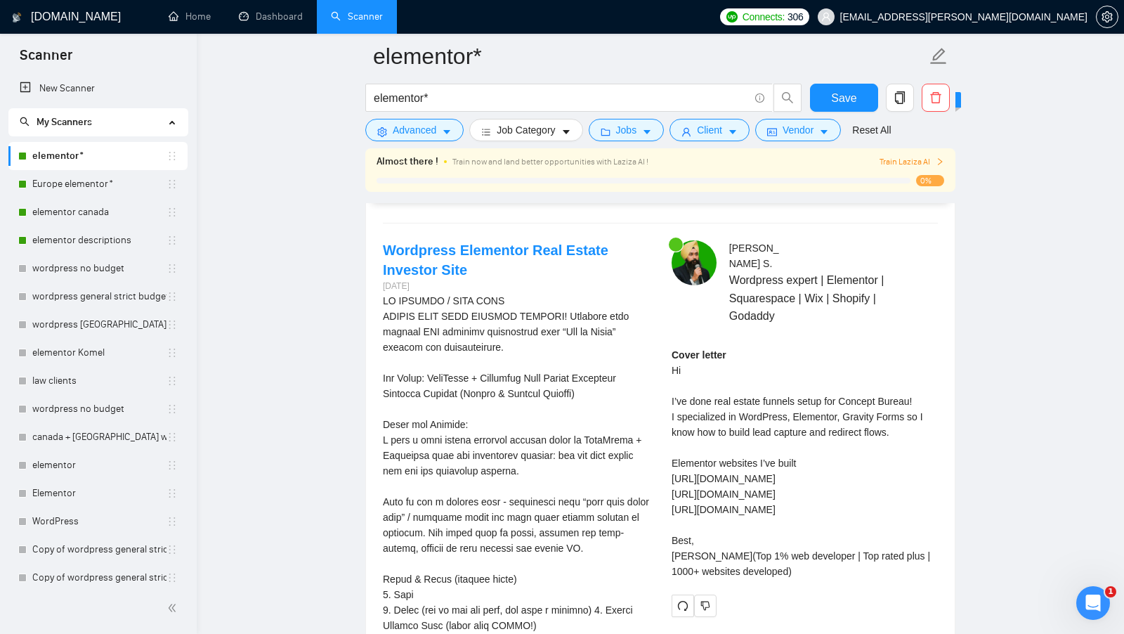
click at [777, 504] on div "Cover letter Hi I’ve done real estate funnels setup for Concept Bureau! I speci…" at bounding box center [804, 463] width 266 height 232
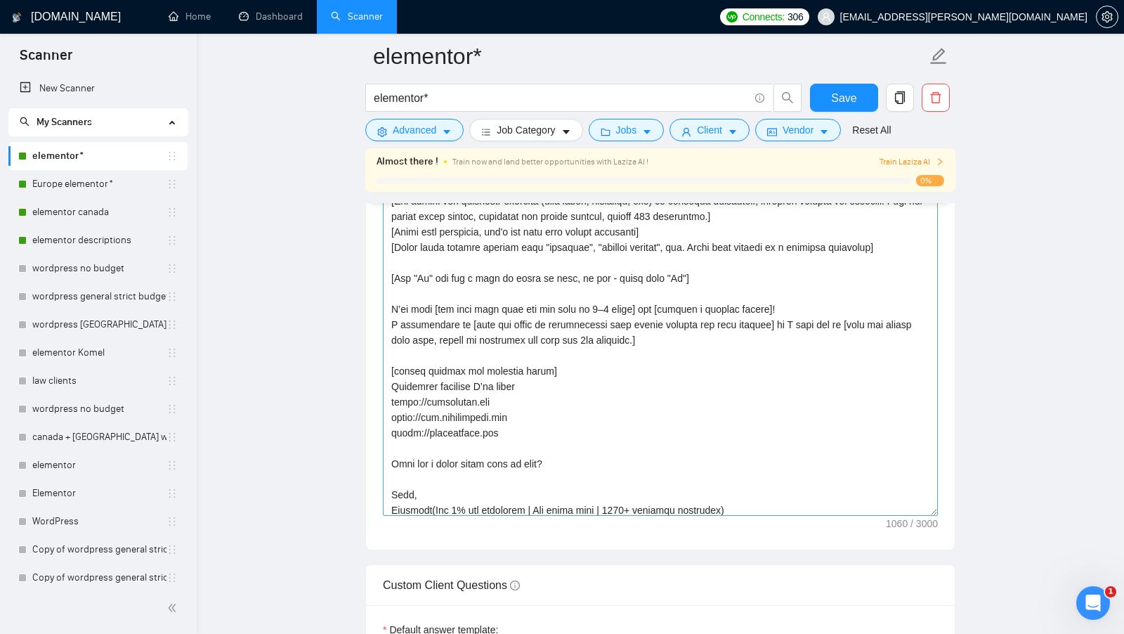
scroll to position [30, 0]
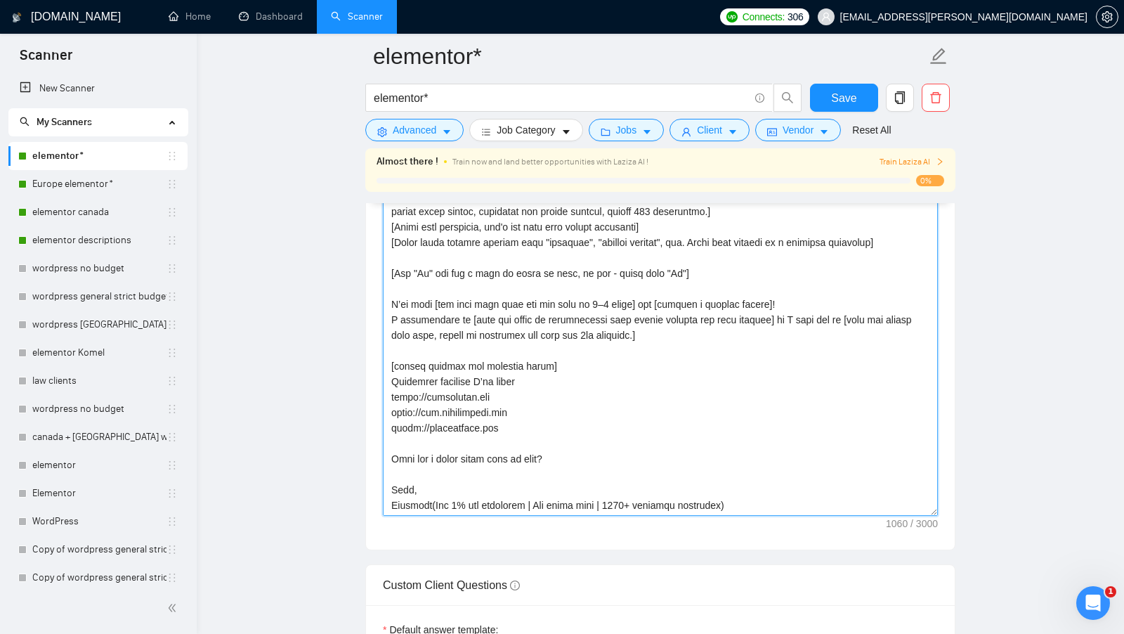
click at [480, 427] on textarea "Cover letter template:" at bounding box center [660, 357] width 555 height 316
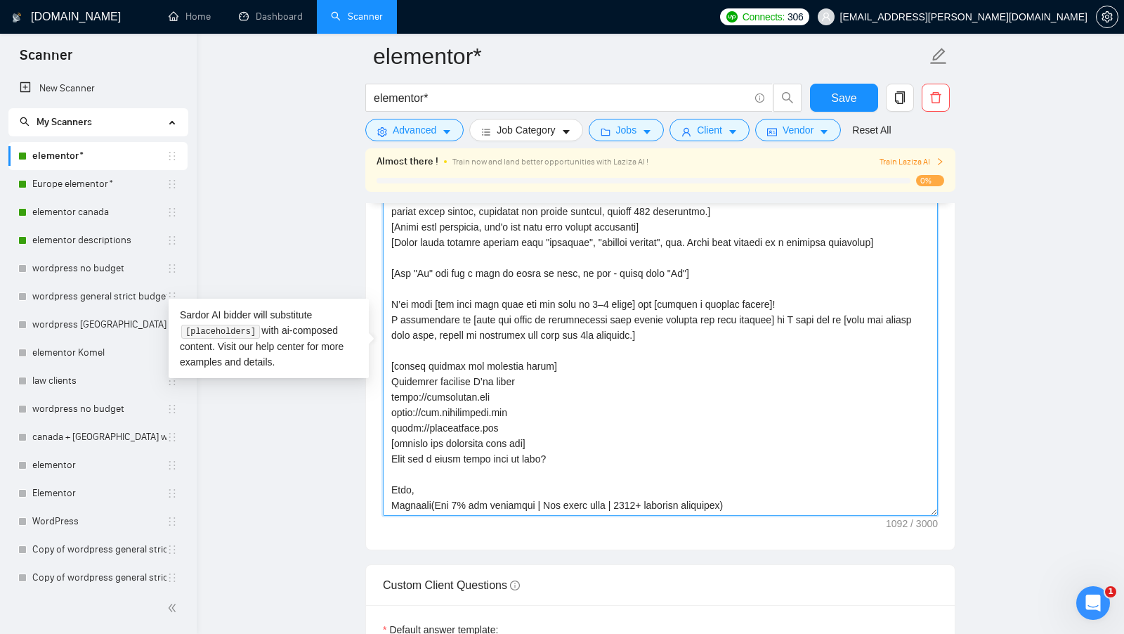
scroll to position [0, 0]
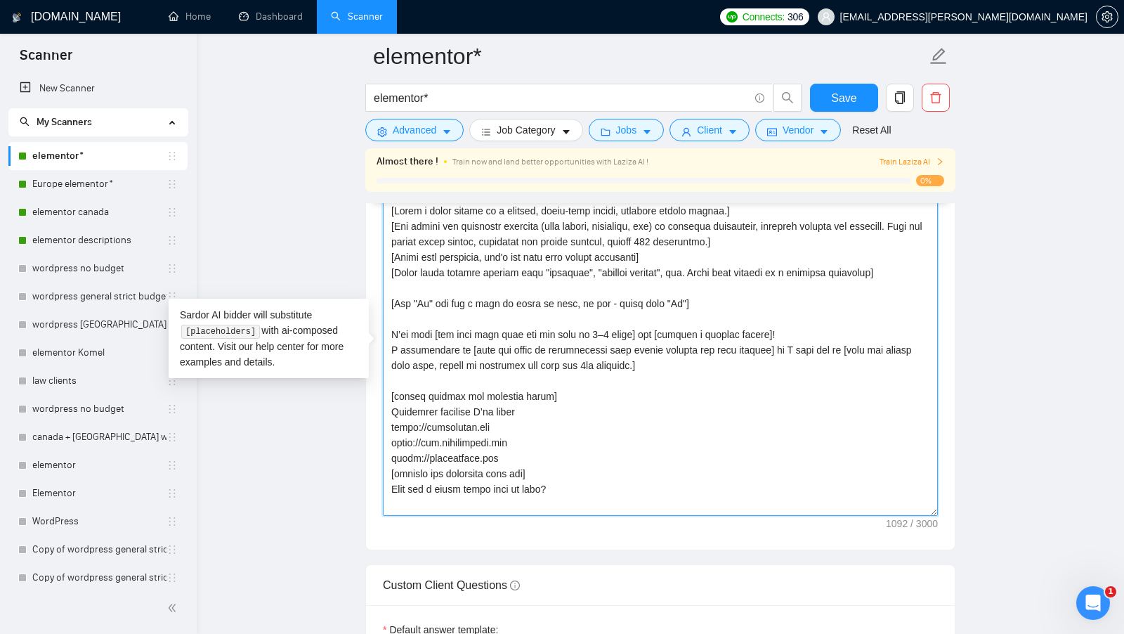
click at [735, 235] on textarea "Cover letter template:" at bounding box center [660, 357] width 555 height 316
click at [737, 235] on textarea "Cover letter template:" at bounding box center [660, 357] width 555 height 316
click at [736, 235] on textarea "Cover letter template:" at bounding box center [660, 357] width 555 height 316
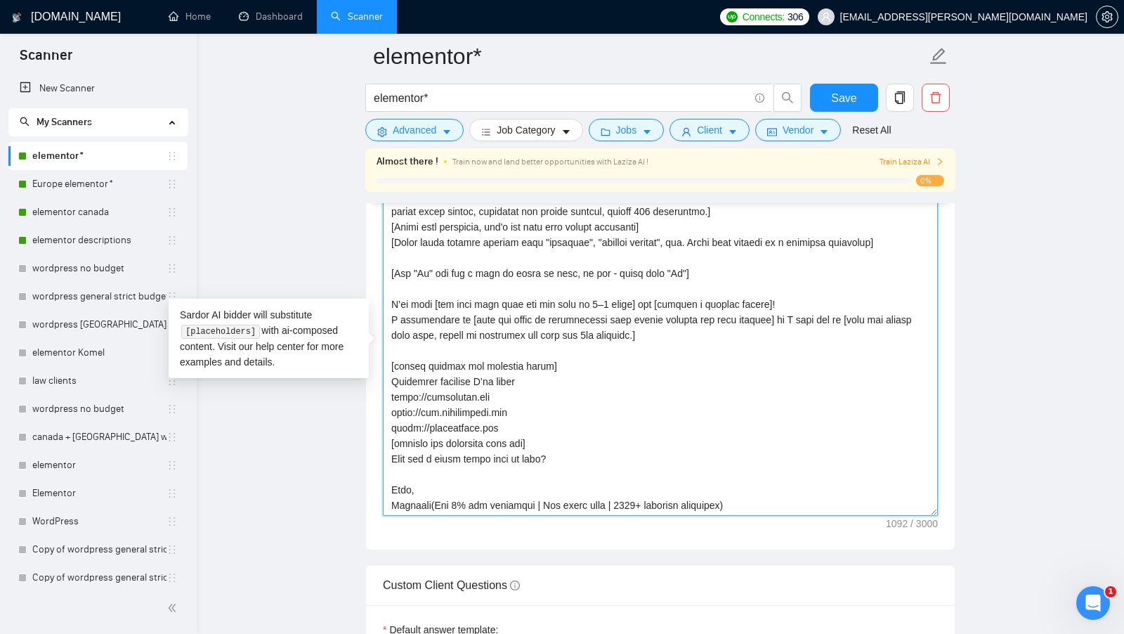
click at [548, 421] on textarea "Cover letter template:" at bounding box center [660, 357] width 555 height 316
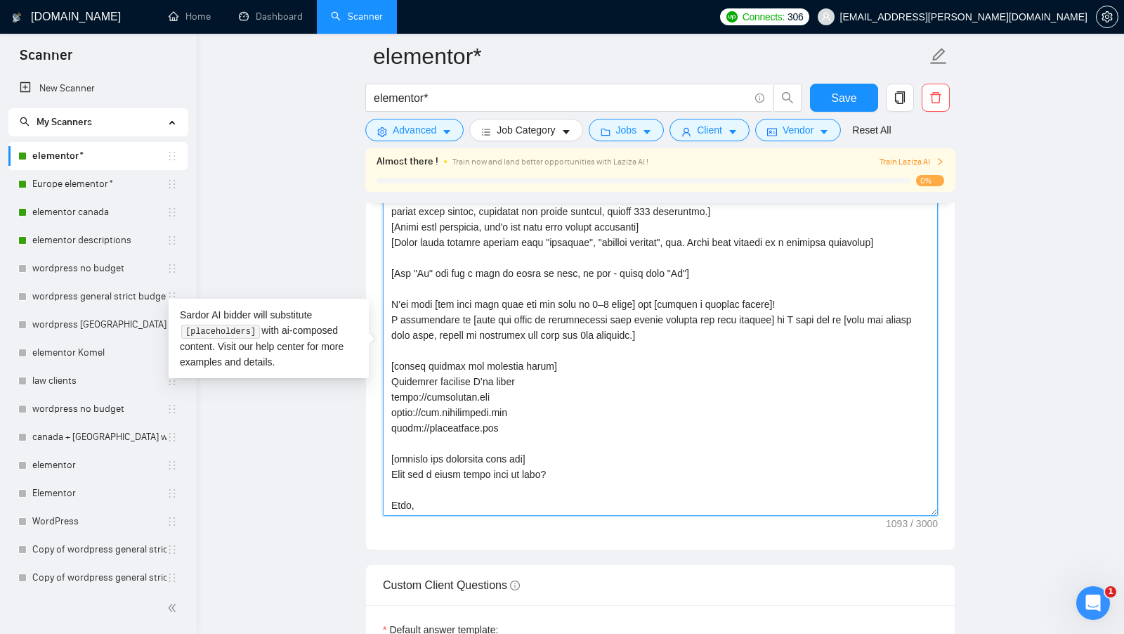
click at [499, 452] on textarea "Cover letter template:" at bounding box center [660, 357] width 555 height 316
click at [499, 451] on textarea "Cover letter template:" at bounding box center [660, 357] width 555 height 316
click at [579, 451] on textarea "Cover letter template:" at bounding box center [660, 357] width 555 height 316
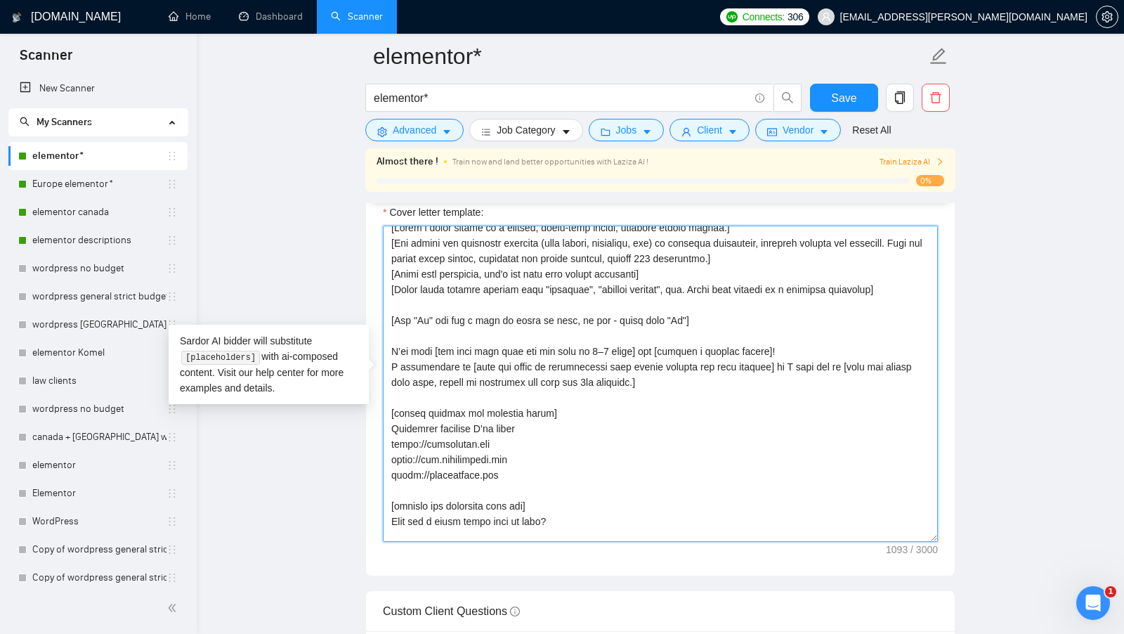
scroll to position [0, 0]
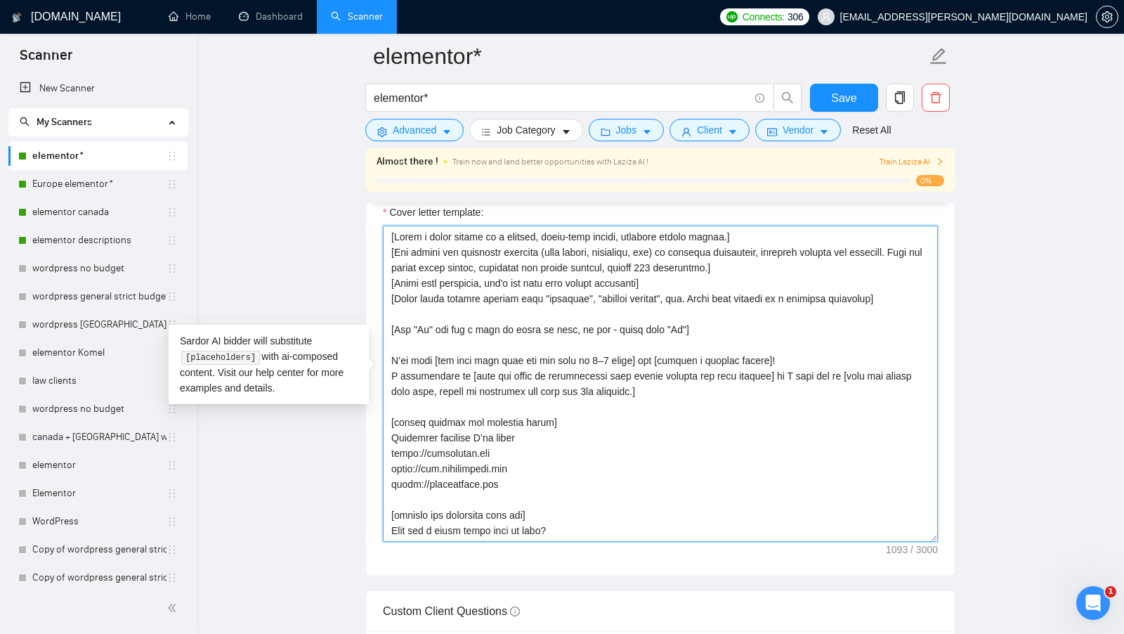
click at [743, 334] on textarea "Cover letter template:" at bounding box center [660, 383] width 555 height 316
click at [717, 308] on textarea "Cover letter template:" at bounding box center [660, 383] width 555 height 316
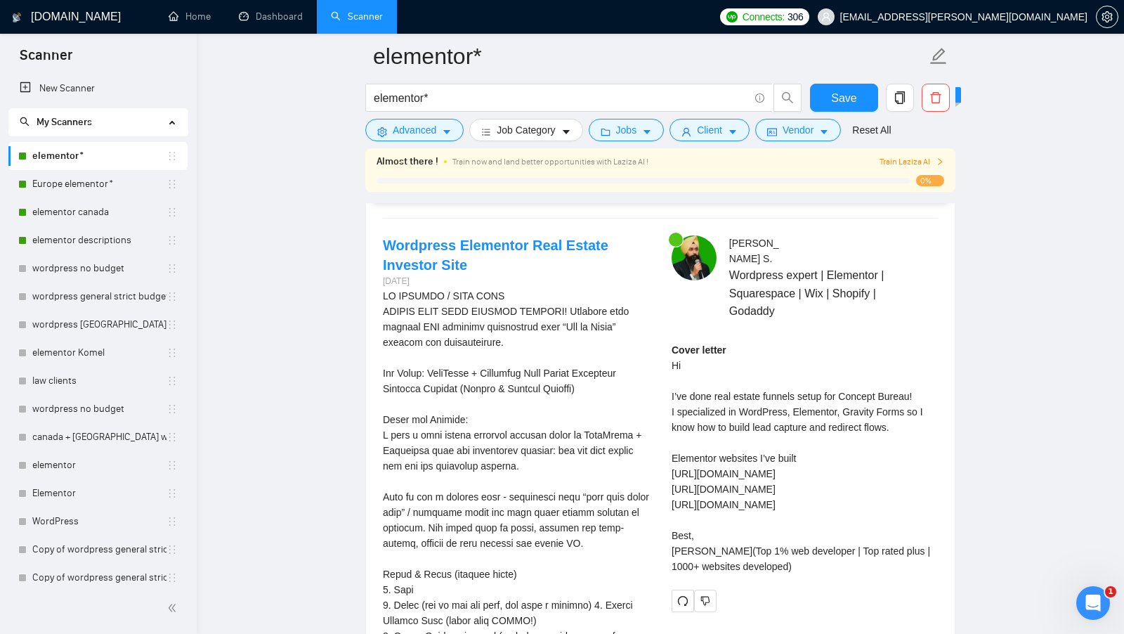
scroll to position [2659, 0]
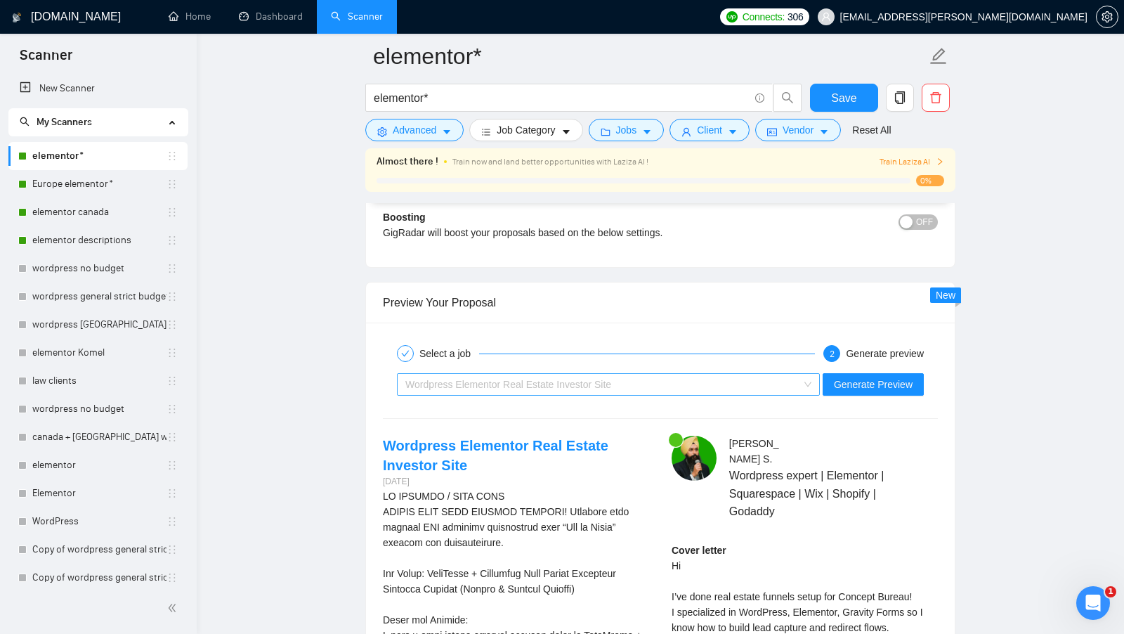
click at [770, 380] on div "Wordpress Elementor Real Estate Investor Site" at bounding box center [601, 384] width 393 height 21
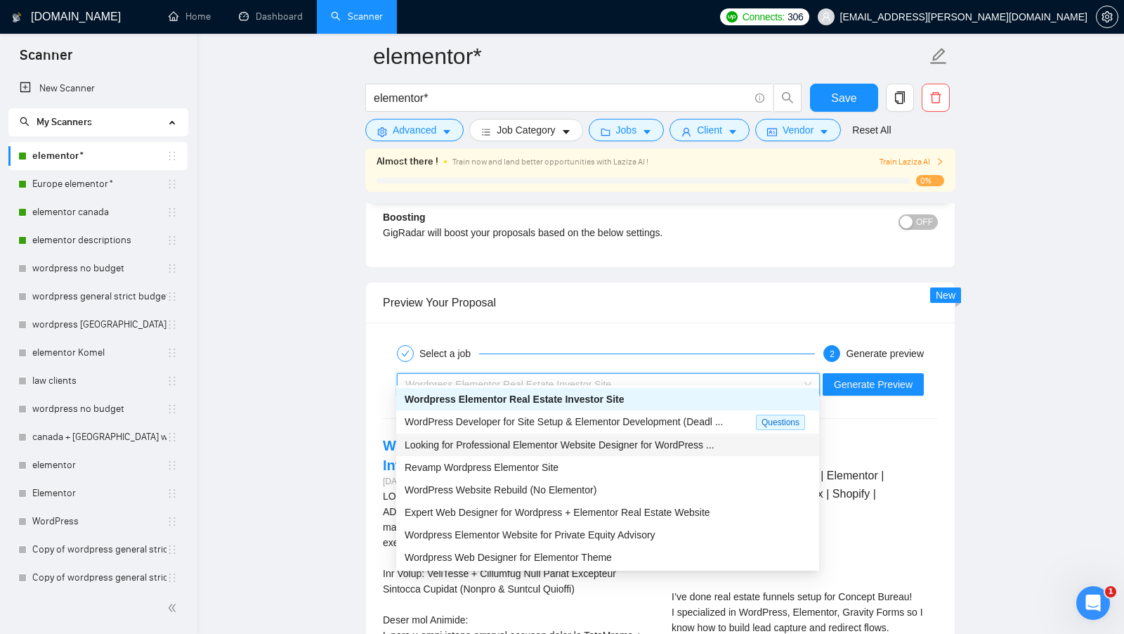
click at [571, 440] on span "Looking for Professional Elementor Website Designer for WordPress ..." at bounding box center [560, 444] width 310 height 11
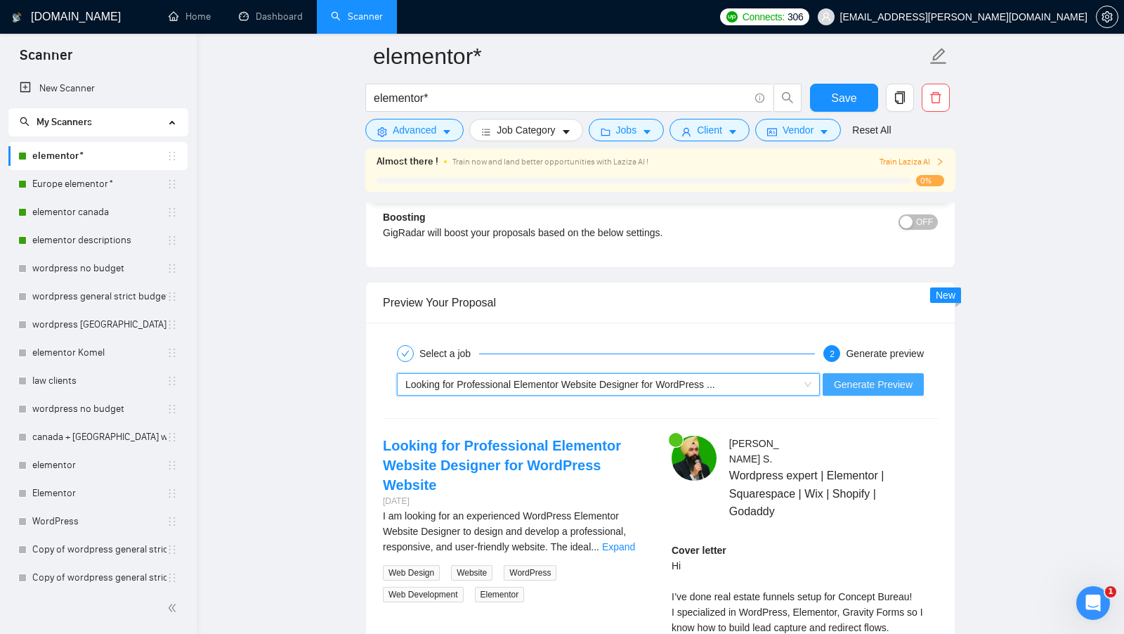
click at [836, 376] on span "Generate Preview" at bounding box center [873, 383] width 79 height 15
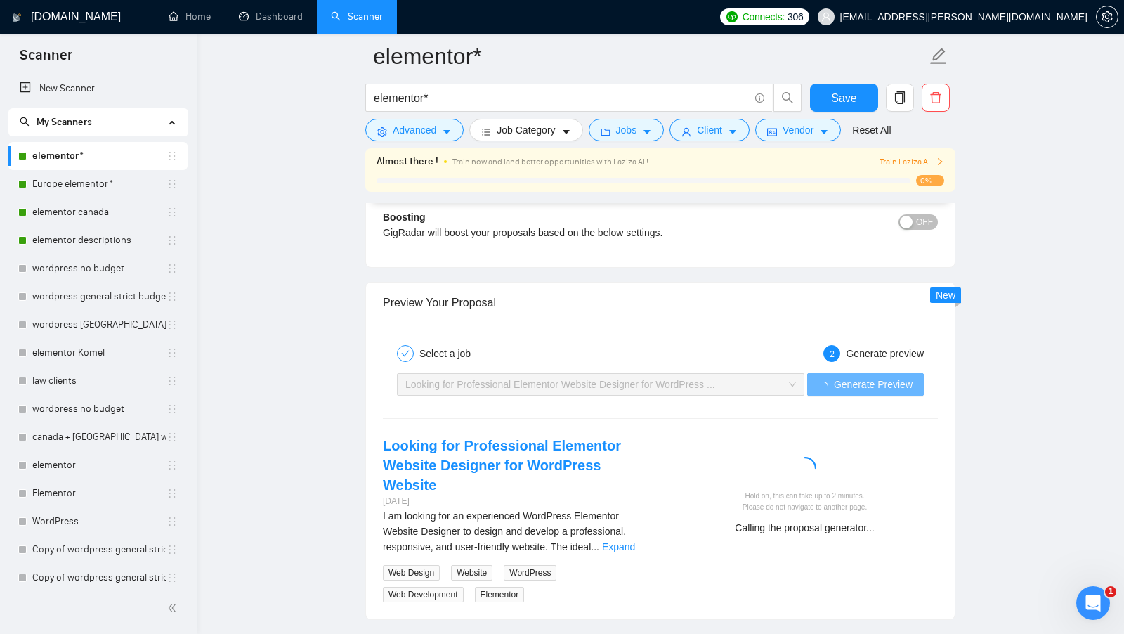
click at [618, 530] on div "I am looking for an experienced WordPress Elementor Website Designer to design …" at bounding box center [516, 555] width 266 height 94
click at [625, 521] on div "I am looking for an experienced WordPress Elementor Website Designer to design …" at bounding box center [516, 555] width 266 height 94
click at [626, 520] on div "I am looking for an experienced WordPress Elementor Website Designer to design …" at bounding box center [516, 531] width 266 height 46
click at [631, 518] on div "I am looking for an experienced WordPress Elementor Website Designer to design …" at bounding box center [516, 531] width 266 height 46
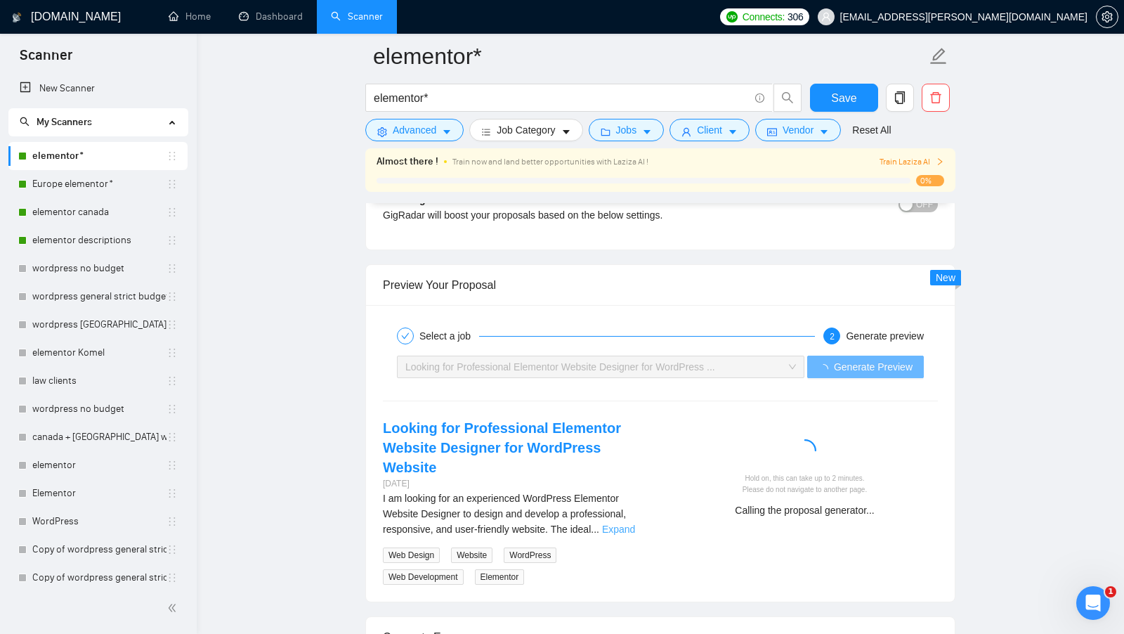
click at [635, 523] on link "Expand" at bounding box center [618, 528] width 33 height 11
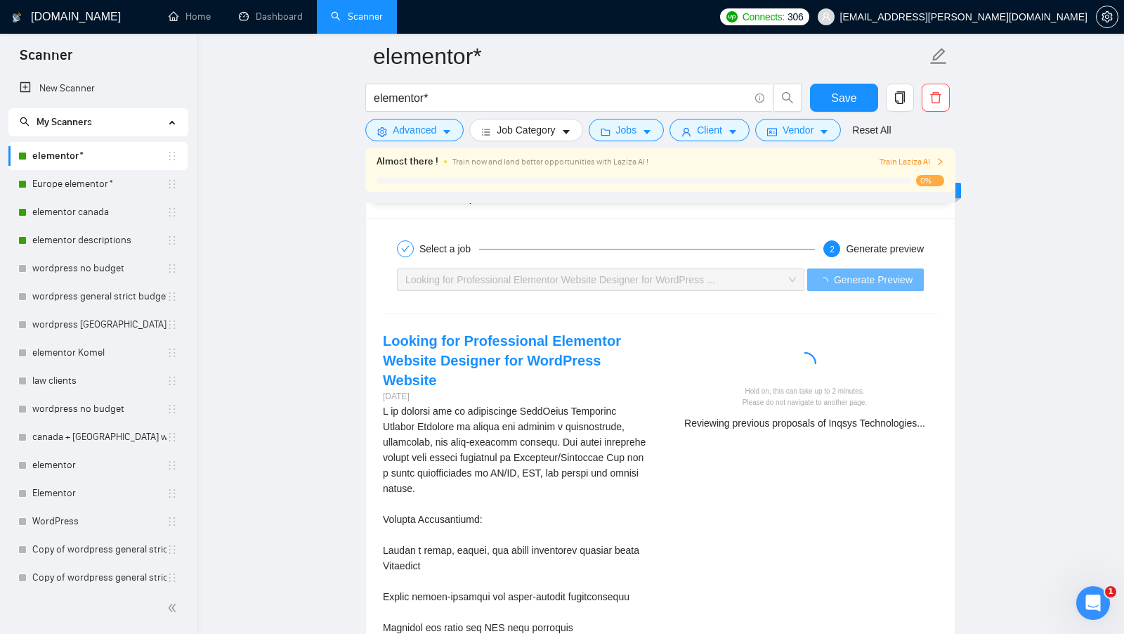
scroll to position [2762, 0]
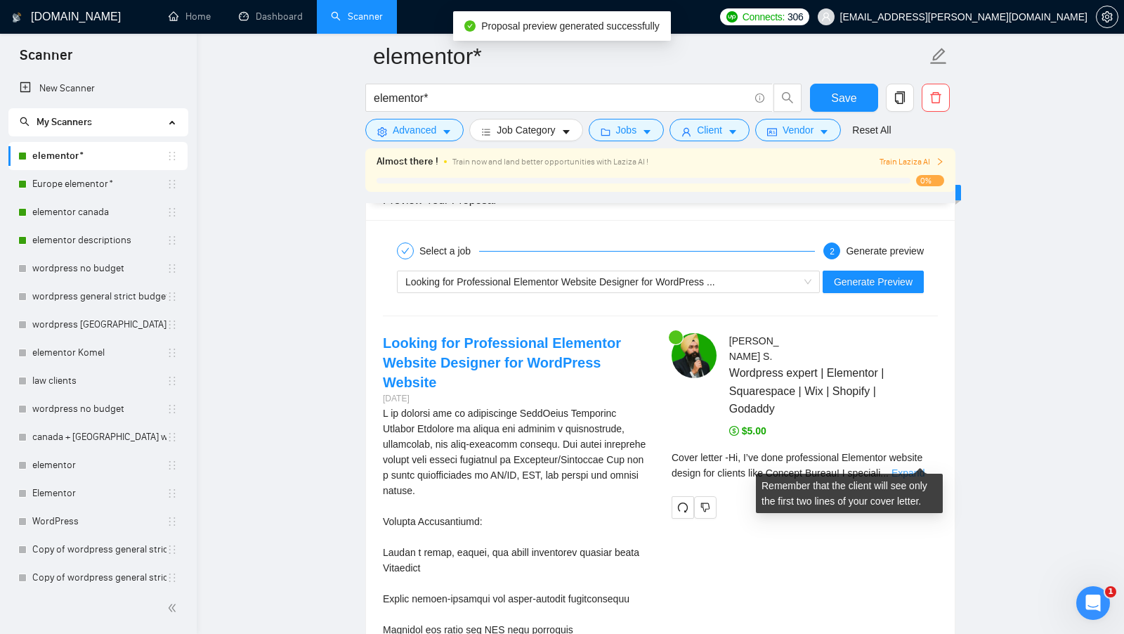
click at [910, 467] on link "Expand" at bounding box center [907, 472] width 33 height 11
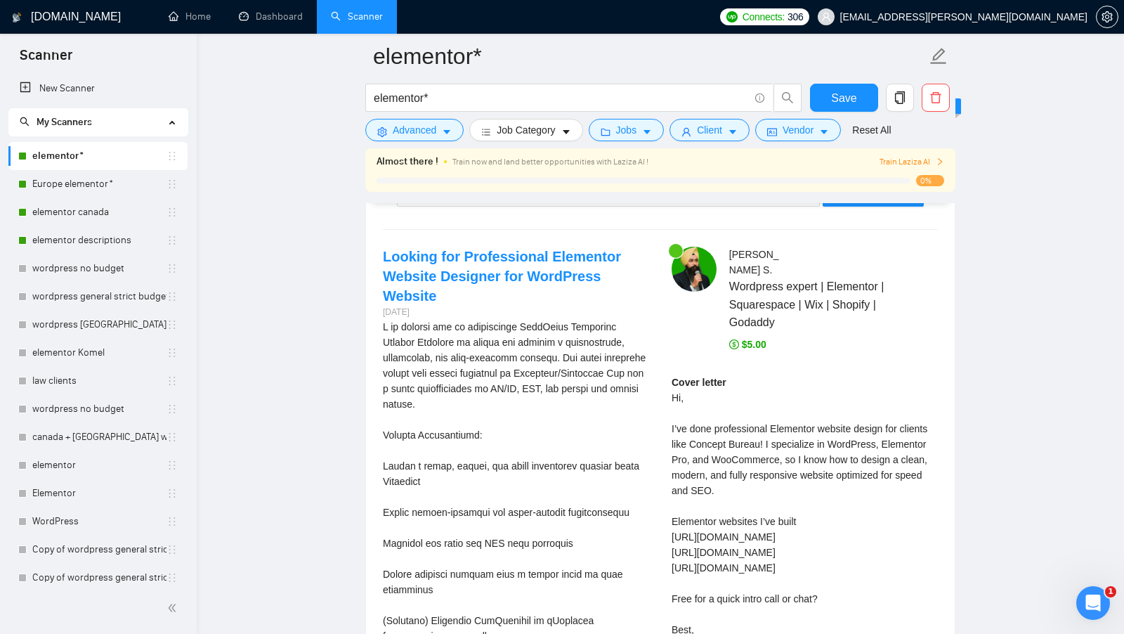
scroll to position [2849, 0]
click at [707, 433] on div "Cover letter Hi, I’ve done professional Elementor website design for clients li…" at bounding box center [804, 521] width 266 height 294
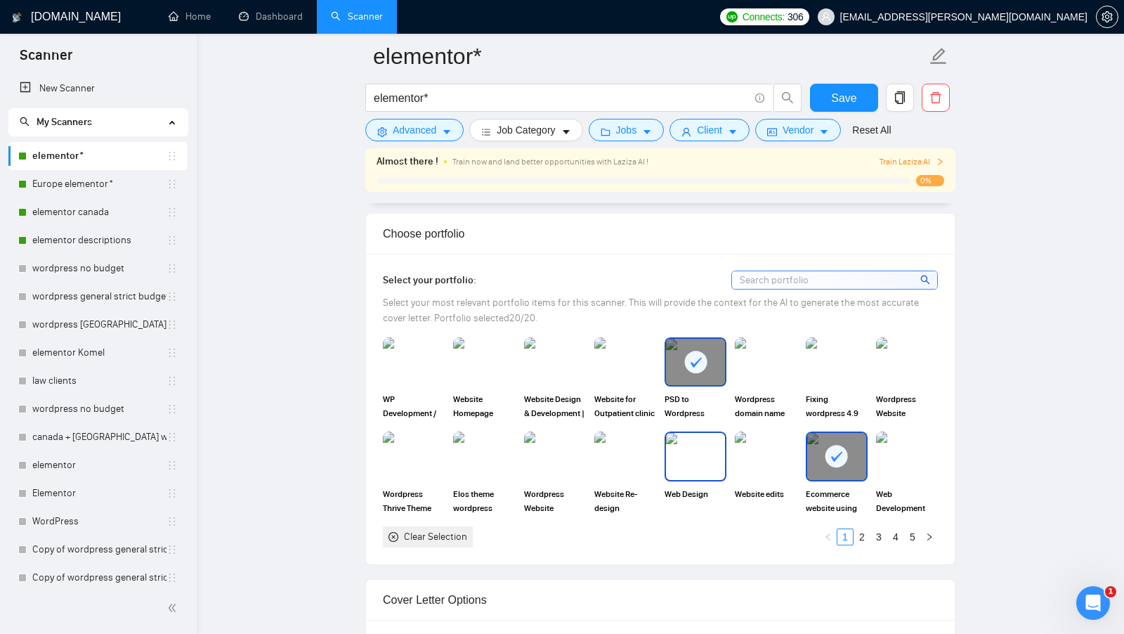
scroll to position [1221, 0]
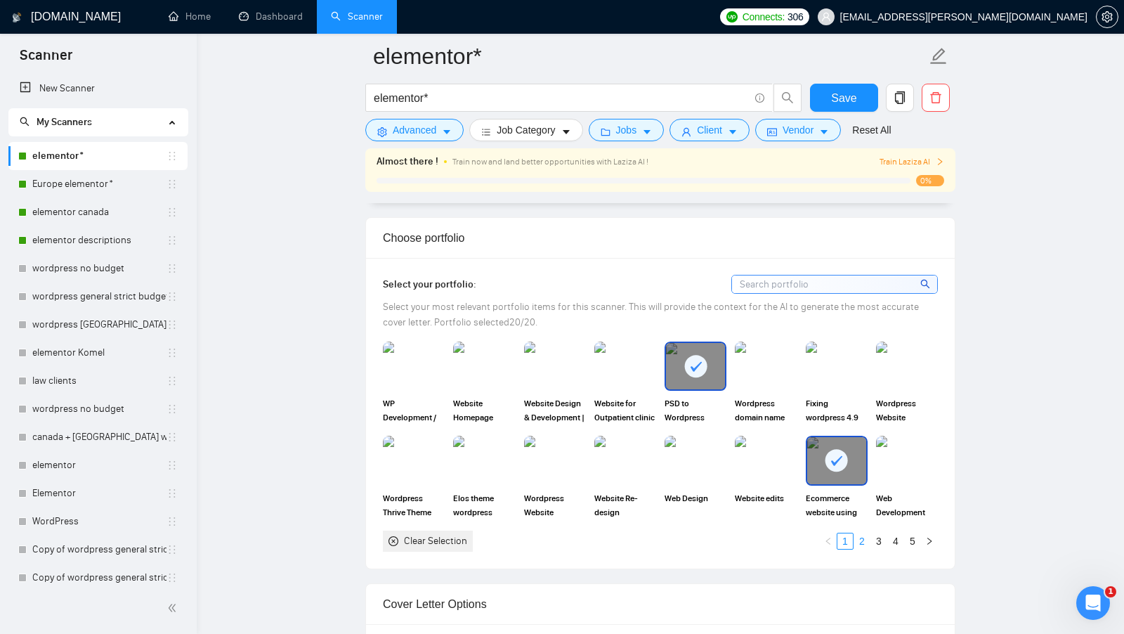
click at [858, 533] on link "2" at bounding box center [861, 540] width 15 height 15
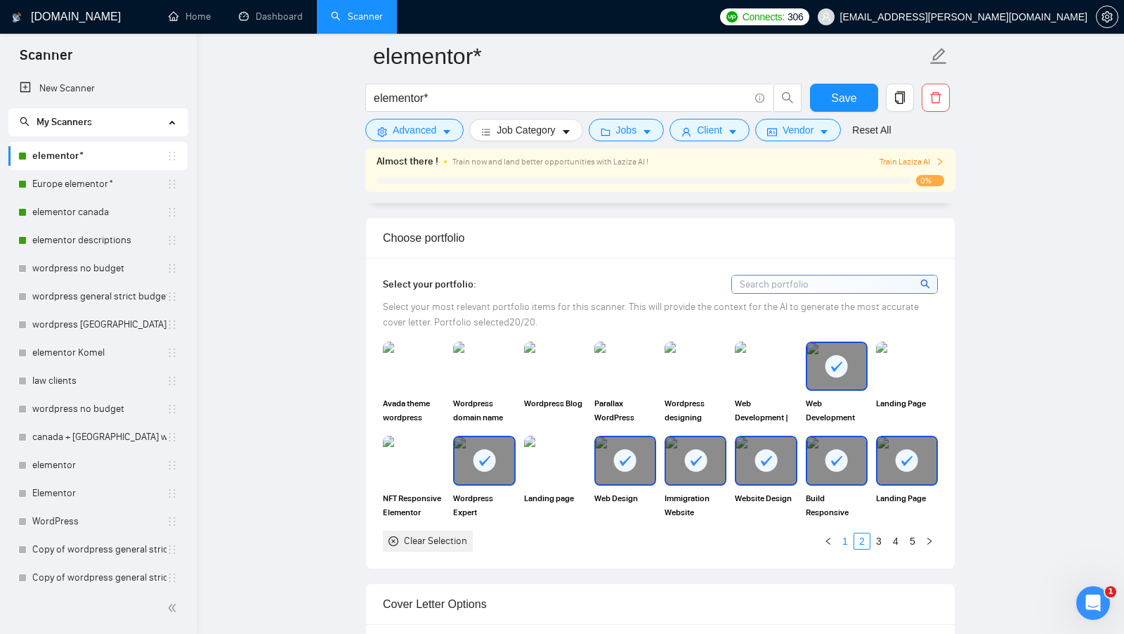
click at [846, 533] on link "1" at bounding box center [844, 540] width 15 height 15
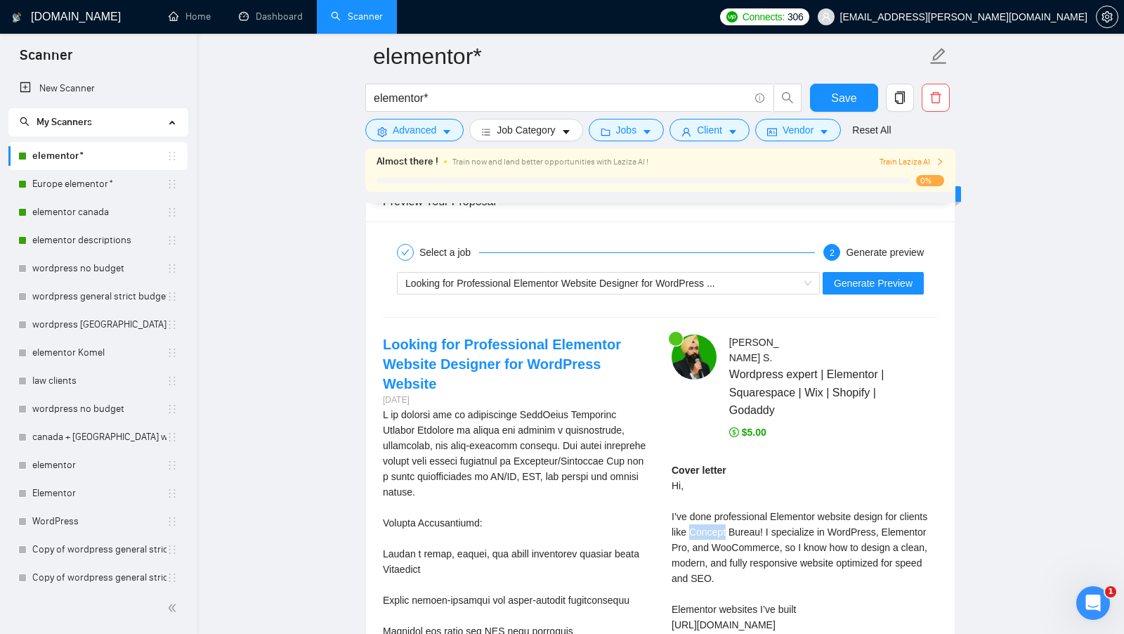
scroll to position [2767, 0]
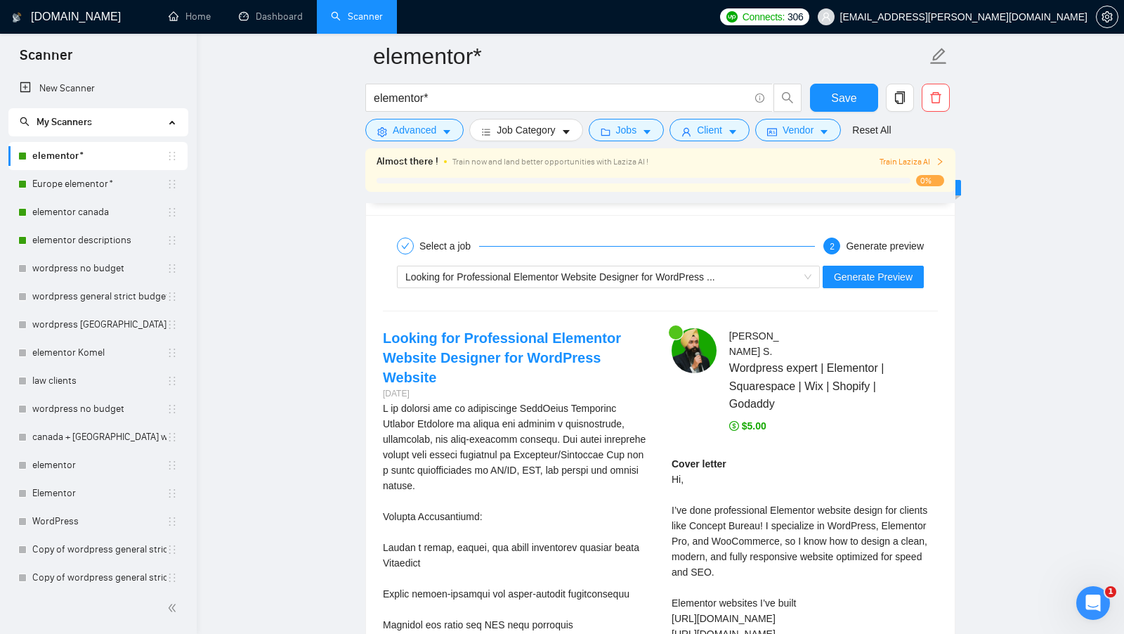
click at [751, 520] on div "Cover letter Hi, I’ve done professional Elementor website design for clients li…" at bounding box center [804, 603] width 266 height 294
drag, startPoint x: 690, startPoint y: 513, endPoint x: 760, endPoint y: 513, distance: 70.2
click at [760, 513] on div "Cover letter Hi, I’ve done professional Elementor website design for clients li…" at bounding box center [804, 603] width 266 height 294
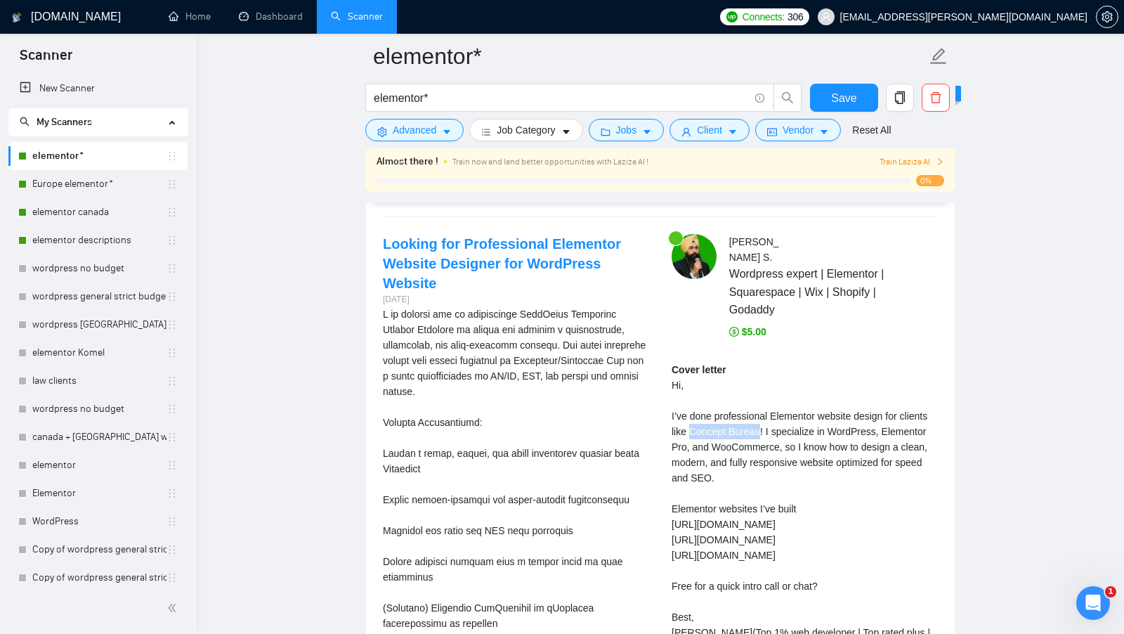
scroll to position [2864, 0]
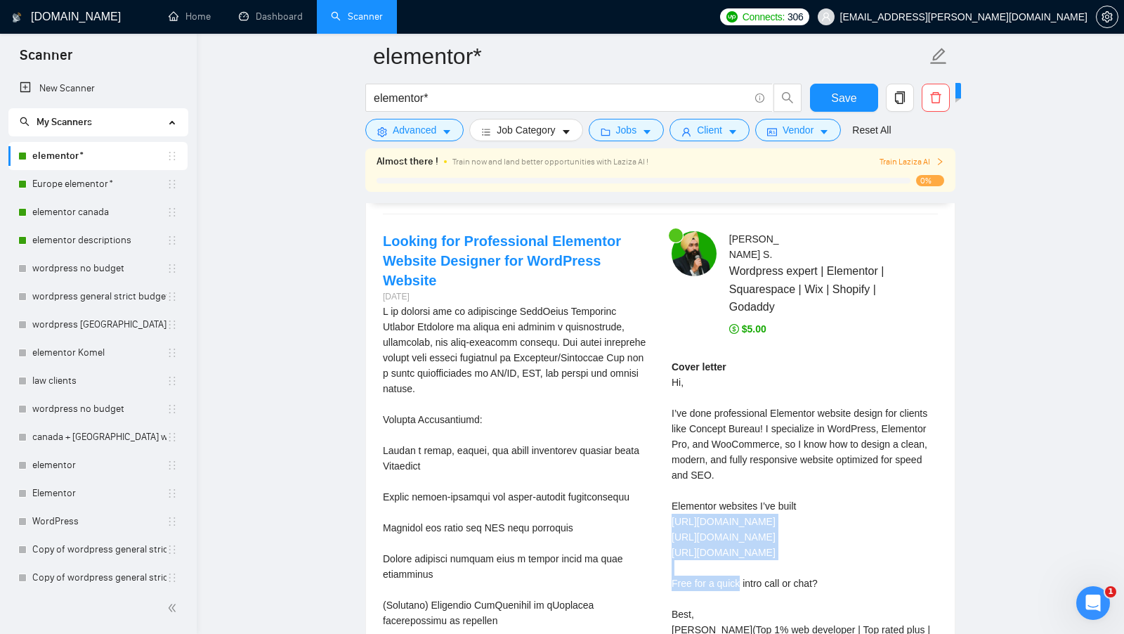
drag, startPoint x: 800, startPoint y: 539, endPoint x: 670, endPoint y: 512, distance: 132.8
click at [670, 512] on div "[PERSON_NAME] S . Wordpress expert | Elementor | Squarespace | Wix | Shopify | …" at bounding box center [804, 460] width 289 height 459
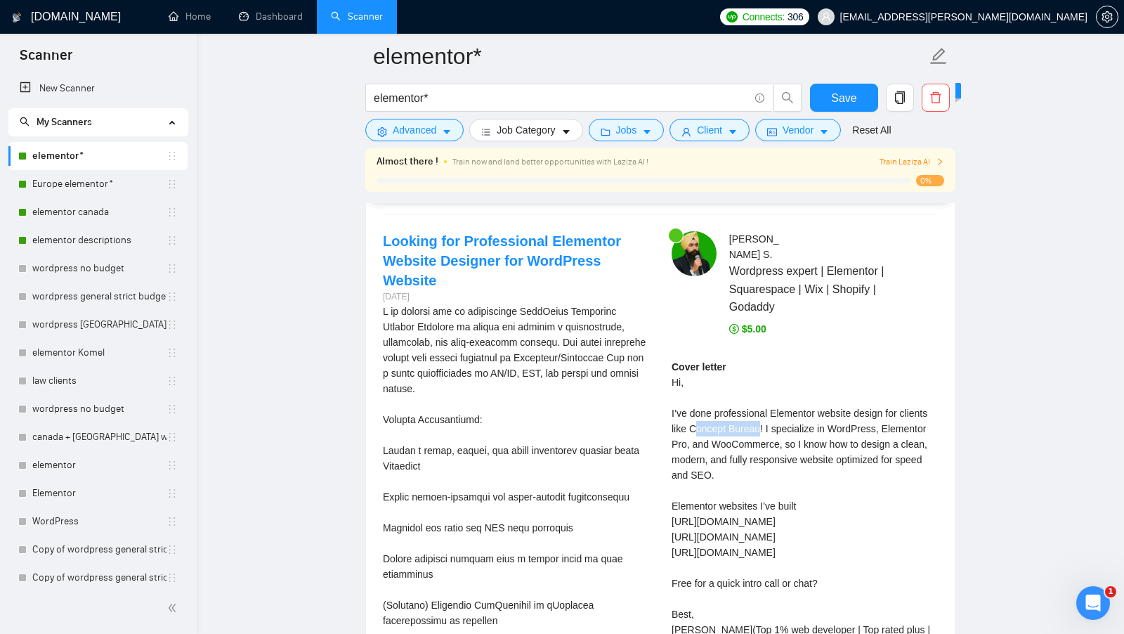
drag, startPoint x: 760, startPoint y: 412, endPoint x: 695, endPoint y: 411, distance: 64.6
click at [695, 412] on div "Cover letter Hi, I’ve done professional Elementor website design for clients li…" at bounding box center [804, 506] width 266 height 294
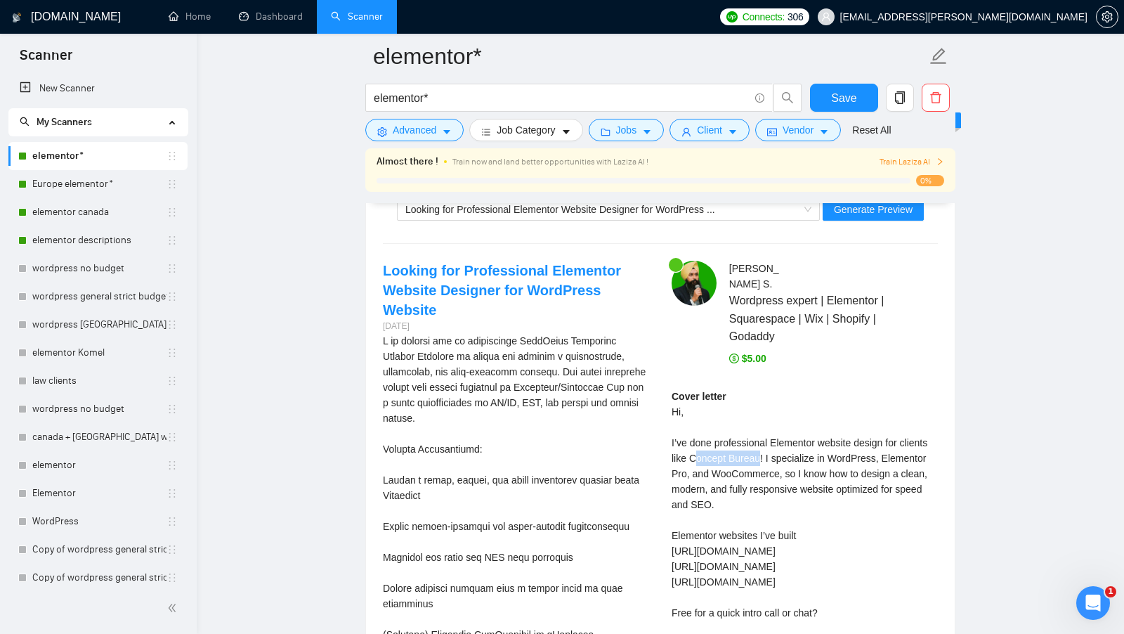
click at [737, 450] on div "Cover letter Hi, I’ve done professional Elementor website design for clients li…" at bounding box center [804, 535] width 266 height 294
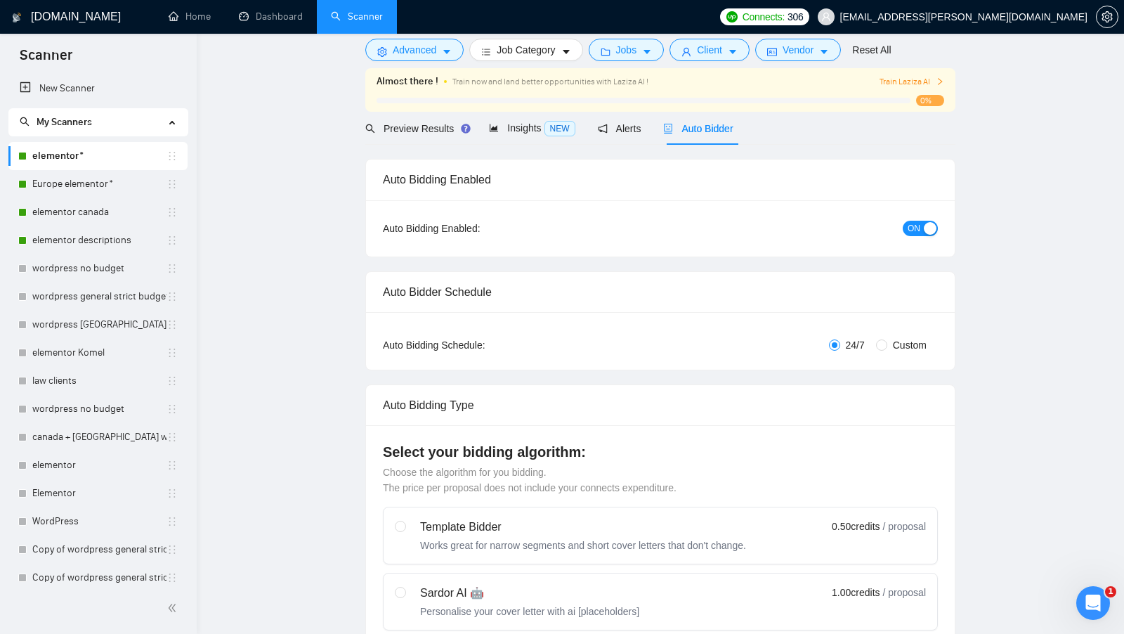
scroll to position [0, 0]
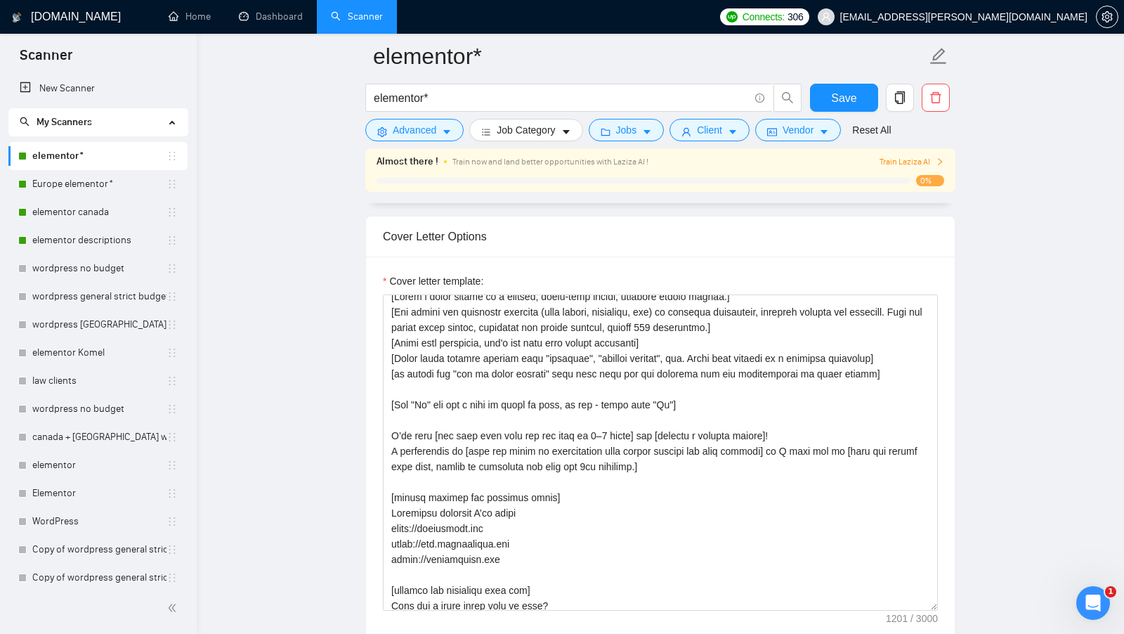
scroll to position [3, 0]
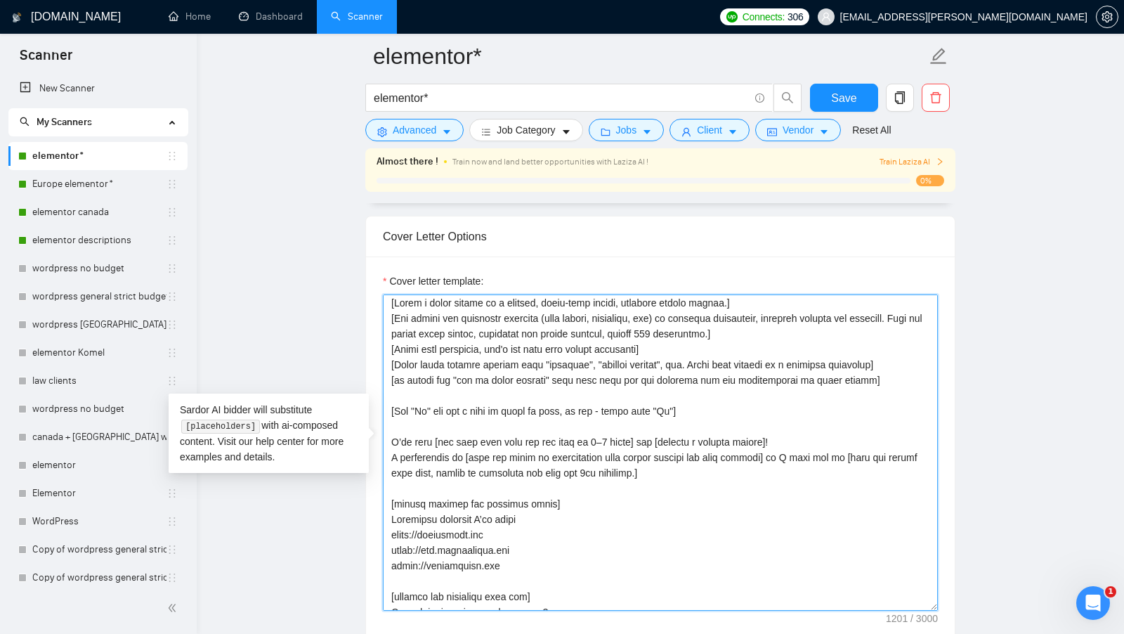
drag, startPoint x: 668, startPoint y: 431, endPoint x: 769, endPoint y: 431, distance: 101.1
click at [769, 431] on textarea "Cover letter template:" at bounding box center [660, 452] width 555 height 316
click at [432, 434] on textarea "Cover letter template:" at bounding box center [660, 452] width 555 height 316
click at [645, 431] on textarea "Cover letter template:" at bounding box center [660, 452] width 555 height 316
drag, startPoint x: 437, startPoint y: 433, endPoint x: 633, endPoint y: 436, distance: 196.0
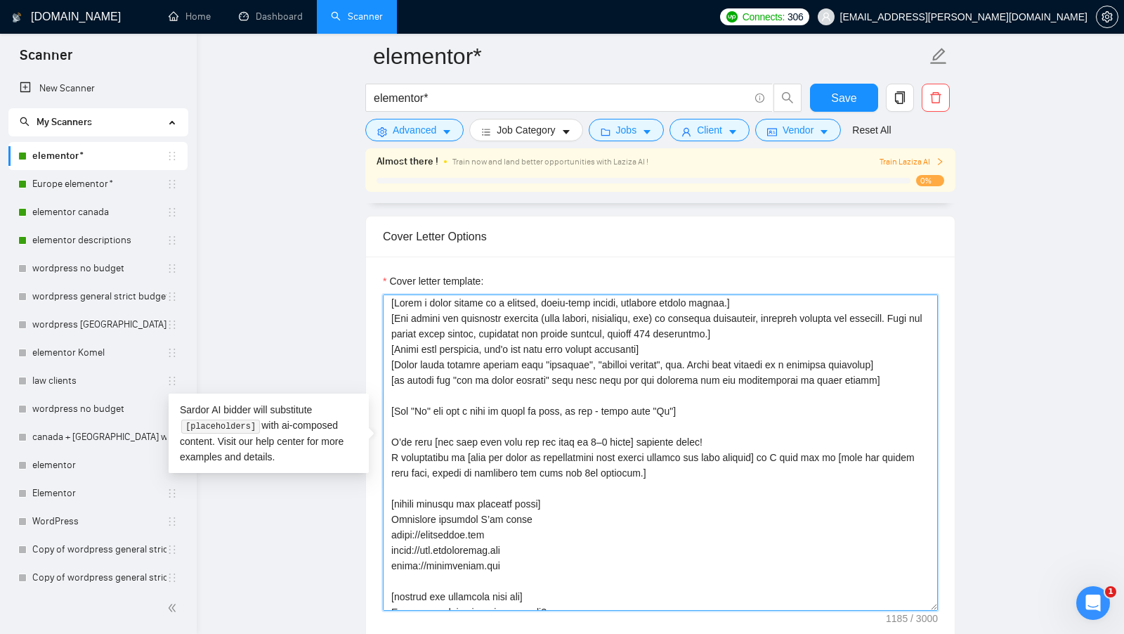
click at [631, 436] on textarea "Cover letter template:" at bounding box center [660, 452] width 555 height 316
click at [663, 435] on textarea "Cover letter template:" at bounding box center [660, 452] width 555 height 316
click at [695, 435] on textarea "Cover letter template:" at bounding box center [660, 452] width 555 height 316
click at [672, 438] on textarea "Cover letter template:" at bounding box center [660, 452] width 555 height 316
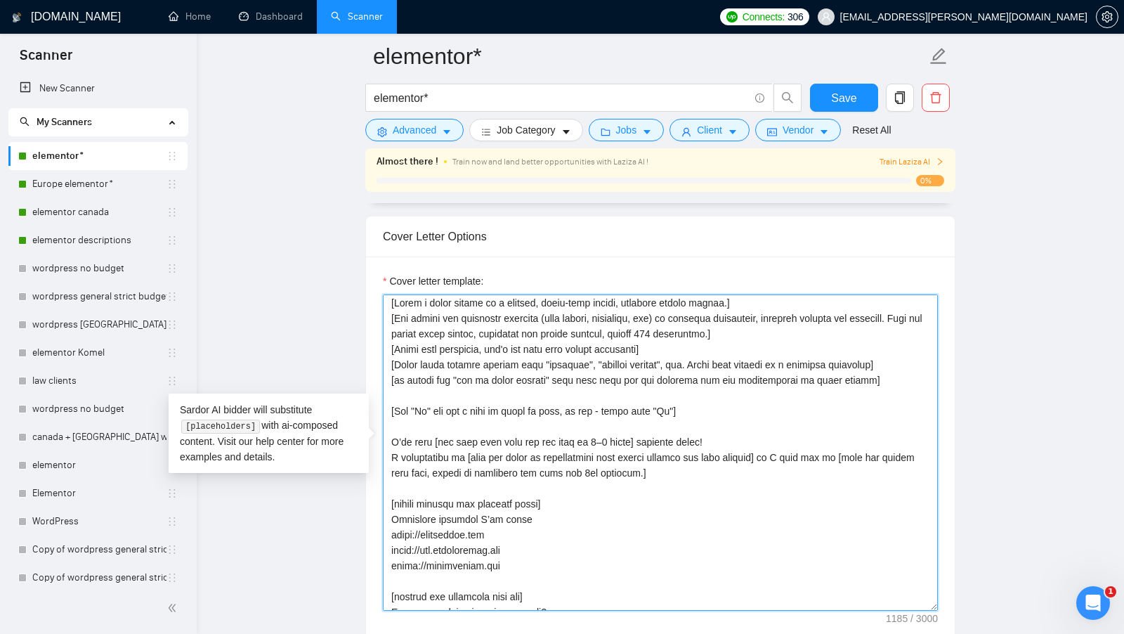
click at [677, 435] on textarea "Cover letter template:" at bounding box center [660, 452] width 555 height 316
click at [677, 436] on textarea "Cover letter template:" at bounding box center [660, 452] width 555 height 316
click at [683, 436] on textarea "Cover letter template:" at bounding box center [660, 452] width 555 height 316
click at [671, 435] on textarea "Cover letter template:" at bounding box center [660, 452] width 555 height 316
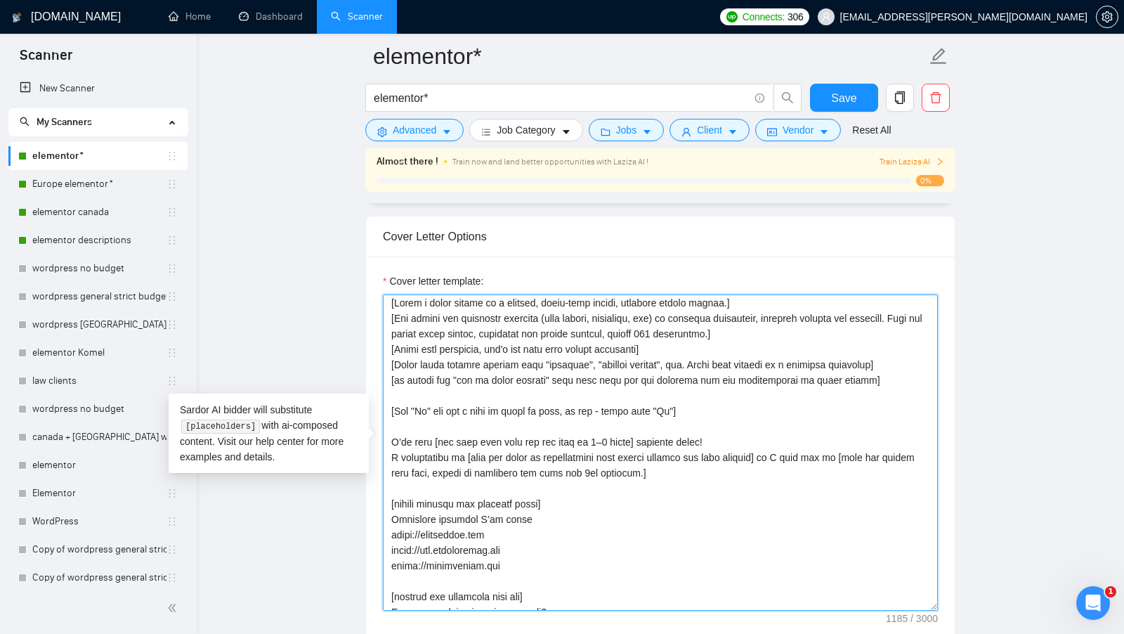
click at [670, 435] on textarea "Cover letter template:" at bounding box center [660, 452] width 555 height 316
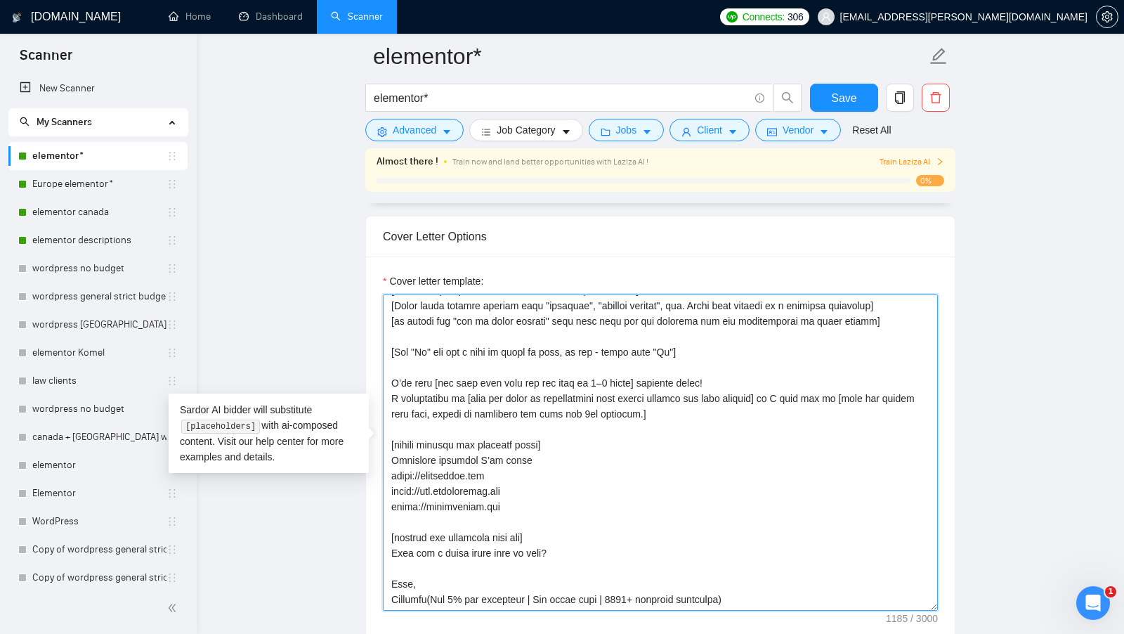
click at [654, 389] on textarea "Cover letter template:" at bounding box center [660, 452] width 555 height 316
click at [697, 418] on textarea "Cover letter template:" at bounding box center [660, 452] width 555 height 316
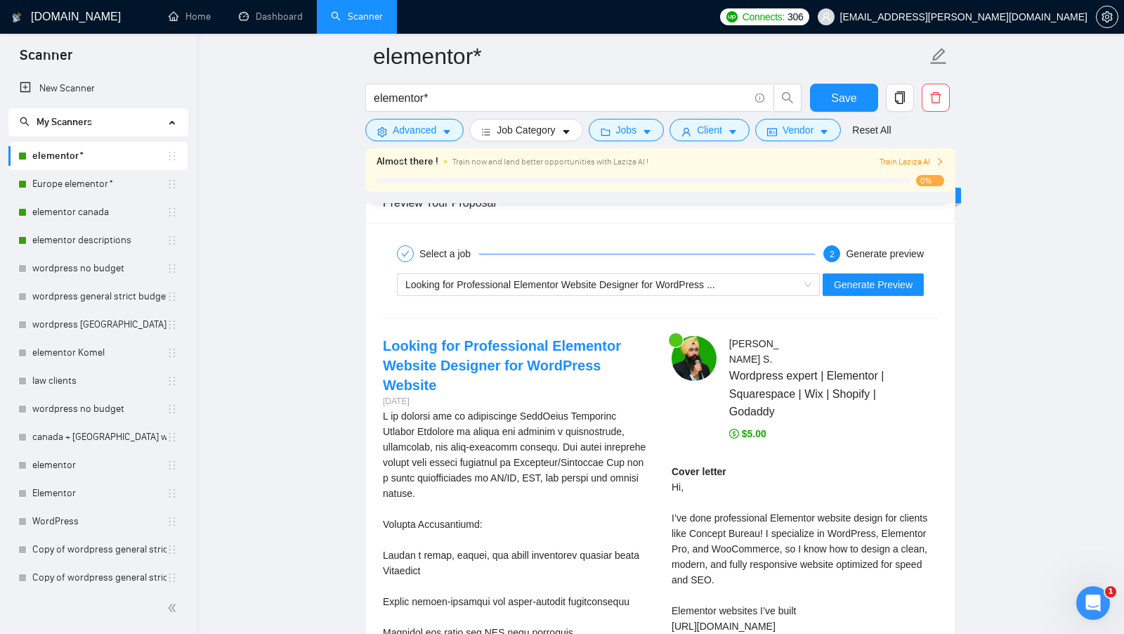
scroll to position [2758, 0]
click at [870, 274] on button "Generate Preview" at bounding box center [872, 285] width 101 height 22
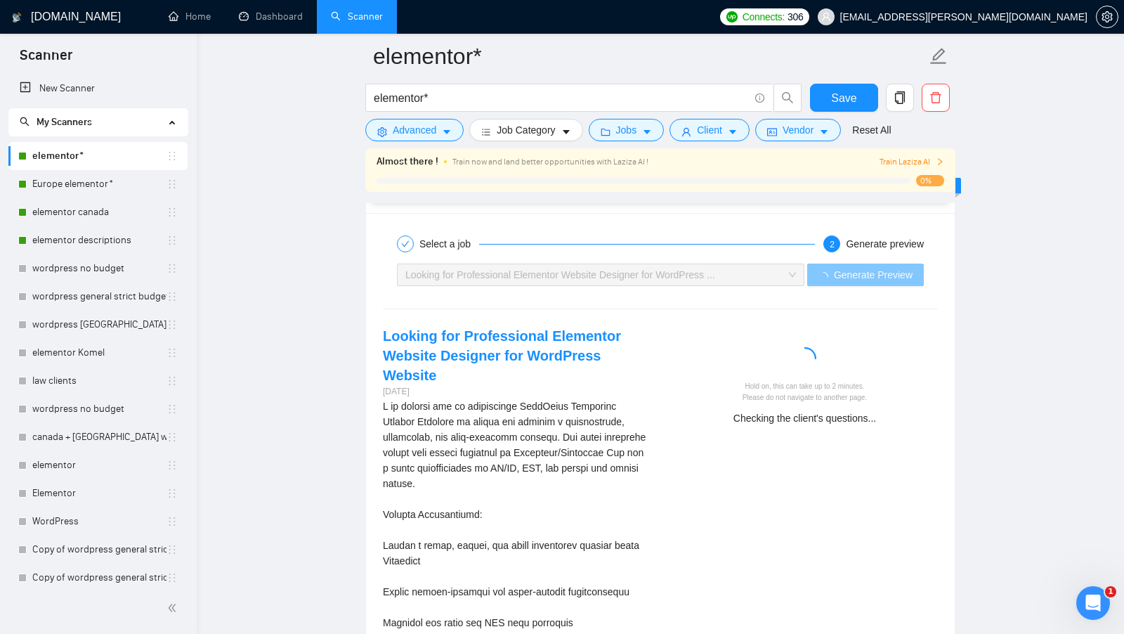
scroll to position [2769, 0]
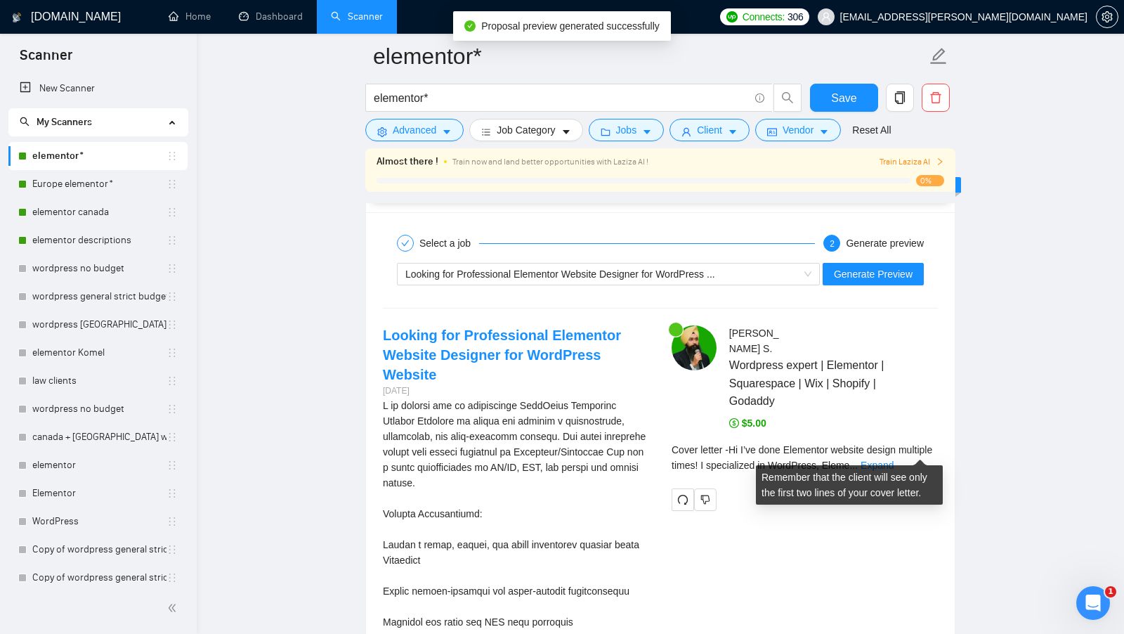
click at [912, 457] on div "Cover letter - Hi I’ve done Elementor website design multiple times! I speciali…" at bounding box center [804, 457] width 266 height 31
click at [893, 459] on link "Expand" at bounding box center [876, 464] width 33 height 11
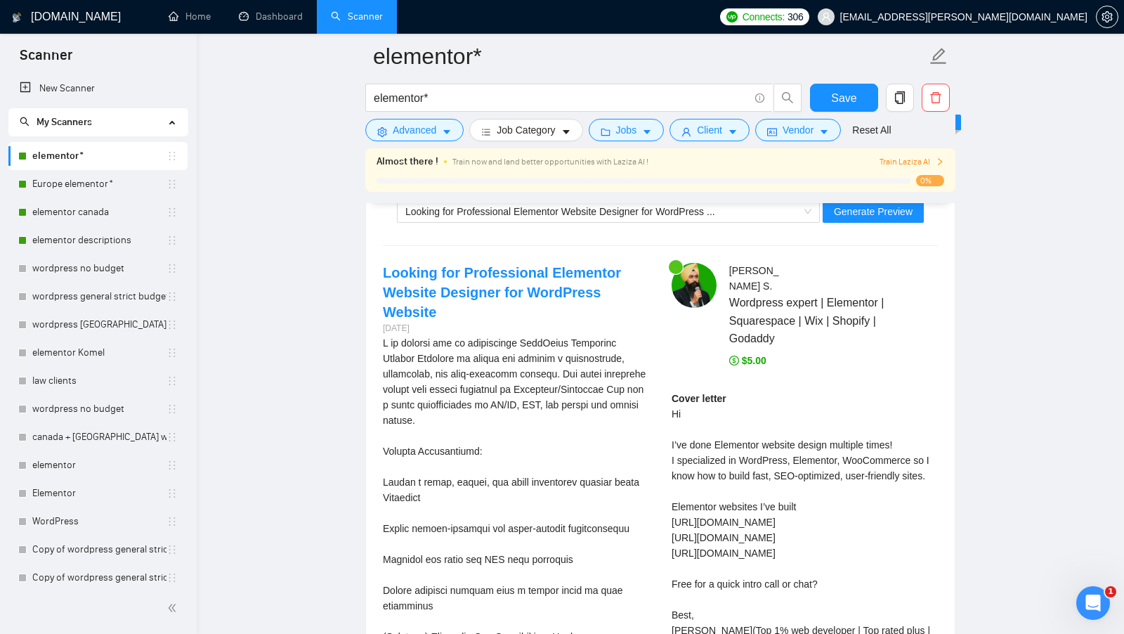
scroll to position [2835, 0]
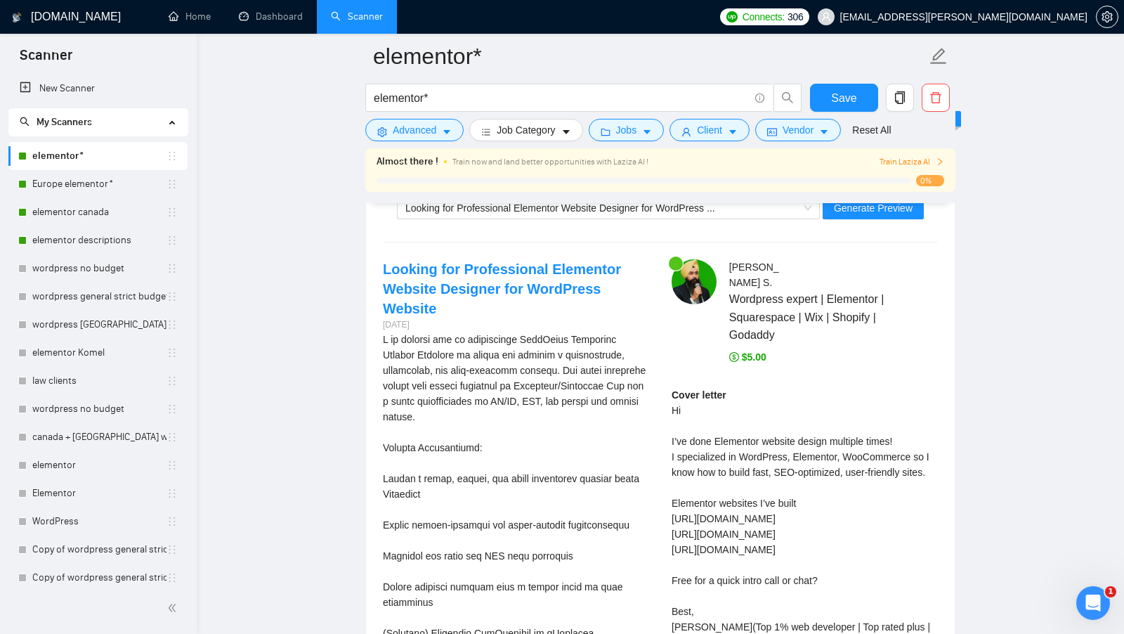
click at [862, 430] on div "Cover letter Hi I’ve done Elementor website design multiple times! I specialize…" at bounding box center [804, 518] width 266 height 263
click at [848, 482] on div "Cover letter Hi I’ve done Elementor website design multiple times! I specialize…" at bounding box center [804, 518] width 266 height 263
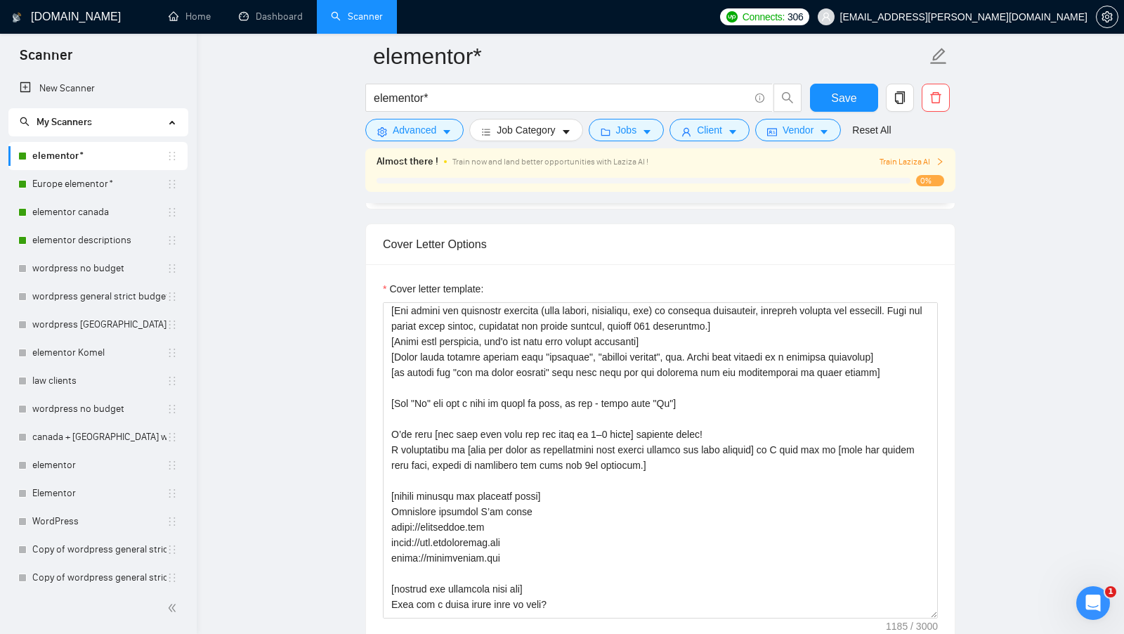
scroll to position [25, 0]
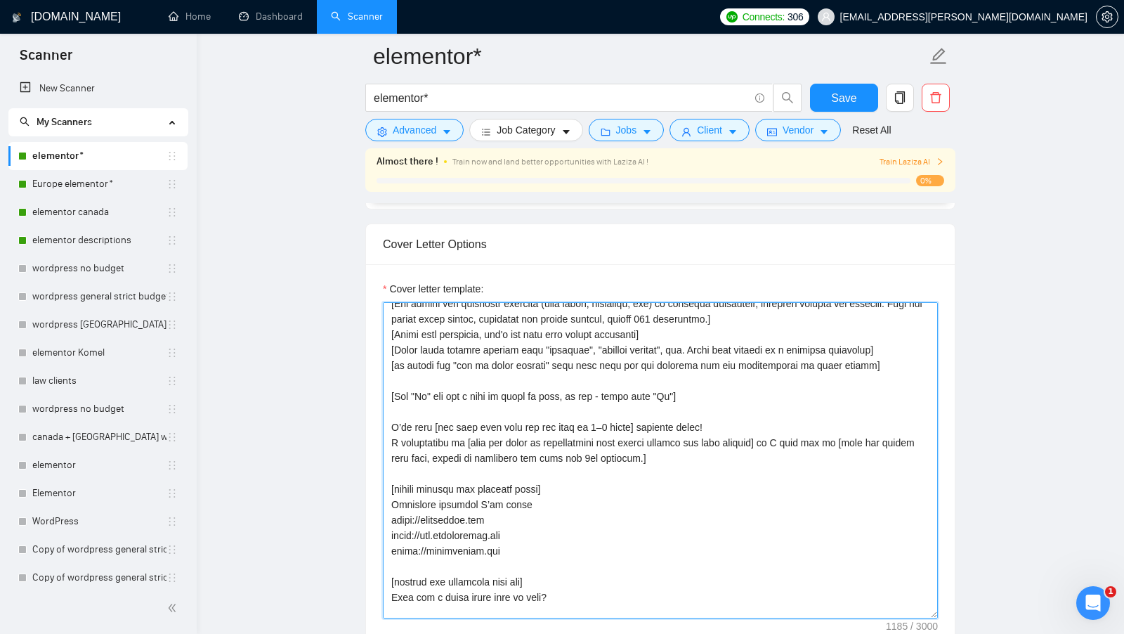
click at [445, 431] on textarea "Cover letter template:" at bounding box center [660, 460] width 555 height 316
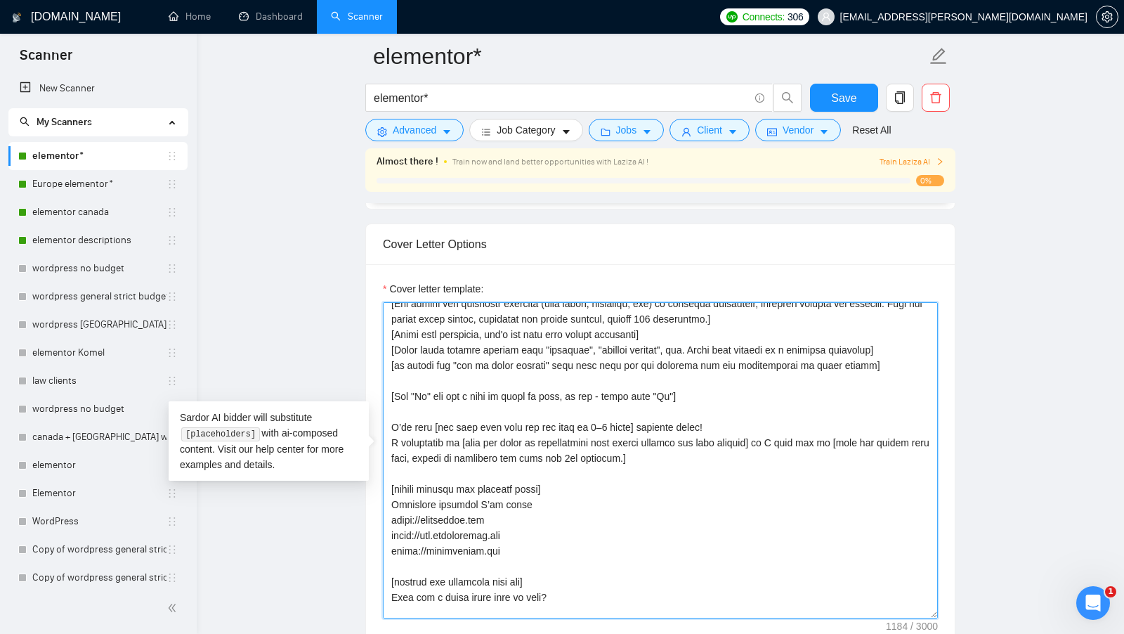
click at [682, 416] on textarea "Cover letter template:" at bounding box center [660, 460] width 555 height 316
click at [730, 538] on textarea "Cover letter template:" at bounding box center [660, 460] width 555 height 316
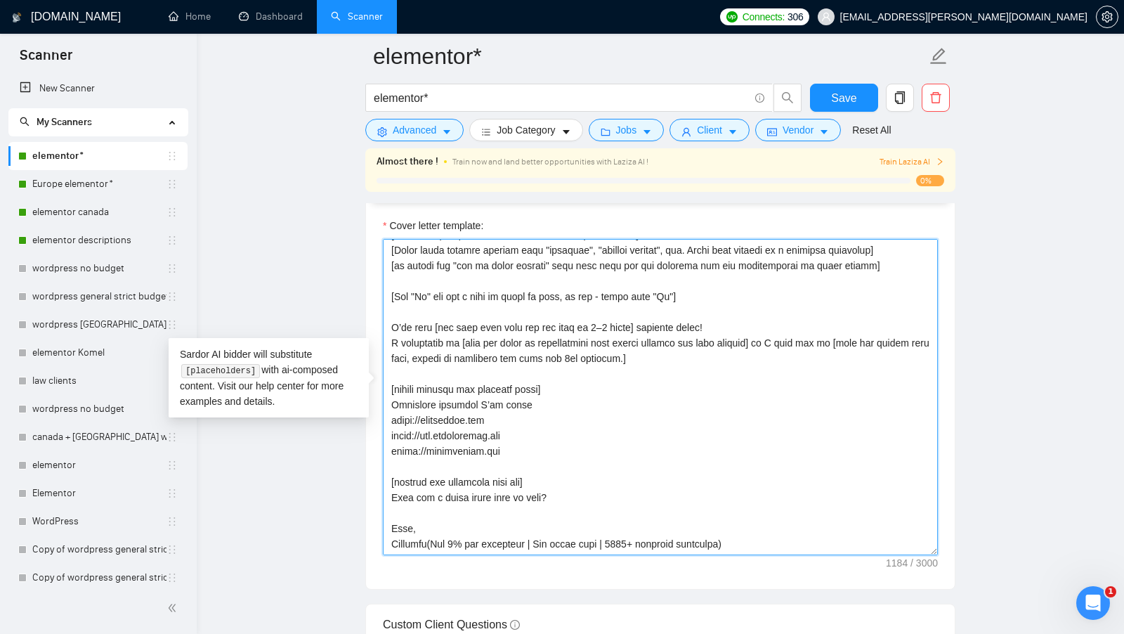
scroll to position [1649, 0]
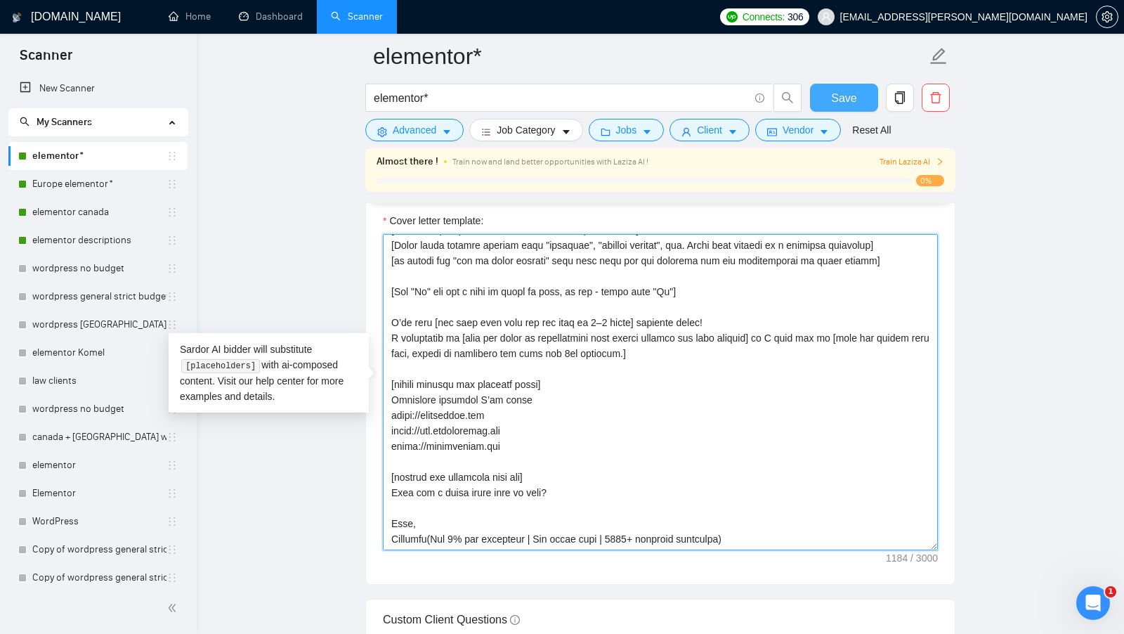
type textarea "[Lorem i dolor sitame co a elitsed, doeiu-temp incidi, utlabore etdolo magnaa.]…"
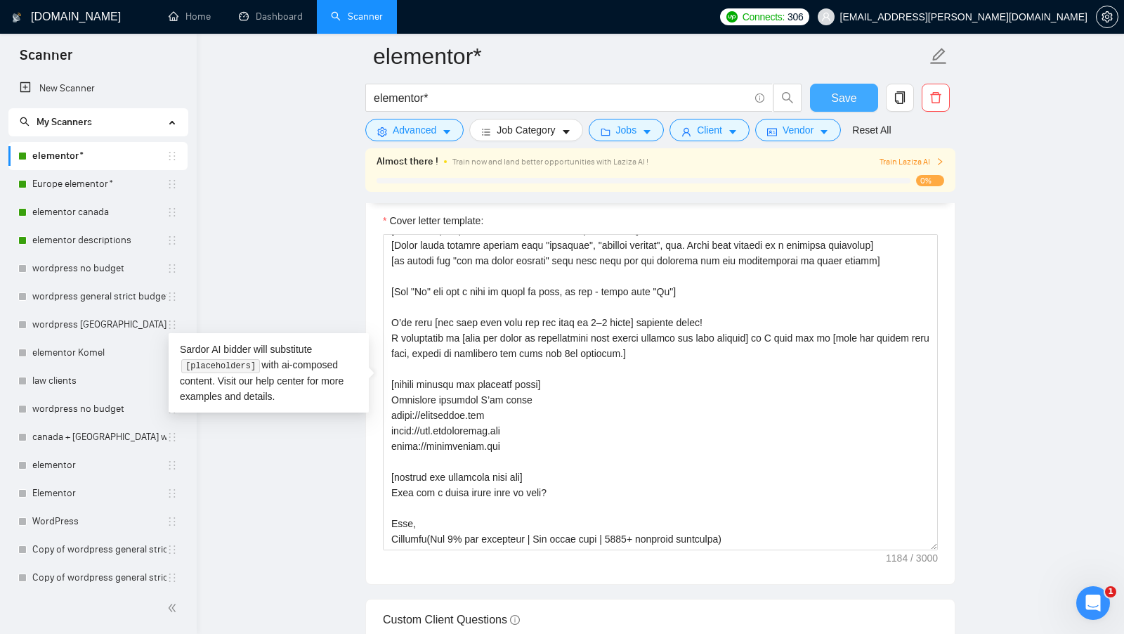
click at [842, 98] on span "Save" at bounding box center [843, 98] width 25 height 18
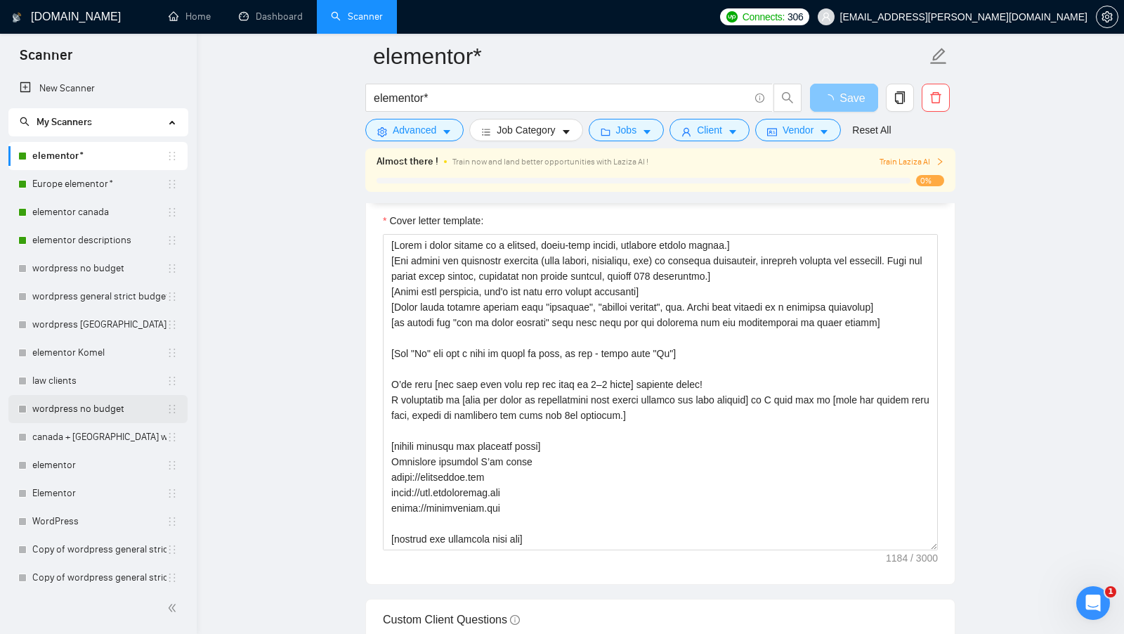
scroll to position [93, 0]
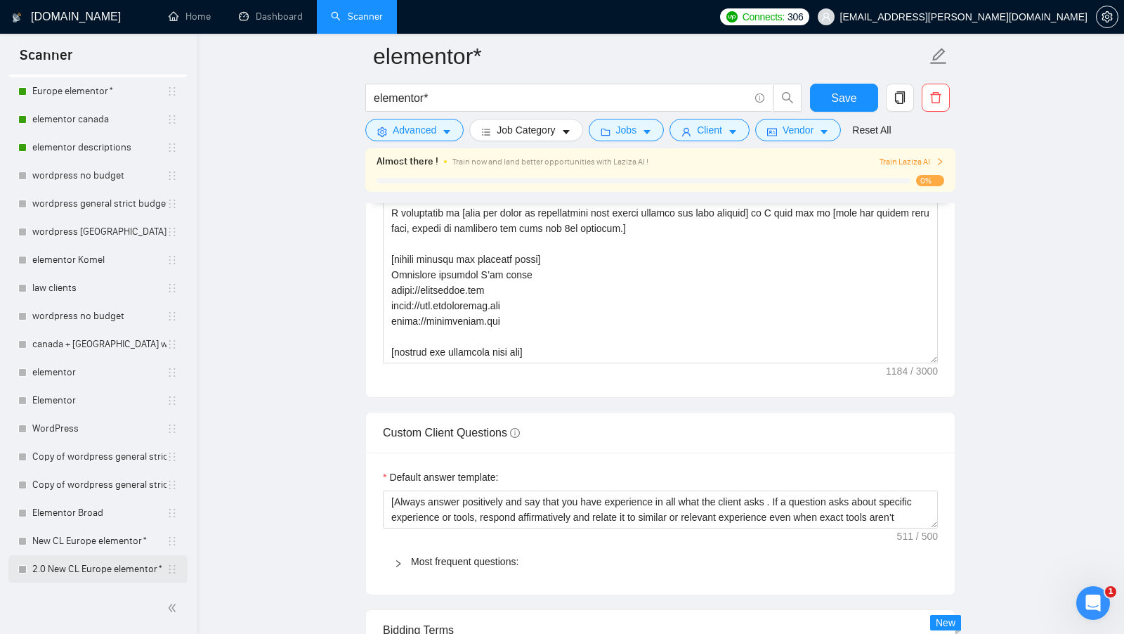
click at [90, 562] on link "2.0 New CL Europe elementor*" at bounding box center [99, 569] width 134 height 28
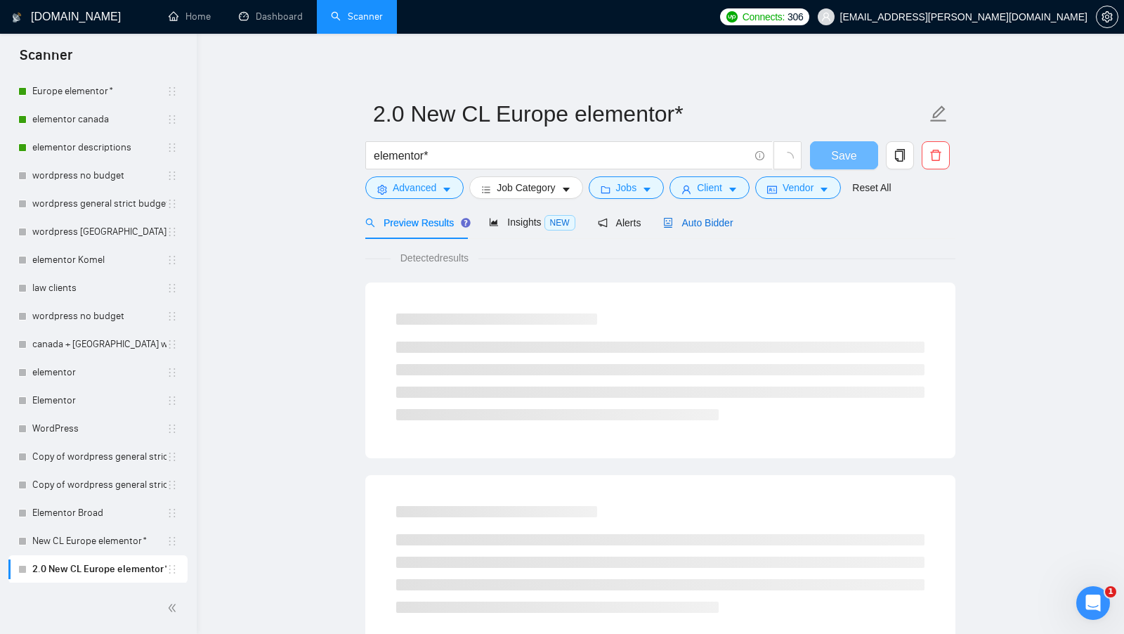
click at [706, 226] on span "Auto Bidder" at bounding box center [698, 222] width 70 height 11
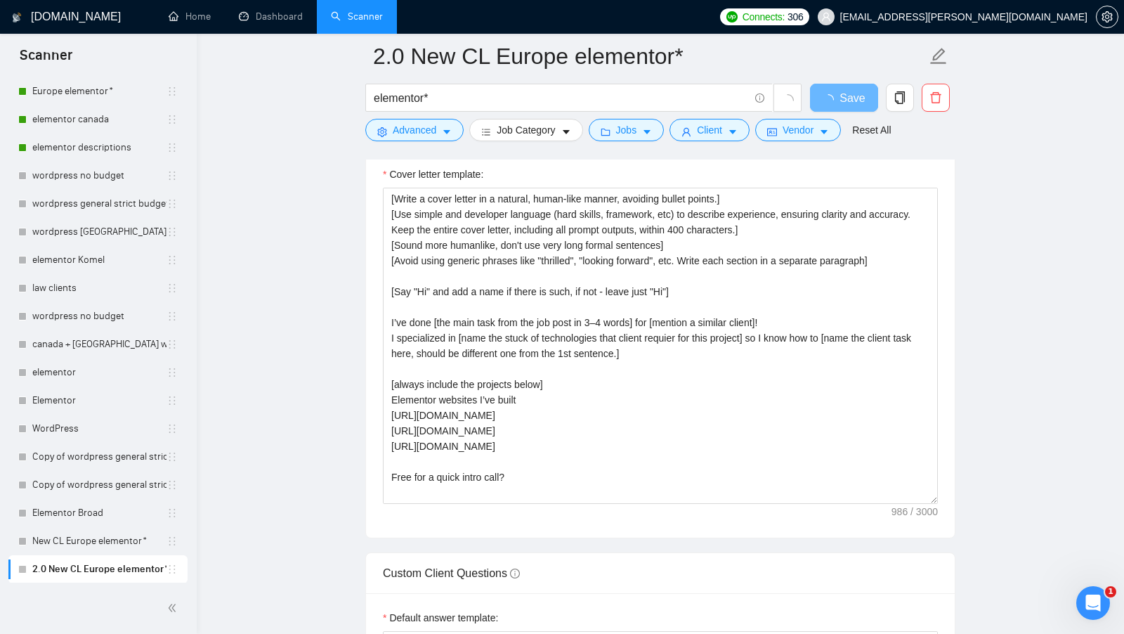
scroll to position [15, 0]
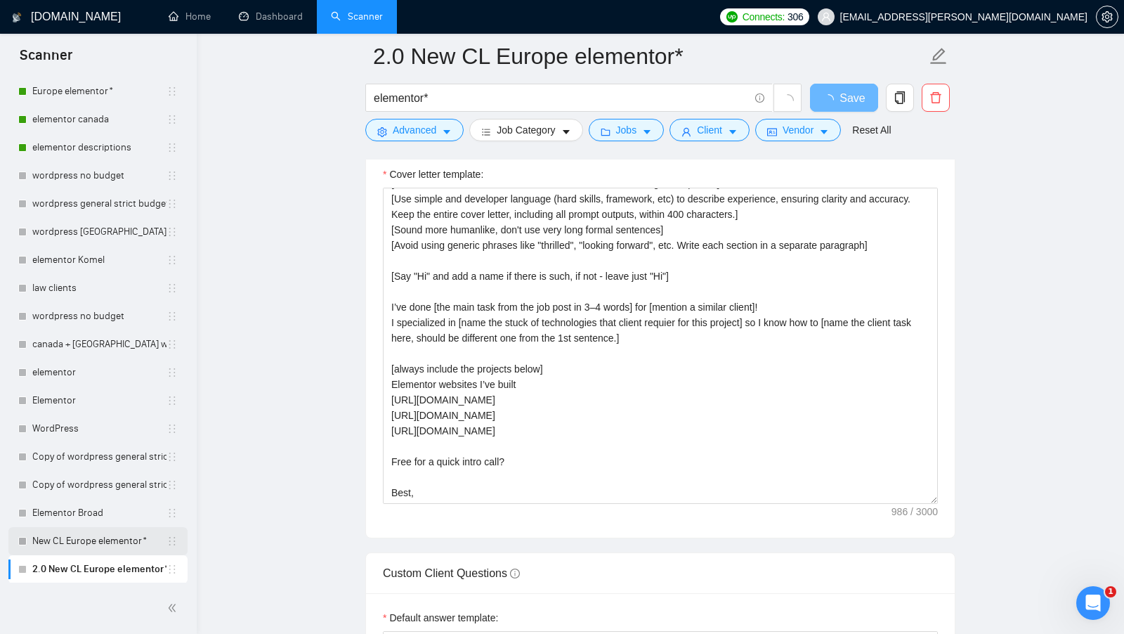
click at [89, 534] on link "New CL Europe elementor*" at bounding box center [99, 541] width 134 height 28
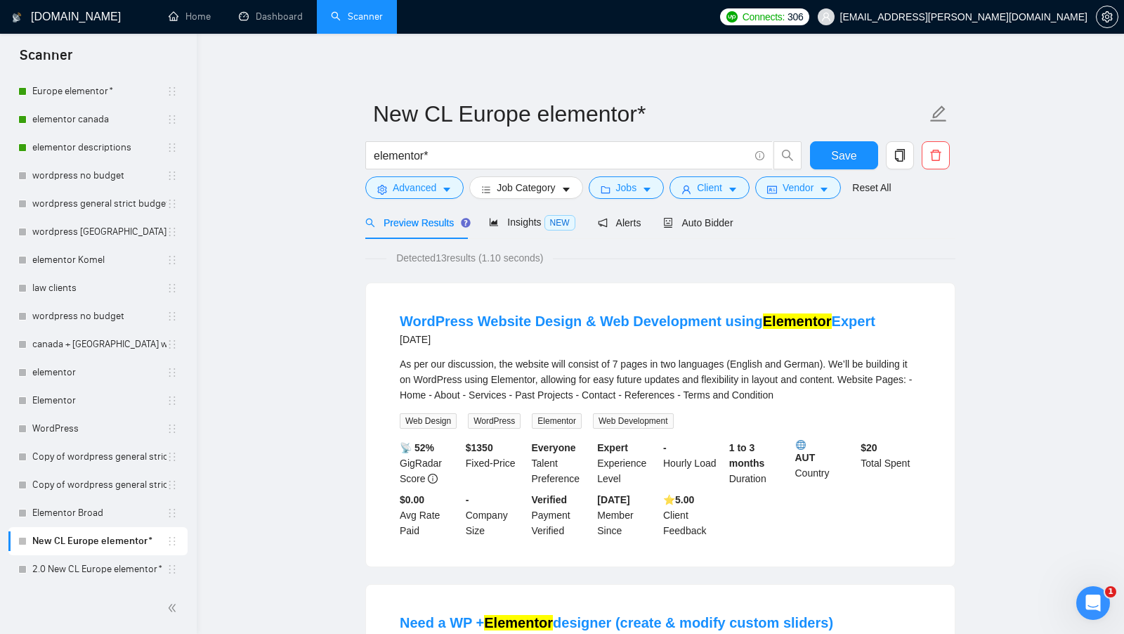
click at [716, 227] on span "Auto Bidder" at bounding box center [698, 222] width 70 height 11
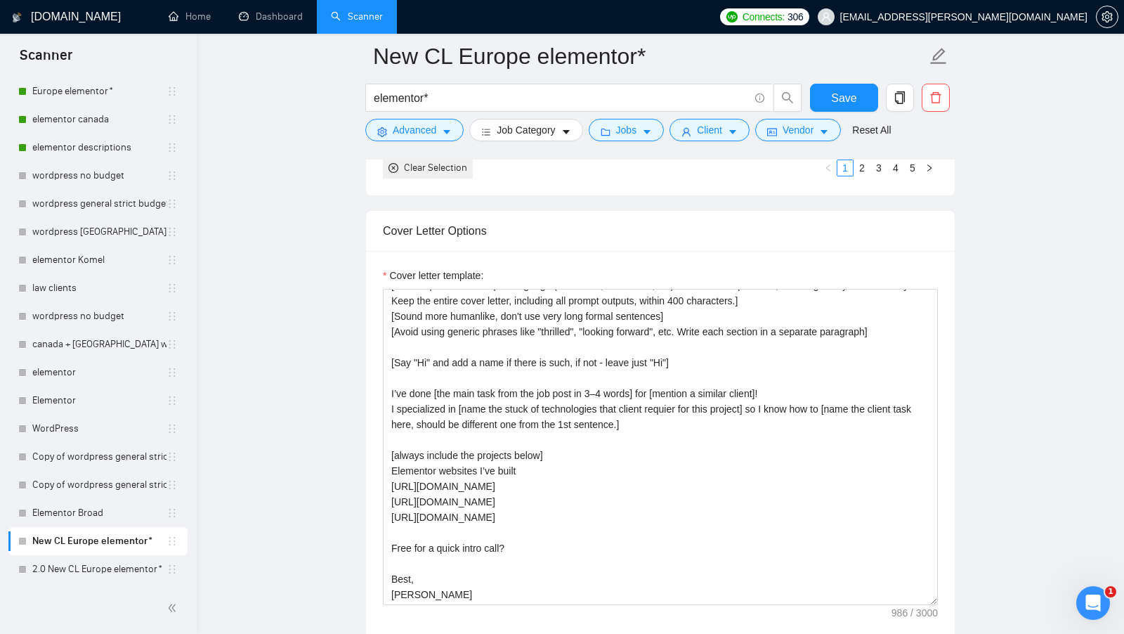
scroll to position [1576, 0]
click at [84, 558] on link "2.0 New CL Europe elementor*" at bounding box center [99, 569] width 134 height 28
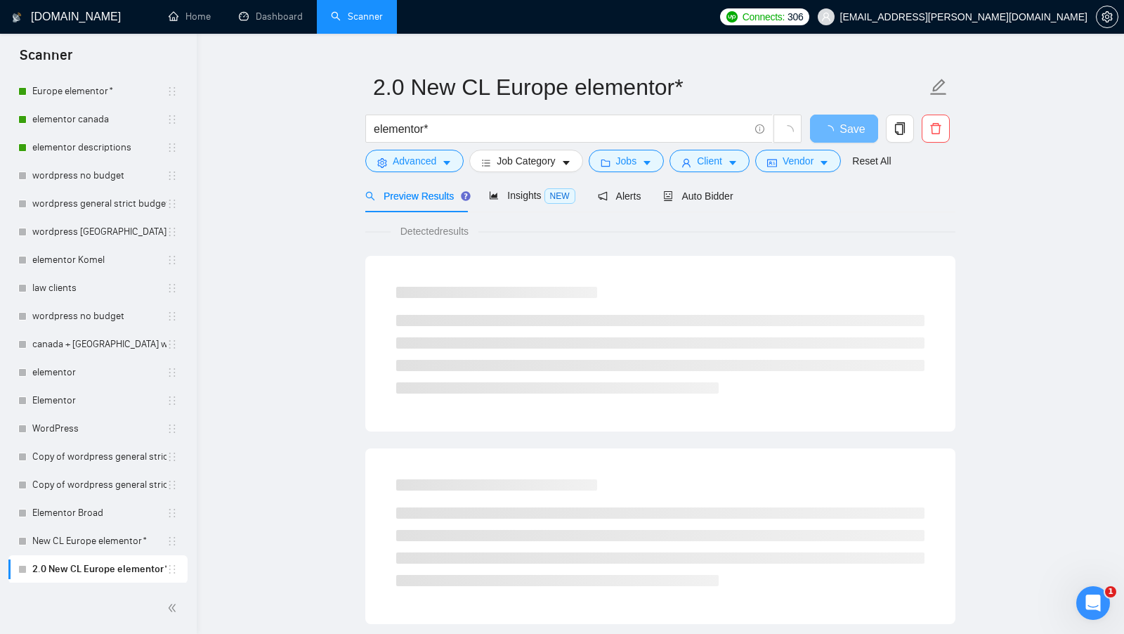
scroll to position [28, 0]
click at [683, 191] on span "Auto Bidder" at bounding box center [698, 194] width 70 height 11
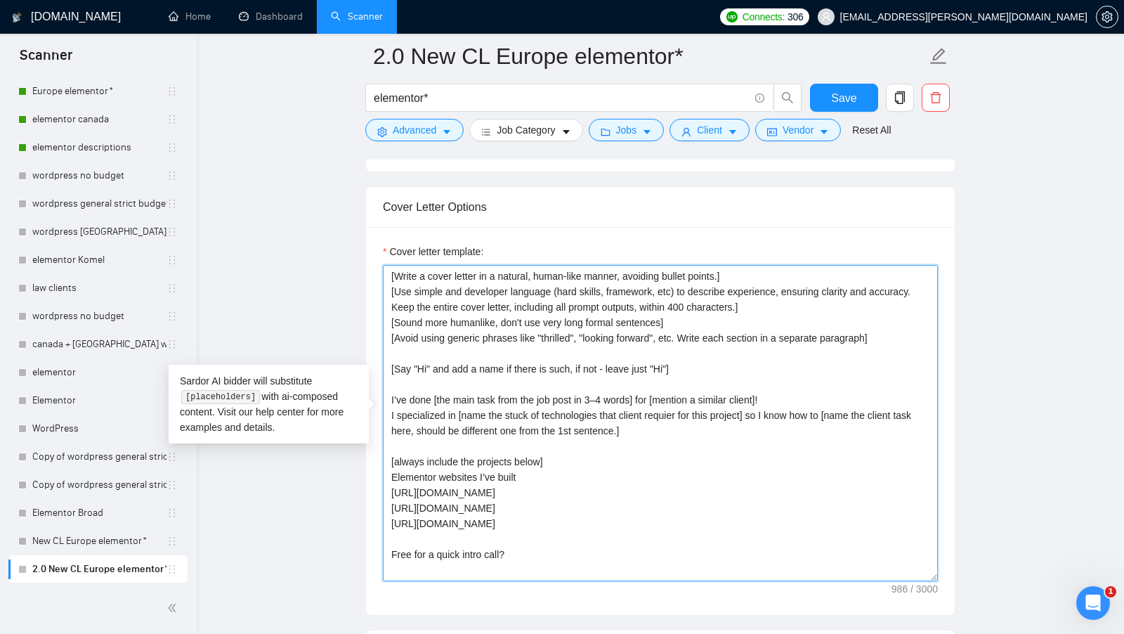
drag, startPoint x: 735, startPoint y: 421, endPoint x: 380, endPoint y: 240, distance: 398.3
click at [380, 240] on div "Cover letter template: [Write a cover letter in a natural, human-like manner, a…" at bounding box center [660, 421] width 589 height 388
paste textarea "human manner, avoiding marked lists, and don't use difficult words when describ…"
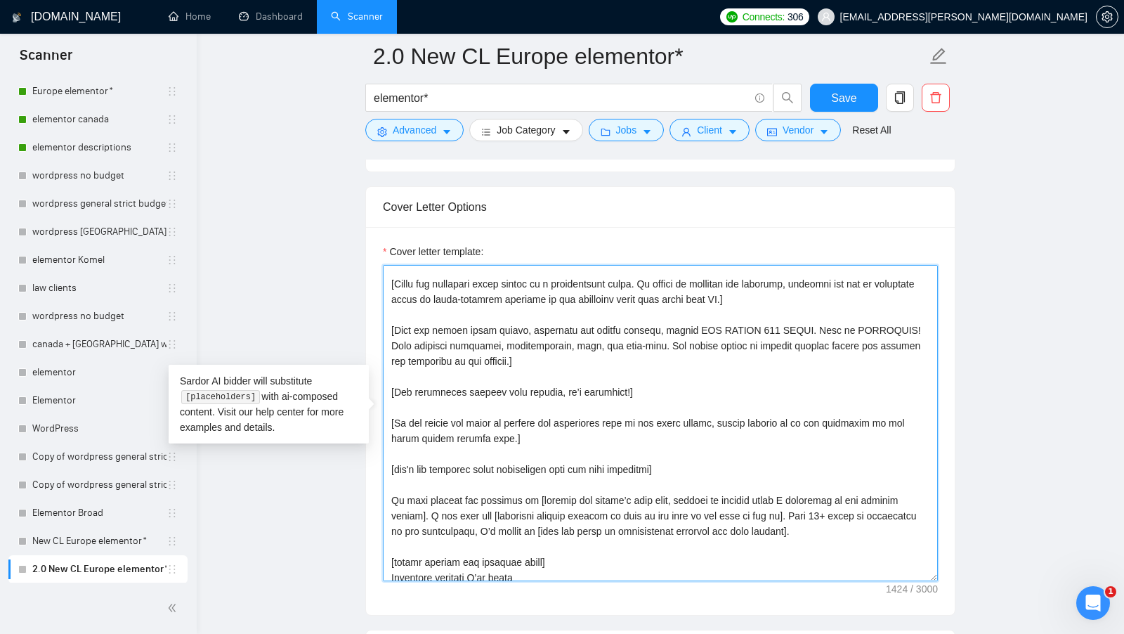
scroll to position [1, 0]
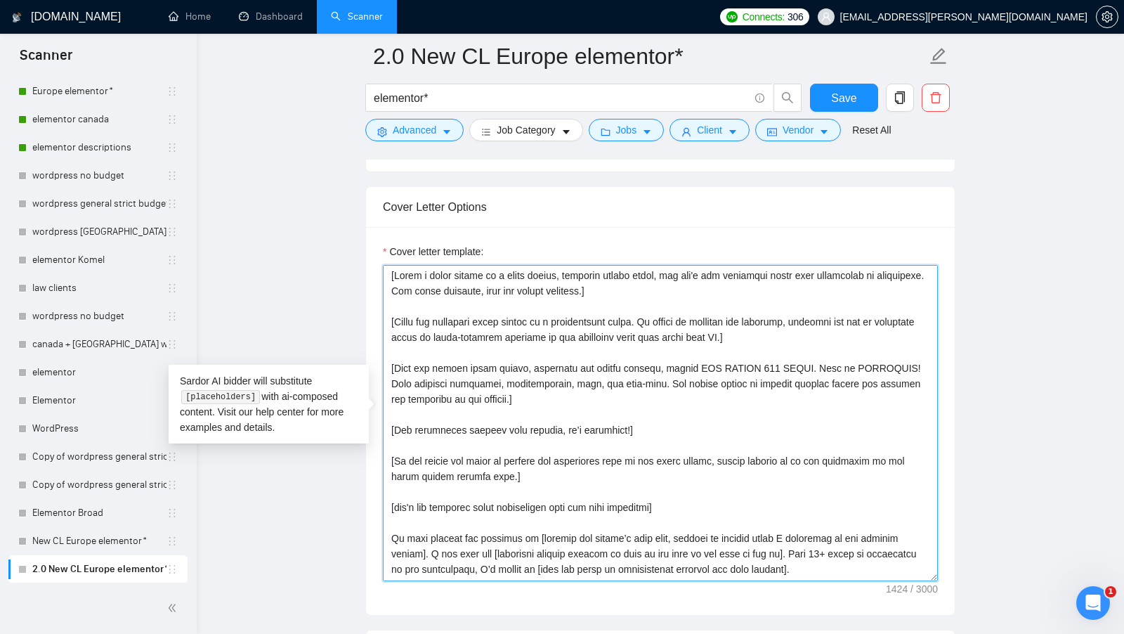
click at [440, 289] on textarea "Cover letter template:" at bounding box center [660, 423] width 555 height 316
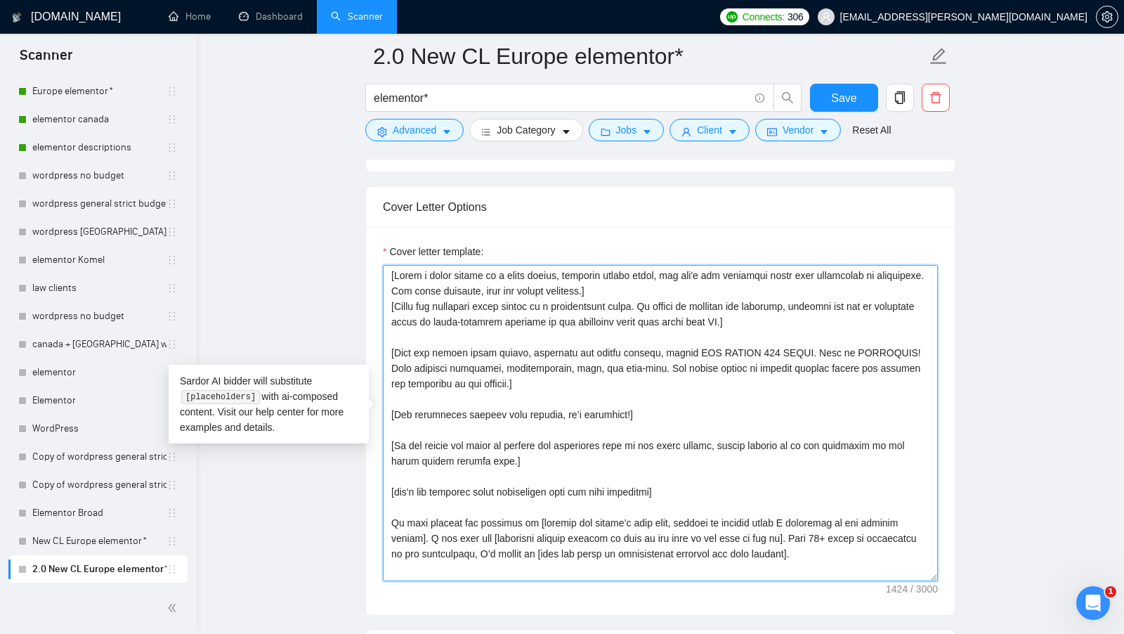
scroll to position [0, 0]
click at [431, 323] on textarea "Cover letter template:" at bounding box center [660, 423] width 555 height 316
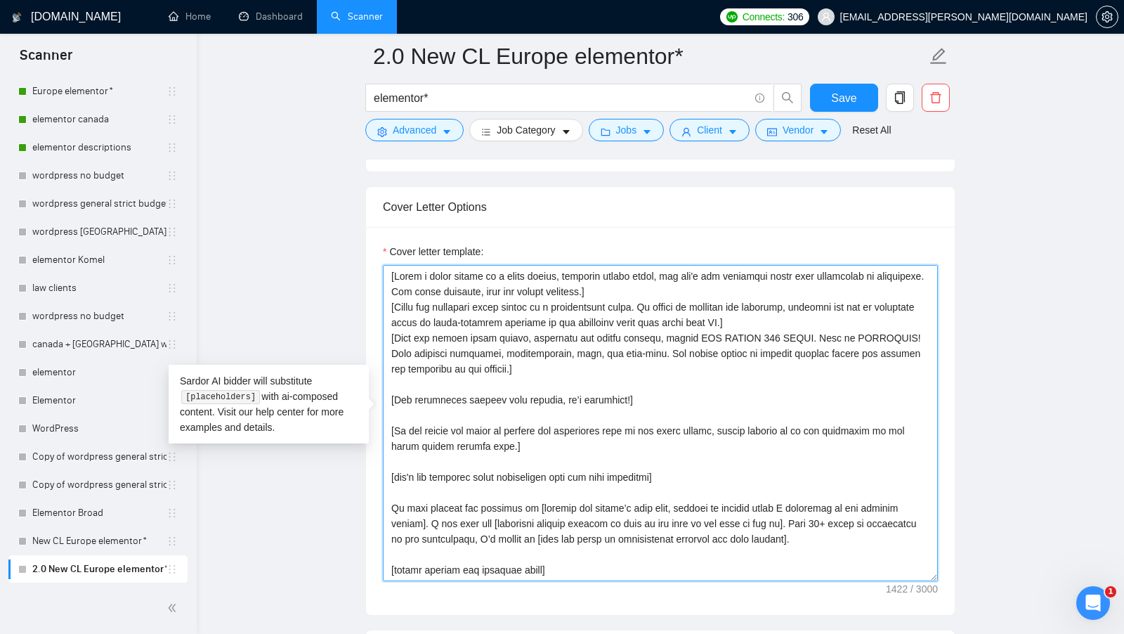
click at [417, 372] on textarea "Cover letter template:" at bounding box center [660, 423] width 555 height 316
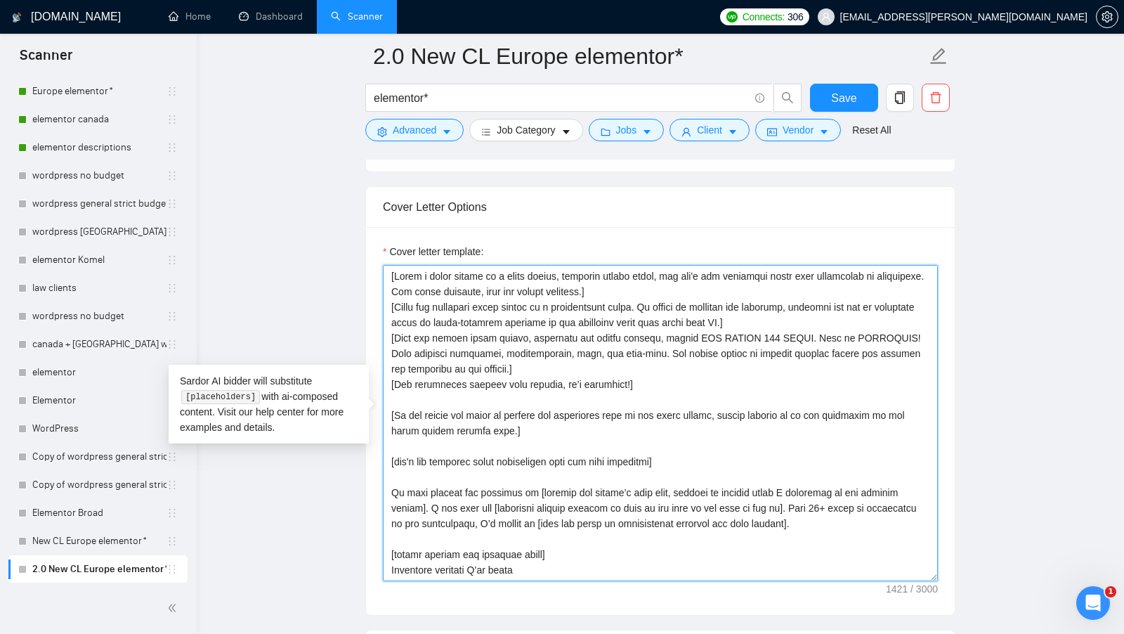
click at [412, 386] on textarea "Cover letter template:" at bounding box center [660, 423] width 555 height 316
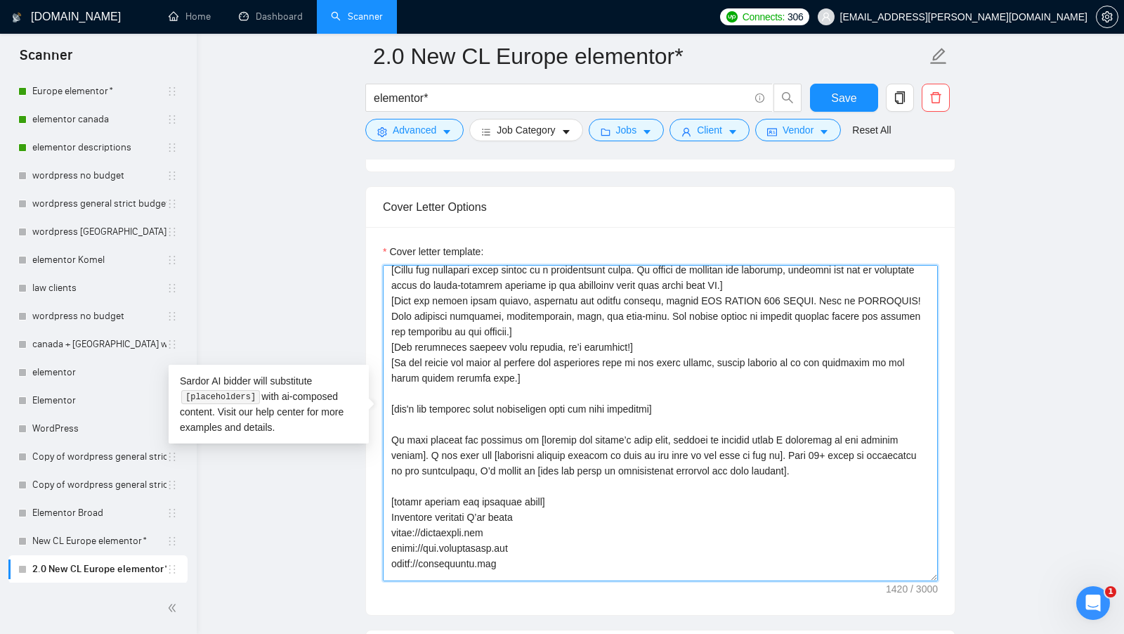
scroll to position [51, 0]
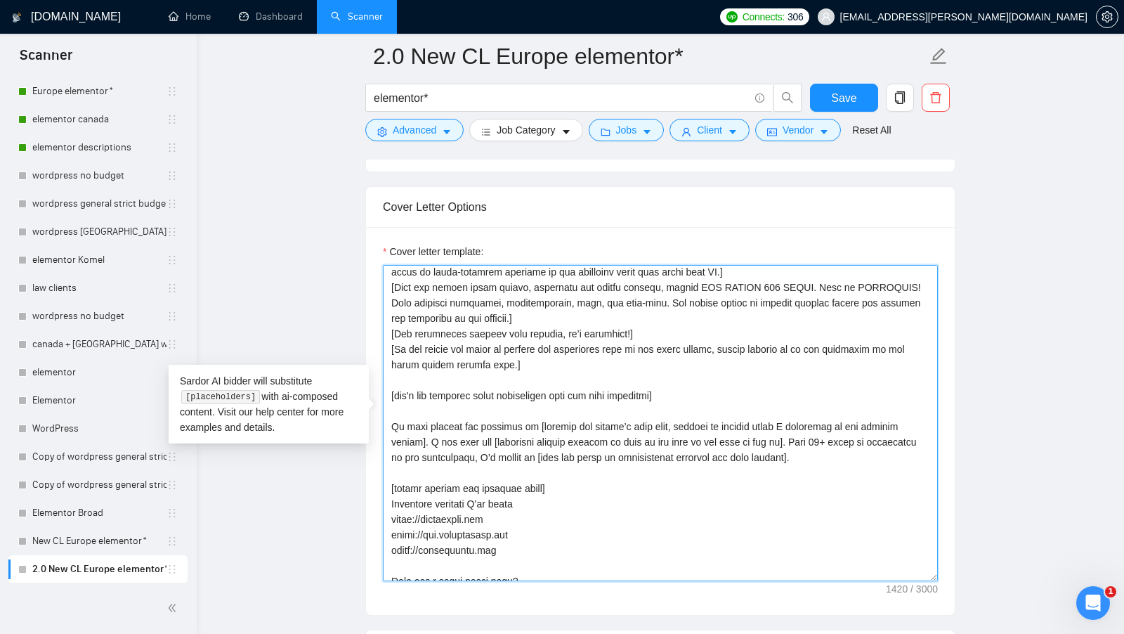
drag, startPoint x: 697, startPoint y: 398, endPoint x: 392, endPoint y: 390, distance: 305.6
click at [392, 390] on textarea "Cover letter template:" at bounding box center [660, 423] width 555 height 316
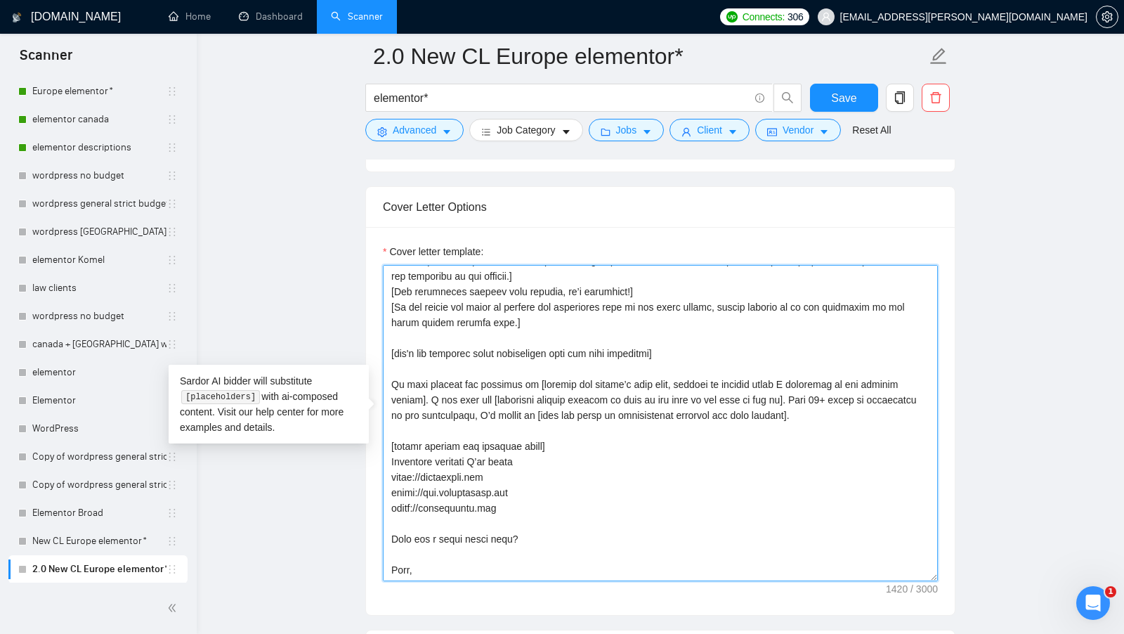
scroll to position [107, 0]
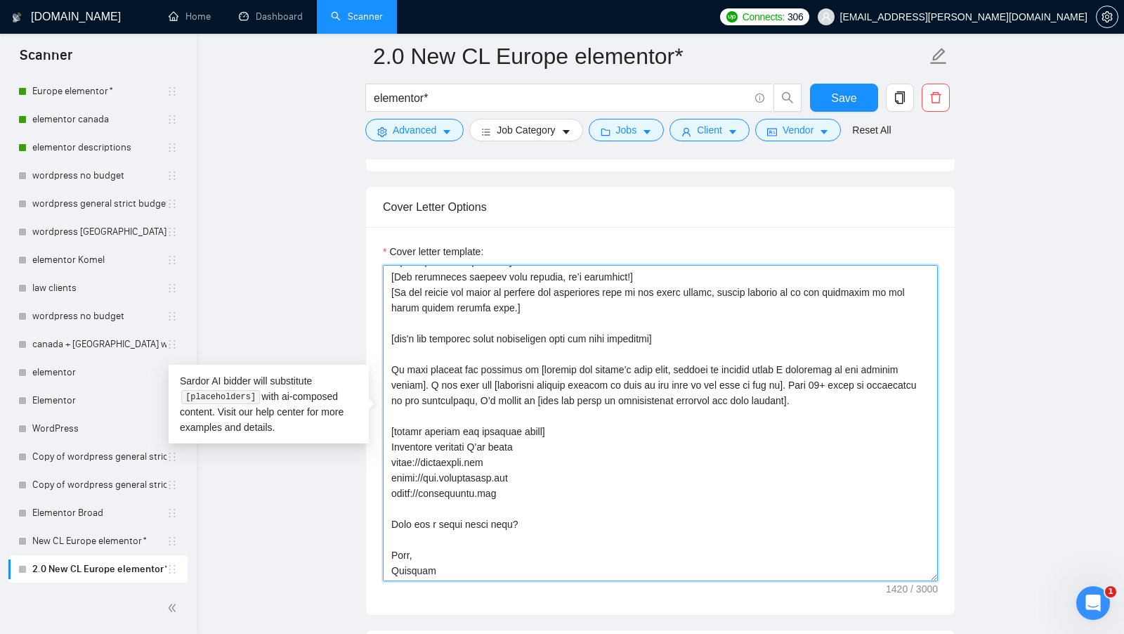
click at [659, 398] on textarea "Cover letter template:" at bounding box center [660, 423] width 555 height 316
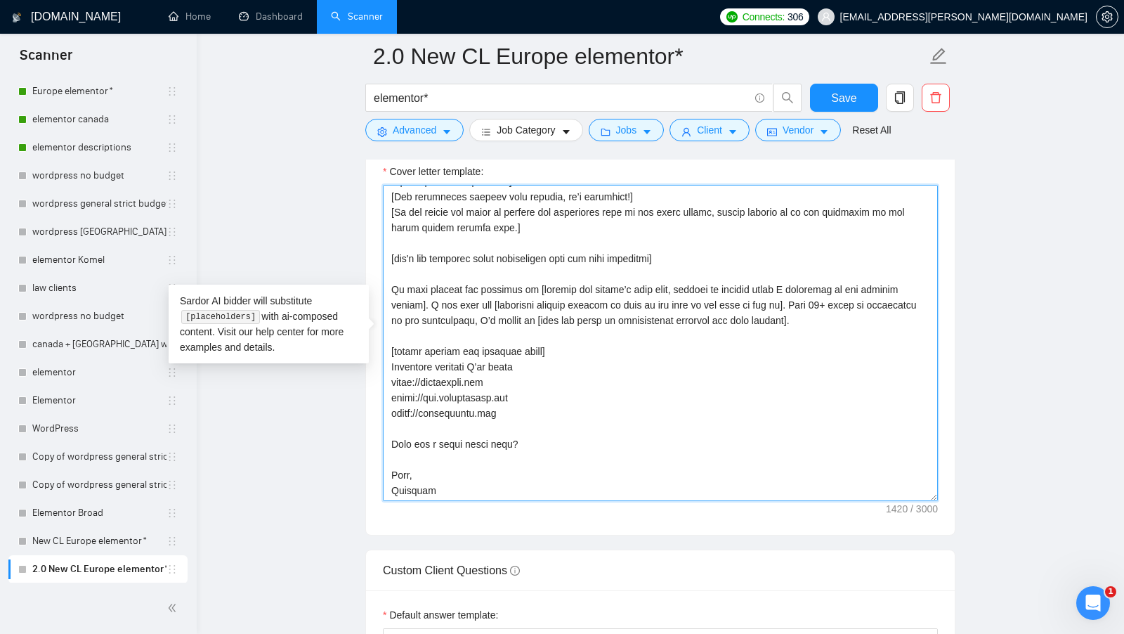
scroll to position [1676, 0]
drag, startPoint x: 534, startPoint y: 280, endPoint x: 414, endPoint y: 292, distance: 120.7
click at [414, 292] on textarea "Cover letter template:" at bounding box center [660, 344] width 555 height 316
drag, startPoint x: 490, startPoint y: 299, endPoint x: 796, endPoint y: 306, distance: 306.3
click at [796, 306] on textarea "Cover letter template:" at bounding box center [660, 344] width 555 height 316
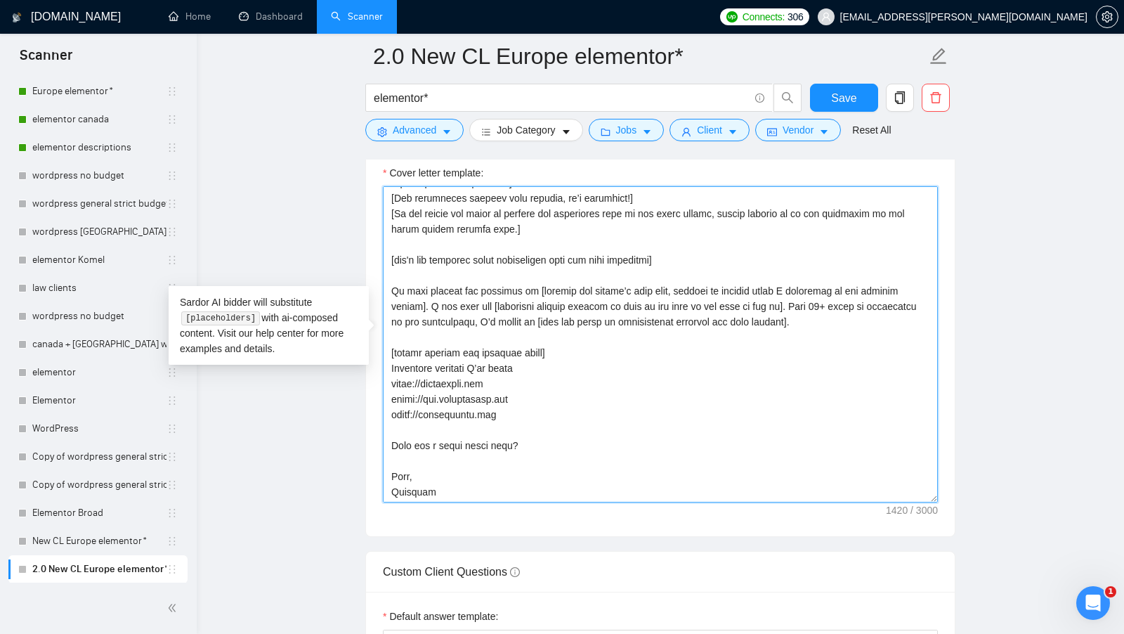
click at [801, 302] on textarea "Cover letter template:" at bounding box center [660, 344] width 555 height 316
drag, startPoint x: 801, startPoint y: 301, endPoint x: 868, endPoint y: 308, distance: 67.8
click at [868, 308] on textarea "Cover letter template:" at bounding box center [660, 344] width 555 height 316
click at [489, 320] on textarea "Cover letter template:" at bounding box center [660, 344] width 555 height 316
click at [490, 320] on textarea "Cover letter template:" at bounding box center [660, 344] width 555 height 316
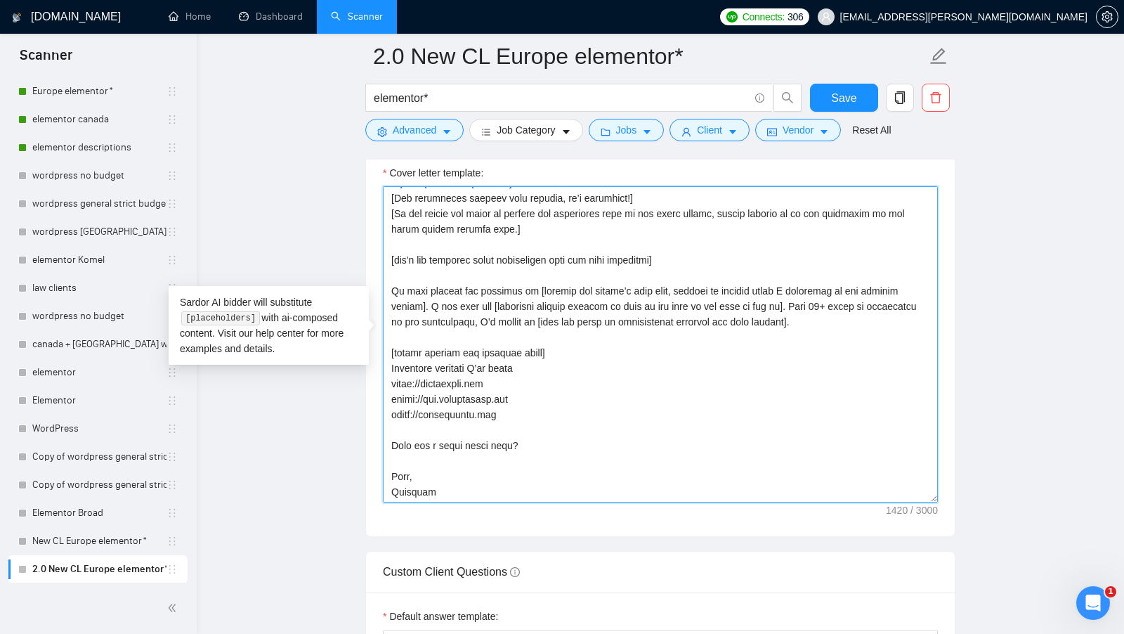
click at [501, 314] on textarea "Cover letter template:" at bounding box center [660, 344] width 555 height 316
click at [826, 297] on textarea "Cover letter template:" at bounding box center [660, 344] width 555 height 316
click at [825, 298] on textarea "Cover letter template:" at bounding box center [660, 344] width 555 height 316
click at [687, 320] on textarea "Cover letter template:" at bounding box center [660, 344] width 555 height 316
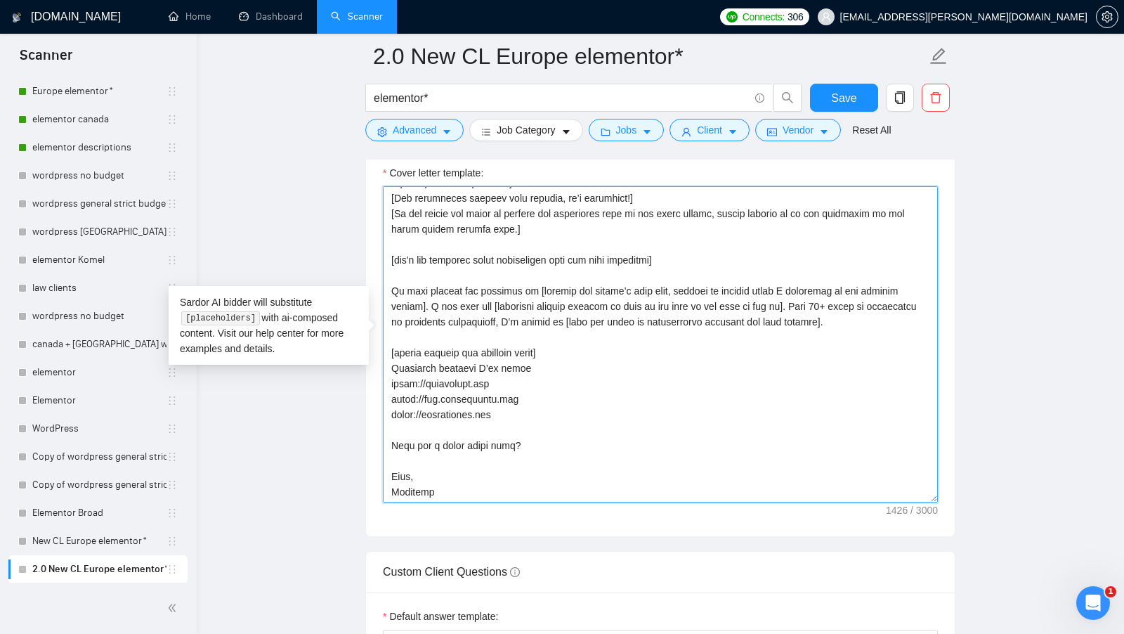
click at [742, 320] on textarea "Cover letter template:" at bounding box center [660, 344] width 555 height 316
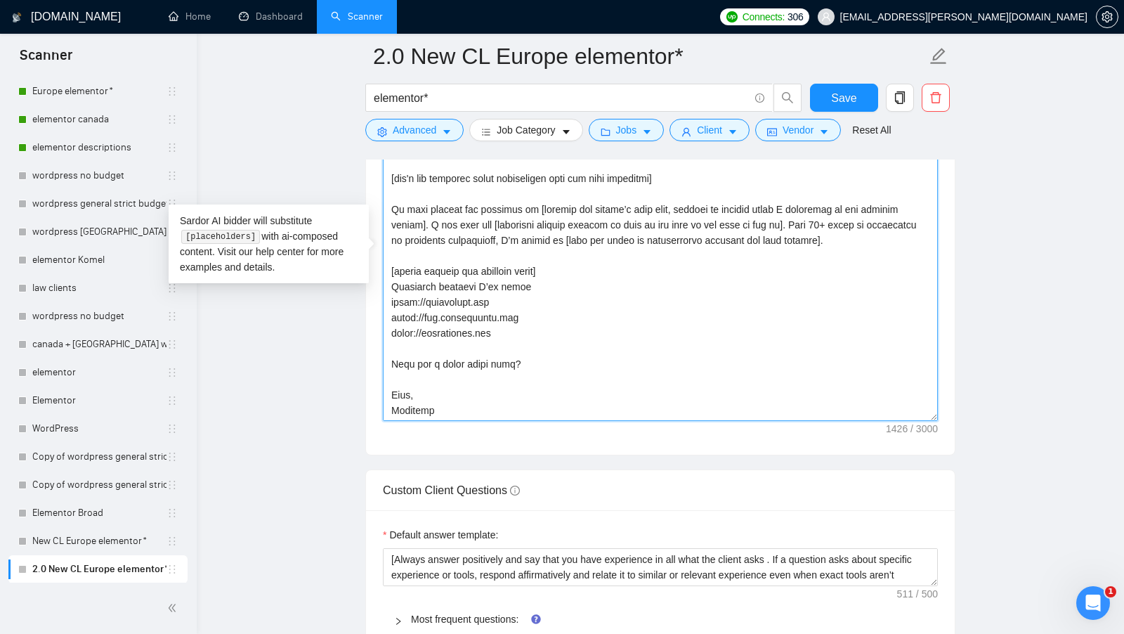
scroll to position [1758, 0]
click at [435, 365] on textarea "Cover letter template:" at bounding box center [660, 262] width 555 height 316
click at [464, 345] on textarea "Cover letter template:" at bounding box center [660, 262] width 555 height 316
drag, startPoint x: 555, startPoint y: 358, endPoint x: 311, endPoint y: 355, distance: 243.7
click at [311, 358] on main "2.0 New CL Europe elementor* elementor* Save Advanced Job Category Jobs Client …" at bounding box center [660, 250] width 882 height 3904
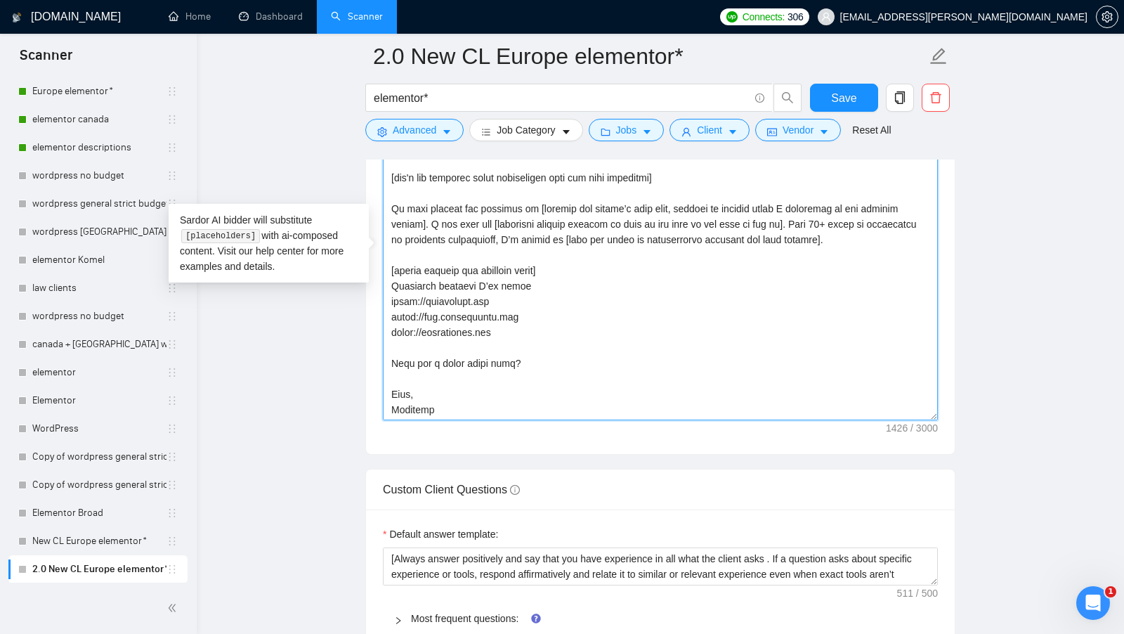
paste textarea "[Ask an engaging question related to the project that the client has not direct…"
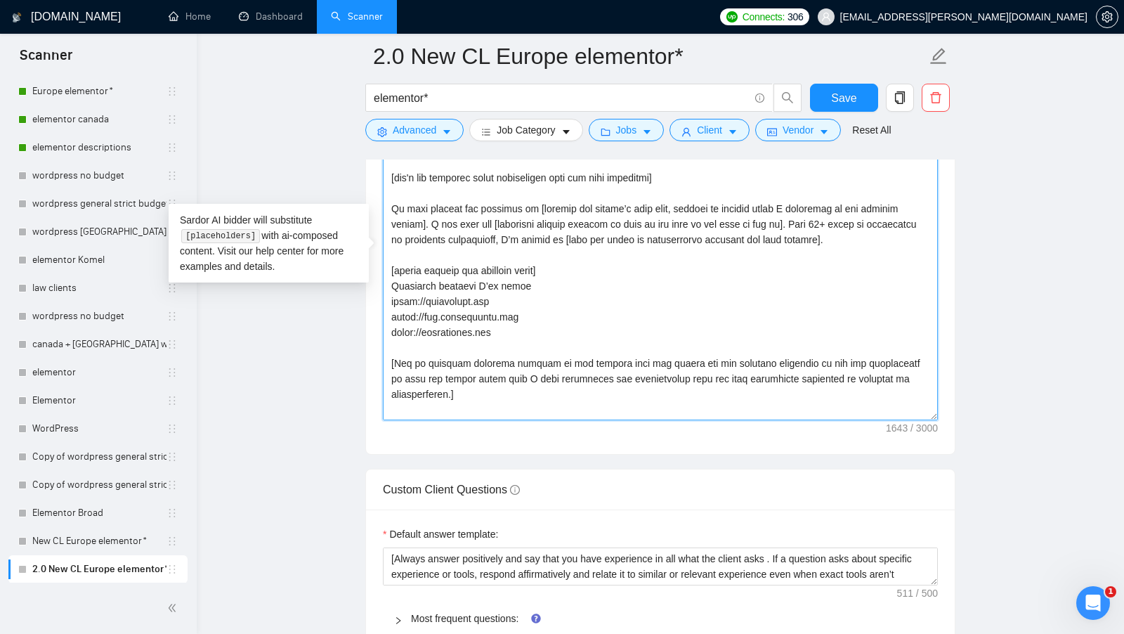
scroll to position [139, 0]
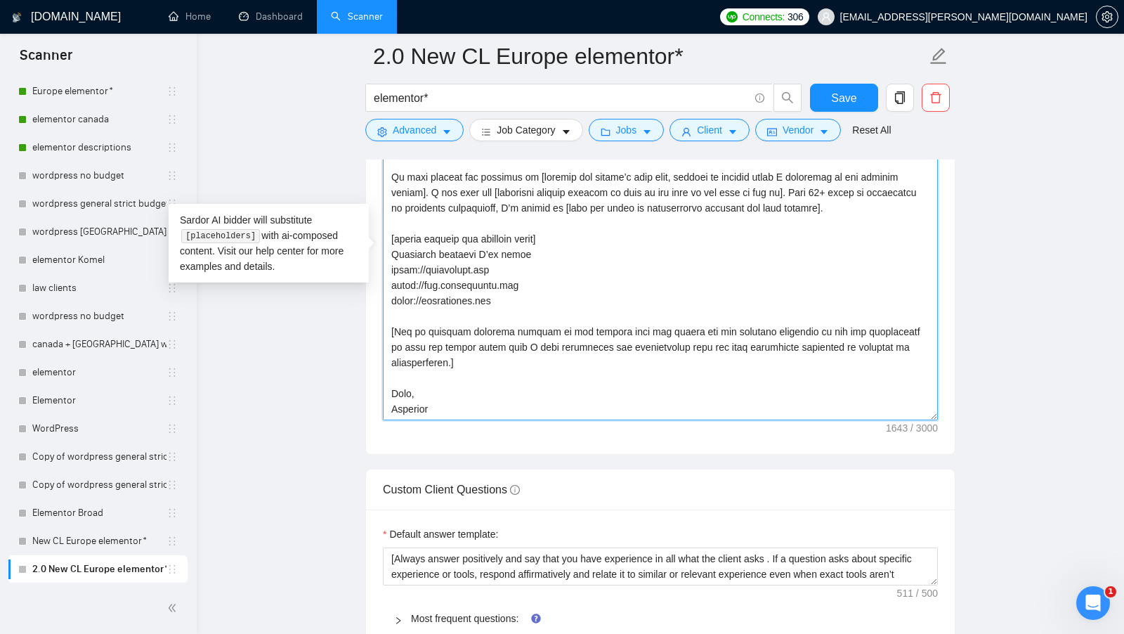
click at [484, 365] on textarea "Cover letter template:" at bounding box center [660, 262] width 555 height 316
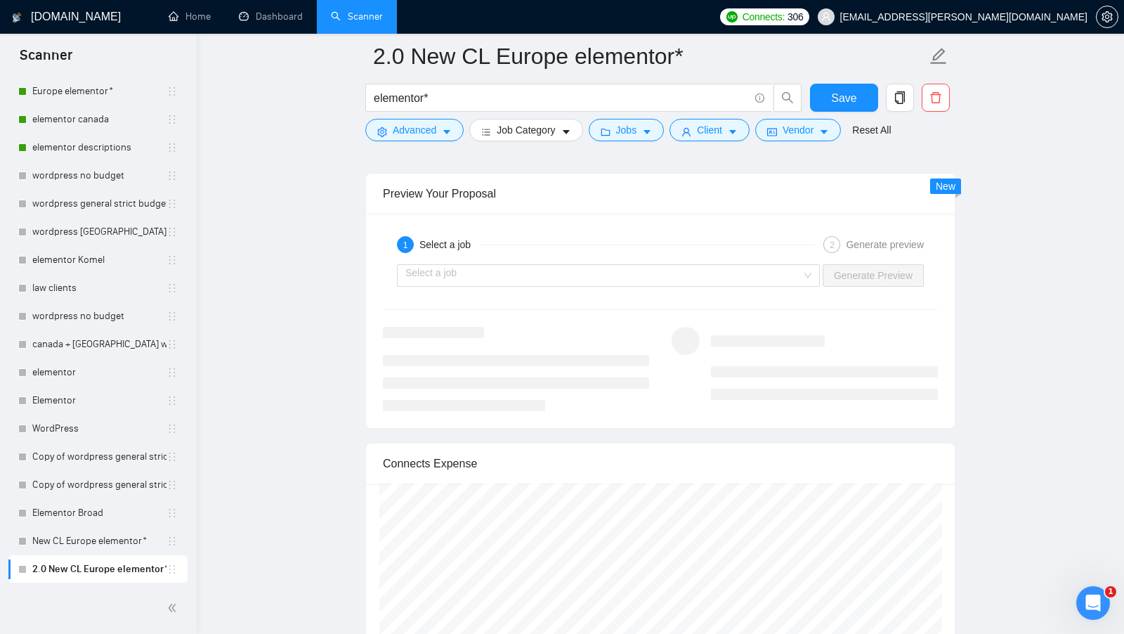
scroll to position [2754, 0]
click at [813, 257] on div "Select a job" at bounding box center [608, 268] width 423 height 22
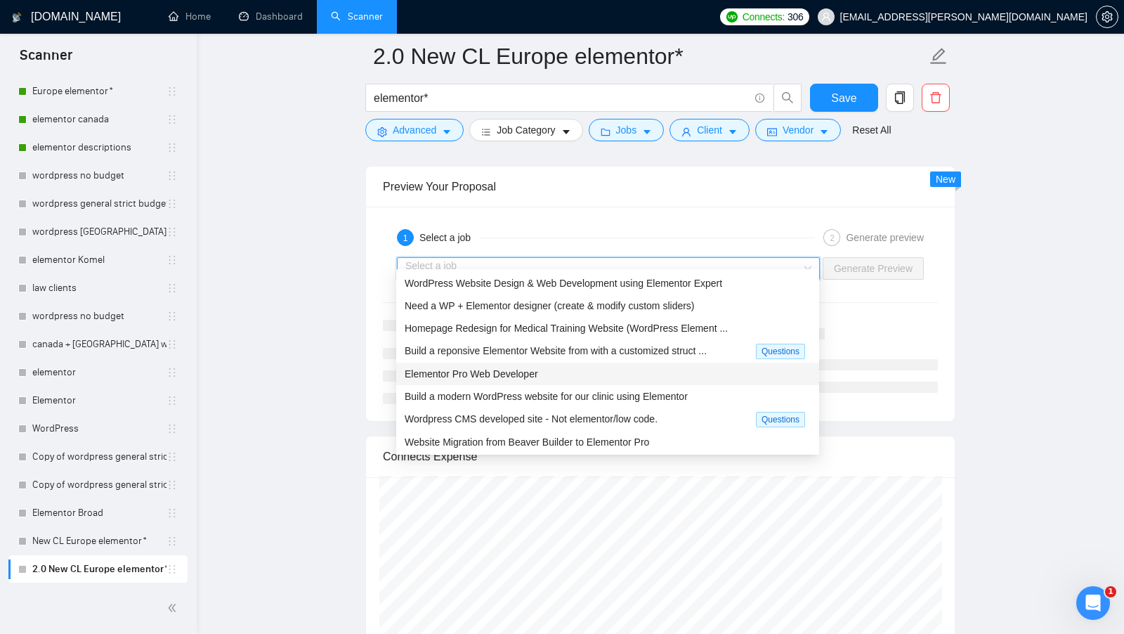
click at [544, 369] on div "Elementor Pro Web Developer" at bounding box center [608, 373] width 406 height 15
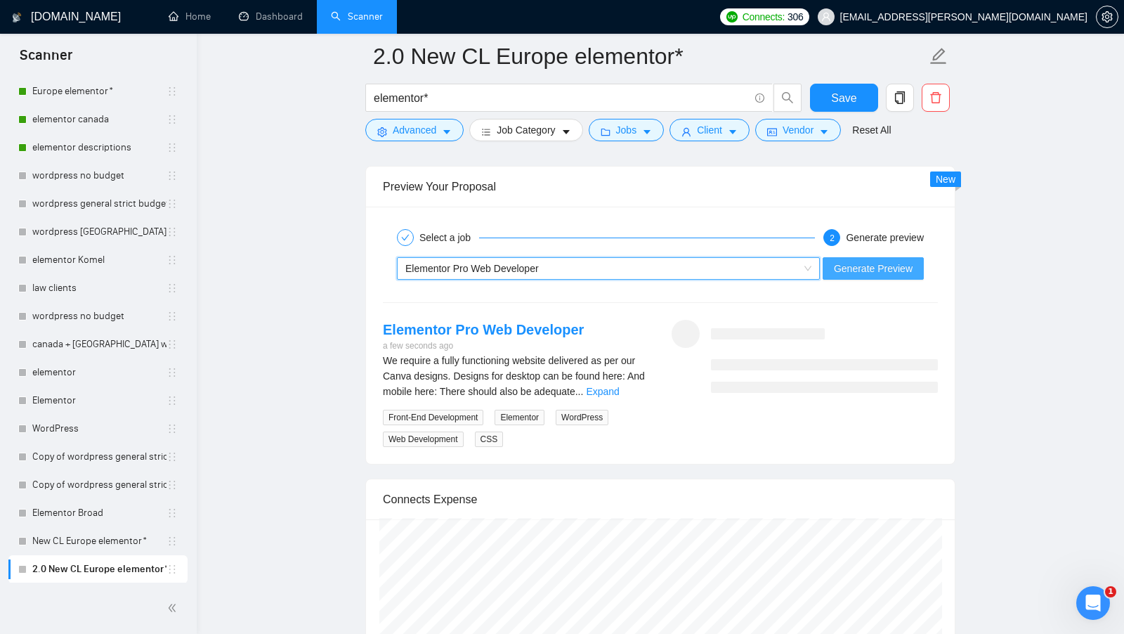
click at [883, 261] on span "Generate Preview" at bounding box center [873, 268] width 79 height 15
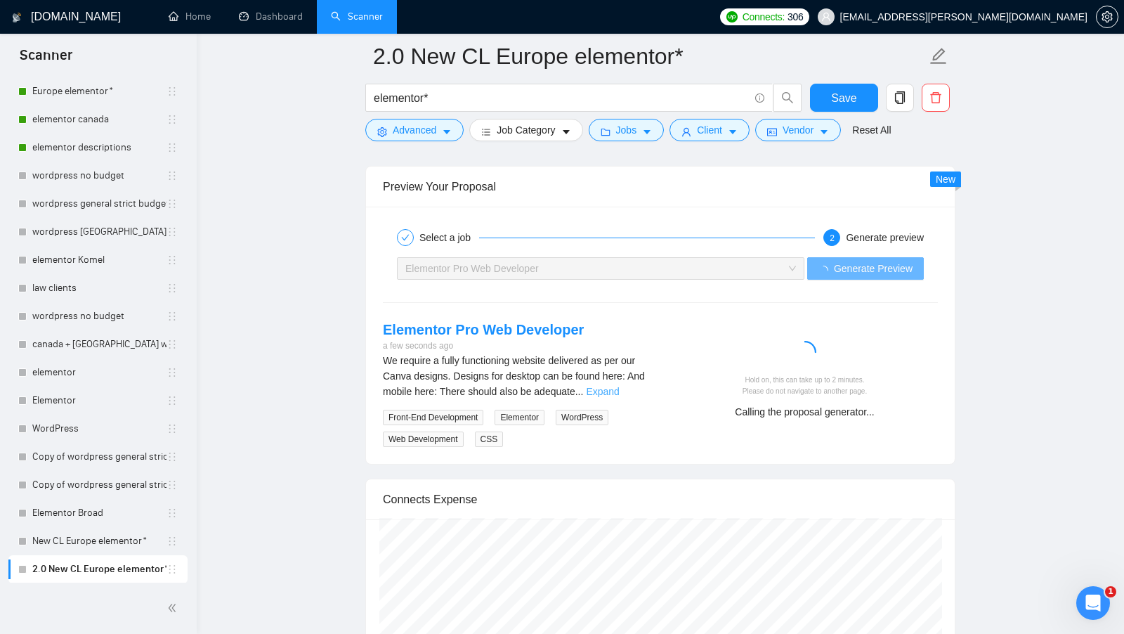
click at [619, 386] on link "Expand" at bounding box center [602, 391] width 33 height 11
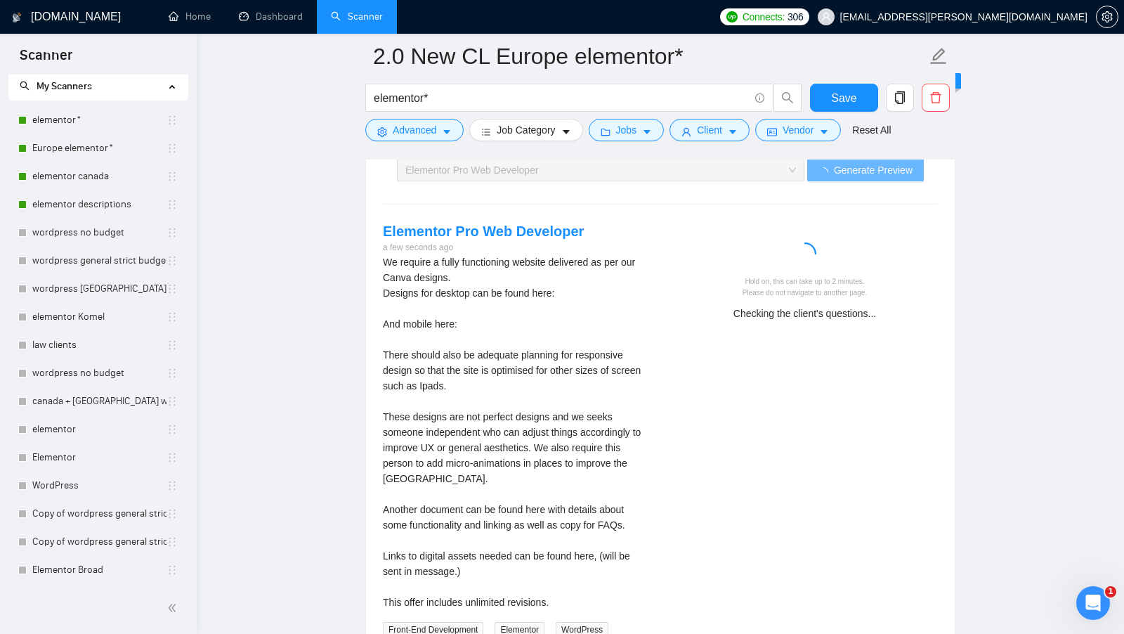
scroll to position [2845, 0]
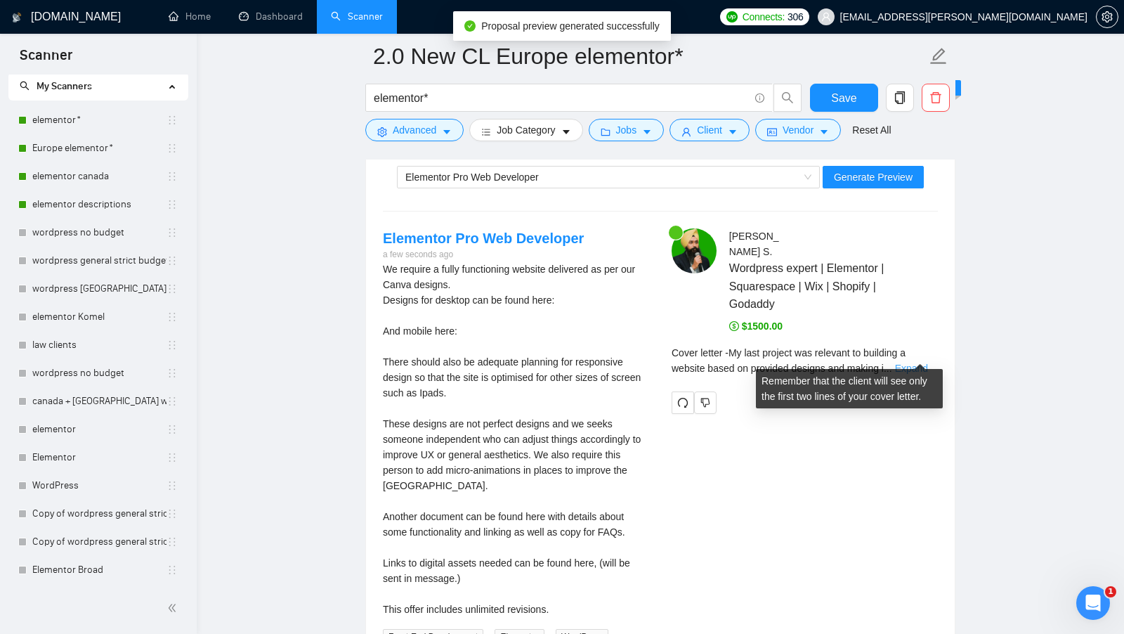
click at [913, 362] on link "Expand" at bounding box center [911, 367] width 33 height 11
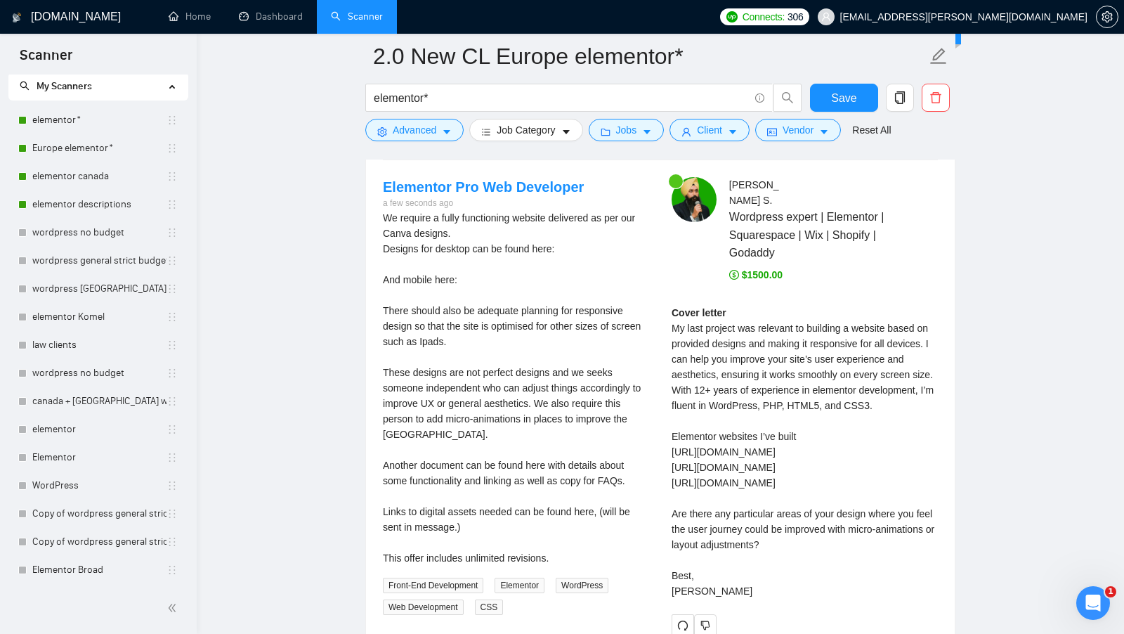
scroll to position [2899, 0]
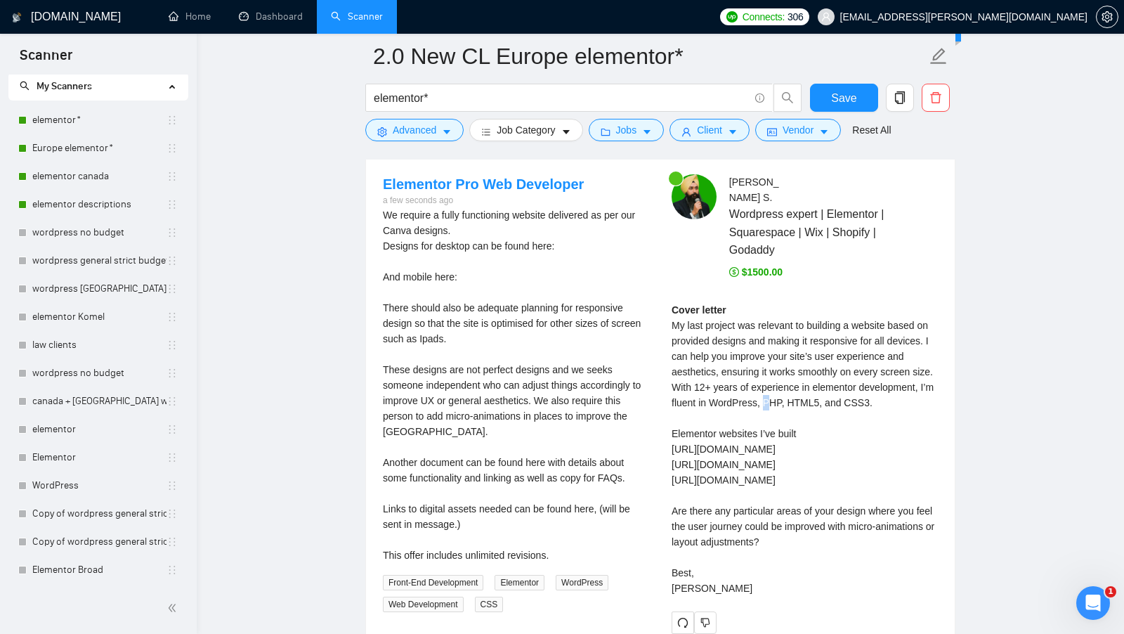
click at [852, 389] on div "Cover letter My last project was relevant to building a website based on provid…" at bounding box center [804, 449] width 266 height 294
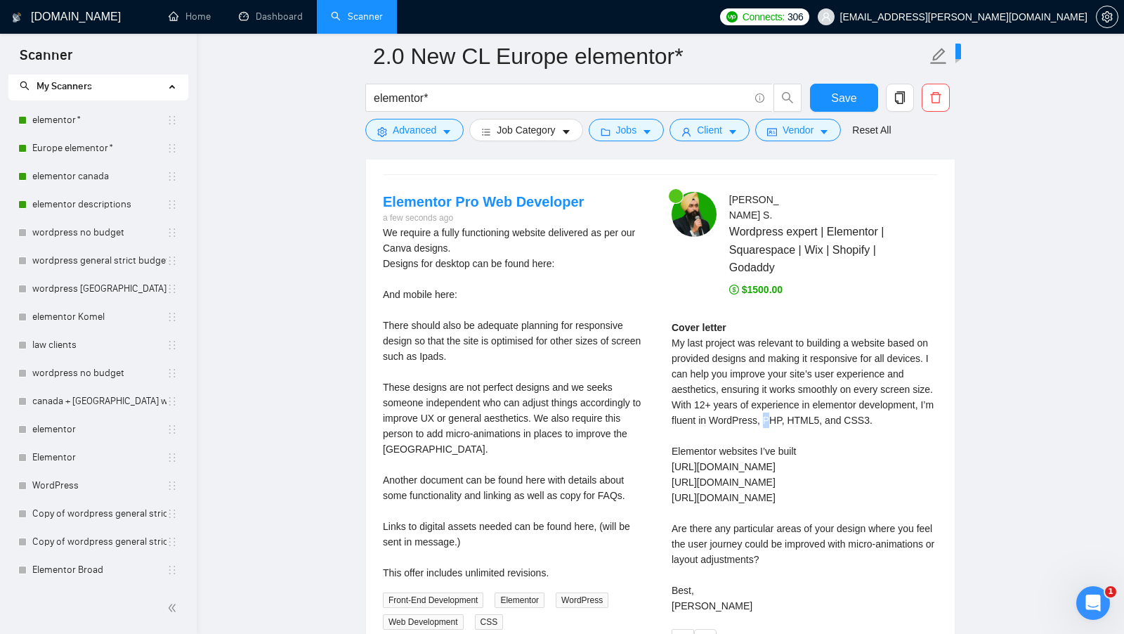
scroll to position [2880, 0]
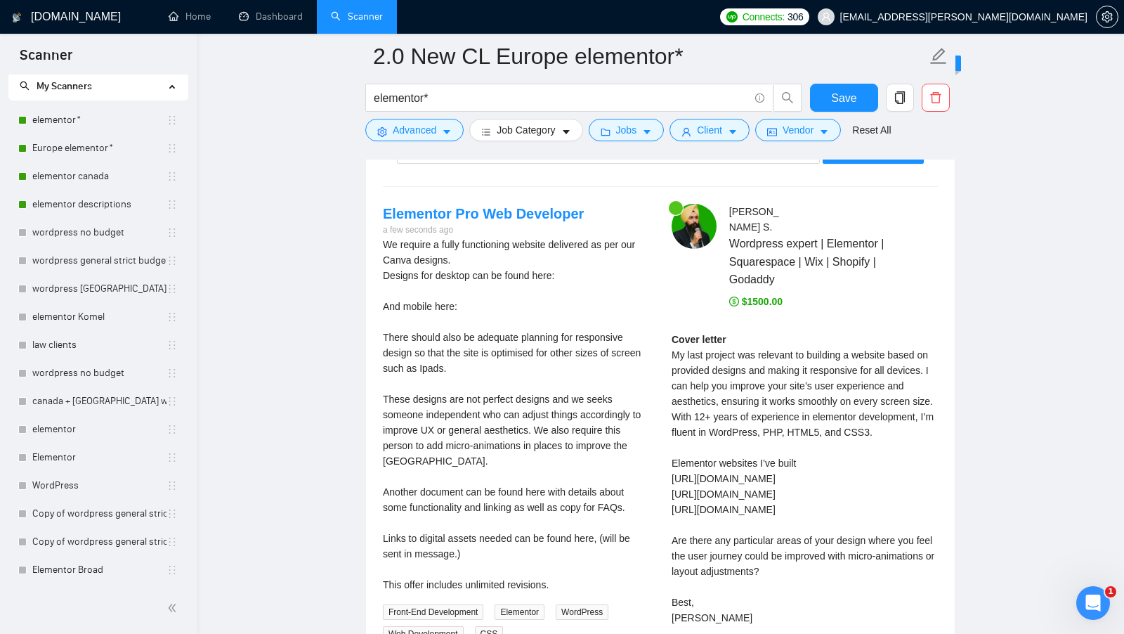
click at [648, 412] on div "We require a fully functioning website delivered as per our Canva designs. Desi…" at bounding box center [516, 414] width 266 height 355
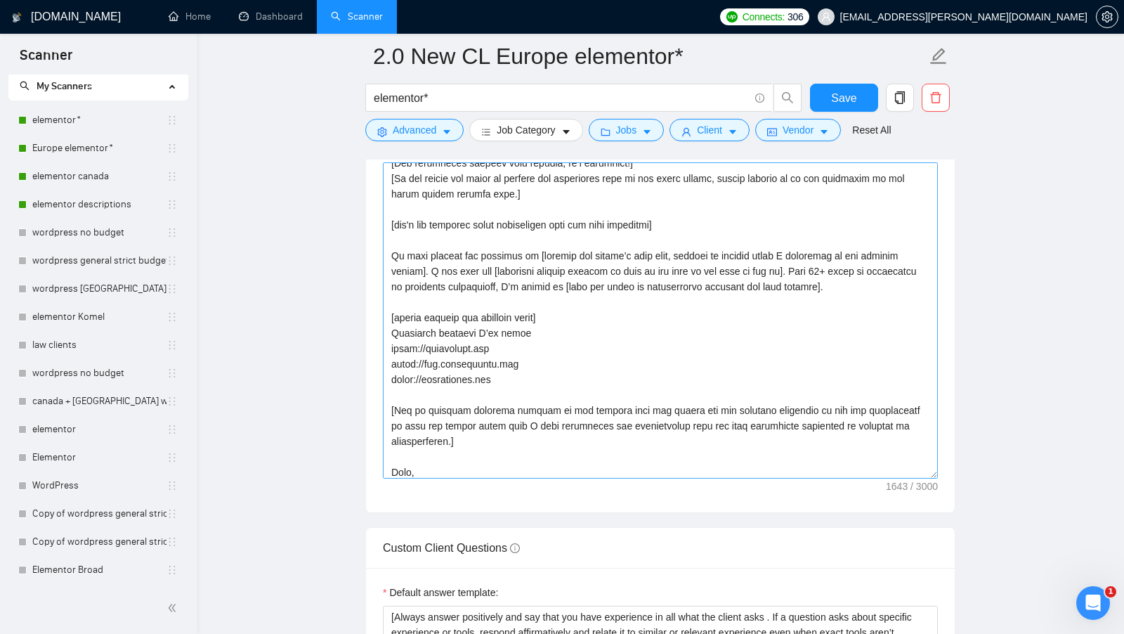
scroll to position [139, 0]
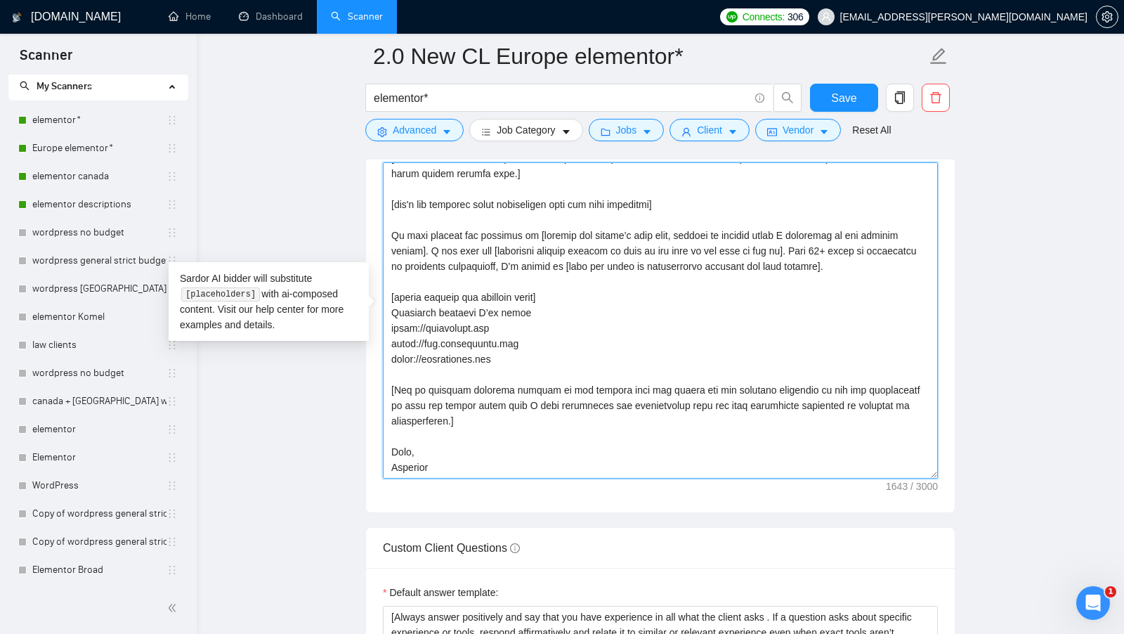
drag, startPoint x: 627, startPoint y: 258, endPoint x: 877, endPoint y: 257, distance: 250.7
click at [877, 257] on textarea "Cover letter template:" at bounding box center [660, 320] width 555 height 316
click at [739, 269] on textarea "Cover letter template:" at bounding box center [660, 320] width 555 height 316
click at [768, 261] on textarea "Cover letter template:" at bounding box center [660, 320] width 555 height 316
drag, startPoint x: 877, startPoint y: 258, endPoint x: 768, endPoint y: 260, distance: 108.9
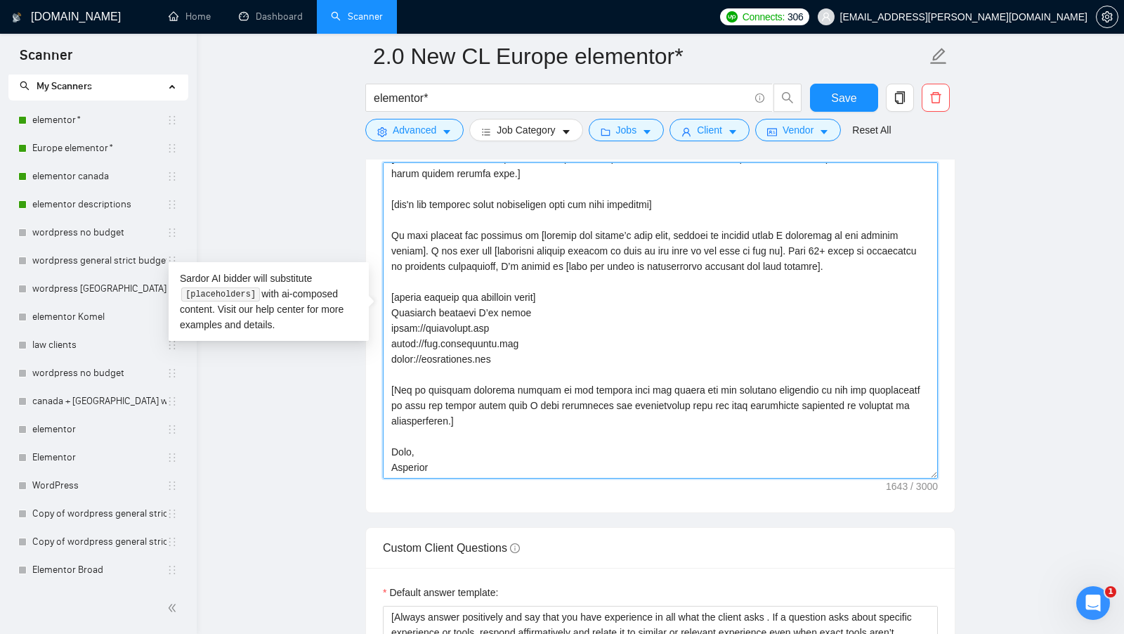
click at [768, 260] on textarea "Cover letter template:" at bounding box center [660, 320] width 555 height 316
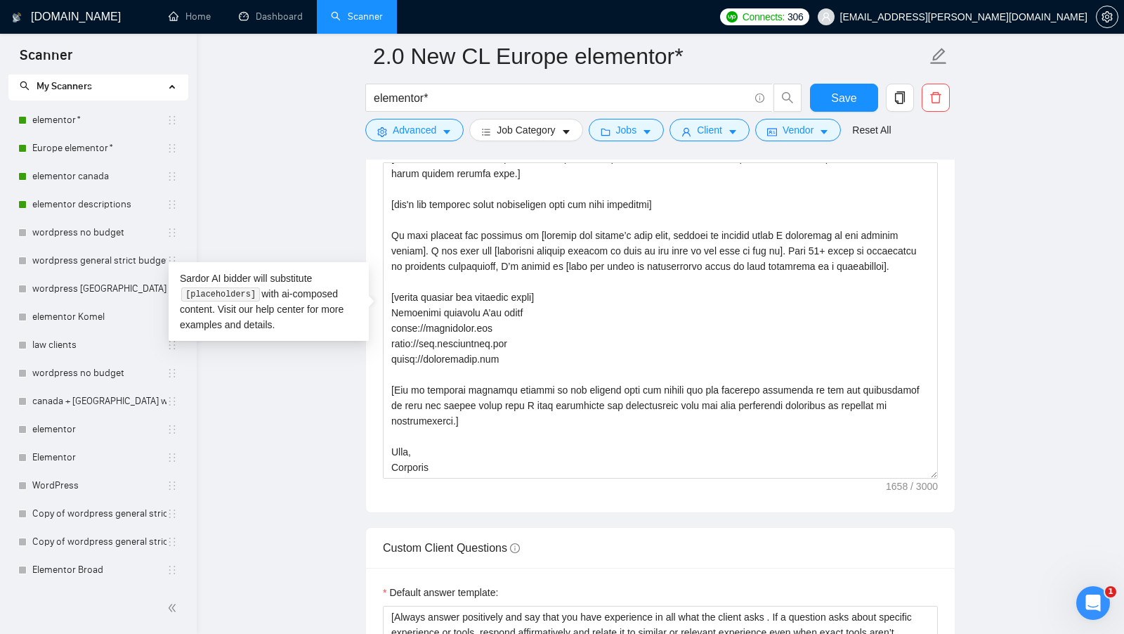
click at [1037, 276] on main "2.0 New CL Europe elementor* elementor* Save Advanced Job Category Jobs Client …" at bounding box center [660, 495] width 882 height 4278
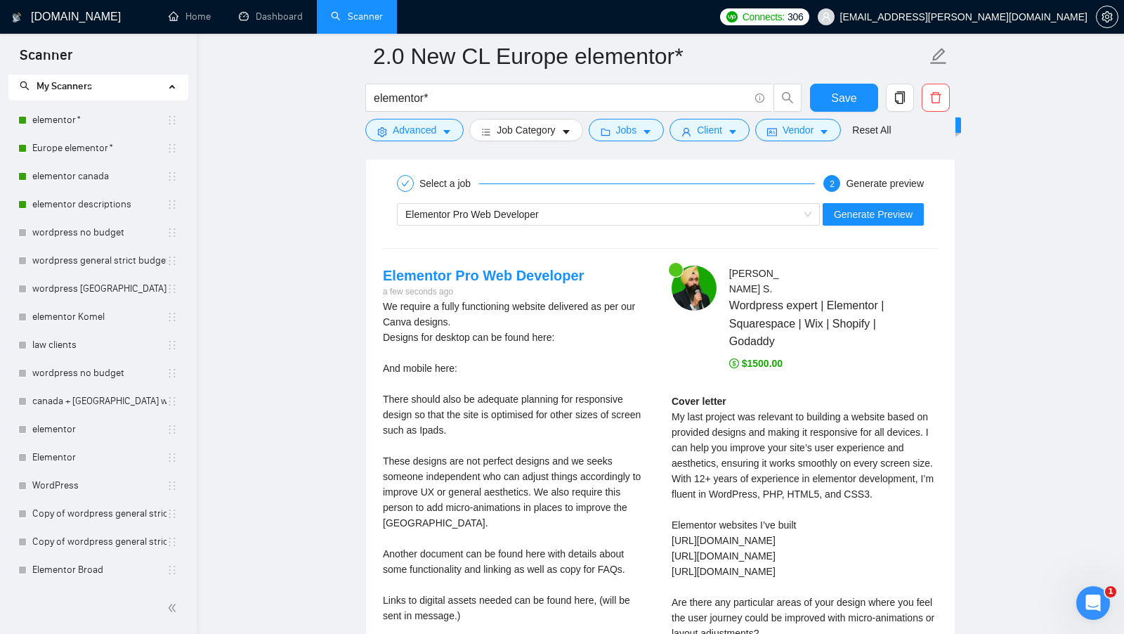
scroll to position [2797, 0]
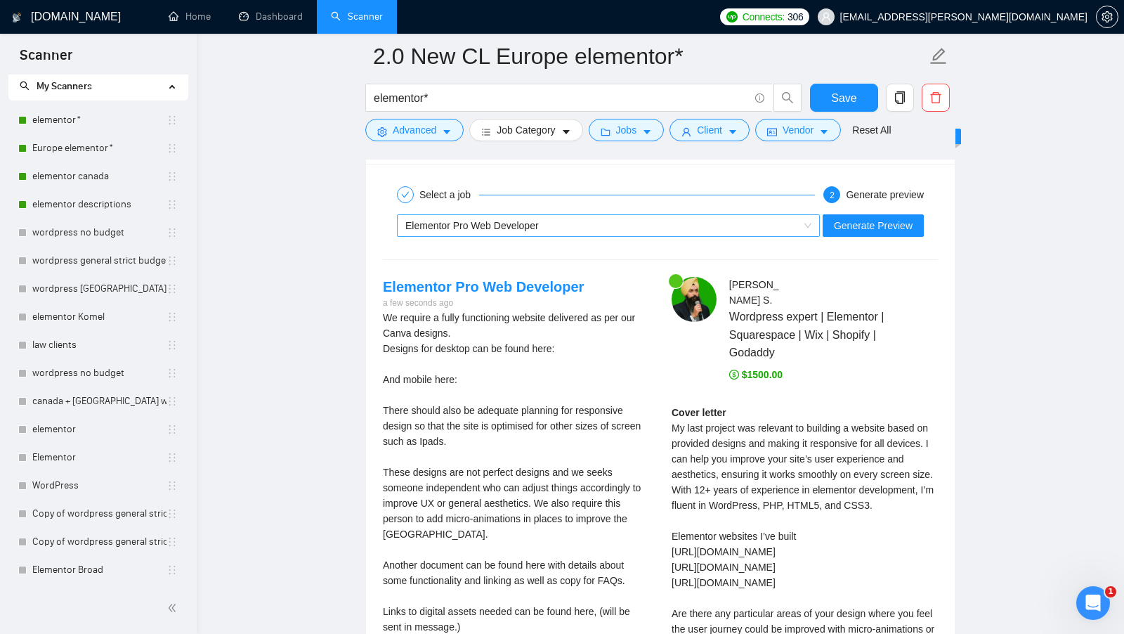
click at [770, 215] on div "Elementor Pro Web Developer" at bounding box center [601, 225] width 393 height 21
click at [848, 218] on span "Generate Preview" at bounding box center [873, 225] width 79 height 15
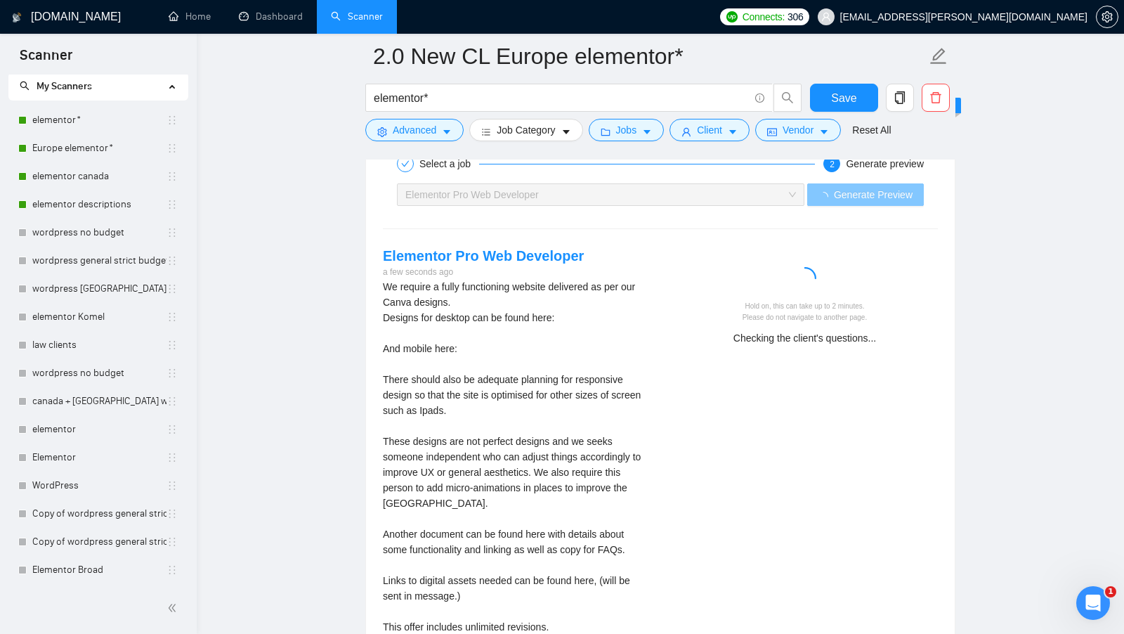
scroll to position [2831, 0]
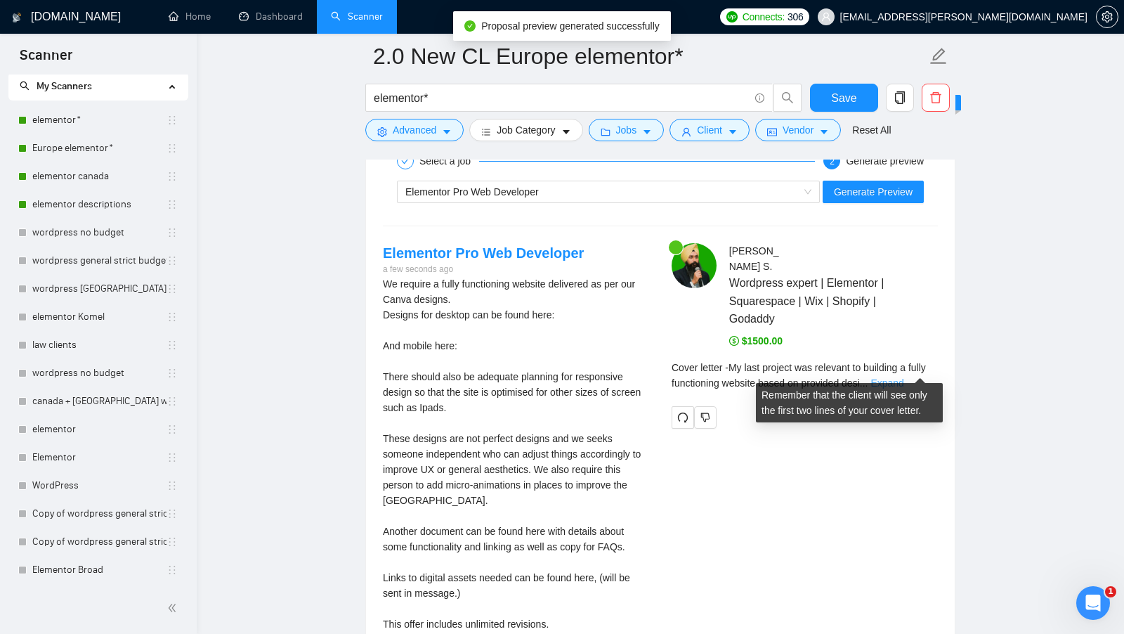
click at [903, 377] on link "Expand" at bounding box center [886, 382] width 33 height 11
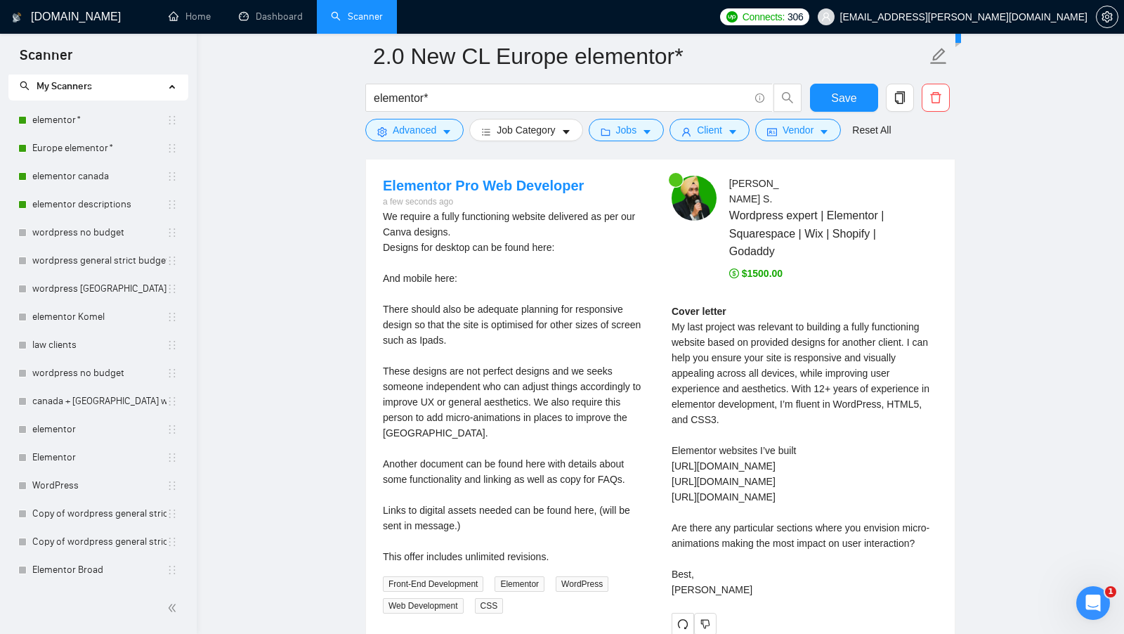
scroll to position [2899, 0]
click at [501, 176] on link "Elementor Pro Web Developer" at bounding box center [483, 183] width 201 height 15
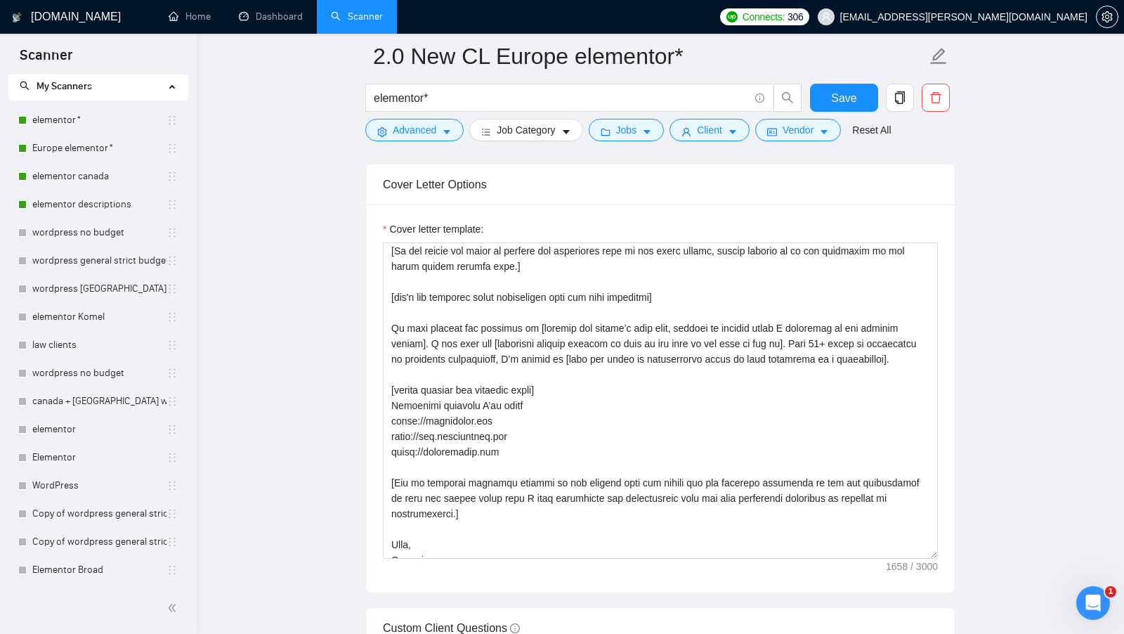
scroll to position [124, 0]
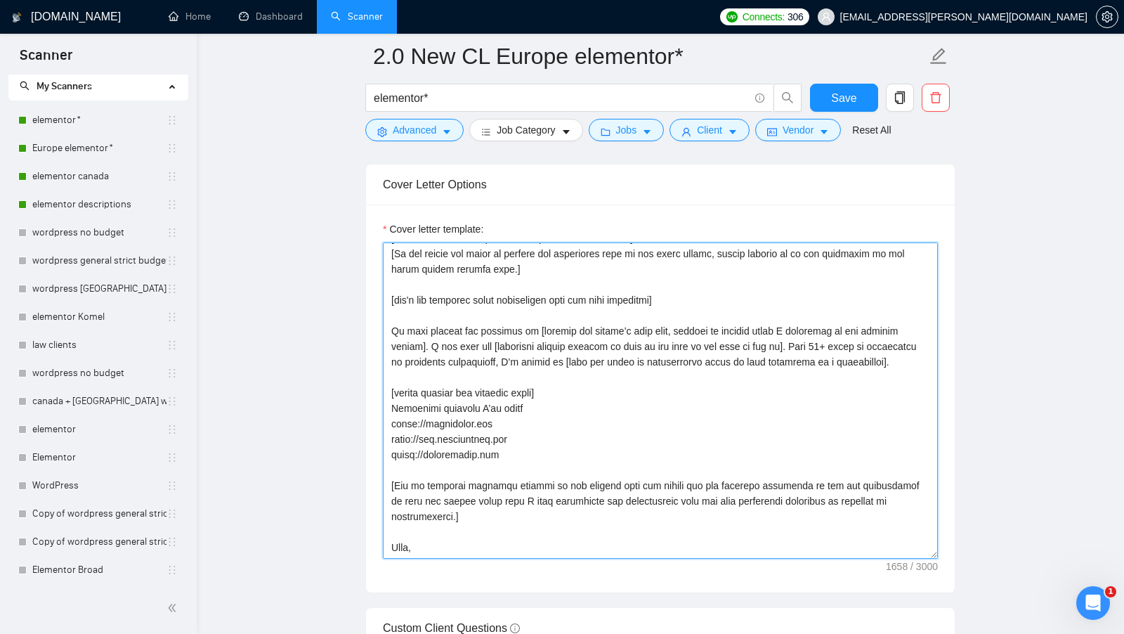
click at [626, 354] on textarea "Cover letter template:" at bounding box center [660, 400] width 555 height 316
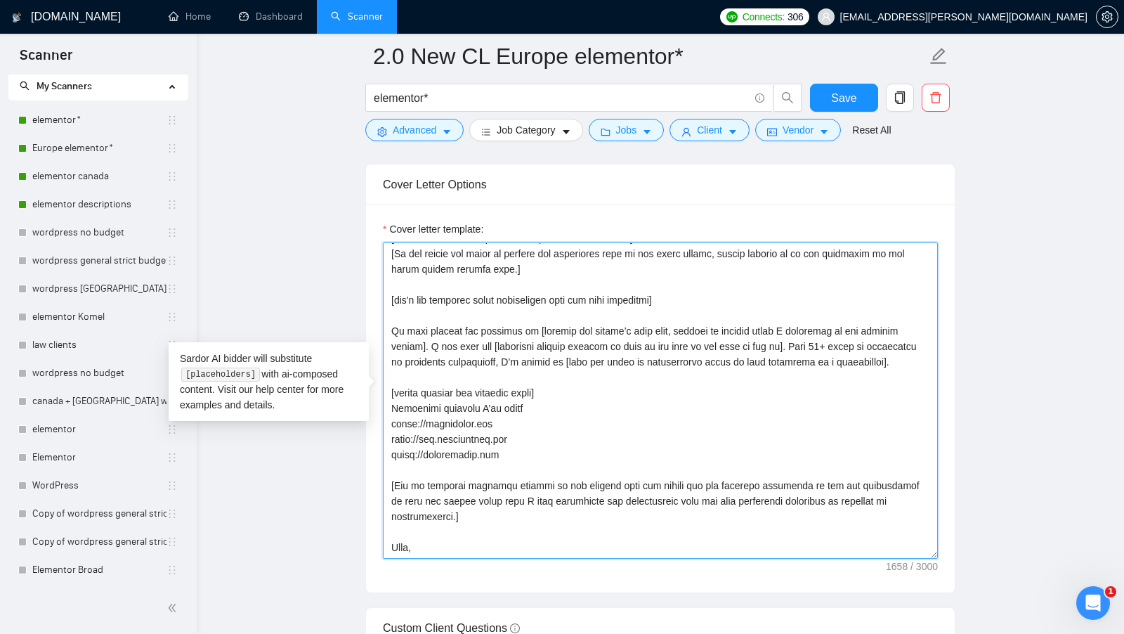
click at [442, 366] on textarea "Cover letter template:" at bounding box center [660, 400] width 555 height 316
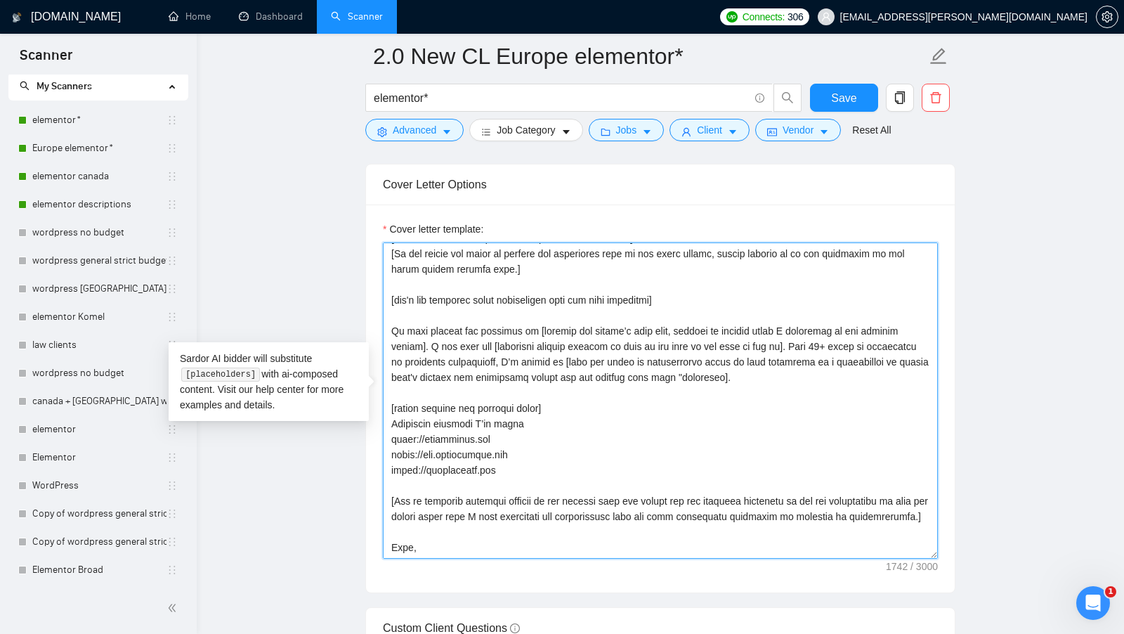
click at [777, 372] on textarea "Cover letter template:" at bounding box center [660, 400] width 555 height 316
click at [817, 367] on textarea "Cover letter template:" at bounding box center [660, 400] width 555 height 316
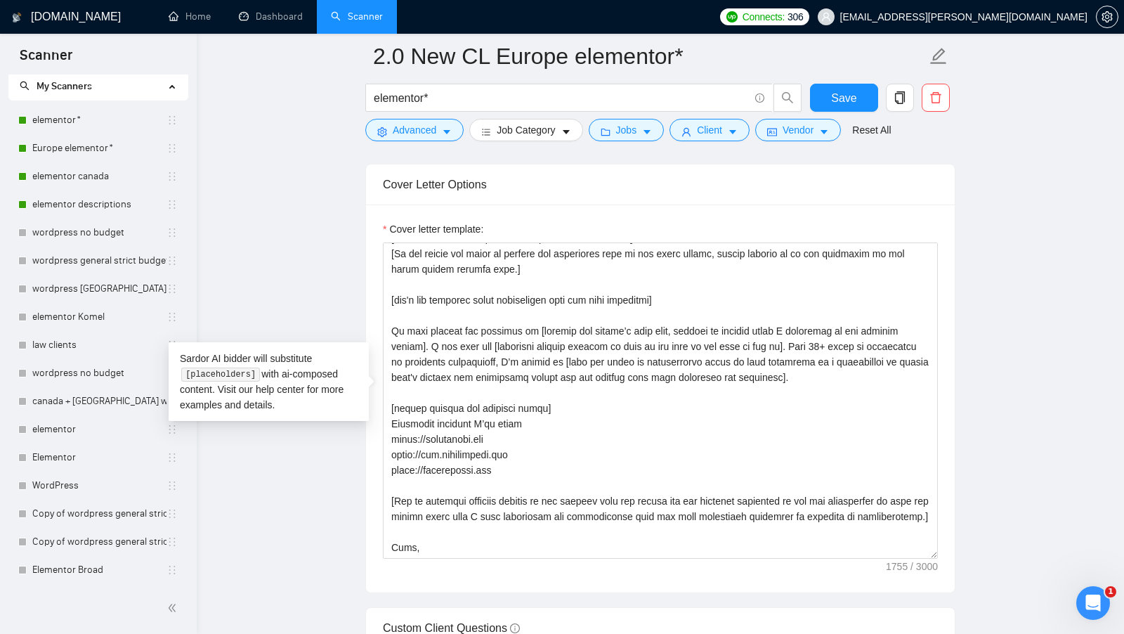
click at [993, 392] on main "2.0 New CL Europe elementor* elementor* Save Advanced Job Category Jobs Client …" at bounding box center [660, 576] width 882 height 4278
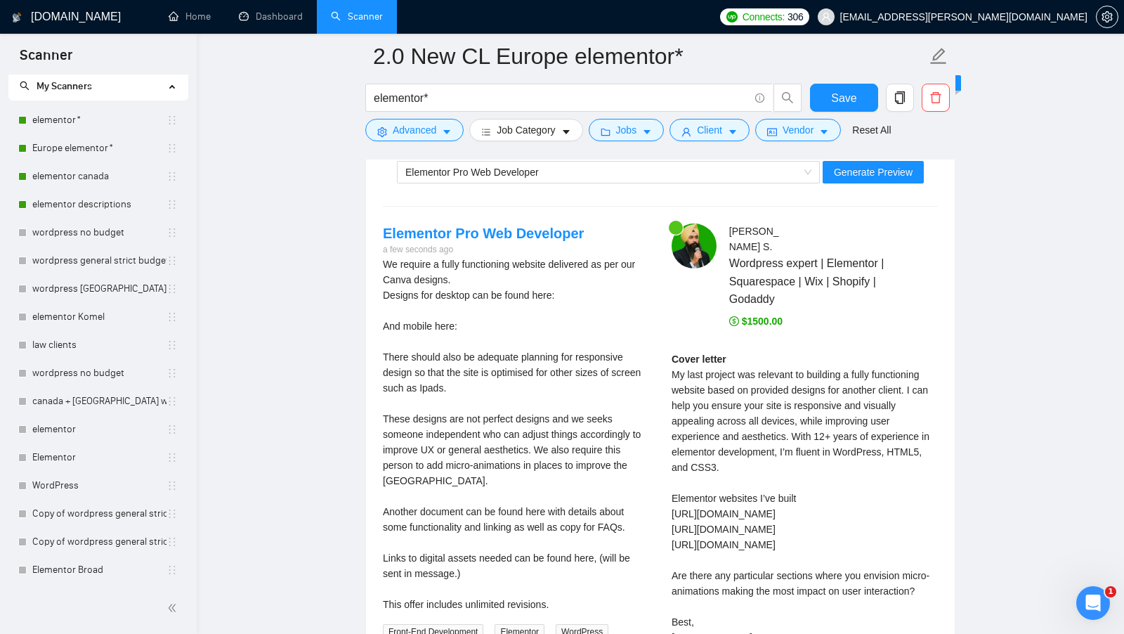
scroll to position [2751, 0]
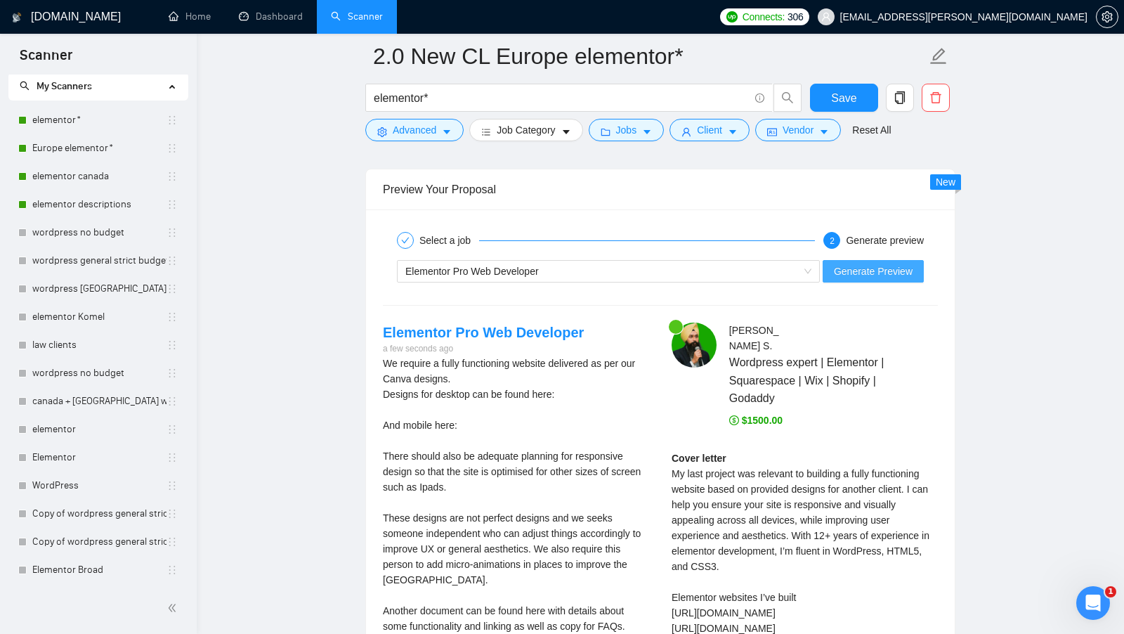
click at [885, 260] on button "Generate Preview" at bounding box center [872, 271] width 101 height 22
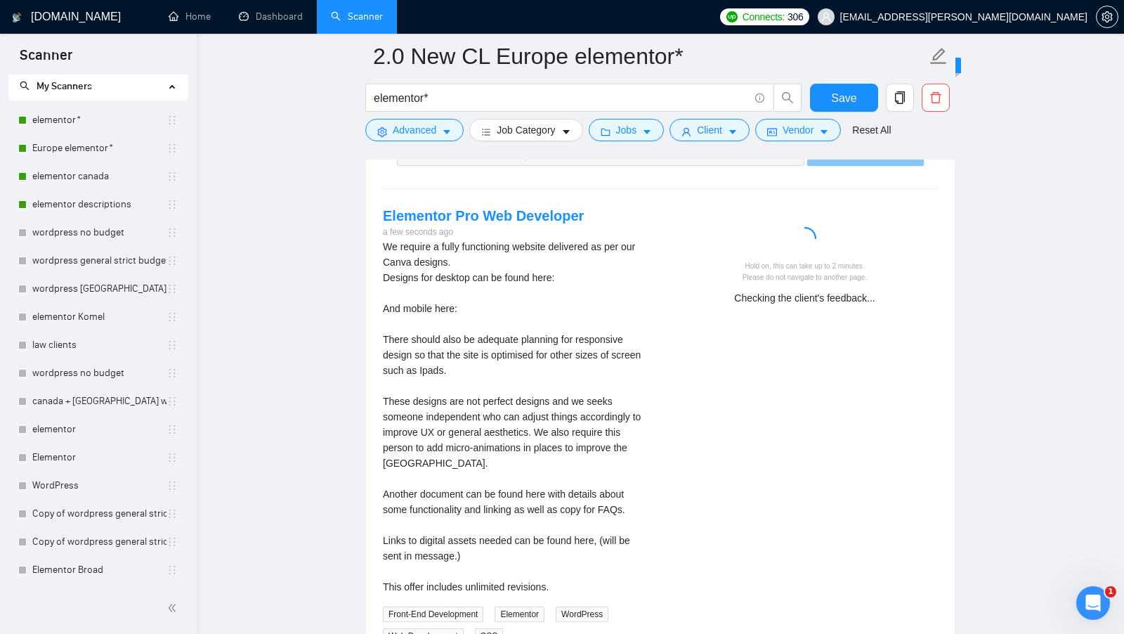
scroll to position [2880, 0]
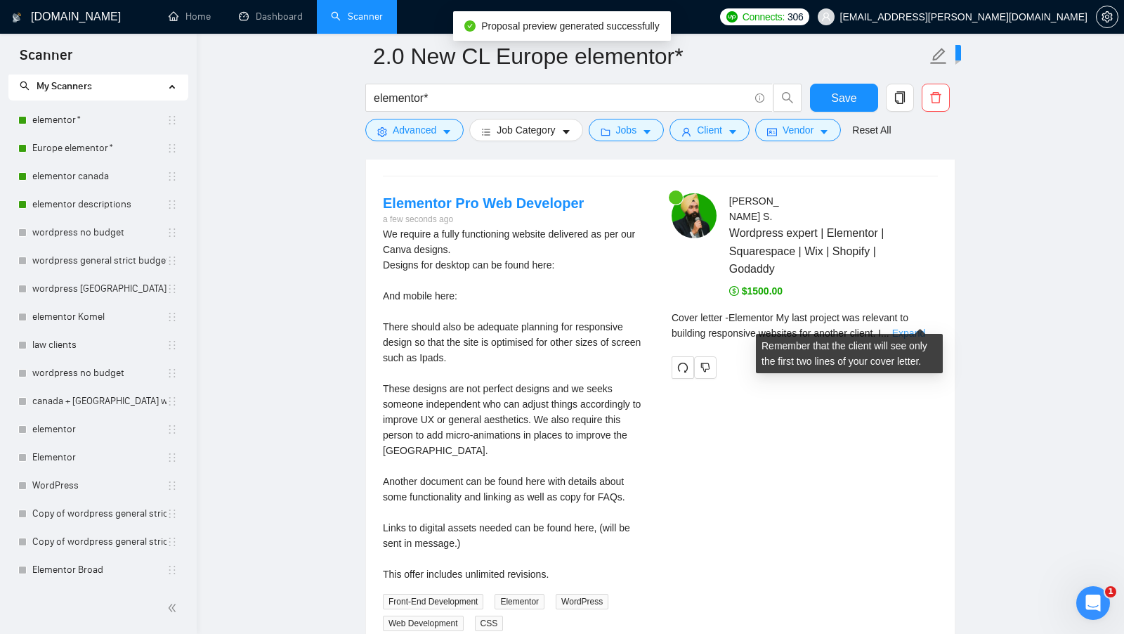
click at [925, 327] on link "Expand" at bounding box center [908, 332] width 33 height 11
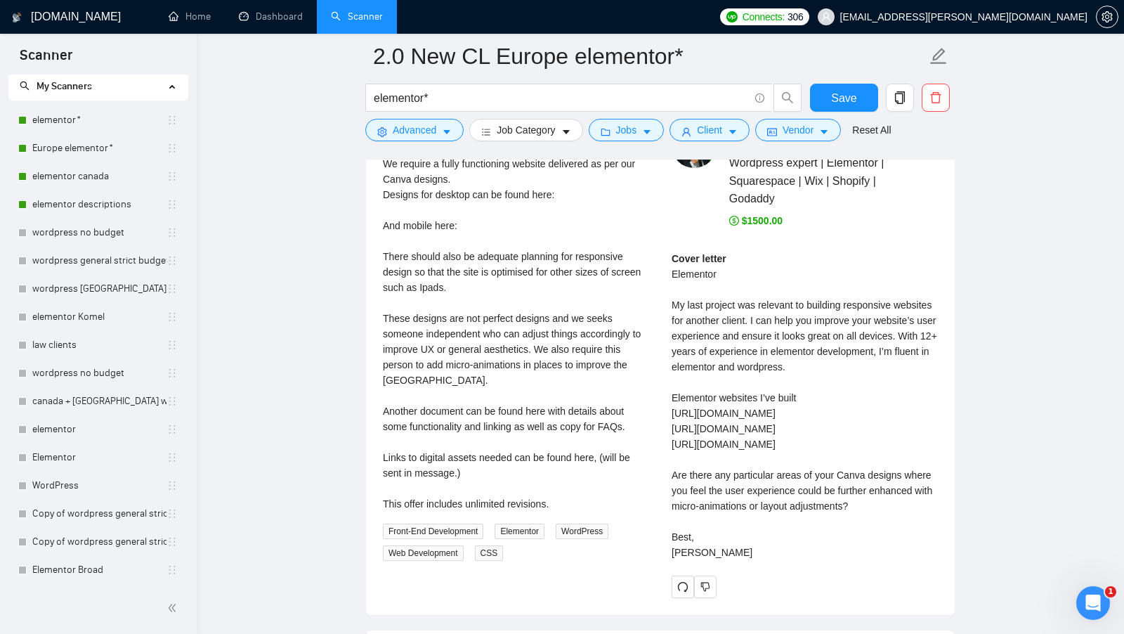
scroll to position [2951, 0]
drag, startPoint x: 787, startPoint y: 351, endPoint x: 924, endPoint y: 351, distance: 136.3
click at [923, 351] on div "Cover letter Elementor My last project was relevant to building responsive webs…" at bounding box center [804, 404] width 266 height 309
click at [924, 351] on div "Cover letter Elementor My last project was relevant to building responsive webs…" at bounding box center [804, 404] width 266 height 309
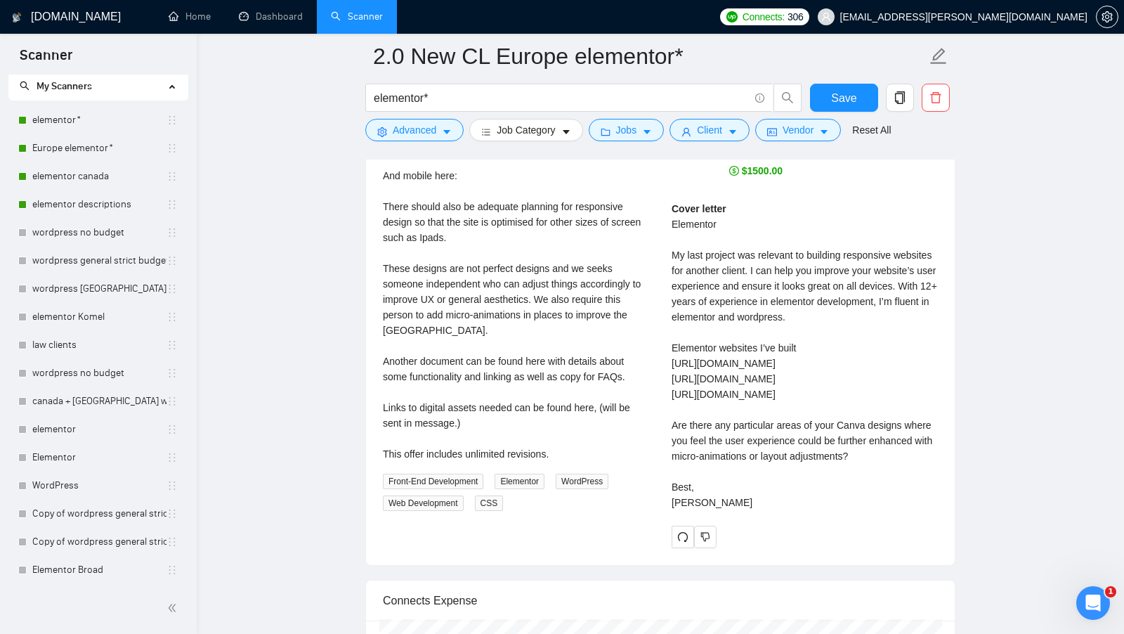
scroll to position [2999, 0]
click at [860, 289] on div "Cover letter Elementor My last project was relevant to building responsive webs…" at bounding box center [804, 356] width 266 height 309
drag, startPoint x: 860, startPoint y: 289, endPoint x: 732, endPoint y: 308, distance: 129.3
click at [732, 308] on div "Cover letter Elementor My last project was relevant to building responsive webs…" at bounding box center [804, 356] width 266 height 309
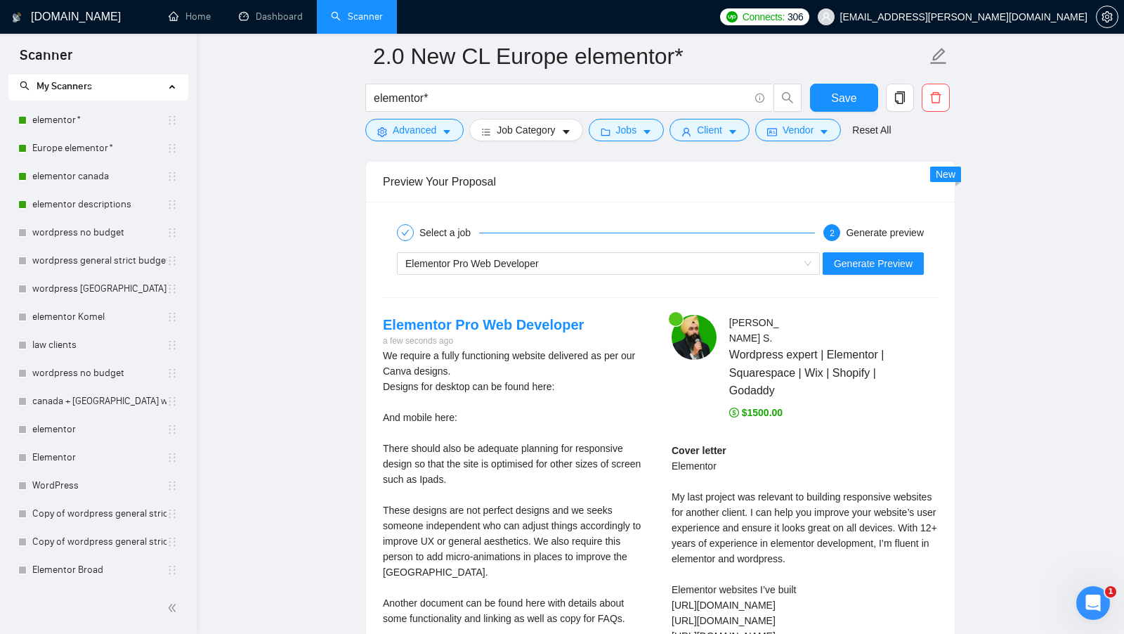
scroll to position [2821, 0]
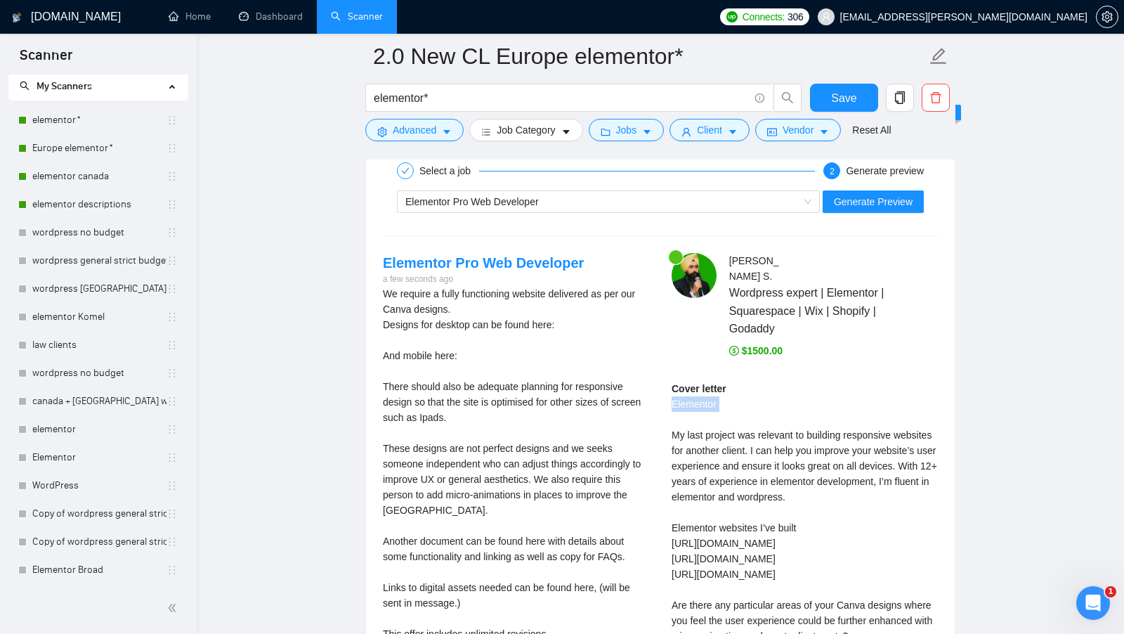
drag, startPoint x: 726, startPoint y: 399, endPoint x: 664, endPoint y: 395, distance: 61.9
click at [663, 395] on div "Attinder Pal S . Wordpress expert | Elementor | Squarespace | Wix | Shopify | G…" at bounding box center [804, 490] width 289 height 474
click at [664, 395] on div "Attinder Pal S . Wordpress expert | Elementor | Squarespace | Wix | Shopify | G…" at bounding box center [804, 490] width 289 height 474
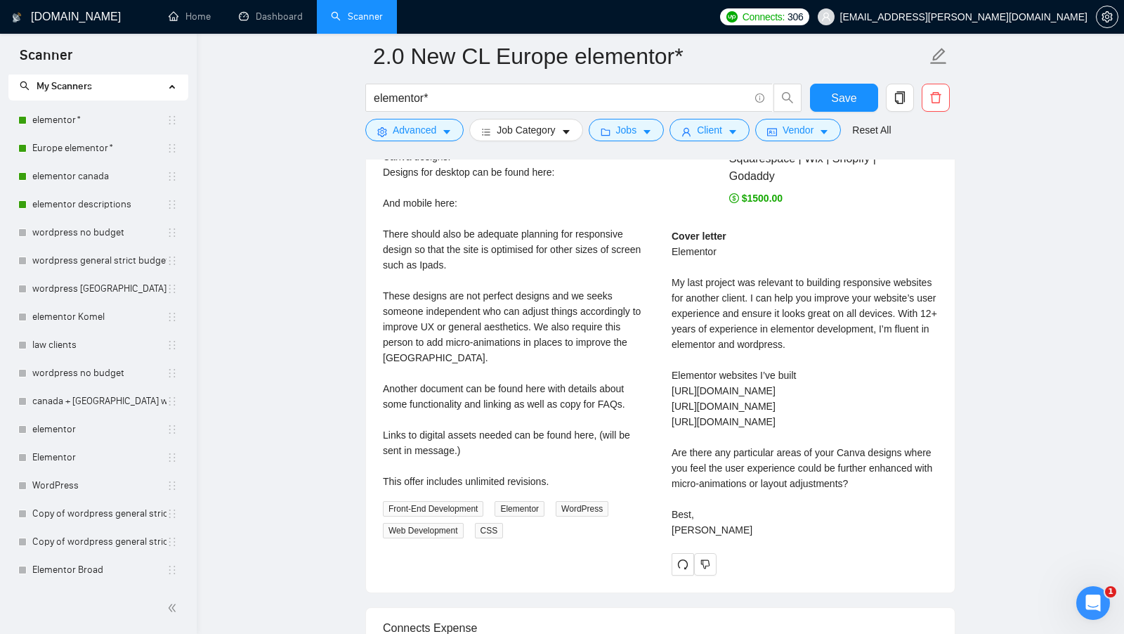
scroll to position [2969, 0]
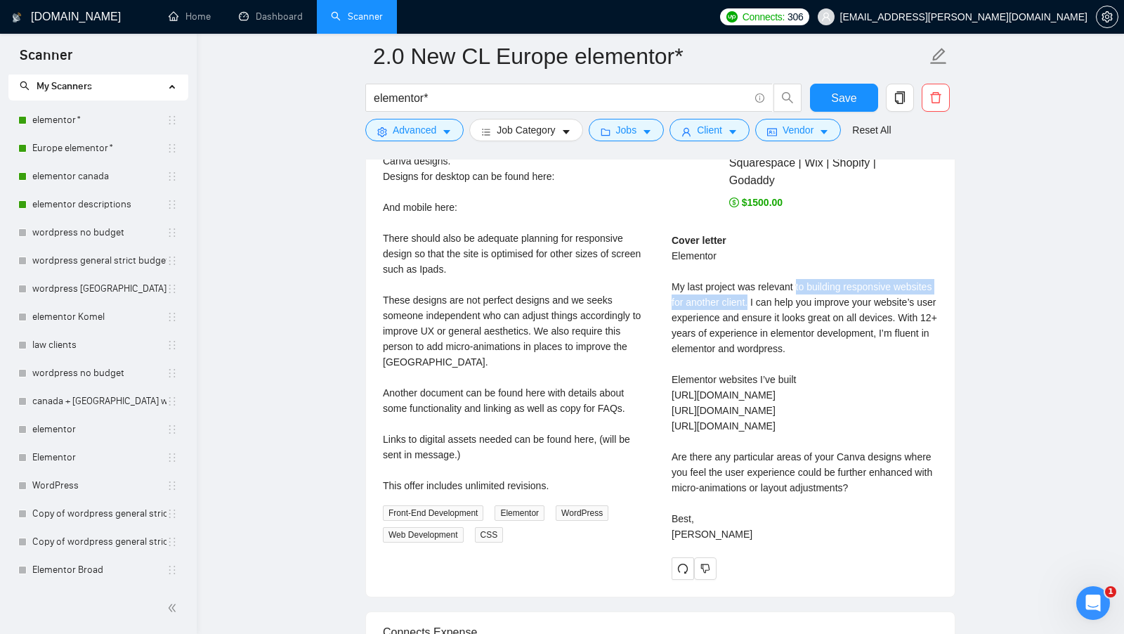
drag, startPoint x: 802, startPoint y: 273, endPoint x: 796, endPoint y: 288, distance: 16.0
click at [796, 288] on div "Cover letter Elementor My last project was relevant to building responsive webs…" at bounding box center [804, 386] width 266 height 309
click at [795, 288] on div "Cover letter Elementor My last project was relevant to building responsive webs…" at bounding box center [804, 386] width 266 height 309
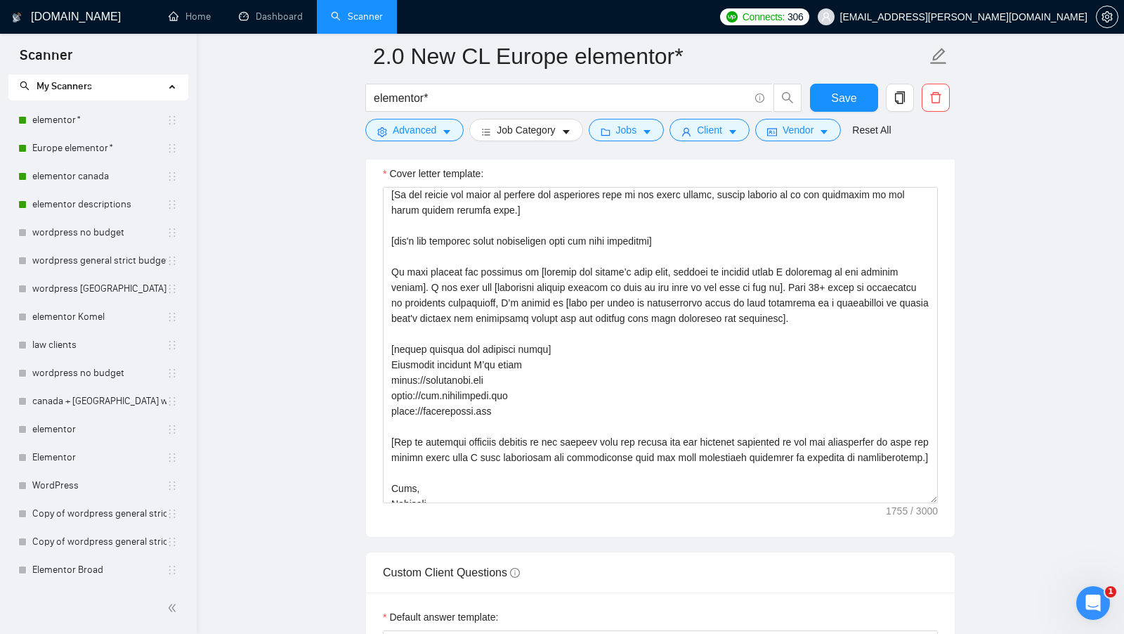
scroll to position [106, 0]
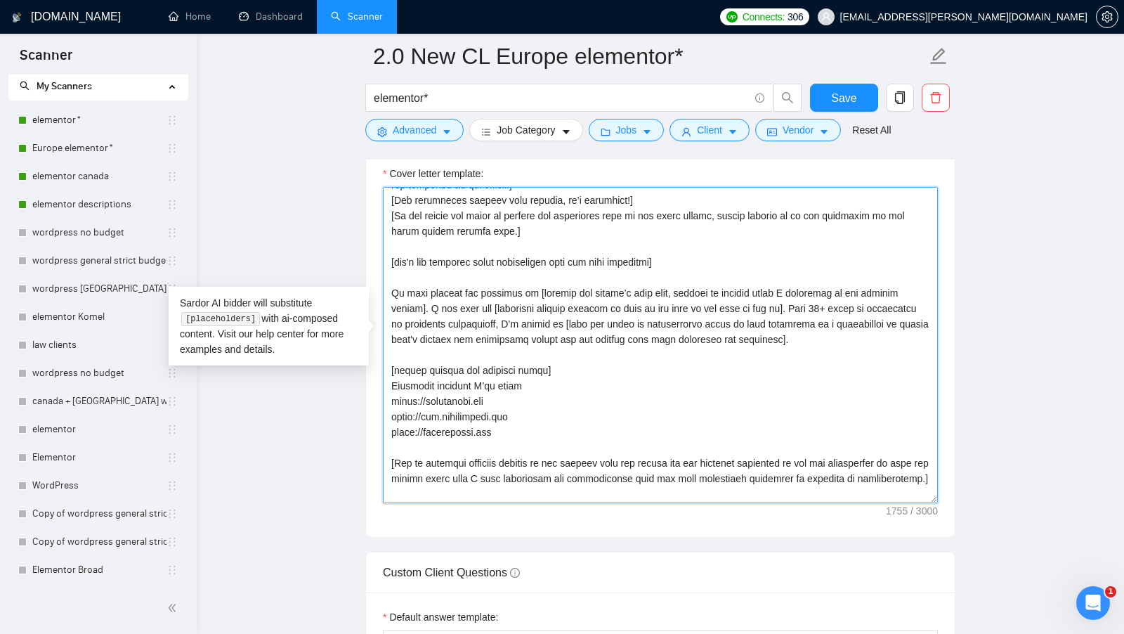
drag, startPoint x: 529, startPoint y: 280, endPoint x: 346, endPoint y: 282, distance: 182.6
click at [346, 282] on main "2.0 New CL Europe elementor* elementor* Save Advanced Job Category Jobs Client …" at bounding box center [660, 528] width 882 height 4294
click at [835, 284] on textarea "Cover letter template:" at bounding box center [660, 345] width 555 height 316
drag, startPoint x: 831, startPoint y: 286, endPoint x: 661, endPoint y: 279, distance: 170.1
click at [661, 279] on textarea "Cover letter template:" at bounding box center [660, 345] width 555 height 316
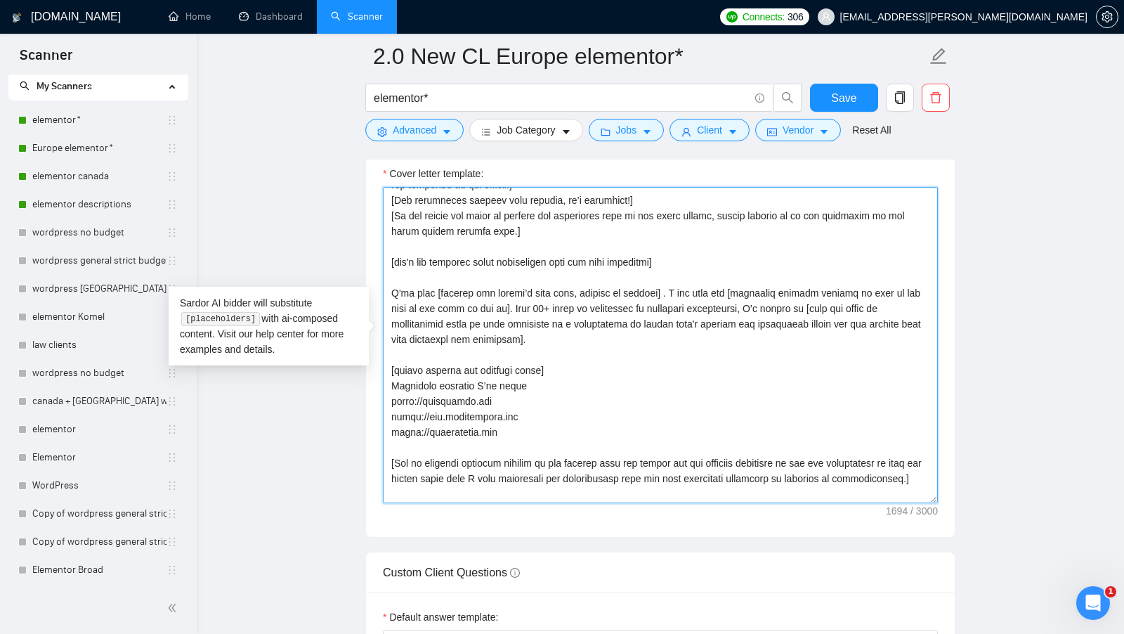
click at [422, 282] on textarea "Cover letter template:" at bounding box center [660, 345] width 555 height 316
click at [674, 287] on textarea "Cover letter template:" at bounding box center [660, 345] width 555 height 316
click at [444, 283] on textarea "Cover letter template:" at bounding box center [660, 345] width 555 height 316
click at [463, 291] on textarea "Cover letter template:" at bounding box center [660, 345] width 555 height 316
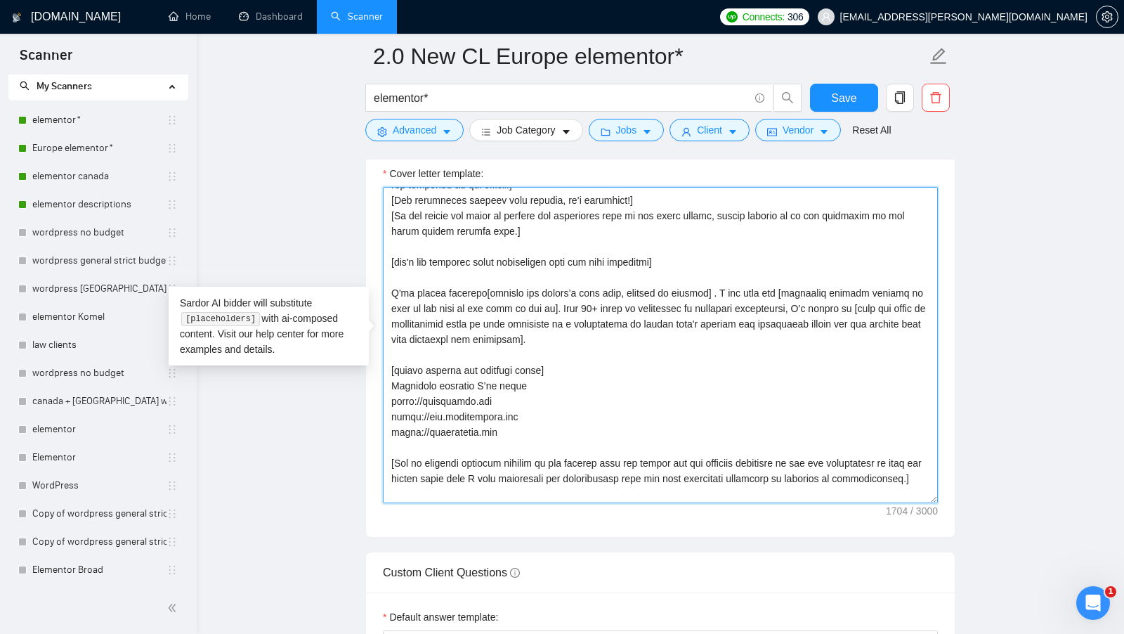
click at [475, 280] on textarea "Cover letter template:" at bounding box center [660, 345] width 555 height 316
drag, startPoint x: 539, startPoint y: 282, endPoint x: 759, endPoint y: 289, distance: 220.6
click at [759, 288] on textarea "Cover letter template:" at bounding box center [660, 345] width 555 height 316
click at [619, 287] on textarea "Cover letter template:" at bounding box center [660, 345] width 555 height 316
drag, startPoint x: 597, startPoint y: 286, endPoint x: 760, endPoint y: 288, distance: 163.0
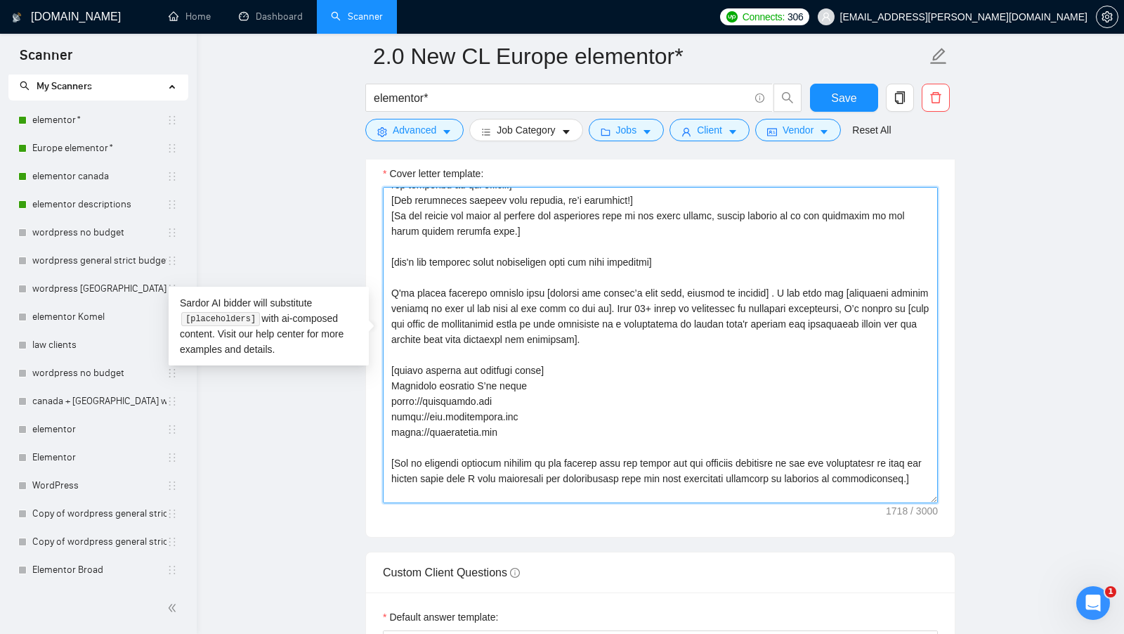
click at [760, 288] on textarea "Cover letter template:" at bounding box center [660, 345] width 555 height 316
click at [743, 305] on textarea "Cover letter template:" at bounding box center [660, 345] width 555 height 316
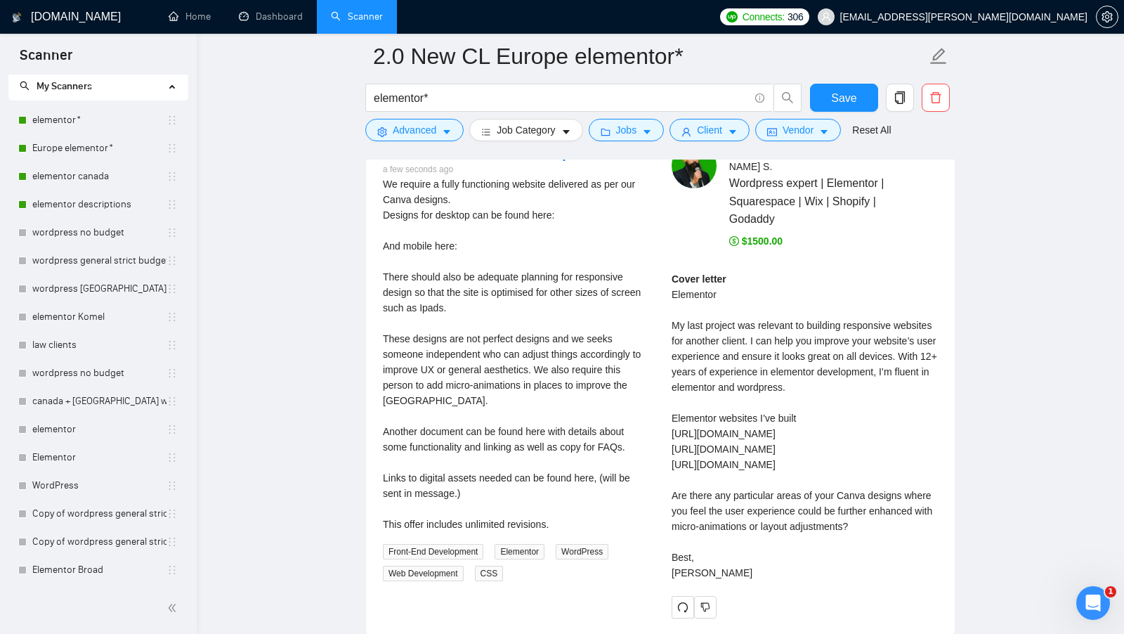
scroll to position [2831, 0]
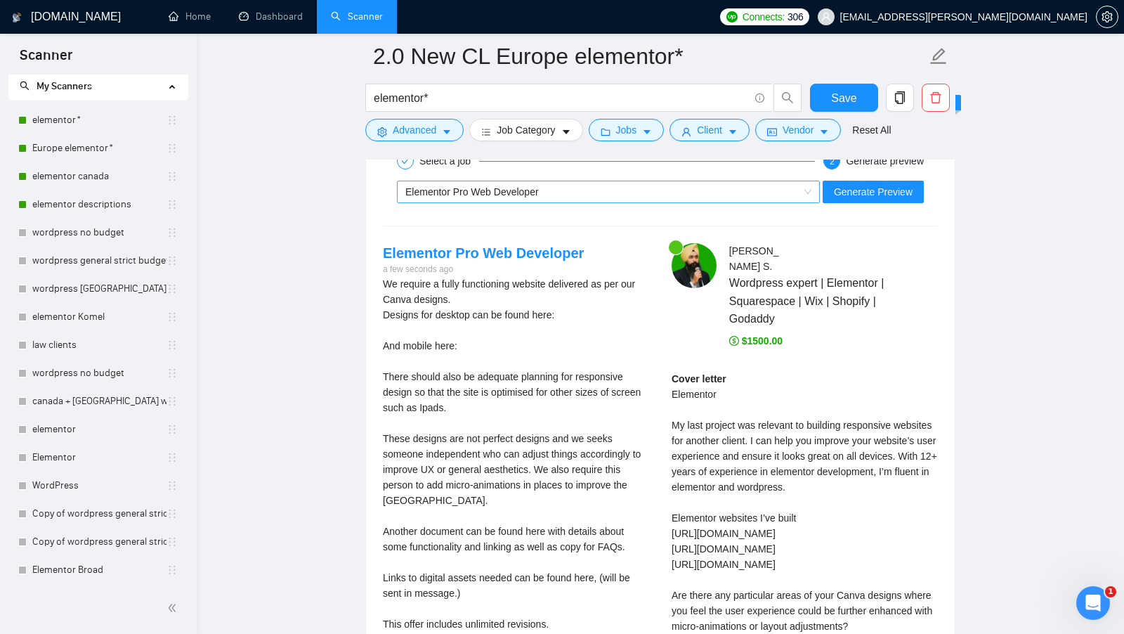
click at [766, 181] on div "Elementor Pro Web Developer" at bounding box center [601, 191] width 393 height 21
type textarea "[Write a cover letter in a human manner, avoiding marked lists, and don't use d…"
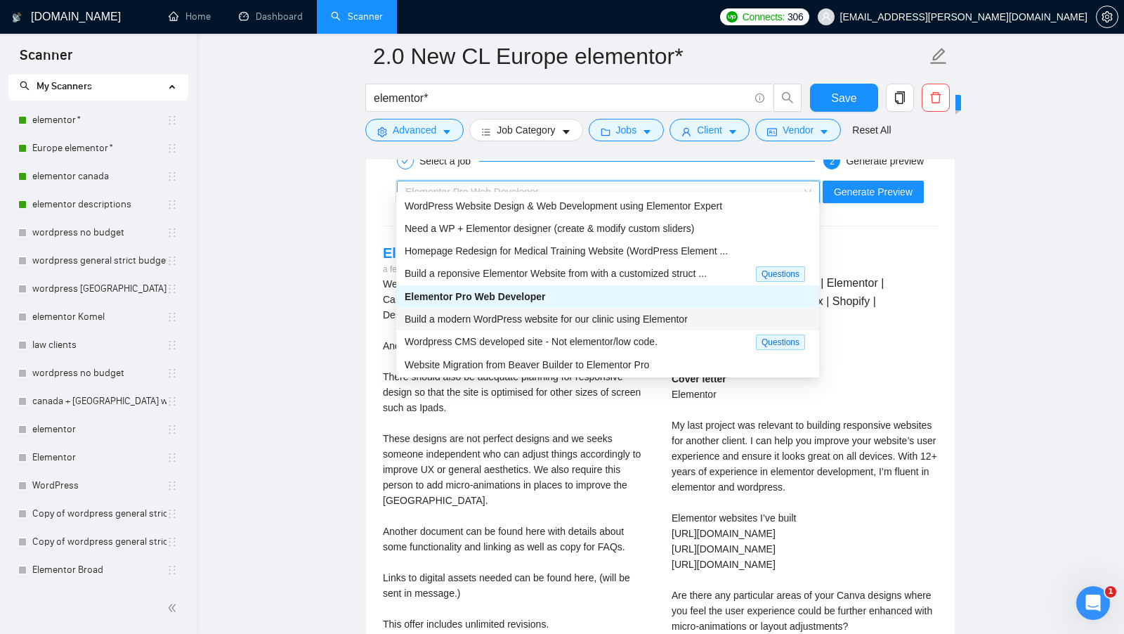
click at [541, 311] on div "Build a modern WordPress website for our clinic using Elementor" at bounding box center [608, 318] width 406 height 15
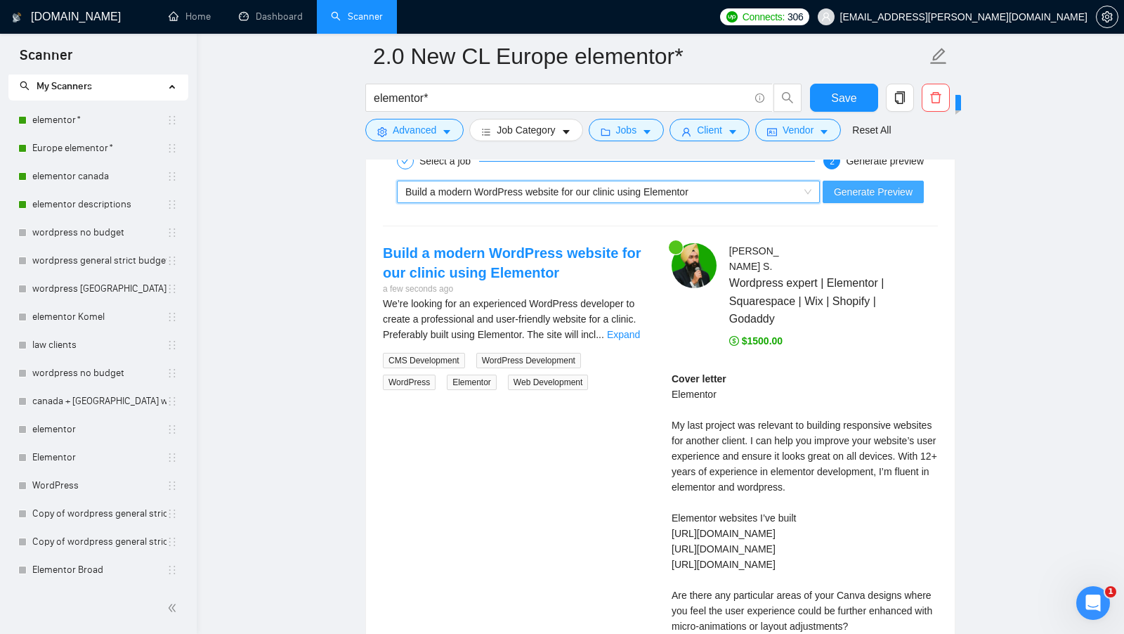
click at [872, 184] on span "Generate Preview" at bounding box center [873, 191] width 79 height 15
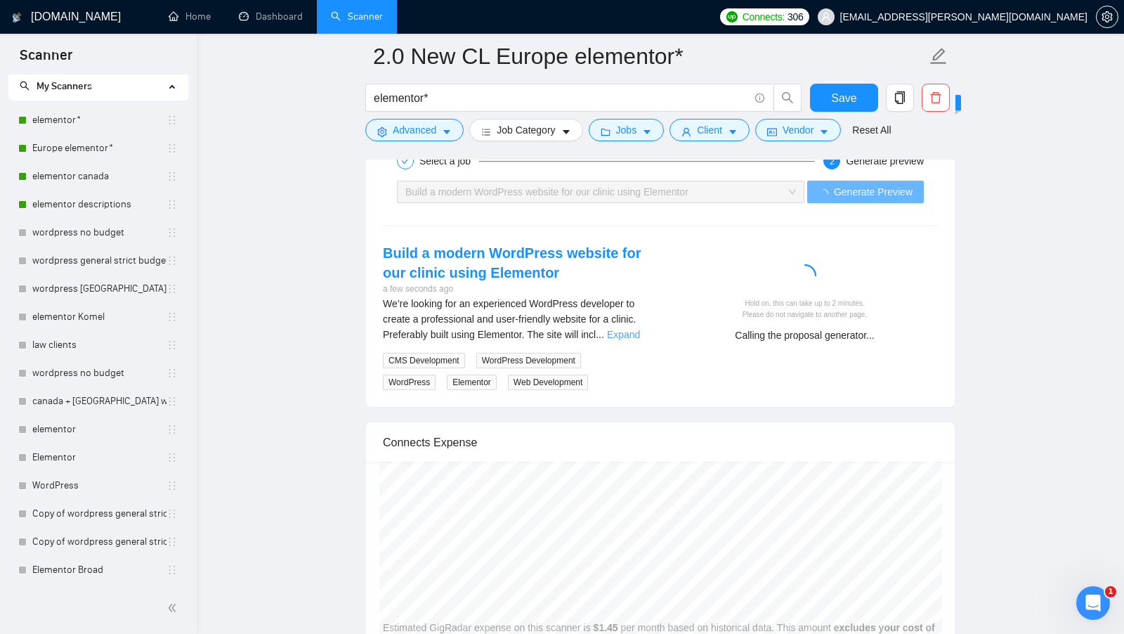
click at [630, 329] on link "Expand" at bounding box center [623, 334] width 33 height 11
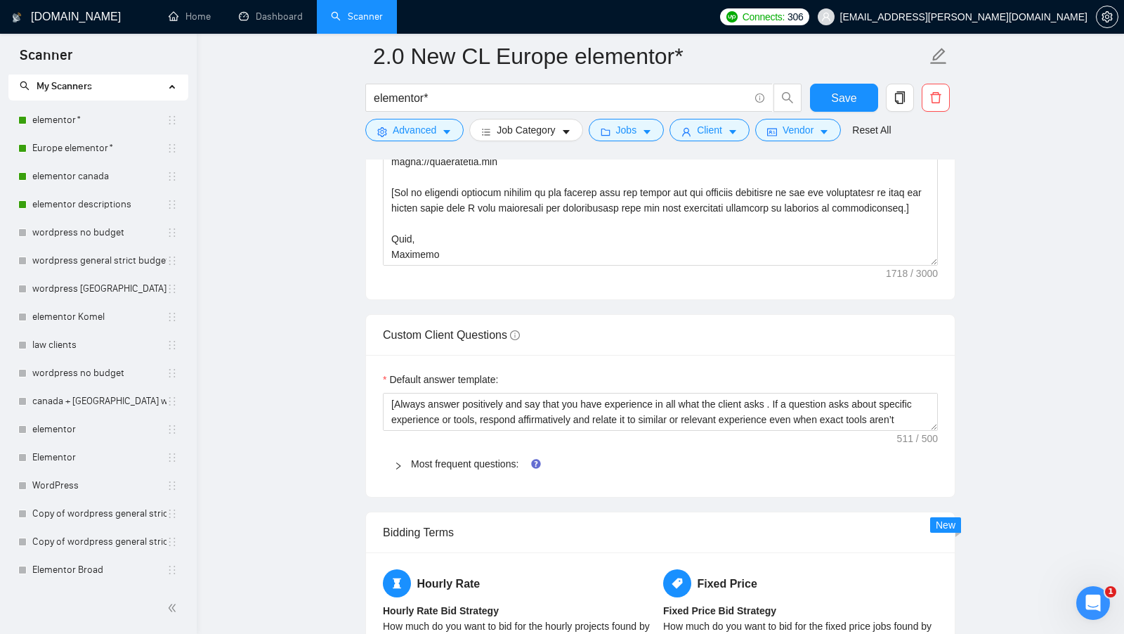
scroll to position [1906, 0]
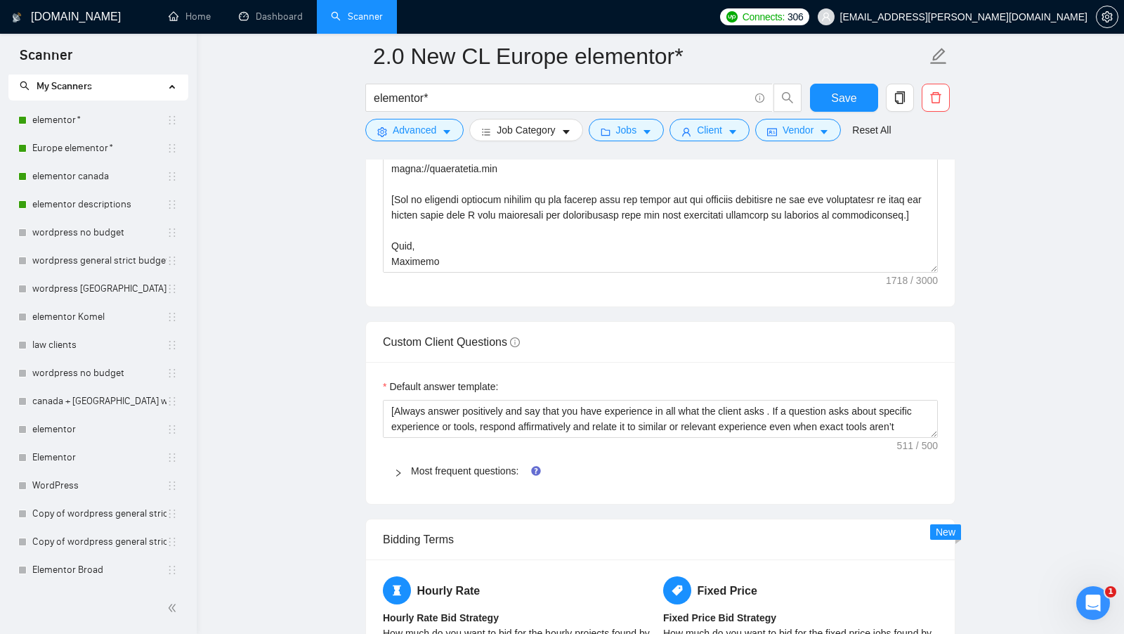
click at [443, 454] on div "Most frequent questions:" at bounding box center [660, 470] width 555 height 32
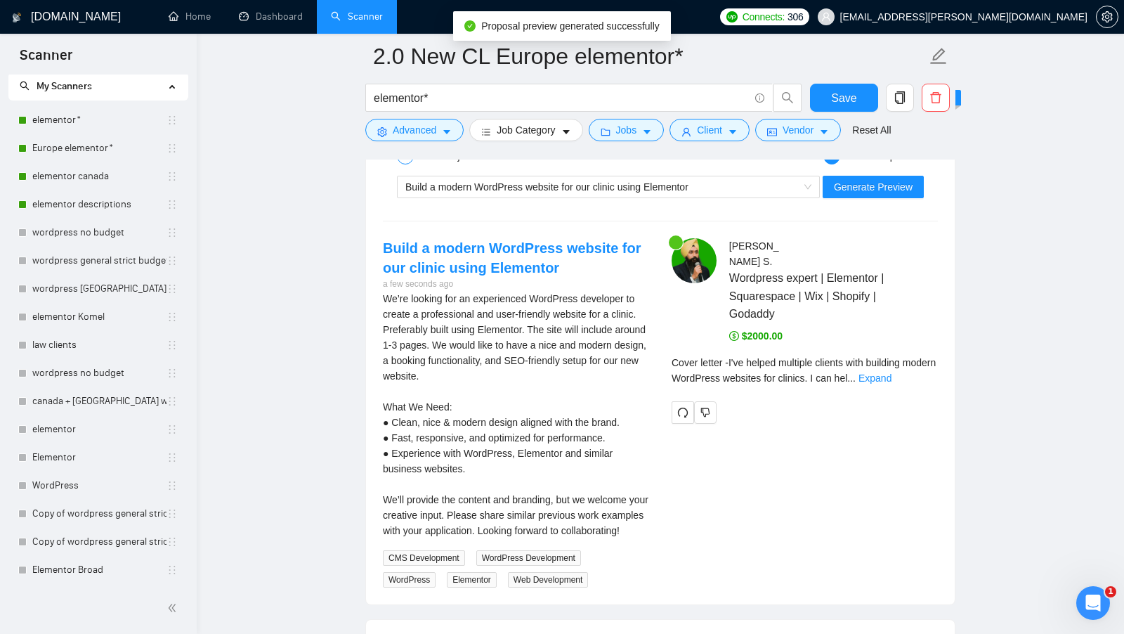
scroll to position [3488, 0]
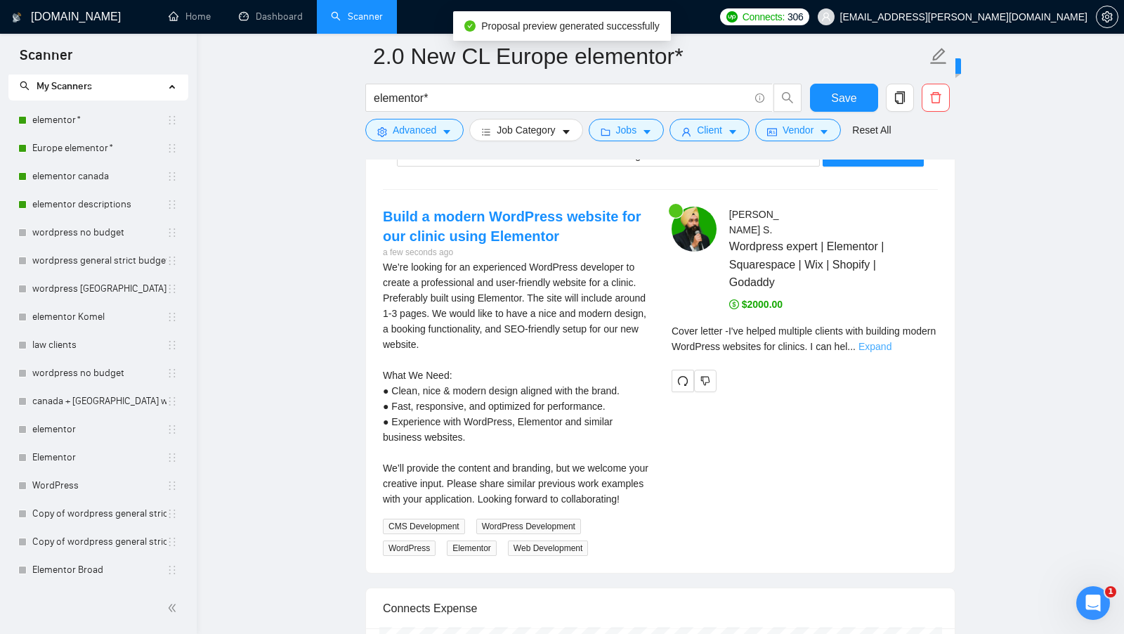
click at [891, 341] on link "Expand" at bounding box center [874, 346] width 33 height 11
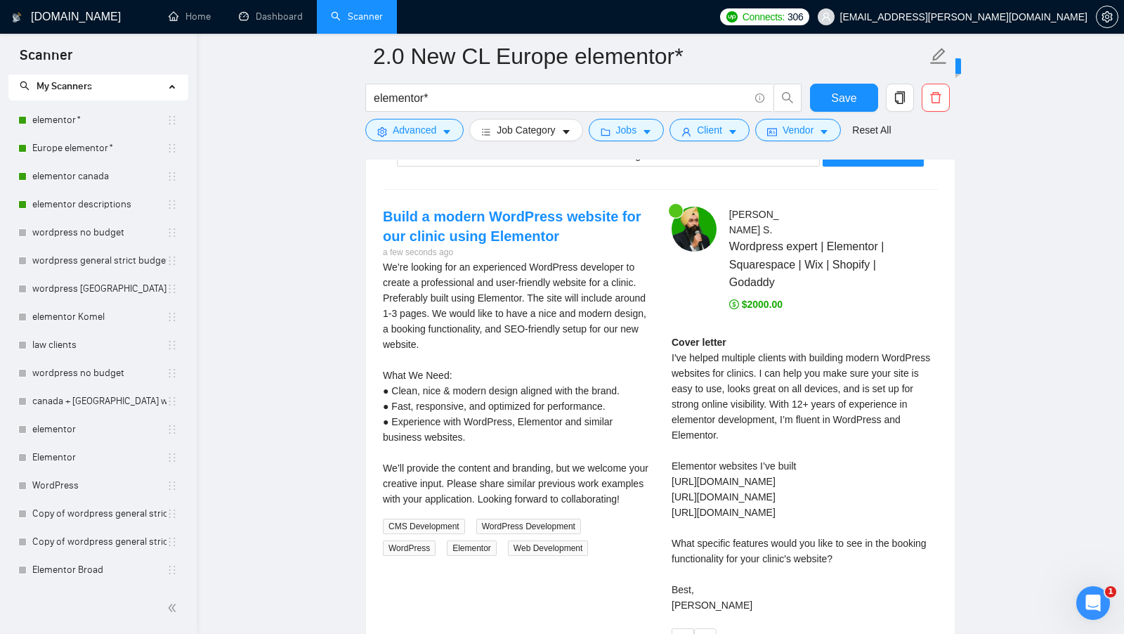
scroll to position [3531, 0]
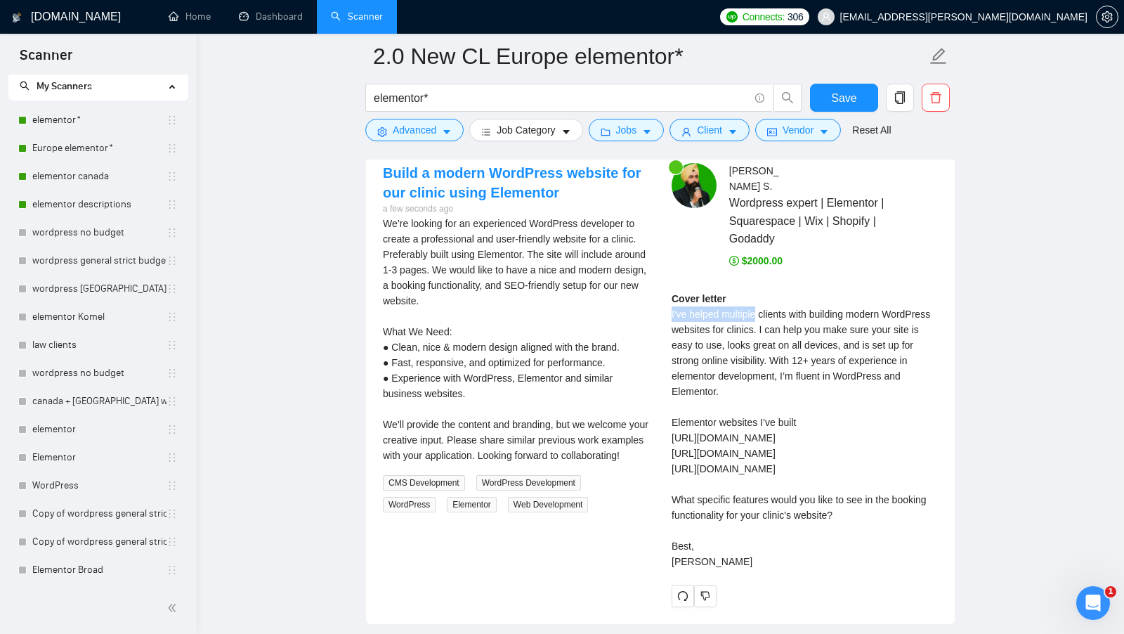
drag, startPoint x: 669, startPoint y: 300, endPoint x: 761, endPoint y: 300, distance: 91.3
click at [761, 300] on div "Attinder Pal S . Wordpress expert | Elementor | Squarespace | Wix | Shopify | G…" at bounding box center [804, 384] width 289 height 443
click at [761, 300] on div "Cover letter I've helped multiple clients with building modern WordPress websit…" at bounding box center [804, 430] width 266 height 278
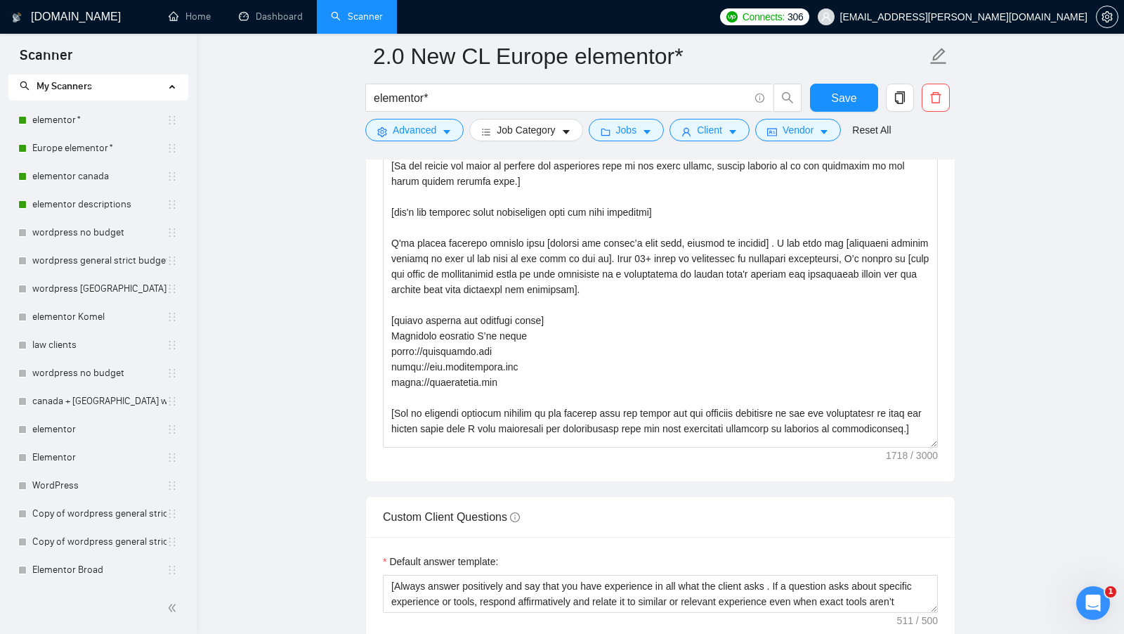
scroll to position [93, 0]
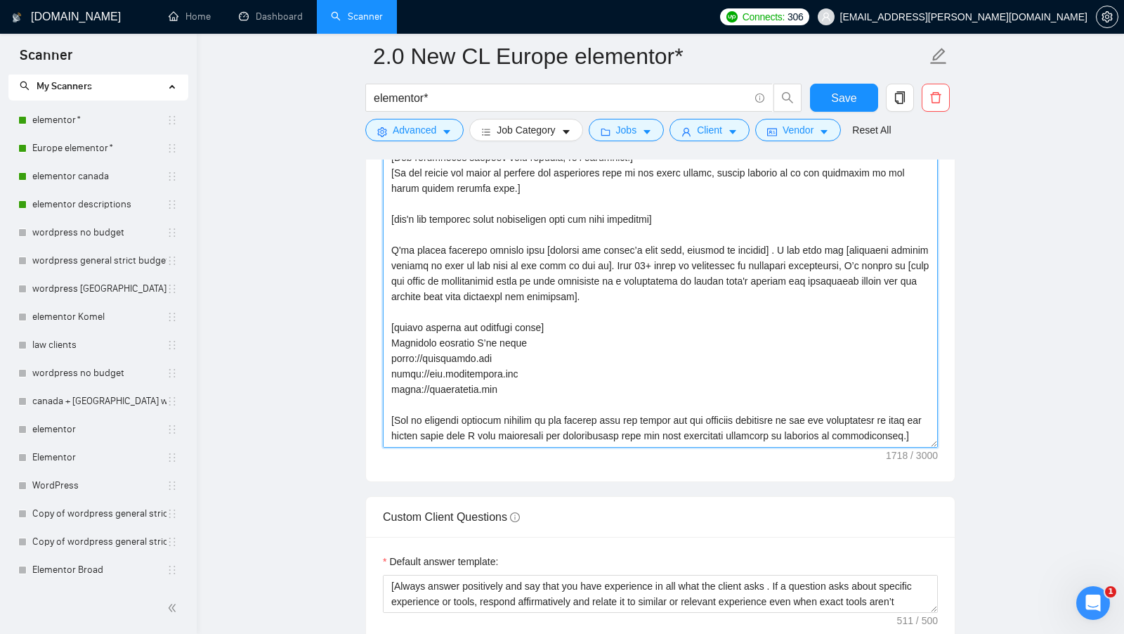
click at [770, 236] on textarea "Cover letter template:" at bounding box center [660, 289] width 555 height 316
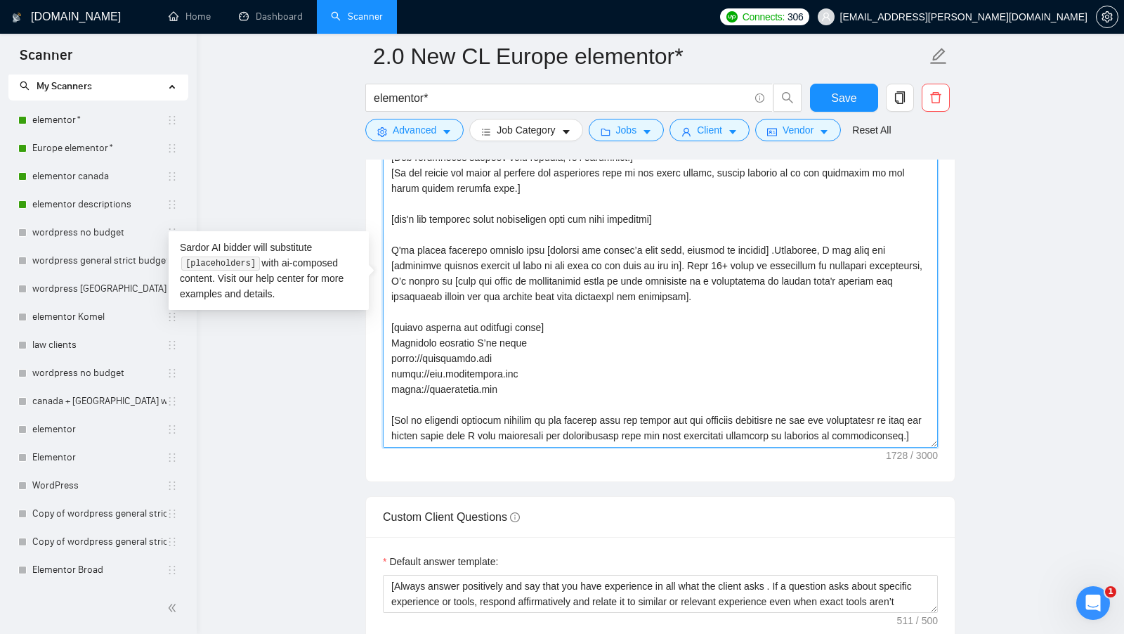
click at [848, 245] on textarea "Cover letter template:" at bounding box center [660, 289] width 555 height 316
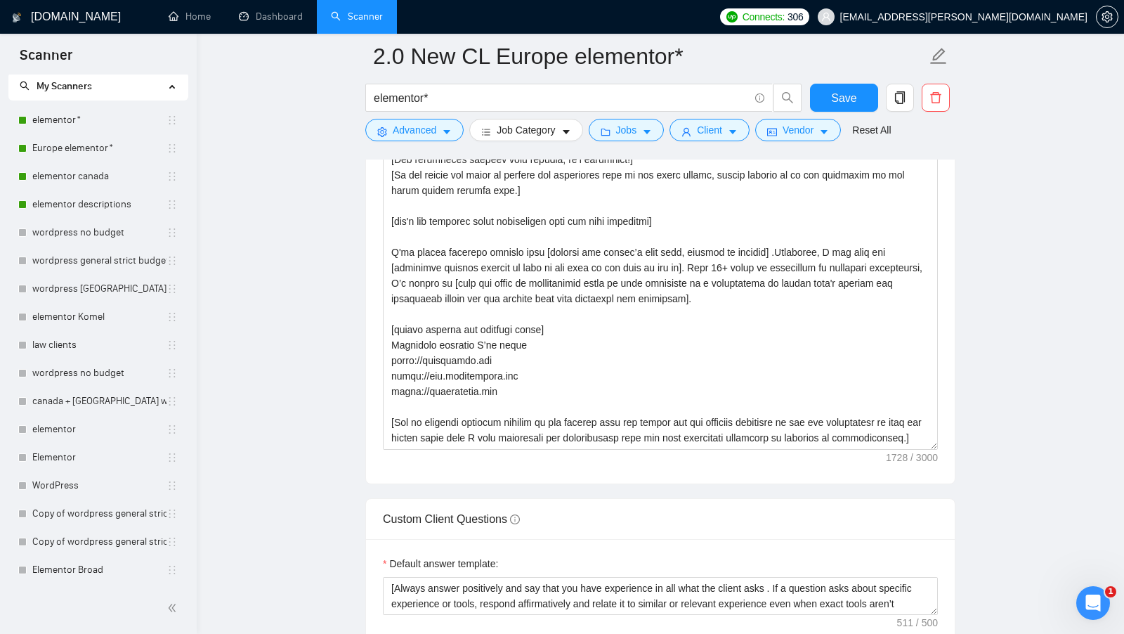
scroll to position [1729, 0]
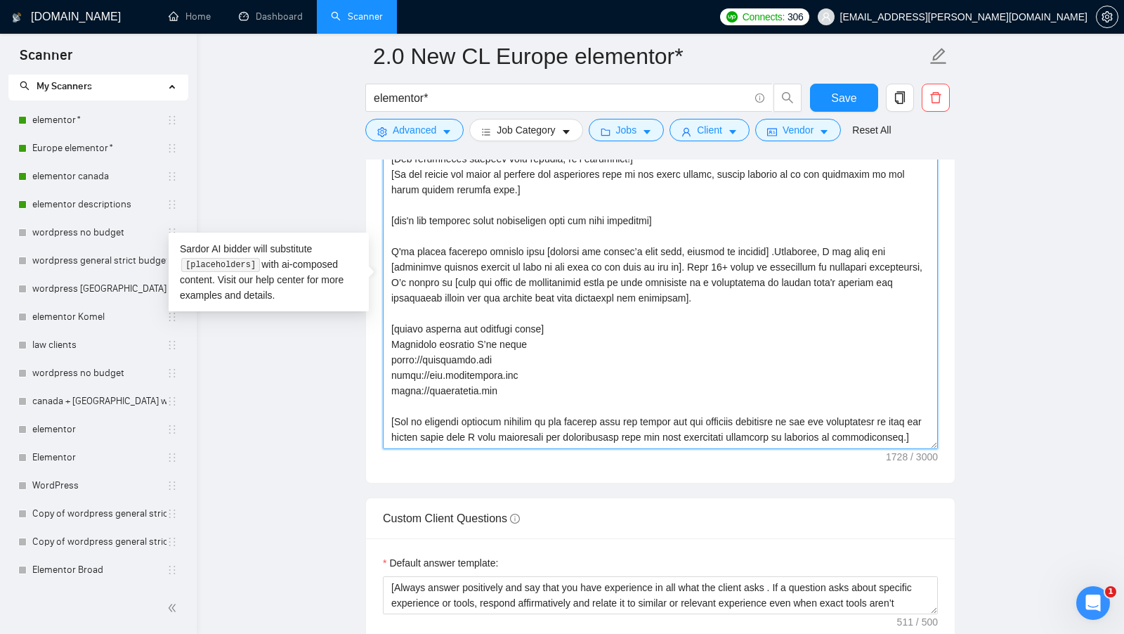
drag, startPoint x: 391, startPoint y: 242, endPoint x: 447, endPoint y: 242, distance: 56.2
click at [447, 242] on textarea "Cover letter template:" at bounding box center [660, 291] width 555 height 316
click at [433, 245] on textarea "Cover letter template:" at bounding box center [660, 291] width 555 height 316
click at [405, 244] on textarea "Cover letter template:" at bounding box center [660, 291] width 555 height 316
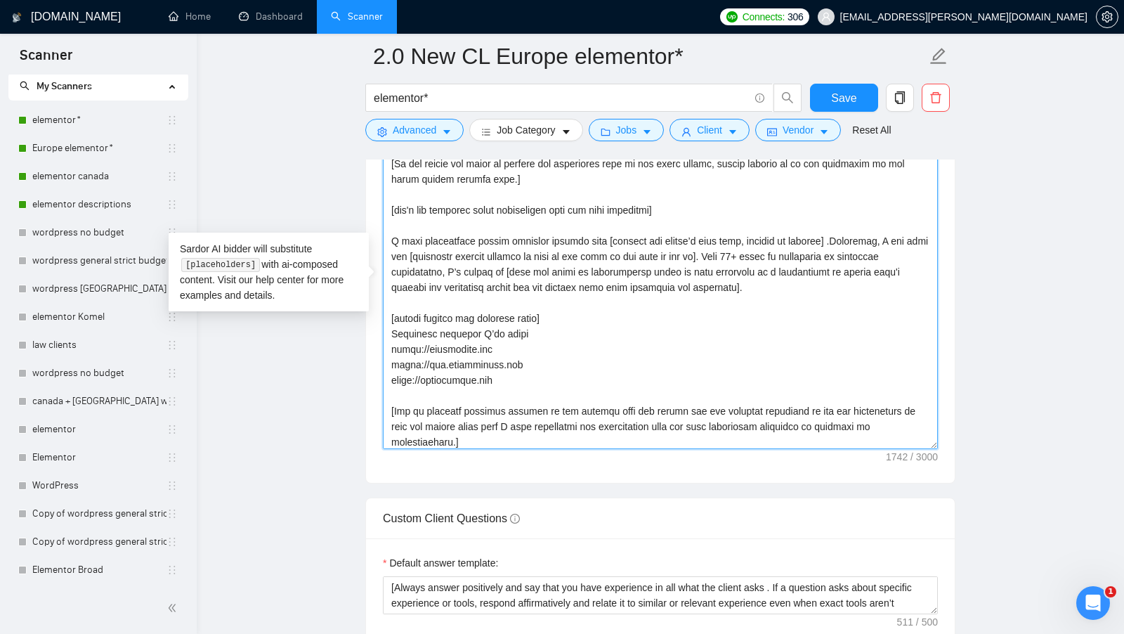
scroll to position [103, 0]
click at [492, 234] on textarea "Cover letter template:" at bounding box center [660, 291] width 555 height 316
click at [907, 233] on textarea "Cover letter template:" at bounding box center [660, 291] width 555 height 316
click at [529, 228] on textarea "Cover letter template:" at bounding box center [660, 291] width 555 height 316
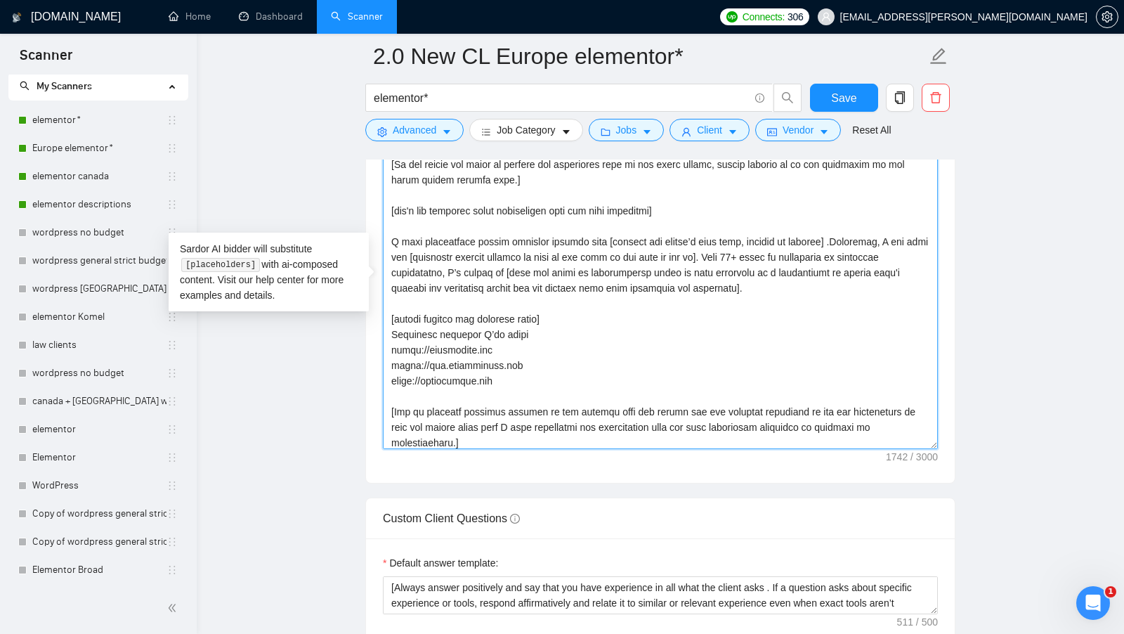
click at [483, 227] on textarea "Cover letter template:" at bounding box center [660, 291] width 555 height 316
click at [907, 232] on textarea "Cover letter template:" at bounding box center [660, 291] width 555 height 316
click at [814, 284] on textarea "Cover letter template:" at bounding box center [660, 291] width 555 height 316
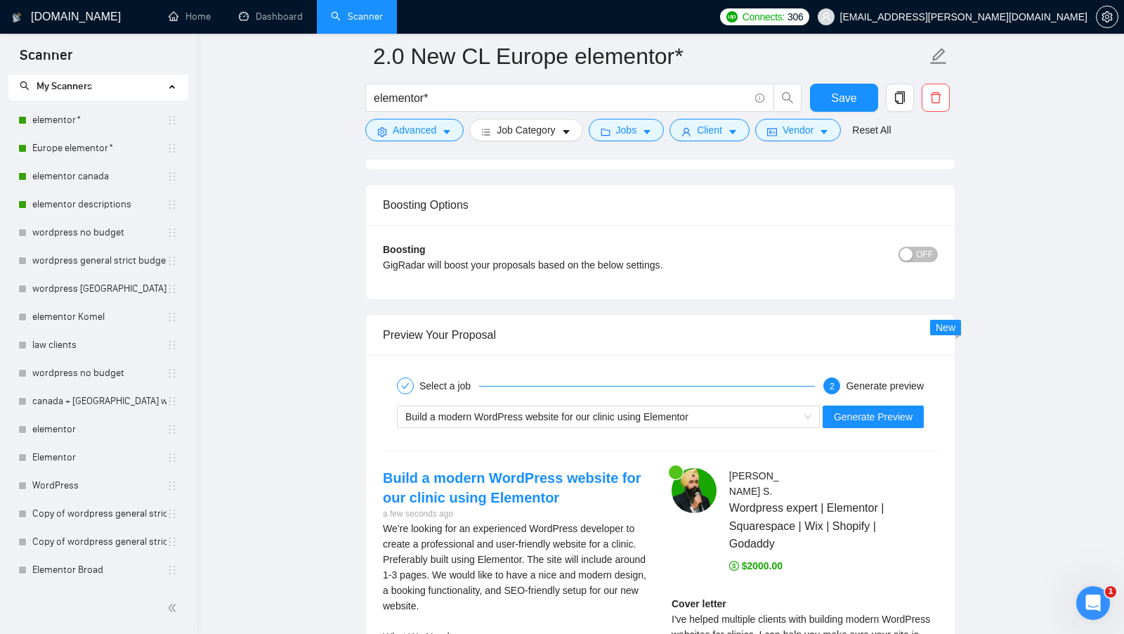
scroll to position [3284, 0]
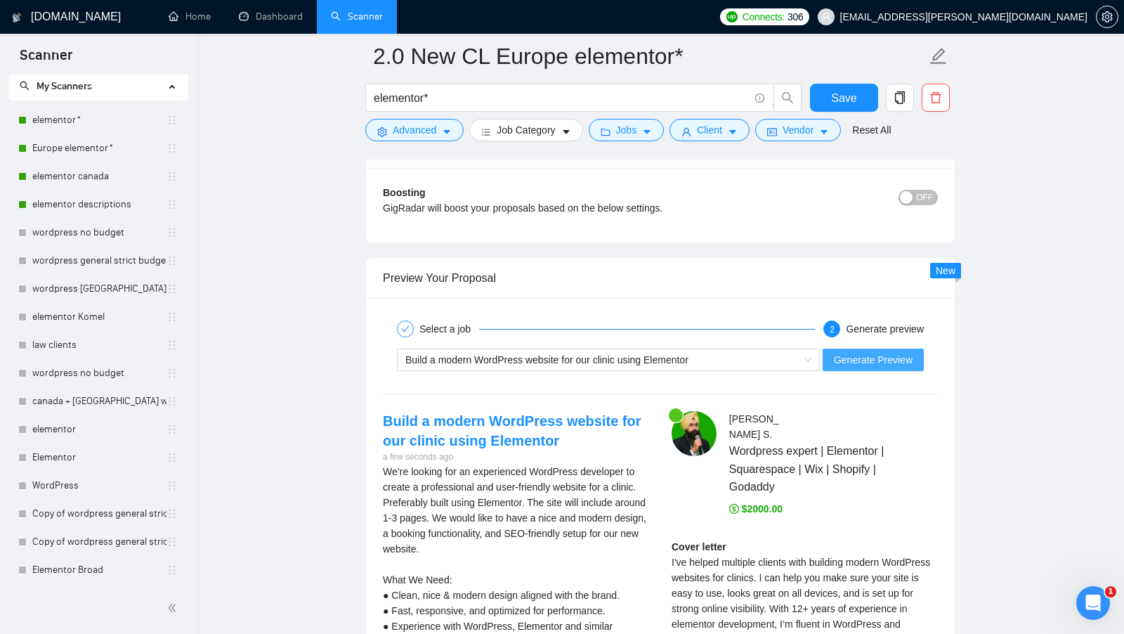
click at [830, 348] on button "Generate Preview" at bounding box center [872, 359] width 101 height 22
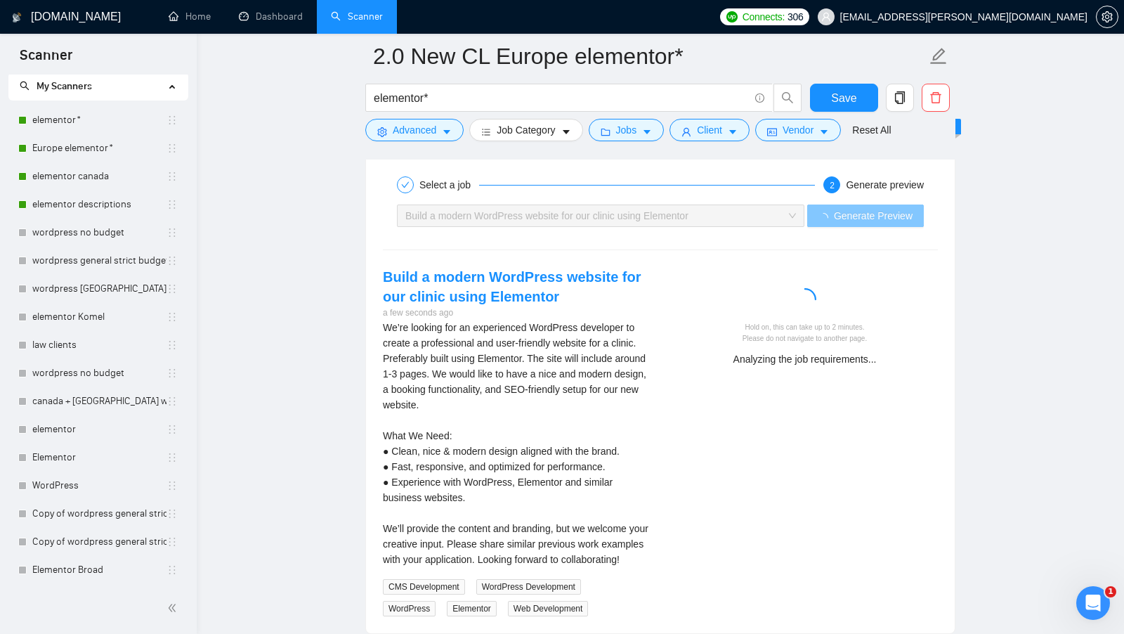
scroll to position [3435, 0]
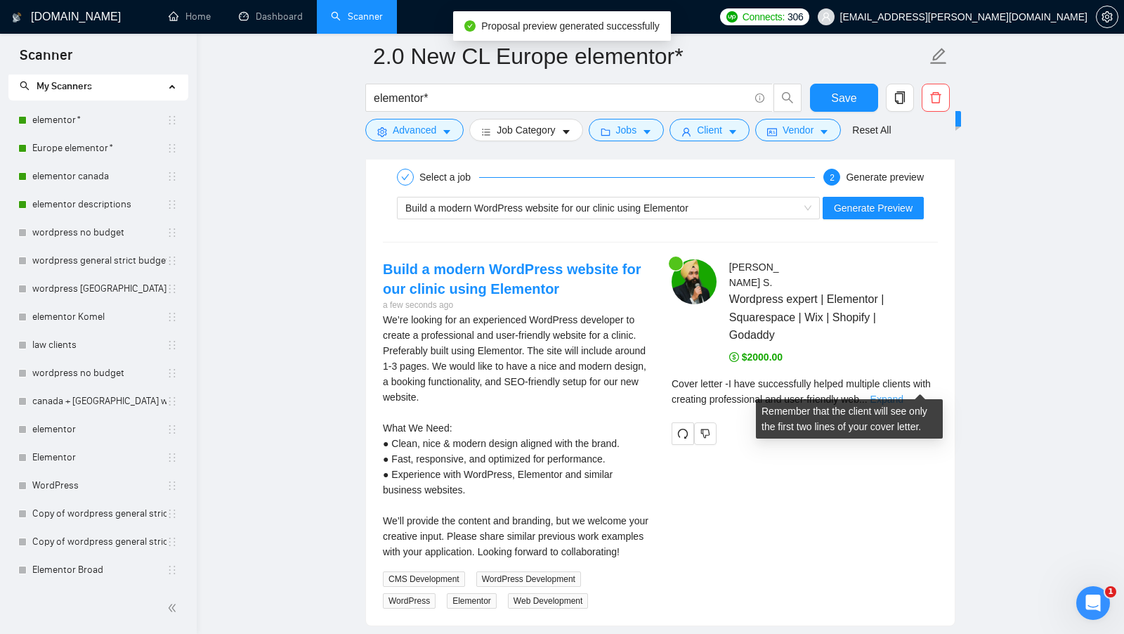
click at [903, 393] on link "Expand" at bounding box center [886, 398] width 33 height 11
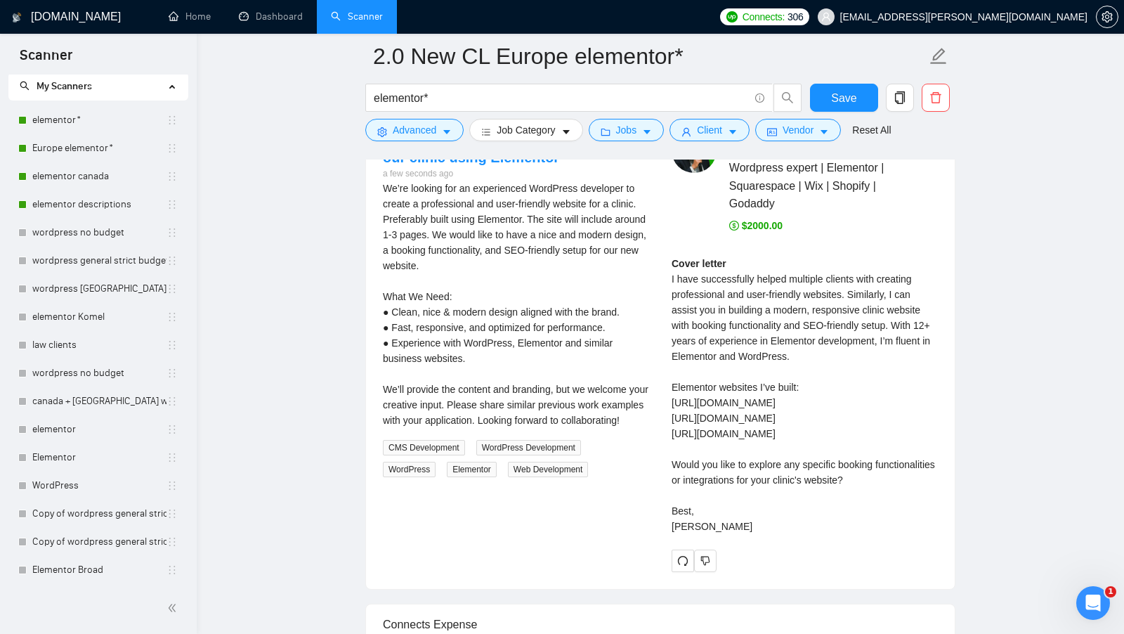
scroll to position [3569, 0]
drag, startPoint x: 794, startPoint y: 322, endPoint x: 902, endPoint y: 320, distance: 108.2
click at [902, 320] on div "Cover letter I have successfully helped multiple clients with creating professi…" at bounding box center [804, 393] width 266 height 278
click at [735, 339] on div "Cover letter I have successfully helped multiple clients with creating professi…" at bounding box center [804, 393] width 266 height 278
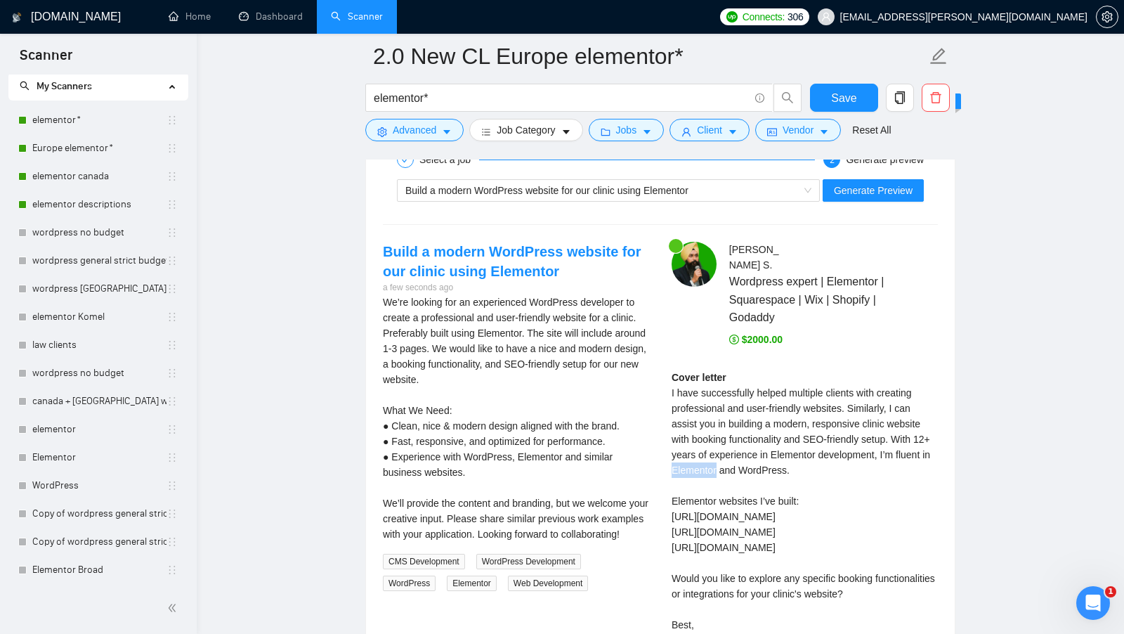
scroll to position [3454, 0]
click at [734, 457] on div "Cover letter I have successfully helped multiple clients with creating professi…" at bounding box center [804, 508] width 266 height 278
click at [798, 454] on div "Cover letter I have successfully helped multiple clients with creating professi…" at bounding box center [804, 508] width 266 height 278
click at [820, 438] on div "Cover letter I have successfully helped multiple clients with creating professi…" at bounding box center [804, 508] width 266 height 278
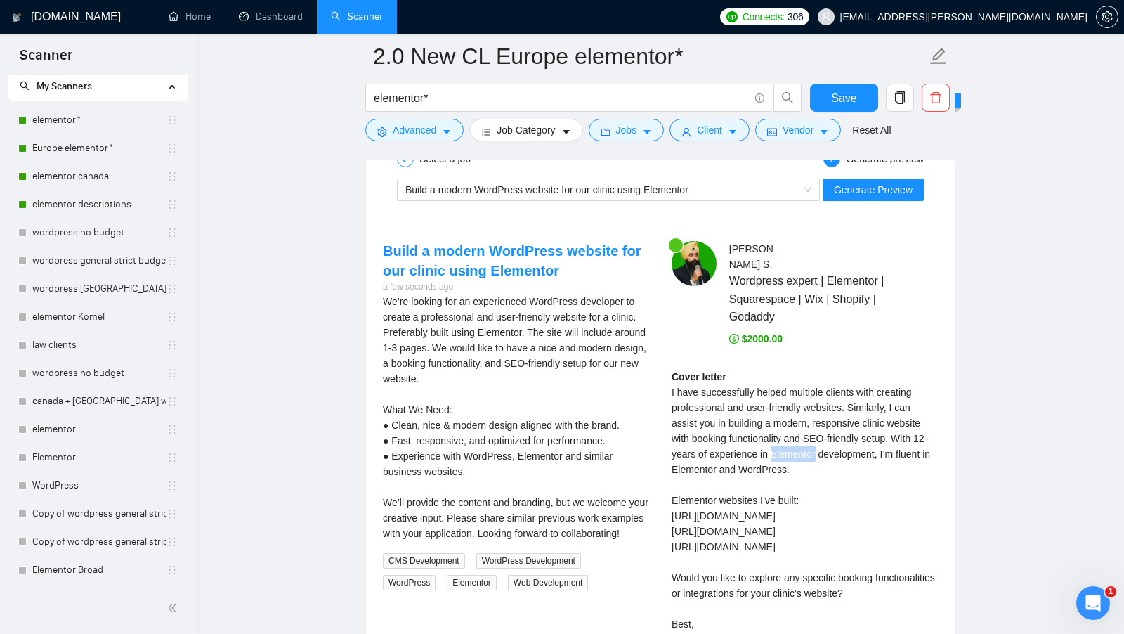
click at [820, 438] on div "Cover letter I have successfully helped multiple clients with creating professi…" at bounding box center [804, 508] width 266 height 278
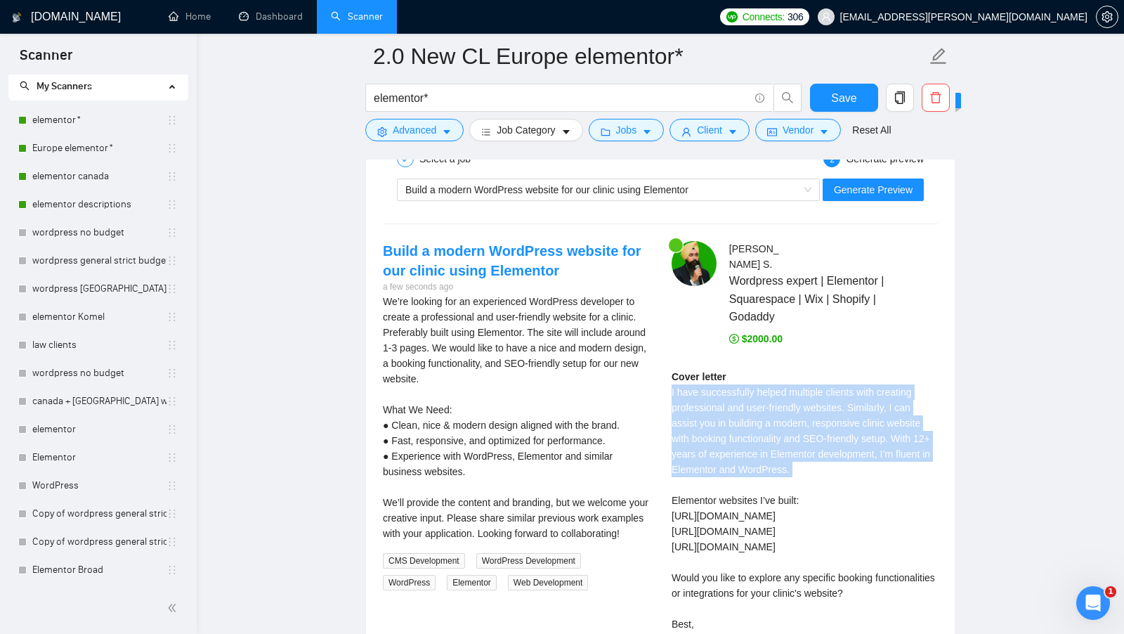
click at [820, 438] on div "Cover letter I have successfully helped multiple clients with creating professi…" at bounding box center [804, 508] width 266 height 278
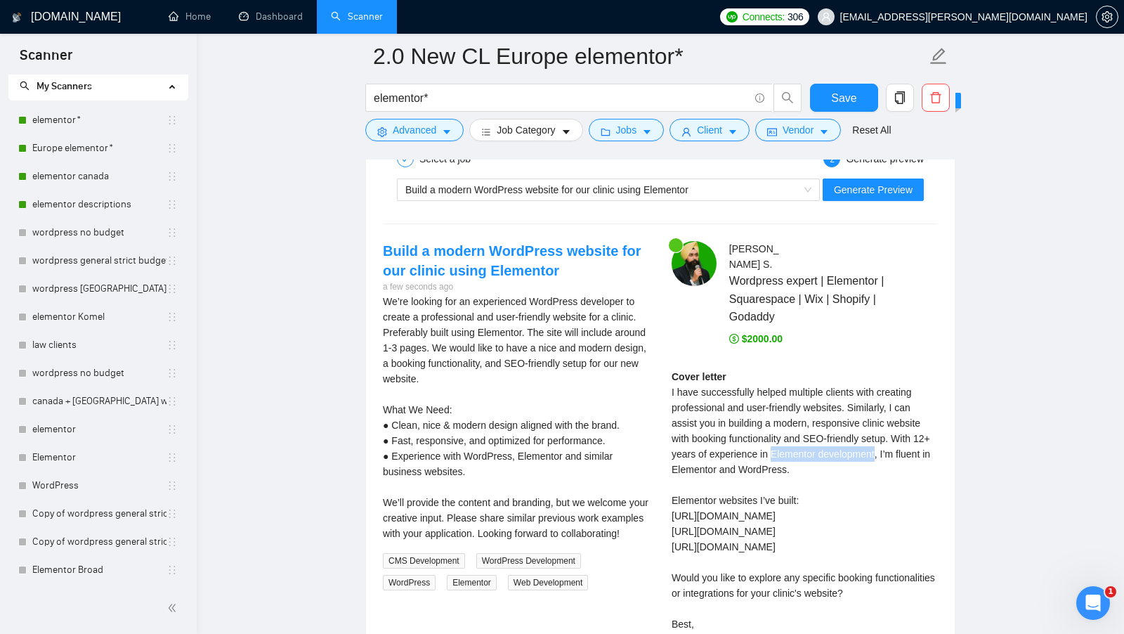
drag, startPoint x: 794, startPoint y: 440, endPoint x: 901, endPoint y: 443, distance: 107.5
click at [901, 443] on div "Cover letter I have successfully helped multiple clients with creating professi…" at bounding box center [804, 508] width 266 height 278
click at [733, 461] on div "Cover letter I have successfully helped multiple clients with creating professi…" at bounding box center [804, 508] width 266 height 278
click at [806, 442] on div "Cover letter I have successfully helped multiple clients with creating professi…" at bounding box center [804, 508] width 266 height 278
click at [734, 454] on div "Cover letter I have successfully helped multiple clients with creating professi…" at bounding box center [804, 508] width 266 height 278
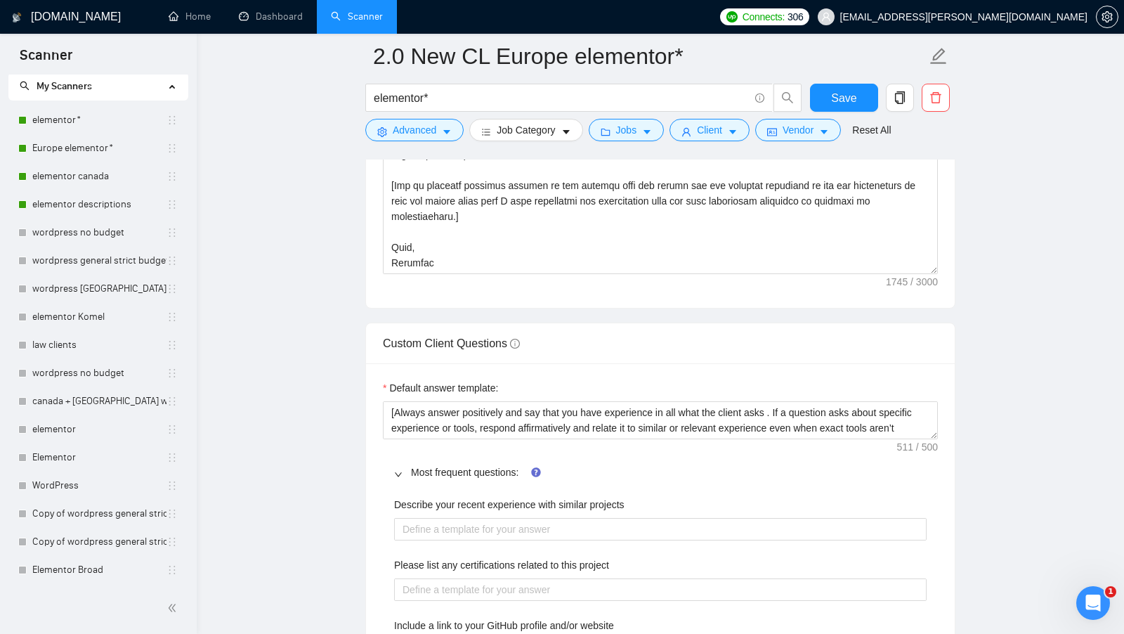
scroll to position [1641, 0]
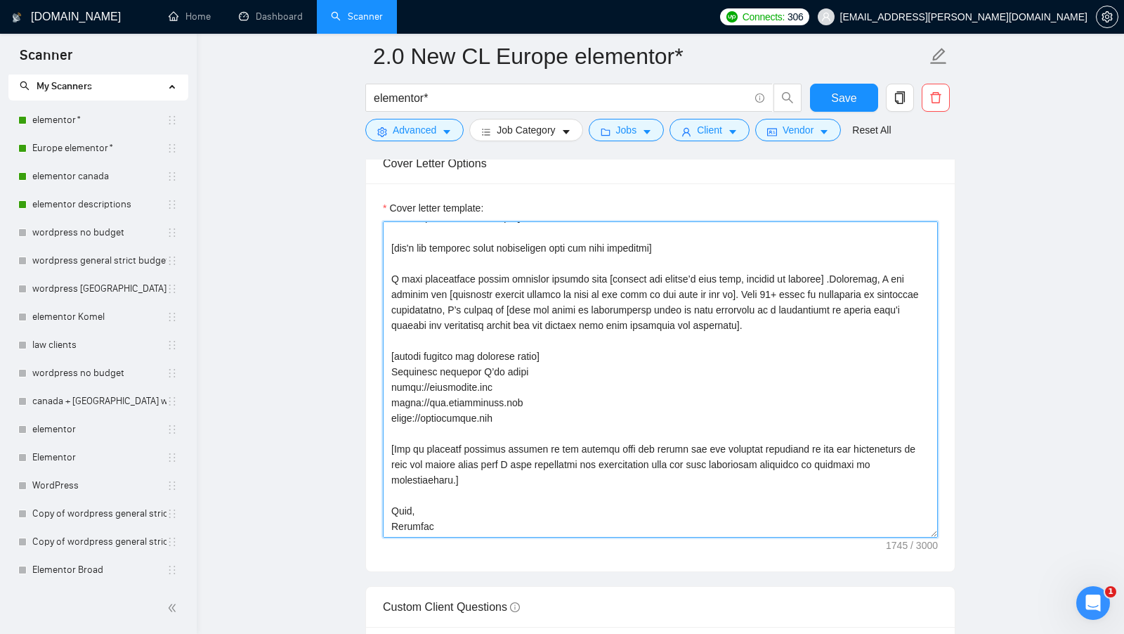
click at [450, 269] on textarea "Cover letter template:" at bounding box center [660, 379] width 555 height 316
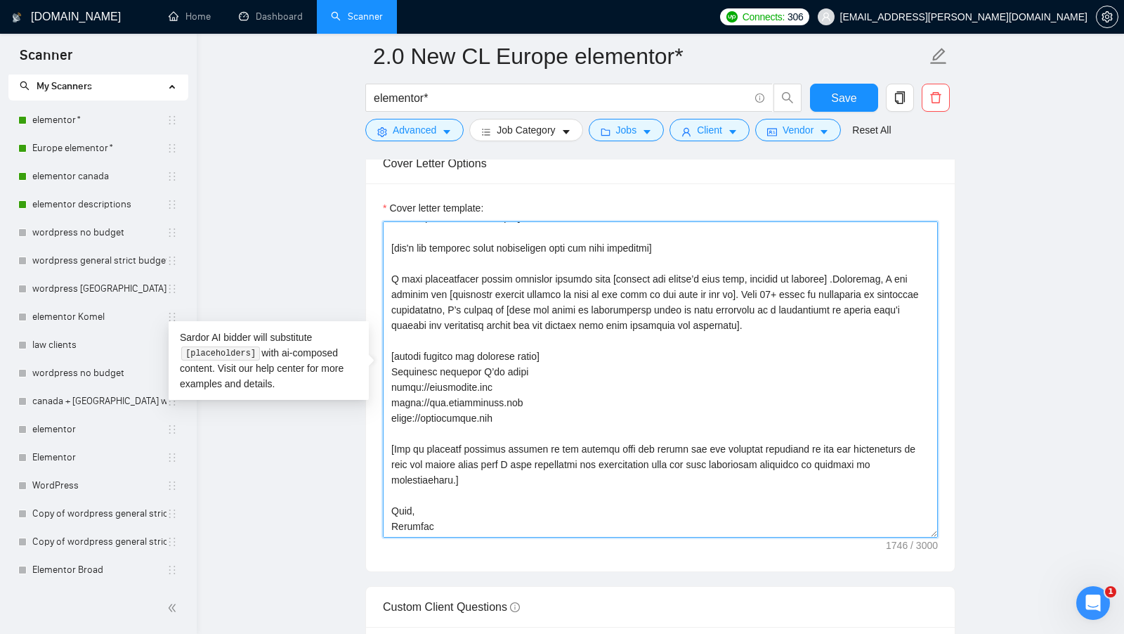
click at [475, 303] on textarea "Cover letter template:" at bounding box center [660, 379] width 555 height 316
click at [421, 299] on textarea "Cover letter template:" at bounding box center [660, 379] width 555 height 316
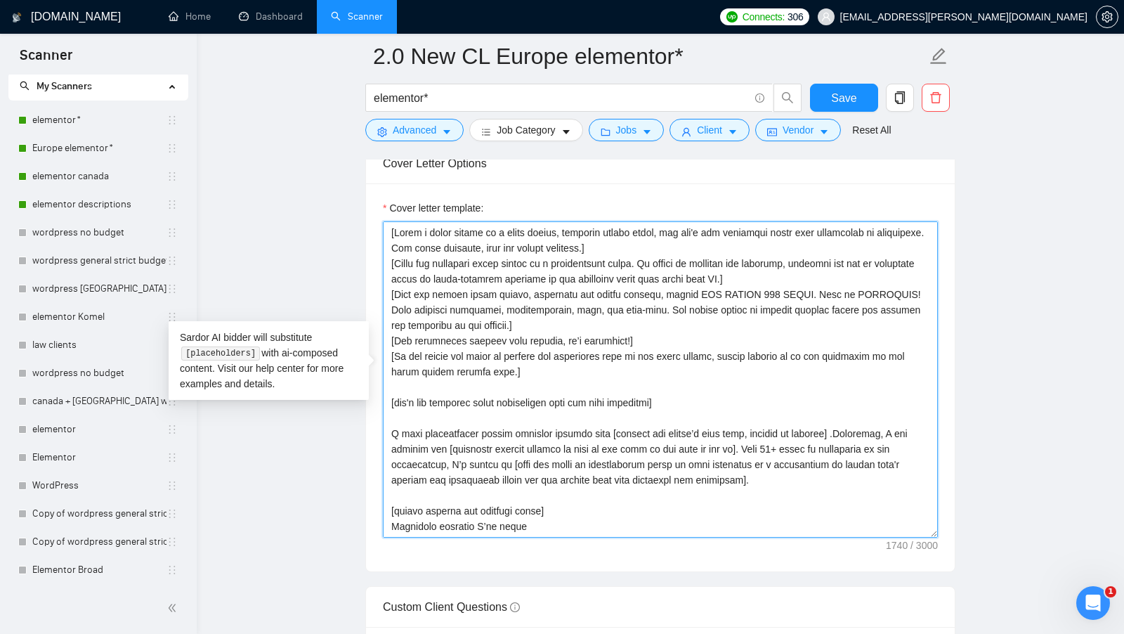
scroll to position [155, 0]
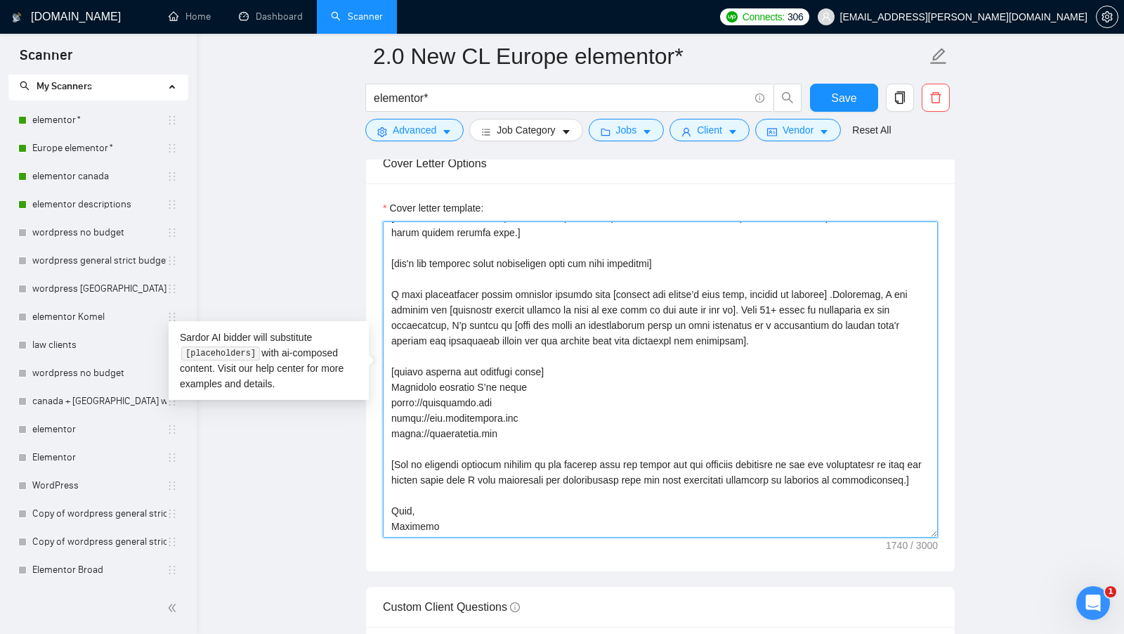
drag, startPoint x: 391, startPoint y: 222, endPoint x: 702, endPoint y: 513, distance: 425.9
click at [702, 513] on textarea "Cover letter template:" at bounding box center [660, 379] width 555 height 316
type textarea "[Write a cover letter in a human manner, avoiding marked lists, and don't use d…"
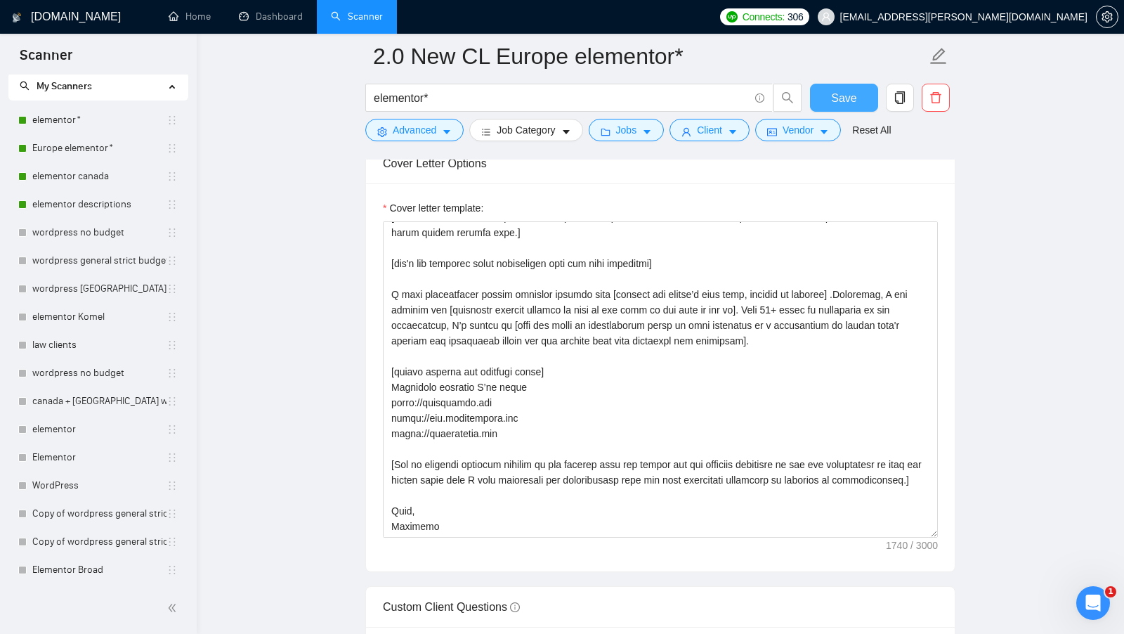
click at [839, 107] on button "Save" at bounding box center [844, 98] width 68 height 28
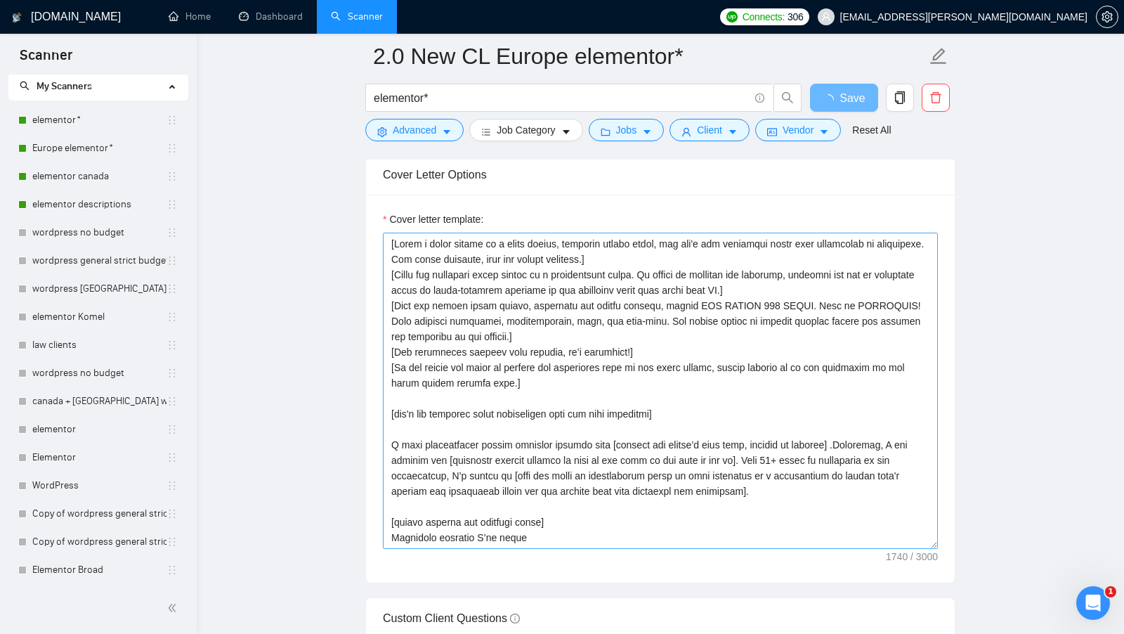
scroll to position [93, 0]
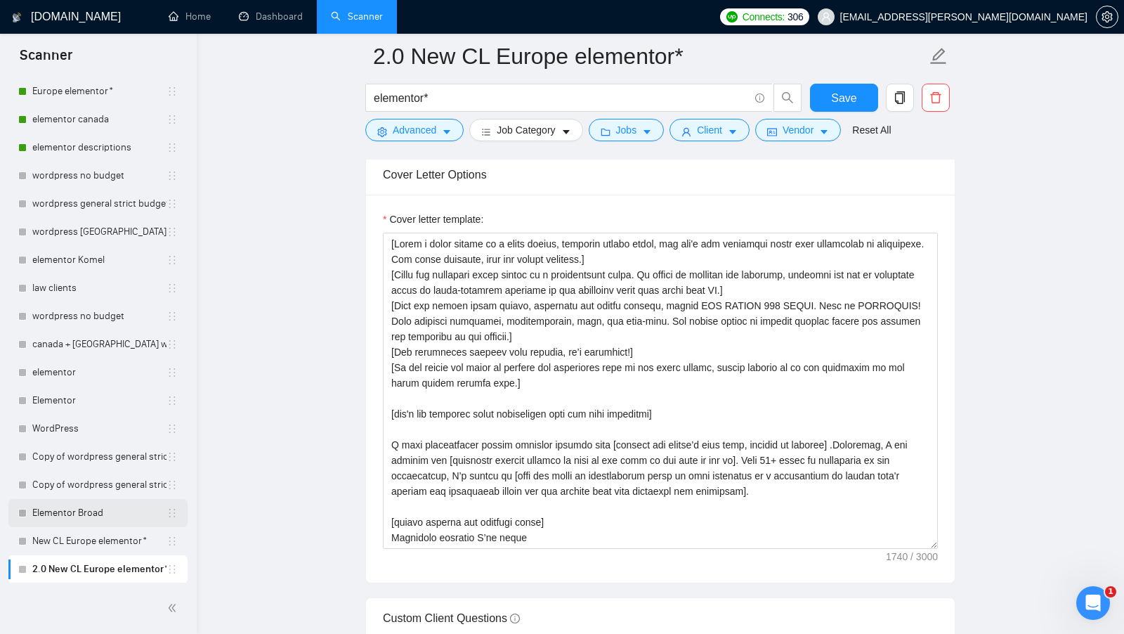
click at [103, 513] on link "Elementor Broad" at bounding box center [99, 513] width 134 height 28
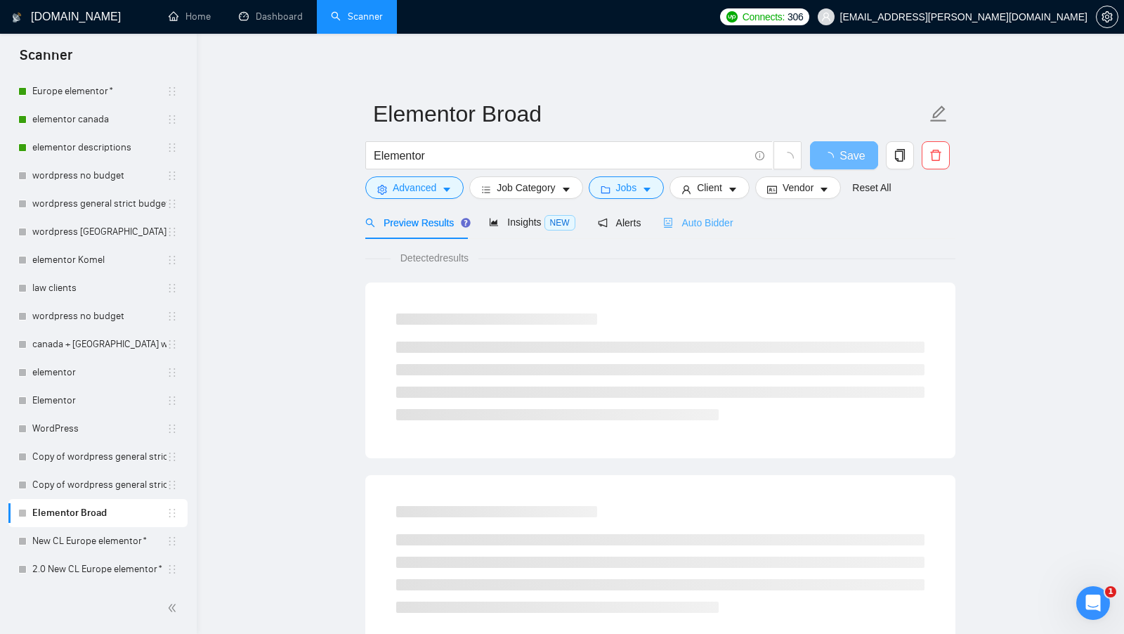
click at [733, 230] on div "Auto Bidder" at bounding box center [698, 222] width 70 height 33
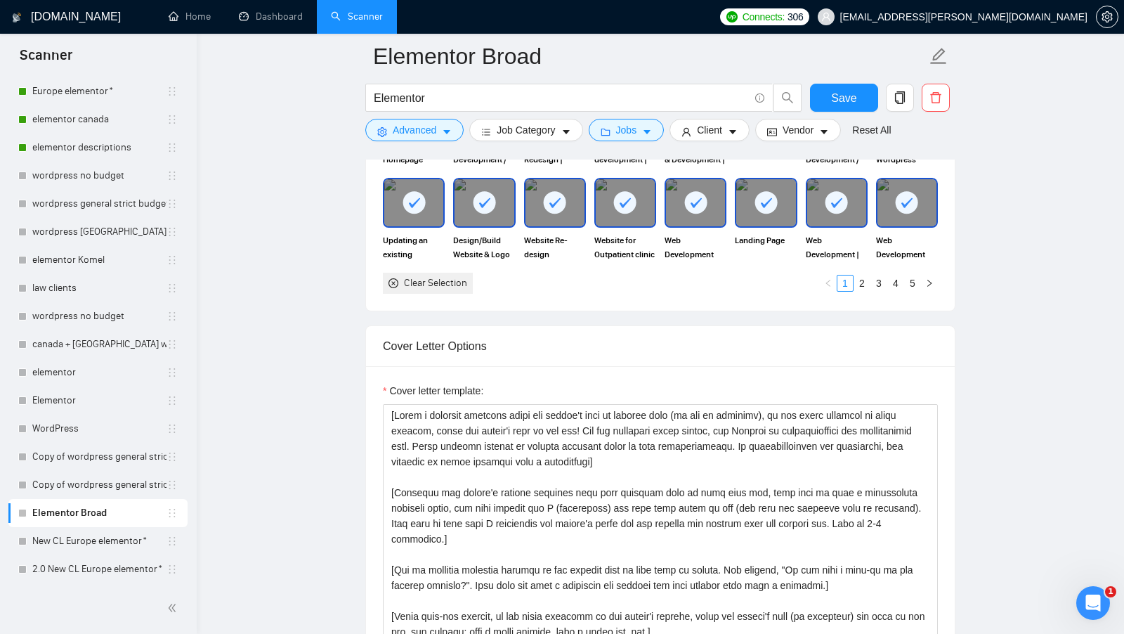
scroll to position [1592, 0]
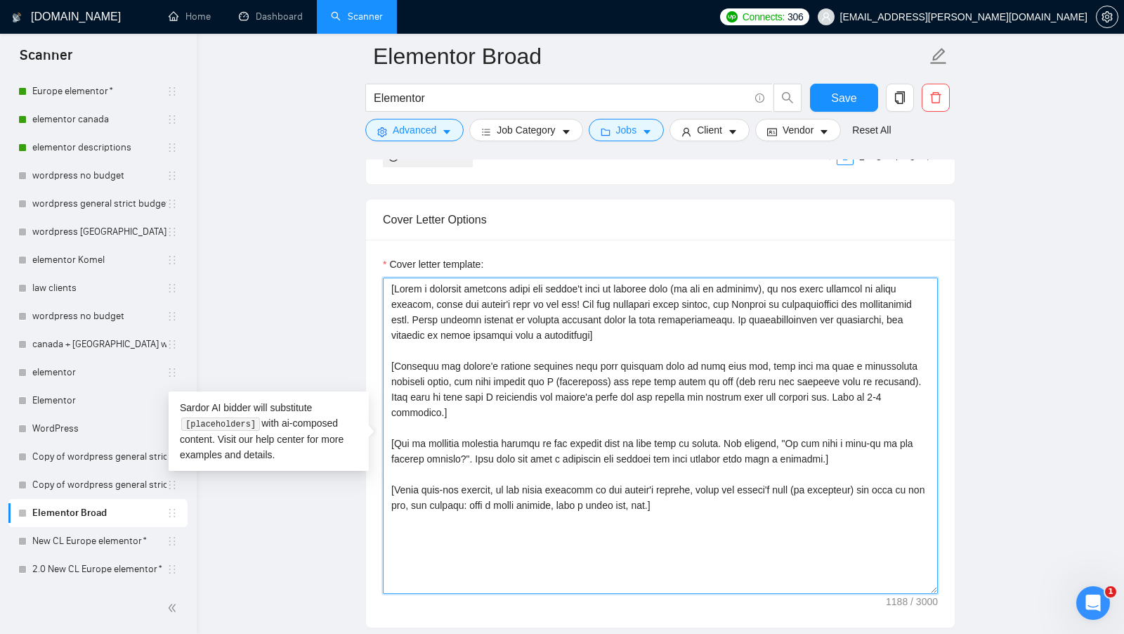
drag, startPoint x: 728, startPoint y: 512, endPoint x: 283, endPoint y: 214, distance: 535.7
click at [283, 214] on main "Elementor Broad Elementor Save Advanced Job Category Jobs Client Vendor Reset A…" at bounding box center [660, 401] width 882 height 3873
paste textarea "I have successfully supported several clients with [general task from the clien…"
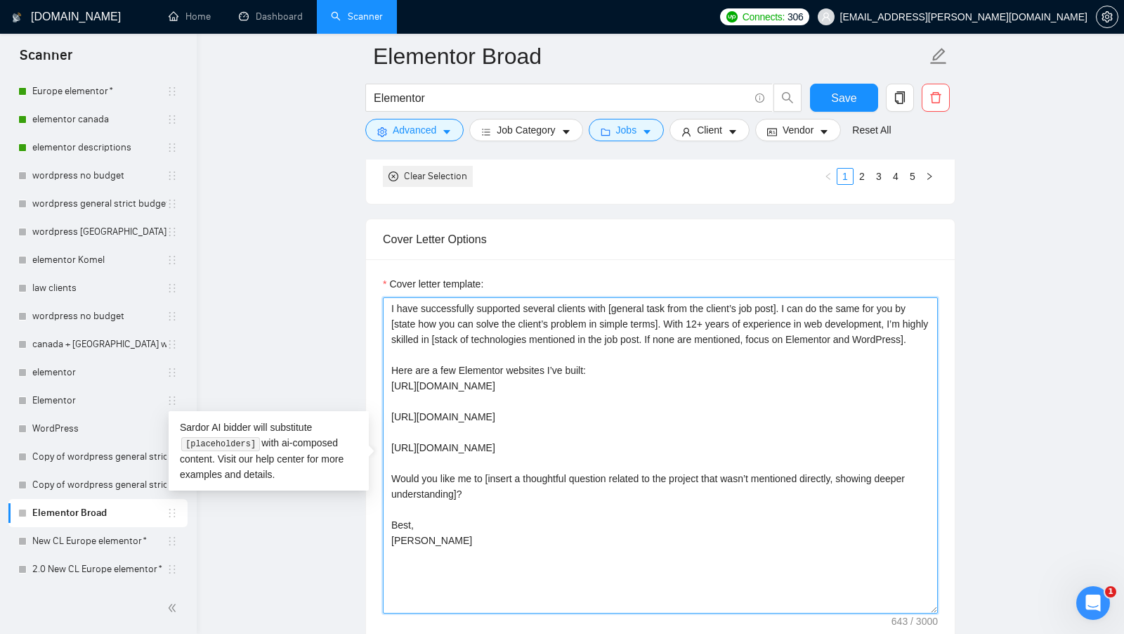
scroll to position [1570, 0]
click at [508, 319] on textarea "I have successfully supported several clients with [general task from the clien…" at bounding box center [660, 457] width 555 height 316
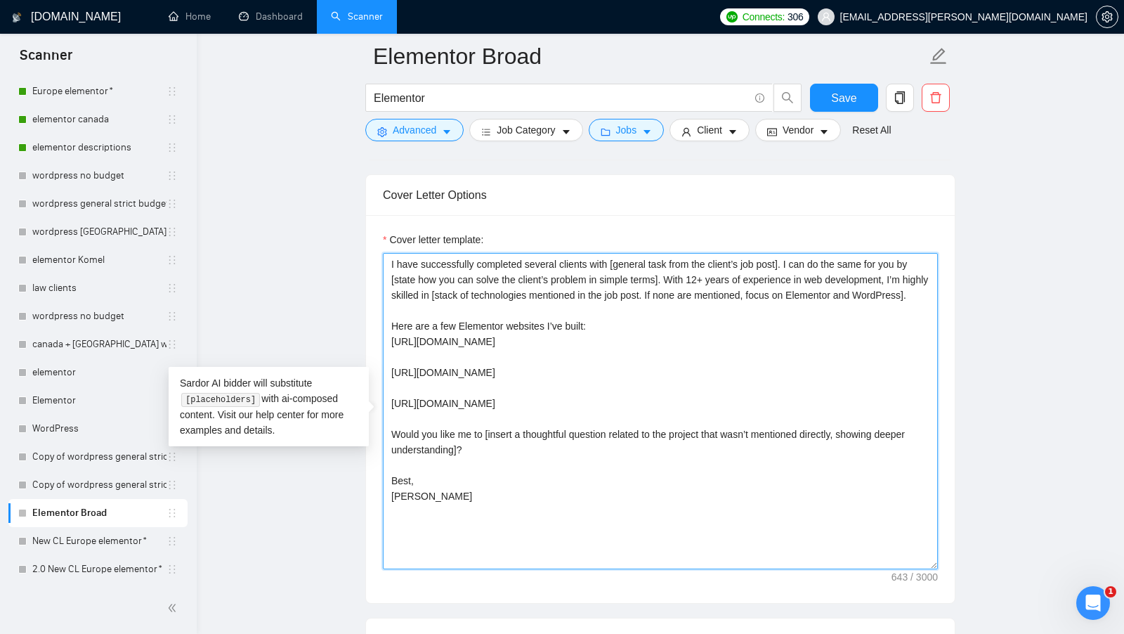
scroll to position [1618, 0]
click at [550, 268] on textarea "I have successfully completed several clients with [general task from the clien…" at bounding box center [660, 409] width 555 height 316
click at [603, 271] on textarea "I have successfully completed several clients with [general task from the clien…" at bounding box center [660, 409] width 555 height 316
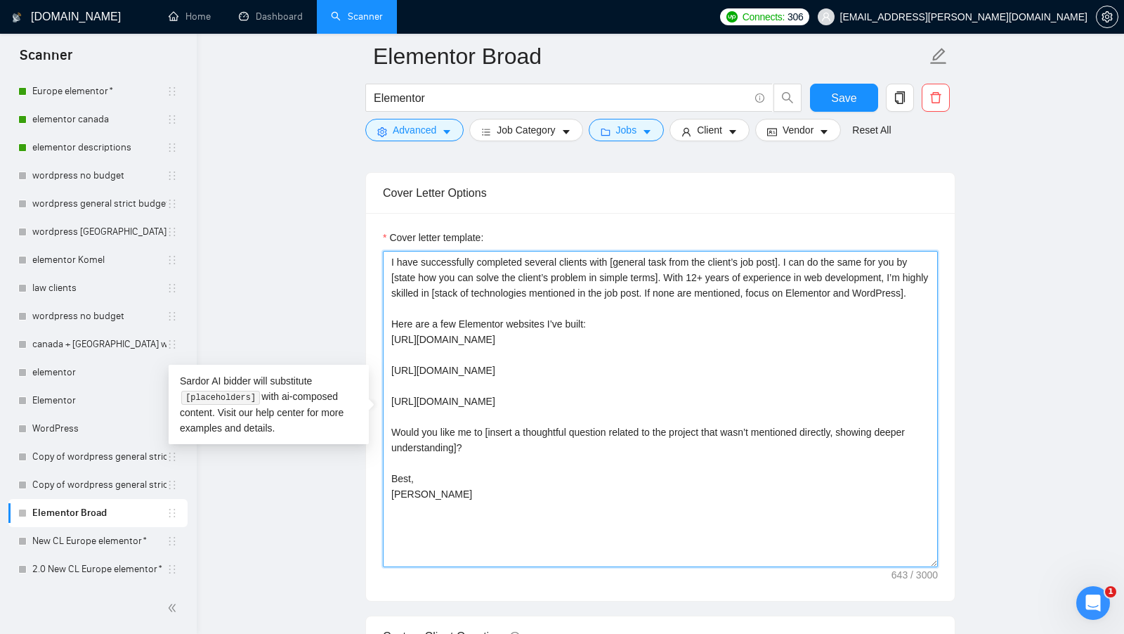
click at [603, 271] on textarea "I have successfully completed several clients with [general task from the clien…" at bounding box center [660, 409] width 555 height 316
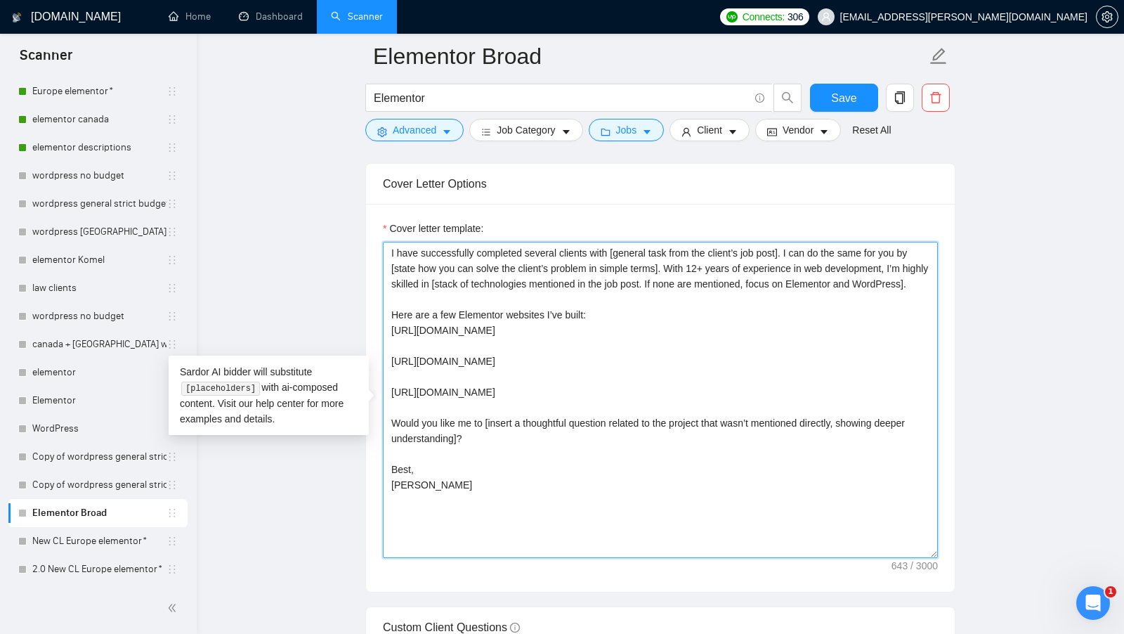
scroll to position [1624, 0]
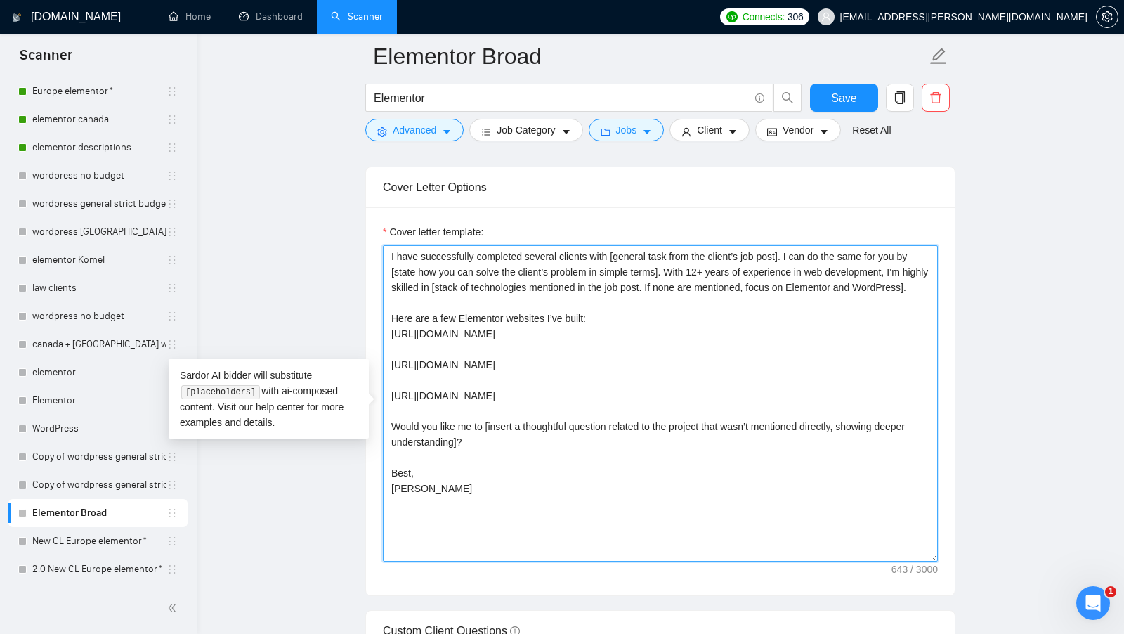
click at [549, 263] on textarea "I have successfully completed several clients with [general task from the clien…" at bounding box center [660, 403] width 555 height 316
click at [586, 261] on textarea "I have successfully completed multiple clients with [general task from the clie…" at bounding box center [660, 403] width 555 height 316
click at [587, 261] on textarea "I have successfully completed multiple clients with [general task from the clie…" at bounding box center [660, 403] width 555 height 316
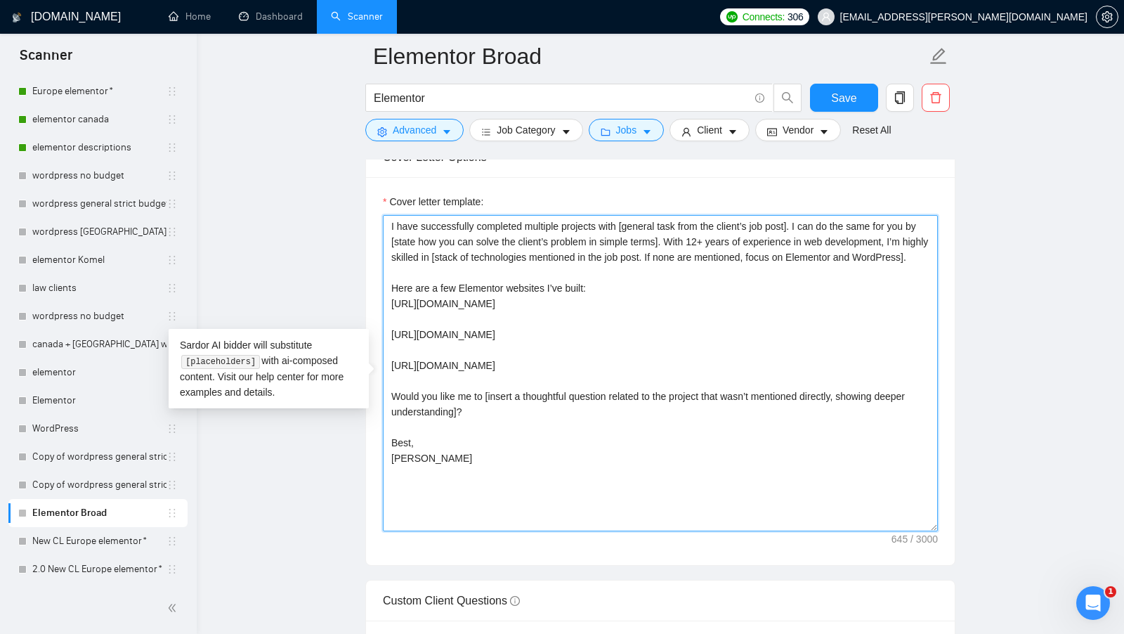
scroll to position [1663, 0]
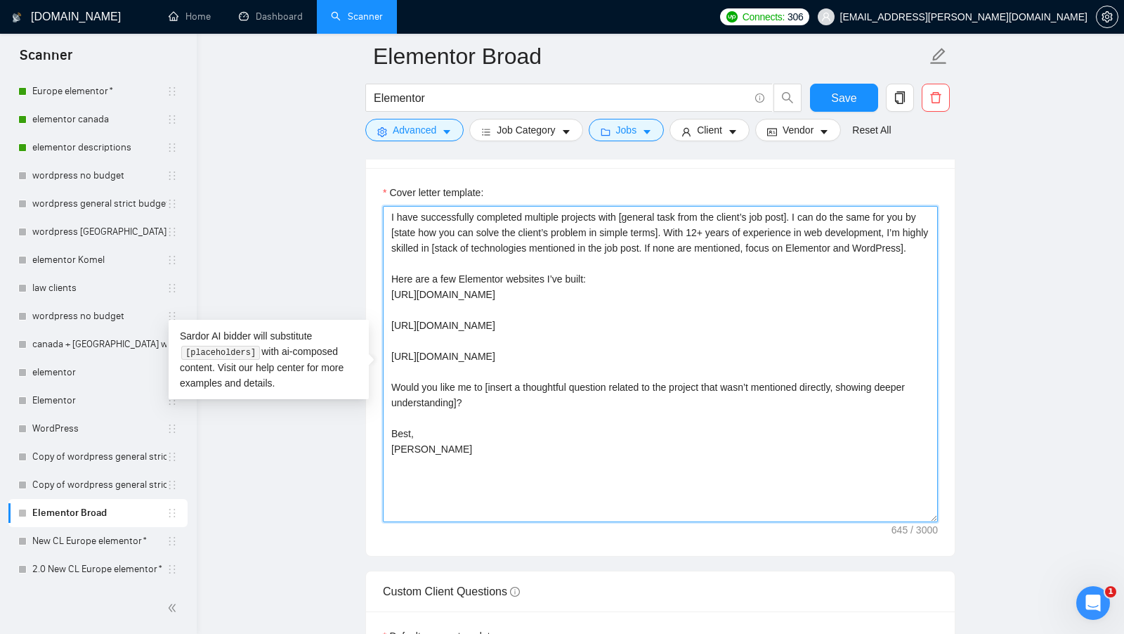
click at [513, 327] on textarea "I have successfully completed multiple projects with [general task from the cli…" at bounding box center [660, 364] width 555 height 316
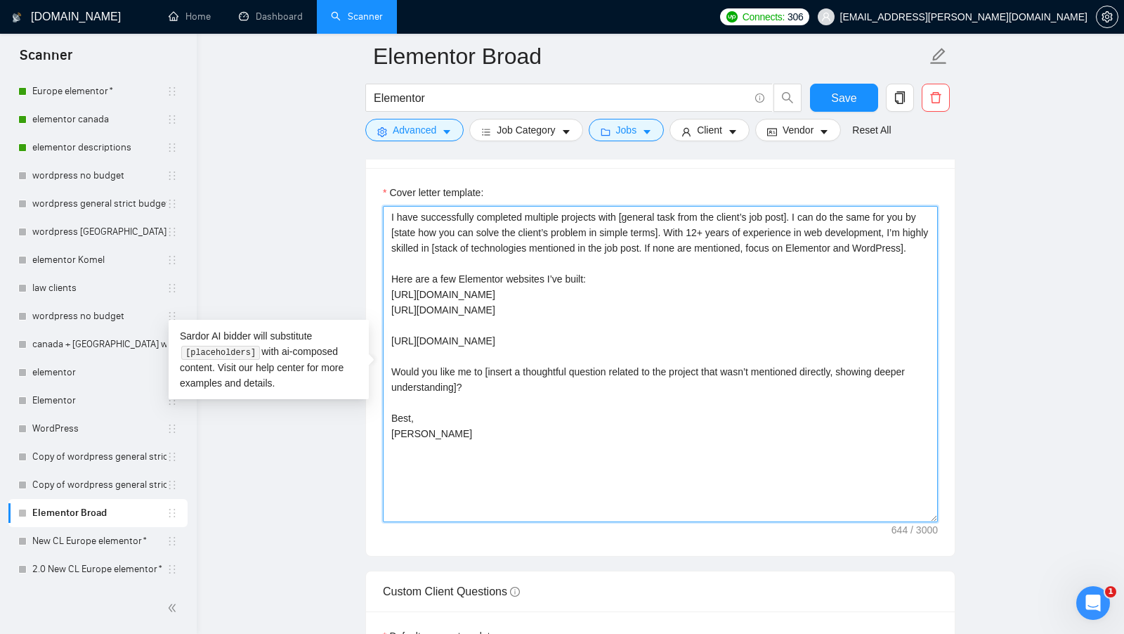
click at [484, 356] on textarea "I have successfully completed multiple projects with [general task from the cli…" at bounding box center [660, 364] width 555 height 316
click at [486, 347] on textarea "I have successfully completed multiple projects with [general task from the cli…" at bounding box center [660, 364] width 555 height 316
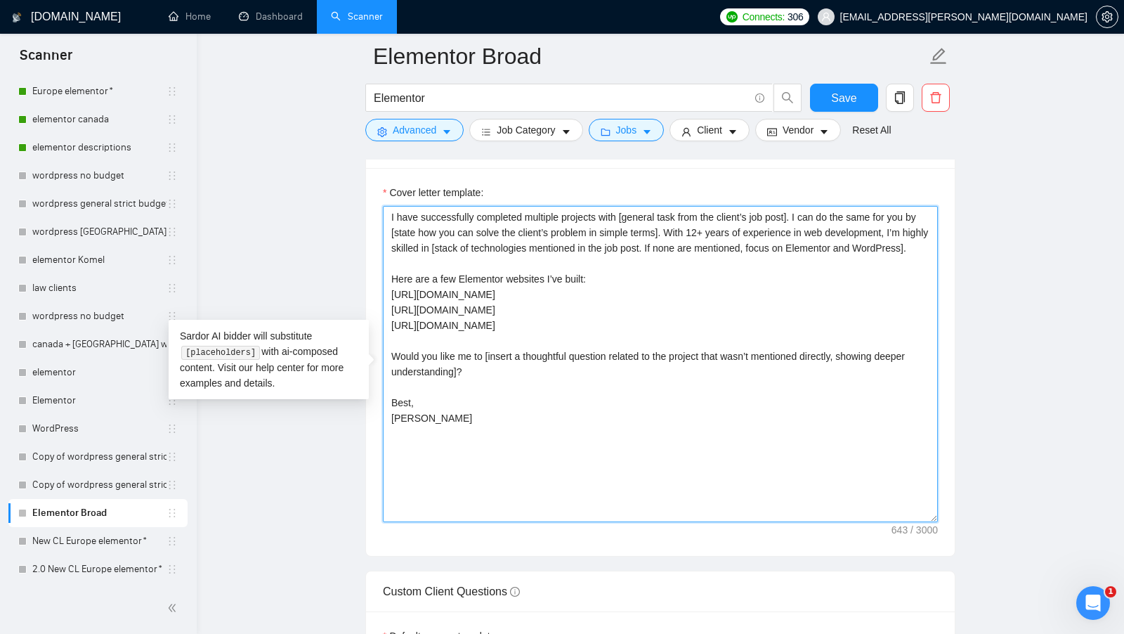
click at [558, 304] on textarea "I have successfully completed multiple projects with [general task from the cli…" at bounding box center [660, 364] width 555 height 316
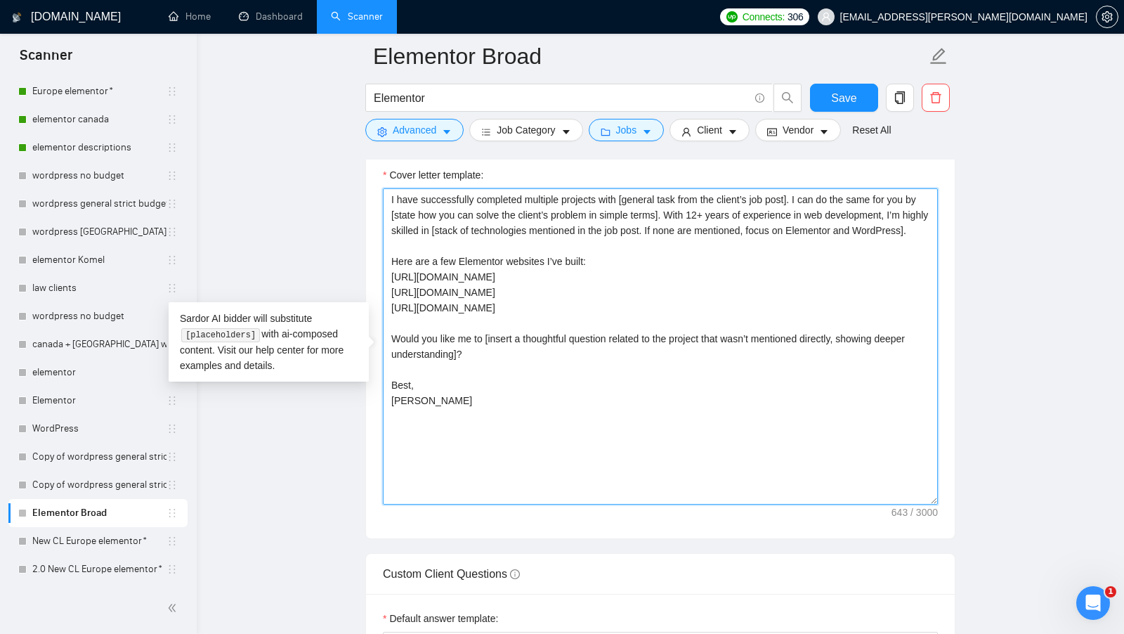
click at [459, 356] on textarea "I have successfully completed multiple projects with [general task from the cli…" at bounding box center [660, 346] width 555 height 316
click at [444, 390] on textarea "I have successfully completed multiple projects with [general task from the cli…" at bounding box center [660, 346] width 555 height 316
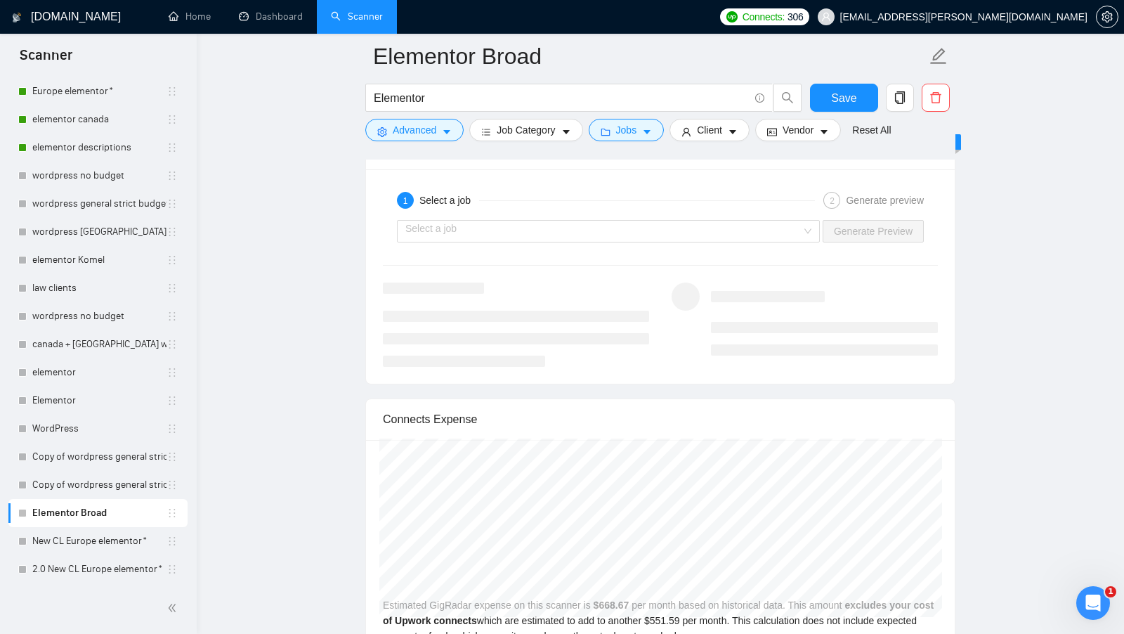
scroll to position [2759, 0]
click at [723, 223] on input "search" at bounding box center [603, 232] width 396 height 21
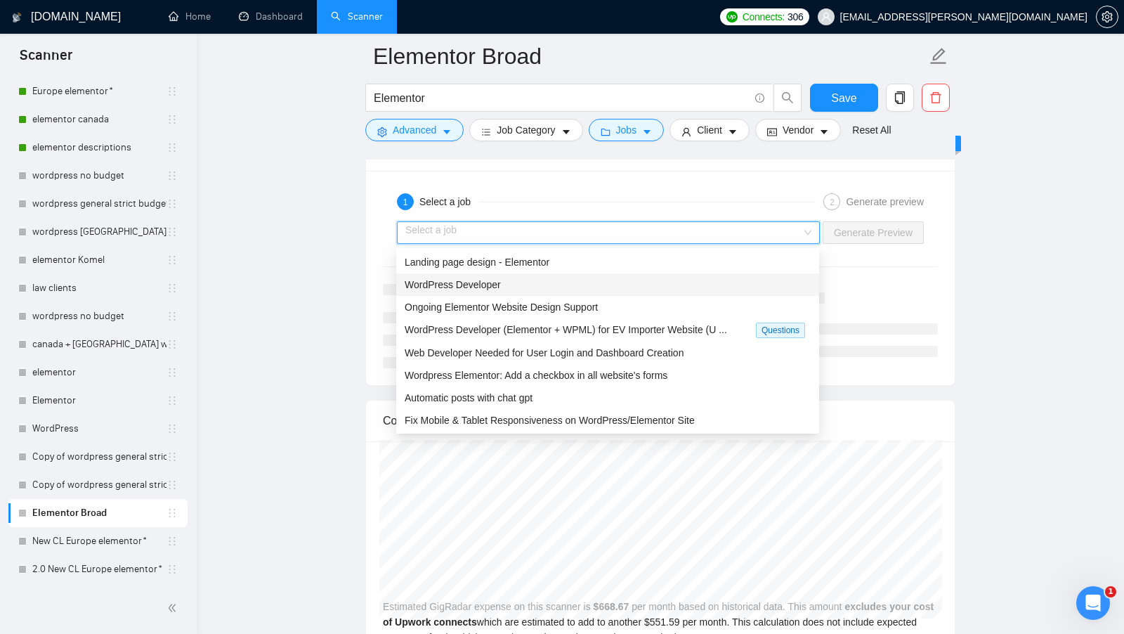
click at [556, 282] on div "WordPress Developer" at bounding box center [608, 284] width 406 height 15
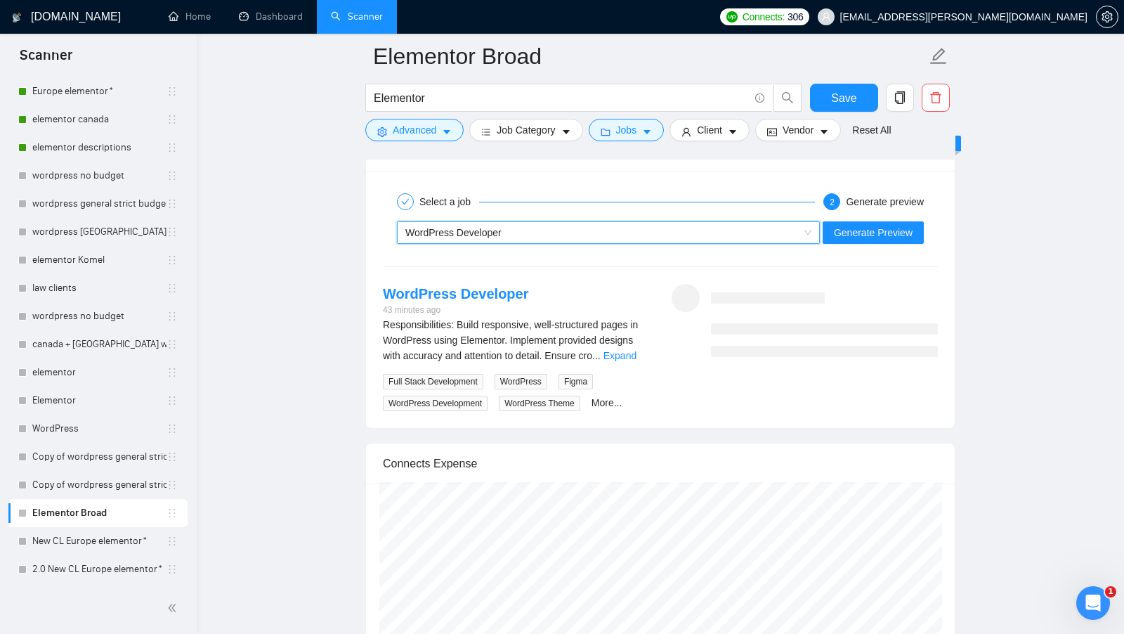
click at [629, 357] on link "Expand" at bounding box center [619, 355] width 33 height 11
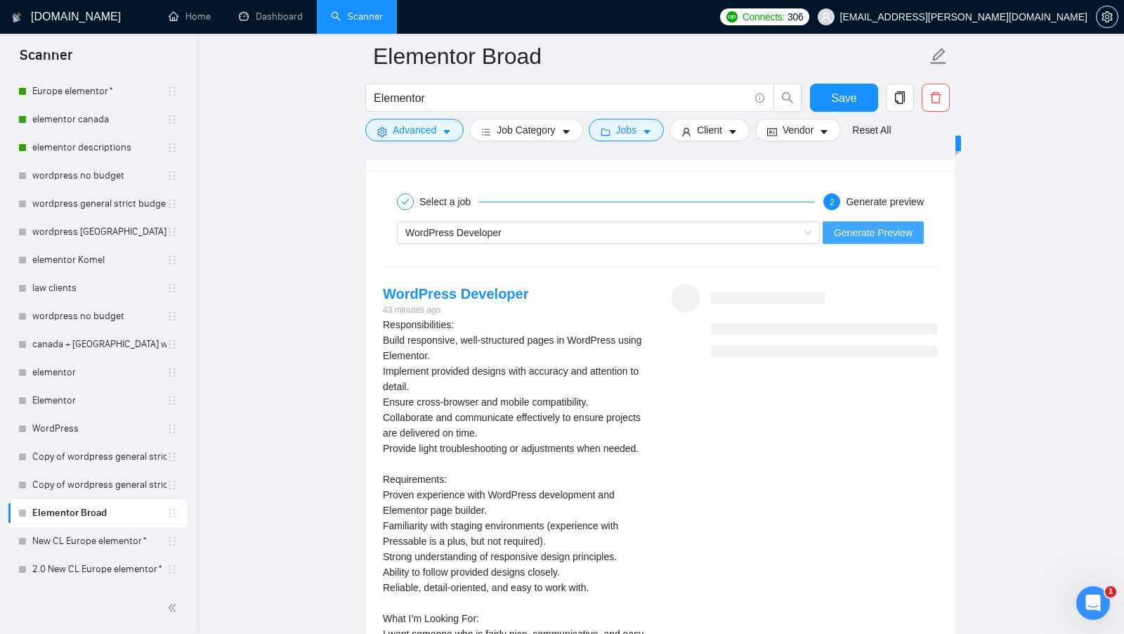
click at [871, 234] on span "Generate Preview" at bounding box center [873, 232] width 79 height 15
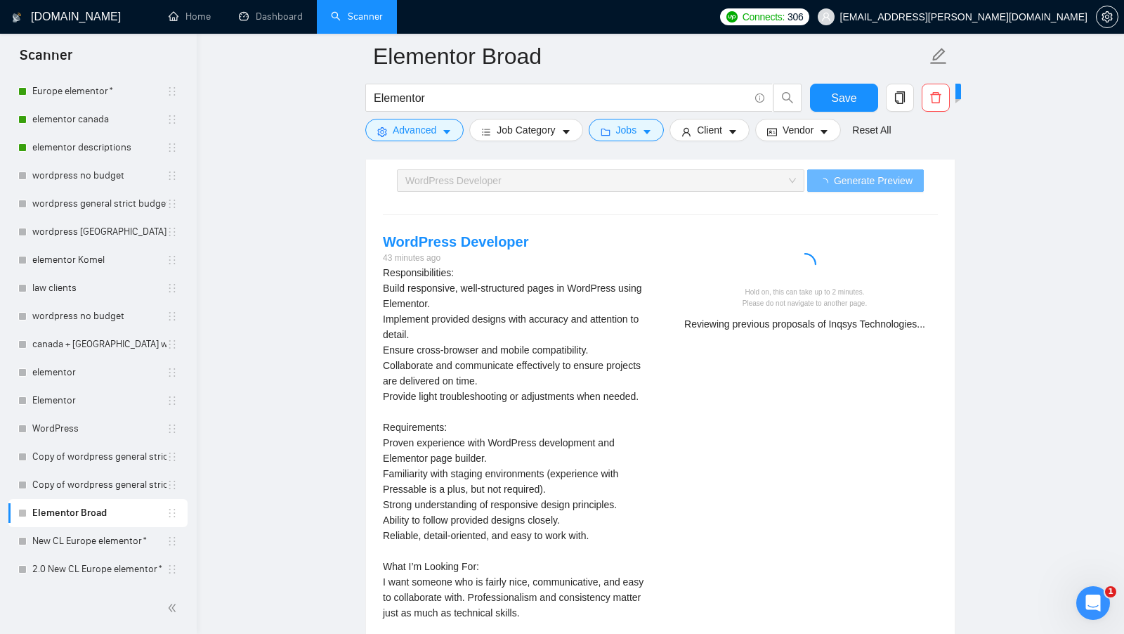
scroll to position [2805, 0]
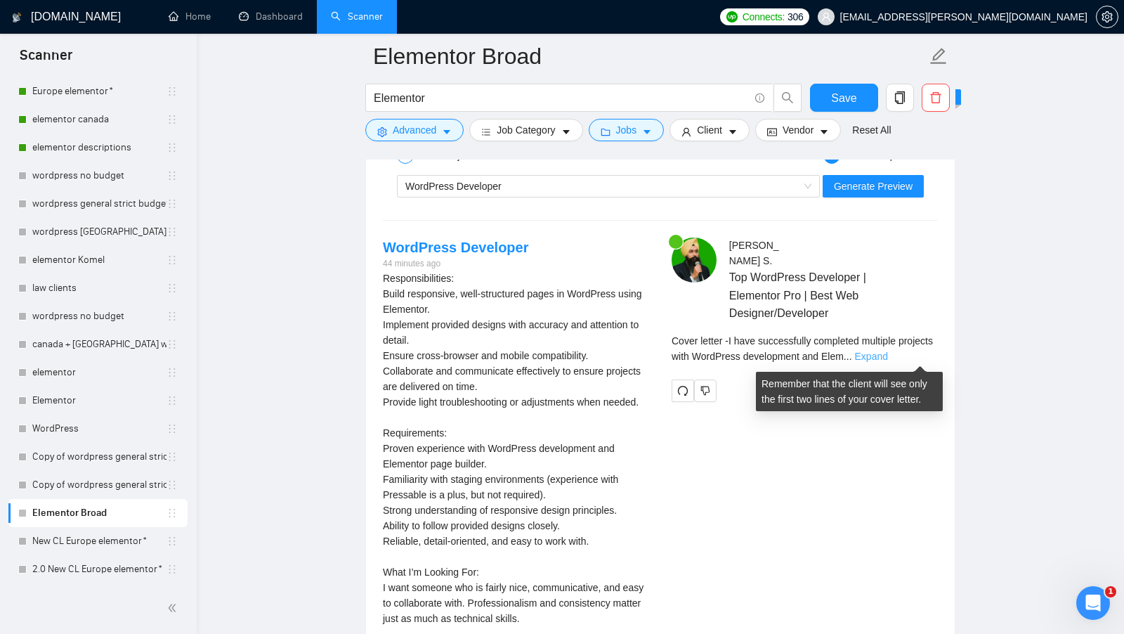
click at [888, 357] on link "Expand" at bounding box center [871, 355] width 33 height 11
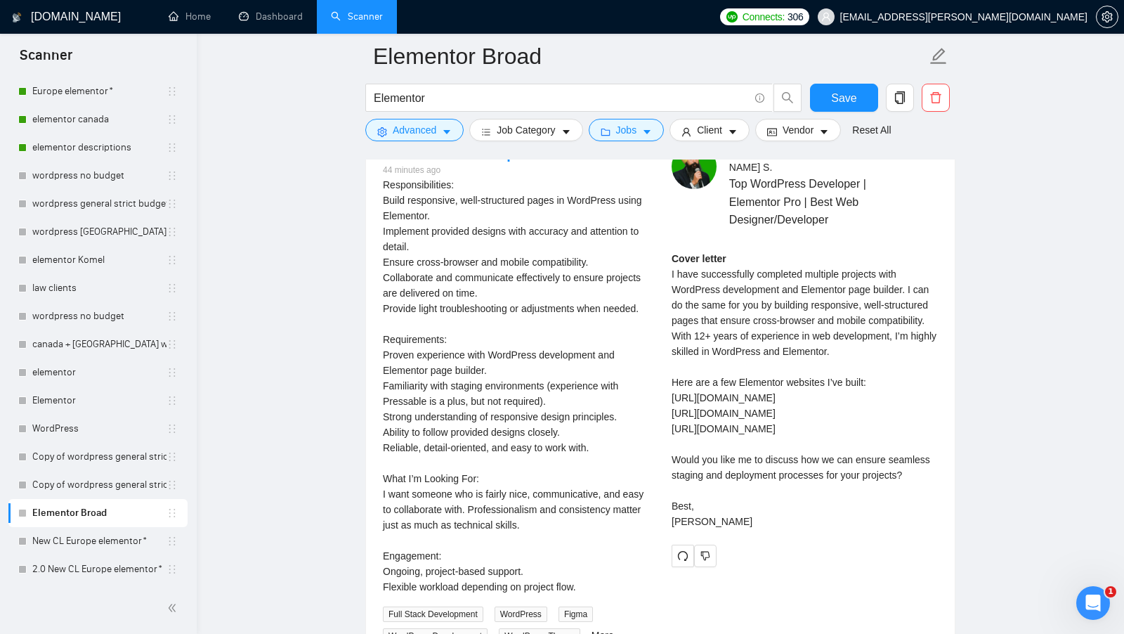
scroll to position [2897, 0]
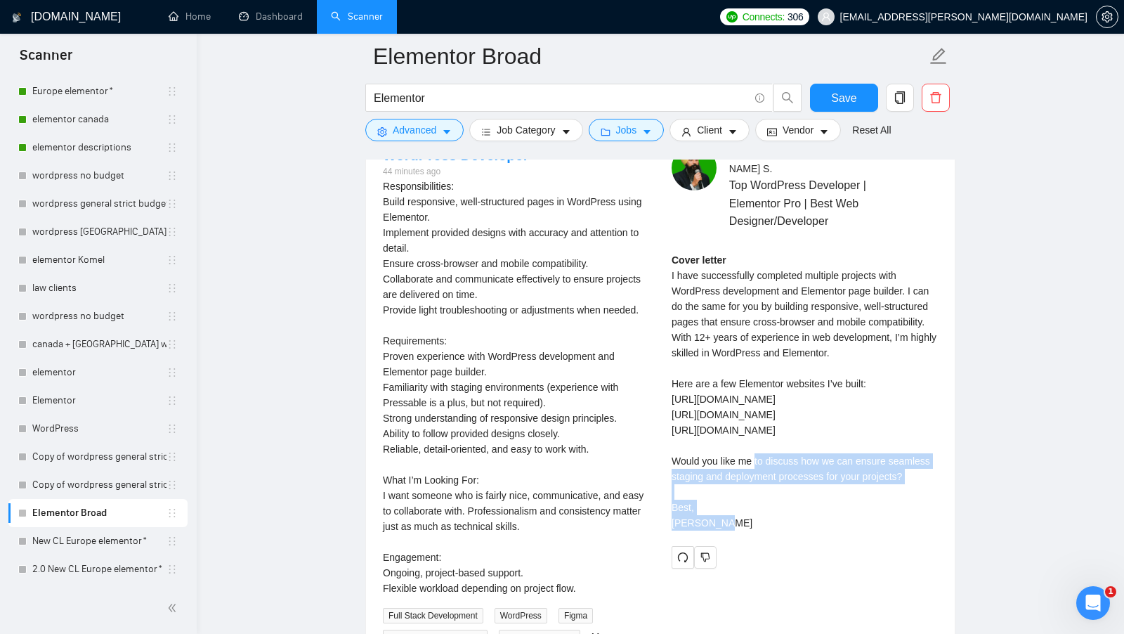
drag, startPoint x: 673, startPoint y: 479, endPoint x: 914, endPoint y: 500, distance: 241.8
click at [914, 500] on div "Cover letter I have successfully completed multiple projects with WordPress dev…" at bounding box center [804, 391] width 266 height 278
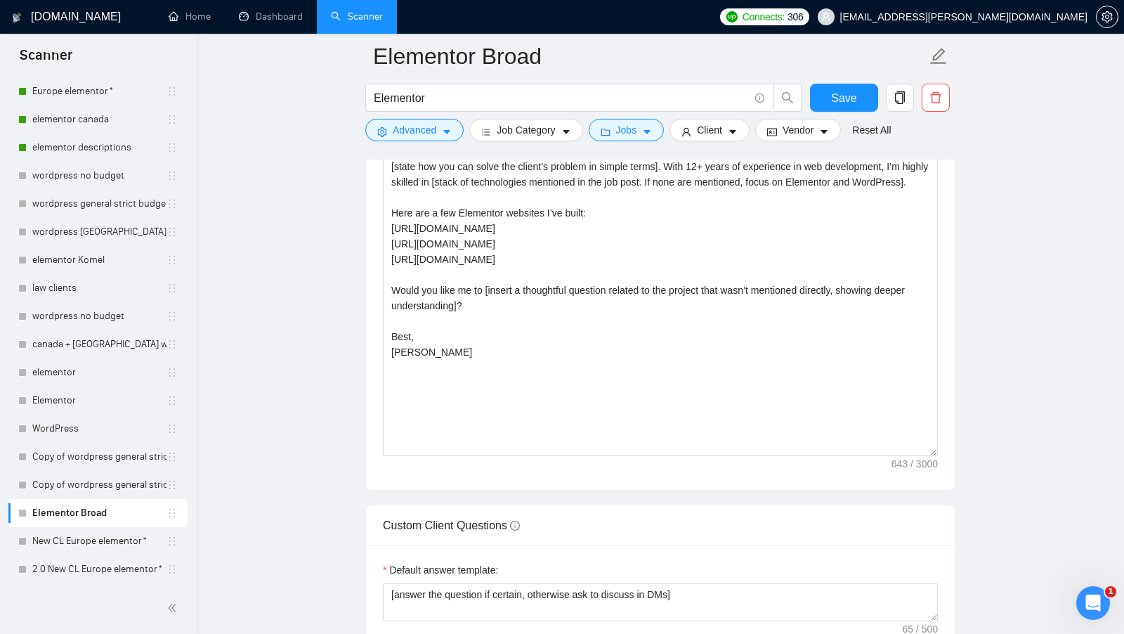
scroll to position [1641, 0]
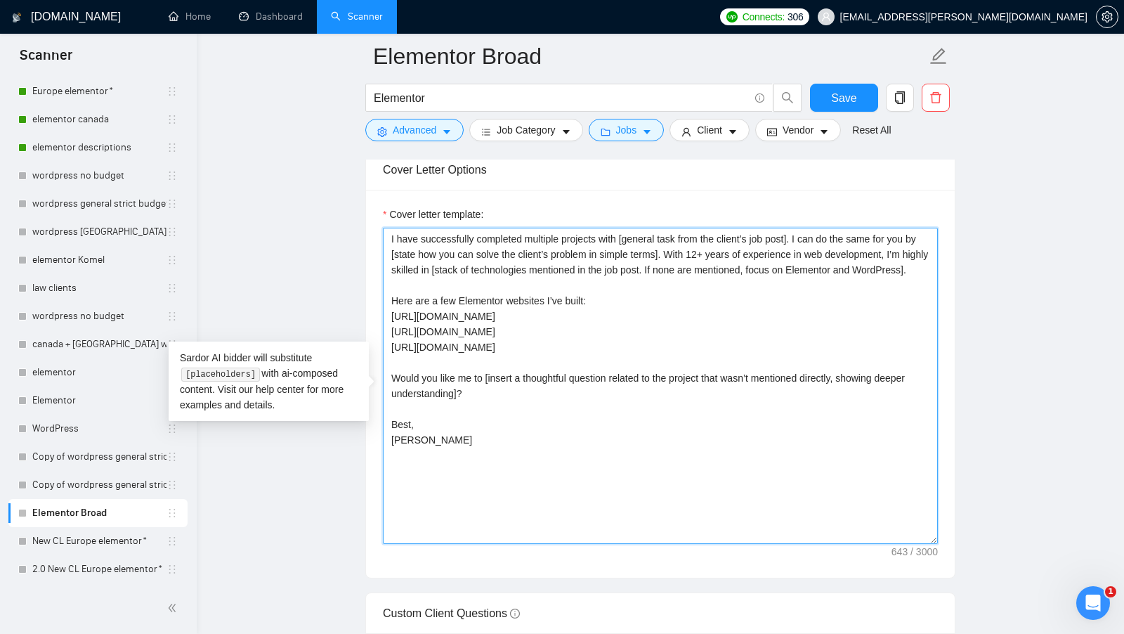
drag, startPoint x: 483, startPoint y: 397, endPoint x: 426, endPoint y: 398, distance: 57.6
click at [426, 398] on textarea "I have successfully completed multiple projects with [general task from the cli…" at bounding box center [660, 386] width 555 height 316
click at [472, 409] on textarea "I have successfully completed multiple projects with [general task from the cli…" at bounding box center [660, 386] width 555 height 316
drag, startPoint x: 487, startPoint y: 414, endPoint x: 390, endPoint y: 399, distance: 98.0
click at [391, 398] on textarea "I have successfully completed multiple projects with [general task from the cli…" at bounding box center [660, 386] width 555 height 316
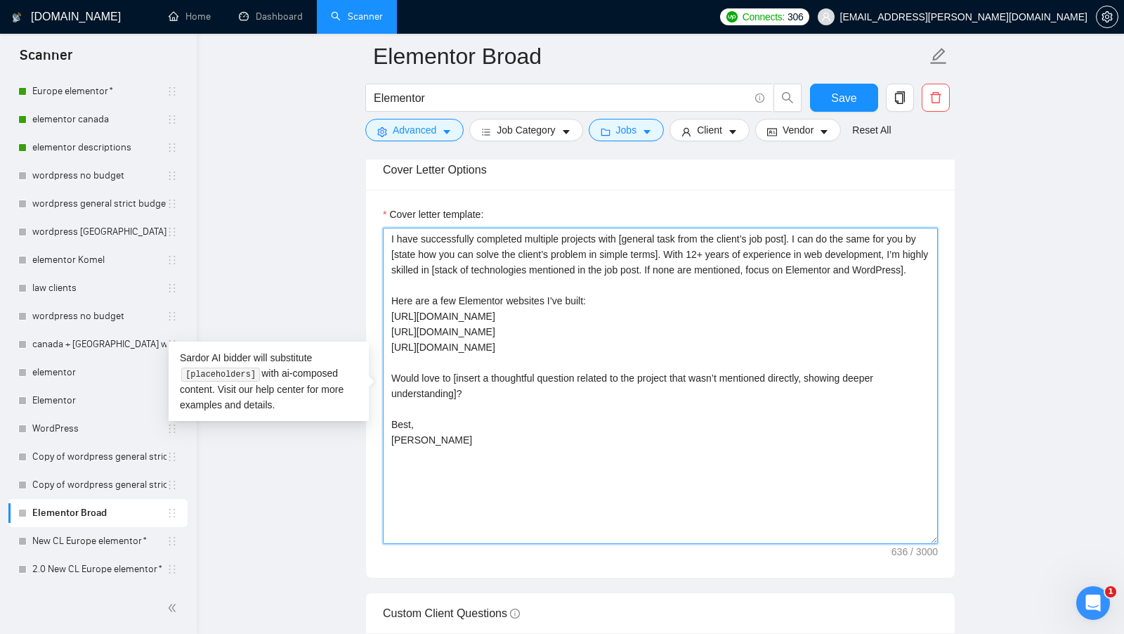
paste textarea "pose a question that confirms key details and shows I’ve carefully considered t…"
click at [553, 405] on textarea "I have successfully completed multiple projects with [general task from the cli…" at bounding box center [660, 386] width 555 height 316
click at [538, 414] on textarea "I have successfully completed multiple projects with [general task from the cli…" at bounding box center [660, 386] width 555 height 316
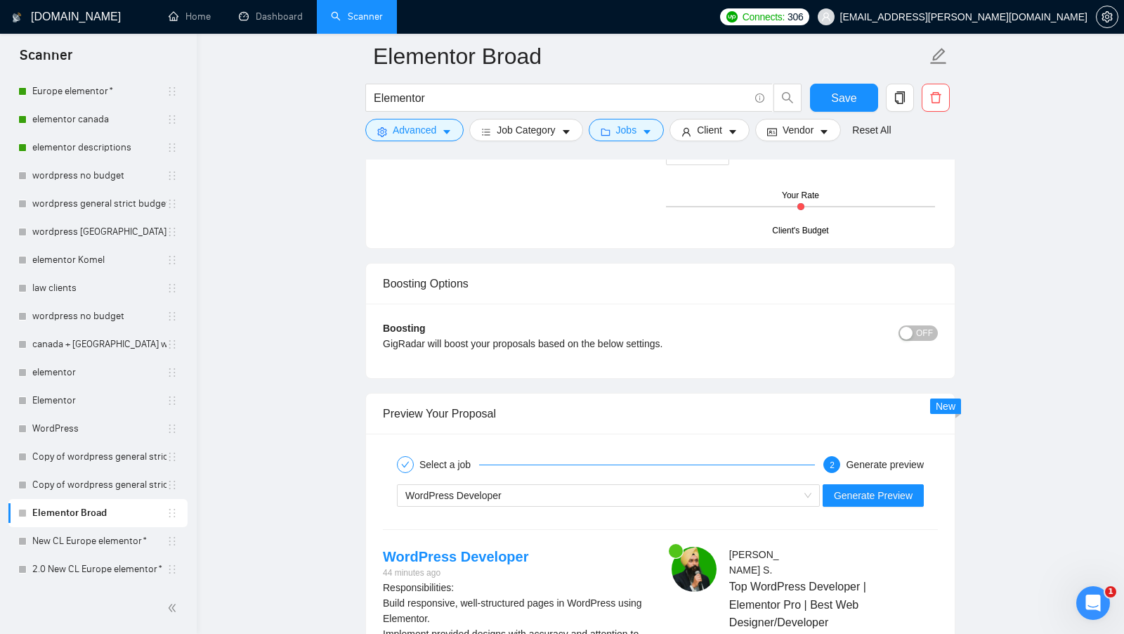
scroll to position [2701, 0]
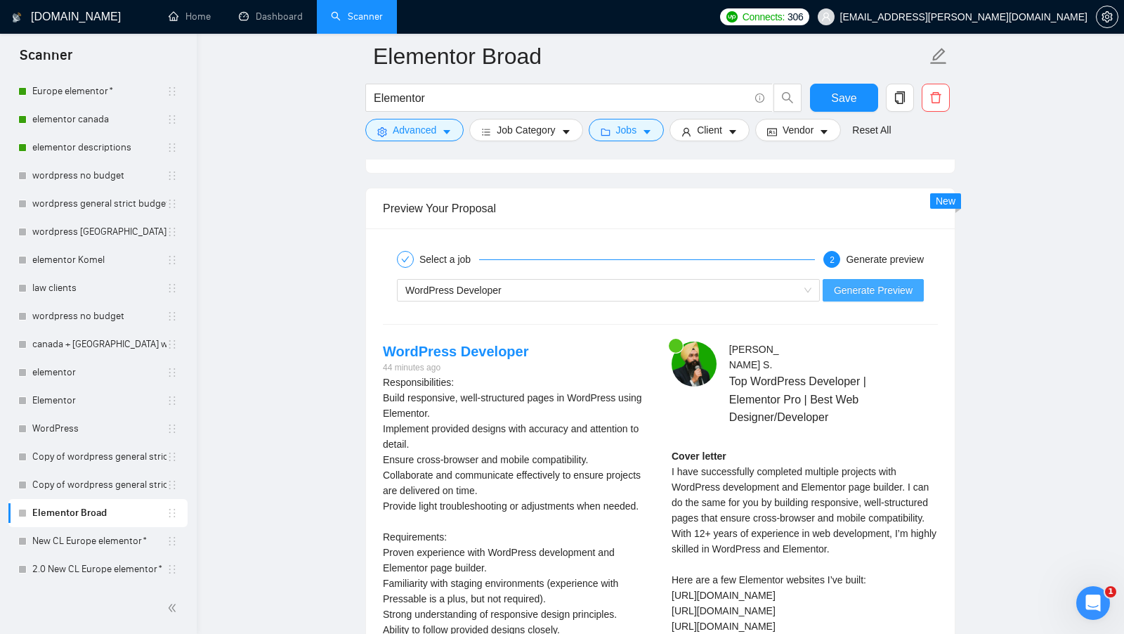
click at [884, 291] on span "Generate Preview" at bounding box center [873, 289] width 79 height 15
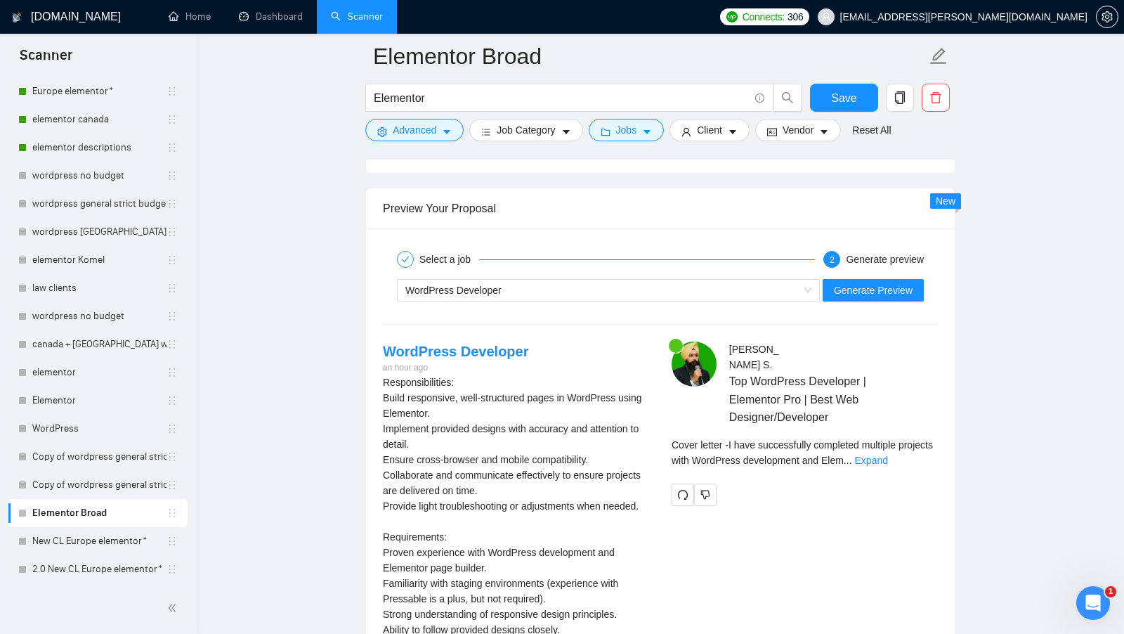
click at [923, 471] on div "Cover letter - I have successfully completed multiple projects with WordPress d…" at bounding box center [804, 457] width 266 height 41
click at [923, 468] on div "Cover letter - I have successfully completed multiple projects with WordPress d…" at bounding box center [804, 452] width 266 height 31
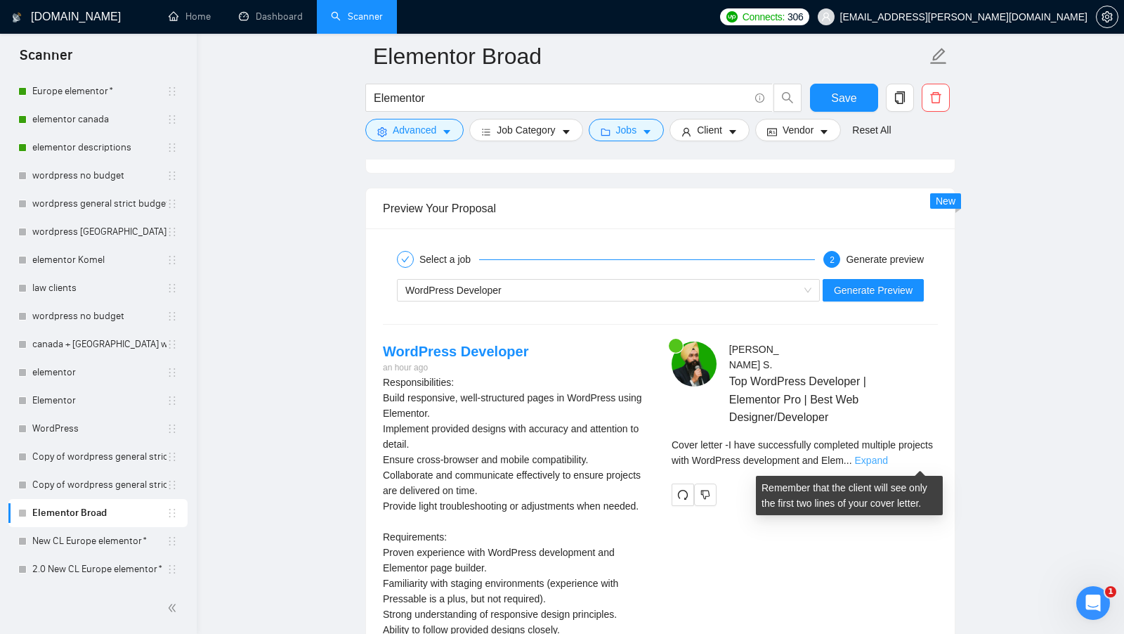
click at [888, 466] on link "Expand" at bounding box center [871, 459] width 33 height 11
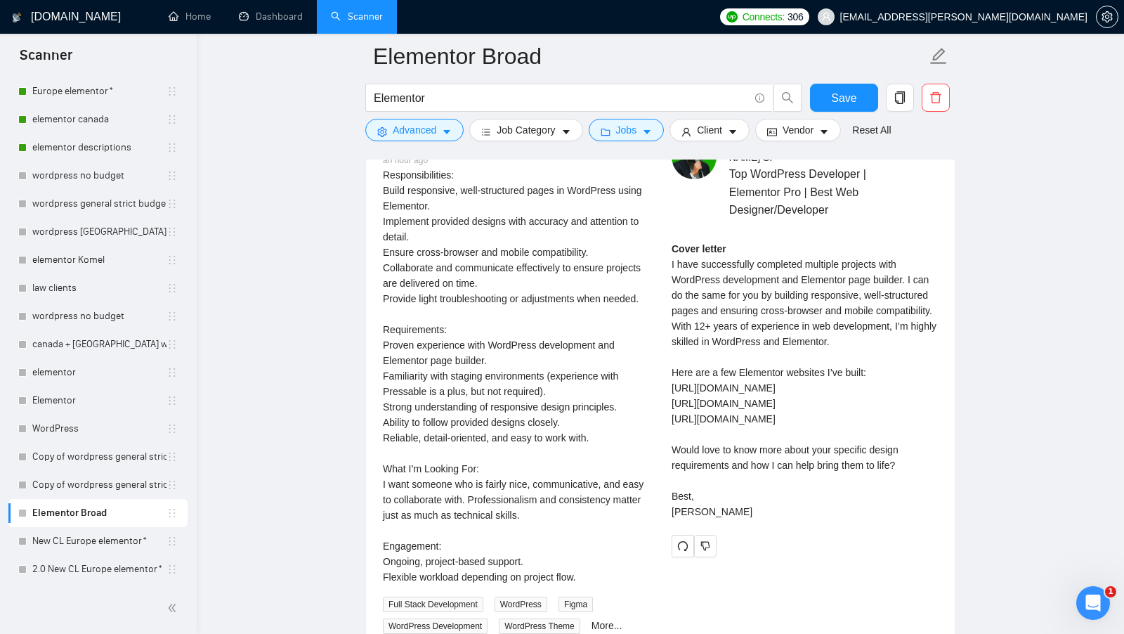
scroll to position [2909, 0]
drag, startPoint x: 674, startPoint y: 465, endPoint x: 919, endPoint y: 481, distance: 245.7
click at [919, 481] on div "Cover letter I have successfully completed multiple projects with WordPress dev…" at bounding box center [804, 379] width 266 height 278
click at [919, 482] on div "Cover letter I have successfully completed multiple projects with WordPress dev…" at bounding box center [804, 379] width 266 height 278
drag, startPoint x: 673, startPoint y: 465, endPoint x: 906, endPoint y: 478, distance: 233.6
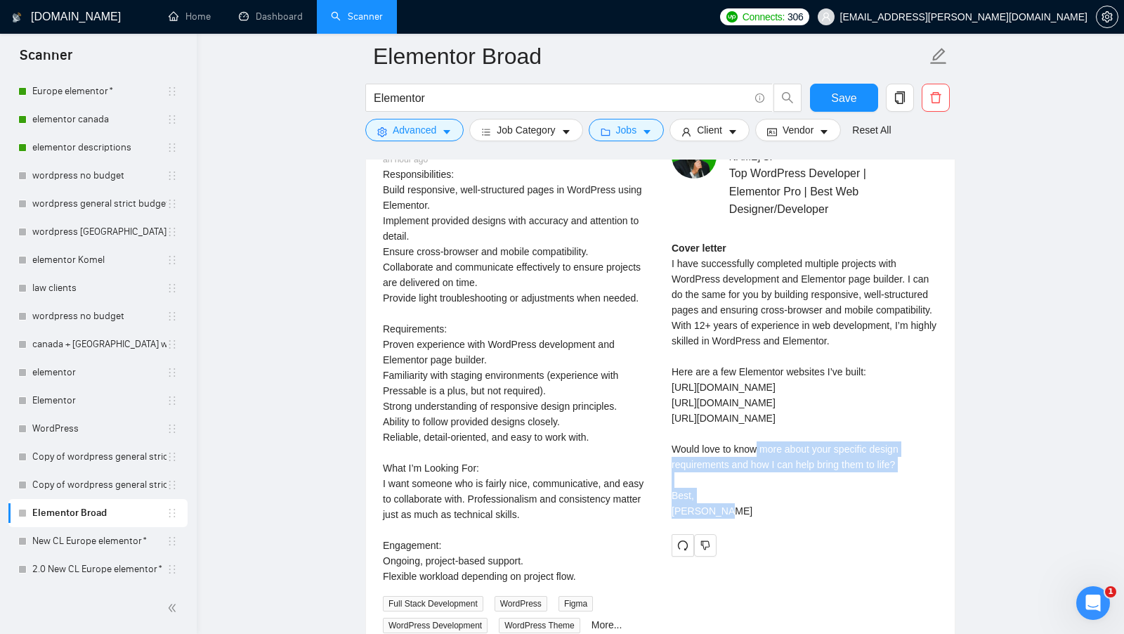
click at [906, 478] on div "Cover letter I have successfully completed multiple projects with WordPress dev…" at bounding box center [804, 379] width 266 height 278
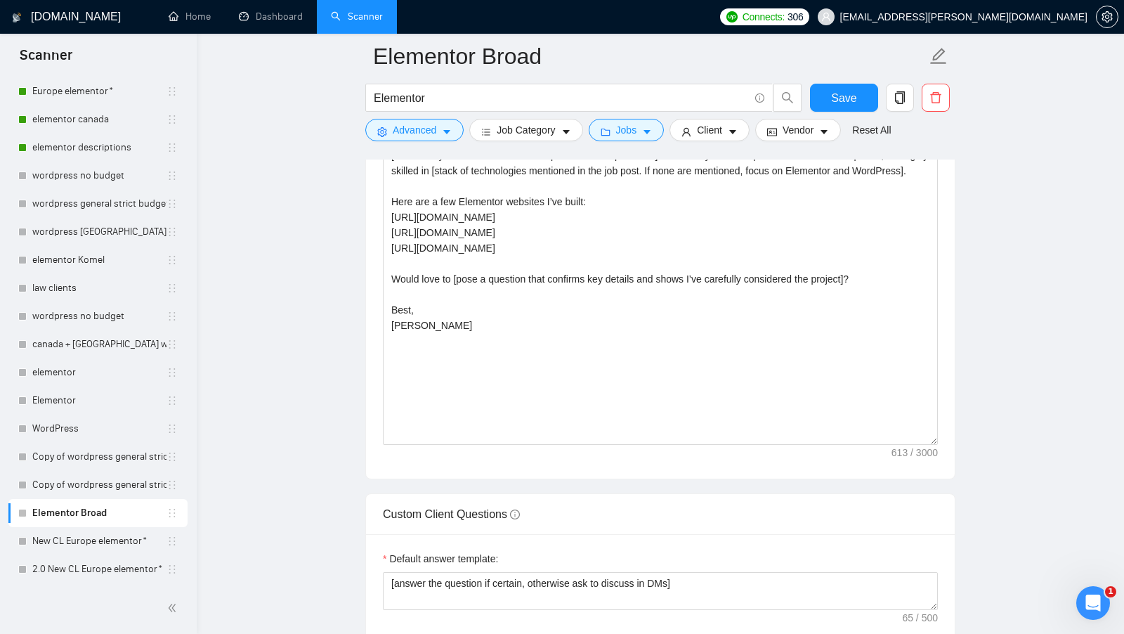
scroll to position [1697, 0]
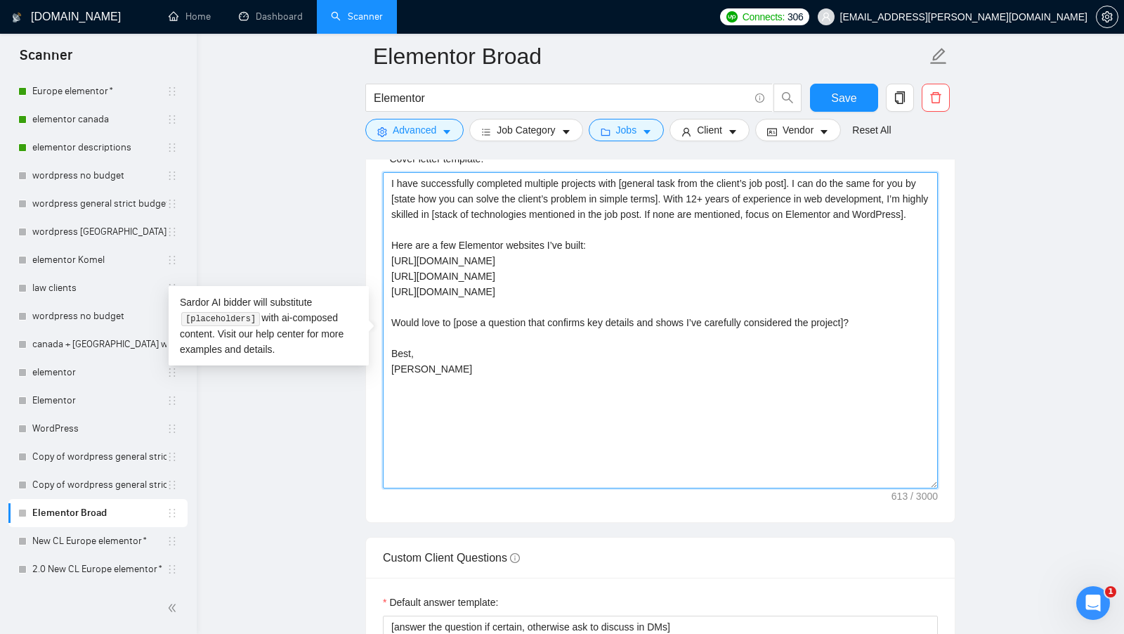
drag, startPoint x: 883, startPoint y: 346, endPoint x: 281, endPoint y: 345, distance: 601.9
paste textarea "[Ask an engaging question related to the project that the client has not direct…"
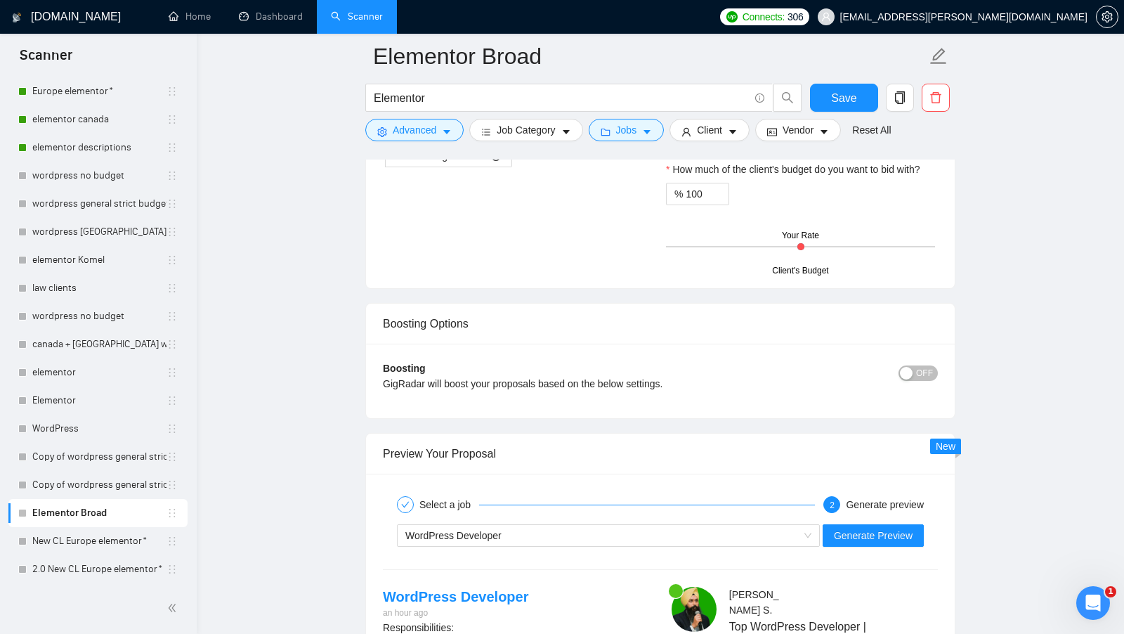
scroll to position [2482, 0]
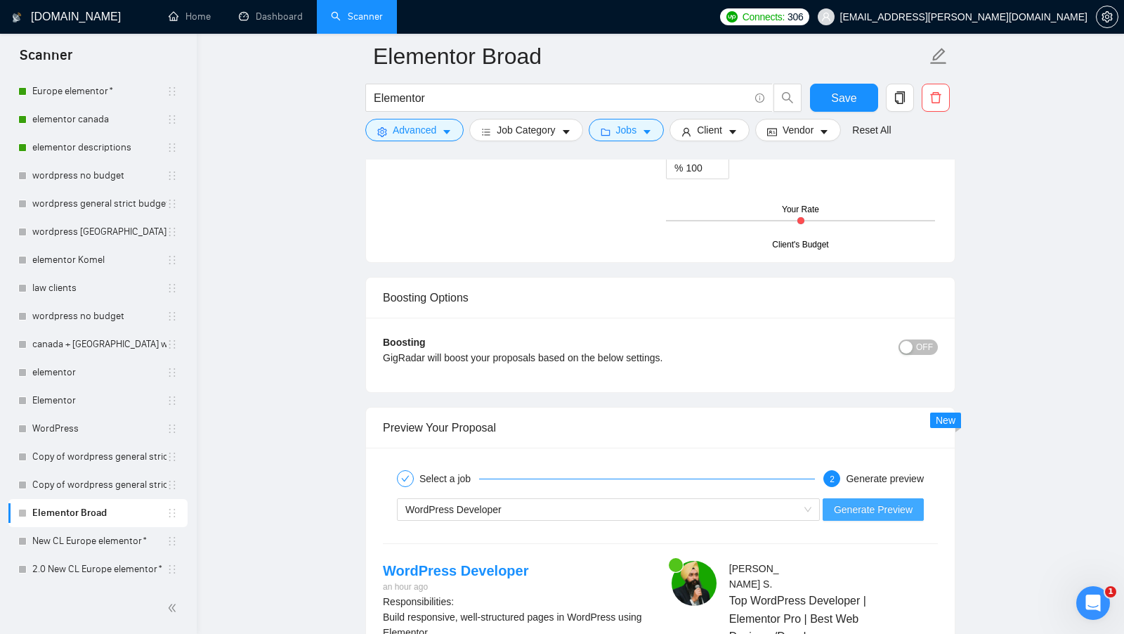
click at [884, 509] on span "Generate Preview" at bounding box center [873, 508] width 79 height 15
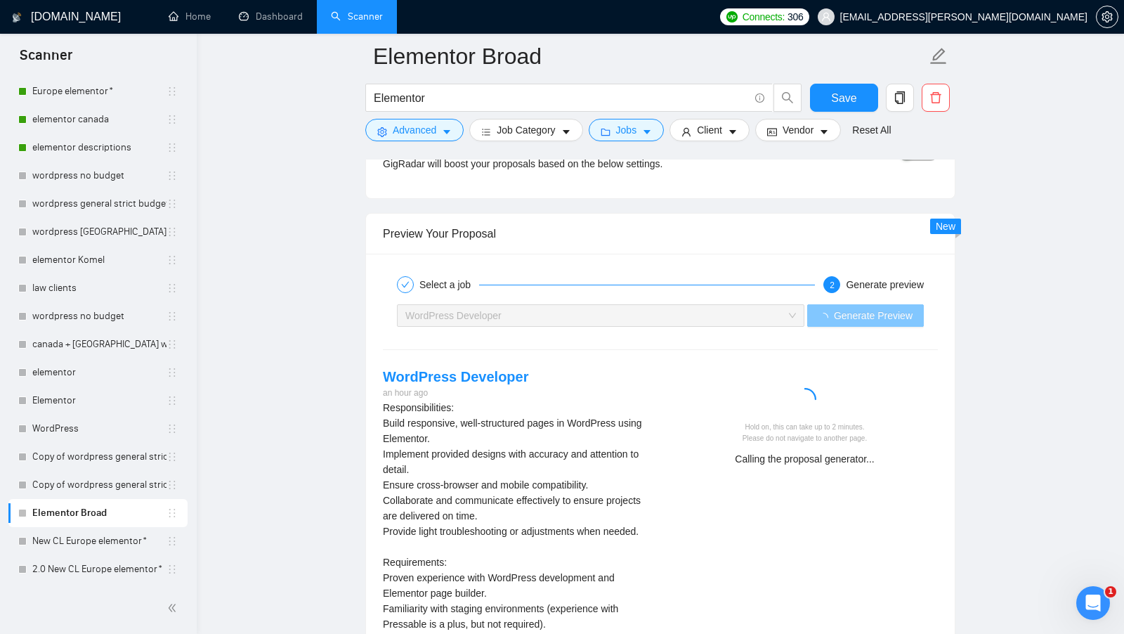
scroll to position [2679, 0]
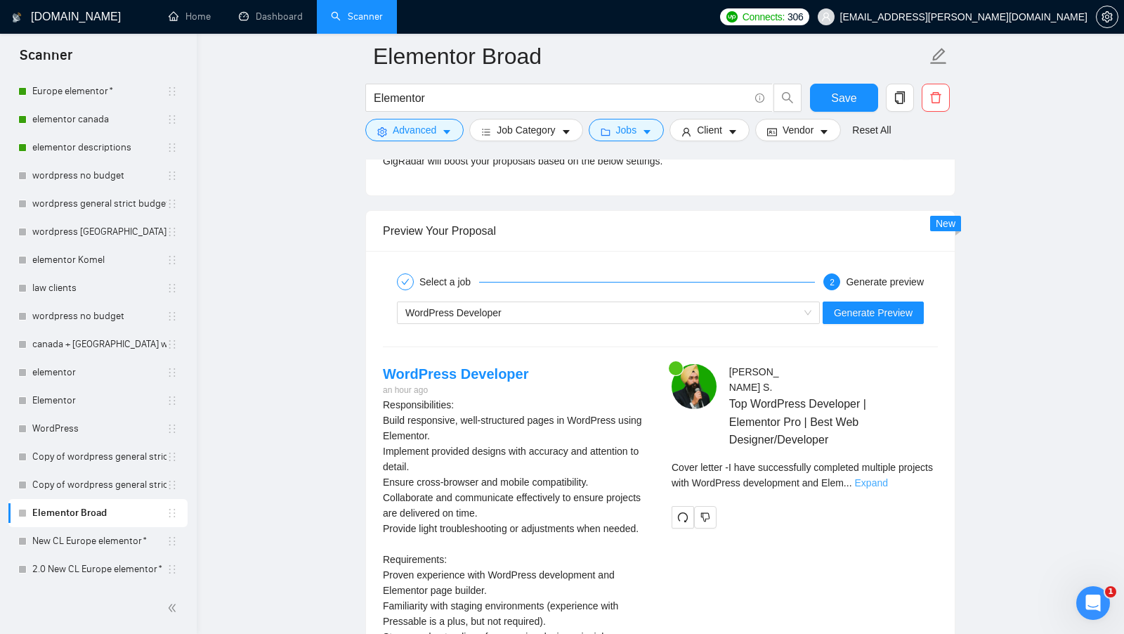
click at [888, 485] on link "Expand" at bounding box center [871, 482] width 33 height 11
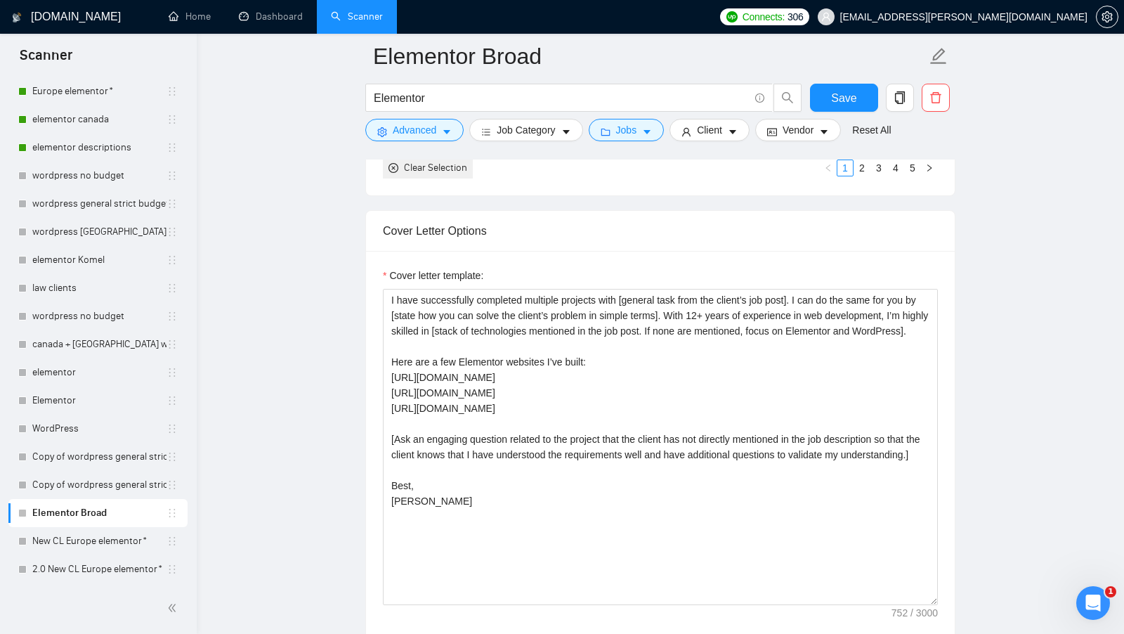
scroll to position [1575, 0]
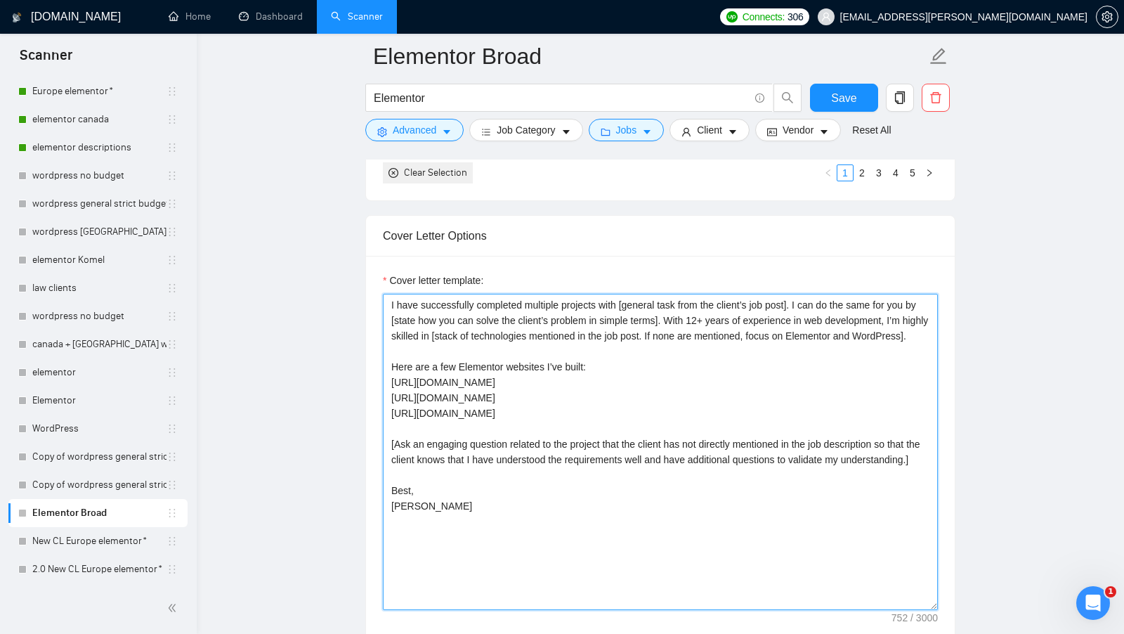
click at [692, 326] on textarea "I have successfully completed multiple projects with [general task from the cli…" at bounding box center [660, 452] width 555 height 316
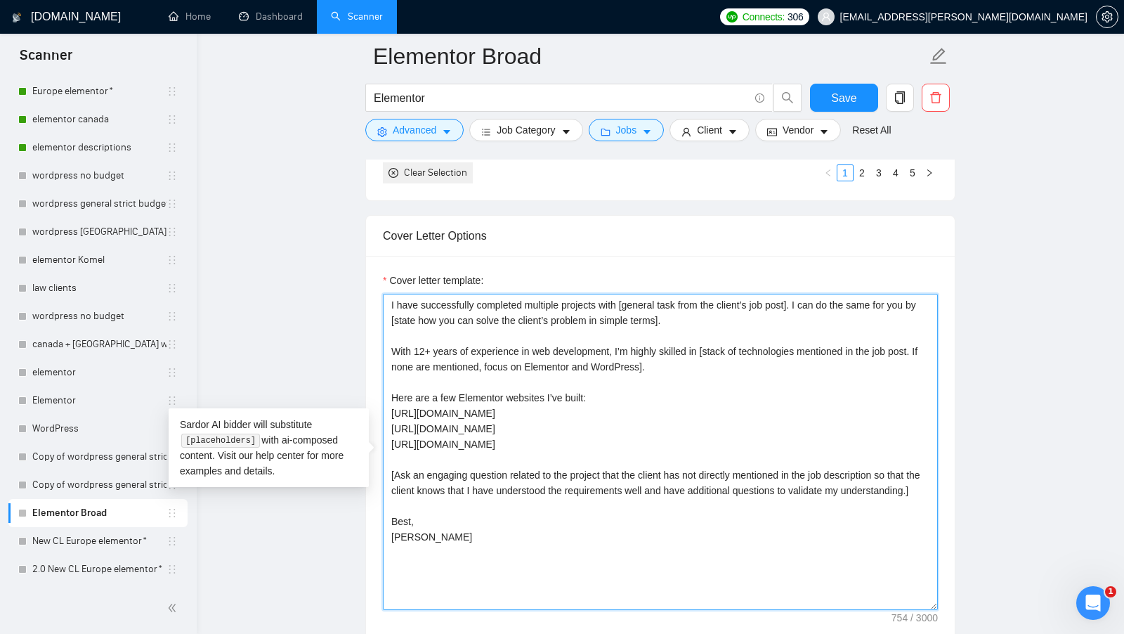
click at [734, 382] on textarea "I have successfully completed multiple projects with [general task from the cli…" at bounding box center [660, 452] width 555 height 316
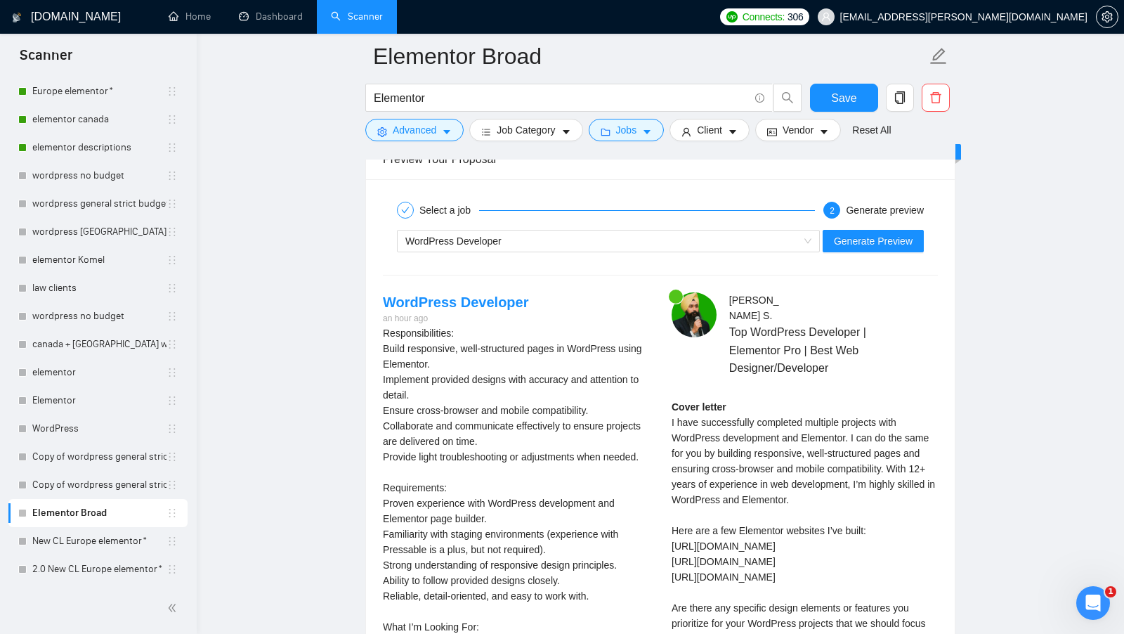
scroll to position [2762, 0]
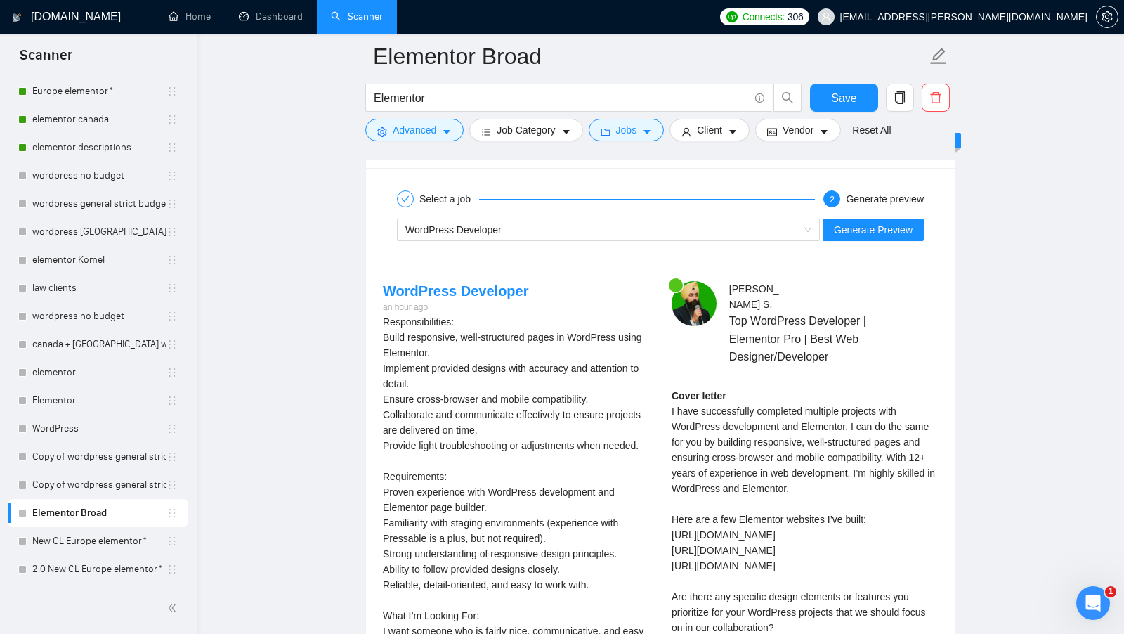
type textarea "I have successfully completed multiple projects with [general task from the cli…"
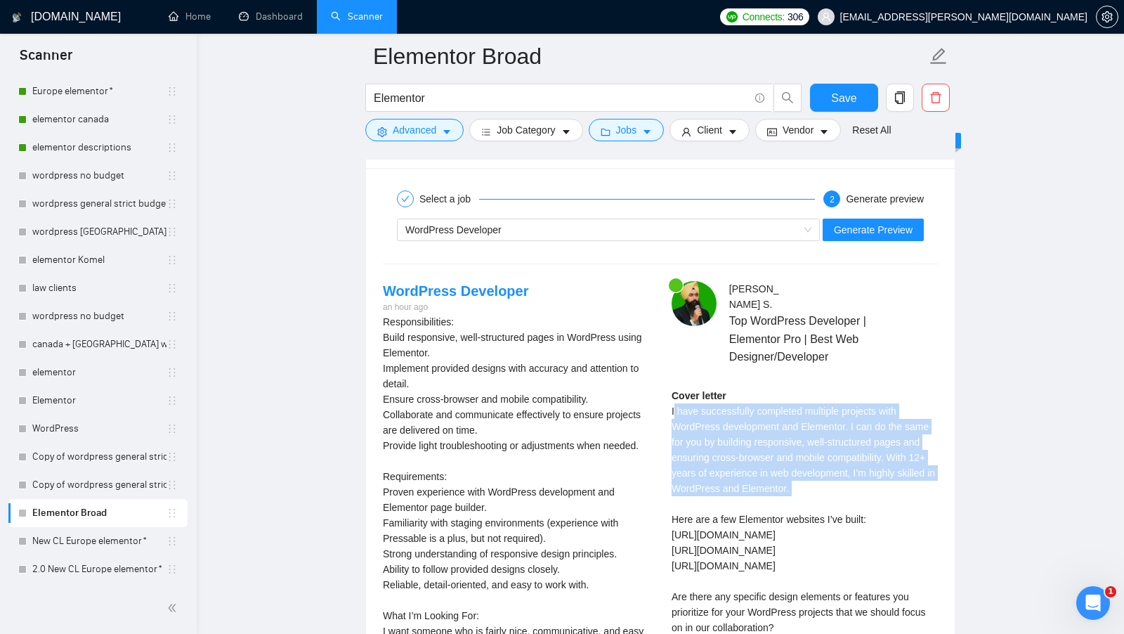
drag, startPoint x: 672, startPoint y: 416, endPoint x: 856, endPoint y: 499, distance: 201.5
click at [856, 499] on div "Cover letter I have successfully completed multiple projects with WordPress dev…" at bounding box center [804, 535] width 266 height 294
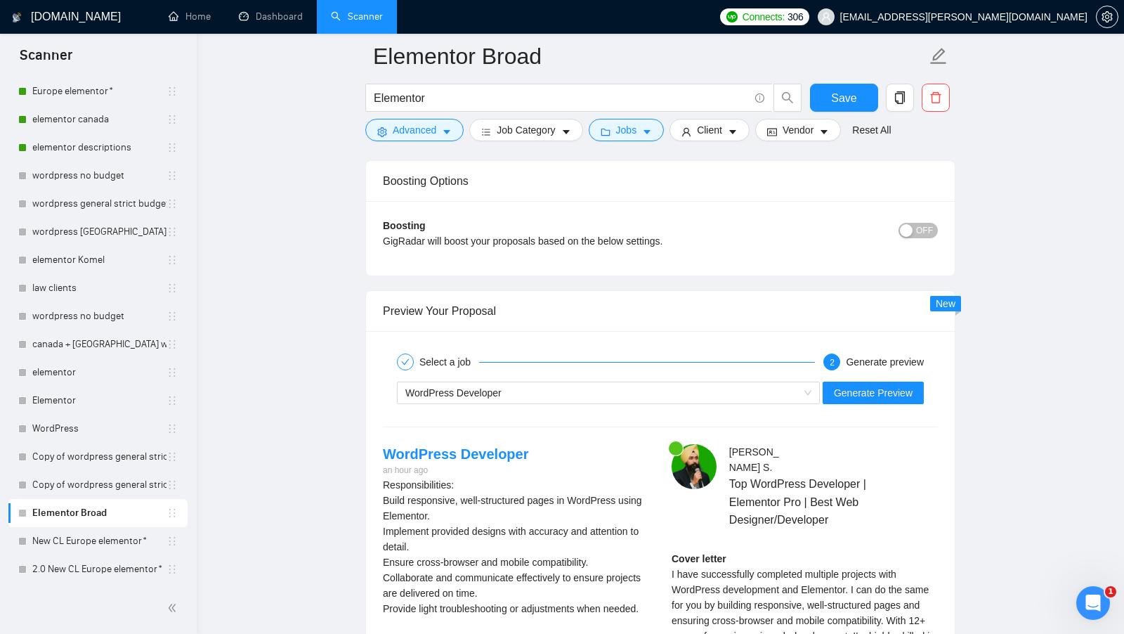
scroll to position [2597, 0]
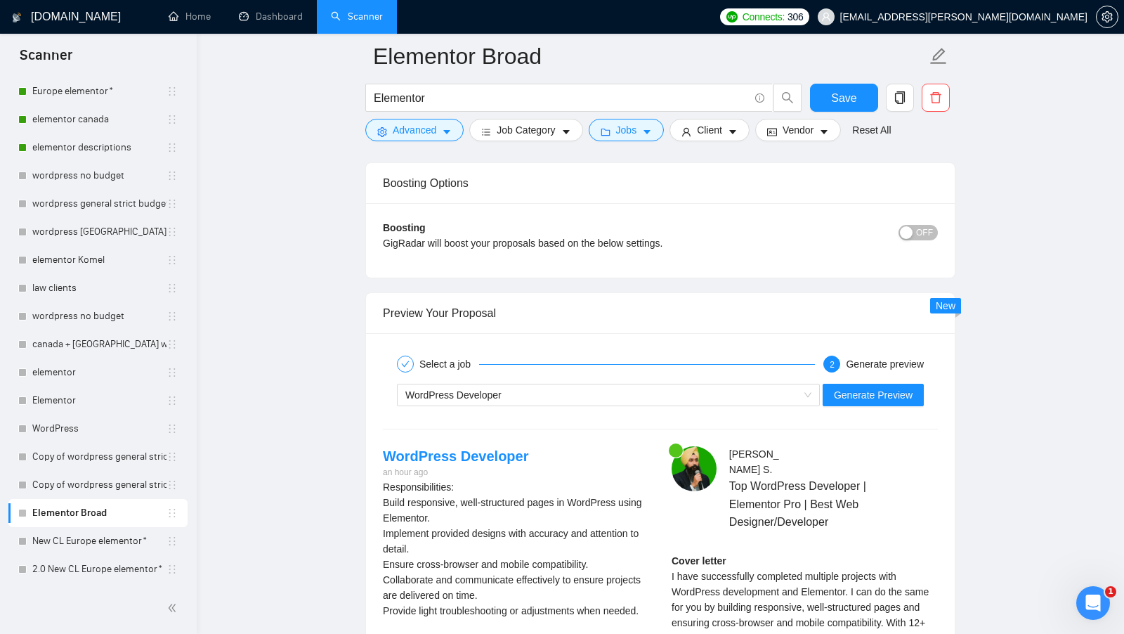
click at [864, 379] on div "WordPress Developer Generate Preview" at bounding box center [660, 395] width 558 height 34
click at [853, 391] on span "Generate Preview" at bounding box center [873, 394] width 79 height 15
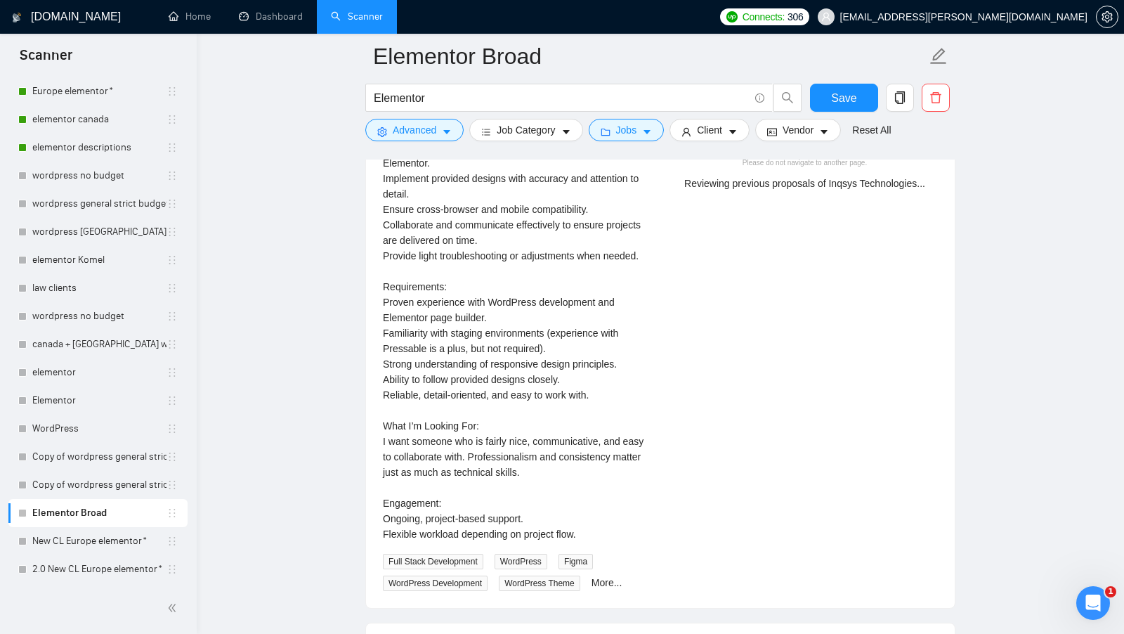
scroll to position [2953, 0]
click at [598, 586] on link "More..." at bounding box center [606, 580] width 31 height 11
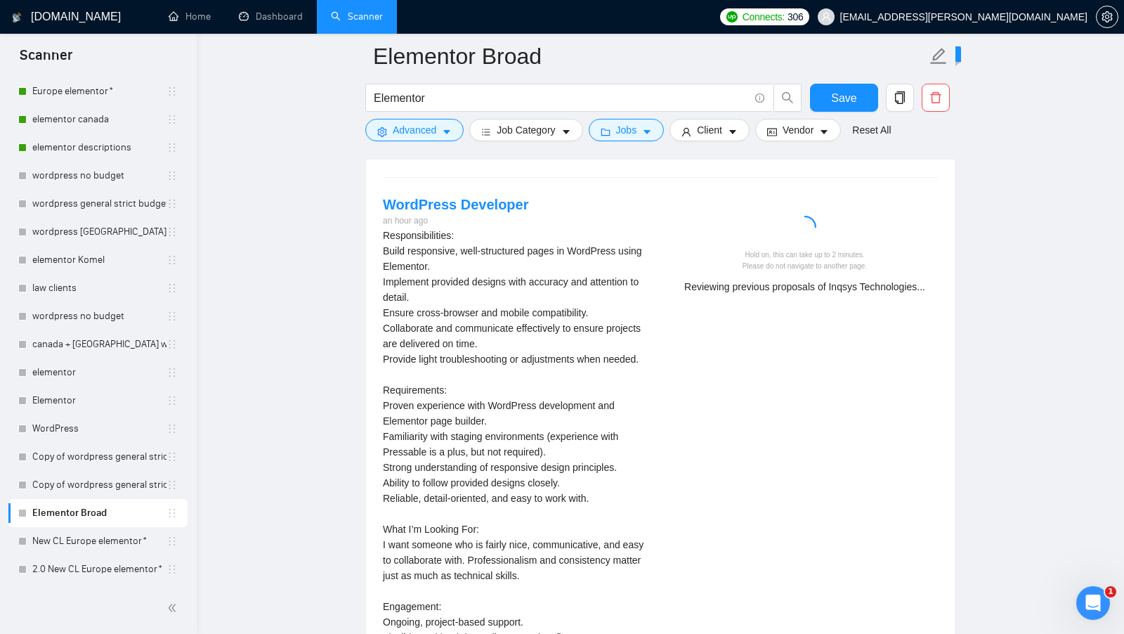
scroll to position [2847, 0]
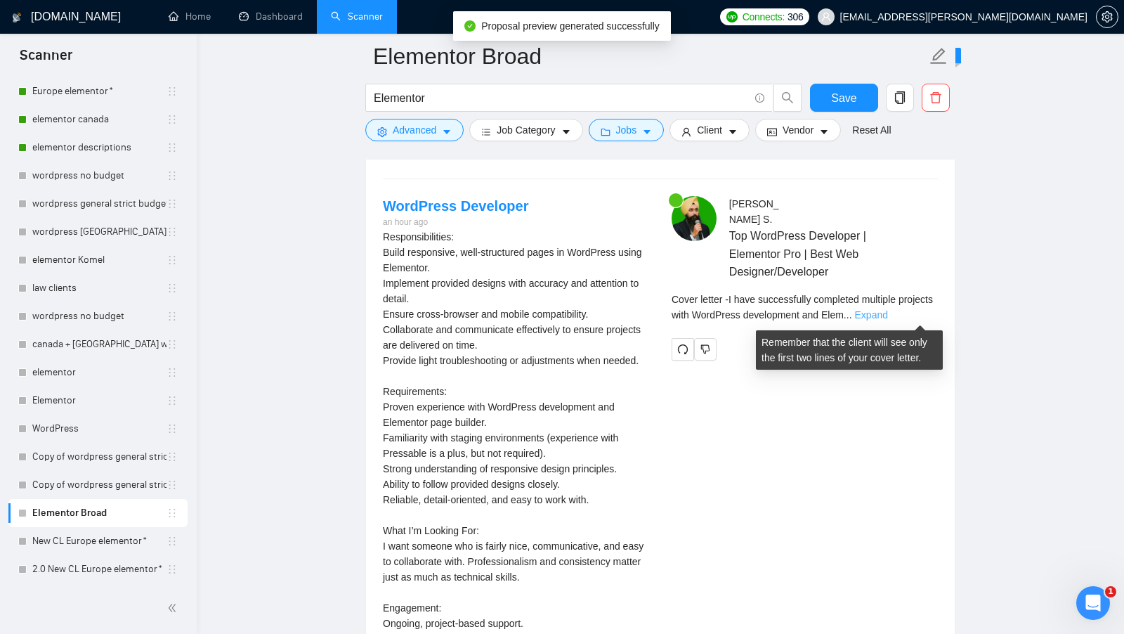
click at [888, 319] on link "Expand" at bounding box center [871, 314] width 33 height 11
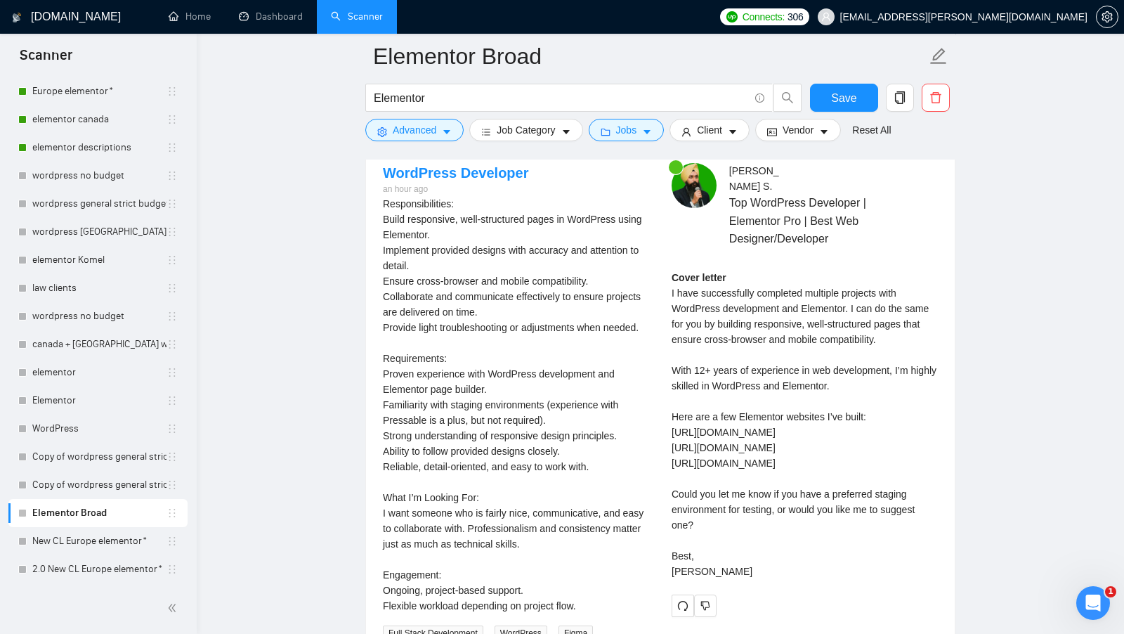
scroll to position [2875, 0]
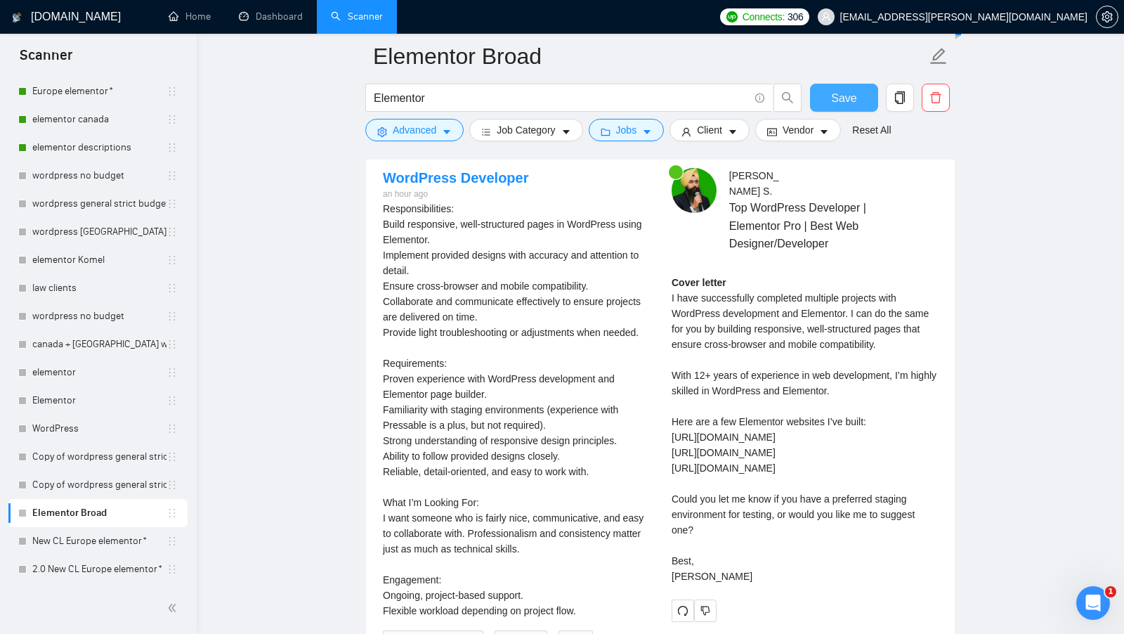
click at [845, 91] on span "Save" at bounding box center [843, 98] width 25 height 18
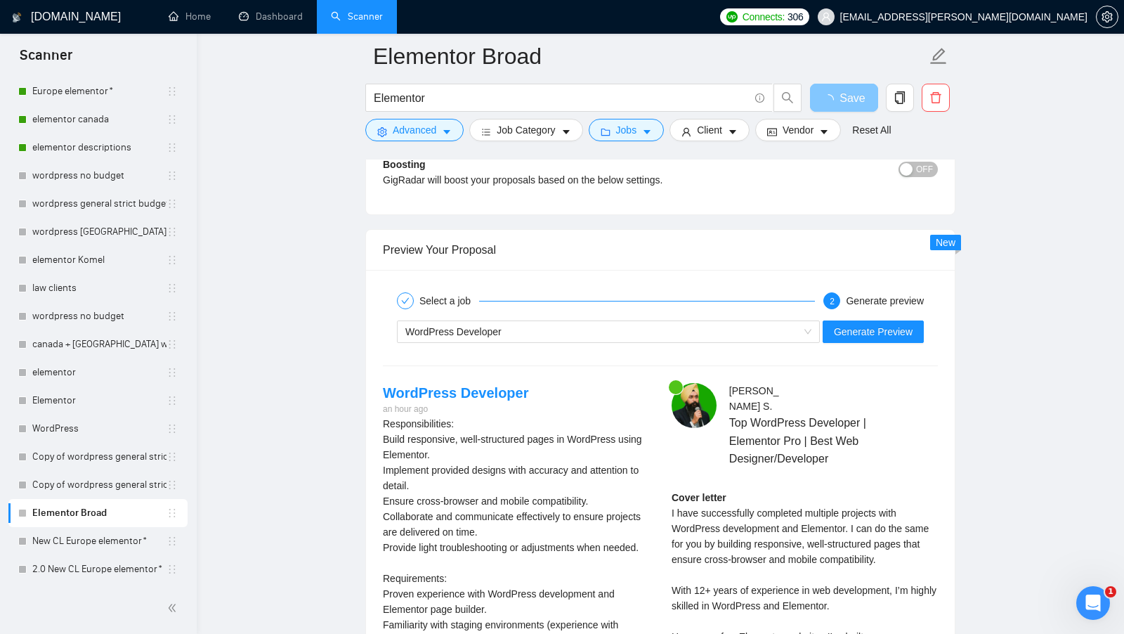
scroll to position [2663, 0]
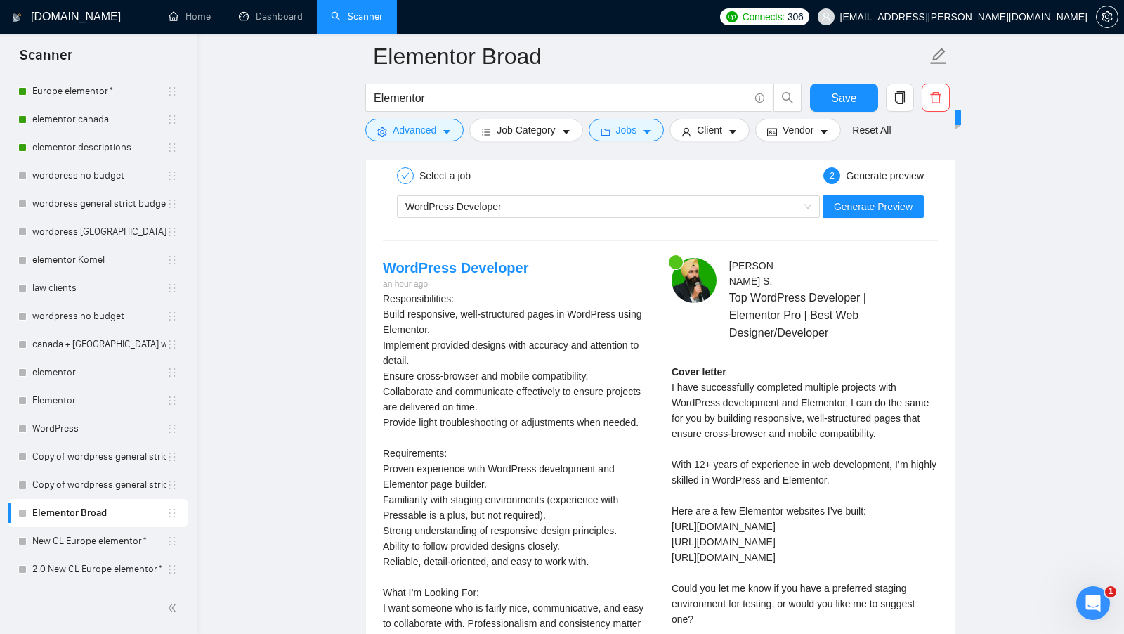
click at [790, 89] on div "Boosting GigRadar will boost your proposals based on the below settings. OFF Bo…" at bounding box center [660, 52] width 589 height 74
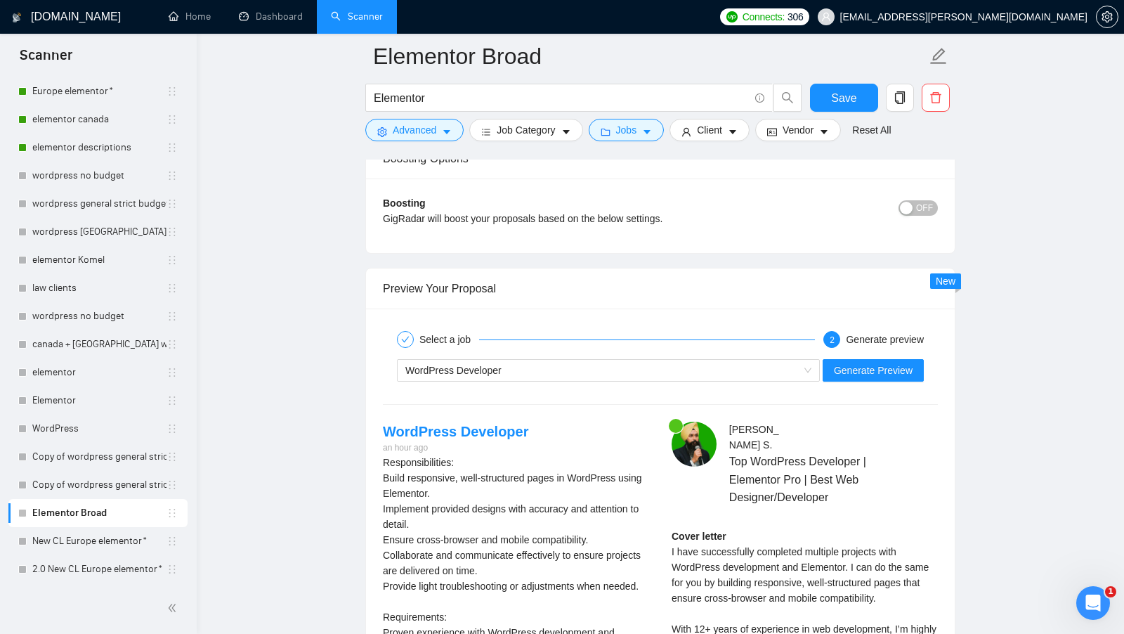
scroll to position [2622, 0]
click at [766, 372] on div "WordPress Developer" at bounding box center [601, 369] width 393 height 21
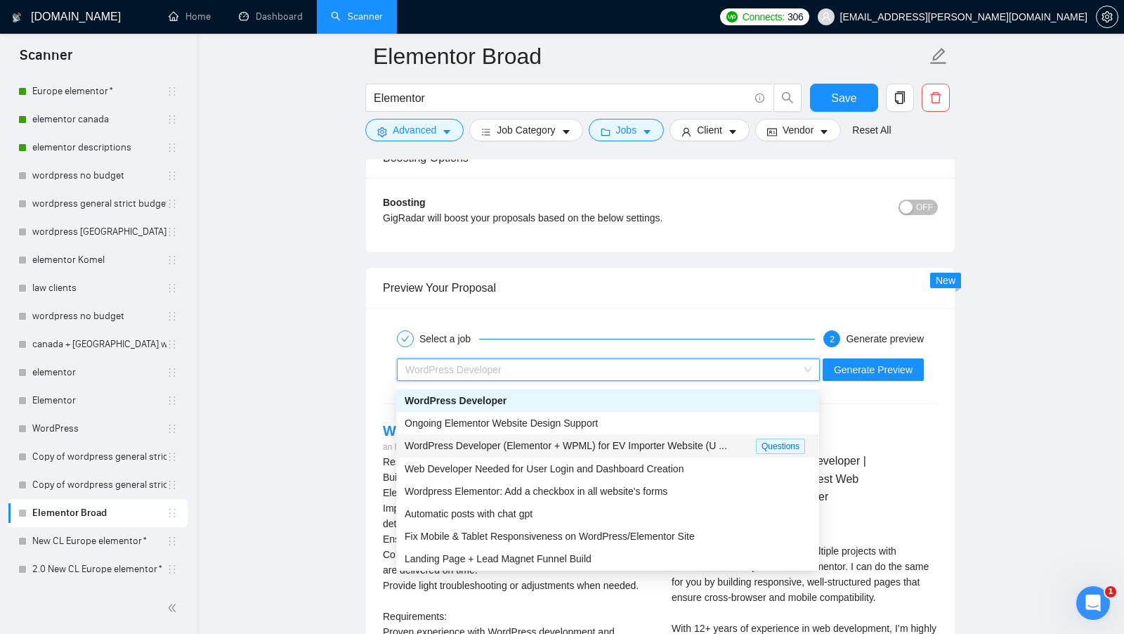
scroll to position [19, 0]
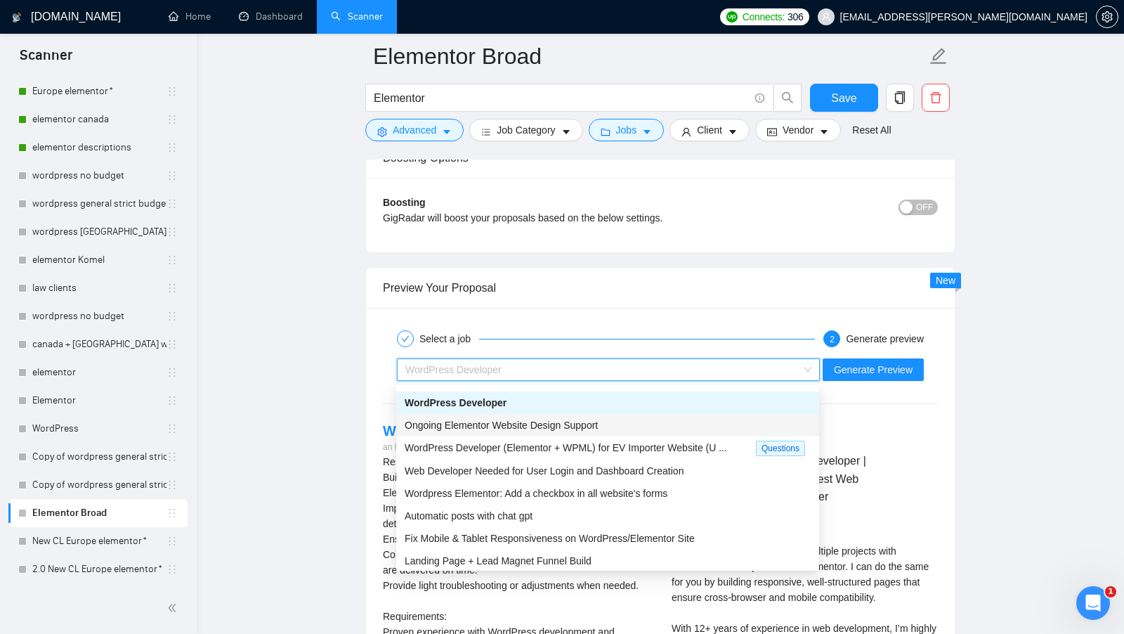
click at [630, 428] on div "Ongoing Elementor Website Design Support" at bounding box center [608, 424] width 406 height 15
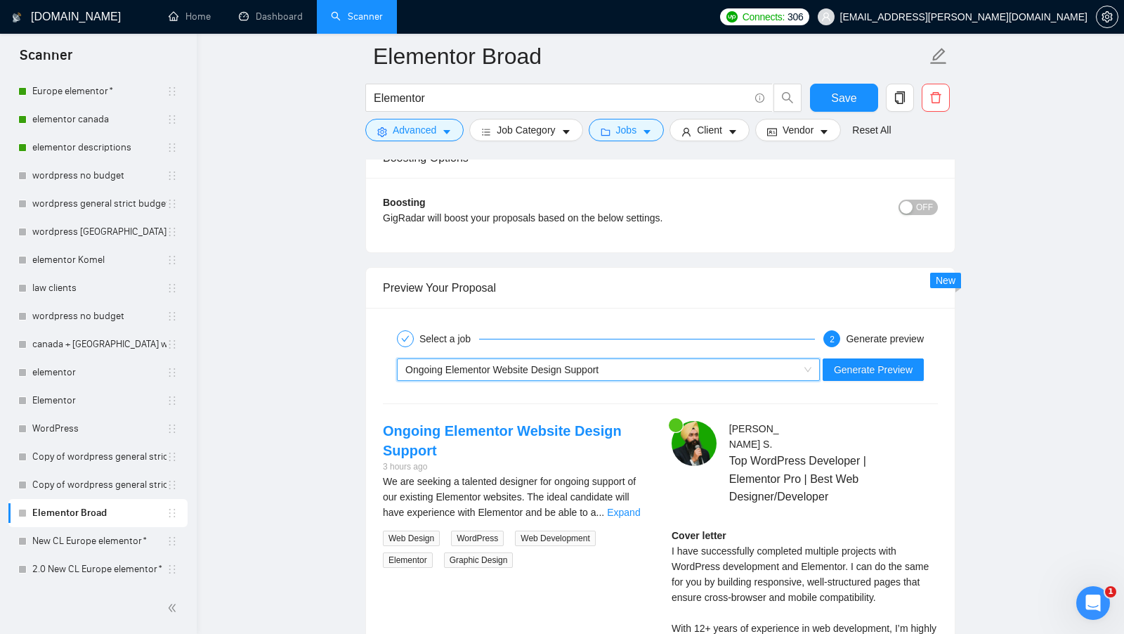
click at [628, 517] on link "Expand" at bounding box center [623, 511] width 33 height 11
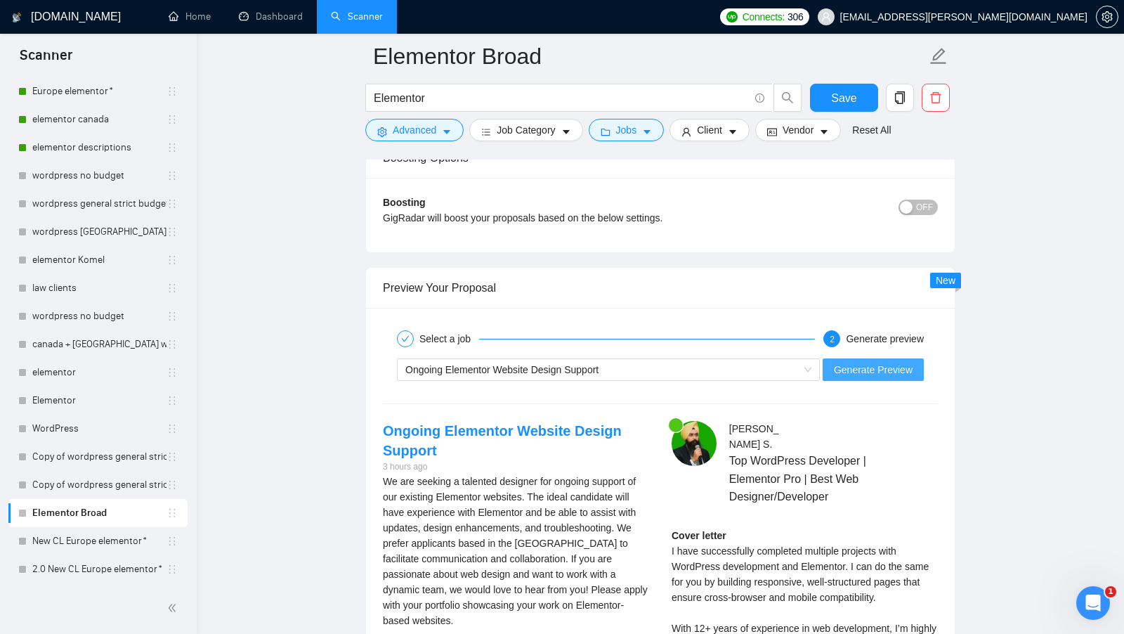
click at [886, 368] on span "Generate Preview" at bounding box center [873, 369] width 79 height 15
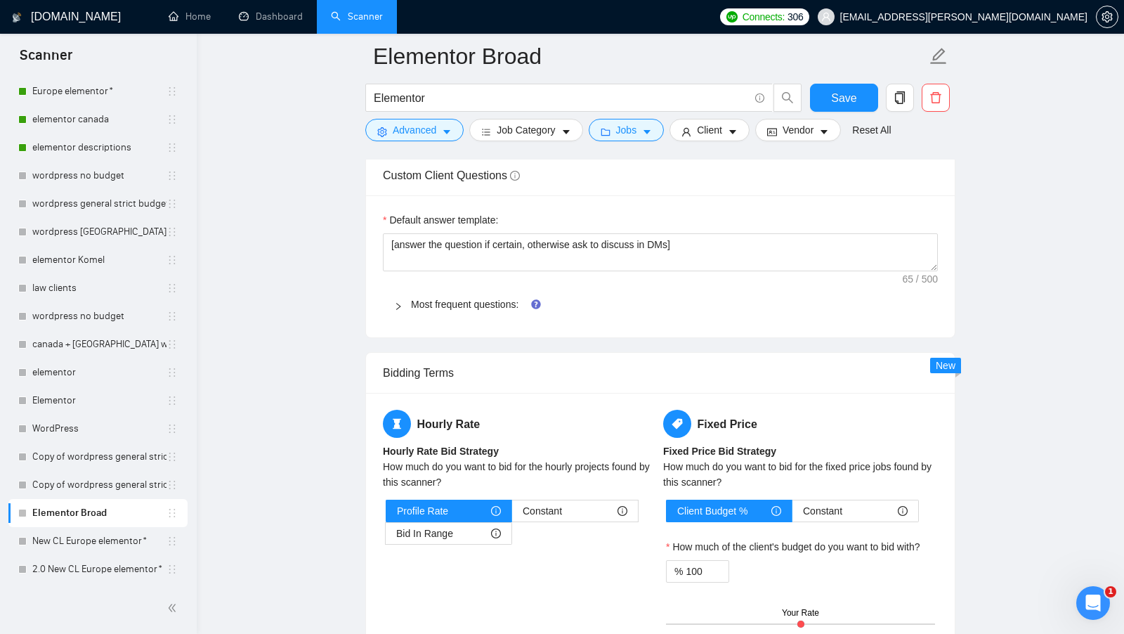
scroll to position [2081, 0]
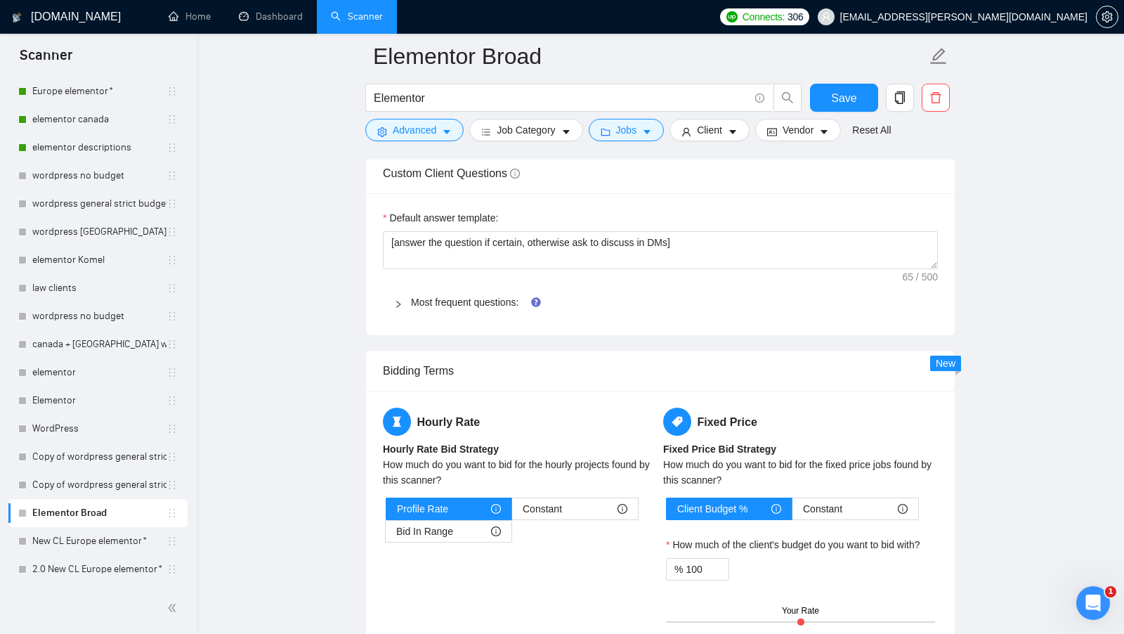
click at [468, 296] on div "Most frequent questions:" at bounding box center [660, 302] width 555 height 32
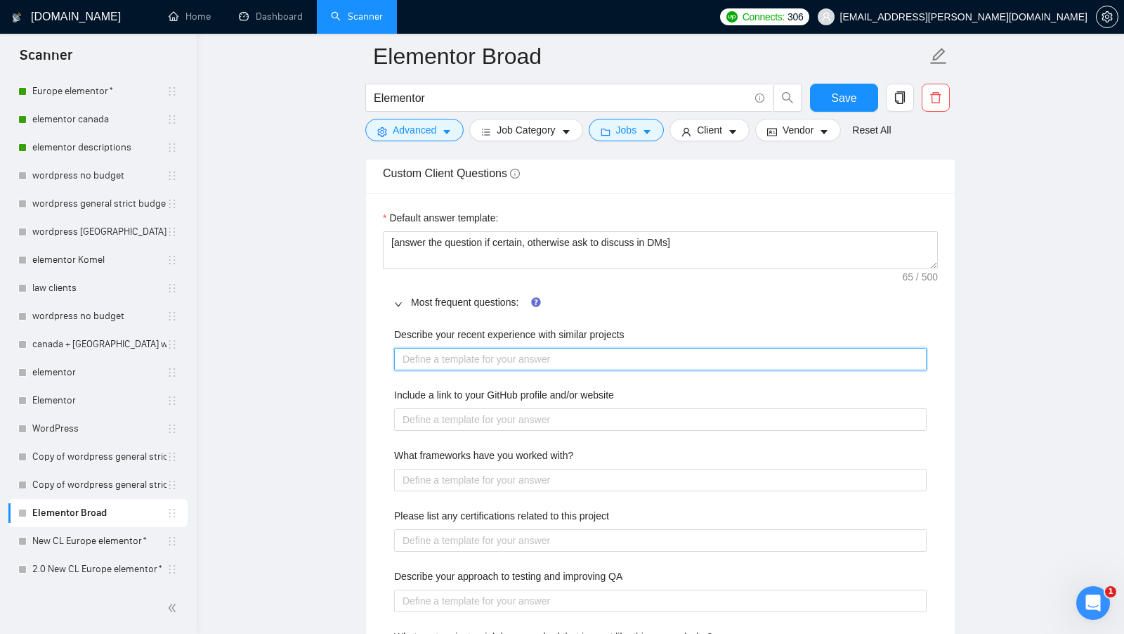
click at [544, 367] on projects "Describe your recent experience with similar projects" at bounding box center [660, 359] width 532 height 22
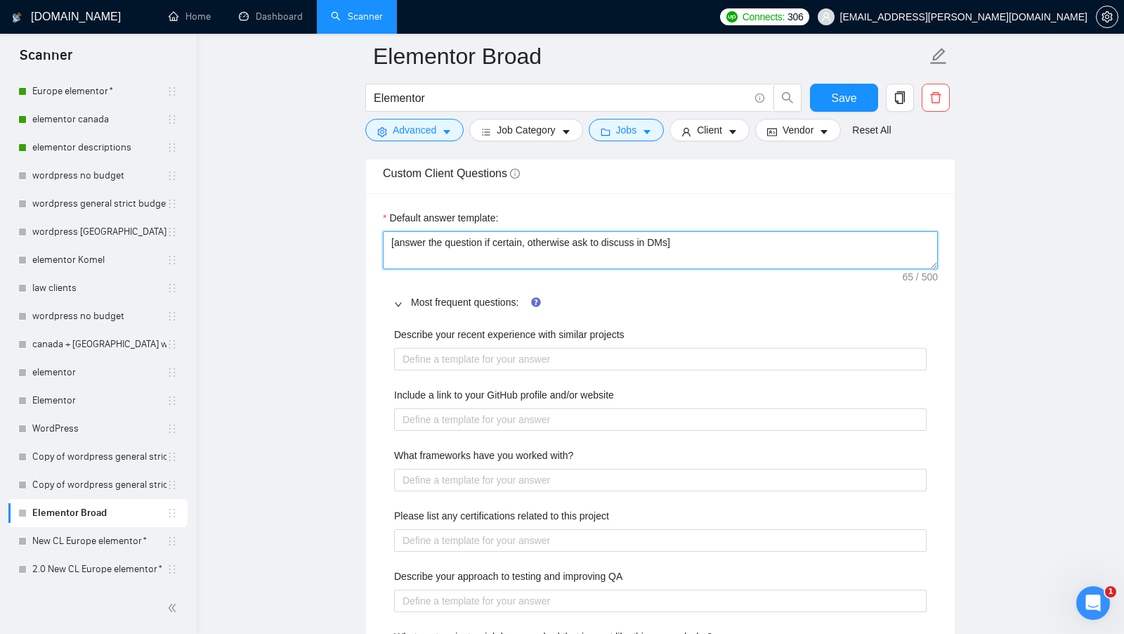
drag, startPoint x: 737, startPoint y: 247, endPoint x: 307, endPoint y: 242, distance: 430.6
click at [307, 242] on main "Elementor Broad Elementor Save Advanced Job Category Jobs Client Vendor Reset A…" at bounding box center [660, 308] width 882 height 4666
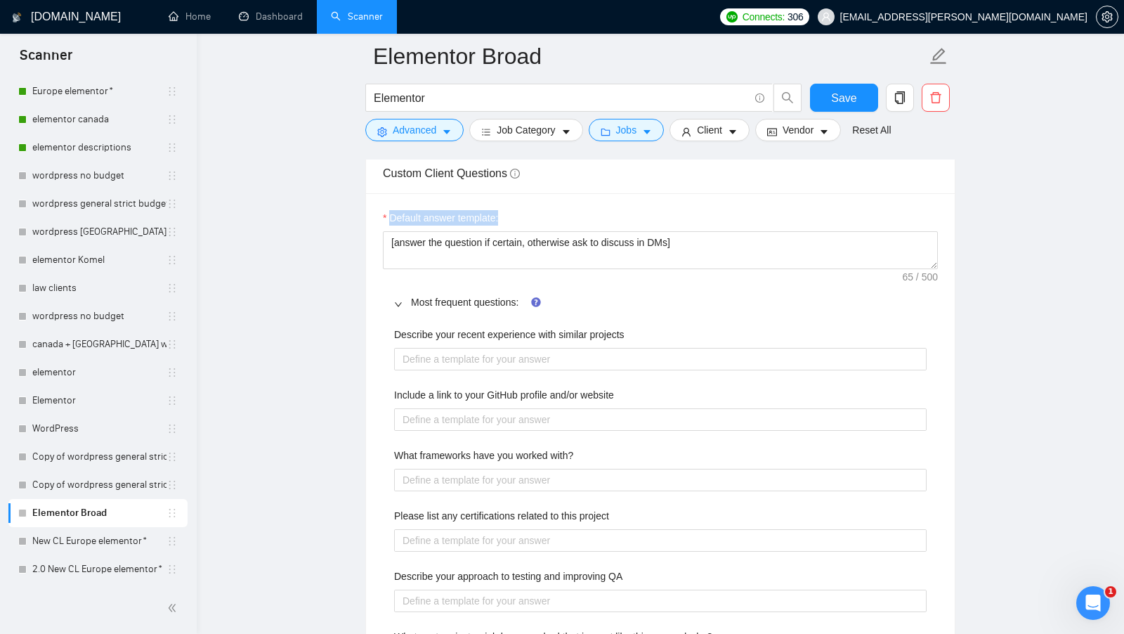
drag, startPoint x: 513, startPoint y: 218, endPoint x: 391, endPoint y: 214, distance: 121.6
click at [391, 214] on div "Default answer template:" at bounding box center [660, 220] width 555 height 21
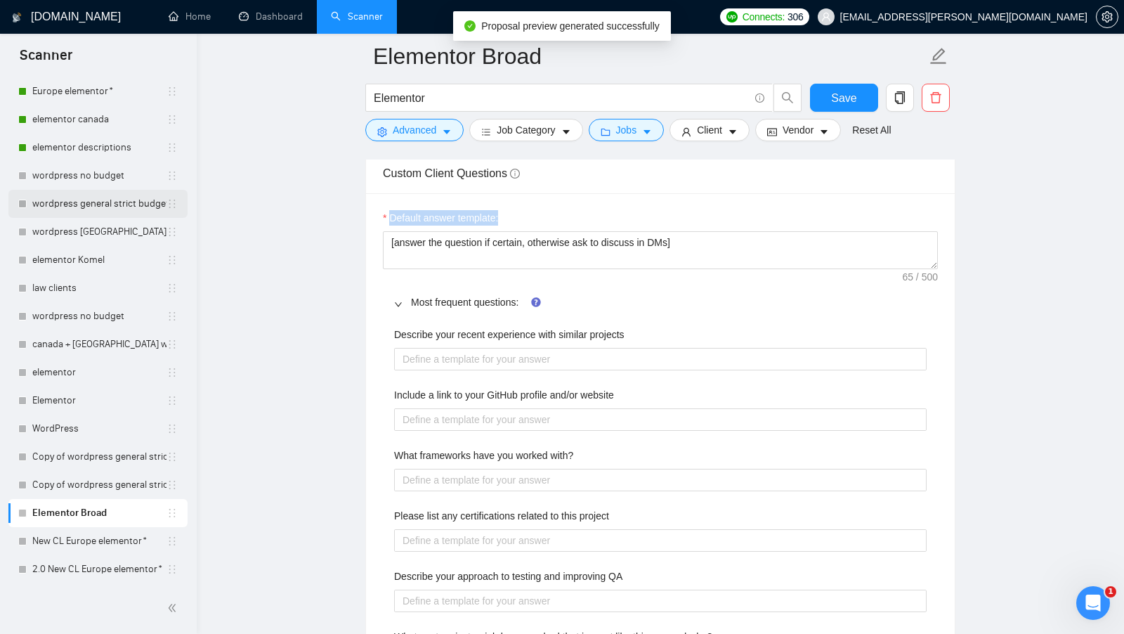
scroll to position [23, 0]
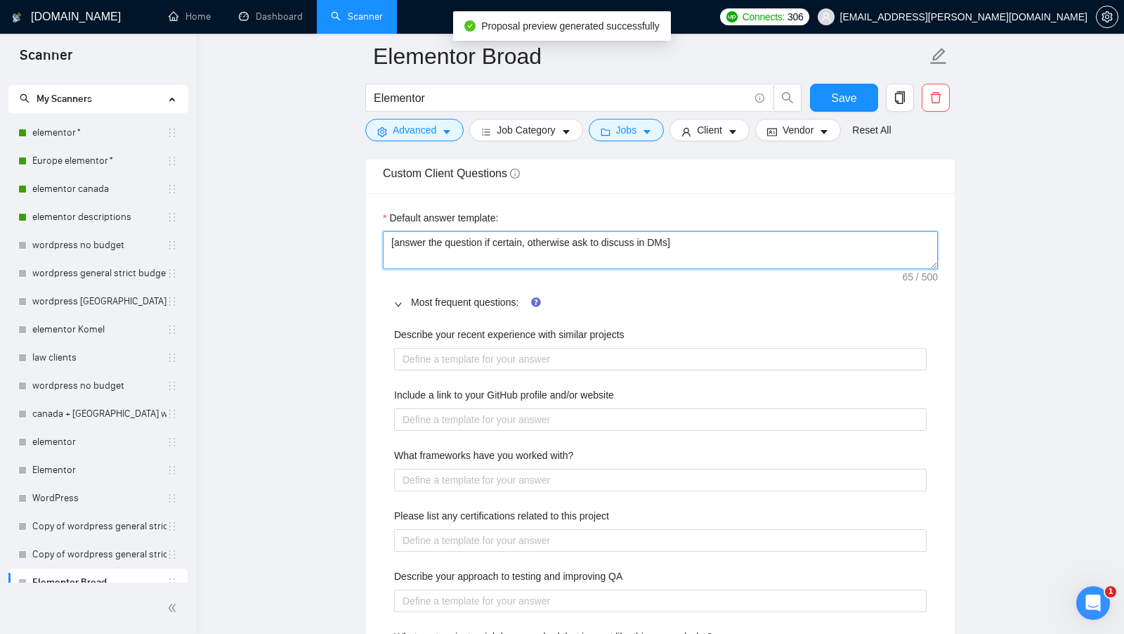
click at [541, 249] on textarea "[answer the question if certain, otherwise ask to discuss in DMs]" at bounding box center [660, 250] width 555 height 38
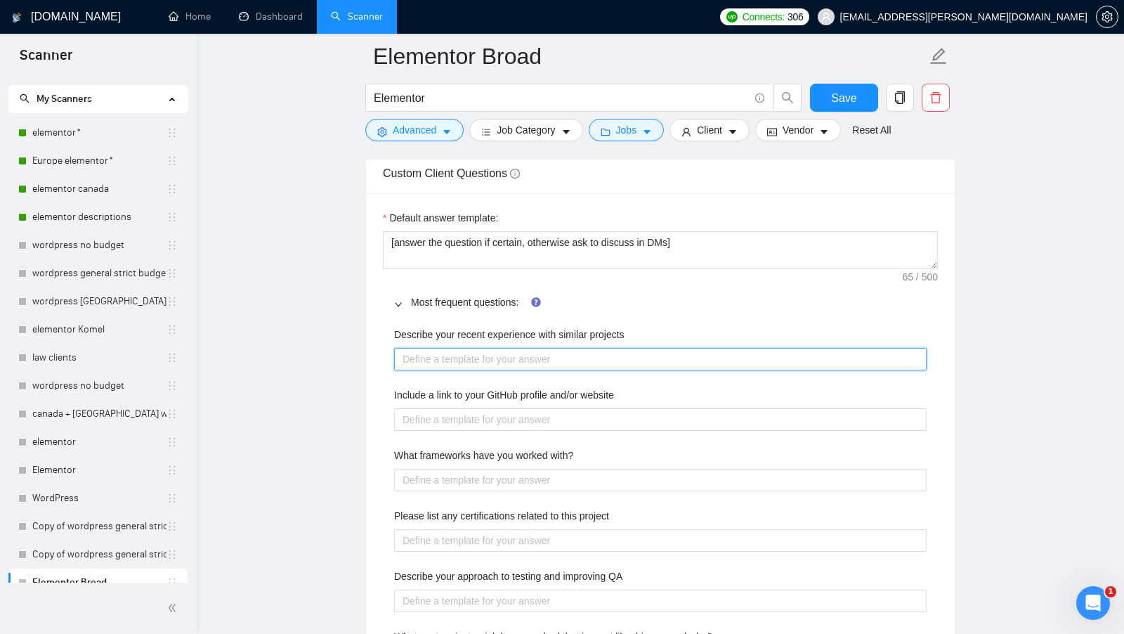
click at [553, 366] on projects "Describe your recent experience with similar projects" at bounding box center [660, 359] width 532 height 22
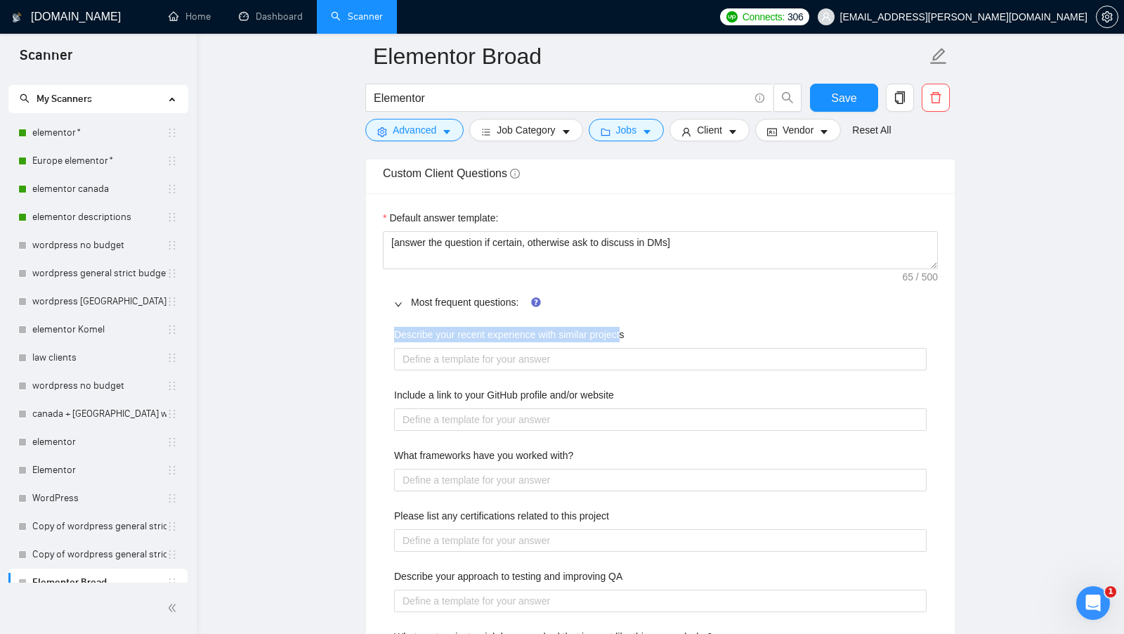
drag, startPoint x: 389, startPoint y: 338, endPoint x: 630, endPoint y: 339, distance: 240.9
click at [630, 339] on div "Describe your recent experience with similar projects Include a link to your Gi…" at bounding box center [660, 628] width 555 height 621
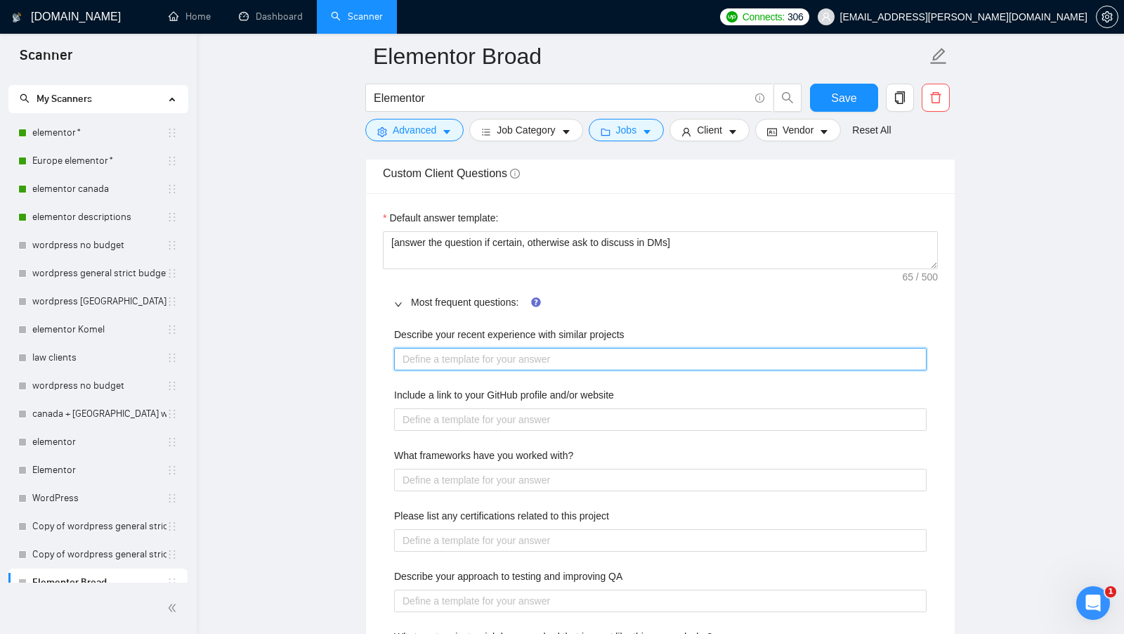
click at [619, 358] on projects "Describe your recent experience with similar projects" at bounding box center [660, 359] width 532 height 22
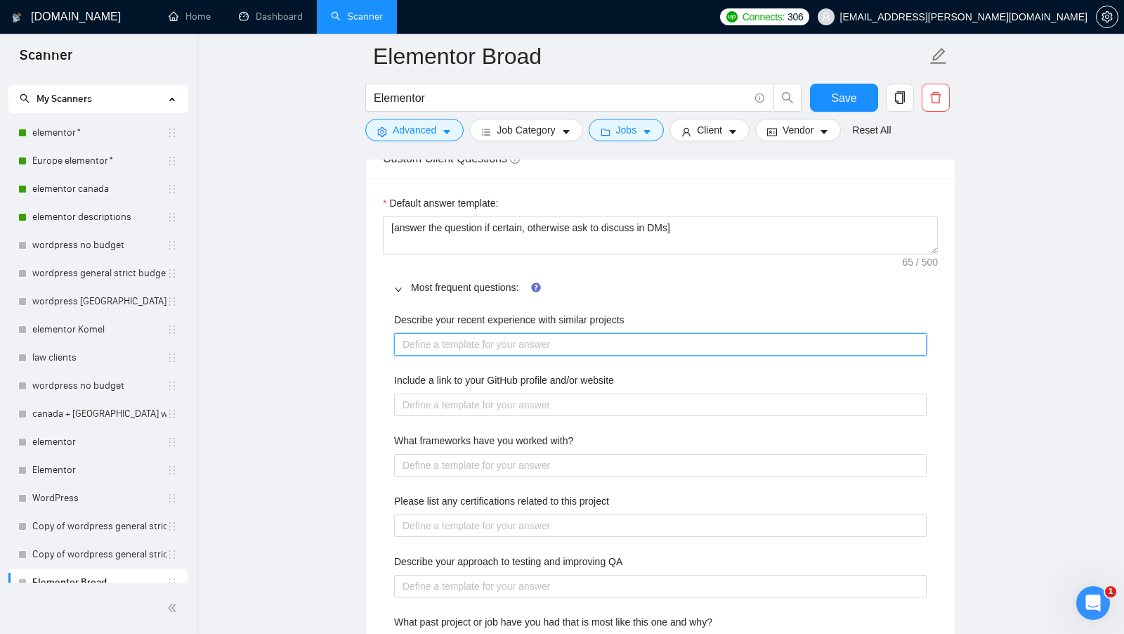
scroll to position [2109, 0]
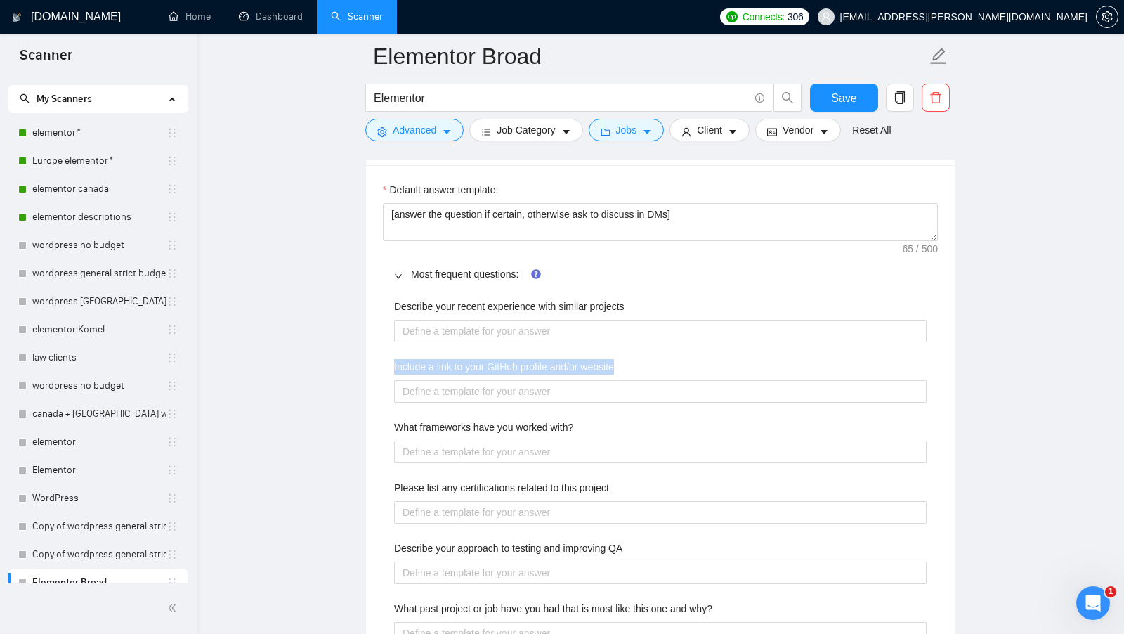
drag, startPoint x: 394, startPoint y: 372, endPoint x: 628, endPoint y: 374, distance: 233.9
click at [628, 374] on div "Include a link to your GitHub profile and/or website" at bounding box center [660, 369] width 532 height 21
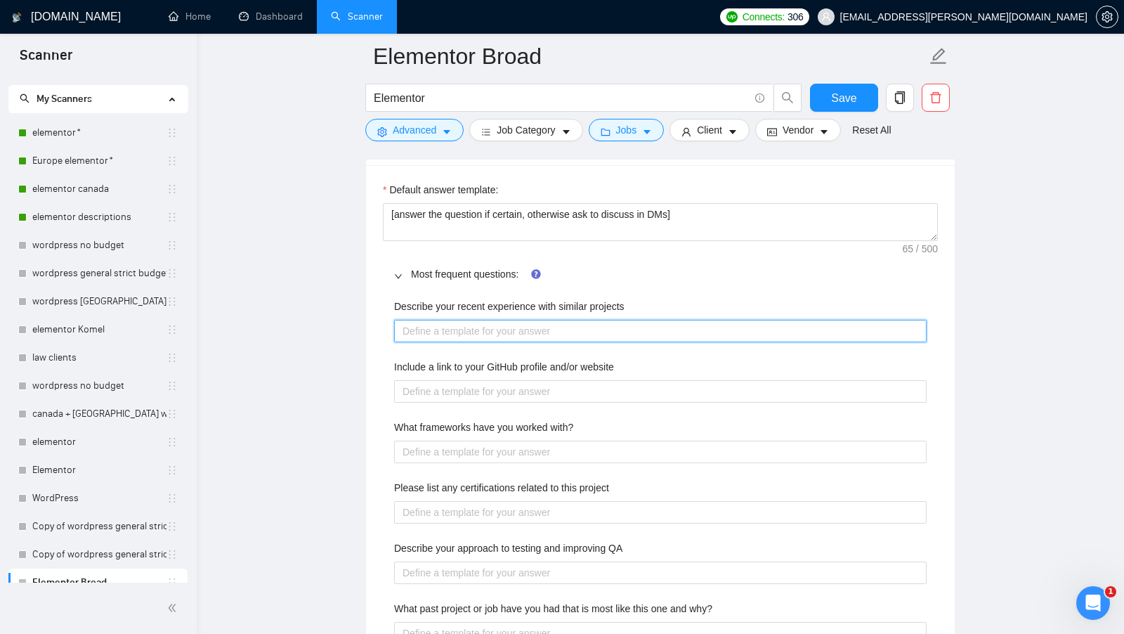
click at [601, 331] on projects "Describe your recent experience with similar projects" at bounding box center [660, 331] width 532 height 22
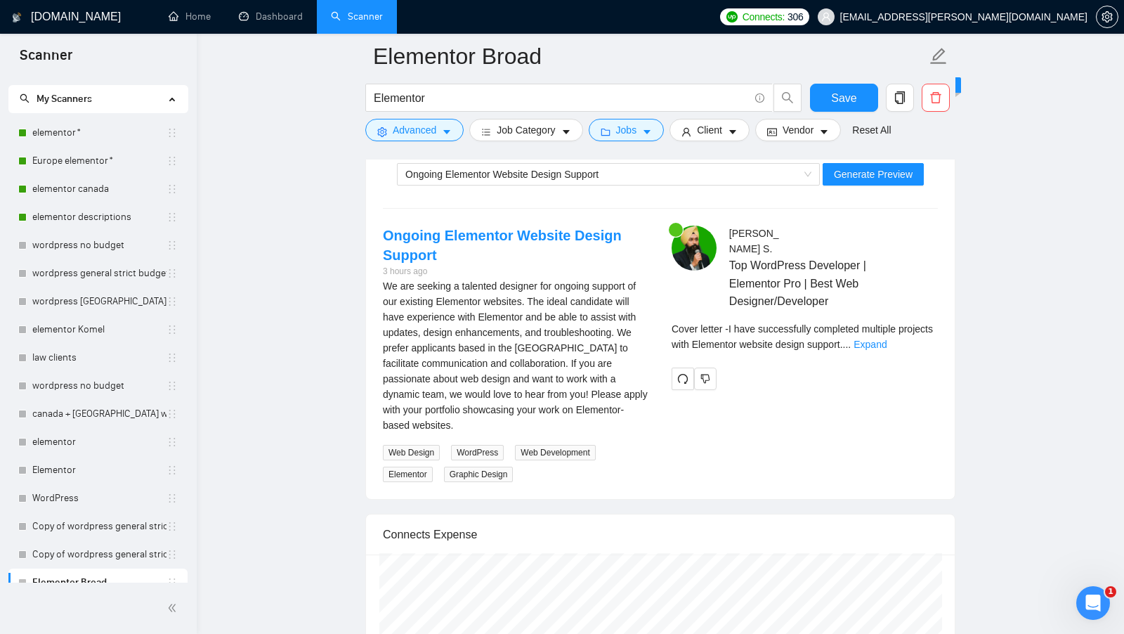
scroll to position [3499, 0]
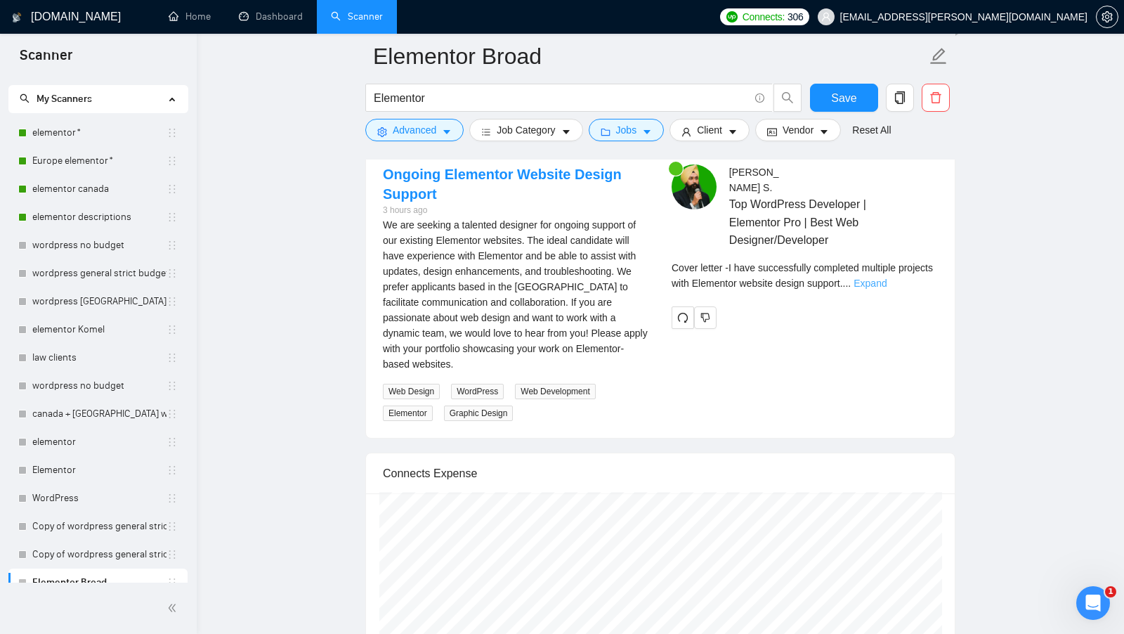
click at [886, 284] on link "Expand" at bounding box center [869, 282] width 33 height 11
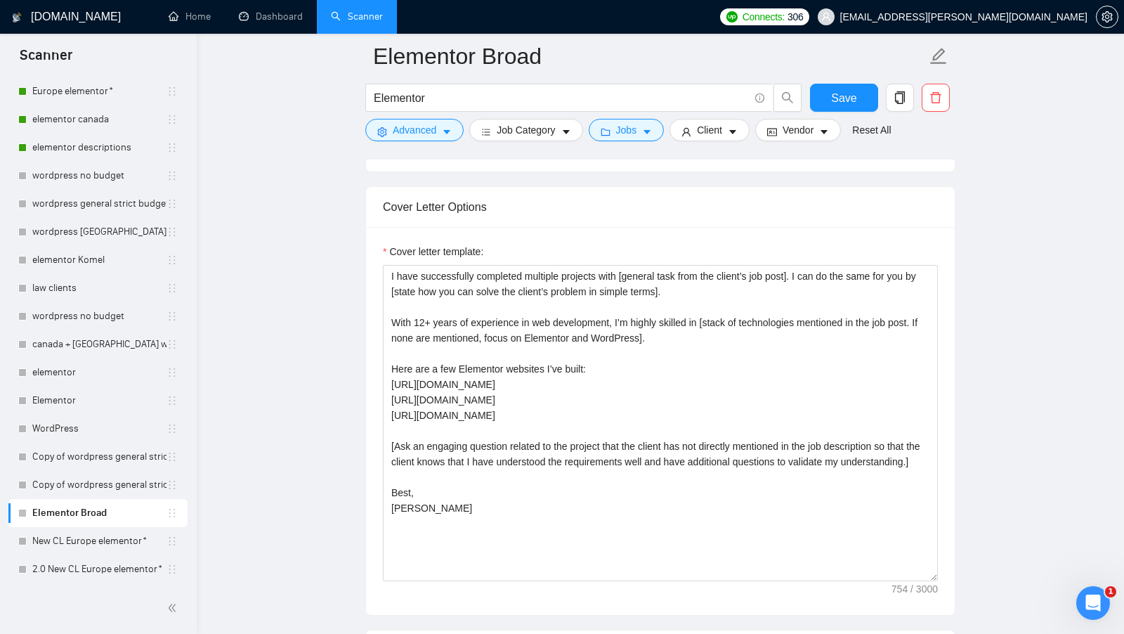
scroll to position [1603, 0]
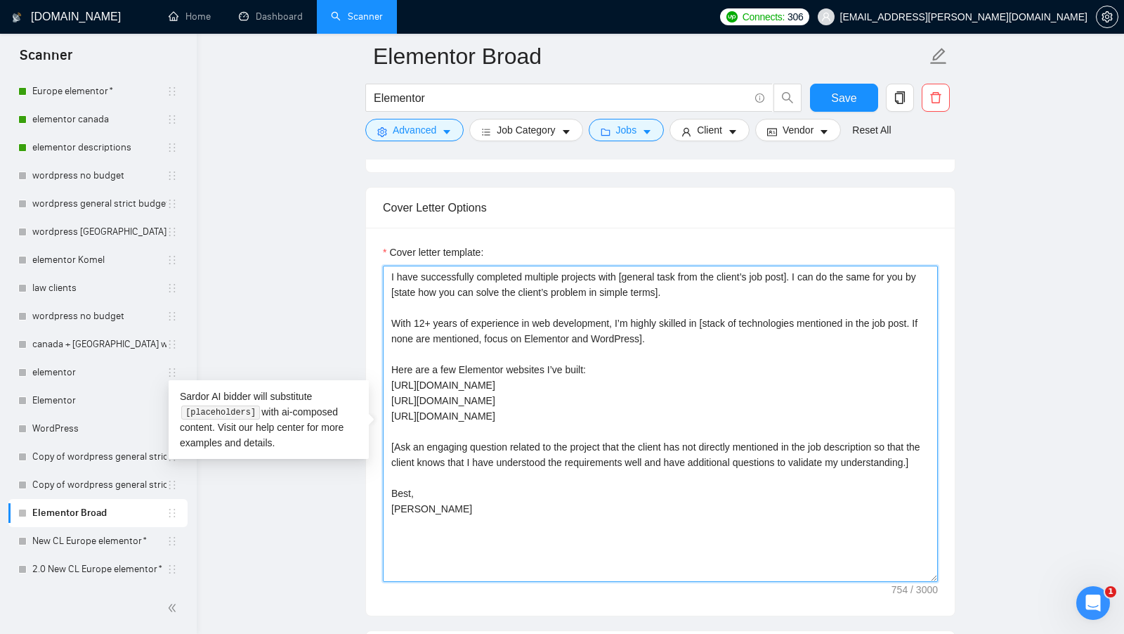
drag, startPoint x: 497, startPoint y: 556, endPoint x: 381, endPoint y: 279, distance: 300.0
click at [381, 279] on div "Cover letter template: I have successfully completed multiple projects with [ge…" at bounding box center [660, 422] width 589 height 388
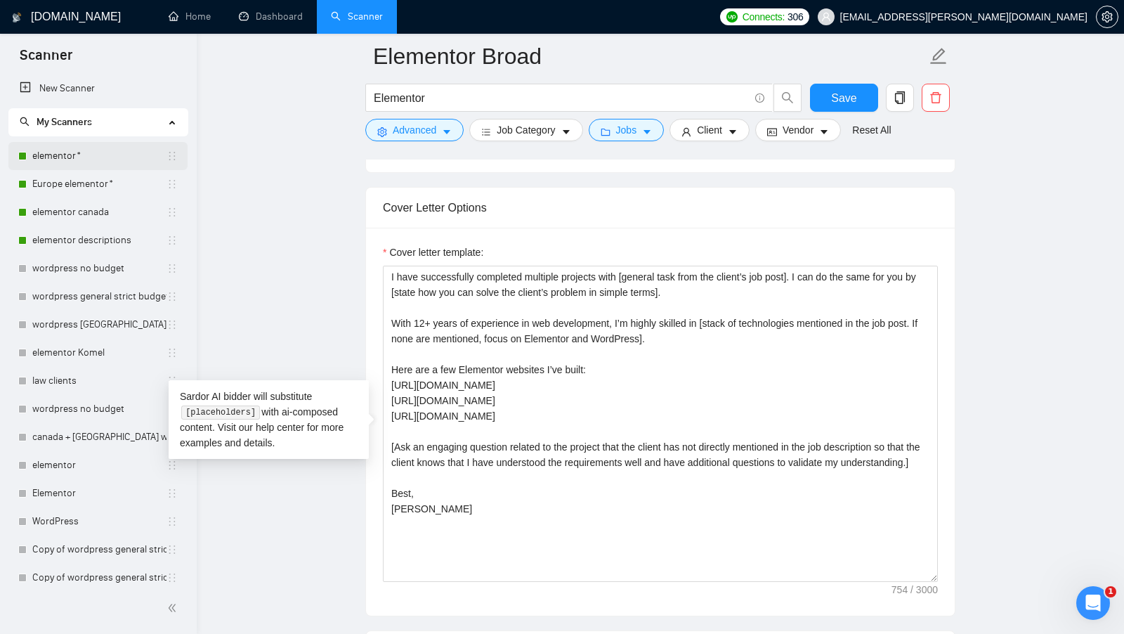
click at [69, 150] on link "elementor*" at bounding box center [99, 156] width 134 height 28
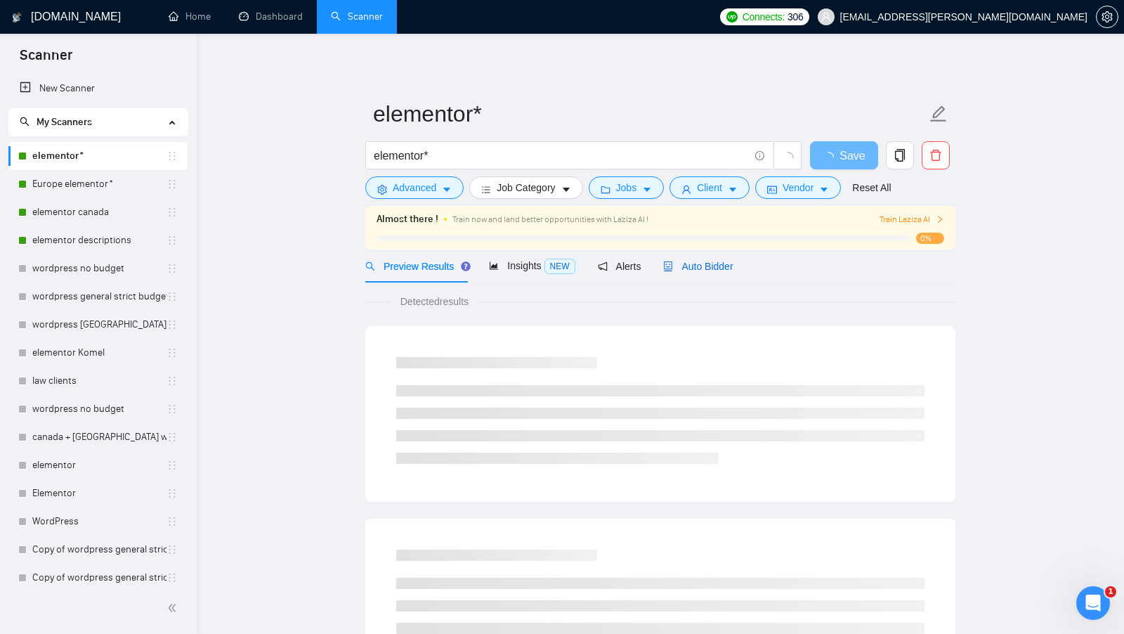
click at [707, 261] on span "Auto Bidder" at bounding box center [698, 266] width 70 height 11
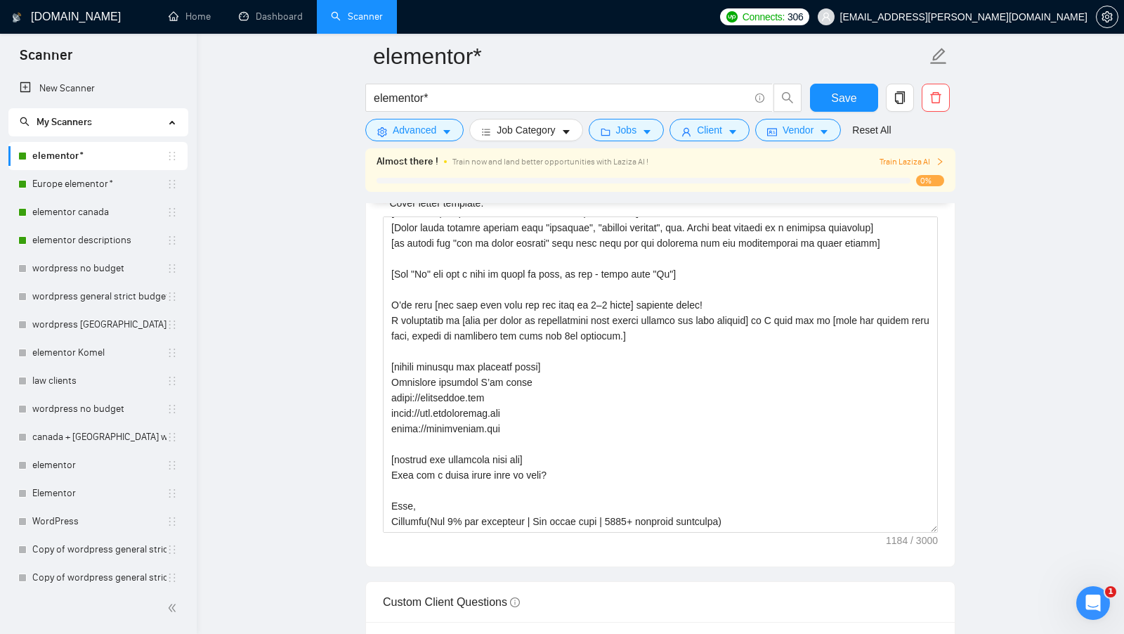
scroll to position [1670, 0]
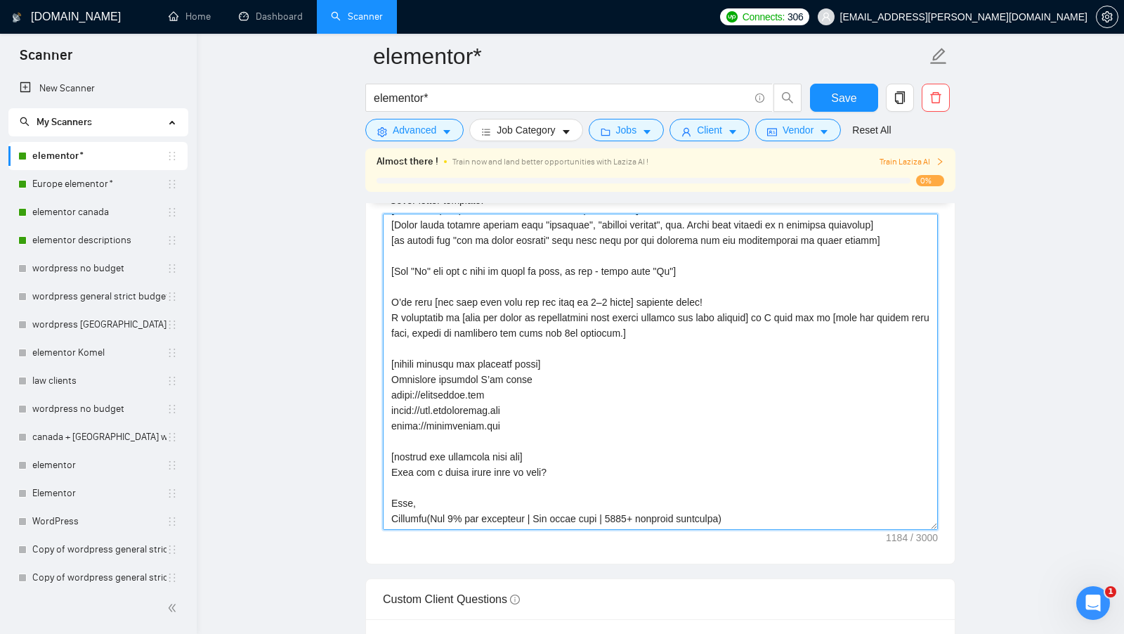
click at [769, 497] on textarea "Cover letter template:" at bounding box center [660, 372] width 555 height 316
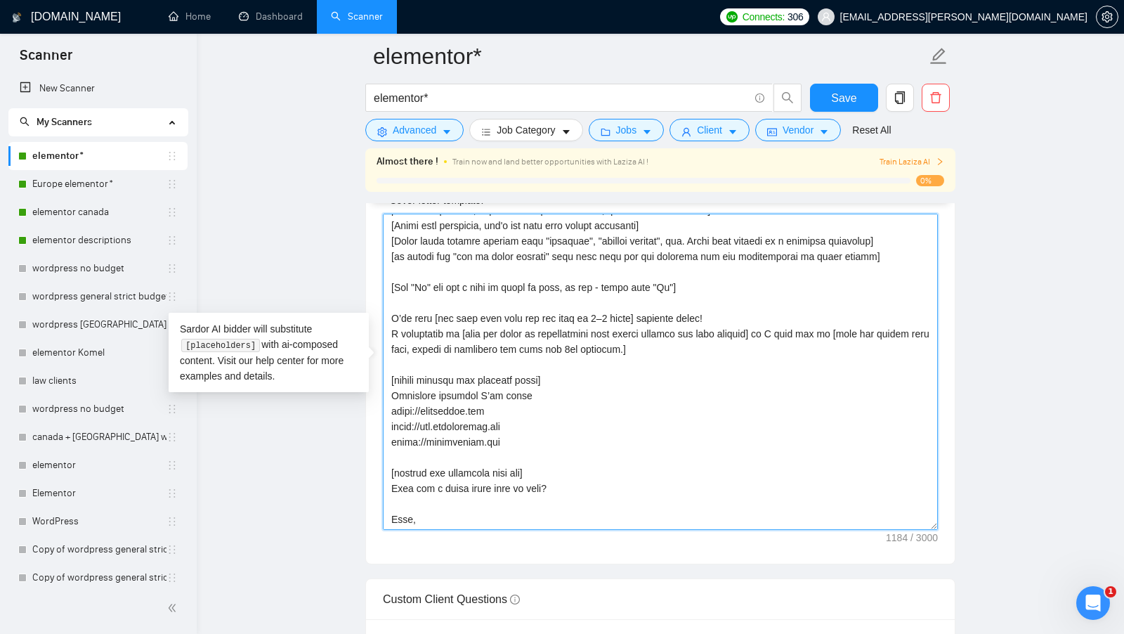
scroll to position [0, 0]
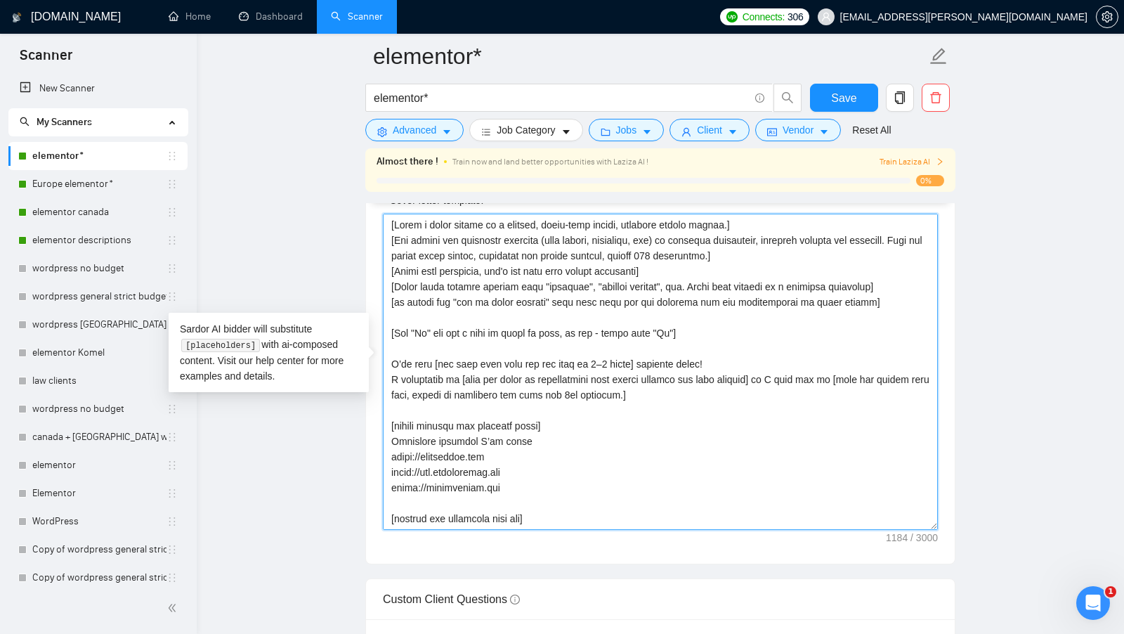
drag, startPoint x: 766, startPoint y: 504, endPoint x: 375, endPoint y: 182, distance: 505.9
click at [375, 181] on div "elementor* elementor* Save Advanced Job Category Jobs Client Vendor Reset All A…" at bounding box center [660, 446] width 590 height 4118
click at [494, 325] on textarea "Cover letter template:" at bounding box center [660, 372] width 555 height 316
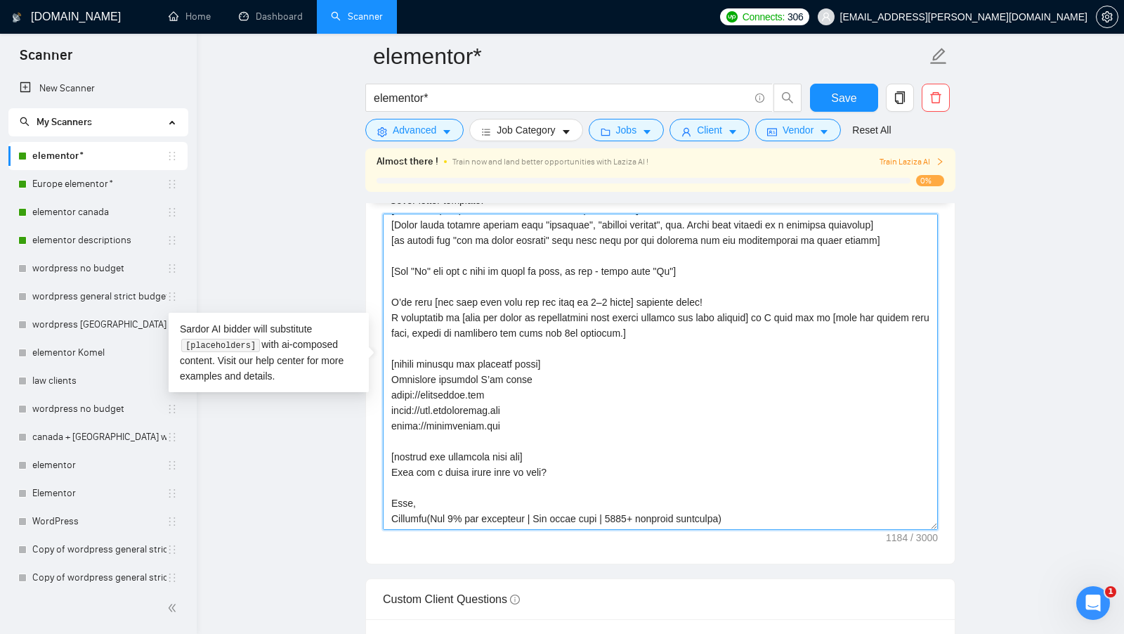
drag, startPoint x: 391, startPoint y: 321, endPoint x: 775, endPoint y: 577, distance: 461.3
click at [775, 577] on form "Auto Bidding Enabled Auto Bidding Enabled: ON Auto Bidder Schedule Auto Bidding…" at bounding box center [660, 350] width 590 height 3424
paste textarea "I have successfully completed multiple projects with [general task from the cli…"
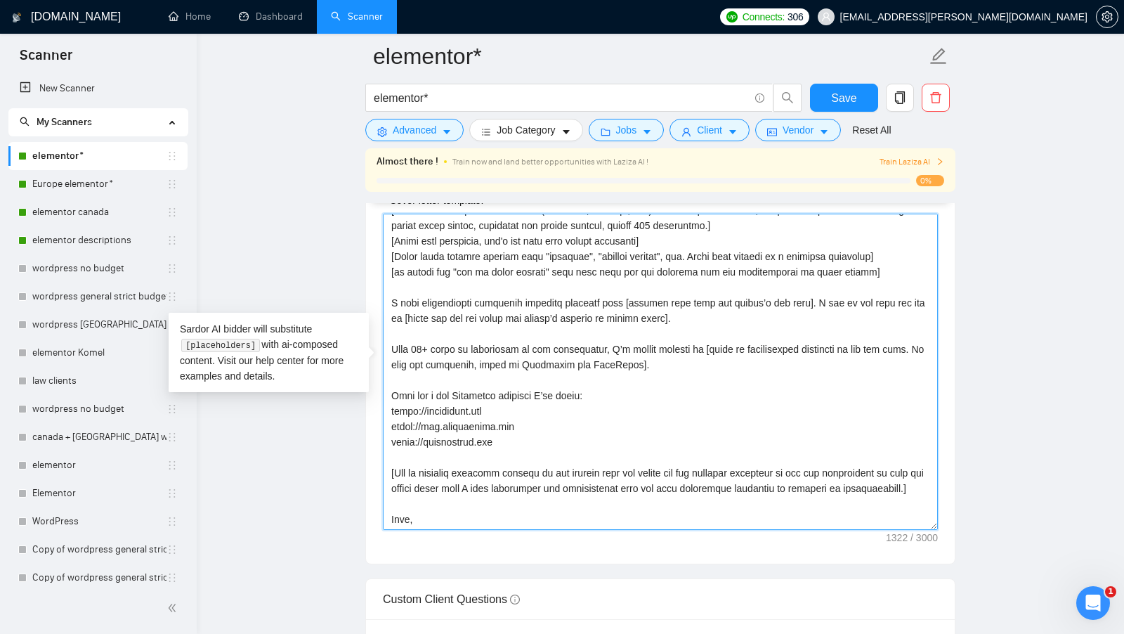
scroll to position [24, 0]
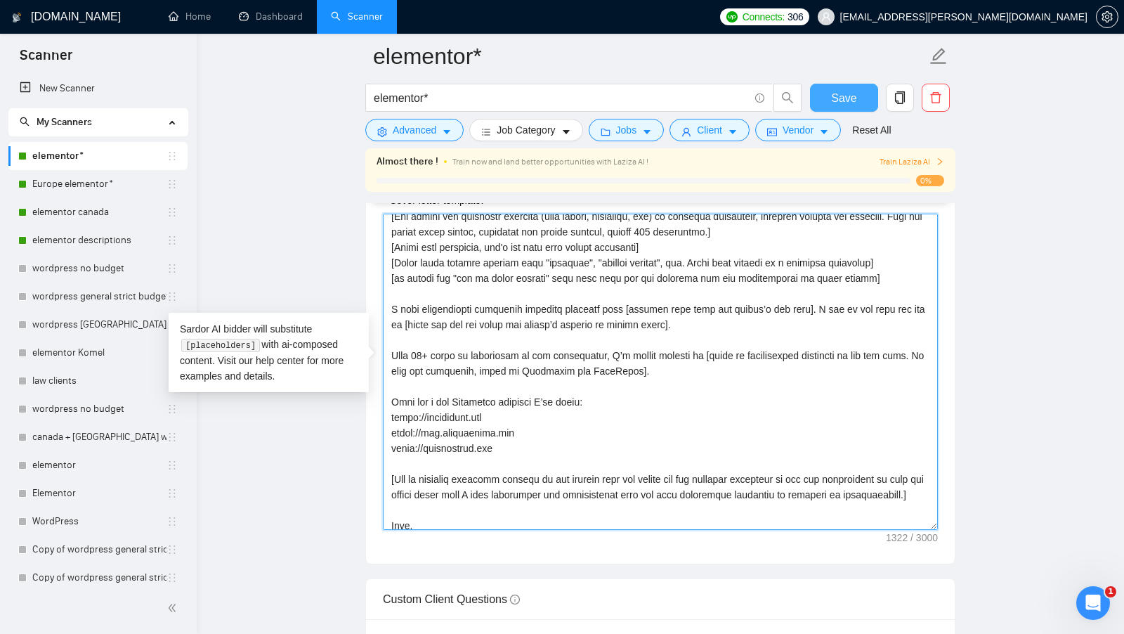
type textarea "[Write a cover letter in a natural, human-like manner, avoiding bullet points.]…"
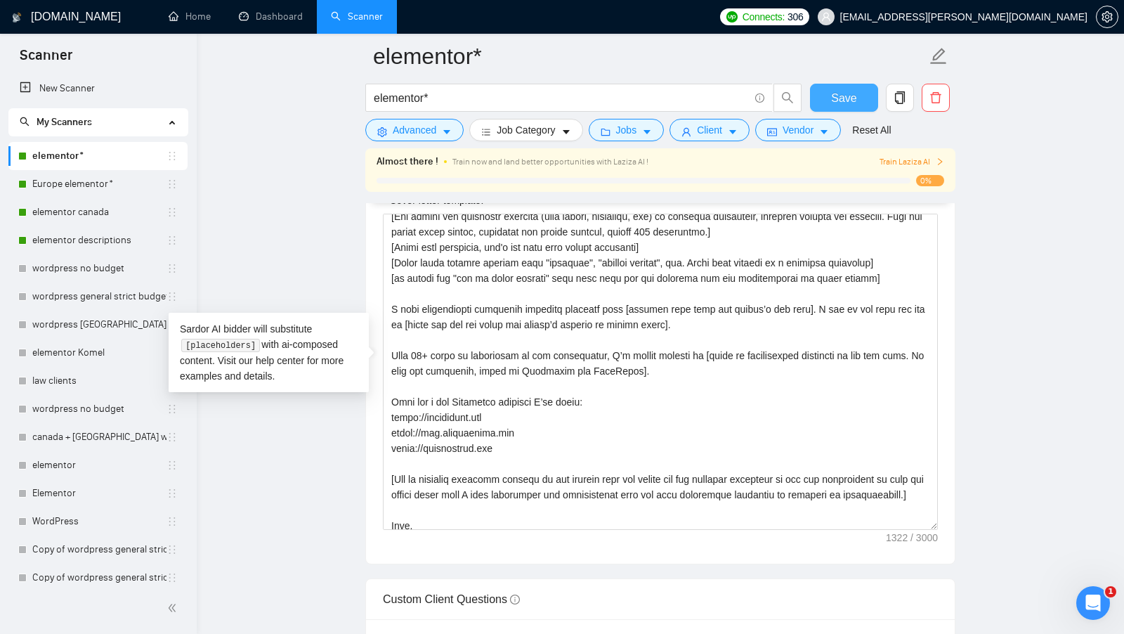
click at [846, 96] on span "Save" at bounding box center [843, 98] width 25 height 18
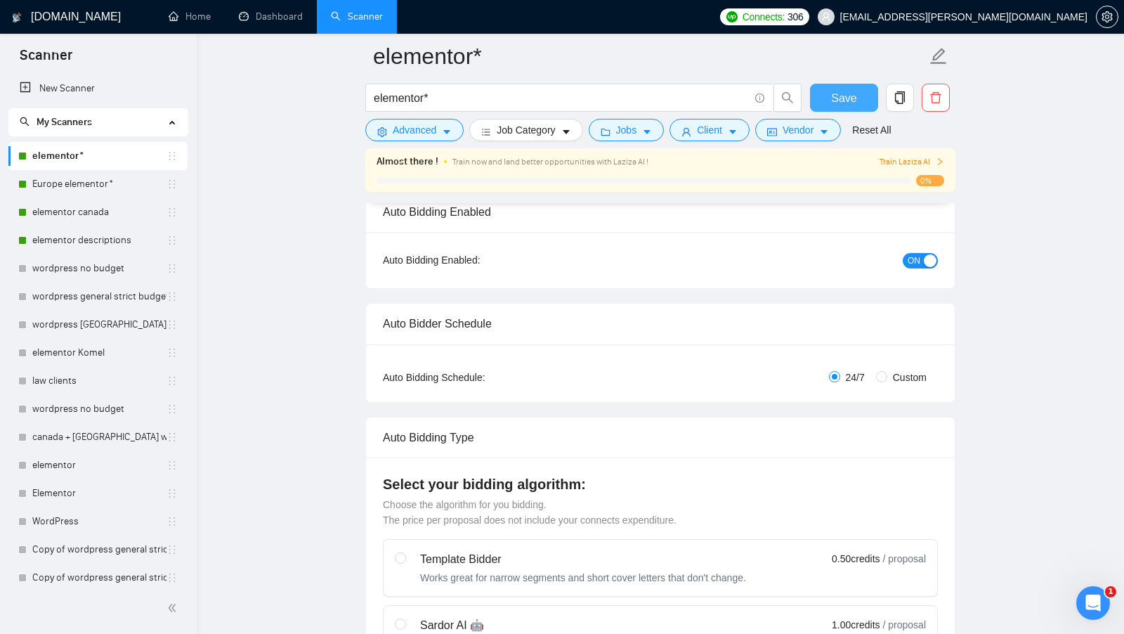
scroll to position [192, 0]
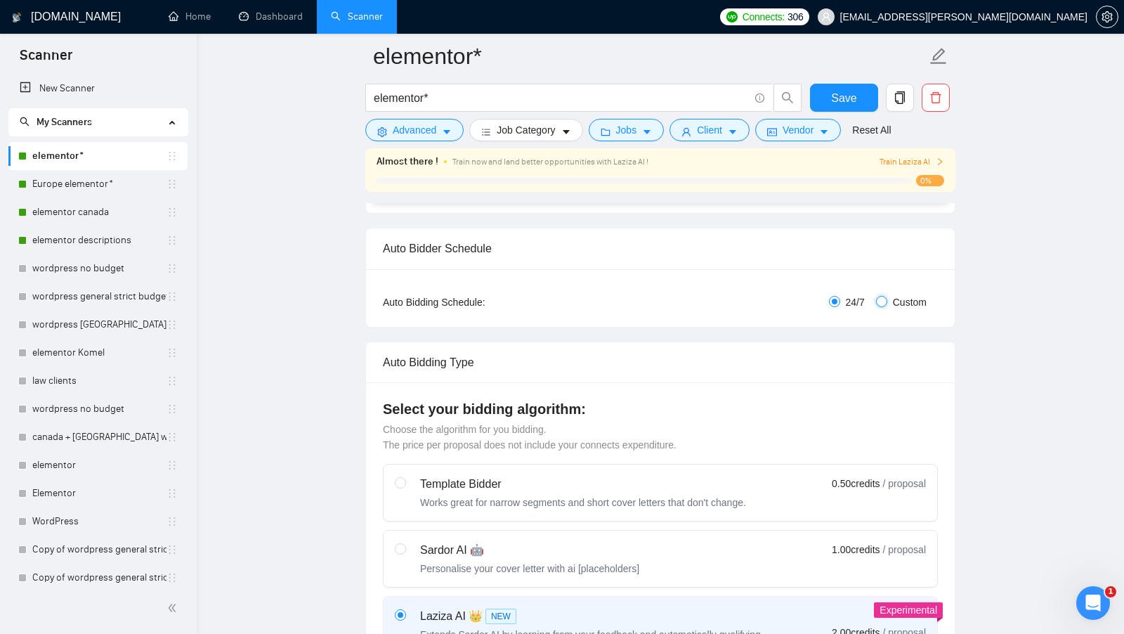
click at [879, 304] on input "Custom" at bounding box center [881, 301] width 11 height 11
radio input "true"
radio input "false"
checkbox input "true"
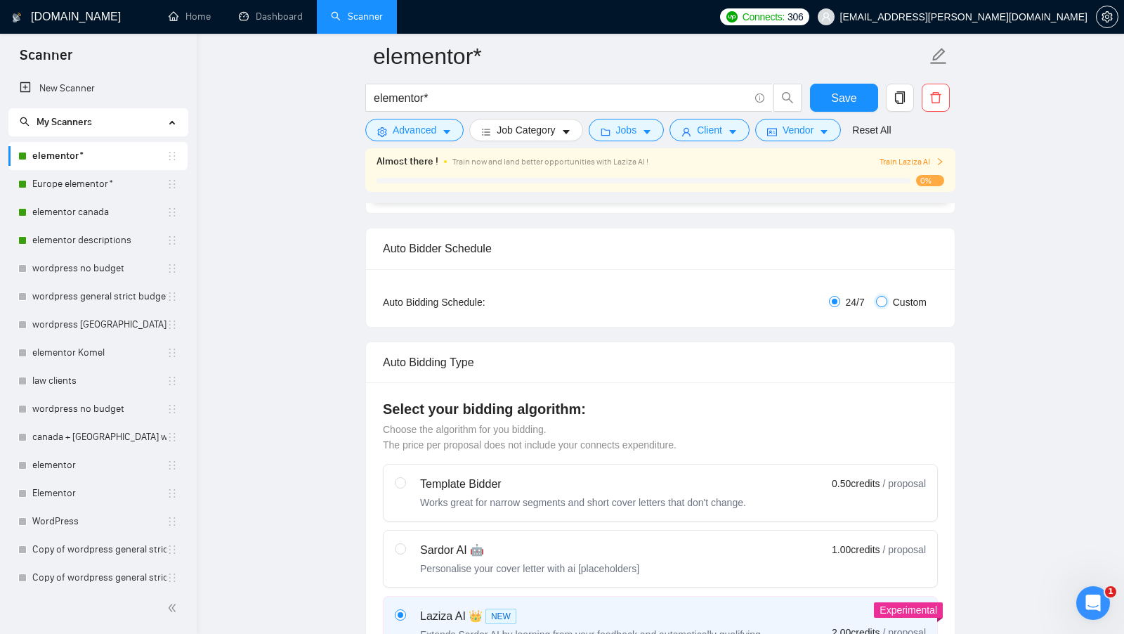
checkbox input "true"
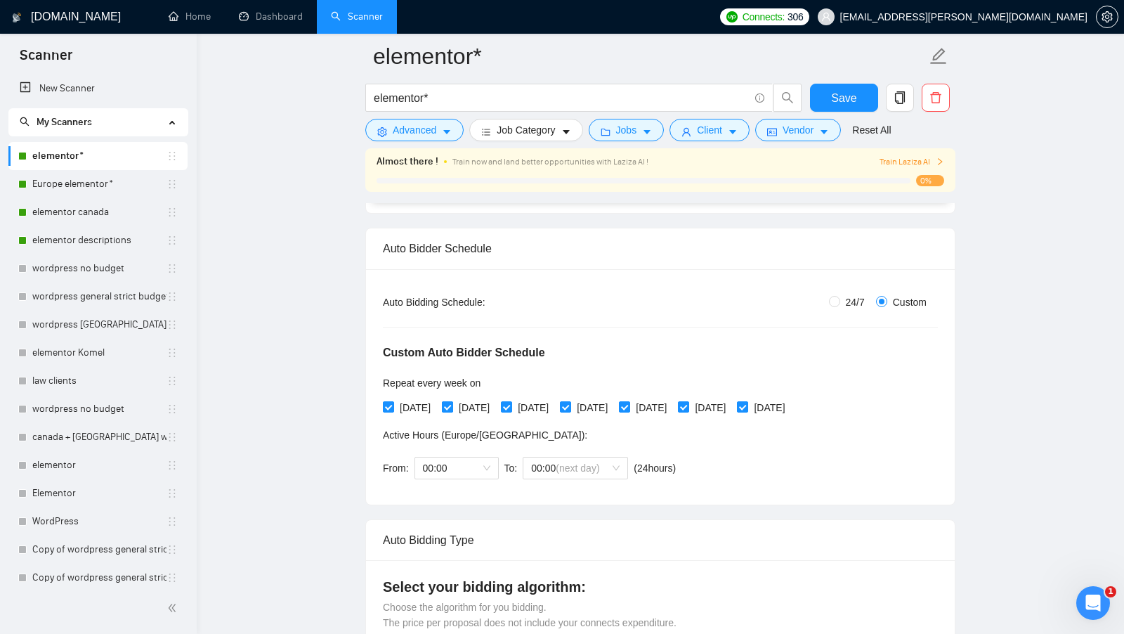
click at [451, 405] on input "[DATE]" at bounding box center [447, 406] width 10 height 10
checkbox input "false"
click at [570, 407] on input "[DATE]" at bounding box center [565, 406] width 10 height 10
checkbox input "false"
click at [689, 406] on span at bounding box center [683, 406] width 11 height 11
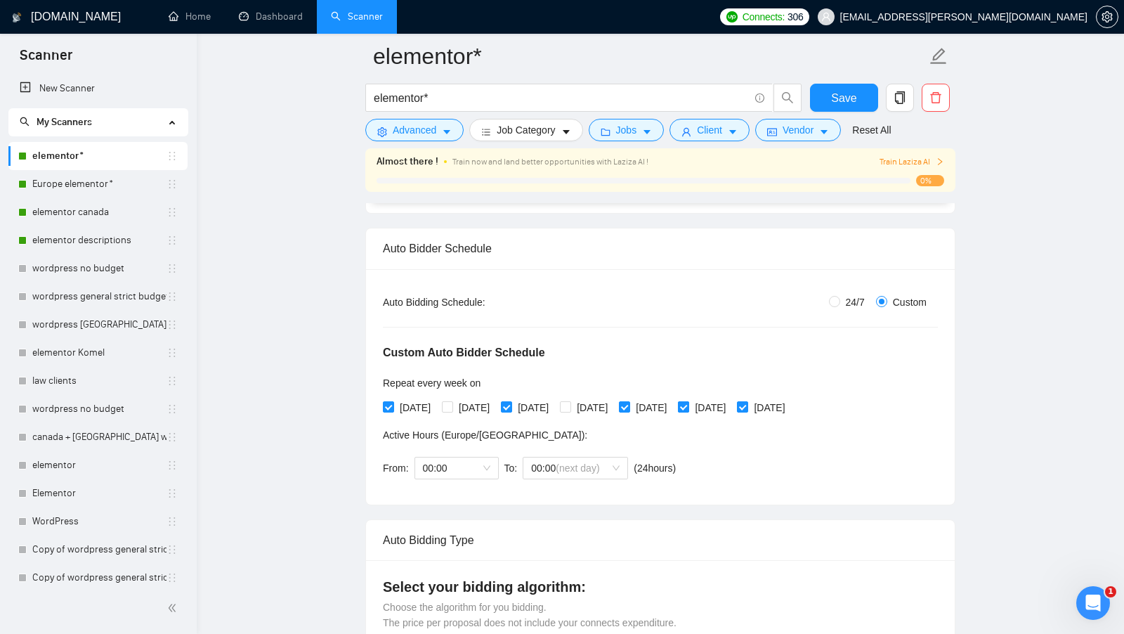
click at [688, 406] on input "[DATE]" at bounding box center [683, 406] width 10 height 10
checkbox input "false"
click at [835, 81] on form "elementor* elementor* Save Advanced Job Category Jobs Client Vendor Reset All" at bounding box center [660, 91] width 590 height 114
click at [830, 119] on button "Vendor" at bounding box center [798, 130] width 86 height 22
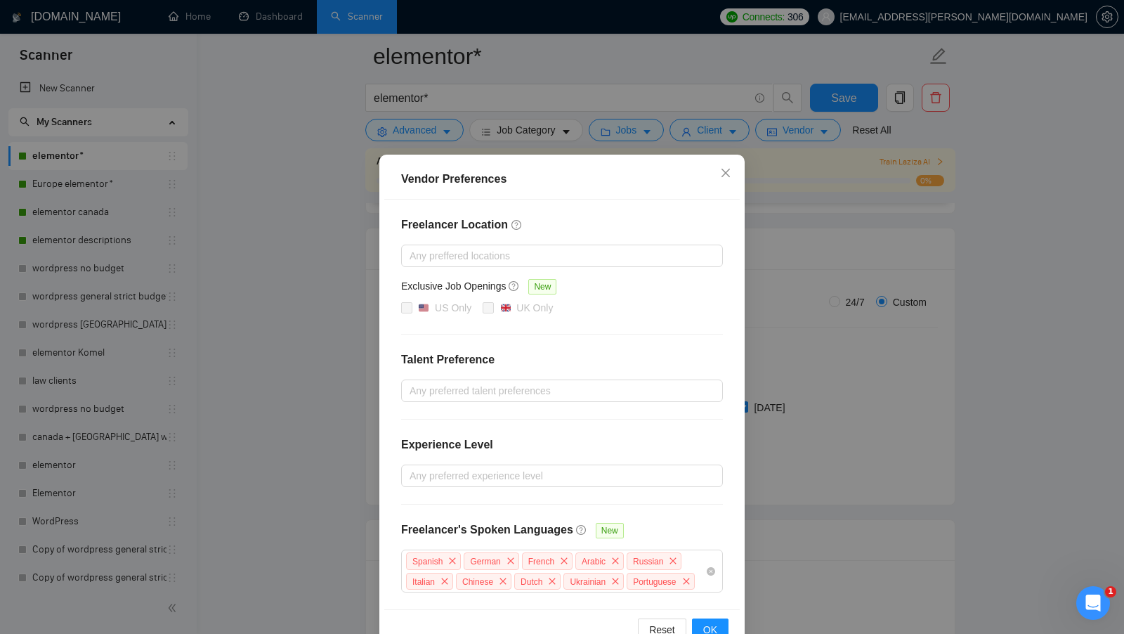
click at [842, 107] on div "Vendor Preferences Freelancer Location Any preffered locations Exclusive Job Op…" at bounding box center [562, 317] width 1124 height 634
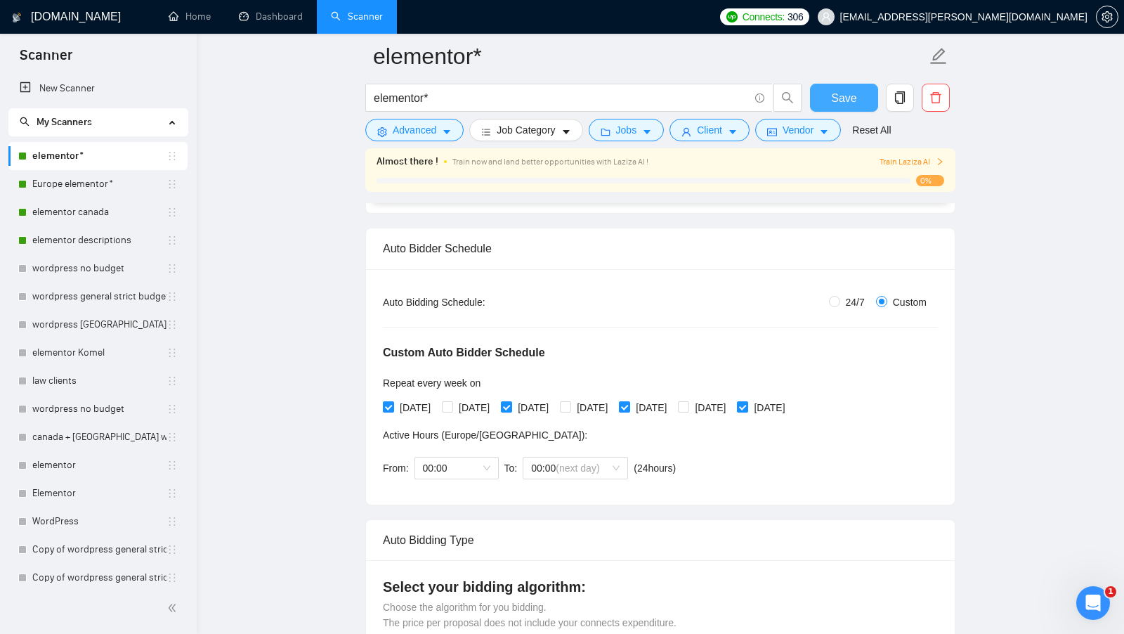
click at [845, 105] on span "Save" at bounding box center [843, 98] width 25 height 18
click at [900, 100] on icon "copy" at bounding box center [899, 97] width 13 height 13
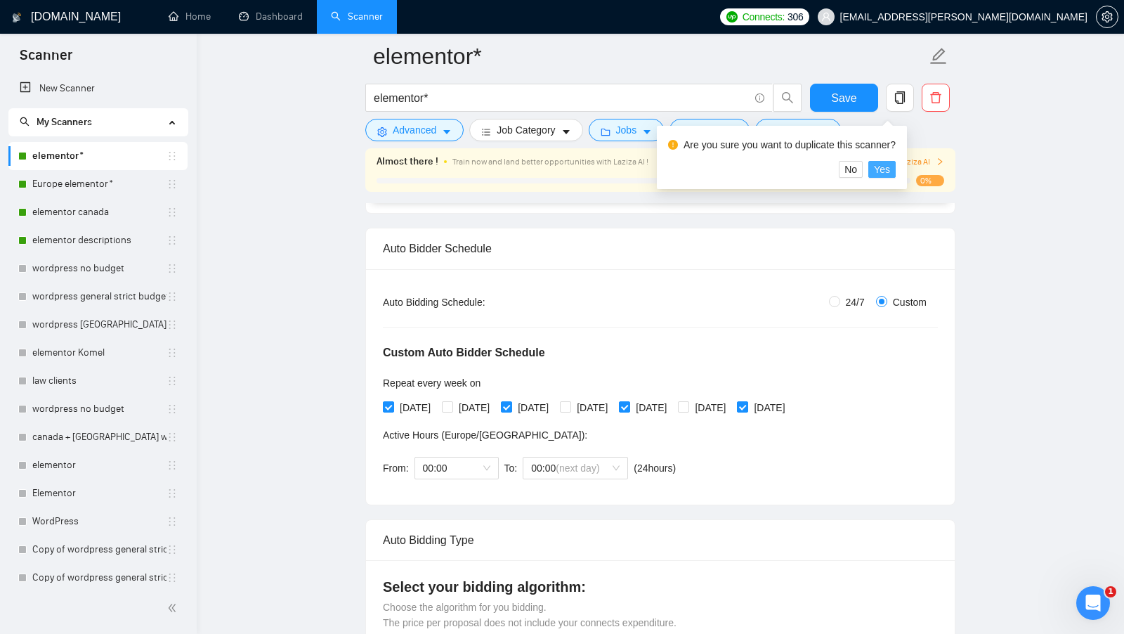
click at [890, 171] on span "Yes" at bounding box center [882, 169] width 16 height 15
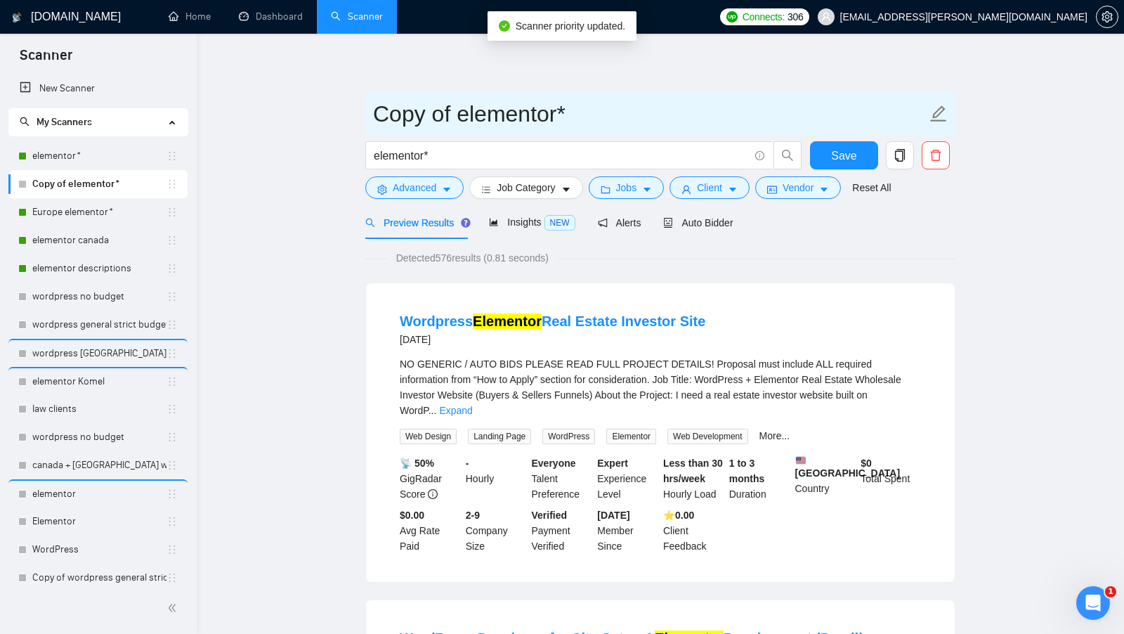
drag, startPoint x: 445, startPoint y: 116, endPoint x: 453, endPoint y: 115, distance: 7.8
click at [425, 116] on input "Copy of elementor*" at bounding box center [649, 113] width 553 height 35
drag, startPoint x: 456, startPoint y: 115, endPoint x: 346, endPoint y: 115, distance: 110.3
type input "B elementor*"
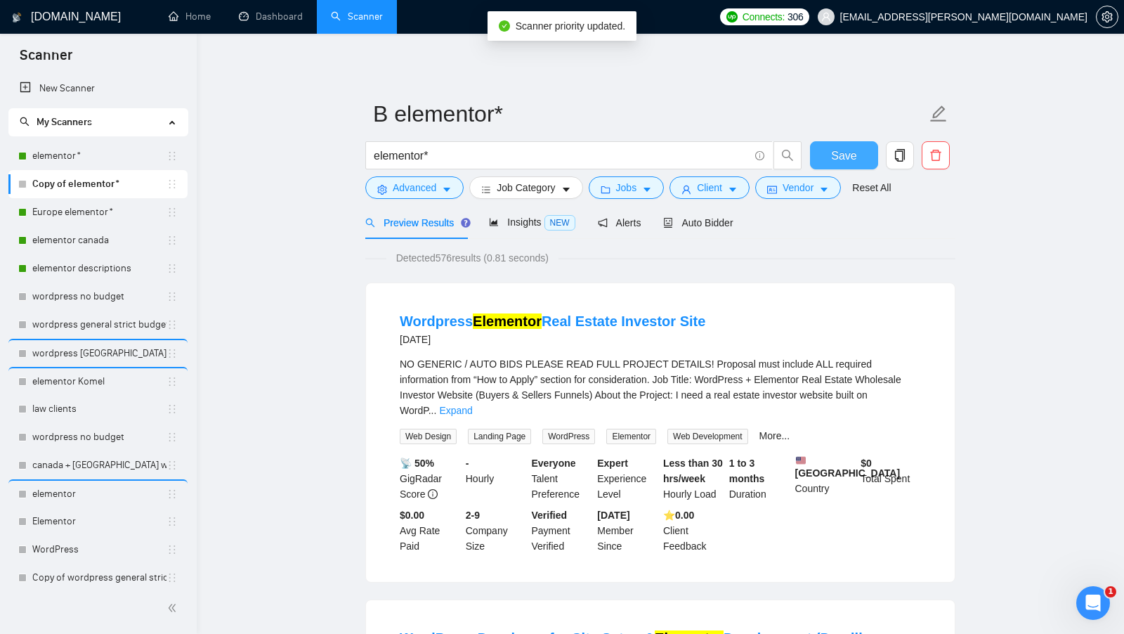
click at [813, 144] on button "Save" at bounding box center [844, 155] width 68 height 28
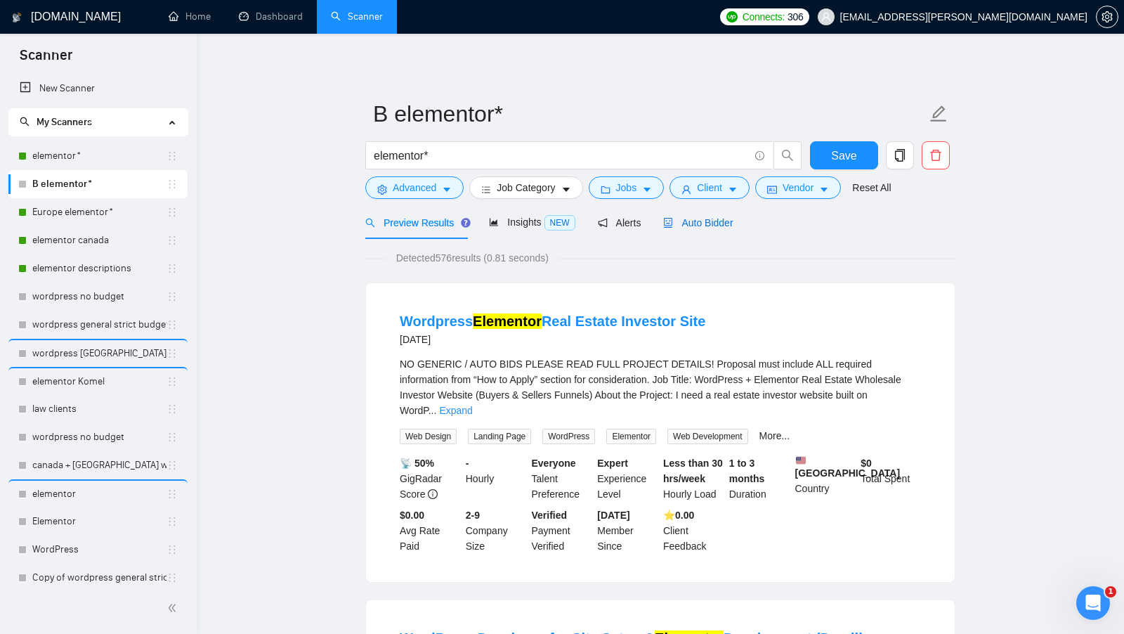
click at [716, 225] on span "Auto Bidder" at bounding box center [698, 222] width 70 height 11
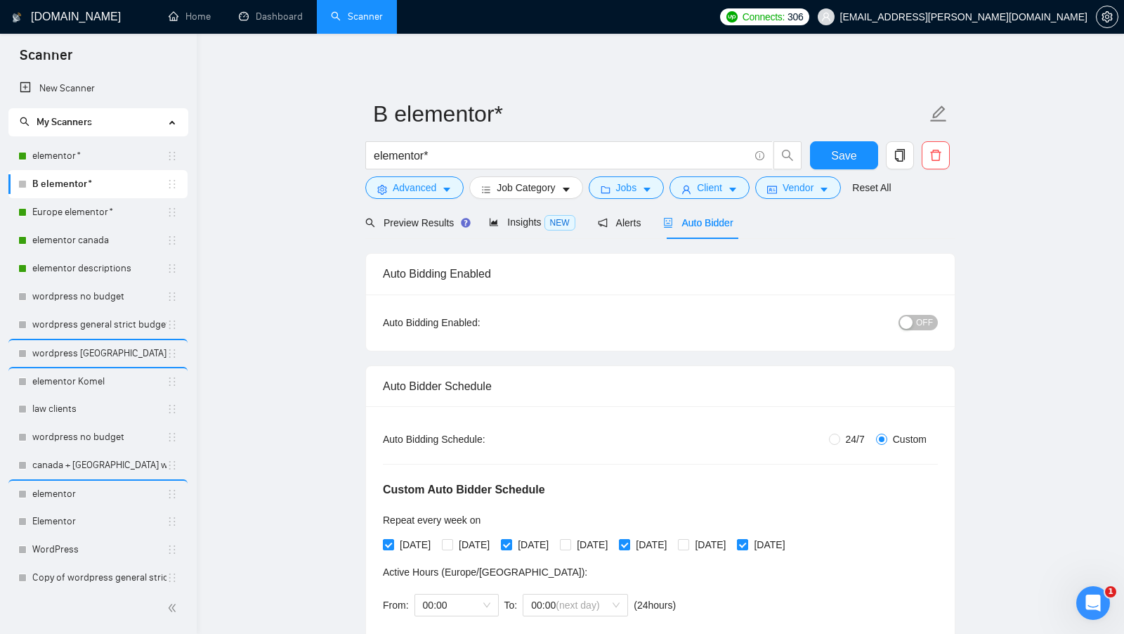
scroll to position [10, 0]
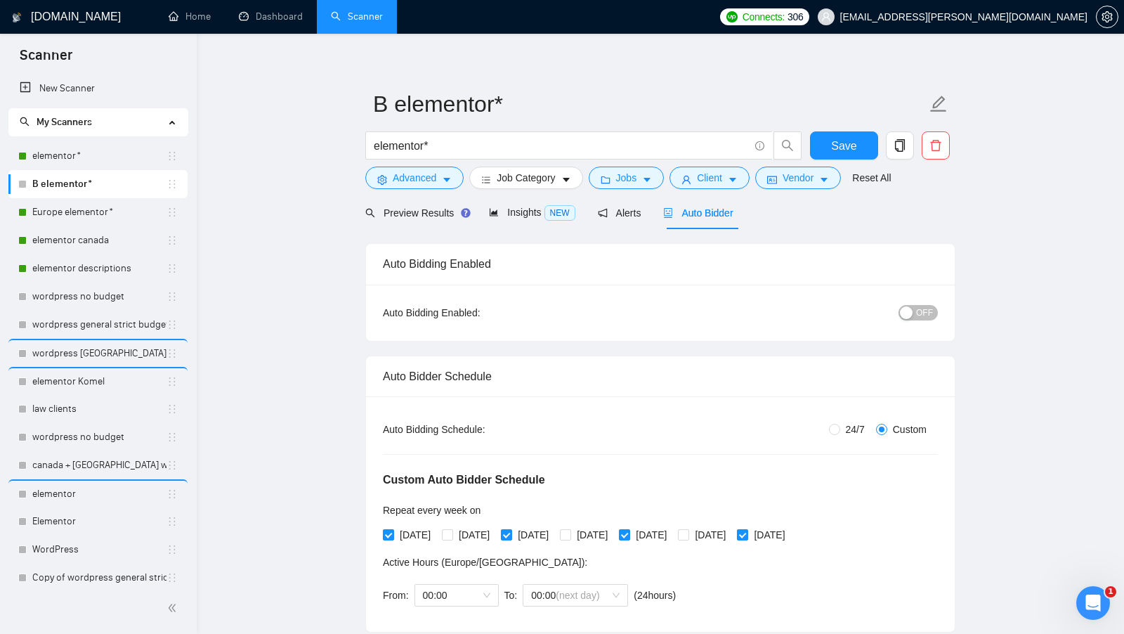
click at [914, 306] on button "OFF" at bounding box center [917, 312] width 39 height 15
click at [452, 534] on input "[DATE]" at bounding box center [447, 534] width 10 height 10
checkbox input "true"
click at [389, 532] on input "[DATE]" at bounding box center [388, 534] width 10 height 10
checkbox input "false"
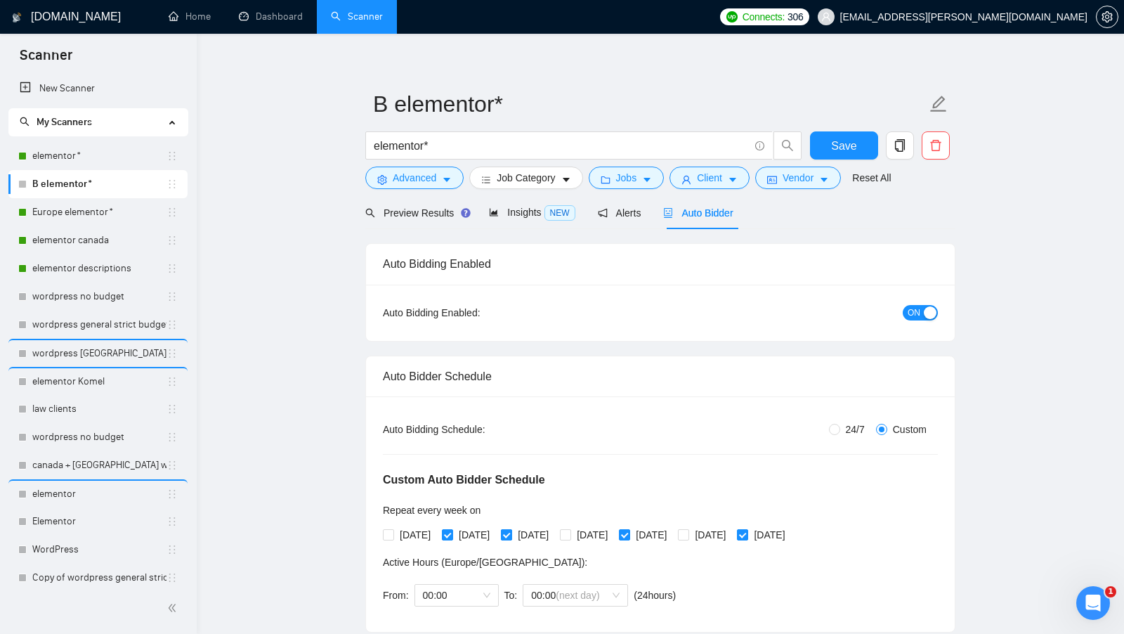
click at [511, 533] on input "[DATE]" at bounding box center [506, 534] width 10 height 10
checkbox input "false"
click at [590, 527] on div "Monday Tuesday Wednesday Thursday Friday Saturday Sunday" at bounding box center [587, 534] width 408 height 15
click at [570, 529] on input "[DATE]" at bounding box center [565, 534] width 10 height 10
checkbox input "true"
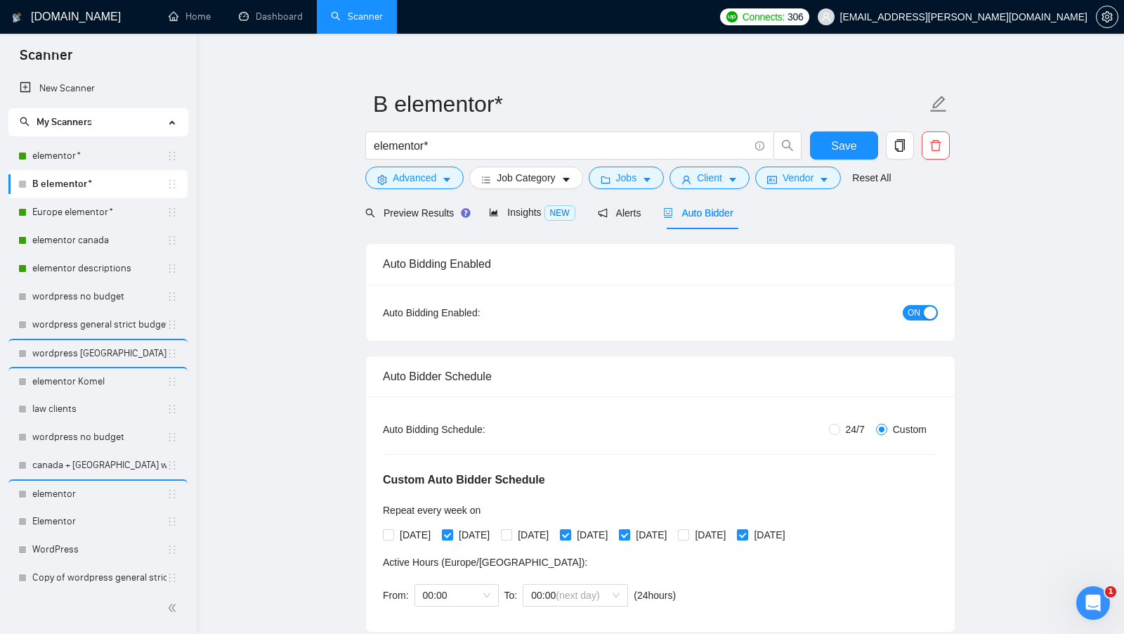
click at [629, 529] on input "[DATE]" at bounding box center [624, 534] width 10 height 10
checkbox input "false"
click at [731, 532] on span "[DATE]" at bounding box center [710, 534] width 42 height 15
click at [688, 532] on input "[DATE]" at bounding box center [683, 534] width 10 height 10
checkbox input "true"
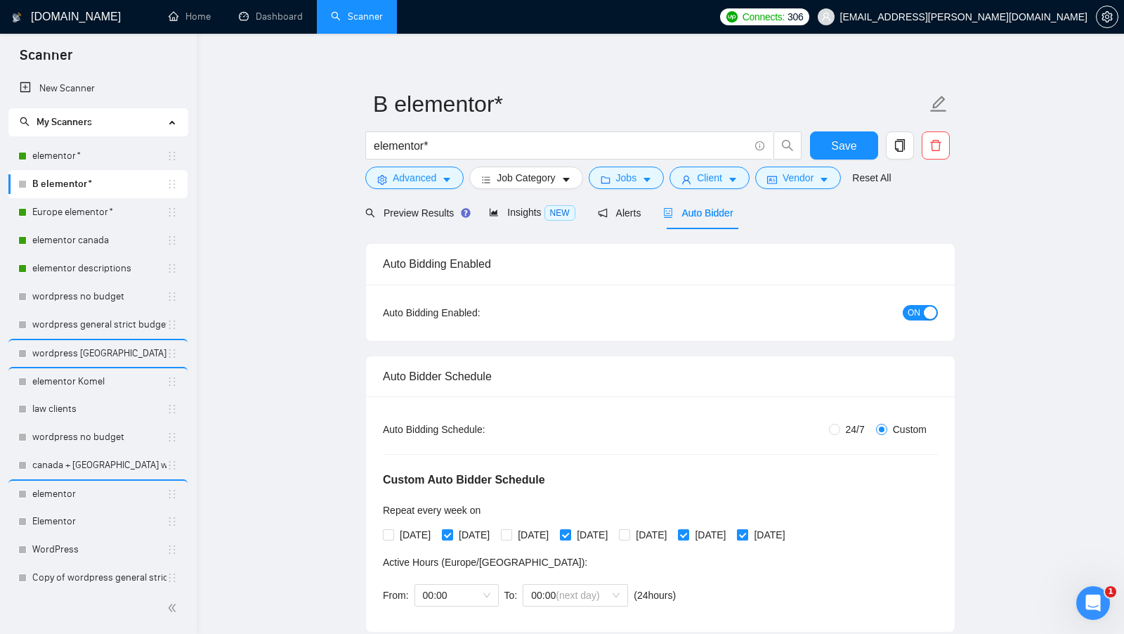
click at [747, 530] on input "[DATE]" at bounding box center [742, 534] width 10 height 10
checkbox input "false"
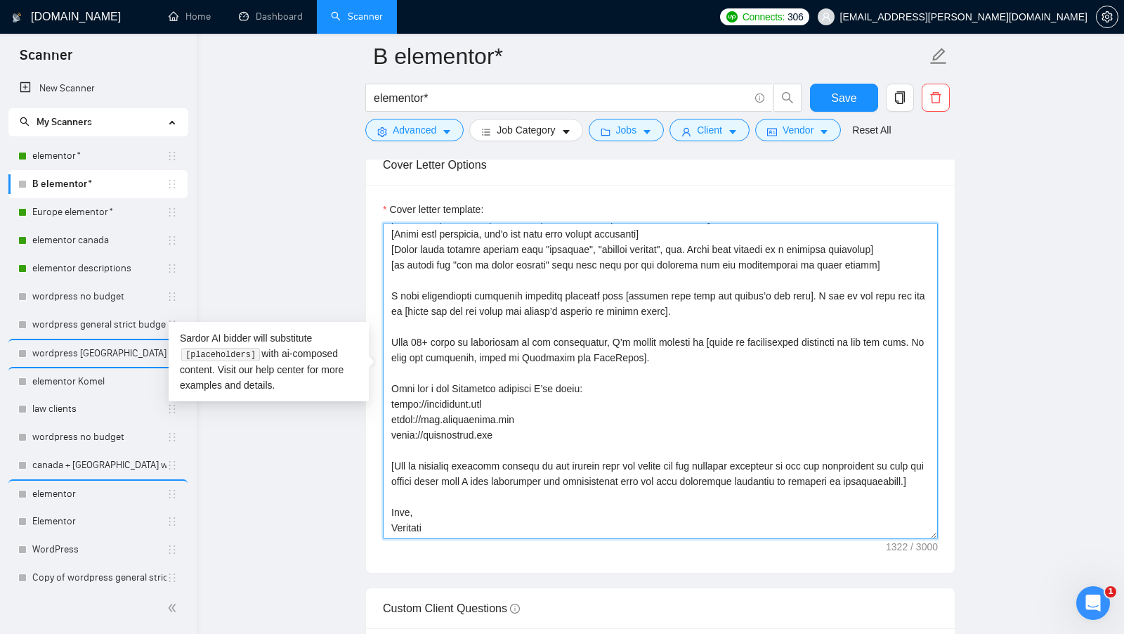
scroll to position [0, 0]
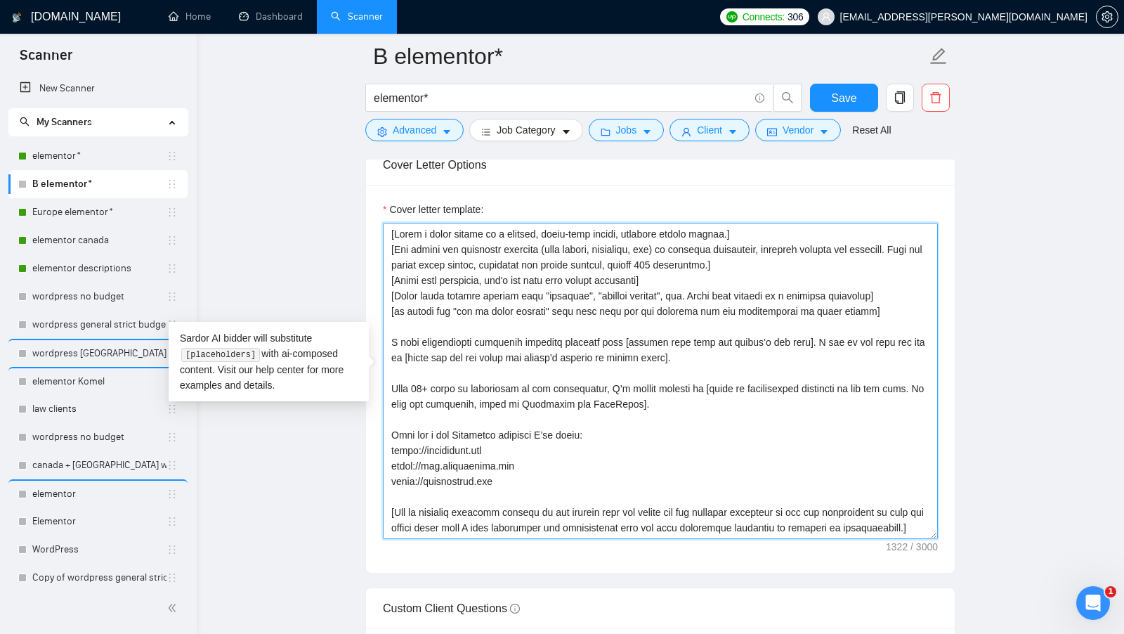
drag, startPoint x: 463, startPoint y: 514, endPoint x: 379, endPoint y: 117, distance: 405.5
click at [379, 117] on div "B elementor* elementor* Save Advanced Job Category Jobs Client Vendor Reset All…" at bounding box center [660, 291] width 590 height 4059
paste textarea "400 characters.] [Sound more humanlike, don't use very long formal sentences] […"
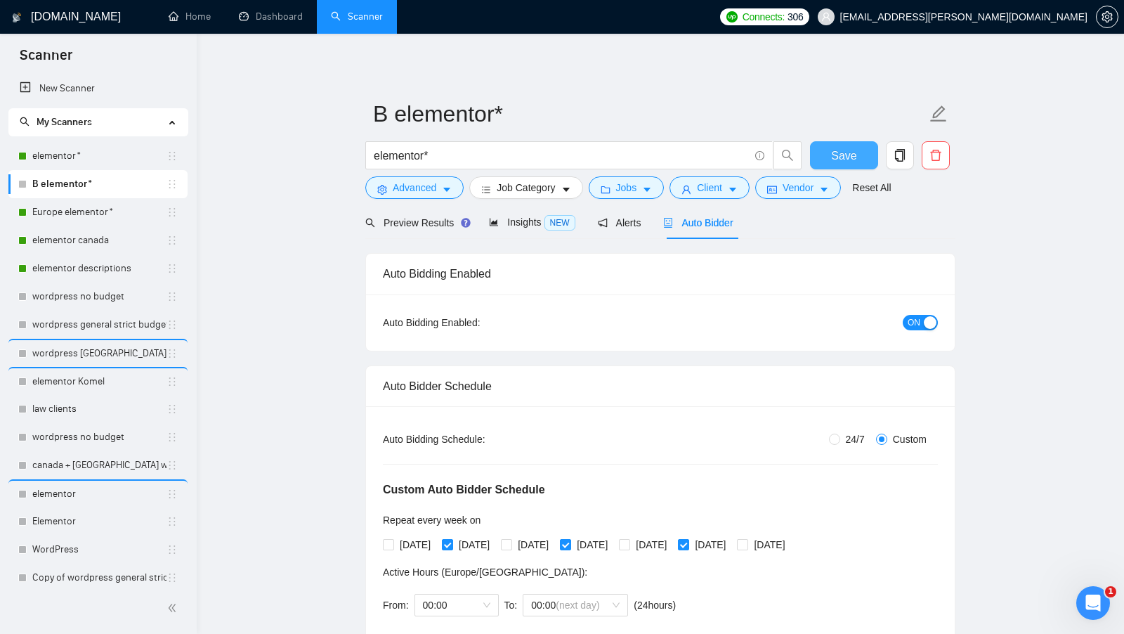
type textarea "[Write a cover letter in a natural, human-like manner, avoiding bullet points.]…"
click at [832, 143] on button "Save" at bounding box center [844, 155] width 68 height 28
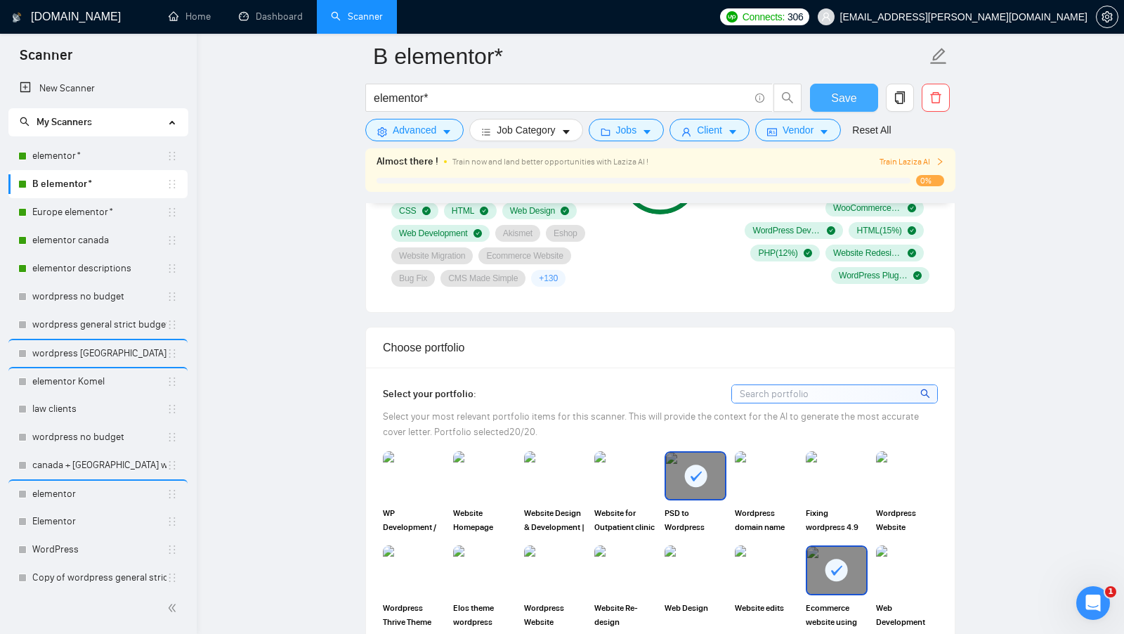
scroll to position [1323, 0]
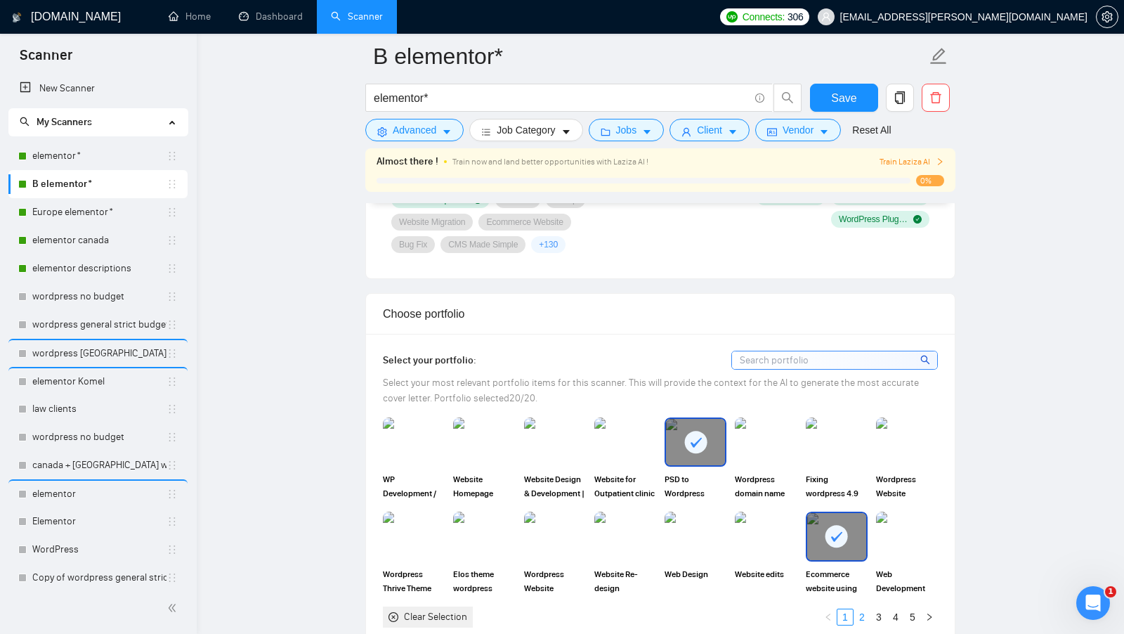
click at [858, 609] on link "2" at bounding box center [861, 616] width 15 height 15
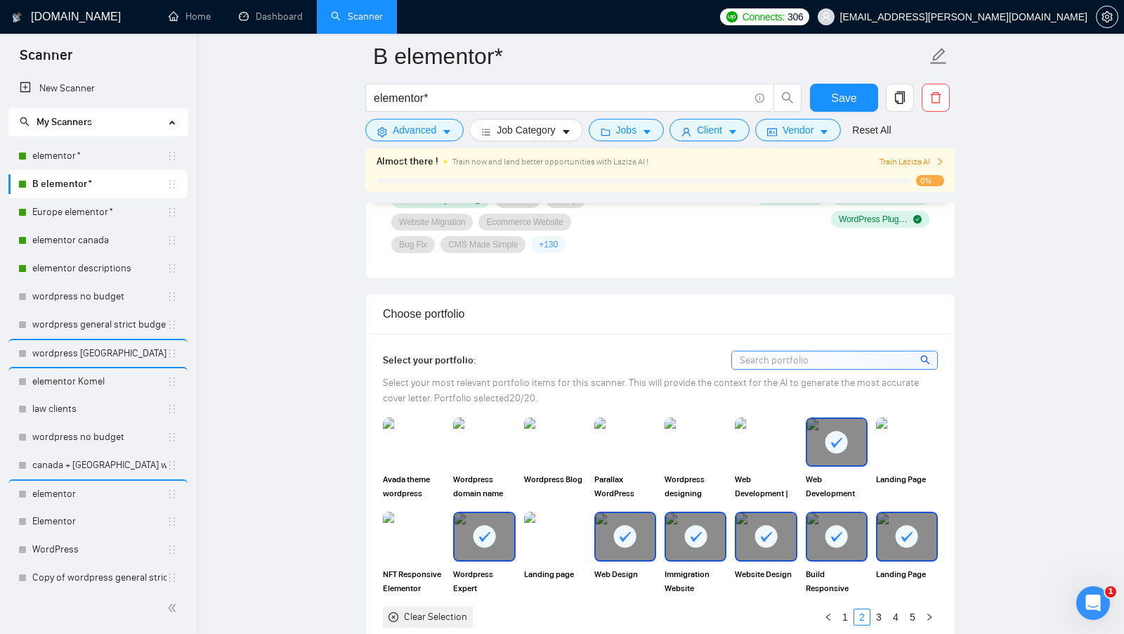
click at [641, 356] on div "Select your portfolio:" at bounding box center [660, 359] width 555 height 19
click at [93, 228] on link "elementor canada" at bounding box center [99, 240] width 134 height 28
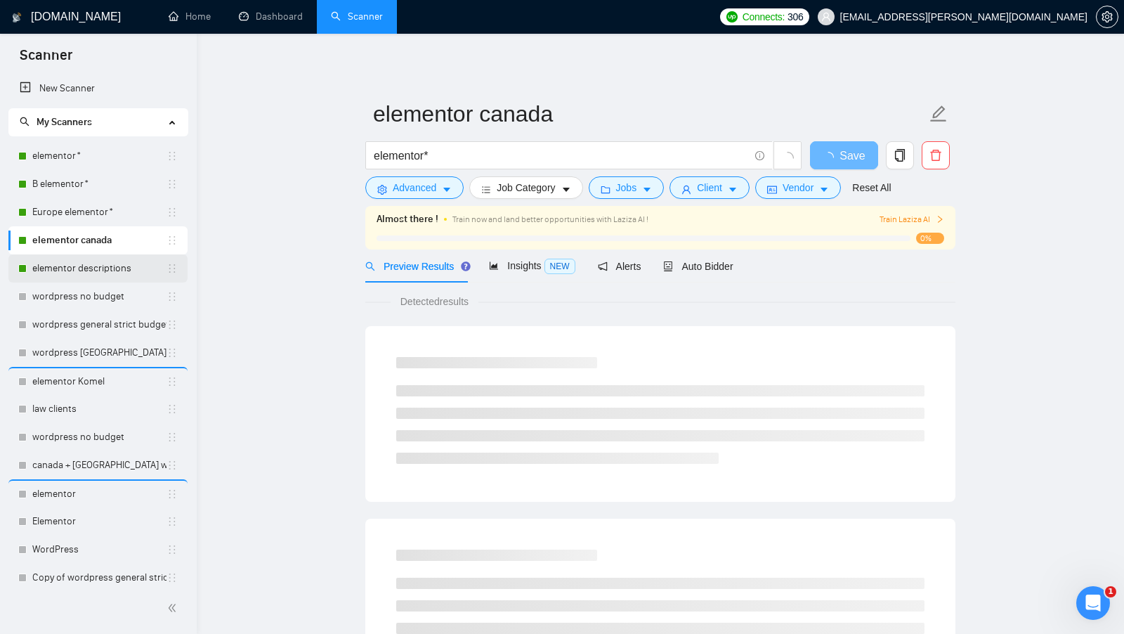
click at [110, 260] on link "elementor descriptions" at bounding box center [99, 268] width 134 height 28
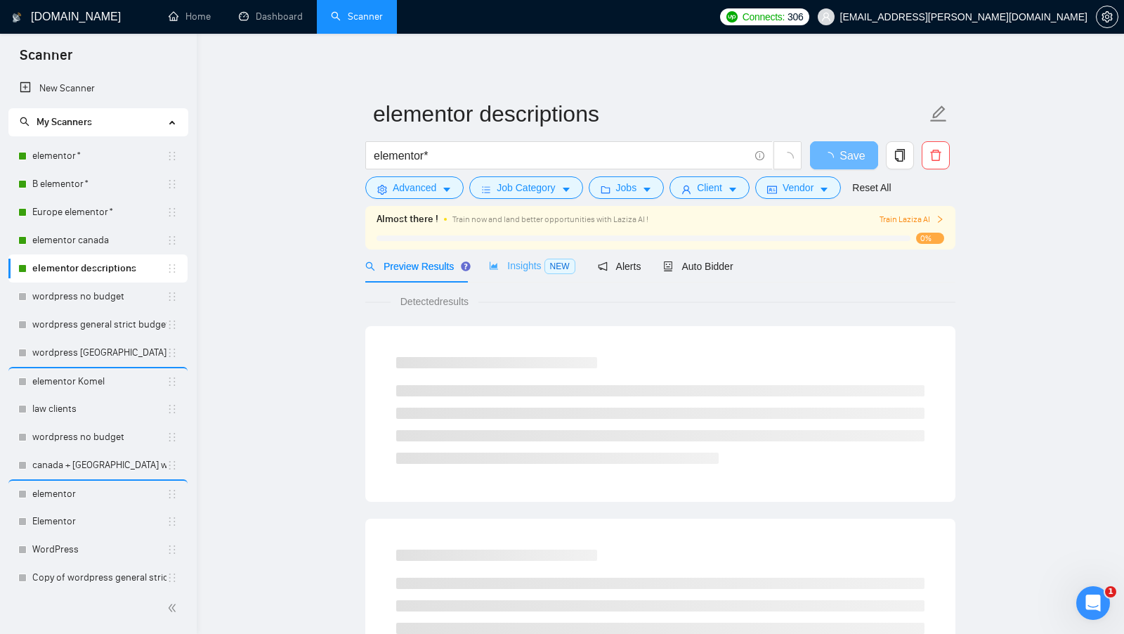
click at [506, 274] on div "Insights NEW" at bounding box center [532, 265] width 86 height 33
click at [407, 267] on span "Preview Results" at bounding box center [415, 266] width 101 height 11
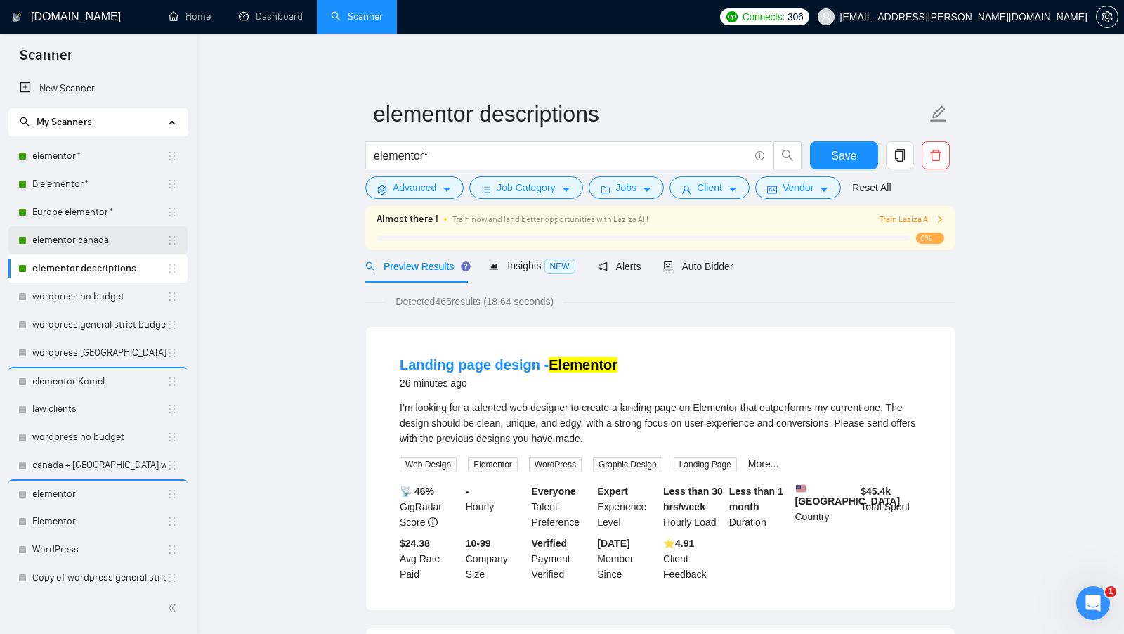
click at [96, 235] on link "elementor canada" at bounding box center [99, 240] width 134 height 28
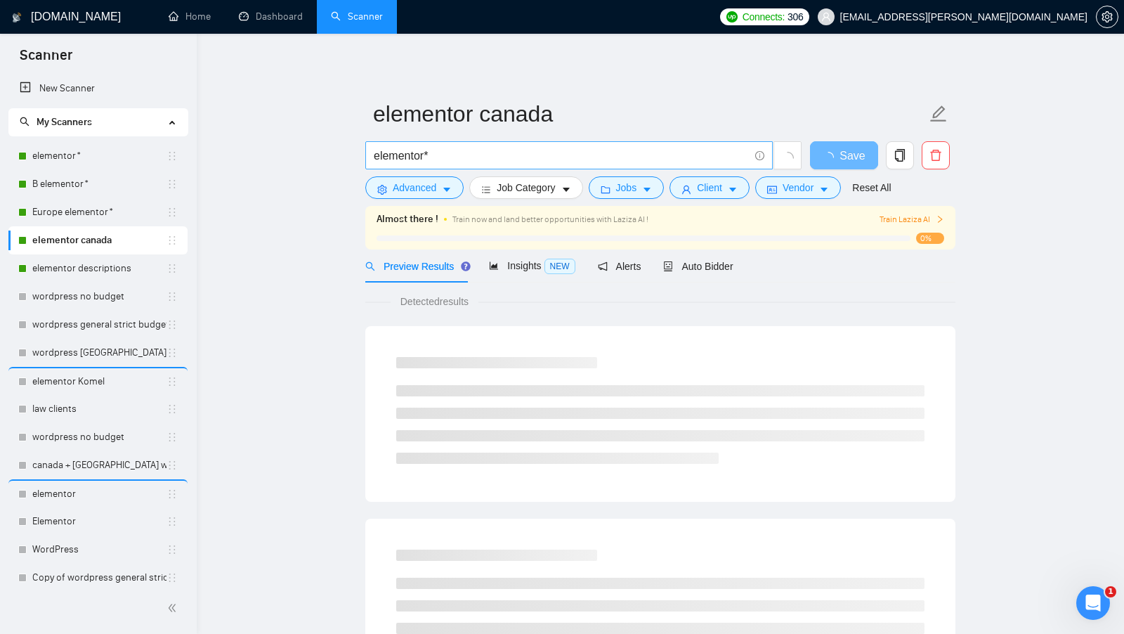
click at [550, 156] on input "elementor*" at bounding box center [561, 156] width 375 height 18
click at [46, 214] on link "Europe elementor*" at bounding box center [99, 212] width 134 height 28
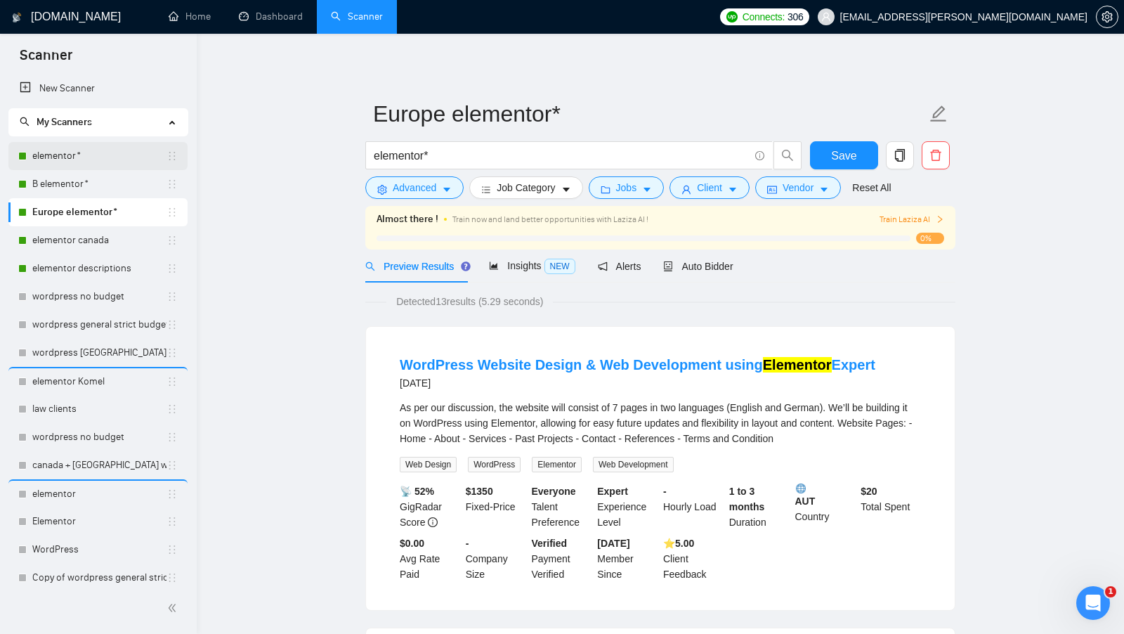
click at [111, 158] on link "elementor*" at bounding box center [99, 156] width 134 height 28
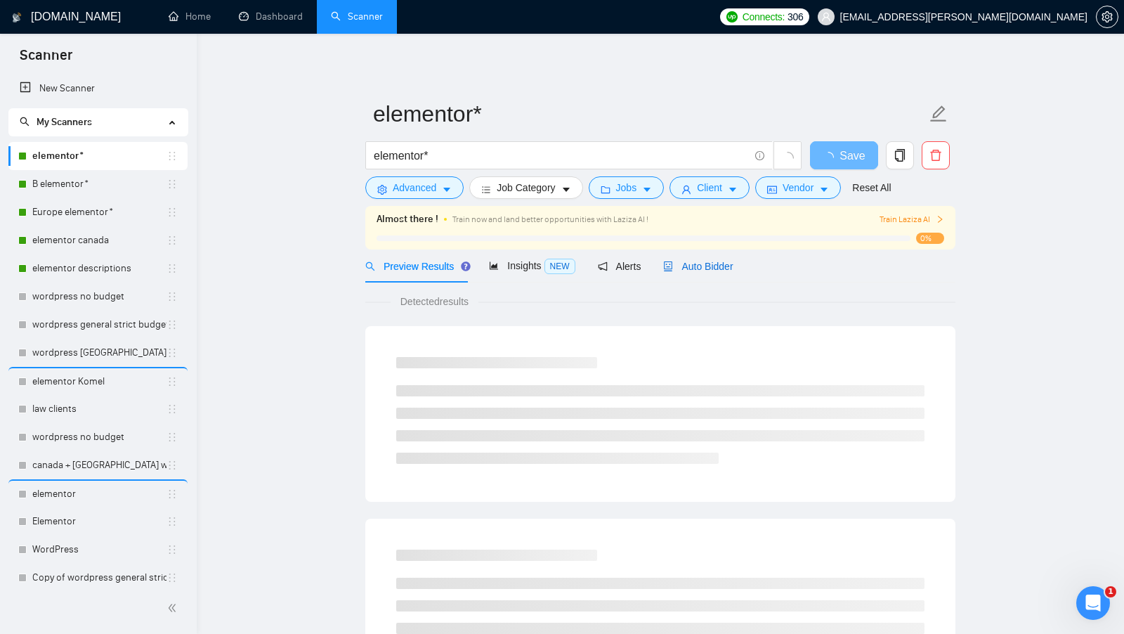
click at [728, 271] on span "Auto Bidder" at bounding box center [698, 266] width 70 height 11
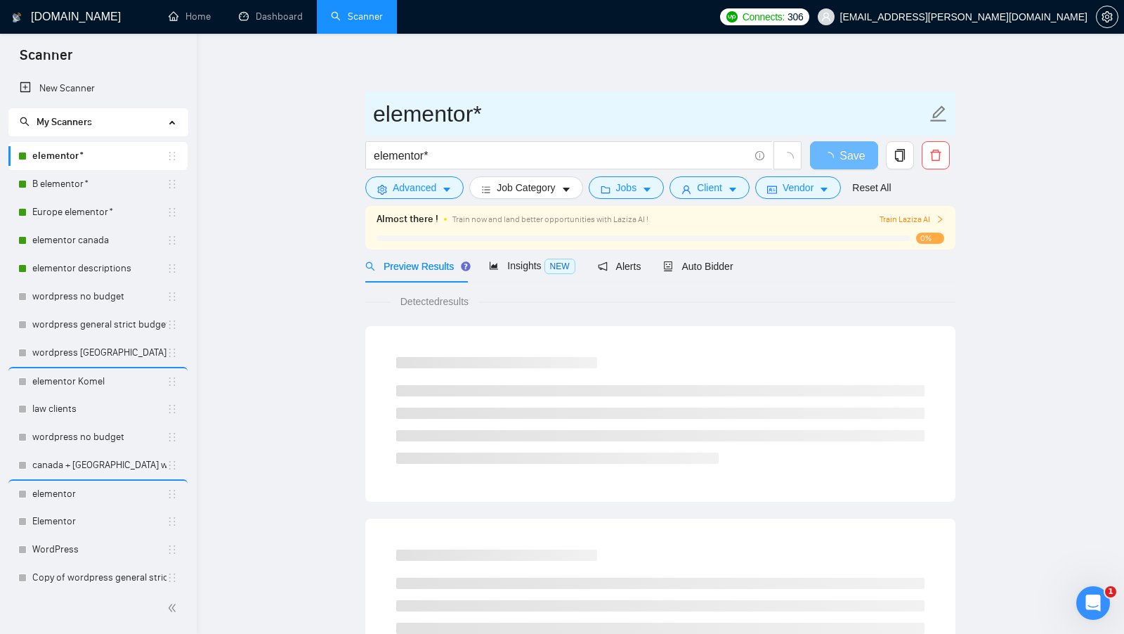
click at [383, 122] on input "elementor*" at bounding box center [649, 113] width 553 height 35
click at [376, 120] on input "elementor*" at bounding box center [649, 113] width 553 height 35
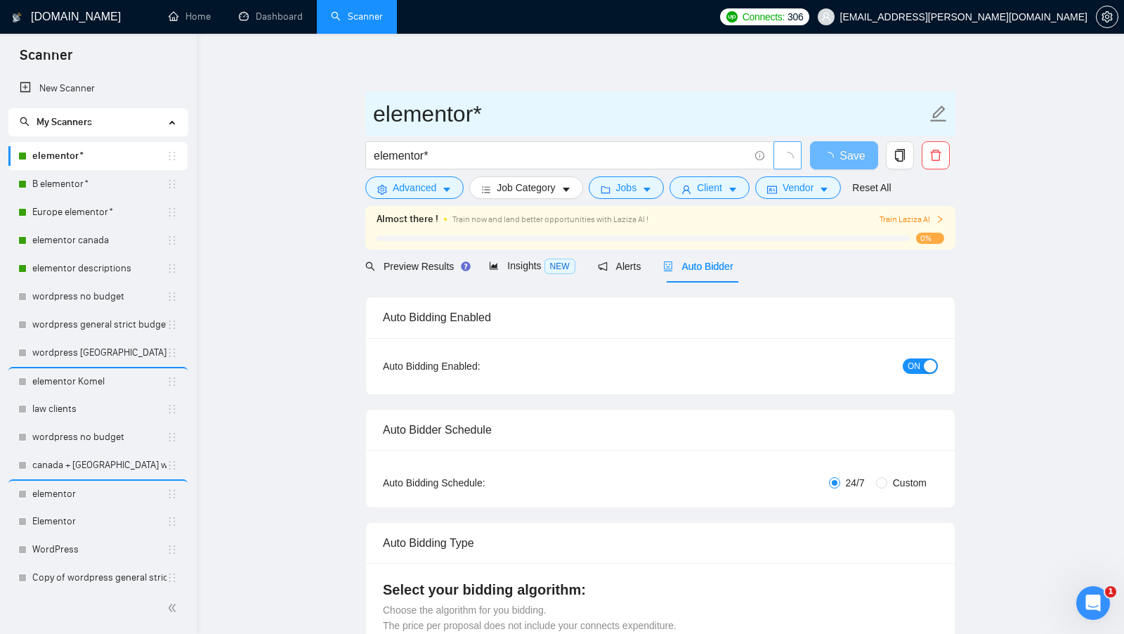
radio input "false"
radio input "true"
type input "a elementor*"
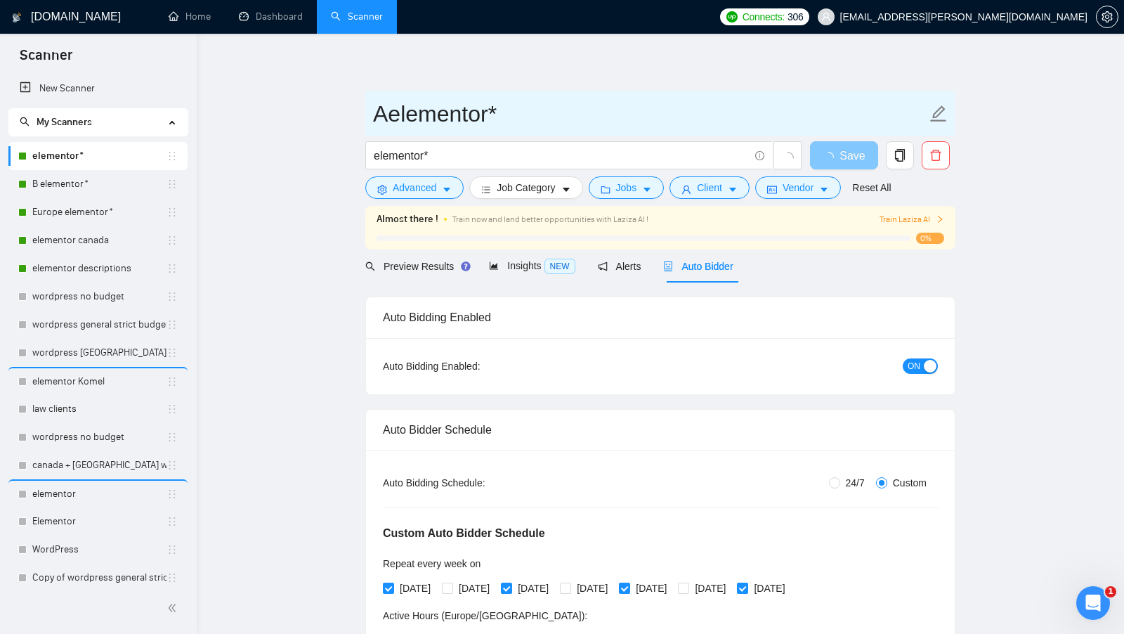
type input "A elementor*"
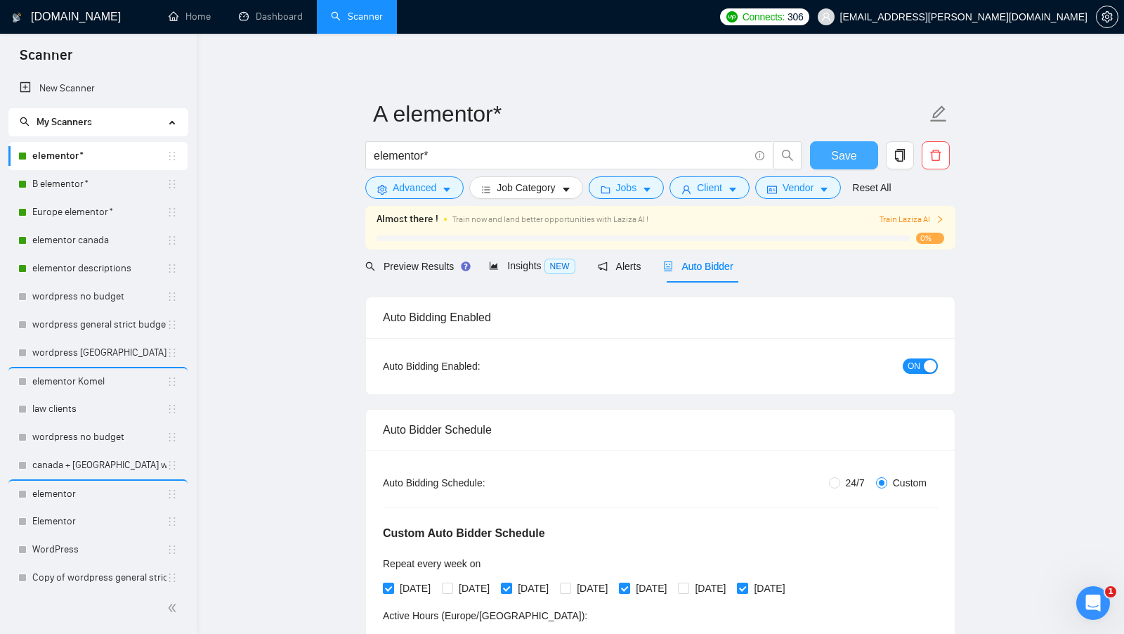
click at [850, 160] on span "Save" at bounding box center [843, 156] width 25 height 18
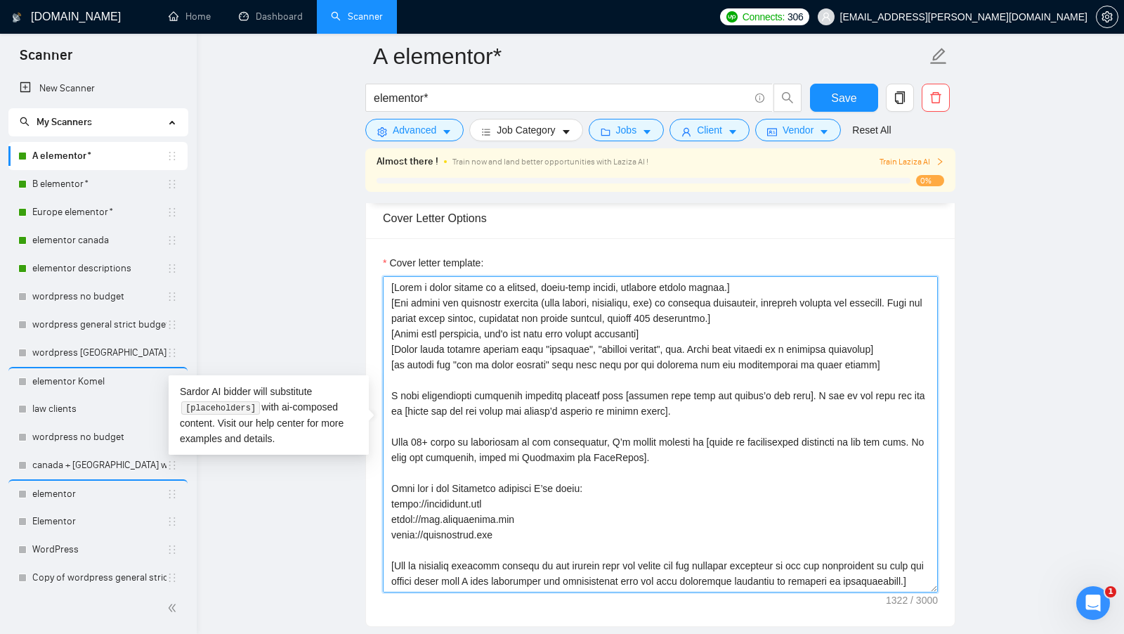
drag, startPoint x: 438, startPoint y: 582, endPoint x: 369, endPoint y: 237, distance: 351.7
click at [369, 238] on div "Cover letter template:" at bounding box center [660, 432] width 589 height 388
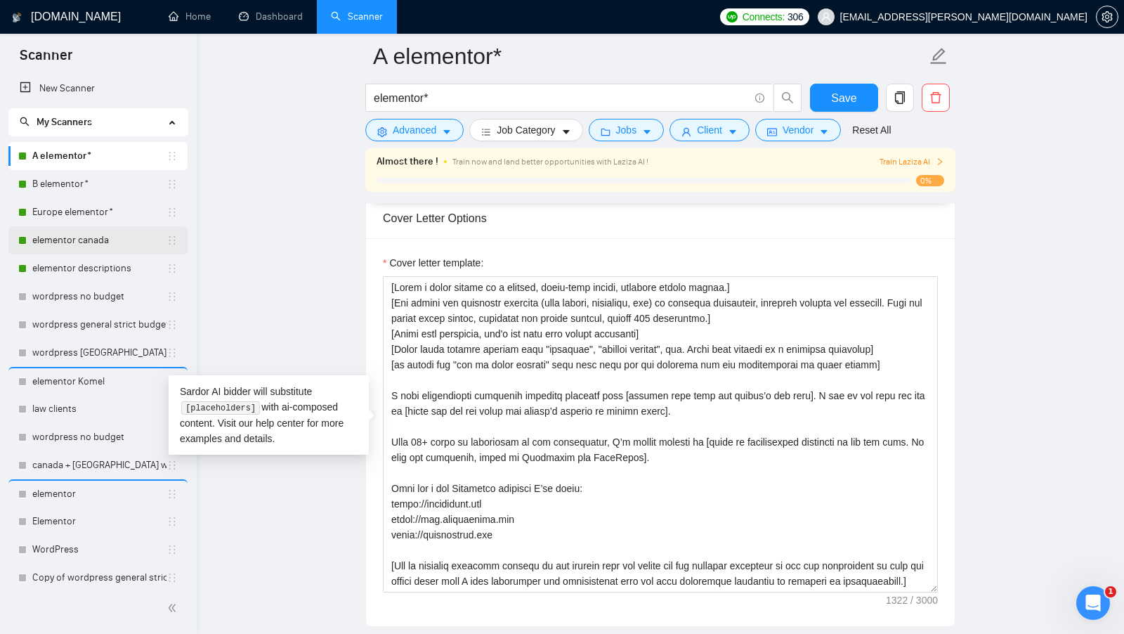
click at [97, 240] on link "elementor canada" at bounding box center [99, 240] width 134 height 28
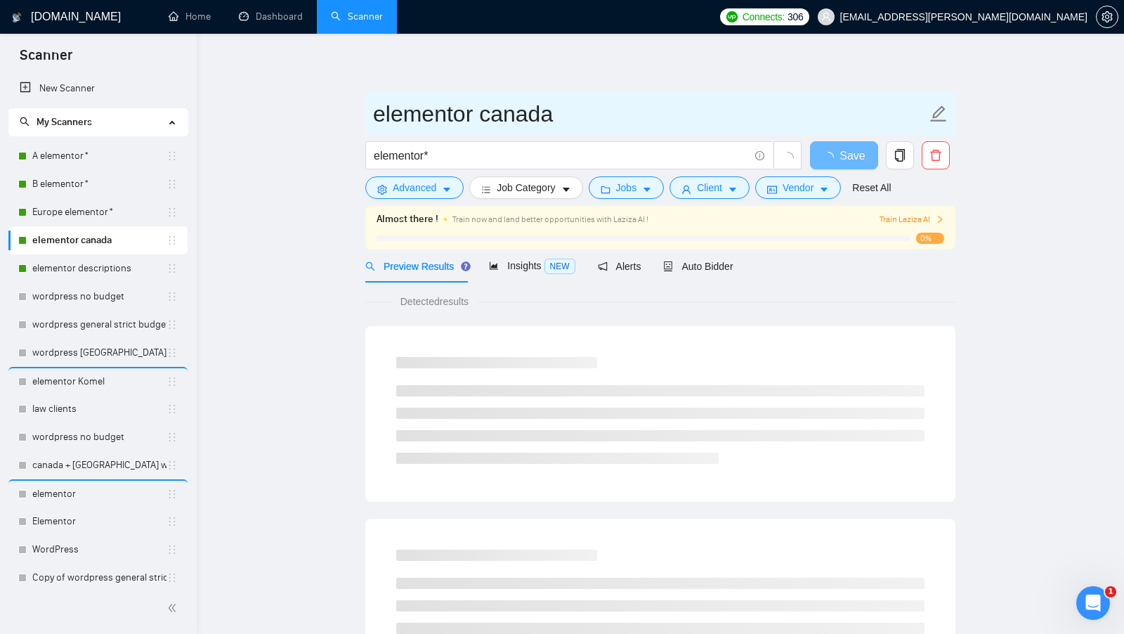
click at [376, 112] on input "elementor canada" at bounding box center [649, 113] width 553 height 35
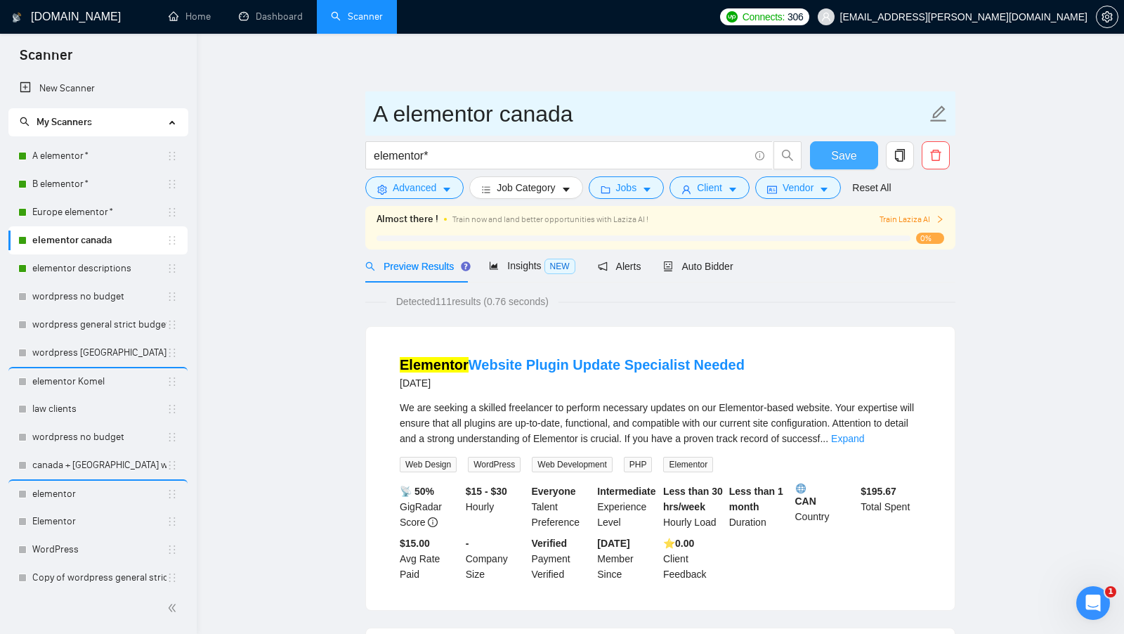
type input "A elementor canada"
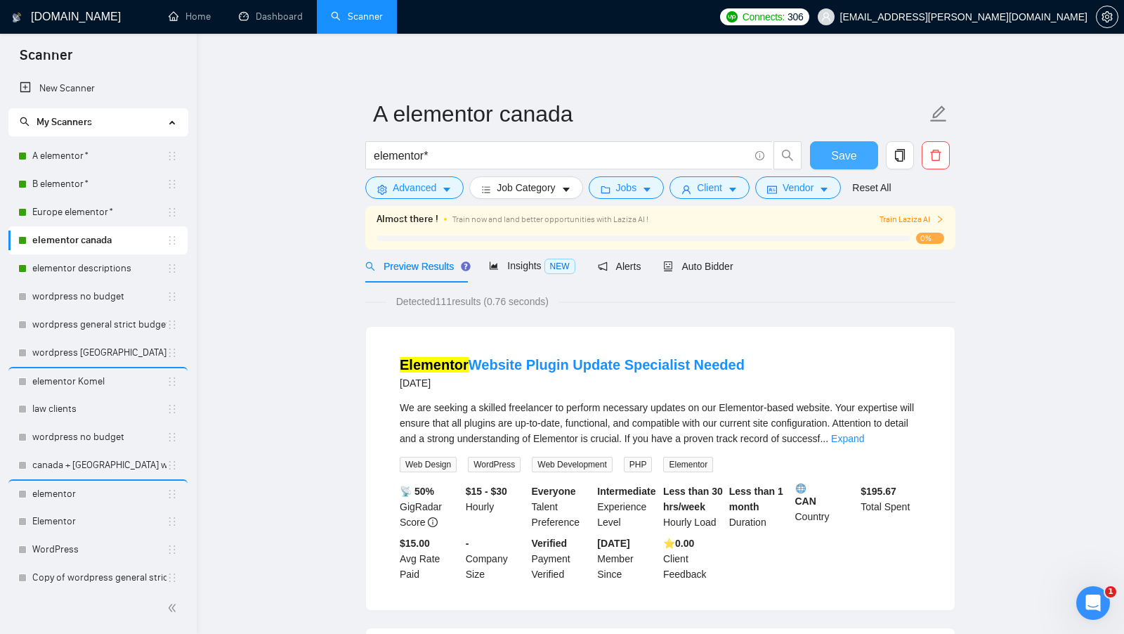
click at [839, 147] on span "Save" at bounding box center [843, 156] width 25 height 18
click at [727, 268] on span "Auto Bidder" at bounding box center [698, 266] width 70 height 11
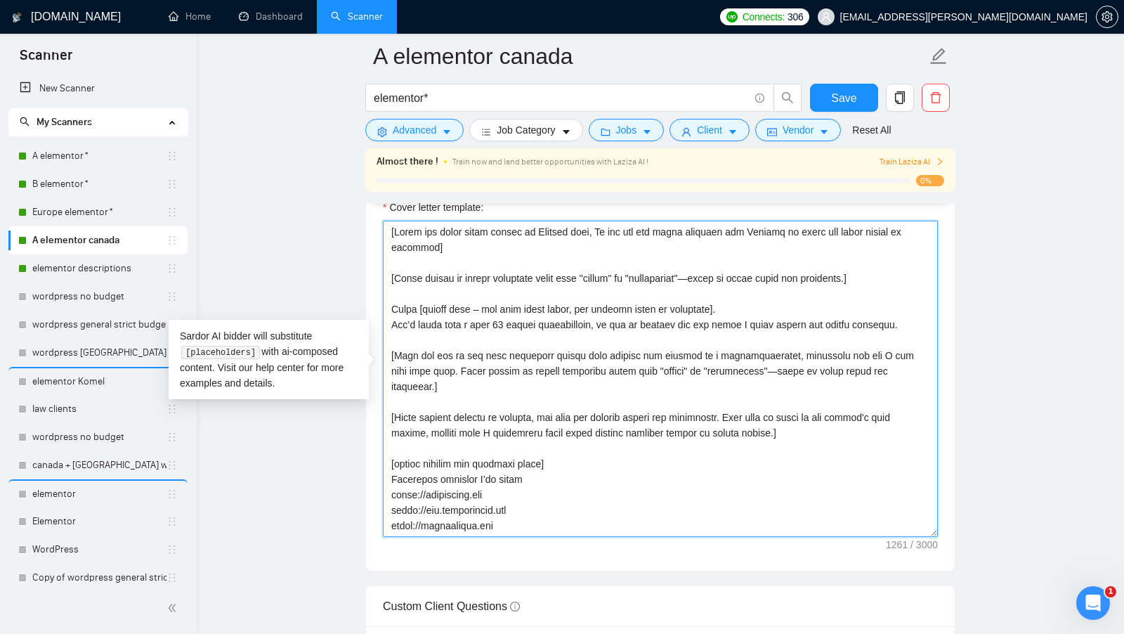
drag, startPoint x: 752, startPoint y: 516, endPoint x: 332, endPoint y: 209, distance: 521.2
click at [332, 209] on main "A elementor canada elementor* Save Advanced Job Category Jobs Client Vendor Res…" at bounding box center [660, 397] width 882 height 4006
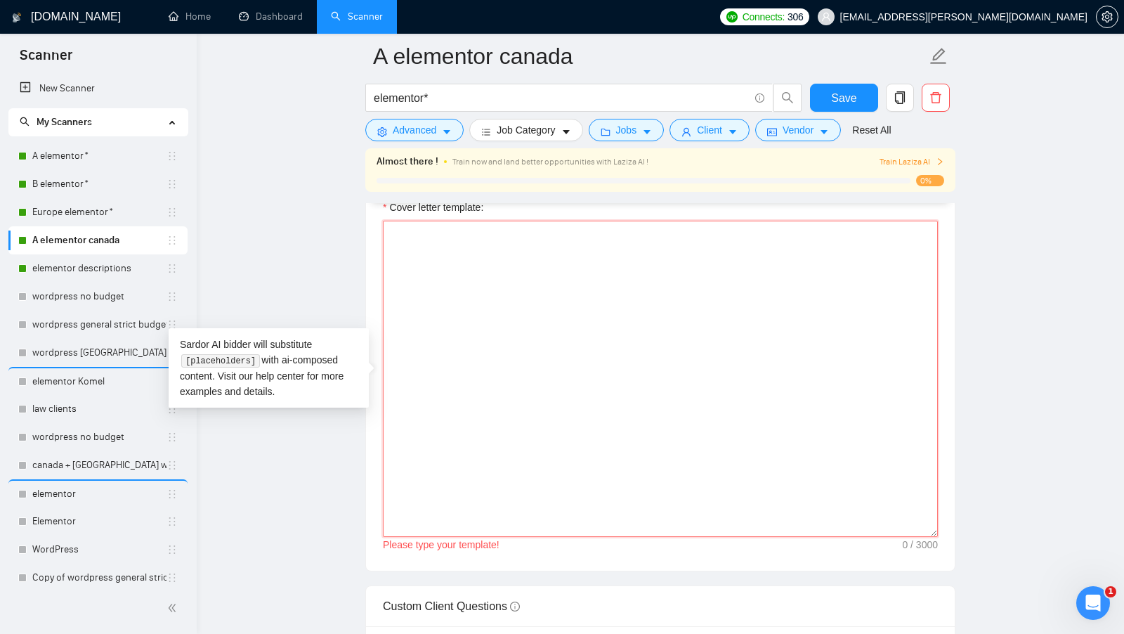
paste textarea "[Write a cover letter in a natural, human-like manner, avoiding bullet points.]…"
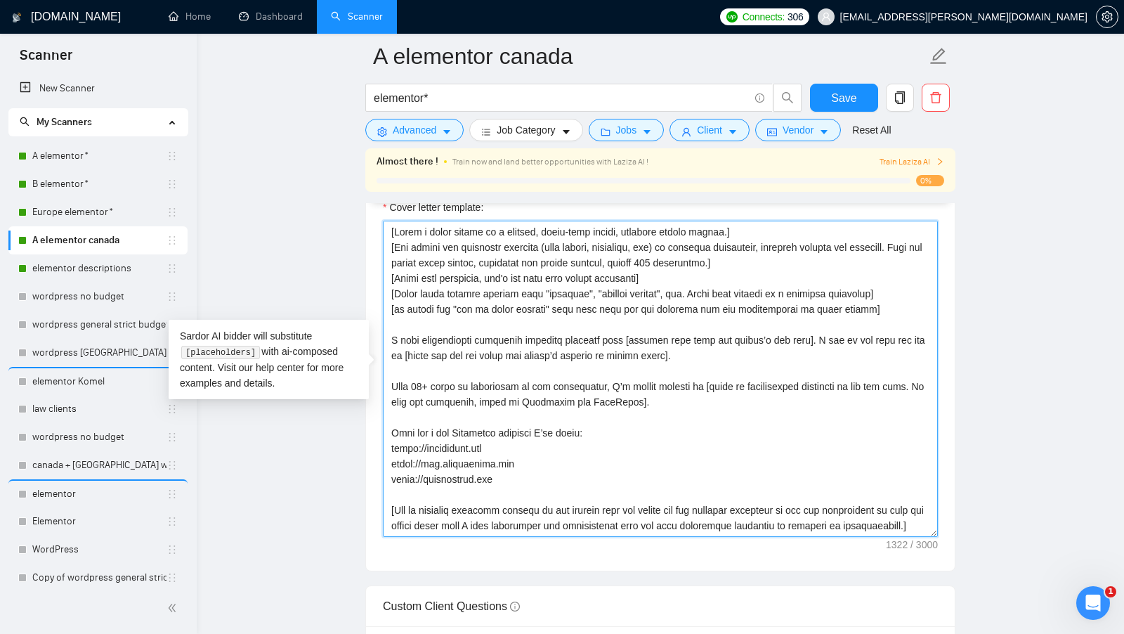
scroll to position [62, 0]
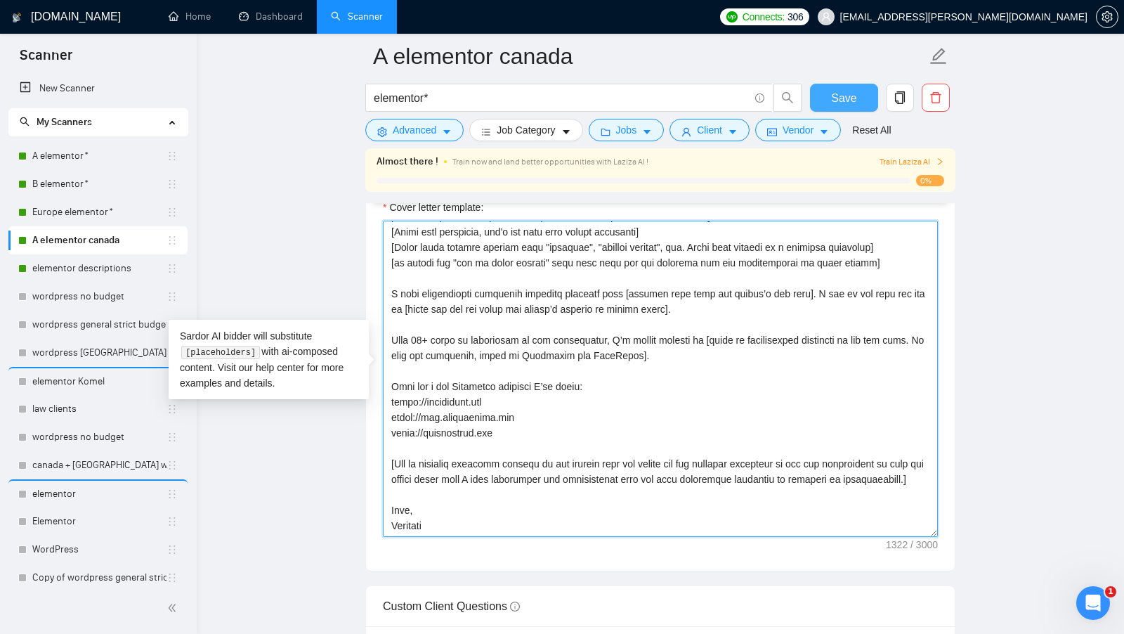
type textarea "[Write a cover letter in a natural, human-like manner, avoiding bullet points.]…"
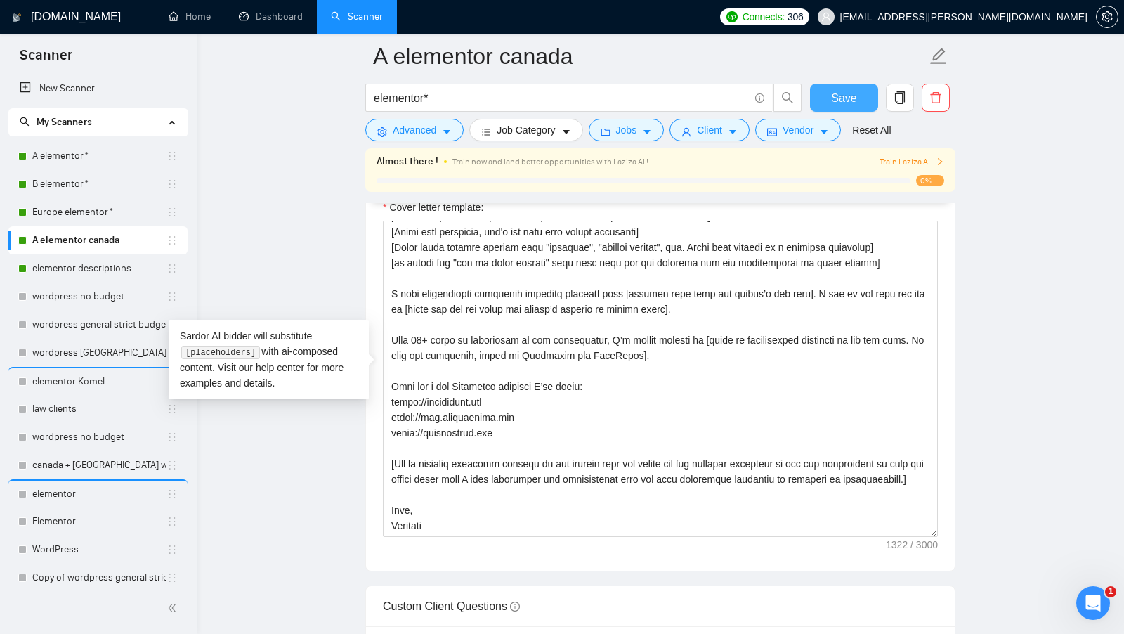
click at [842, 99] on span "Save" at bounding box center [843, 98] width 25 height 18
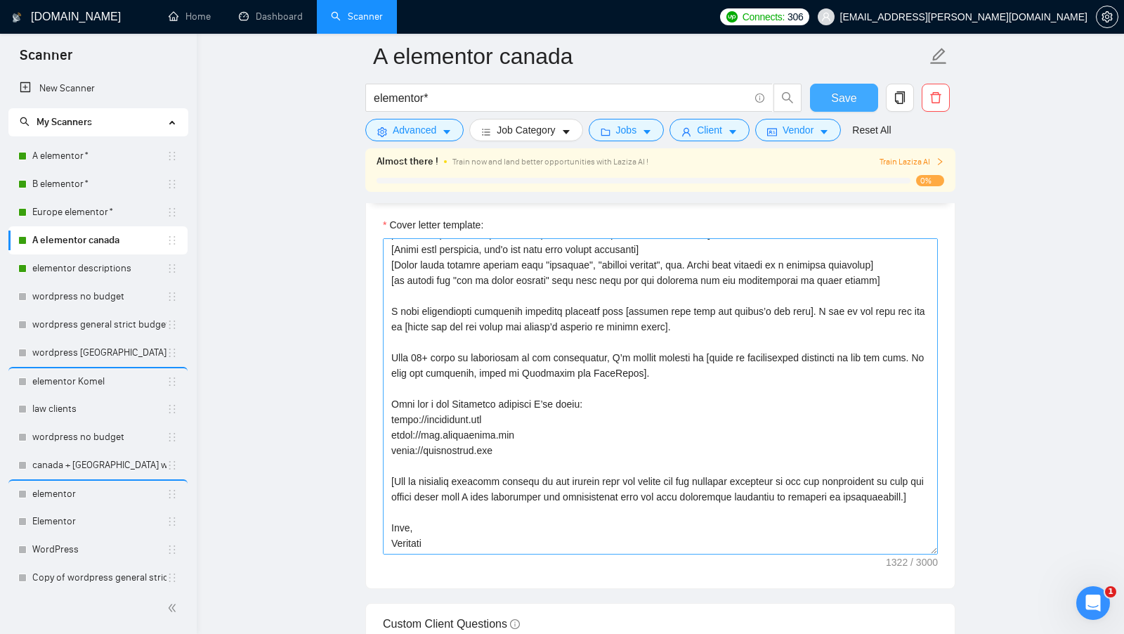
scroll to position [1644, 0]
click at [846, 85] on button "Save" at bounding box center [844, 98] width 68 height 28
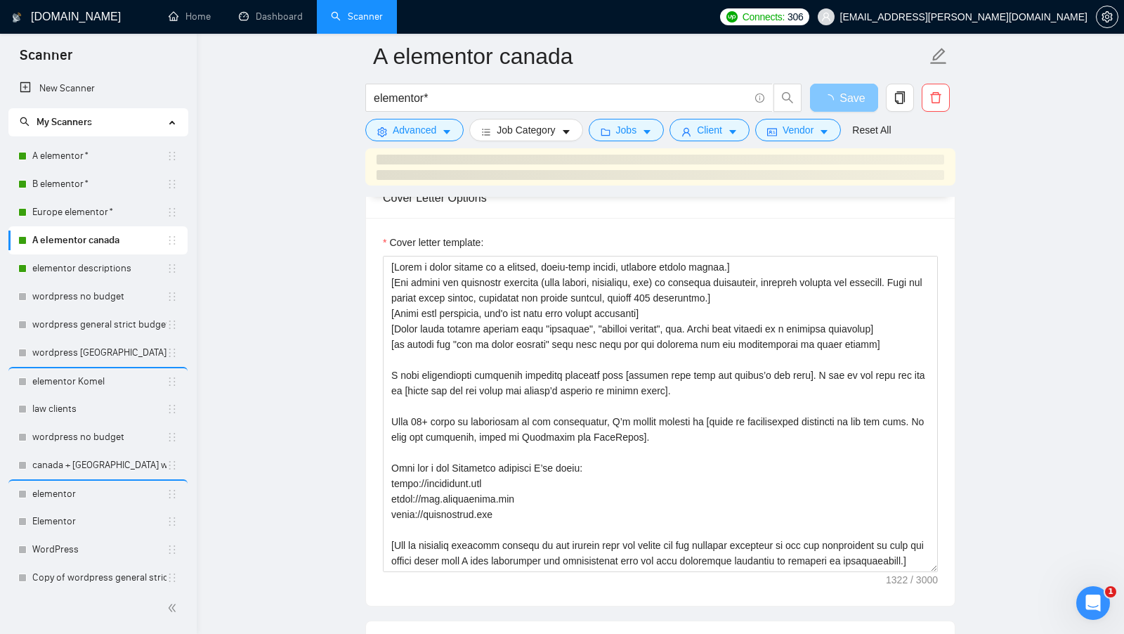
scroll to position [1559, 0]
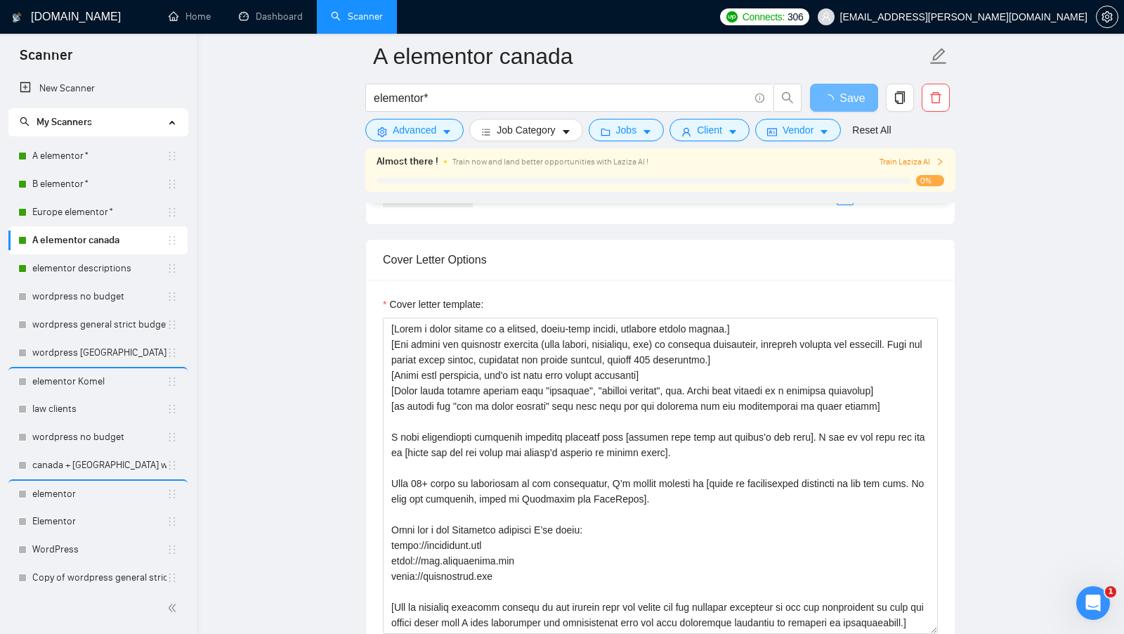
click at [334, 232] on main "A elementor canada elementor* Save Advanced Job Category Jobs Client Vendor Res…" at bounding box center [660, 497] width 882 height 4000
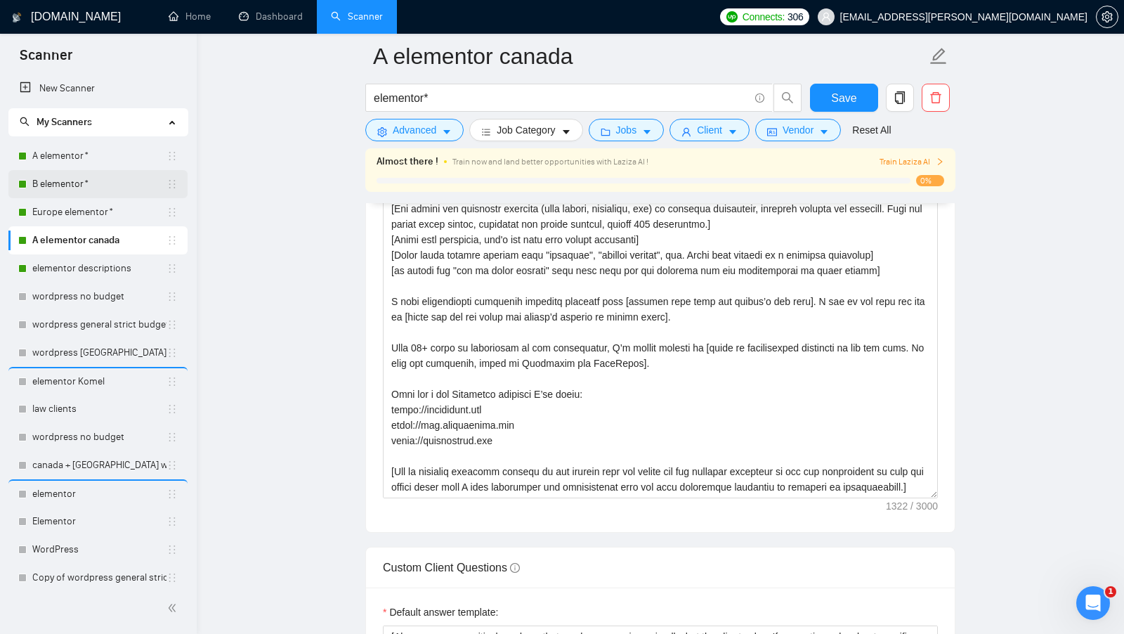
click at [93, 190] on link "B elementor*" at bounding box center [99, 184] width 134 height 28
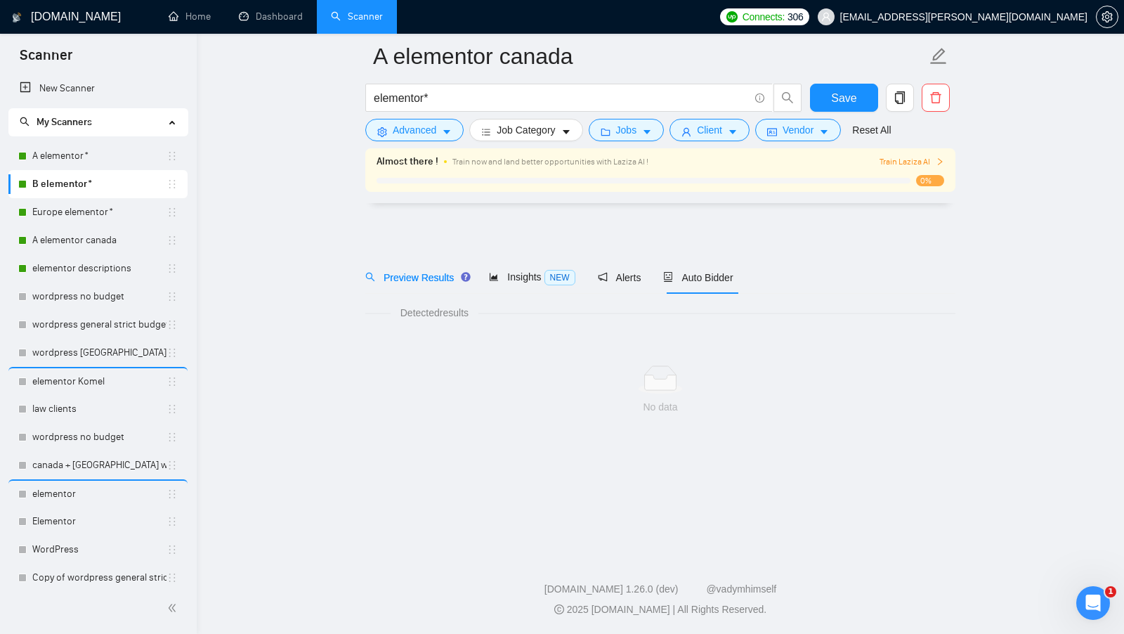
click at [93, 190] on link "B elementor*" at bounding box center [99, 184] width 134 height 28
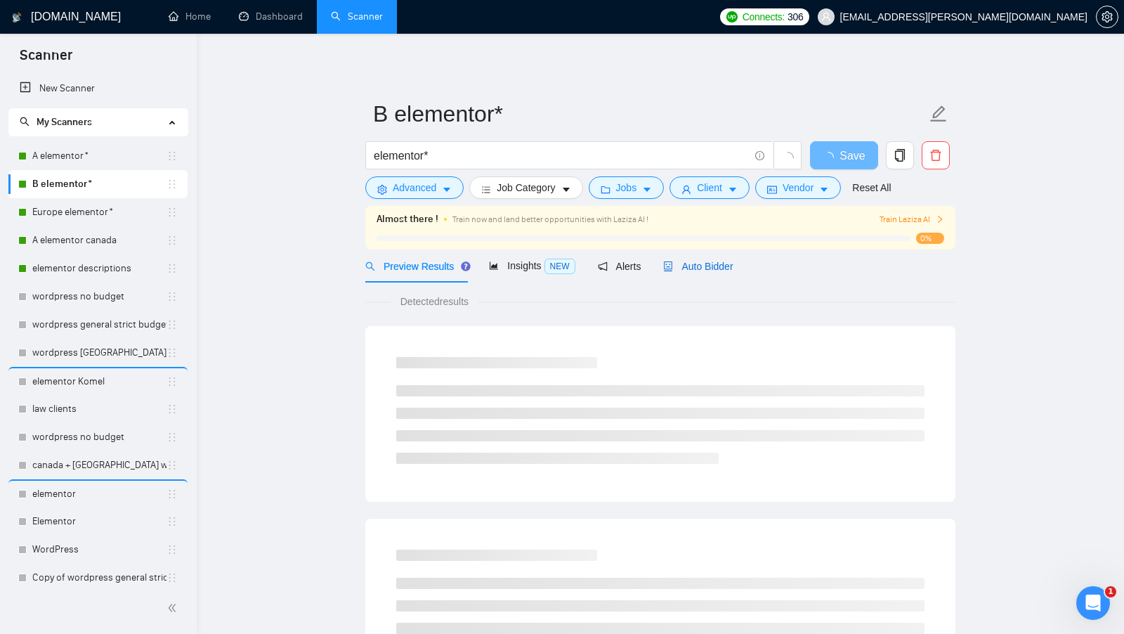
click at [707, 266] on span "Auto Bidder" at bounding box center [698, 266] width 70 height 11
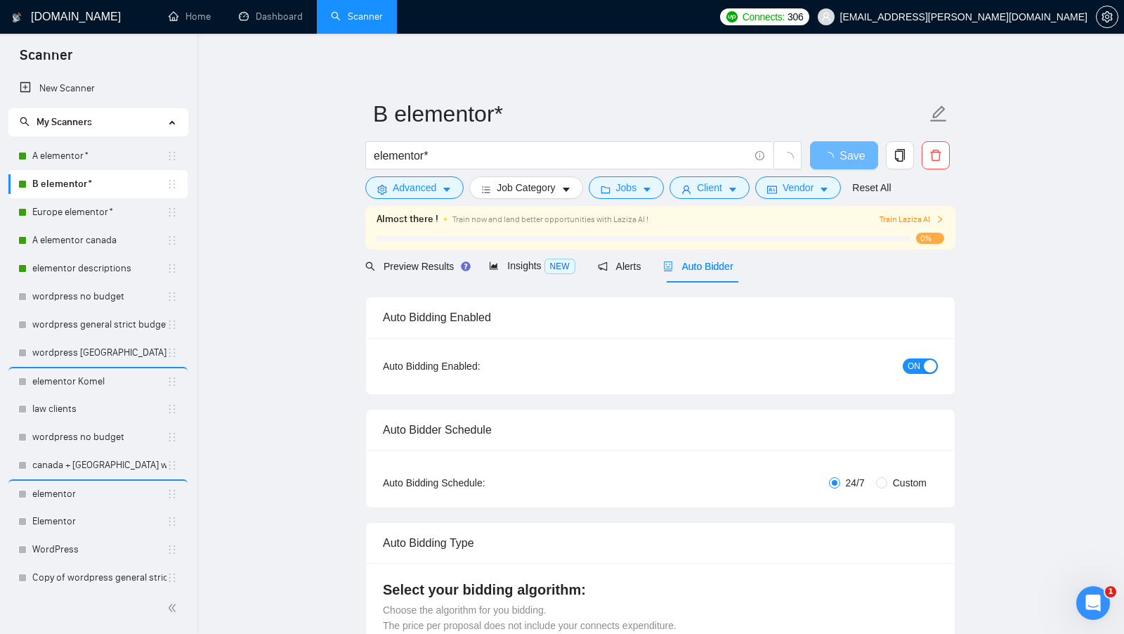
radio input "false"
radio input "true"
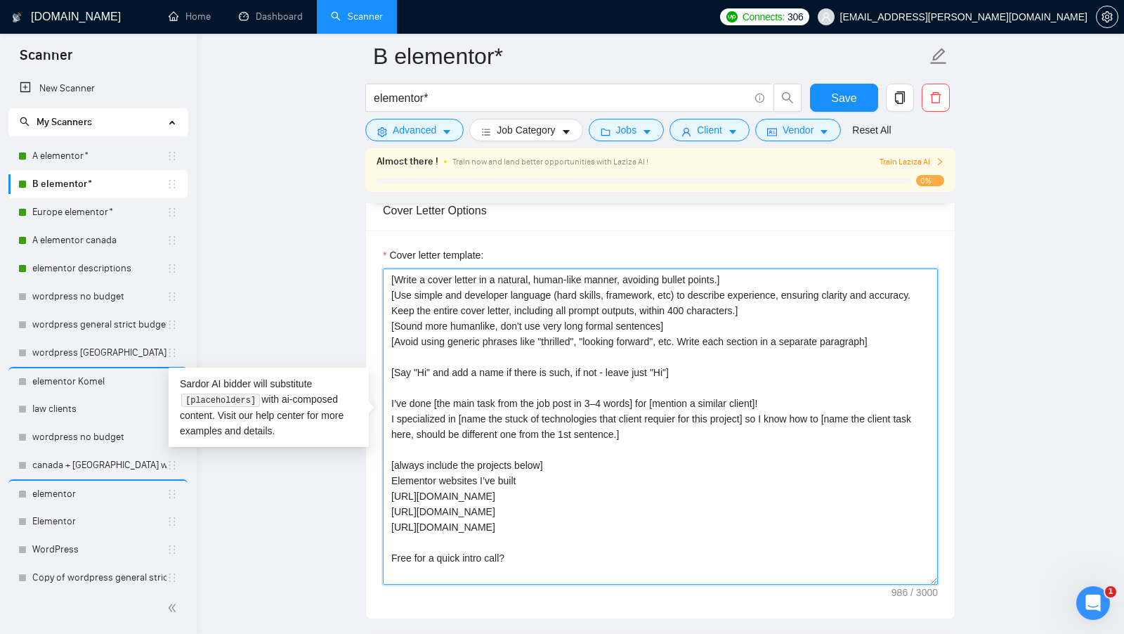
drag, startPoint x: 443, startPoint y: 565, endPoint x: 381, endPoint y: 252, distance: 319.4
click at [381, 251] on div "Cover letter template: [Write a cover letter in a natural, human-like manner, a…" at bounding box center [660, 424] width 589 height 388
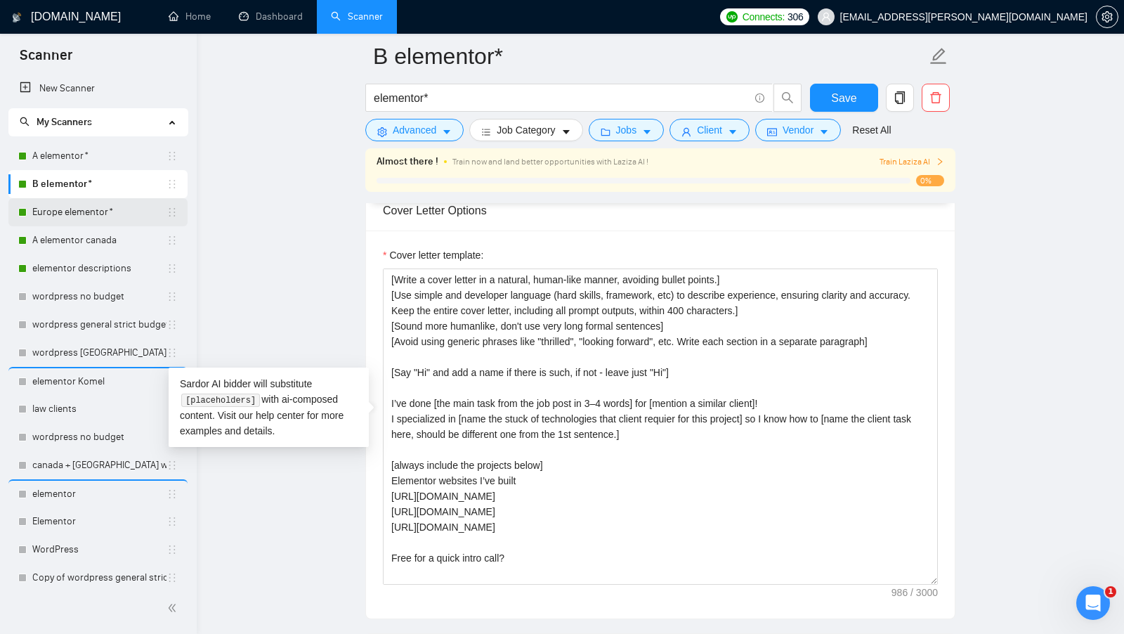
click at [75, 209] on link "Europe elementor*" at bounding box center [99, 212] width 134 height 28
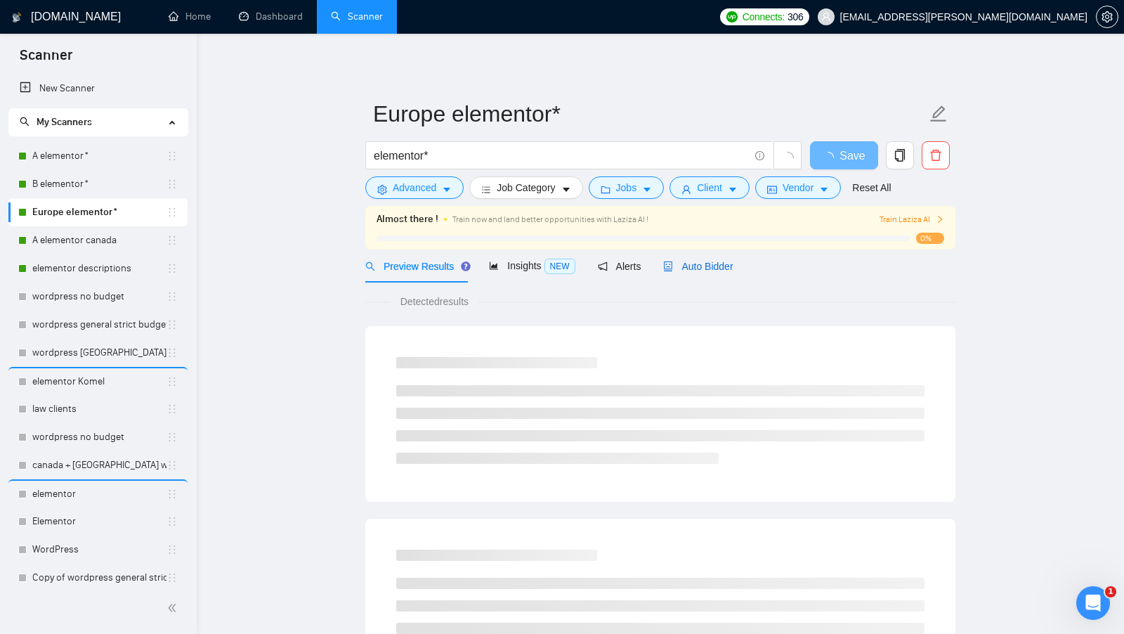
click at [711, 270] on span "Auto Bidder" at bounding box center [698, 266] width 70 height 11
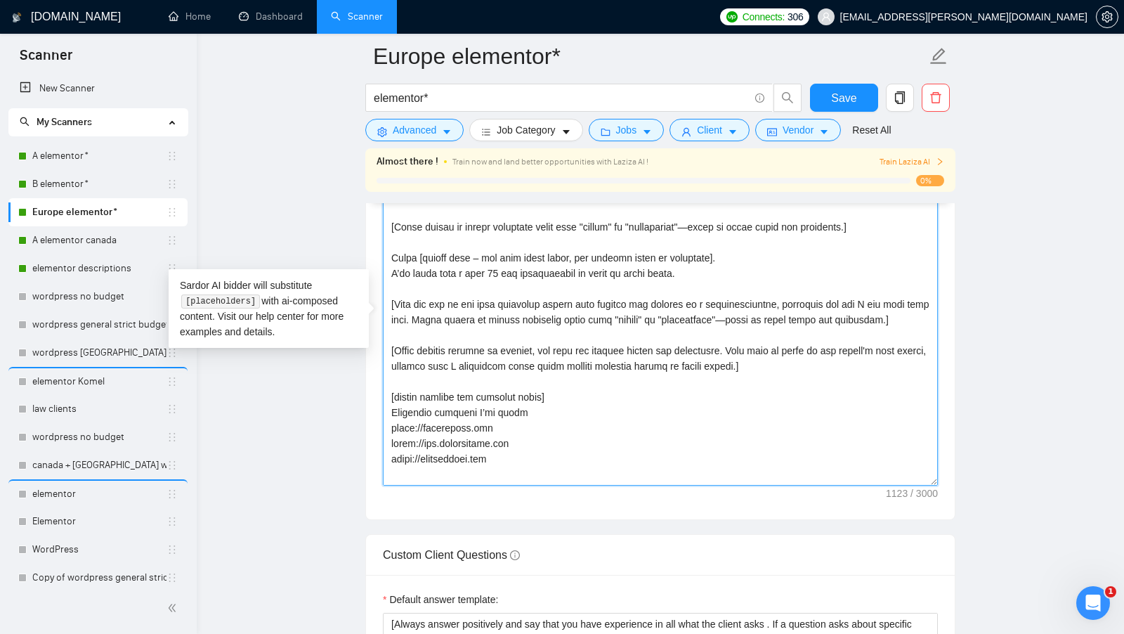
drag, startPoint x: 550, startPoint y: 464, endPoint x: 353, endPoint y: 142, distance: 378.0
click at [353, 142] on main "Europe elementor* elementor* Save Advanced Job Category Jobs Client Vendor Rese…" at bounding box center [660, 292] width 882 height 3944
paste textarea "a cover letter in a natural, human-like manner, avoiding bullet points.] [Use s…"
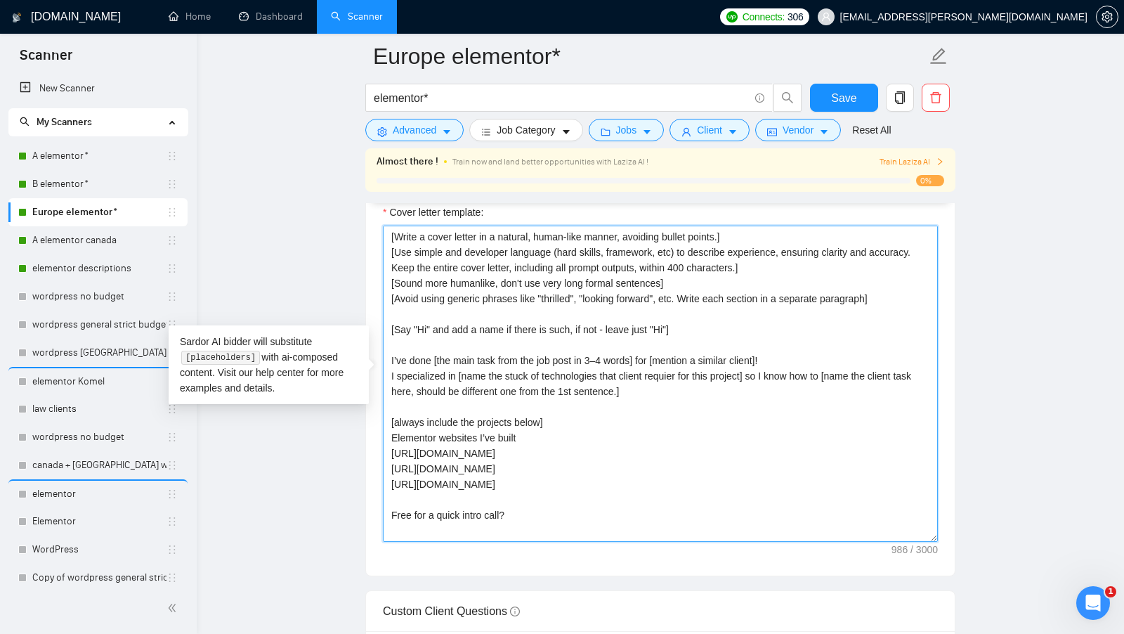
scroll to position [1687, 0]
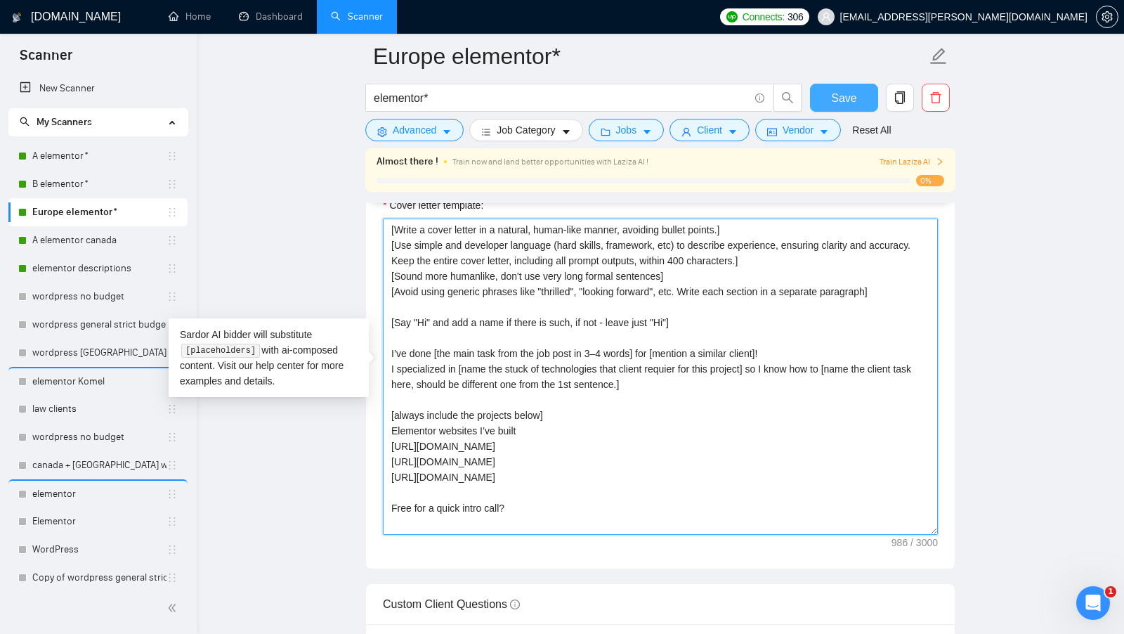
type textarea "[Write a cover letter in a natural, human-like manner, avoiding bullet points.]…"
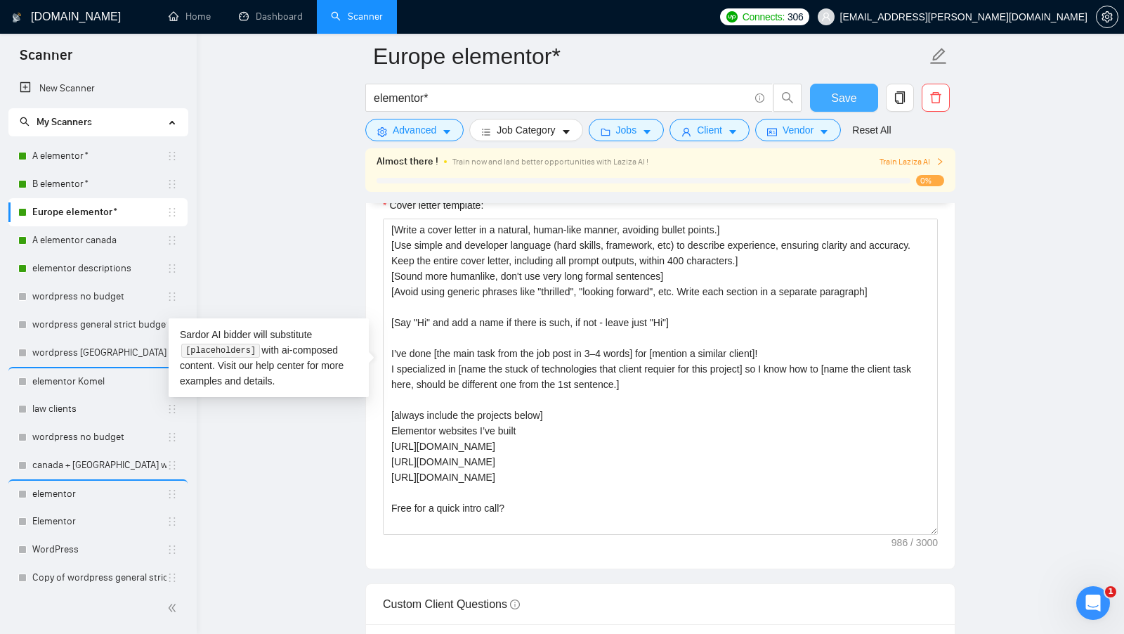
click at [830, 98] on button "Save" at bounding box center [844, 98] width 68 height 28
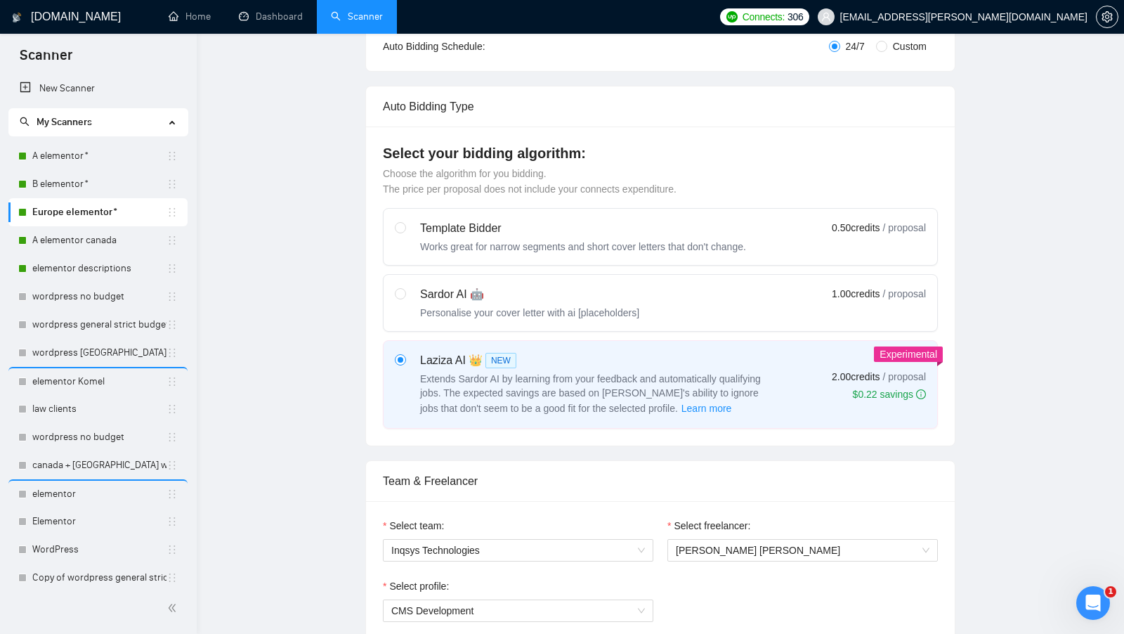
scroll to position [0, 0]
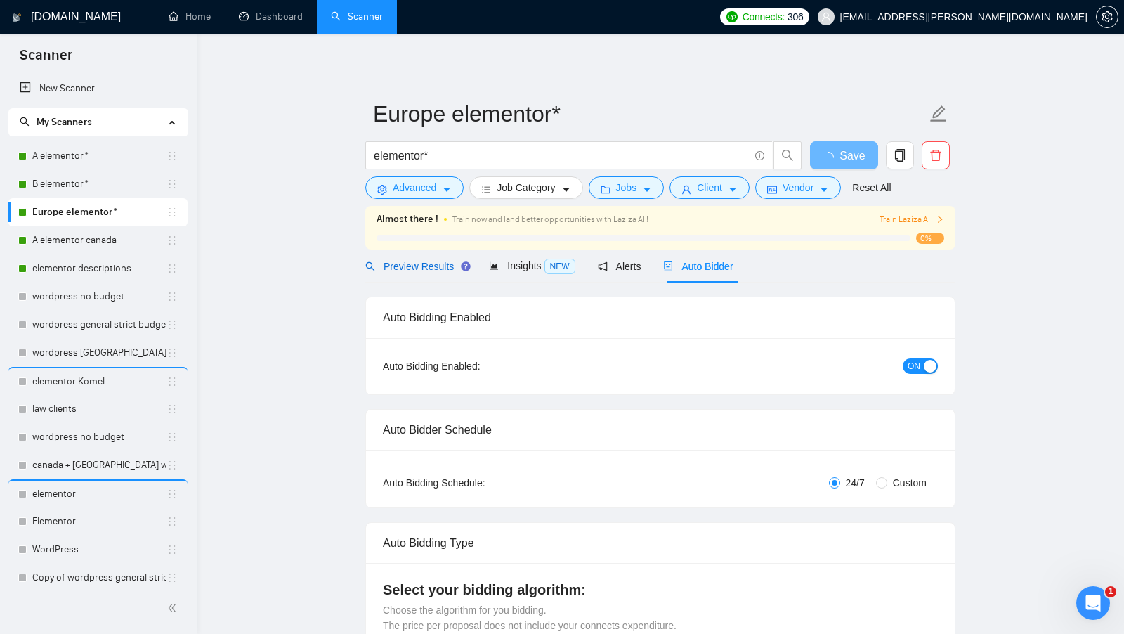
click at [432, 268] on span "Preview Results" at bounding box center [415, 266] width 101 height 11
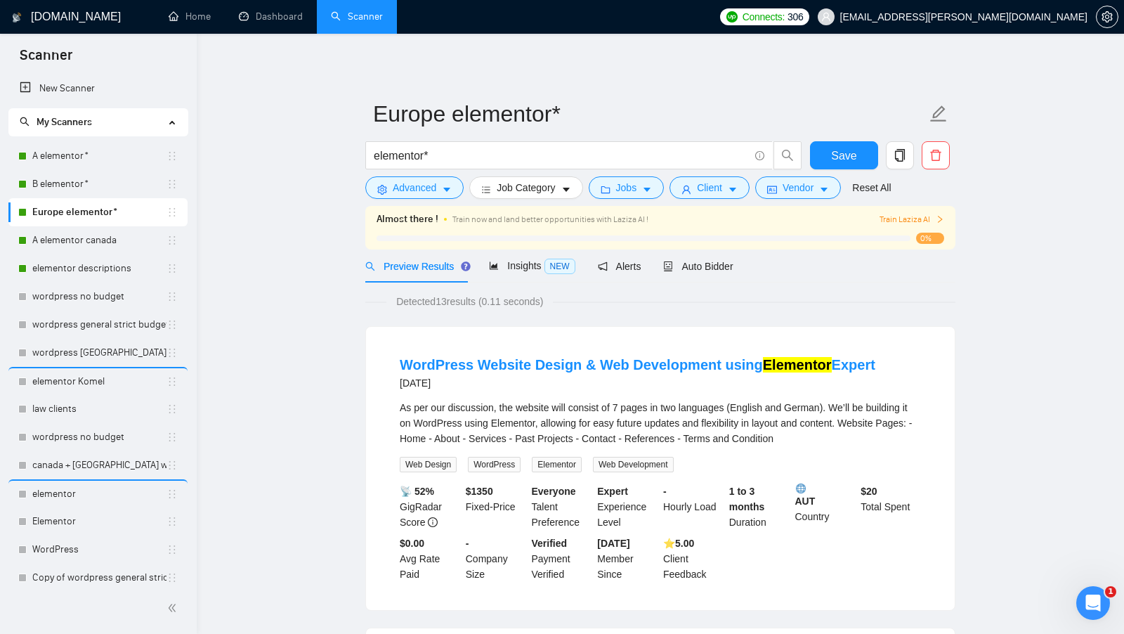
drag, startPoint x: 442, startPoint y: 304, endPoint x: 452, endPoint y: 304, distance: 9.1
click at [452, 304] on span "Detected 13 results (0.11 seconds)" at bounding box center [469, 301] width 166 height 15
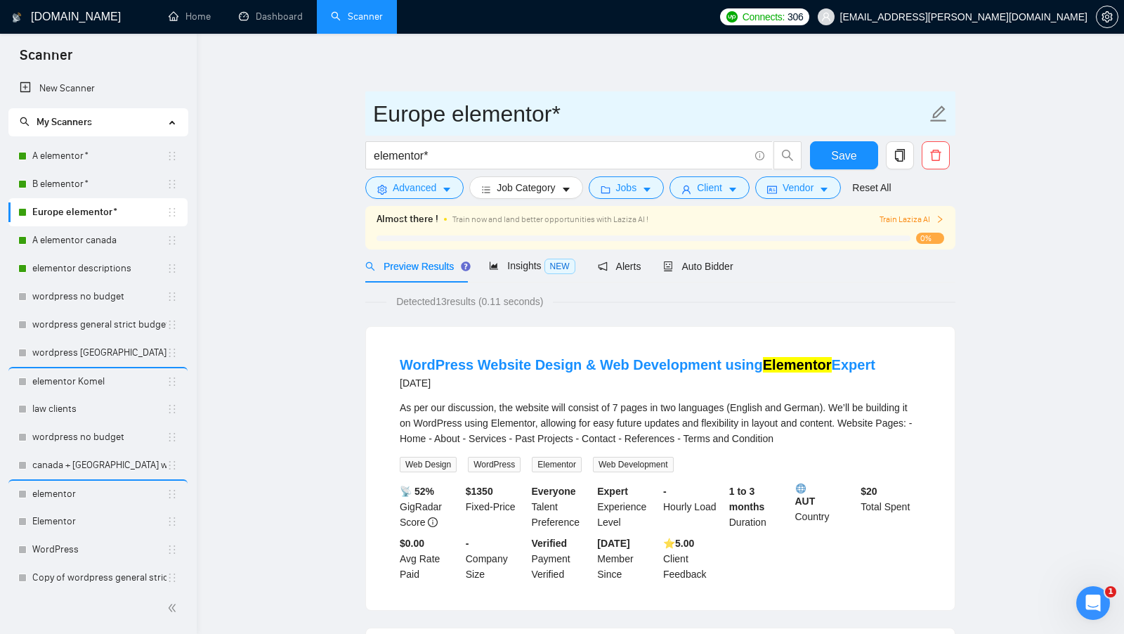
click at [374, 107] on input "Europe elementor*" at bounding box center [649, 113] width 553 height 35
type input "B Europe elementor*"
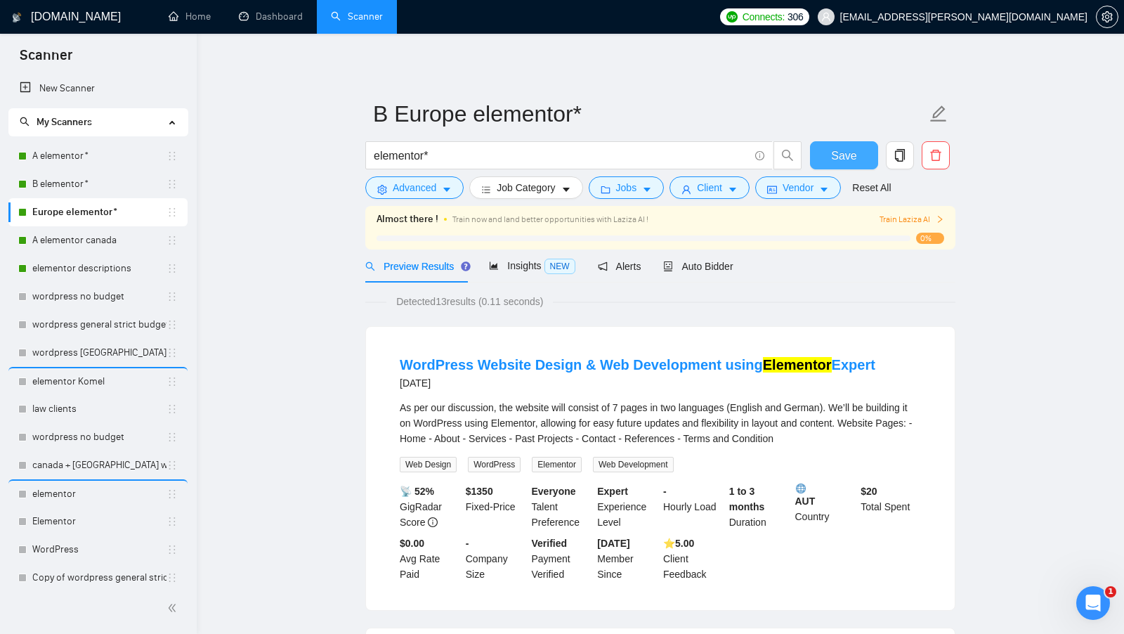
click at [839, 152] on span "Save" at bounding box center [843, 156] width 25 height 18
click at [102, 309] on link "wordpress no budget" at bounding box center [99, 296] width 134 height 28
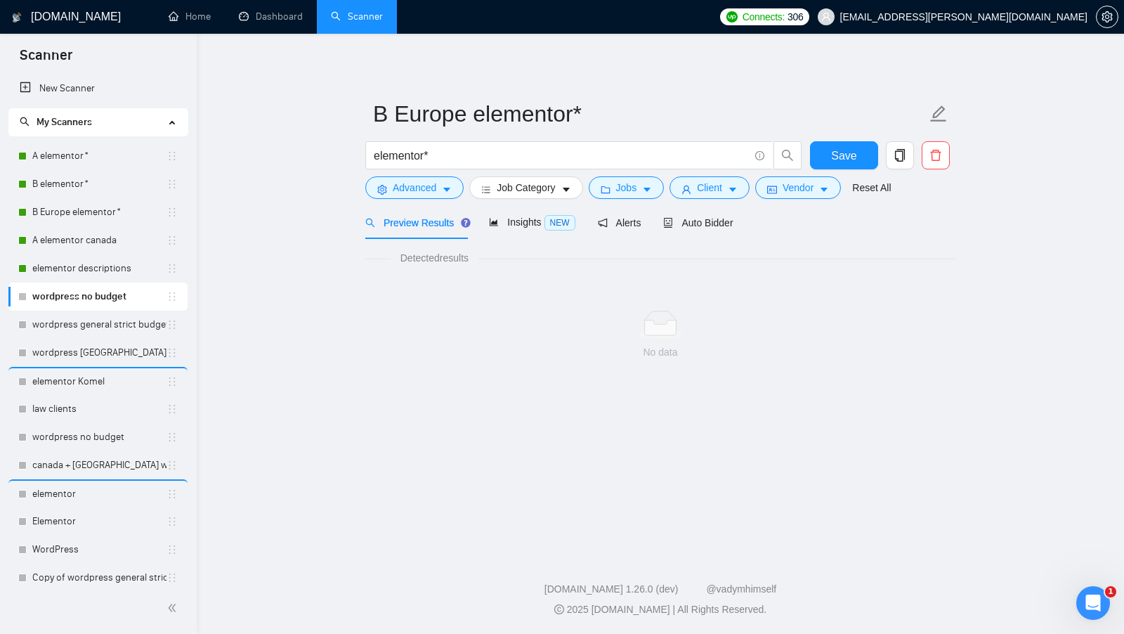
click at [102, 308] on link "wordpress no budget" at bounding box center [99, 296] width 134 height 28
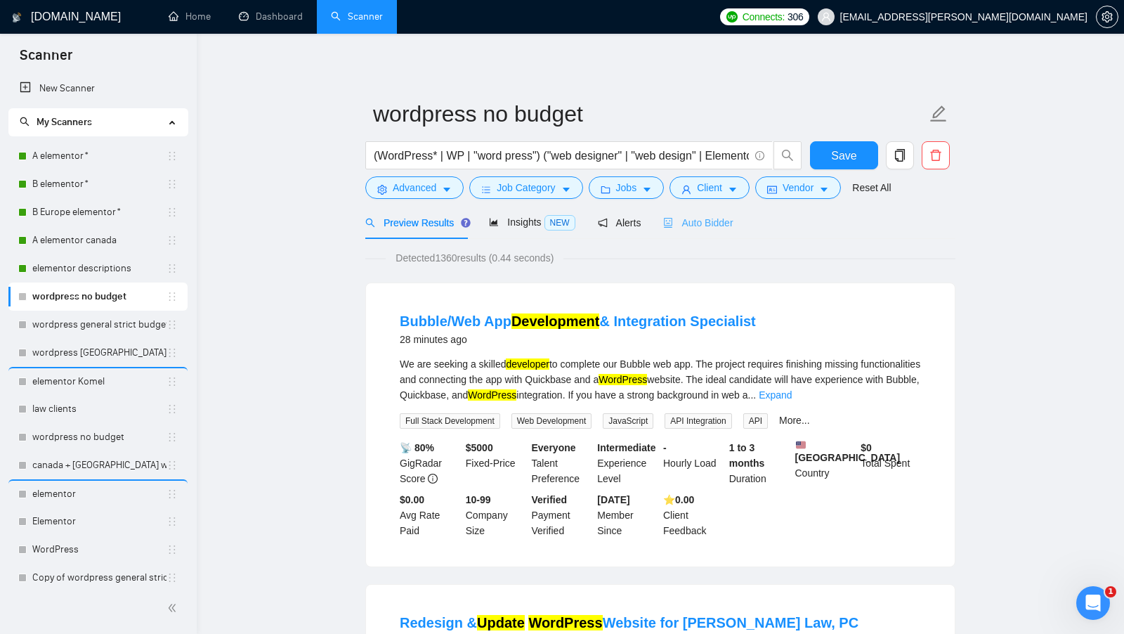
click at [732, 214] on div "Auto Bidder" at bounding box center [698, 222] width 70 height 33
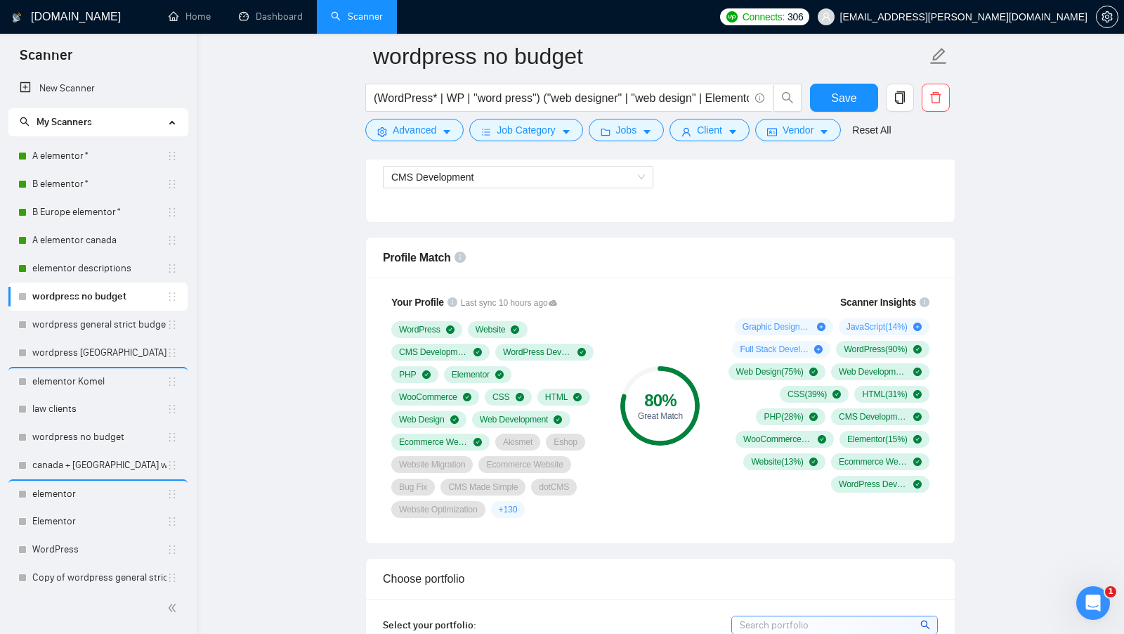
scroll to position [846, 0]
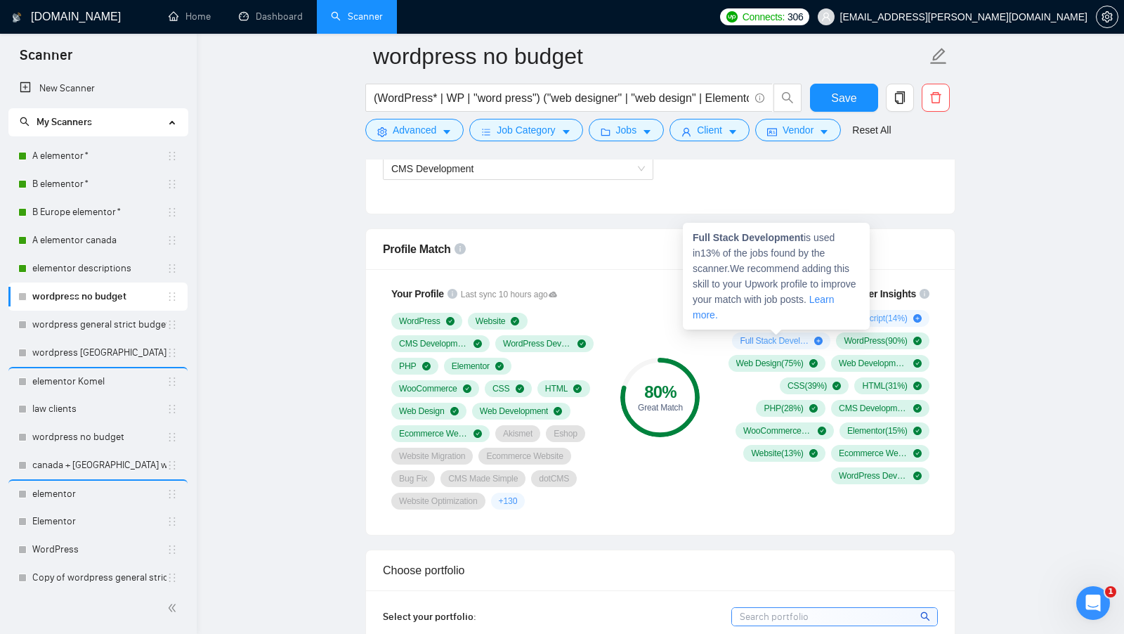
click at [600, 327] on div "Your Profile Last sync 10 hours ago WordPress Website CMS Development WordPress…" at bounding box center [495, 397] width 225 height 240
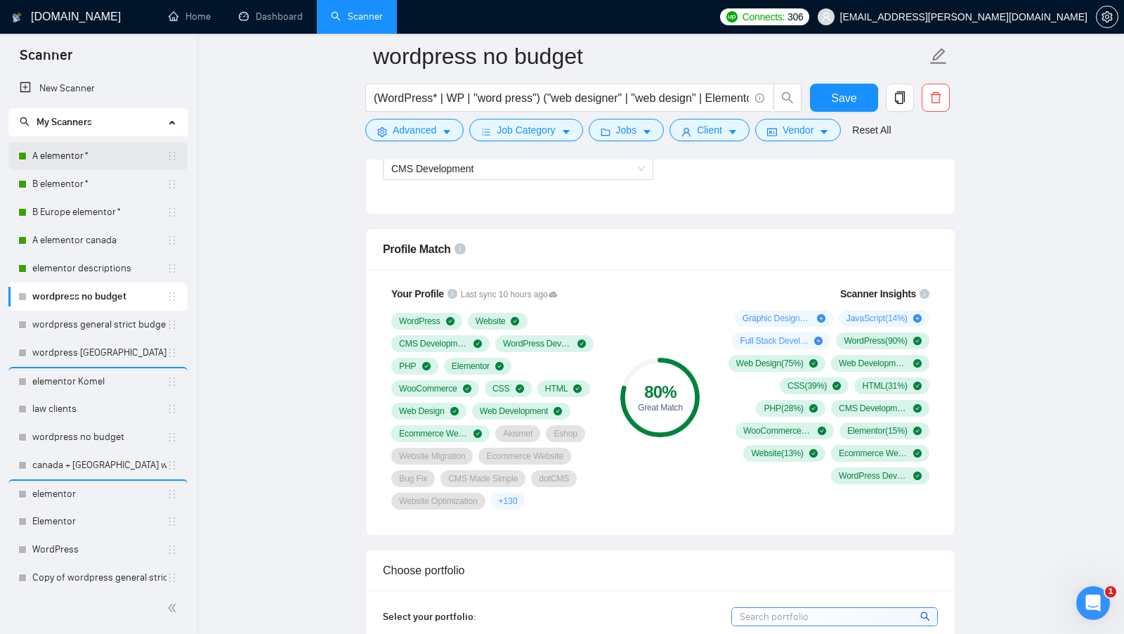
click at [54, 157] on link "A elementor*" at bounding box center [99, 156] width 134 height 28
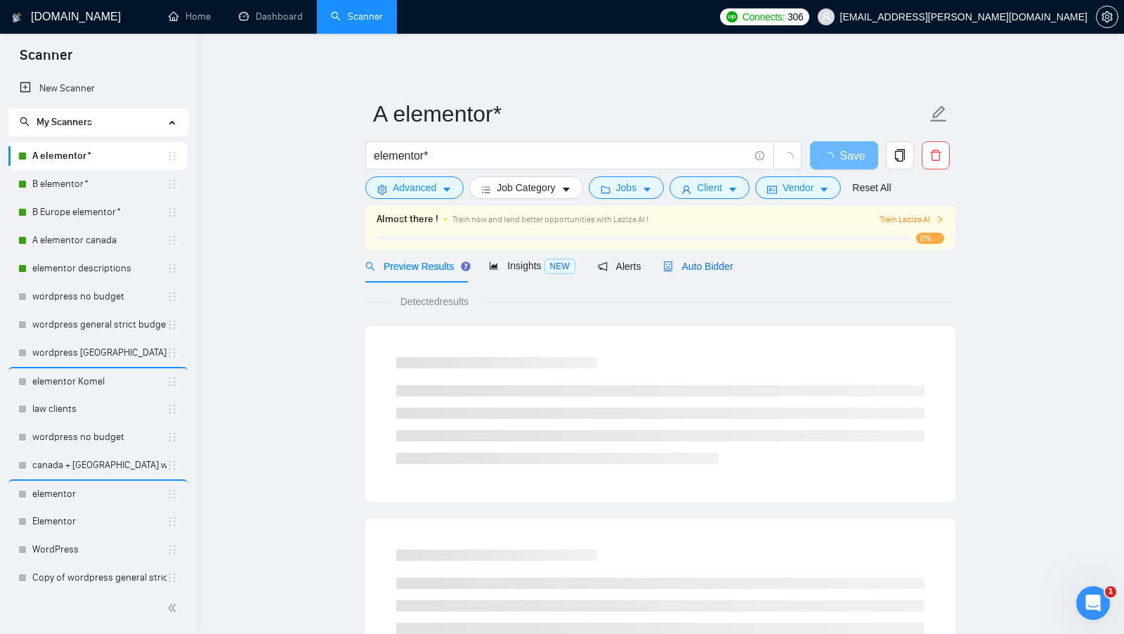
click at [704, 258] on div "Auto Bidder" at bounding box center [698, 265] width 70 height 15
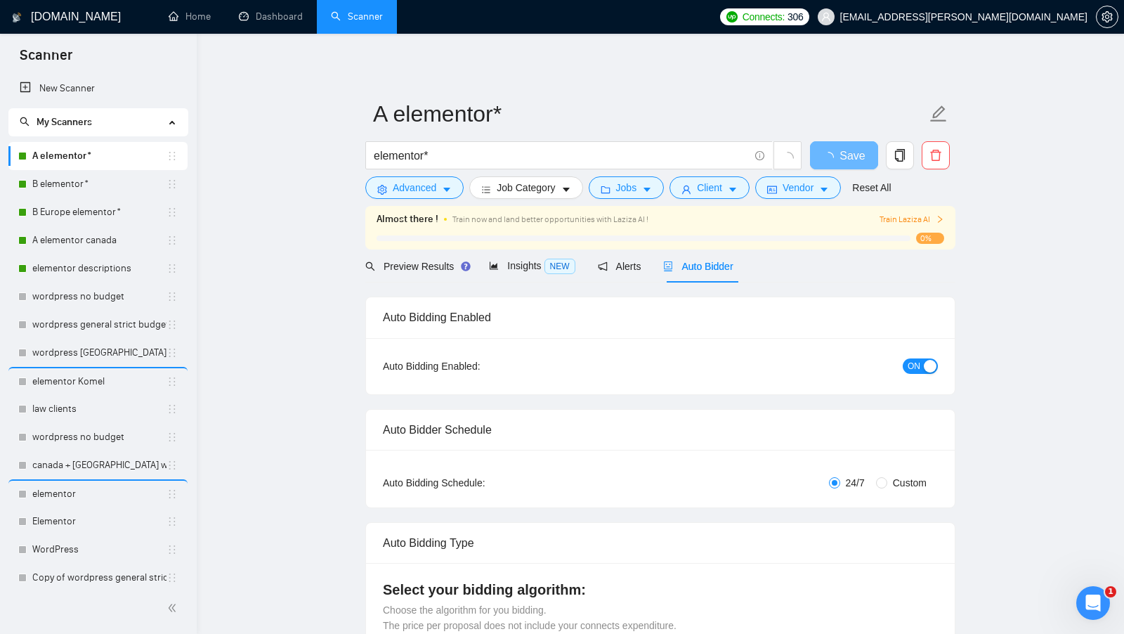
radio input "false"
radio input "true"
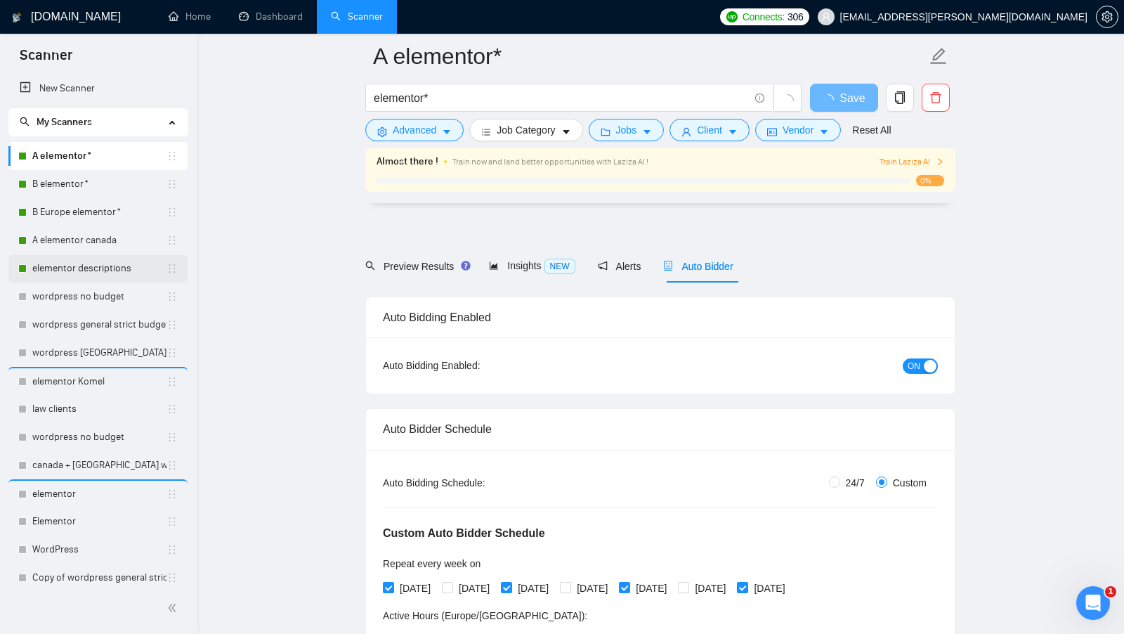
scroll to position [280, 0]
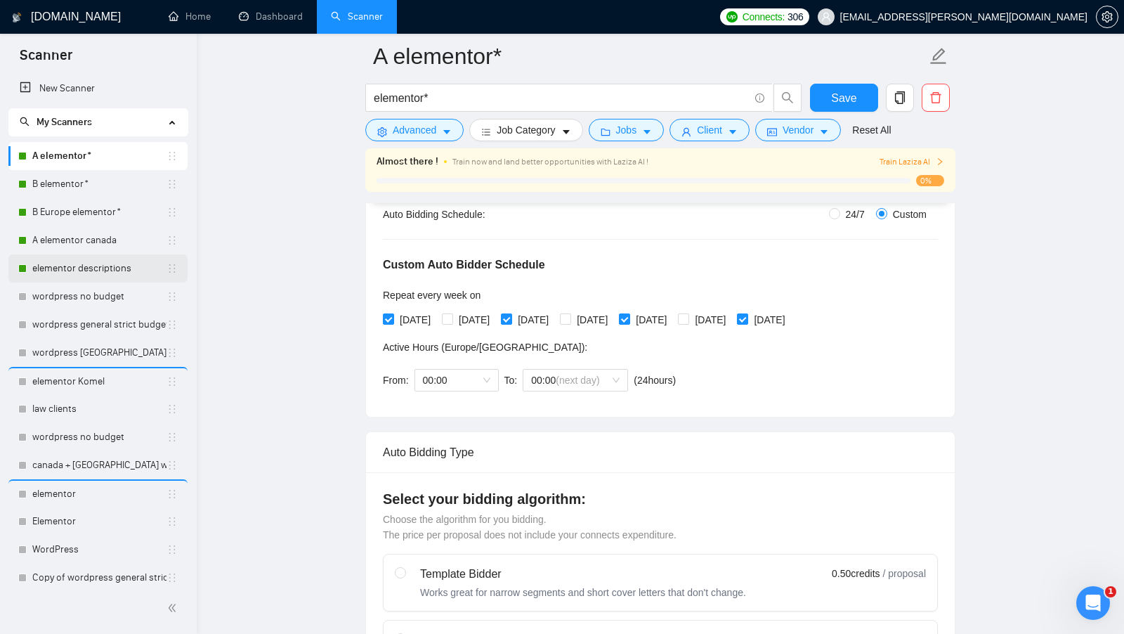
click at [105, 268] on link "elementor descriptions" at bounding box center [99, 268] width 134 height 28
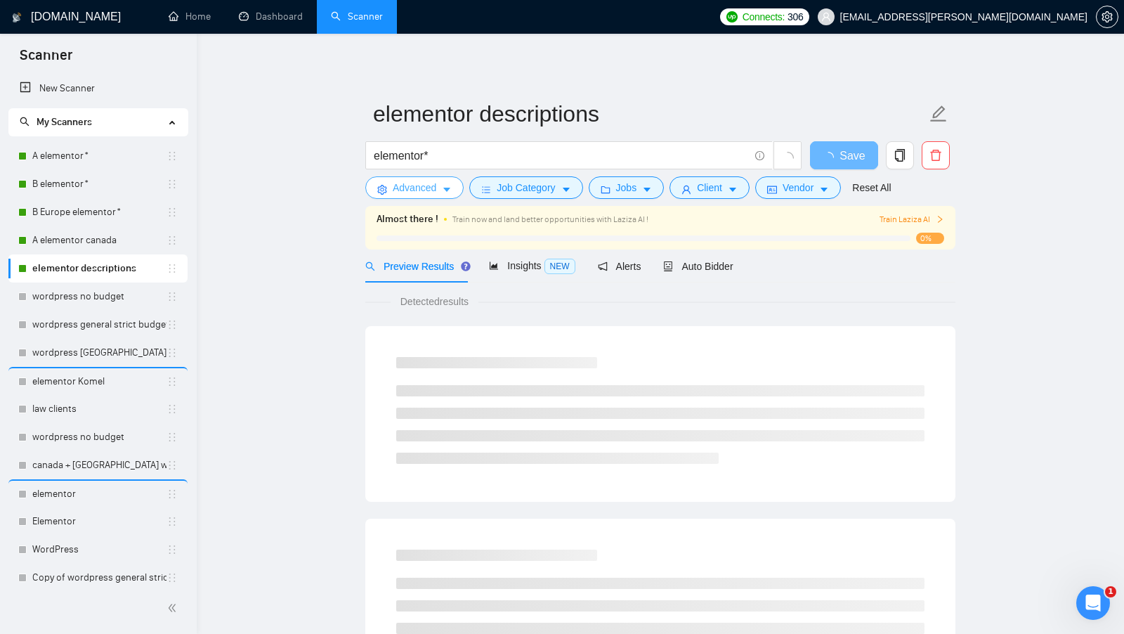
click at [422, 192] on span "Advanced" at bounding box center [415, 187] width 44 height 15
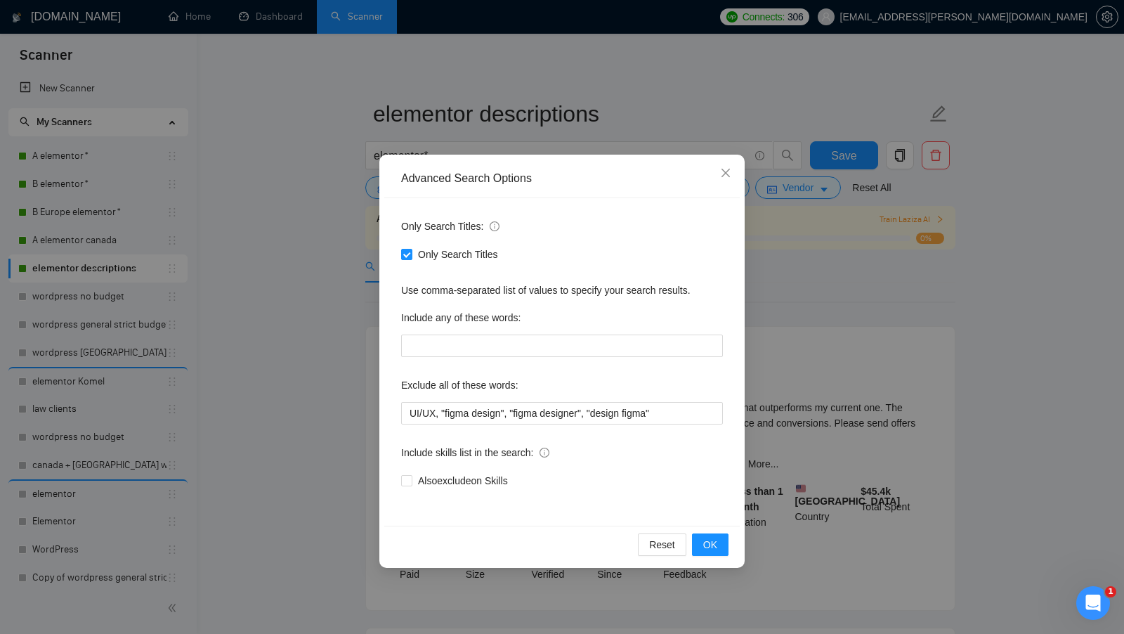
click at [325, 376] on div "Advanced Search Options Only Search Titles: Only Search Titles Use comma-separa…" at bounding box center [562, 317] width 1124 height 634
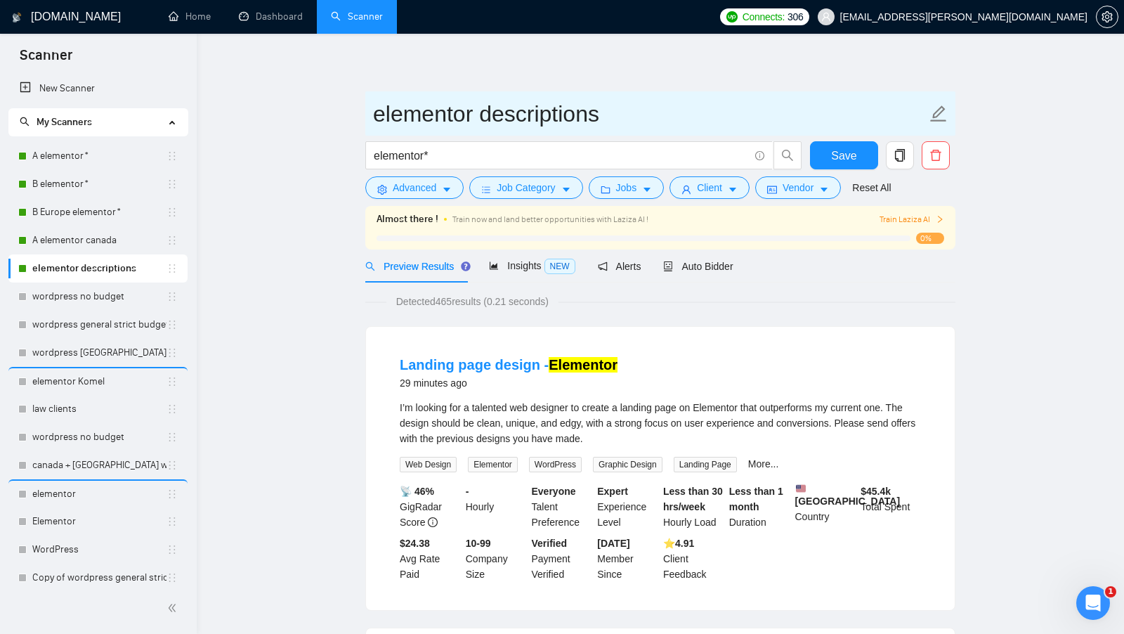
click at [521, 117] on input "elementor descriptions" at bounding box center [649, 113] width 553 height 35
type input "elementor titles"
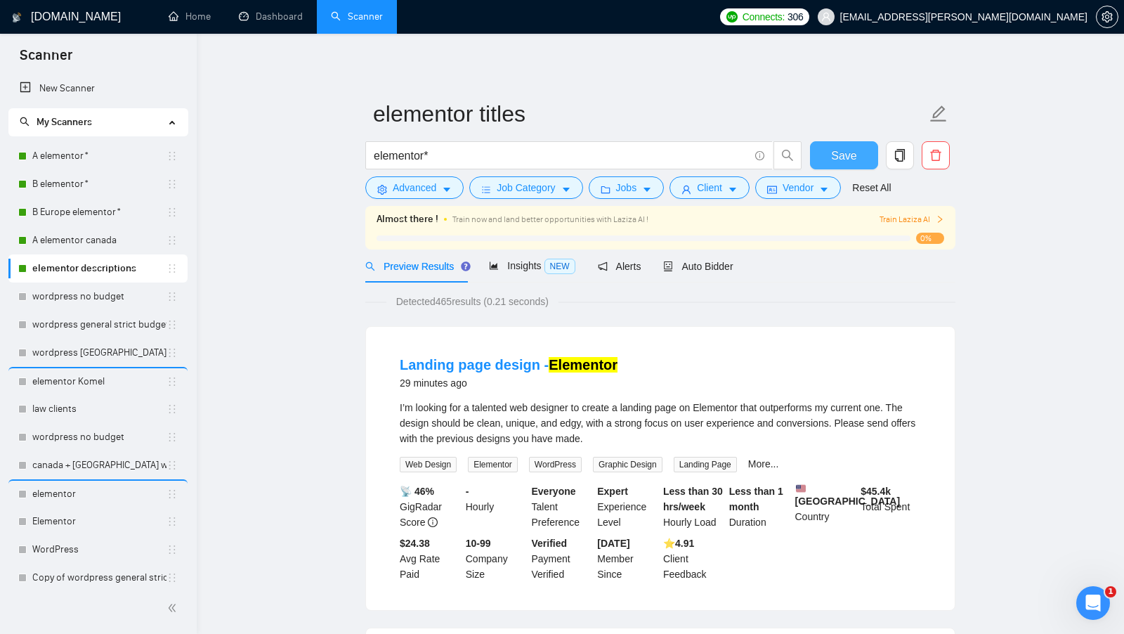
click at [827, 150] on button "Save" at bounding box center [844, 155] width 68 height 28
click at [431, 195] on span "Advanced" at bounding box center [415, 187] width 44 height 15
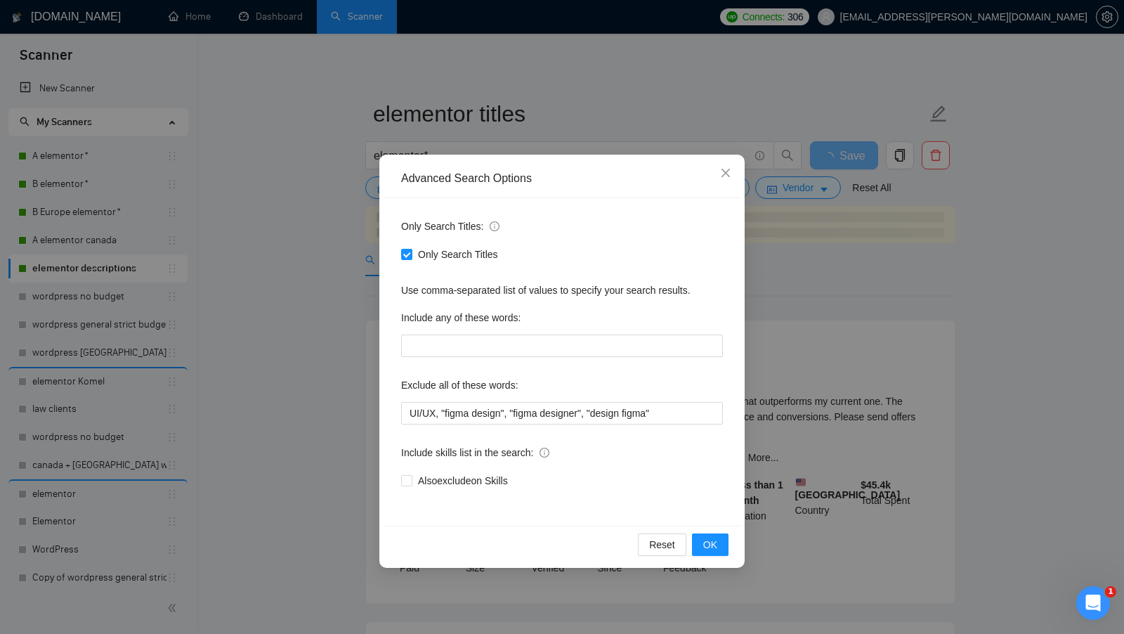
click at [753, 275] on div "Advanced Search Options Only Search Titles: Only Search Titles Use comma-separa…" at bounding box center [562, 317] width 1124 height 634
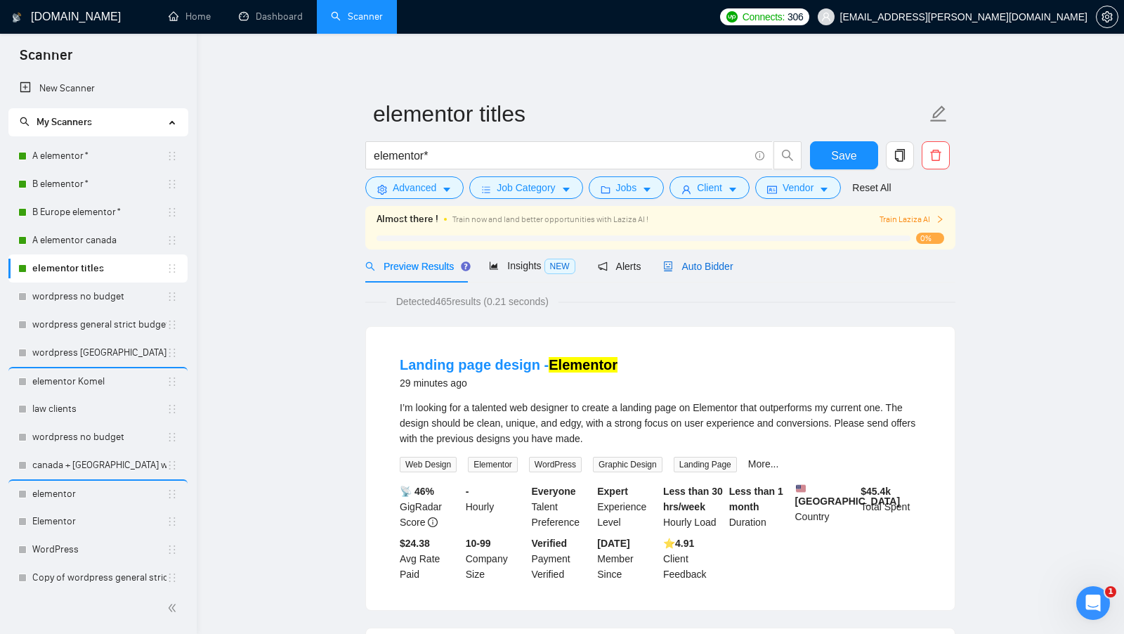
click at [711, 267] on span "Auto Bidder" at bounding box center [698, 266] width 70 height 11
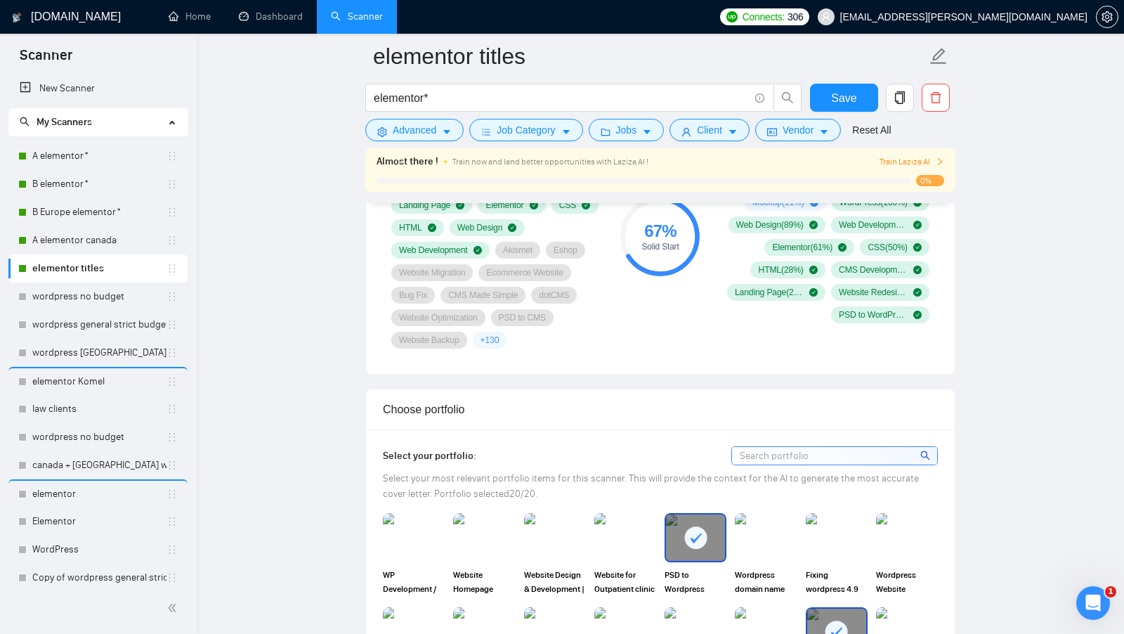
scroll to position [1099, 0]
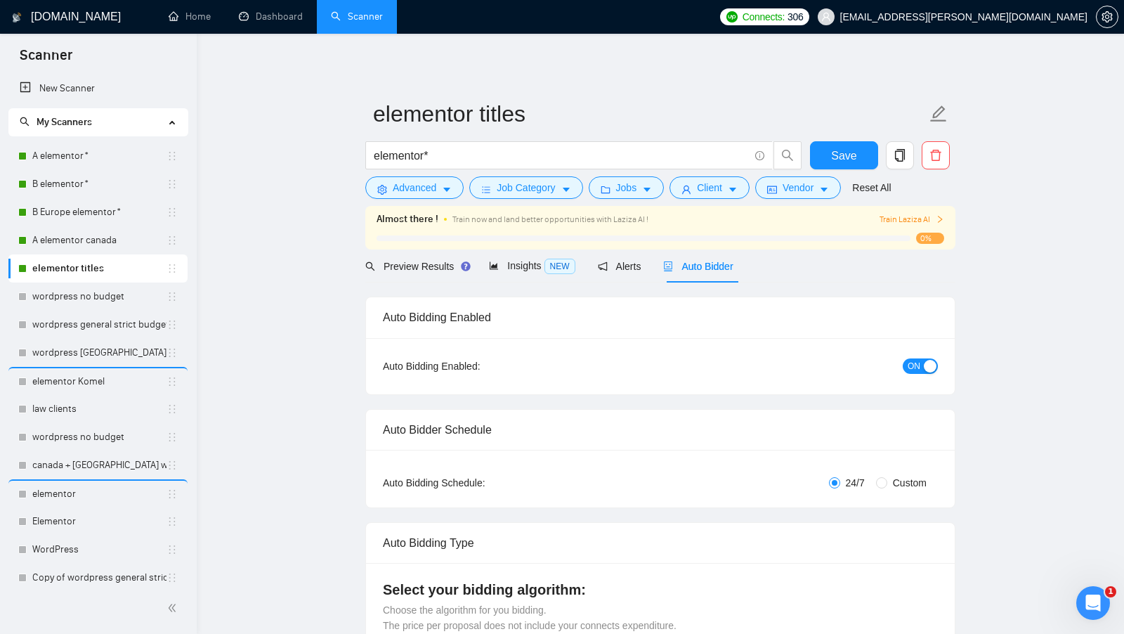
click at [912, 362] on span "ON" at bounding box center [913, 365] width 13 height 15
click at [851, 161] on span "Save" at bounding box center [843, 156] width 25 height 18
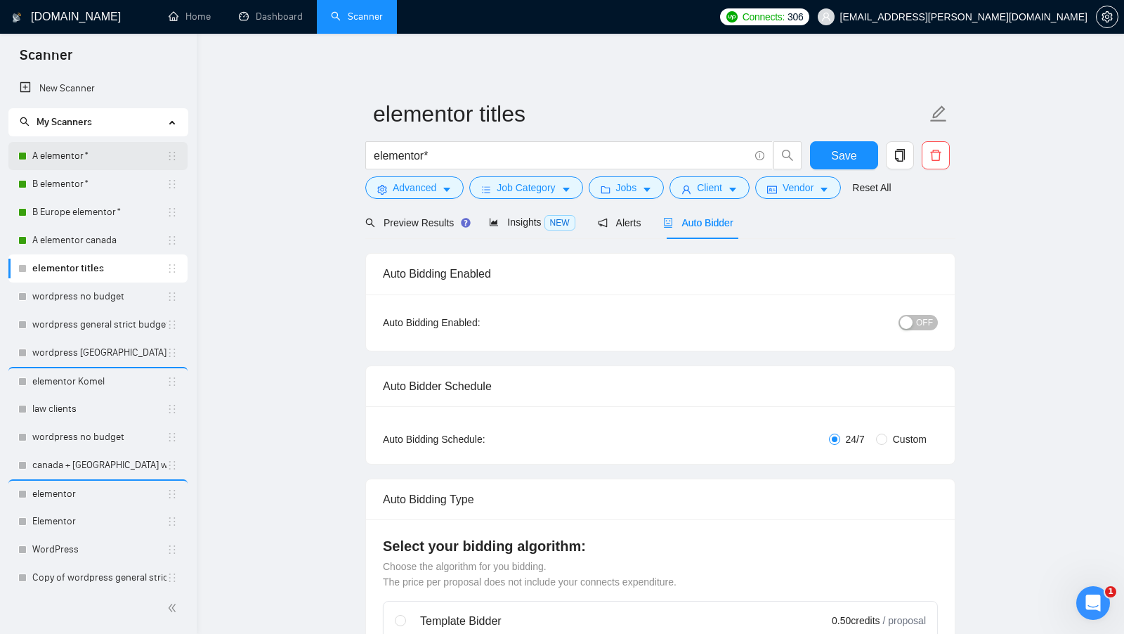
click at [79, 155] on link "A elementor*" at bounding box center [99, 156] width 134 height 28
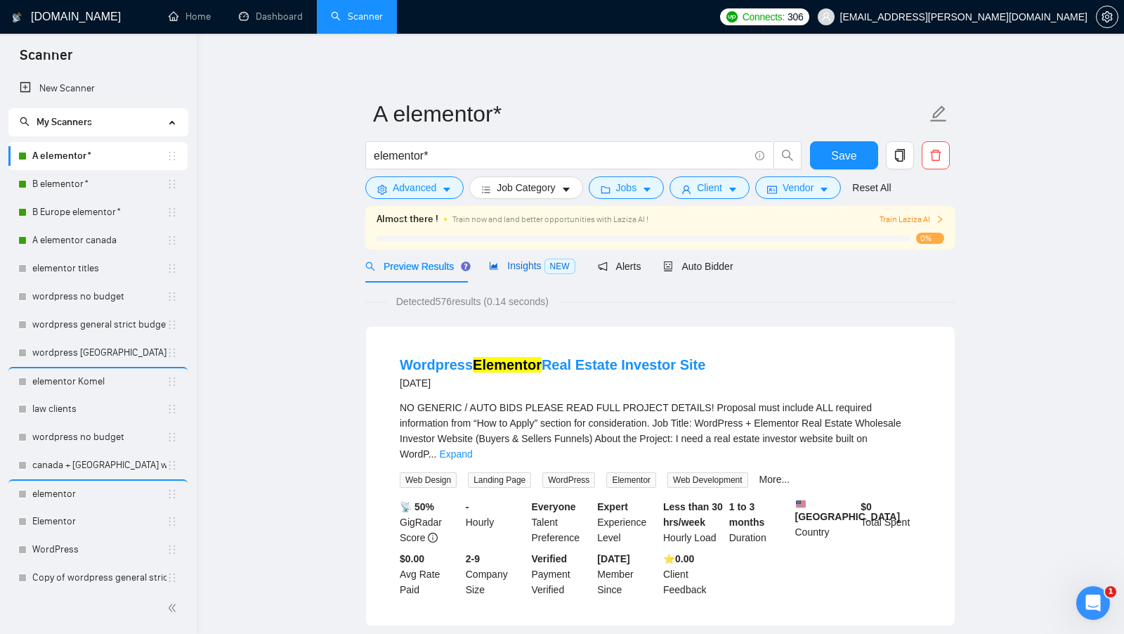
click at [514, 269] on span "Insights NEW" at bounding box center [532, 265] width 86 height 11
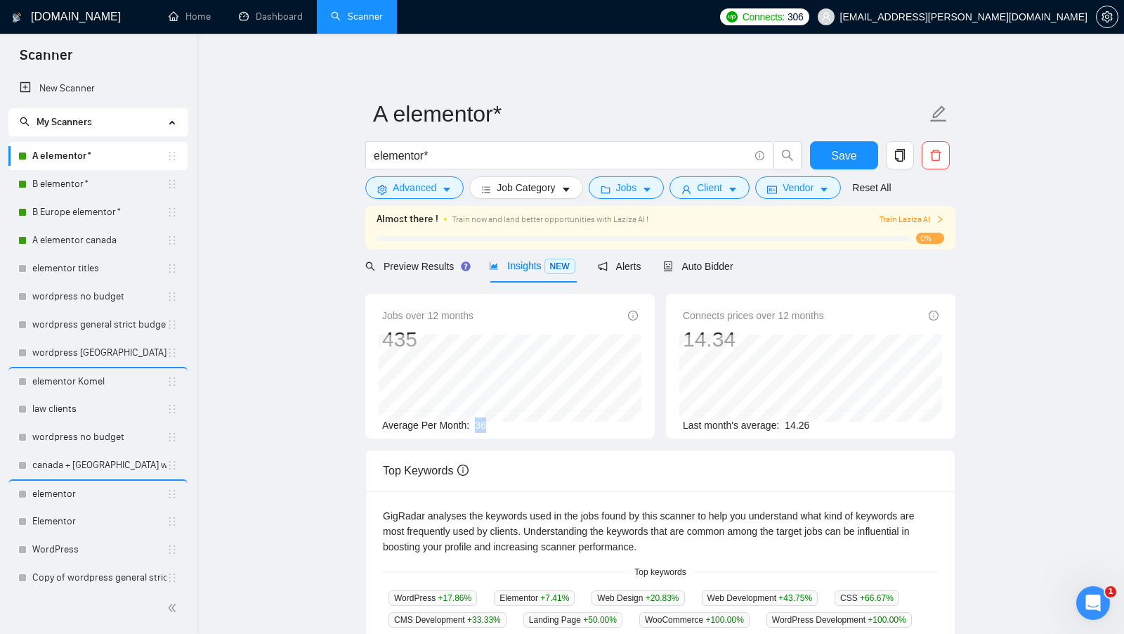
drag, startPoint x: 472, startPoint y: 424, endPoint x: 496, endPoint y: 424, distance: 23.9
click at [496, 424] on div "Average Per Month: 36" at bounding box center [510, 424] width 256 height 15
click at [57, 262] on link "elementor titles" at bounding box center [99, 268] width 134 height 28
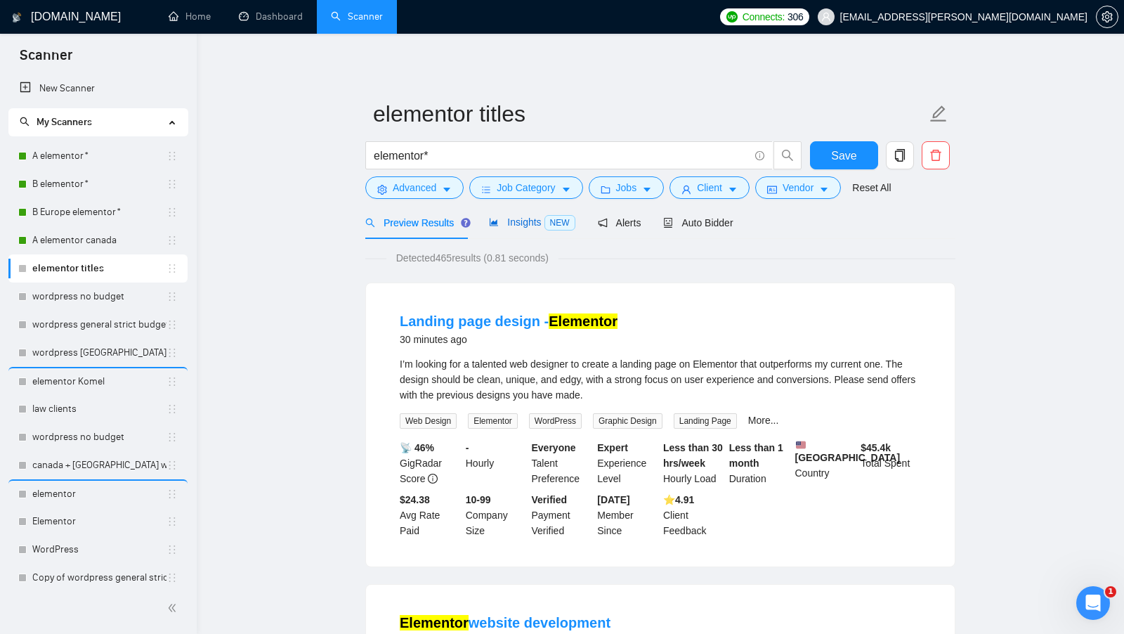
click at [524, 221] on span "Insights NEW" at bounding box center [532, 221] width 86 height 11
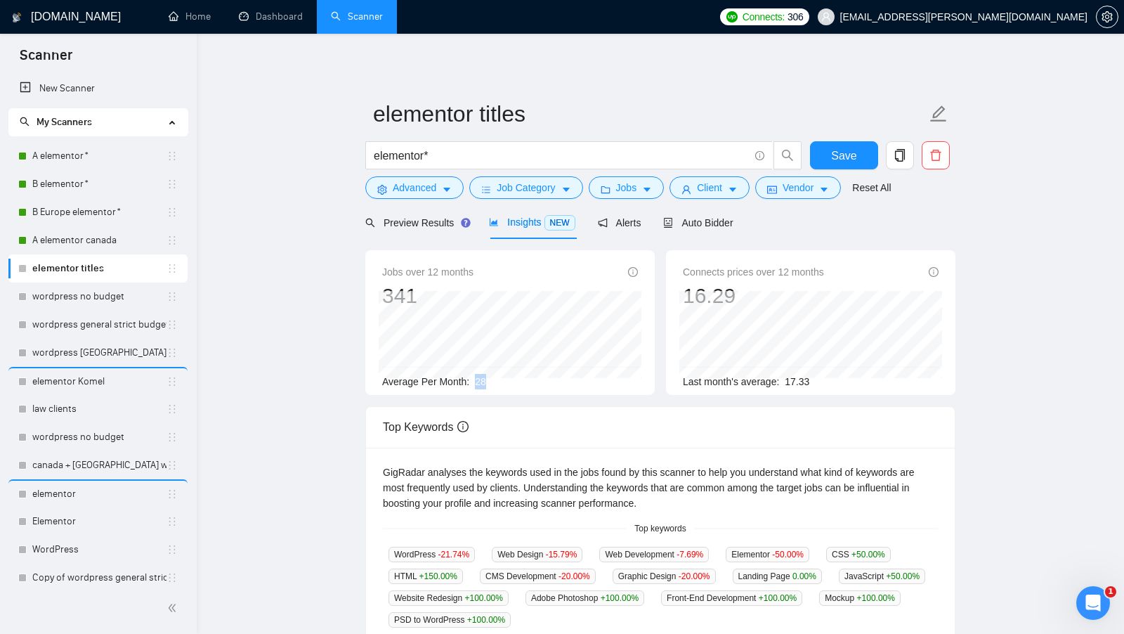
drag, startPoint x: 473, startPoint y: 381, endPoint x: 505, endPoint y: 381, distance: 31.6
click at [504, 381] on div "Average Per Month: 28" at bounding box center [510, 381] width 256 height 15
click at [505, 381] on div "Average Per Month: 28" at bounding box center [510, 381] width 256 height 15
click at [438, 194] on button "Advanced" at bounding box center [414, 187] width 98 height 22
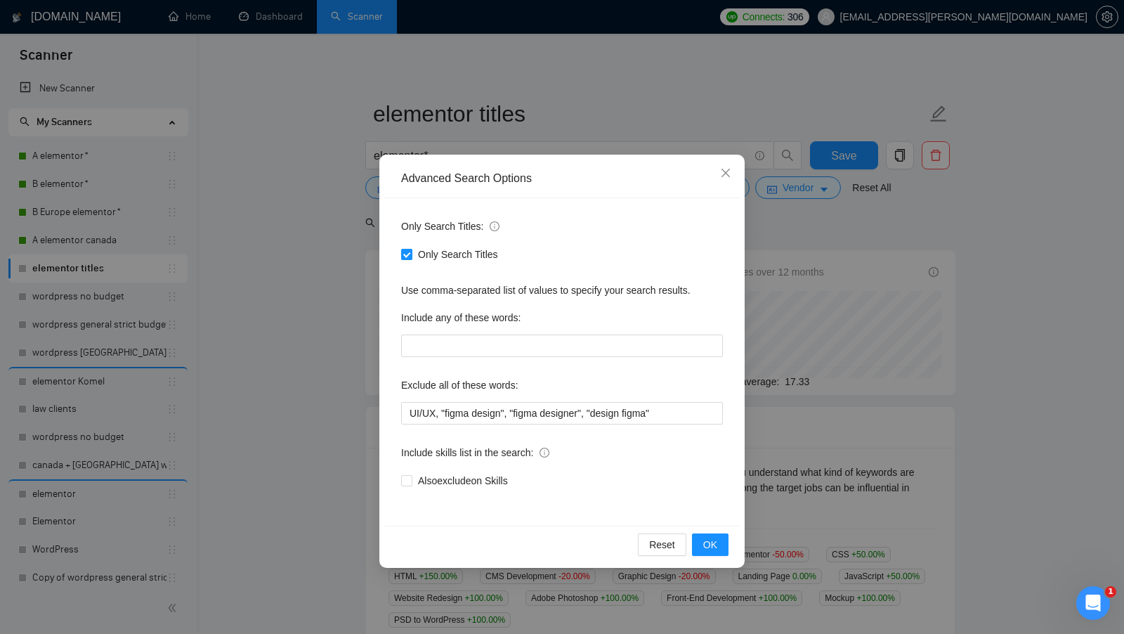
click at [419, 261] on span "Only Search Titles" at bounding box center [457, 254] width 91 height 15
click at [411, 258] on input "Only Search Titles" at bounding box center [406, 254] width 10 height 10
click at [416, 258] on span "Only Search Titles" at bounding box center [457, 254] width 91 height 15
click at [411, 258] on input "Only Search Titles" at bounding box center [406, 254] width 10 height 10
click at [416, 257] on span "Only Search Titles" at bounding box center [457, 254] width 91 height 15
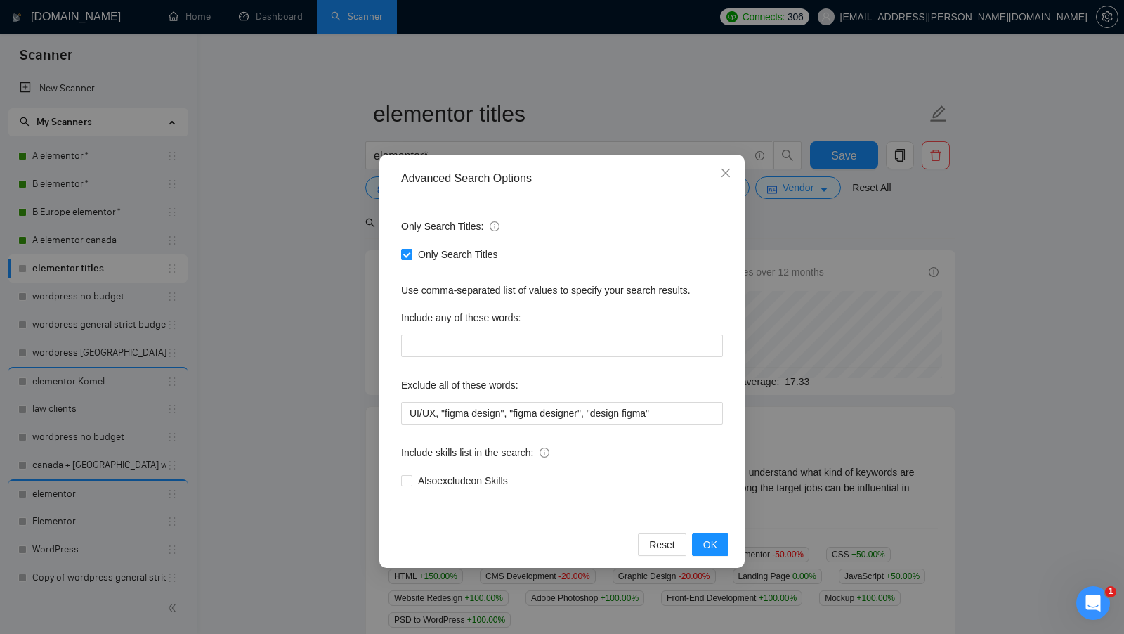
click at [411, 257] on input "Only Search Titles" at bounding box center [406, 254] width 10 height 10
checkbox input "false"
click at [719, 546] on button "OK" at bounding box center [710, 544] width 37 height 22
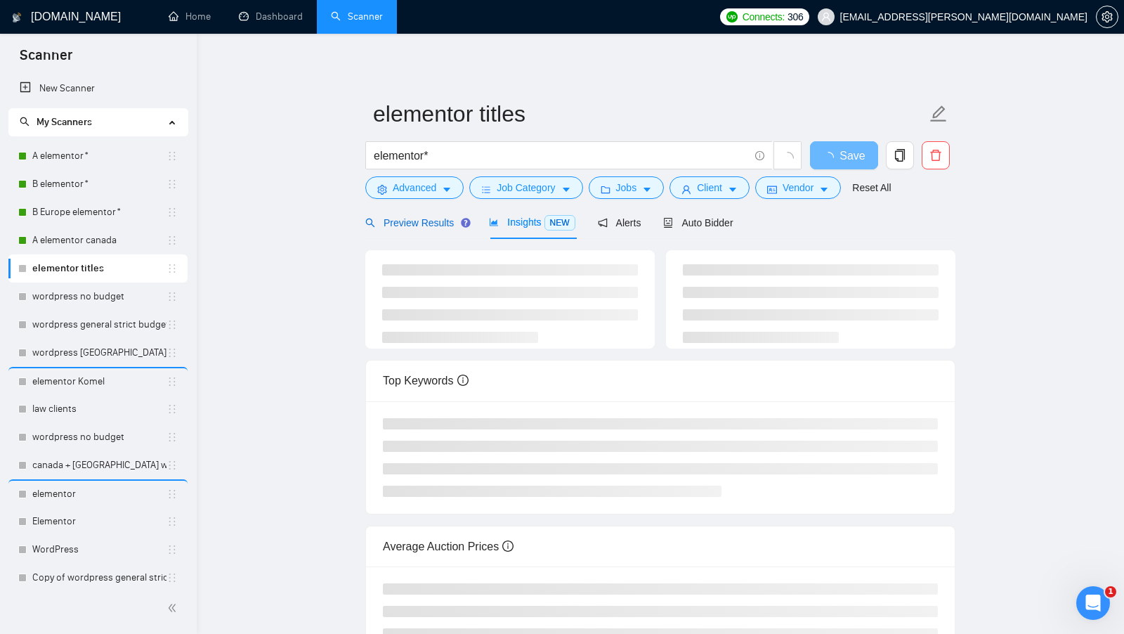
click at [414, 227] on span "Preview Results" at bounding box center [415, 222] width 101 height 11
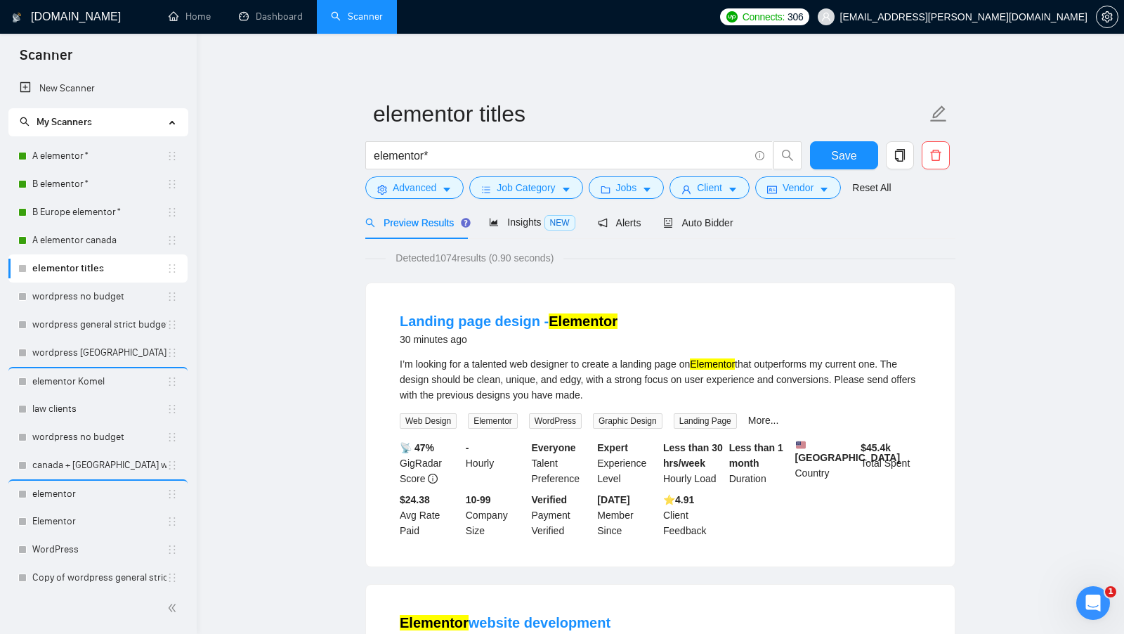
click at [455, 256] on span "Detected 1074 results (0.90 seconds)" at bounding box center [475, 257] width 178 height 15
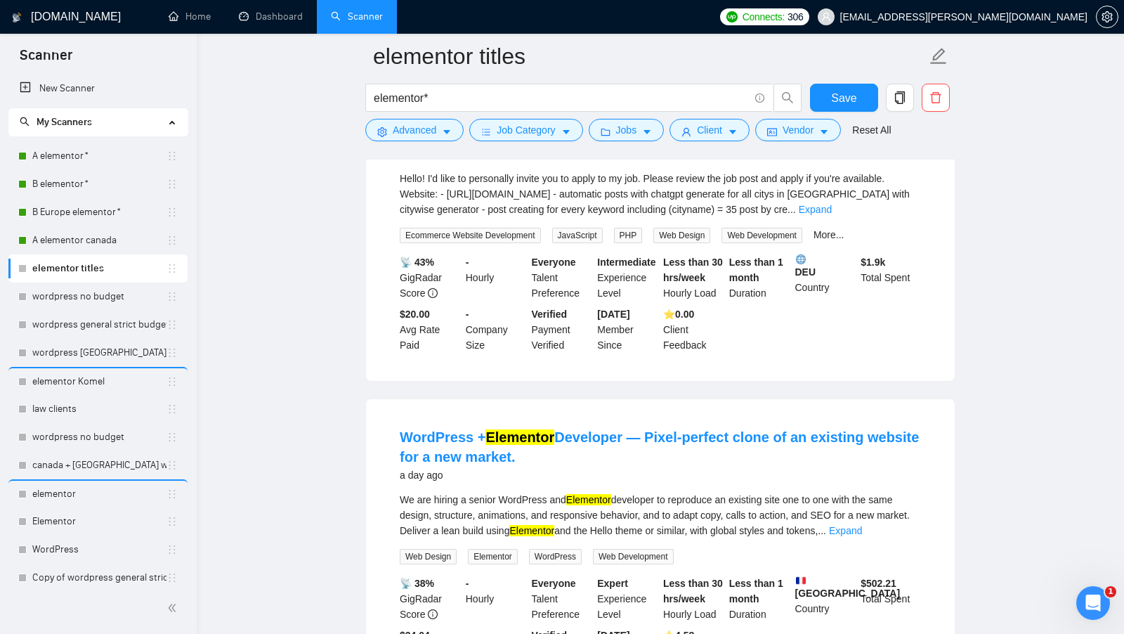
scroll to position [695, 0]
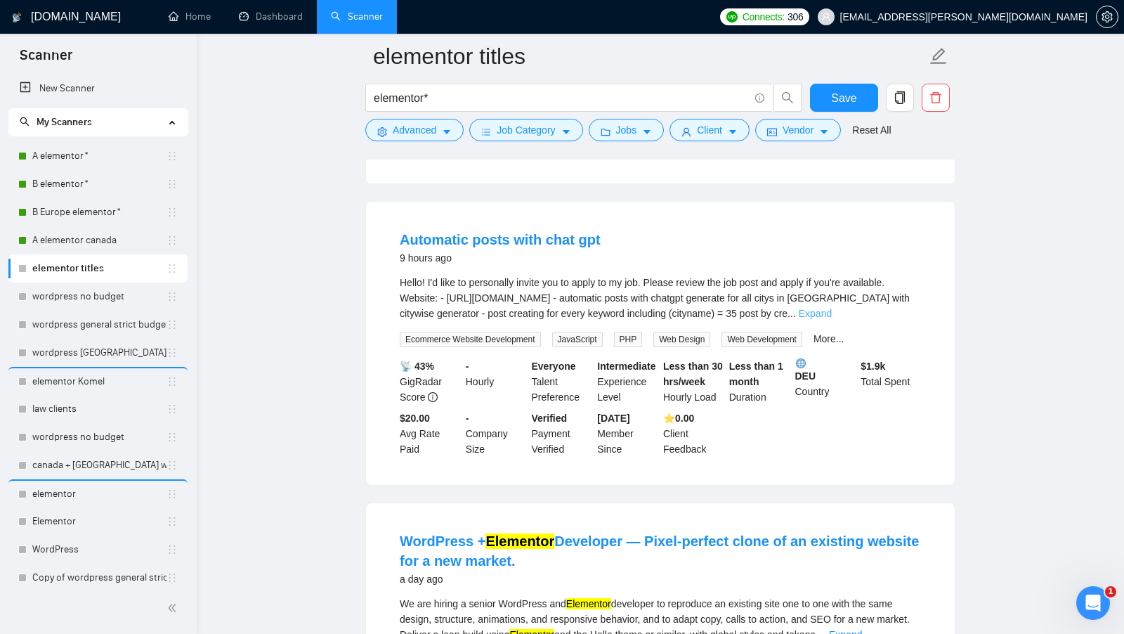
click at [832, 319] on link "Expand" at bounding box center [815, 313] width 33 height 11
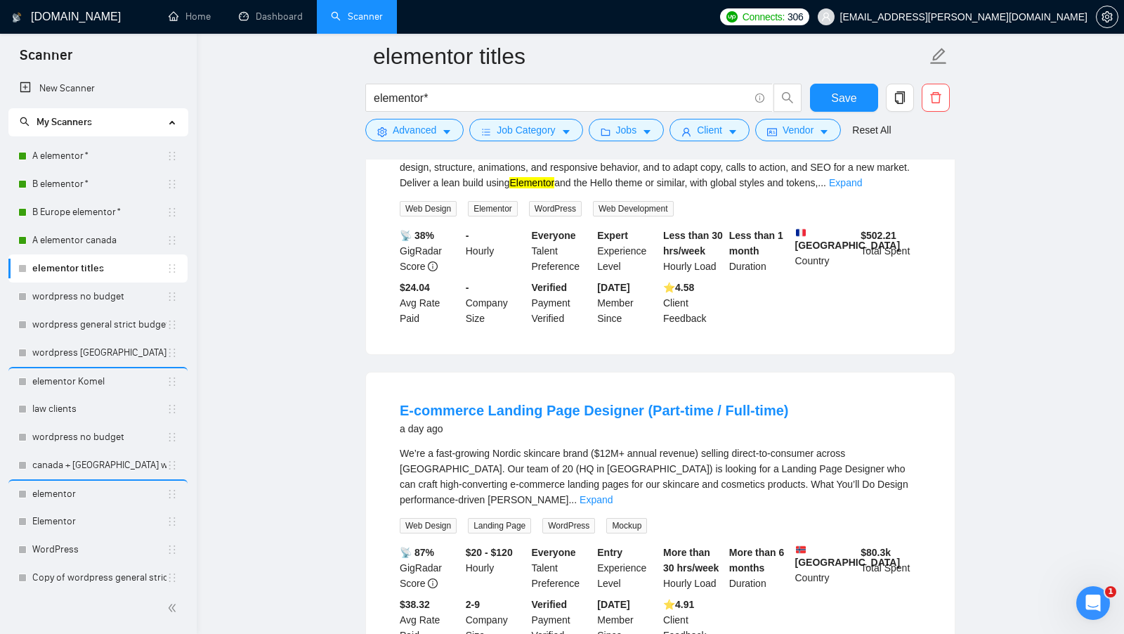
scroll to position [1533, 0]
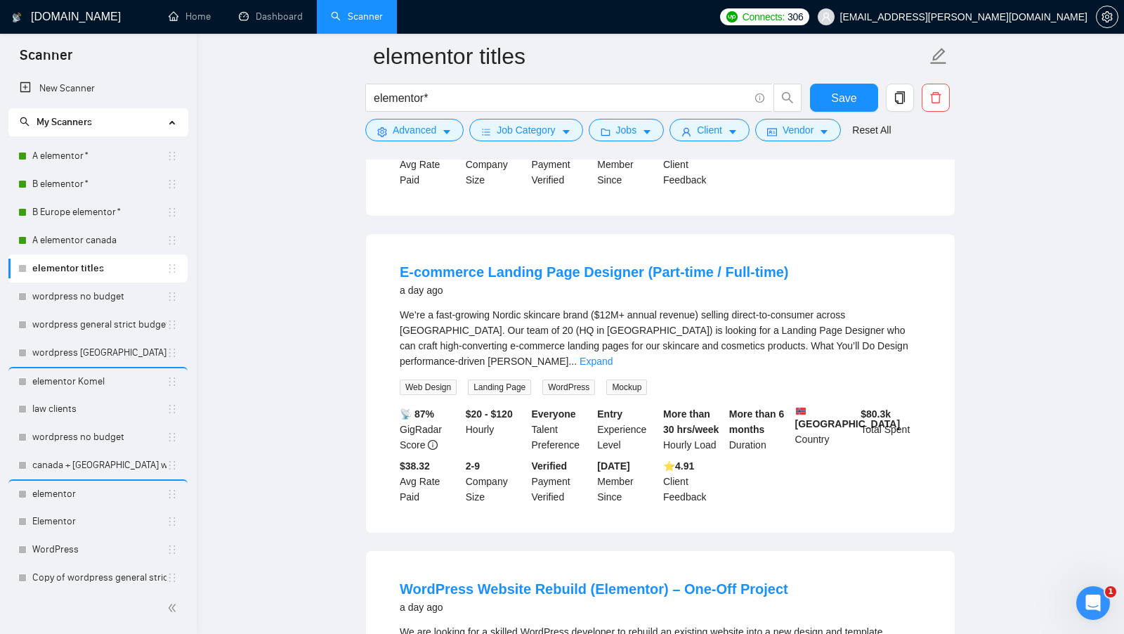
click at [612, 355] on link "Expand" at bounding box center [595, 360] width 33 height 11
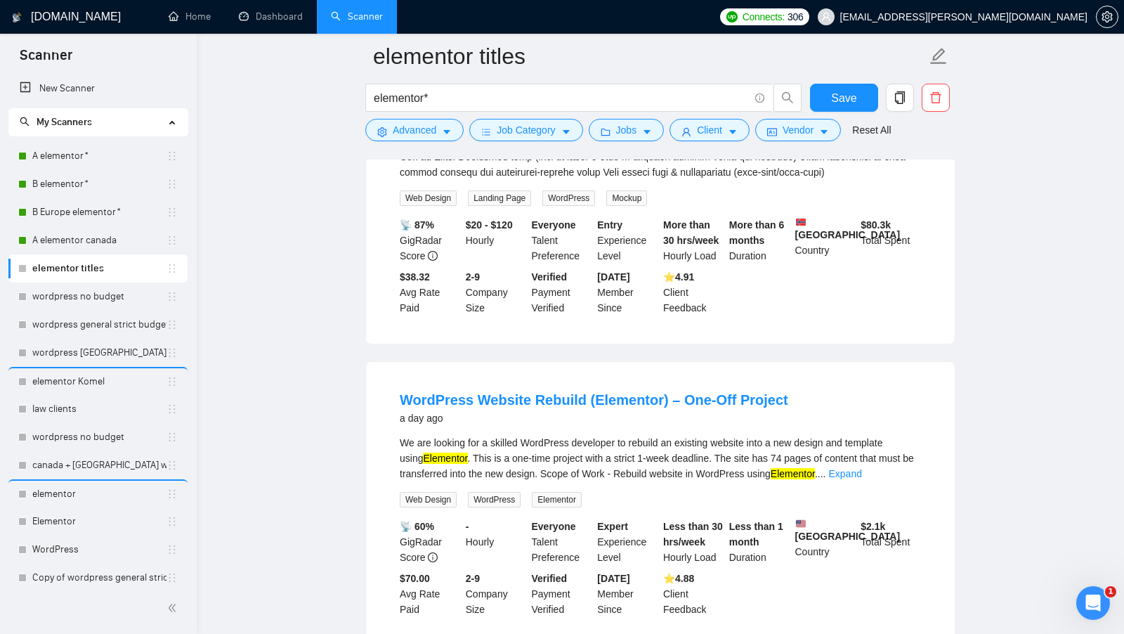
scroll to position [1921, 0]
click at [469, 102] on input "elementor*" at bounding box center [561, 98] width 375 height 18
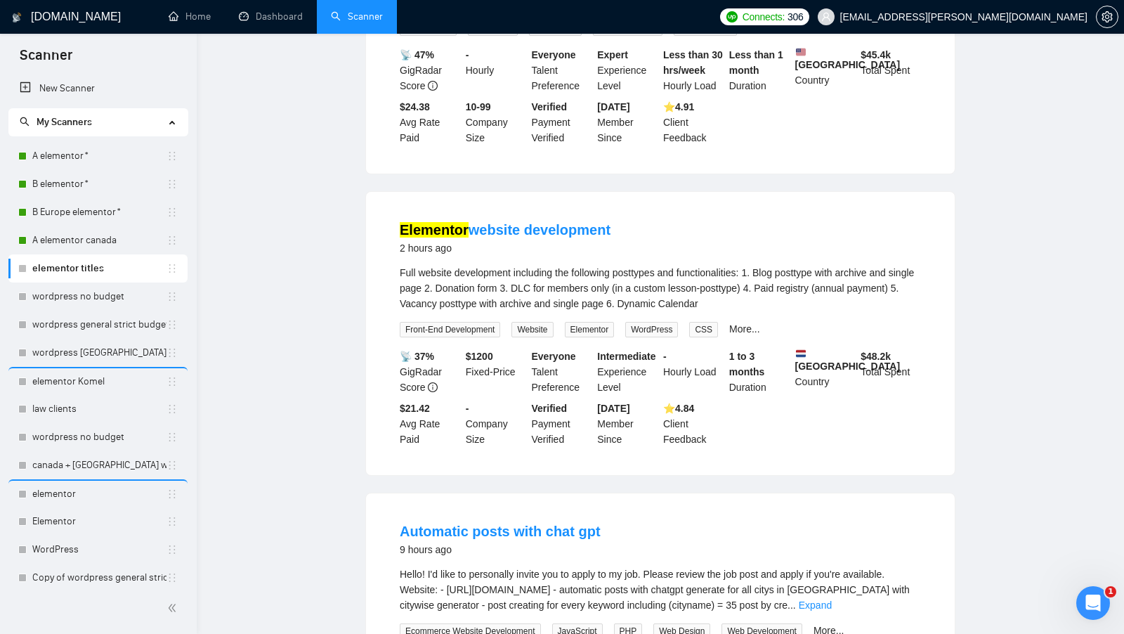
scroll to position [53, 0]
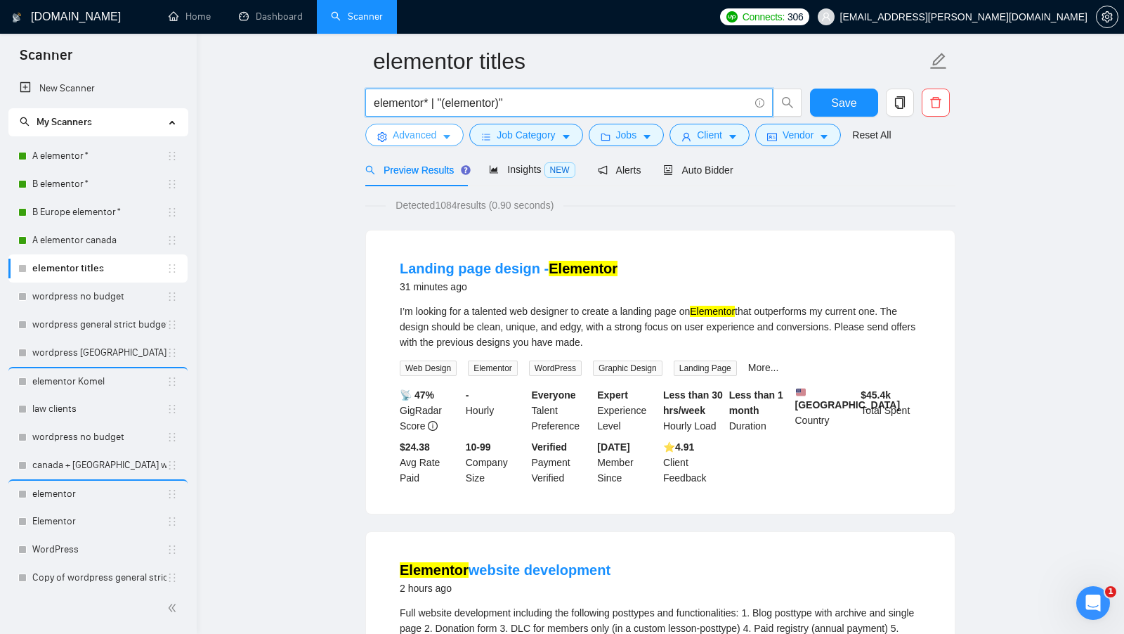
type input "elementor* | "(elementor)""
click at [435, 135] on span "Advanced" at bounding box center [415, 134] width 44 height 15
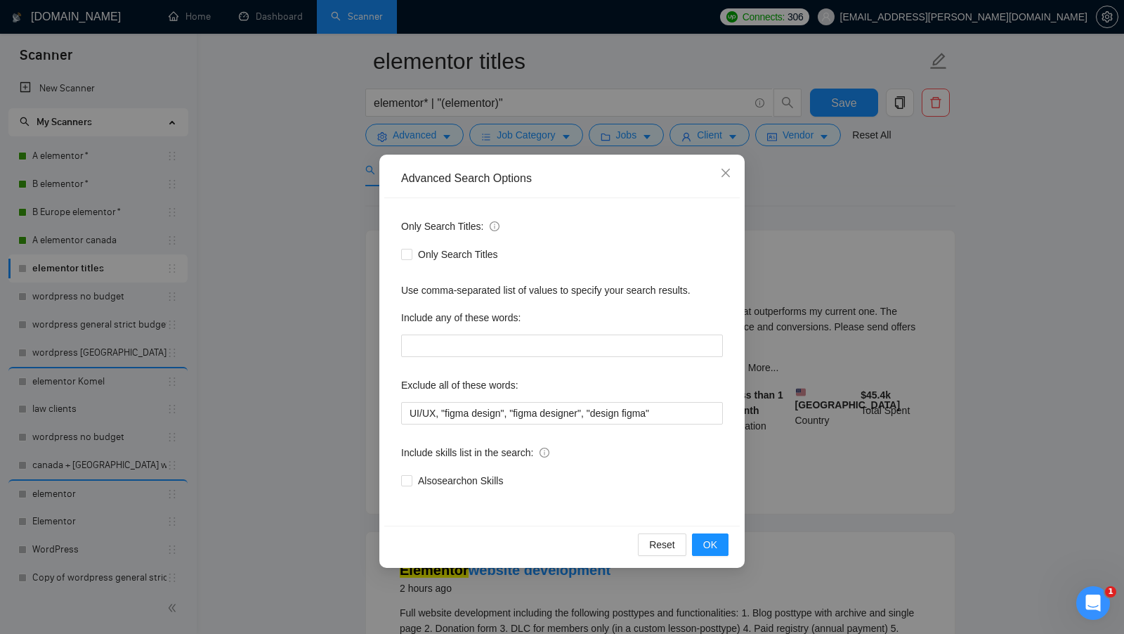
click at [419, 261] on div "Only Search Titles" at bounding box center [562, 254] width 322 height 22
click at [412, 256] on span at bounding box center [406, 254] width 11 height 11
click at [411, 256] on input "Only Search Titles" at bounding box center [406, 254] width 10 height 10
checkbox input "true"
click at [705, 538] on span "OK" at bounding box center [710, 544] width 14 height 15
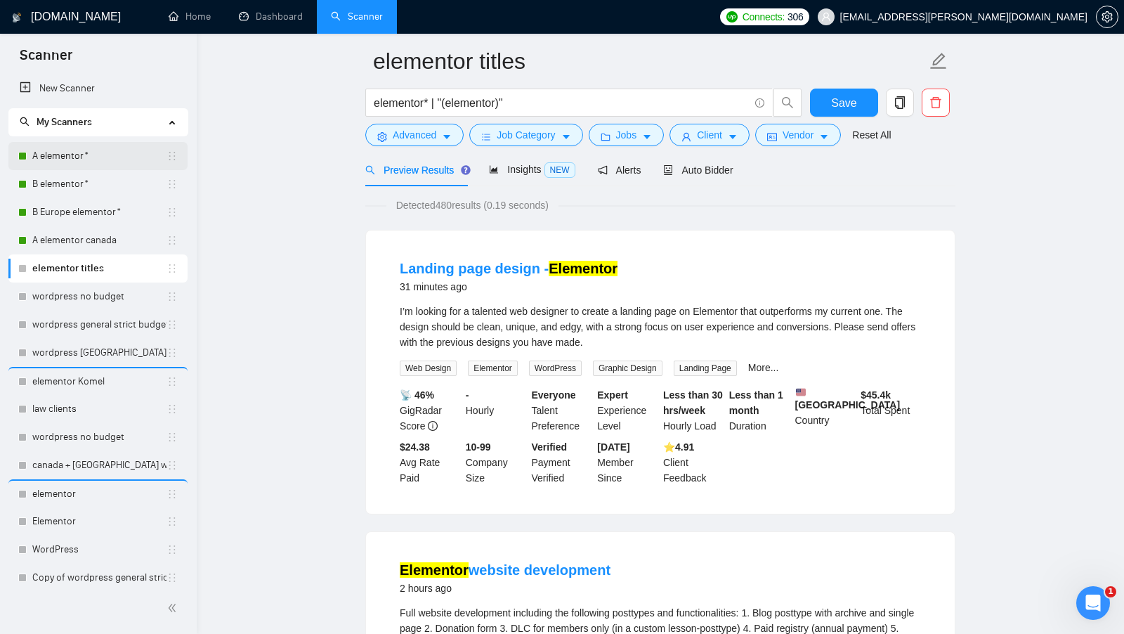
click at [95, 159] on link "A elementor*" at bounding box center [99, 156] width 134 height 28
click at [852, 97] on span "Save" at bounding box center [843, 103] width 25 height 18
click at [91, 160] on link "A elementor*" at bounding box center [99, 156] width 134 height 28
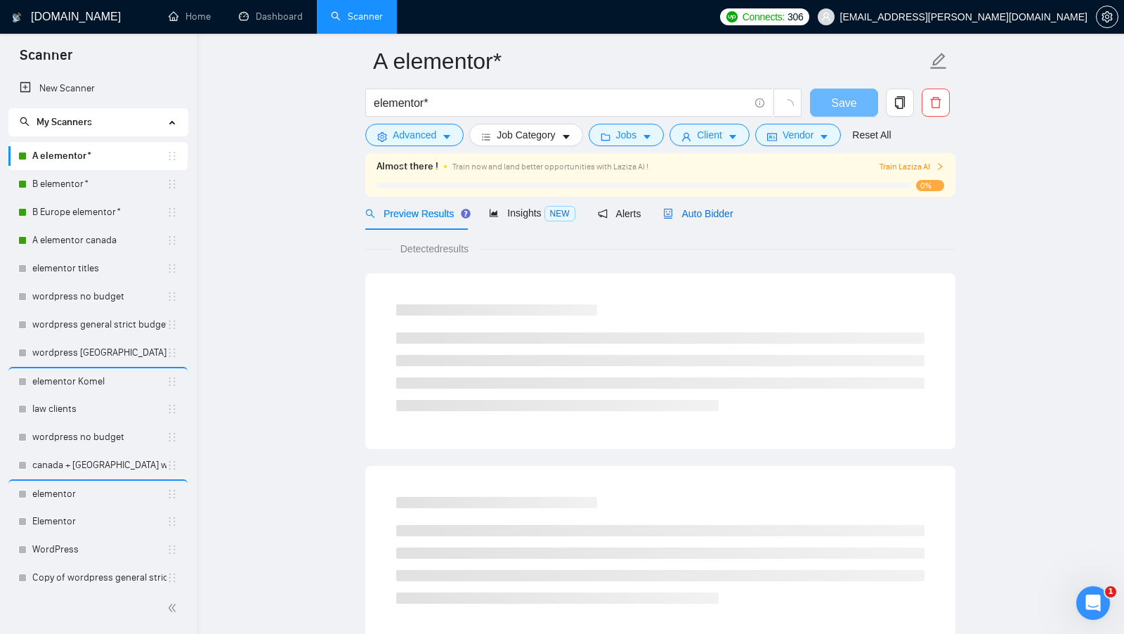
click at [725, 219] on span "Auto Bidder" at bounding box center [698, 213] width 70 height 11
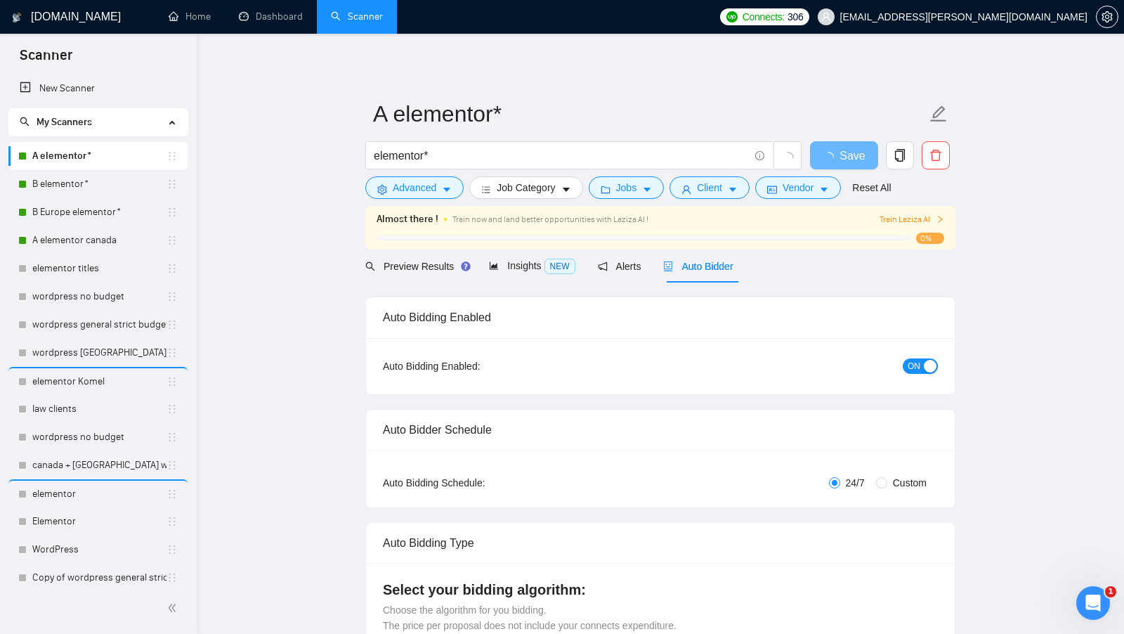
click at [726, 246] on div "Almost there ! Train now and land better opportunities with Laziza AI ! Train L…" at bounding box center [660, 228] width 590 height 44
click at [726, 265] on span "Auto Bidder" at bounding box center [698, 266] width 70 height 11
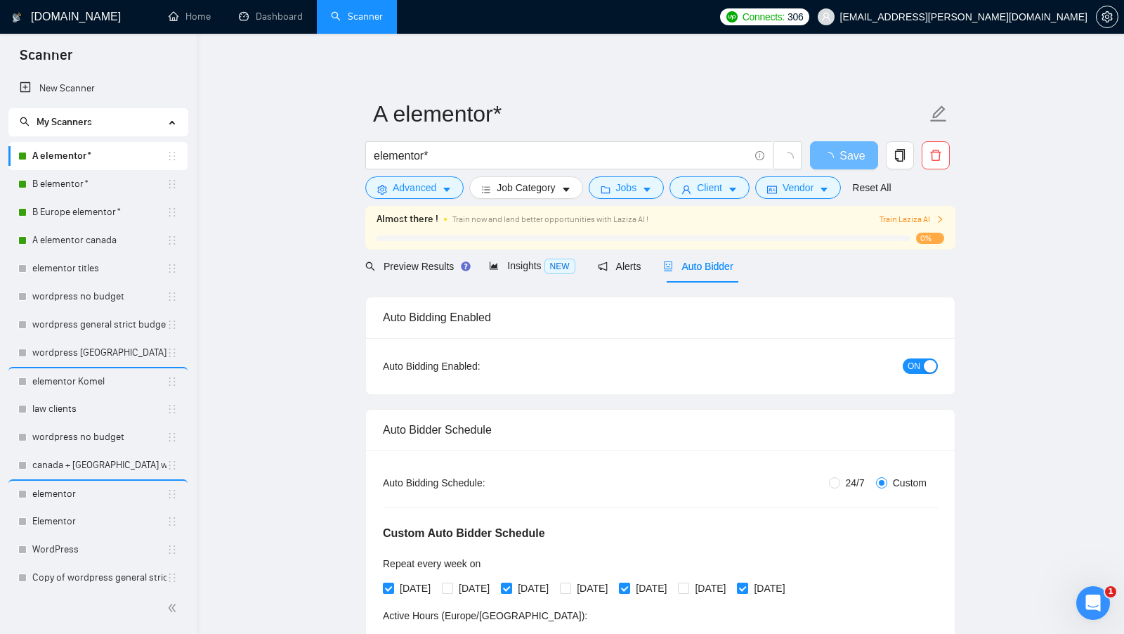
radio input "false"
radio input "true"
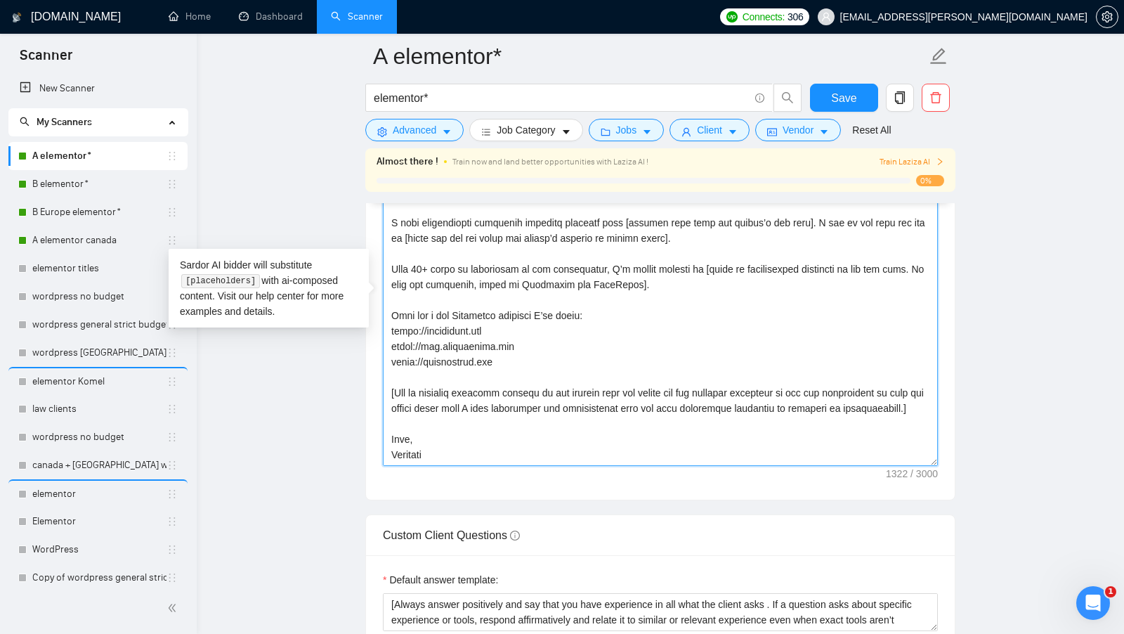
scroll to position [1920, 0]
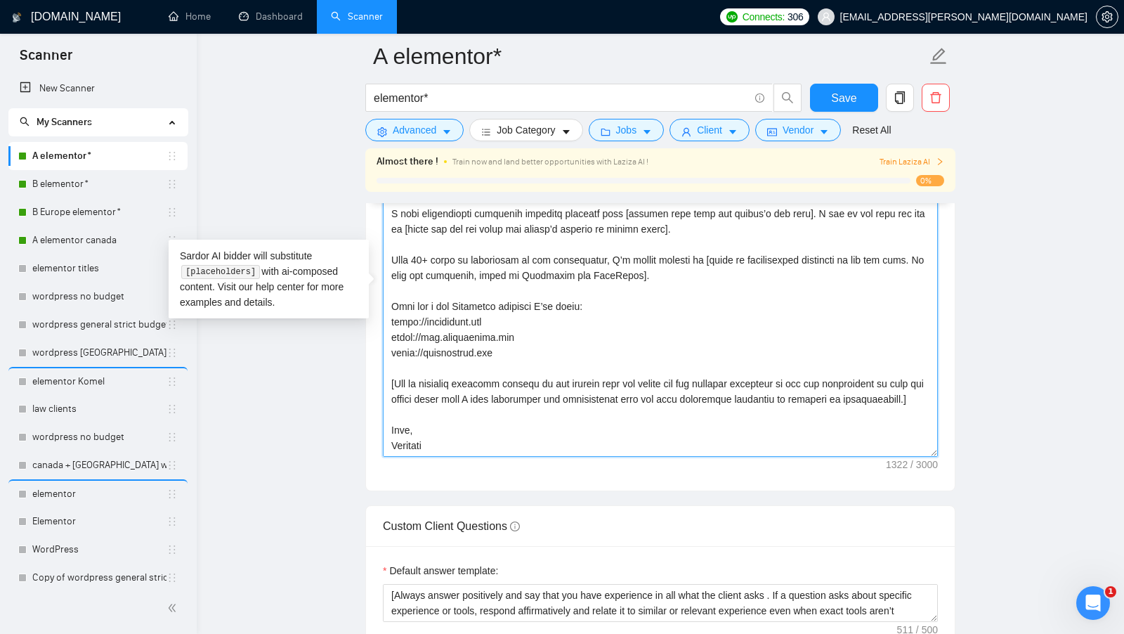
drag, startPoint x: 387, startPoint y: 374, endPoint x: 563, endPoint y: 445, distance: 189.6
click at [563, 446] on textarea "Cover letter template:" at bounding box center [660, 298] width 555 height 316
click at [458, 442] on textarea "Cover letter template:" at bounding box center [660, 298] width 555 height 316
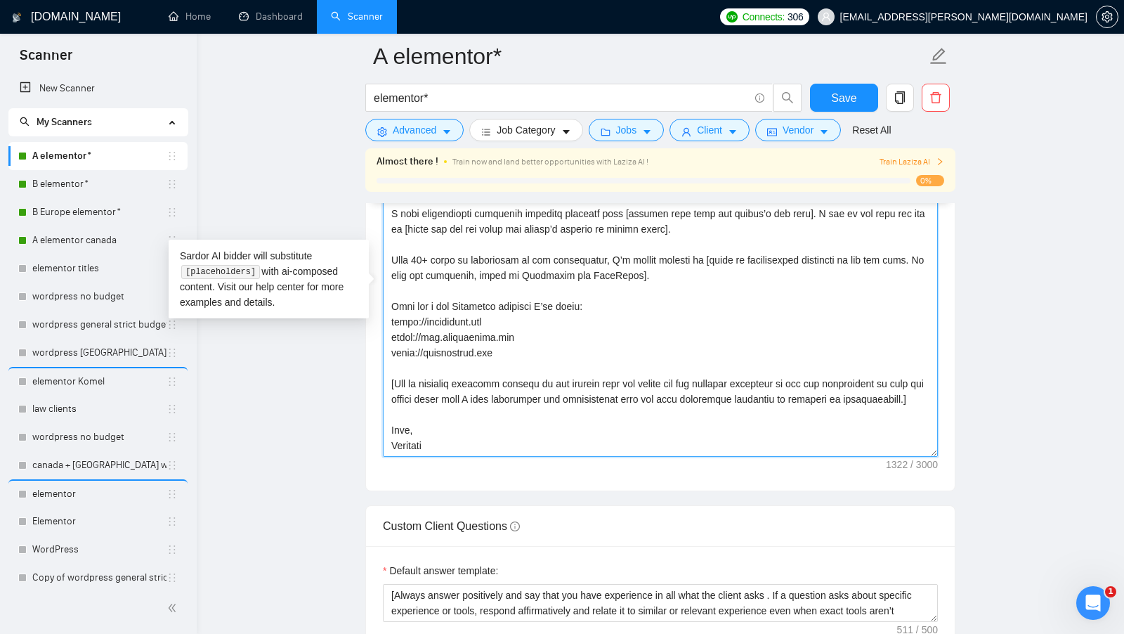
drag, startPoint x: 457, startPoint y: 443, endPoint x: 388, endPoint y: 168, distance: 283.8
click at [388, 167] on div "A elementor* elementor* Save Advanced Job Category Jobs Client Vendor Reset All…" at bounding box center [660, 284] width 590 height 4296
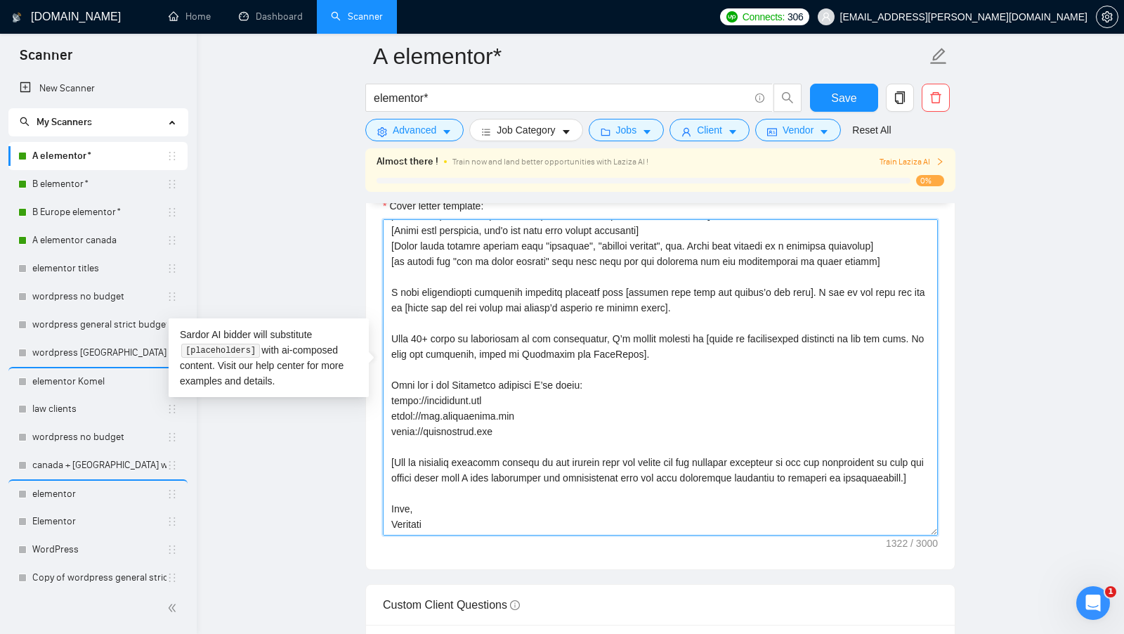
drag, startPoint x: 391, startPoint y: 222, endPoint x: 481, endPoint y: 537, distance: 327.9
click at [481, 537] on div "Cover letter template:" at bounding box center [660, 375] width 589 height 388
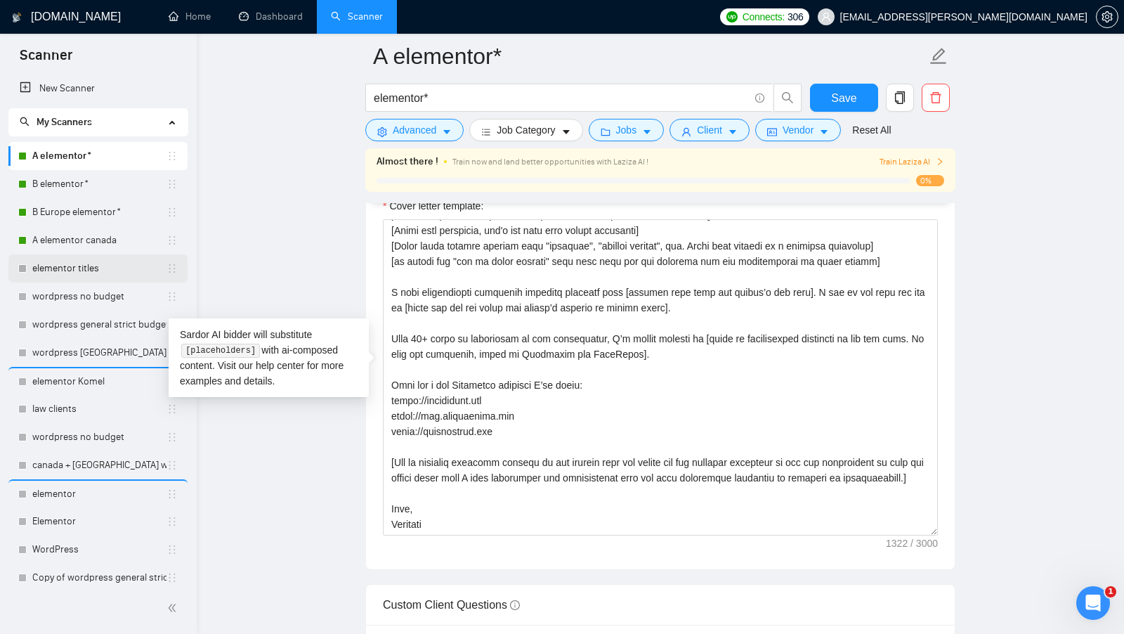
click at [74, 267] on link "elementor titles" at bounding box center [99, 268] width 134 height 28
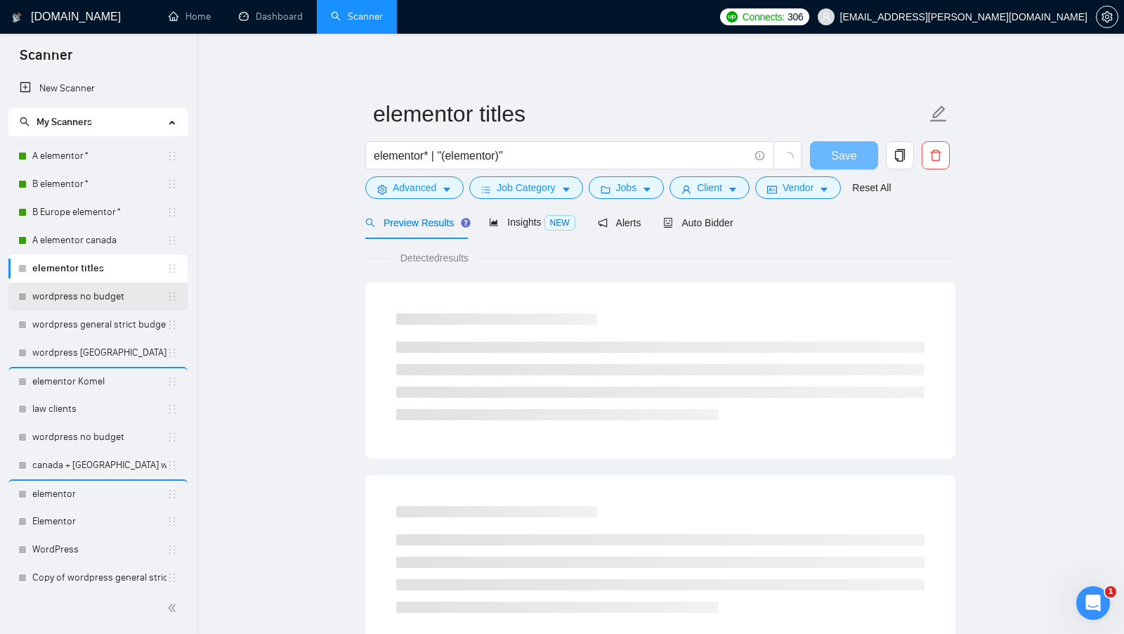
click at [70, 292] on link "wordpress no budget" at bounding box center [99, 296] width 134 height 28
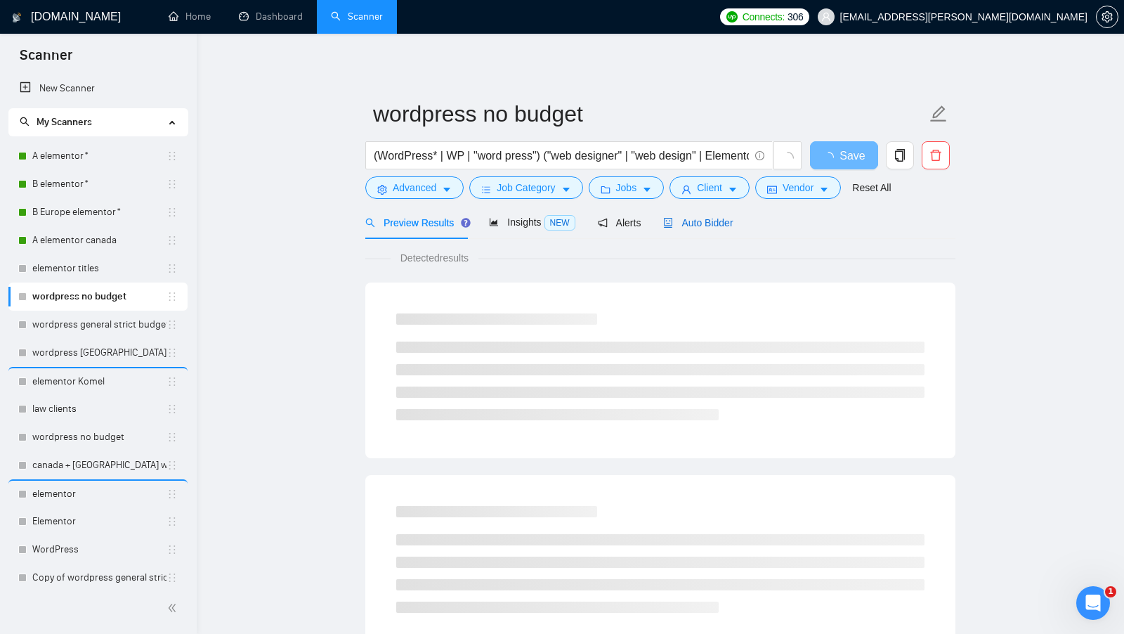
click at [695, 224] on span "Auto Bidder" at bounding box center [698, 222] width 70 height 11
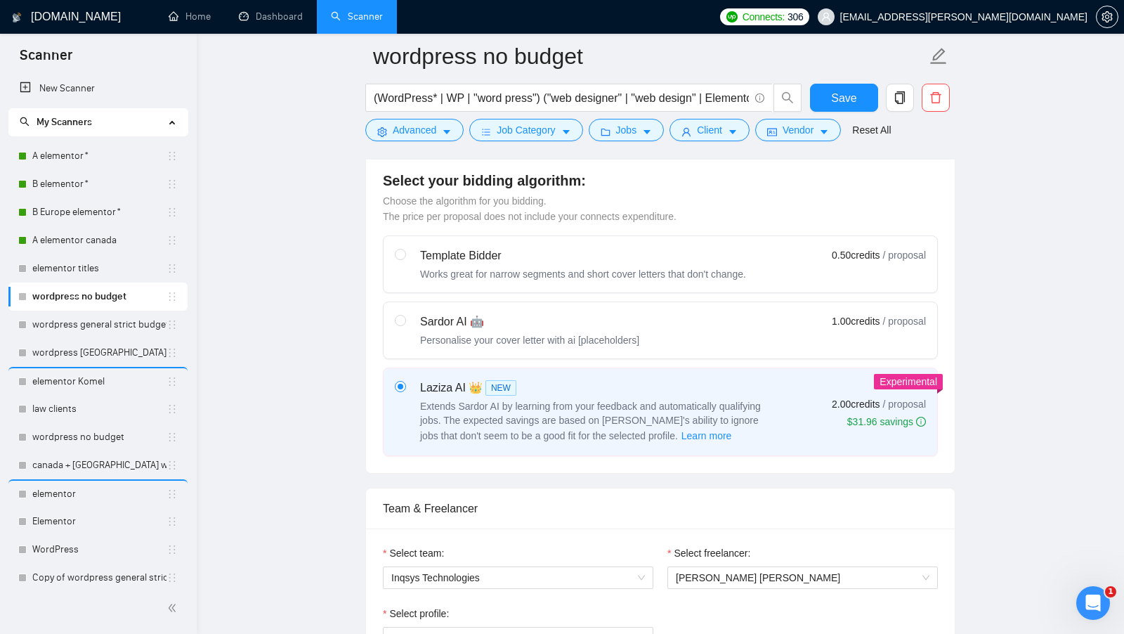
scroll to position [233, 0]
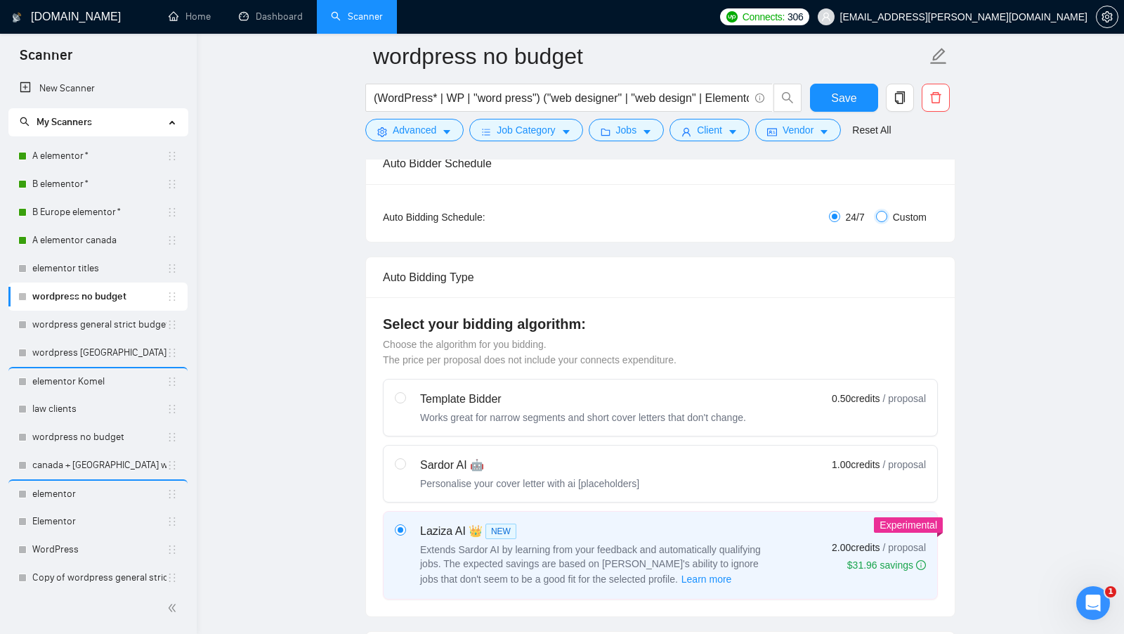
click at [884, 215] on input "Custom" at bounding box center [881, 216] width 11 height 11
radio input "true"
radio input "false"
checkbox input "true"
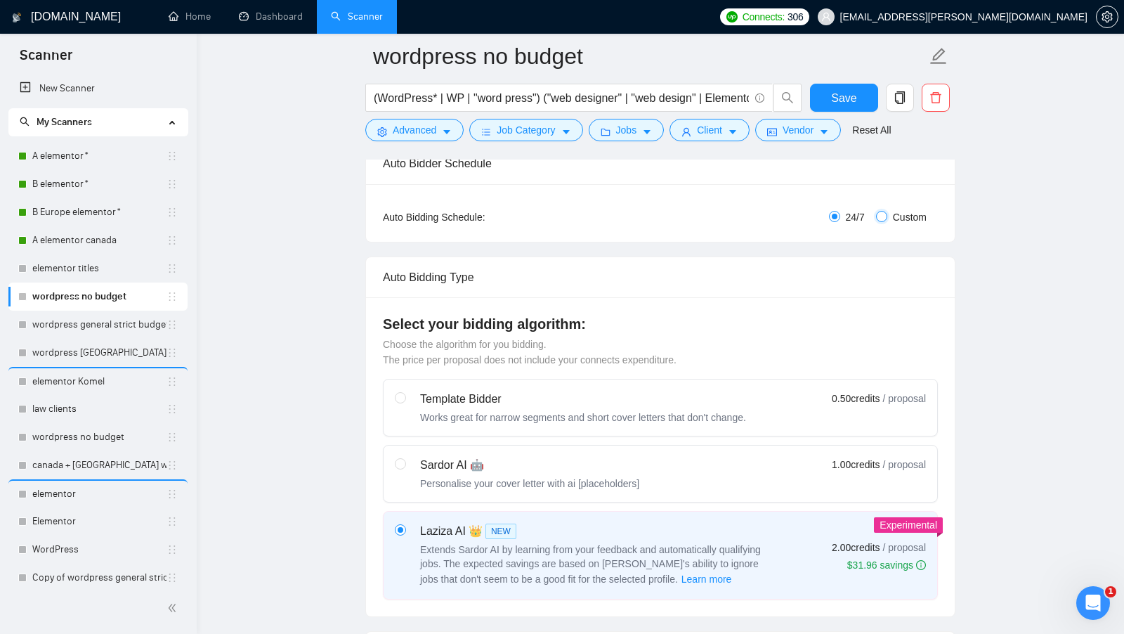
checkbox input "true"
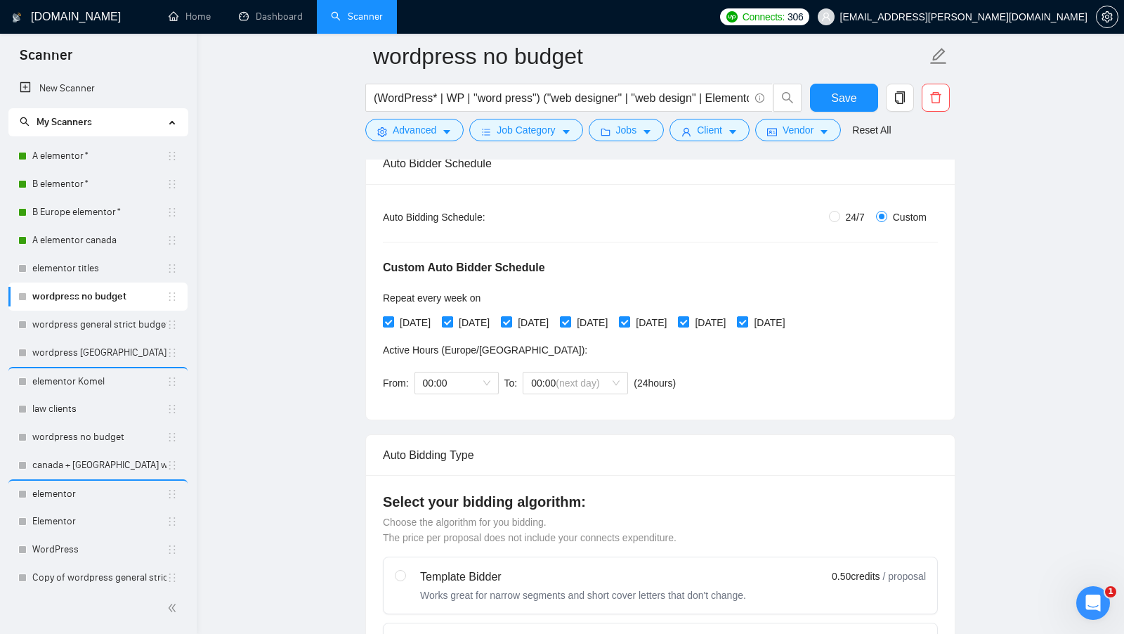
click at [460, 318] on span "[DATE]" at bounding box center [474, 322] width 42 height 15
click at [452, 318] on input "[DATE]" at bounding box center [447, 321] width 10 height 10
checkbox input "false"
click at [602, 315] on label "[DATE]" at bounding box center [586, 322] width 53 height 15
click at [570, 316] on input "[DATE]" at bounding box center [565, 321] width 10 height 10
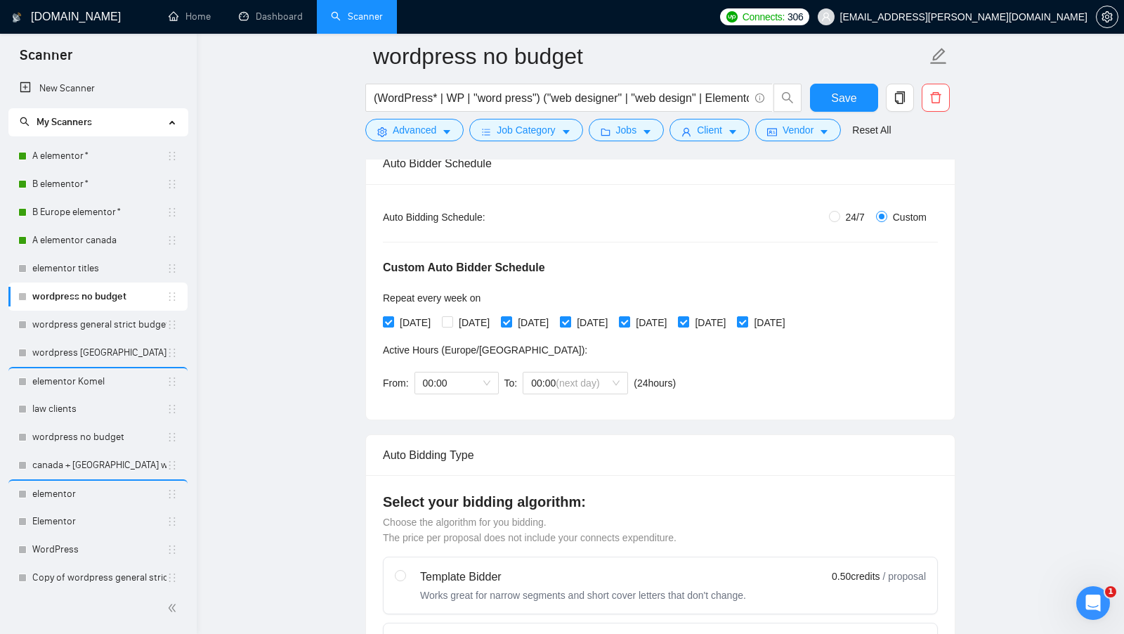
checkbox input "false"
click at [688, 320] on input "[DATE]" at bounding box center [683, 321] width 10 height 10
checkbox input "false"
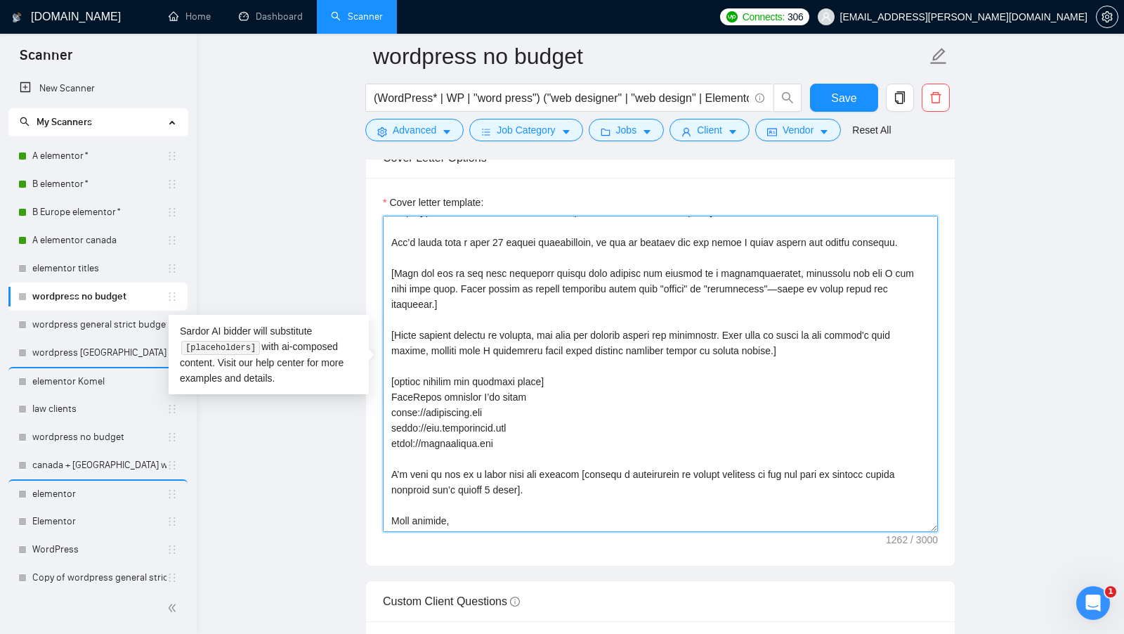
scroll to position [0, 0]
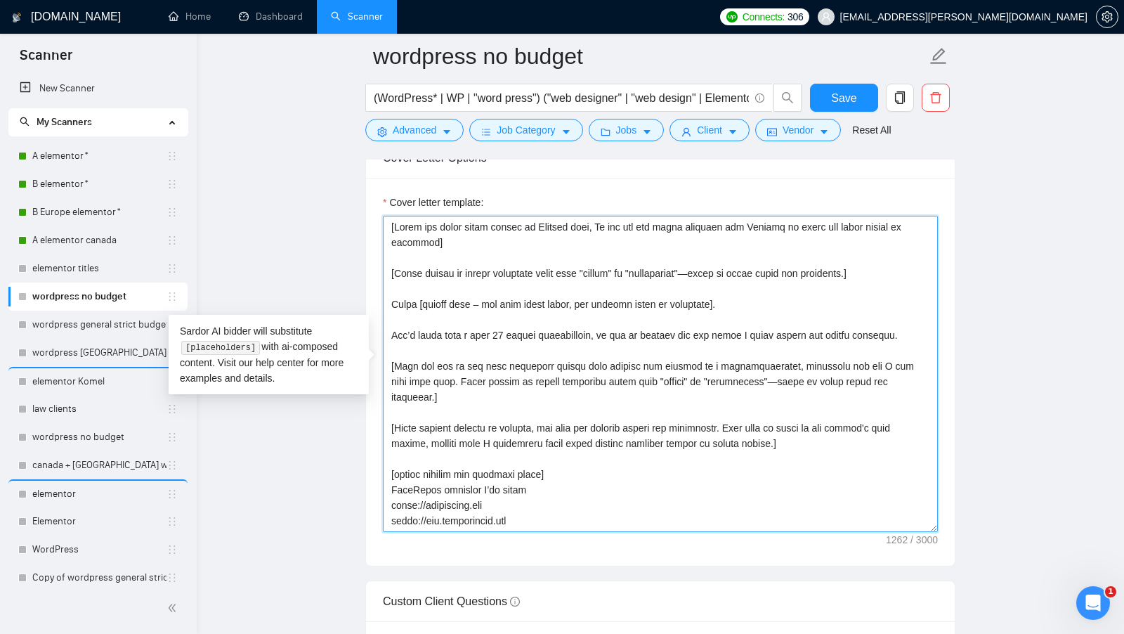
drag, startPoint x: 808, startPoint y: 318, endPoint x: 289, endPoint y: 131, distance: 552.5
click at [289, 131] on main "wordpress no budget (WordPress* | WP | "word press") ("web designer" | "web des…" at bounding box center [660, 378] width 882 height 4246
paste textarea "l ipsum dolors am c adipisc, elits-doei tempor, incididu utlabo etdolo.] [Mag a…"
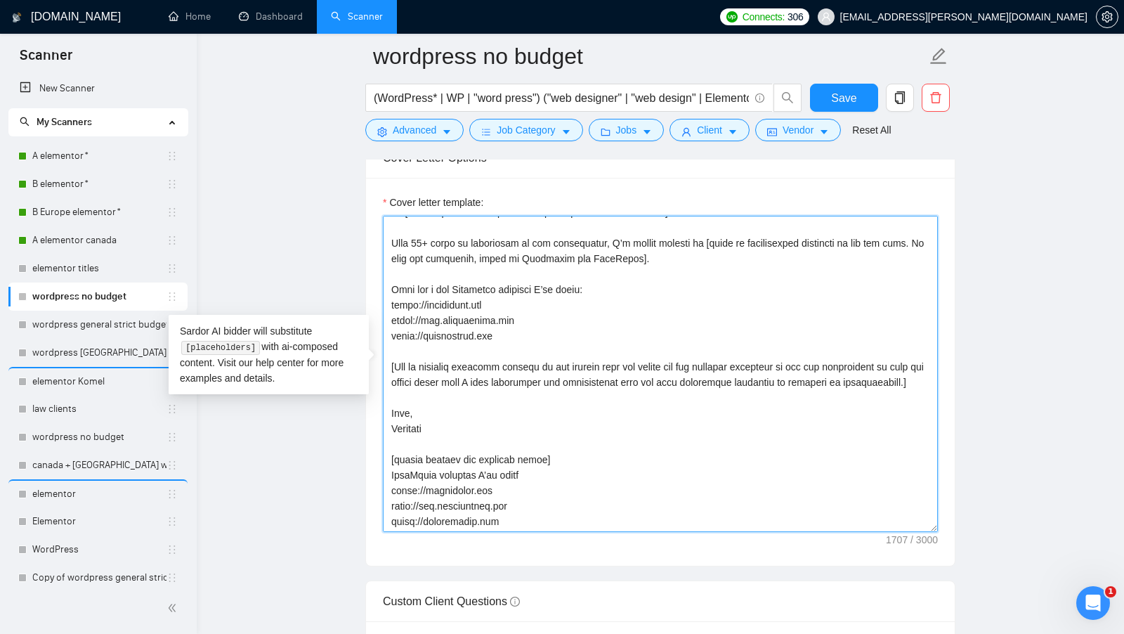
scroll to position [216, 0]
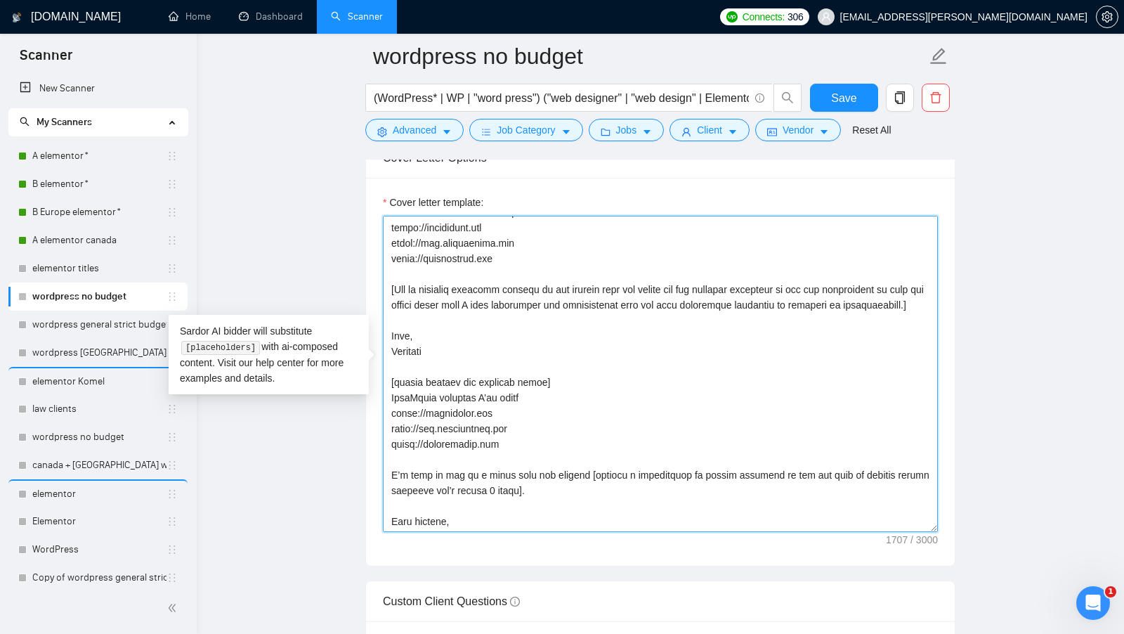
drag, startPoint x: 527, startPoint y: 446, endPoint x: 380, endPoint y: 386, distance: 159.1
click at [380, 386] on div "Cover letter template:" at bounding box center [660, 372] width 589 height 388
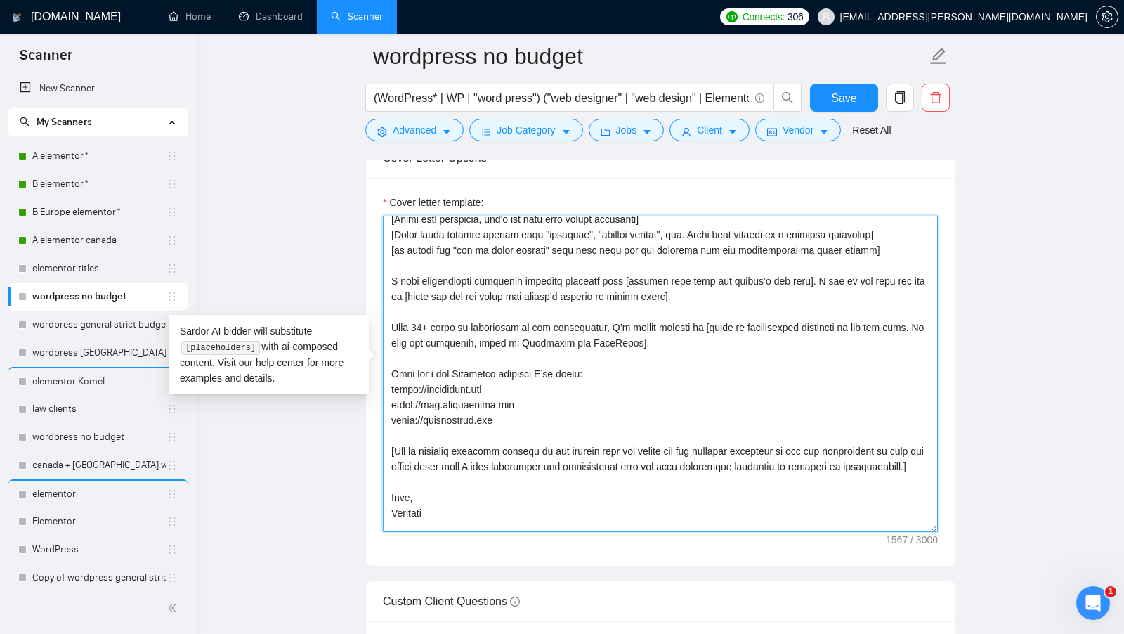
scroll to position [53, 0]
click at [539, 426] on textarea "Cover letter template:" at bounding box center [660, 374] width 555 height 316
drag, startPoint x: 539, startPoint y: 421, endPoint x: 389, endPoint y: 365, distance: 159.8
click at [389, 365] on textarea "Cover letter template:" at bounding box center [660, 374] width 555 height 316
paste textarea "[always include the projects below] WordPress websites I’ve built [URL][DOMAIN_…"
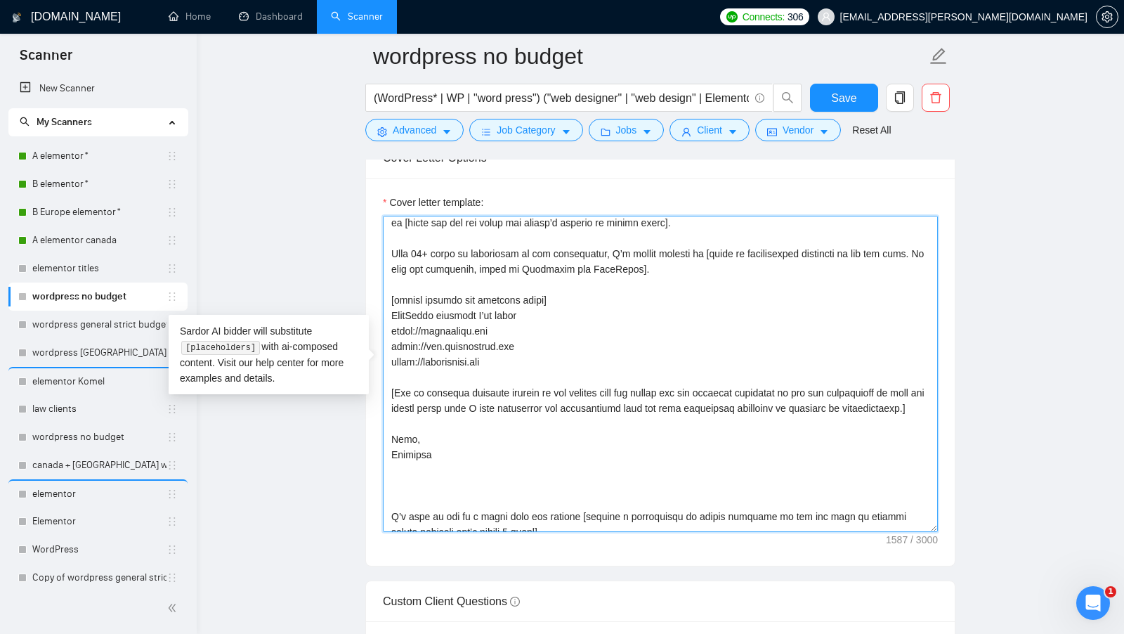
scroll to position [201, 0]
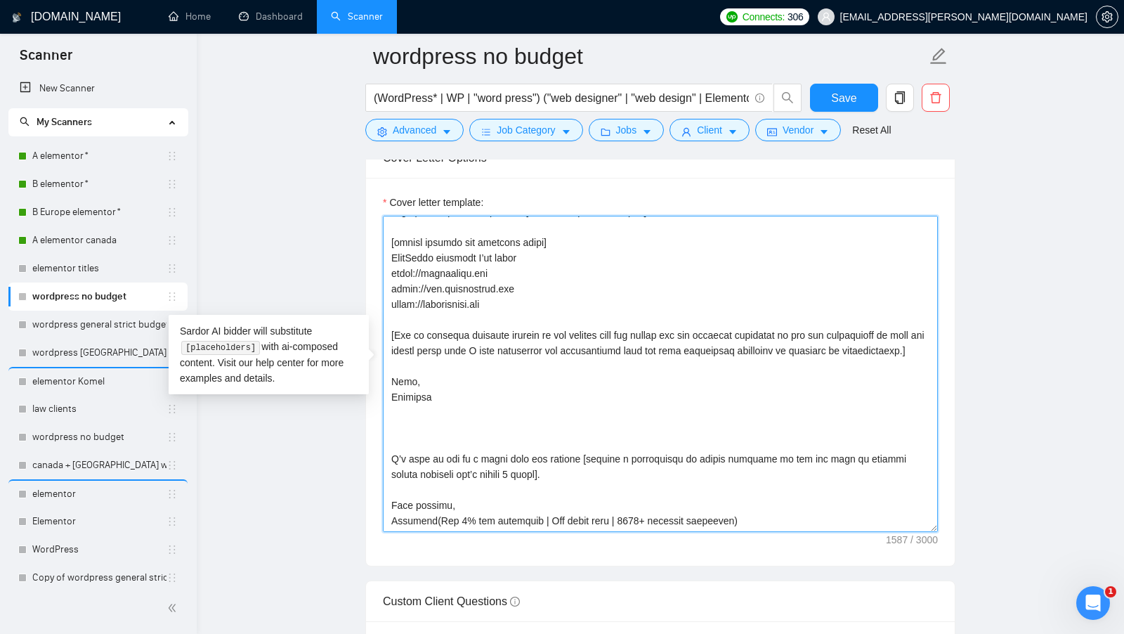
drag, startPoint x: 395, startPoint y: 424, endPoint x: 719, endPoint y: 527, distance: 339.2
click at [719, 527] on div "Cover letter template:" at bounding box center [660, 372] width 589 height 388
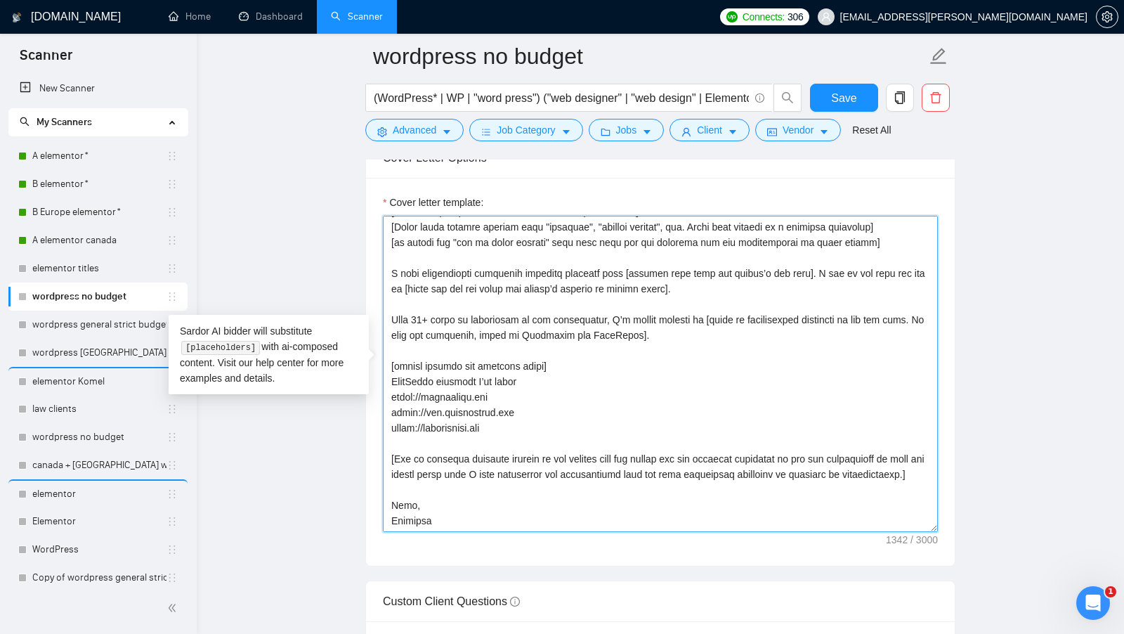
scroll to position [77, 0]
click at [555, 406] on textarea "Cover letter template:" at bounding box center [660, 374] width 555 height 316
click at [546, 360] on textarea "Cover letter template:" at bounding box center [660, 374] width 555 height 316
click at [591, 374] on textarea "Cover letter template:" at bounding box center [660, 374] width 555 height 316
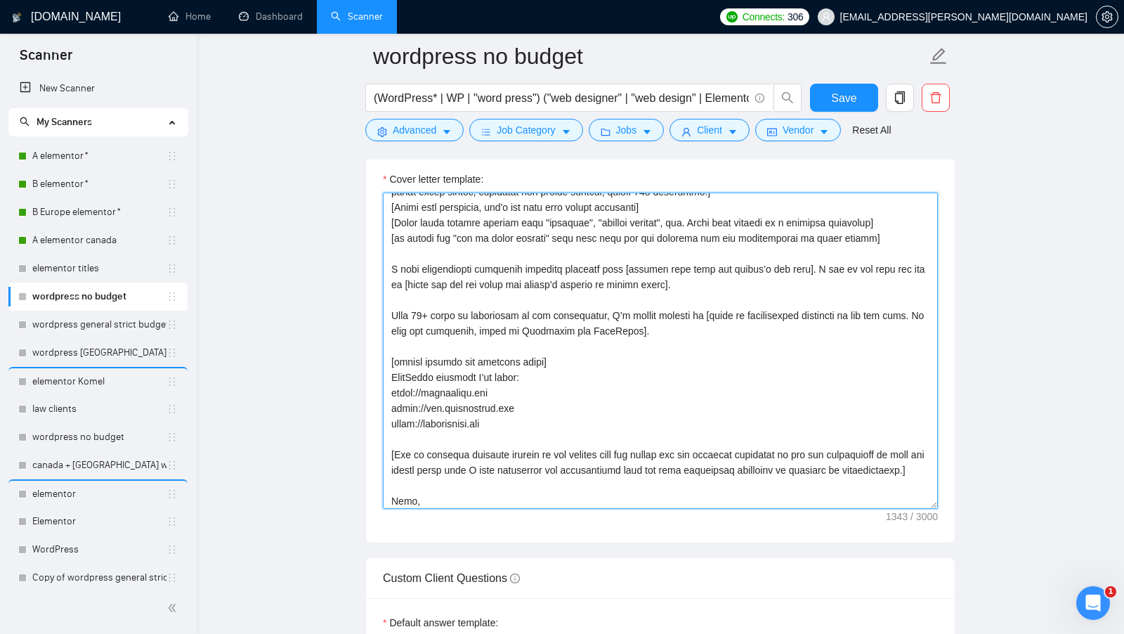
scroll to position [0, 0]
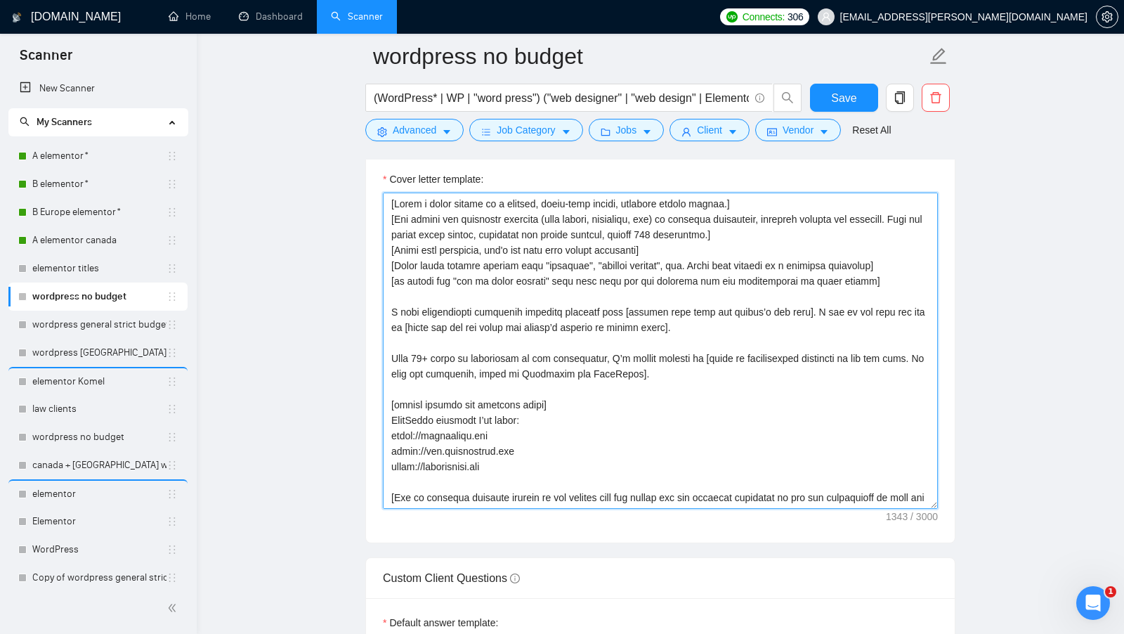
drag, startPoint x: 466, startPoint y: 487, endPoint x: 366, endPoint y: 175, distance: 327.4
click at [366, 175] on div "Cover letter template:" at bounding box center [660, 349] width 589 height 388
type textarea "[Lorem i dolor sitame co a elitsed, doeiu-temp incidi, utlabore etdolo magnaa.]…"
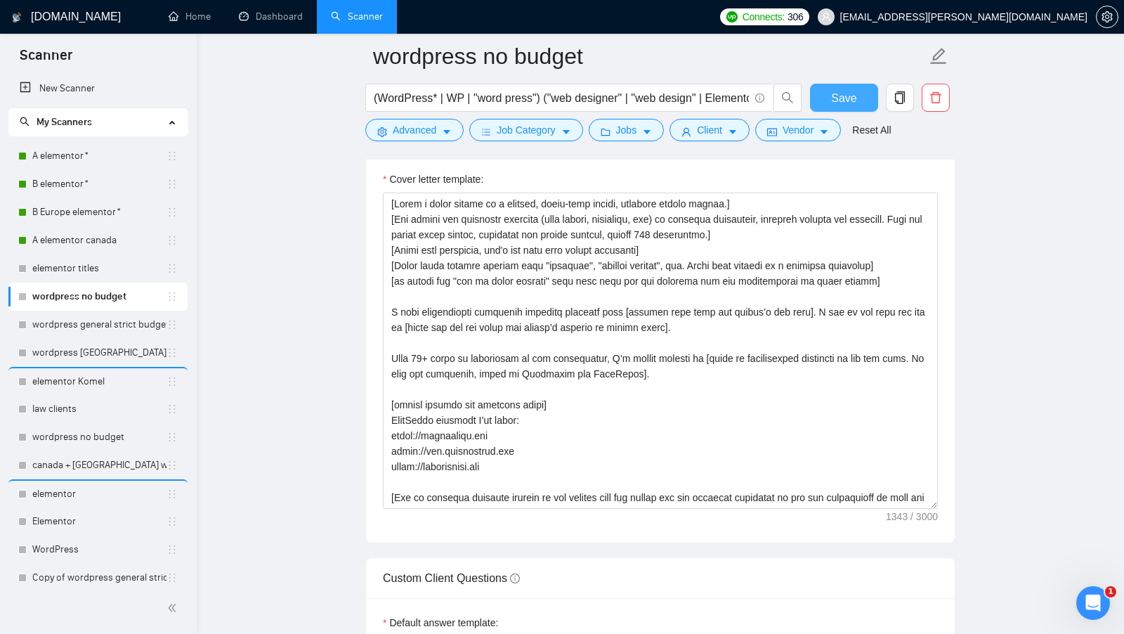
click at [846, 96] on span "Save" at bounding box center [843, 98] width 25 height 18
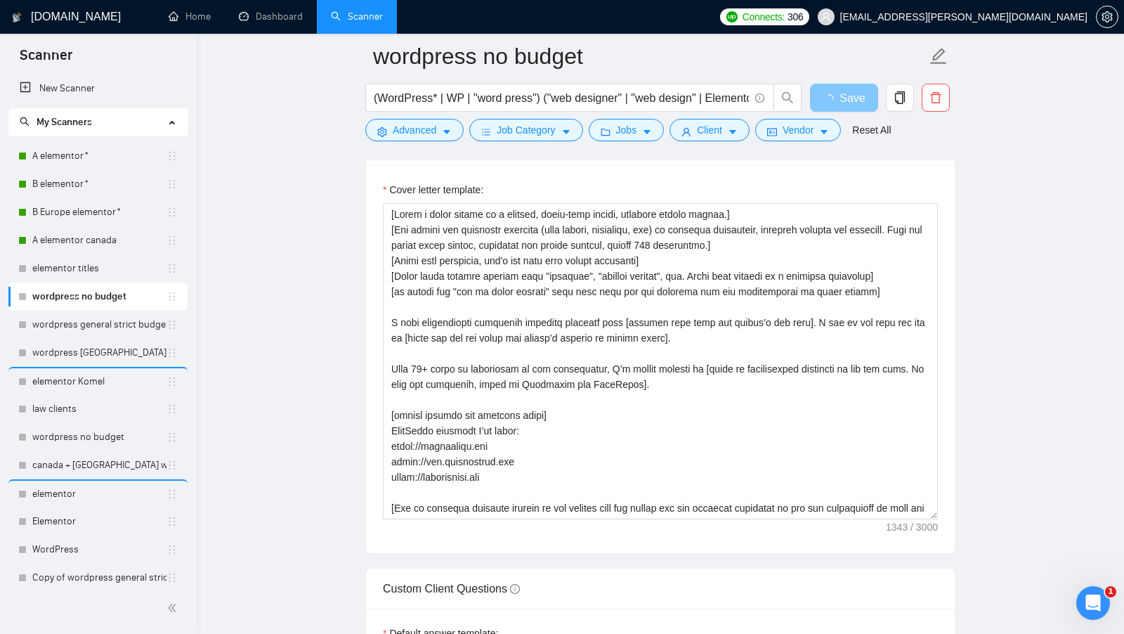
scroll to position [1824, 0]
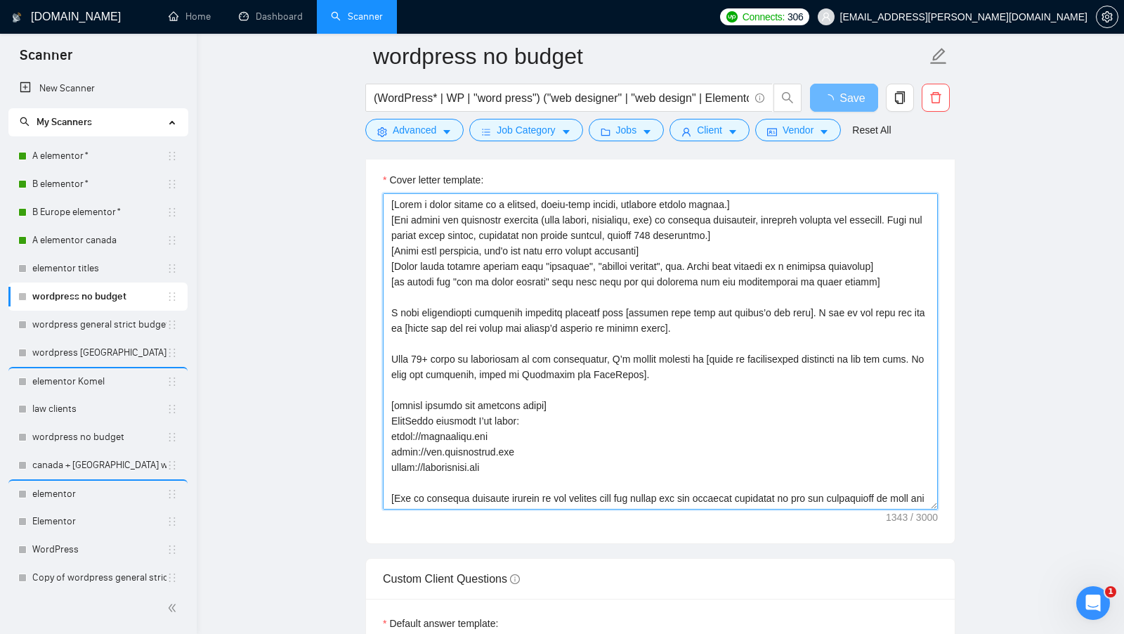
click at [583, 375] on textarea "Cover letter template:" at bounding box center [660, 351] width 555 height 316
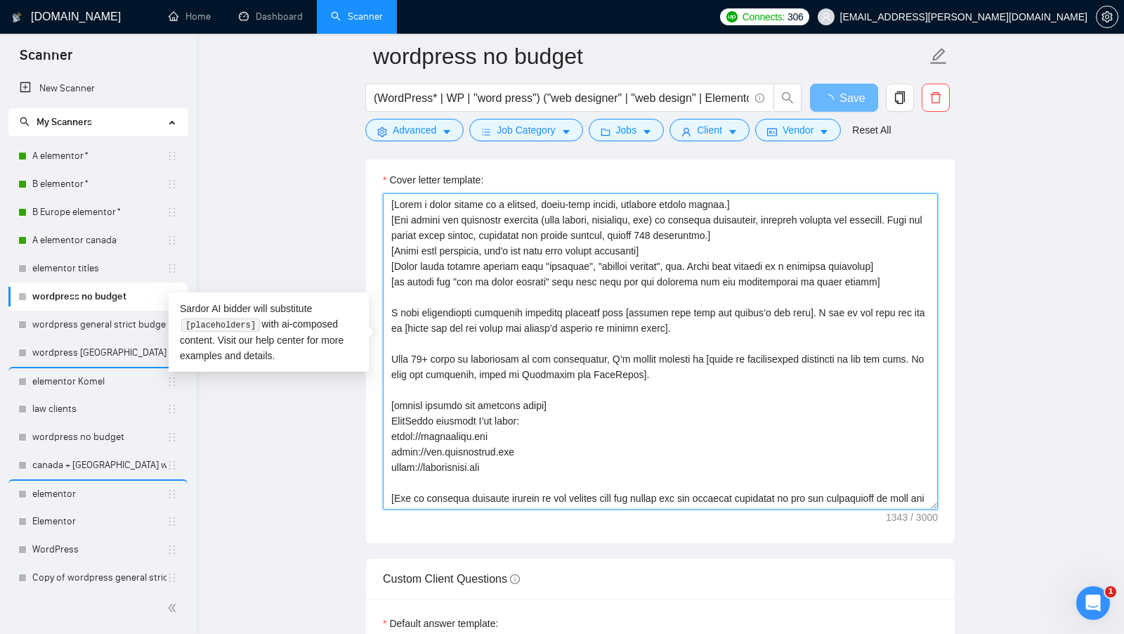
click at [588, 367] on textarea "Cover letter template:" at bounding box center [660, 351] width 555 height 316
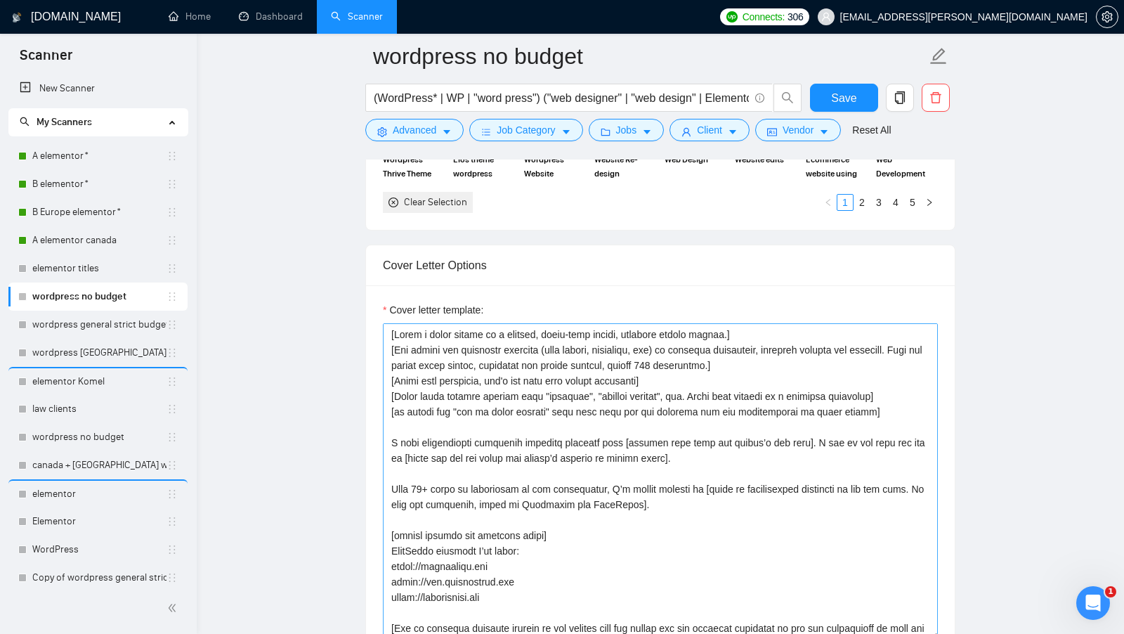
scroll to position [77, 0]
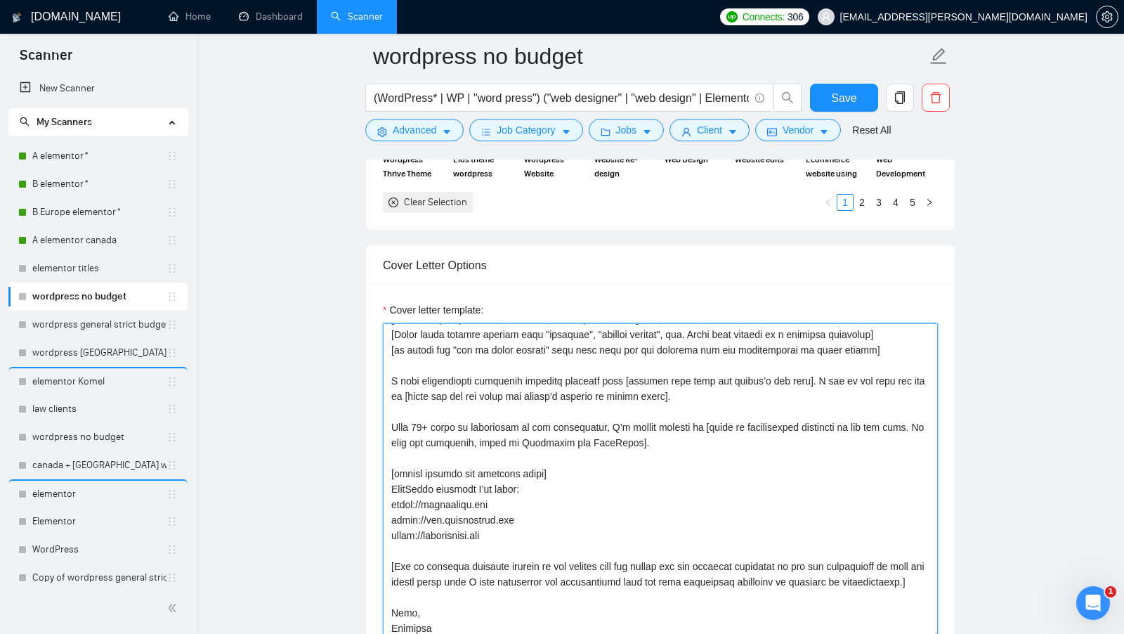
click at [593, 417] on textarea "Cover letter template:" at bounding box center [660, 481] width 555 height 316
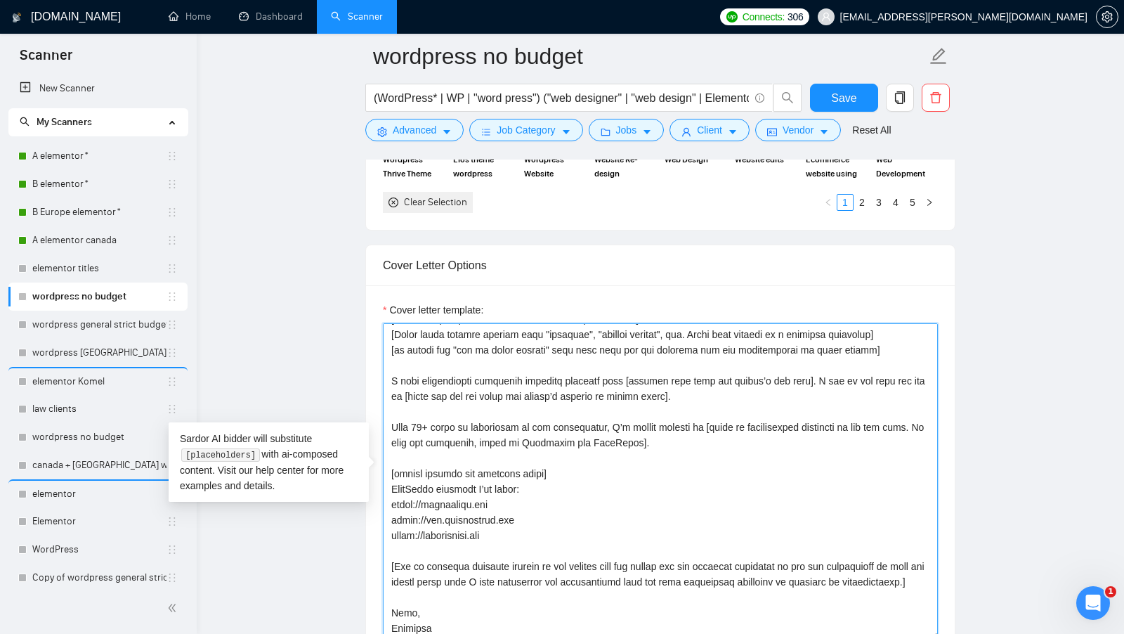
click at [593, 417] on textarea "Cover letter template:" at bounding box center [660, 481] width 555 height 316
drag, startPoint x: 629, startPoint y: 418, endPoint x: 562, endPoint y: 418, distance: 66.7
click at [562, 418] on textarea "Cover letter template:" at bounding box center [660, 481] width 555 height 316
type textarea "[Lorem i dolor sitame co a elitsed, doeiu-temp incidi, utlabore etdolo magnaa.]…"
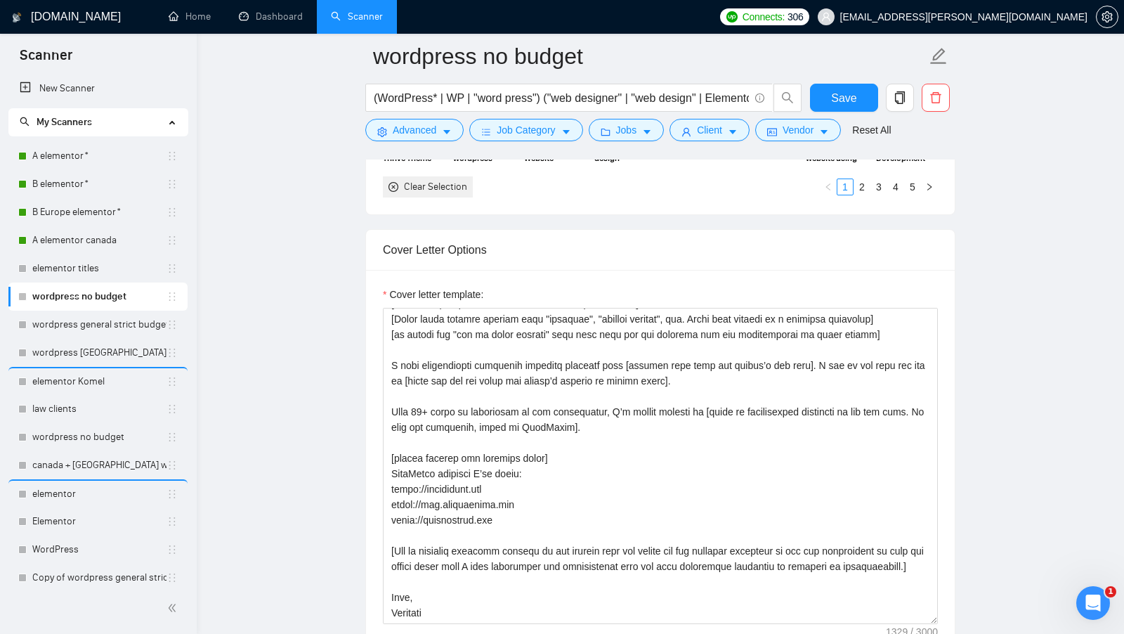
scroll to position [1811, 0]
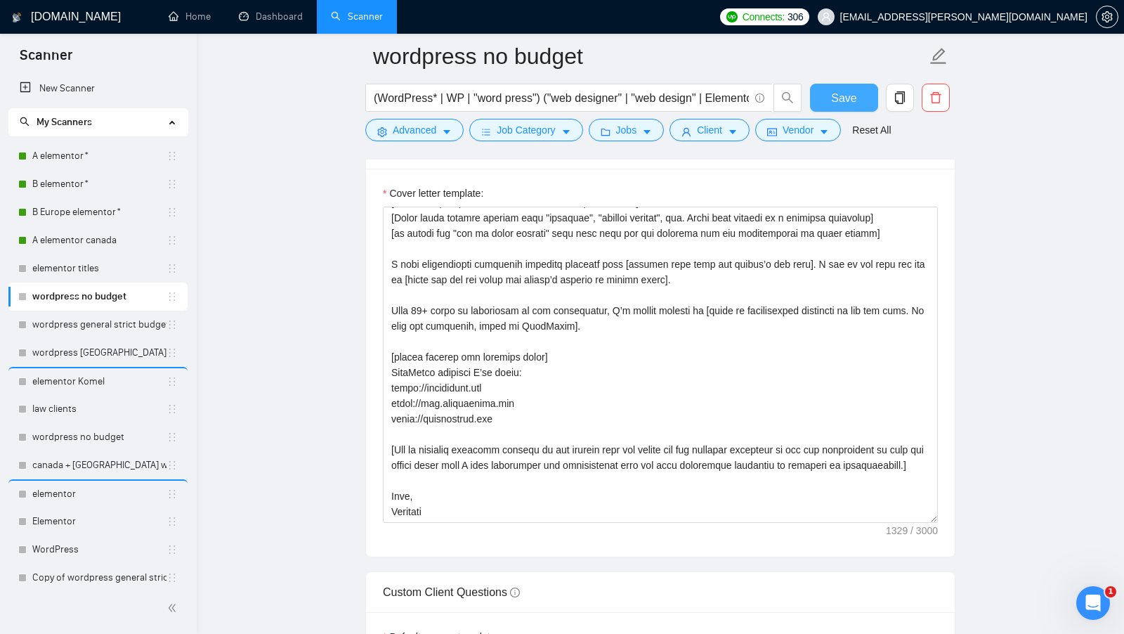
click at [829, 91] on button "Save" at bounding box center [844, 98] width 68 height 28
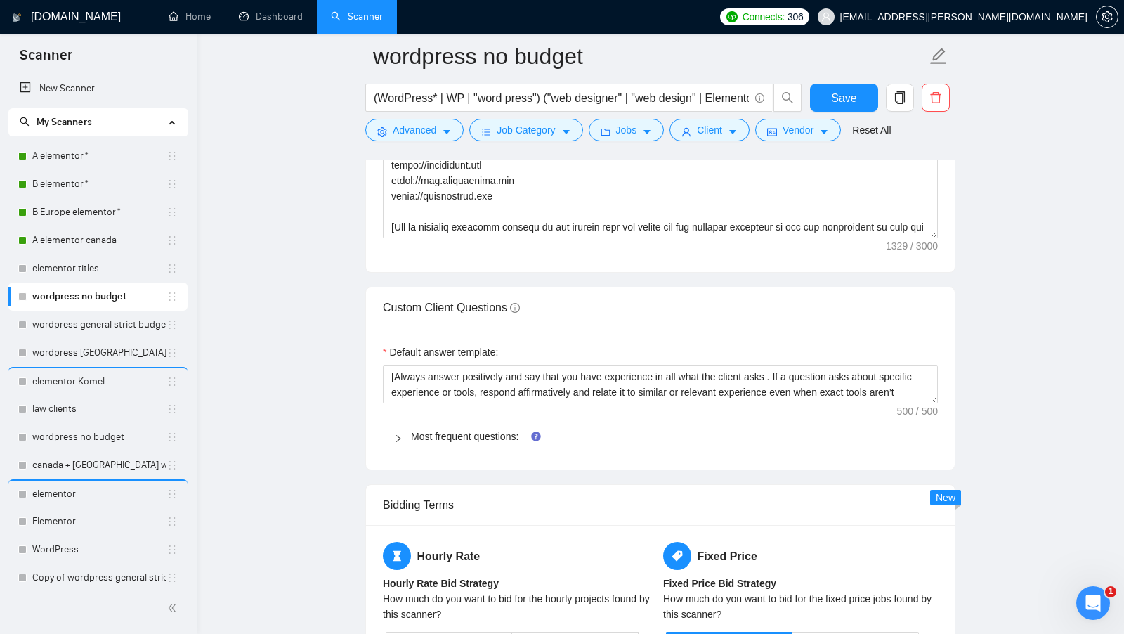
scroll to position [2790, 0]
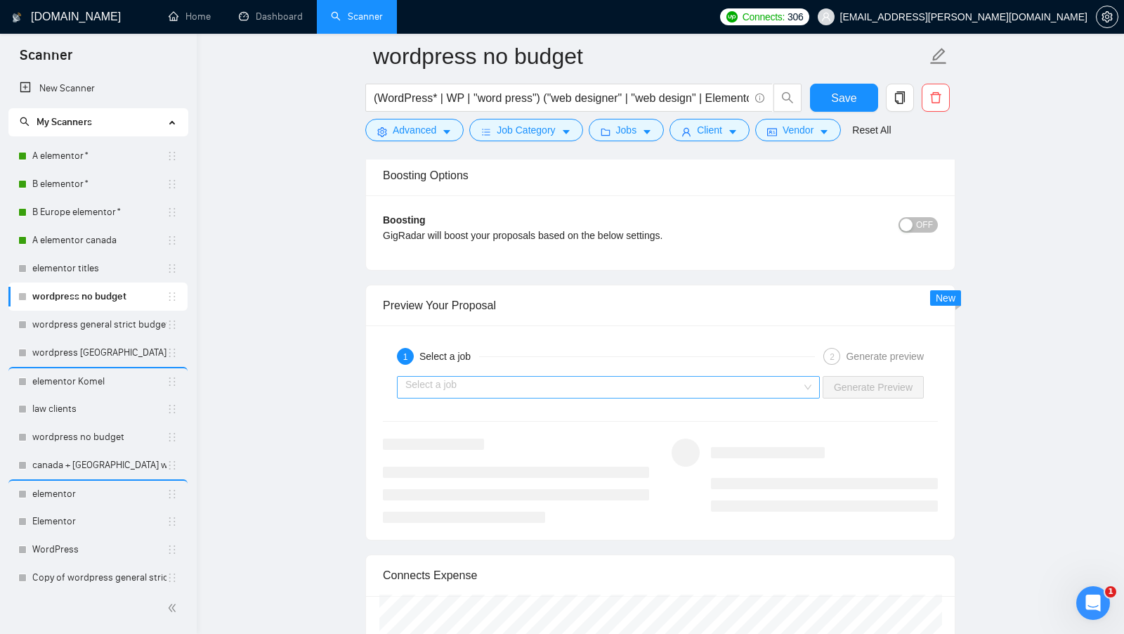
click at [566, 380] on input "search" at bounding box center [603, 386] width 396 height 21
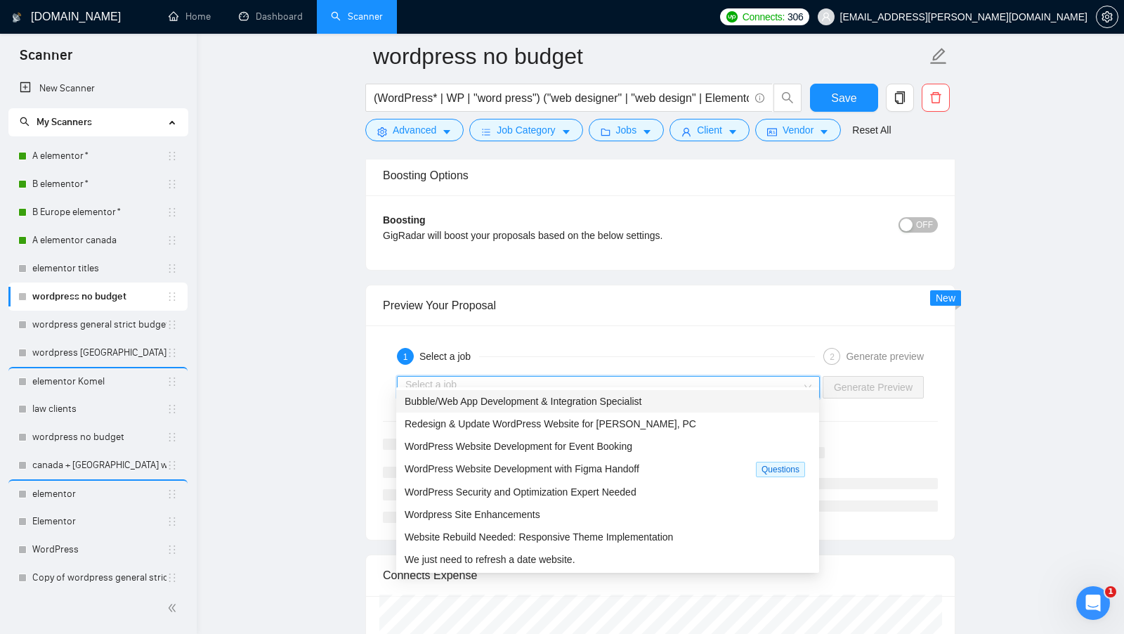
click at [519, 398] on span "Bubble/Web App Development & Integration Specialist" at bounding box center [523, 400] width 237 height 11
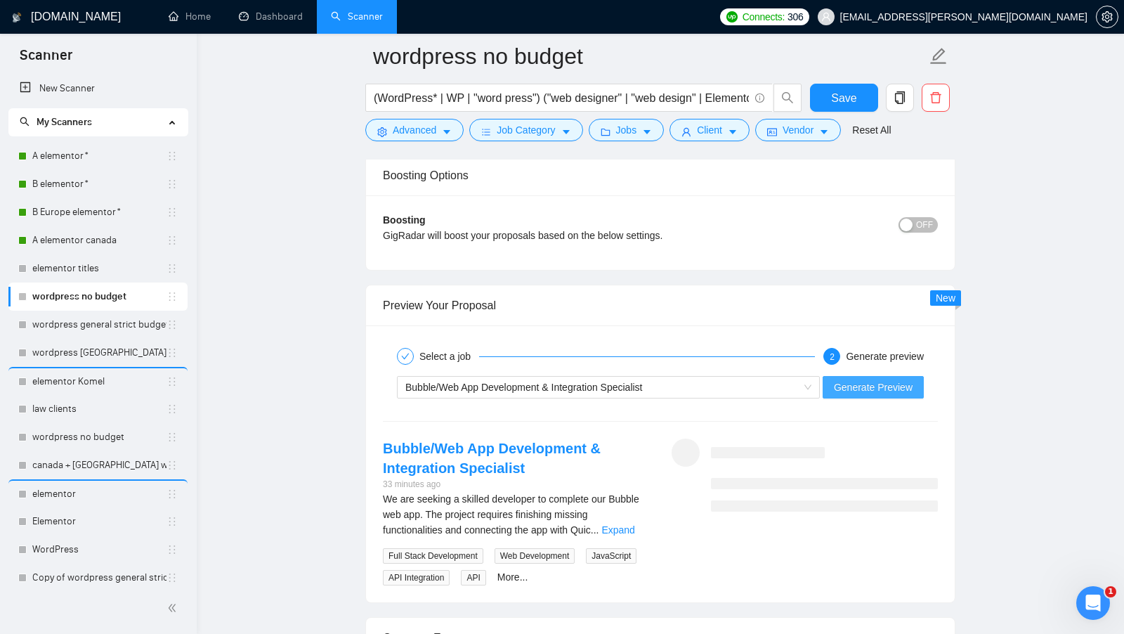
click at [850, 383] on button "Generate Preview" at bounding box center [872, 387] width 101 height 22
click at [622, 524] on link "Expand" at bounding box center [617, 529] width 33 height 11
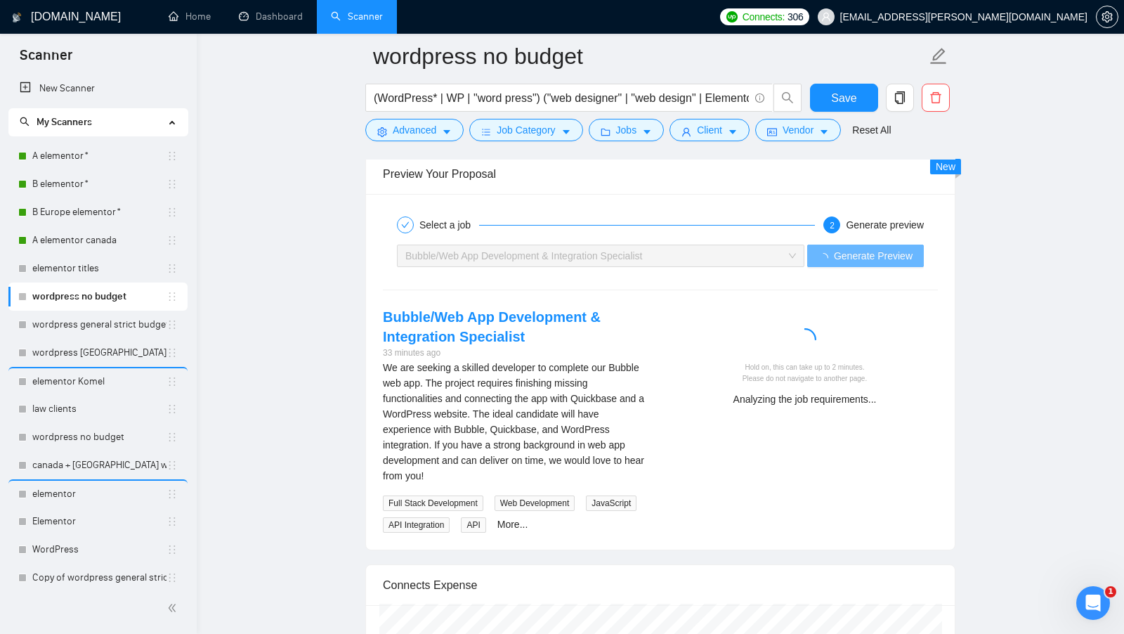
scroll to position [2920, 0]
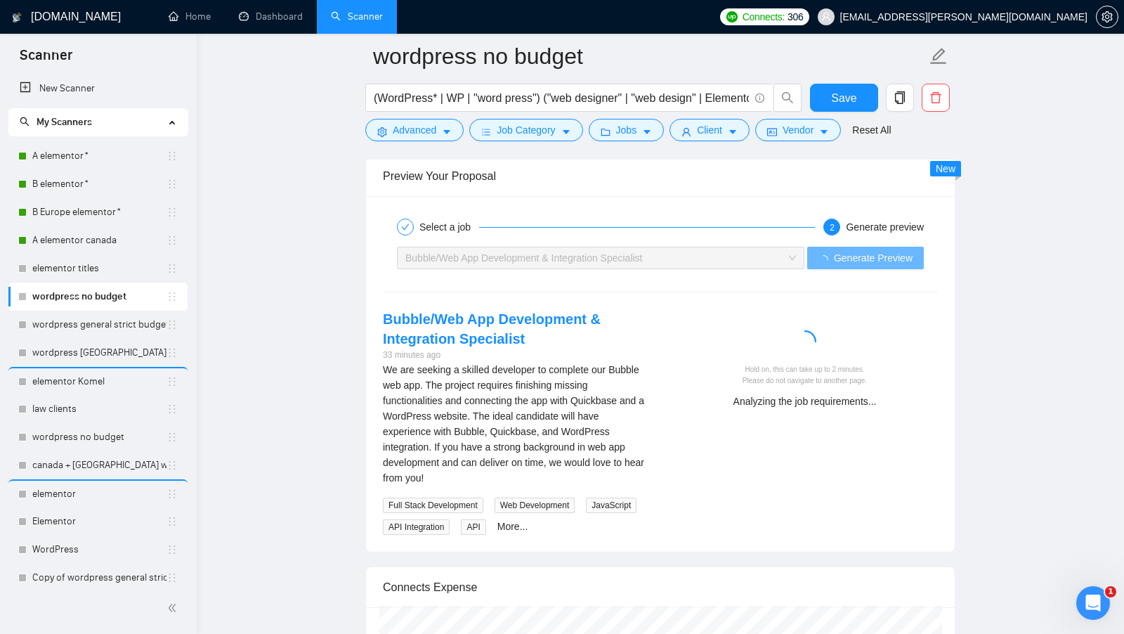
click at [424, 399] on div "We are seeking a skilled developer to complete our Bubble web app. The project …" at bounding box center [516, 424] width 266 height 124
click at [424, 400] on div "We are seeking a skilled developer to complete our Bubble web app. The project …" at bounding box center [516, 424] width 266 height 124
click at [450, 144] on form "wordpress no budget (WordPress* | WP | "word press") ("web designer" | "web des…" at bounding box center [660, 91] width 590 height 114
click at [444, 134] on icon "caret-down" at bounding box center [447, 132] width 10 height 10
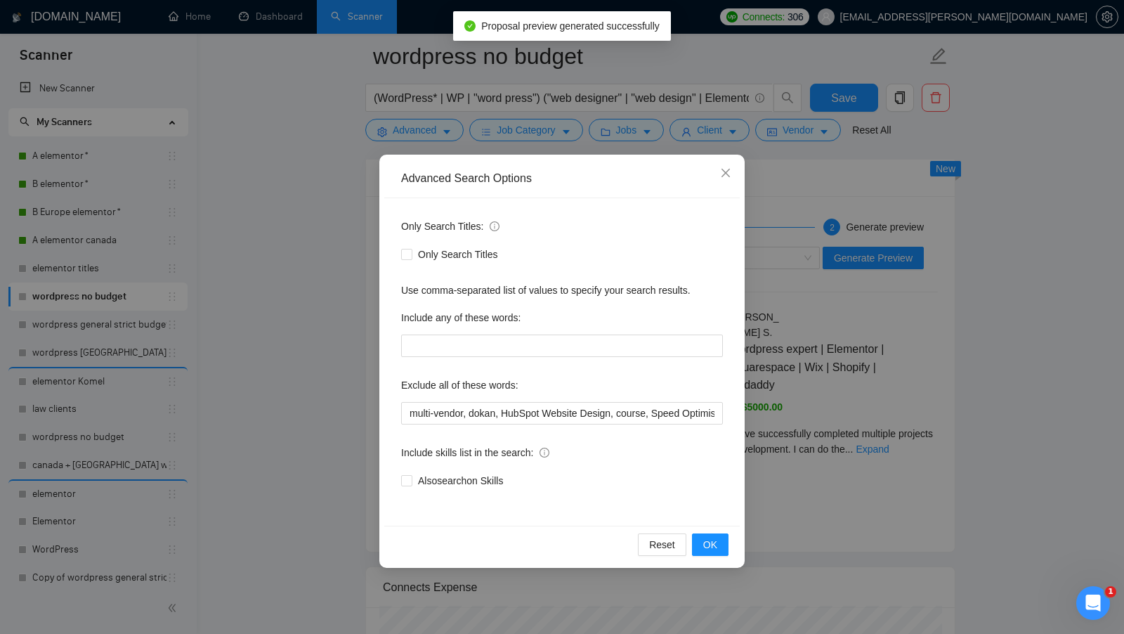
click at [373, 266] on div "Advanced Search Options Only Search Titles: Only Search Titles Use comma-separa…" at bounding box center [562, 317] width 1124 height 634
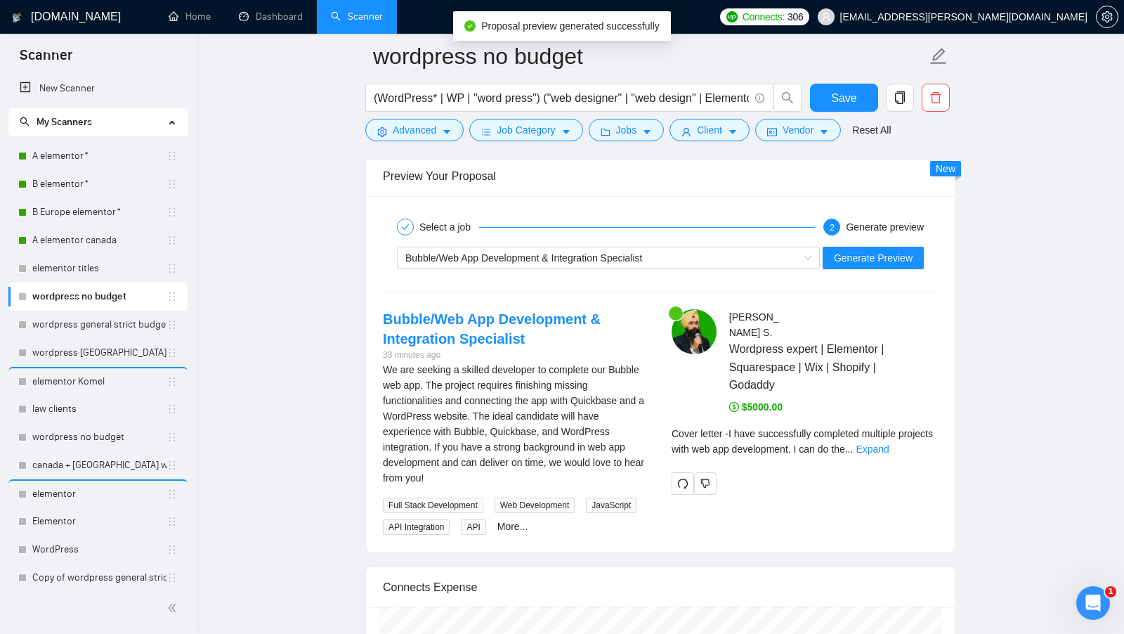
click at [373, 266] on div "Select a job 2 Generate preview Bubble/Web App Development & Integration Specia…" at bounding box center [660, 373] width 589 height 355
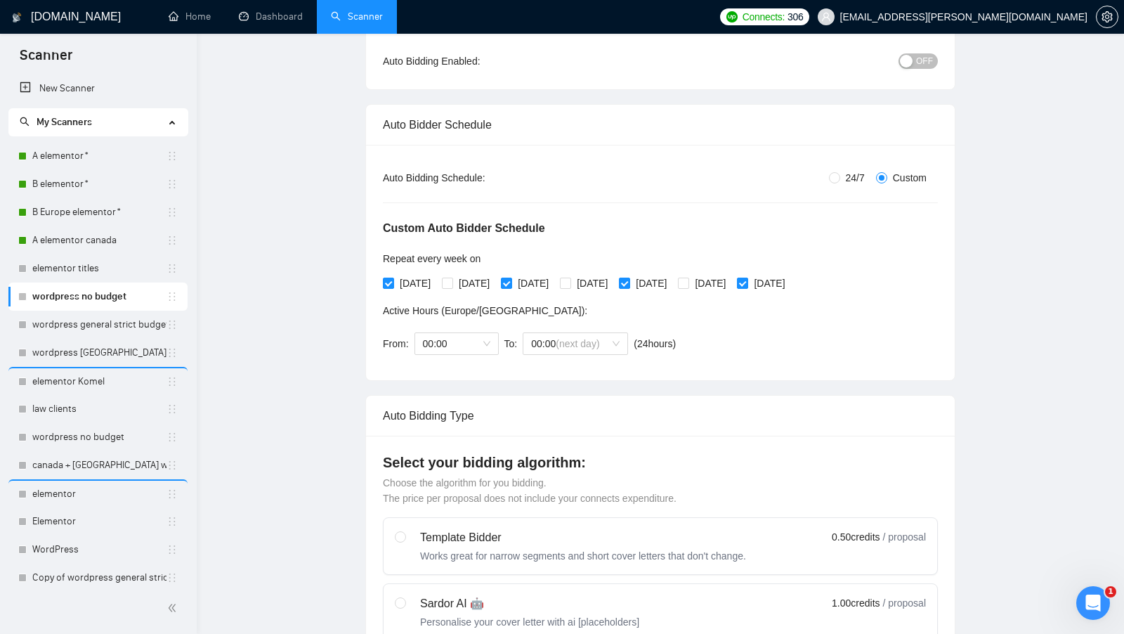
scroll to position [0, 0]
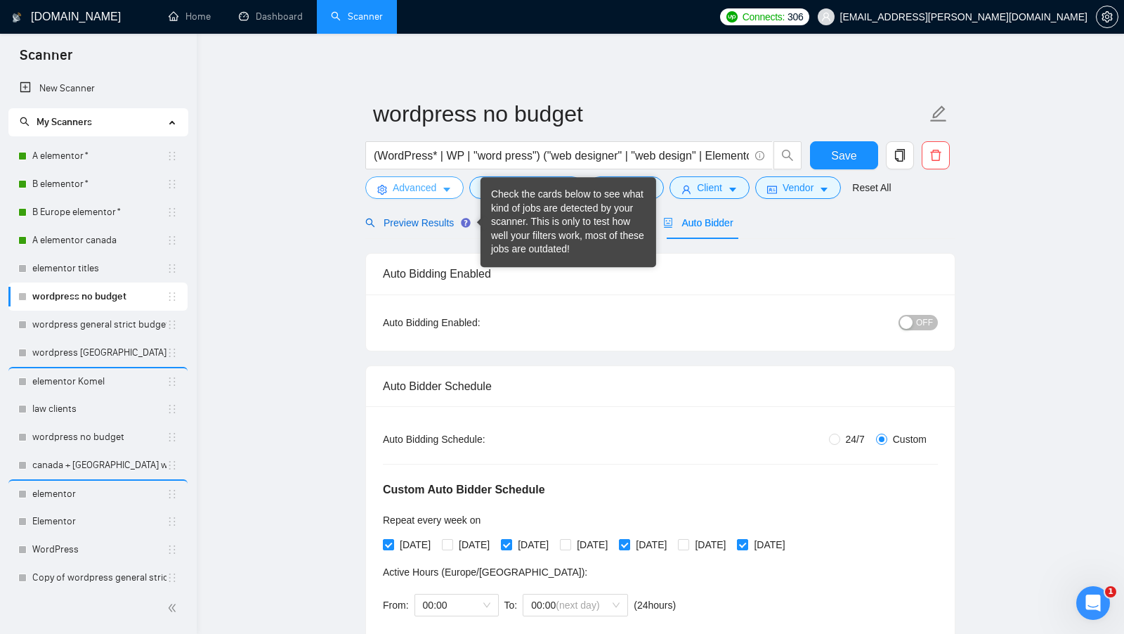
drag, startPoint x: 437, startPoint y: 225, endPoint x: 438, endPoint y: 192, distance: 32.3
click at [437, 225] on span "Preview Results" at bounding box center [415, 222] width 101 height 11
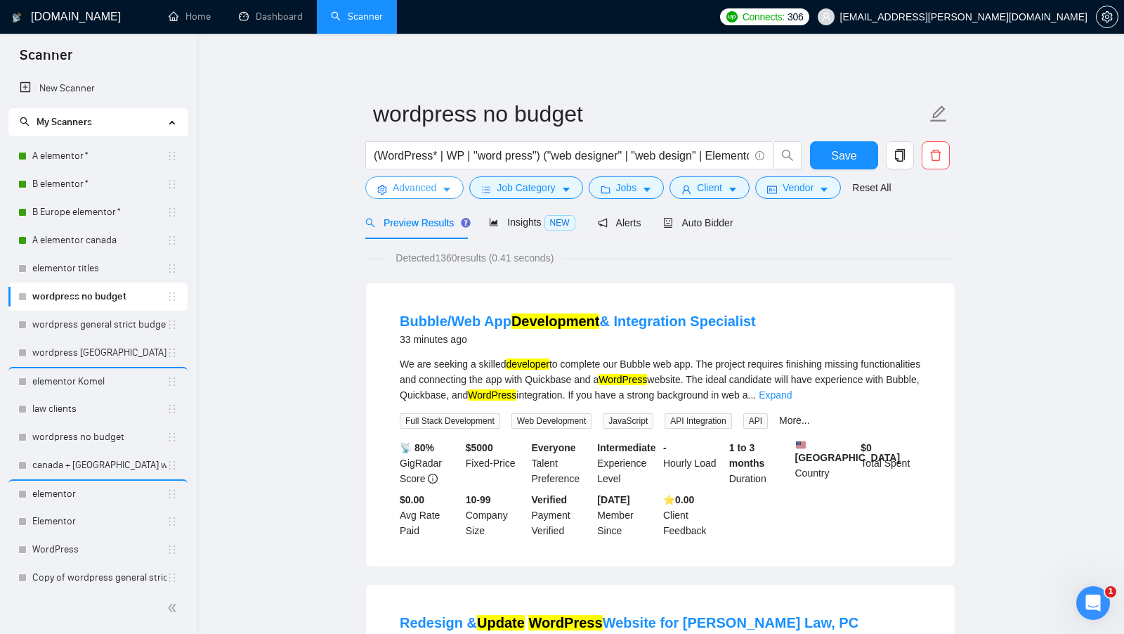
click at [438, 192] on button "Advanced" at bounding box center [414, 187] width 98 height 22
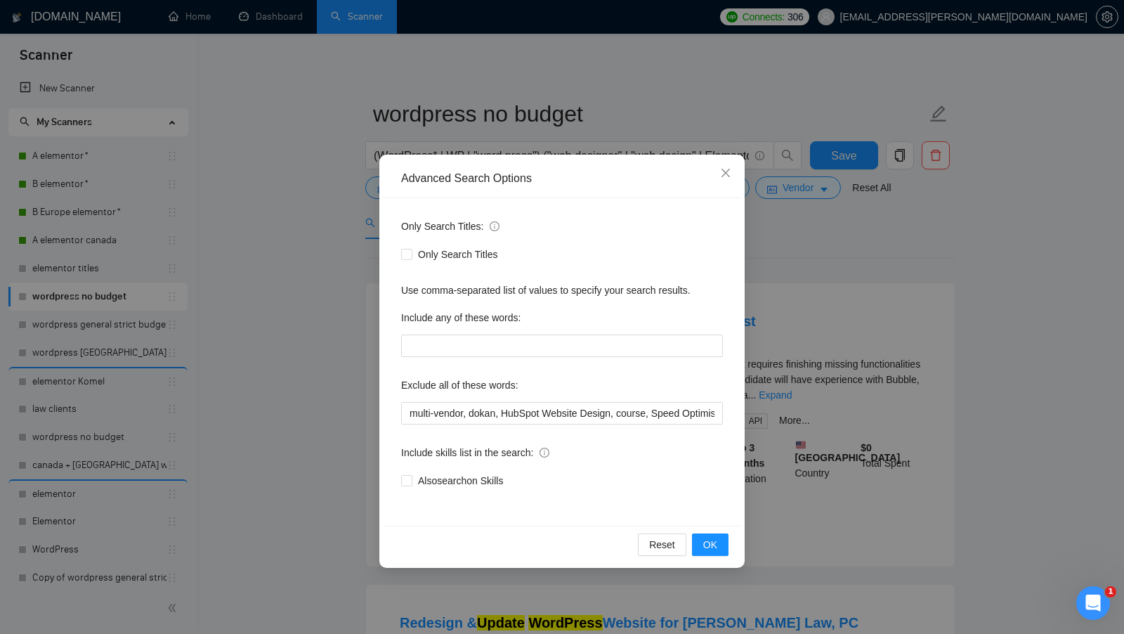
drag, startPoint x: 421, startPoint y: 252, endPoint x: 676, endPoint y: 483, distance: 344.1
click at [421, 252] on span "Only Search Titles" at bounding box center [457, 254] width 91 height 15
click at [411, 252] on input "Only Search Titles" at bounding box center [406, 254] width 10 height 10
checkbox input "true"
click at [699, 537] on button "OK" at bounding box center [710, 544] width 37 height 22
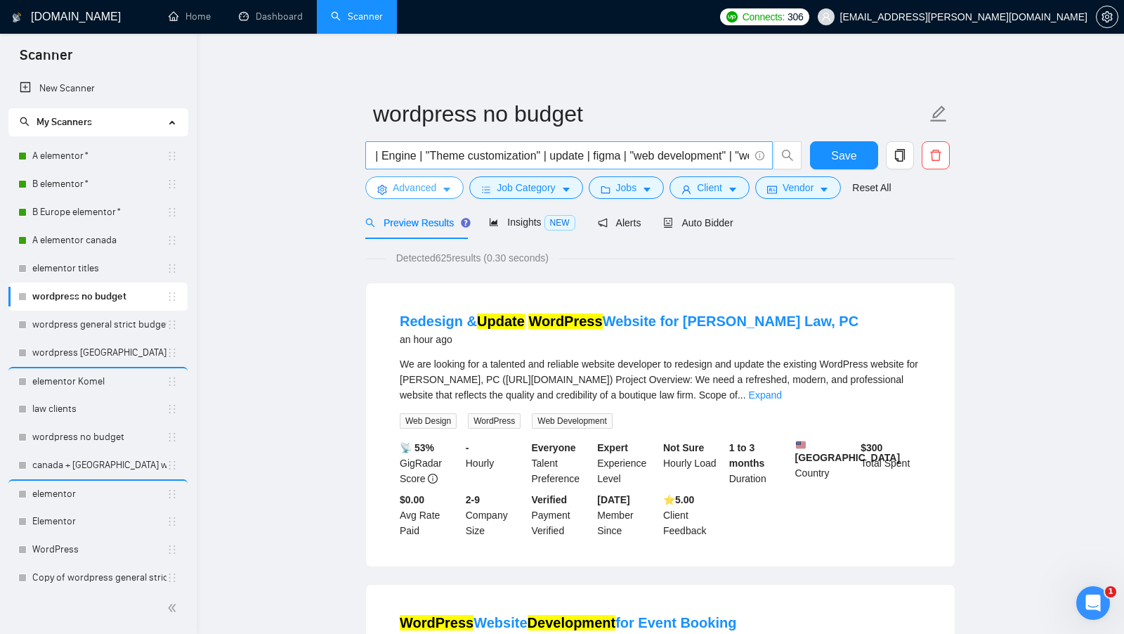
scroll to position [0, 743]
click at [724, 225] on span "Auto Bidder" at bounding box center [698, 222] width 70 height 11
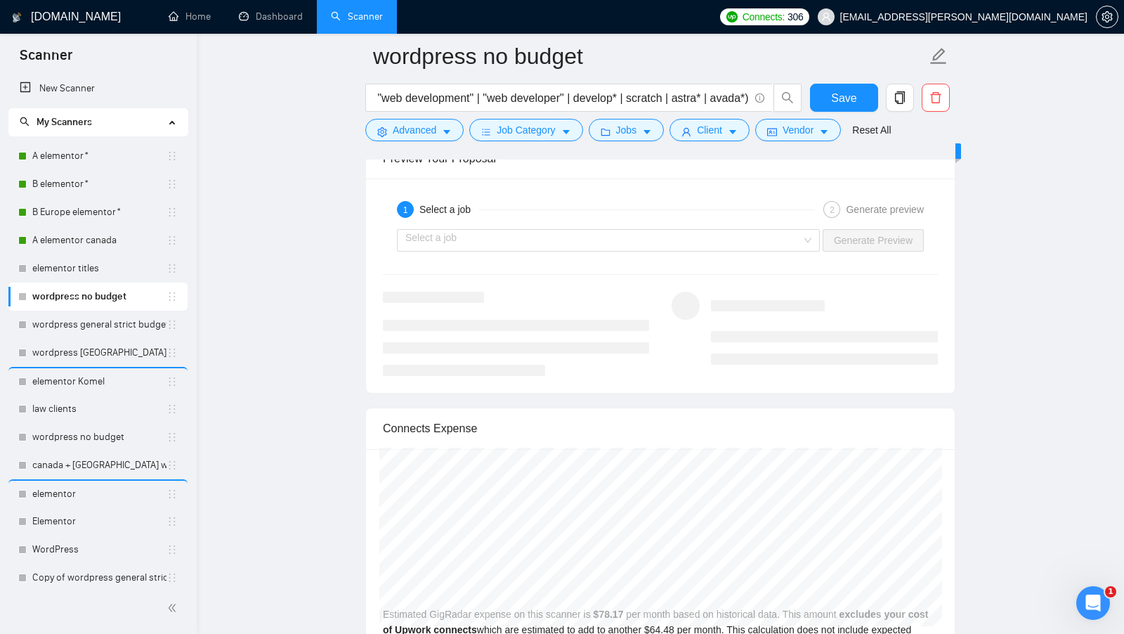
scroll to position [2898, 0]
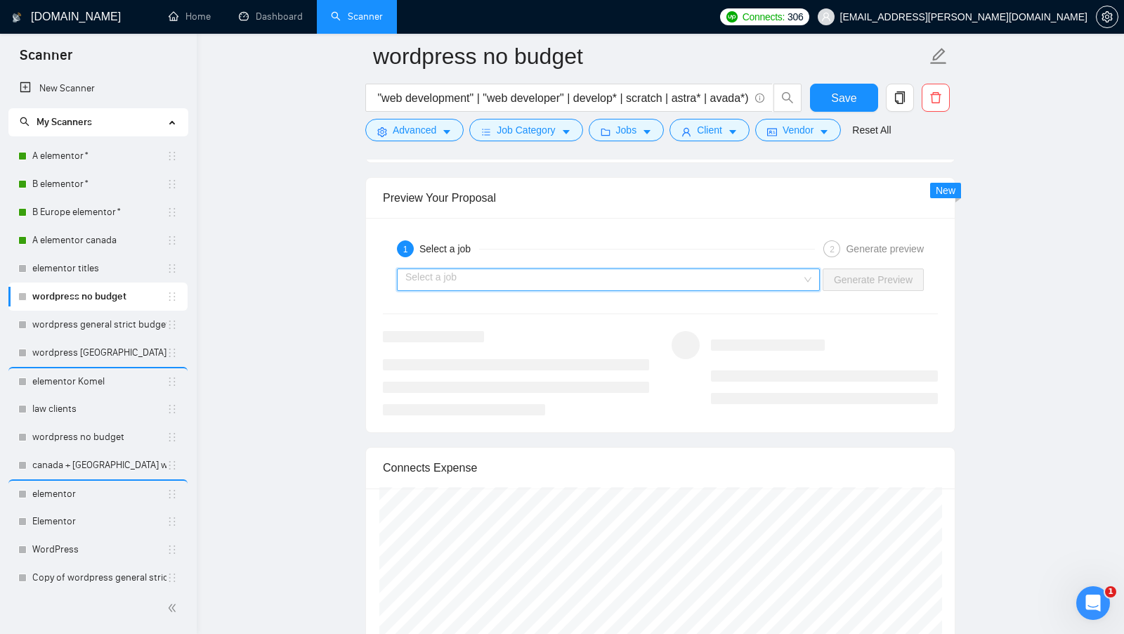
click at [726, 269] on input "search" at bounding box center [603, 279] width 396 height 21
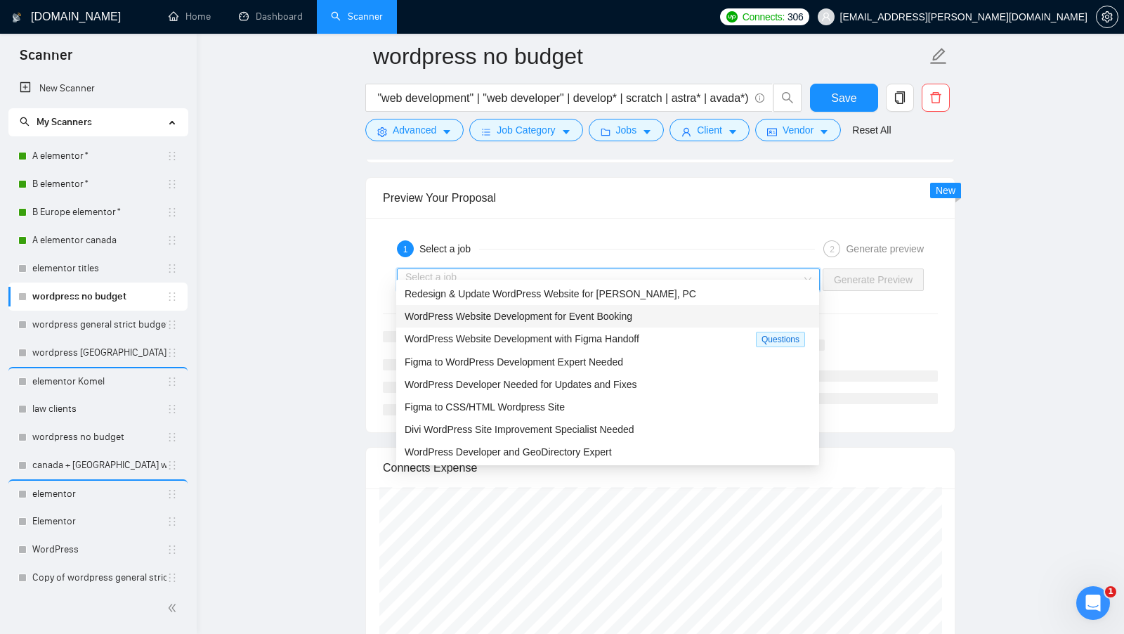
click at [606, 320] on span "WordPress Website Development for Event Booking" at bounding box center [519, 315] width 228 height 11
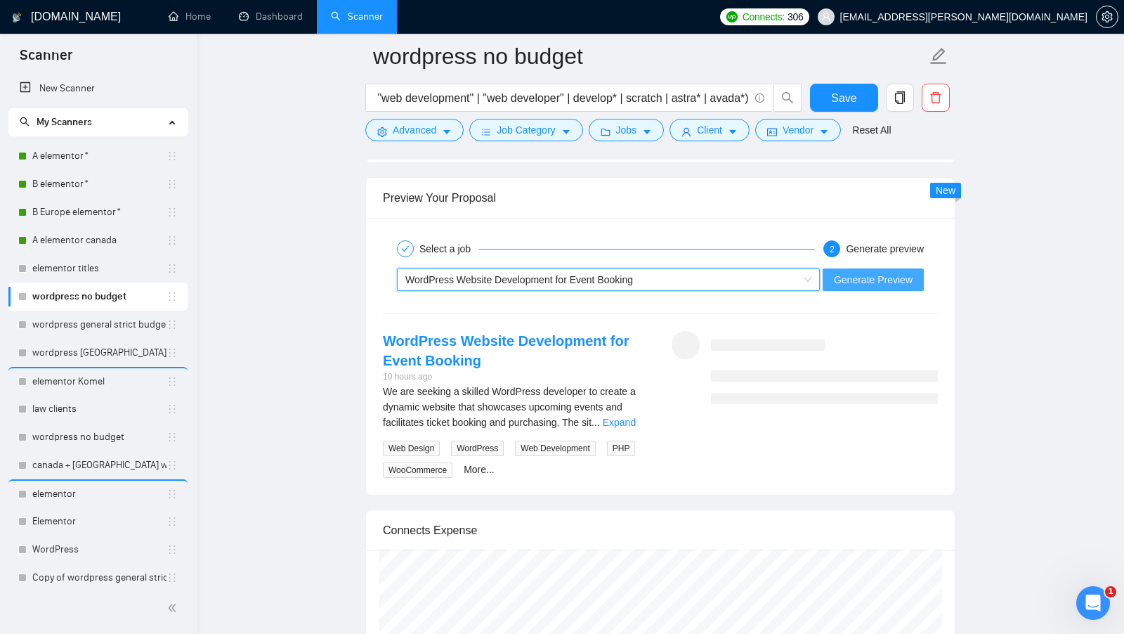
click at [849, 272] on span "Generate Preview" at bounding box center [873, 279] width 79 height 15
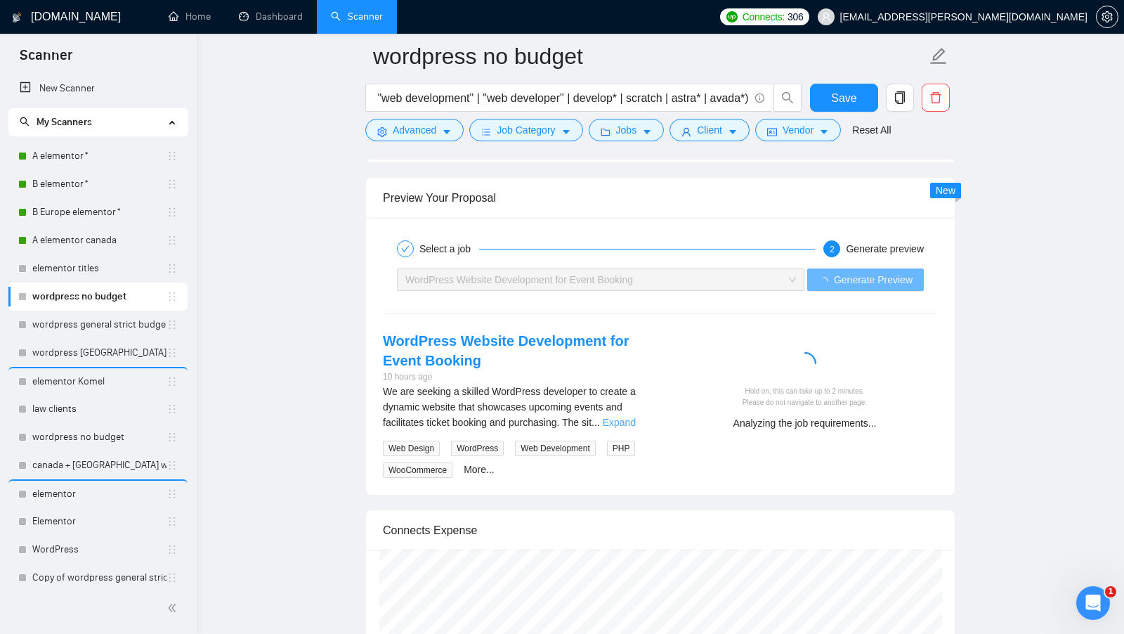
click at [625, 416] on link "Expand" at bounding box center [619, 421] width 33 height 11
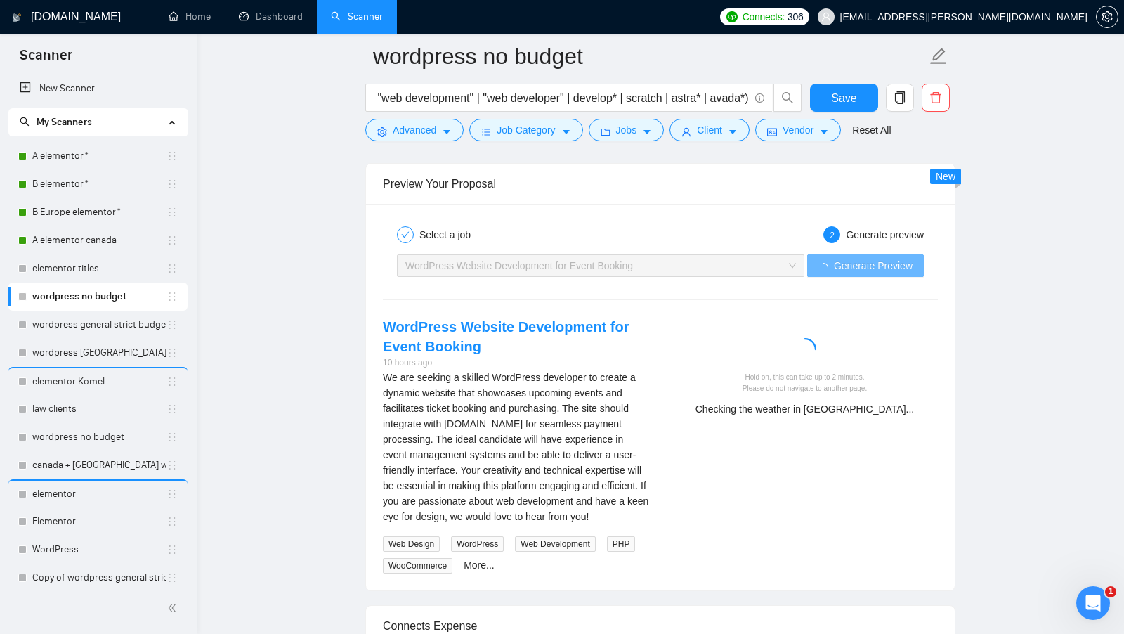
scroll to position [2916, 0]
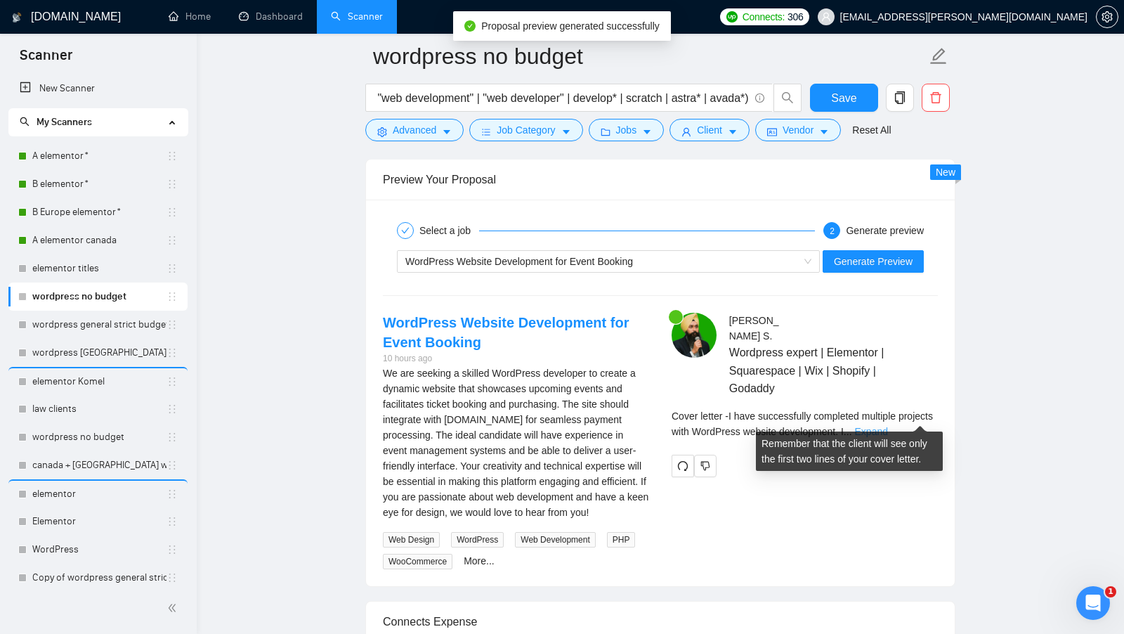
click at [888, 426] on link "Expand" at bounding box center [871, 431] width 33 height 11
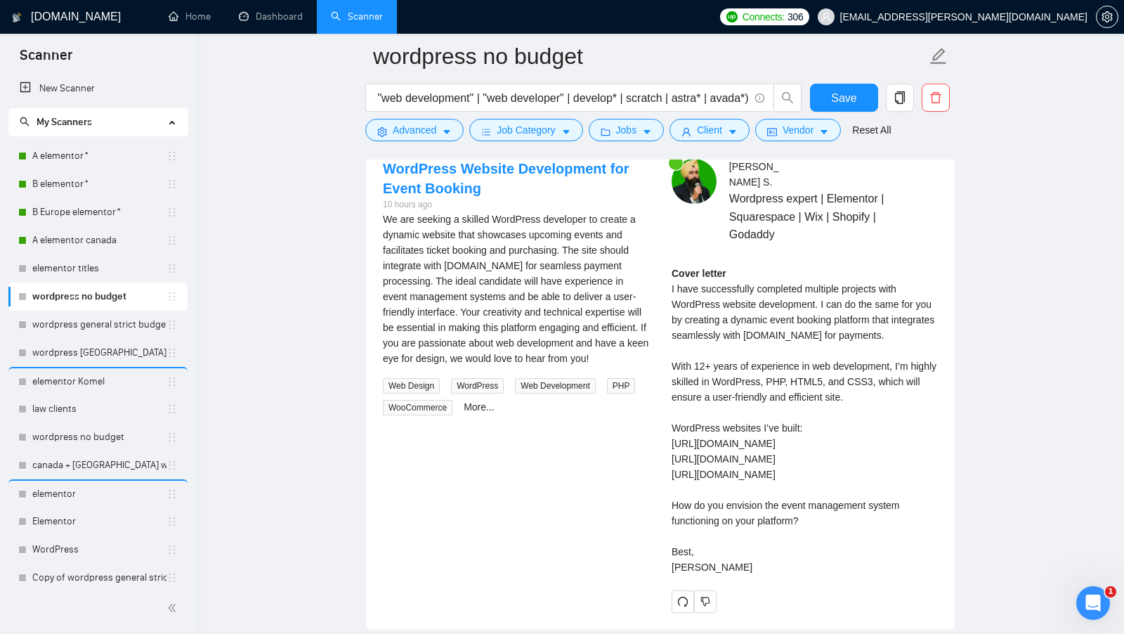
scroll to position [3067, 0]
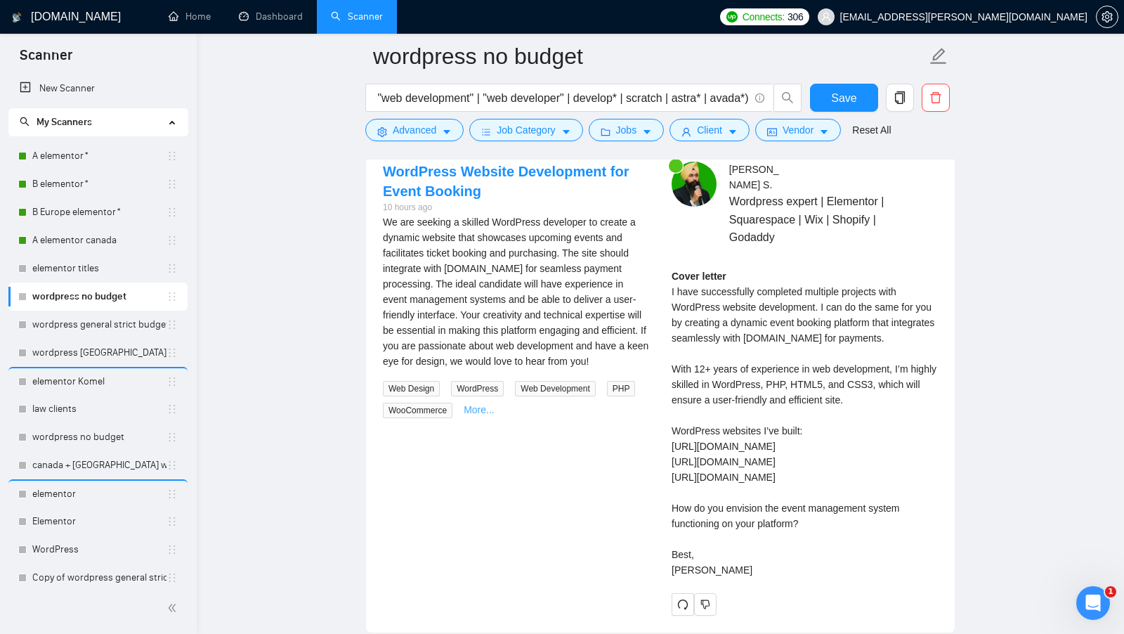
click at [478, 409] on link "More..." at bounding box center [479, 409] width 31 height 11
click at [622, 389] on span "PHP" at bounding box center [621, 388] width 29 height 15
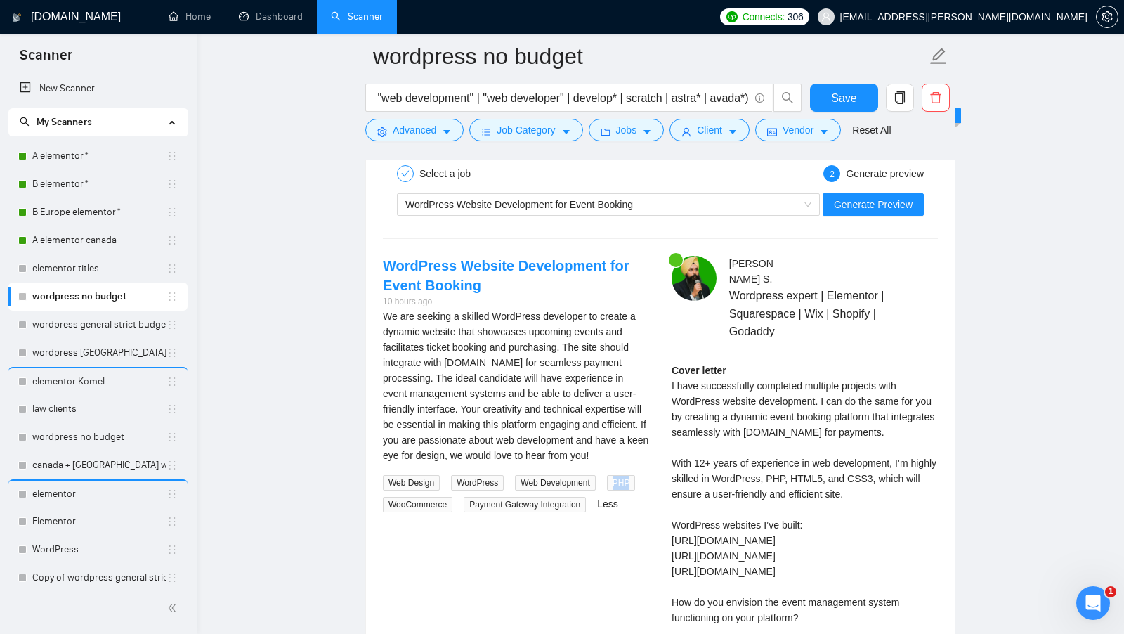
scroll to position [2945, 0]
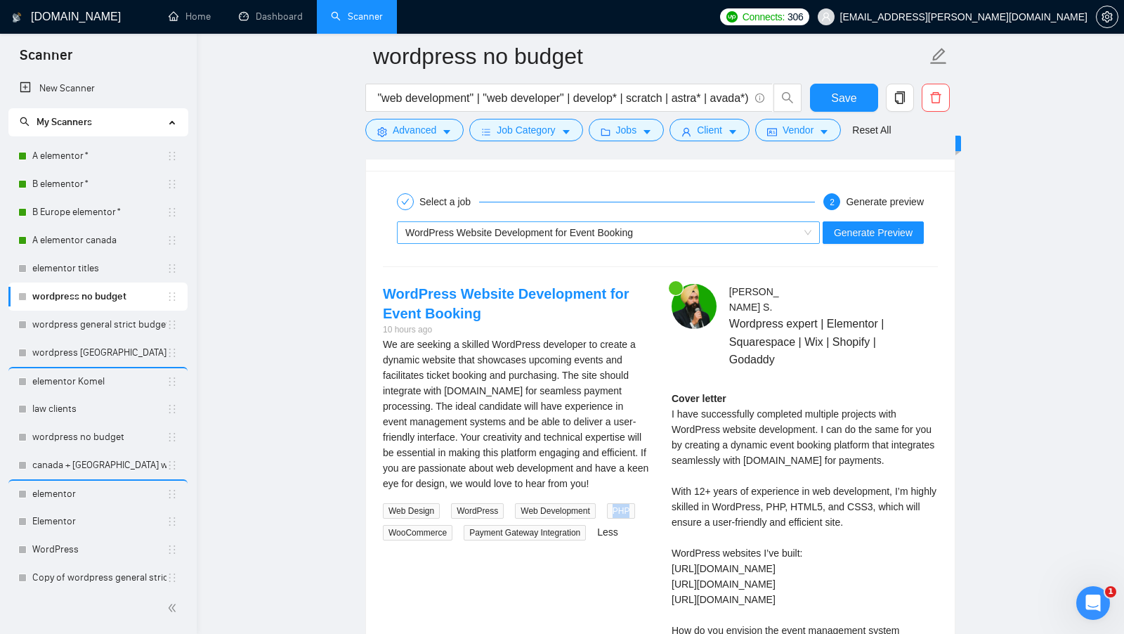
click at [785, 222] on div "WordPress Website Development for Event Booking" at bounding box center [601, 232] width 393 height 21
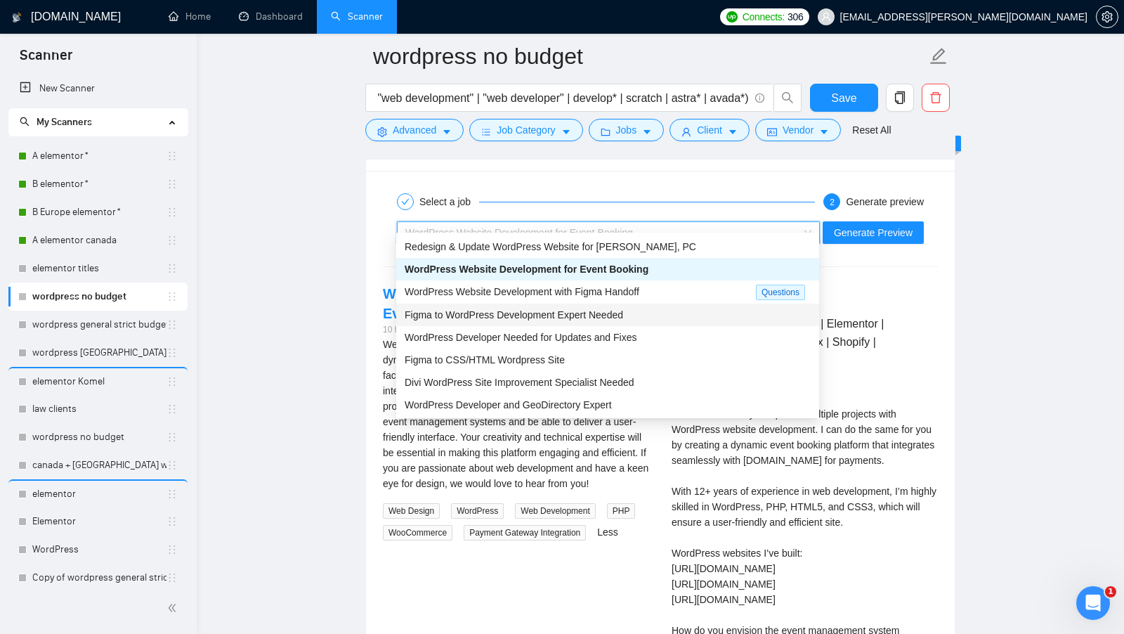
click at [603, 322] on div "Figma to WordPress Development Expert Needed" at bounding box center [607, 314] width 423 height 22
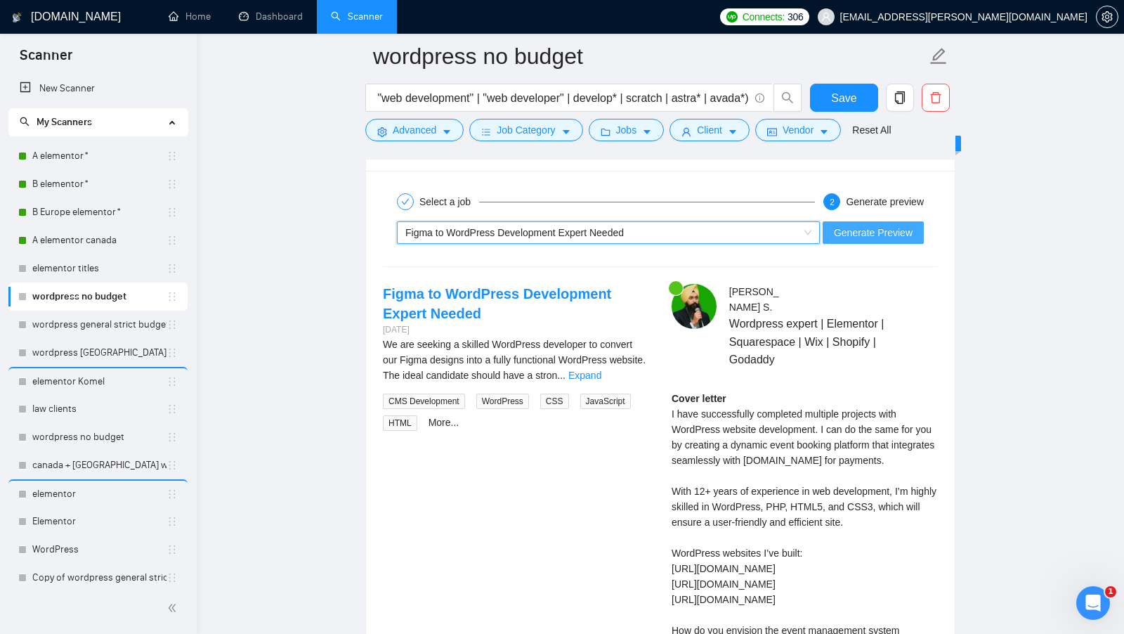
click at [887, 225] on span "Generate Preview" at bounding box center [873, 232] width 79 height 15
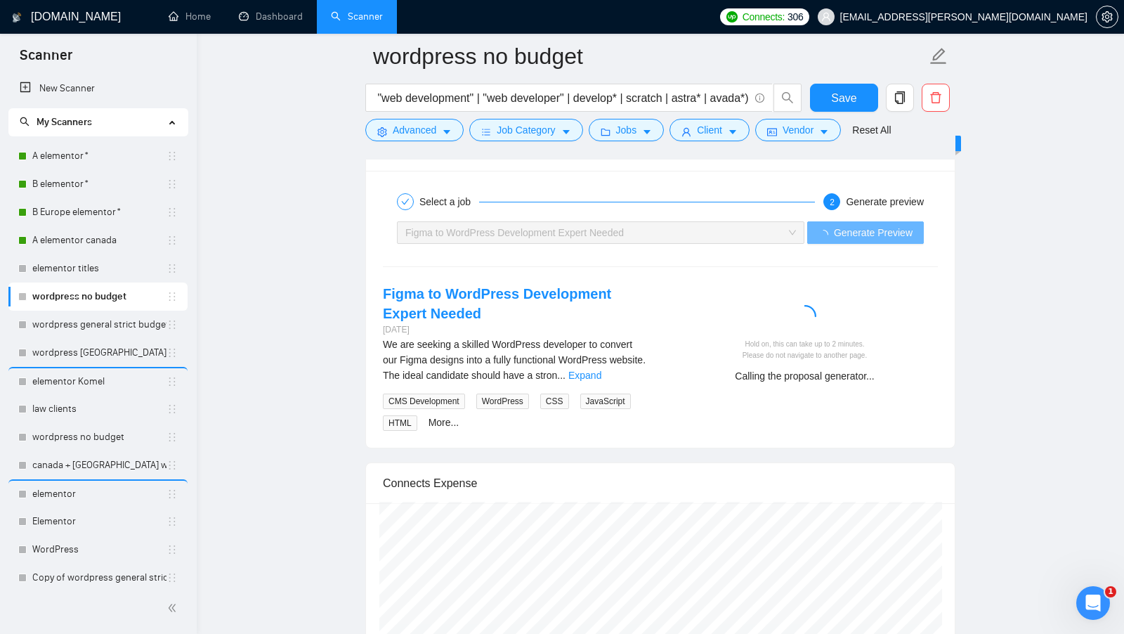
click at [601, 369] on link "Expand" at bounding box center [584, 374] width 33 height 11
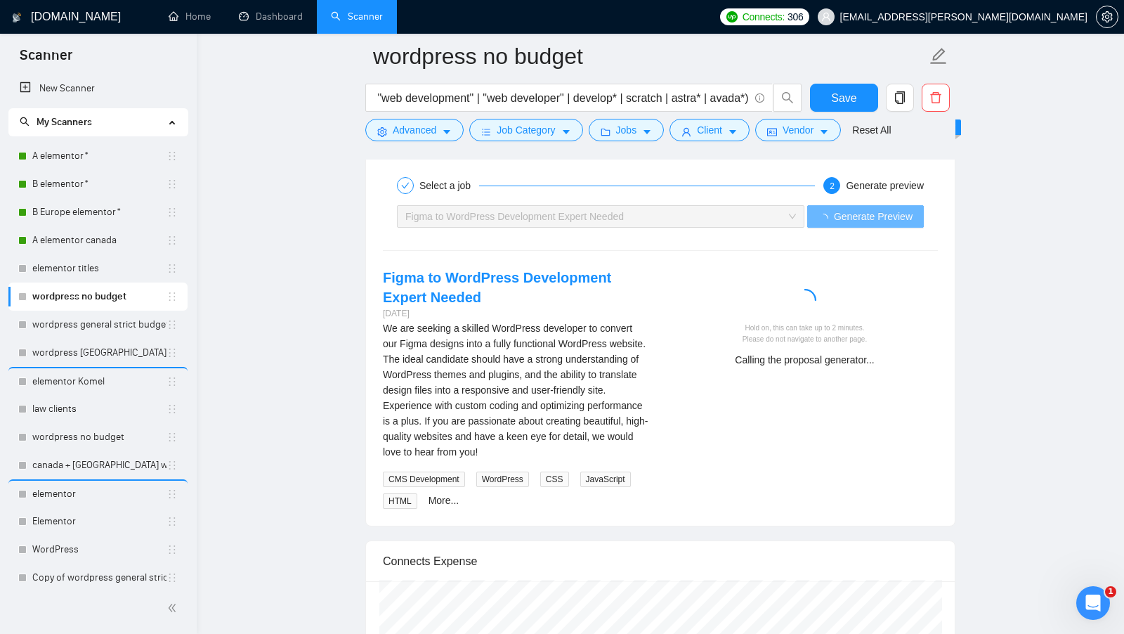
scroll to position [2963, 0]
click at [446, 493] on link "More..." at bounding box center [443, 498] width 31 height 11
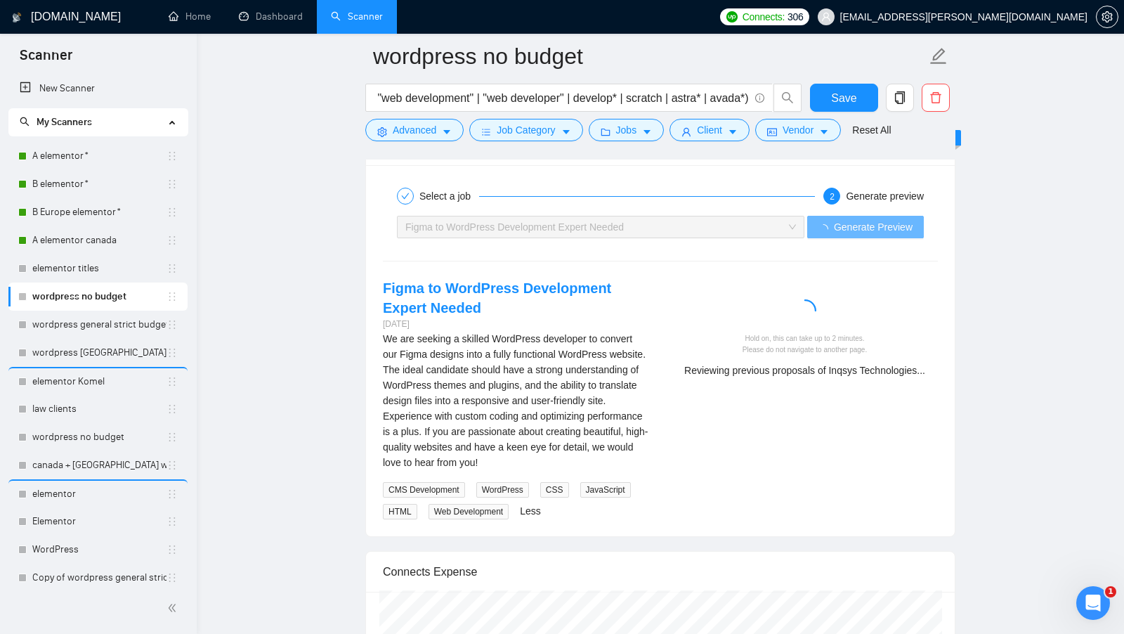
scroll to position [2949, 0]
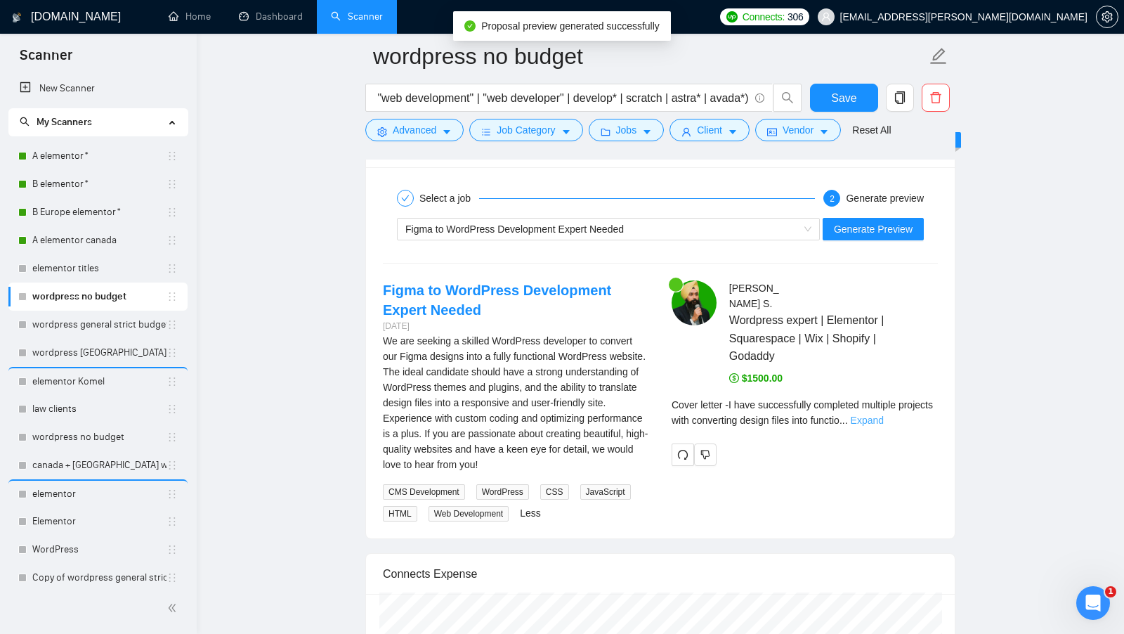
click at [884, 414] on link "Expand" at bounding box center [867, 419] width 33 height 11
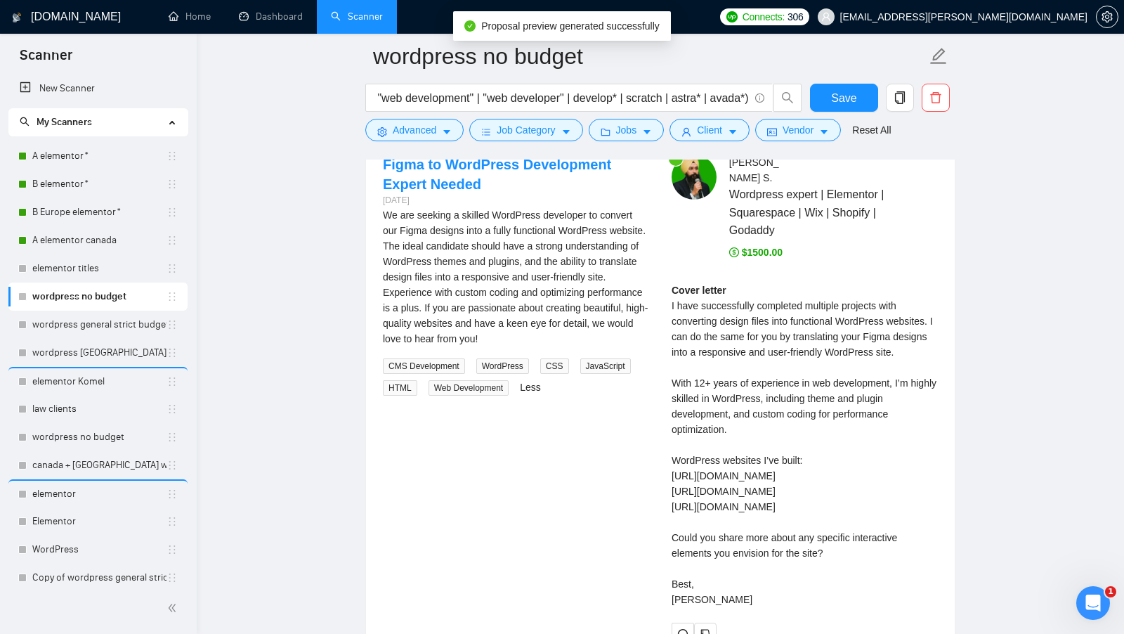
scroll to position [3078, 0]
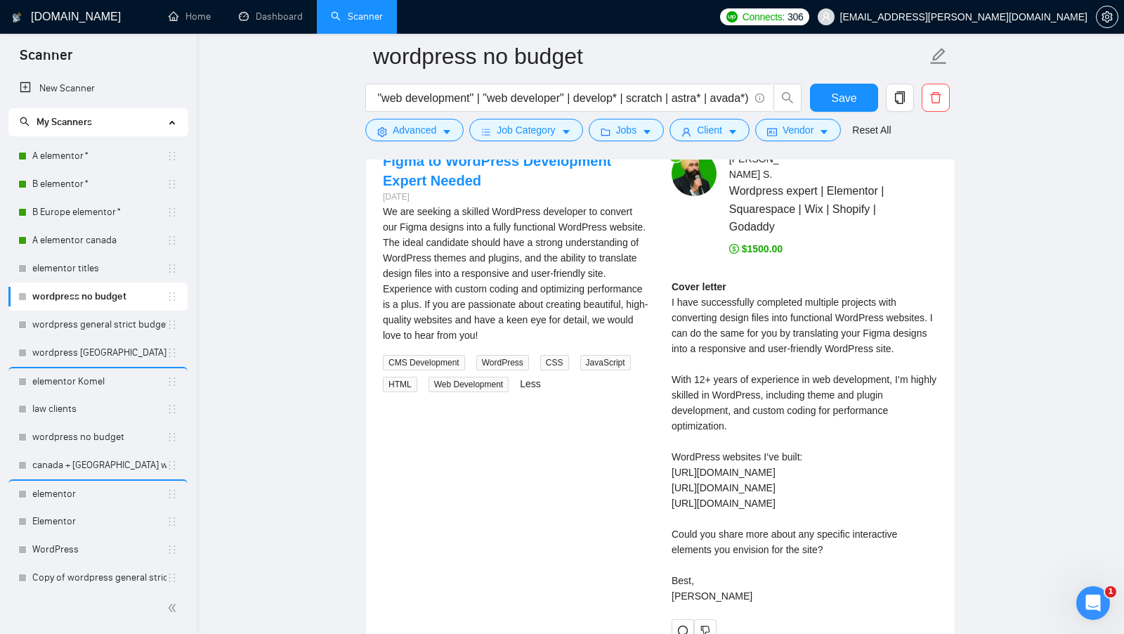
click at [687, 350] on div "Cover letter I have successfully completed multiple projects with converting de…" at bounding box center [804, 441] width 266 height 324
click at [851, 350] on div "Cover letter I have successfully completed multiple projects with converting de…" at bounding box center [804, 441] width 266 height 324
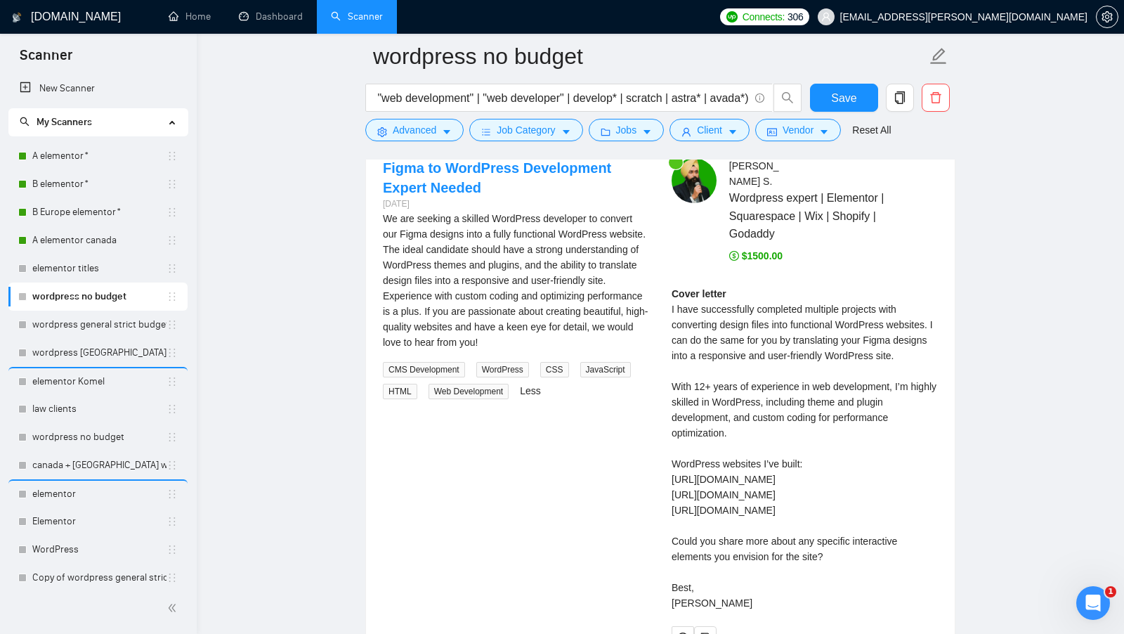
scroll to position [3072, 0]
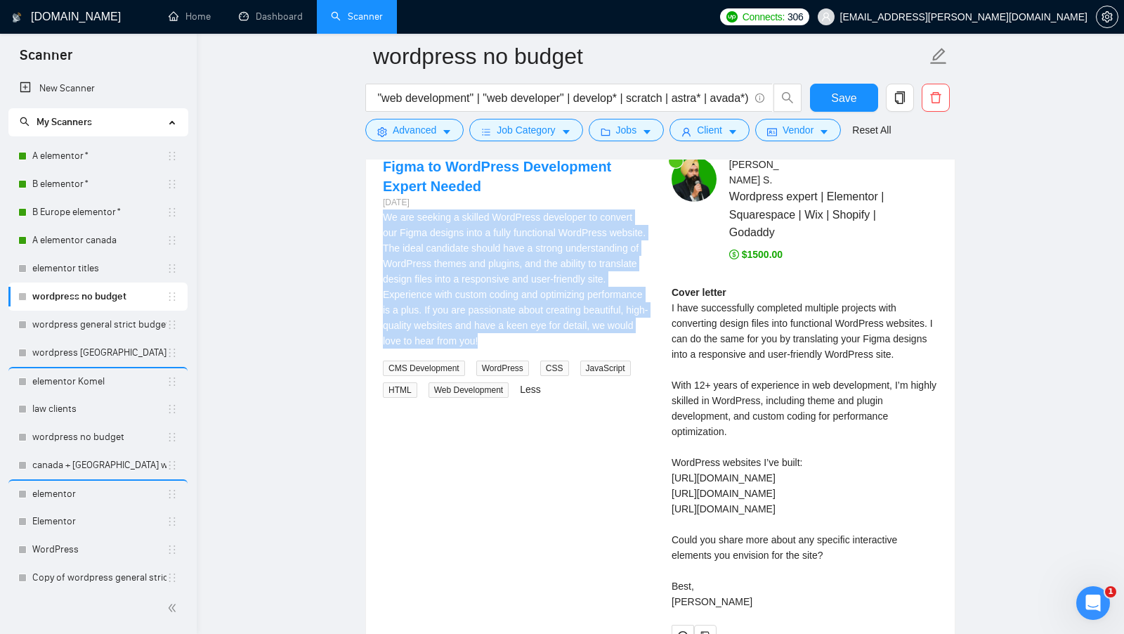
drag, startPoint x: 380, startPoint y: 204, endPoint x: 636, endPoint y: 323, distance: 282.8
click at [636, 323] on div "Figma to WordPress Development Expert Needed [DATE] We are seeking a skilled Wo…" at bounding box center [516, 277] width 289 height 241
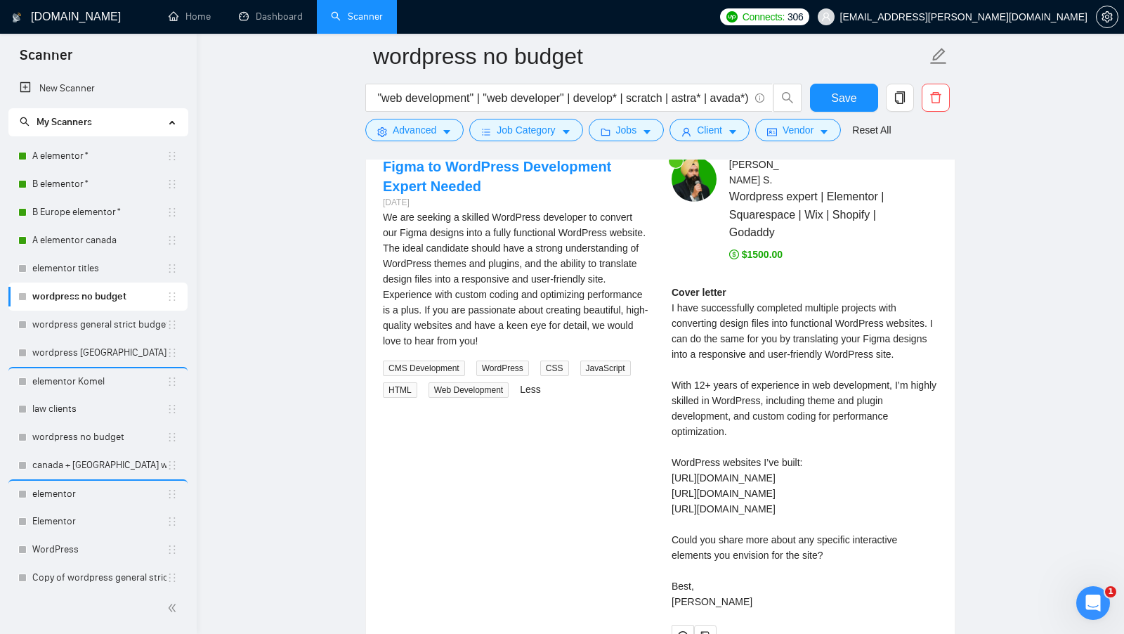
click at [693, 352] on div "Cover letter I have successfully completed multiple projects with converting de…" at bounding box center [804, 446] width 266 height 324
click at [688, 338] on div "Cover letter I have successfully completed multiple projects with converting de…" at bounding box center [804, 446] width 266 height 324
click at [687, 338] on div "Cover letter I have successfully completed multiple projects with converting de…" at bounding box center [804, 446] width 266 height 324
click at [676, 337] on div "Cover letter I have successfully completed multiple projects with converting de…" at bounding box center [804, 446] width 266 height 324
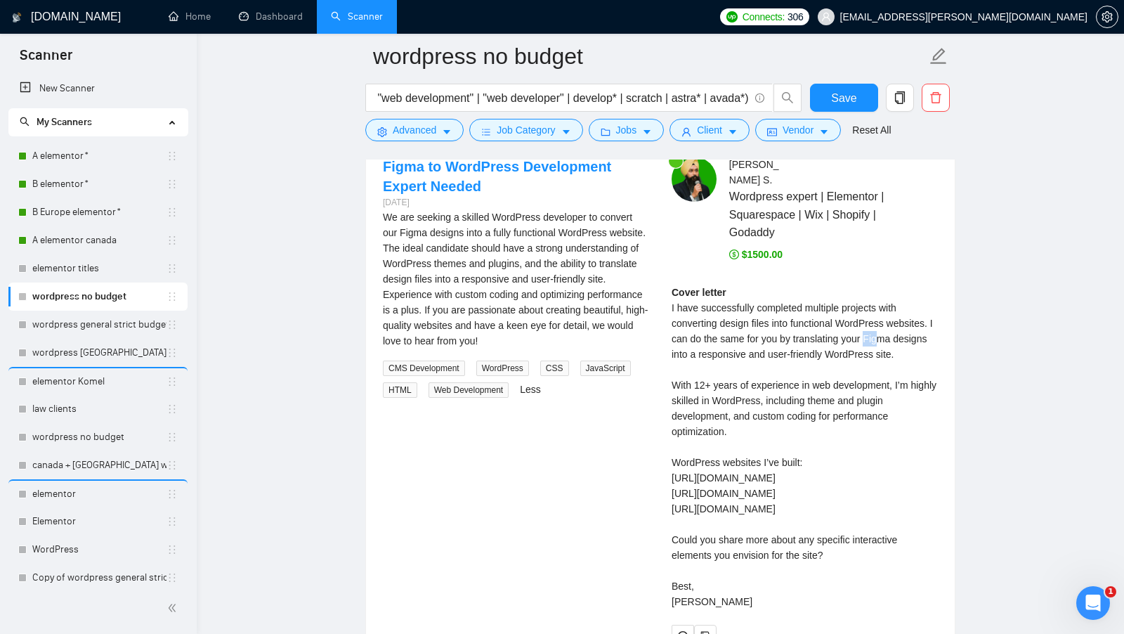
drag, startPoint x: 673, startPoint y: 337, endPoint x: 684, endPoint y: 337, distance: 11.2
click at [684, 337] on div "Cover letter I have successfully completed multiple projects with converting de…" at bounding box center [804, 446] width 266 height 324
click at [688, 353] on div "Cover letter I have successfully completed multiple projects with converting de…" at bounding box center [804, 446] width 266 height 324
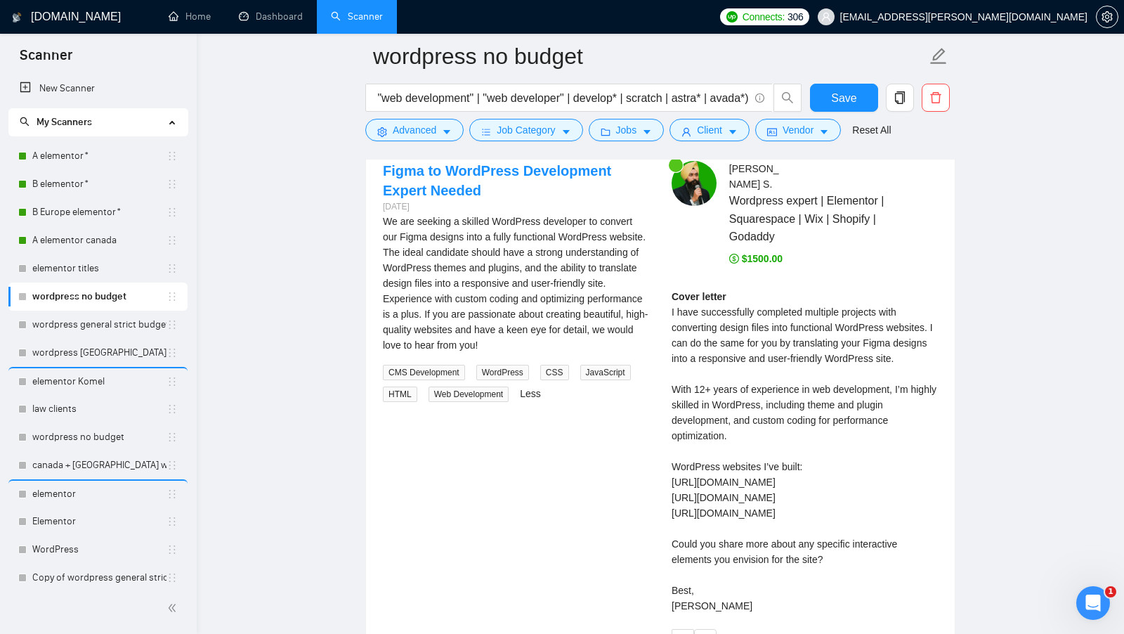
click at [844, 421] on div "Cover letter I have successfully completed multiple projects with converting de…" at bounding box center [804, 451] width 266 height 324
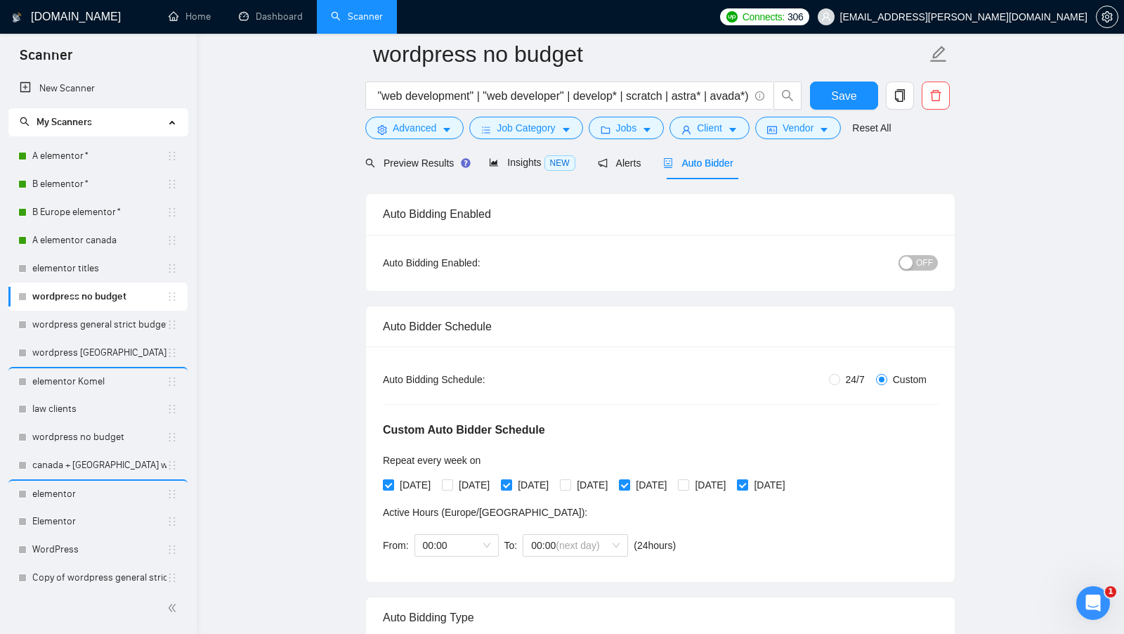
scroll to position [0, 0]
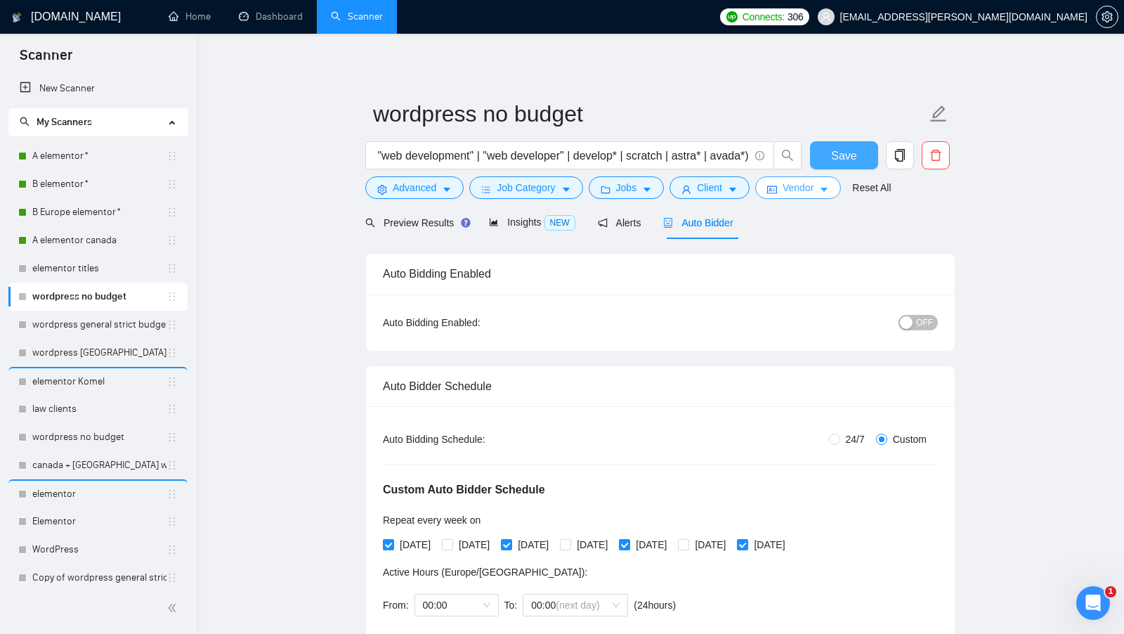
click at [848, 145] on button "Save" at bounding box center [844, 155] width 68 height 28
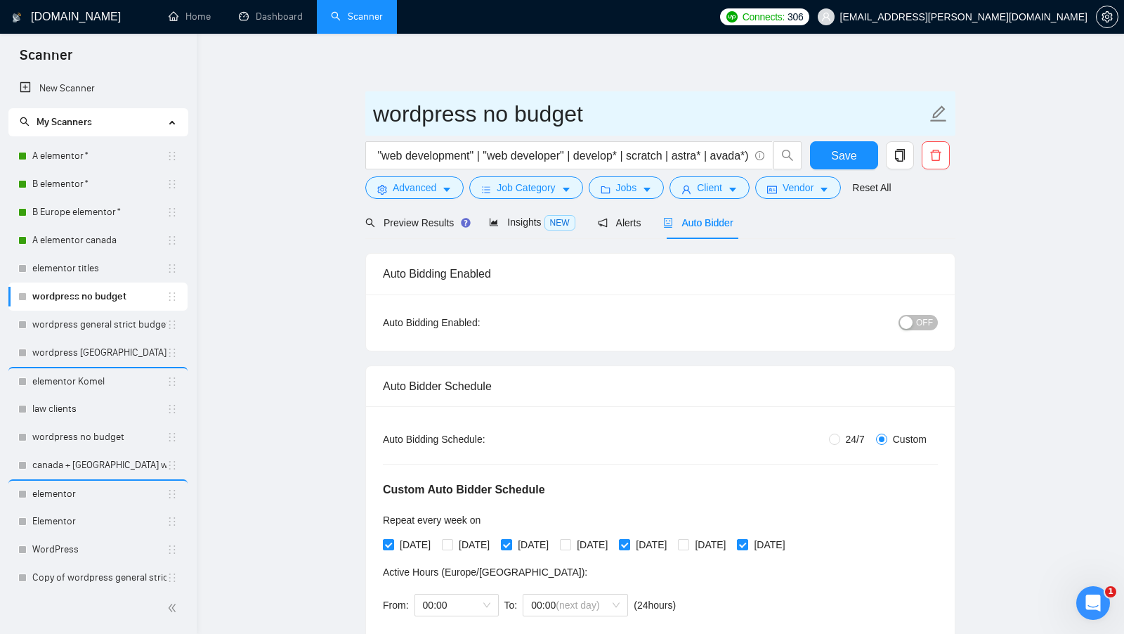
click at [377, 117] on input "wordpress no budget" at bounding box center [649, 113] width 553 height 35
type input "A wordpress no budget"
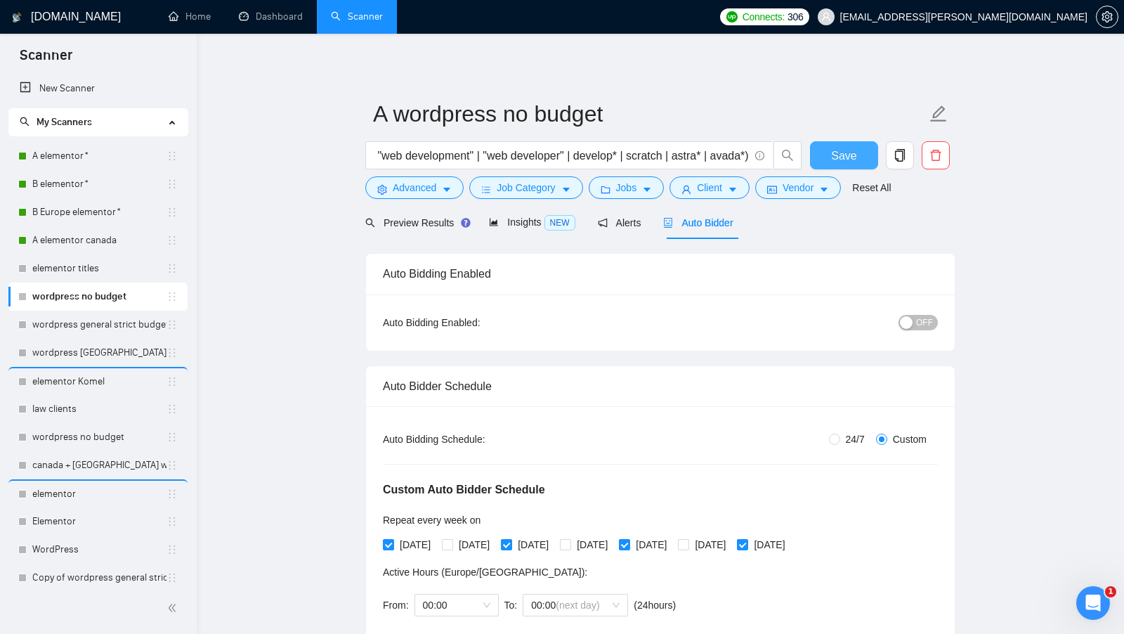
click at [848, 161] on span "Save" at bounding box center [843, 156] width 25 height 18
click at [903, 157] on icon "copy" at bounding box center [900, 155] width 10 height 13
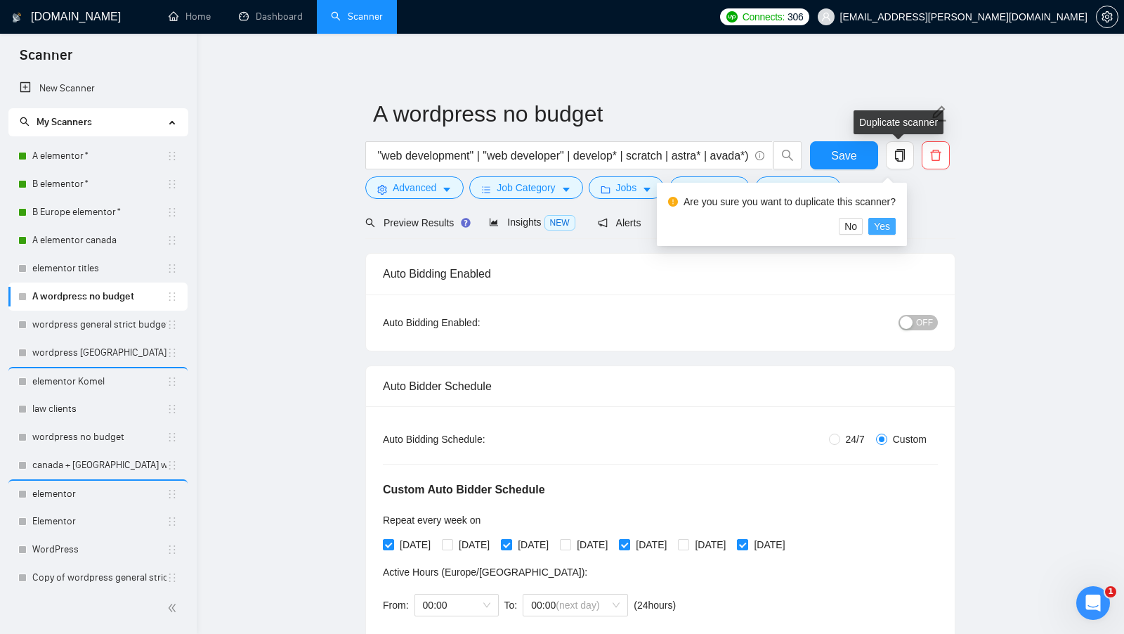
click at [883, 229] on span "Yes" at bounding box center [882, 225] width 16 height 15
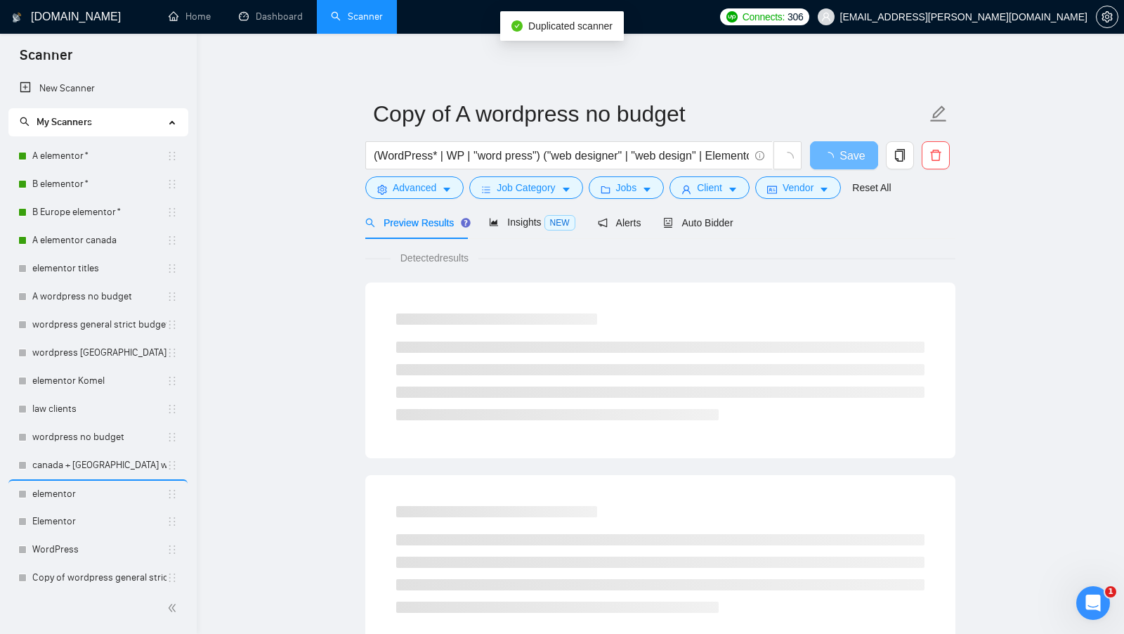
scroll to position [149, 0]
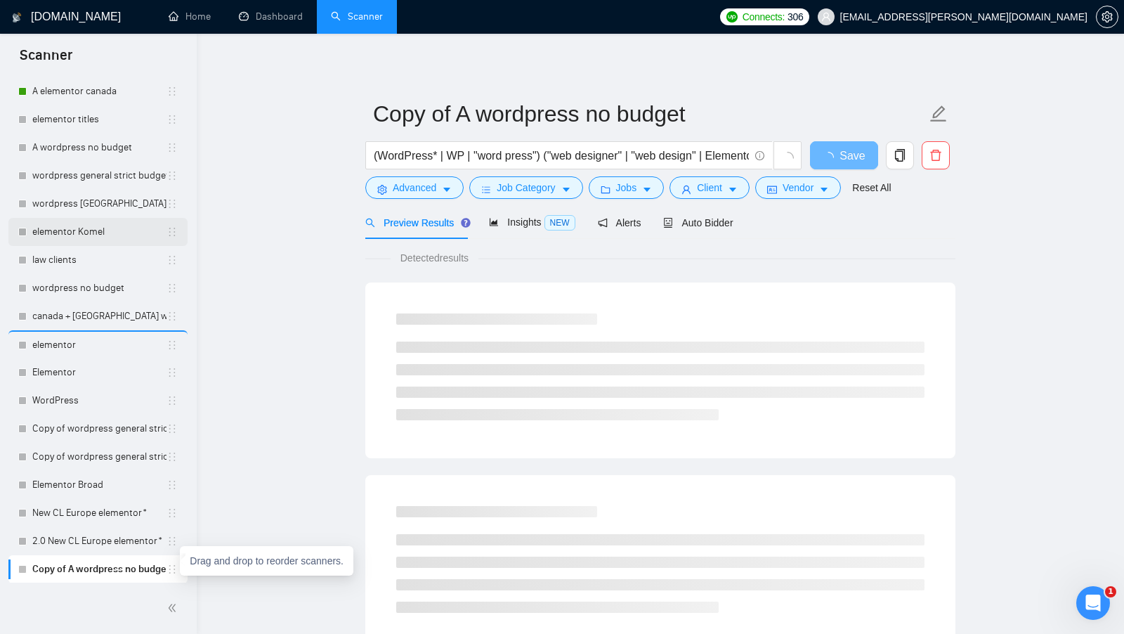
drag, startPoint x: 171, startPoint y: 572, endPoint x: 166, endPoint y: 249, distance: 323.1
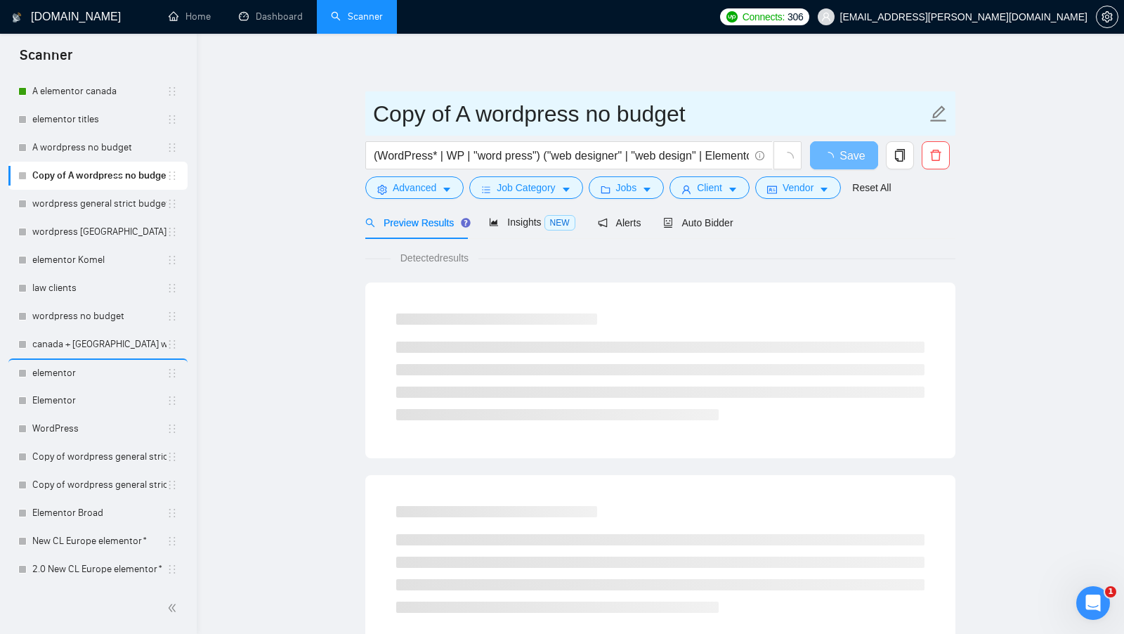
drag, startPoint x: 471, startPoint y: 114, endPoint x: 294, endPoint y: 109, distance: 177.1
click at [294, 109] on main "Copy of A wordpress no budget (WordPress* | WP | "word press") ("web designer" …" at bounding box center [660, 642] width 882 height 1172
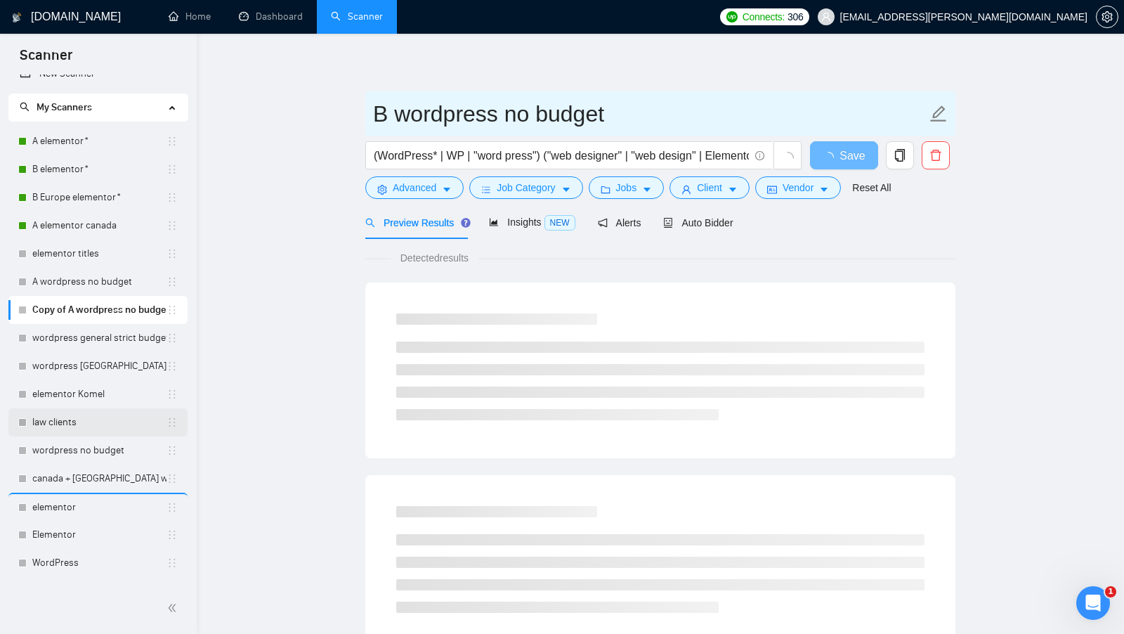
scroll to position [6, 0]
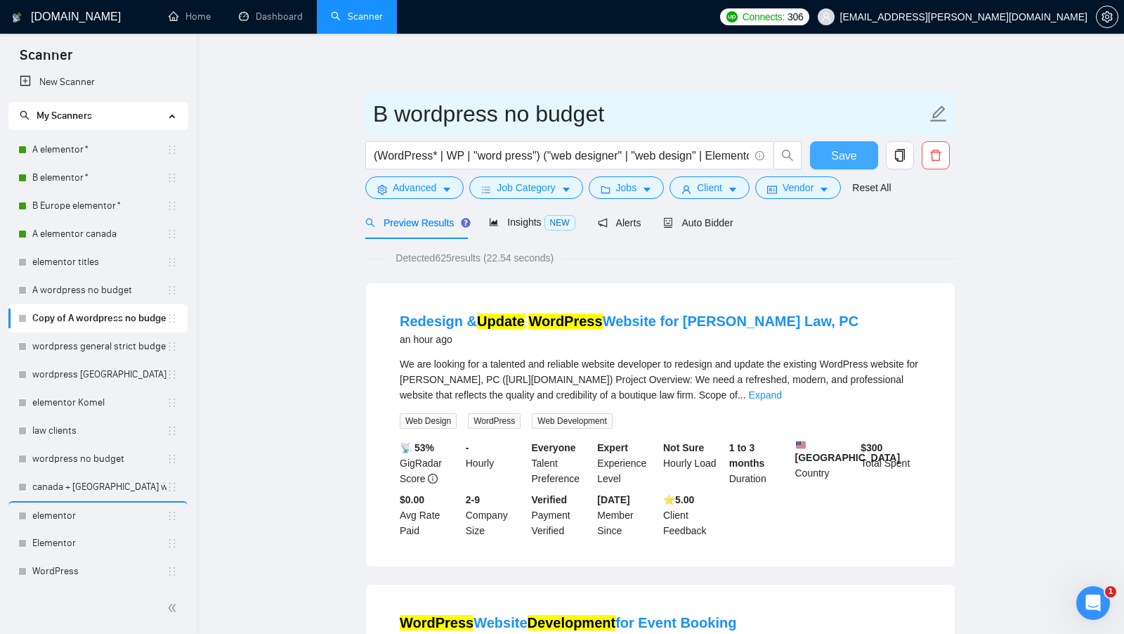
type input "B wordpress no budget"
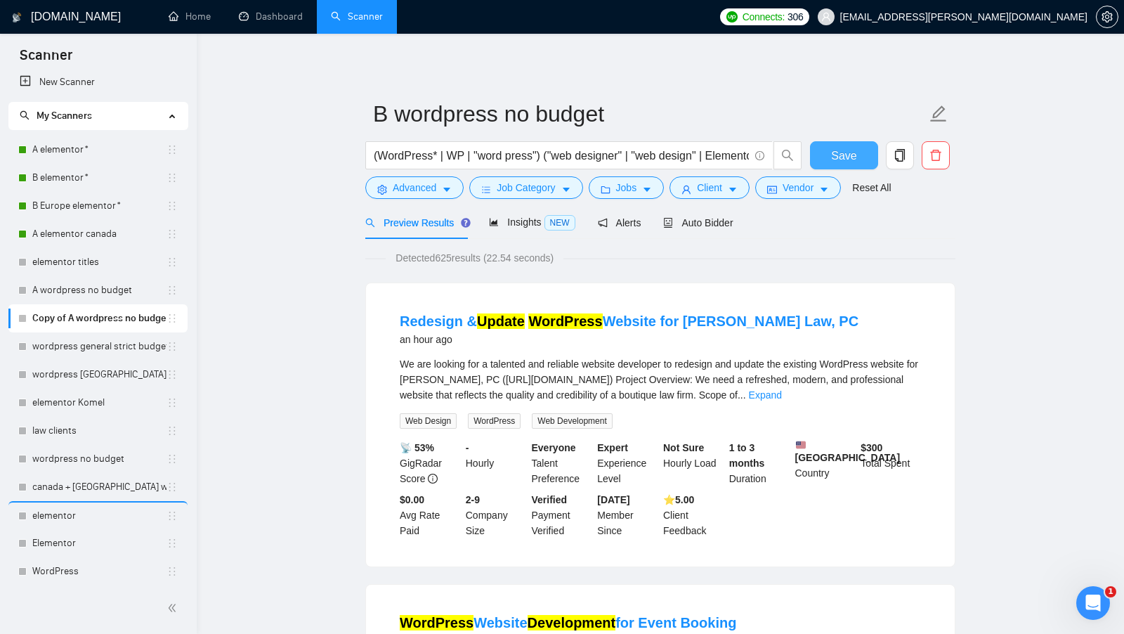
click at [823, 156] on button "Save" at bounding box center [844, 155] width 68 height 28
click at [719, 222] on span "Auto Bidder" at bounding box center [698, 222] width 70 height 11
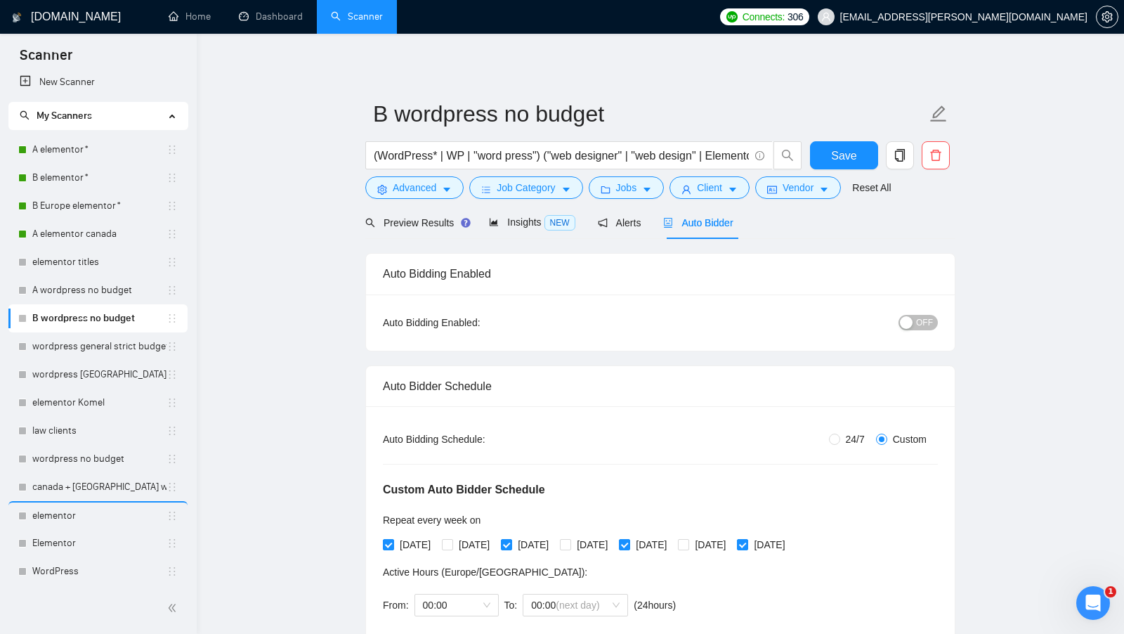
radio input "false"
radio input "true"
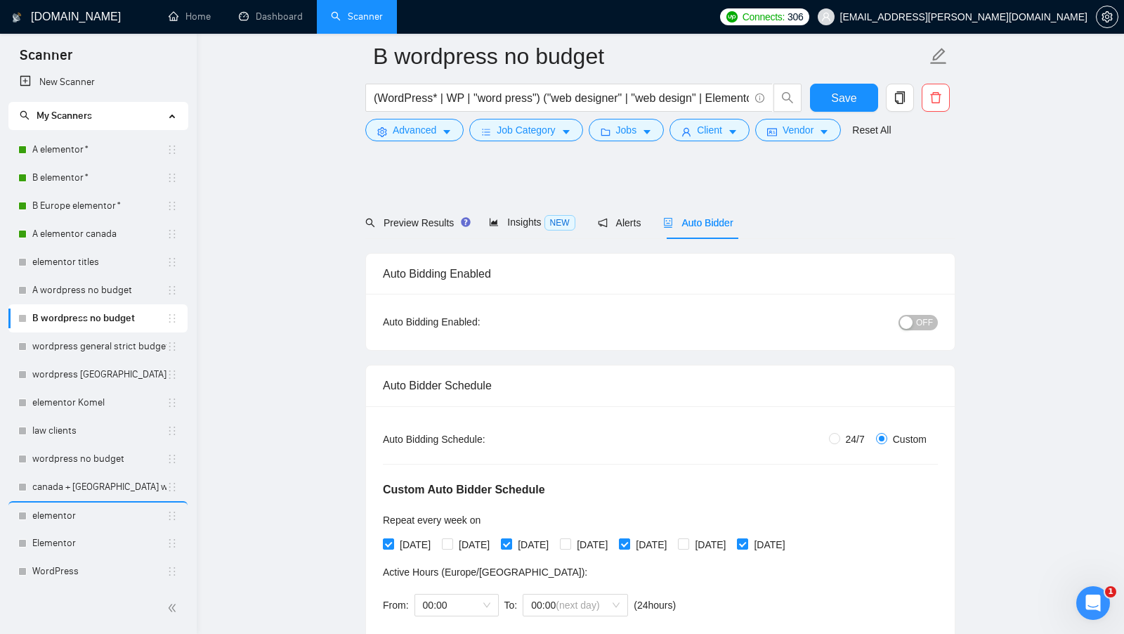
click at [453, 512] on div "Repeat every week [DATE] [DATE] [DATE] [DATE] [DATE] [DATE] [DATE]" at bounding box center [587, 534] width 408 height 44
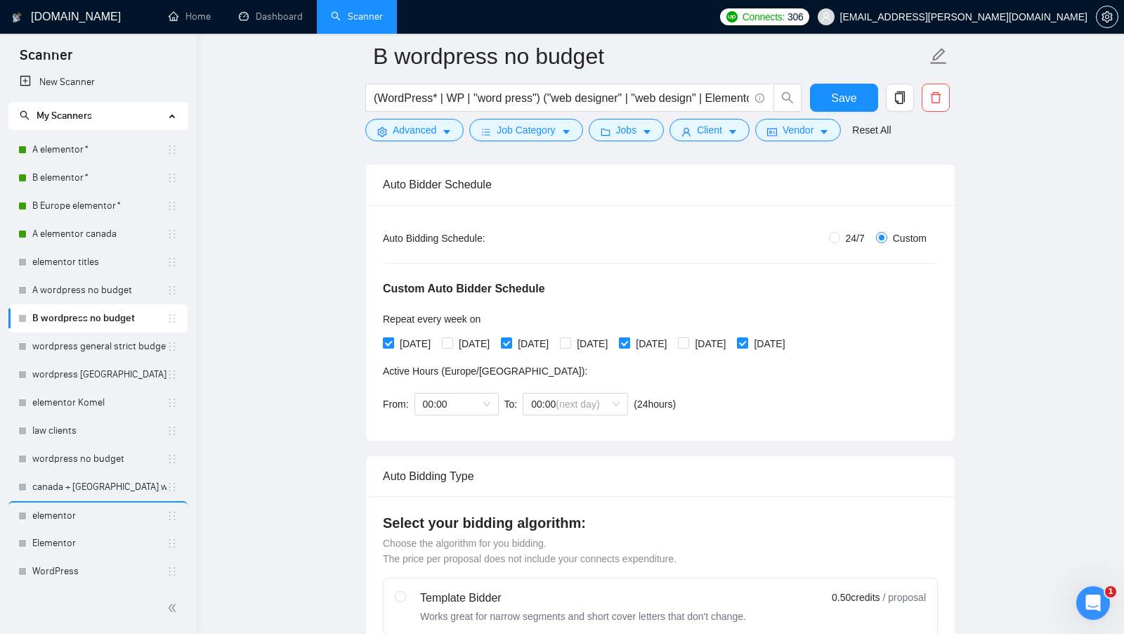
click at [395, 343] on span "[DATE]" at bounding box center [415, 343] width 42 height 15
click at [393, 343] on input "[DATE]" at bounding box center [388, 342] width 10 height 10
checkbox input "false"
click at [511, 339] on div "[DATE] [DATE] [DATE] [DATE] [DATE] [DATE] [DATE]" at bounding box center [587, 343] width 408 height 15
click at [511, 338] on input "[DATE]" at bounding box center [506, 342] width 10 height 10
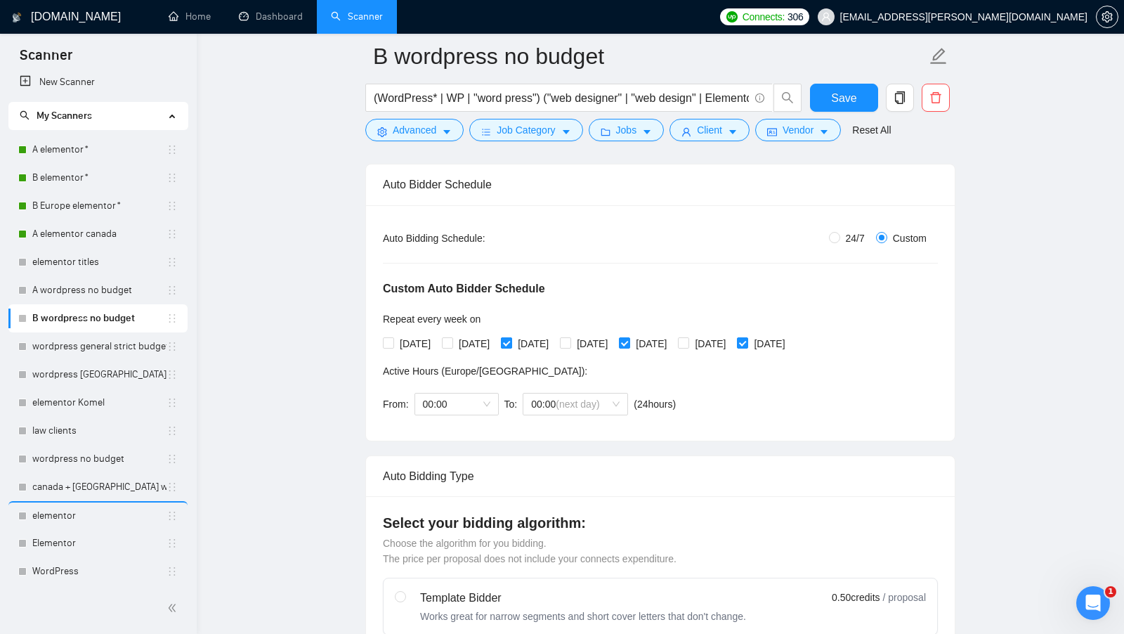
checkbox input "false"
click at [464, 337] on span "[DATE]" at bounding box center [474, 343] width 42 height 15
click at [452, 337] on input "[DATE]" at bounding box center [447, 342] width 10 height 10
checkbox input "true"
click at [613, 341] on span "[DATE]" at bounding box center [592, 343] width 42 height 15
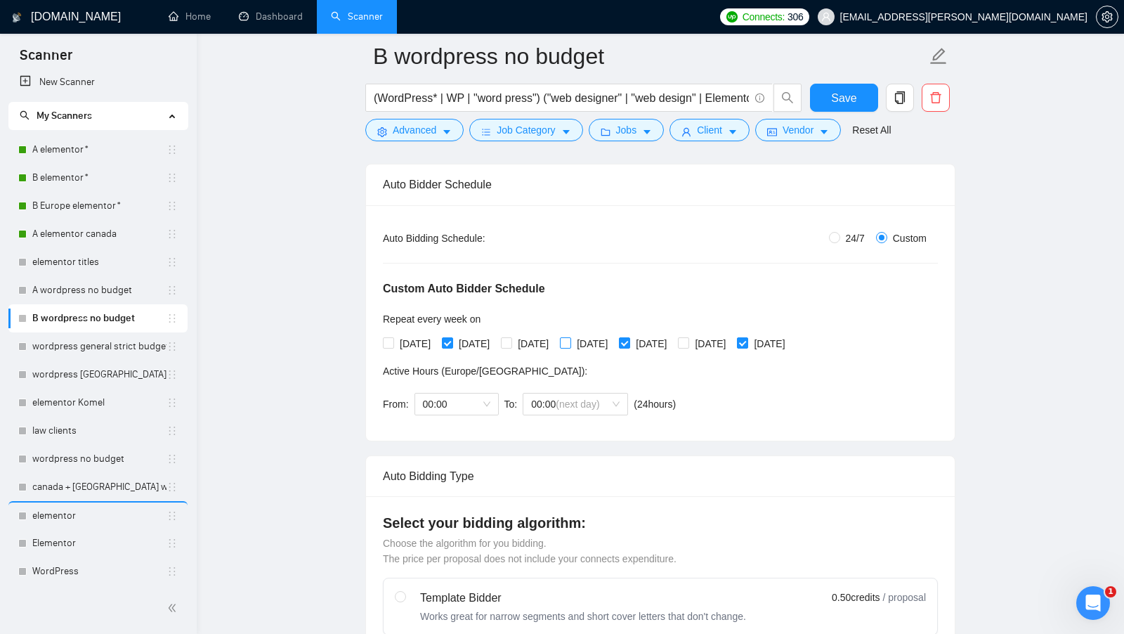
click at [570, 341] on input "[DATE]" at bounding box center [565, 342] width 10 height 10
checkbox input "true"
click at [672, 342] on span "[DATE]" at bounding box center [651, 343] width 42 height 15
click at [629, 342] on input "[DATE]" at bounding box center [624, 342] width 10 height 10
checkbox input "false"
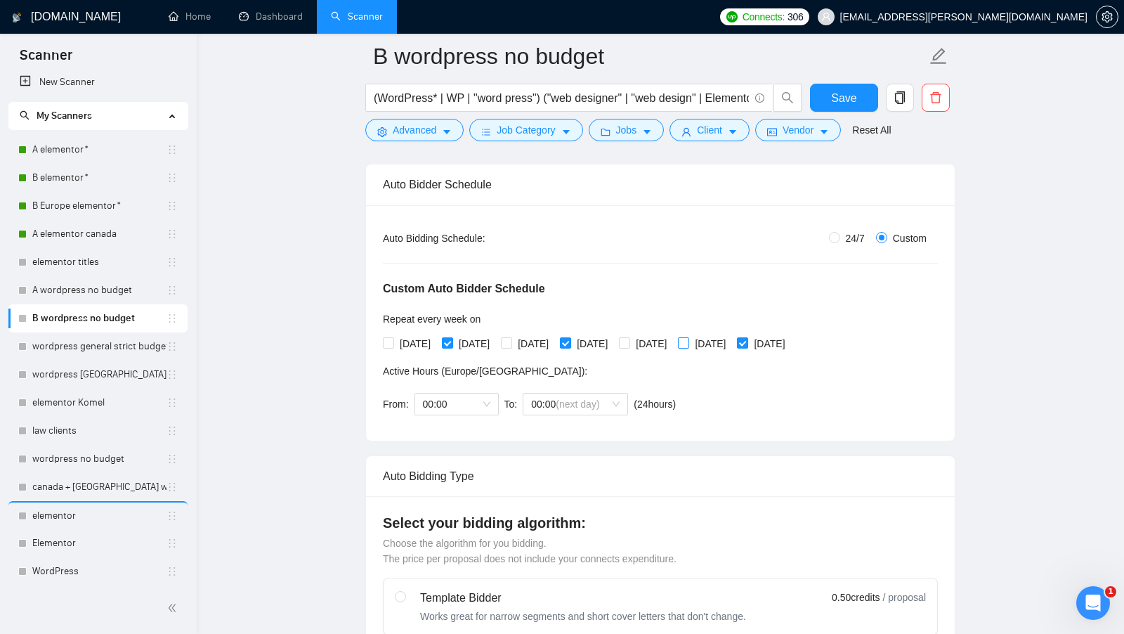
click at [731, 341] on span "[DATE]" at bounding box center [710, 343] width 42 height 15
click at [688, 341] on input "[DATE]" at bounding box center [683, 342] width 10 height 10
checkbox input "true"
click at [747, 341] on input "[DATE]" at bounding box center [742, 342] width 10 height 10
checkbox input "false"
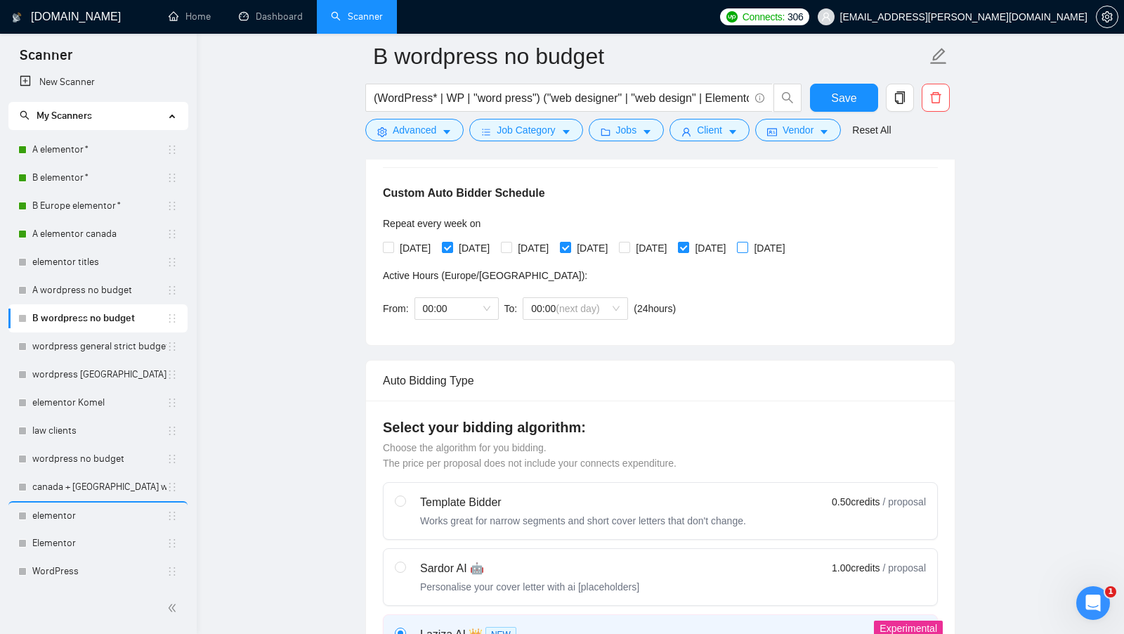
scroll to position [360, 0]
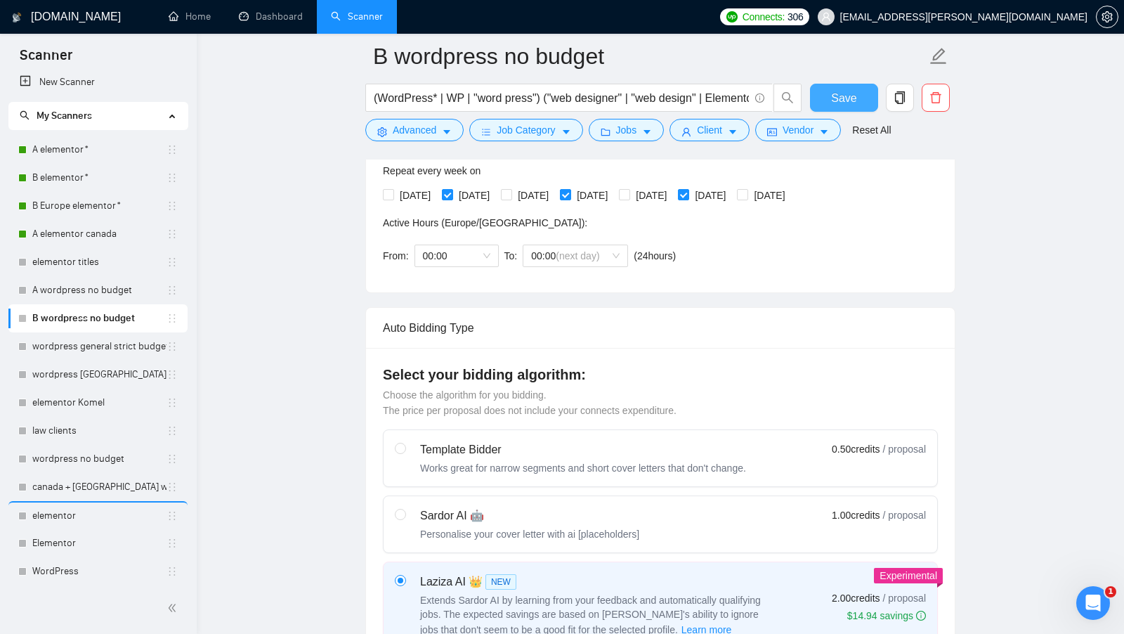
click at [827, 90] on button "Save" at bounding box center [844, 98] width 68 height 28
click at [81, 176] on link "B elementor*" at bounding box center [99, 178] width 134 height 28
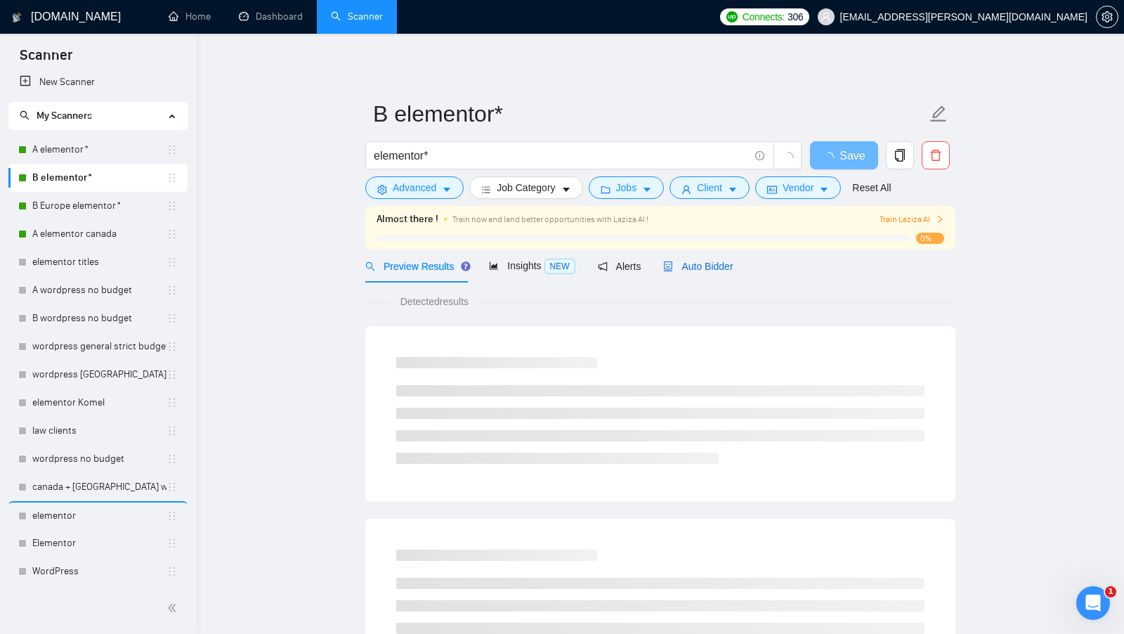
click at [711, 265] on span "Auto Bidder" at bounding box center [698, 266] width 70 height 11
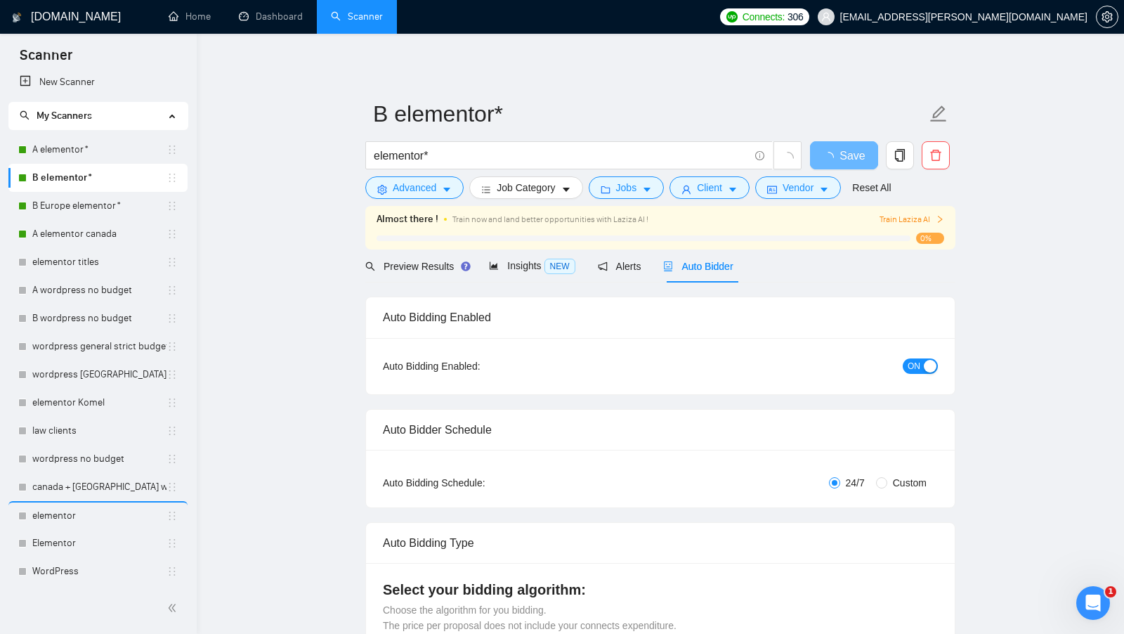
radio input "false"
radio input "true"
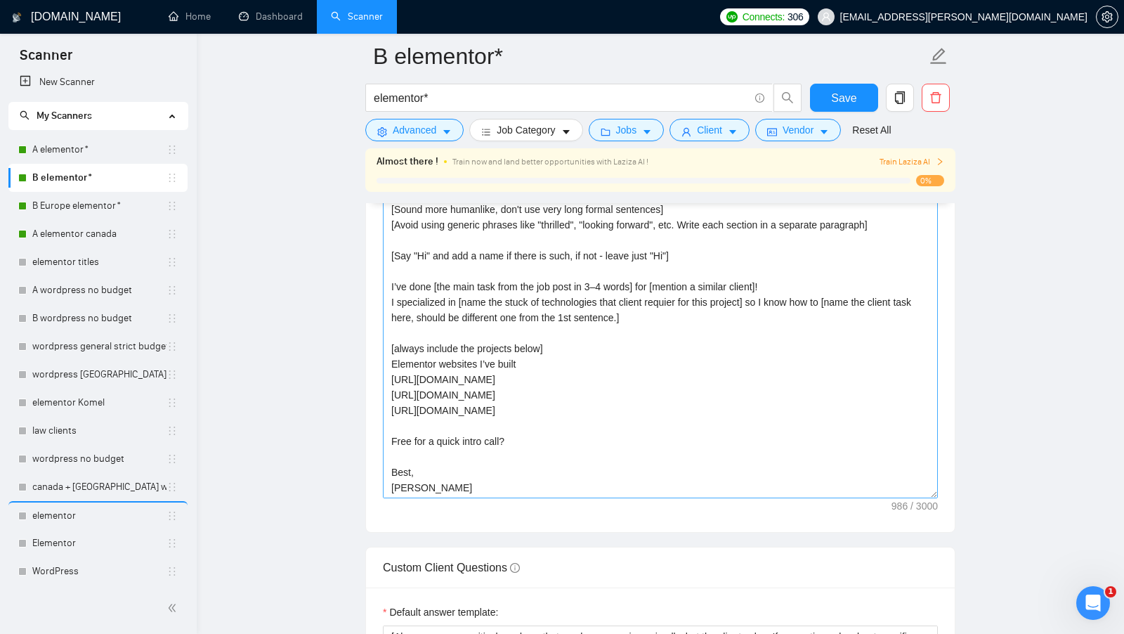
scroll to position [1880, 0]
click at [450, 478] on textarea "[Write a cover letter in a natural, human-like manner, avoiding bullet points.]…" at bounding box center [660, 339] width 555 height 316
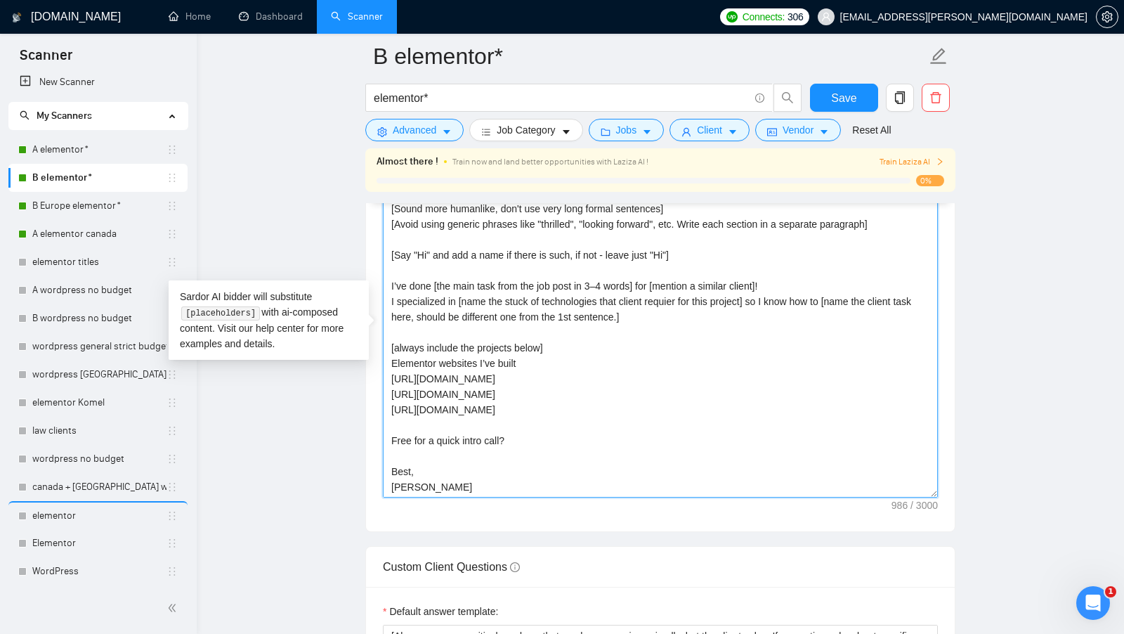
scroll to position [0, 0]
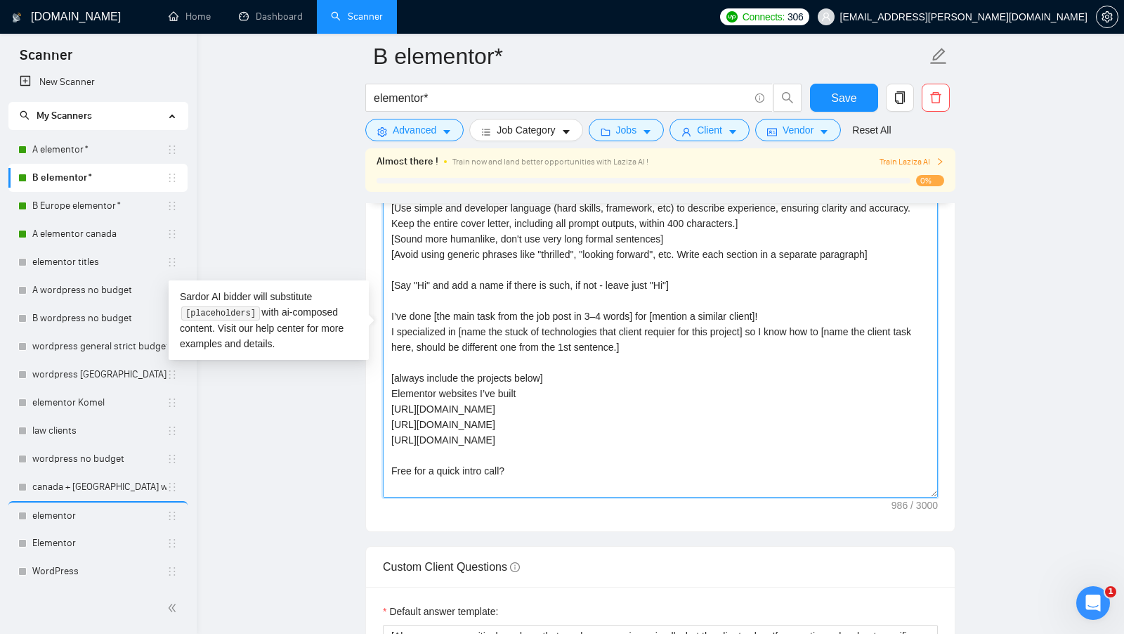
drag, startPoint x: 449, startPoint y: 478, endPoint x: 446, endPoint y: 264, distance: 213.5
click at [446, 263] on textarea "[Write a cover letter in a natural, human-like manner, avoiding bullet points.]…" at bounding box center [660, 339] width 555 height 316
click at [441, 346] on textarea "[Write a cover letter in a natural, human-like manner, avoiding bullet points.]…" at bounding box center [660, 339] width 555 height 316
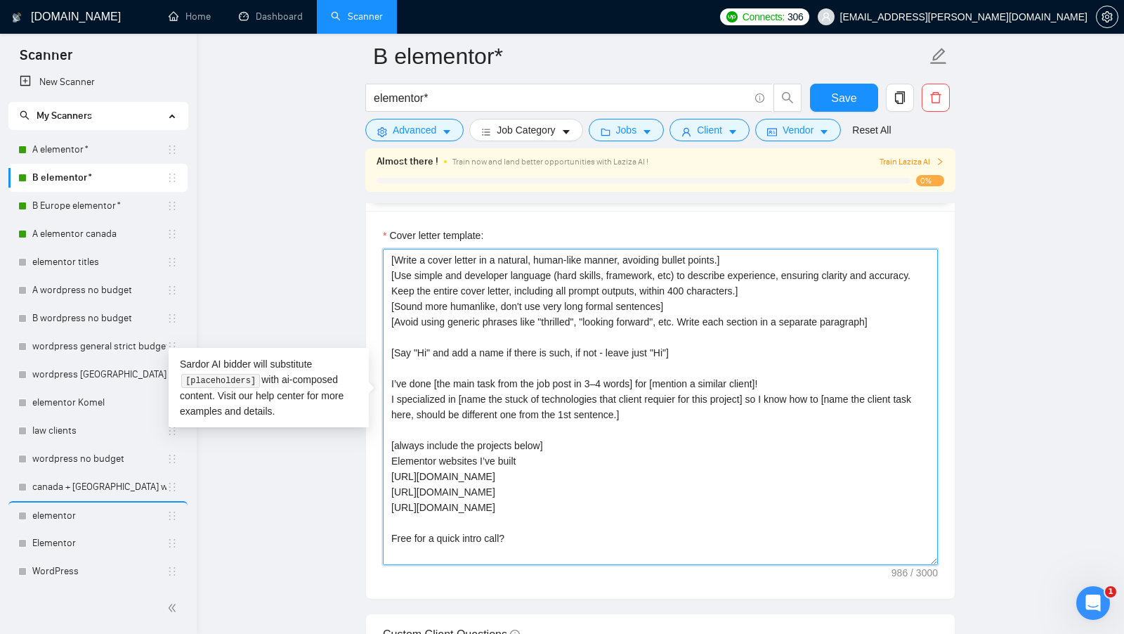
drag, startPoint x: 449, startPoint y: 546, endPoint x: 397, endPoint y: 173, distance: 377.3
click at [397, 172] on div "B elementor* elementor* Save Advanced Job Category Jobs Client Vendor Reset All…" at bounding box center [660, 295] width 590 height 4102
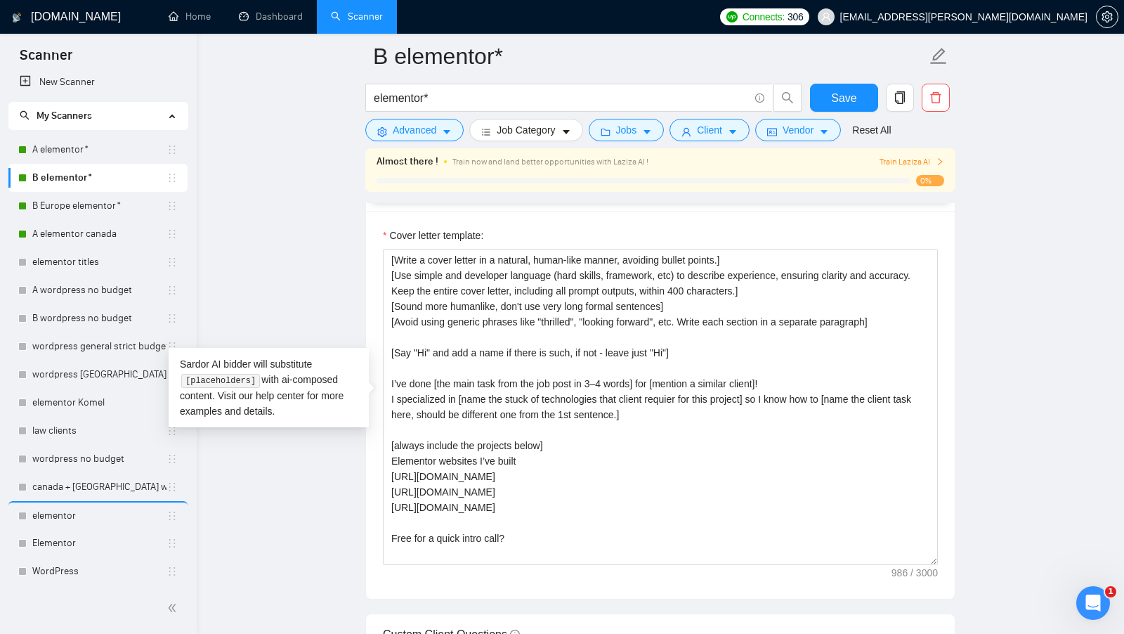
click at [356, 288] on main "B elementor* elementor* Save Advanced Job Category Jobs Client Vendor Reset All…" at bounding box center [660, 295] width 882 height 4102
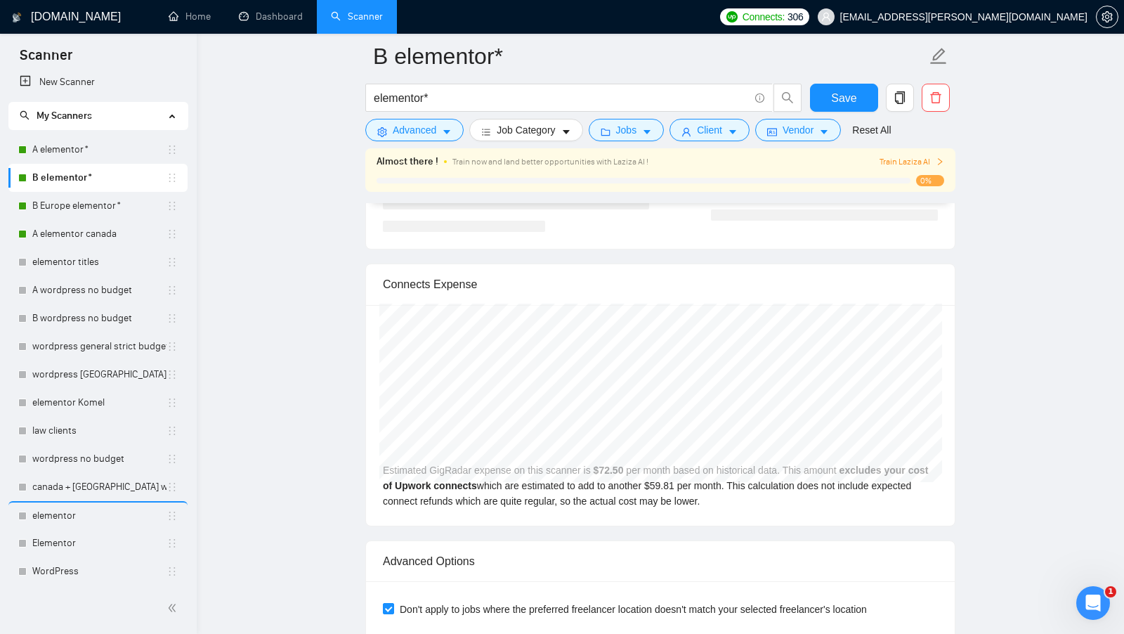
scroll to position [2975, 0]
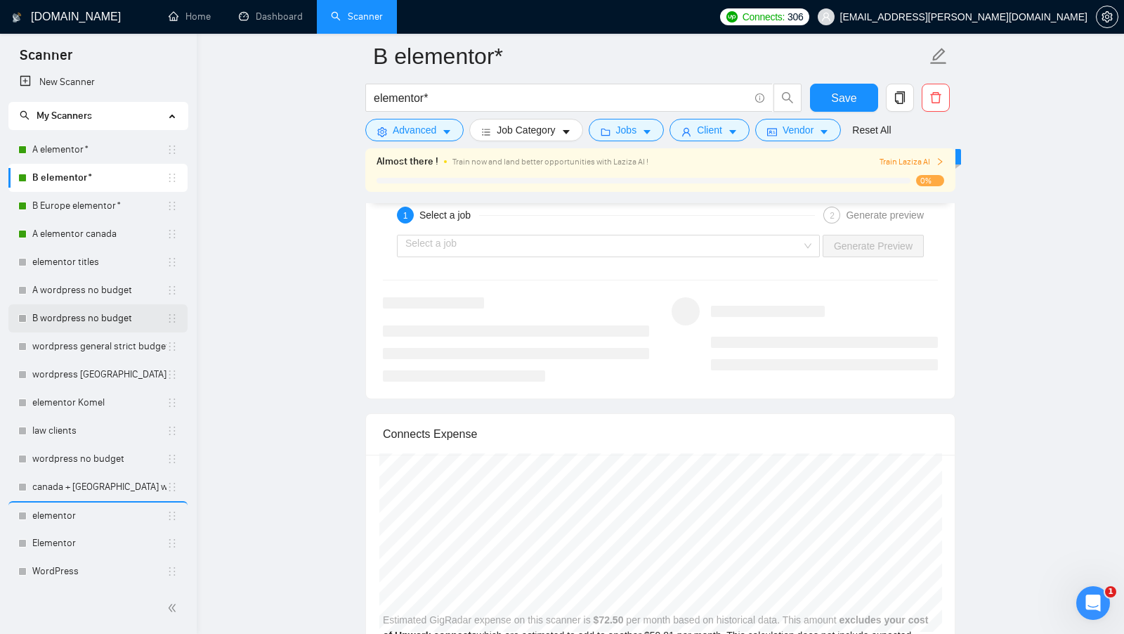
click at [95, 308] on link "B wordpress no budget" at bounding box center [99, 318] width 134 height 28
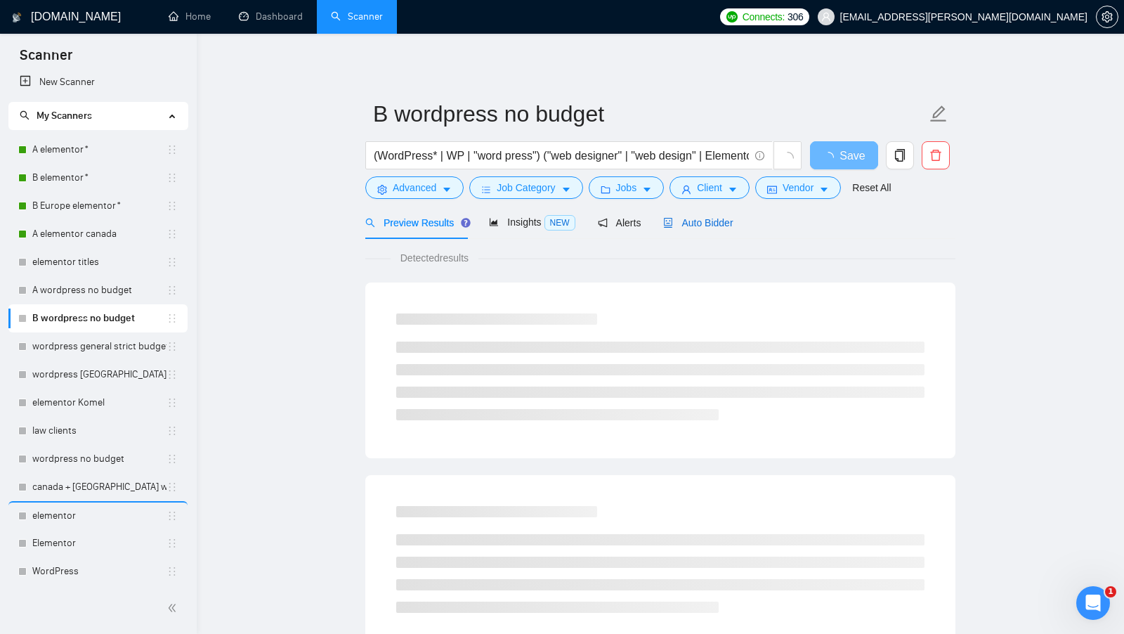
click at [714, 225] on span "Auto Bidder" at bounding box center [698, 222] width 70 height 11
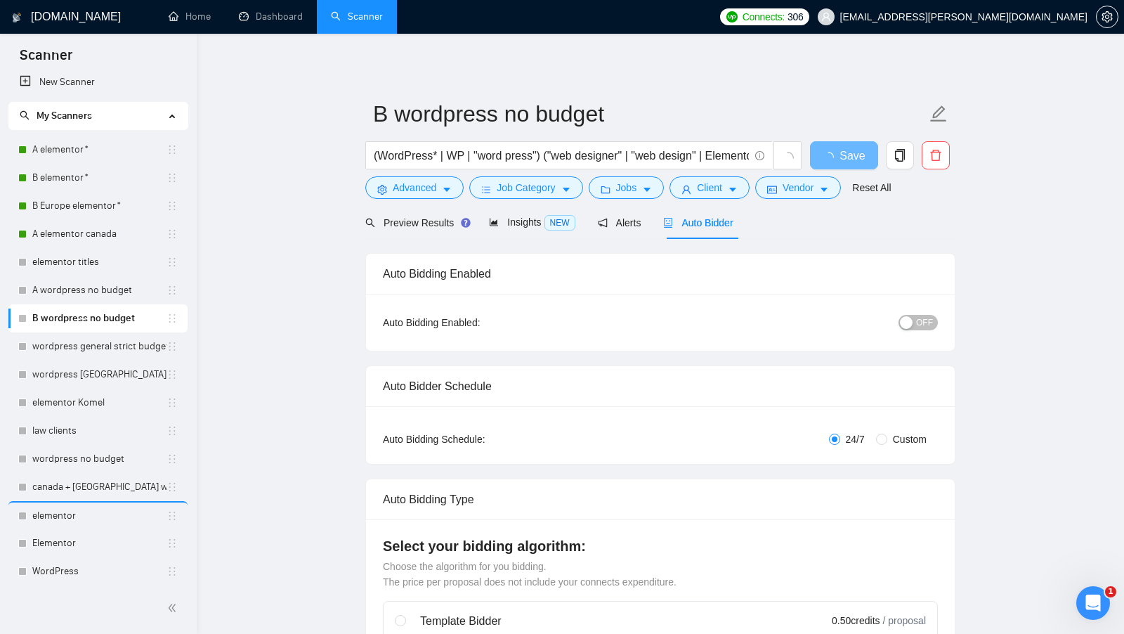
radio input "false"
radio input "true"
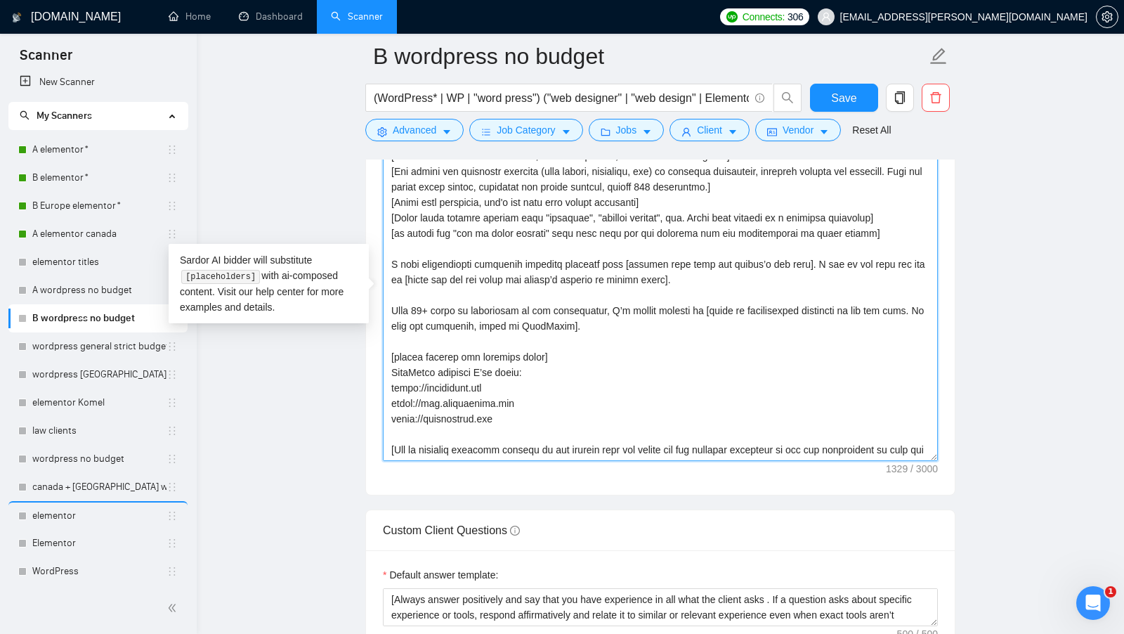
drag, startPoint x: 543, startPoint y: 435, endPoint x: 307, endPoint y: 72, distance: 433.7
click at [307, 72] on main "B wordpress no budget (WordPress* | WP | "word press") ("web designer" | "web d…" at bounding box center [660, 213] width 882 height 4059
paste textarea "400 characters.] [Sound more humanlike, don't use very long formal sentences] […"
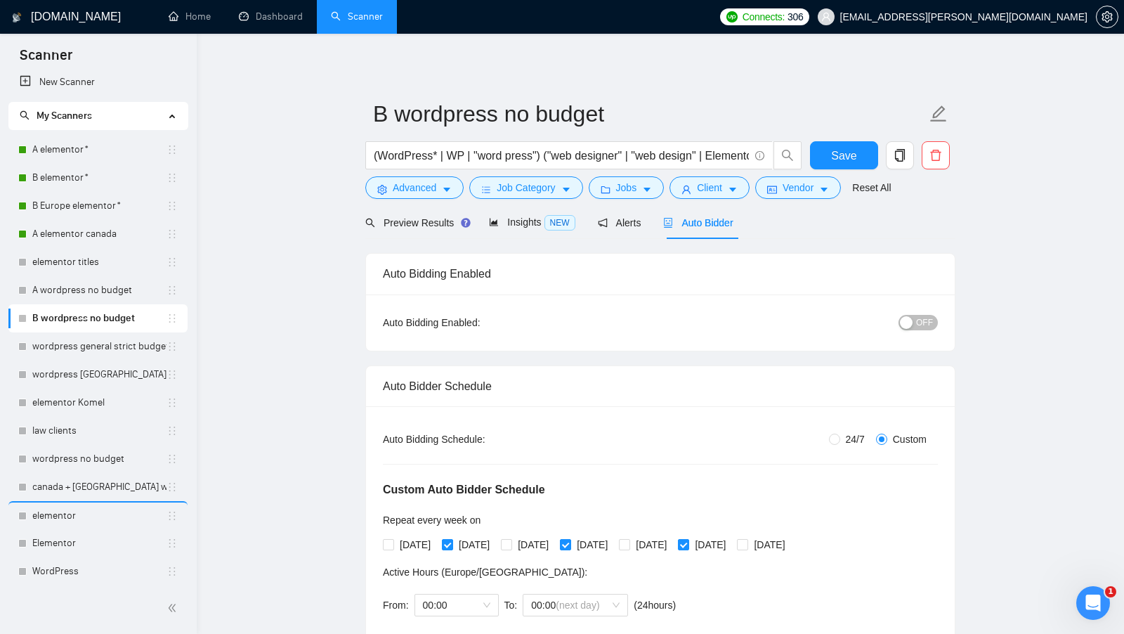
type textarea "[Write a cover letter in a natural, human-like manner, avoiding bullet points.]…"
click at [912, 322] on div "button" at bounding box center [906, 322] width 13 height 13
click at [848, 155] on span "Save" at bounding box center [843, 156] width 25 height 18
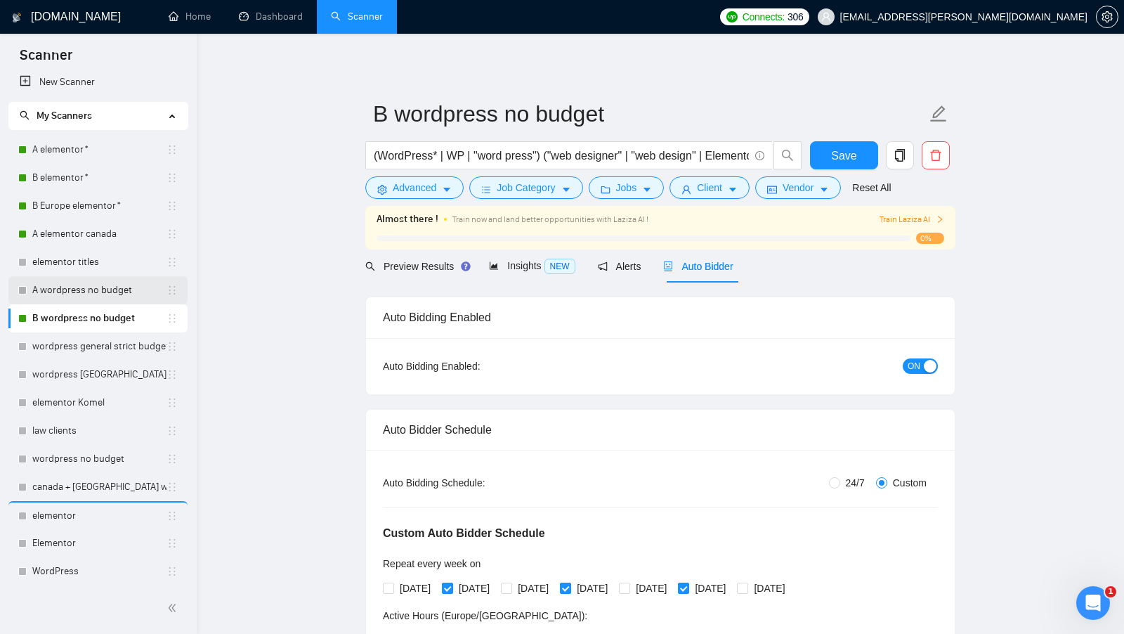
click at [107, 294] on link "A wordpress no budget" at bounding box center [99, 290] width 134 height 28
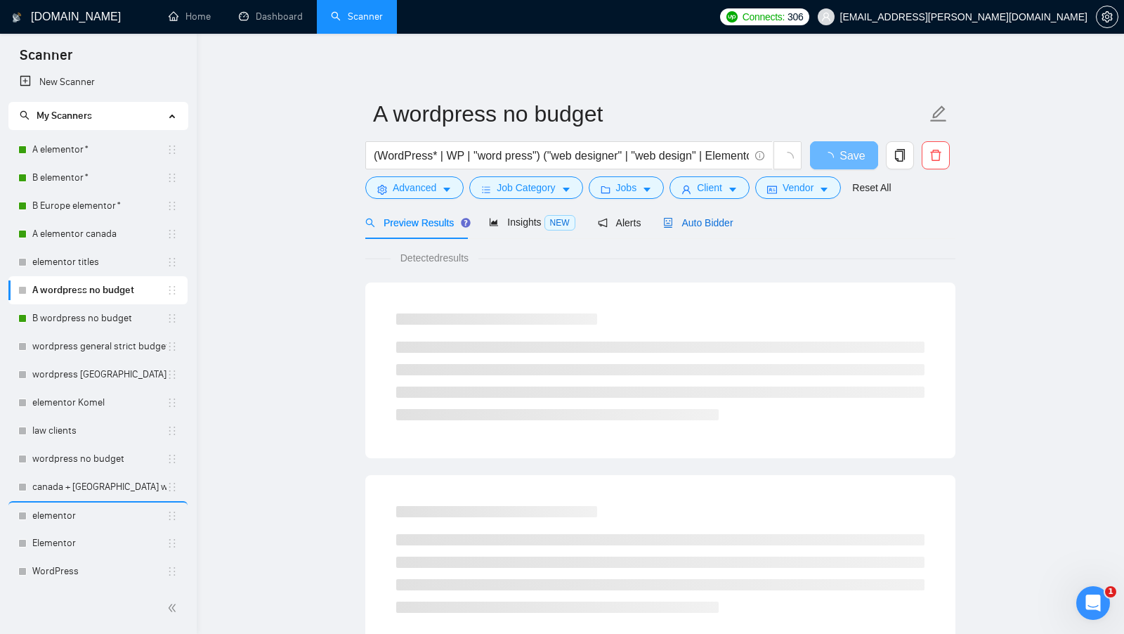
click at [703, 228] on div "Auto Bidder" at bounding box center [698, 222] width 70 height 15
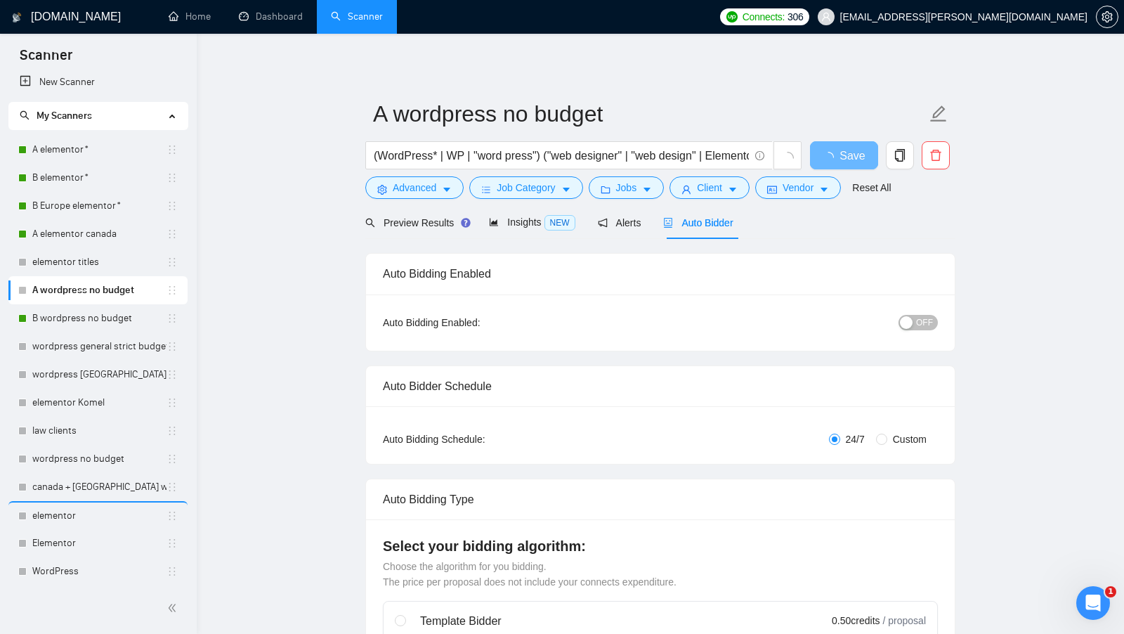
radio input "false"
radio input "true"
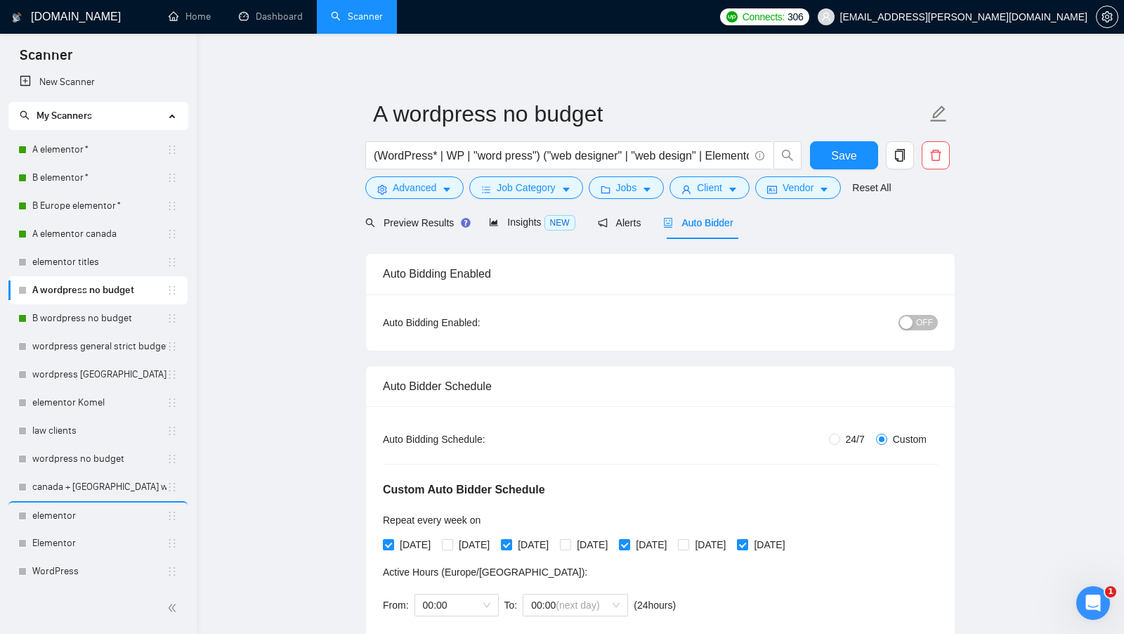
click at [921, 318] on span "OFF" at bounding box center [924, 322] width 17 height 15
click at [840, 162] on span "Save" at bounding box center [843, 156] width 25 height 18
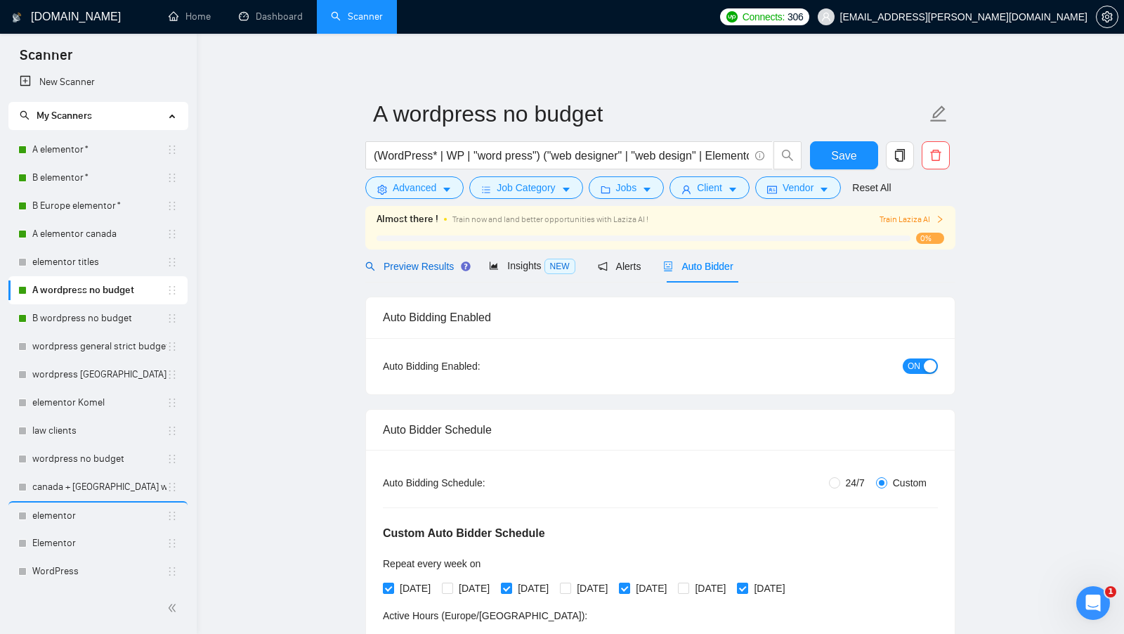
click at [426, 263] on span "Preview Results" at bounding box center [415, 266] width 101 height 11
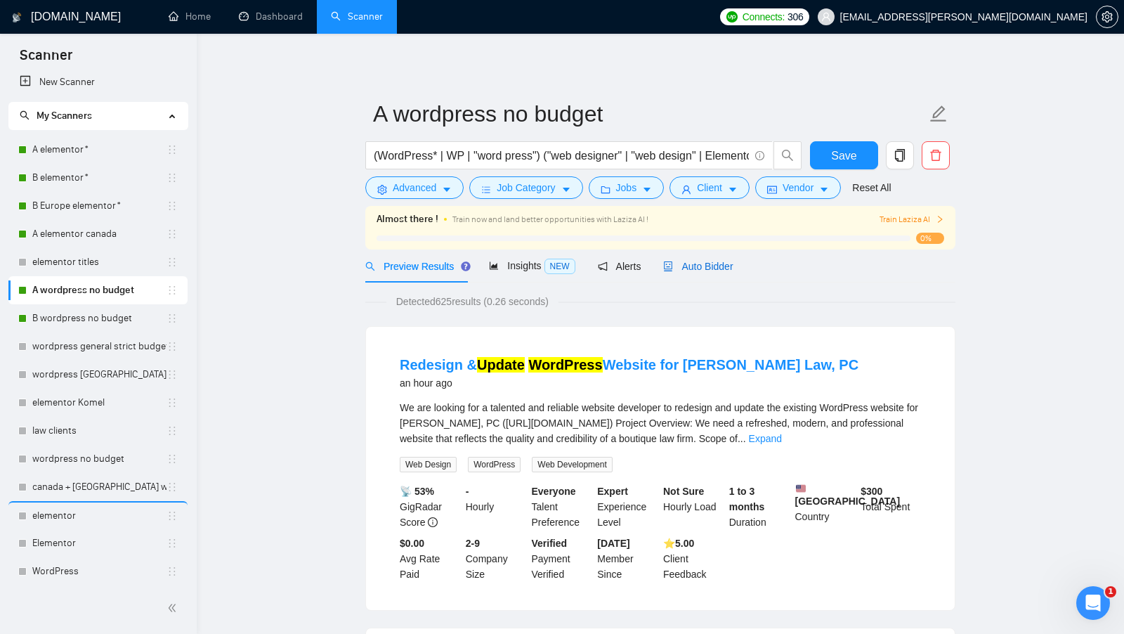
click at [692, 273] on div "Auto Bidder" at bounding box center [698, 265] width 70 height 15
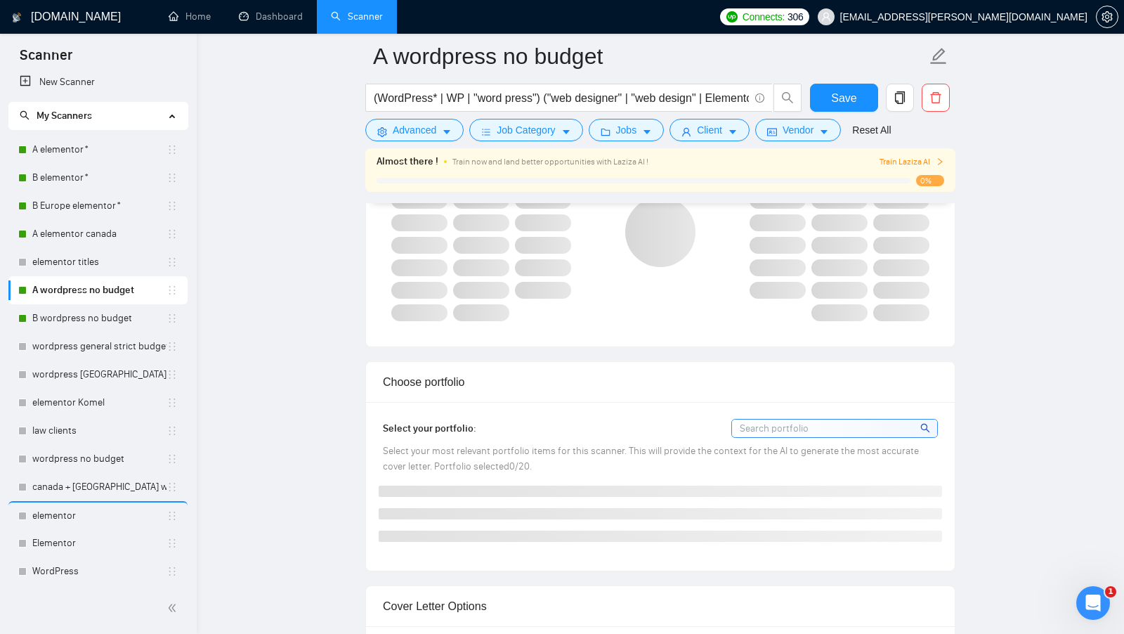
scroll to position [1722, 0]
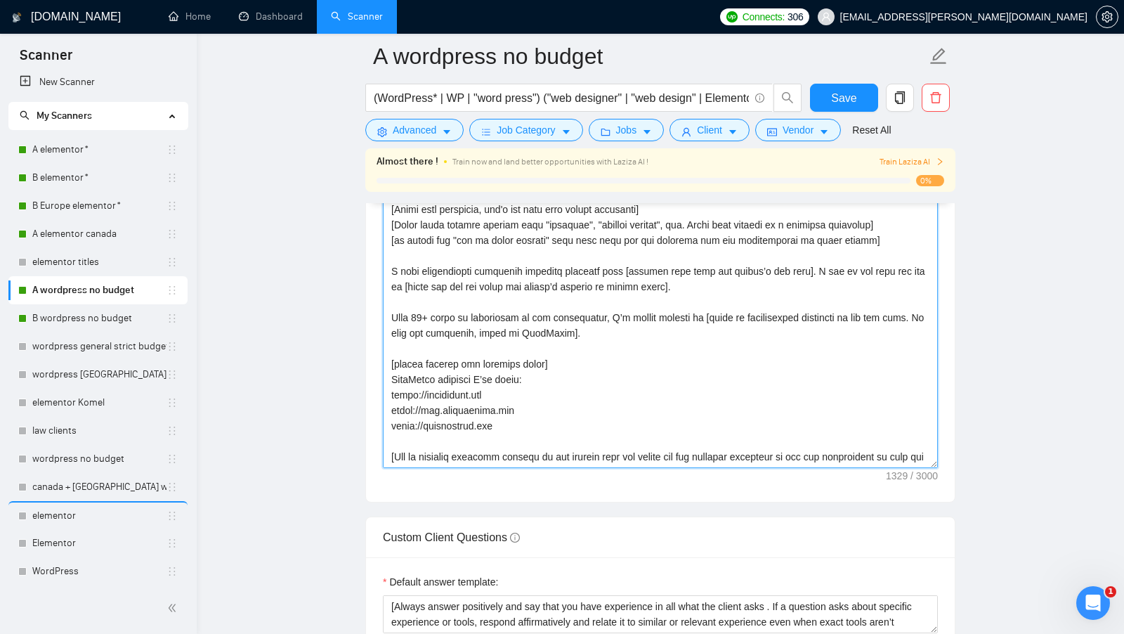
click at [688, 460] on textarea "Cover letter template:" at bounding box center [660, 310] width 555 height 316
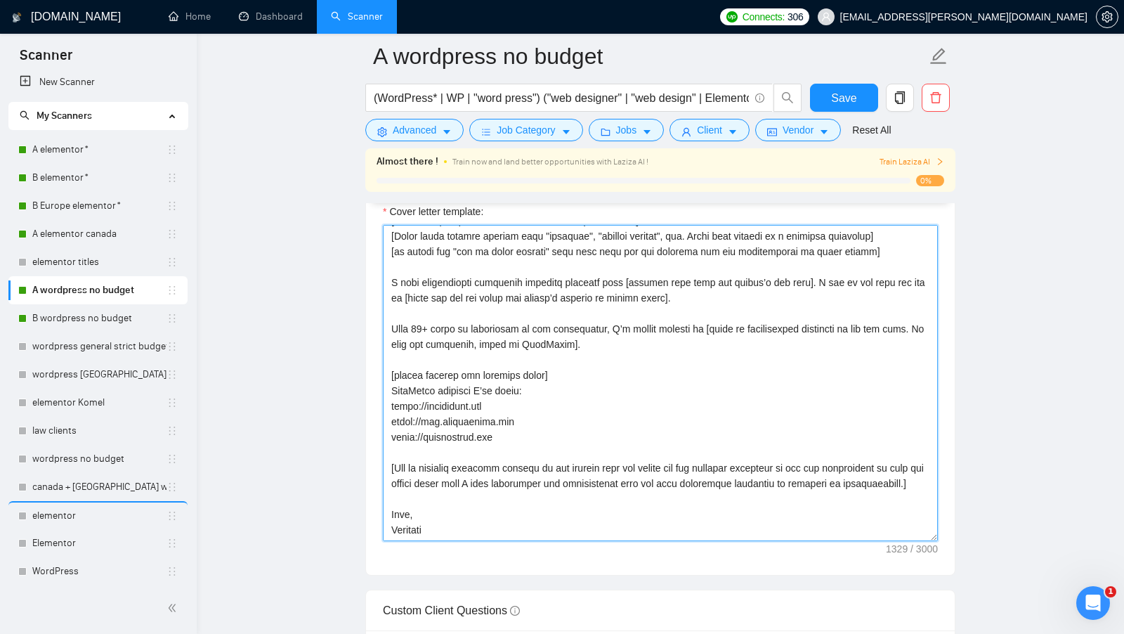
scroll to position [0, 0]
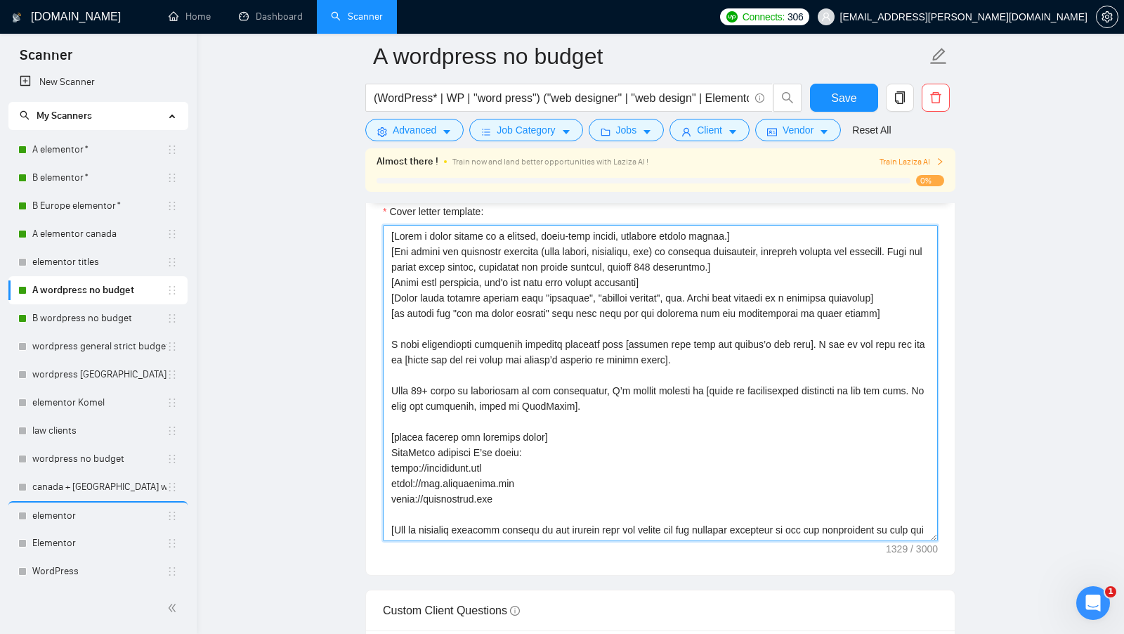
drag, startPoint x: 497, startPoint y: 525, endPoint x: 327, endPoint y: 182, distance: 382.9
click at [327, 182] on main "A wordpress no budget (WordPress* | WP | "word press") ("web designer" | "web d…" at bounding box center [660, 365] width 882 height 4290
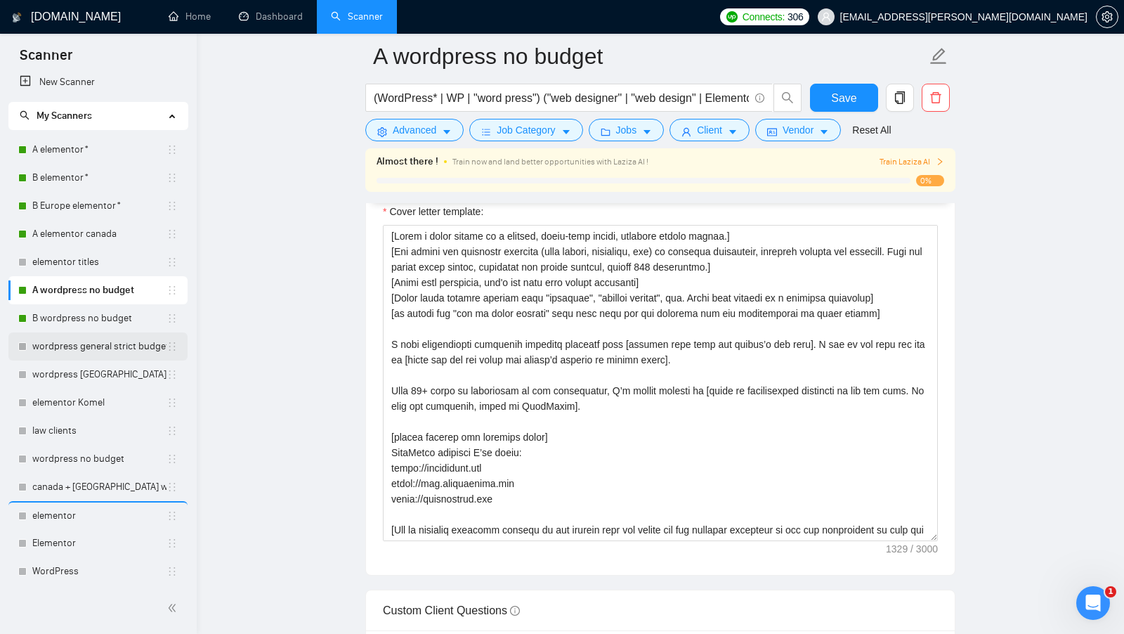
click at [81, 340] on link "wordpress general strict budget" at bounding box center [99, 346] width 134 height 28
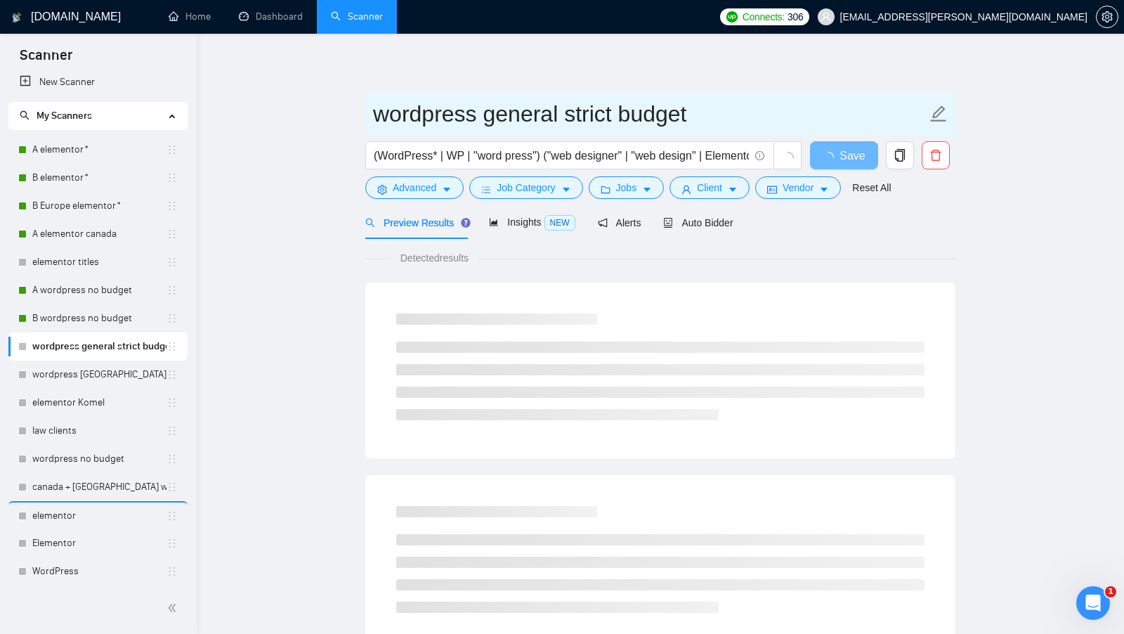
click at [376, 112] on input "wordpress general strict budget" at bounding box center [649, 113] width 553 height 35
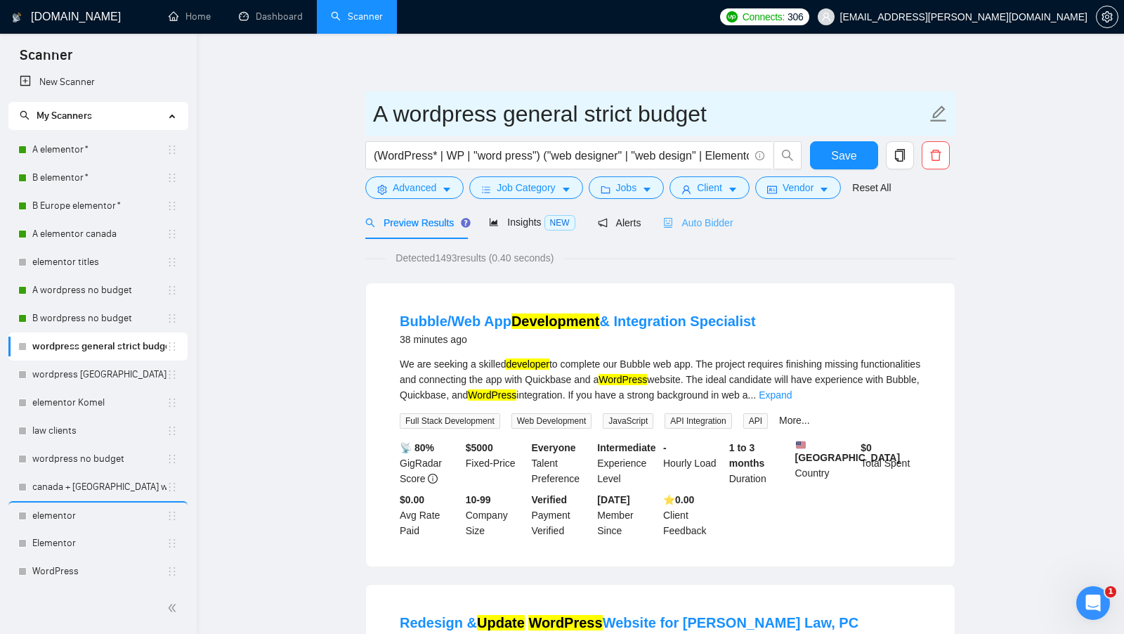
type input "A wordpress general strict budget"
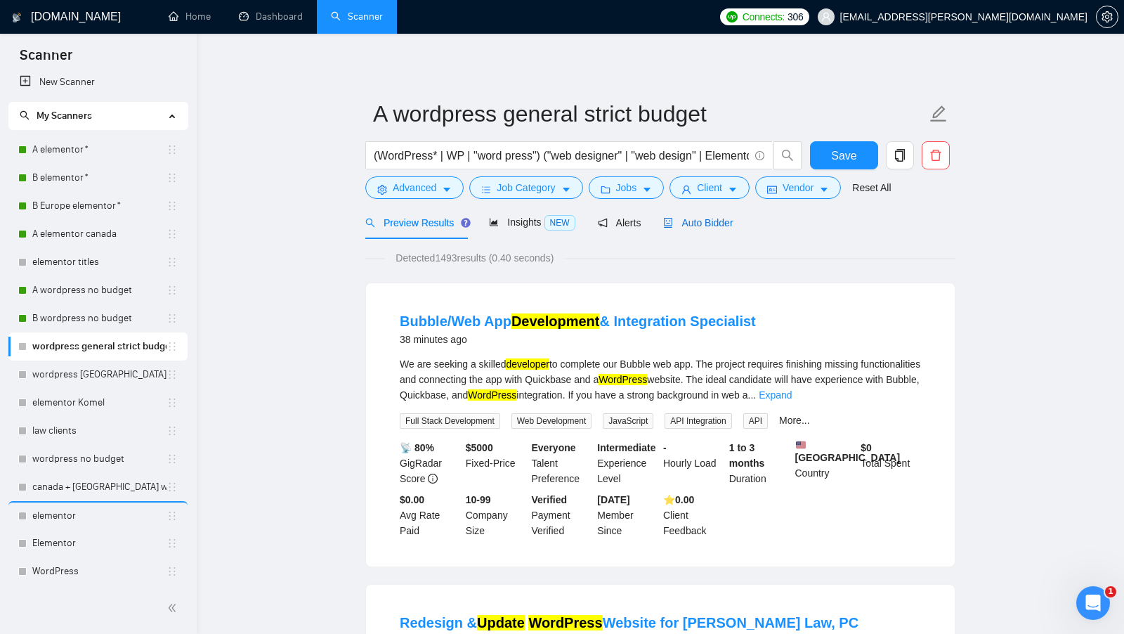
click at [709, 221] on span "Auto Bidder" at bounding box center [698, 222] width 70 height 11
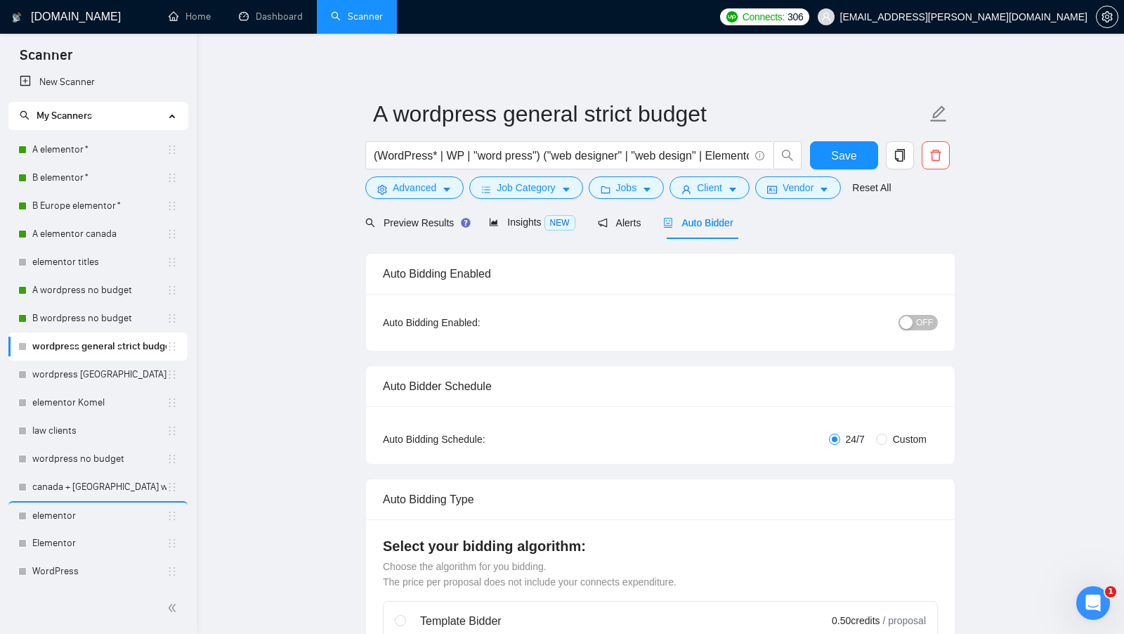
checkbox input "true"
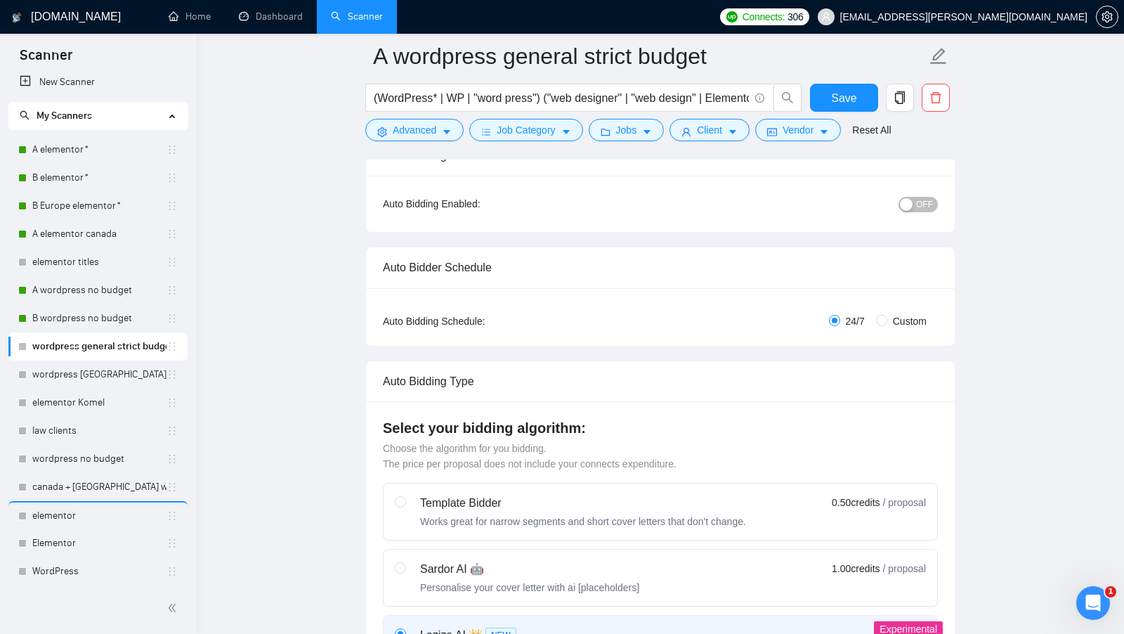
scroll to position [60, 0]
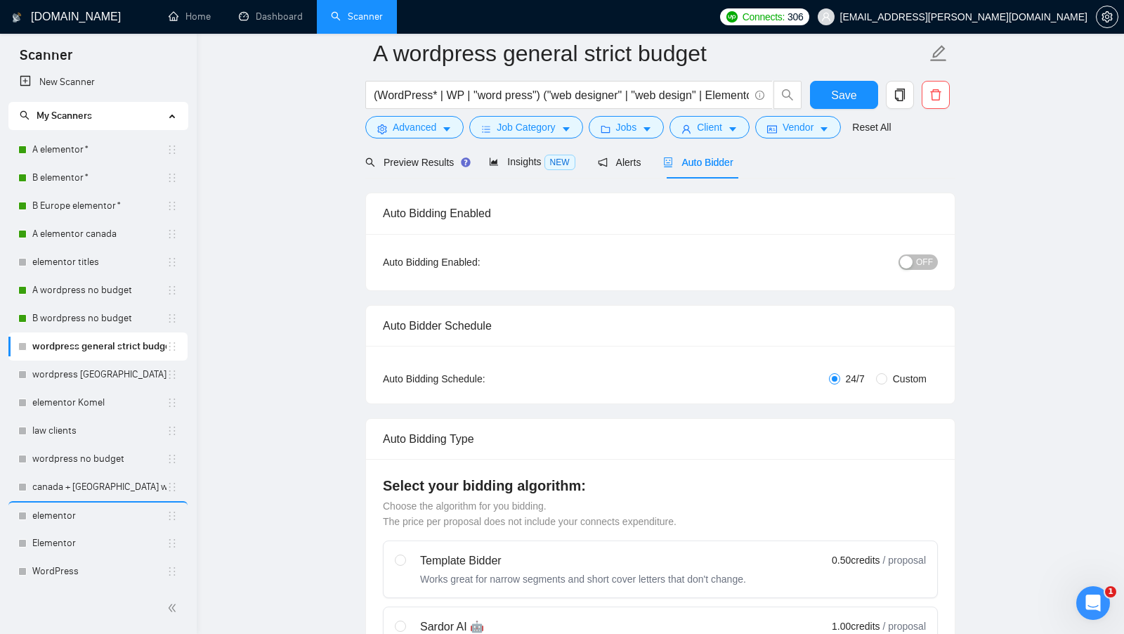
click at [887, 371] on span "Custom" at bounding box center [909, 378] width 45 height 15
click at [887, 373] on input "Custom" at bounding box center [881, 378] width 11 height 11
radio input "true"
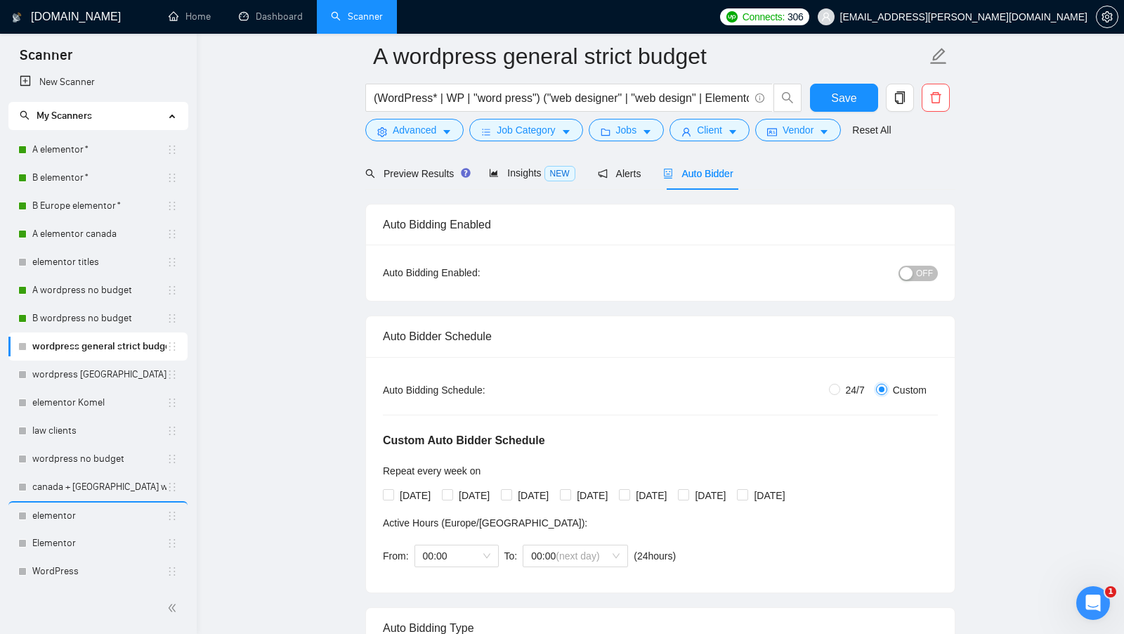
radio input "false"
checkbox input "true"
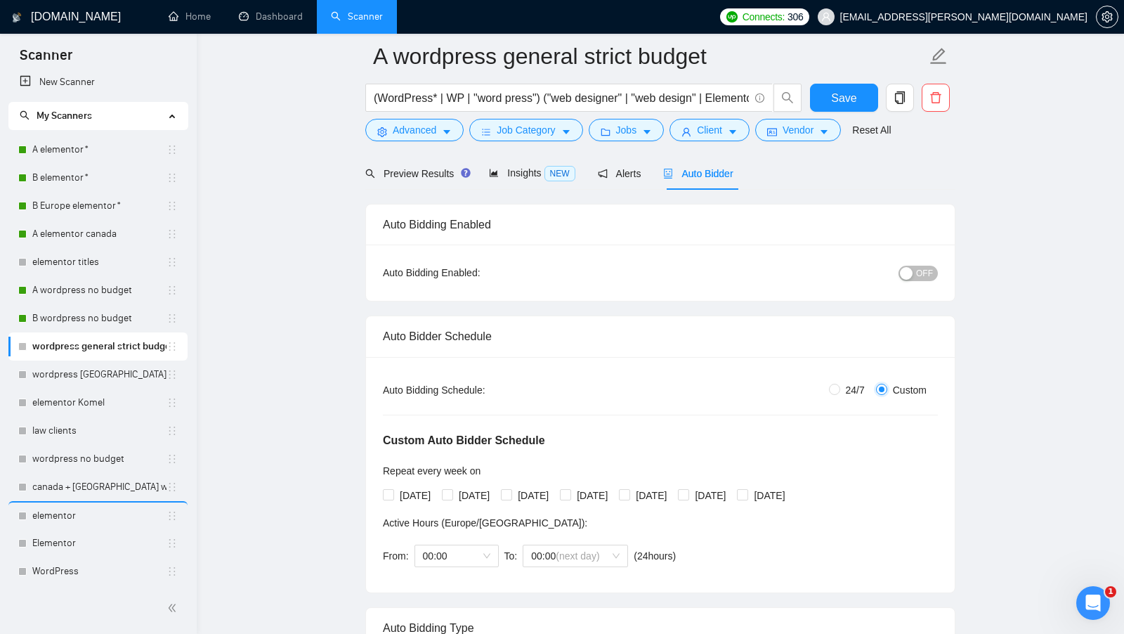
checkbox input "true"
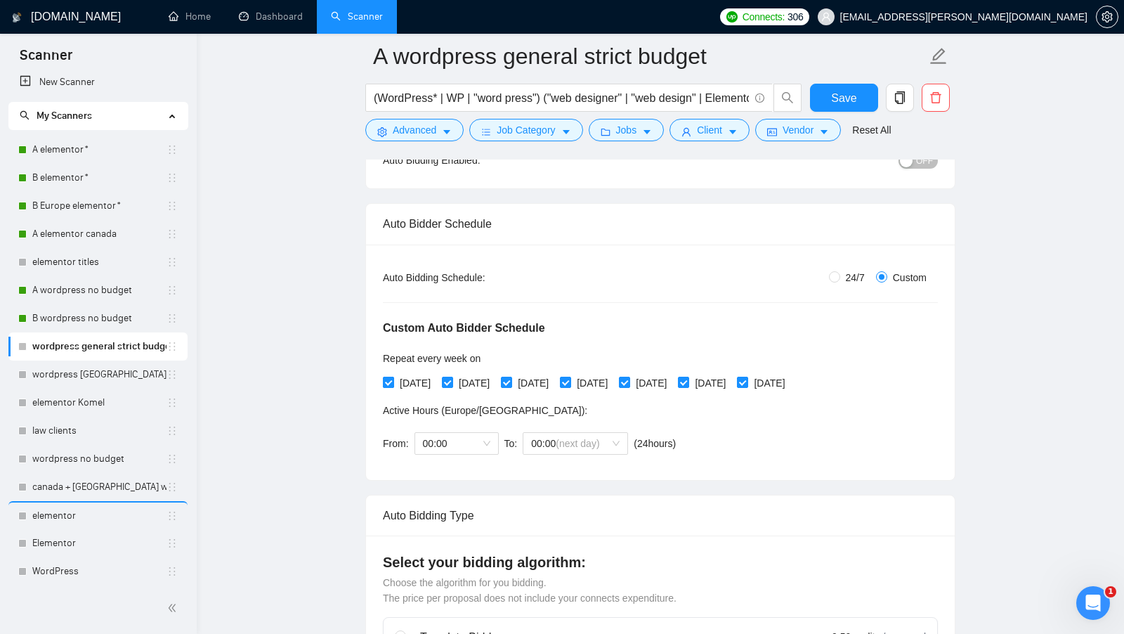
click at [392, 383] on span at bounding box center [388, 381] width 11 height 11
click at [392, 383] on input "[DATE]" at bounding box center [388, 381] width 10 height 10
checkbox input "false"
click at [511, 383] on input "[DATE]" at bounding box center [506, 381] width 10 height 10
checkbox input "false"
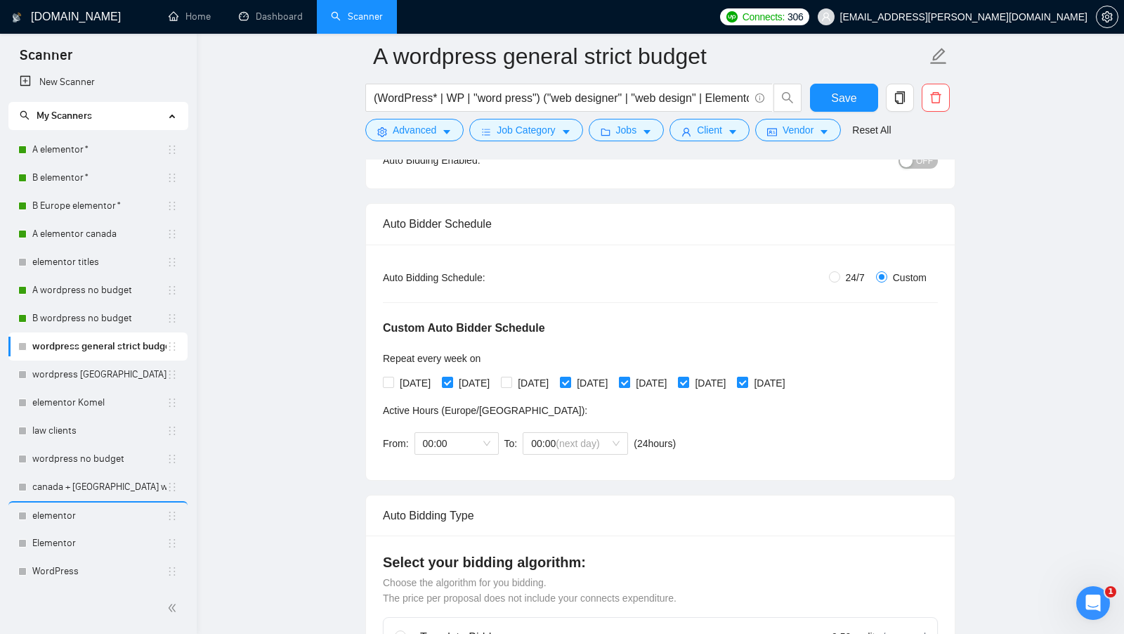
click at [629, 377] on input "[DATE]" at bounding box center [624, 381] width 10 height 10
checkbox input "false"
click at [747, 376] on input "[DATE]" at bounding box center [742, 381] width 10 height 10
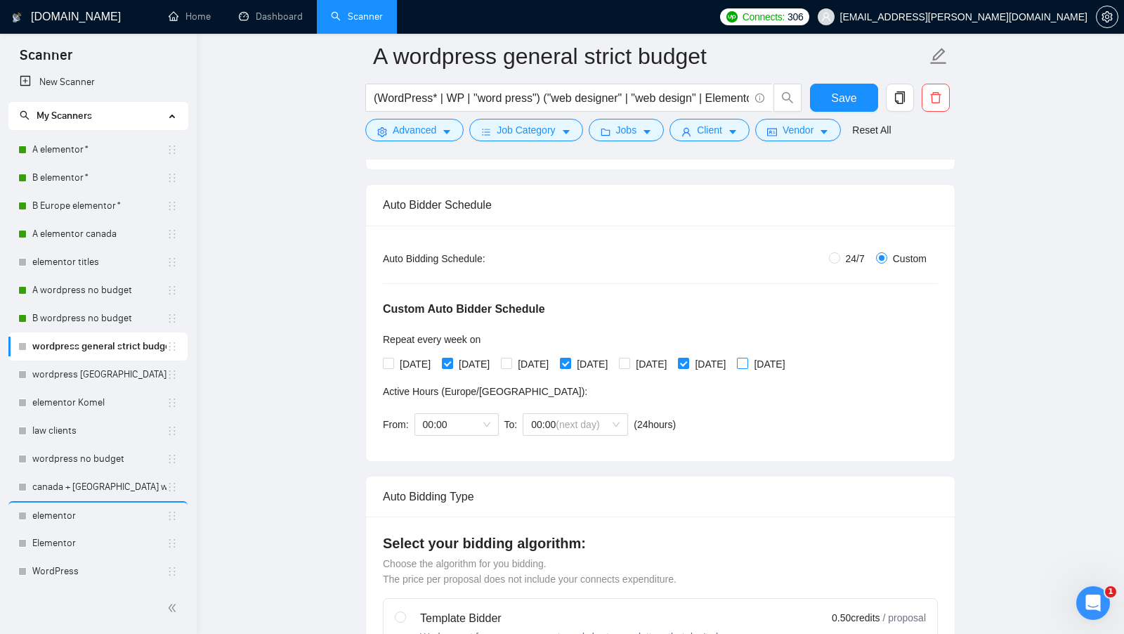
scroll to position [195, 0]
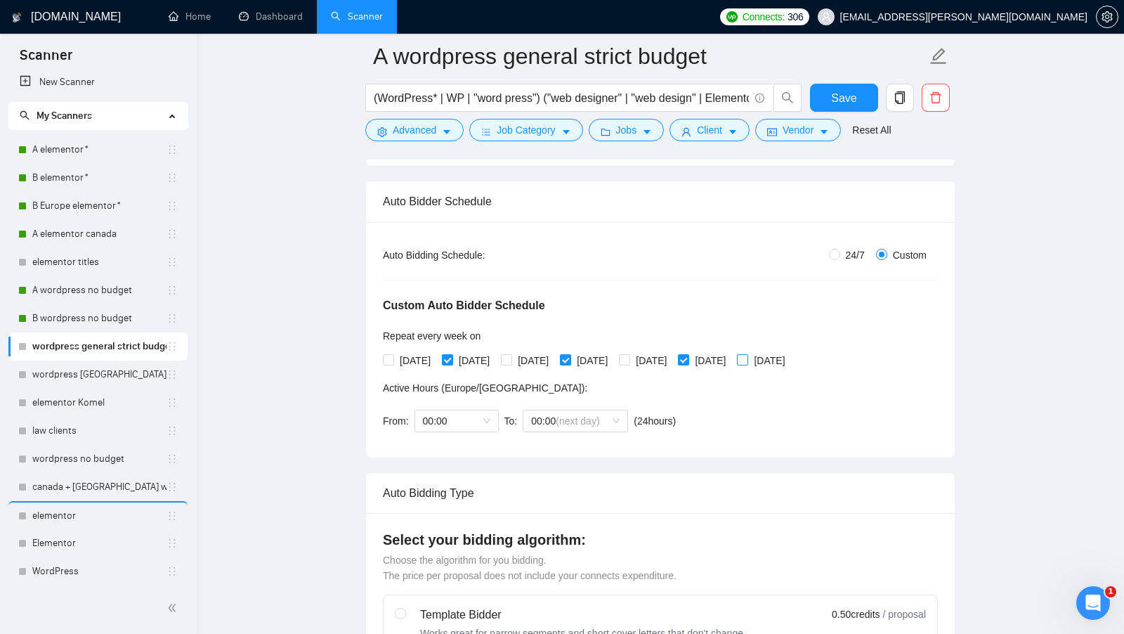
click at [790, 355] on span "[DATE]" at bounding box center [769, 360] width 42 height 15
click at [747, 355] on input "[DATE]" at bounding box center [742, 359] width 10 height 10
checkbox input "true"
click at [731, 355] on span "[DATE]" at bounding box center [710, 360] width 42 height 15
click at [688, 355] on input "[DATE]" at bounding box center [683, 359] width 10 height 10
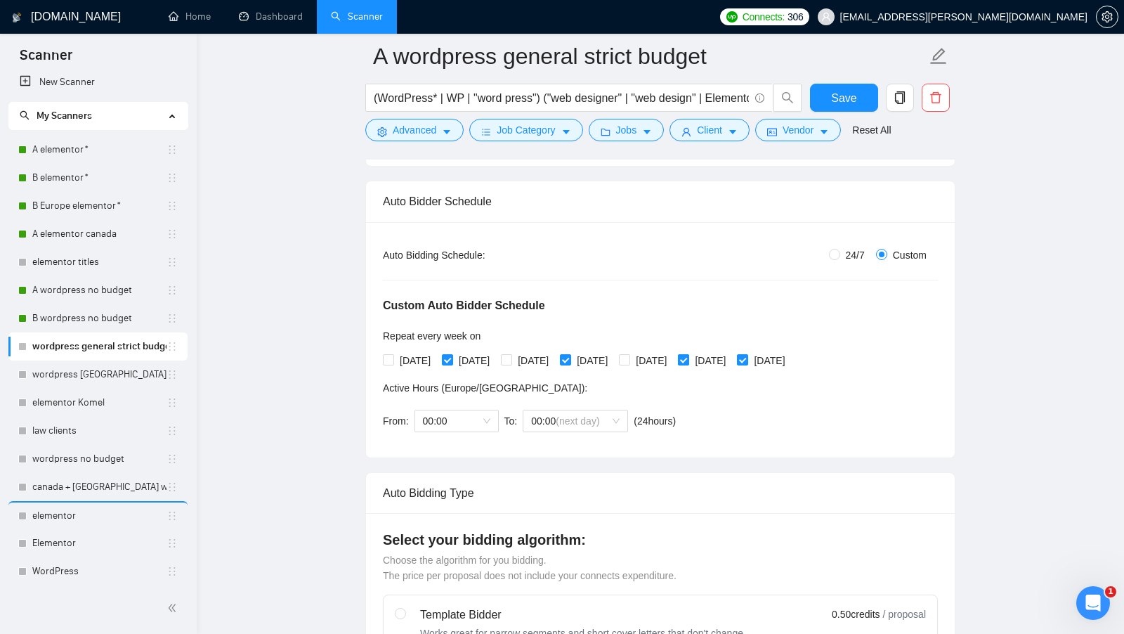
checkbox input "false"
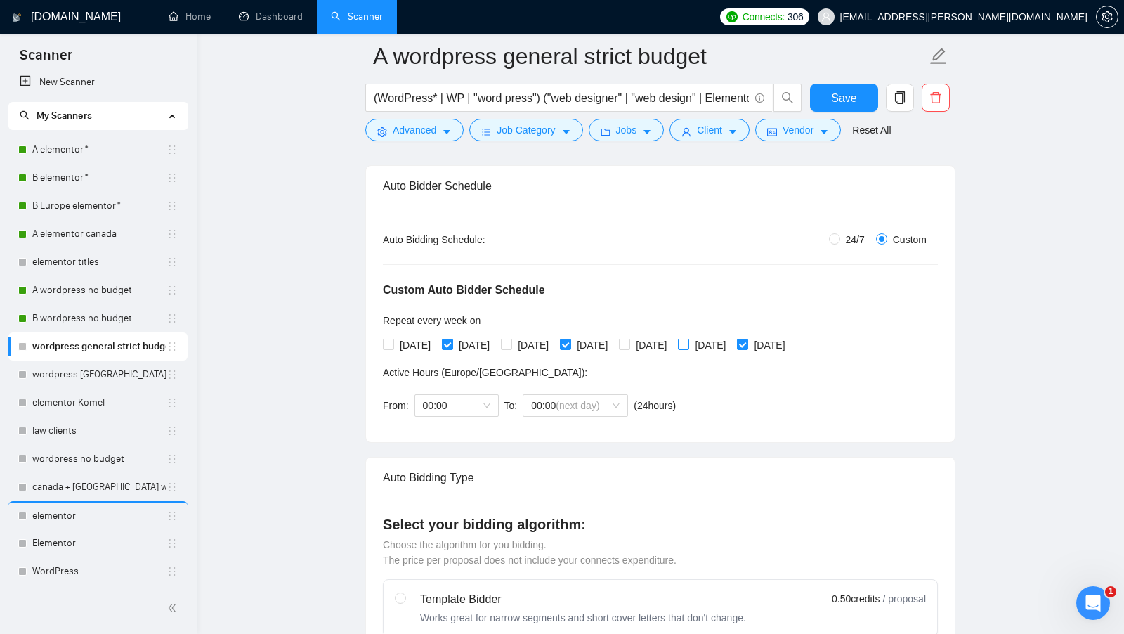
scroll to position [212, 0]
click at [629, 337] on input "[DATE]" at bounding box center [624, 342] width 10 height 10
checkbox input "true"
click at [570, 337] on input "[DATE]" at bounding box center [565, 342] width 10 height 10
click at [570, 339] on input "[DATE]" at bounding box center [565, 342] width 10 height 10
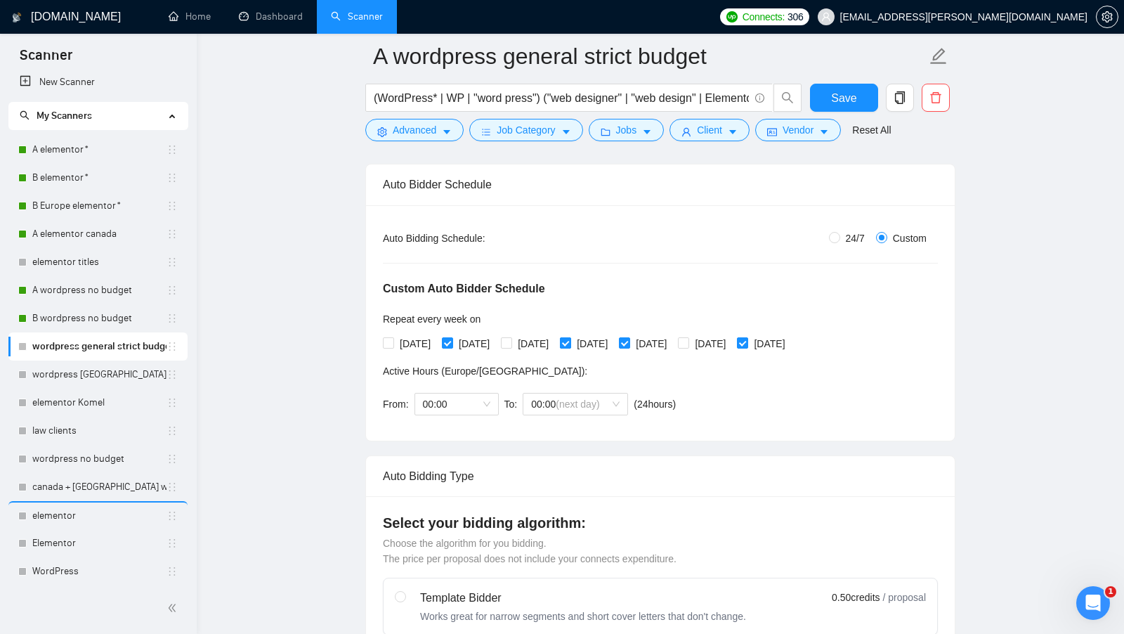
click at [570, 344] on input "[DATE]" at bounding box center [565, 342] width 10 height 10
checkbox input "false"
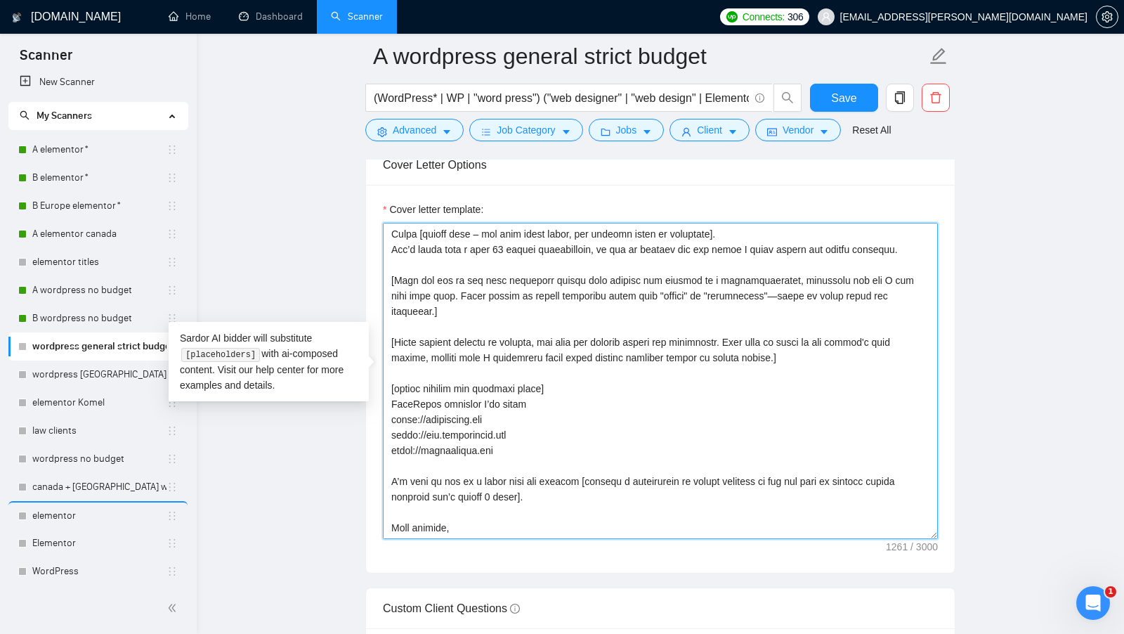
scroll to position [0, 0]
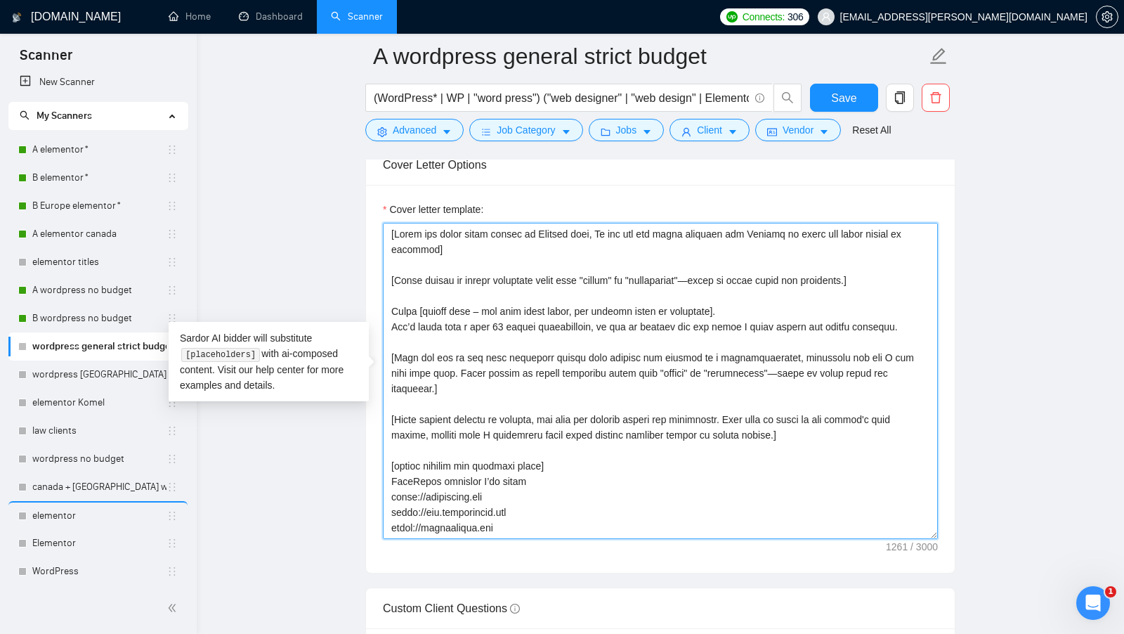
drag, startPoint x: 755, startPoint y: 520, endPoint x: 317, endPoint y: 150, distance: 573.1
click at [317, 150] on main "A wordpress general strict budget (WordPress* | WP | "word press") ("web design…" at bounding box center [660, 479] width 882 height 4434
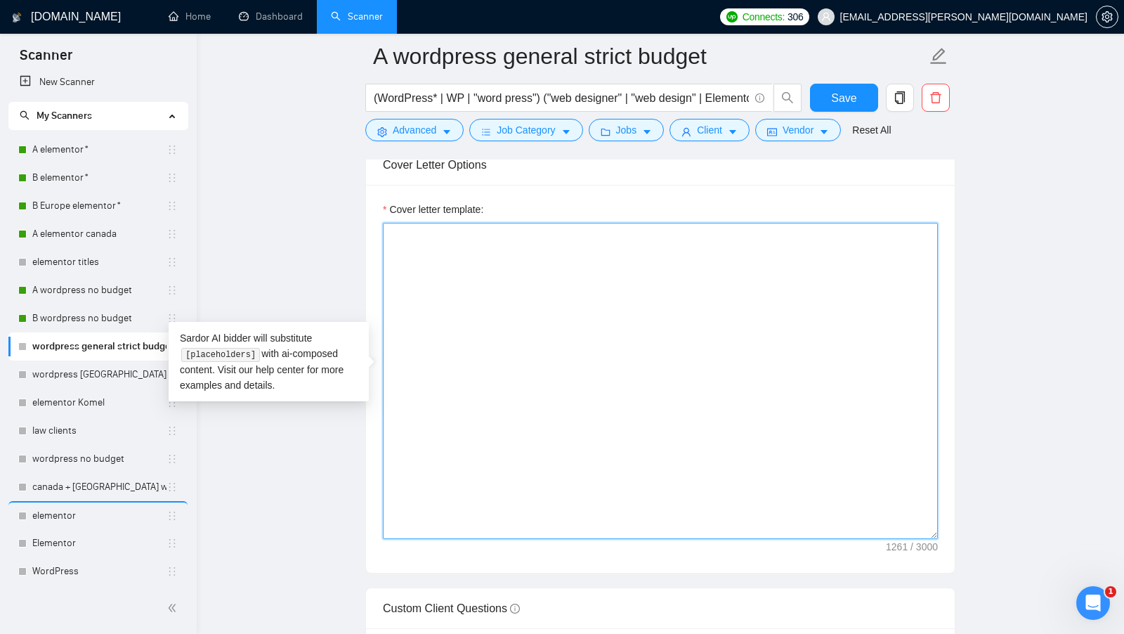
paste textarea "[Lorem i dolor sitame co a elitsed, doeiu-temp incidi, utlabore etdolo magnaa.]…"
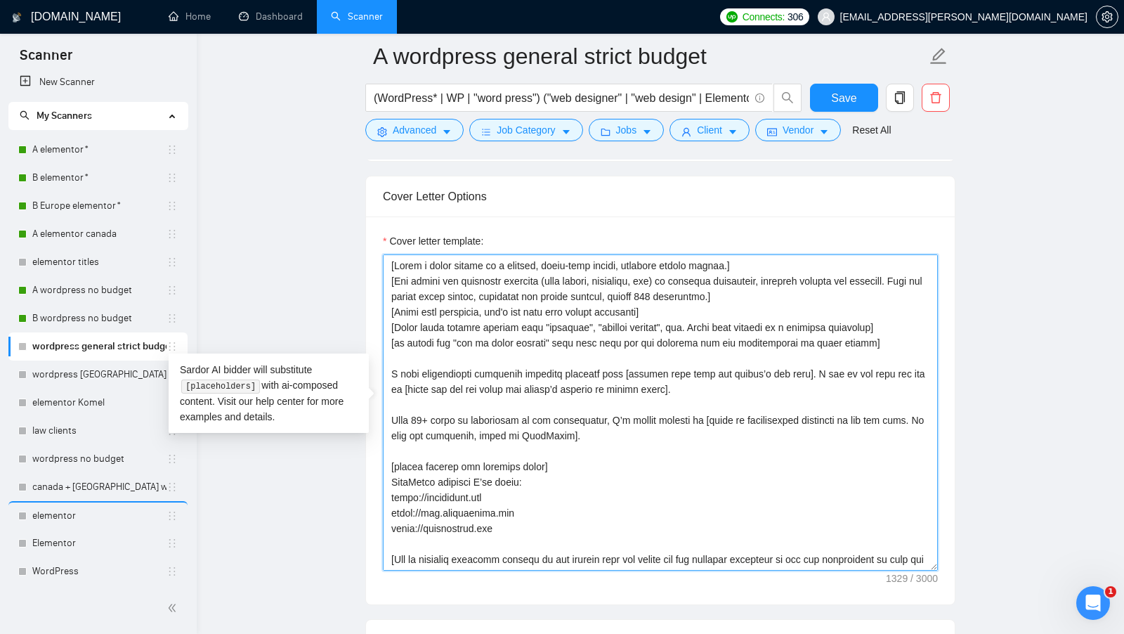
scroll to position [1030, 0]
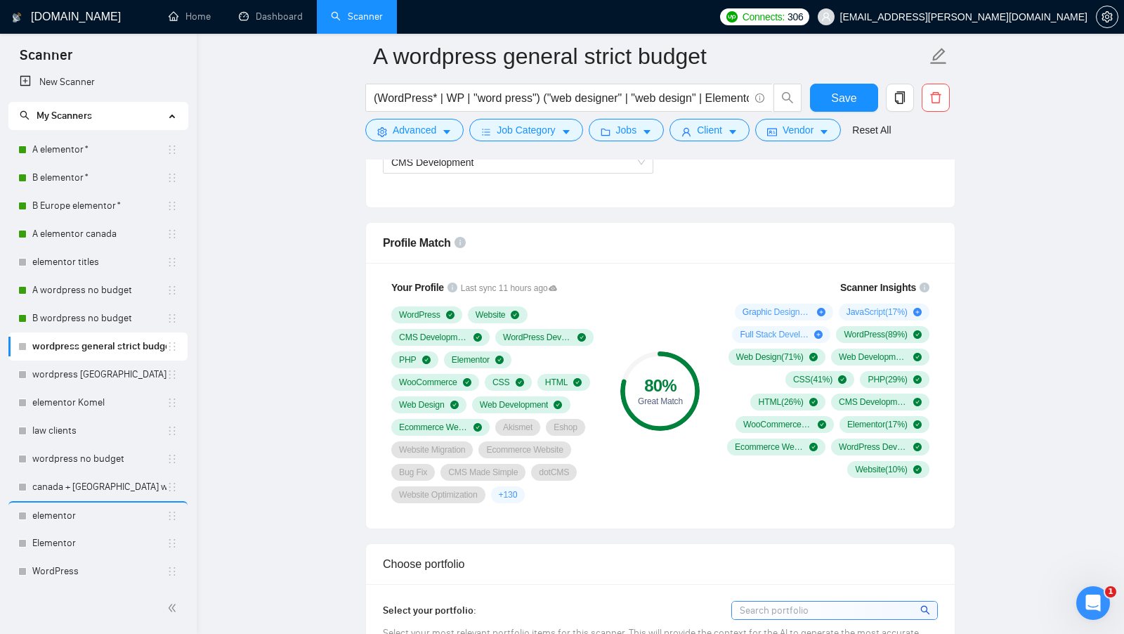
type textarea "[Lorem i dolor sitame co a elitsed, doeiu-temp incidi, utlabore etdolo magnaa.]…"
click at [839, 100] on span "Save" at bounding box center [843, 98] width 25 height 18
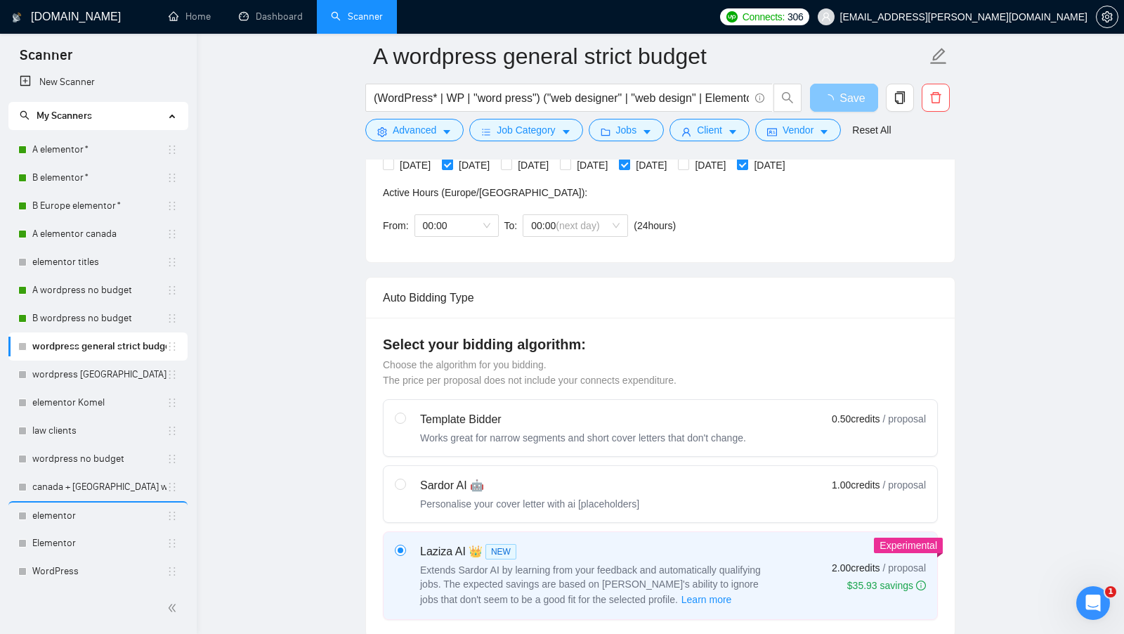
scroll to position [281, 0]
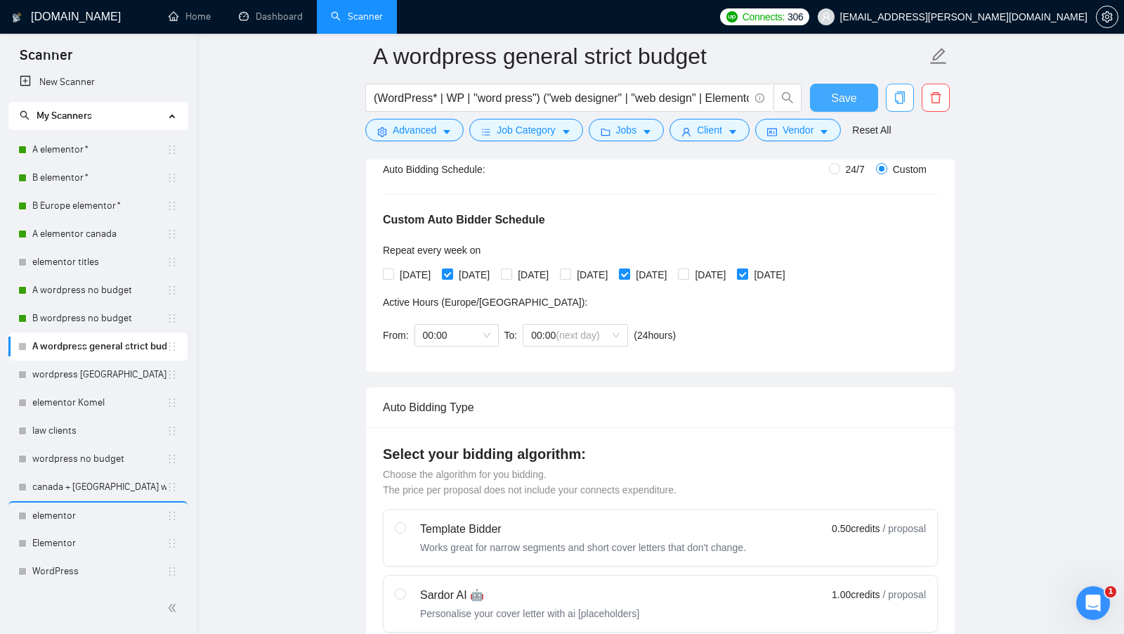
checkbox input "true"
click at [901, 91] on icon "copy" at bounding box center [899, 97] width 13 height 13
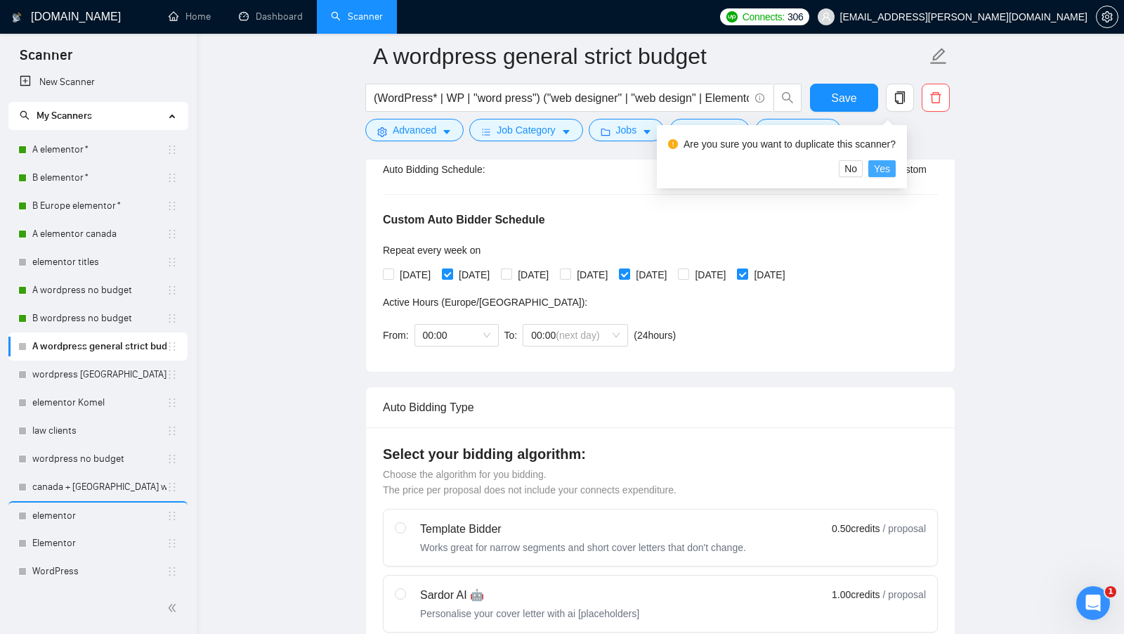
click at [896, 166] on button "Yes" at bounding box center [881, 168] width 27 height 17
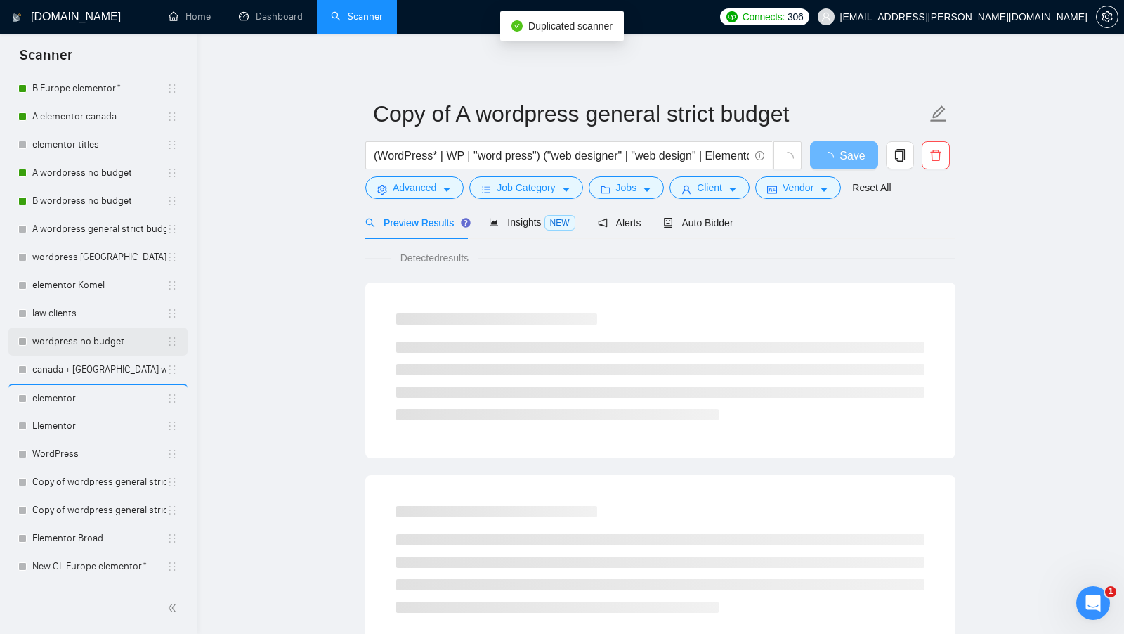
scroll to position [177, 0]
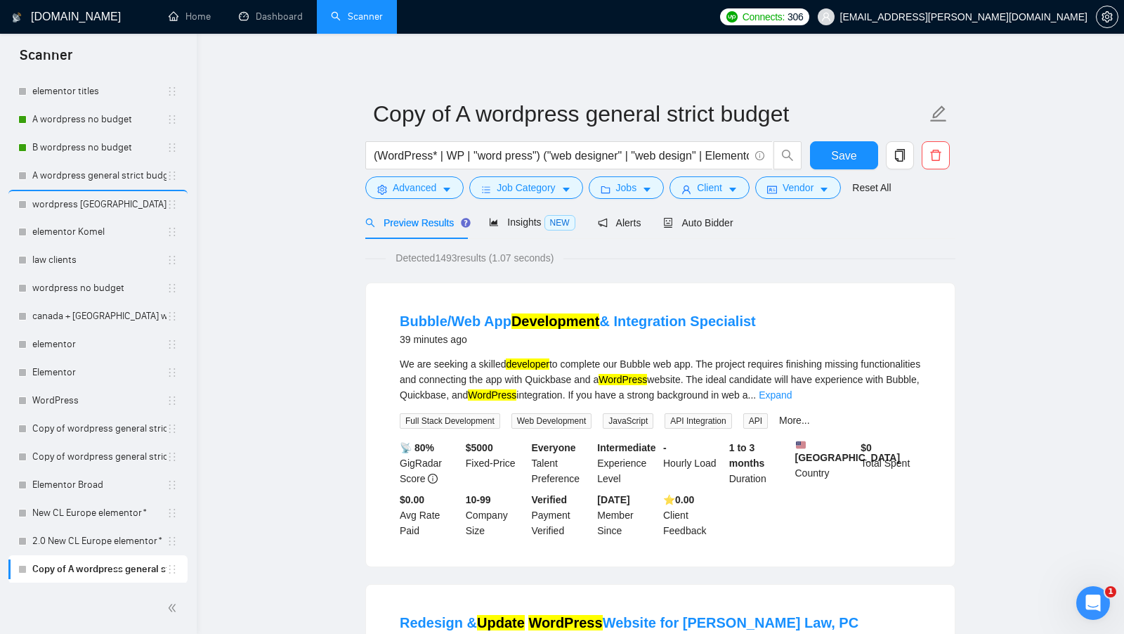
drag, startPoint x: 169, startPoint y: 572, endPoint x: 169, endPoint y: 562, distance: 9.8
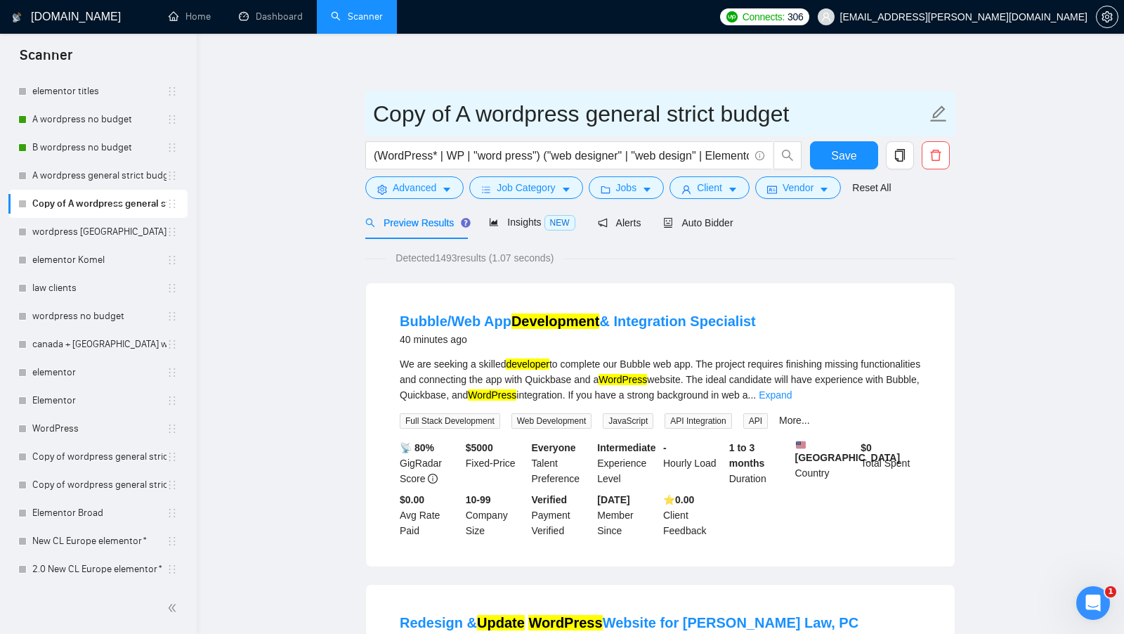
drag, startPoint x: 471, startPoint y: 109, endPoint x: 334, endPoint y: 105, distance: 136.3
type input "B wordpress general strict budget"
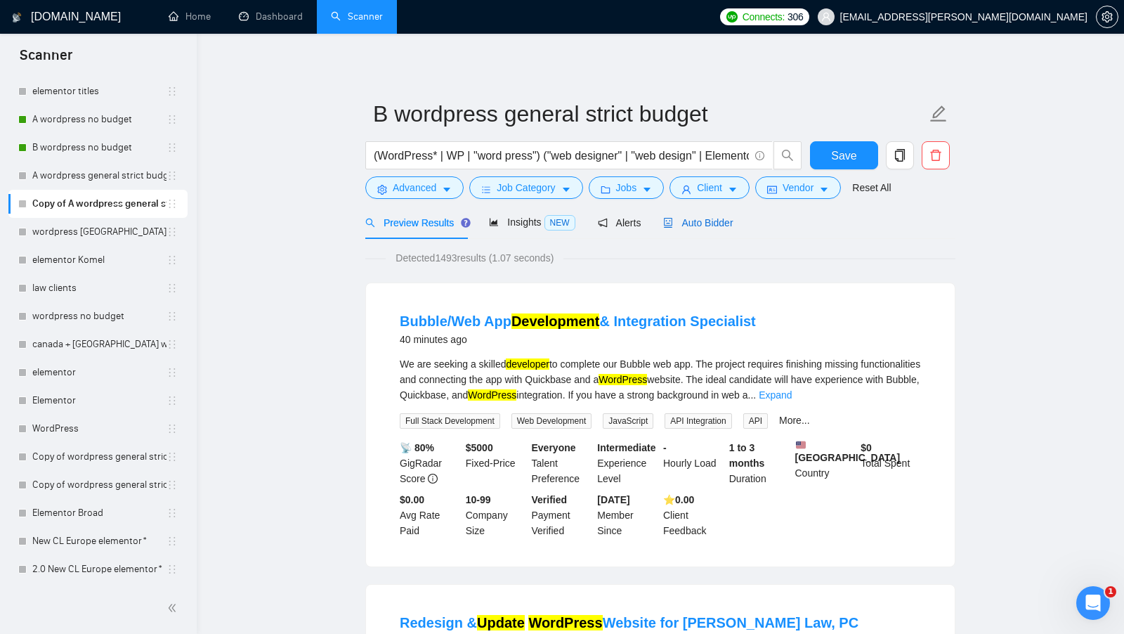
click at [717, 223] on span "Auto Bidder" at bounding box center [698, 222] width 70 height 11
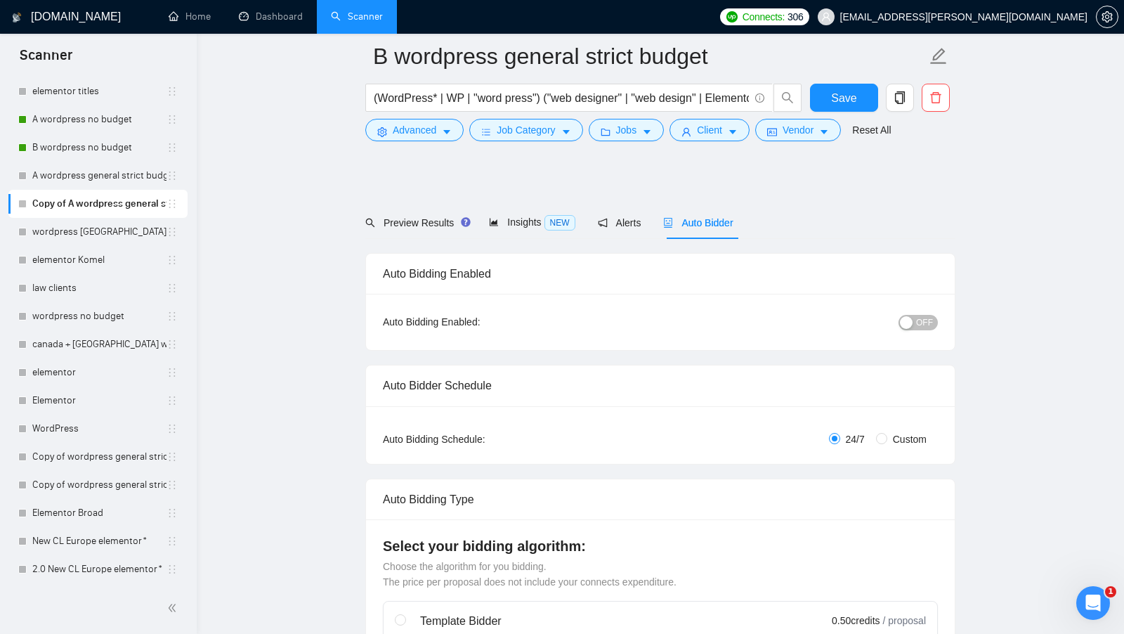
click at [883, 406] on div "Auto Bidding Type: Automated (recommended) Semi-automated Auto Bidding Schedule…" at bounding box center [660, 435] width 589 height 58
radio input "false"
radio input "true"
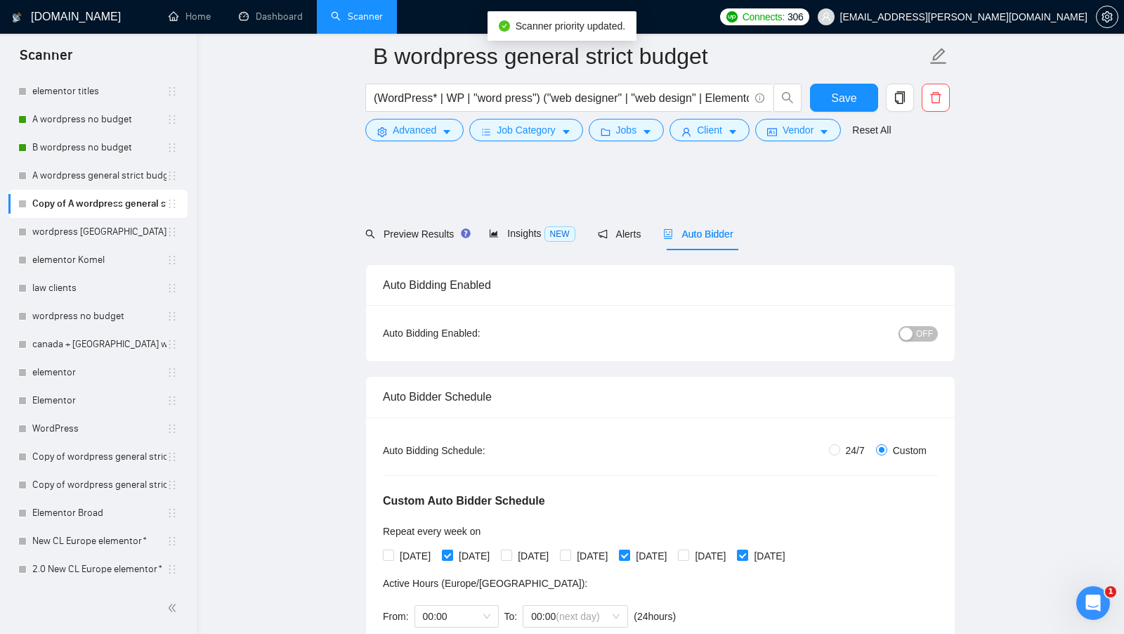
scroll to position [162, 0]
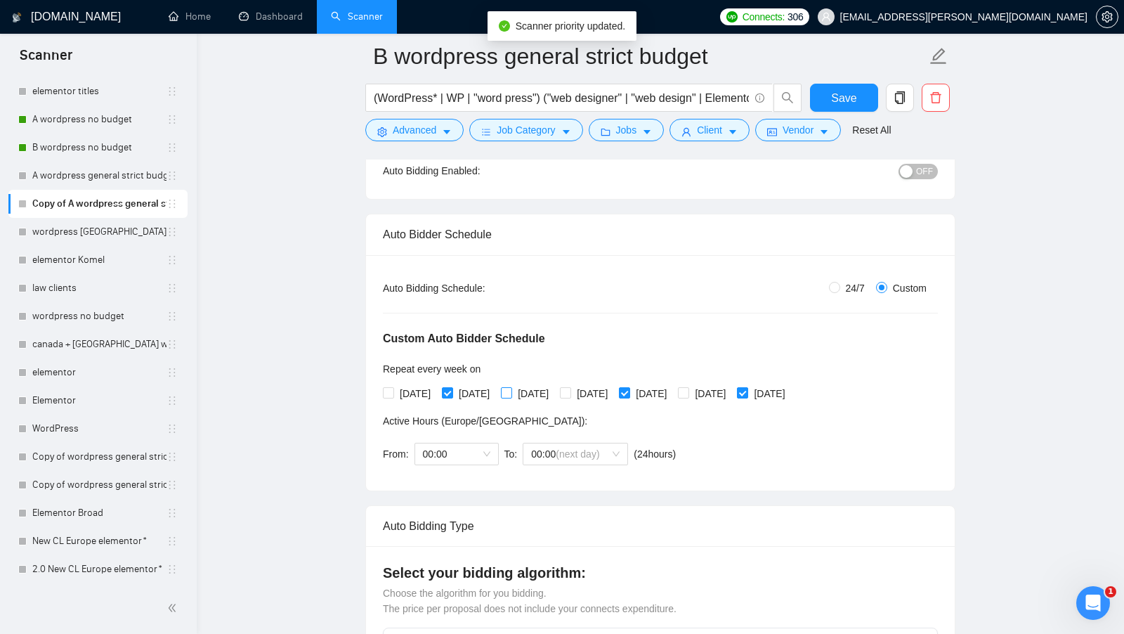
click at [393, 387] on span at bounding box center [388, 392] width 11 height 11
click at [393, 387] on input "[DATE]" at bounding box center [388, 392] width 10 height 10
checkbox input "false"
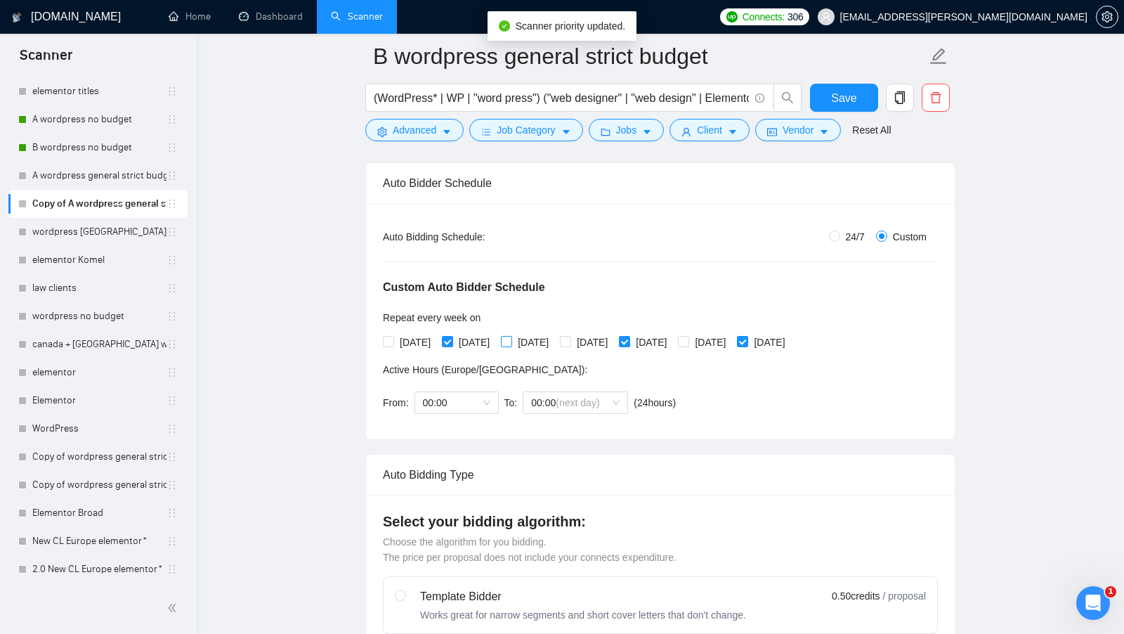
click at [511, 339] on input "[DATE]" at bounding box center [506, 341] width 10 height 10
checkbox input "false"
checkbox input "true"
click at [453, 341] on span at bounding box center [447, 341] width 11 height 11
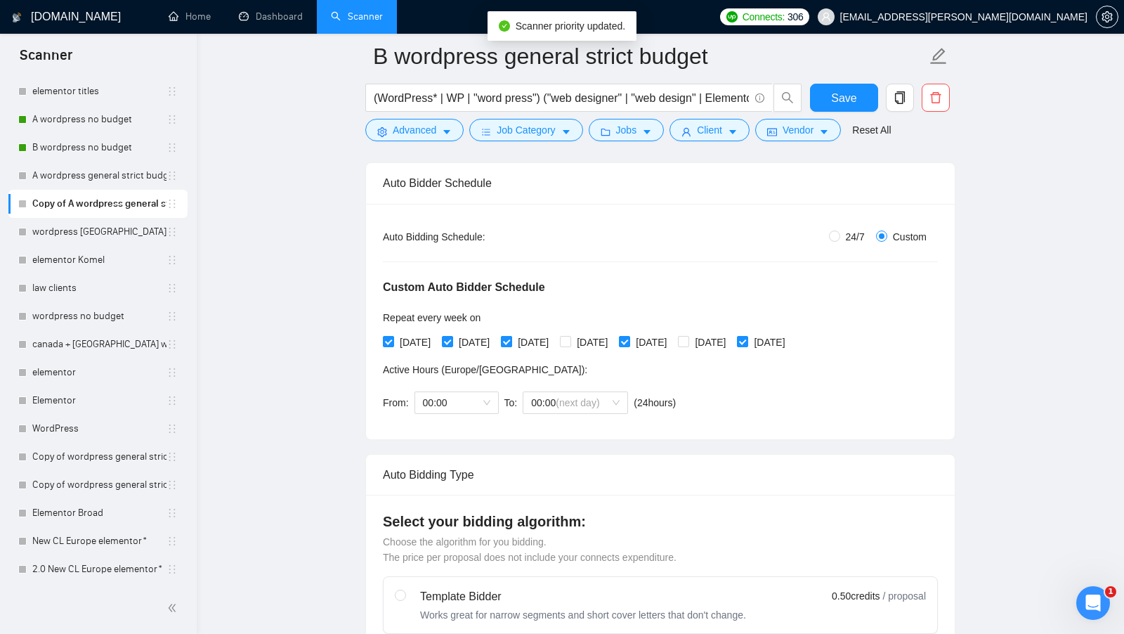
click at [452, 341] on input "[DATE]" at bounding box center [447, 341] width 10 height 10
checkbox input "false"
click at [570, 339] on input "[DATE]" at bounding box center [565, 341] width 10 height 10
checkbox input "true"
click at [629, 339] on input "[DATE]" at bounding box center [624, 341] width 10 height 10
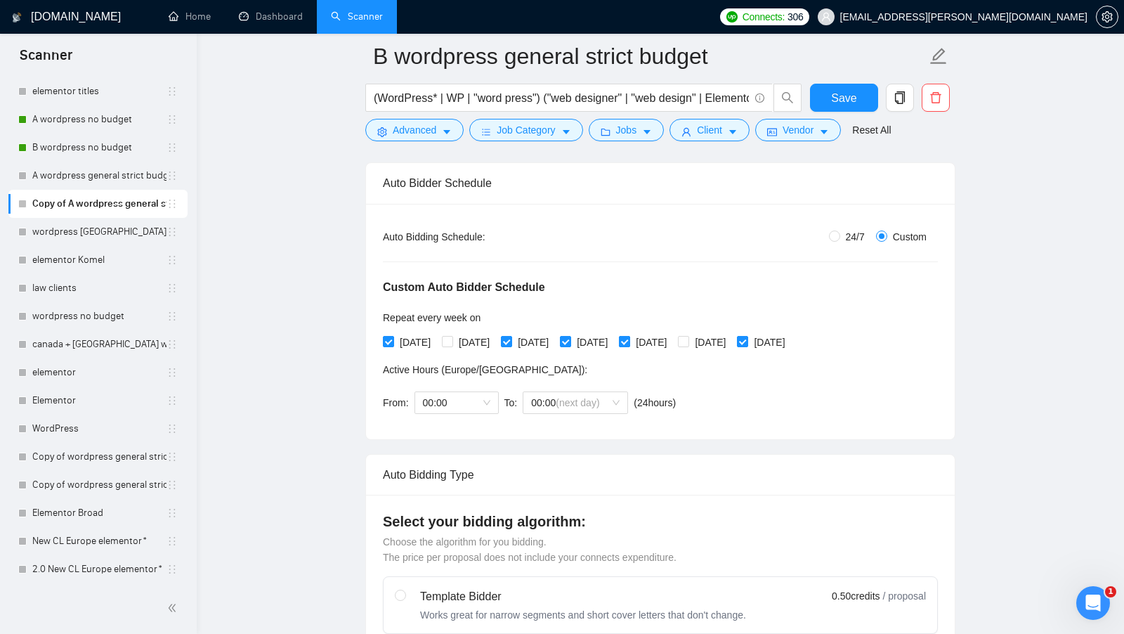
checkbox input "false"
click at [688, 338] on input "[DATE]" at bounding box center [683, 341] width 10 height 10
checkbox input "true"
click at [747, 336] on input "[DATE]" at bounding box center [742, 341] width 10 height 10
checkbox input "false"
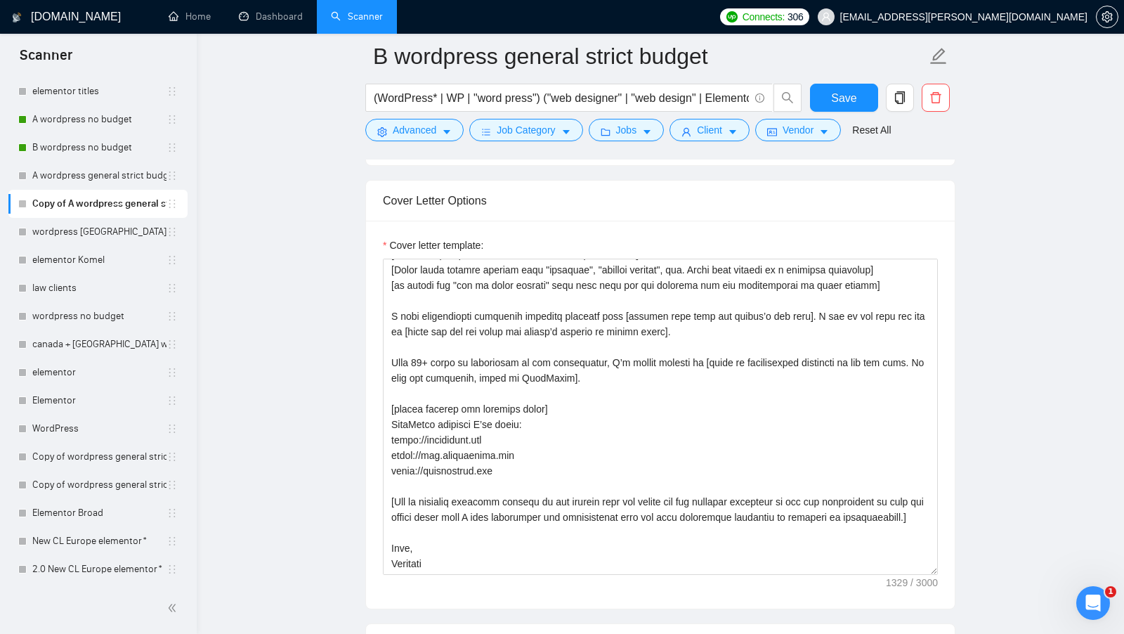
scroll to position [1761, 0]
click at [852, 93] on span "Save" at bounding box center [843, 98] width 25 height 18
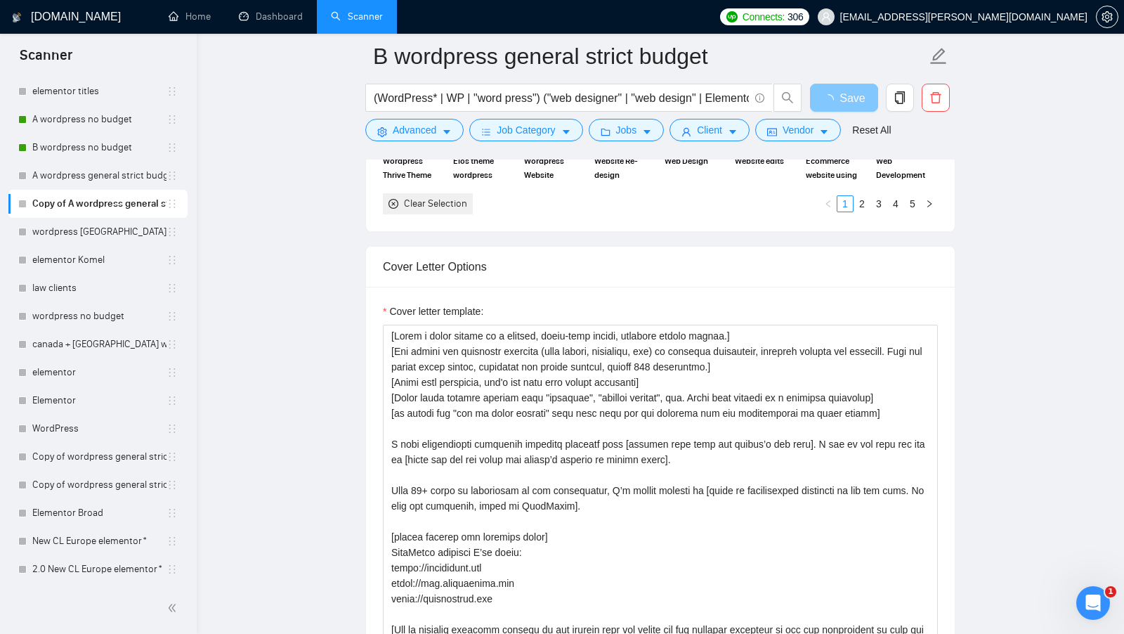
scroll to position [96, 0]
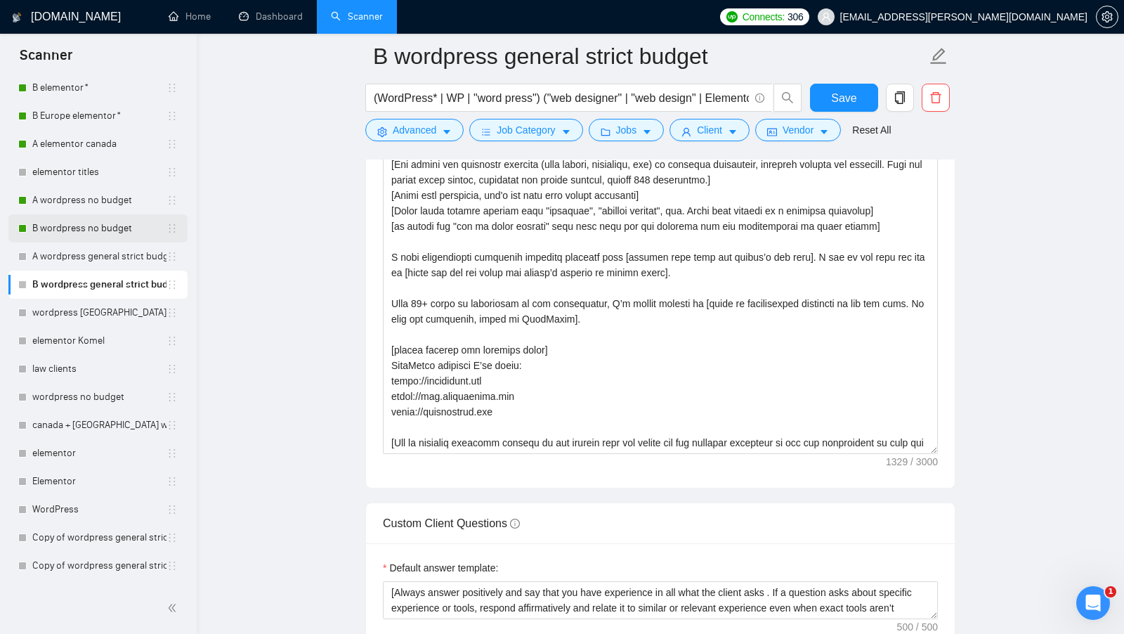
click at [41, 230] on link "B wordpress no budget" at bounding box center [99, 228] width 134 height 28
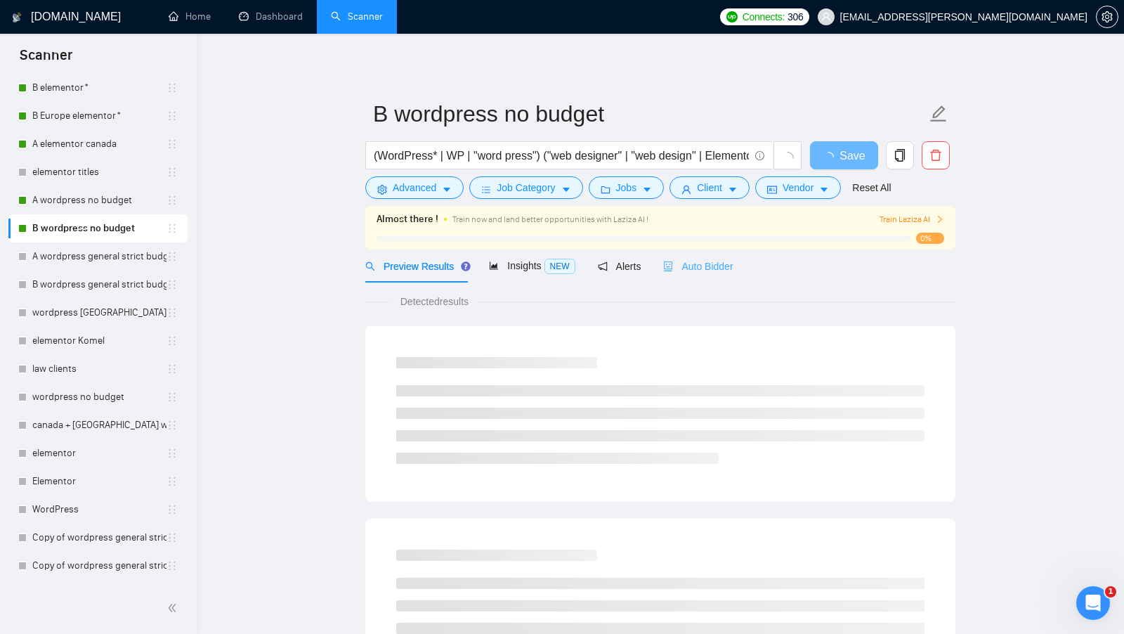
click at [721, 254] on div "Auto Bidder" at bounding box center [698, 265] width 70 height 33
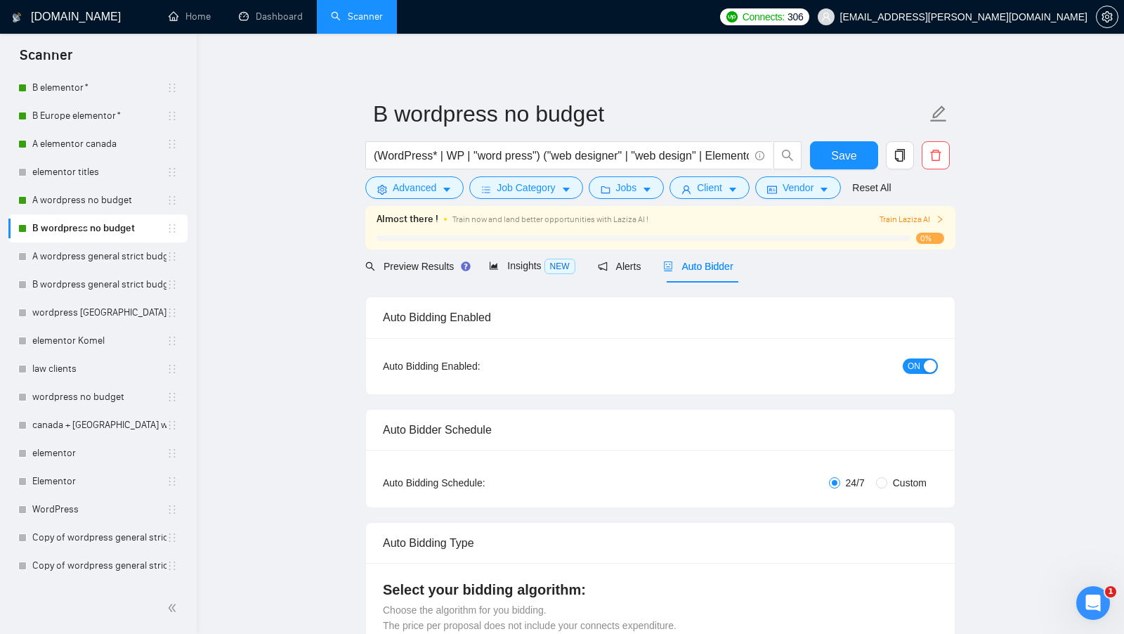
radio input "false"
radio input "true"
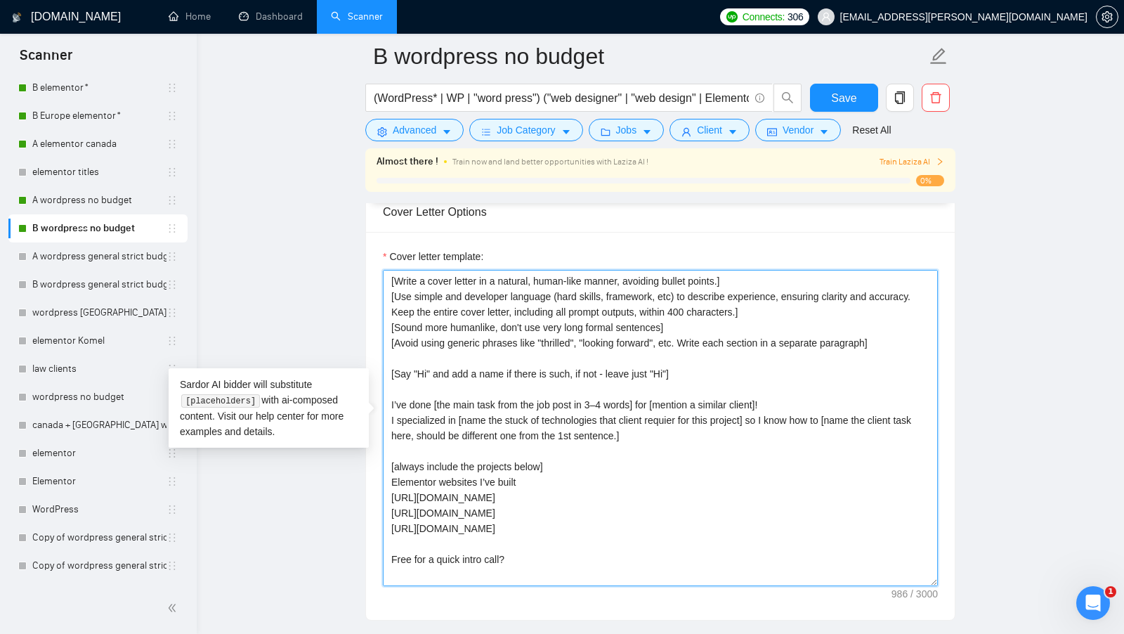
drag, startPoint x: 471, startPoint y: 560, endPoint x: 372, endPoint y: 250, distance: 325.6
click at [372, 250] on div "Cover letter template: [Write a cover letter in a natural, human-like manner, a…" at bounding box center [660, 426] width 589 height 388
click at [96, 288] on link "B wordpress general strict budget" at bounding box center [99, 284] width 134 height 28
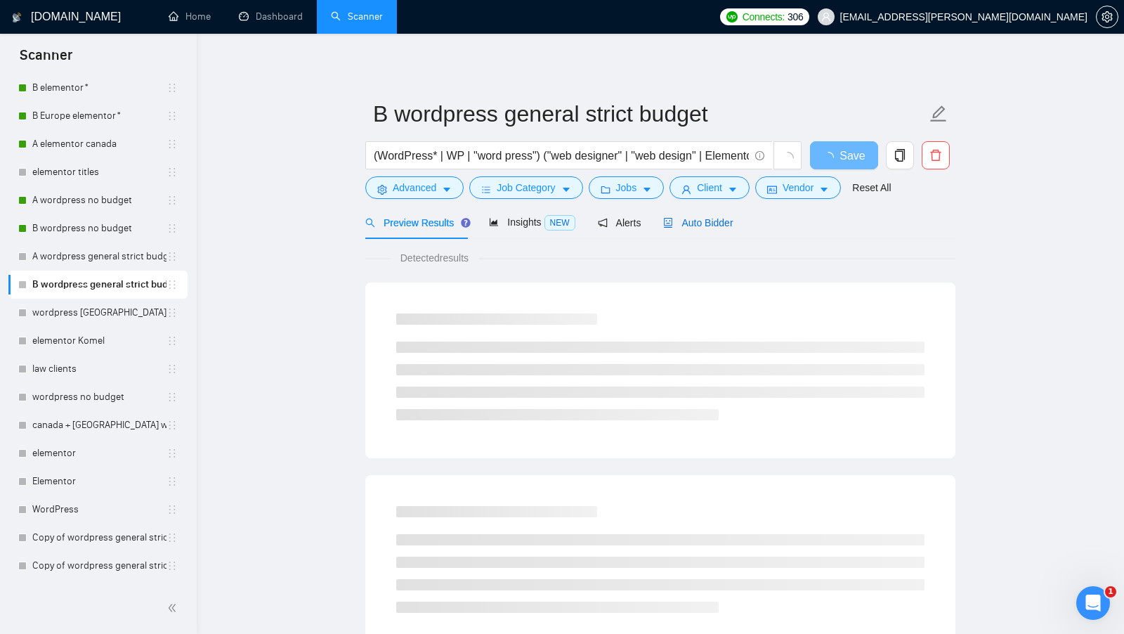
click at [726, 224] on span "Auto Bidder" at bounding box center [698, 222] width 70 height 11
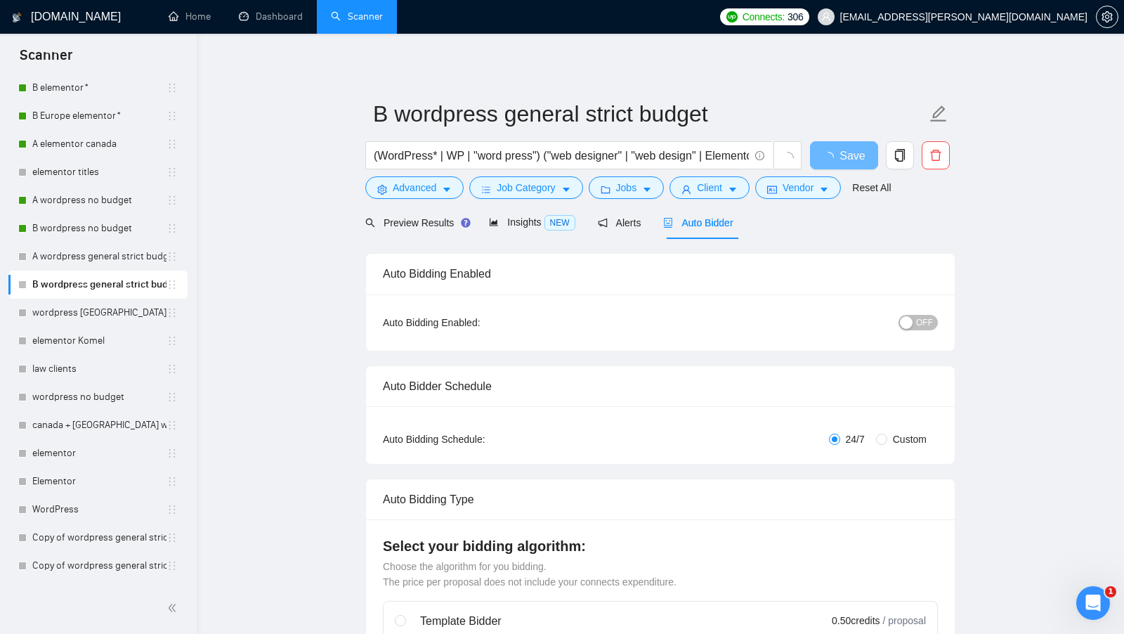
radio input "false"
radio input "true"
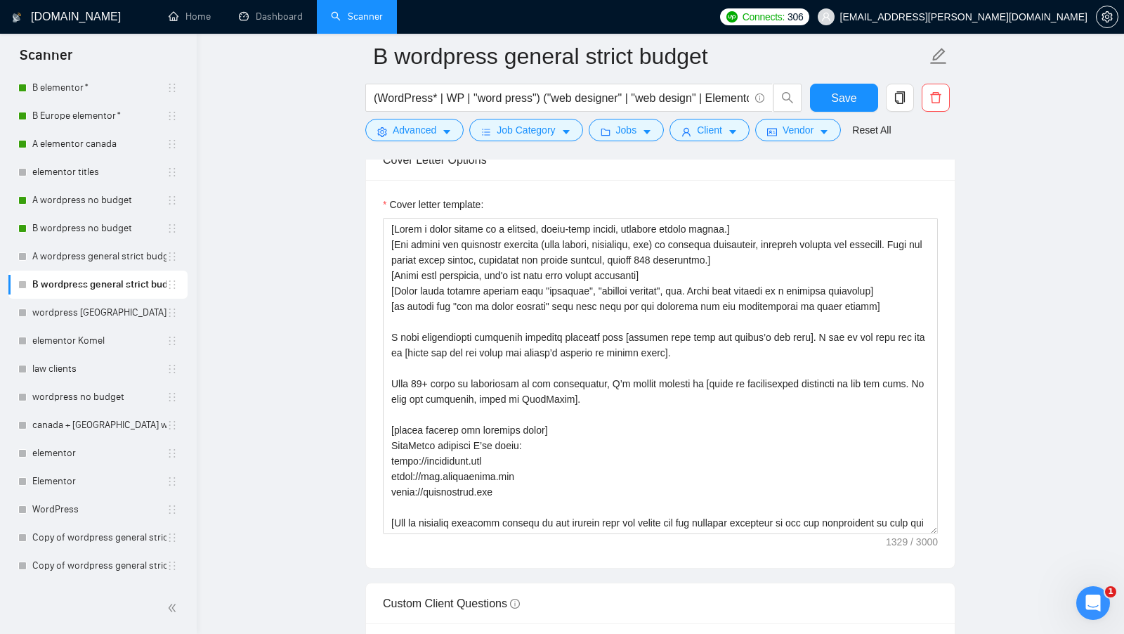
scroll to position [77, 0]
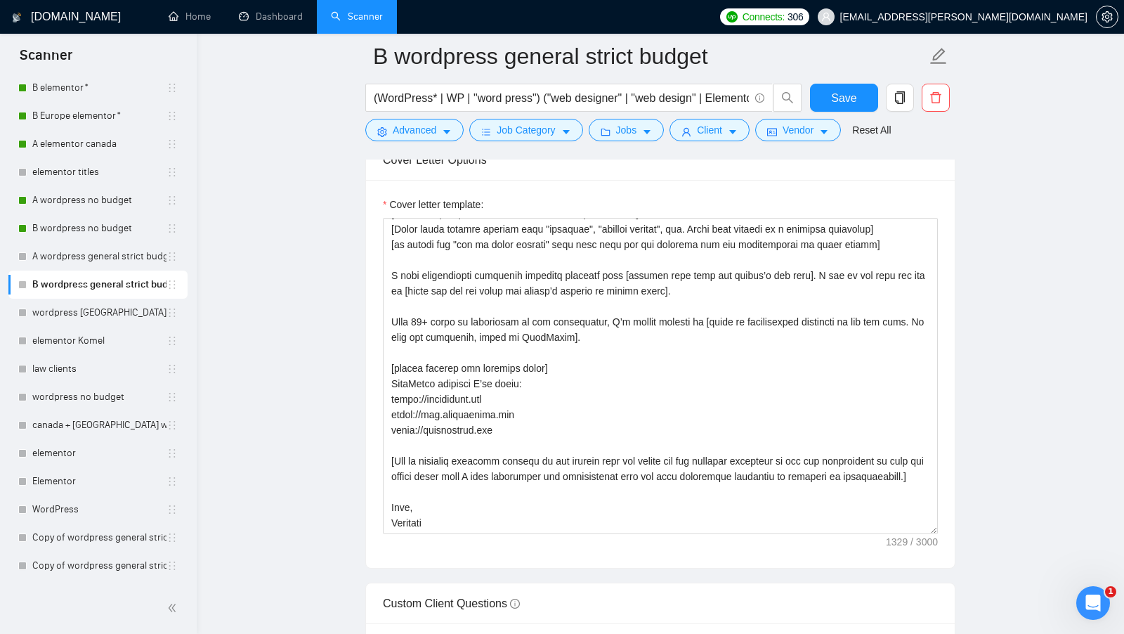
click at [424, 529] on div "Cover letter template:" at bounding box center [660, 374] width 589 height 388
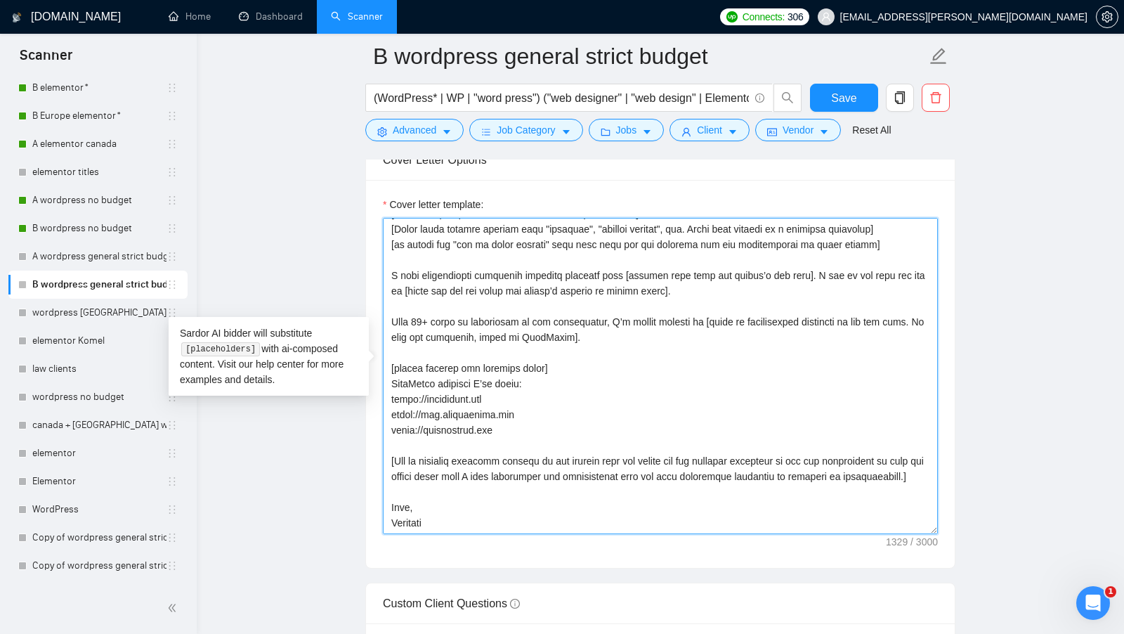
scroll to position [0, 0]
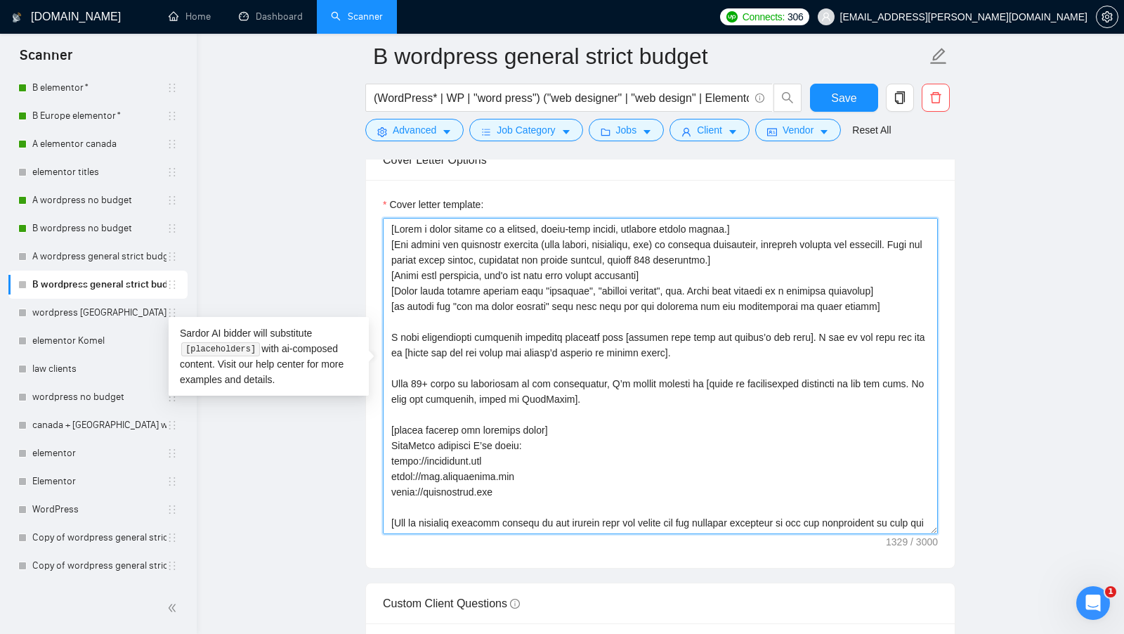
drag, startPoint x: 438, startPoint y: 510, endPoint x: 345, endPoint y: 114, distance: 406.3
click at [345, 114] on main "B wordpress general strict budget (WordPress* | WP | "word press") ("web design…" at bounding box center [660, 286] width 882 height 4059
paste textarea "400 characters.] [Sound more humanlike, don't use very long formal sentences] […"
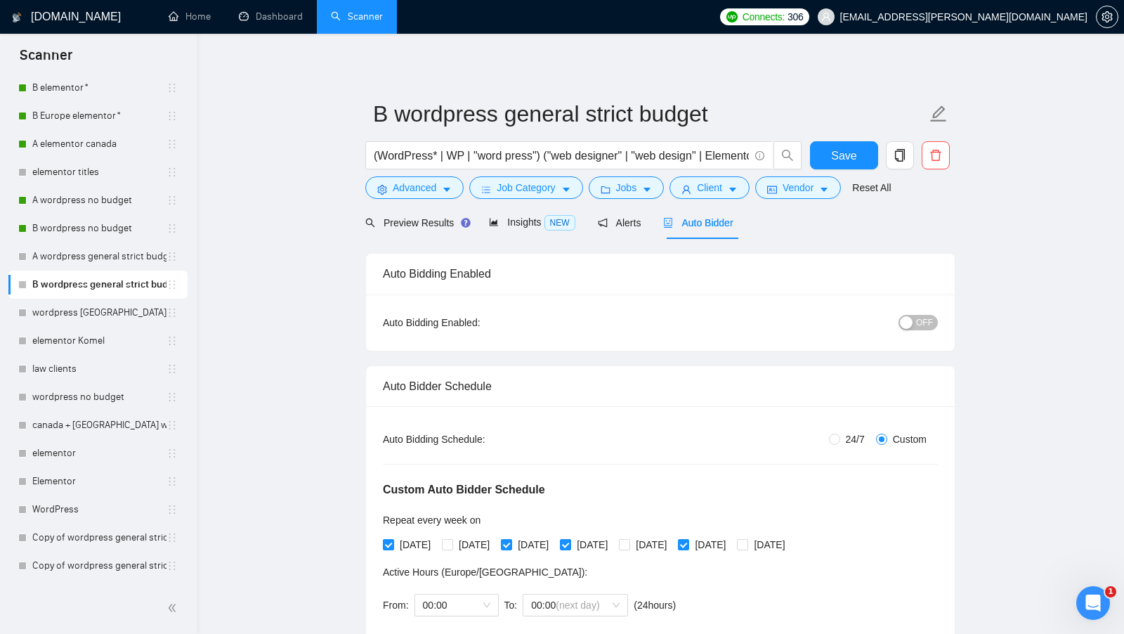
type textarea "[Write a cover letter in a natural, human-like manner, avoiding bullet points.]…"
click at [910, 325] on div "button" at bounding box center [906, 322] width 13 height 13
click at [847, 160] on span "Save" at bounding box center [843, 156] width 25 height 18
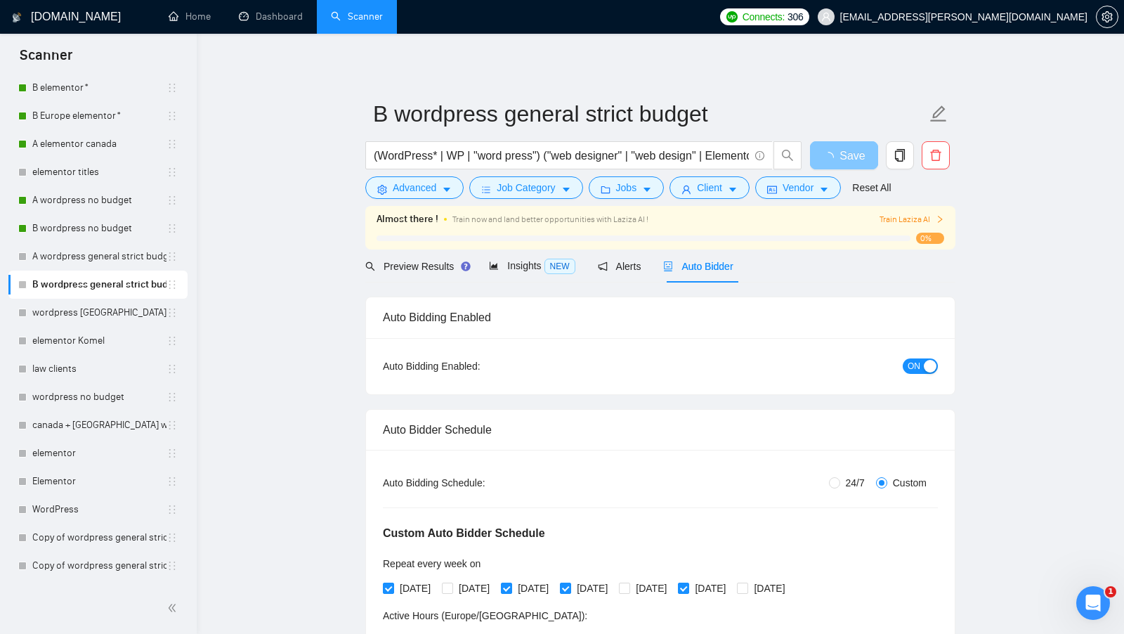
scroll to position [109, 0]
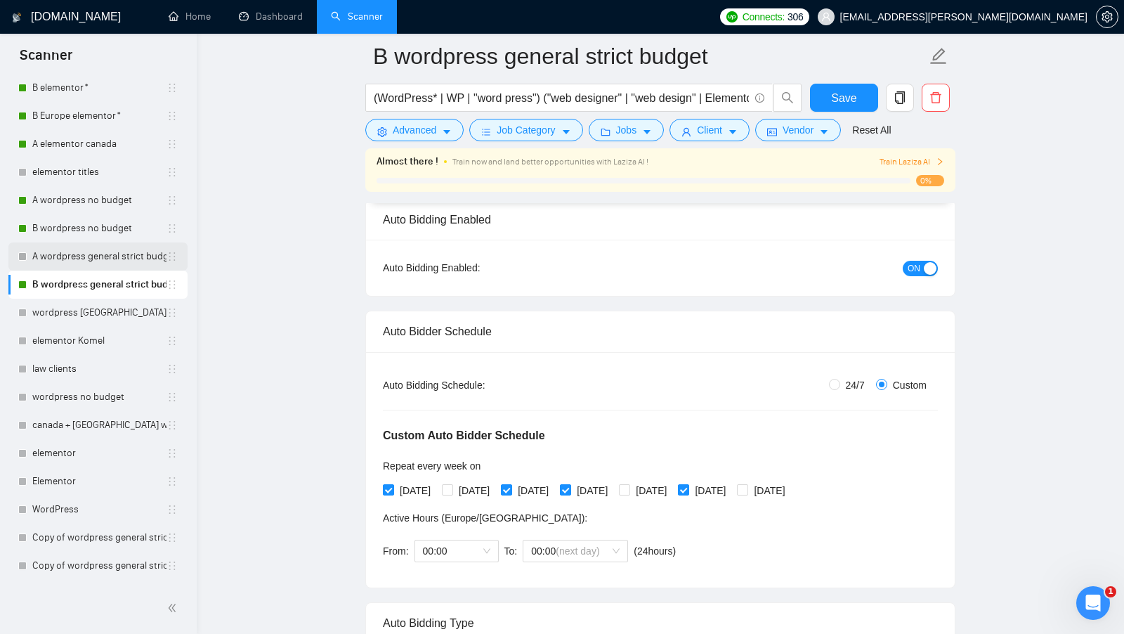
click at [85, 259] on link "A wordpress general strict budget" at bounding box center [99, 256] width 134 height 28
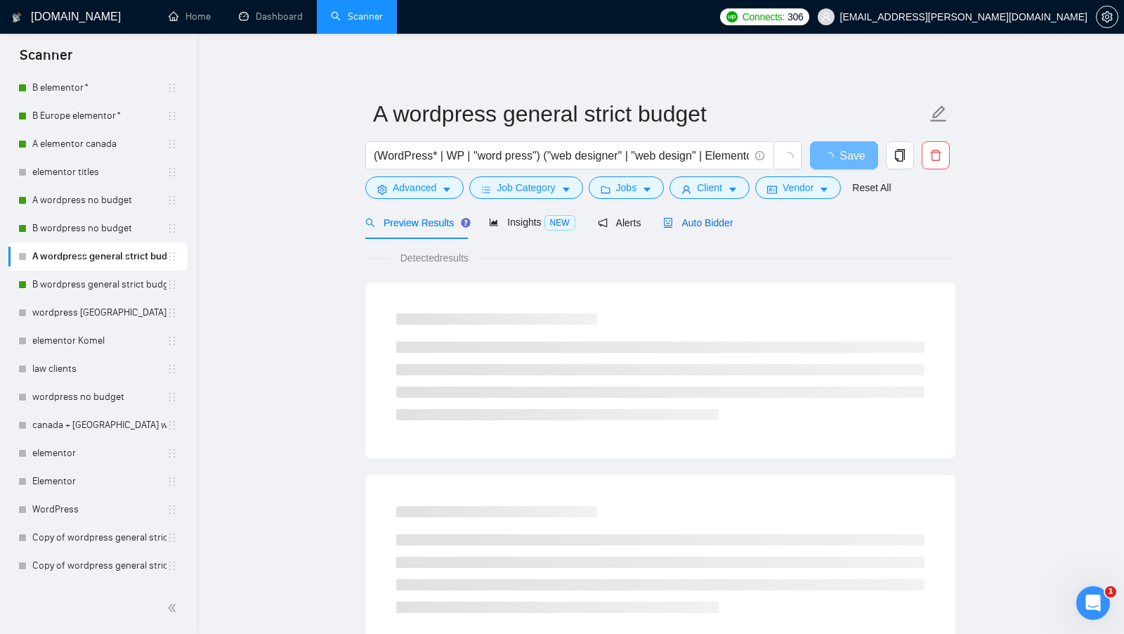
click at [733, 223] on span "Auto Bidder" at bounding box center [698, 222] width 70 height 11
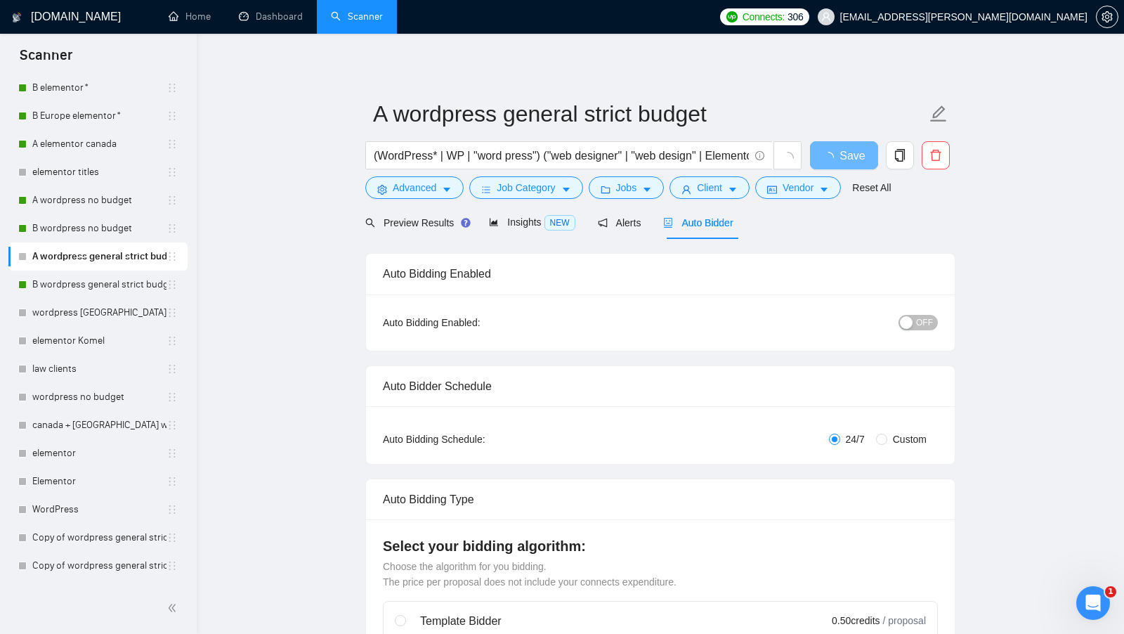
radio input "false"
radio input "true"
checkbox input "true"
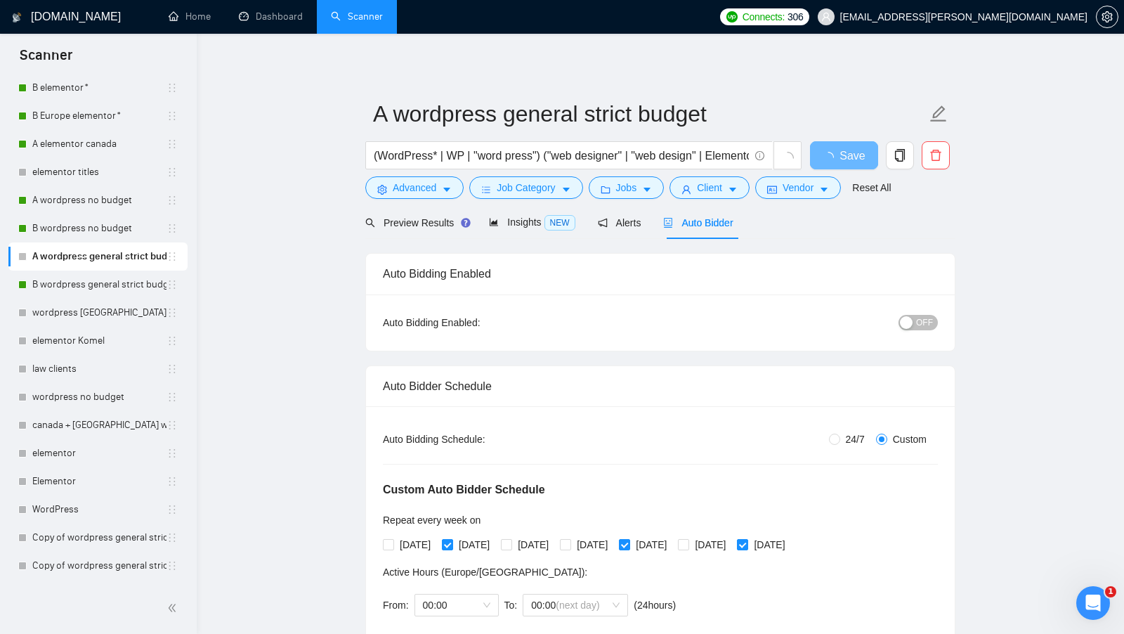
click at [911, 315] on button "OFF" at bounding box center [917, 322] width 39 height 15
click at [844, 152] on span "Save" at bounding box center [851, 156] width 25 height 18
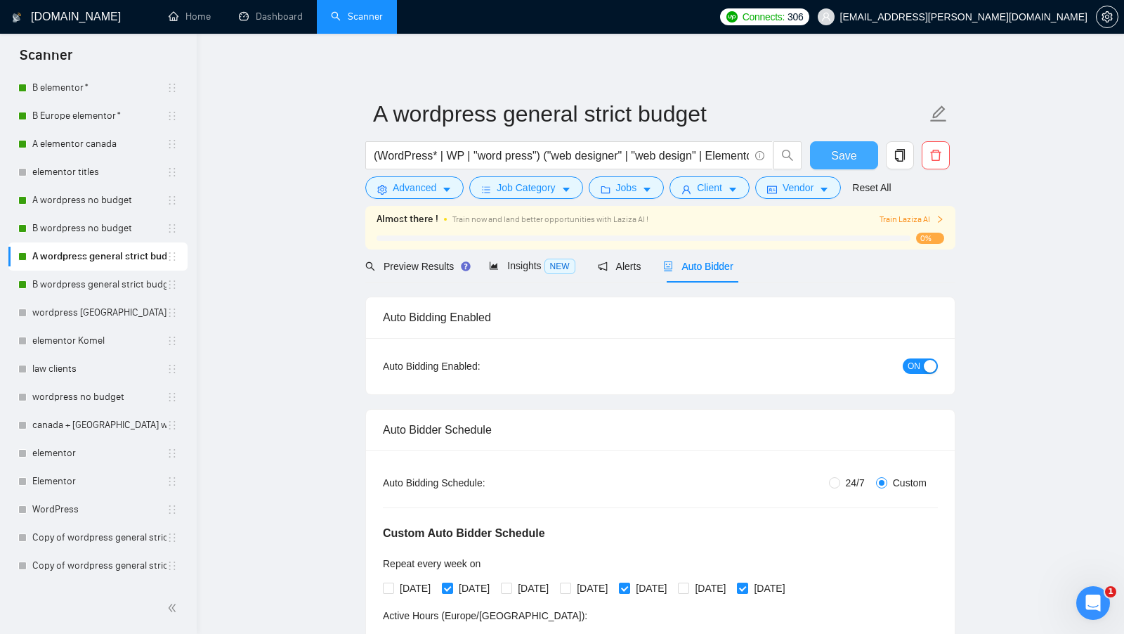
checkbox input "true"
click at [414, 273] on div "Preview Results" at bounding box center [415, 265] width 101 height 33
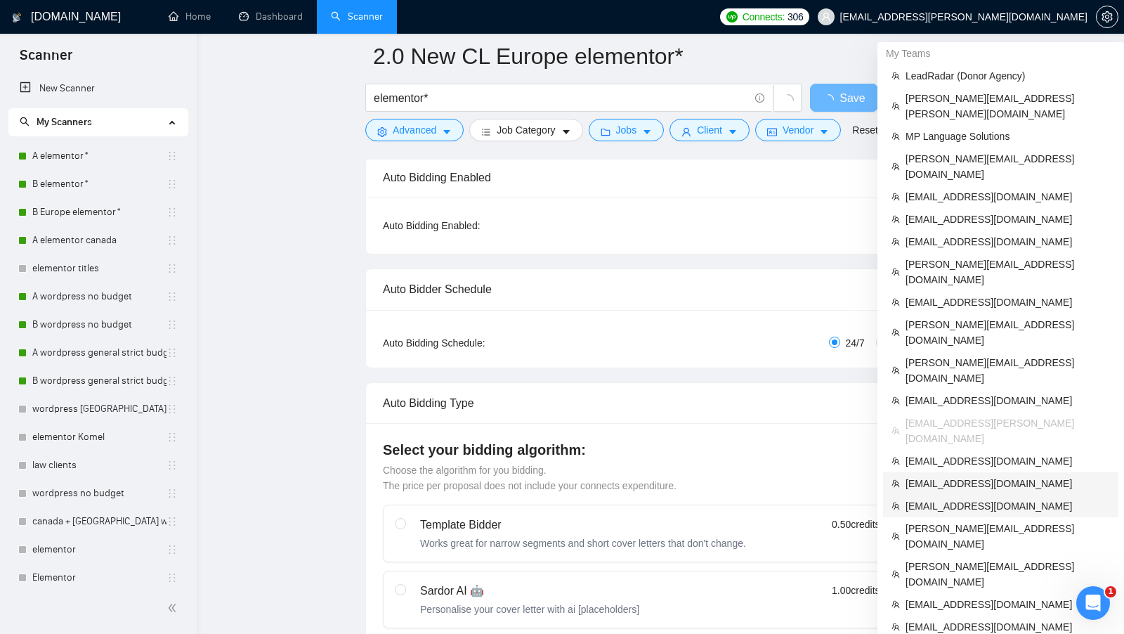
click at [980, 498] on span "[EMAIL_ADDRESS][DOMAIN_NAME]" at bounding box center [1007, 505] width 204 height 15
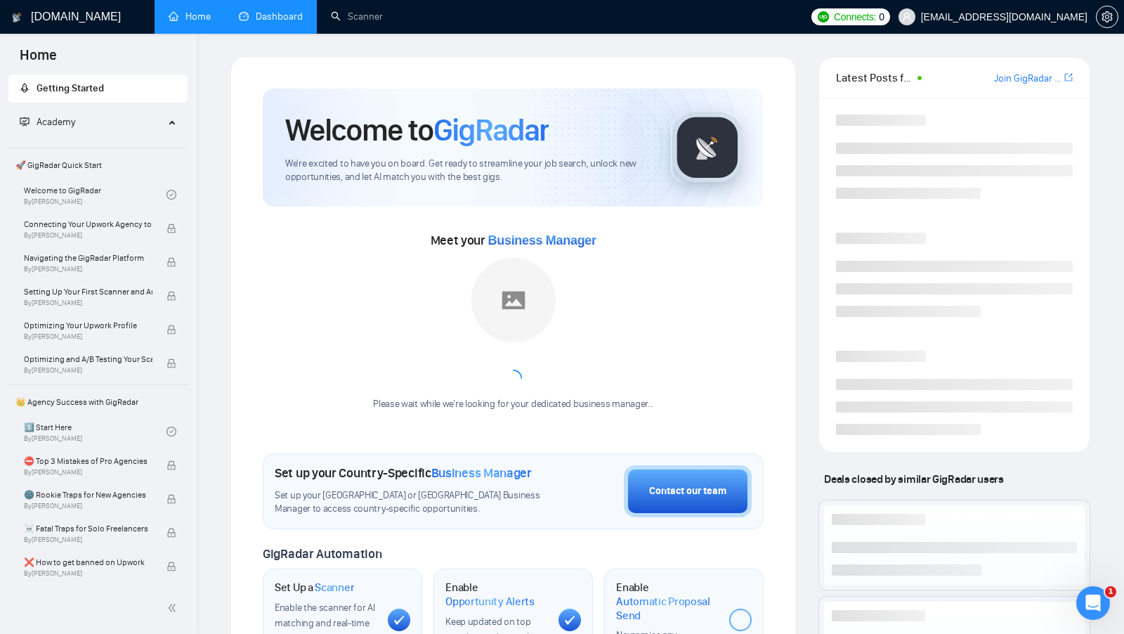
click at [261, 11] on link "Dashboard" at bounding box center [271, 17] width 64 height 12
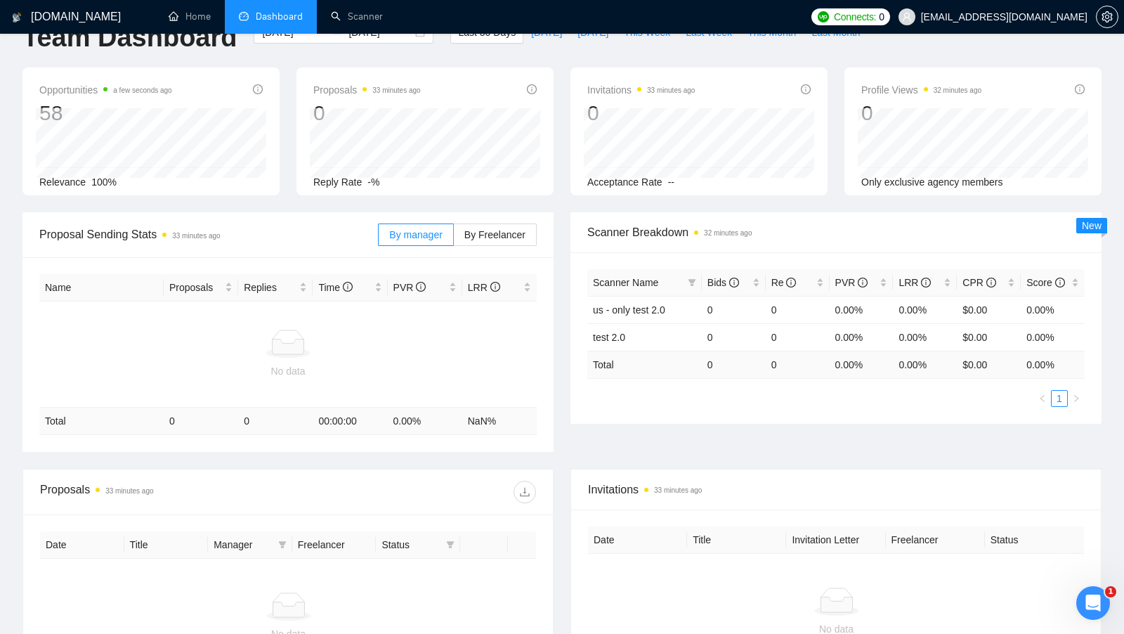
scroll to position [37, 0]
click at [351, 22] on link "Scanner" at bounding box center [357, 17] width 52 height 12
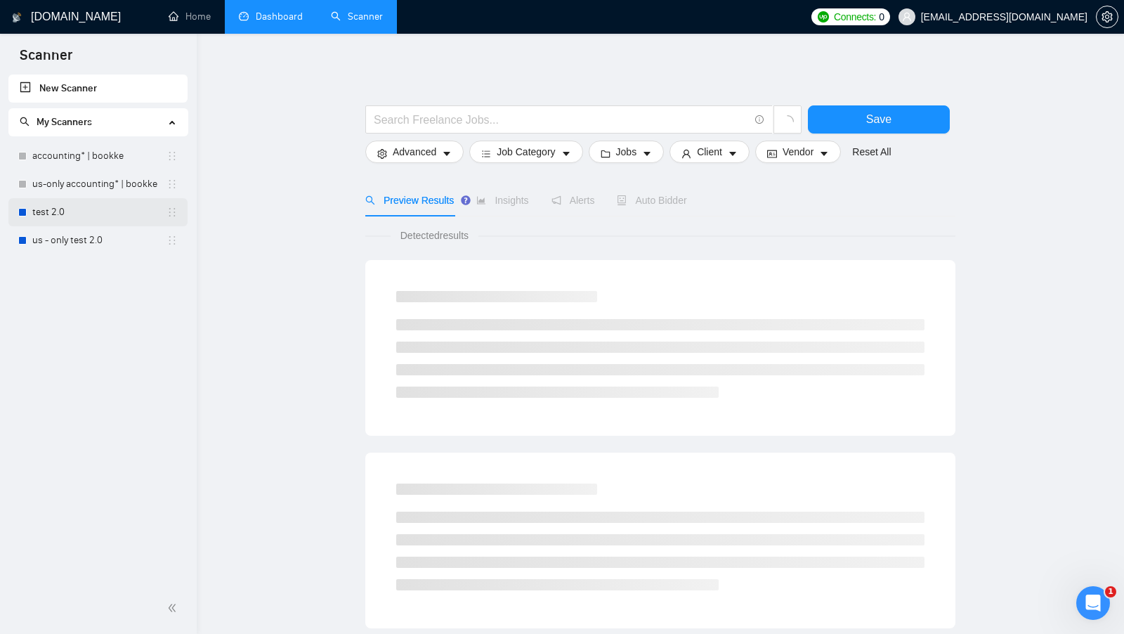
click at [77, 213] on link "test 2.0" at bounding box center [99, 212] width 134 height 28
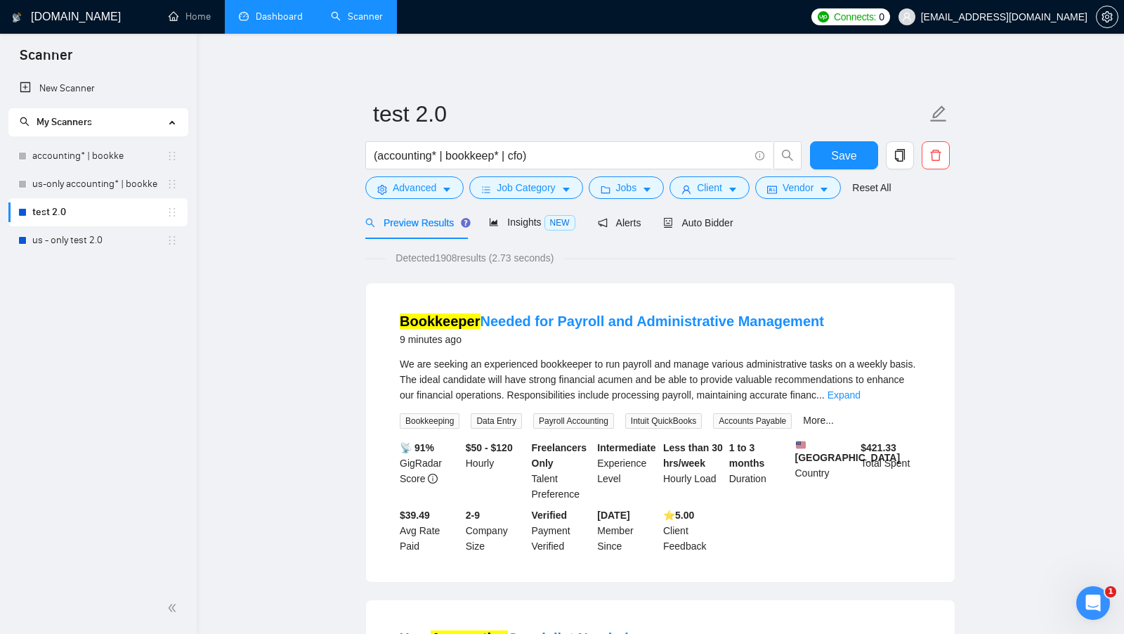
click at [428, 199] on form "test 2.0 (accounting* | bookkeep* | cfo) Save Advanced Job Category Jobs Client…" at bounding box center [660, 148] width 590 height 114
click at [428, 197] on button "Advanced" at bounding box center [414, 187] width 98 height 22
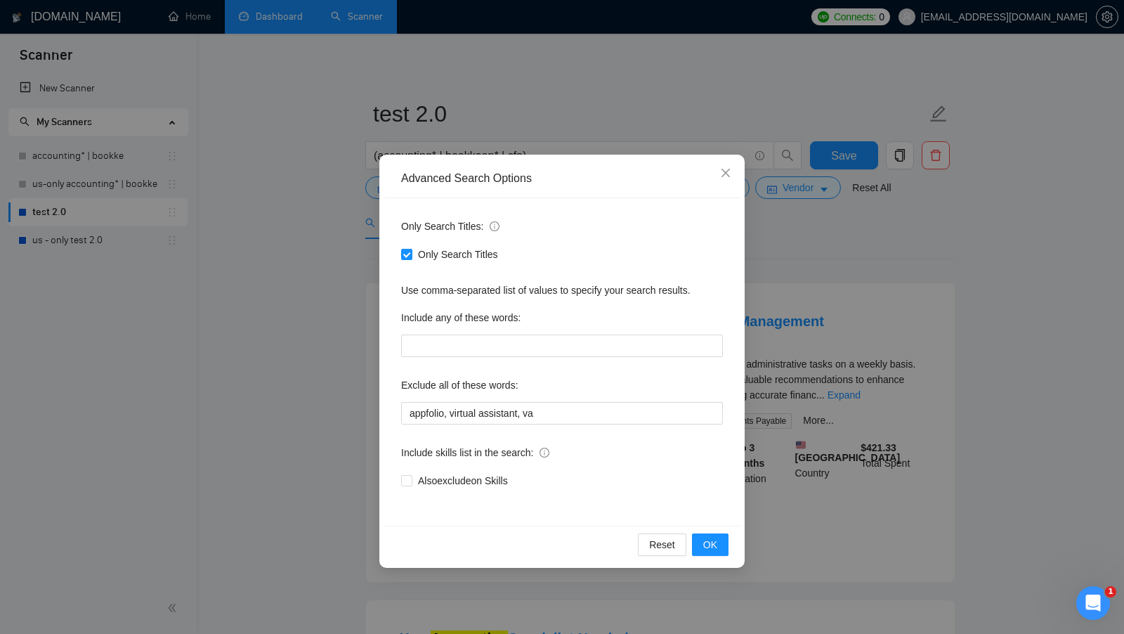
click at [337, 240] on div "Advanced Search Options Only Search Titles: Only Search Titles Use comma-separa…" at bounding box center [562, 317] width 1124 height 634
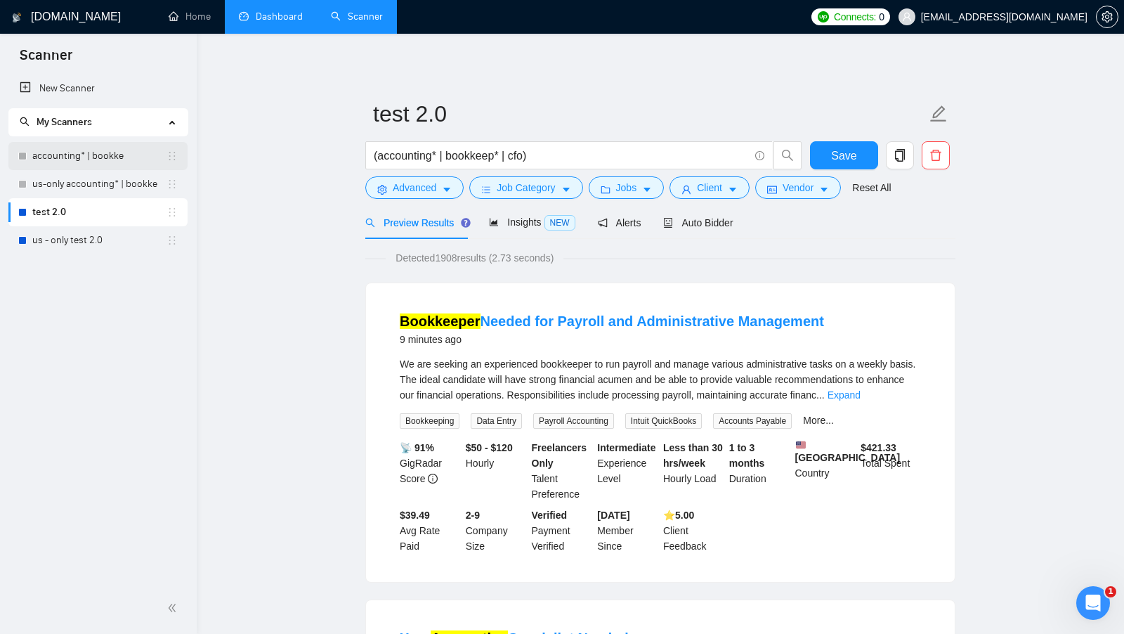
click at [70, 155] on link "accounting* | bookke" at bounding box center [99, 156] width 134 height 28
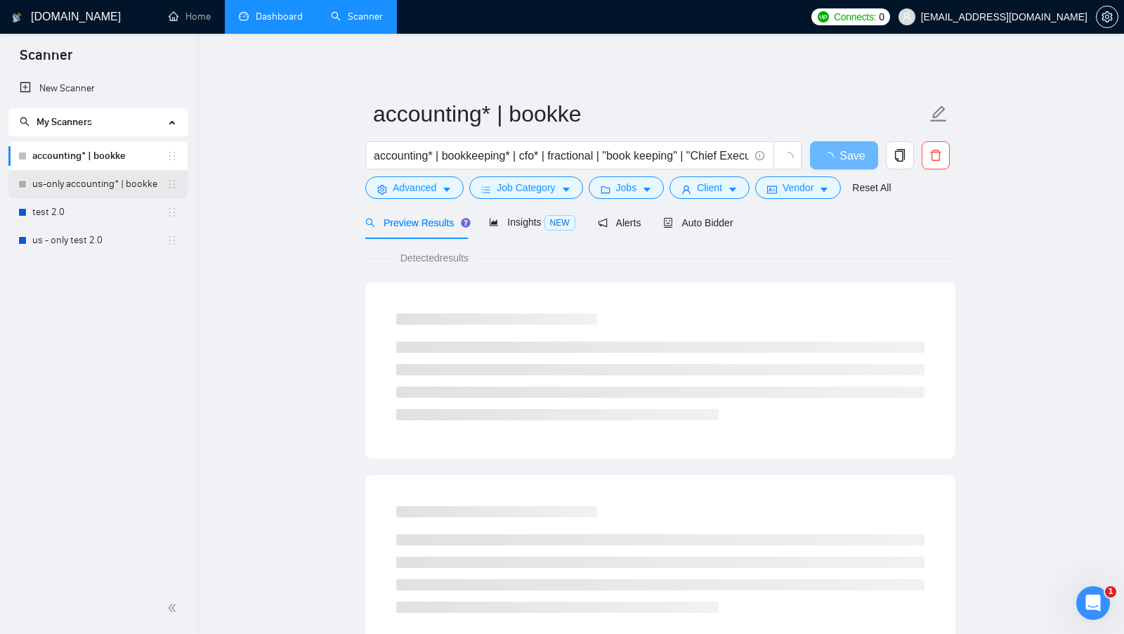
click at [84, 189] on link "us-only accounting* | bookke" at bounding box center [99, 184] width 134 height 28
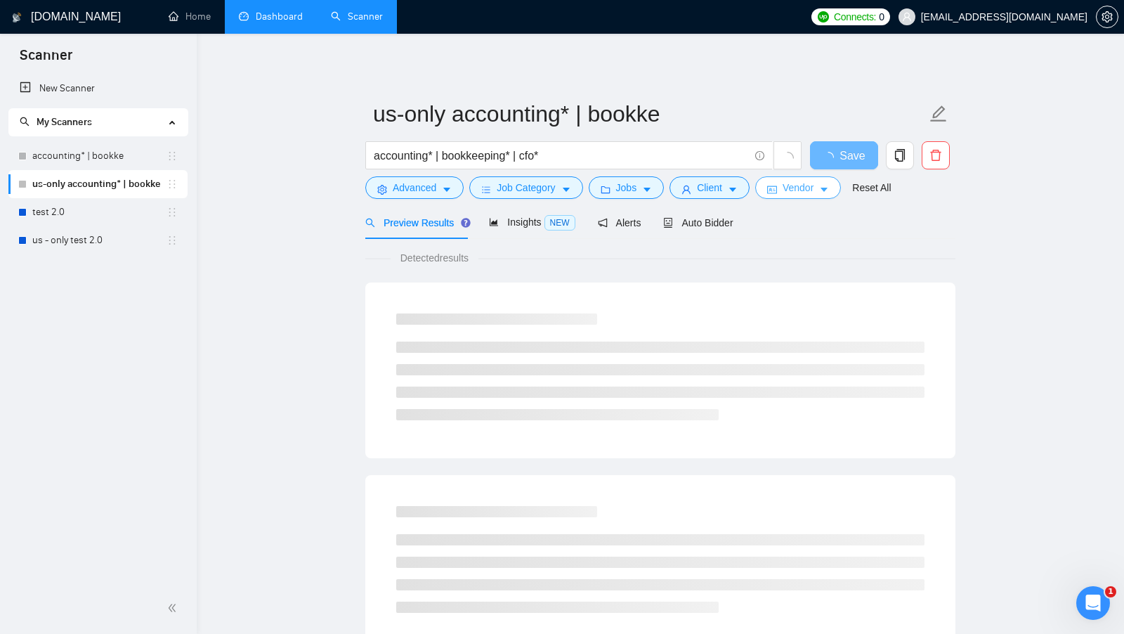
click at [778, 183] on button "Vendor" at bounding box center [798, 187] width 86 height 22
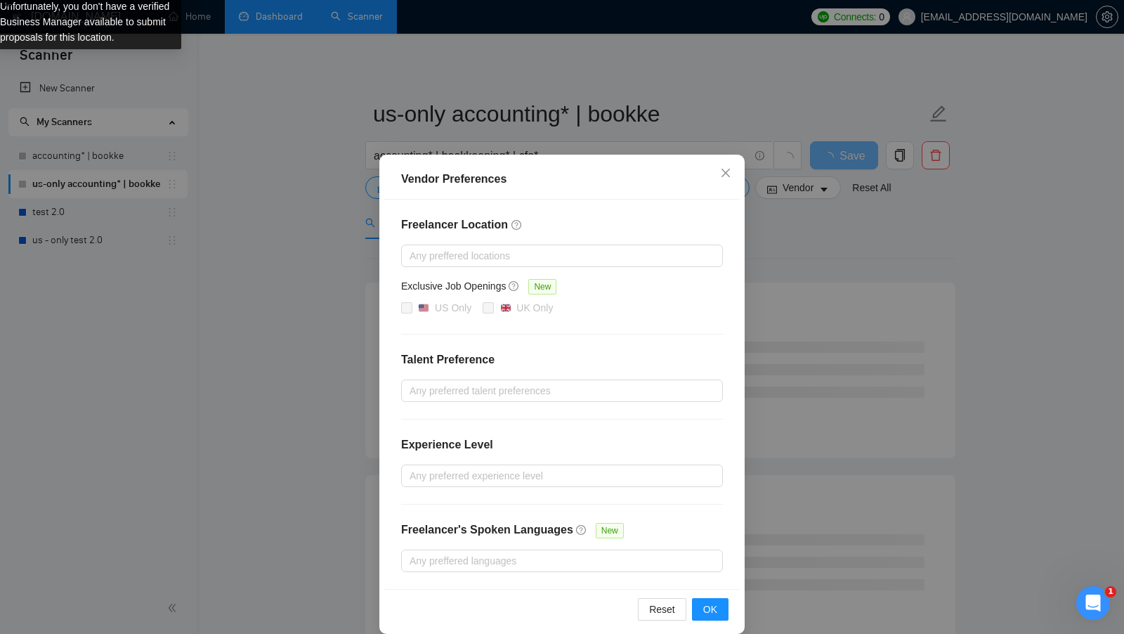
click at [414, 316] on div "Freelancer Location Any preffered locations Exclusive Job Openings New US Only …" at bounding box center [561, 393] width 355 height 389
click at [384, 301] on div "Freelancer Location Any preffered locations Exclusive Job Openings New US Only …" at bounding box center [561, 393] width 355 height 389
click at [361, 291] on div "Vendor Preferences Freelancer Location Any preffered locations Exclusive Job Op…" at bounding box center [562, 317] width 1124 height 634
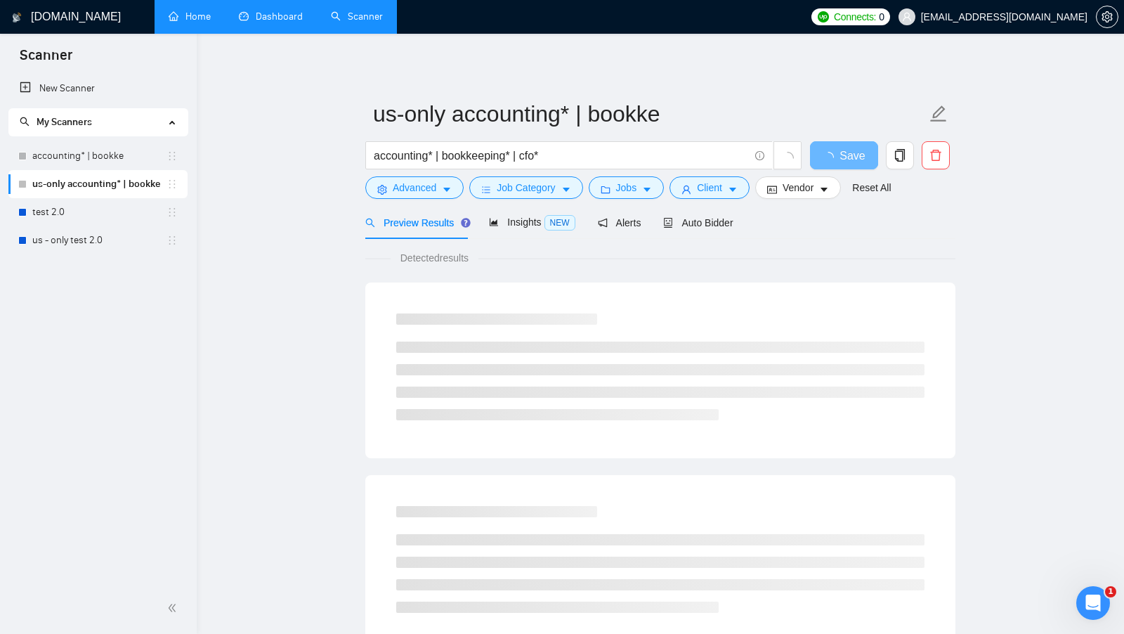
click at [199, 22] on link "Home" at bounding box center [190, 17] width 42 height 12
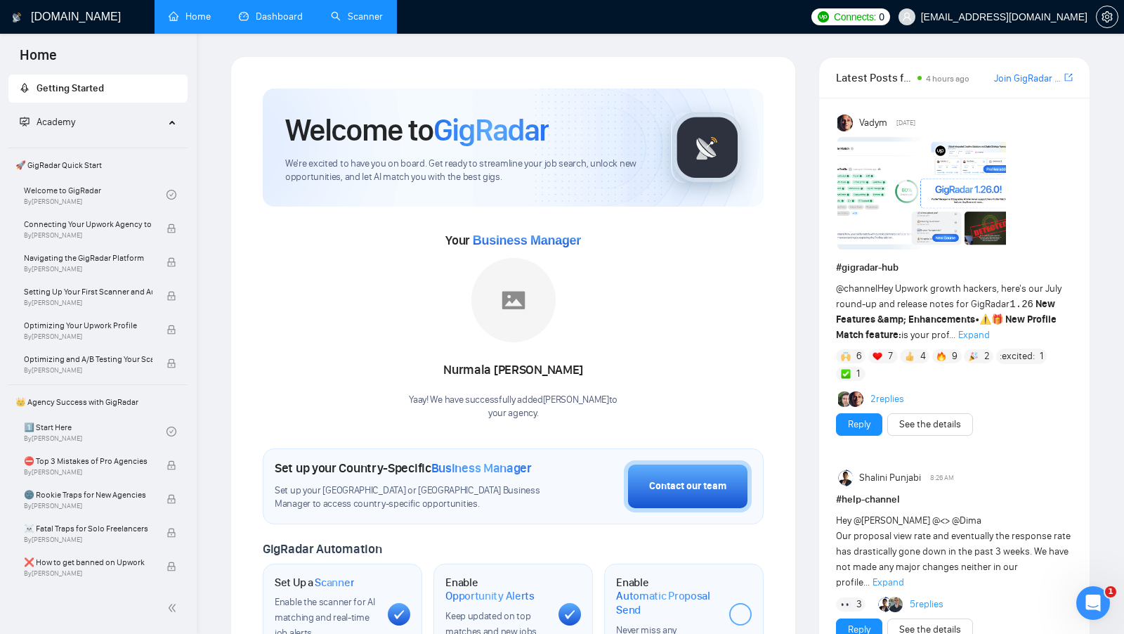
click at [383, 20] on link "Scanner" at bounding box center [357, 17] width 52 height 12
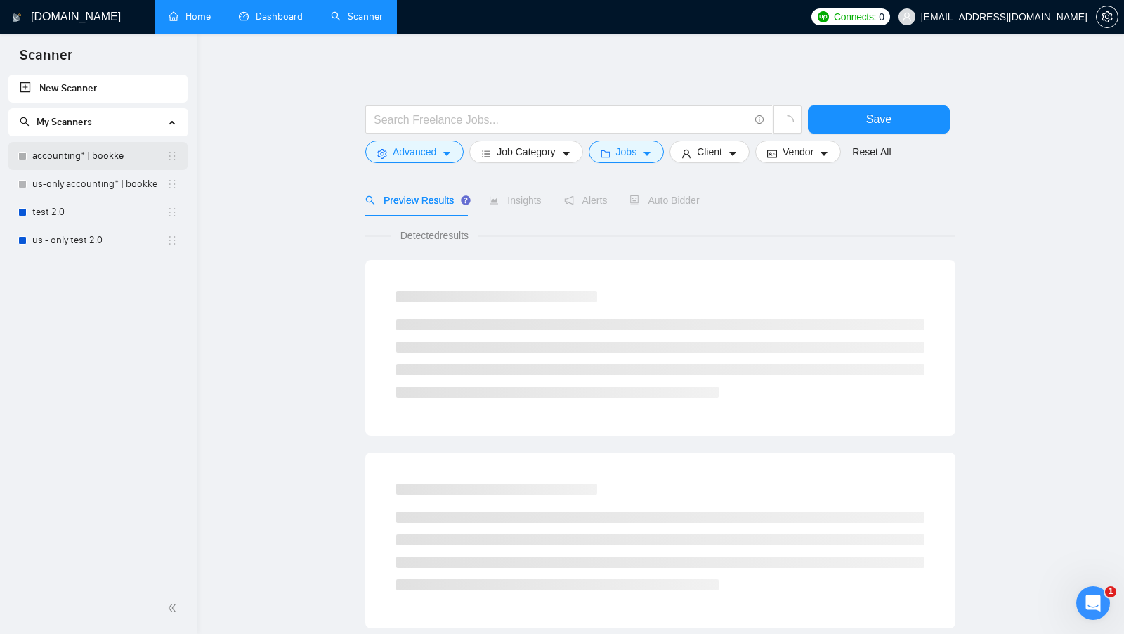
click at [98, 163] on link "accounting* | bookke" at bounding box center [99, 156] width 134 height 28
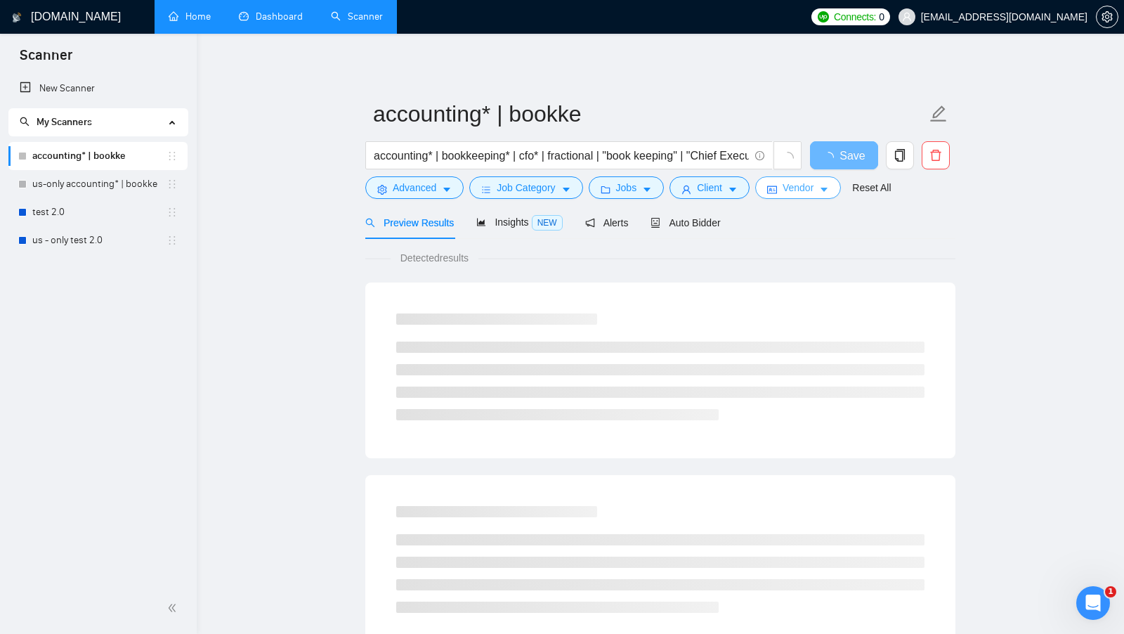
click at [796, 179] on button "Vendor" at bounding box center [798, 187] width 86 height 22
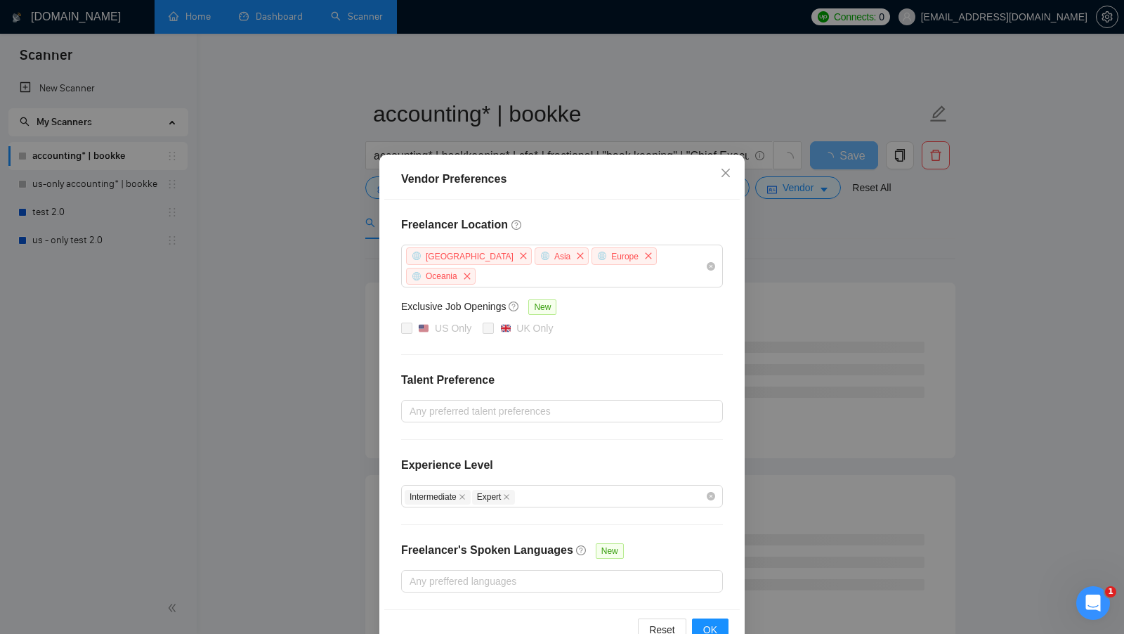
click at [788, 221] on div "Vendor Preferences Freelancer Location [GEOGRAPHIC_DATA] [GEOGRAPHIC_DATA] [GEO…" at bounding box center [562, 317] width 1124 height 634
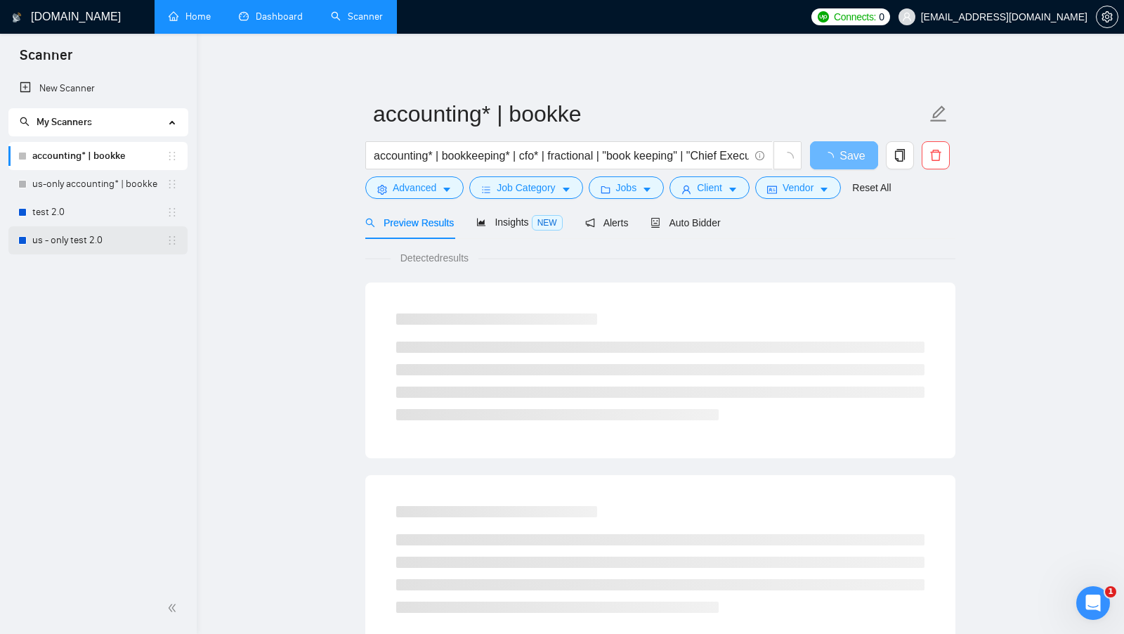
click at [79, 243] on link "us - only test 2.0" at bounding box center [99, 240] width 134 height 28
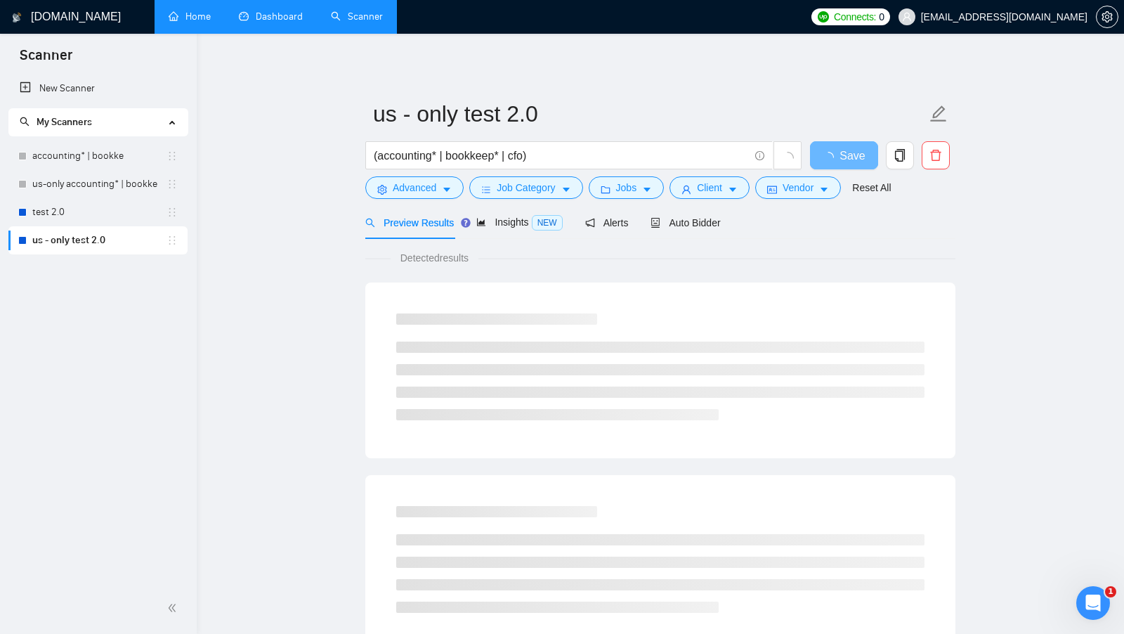
click at [835, 201] on form "us - only test 2.0 (accounting* | bookkeep* | cfo) Save Advanced Job Category J…" at bounding box center [660, 148] width 590 height 114
click at [822, 193] on button "Vendor" at bounding box center [798, 187] width 86 height 22
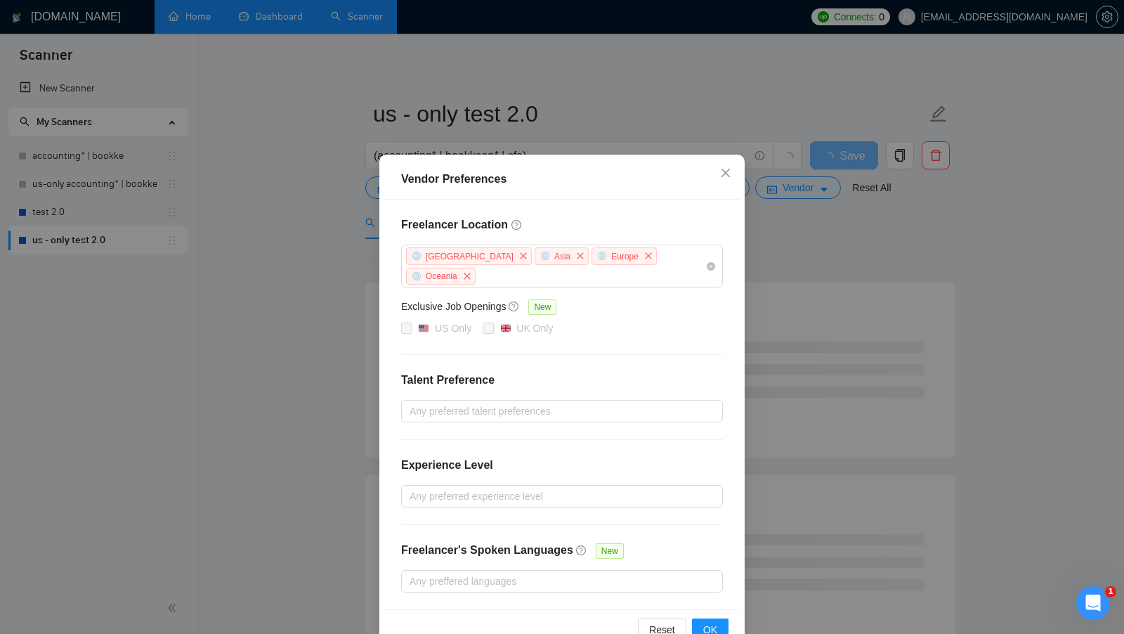
click at [823, 225] on div "Vendor Preferences Freelancer Location [GEOGRAPHIC_DATA] [GEOGRAPHIC_DATA] [GEO…" at bounding box center [562, 317] width 1124 height 634
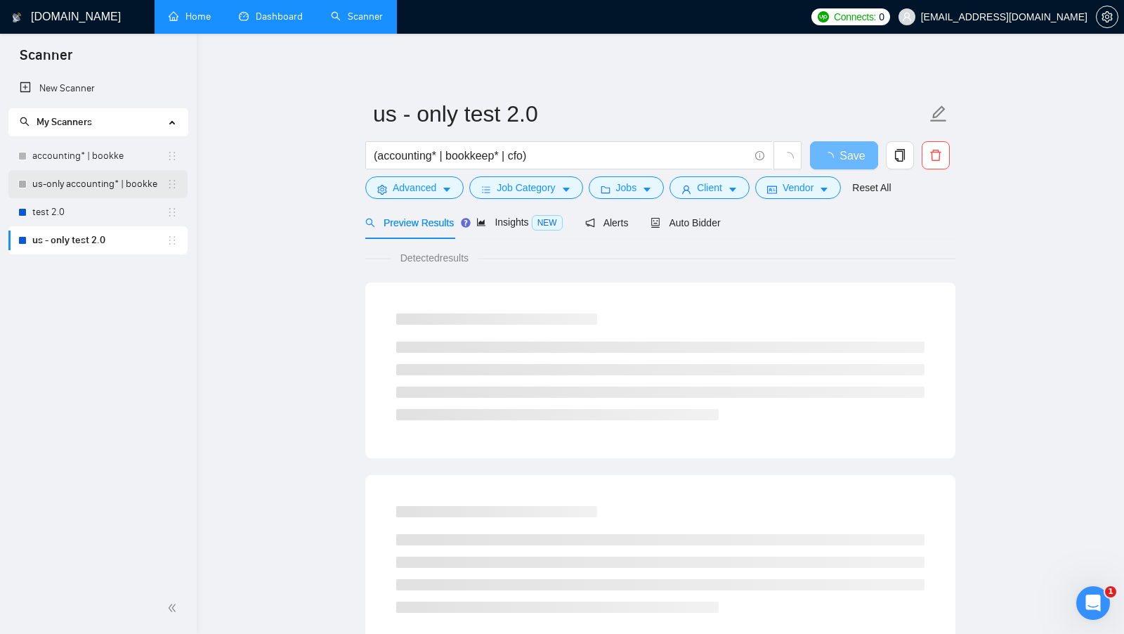
click at [122, 189] on link "us-only accounting* | bookke" at bounding box center [99, 184] width 134 height 28
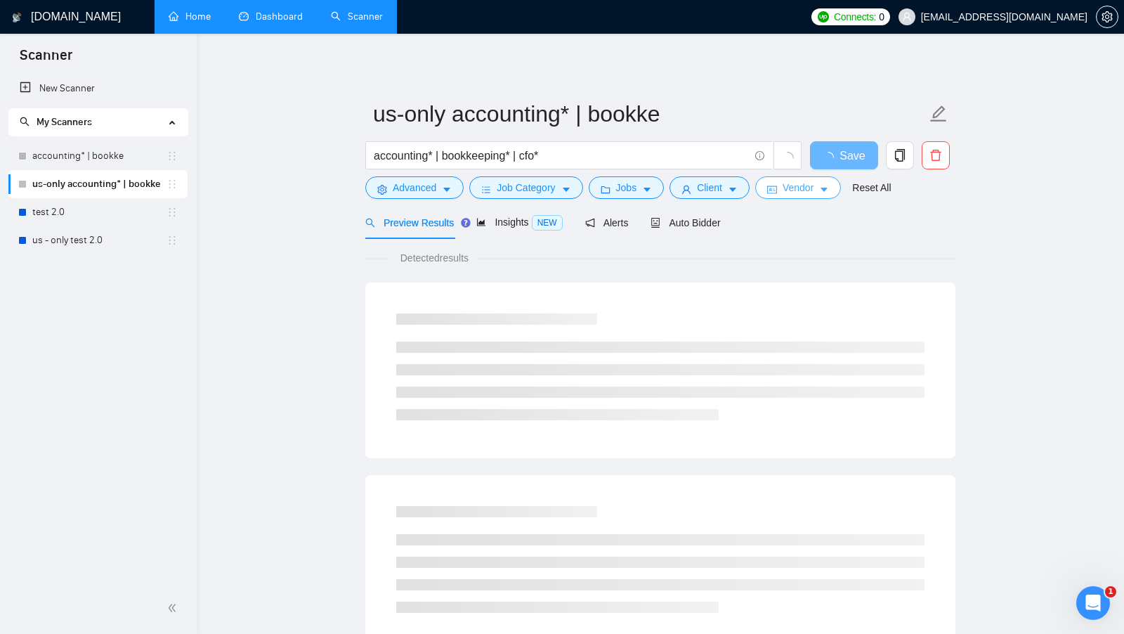
click at [789, 192] on span "Vendor" at bounding box center [797, 187] width 31 height 15
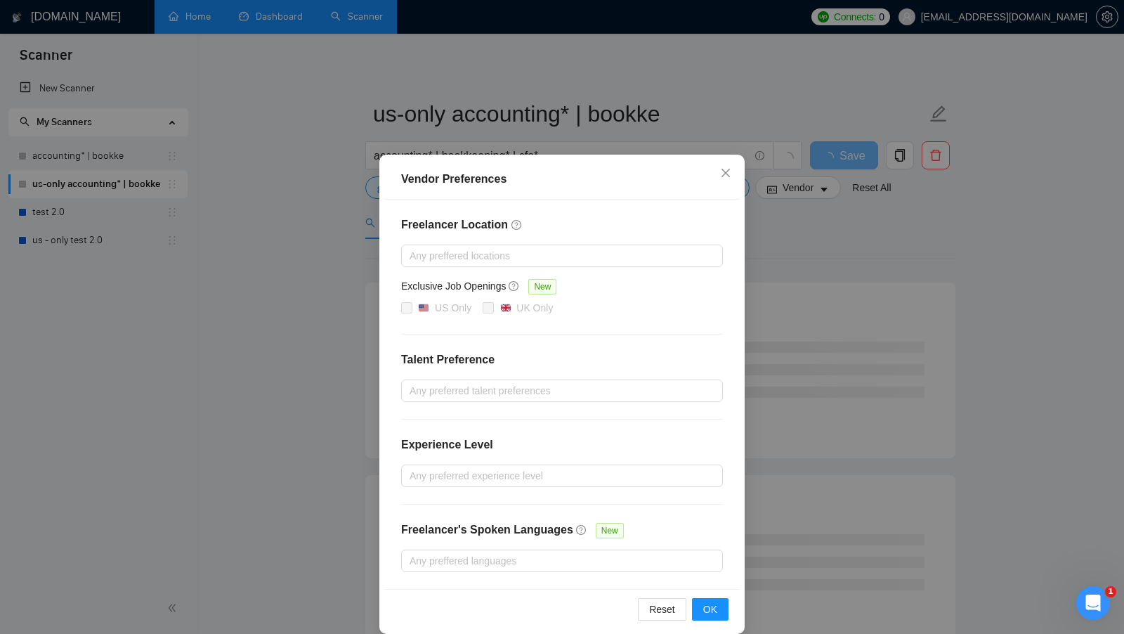
click at [788, 210] on div "Vendor Preferences Freelancer Location Any preffered locations Exclusive Job Op…" at bounding box center [562, 317] width 1124 height 634
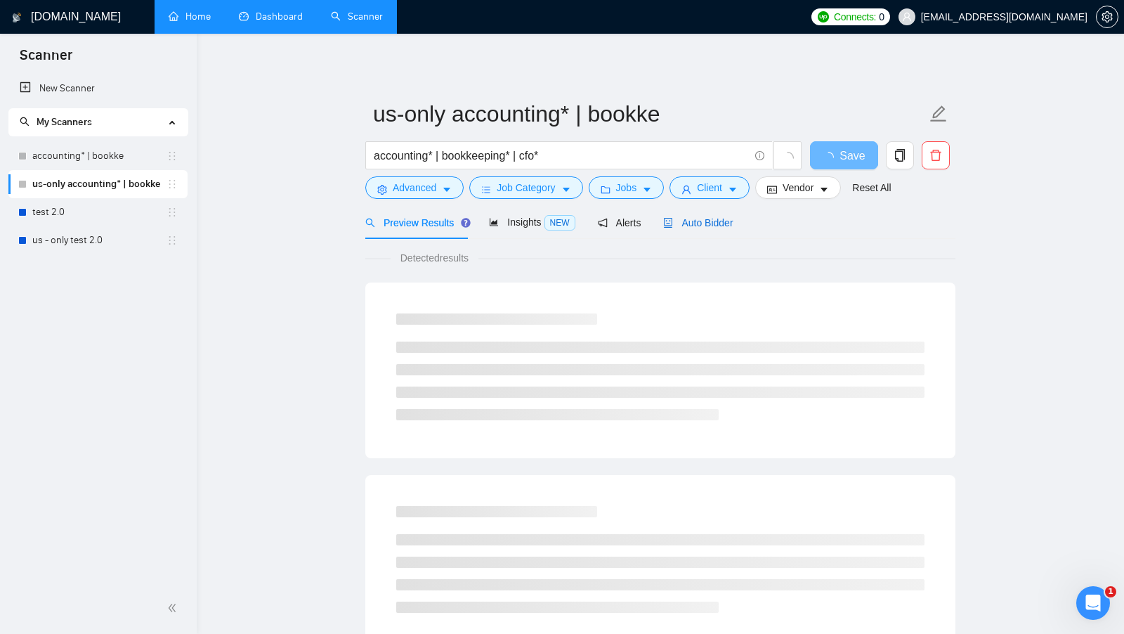
click at [698, 224] on span "Auto Bidder" at bounding box center [698, 222] width 70 height 11
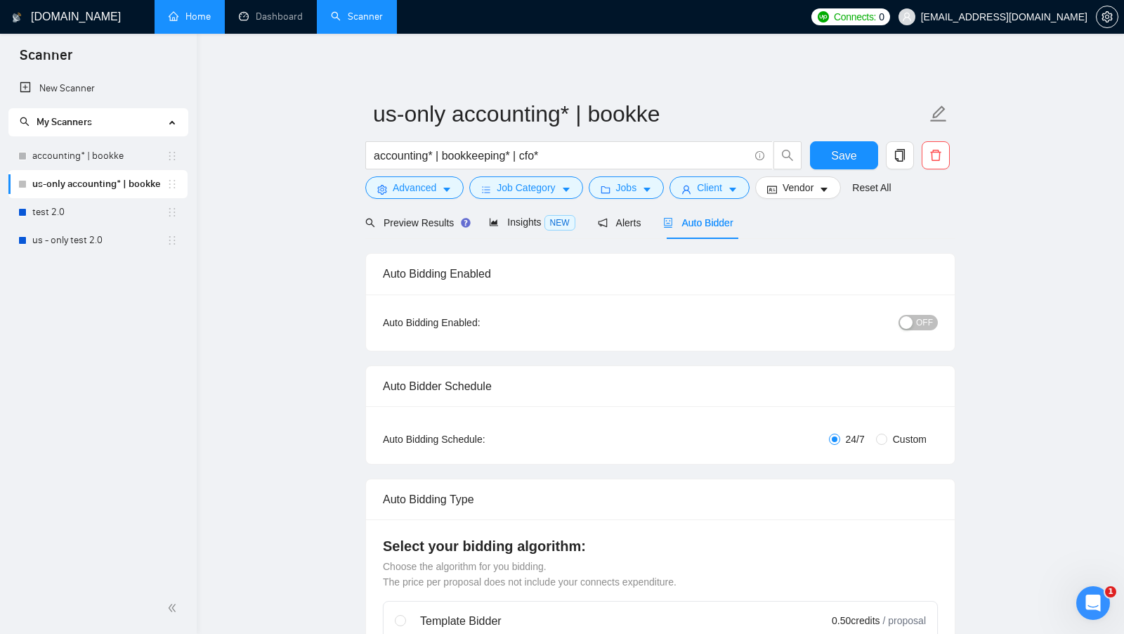
click at [181, 22] on link "Home" at bounding box center [190, 17] width 42 height 12
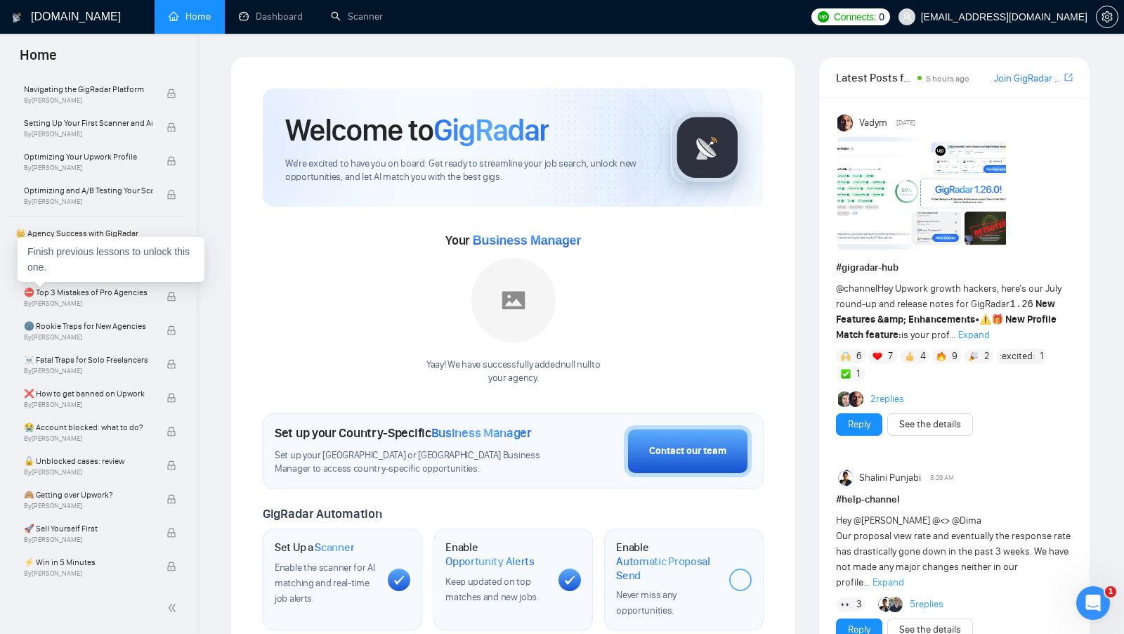
scroll to position [169, 0]
click at [92, 264] on div "Finish previous lessons to unlock this one." at bounding box center [111, 259] width 187 height 45
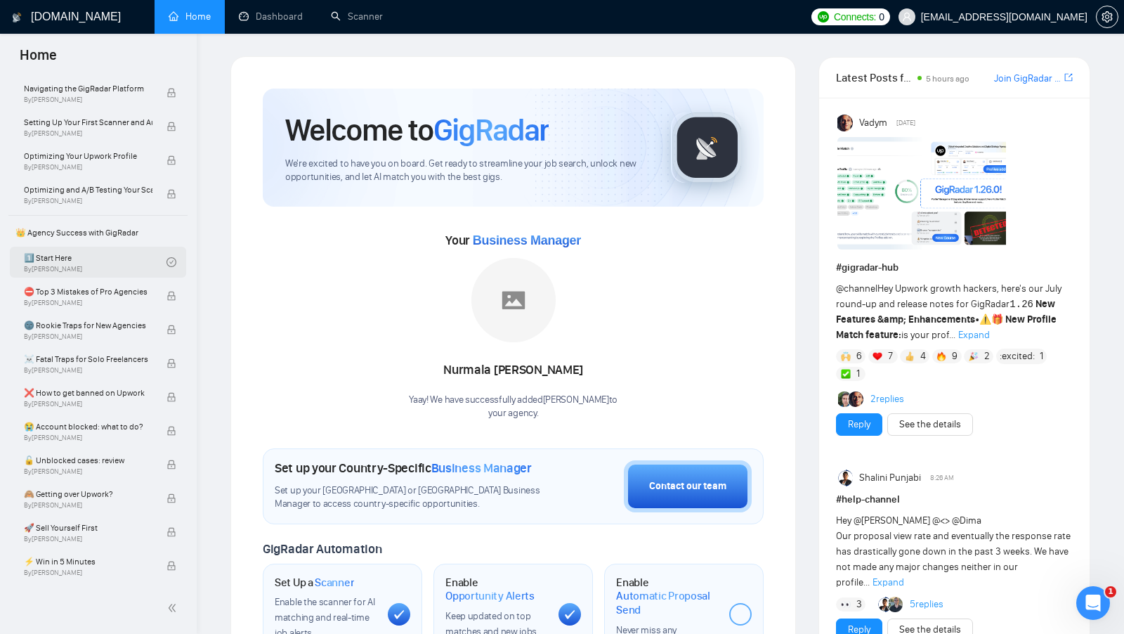
click at [100, 266] on link "1️⃣ Start Here By [PERSON_NAME]" at bounding box center [95, 262] width 143 height 31
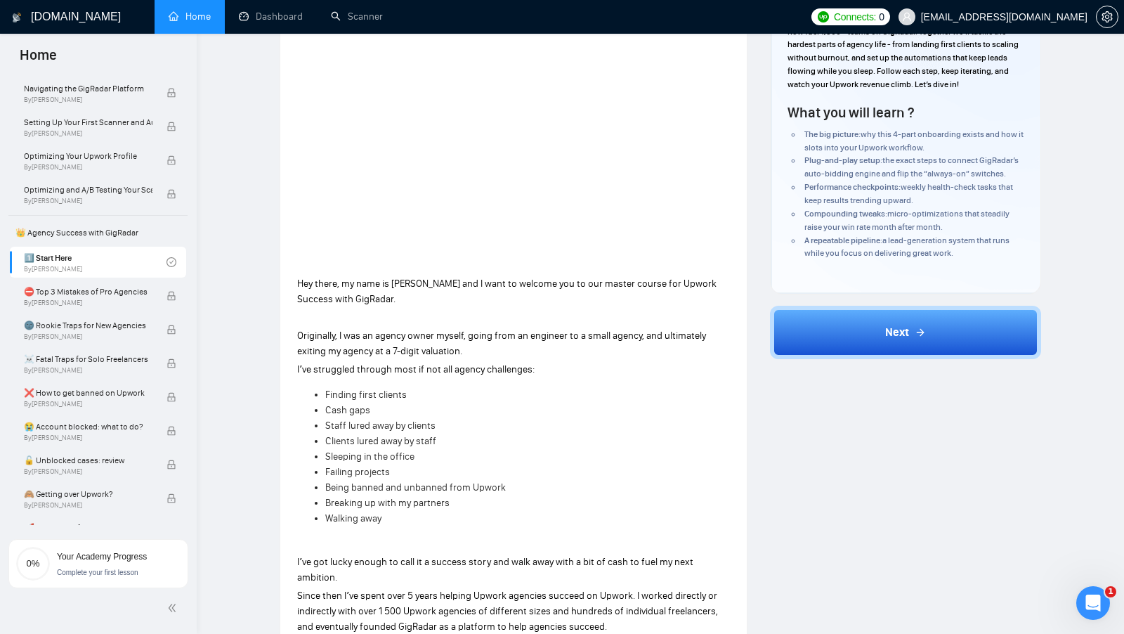
scroll to position [167, 0]
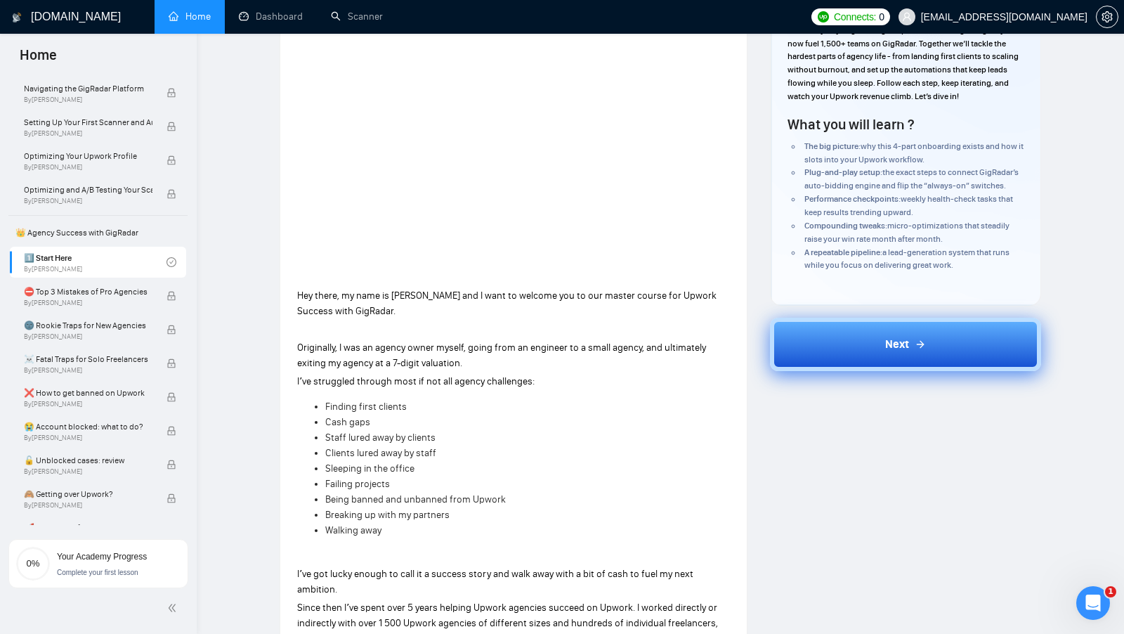
click at [813, 361] on button "Next" at bounding box center [906, 343] width 272 height 53
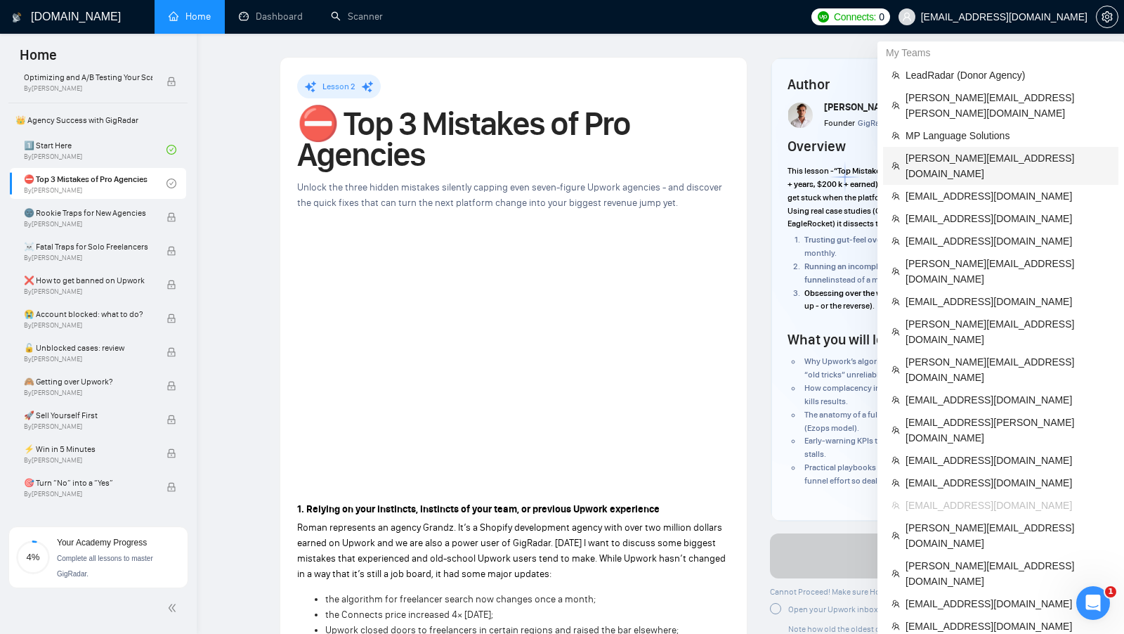
click at [995, 150] on span "[PERSON_NAME][EMAIL_ADDRESS][DOMAIN_NAME]" at bounding box center [1007, 165] width 204 height 31
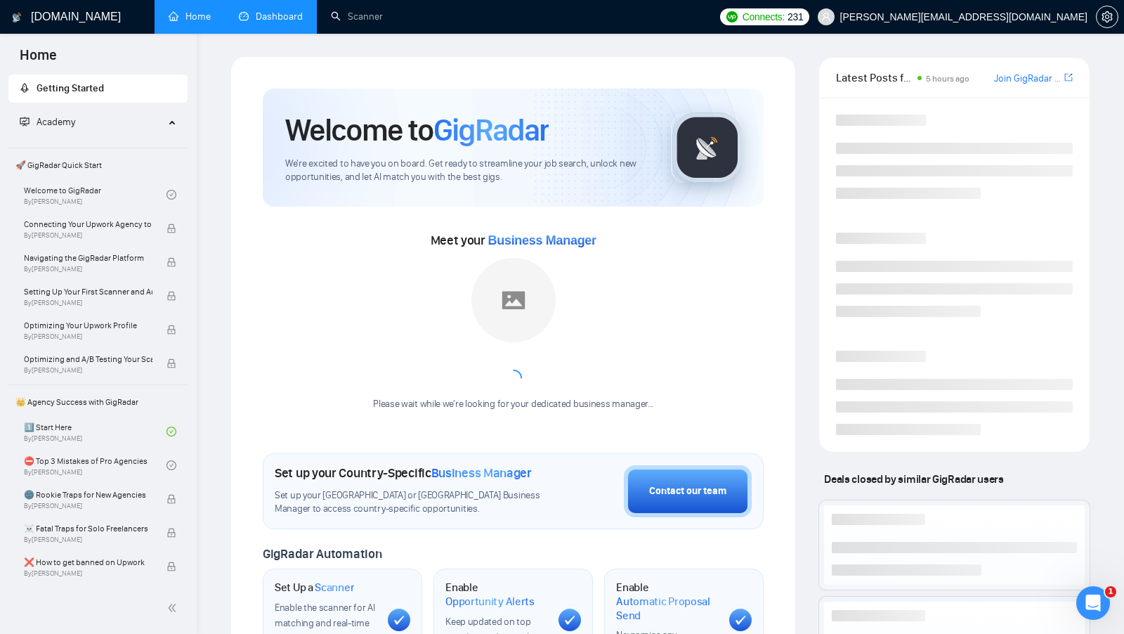
click at [257, 11] on link "Dashboard" at bounding box center [271, 17] width 64 height 12
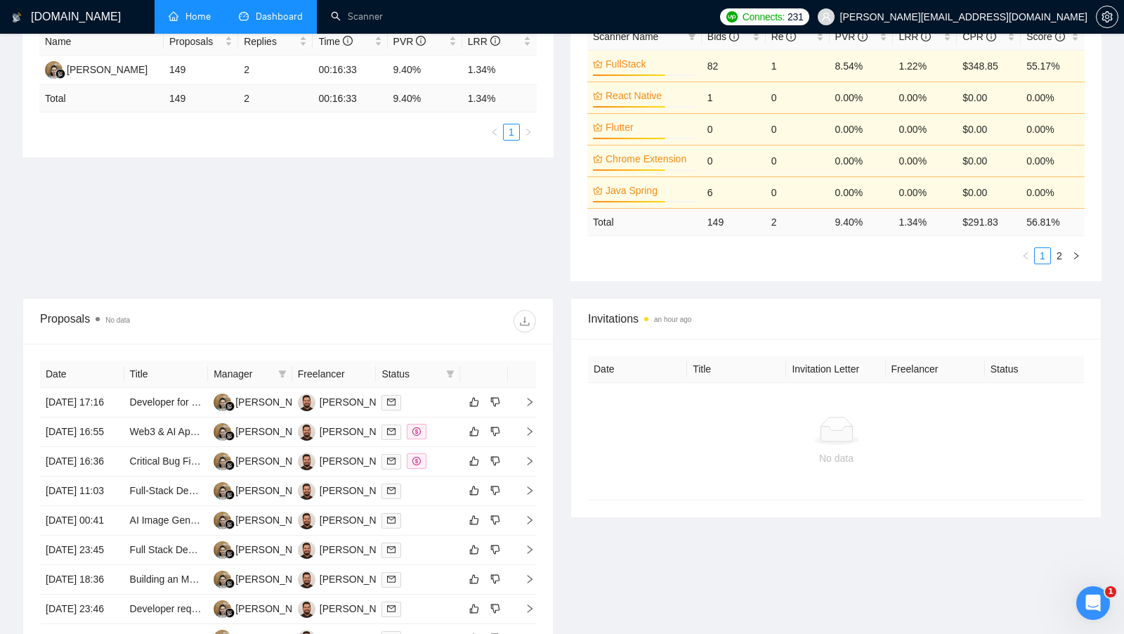
scroll to position [331, 0]
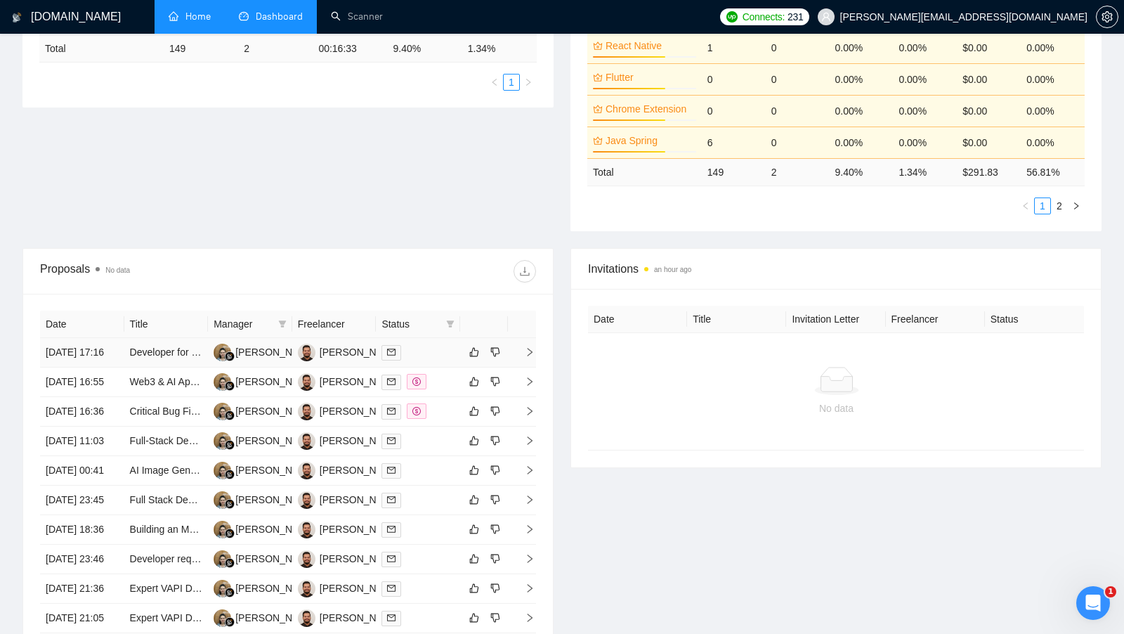
click at [439, 360] on div at bounding box center [417, 352] width 73 height 16
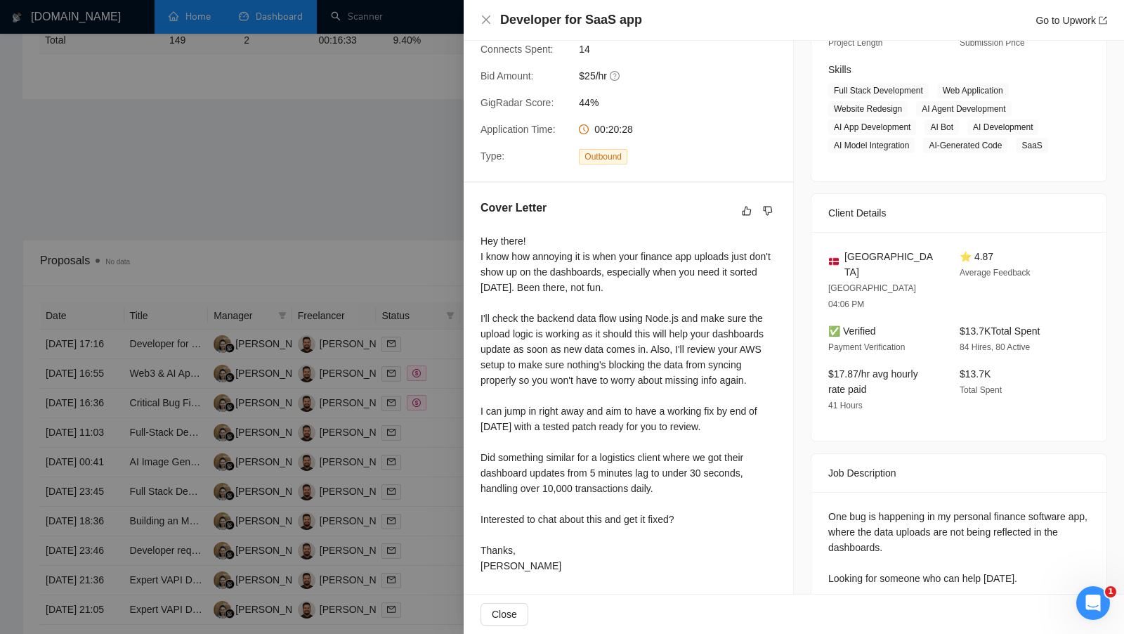
scroll to position [342, 0]
click at [415, 249] on div at bounding box center [562, 317] width 1124 height 634
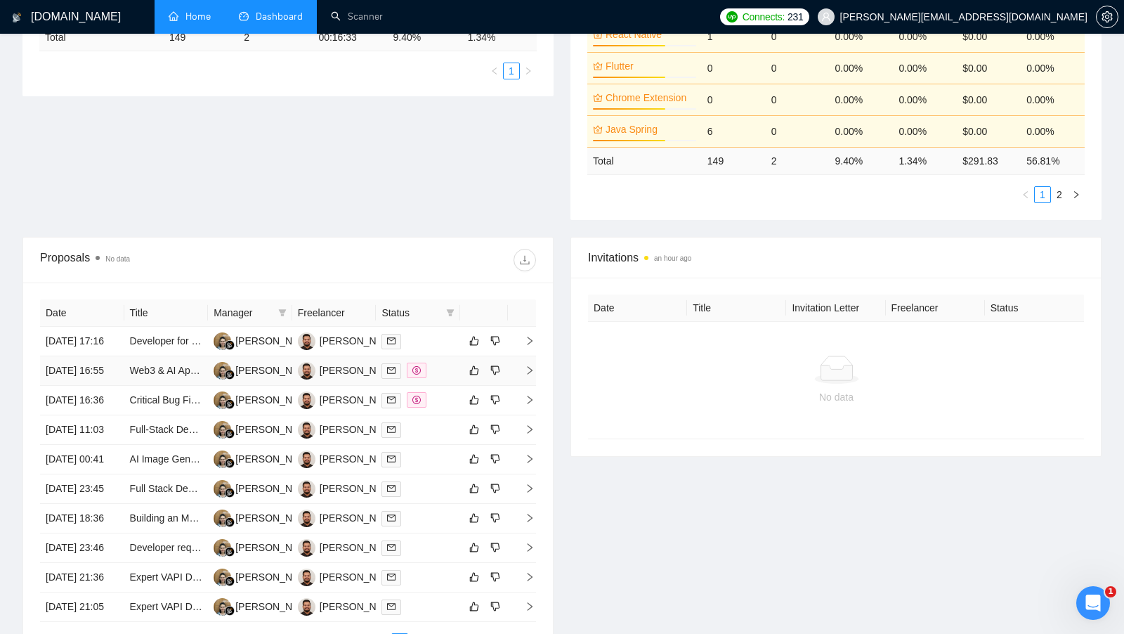
click at [438, 379] on div at bounding box center [417, 370] width 73 height 16
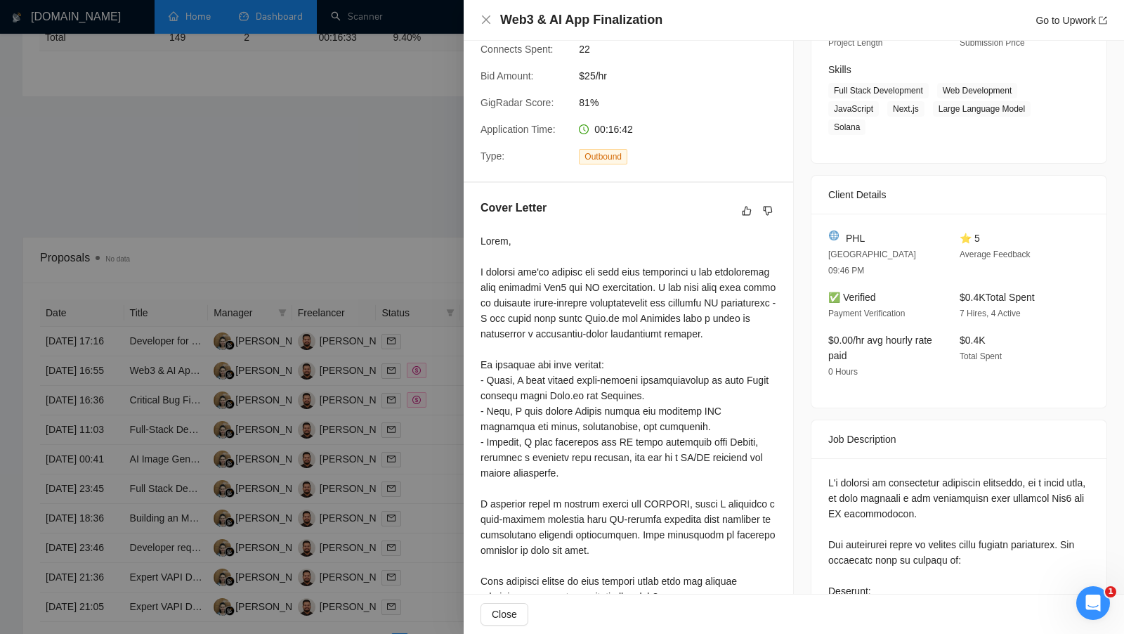
click at [440, 433] on div at bounding box center [562, 317] width 1124 height 634
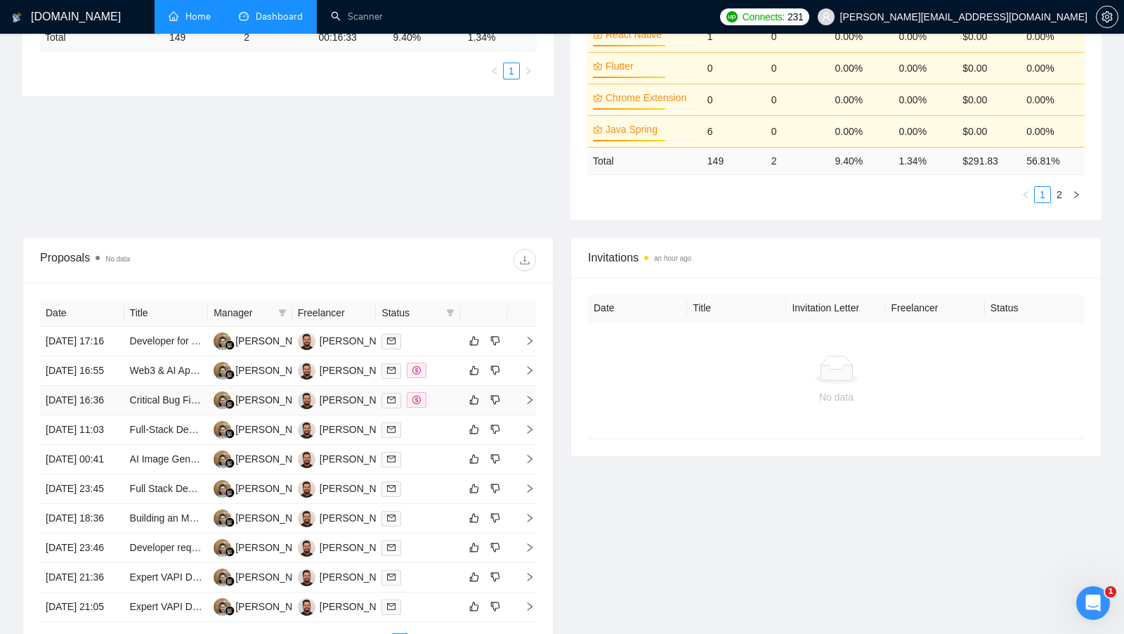
click at [440, 408] on div at bounding box center [417, 400] width 73 height 16
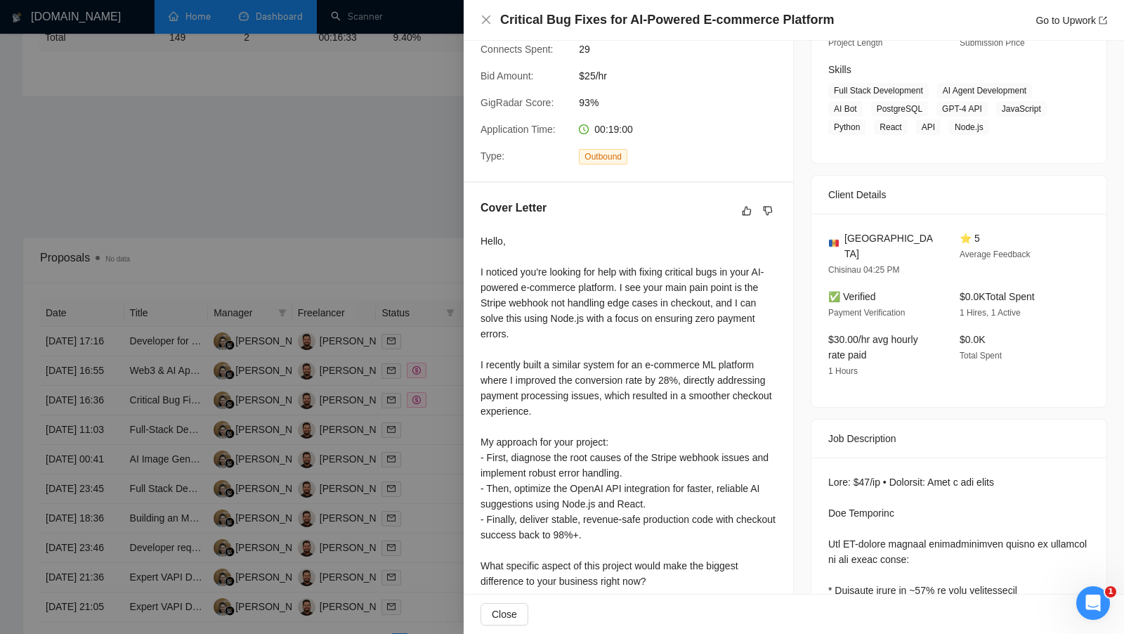
click at [438, 474] on div at bounding box center [562, 317] width 1124 height 634
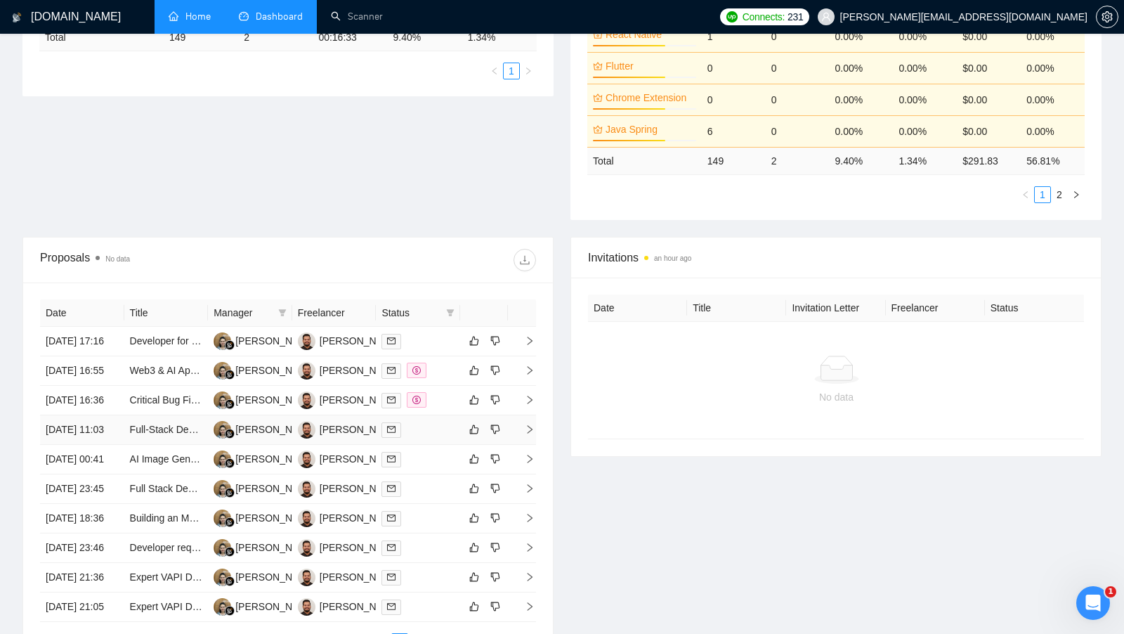
click at [437, 445] on td at bounding box center [418, 429] width 84 height 29
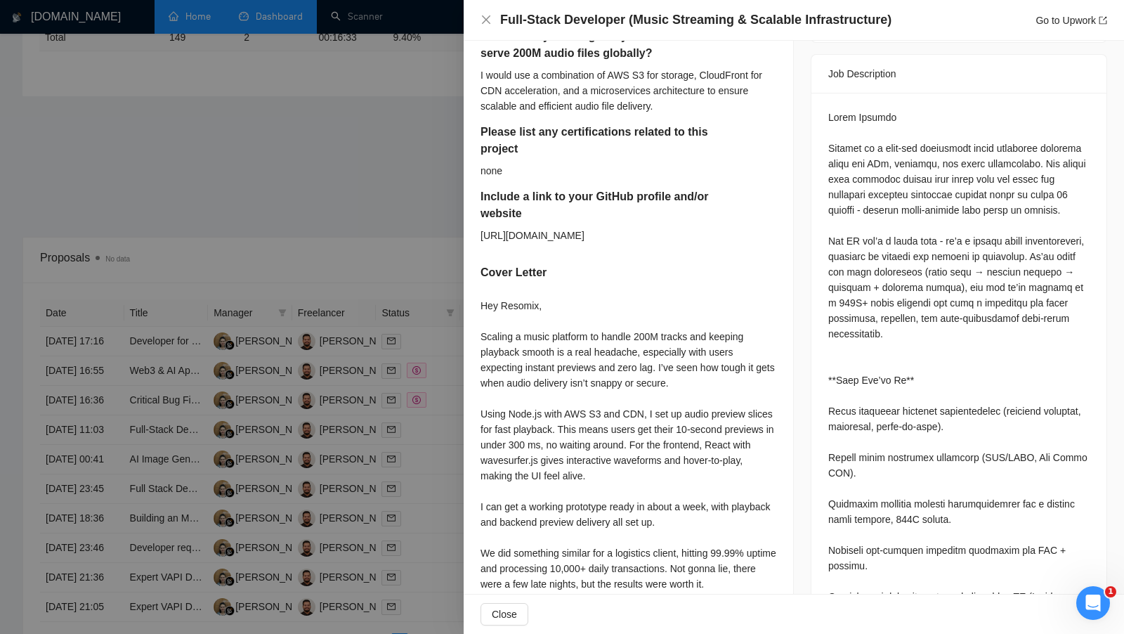
scroll to position [571, 0]
click at [429, 497] on div at bounding box center [562, 317] width 1124 height 634
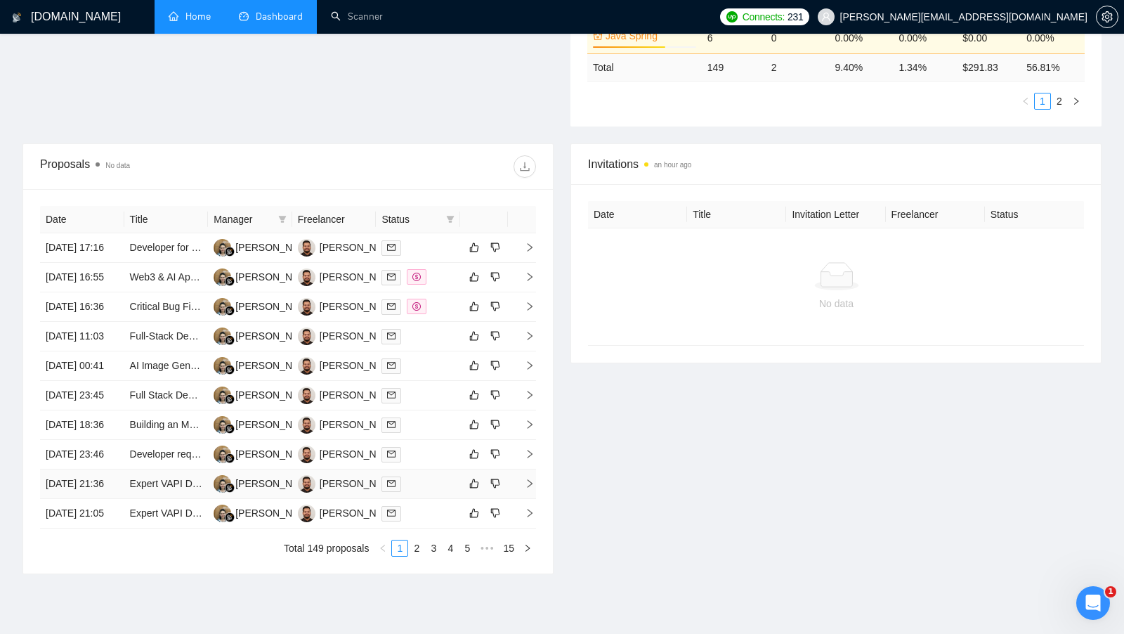
scroll to position [519, 0]
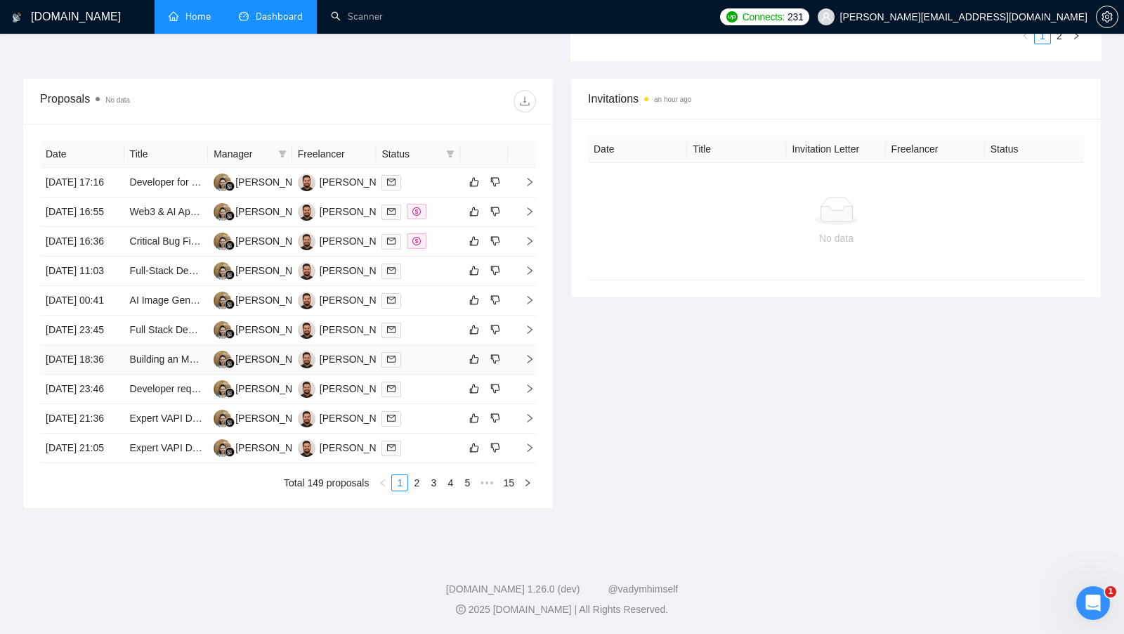
click at [436, 374] on td at bounding box center [418, 359] width 84 height 29
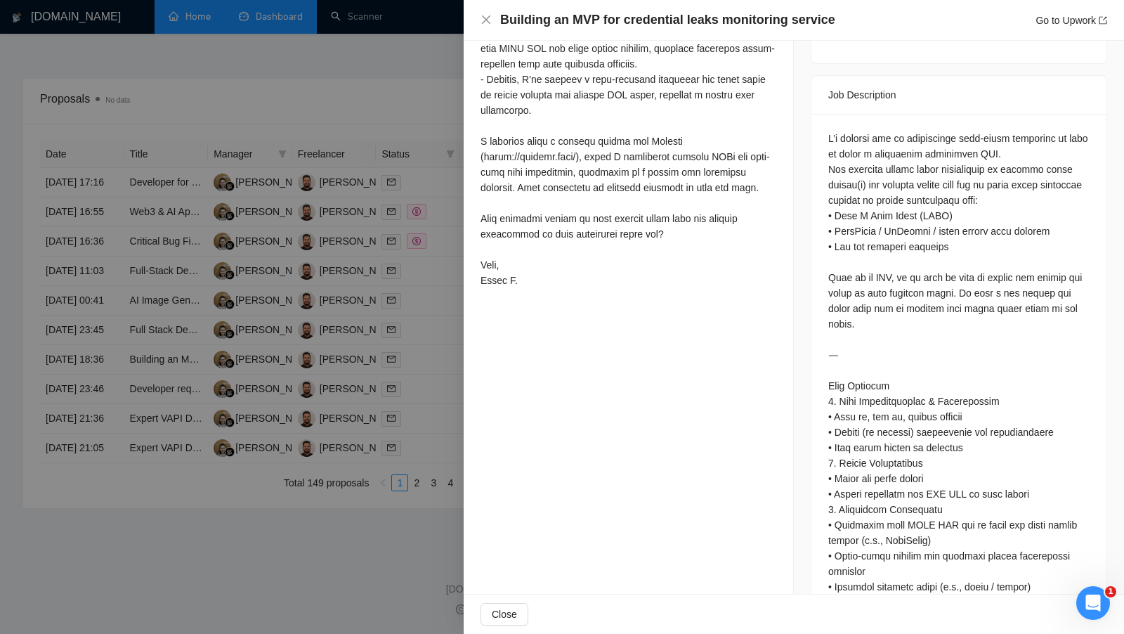
scroll to position [587, 0]
click at [446, 338] on div at bounding box center [562, 317] width 1124 height 634
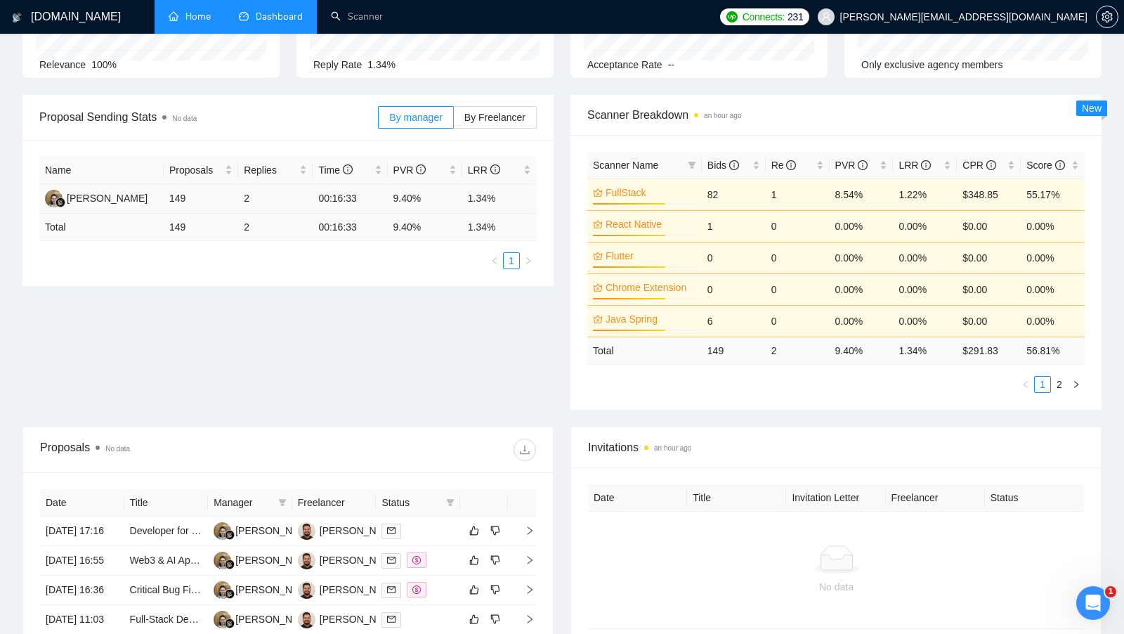
scroll to position [126, 0]
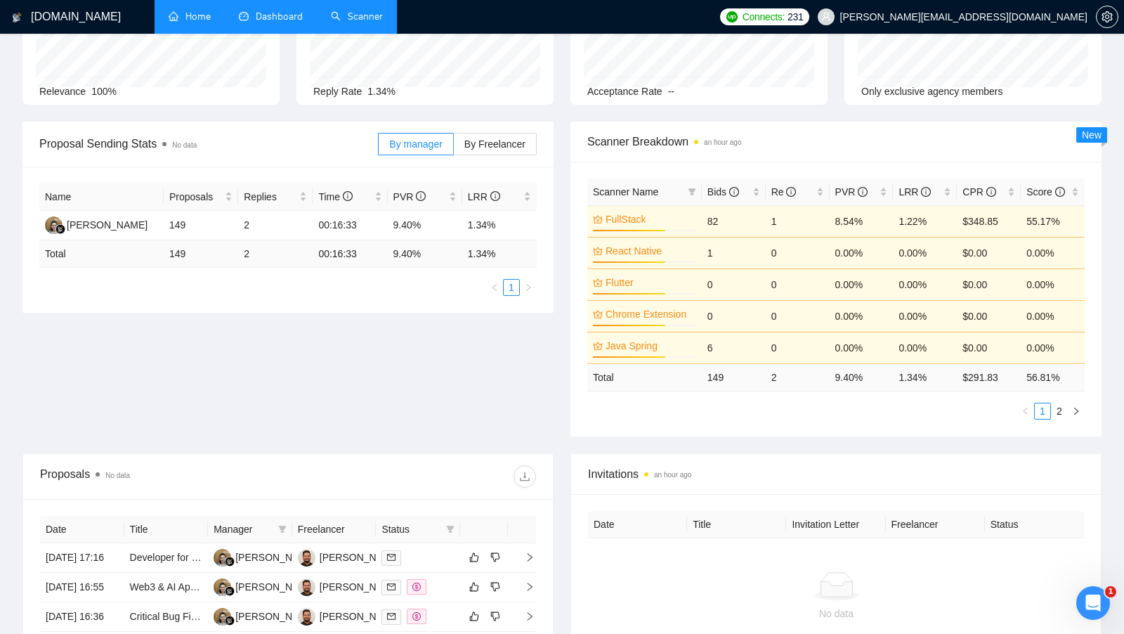
click at [365, 22] on link "Scanner" at bounding box center [357, 17] width 52 height 12
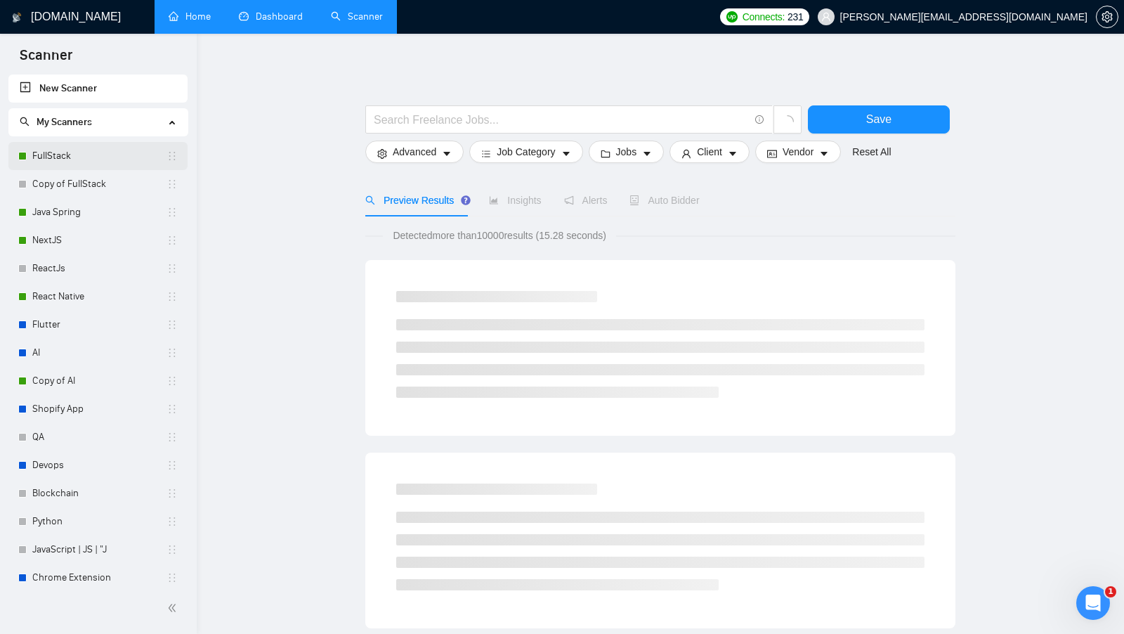
click at [84, 162] on link "FullStack" at bounding box center [99, 156] width 134 height 28
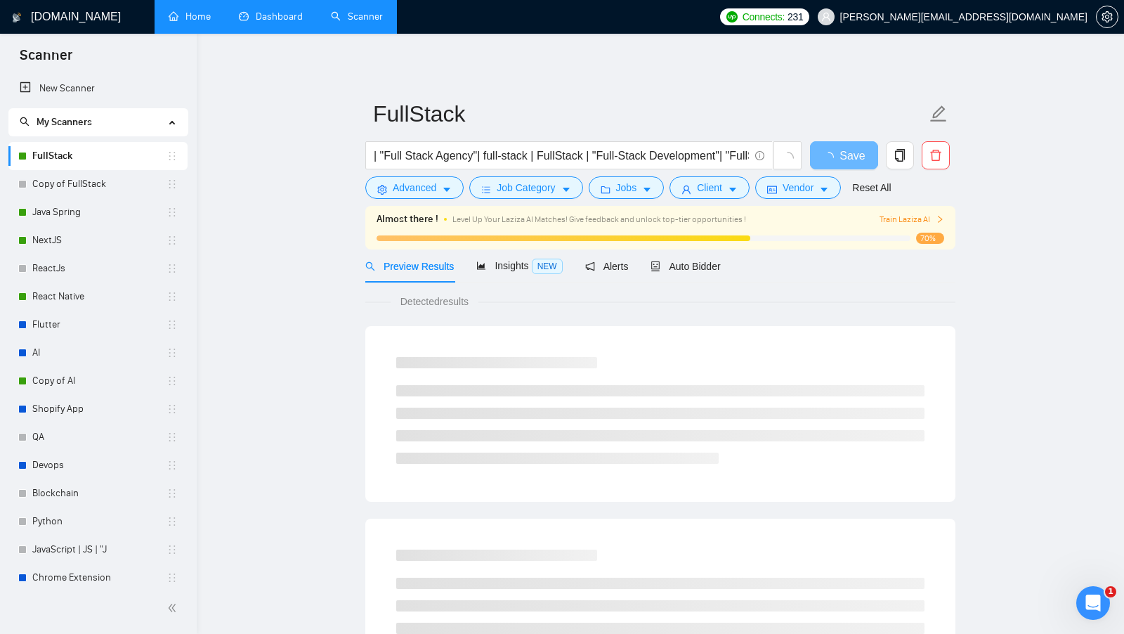
click at [284, 11] on link "Dashboard" at bounding box center [271, 17] width 64 height 12
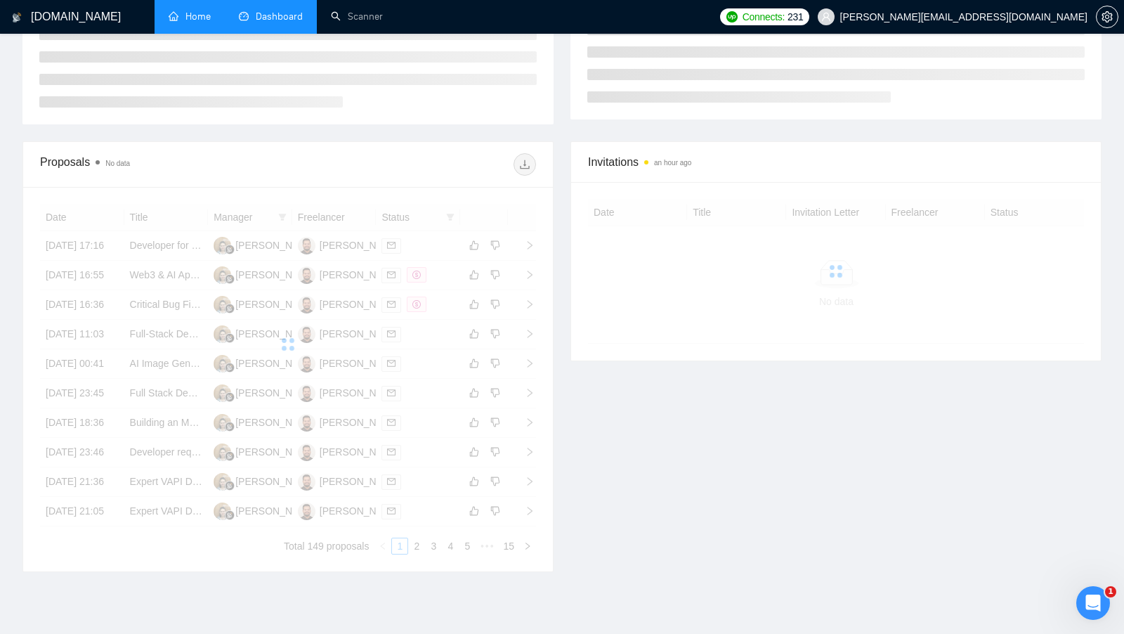
scroll to position [280, 0]
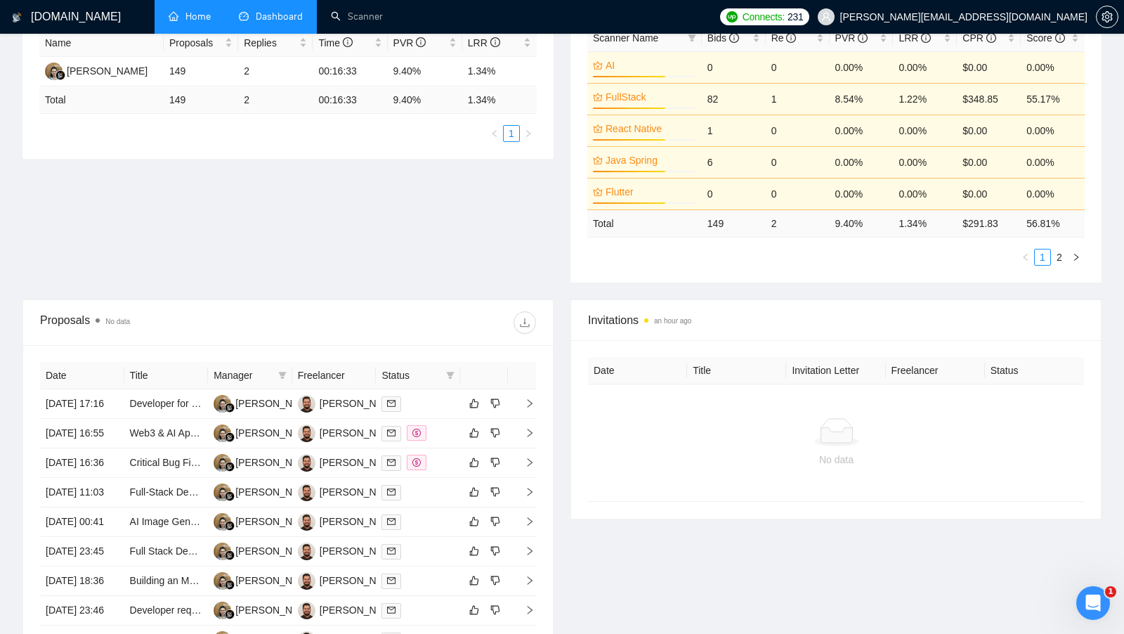
click at [353, 285] on div "Proposal Sending Stats No data By manager By Freelancer Name Proposals Replies …" at bounding box center [562, 134] width 1096 height 332
click at [349, 402] on div "[PERSON_NAME]" at bounding box center [360, 402] width 81 height 15
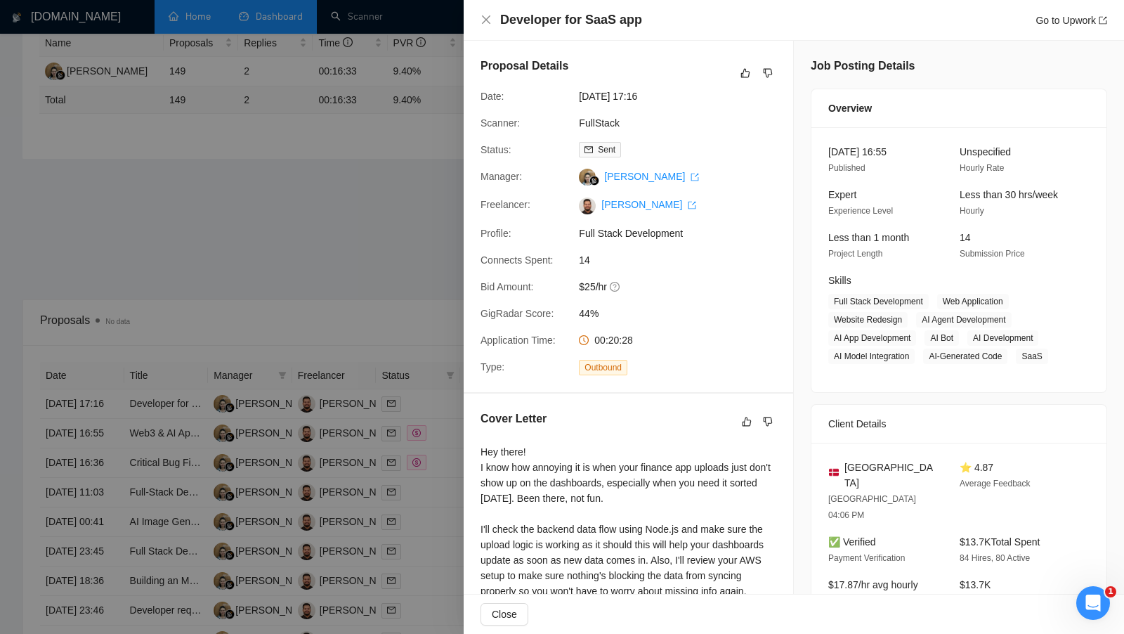
click at [431, 162] on div at bounding box center [562, 317] width 1124 height 634
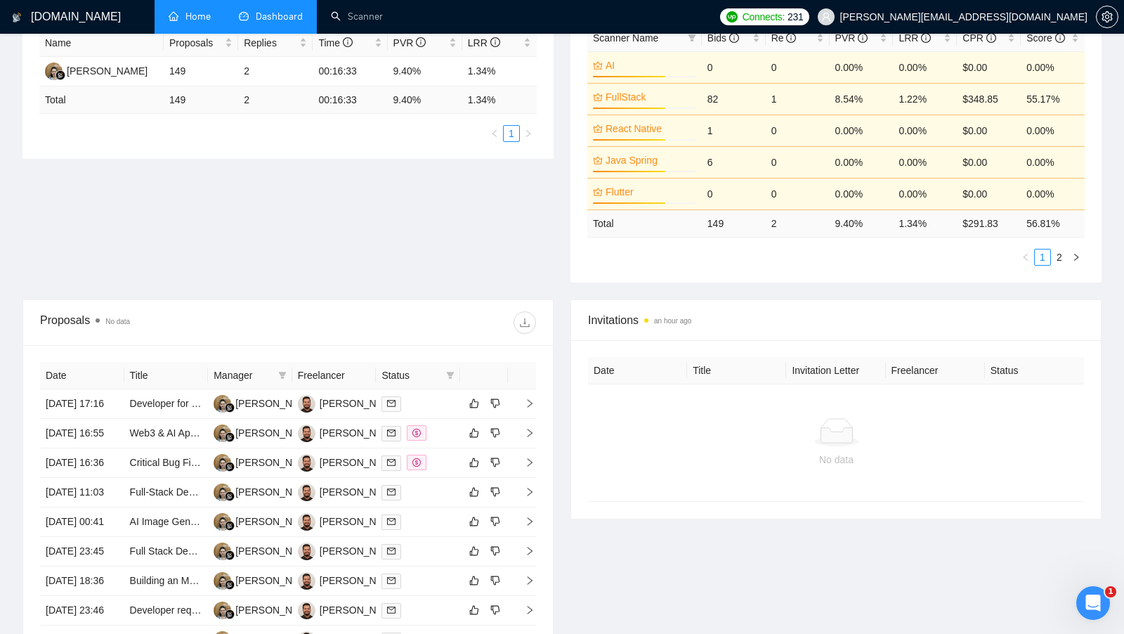
scroll to position [0, 0]
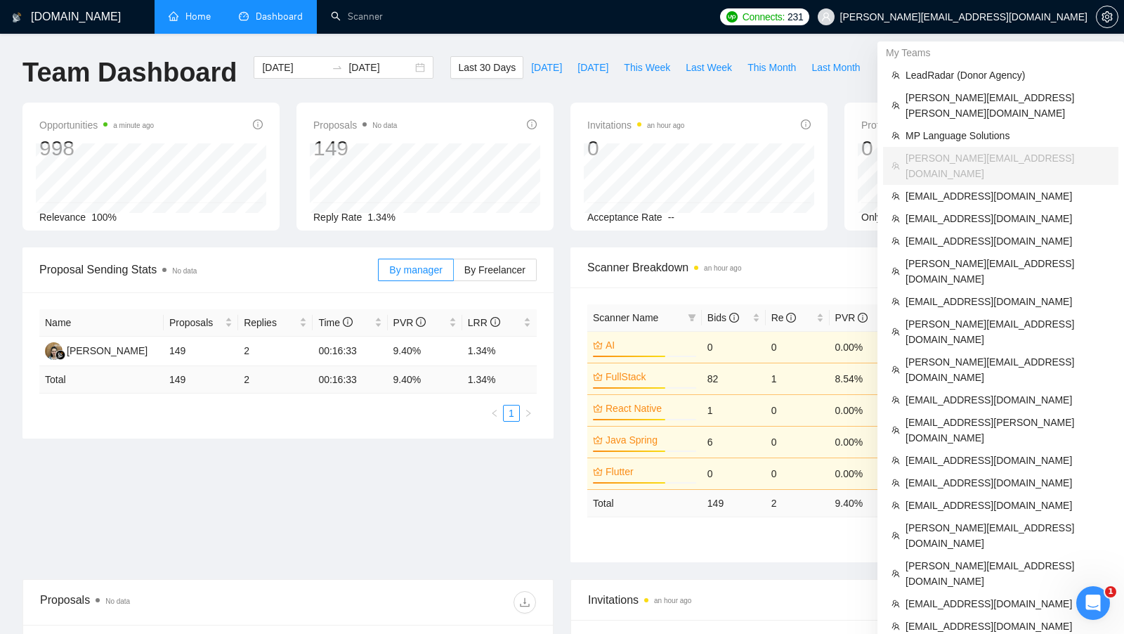
click at [1034, 17] on span "[PERSON_NAME][EMAIL_ADDRESS][DOMAIN_NAME]" at bounding box center [963, 17] width 247 height 0
copy div "[PERSON_NAME][EMAIL_ADDRESS][DOMAIN_NAME]"
